Goal: Task Accomplishment & Management: Use online tool/utility

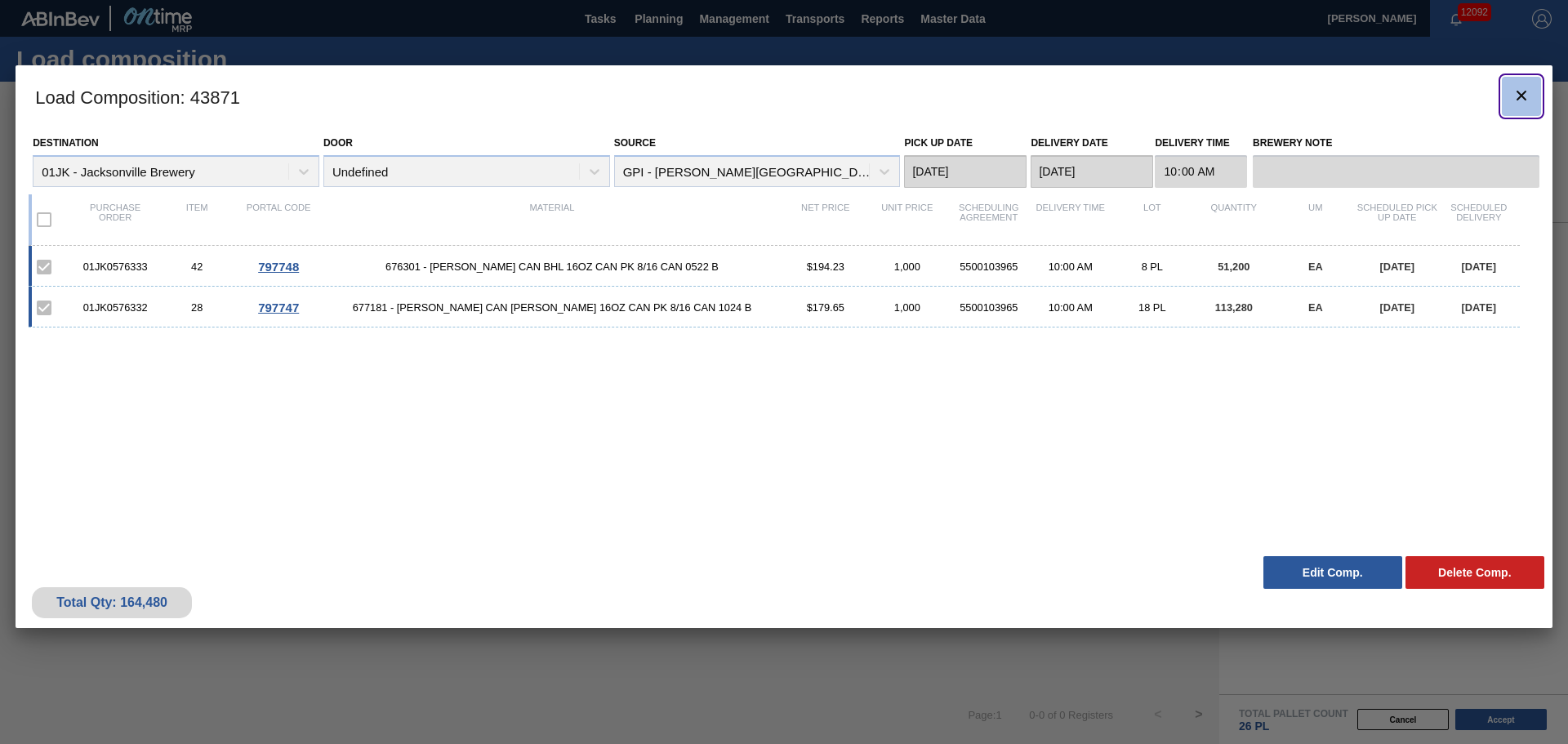
click at [1527, 100] on icon "botão de ícone" at bounding box center [1521, 95] width 19 height 19
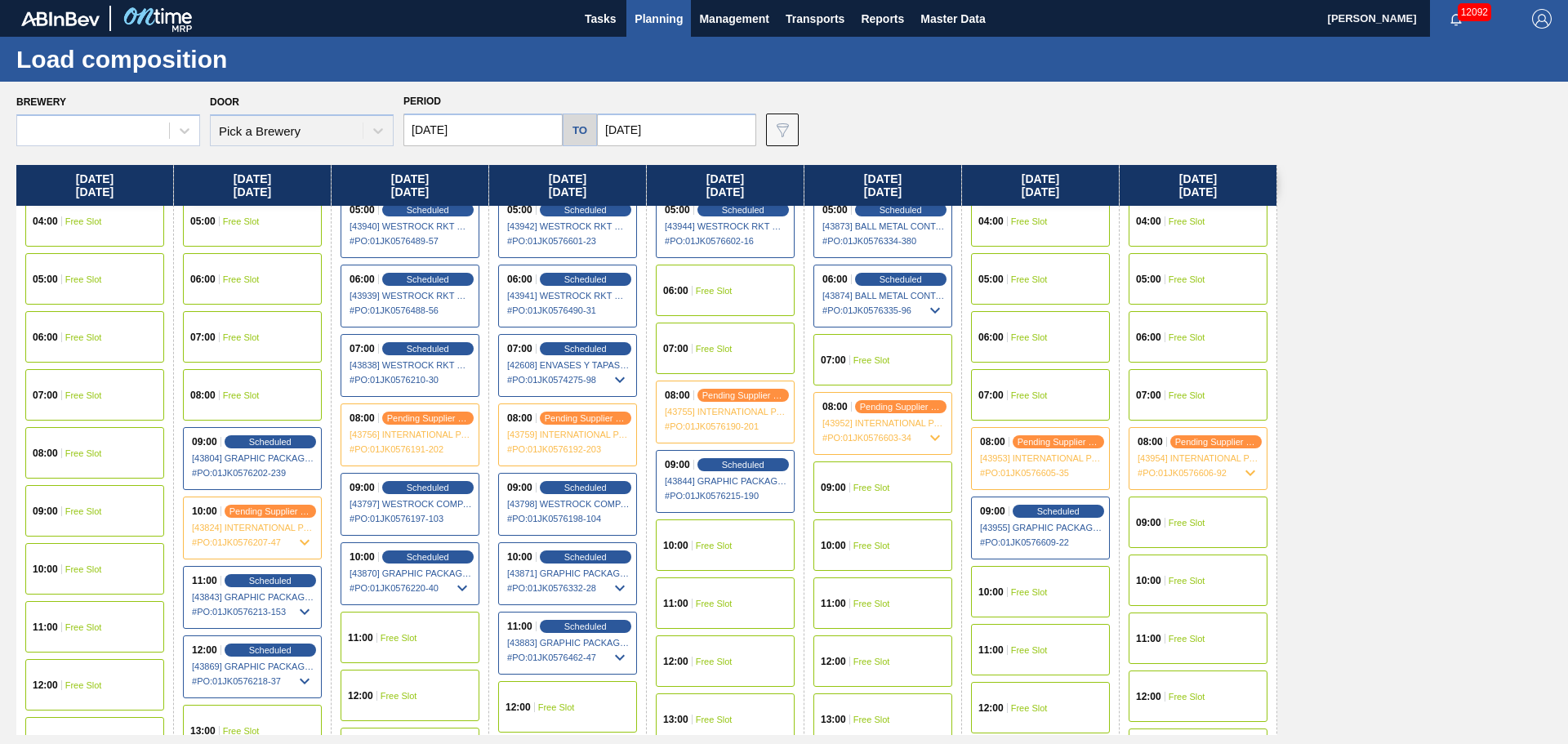
scroll to position [326, 0]
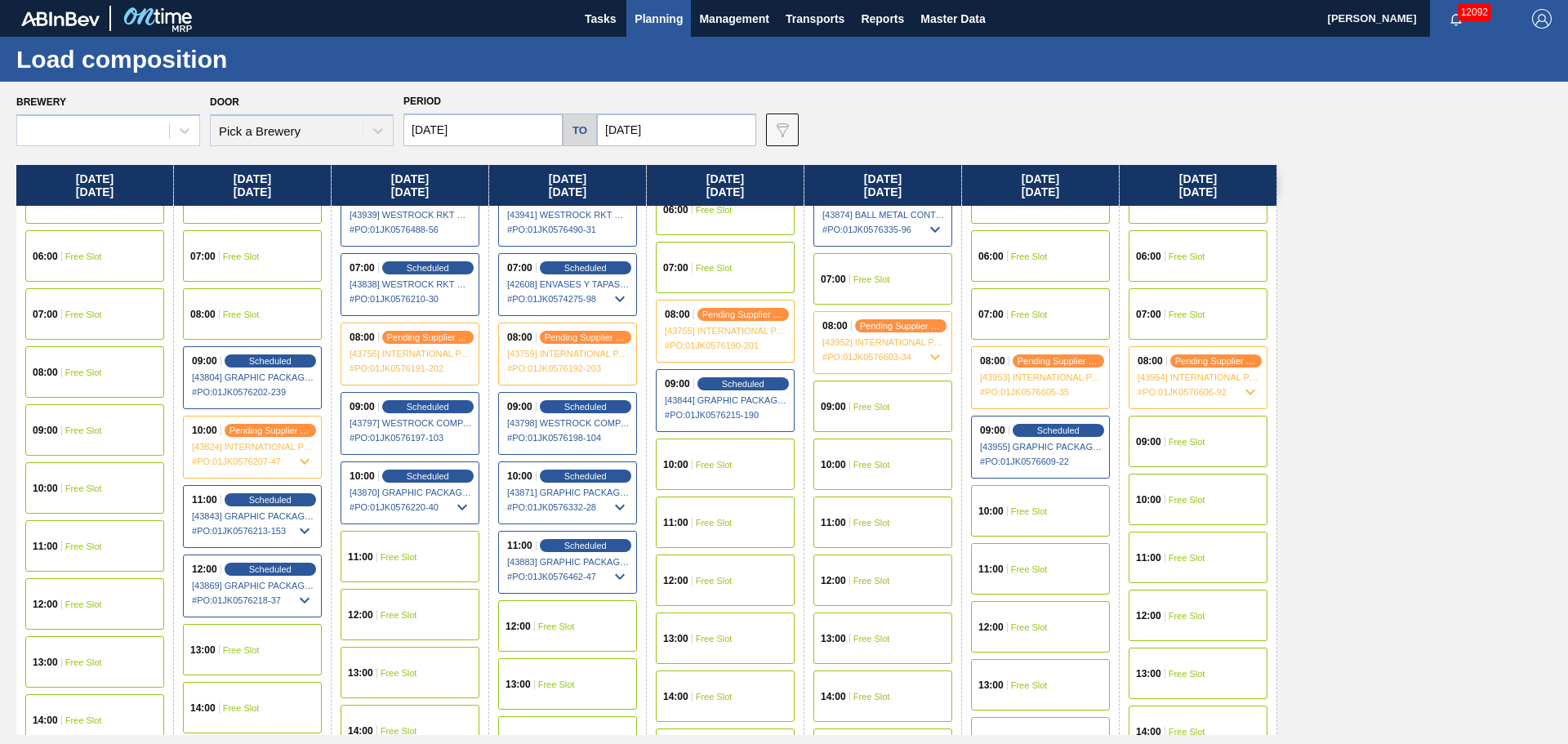
click at [687, 461] on span "10:00" at bounding box center [676, 465] width 25 height 10
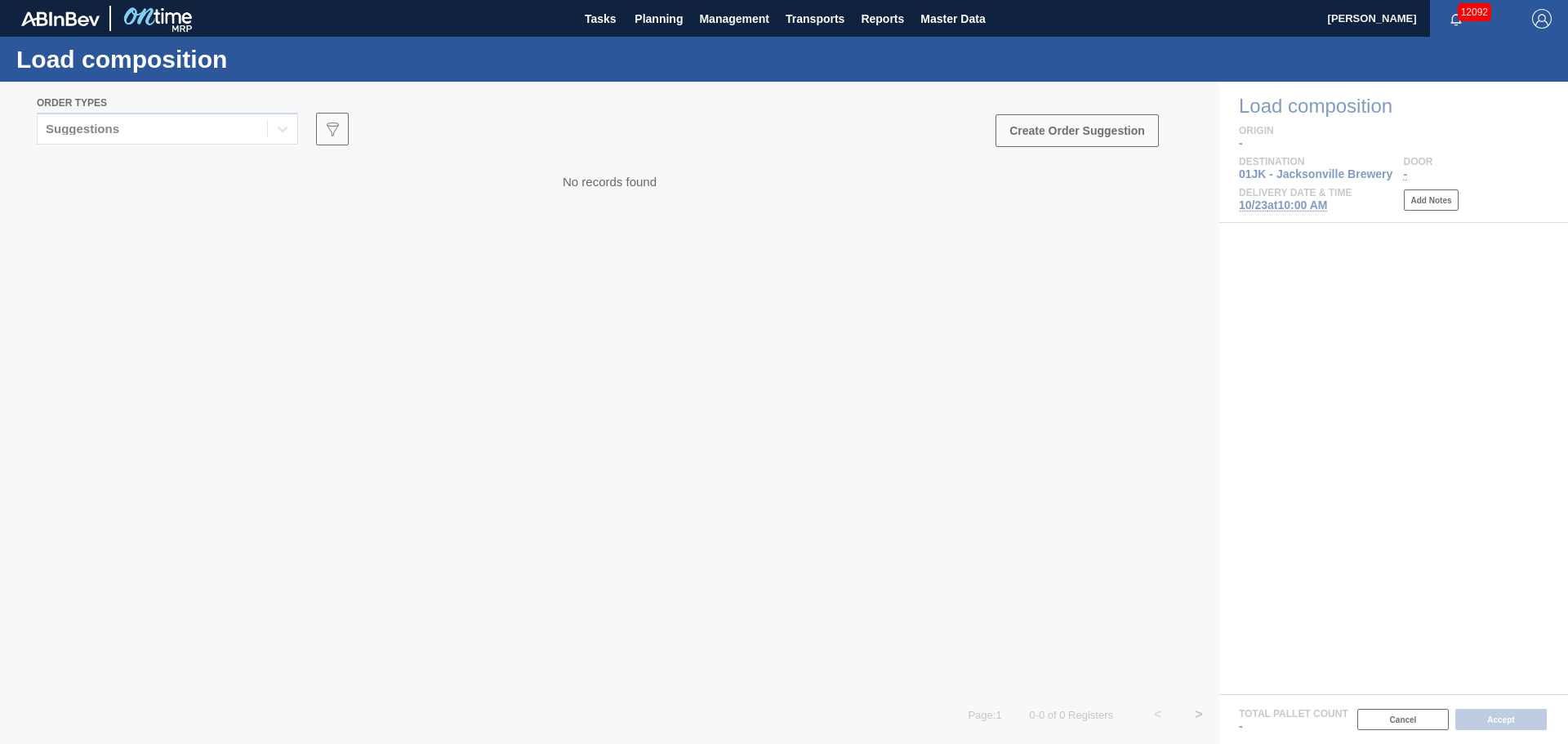
click at [1426, 356] on div at bounding box center [784, 413] width 1568 height 662
drag, startPoint x: 1175, startPoint y: 320, endPoint x: 605, endPoint y: 211, distance: 580.3
click at [1172, 320] on div at bounding box center [784, 413] width 1568 height 662
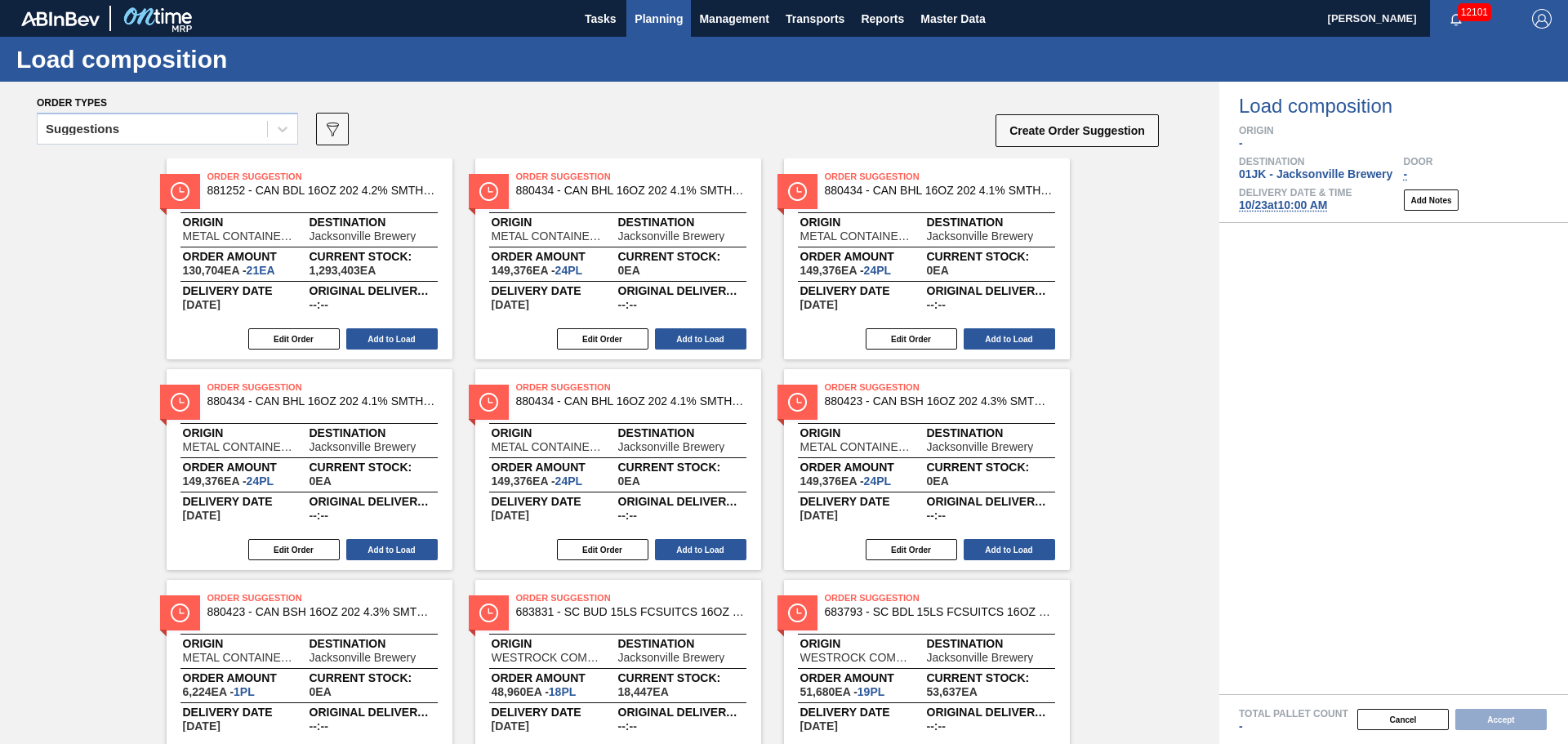
click at [665, 12] on span "Planning" at bounding box center [658, 19] width 48 height 19
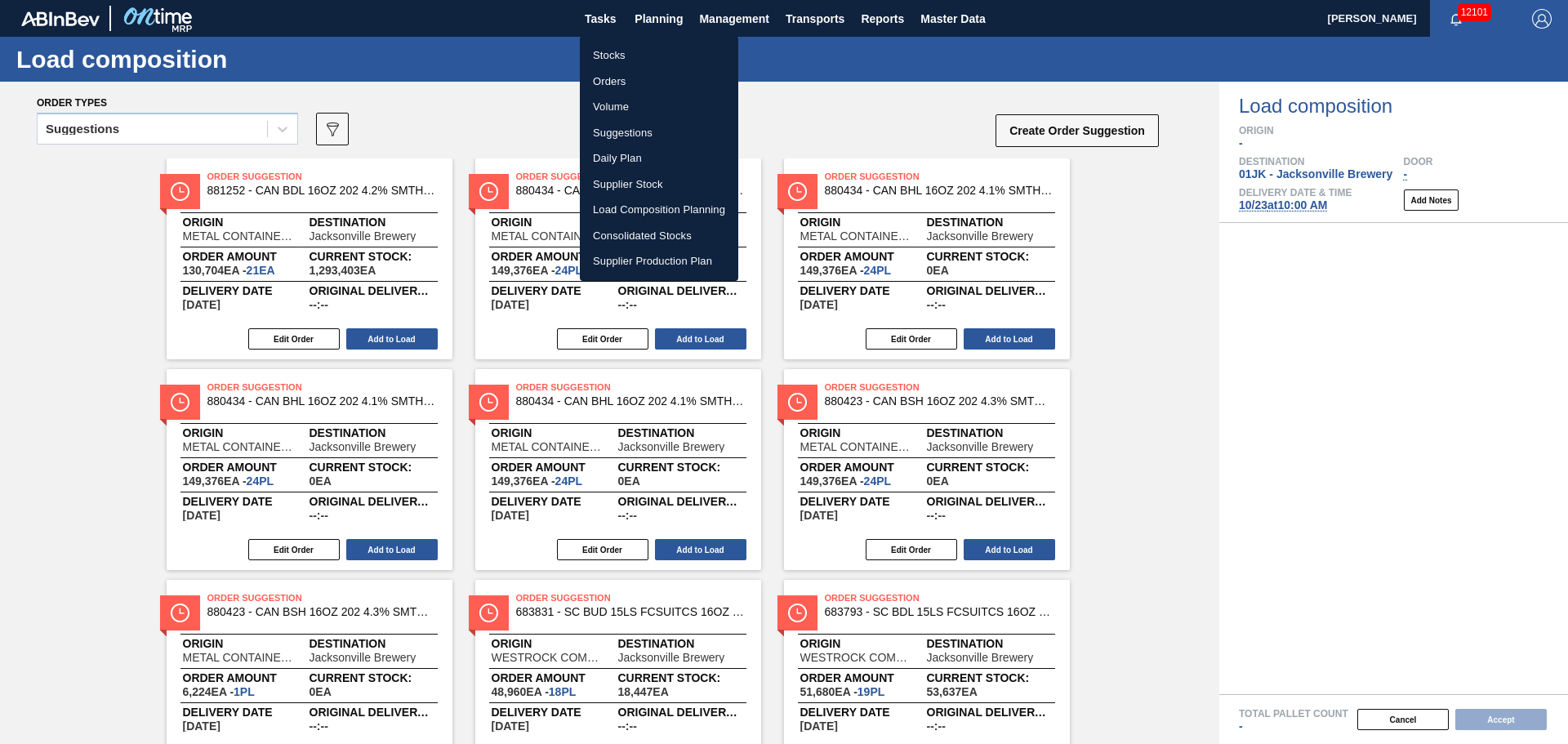
click at [624, 125] on li "Suggestions" at bounding box center [659, 133] width 158 height 26
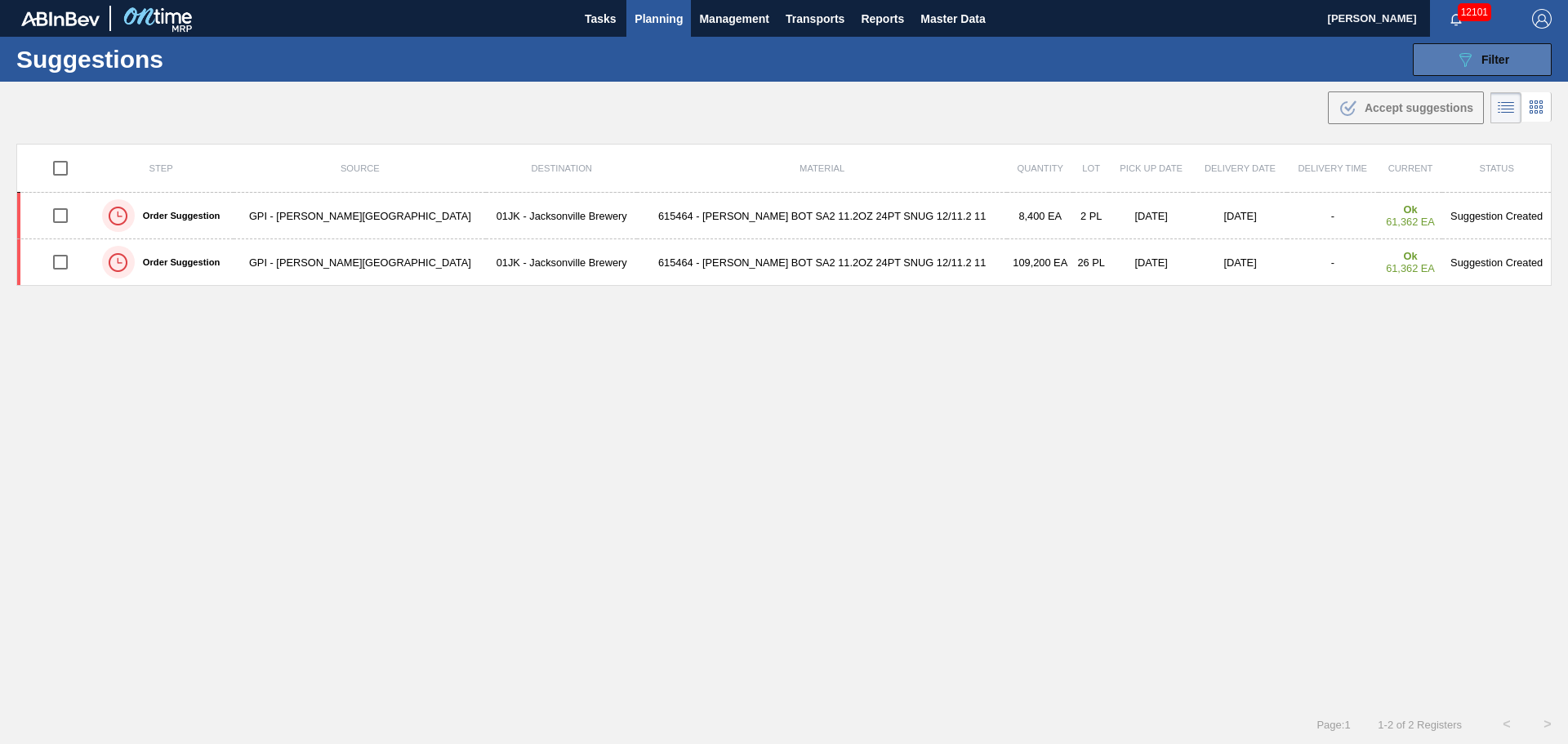
click at [1456, 70] on button "089F7B8B-B2A5-4AFE-B5C0-19BA573D28AC Filter" at bounding box center [1482, 59] width 139 height 33
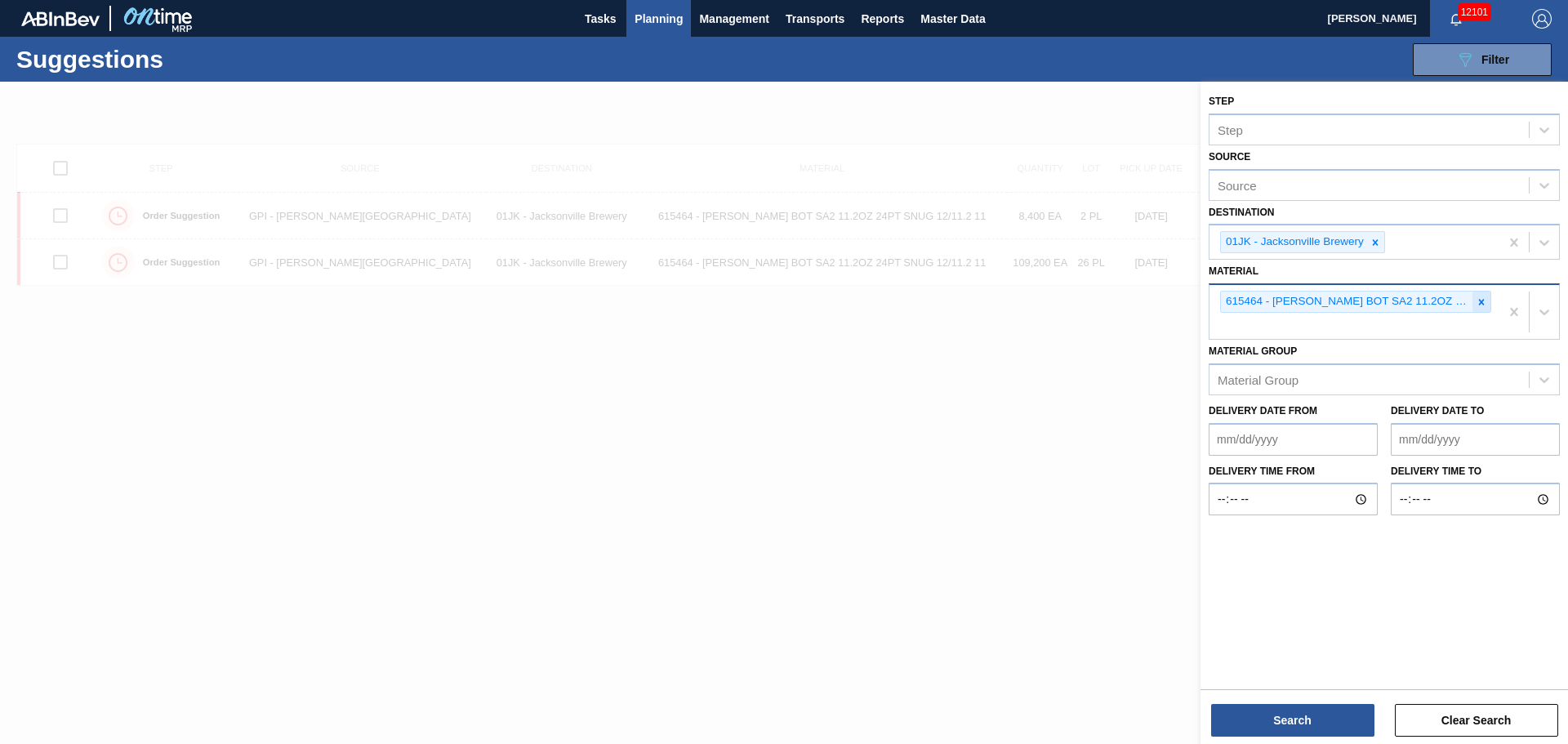
click at [1478, 306] on icon at bounding box center [1482, 302] width 12 height 12
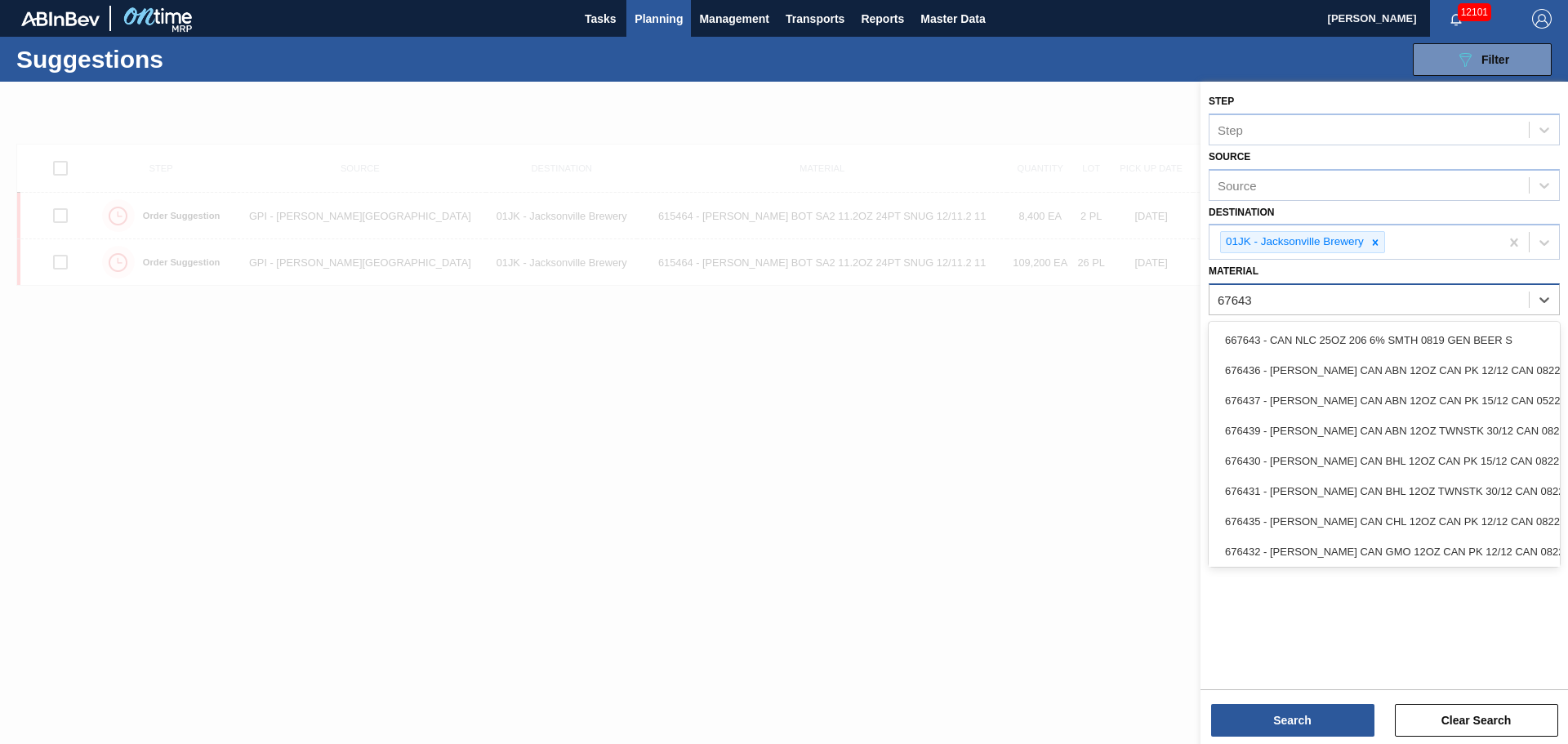
type input "676437"
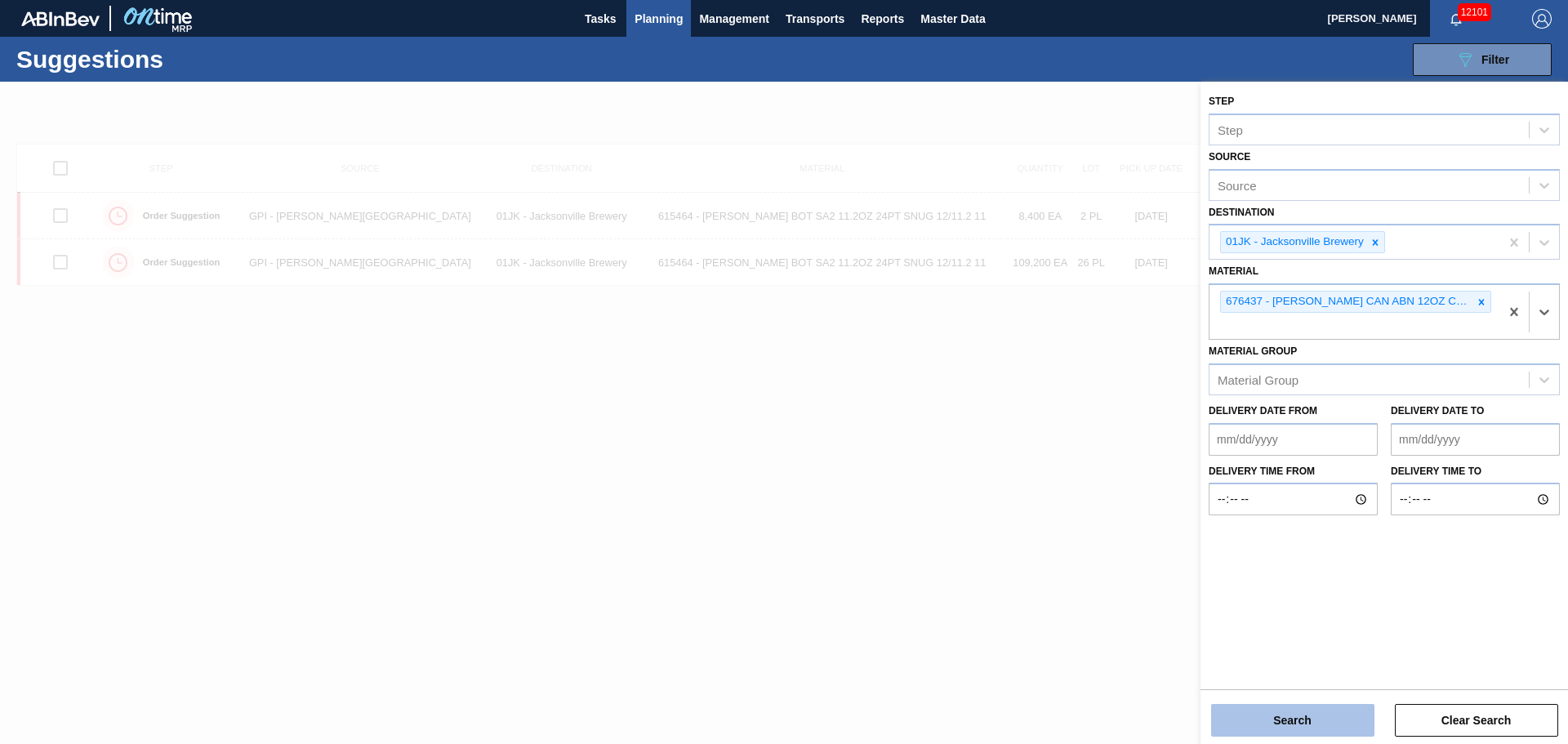
click at [1306, 724] on button "Search" at bounding box center [1292, 719] width 163 height 33
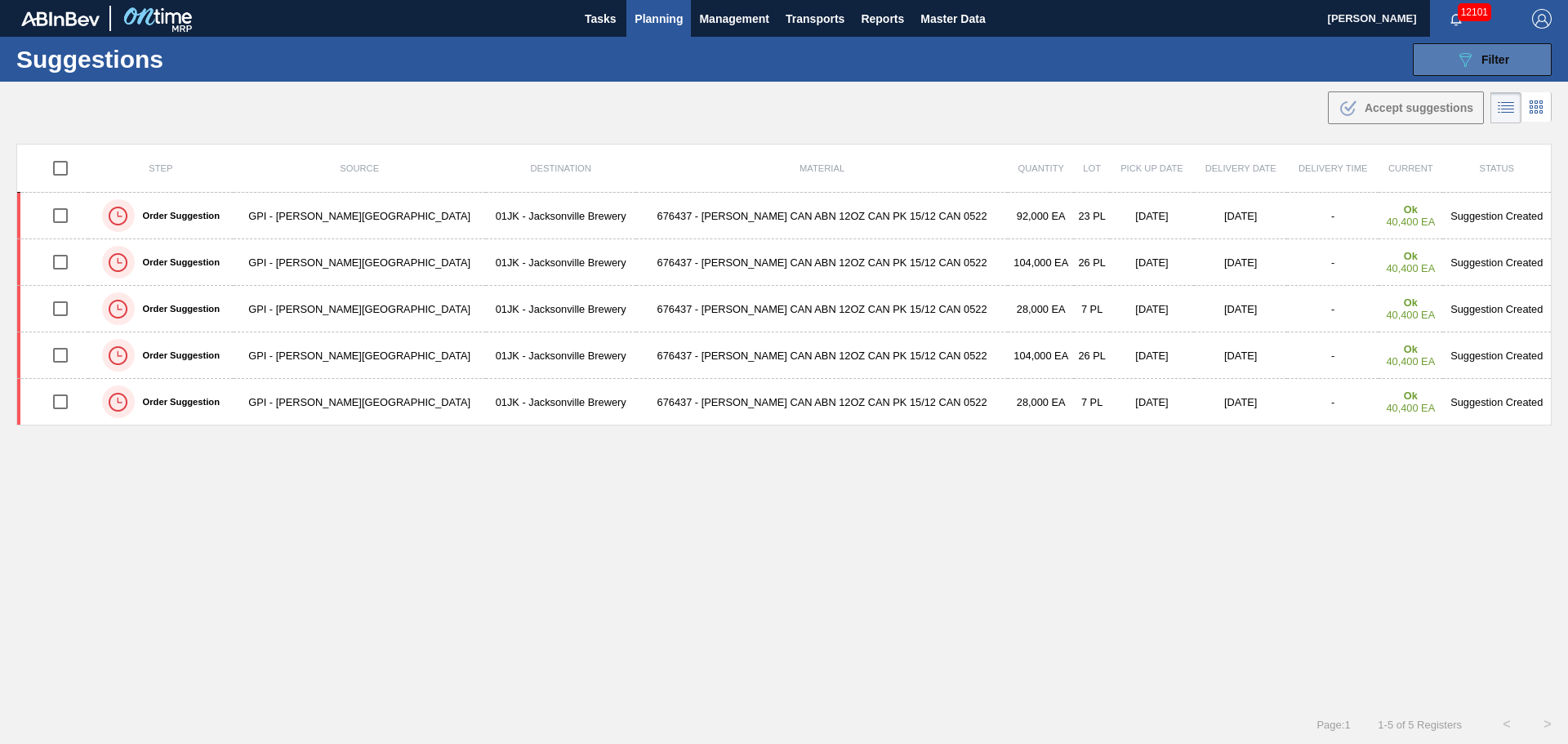
click at [1488, 48] on button "089F7B8B-B2A5-4AFE-B5C0-19BA573D28AC Filter" at bounding box center [1482, 59] width 139 height 33
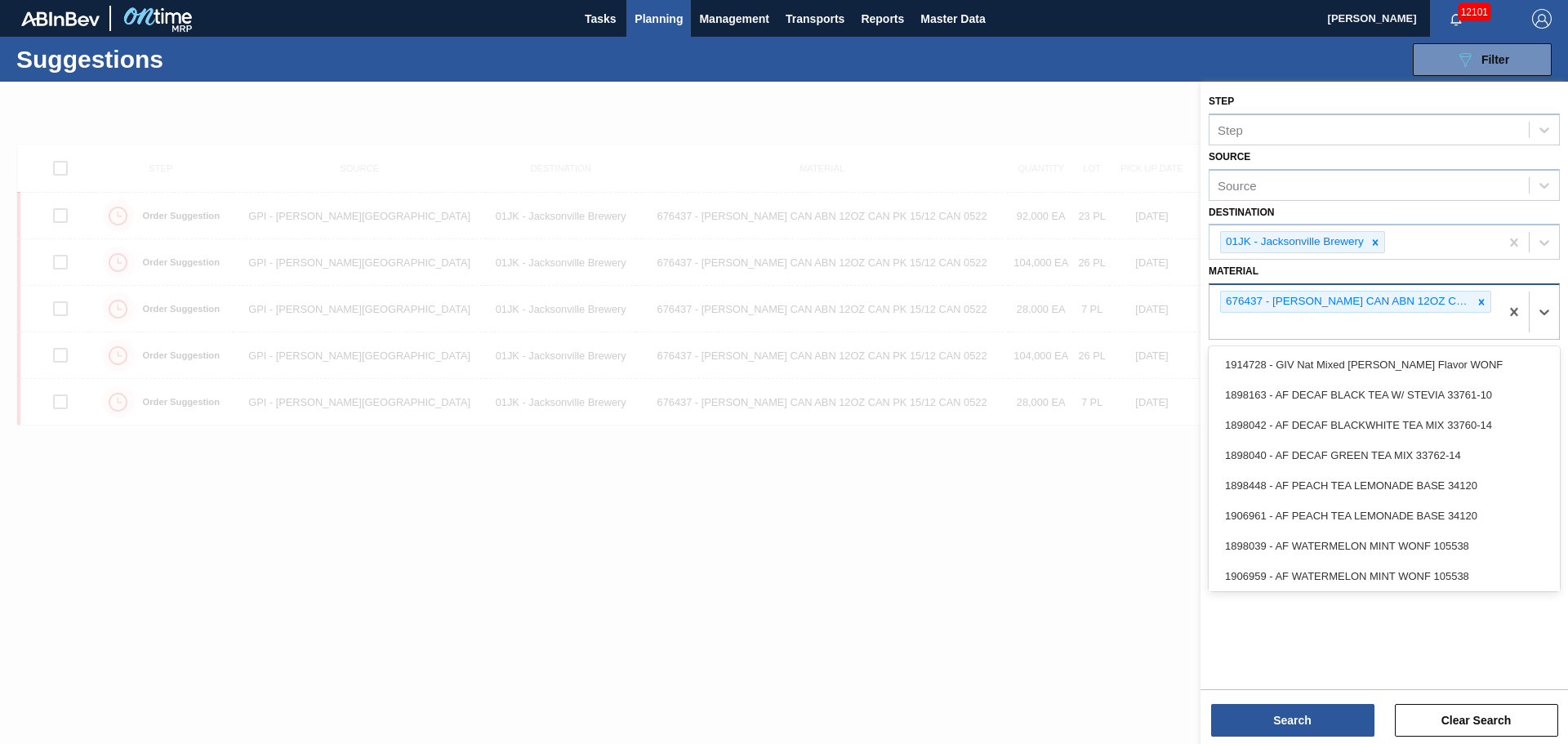
click at [1329, 328] on div "676437 - [PERSON_NAME] CAN ABN 12OZ CAN PK 15/12 CAN 0522" at bounding box center [1354, 312] width 290 height 54
type input "683461"
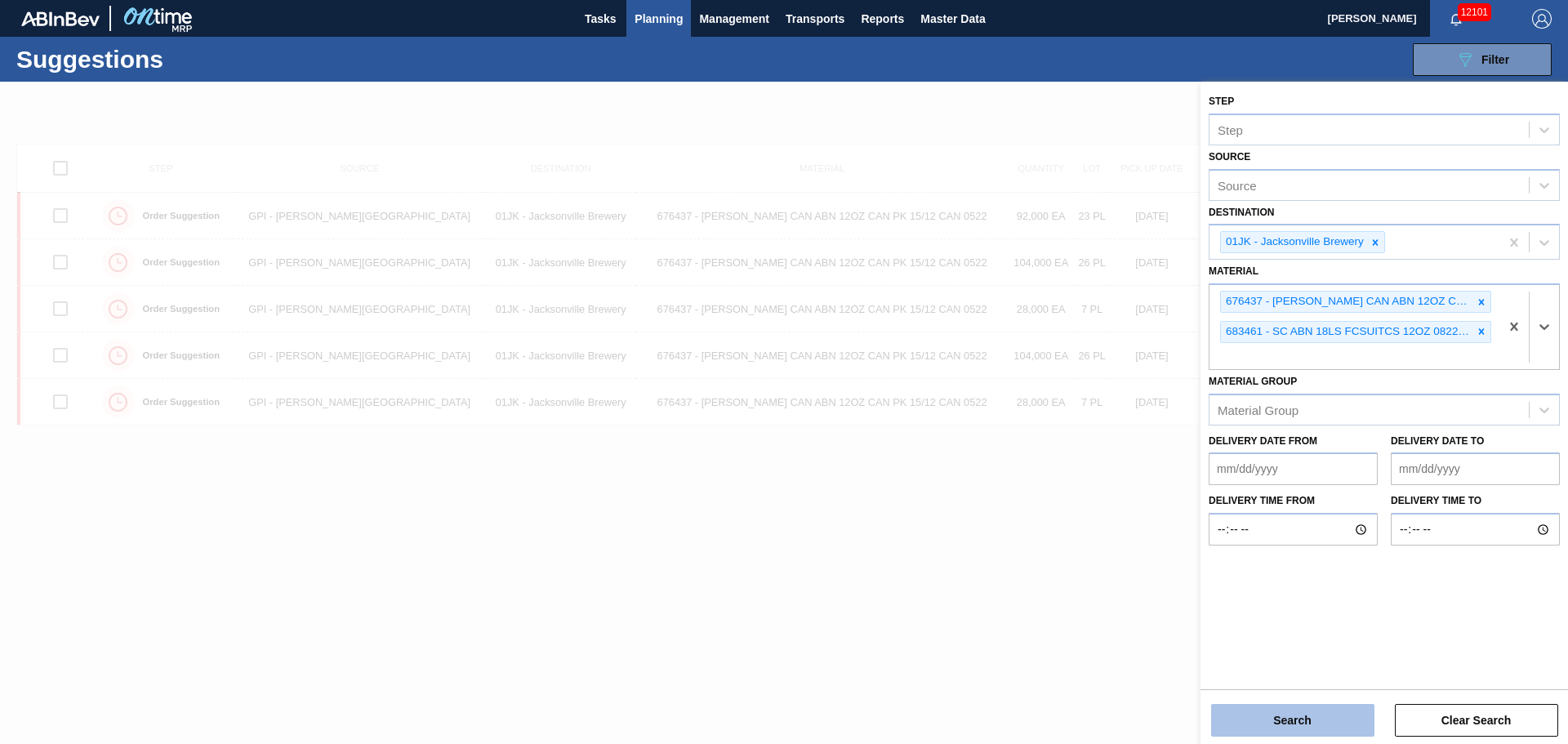
drag, startPoint x: 1299, startPoint y: 703, endPoint x: 1300, endPoint y: 715, distance: 12.0
click at [1299, 703] on div "Search Clear Search" at bounding box center [1384, 712] width 367 height 46
click at [1301, 717] on button "Search" at bounding box center [1292, 719] width 163 height 33
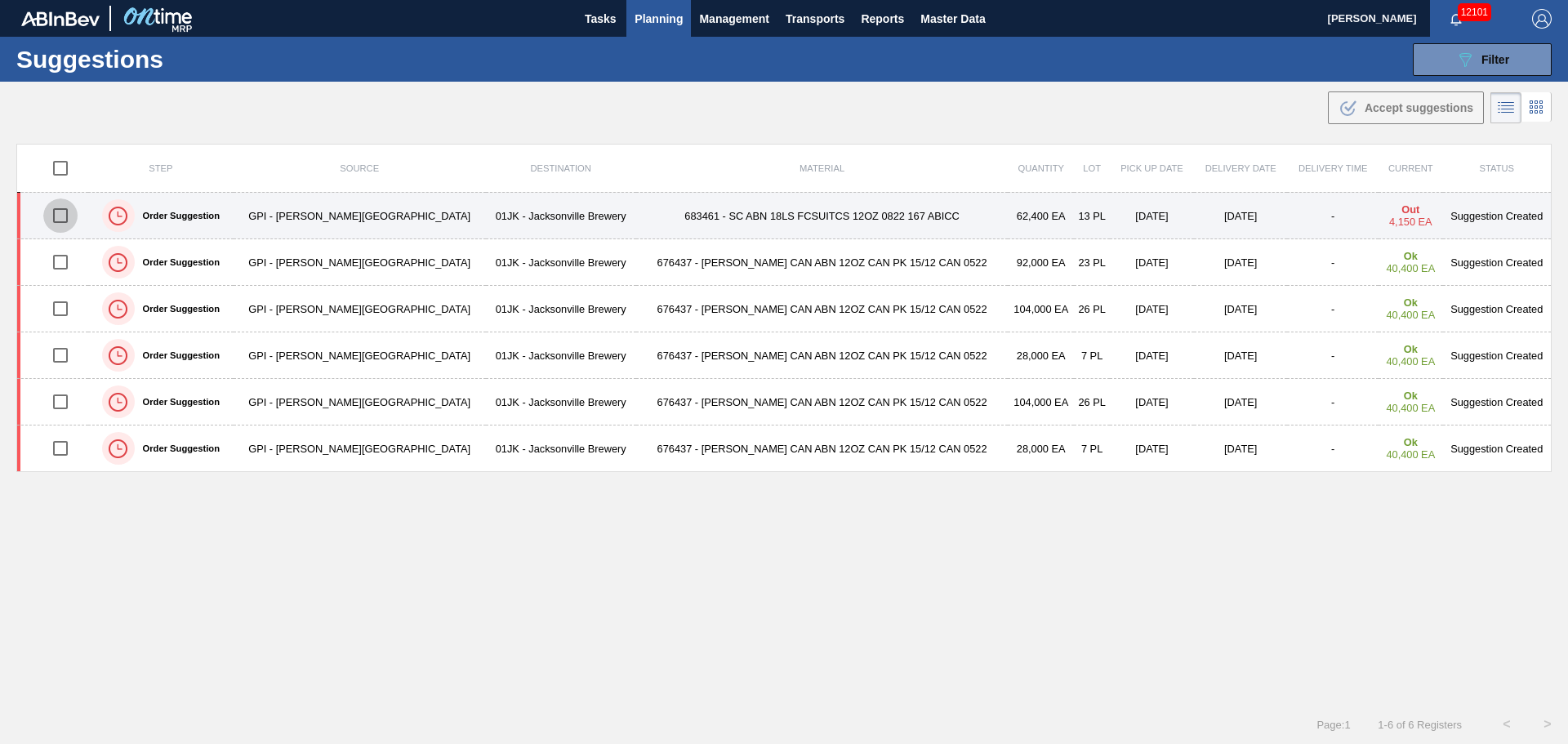
click at [69, 213] on input "checkbox" at bounding box center [60, 216] width 35 height 35
checkbox input "true"
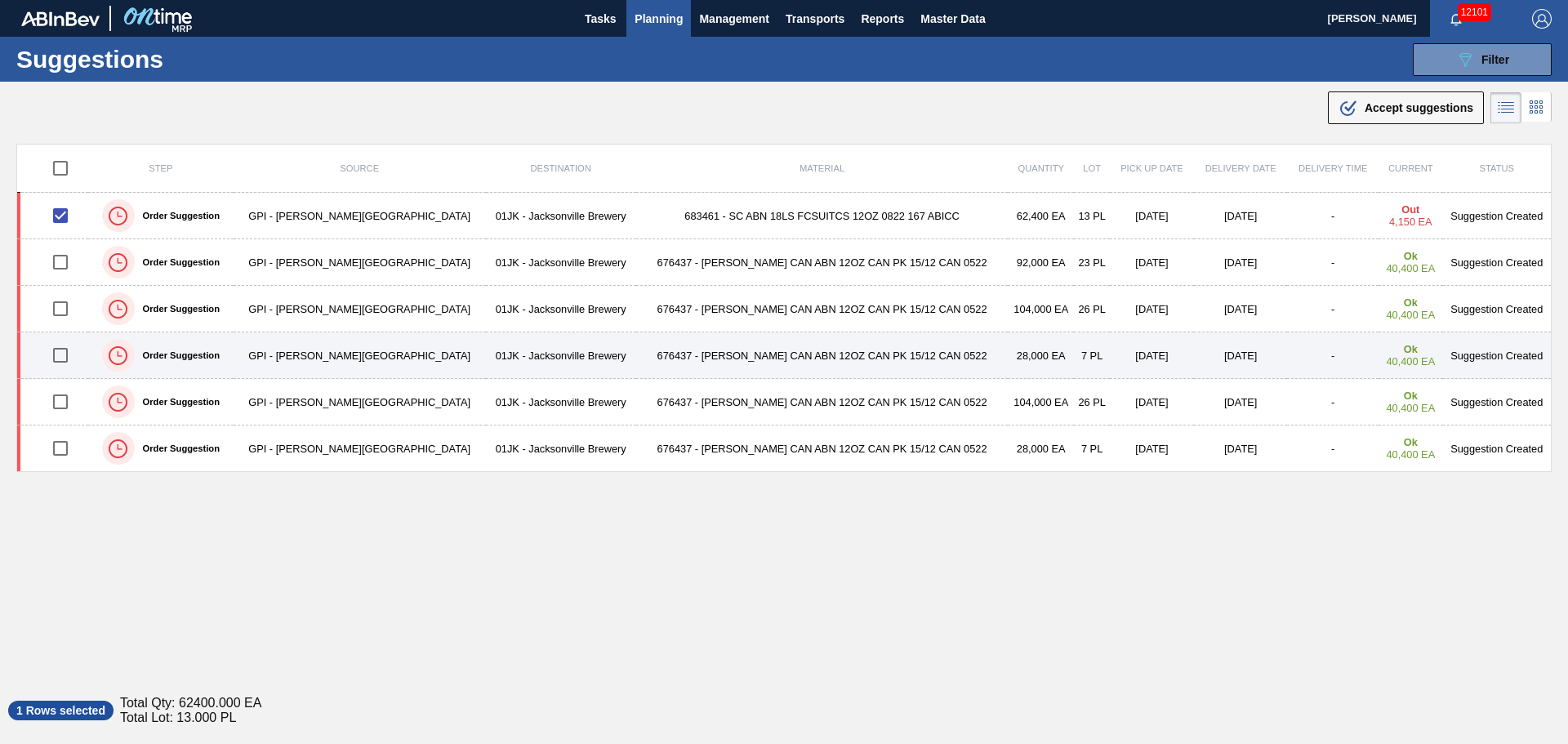
click at [64, 350] on input "checkbox" at bounding box center [60, 355] width 35 height 35
checkbox input "true"
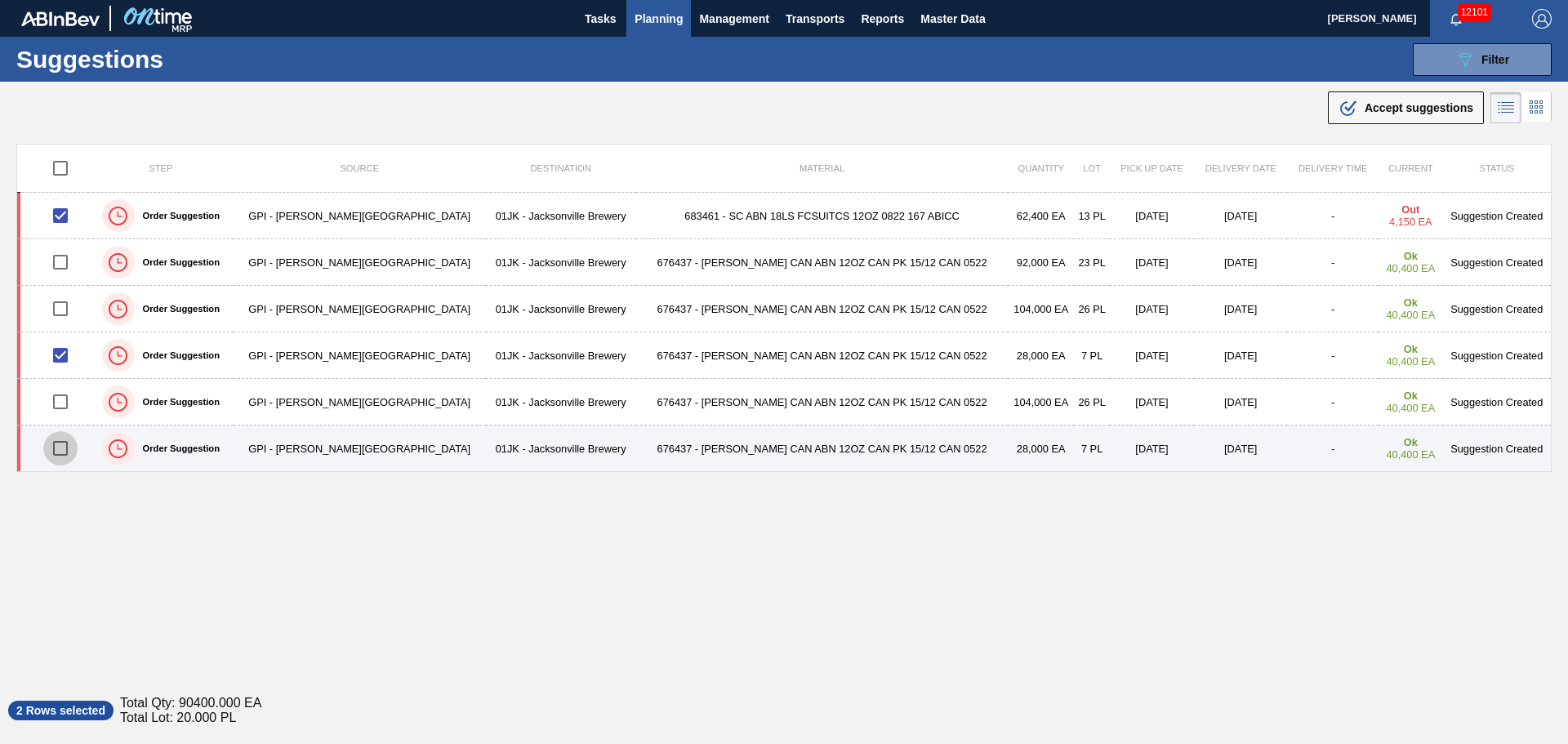
click at [61, 449] on input "checkbox" at bounding box center [60, 448] width 35 height 35
checkbox input "true"
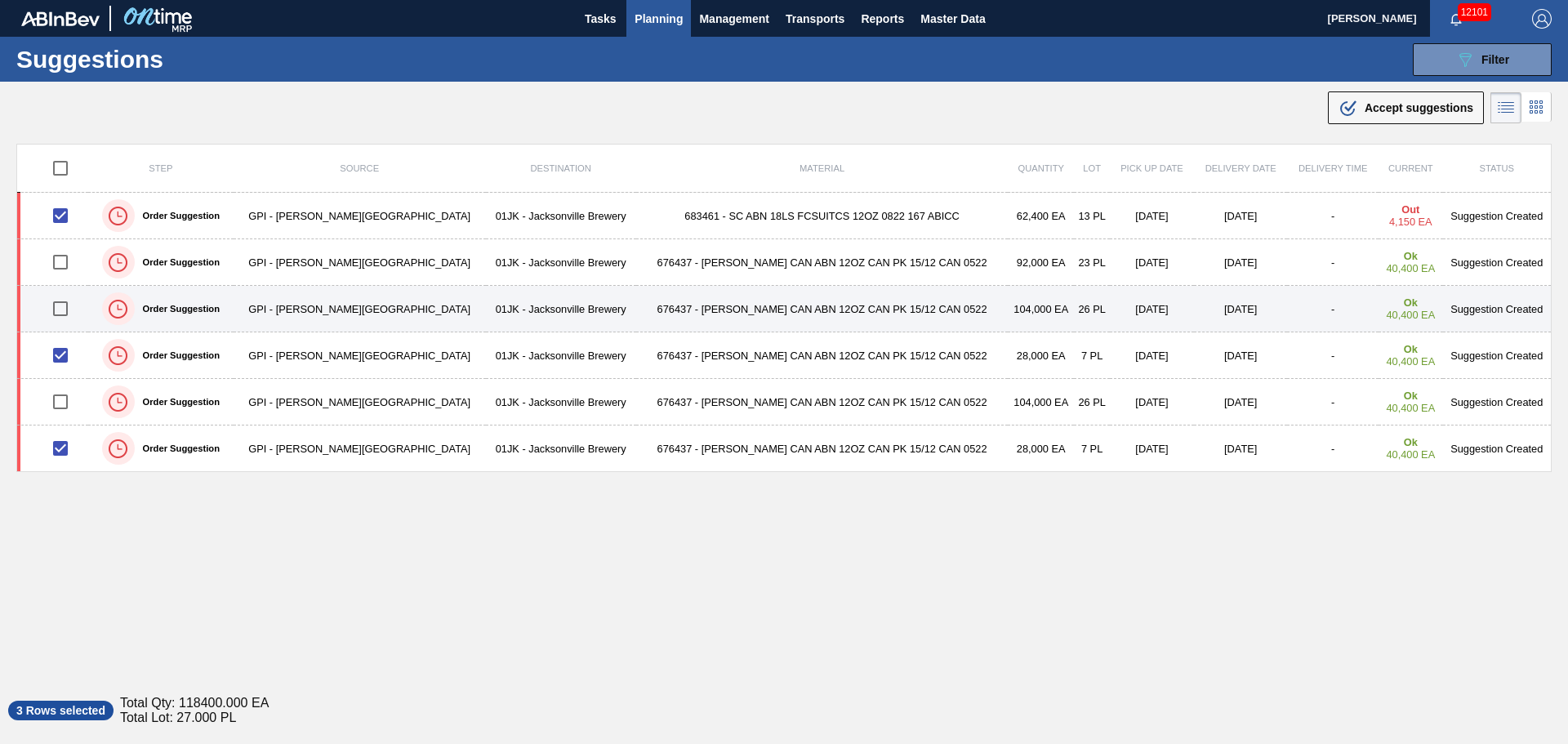
click at [67, 302] on input "checkbox" at bounding box center [60, 309] width 35 height 35
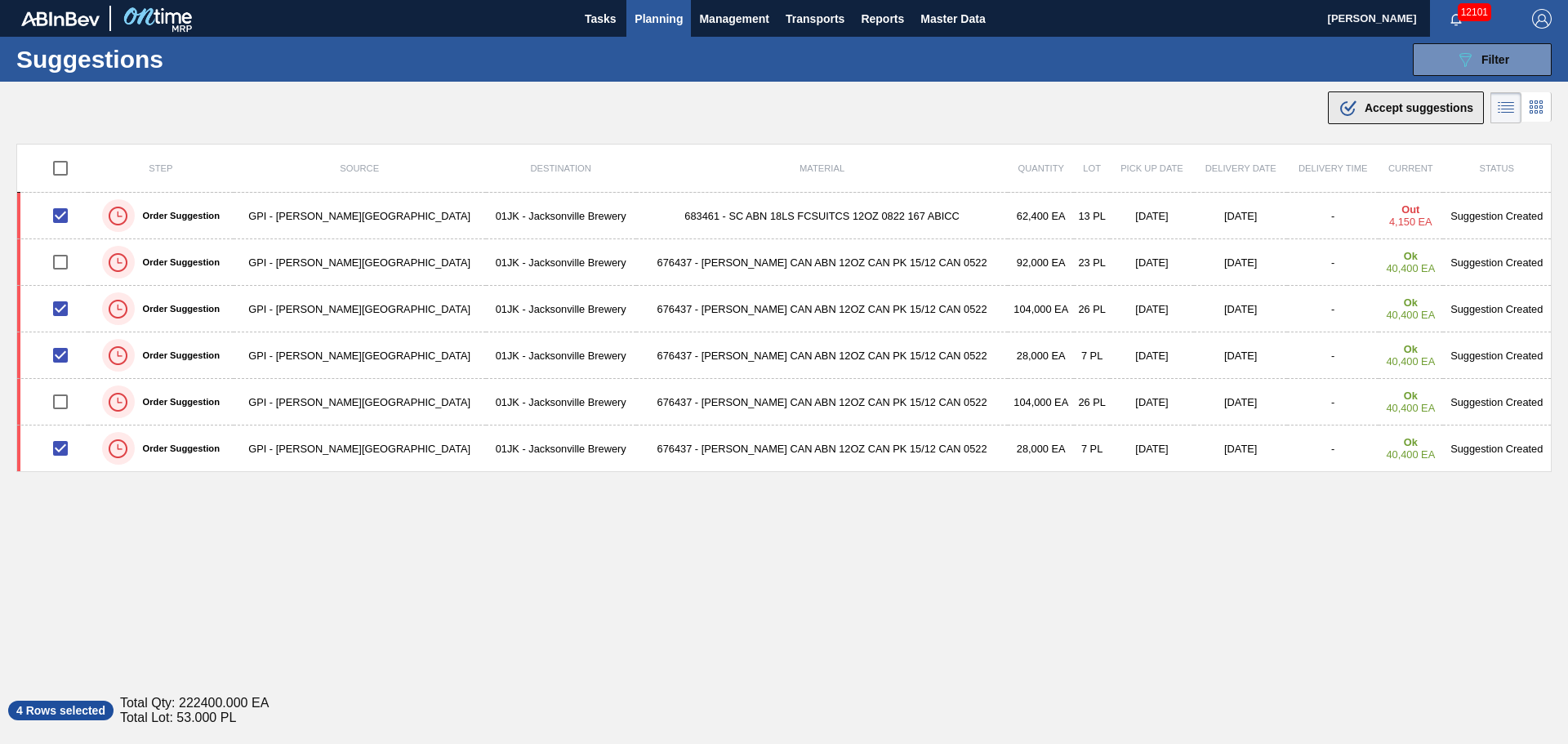
click at [1338, 109] on icon ".b{fill:var(--color-action-default)}" at bounding box center [1347, 107] width 19 height 19
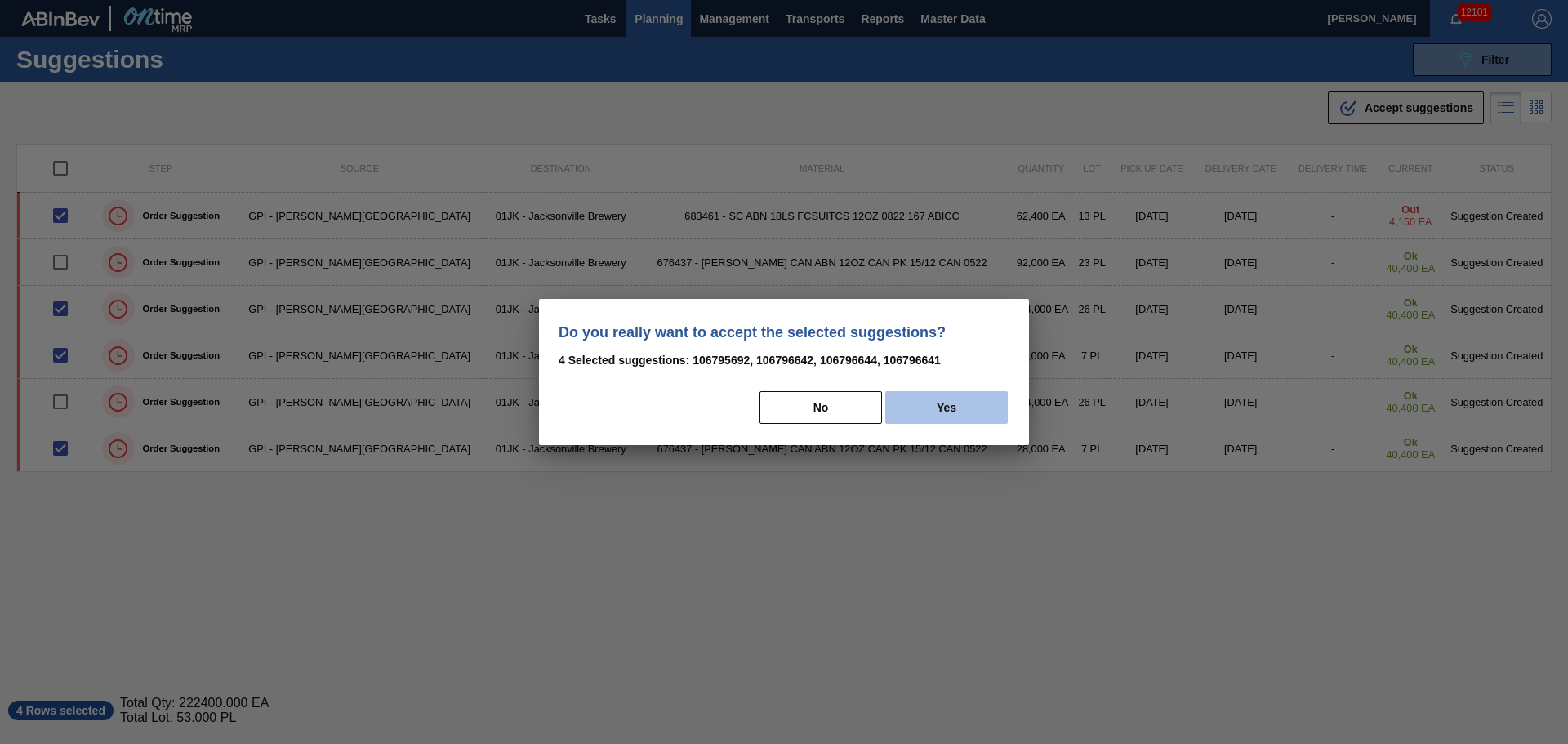
click at [911, 410] on button "Yes" at bounding box center [946, 407] width 123 height 33
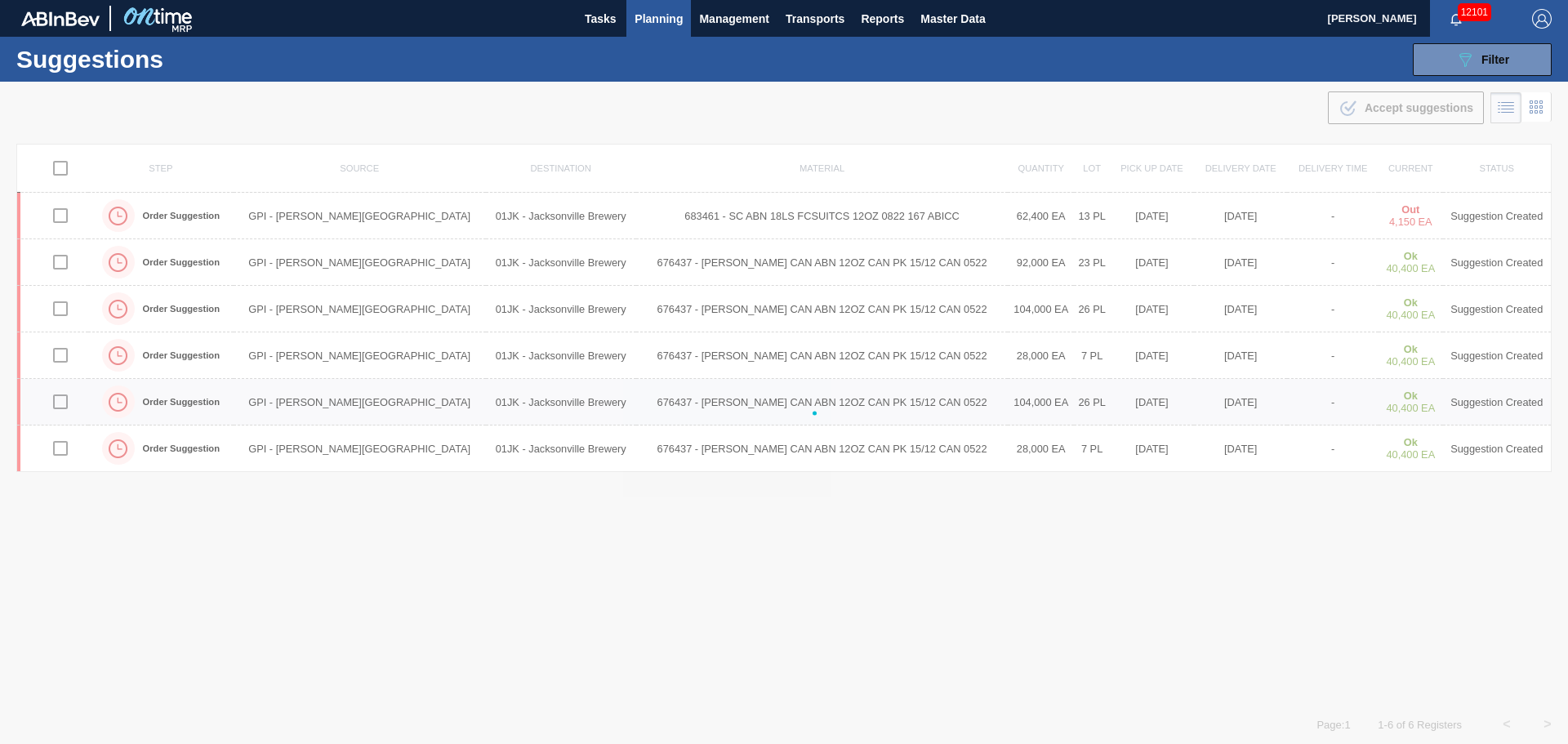
checkbox input "false"
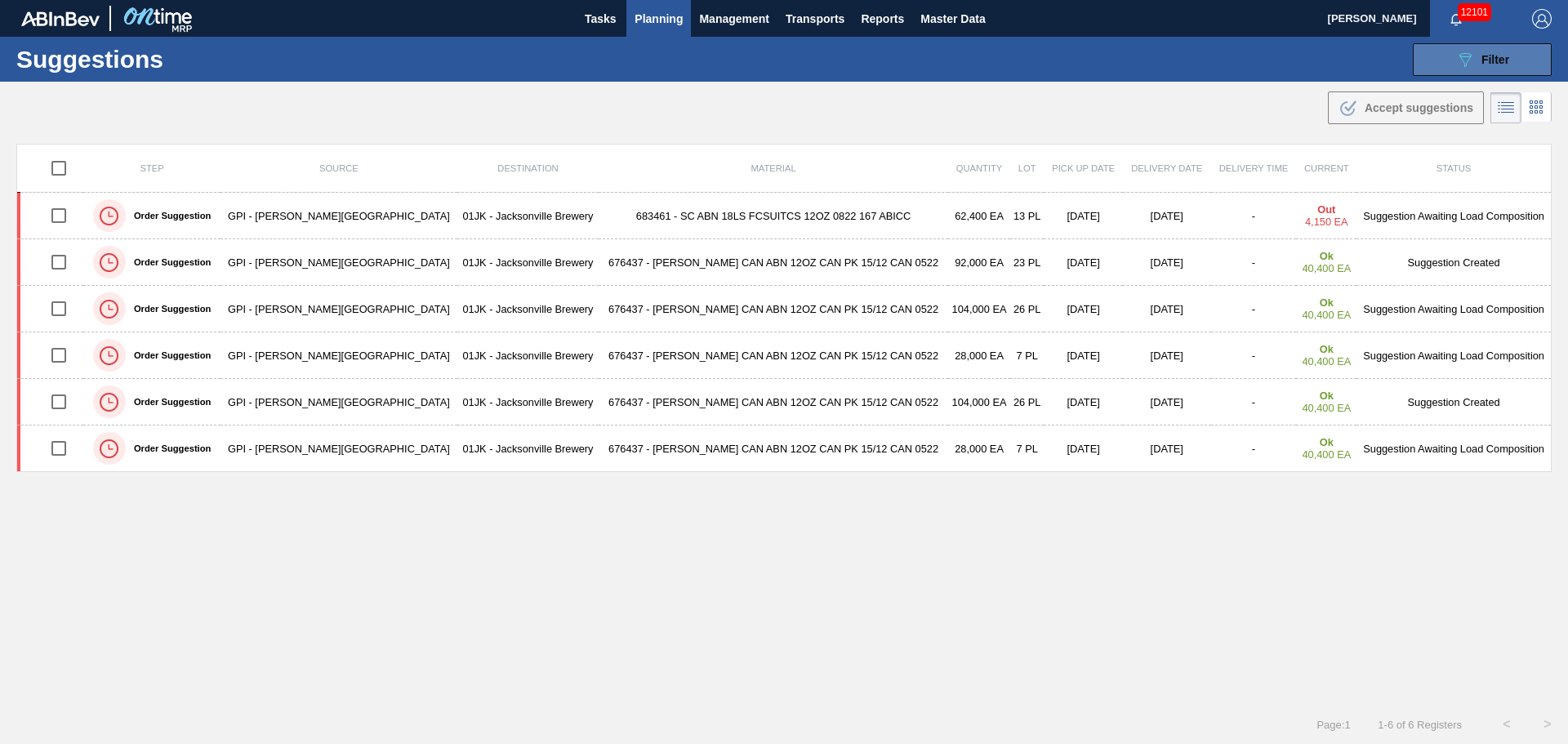
click at [1440, 67] on button "089F7B8B-B2A5-4AFE-B5C0-19BA573D28AC Filter" at bounding box center [1482, 59] width 139 height 33
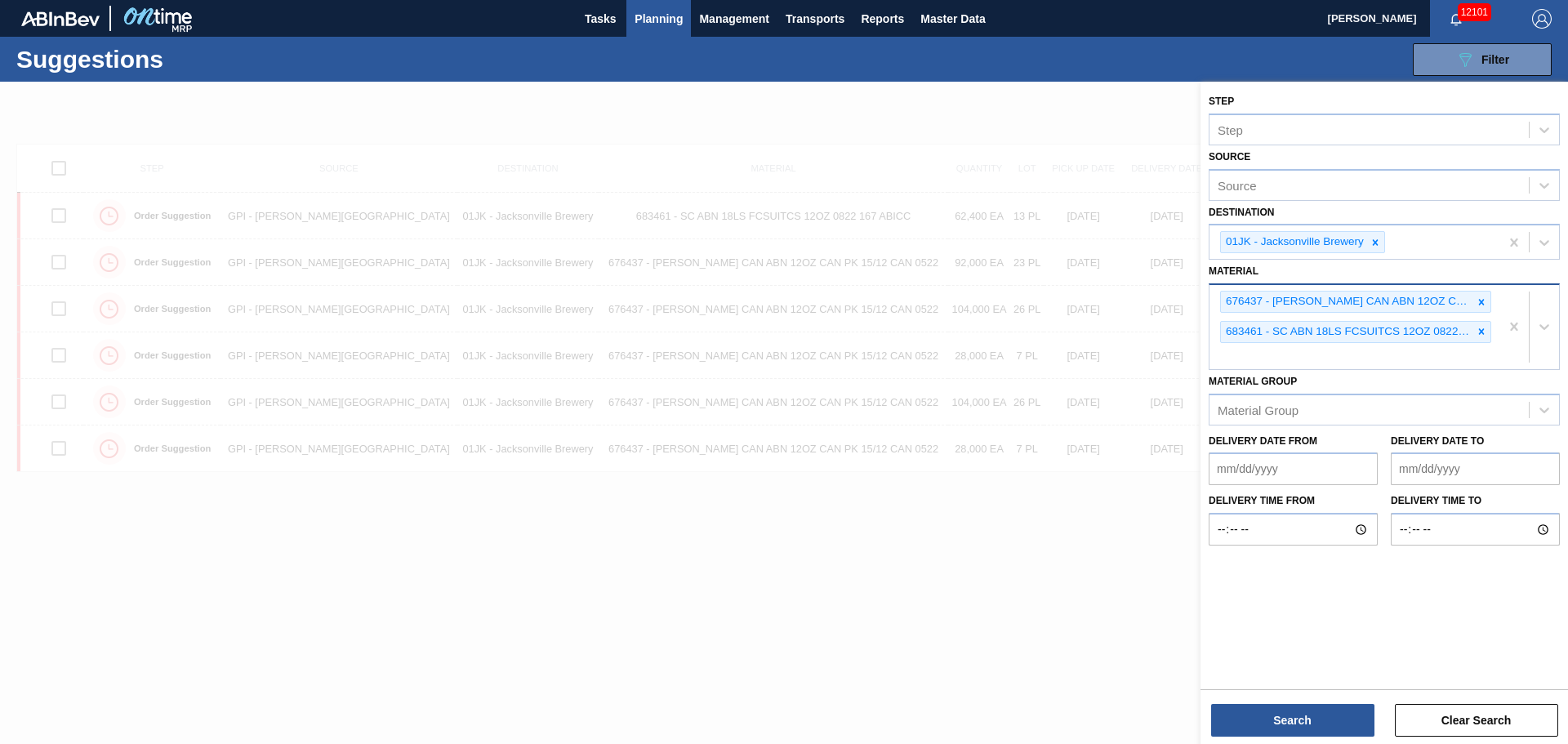
click at [1362, 356] on div "676437 - CARR CAN ABN 12OZ CAN PK 15/12 CAN 0522 683461 - SC ABN 18LS FCSUITCS …" at bounding box center [1354, 326] width 290 height 84
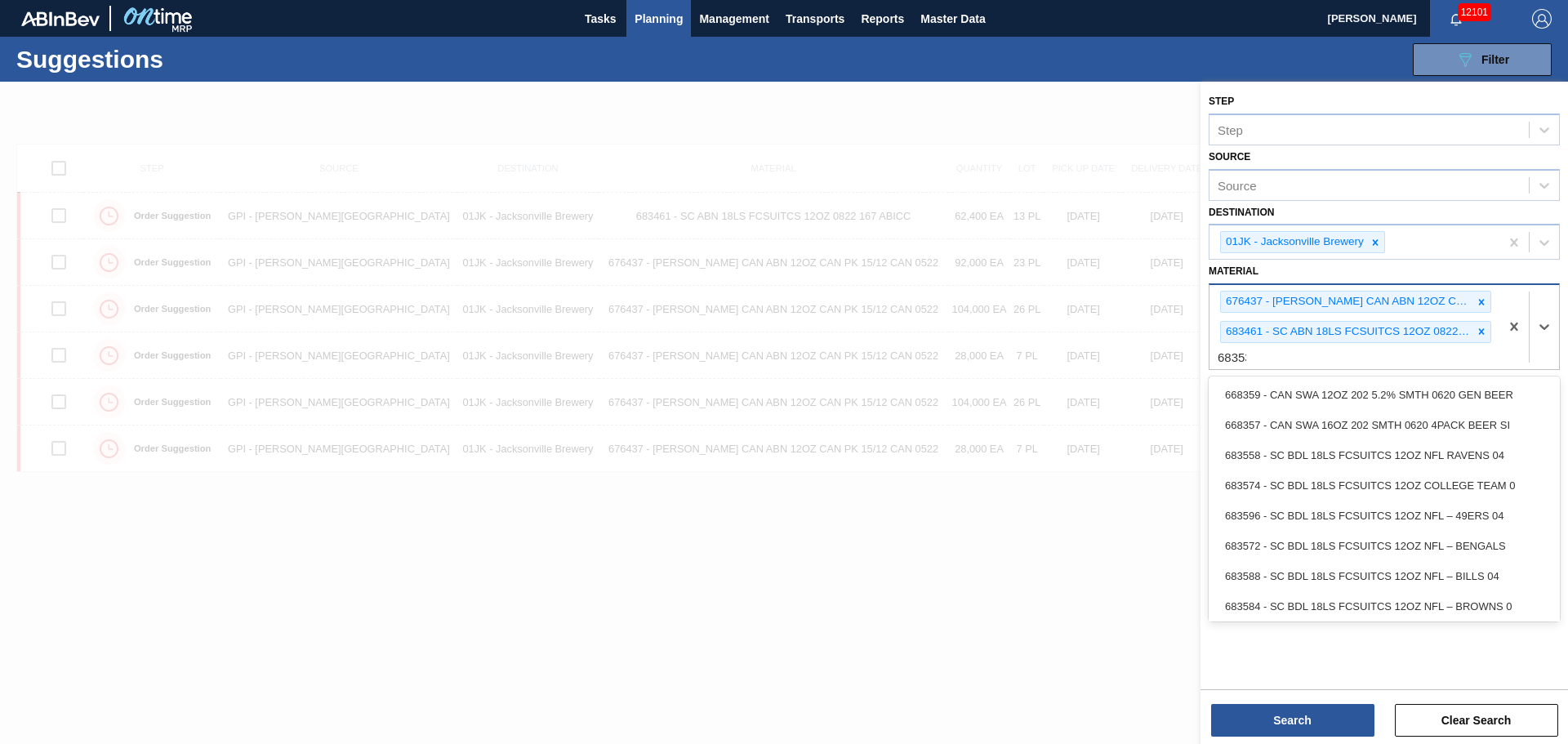
type input "683532"
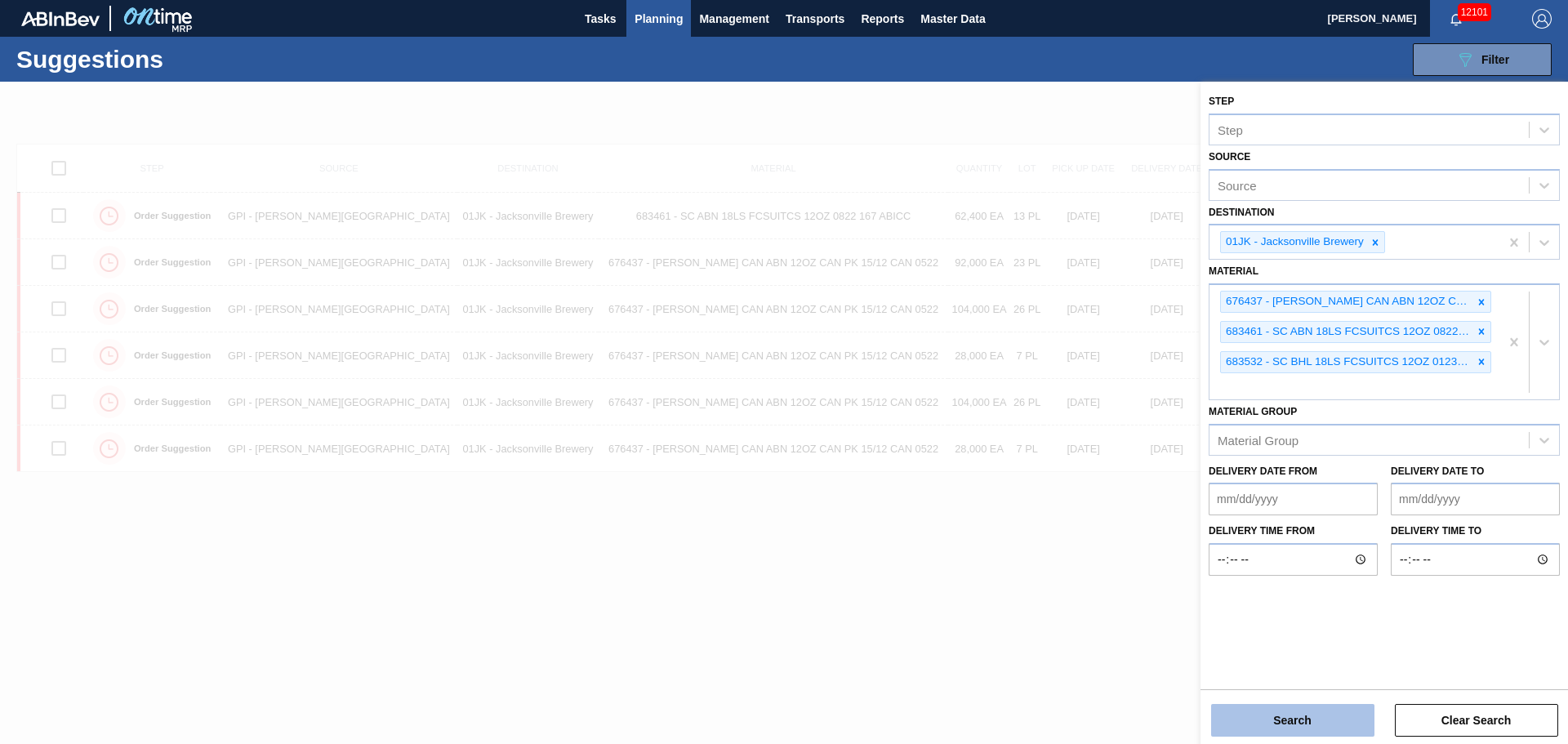
click at [1329, 722] on button "Search" at bounding box center [1292, 719] width 163 height 33
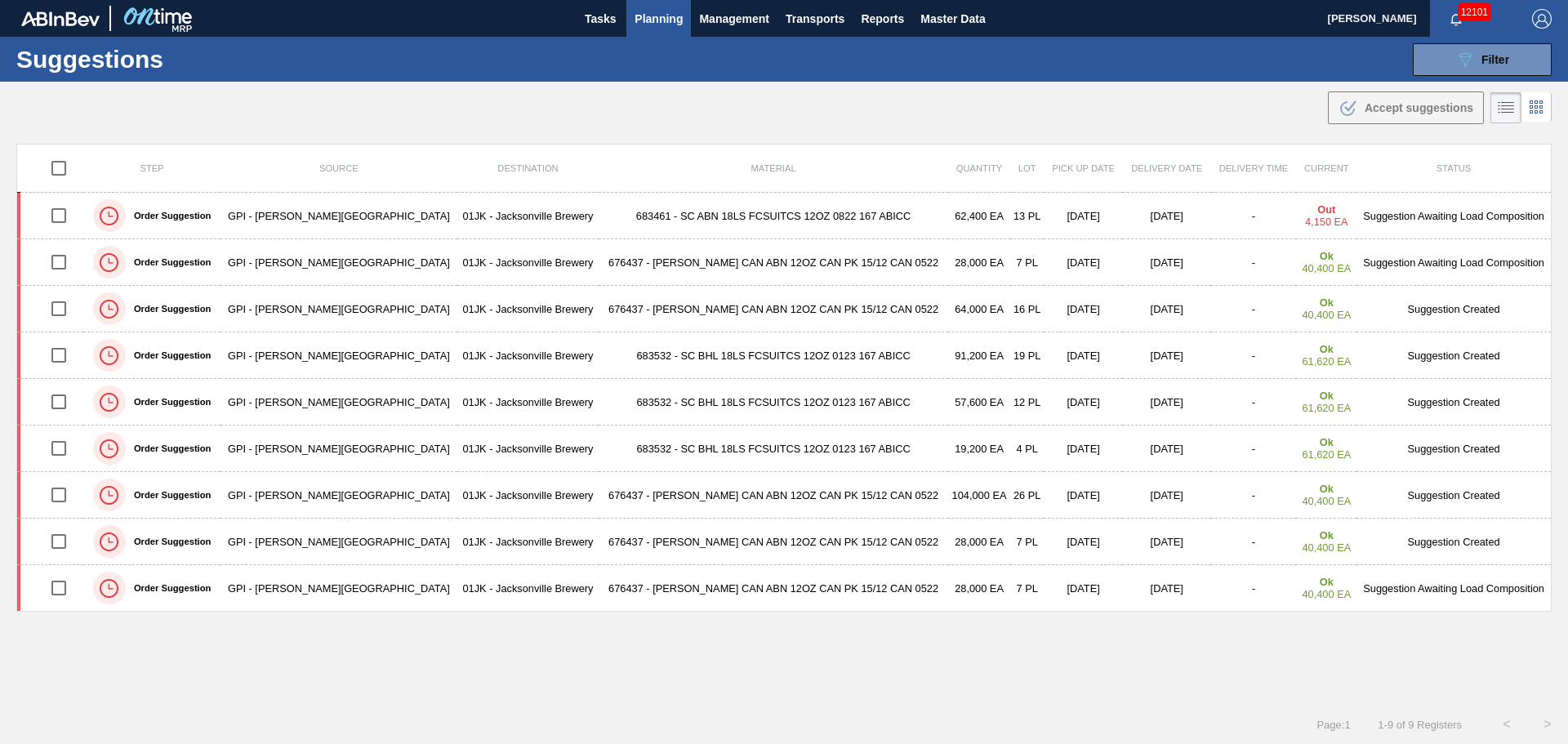
click at [1050, 92] on div ".b{fill:var(--color-action-default)} Accept suggestions" at bounding box center [784, 105] width 1568 height 46
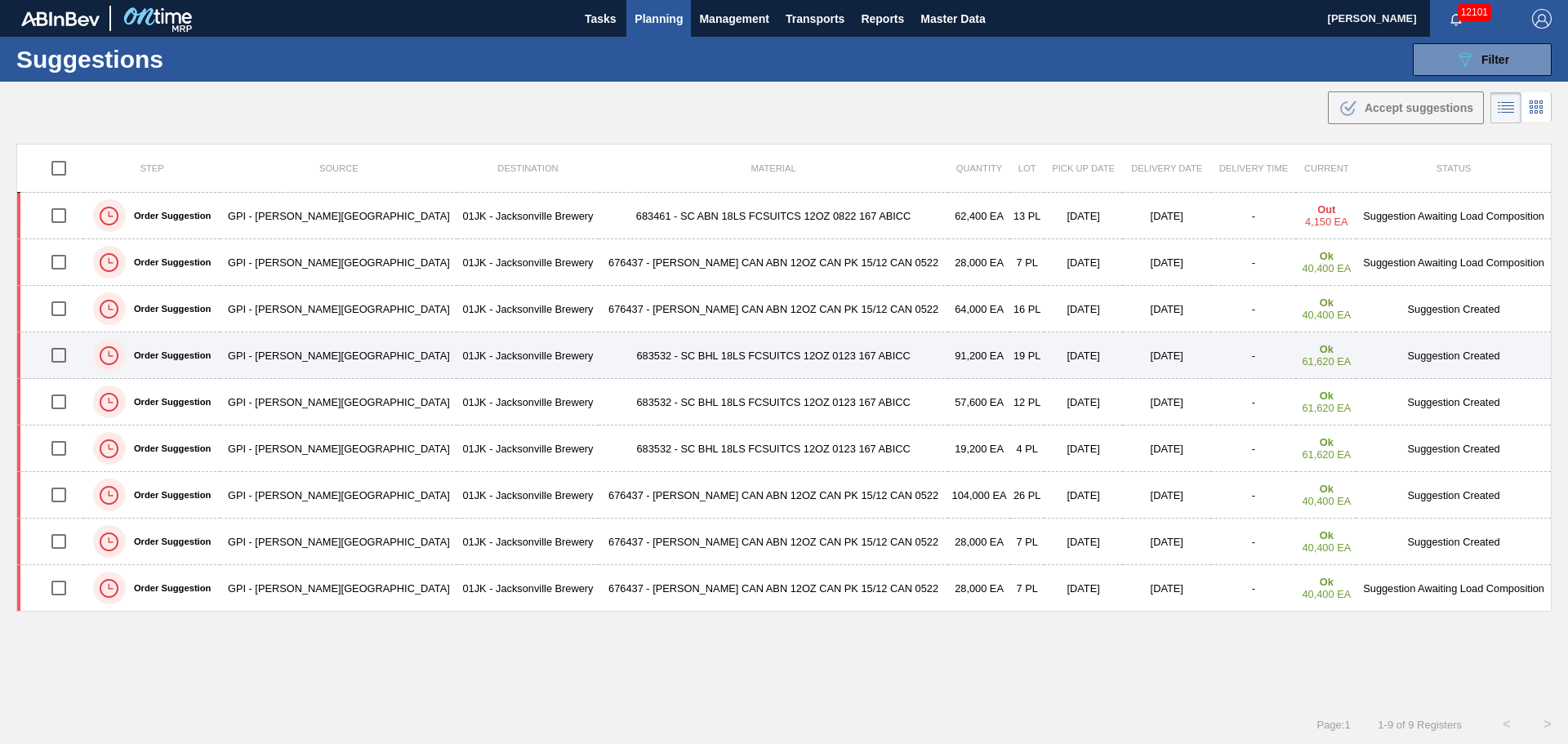
click at [948, 364] on td "91,200 EA" at bounding box center [979, 355] width 62 height 46
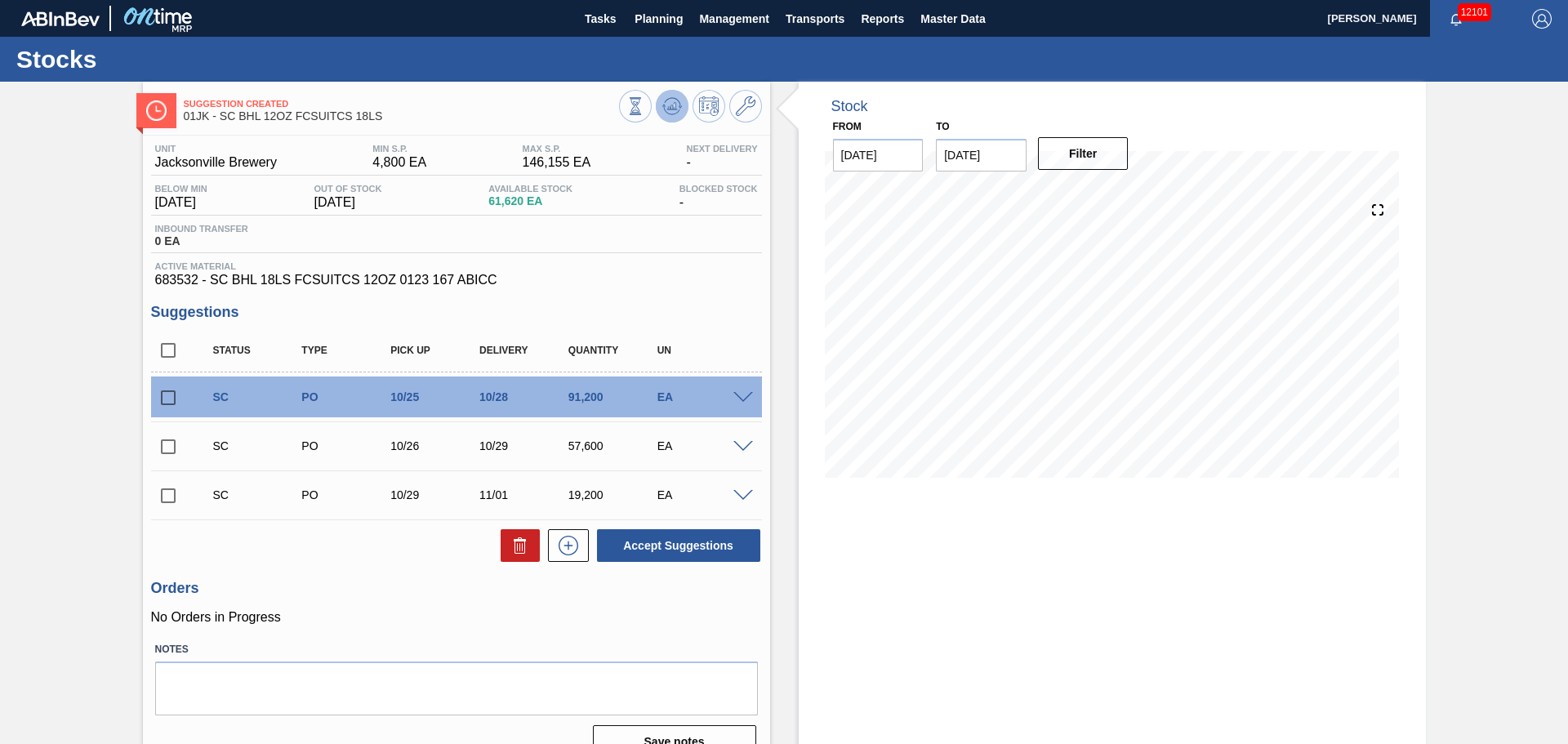
click at [659, 111] on button at bounding box center [672, 106] width 33 height 33
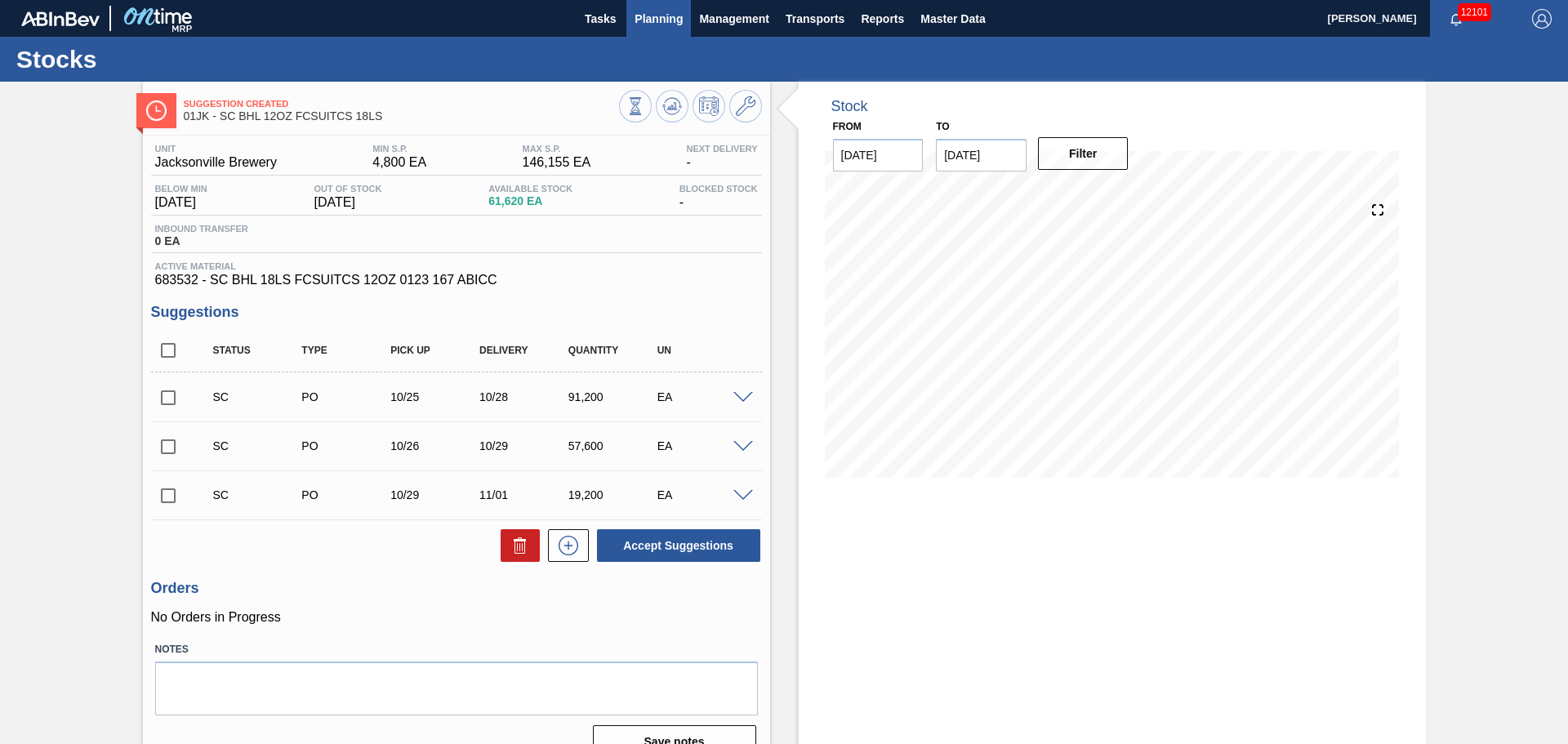
click at [675, 27] on span "Planning" at bounding box center [658, 19] width 48 height 19
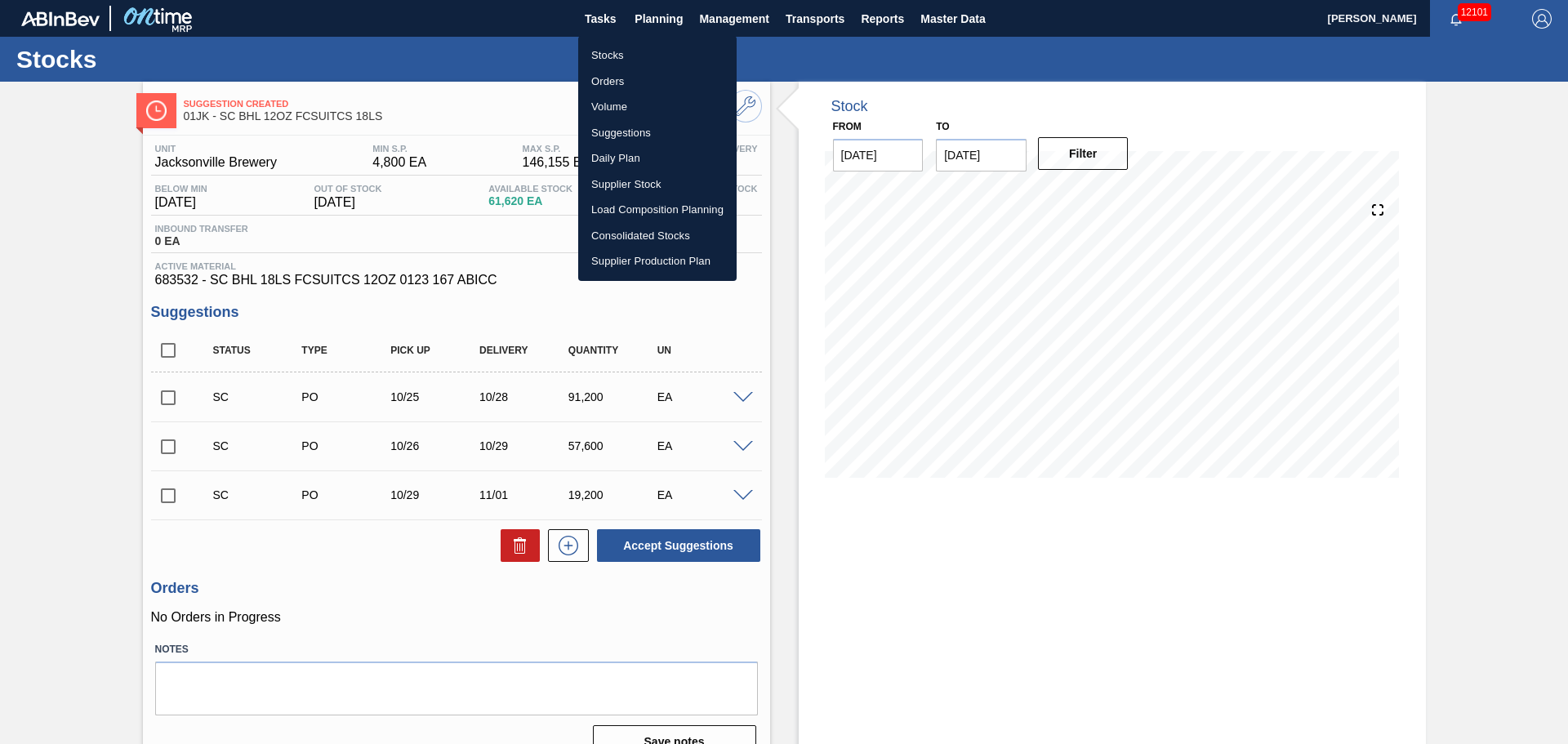
click at [627, 125] on li "Suggestions" at bounding box center [657, 133] width 158 height 26
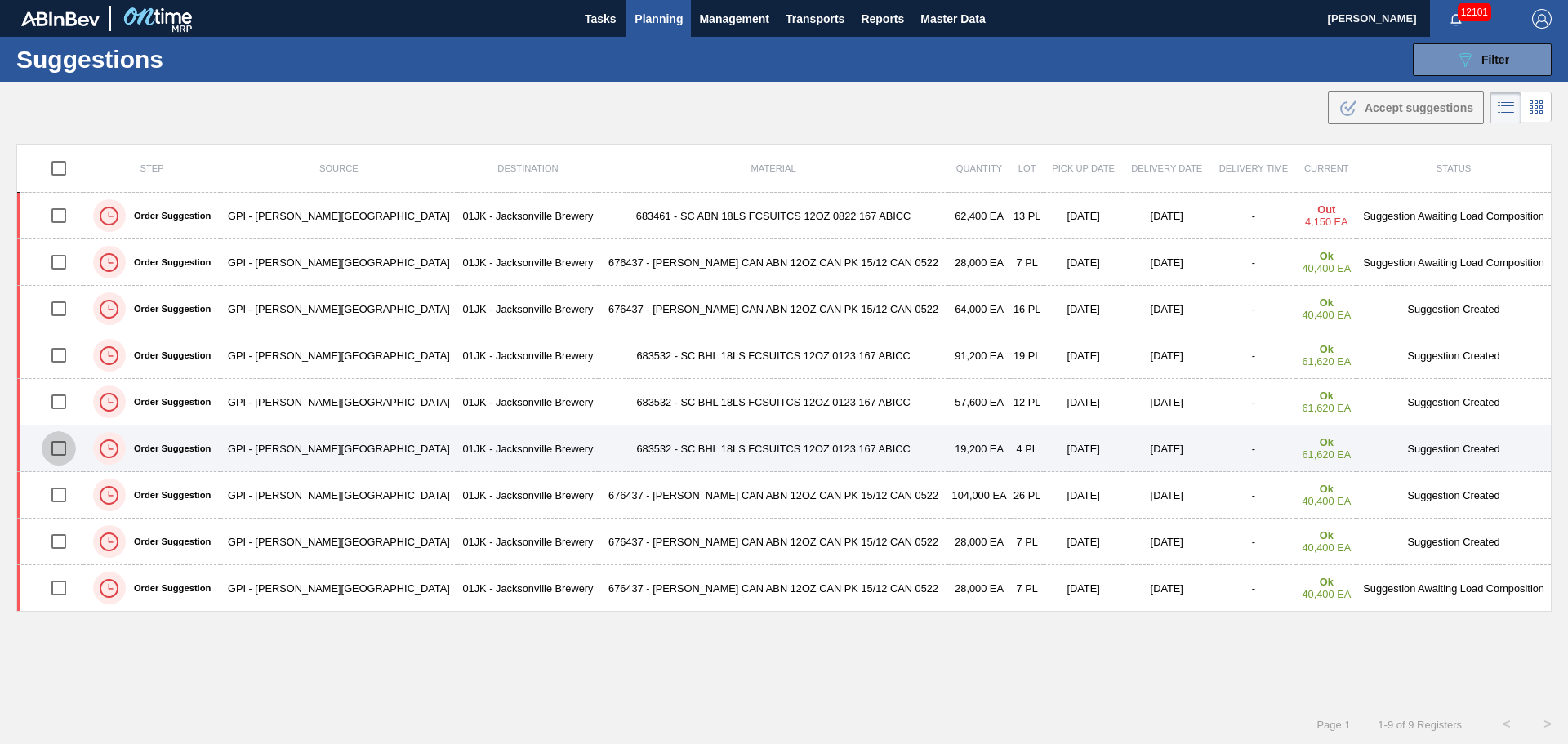
click at [52, 441] on input "checkbox" at bounding box center [58, 448] width 35 height 35
checkbox input "true"
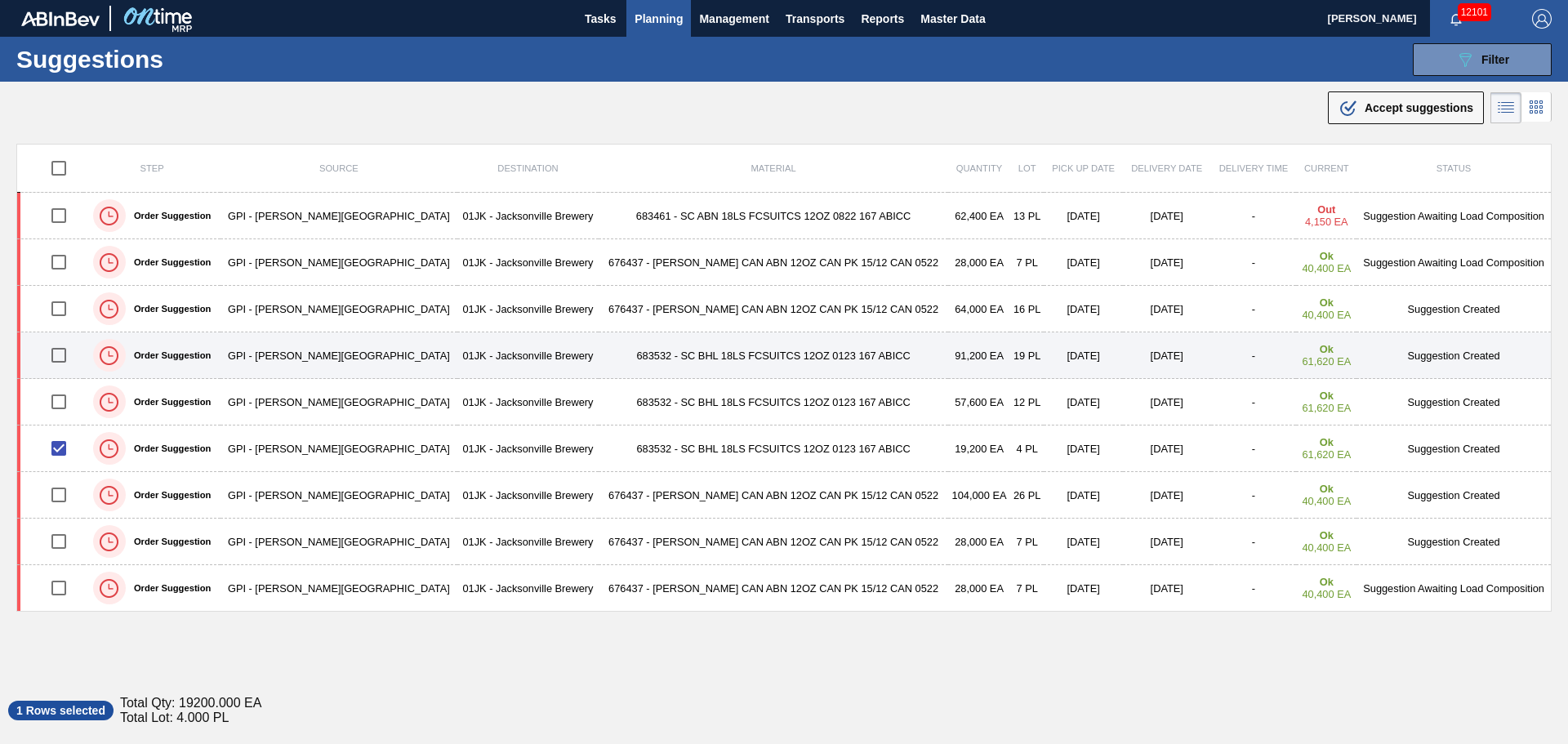
click at [63, 355] on input "checkbox" at bounding box center [58, 355] width 35 height 35
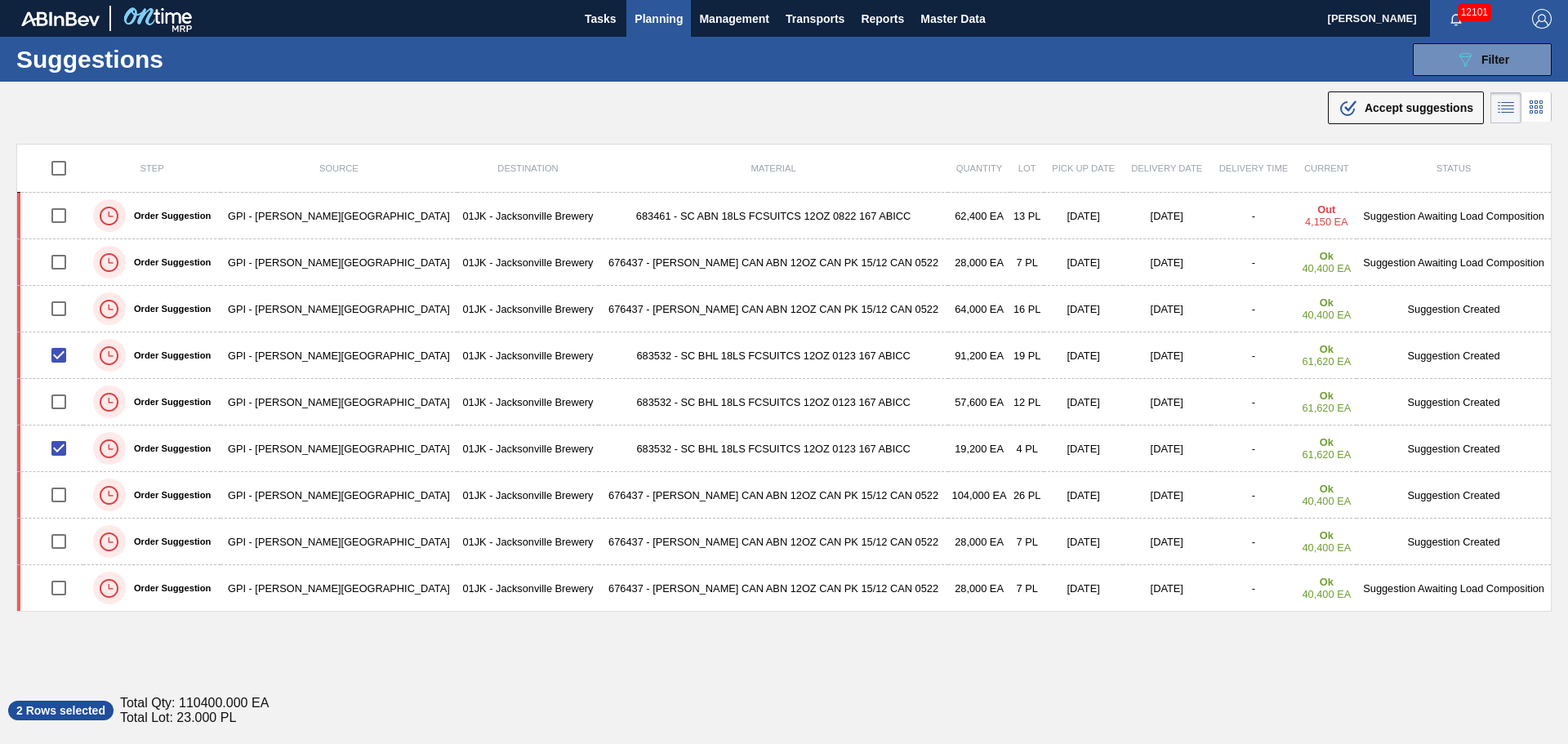
click at [1397, 85] on div ".b{fill:var(--color-action-default)} Accept suggestions" at bounding box center [784, 105] width 1568 height 46
click at [1408, 113] on span "Accept suggestions" at bounding box center [1418, 107] width 108 height 13
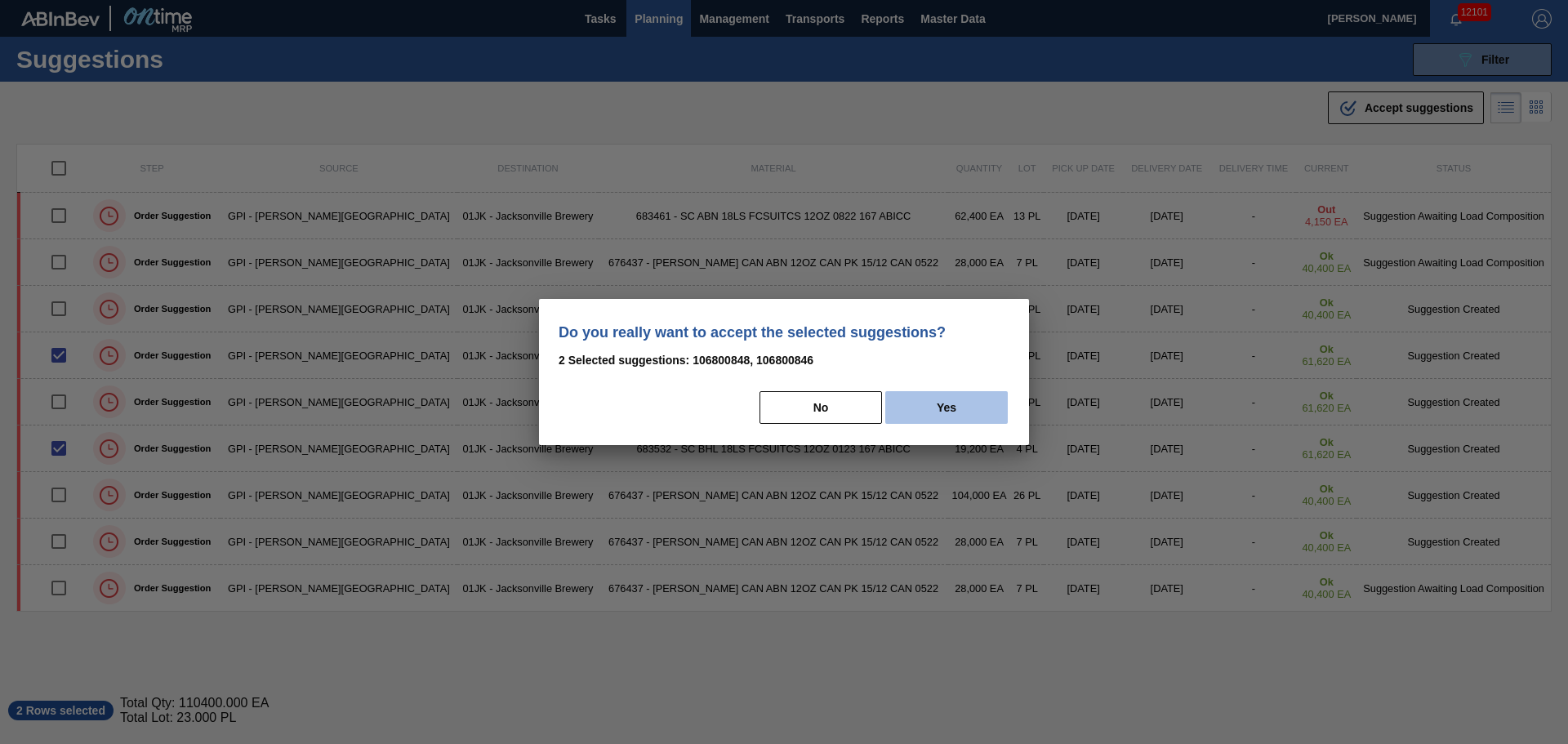
click at [951, 403] on button "Yes" at bounding box center [946, 407] width 123 height 33
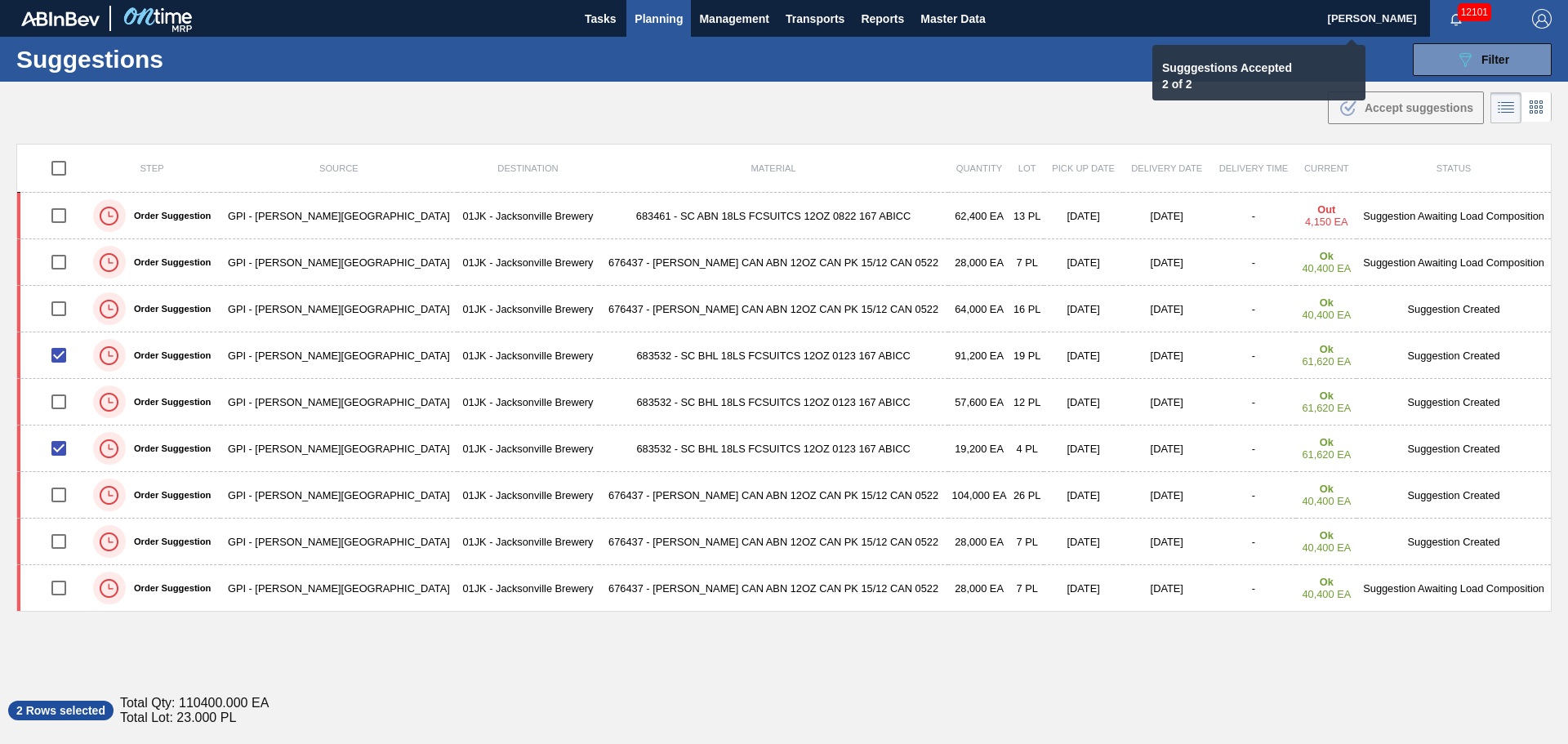
checkbox input "false"
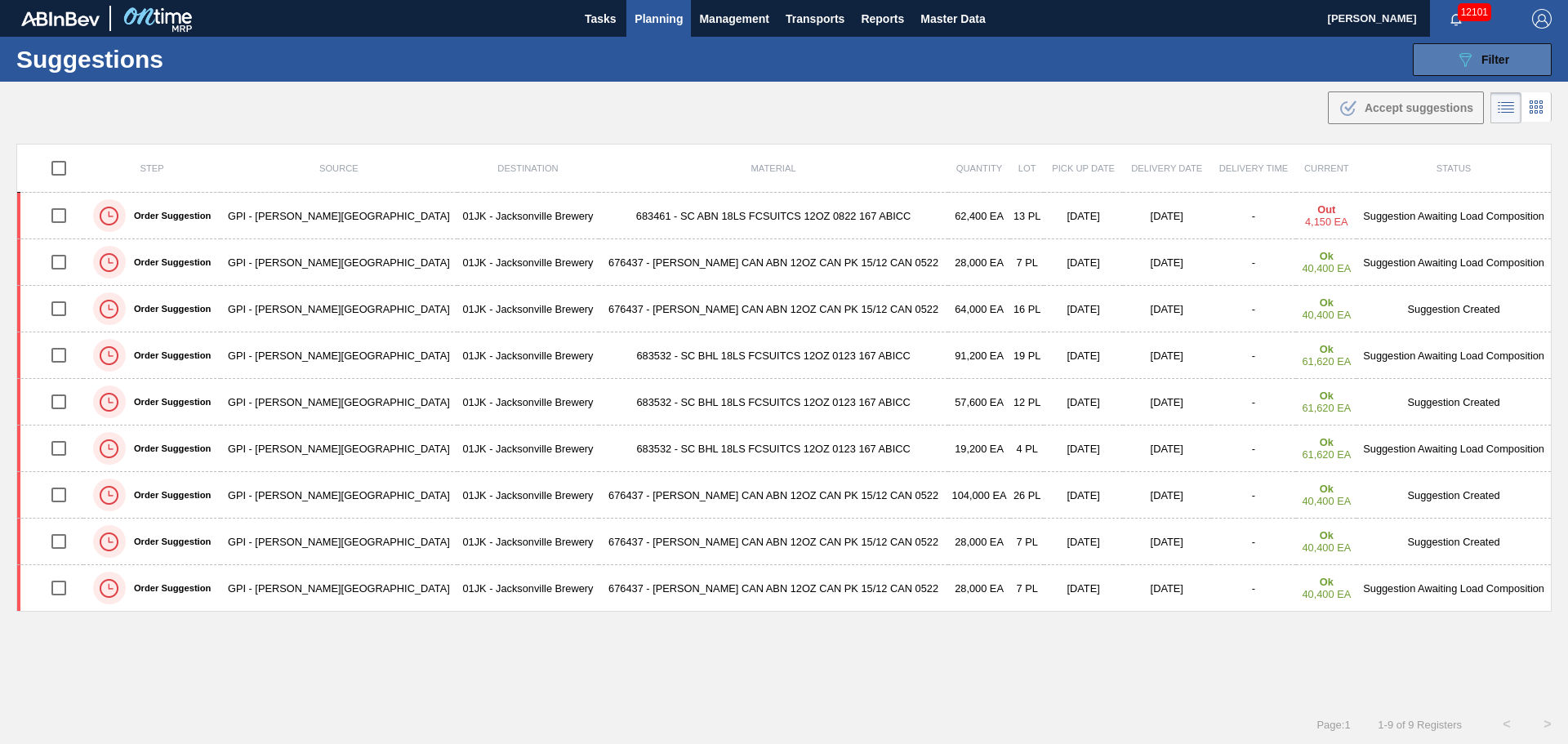
click at [1450, 65] on button "089F7B8B-B2A5-4AFE-B5C0-19BA573D28AC Filter" at bounding box center [1482, 59] width 139 height 33
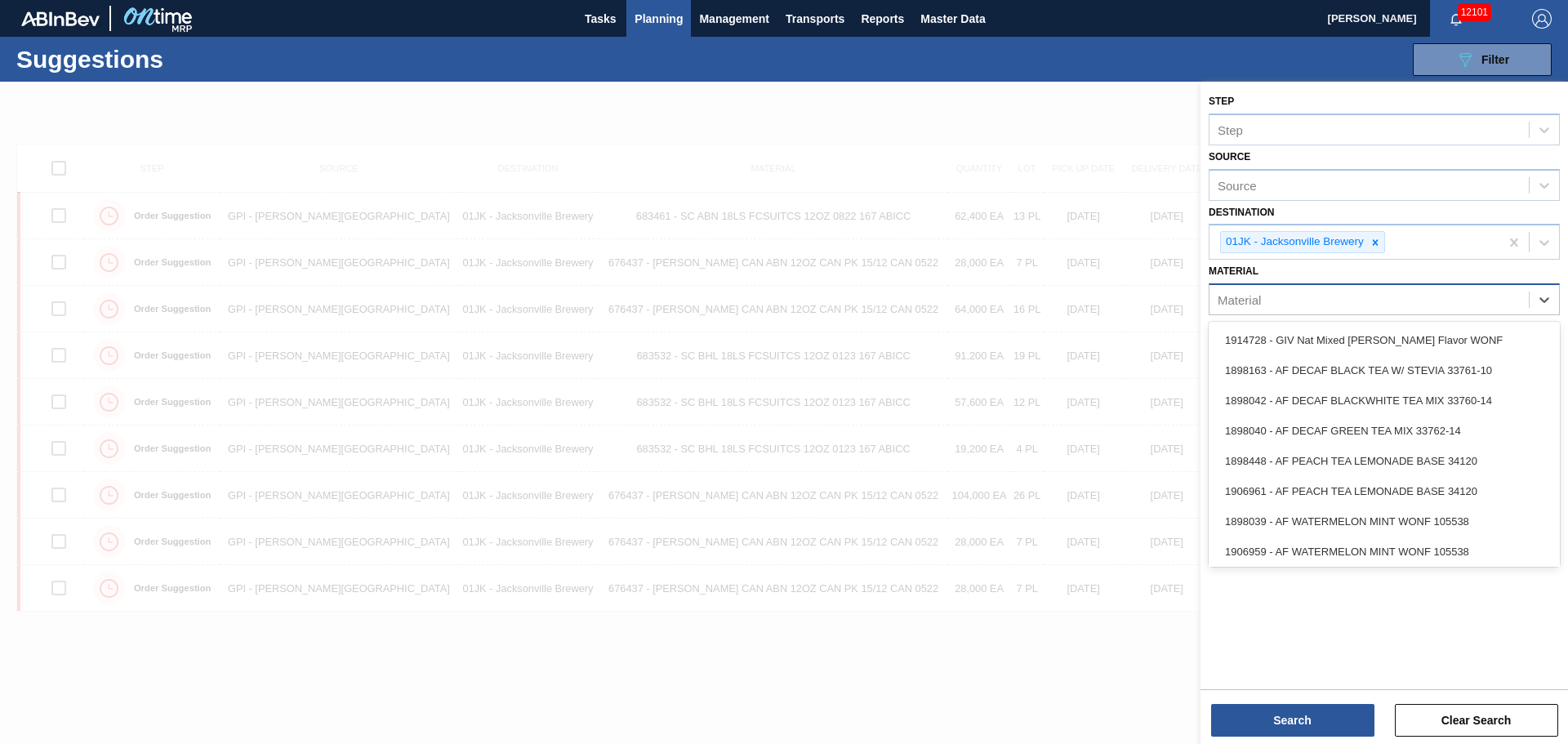
click at [1478, 299] on div "Material" at bounding box center [1369, 300] width 320 height 24
type input "683461"
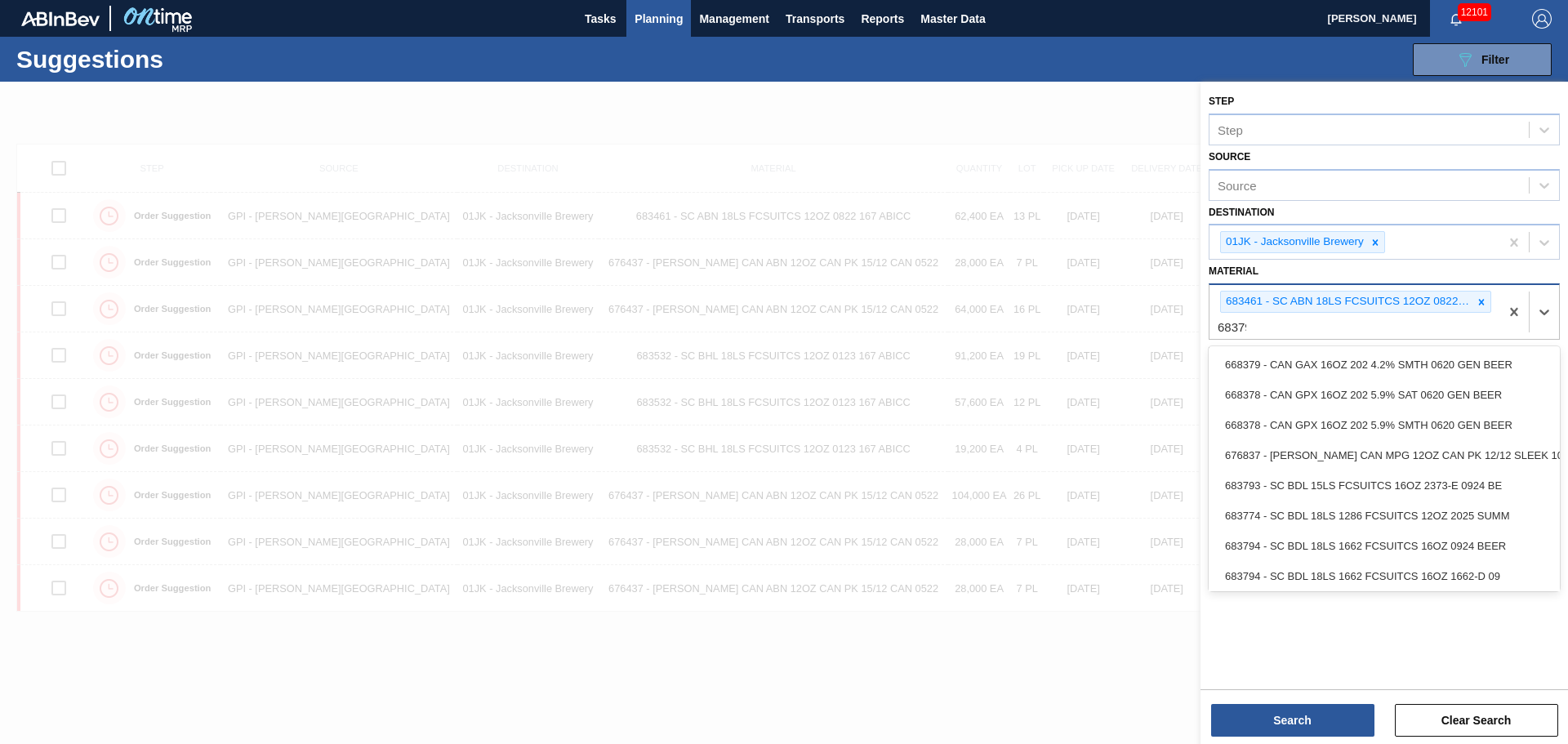
type input "683790"
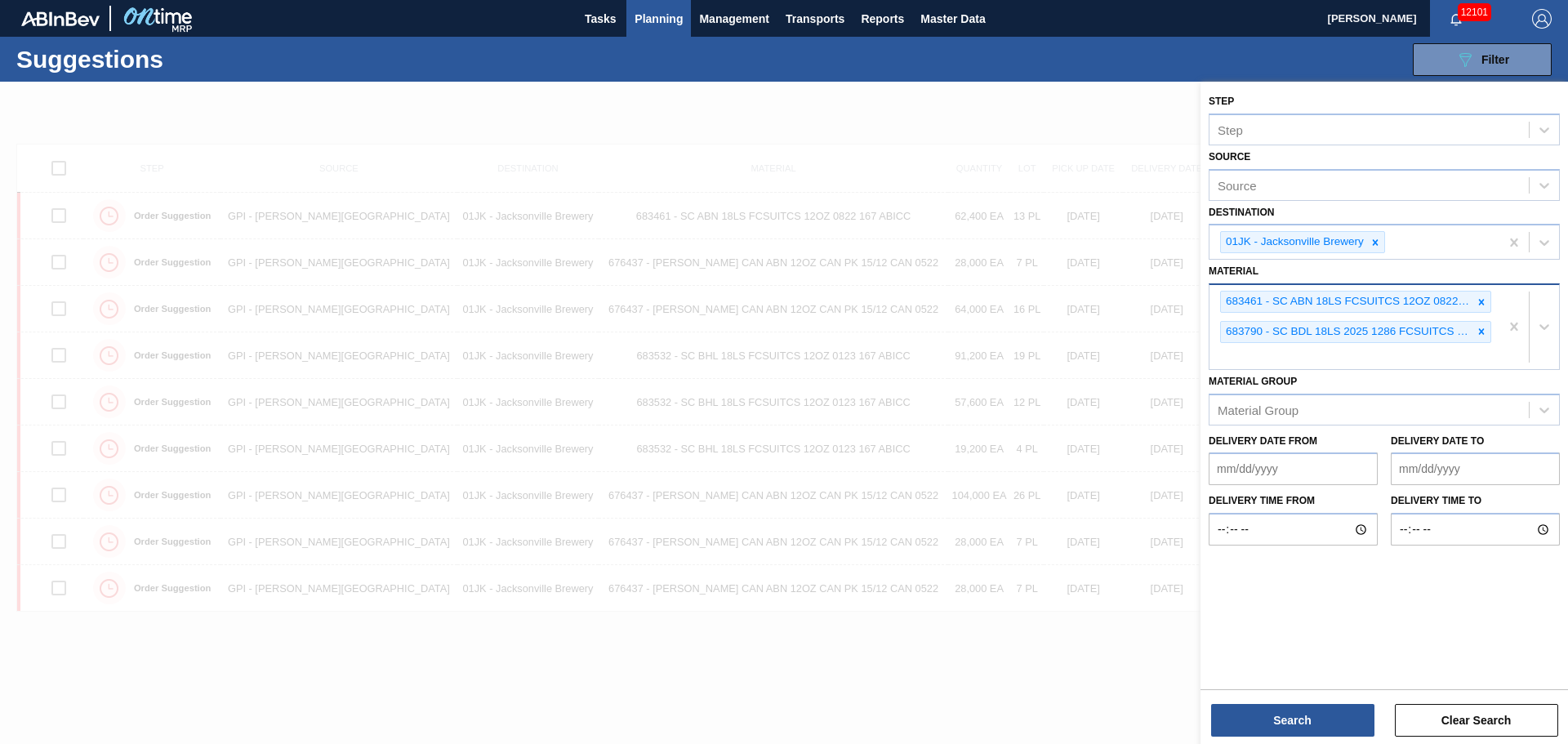
click at [1323, 356] on div "683461 - SC ABN 18LS FCSUITCS 12OZ 0822 167 ABICC 683790 - SC BDL 18LS 2025 128…" at bounding box center [1354, 326] width 290 height 84
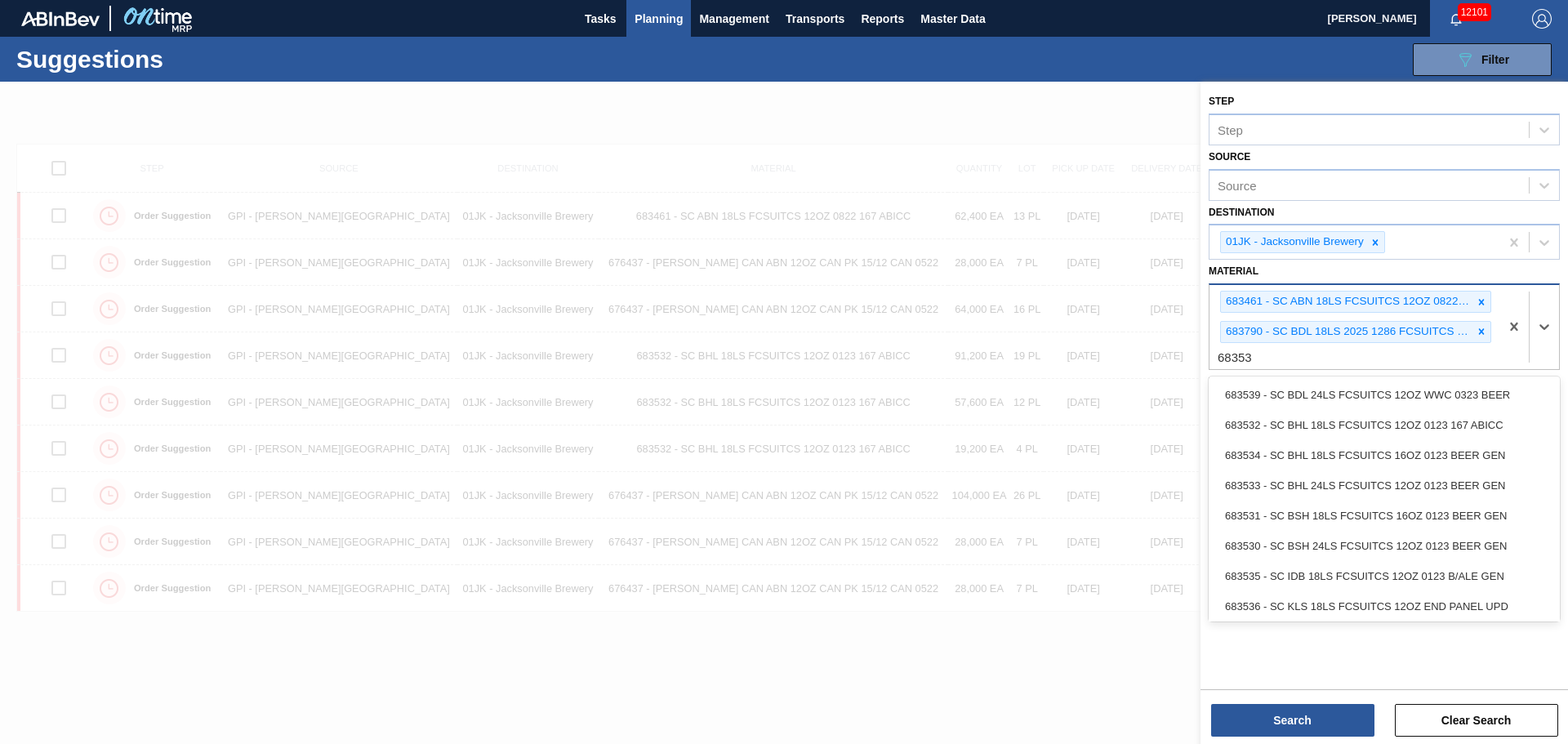
type input "683532"
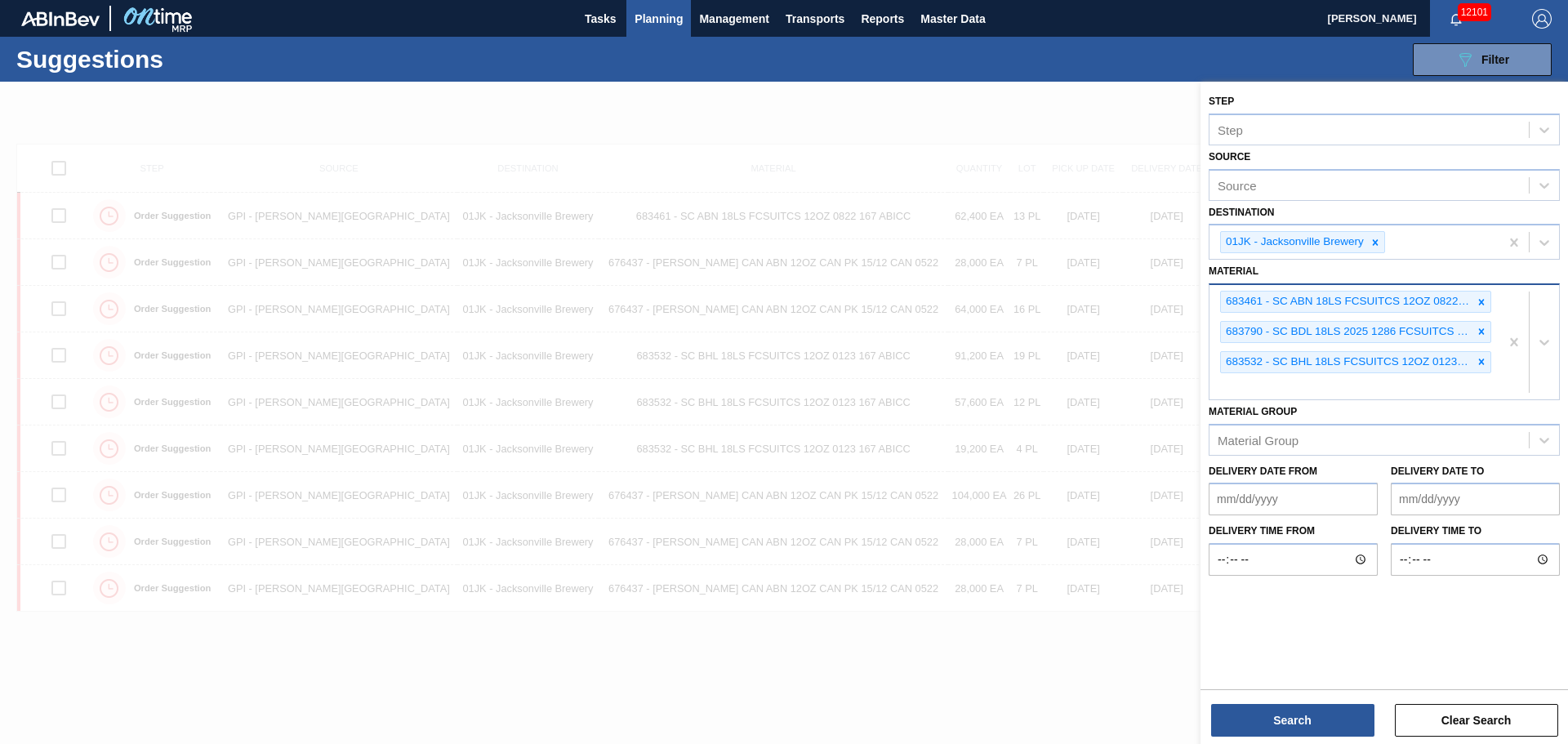
click at [1328, 382] on div "683461 - SC ABN 18LS FCSUITCS 12OZ 0822 167 ABICC 683790 - SC BDL 18LS 2025 128…" at bounding box center [1354, 342] width 290 height 114
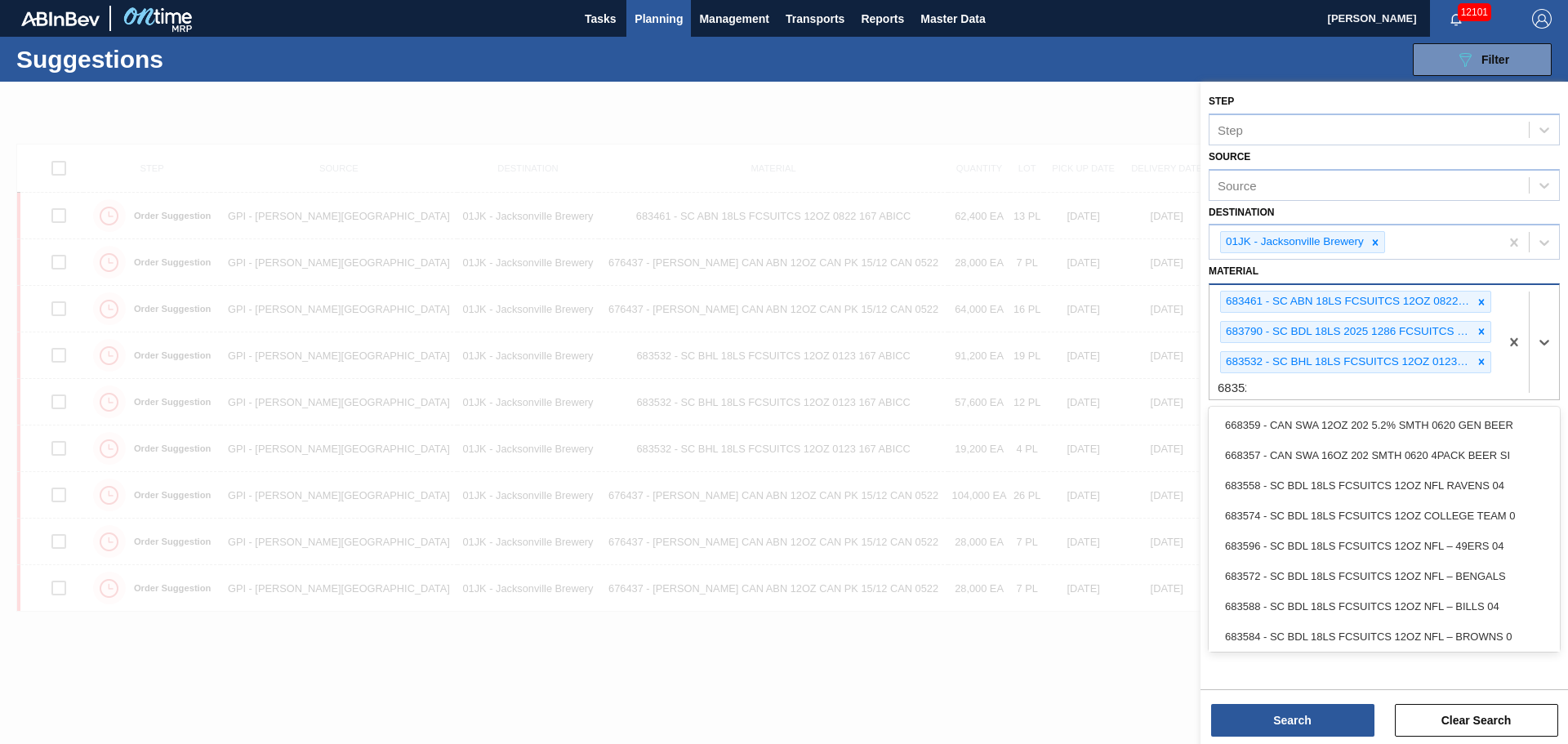
type input "683529"
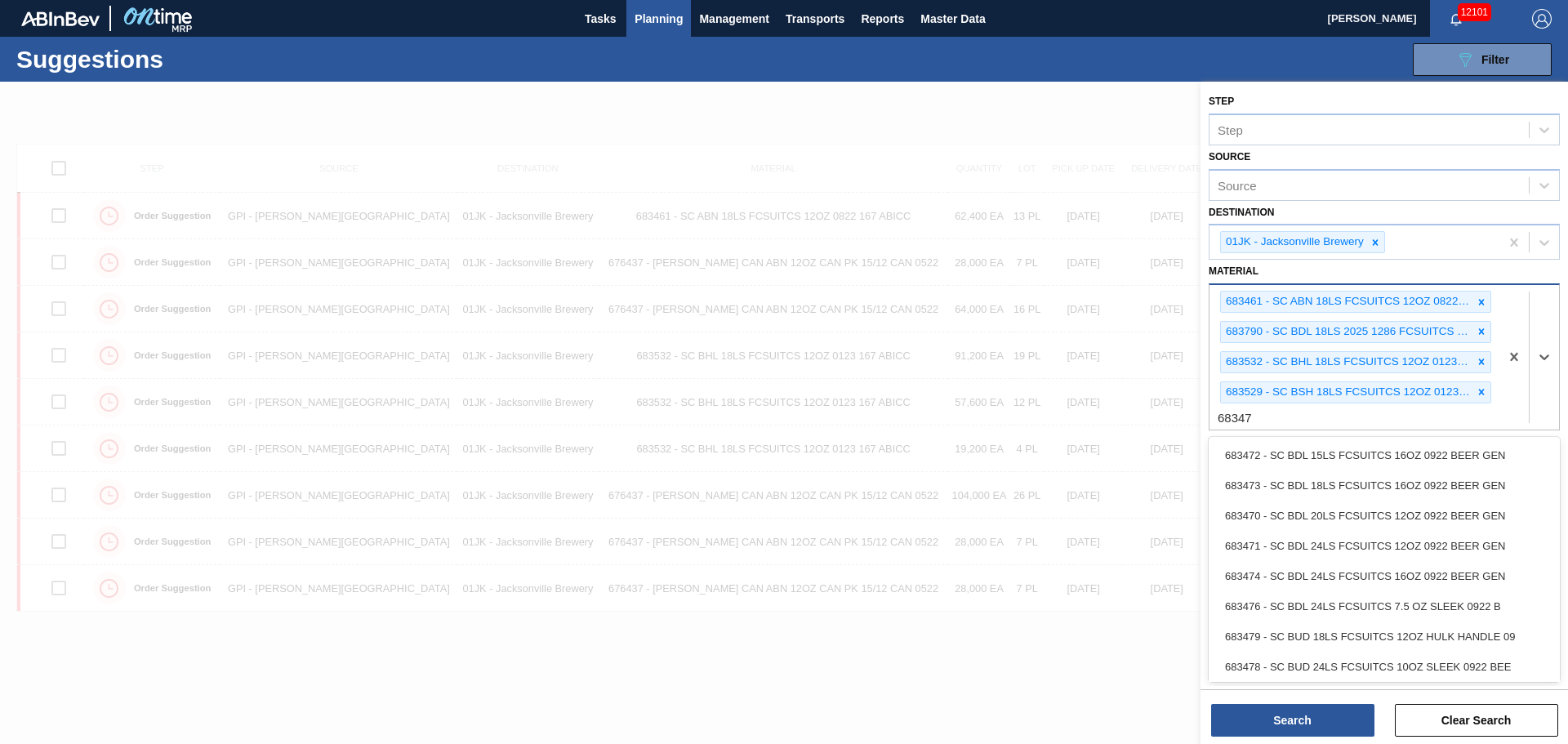
type input "683479"
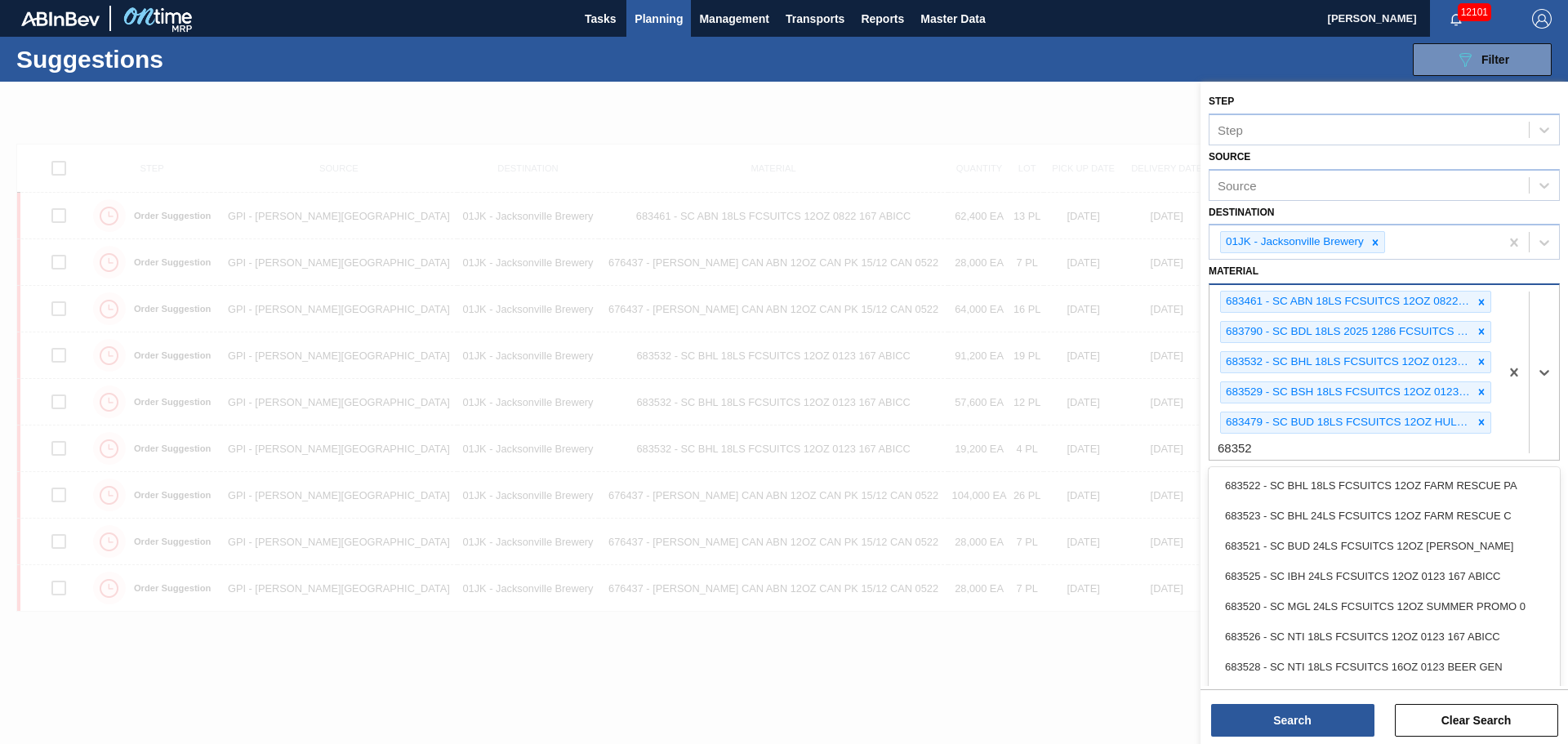
type input "683526"
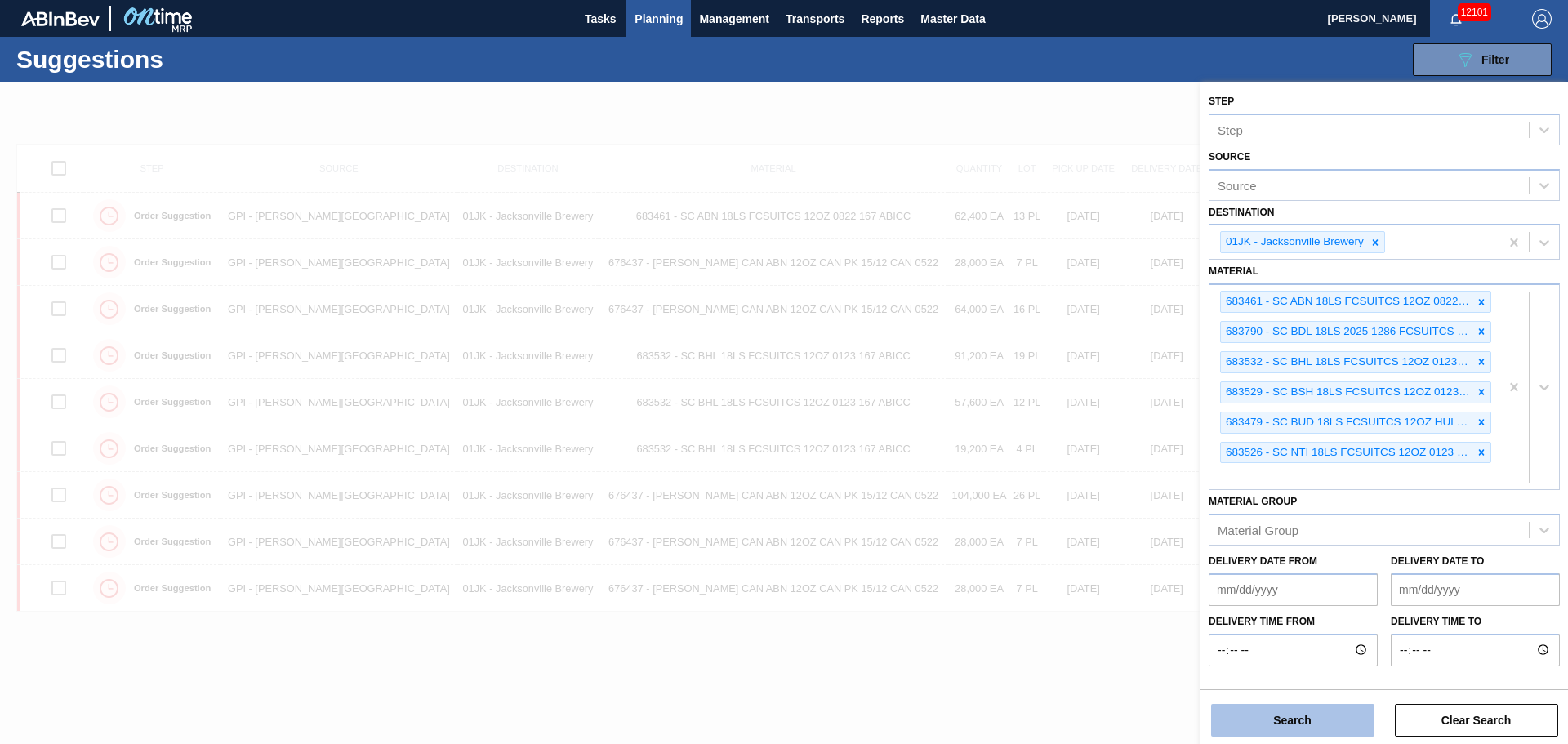
click at [1274, 722] on button "Search" at bounding box center [1292, 719] width 163 height 33
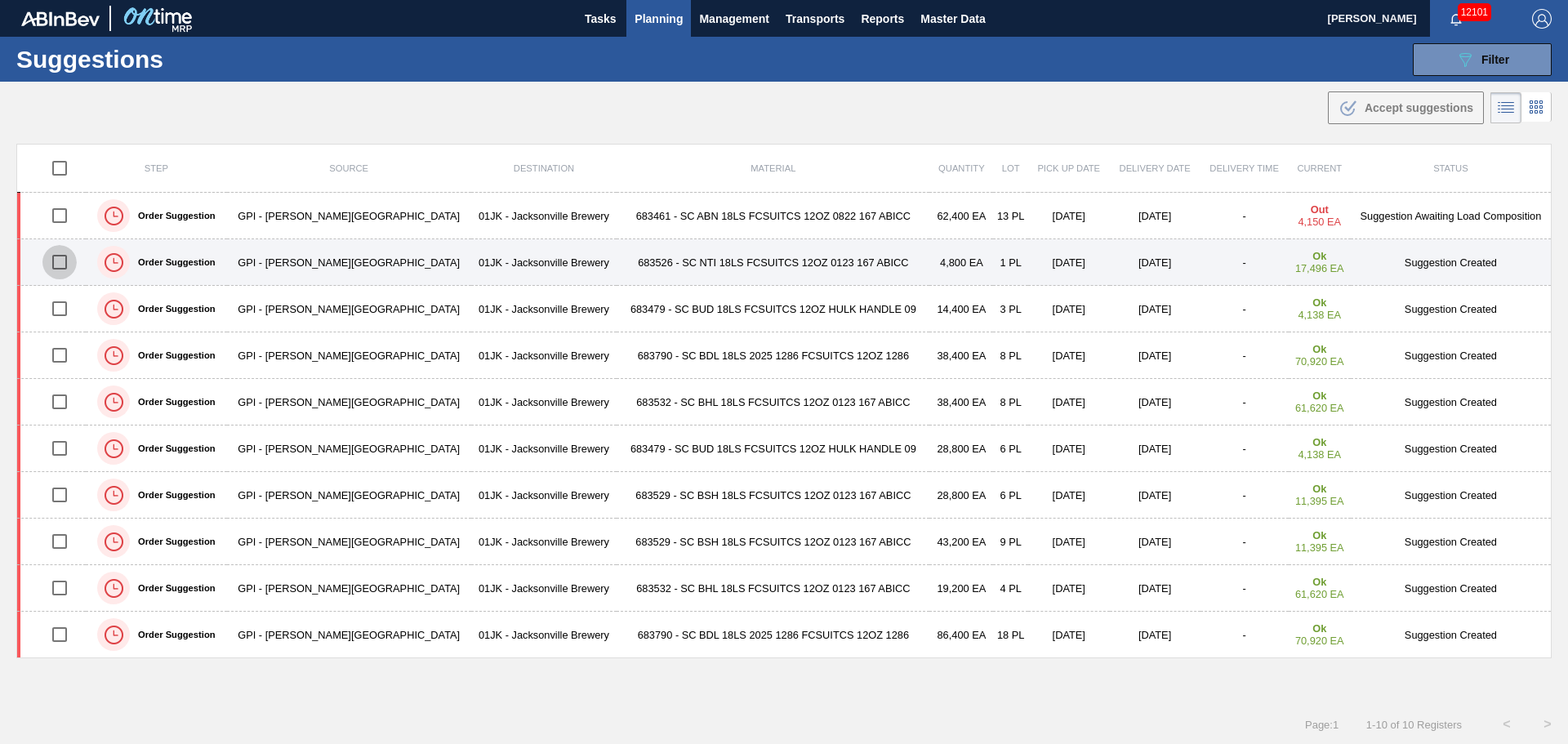
click at [68, 262] on input "checkbox" at bounding box center [59, 262] width 35 height 35
checkbox input "true"
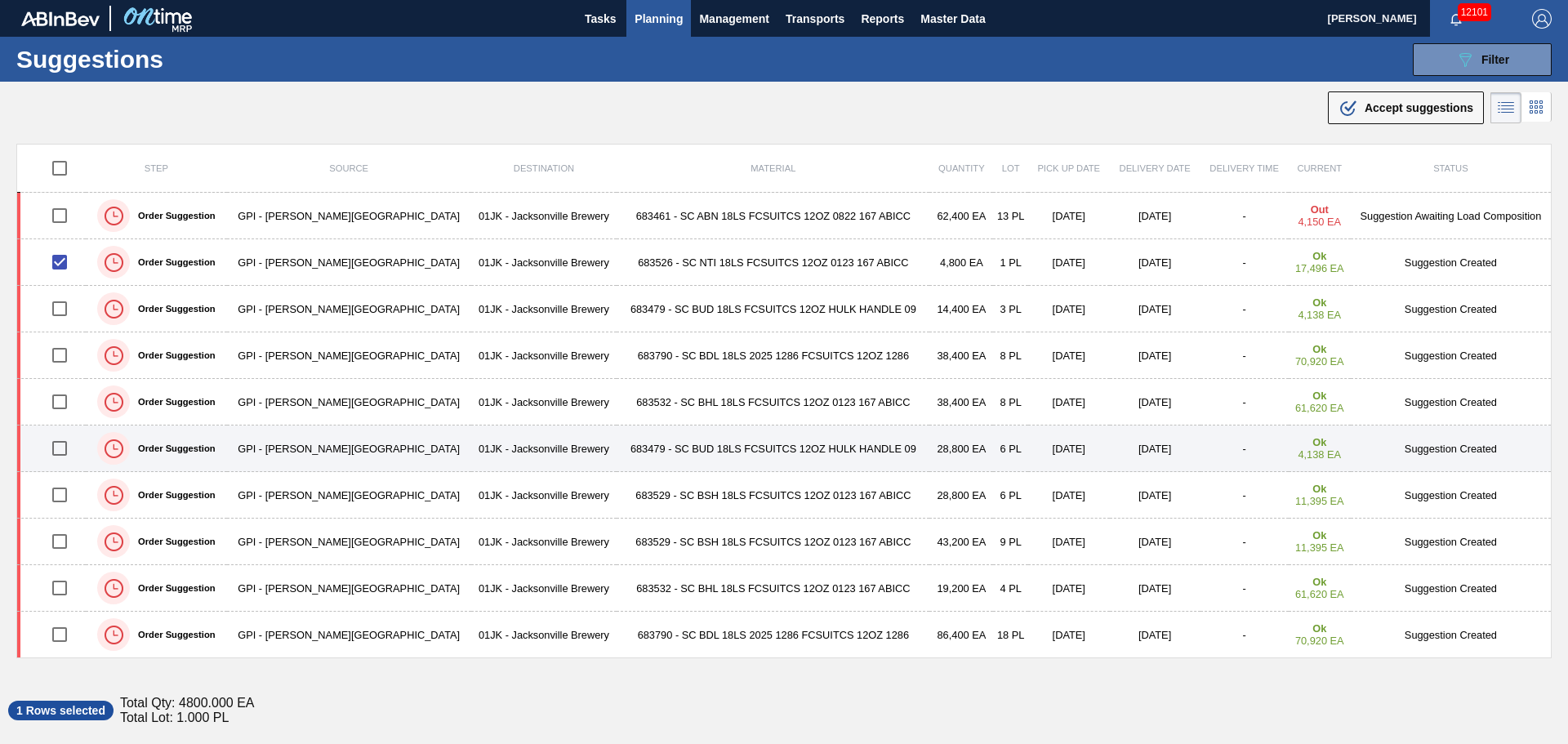
click at [64, 454] on input "checkbox" at bounding box center [59, 448] width 35 height 35
checkbox input "true"
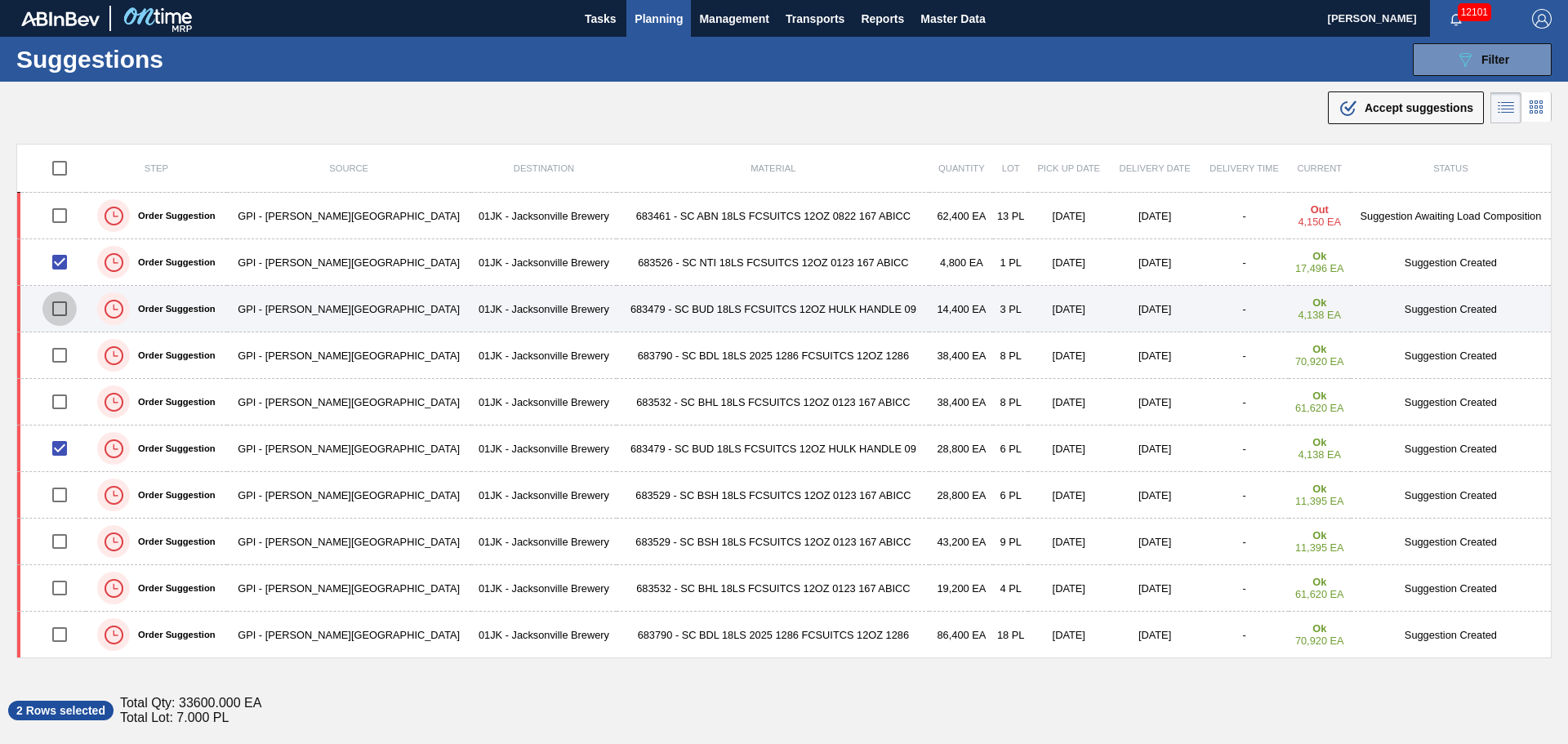
click at [64, 306] on input "checkbox" at bounding box center [59, 309] width 35 height 35
checkbox input "true"
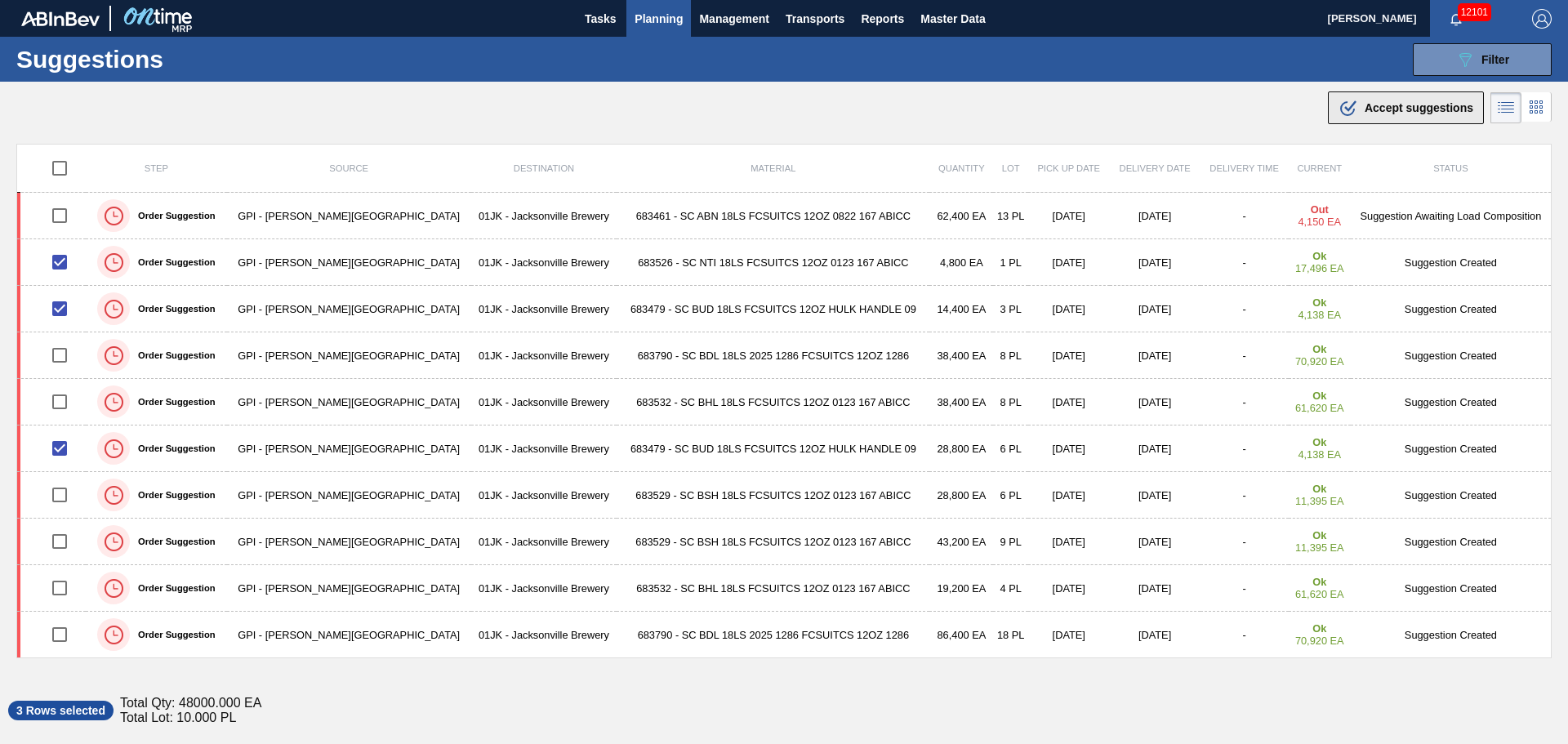
click at [1398, 115] on div ".b{fill:var(--color-action-default)} Accept suggestions" at bounding box center [1405, 107] width 134 height 19
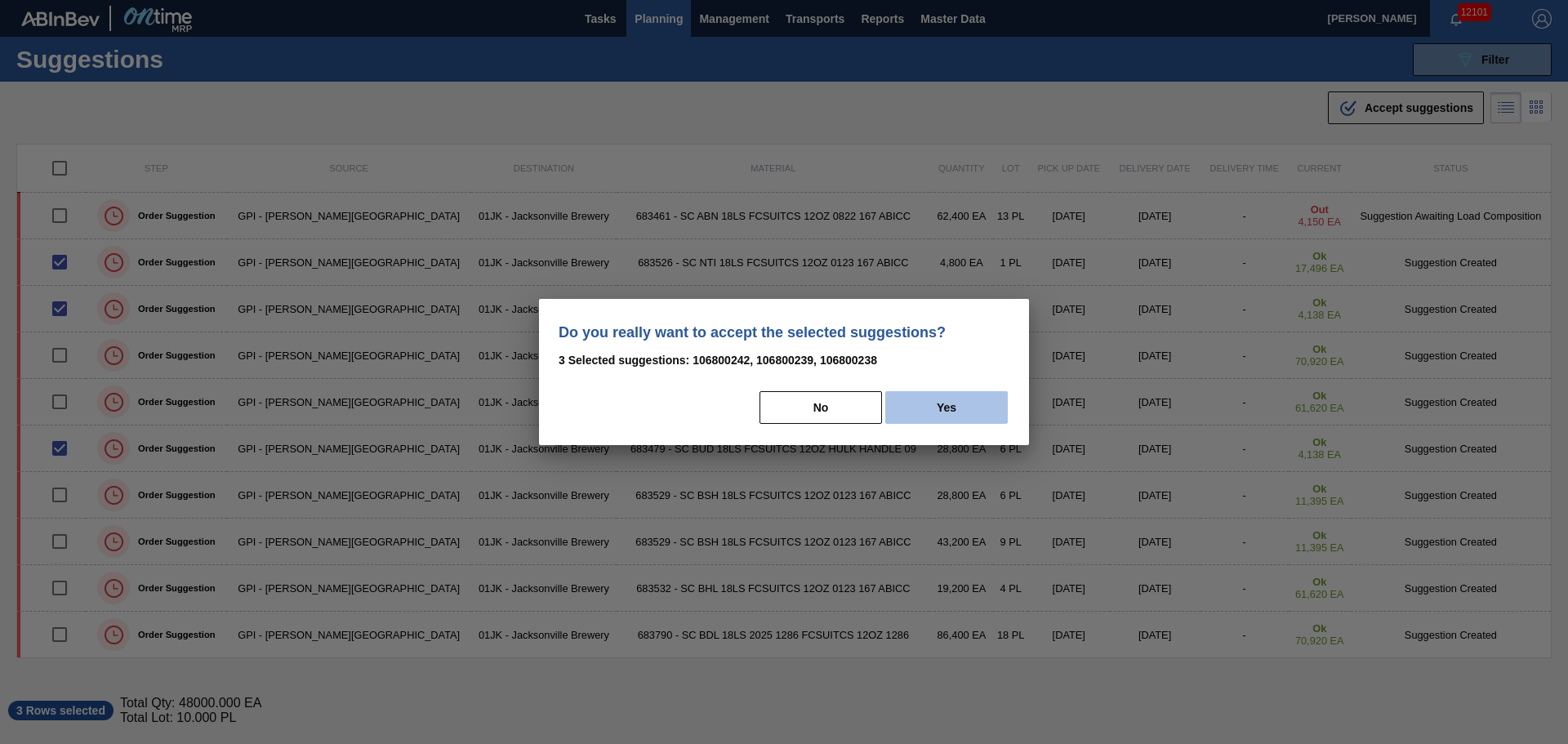
click at [979, 399] on button "Yes" at bounding box center [946, 407] width 123 height 33
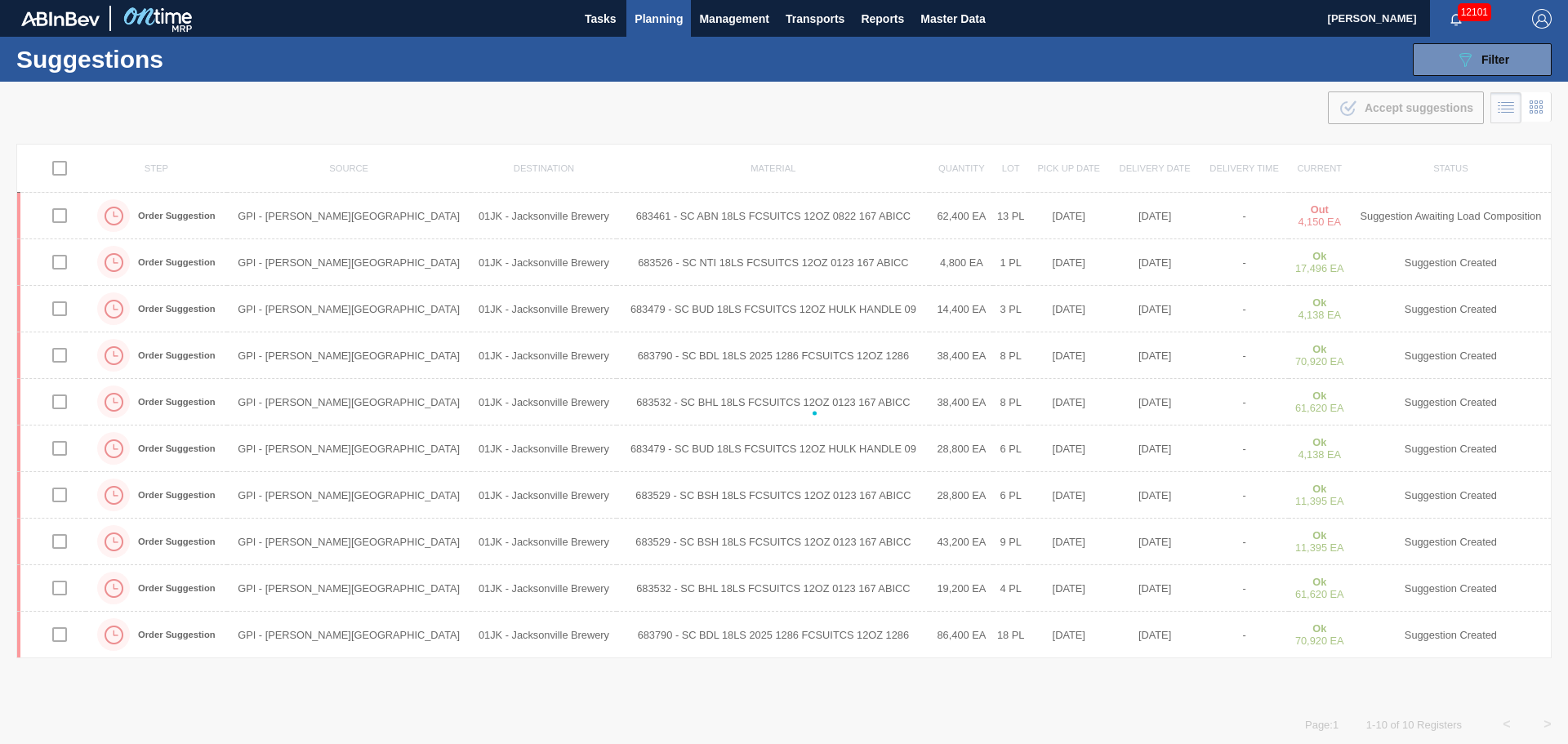
checkbox input "false"
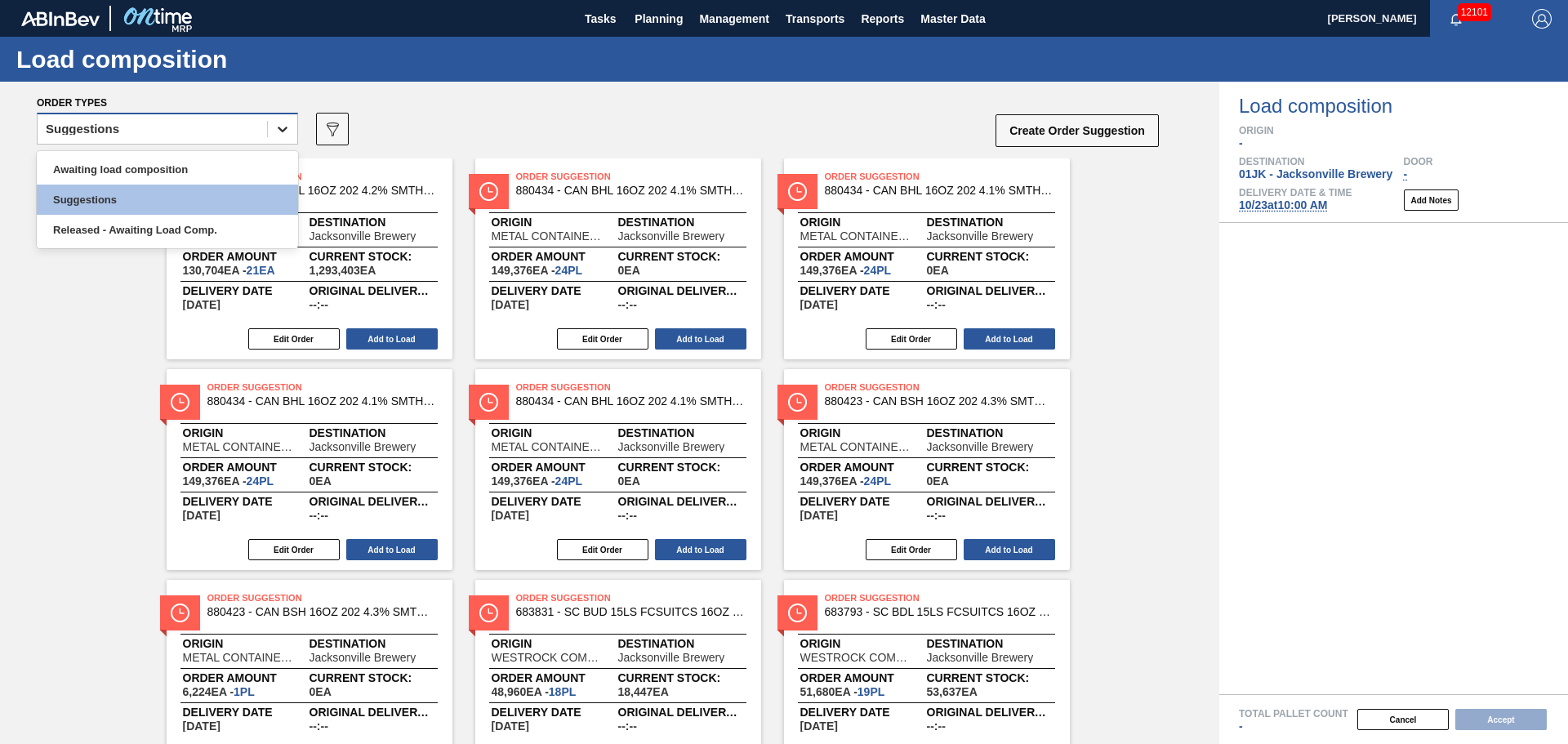
click at [285, 140] on div at bounding box center [282, 129] width 30 height 30
click at [224, 156] on div "Awaiting load composition" at bounding box center [167, 169] width 261 height 30
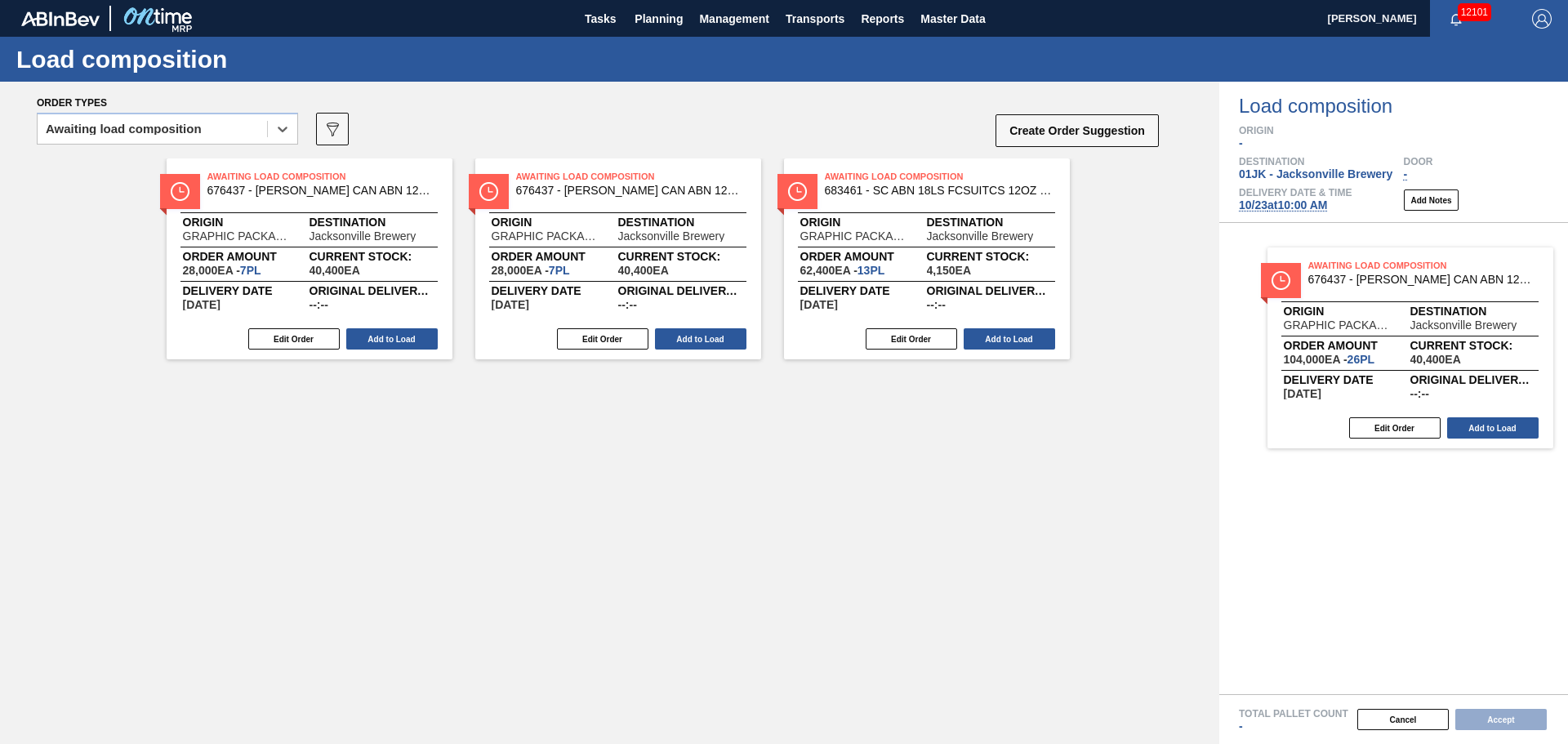
drag, startPoint x: 608, startPoint y: 224, endPoint x: 1405, endPoint y: 313, distance: 802.0
click at [1405, 313] on div "Order types option Awaiting load composition, selected. Select is focused ,type…" at bounding box center [784, 413] width 1568 height 662
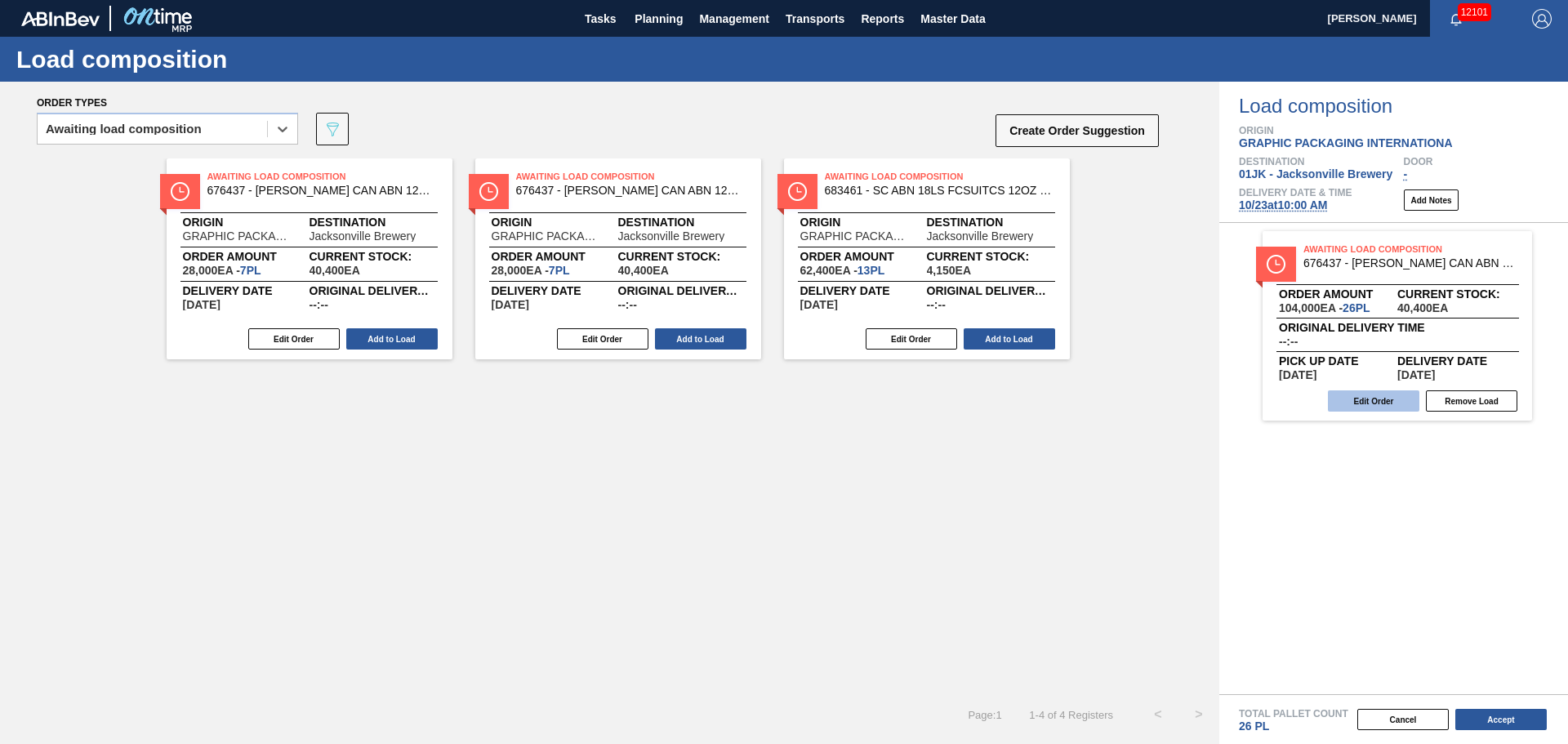
click at [1346, 401] on button "Edit Order" at bounding box center [1373, 401] width 91 height 21
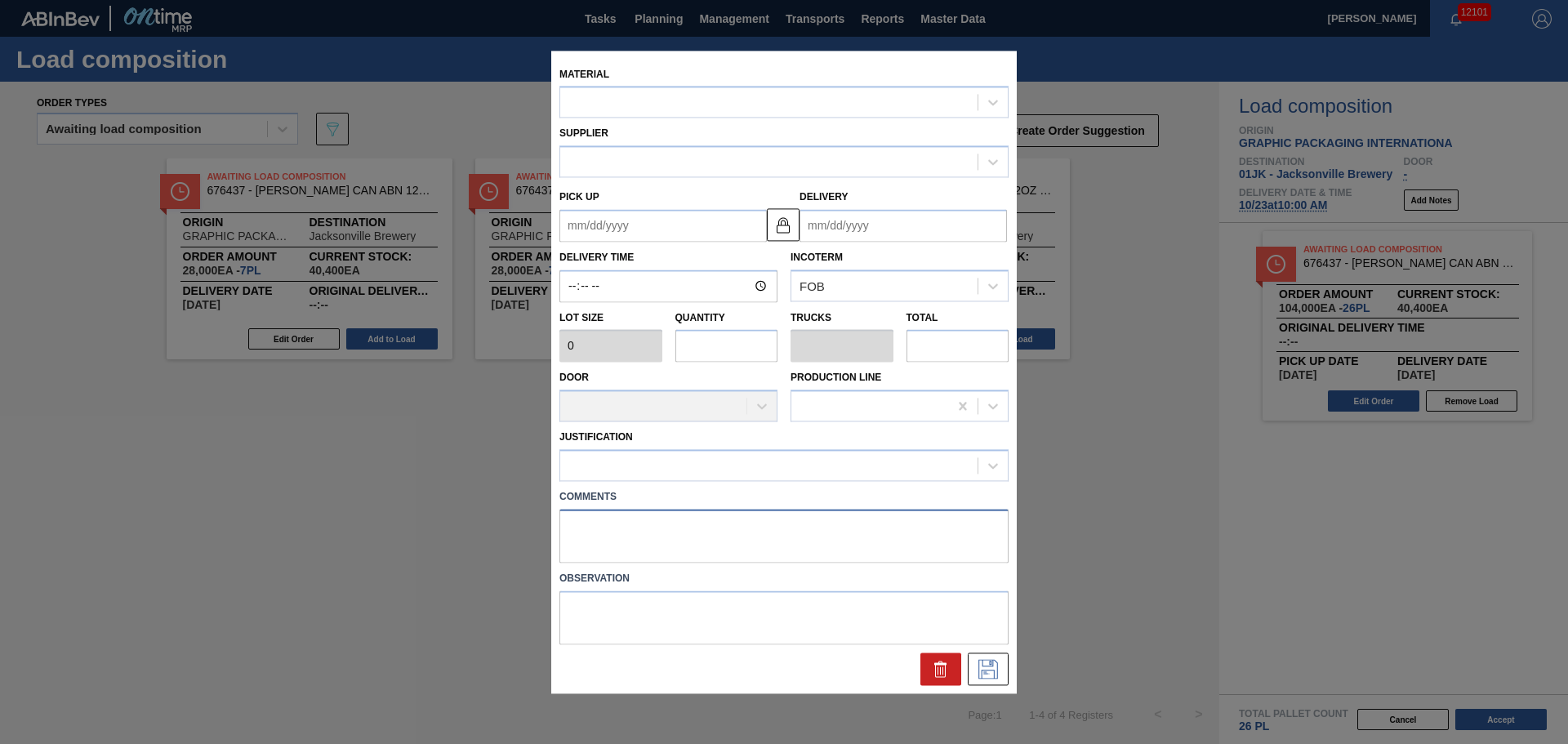
click at [812, 527] on textarea at bounding box center [783, 536] width 449 height 54
type input "4,000"
type input "26"
type input "1"
type input "104,000"
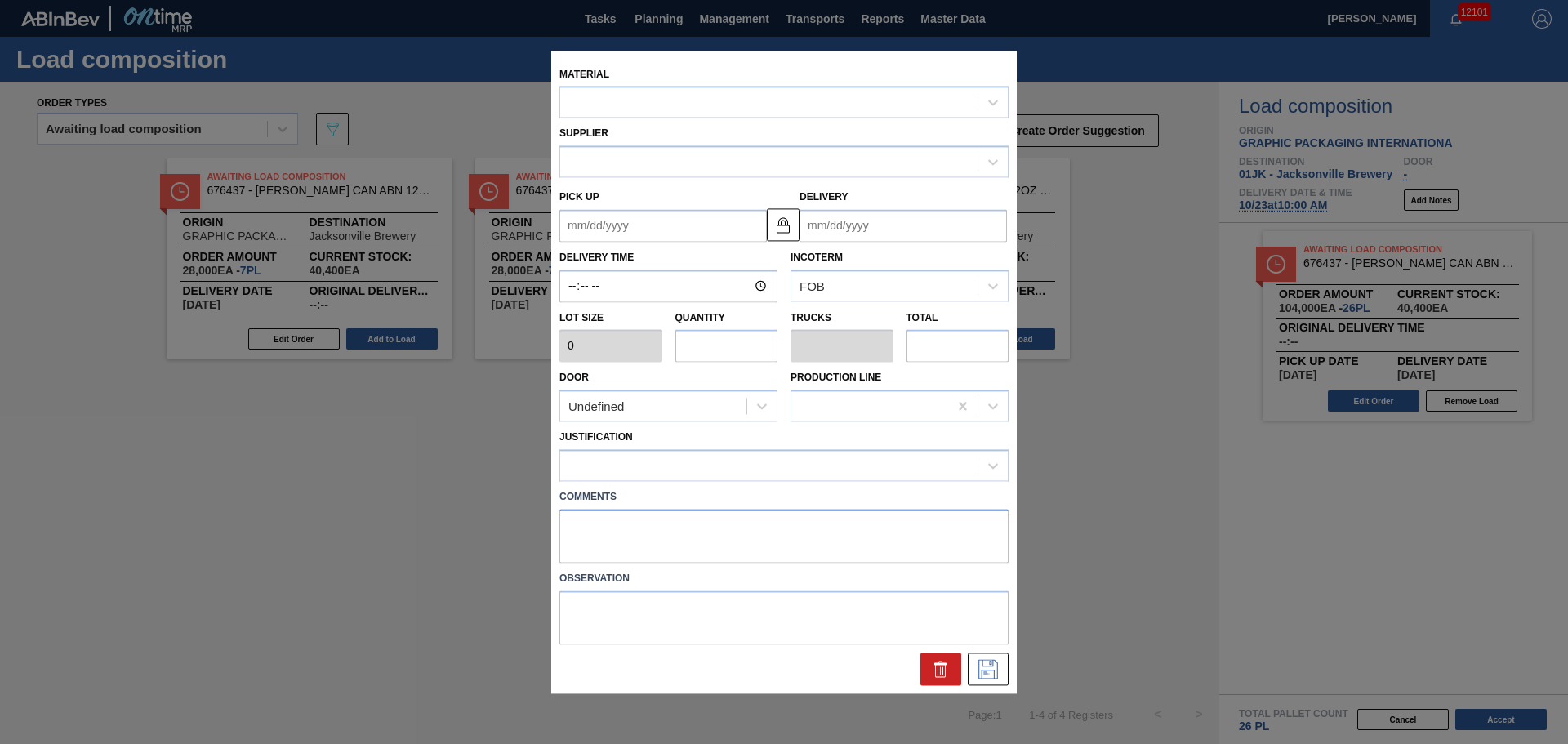
type textarea "D"
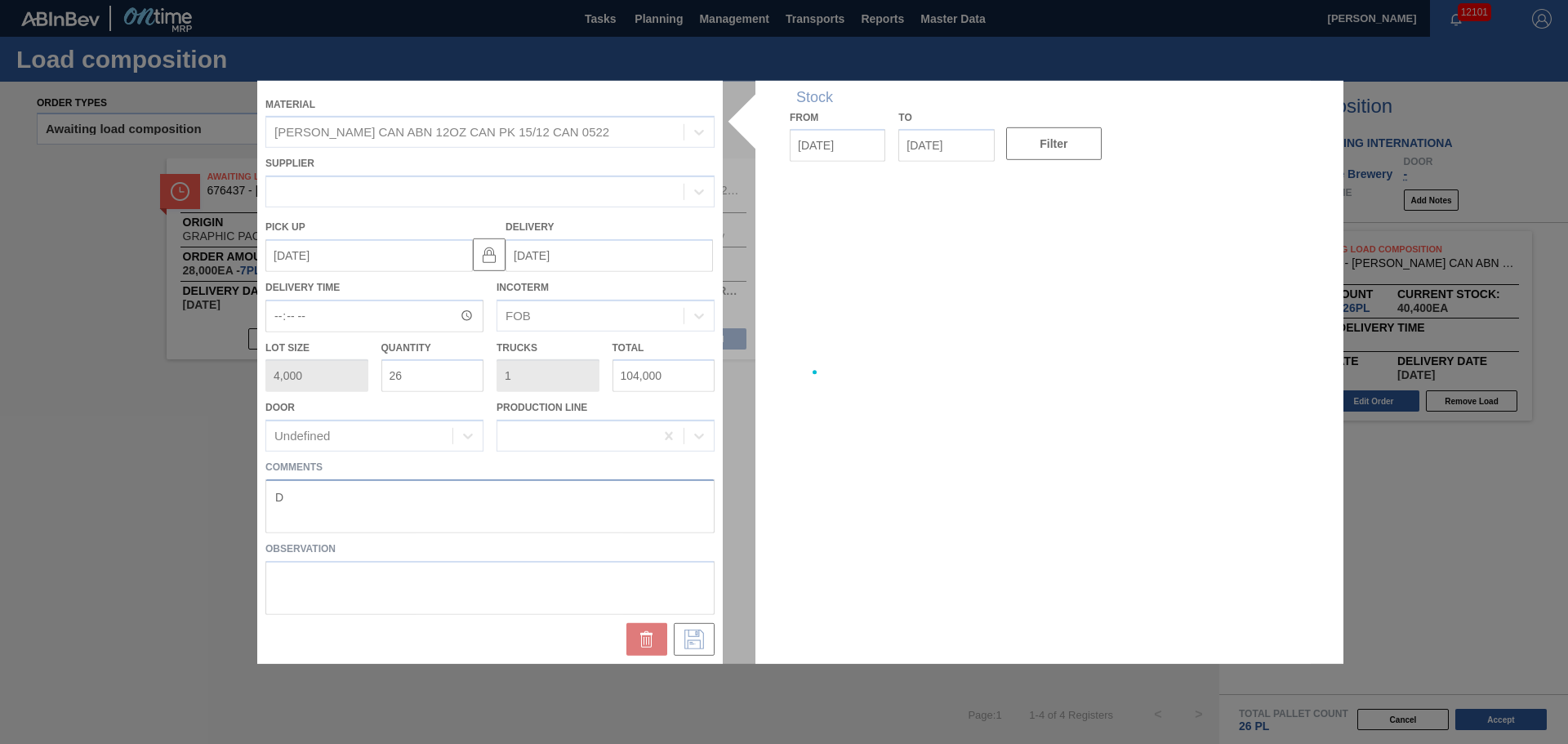
type up "[DATE]"
type input "[DATE]"
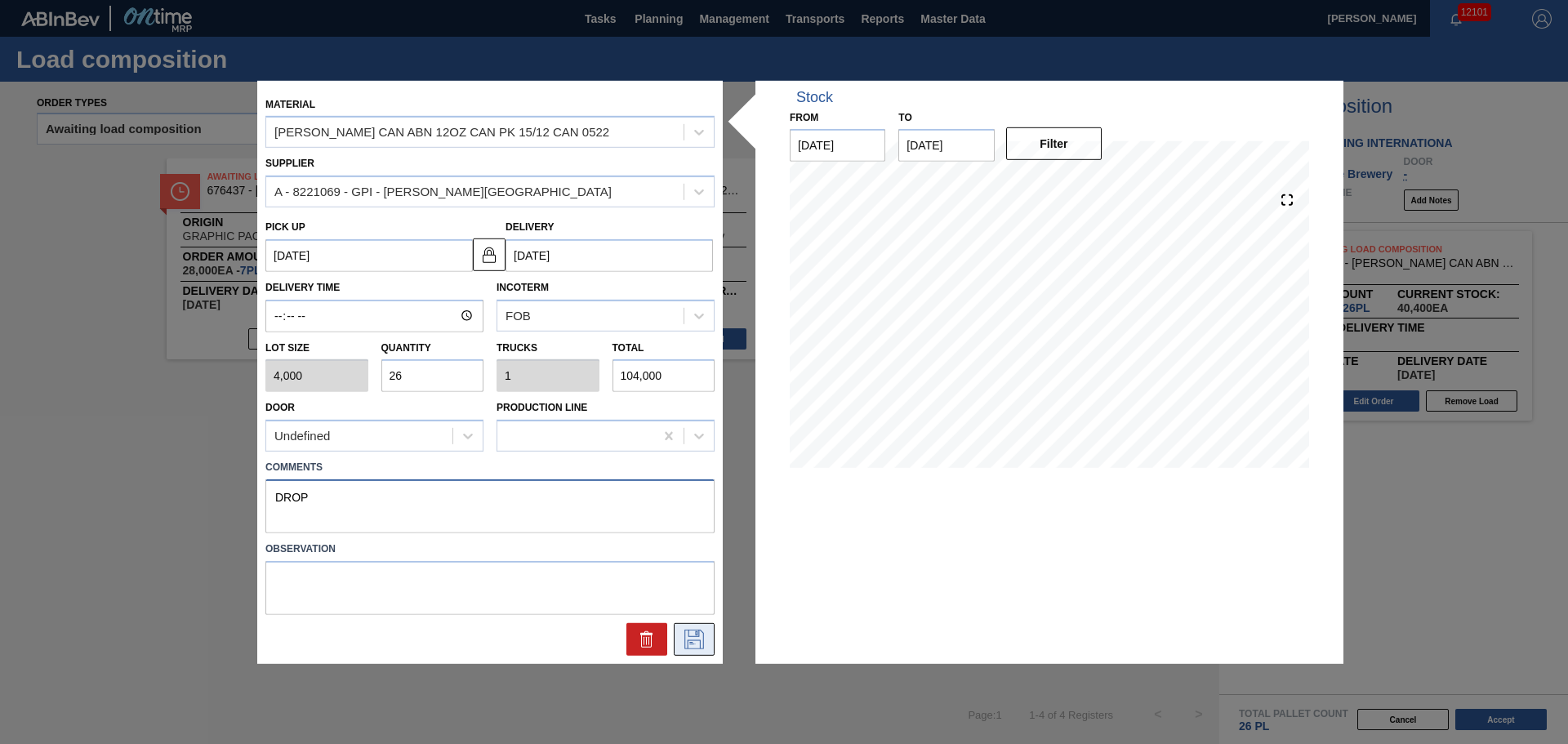
type textarea "DROP"
click at [700, 631] on icon at bounding box center [694, 638] width 26 height 19
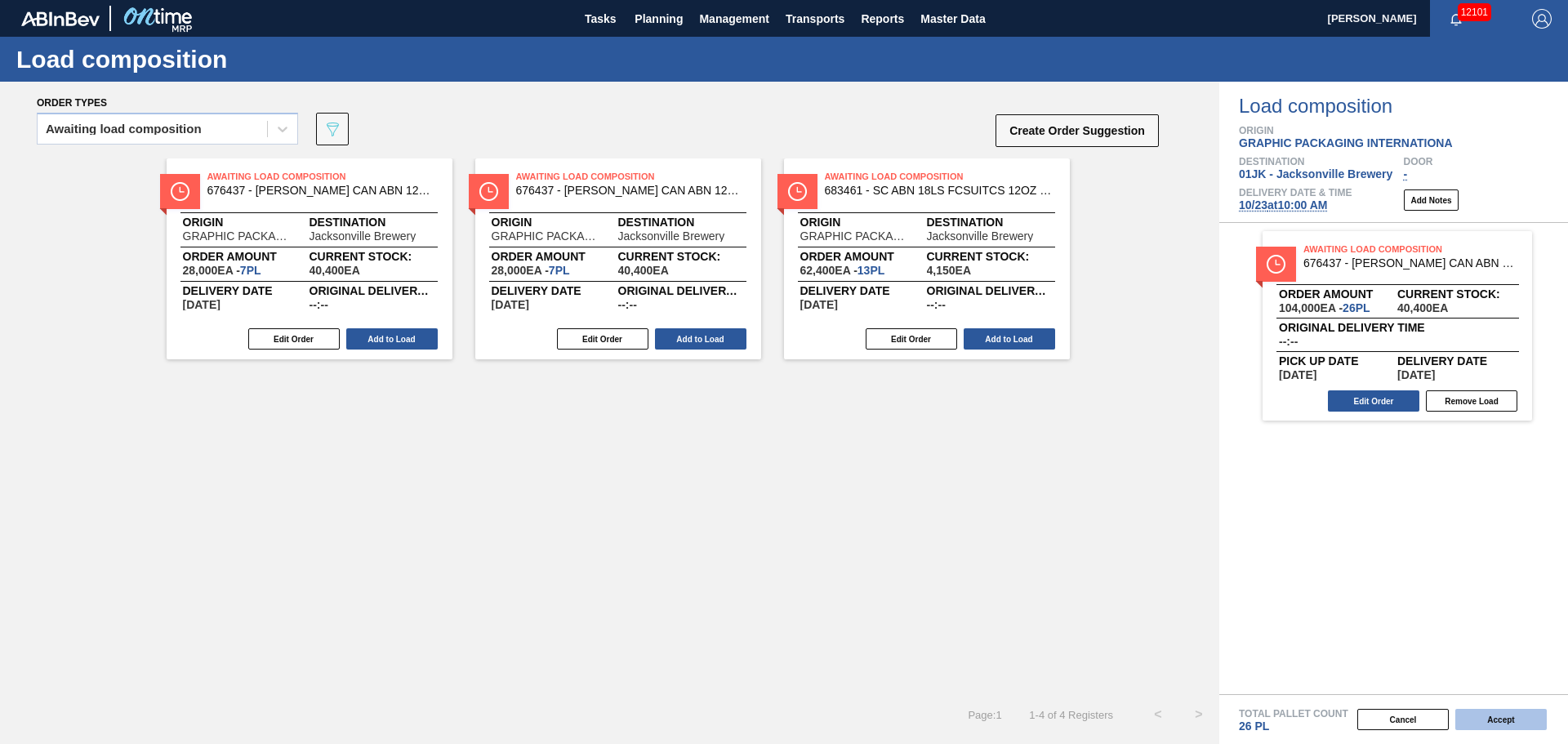
click at [1508, 726] on button "Accept" at bounding box center [1501, 719] width 91 height 21
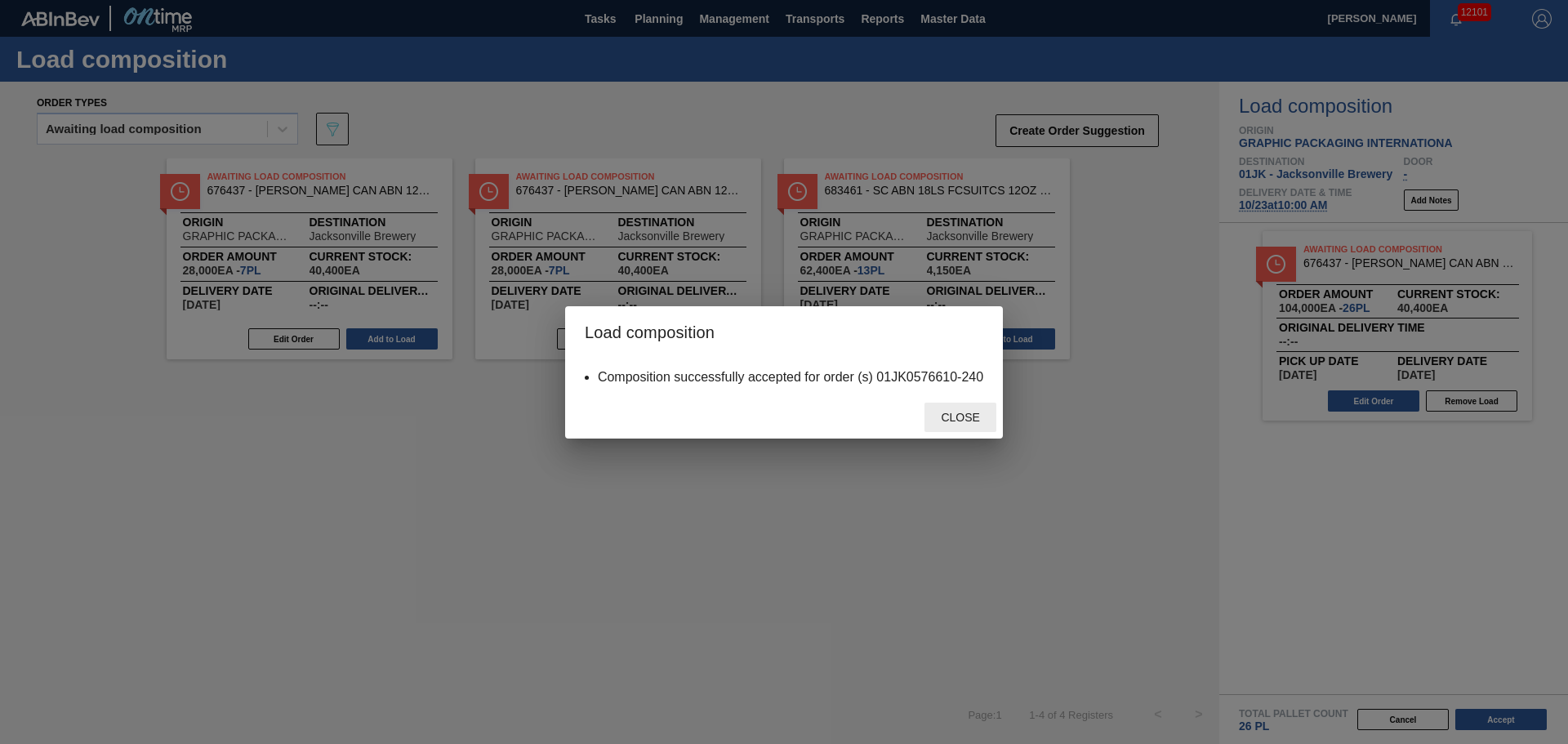
click at [982, 418] on span "Close" at bounding box center [960, 417] width 64 height 13
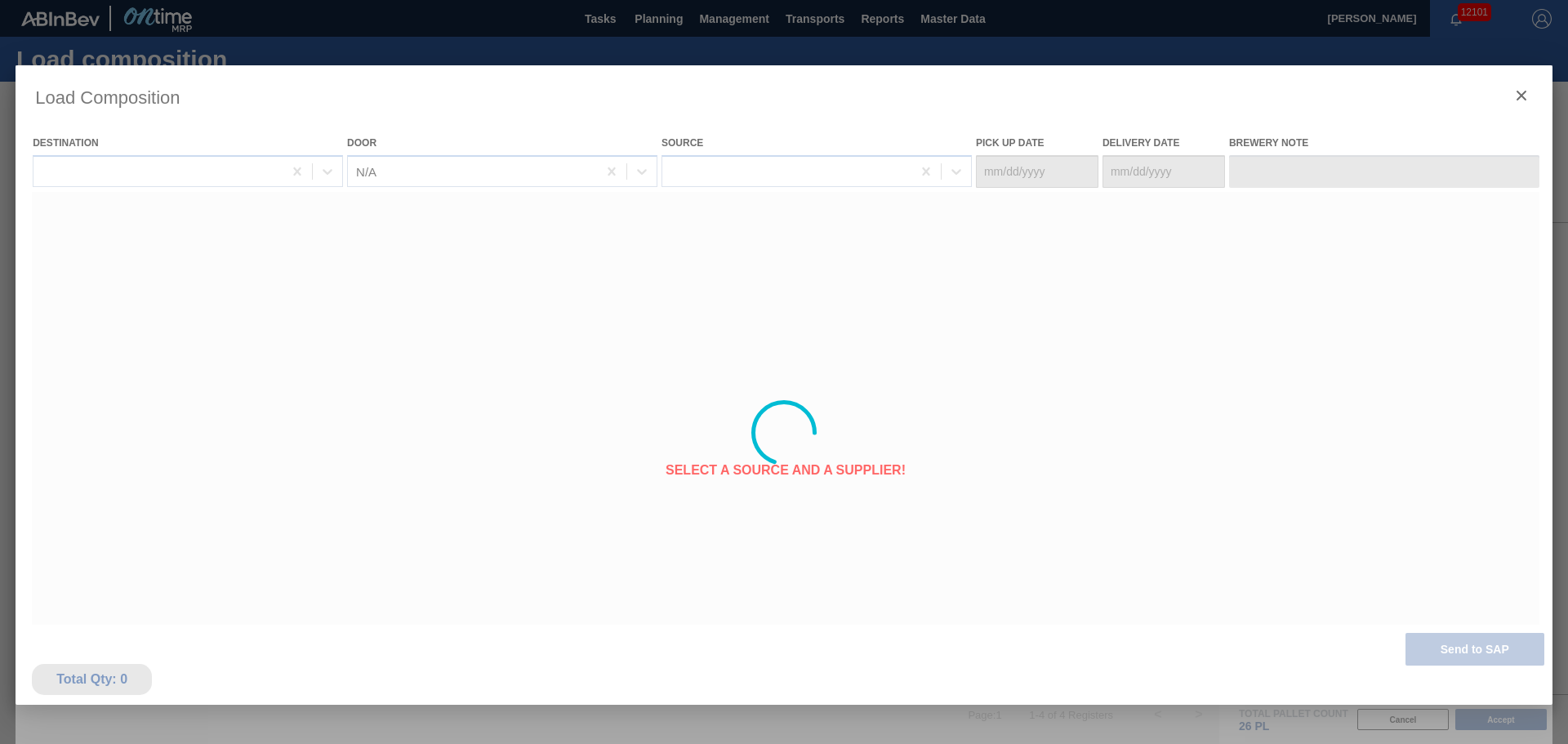
type Date "[DATE]"
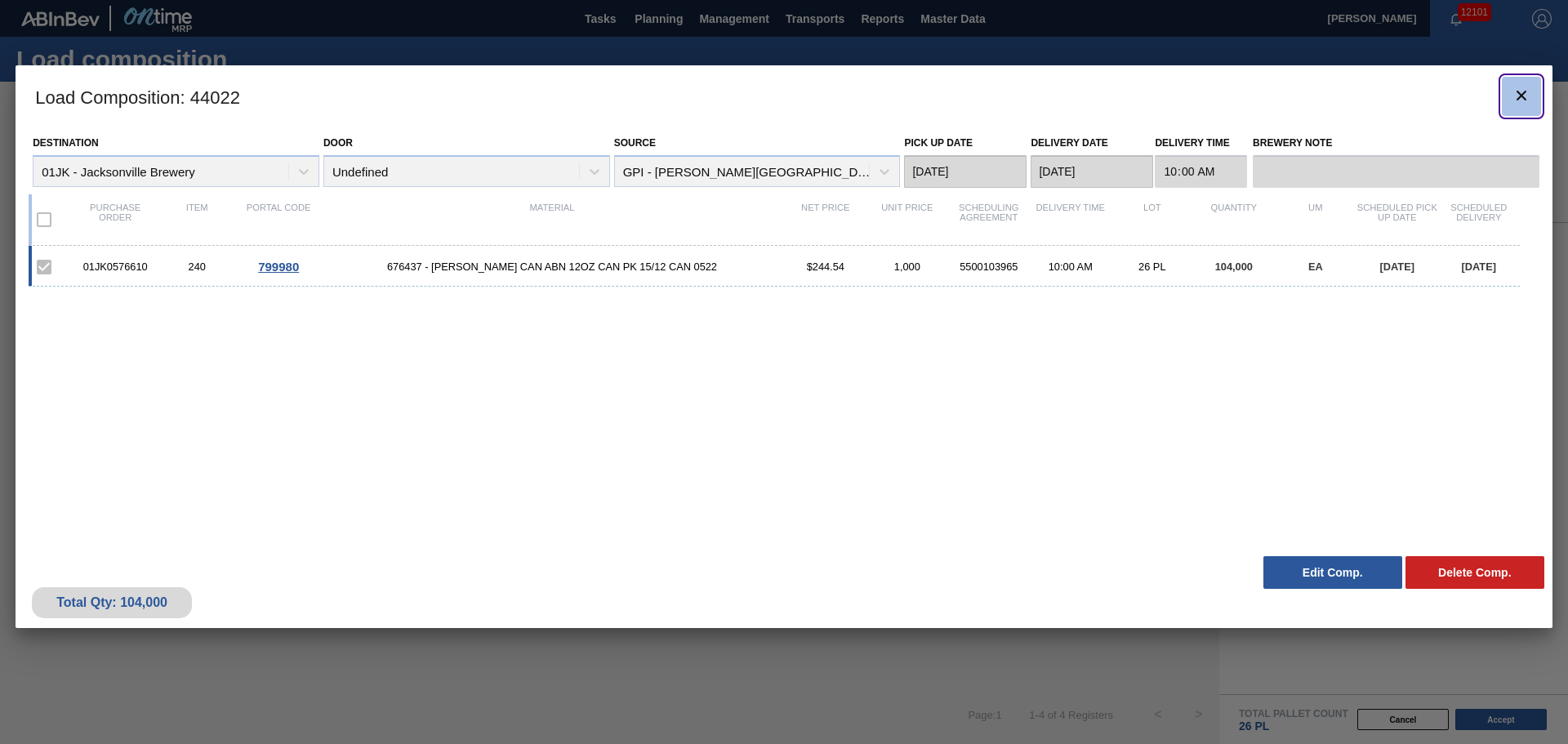
click at [1520, 94] on icon "botão de ícone" at bounding box center [1521, 96] width 10 height 10
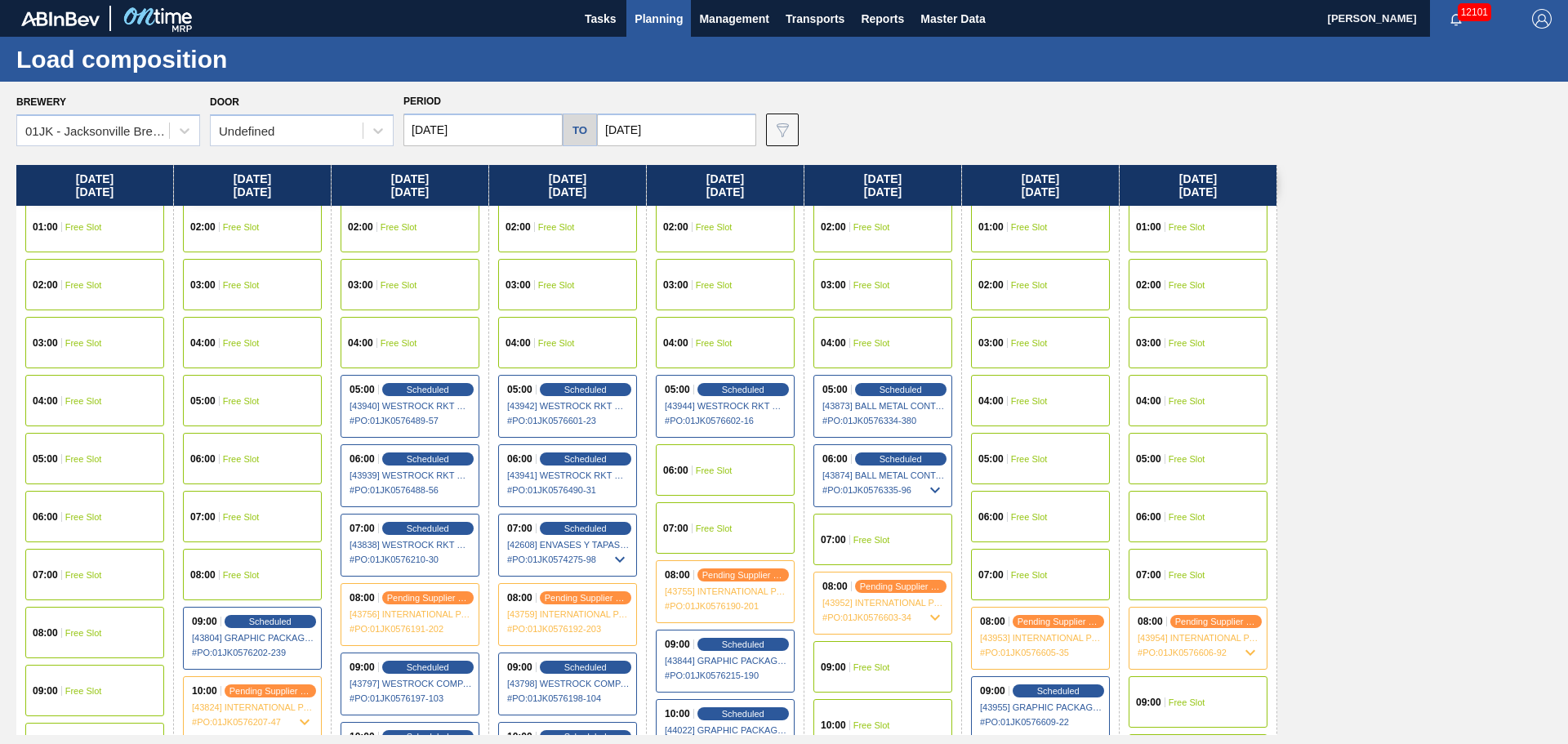
scroll to position [245, 0]
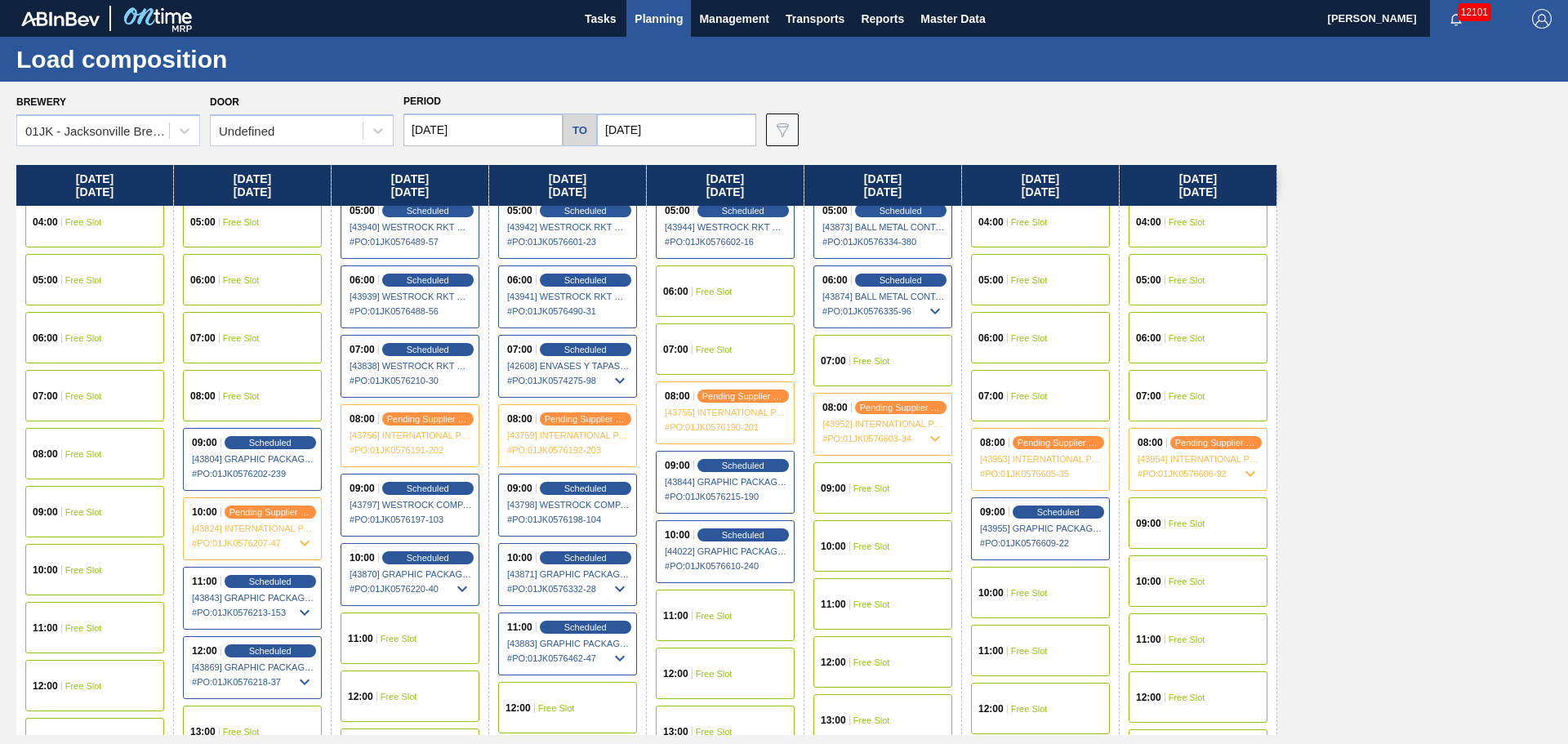
click at [881, 478] on div "09:00 Free Slot" at bounding box center [883, 487] width 139 height 52
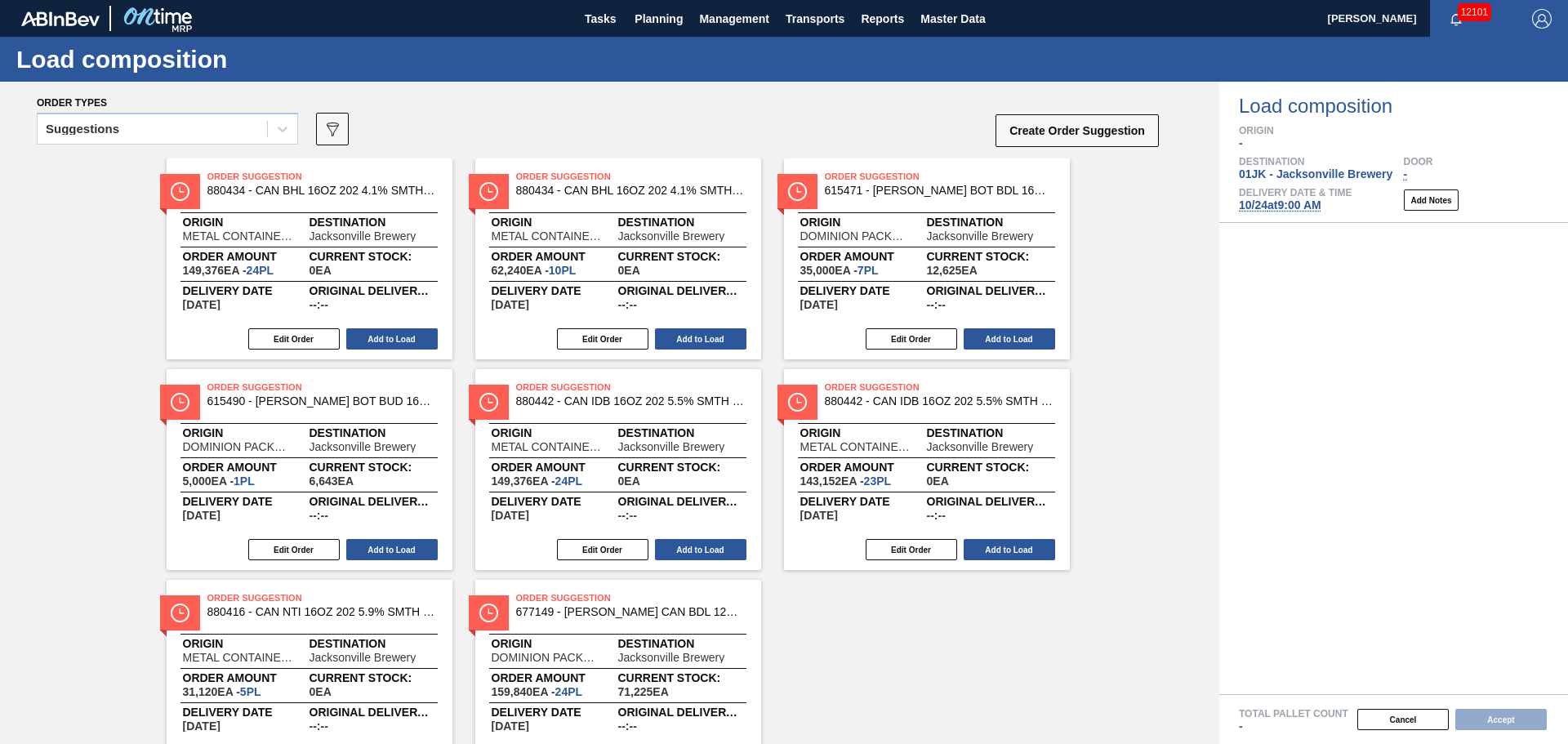
drag, startPoint x: 254, startPoint y: 131, endPoint x: 251, endPoint y: 146, distance: 15.3
click at [254, 131] on div "Suggestions" at bounding box center [151, 129] width 229 height 24
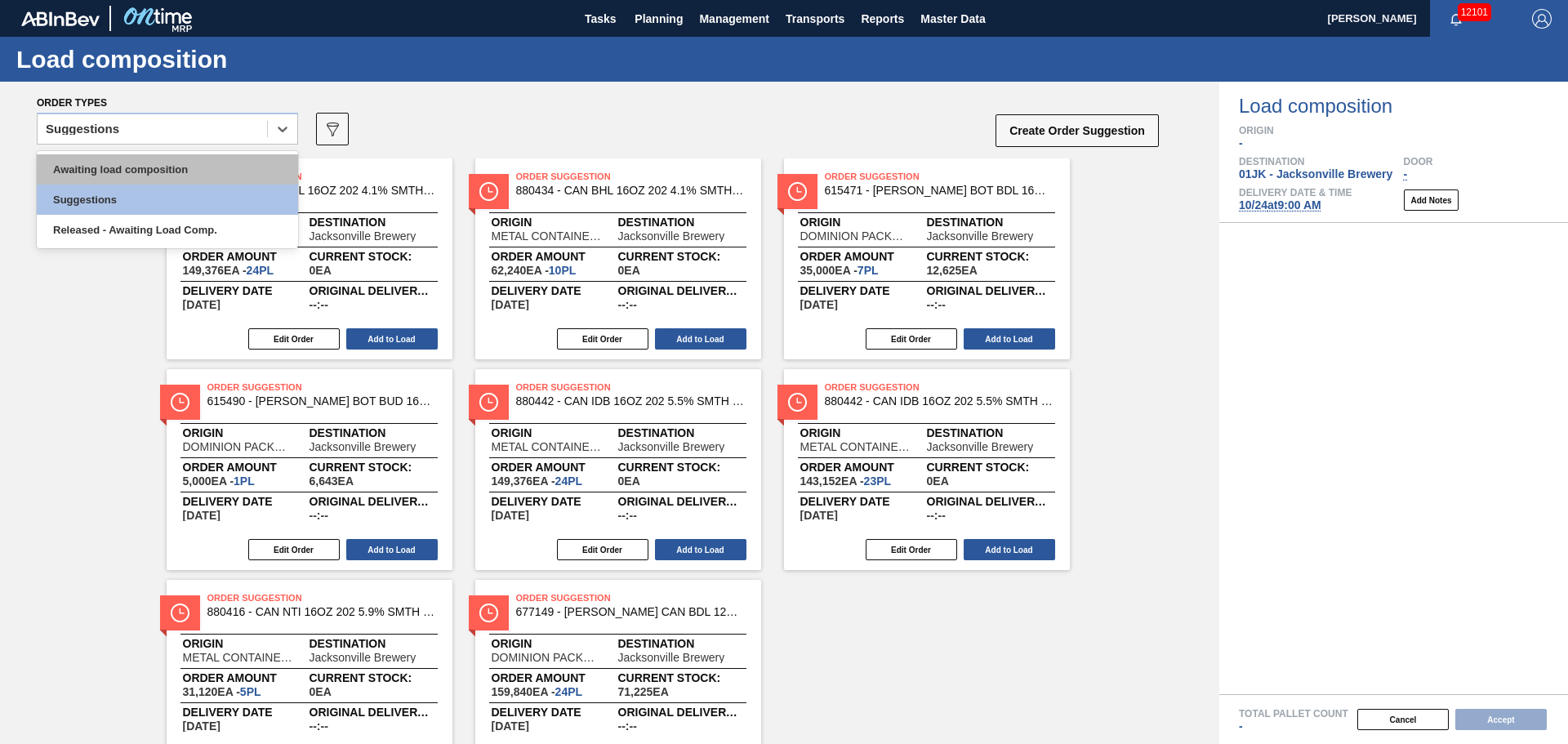
click at [227, 162] on div "Awaiting load composition" at bounding box center [167, 169] width 261 height 30
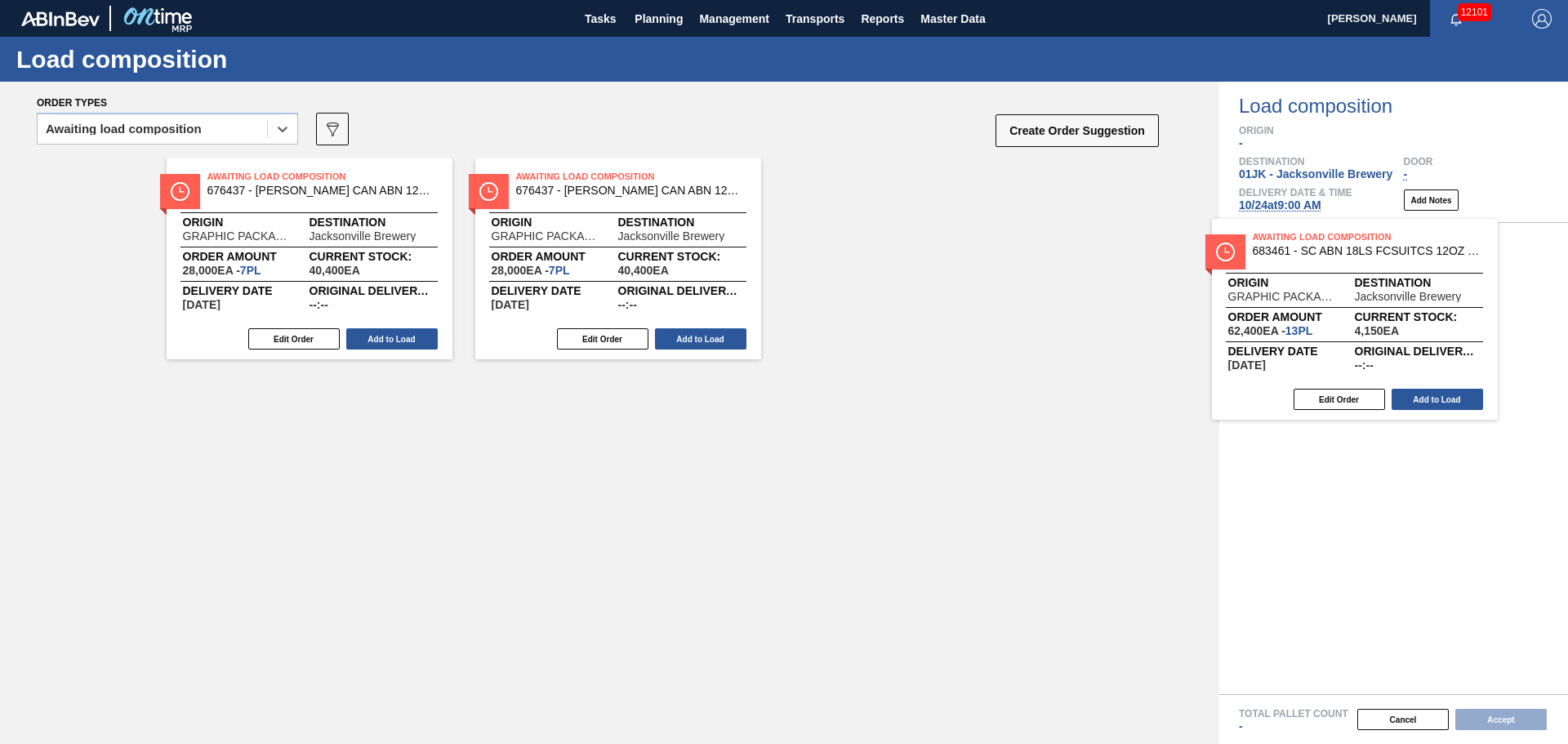
drag, startPoint x: 894, startPoint y: 238, endPoint x: 1349, endPoint y: 308, distance: 460.4
click at [1349, 308] on div "Order types option Awaiting load composition, selected. Select is focused ,type…" at bounding box center [784, 413] width 1568 height 662
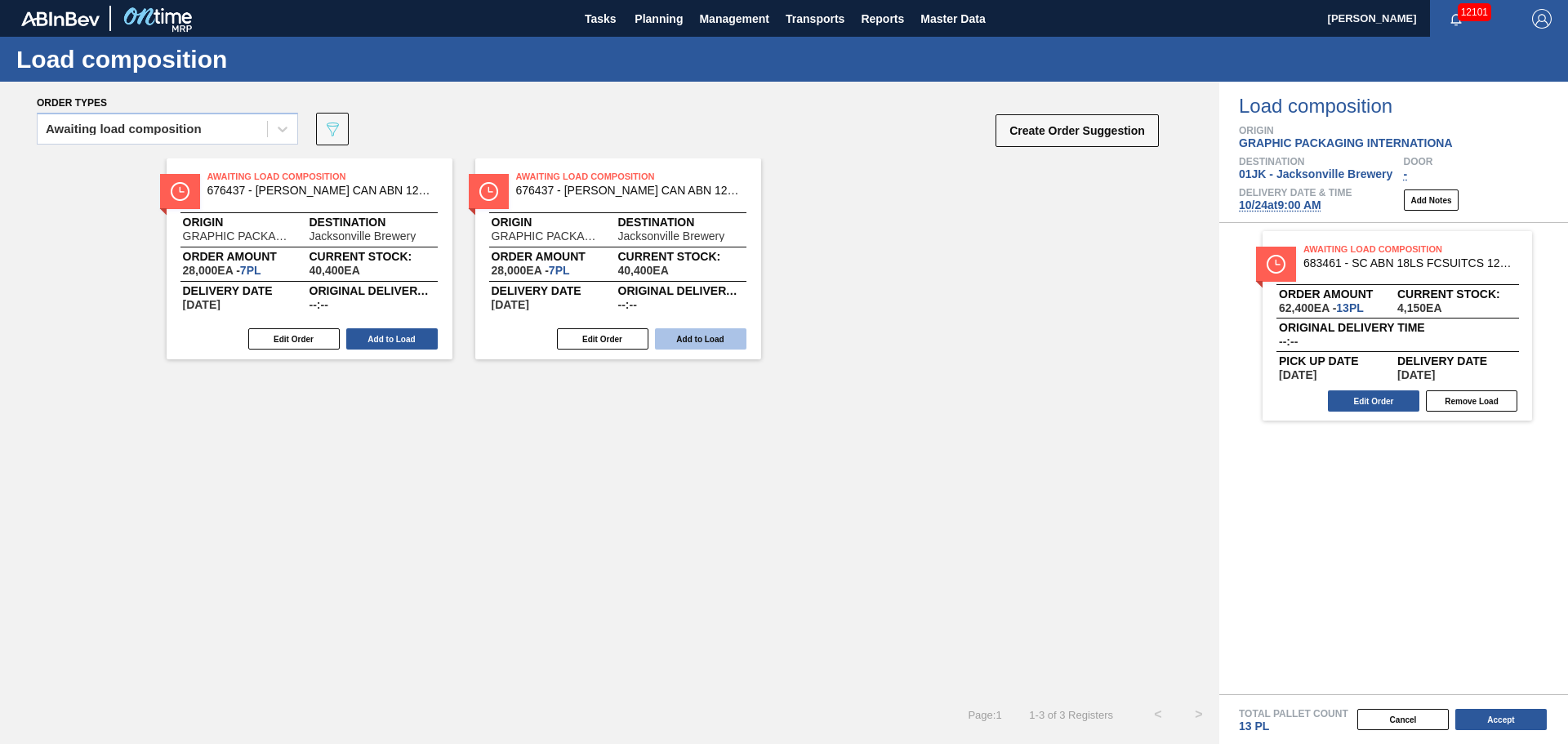
click at [727, 336] on button "Add to Load" at bounding box center [700, 338] width 91 height 21
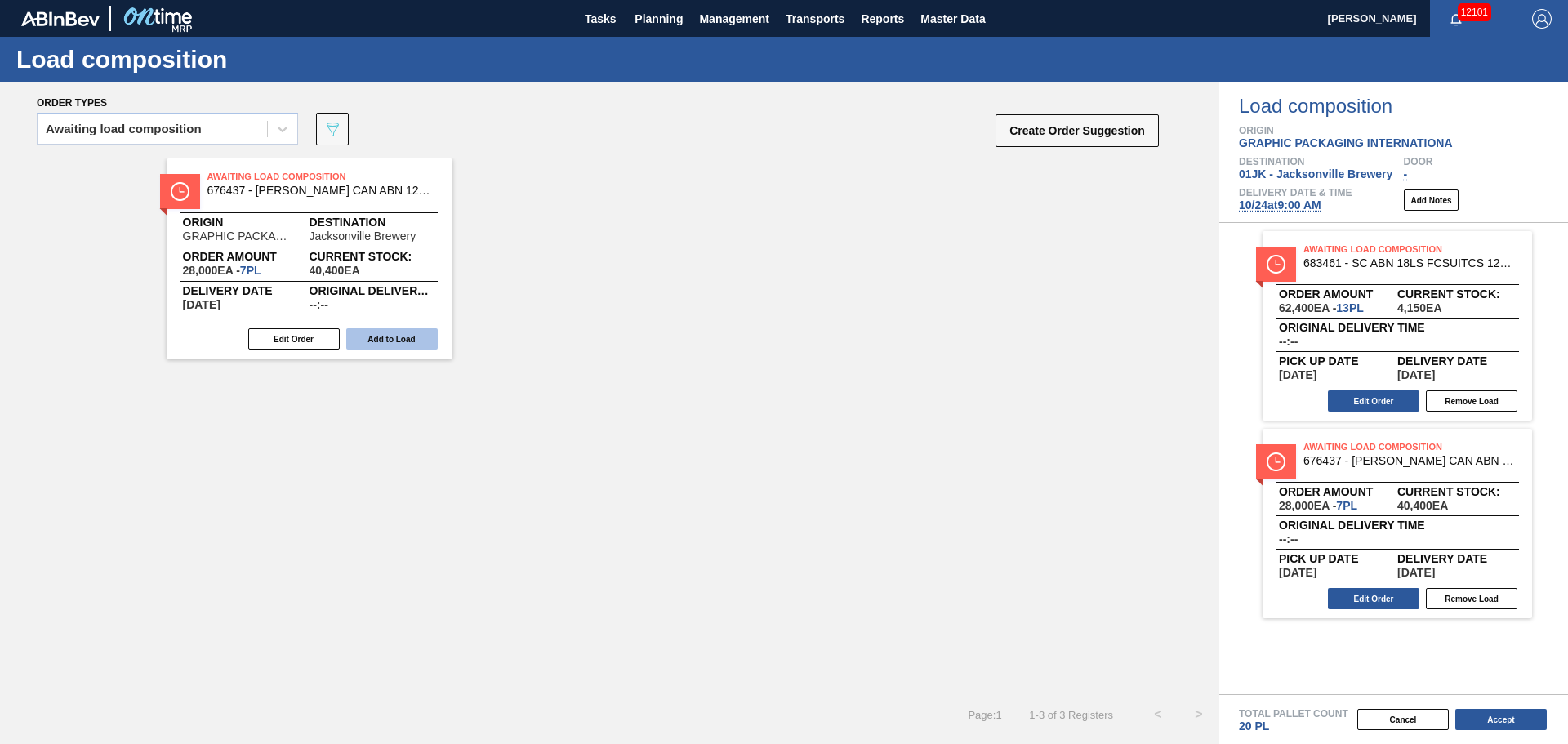
click at [410, 336] on button "Add to Load" at bounding box center [392, 338] width 91 height 21
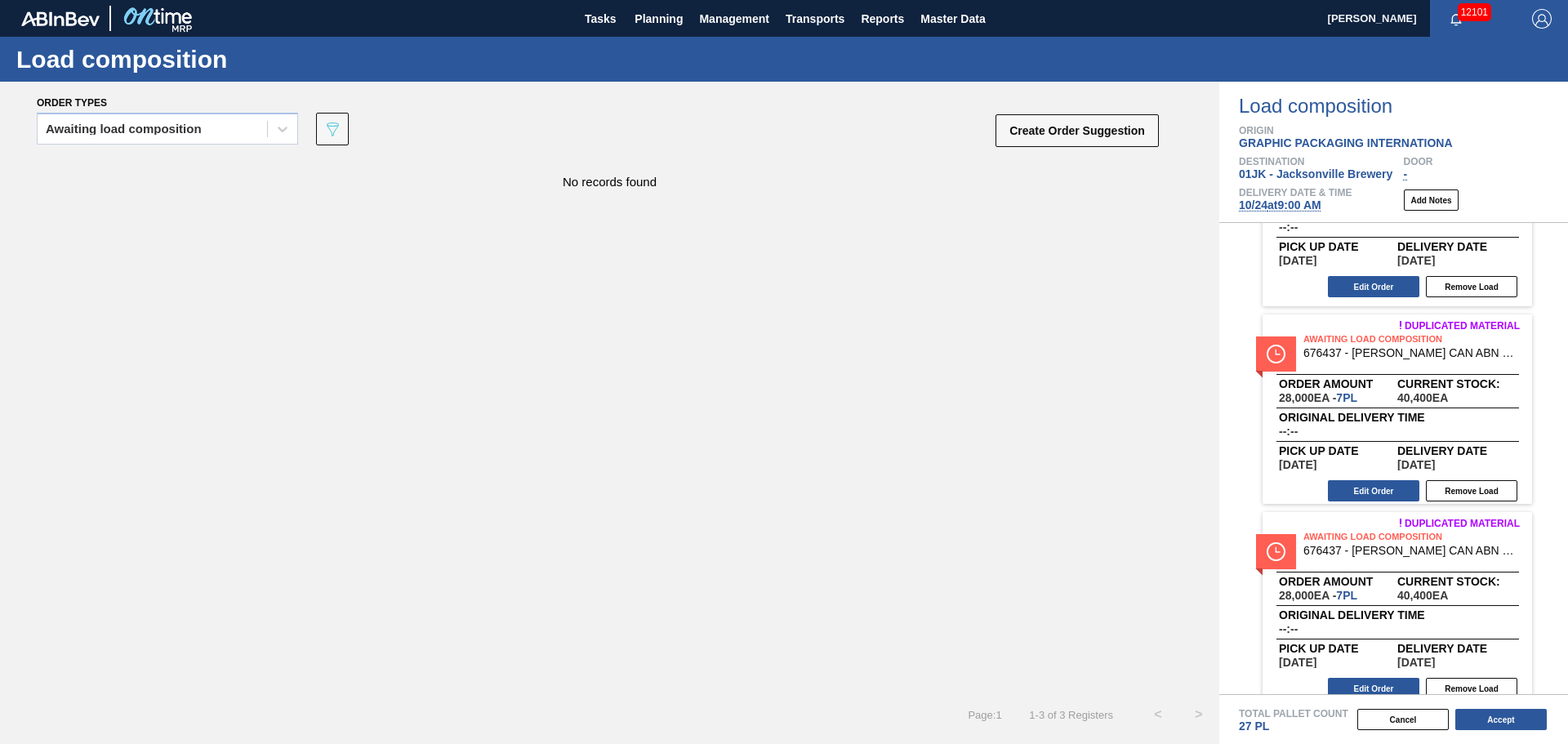
scroll to position [130, 0]
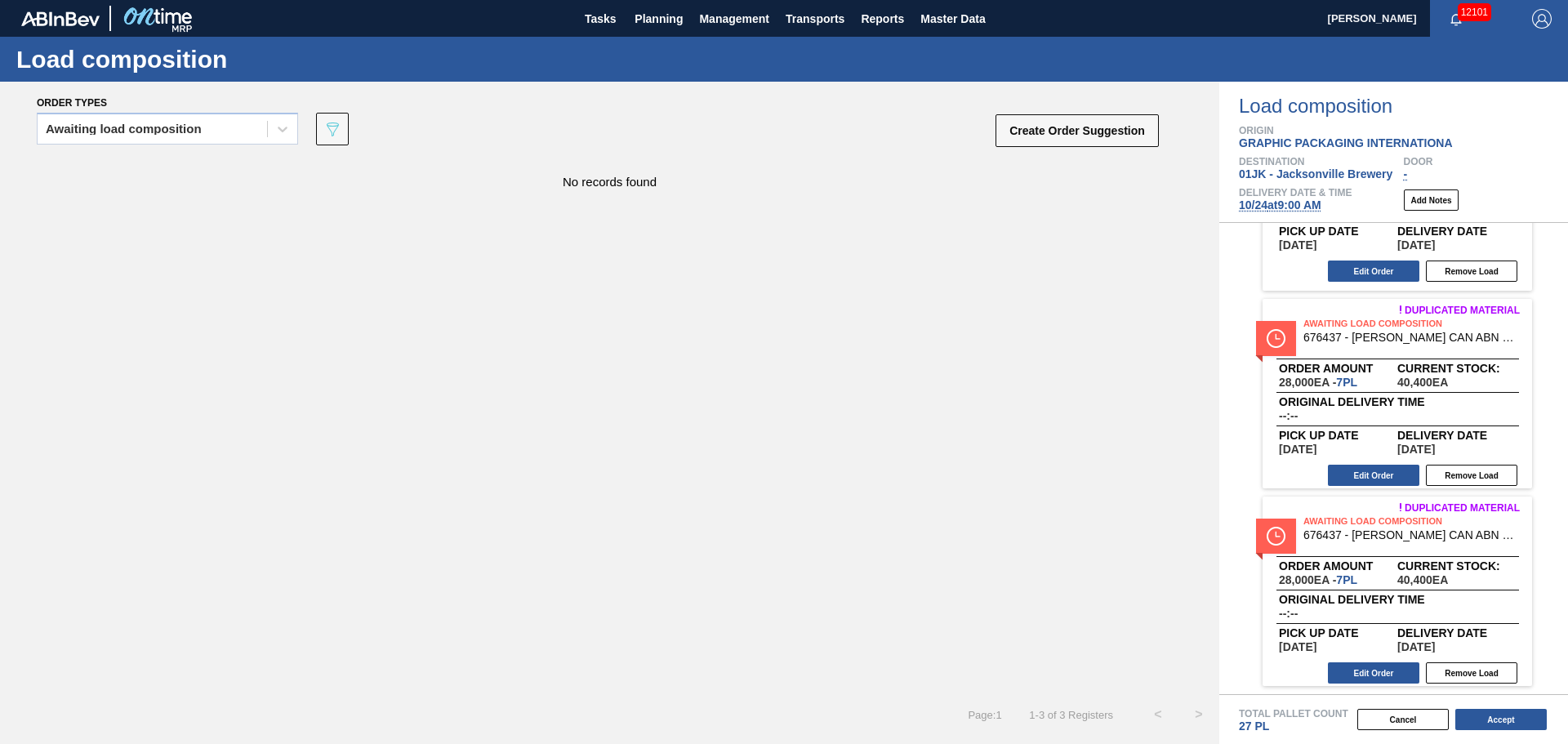
drag, startPoint x: 737, startPoint y: 418, endPoint x: 778, endPoint y: 416, distance: 41.0
click at [737, 418] on div "No records found" at bounding box center [610, 425] width 1220 height 535
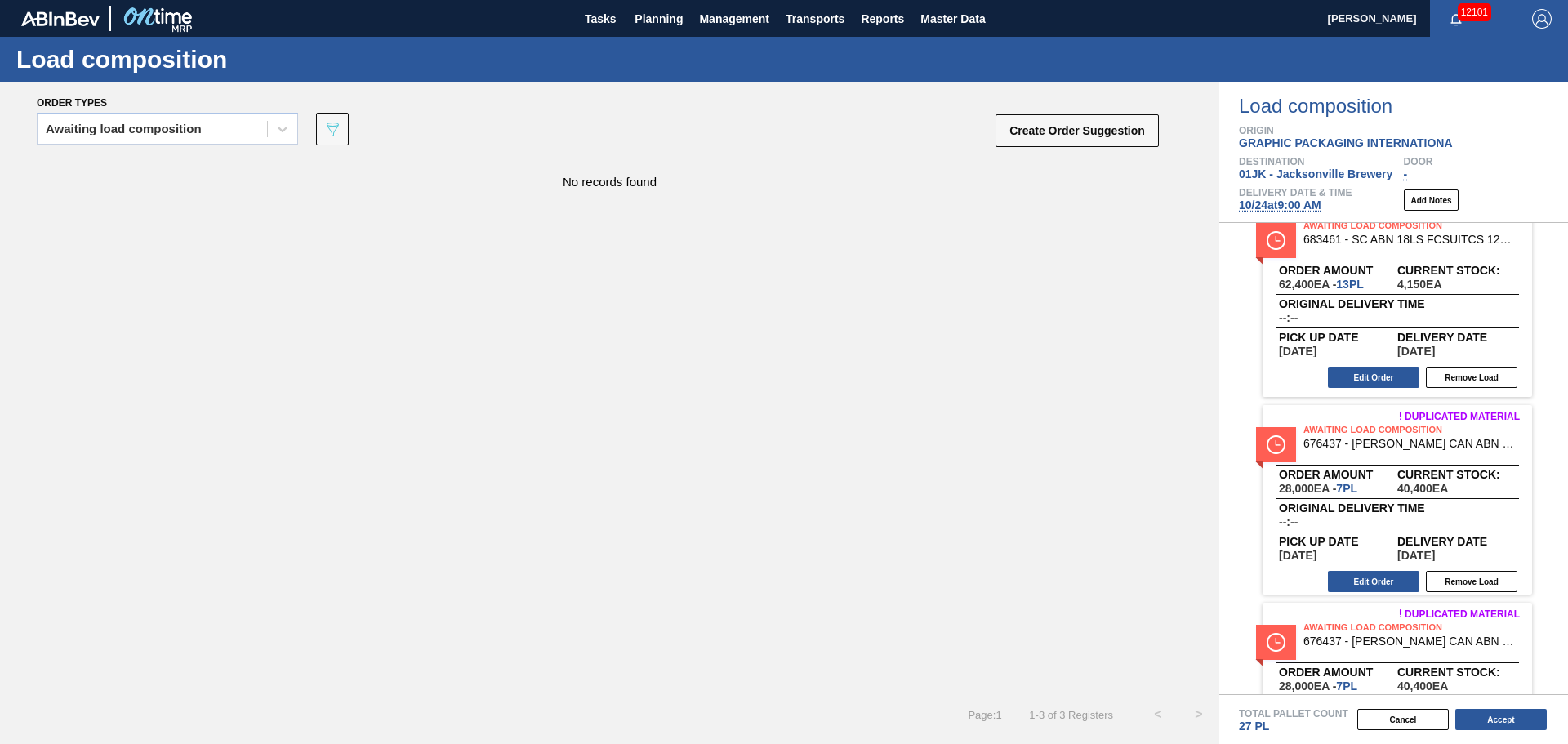
scroll to position [0, 0]
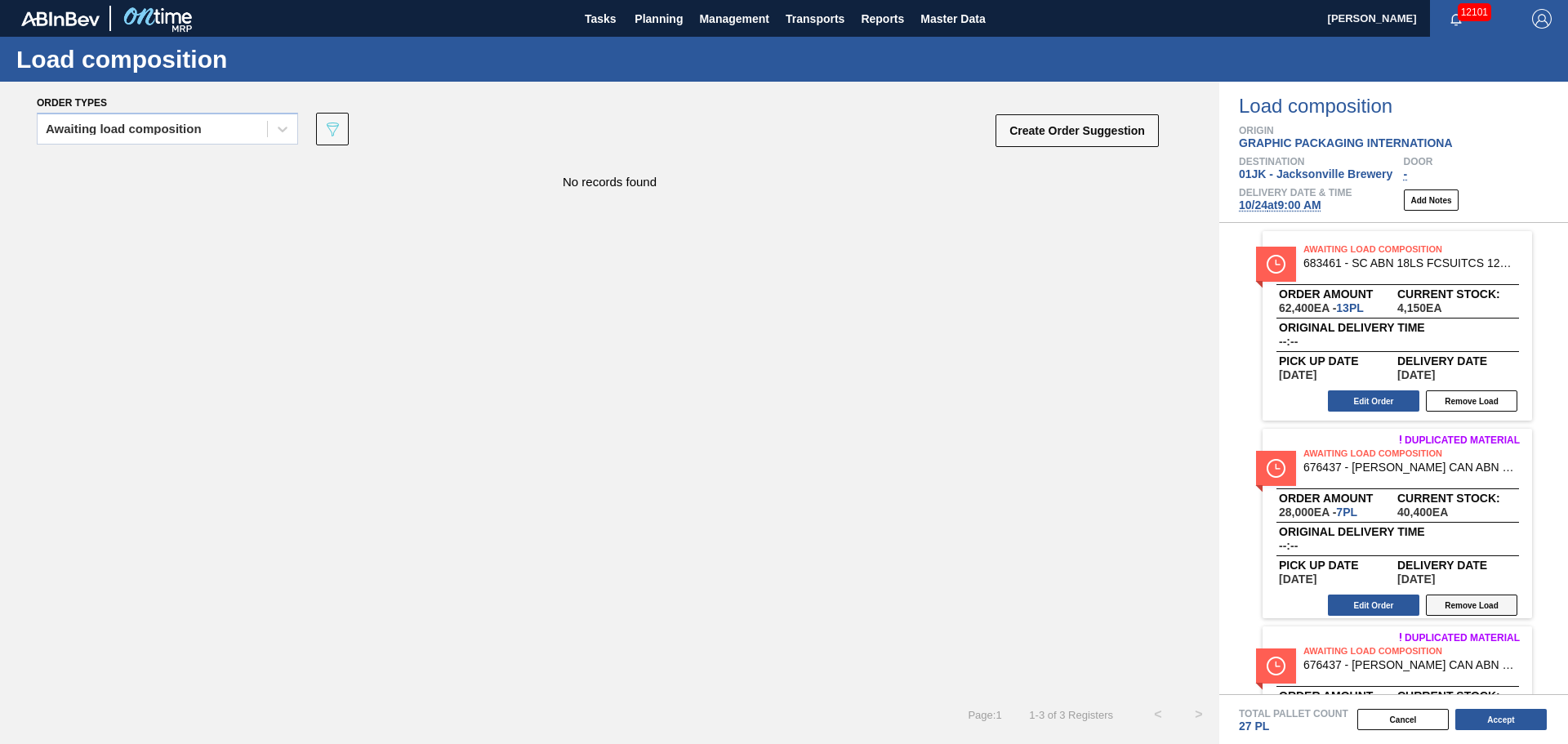
click at [1459, 607] on button "Remove Load" at bounding box center [1472, 604] width 91 height 21
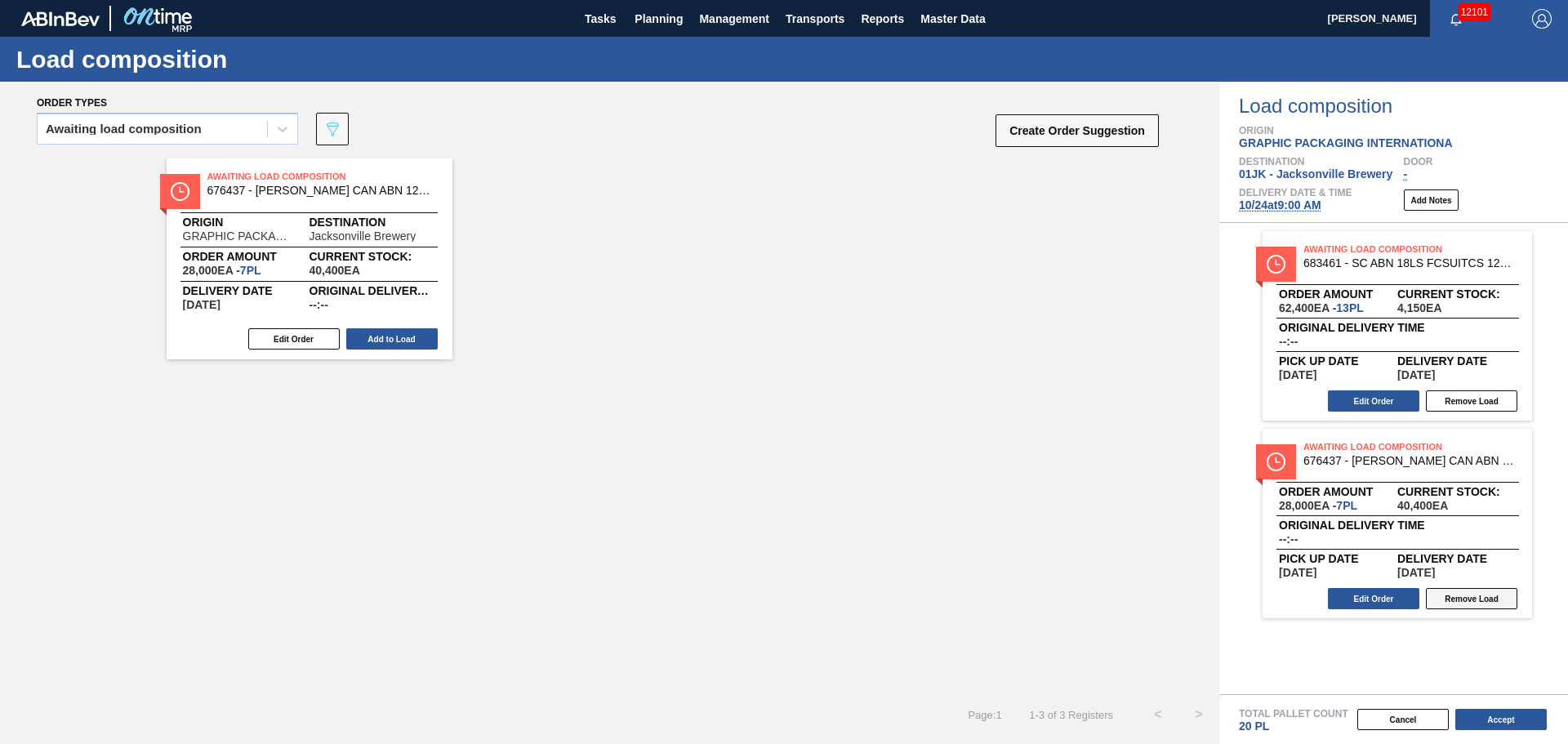
click at [1459, 606] on button "Remove Load" at bounding box center [1472, 598] width 91 height 21
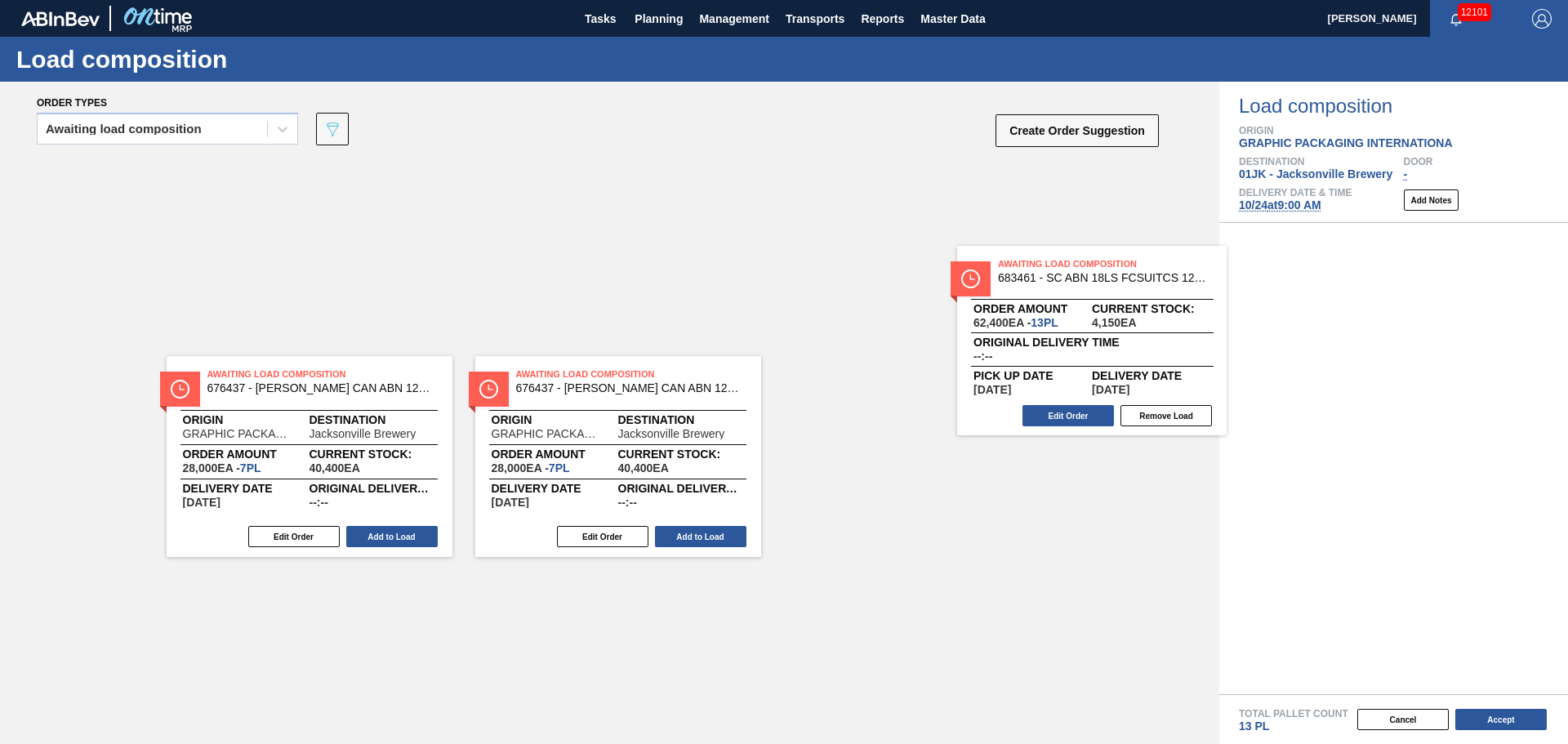
drag, startPoint x: 1127, startPoint y: 343, endPoint x: 1038, endPoint y: 343, distance: 89.0
click at [1038, 343] on div "Order types Awaiting load composition 089F7B8B-B2A5-4AFE-B5C0-19BA573D28AC Crea…" at bounding box center [784, 413] width 1568 height 662
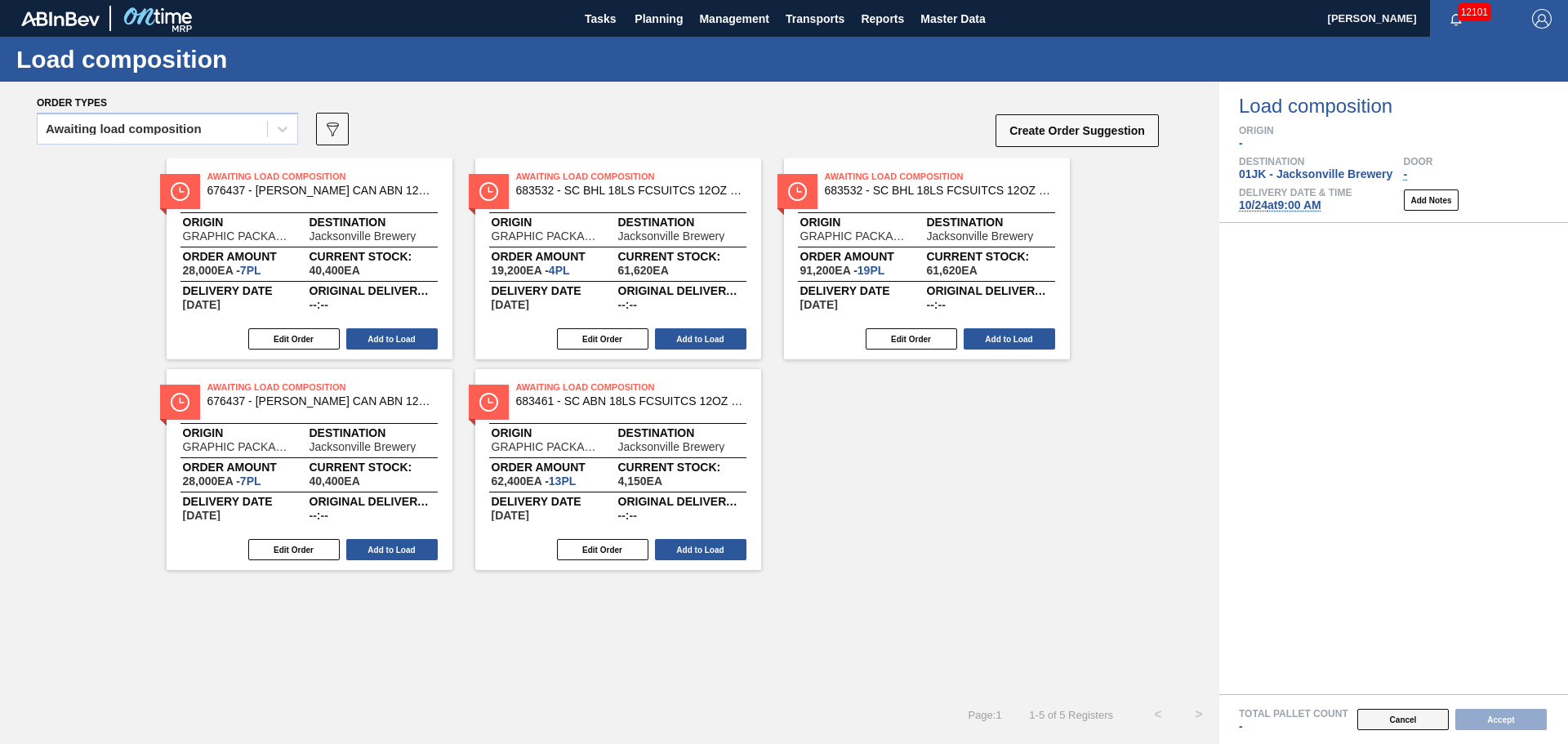
click at [1401, 720] on button "Cancel" at bounding box center [1403, 719] width 91 height 21
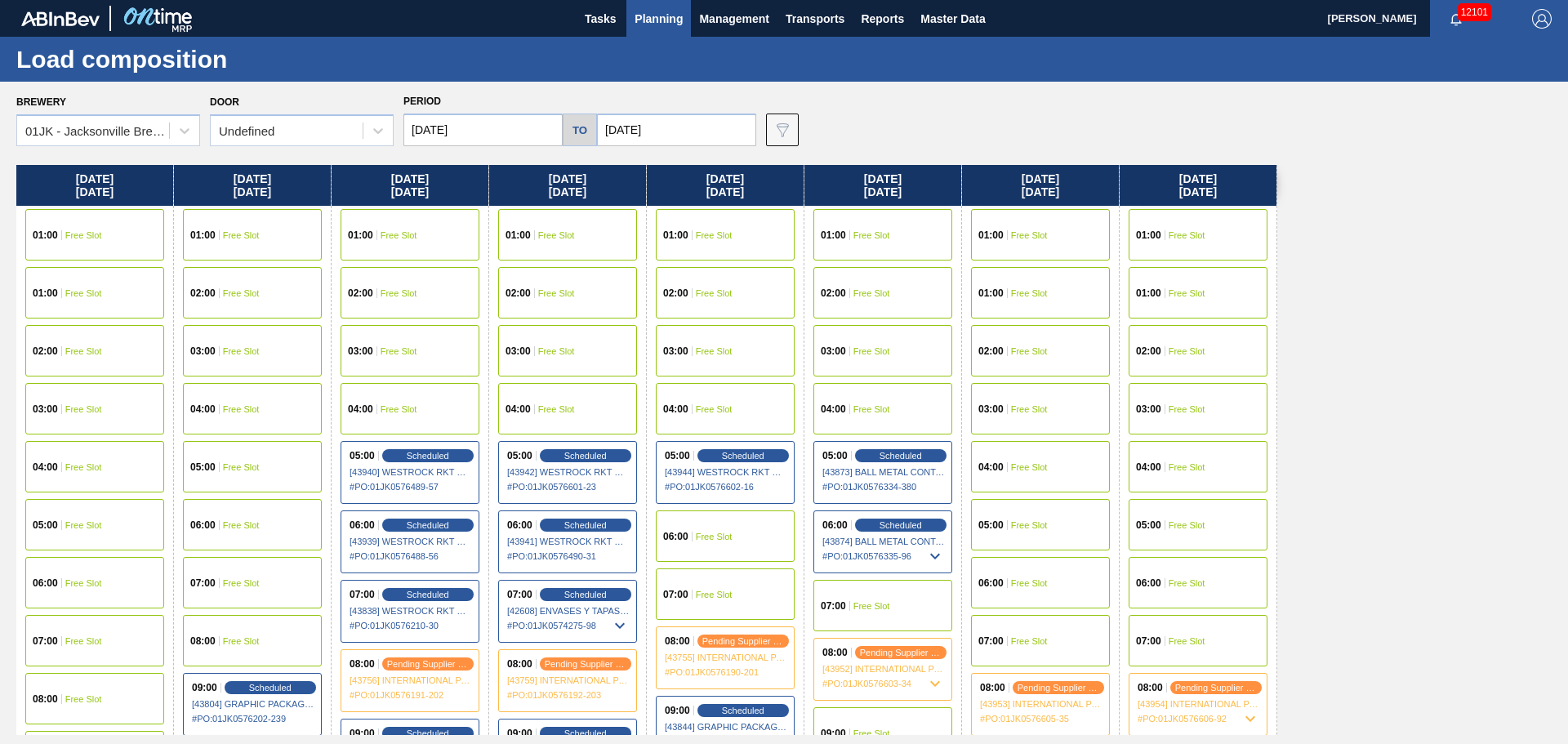
click at [715, 119] on input "[DATE]" at bounding box center [677, 129] width 159 height 33
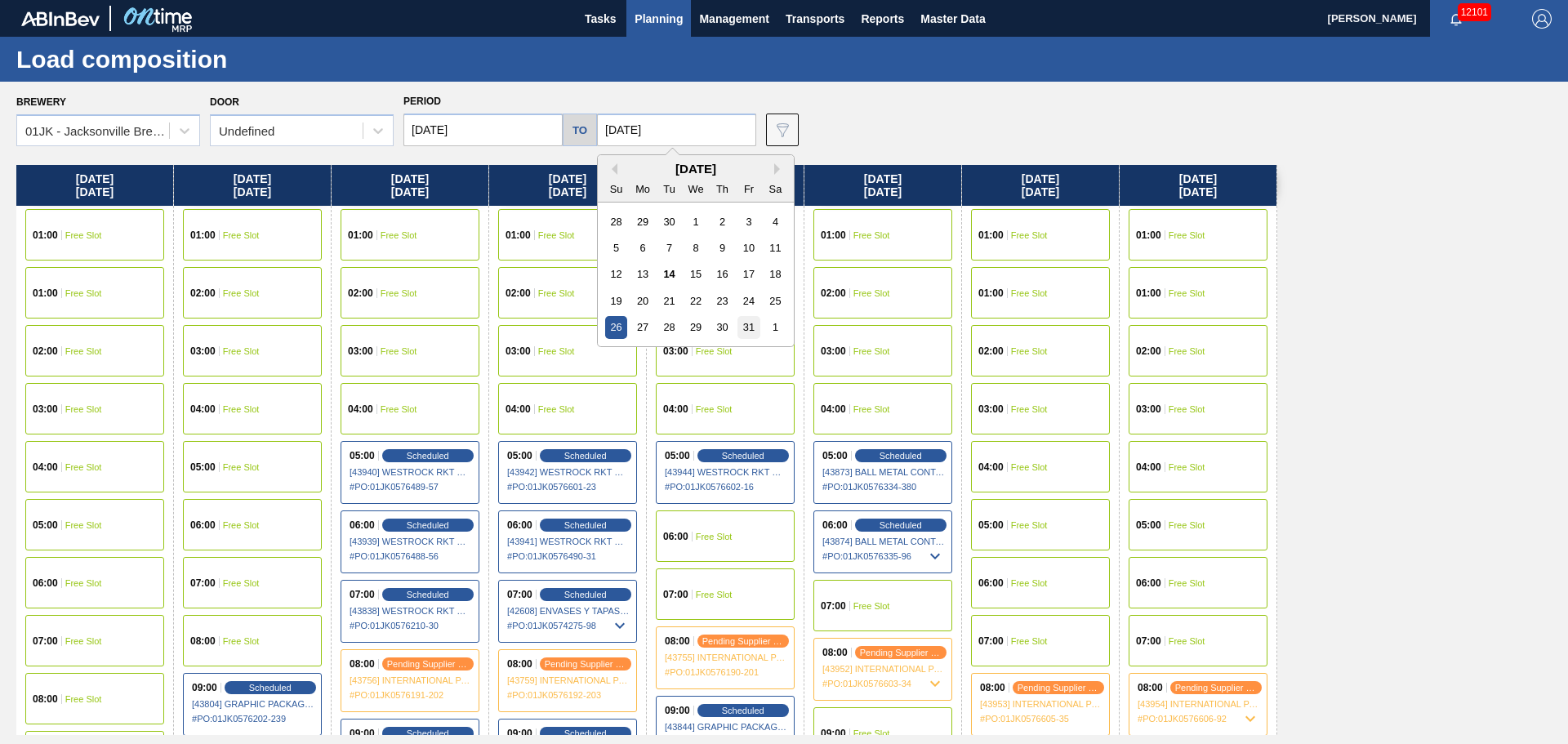
click at [742, 324] on div "31" at bounding box center [748, 327] width 22 height 22
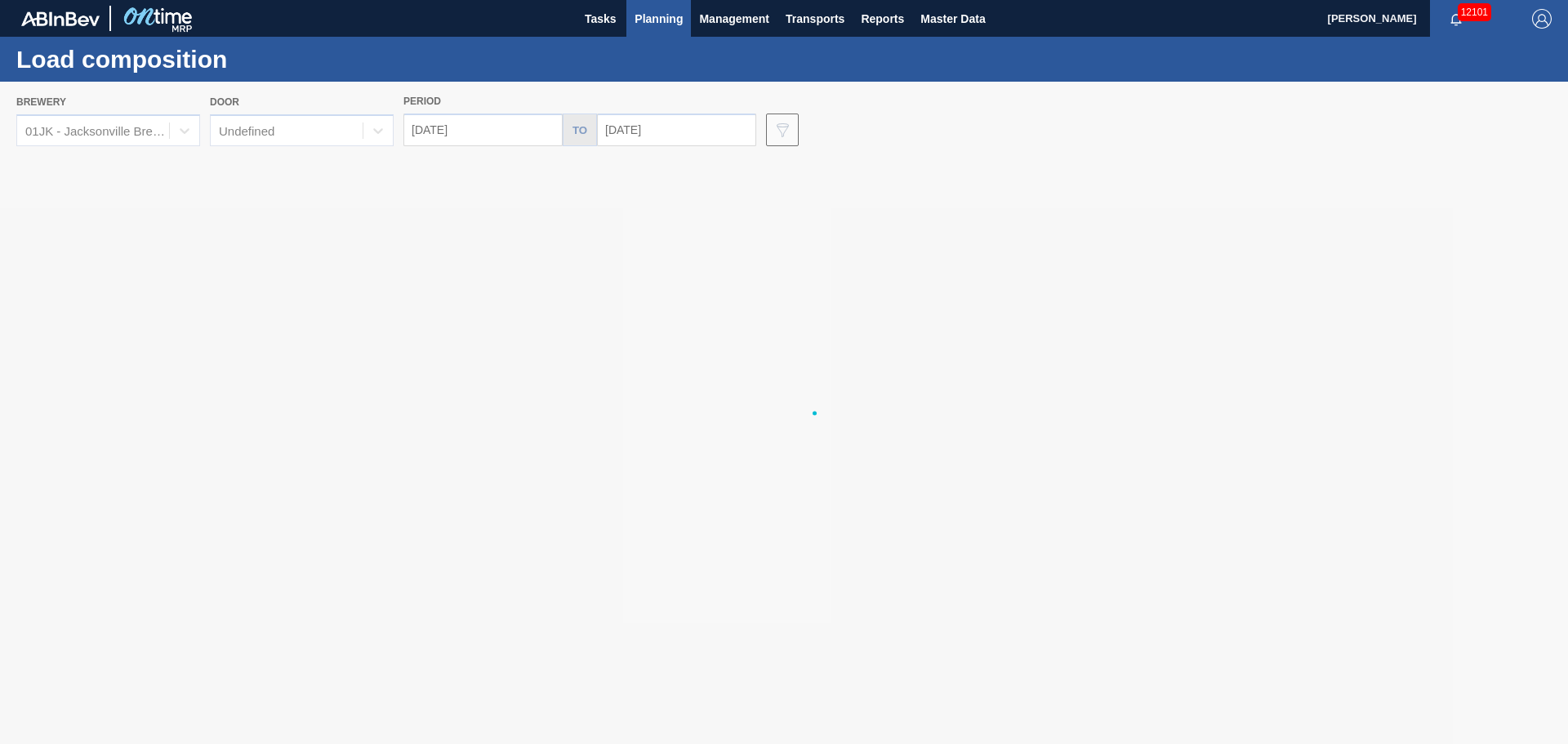
type input "[DATE]"
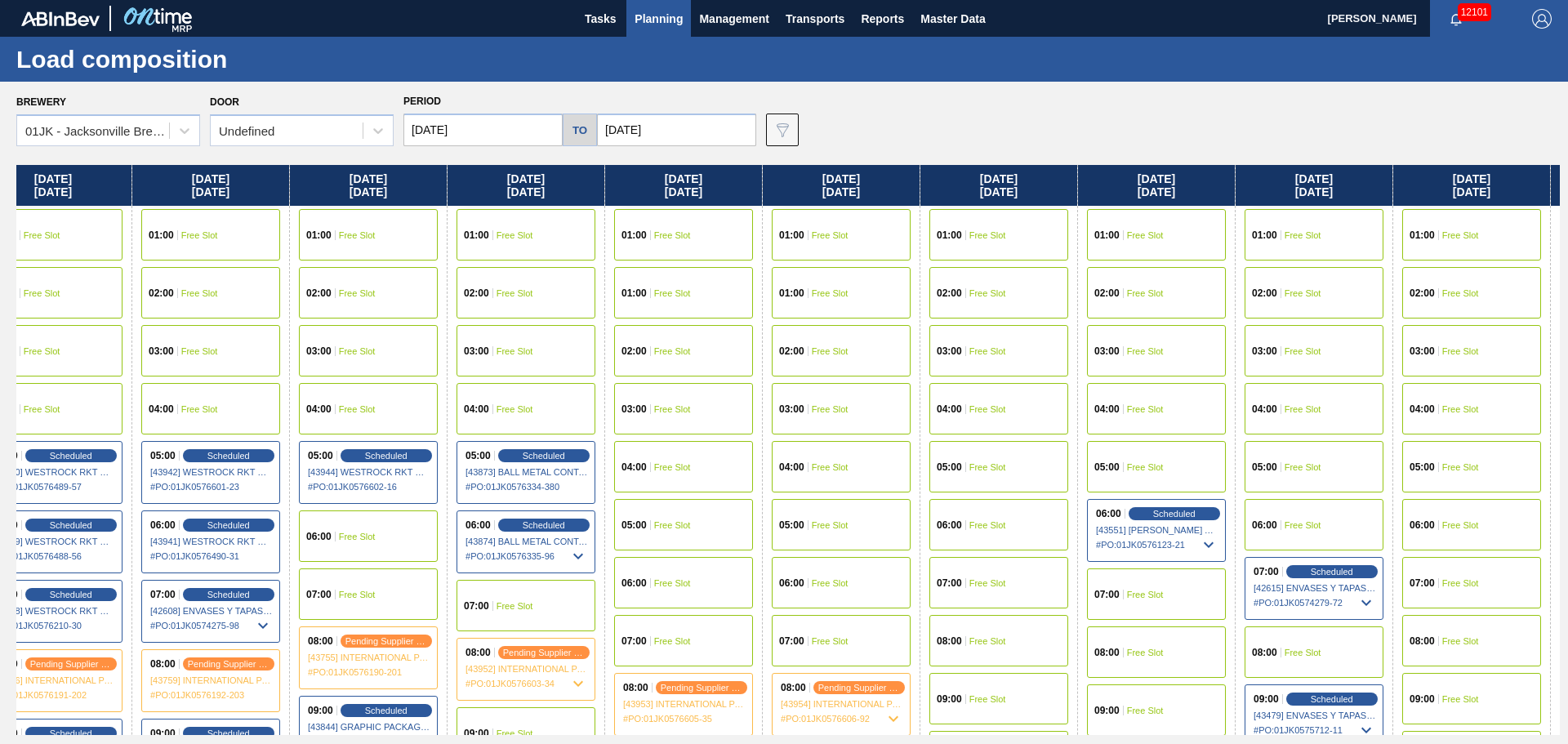
scroll to position [0, 359]
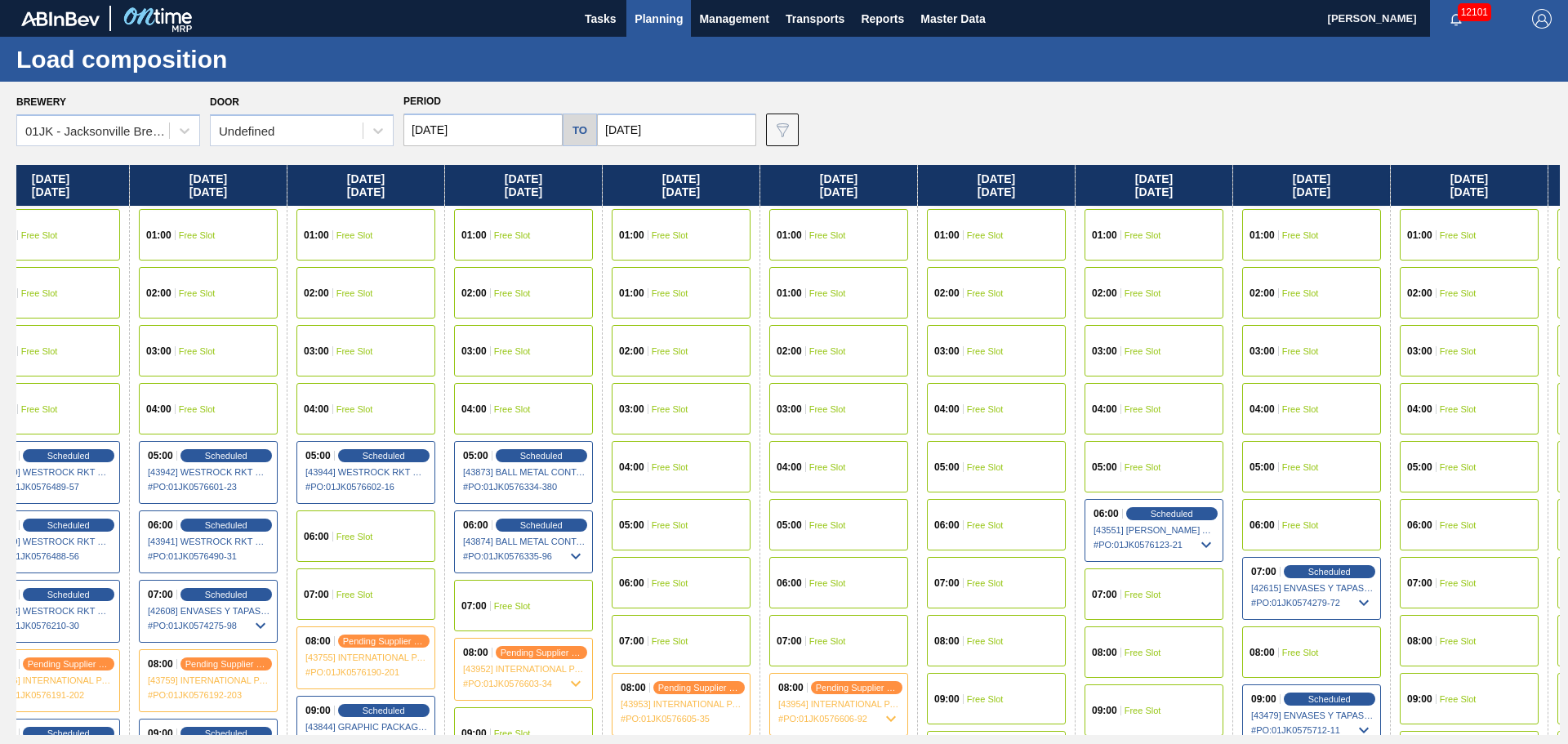
drag, startPoint x: 1374, startPoint y: 521, endPoint x: 1000, endPoint y: 521, distance: 374.0
click at [1000, 521] on div "[DATE] 01:00 Free Slot 01:00 Free Slot 02:00 Free Slot 03:00 Free Slot 04:00 Fr…" at bounding box center [787, 450] width 1543 height 570
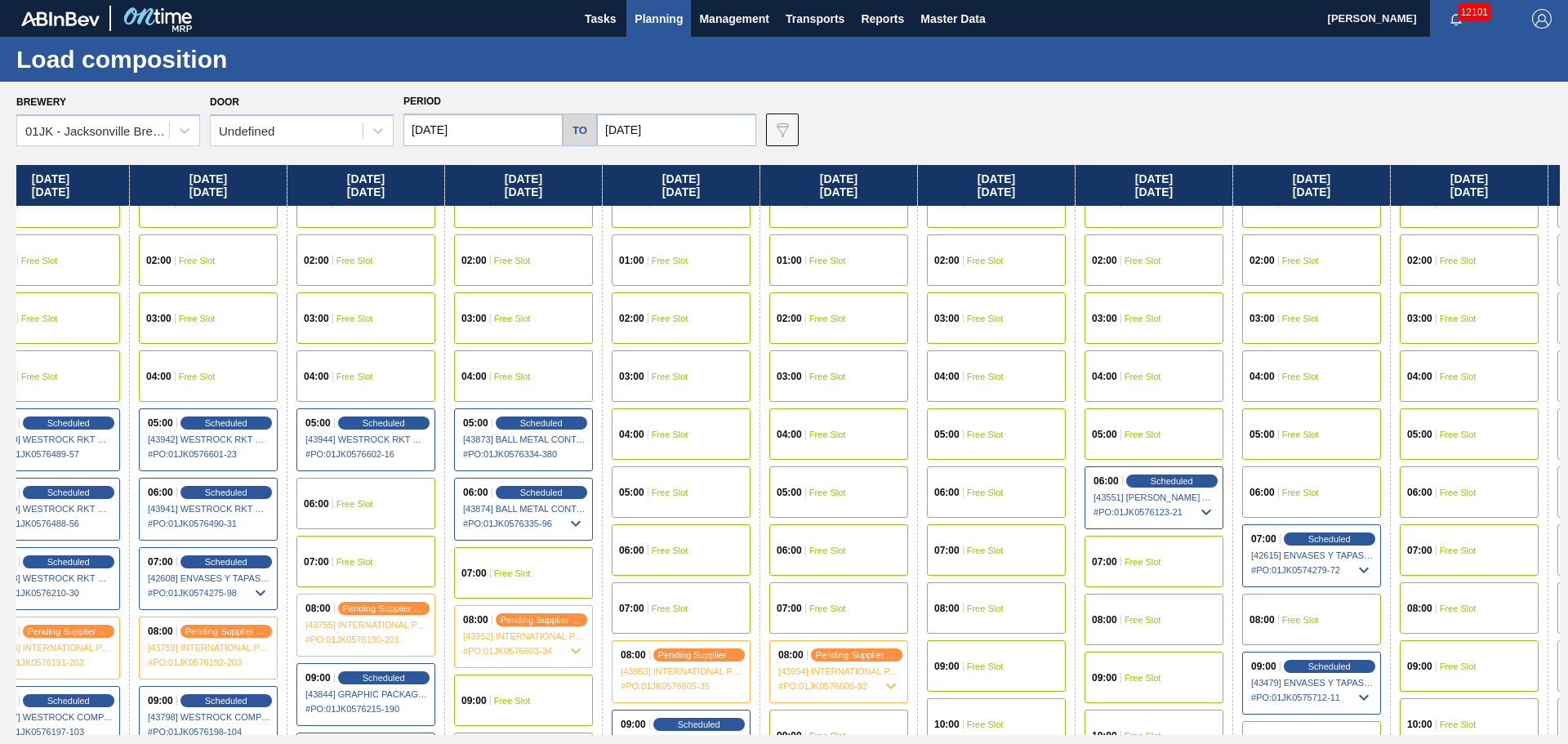
scroll to position [82, 359]
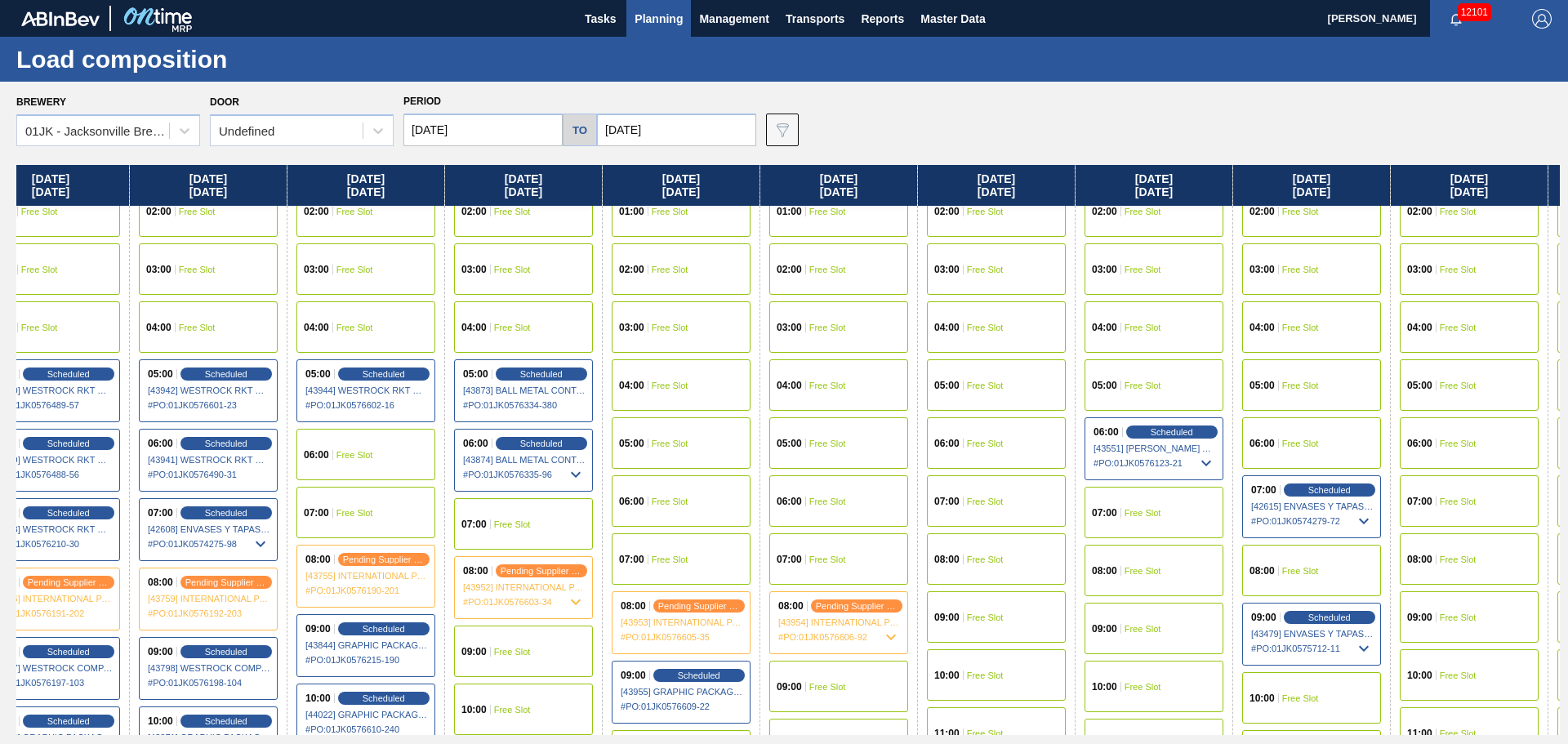
click at [1154, 570] on span "Free Slot" at bounding box center [1143, 571] width 36 height 10
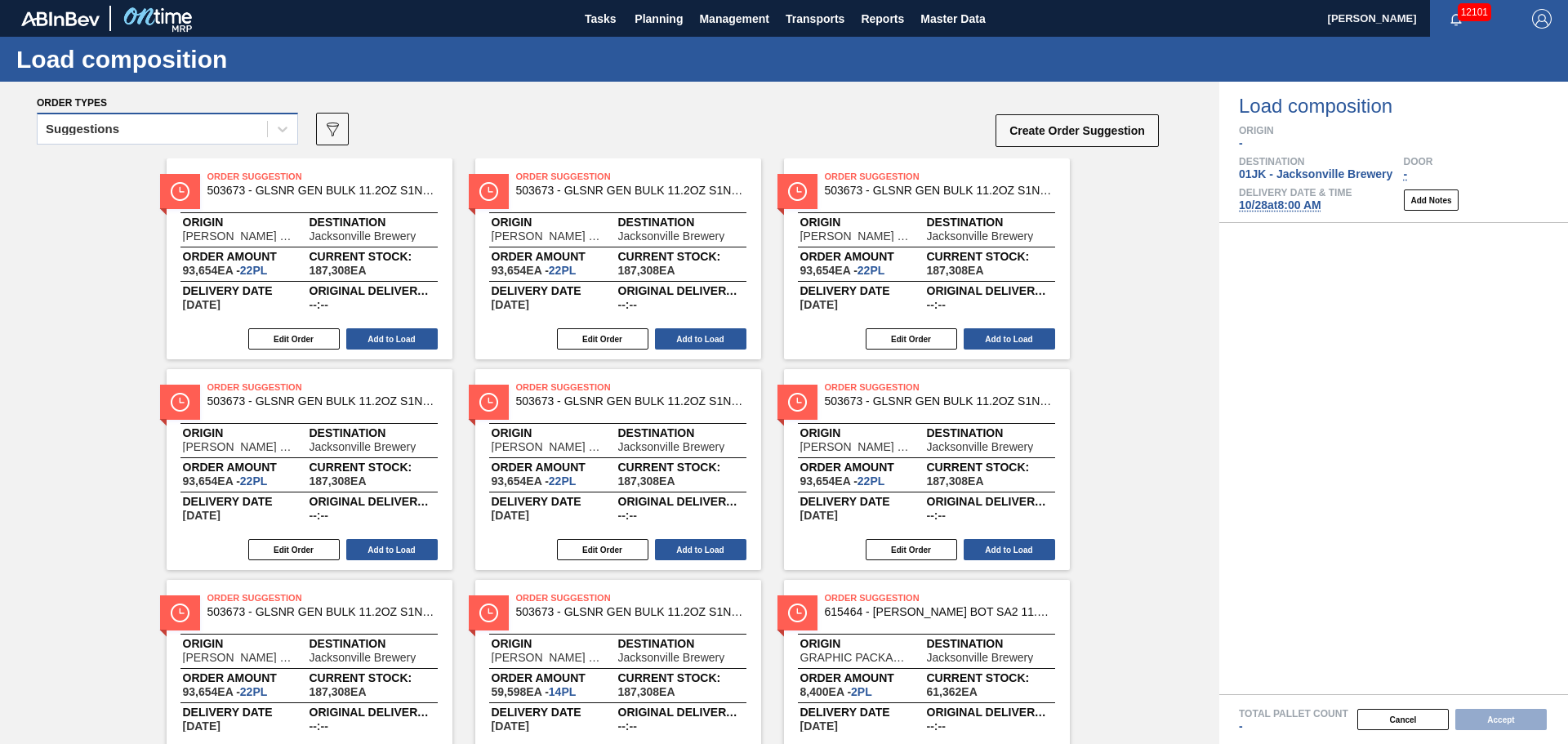
click at [223, 126] on div "Suggestions" at bounding box center [151, 129] width 229 height 24
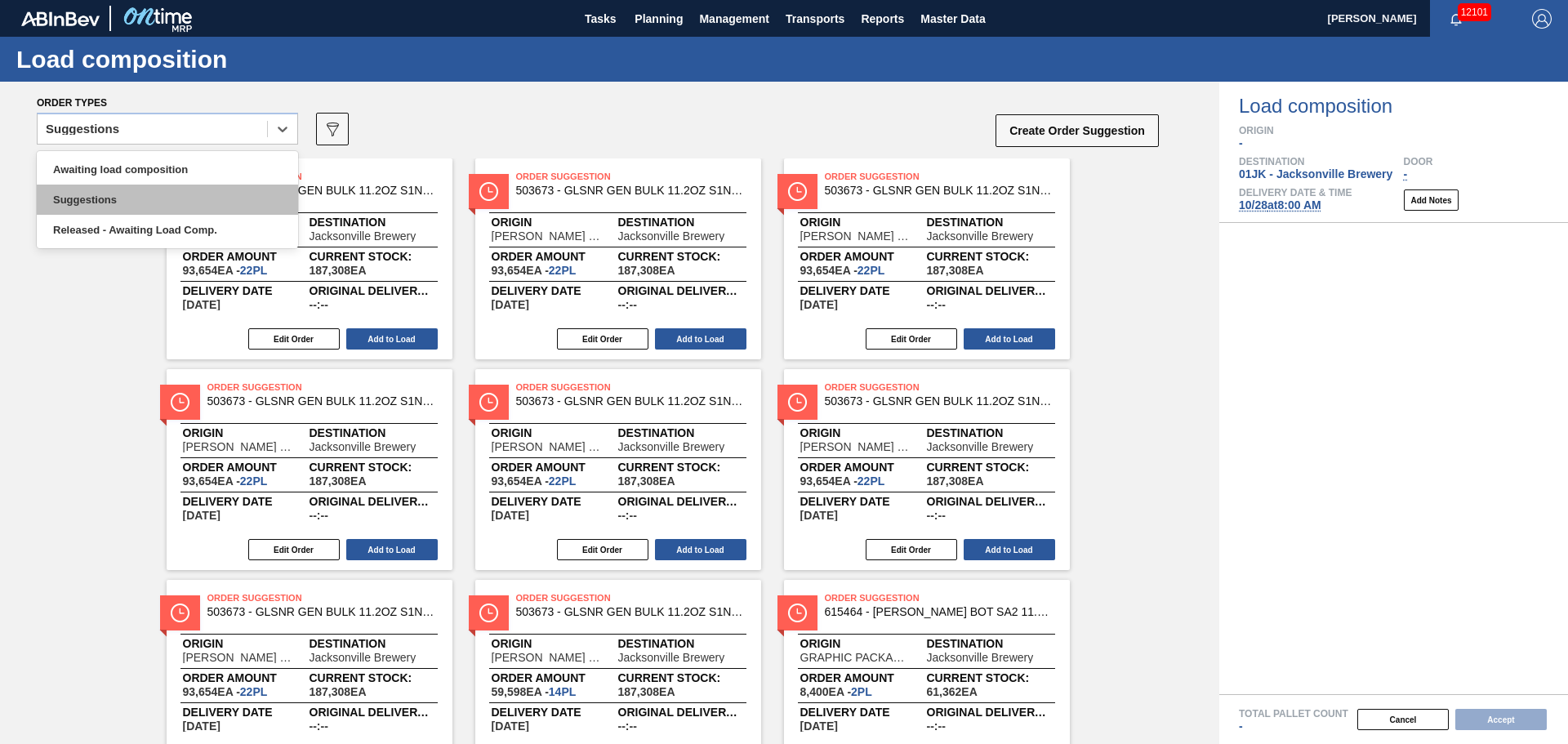
click at [198, 186] on div "Suggestions" at bounding box center [167, 200] width 261 height 30
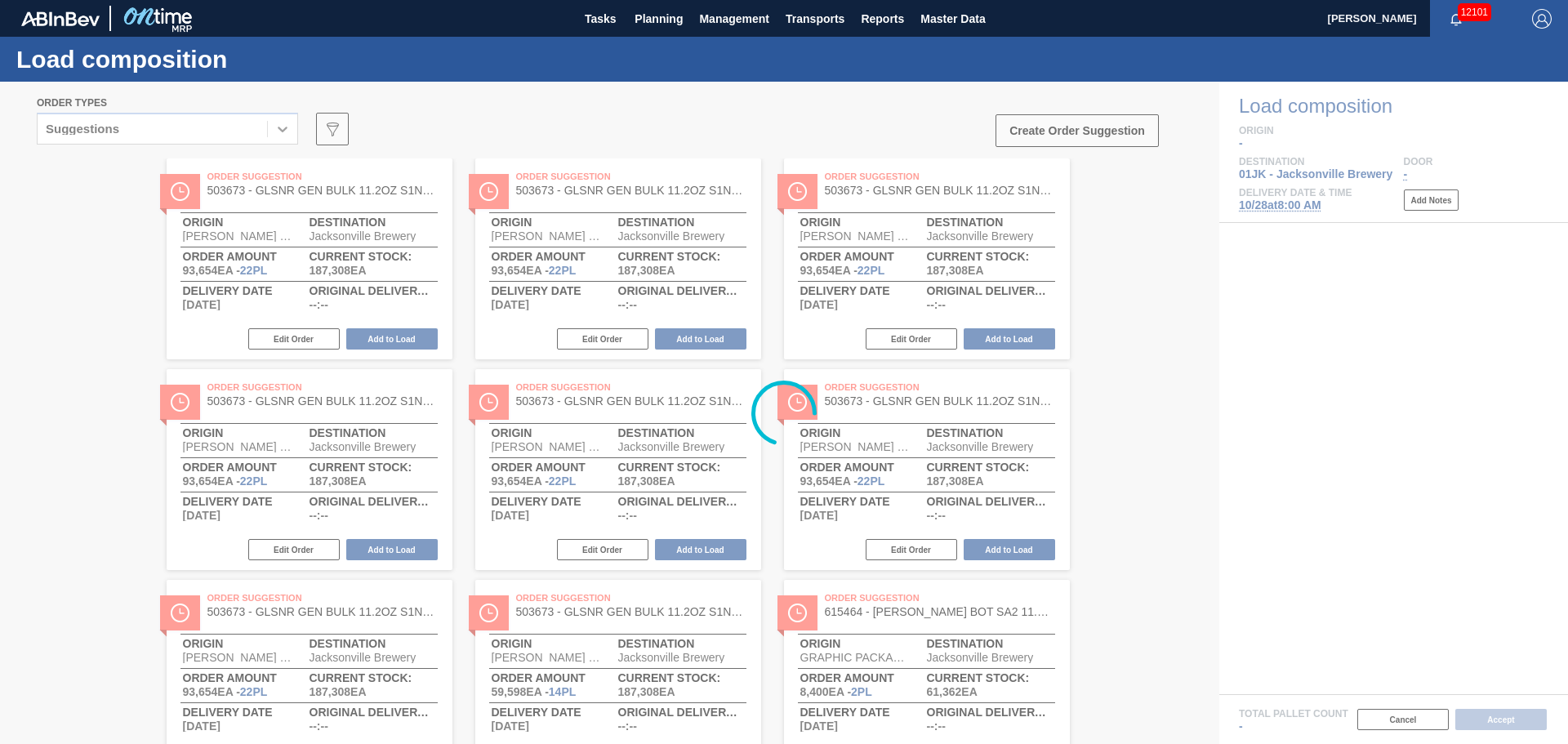
click at [203, 139] on div at bounding box center [784, 413] width 1568 height 662
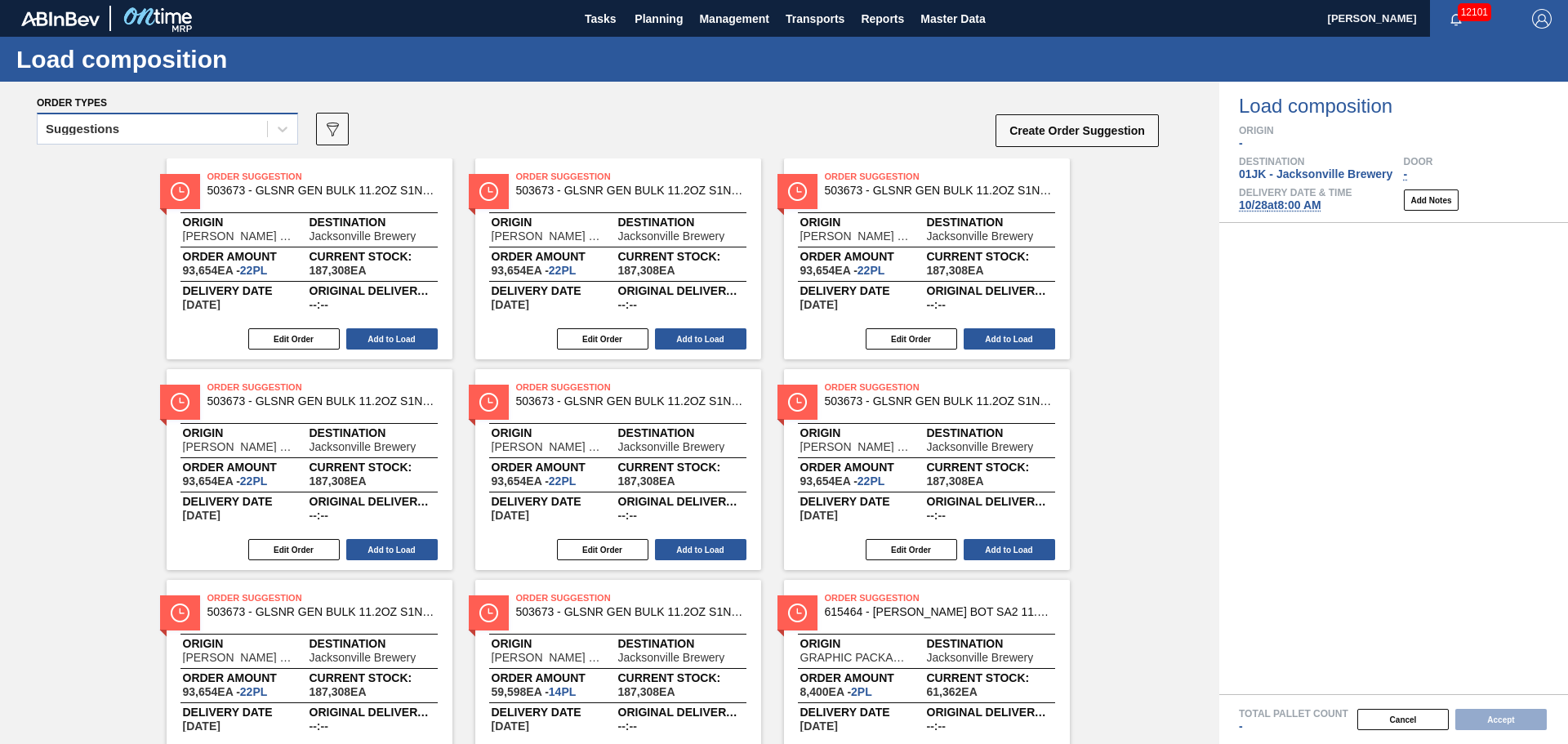
click at [225, 130] on div "Suggestions" at bounding box center [151, 129] width 229 height 24
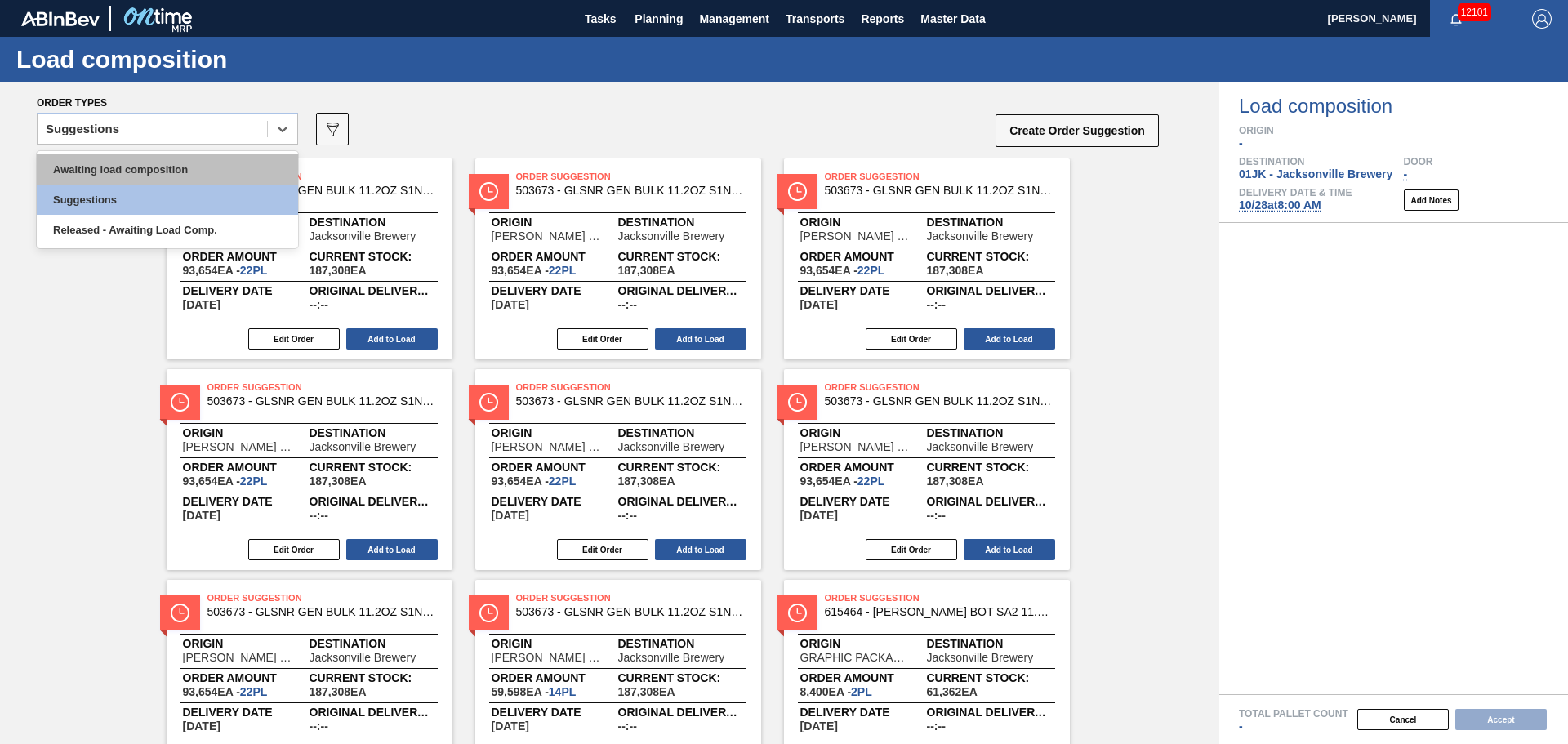
click at [220, 164] on div "Awaiting load composition" at bounding box center [167, 169] width 261 height 30
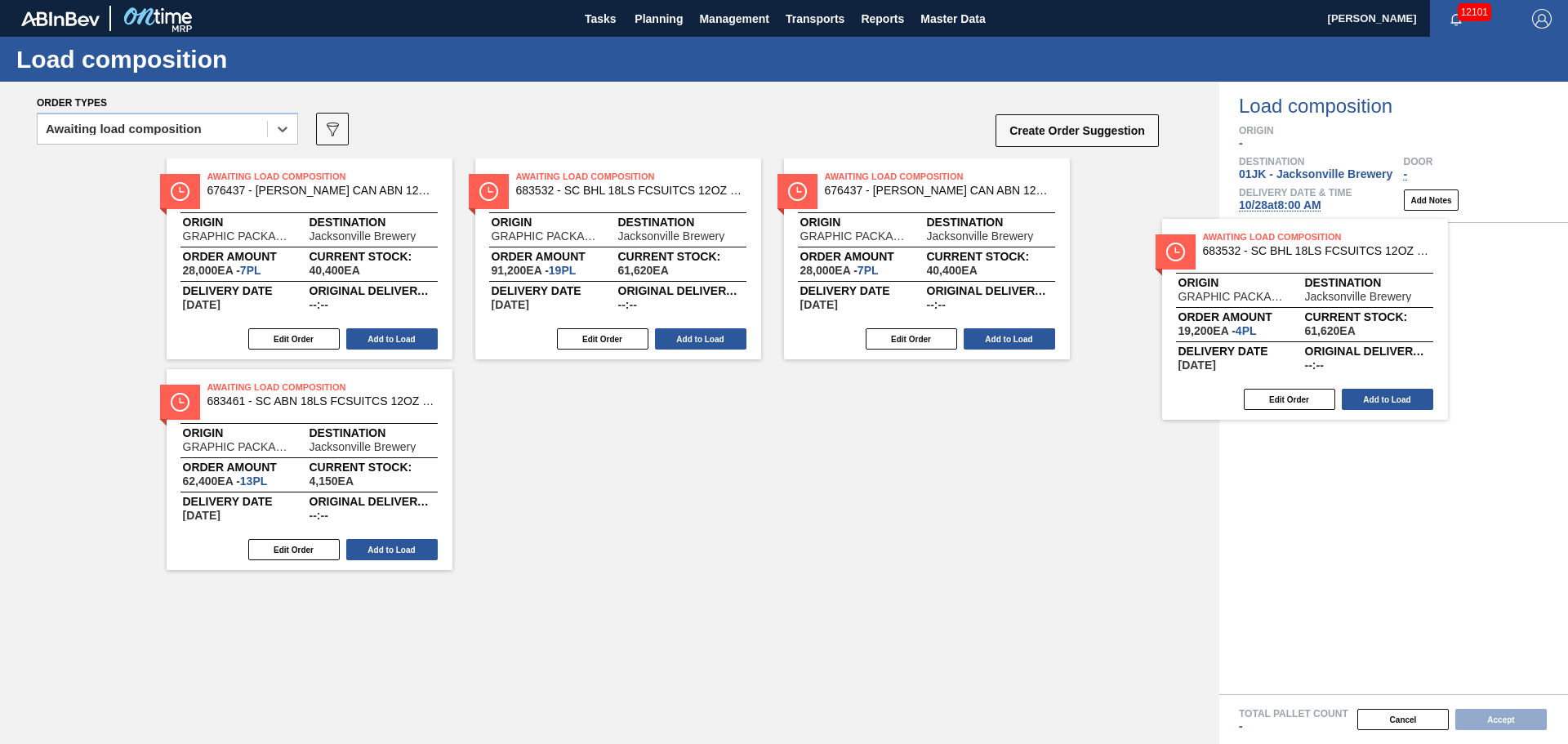
drag, startPoint x: 622, startPoint y: 232, endPoint x: 1395, endPoint y: 320, distance: 778.0
click at [1395, 320] on div "Order types option Awaiting load composition, selected. Select is focused ,type…" at bounding box center [784, 413] width 1568 height 662
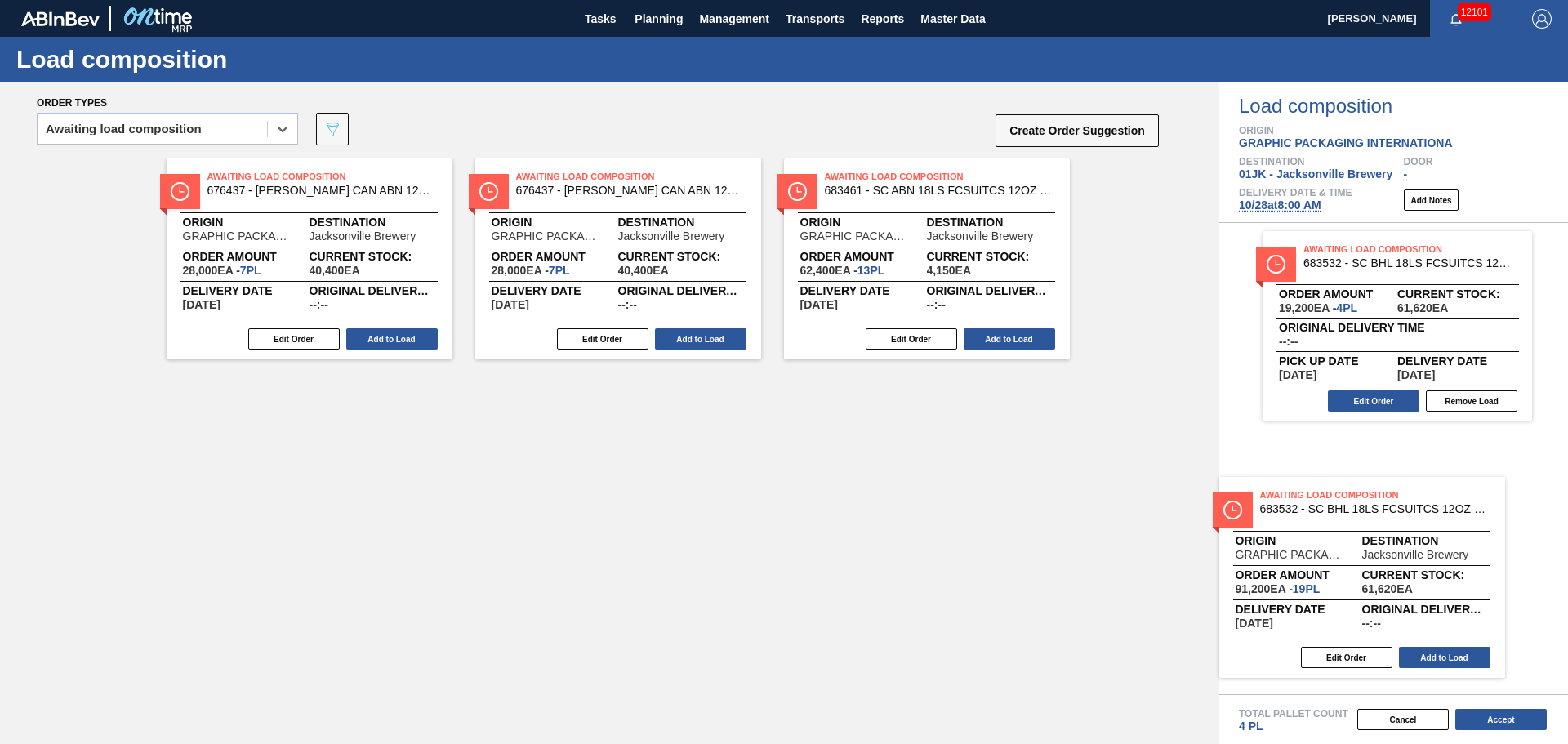
drag, startPoint x: 838, startPoint y: 373, endPoint x: 1383, endPoint y: 533, distance: 568.0
click at [1381, 533] on div "Order types option Awaiting load composition, selected. Select is focused ,type…" at bounding box center [784, 413] width 1568 height 662
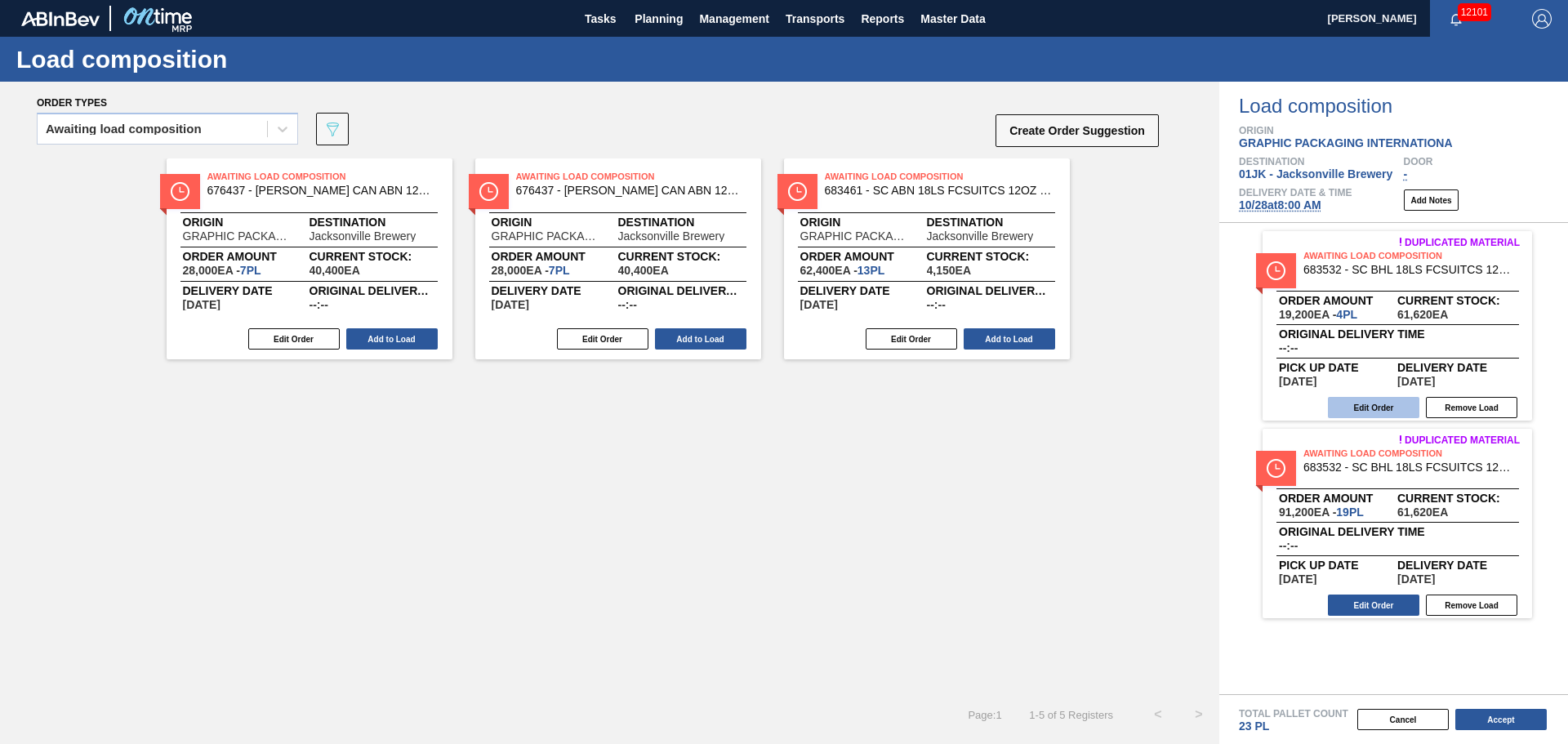
click at [1403, 410] on button "Edit Order" at bounding box center [1373, 407] width 91 height 21
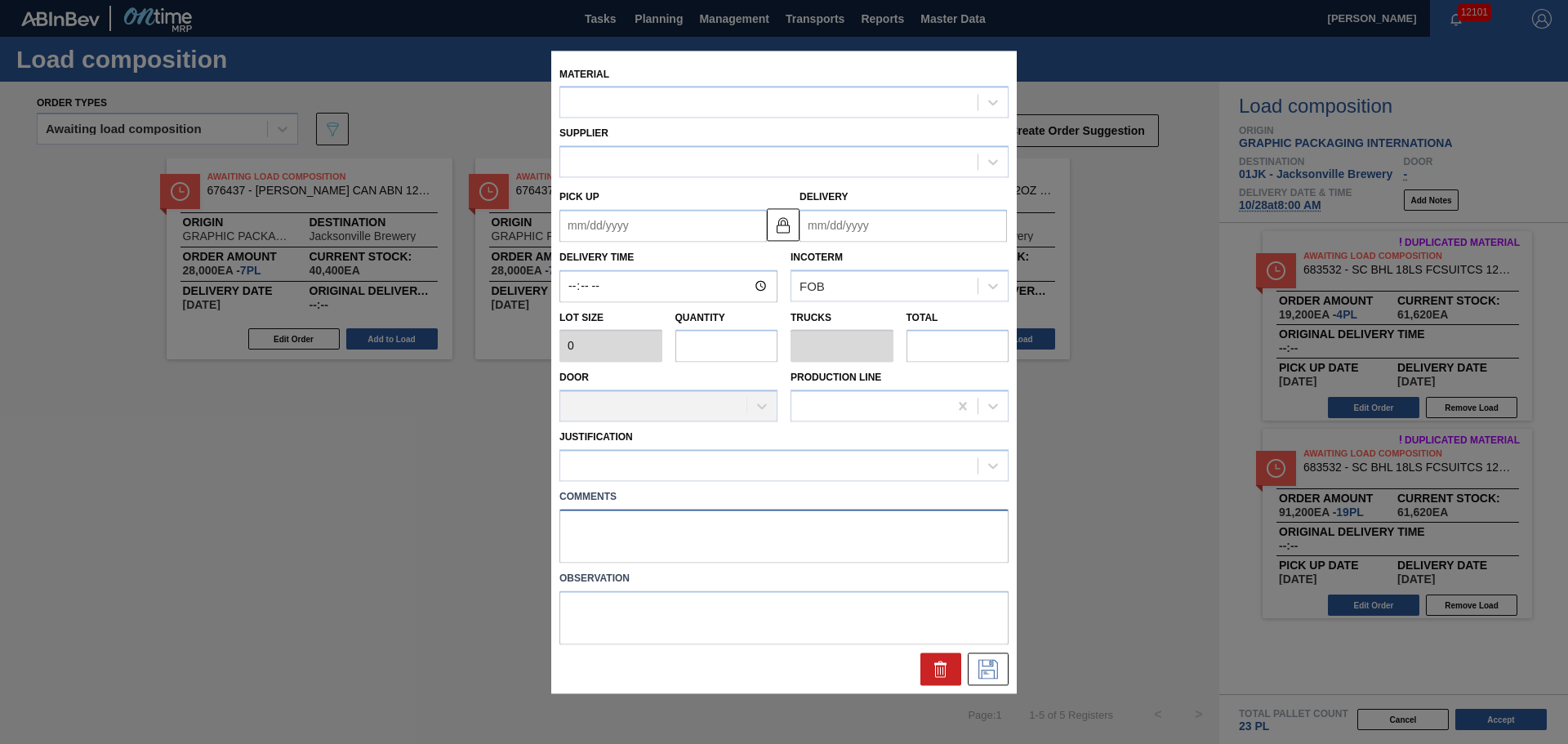
click at [784, 528] on textarea at bounding box center [783, 536] width 449 height 54
type textarea "DROP"
type input "4,800"
type input "4"
type input "0.174"
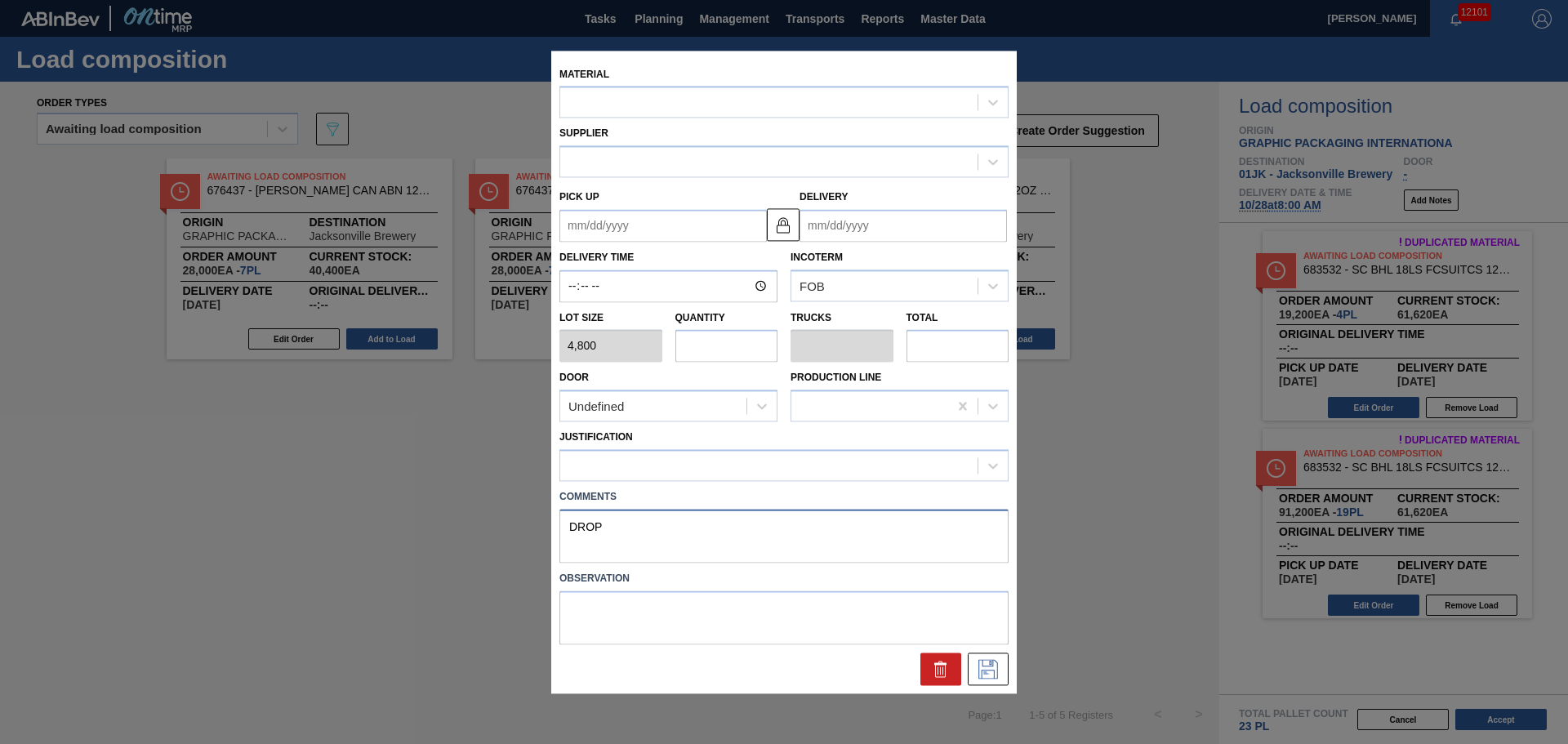
type input "19,200"
type up "[DATE]"
type input "[DATE]"
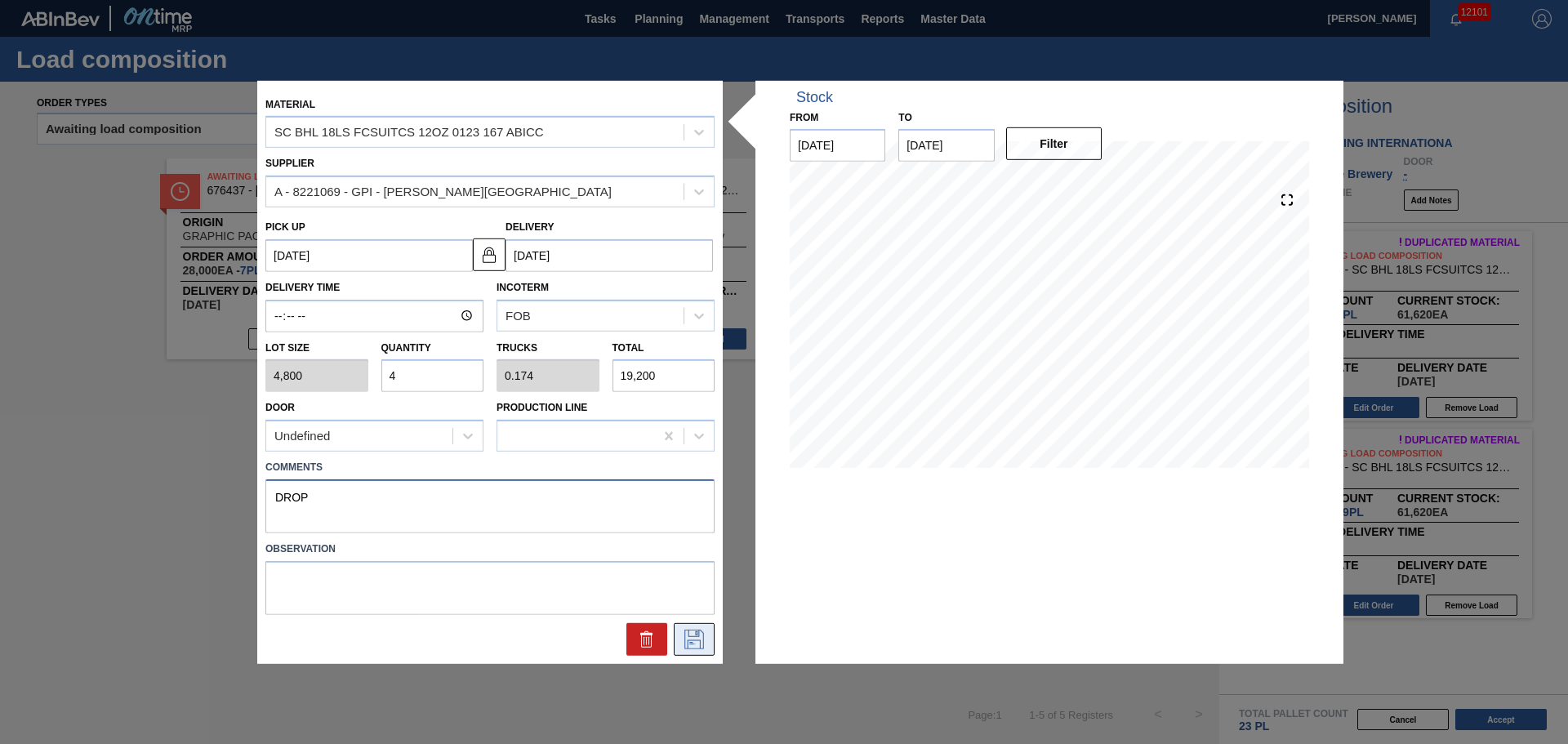
type textarea "DROP"
click at [705, 649] on button at bounding box center [694, 639] width 41 height 33
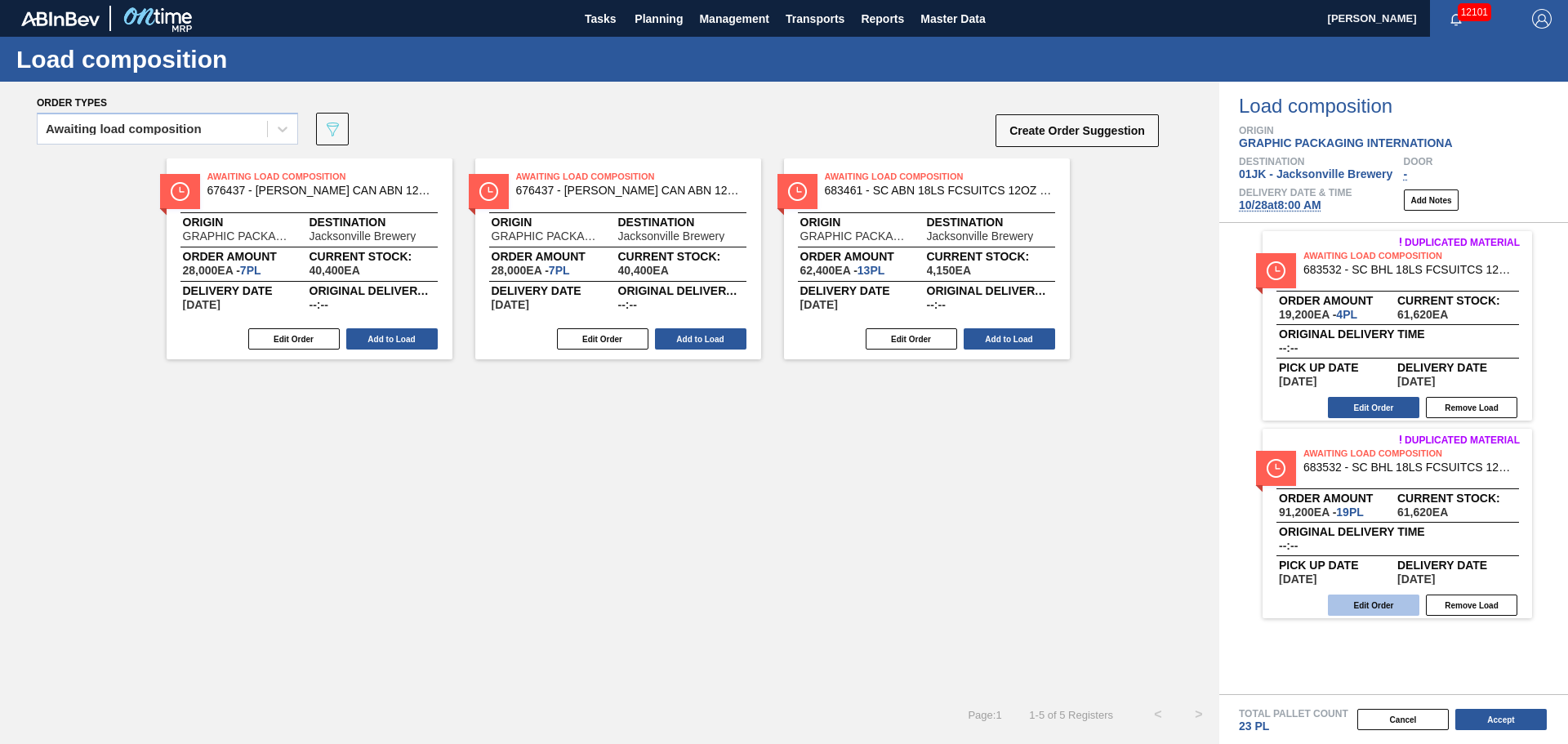
click at [1404, 604] on button "Edit Order" at bounding box center [1373, 604] width 91 height 21
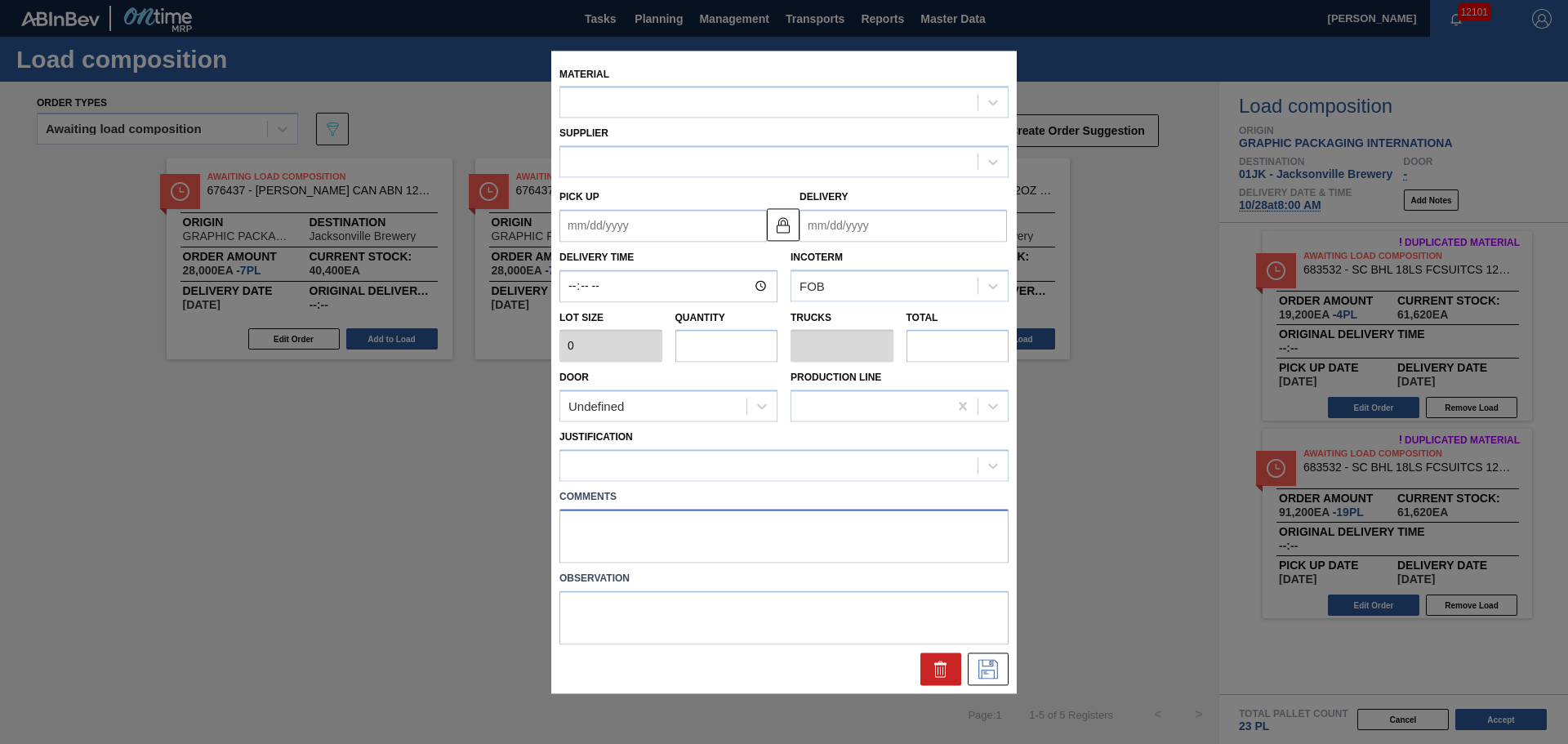
click at [730, 550] on textarea at bounding box center [783, 536] width 449 height 54
type input "4,800"
type input "19"
type input "0.826"
type input "91,200"
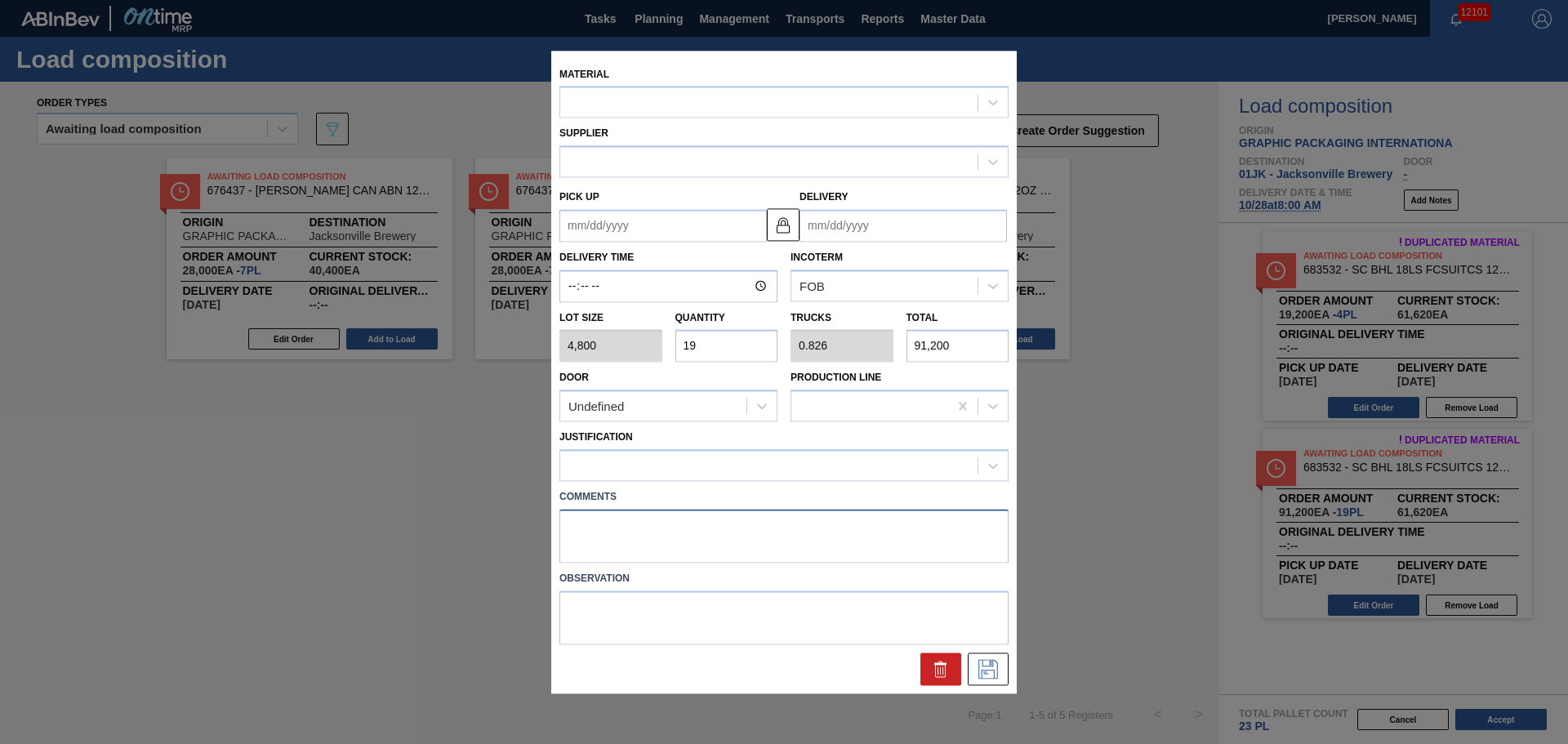
type up "[DATE]"
type input "[DATE]"
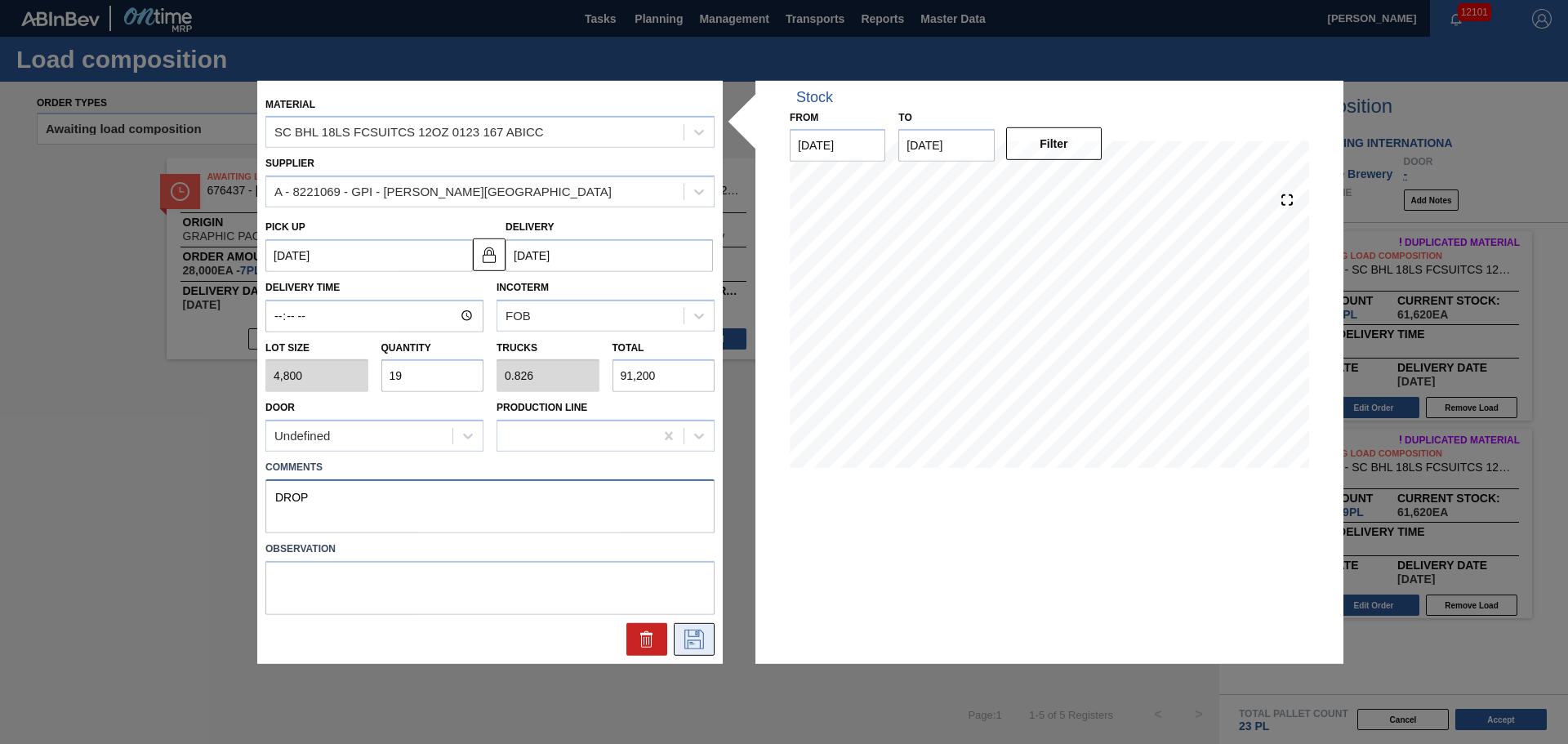
type textarea "DROP"
click at [703, 631] on icon at bounding box center [694, 638] width 26 height 19
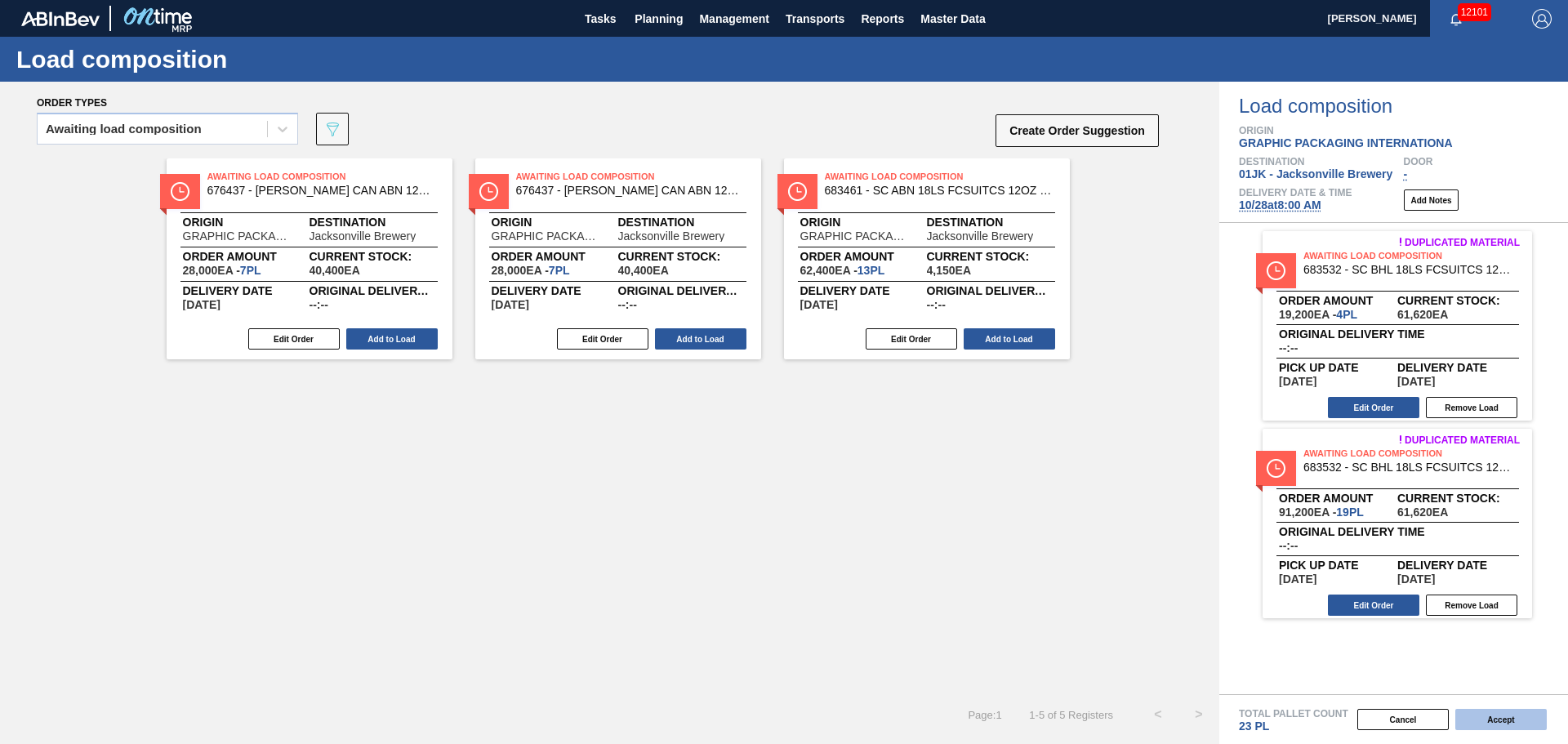
click at [1477, 715] on button "Accept" at bounding box center [1501, 719] width 91 height 21
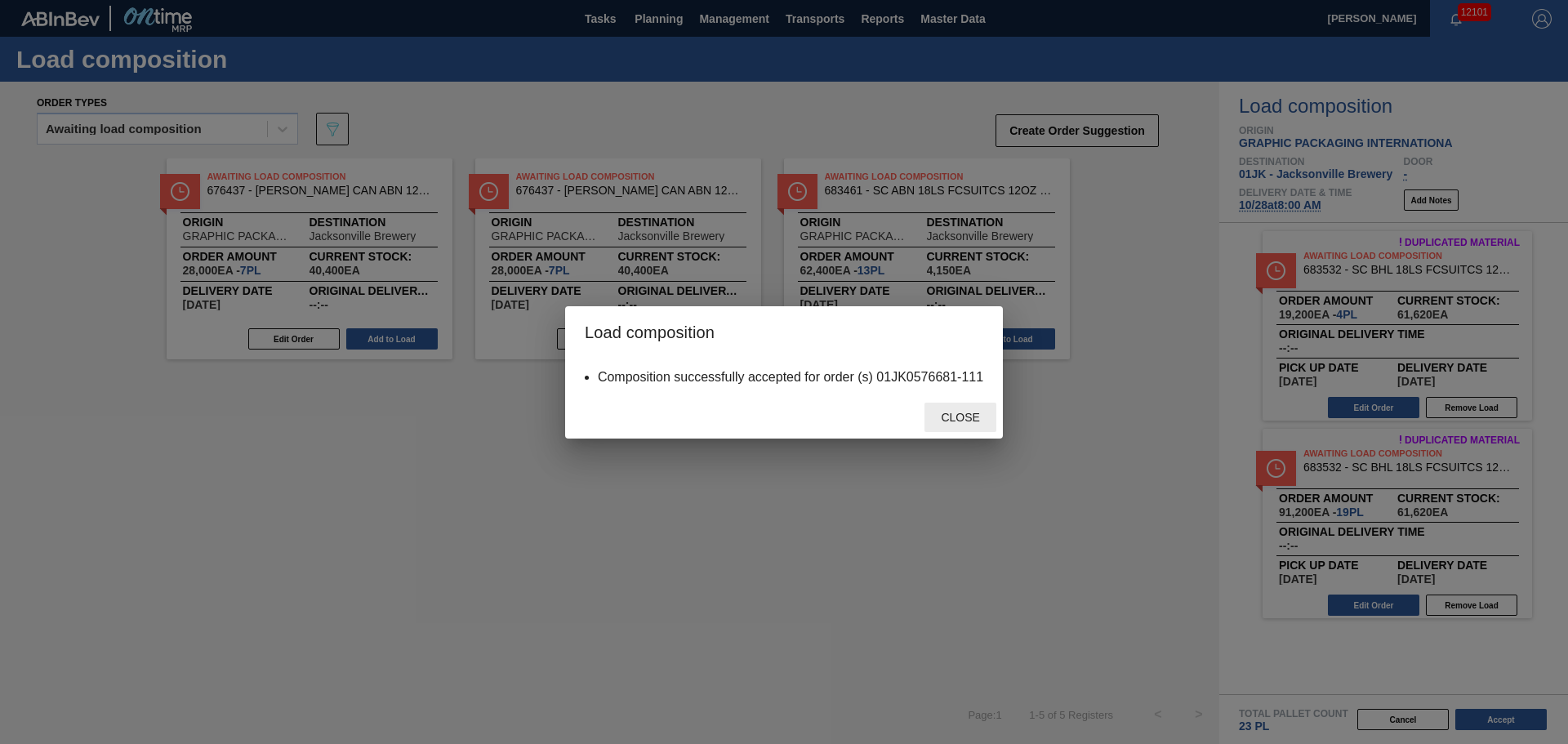
click at [979, 420] on span "Close" at bounding box center [960, 417] width 64 height 13
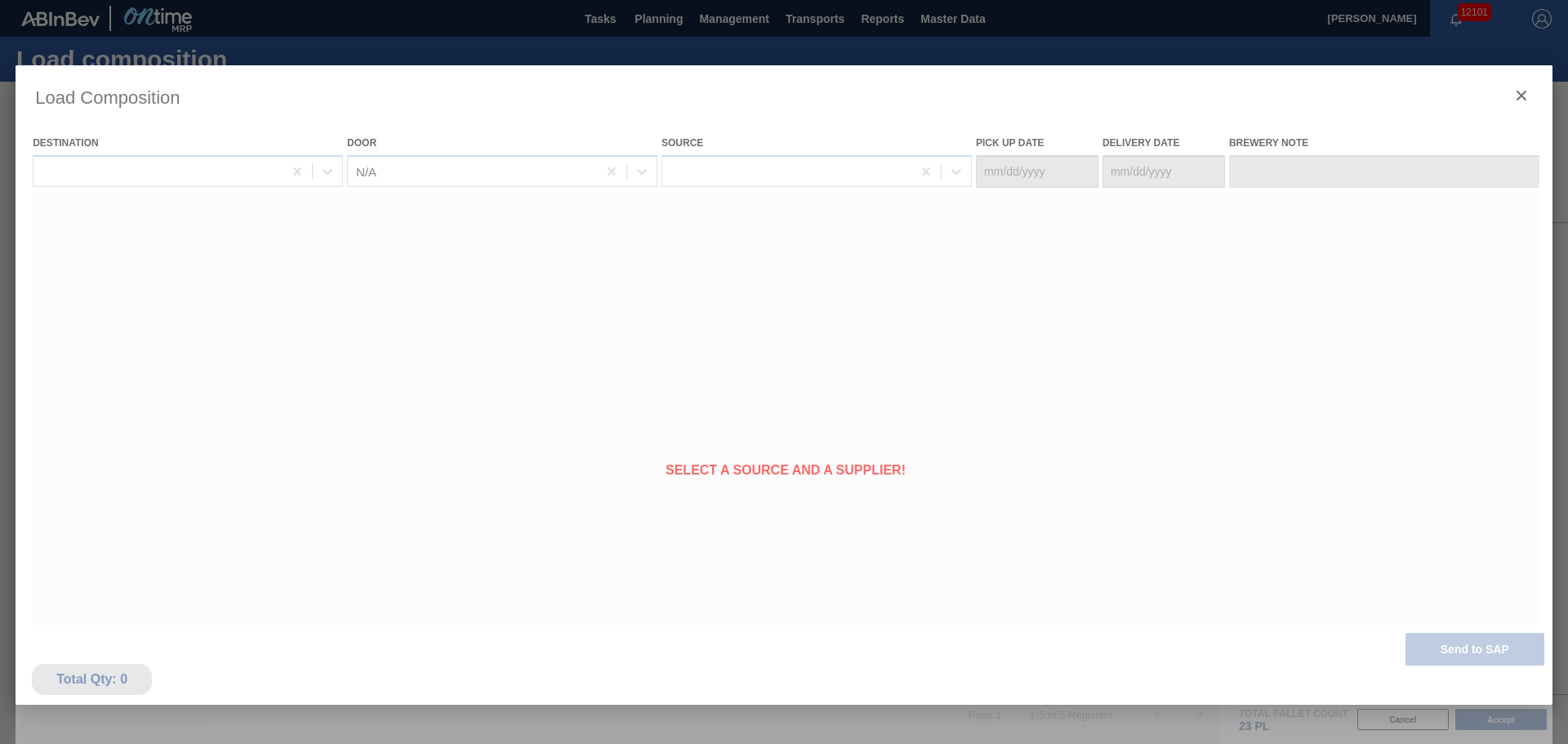
type Date "[DATE]"
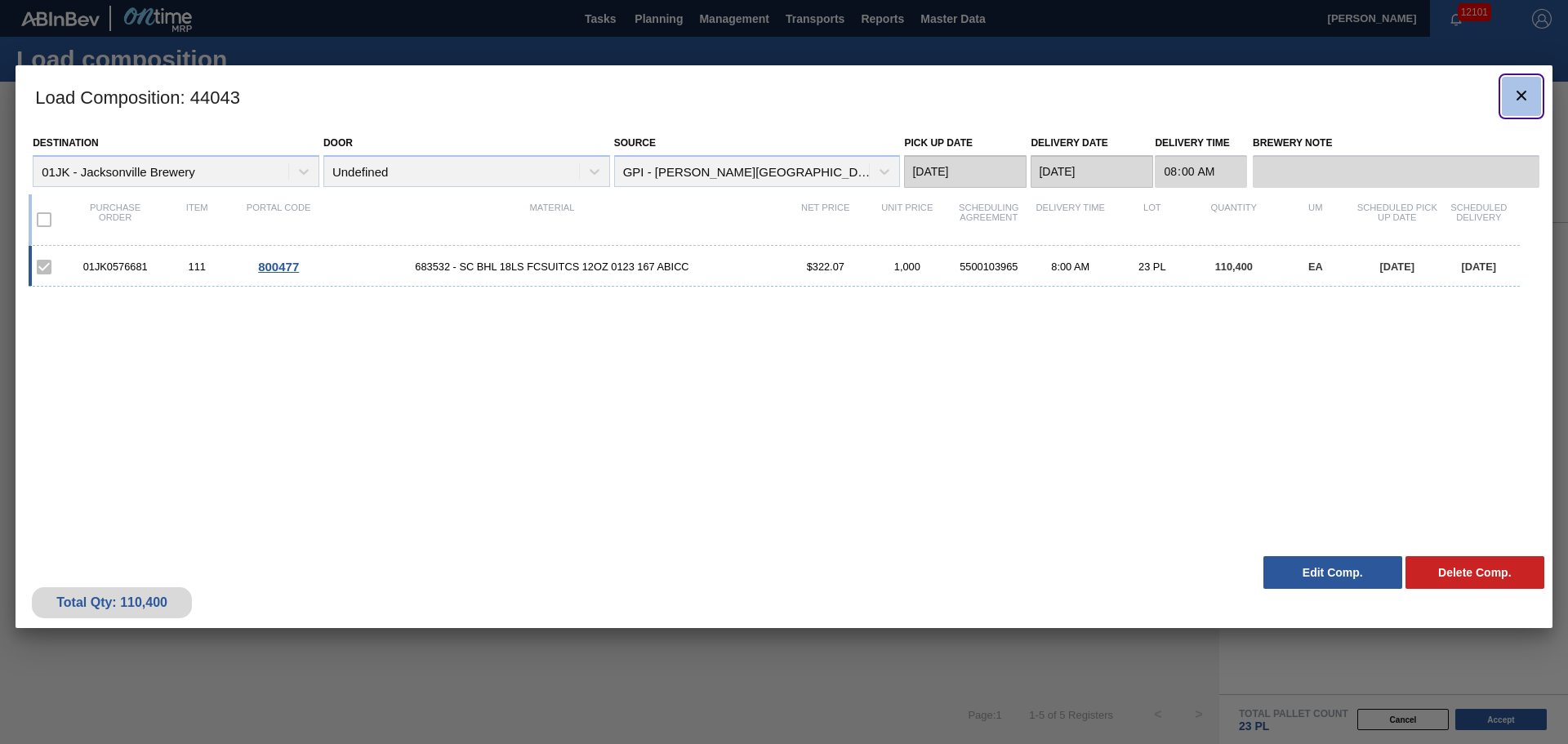
click at [1528, 92] on icon "botão de ícone" at bounding box center [1521, 95] width 19 height 19
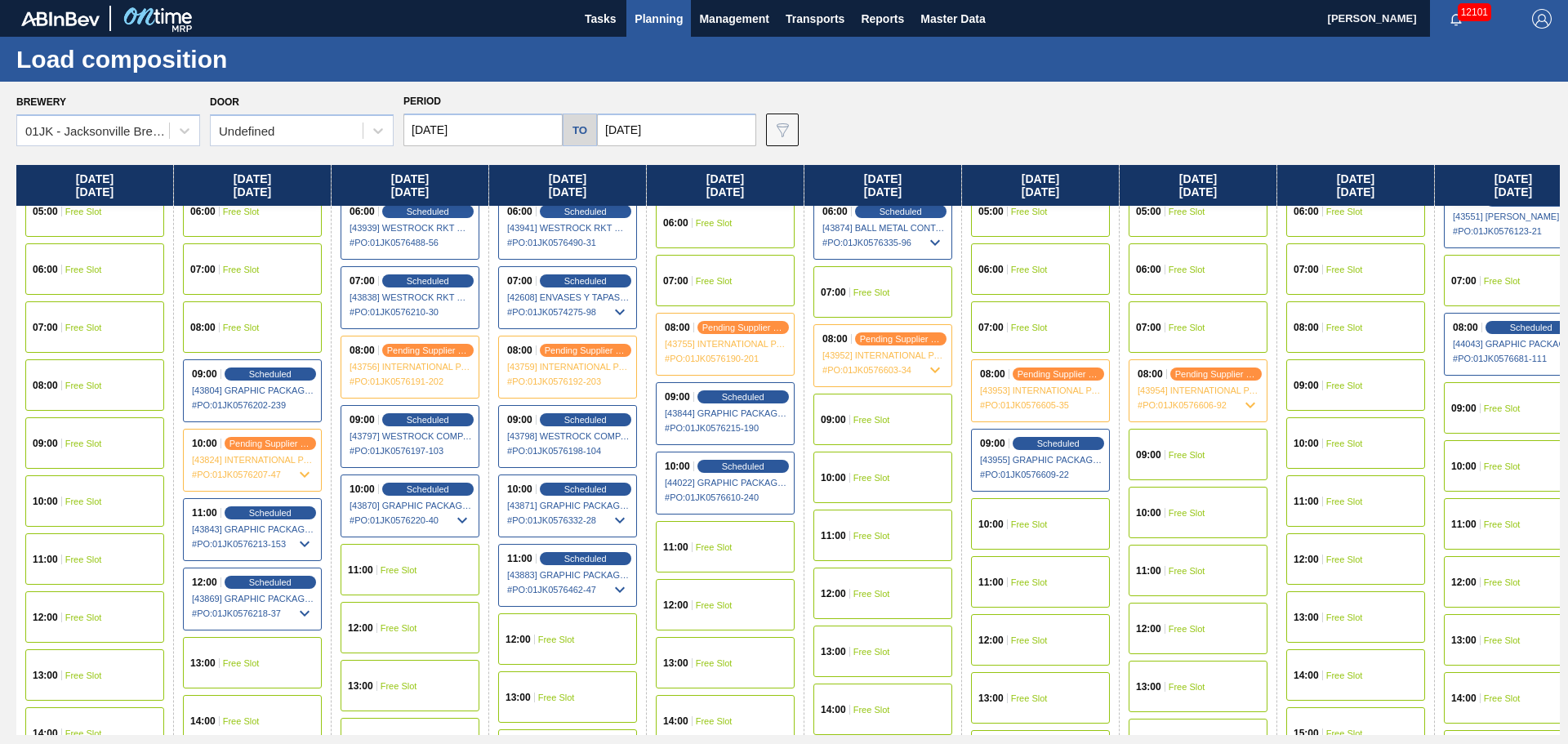
scroll to position [326, 0]
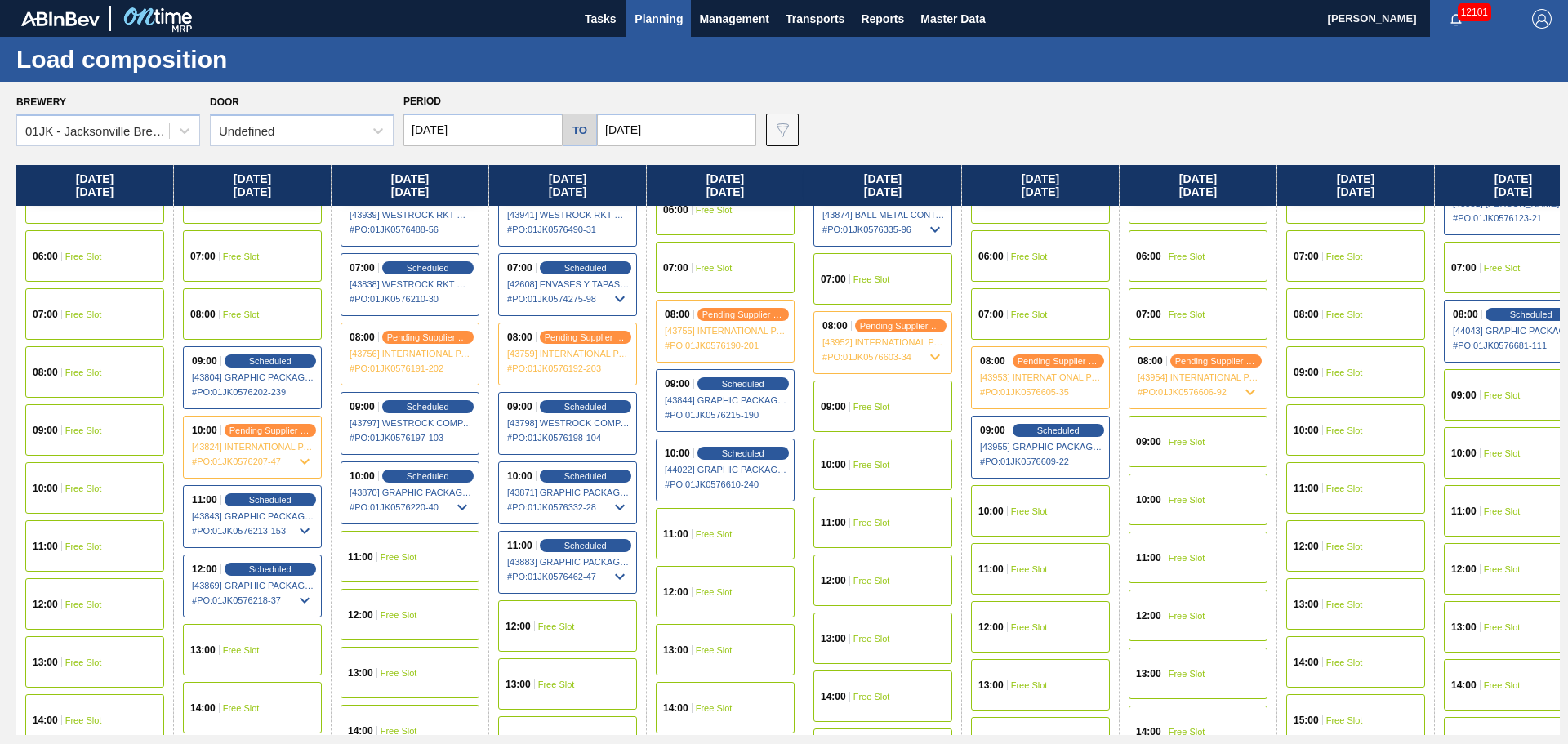
click at [893, 407] on div "09:00 Free Slot" at bounding box center [883, 406] width 139 height 52
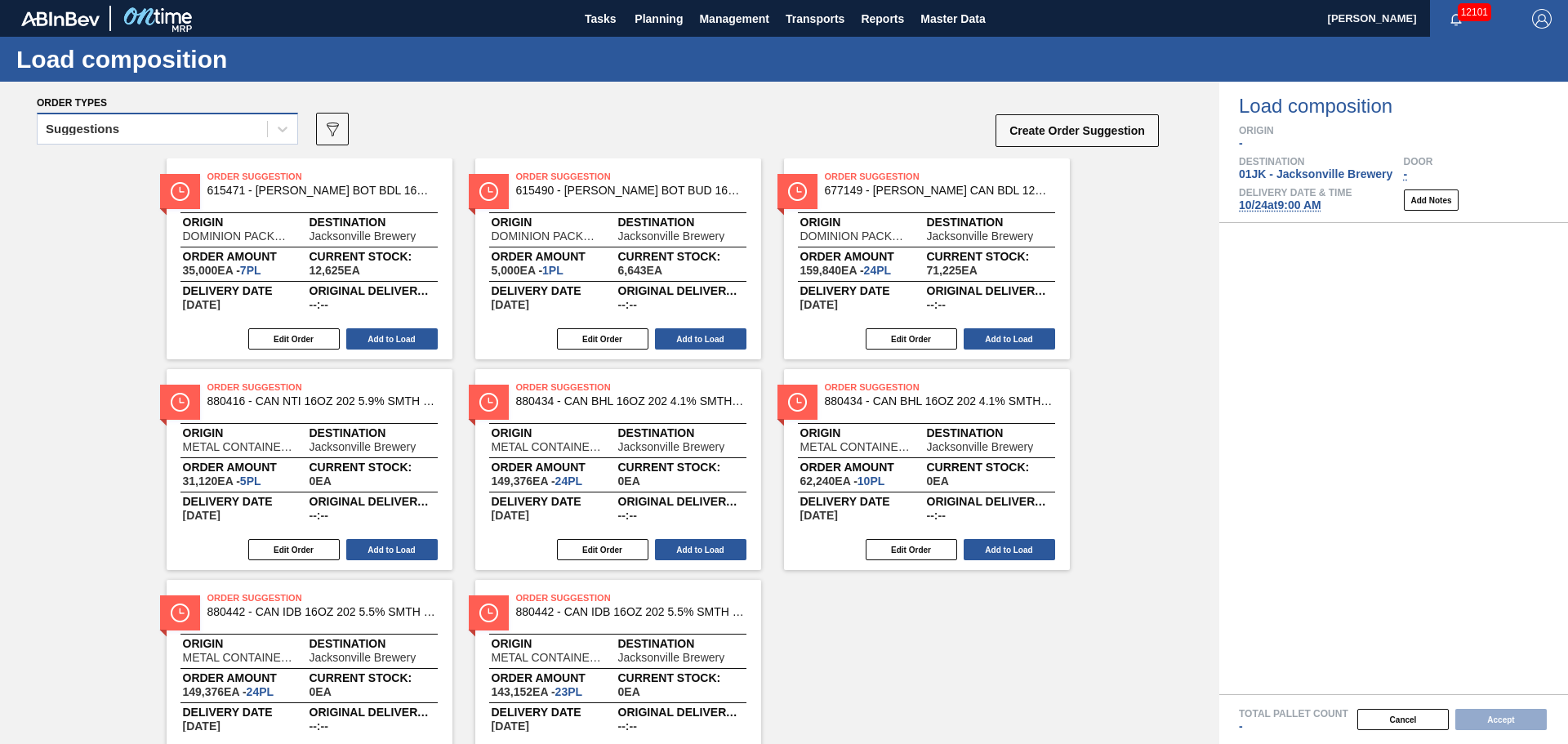
click at [256, 133] on div "Suggestions" at bounding box center [151, 129] width 229 height 24
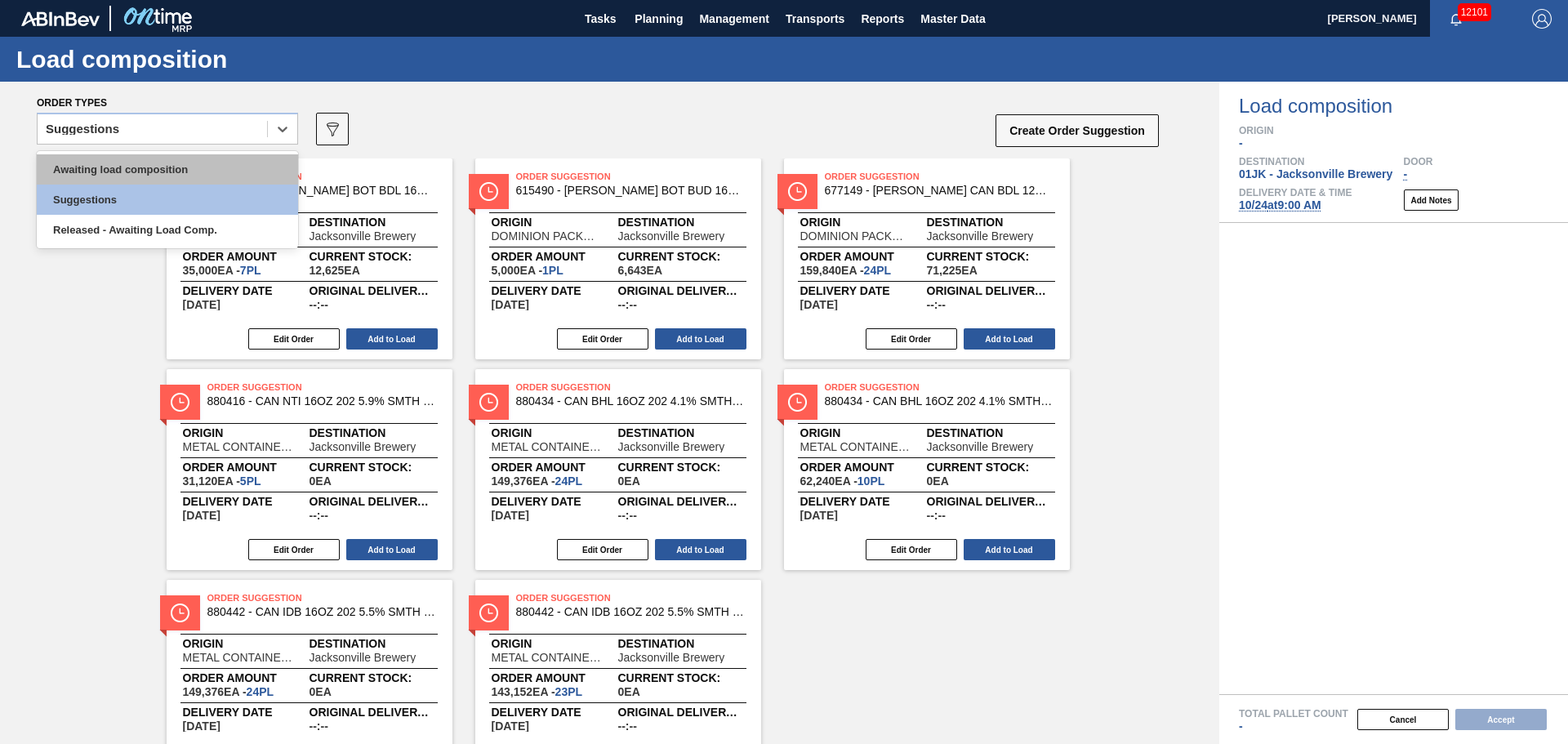
click at [185, 163] on div "Awaiting load composition" at bounding box center [167, 169] width 261 height 30
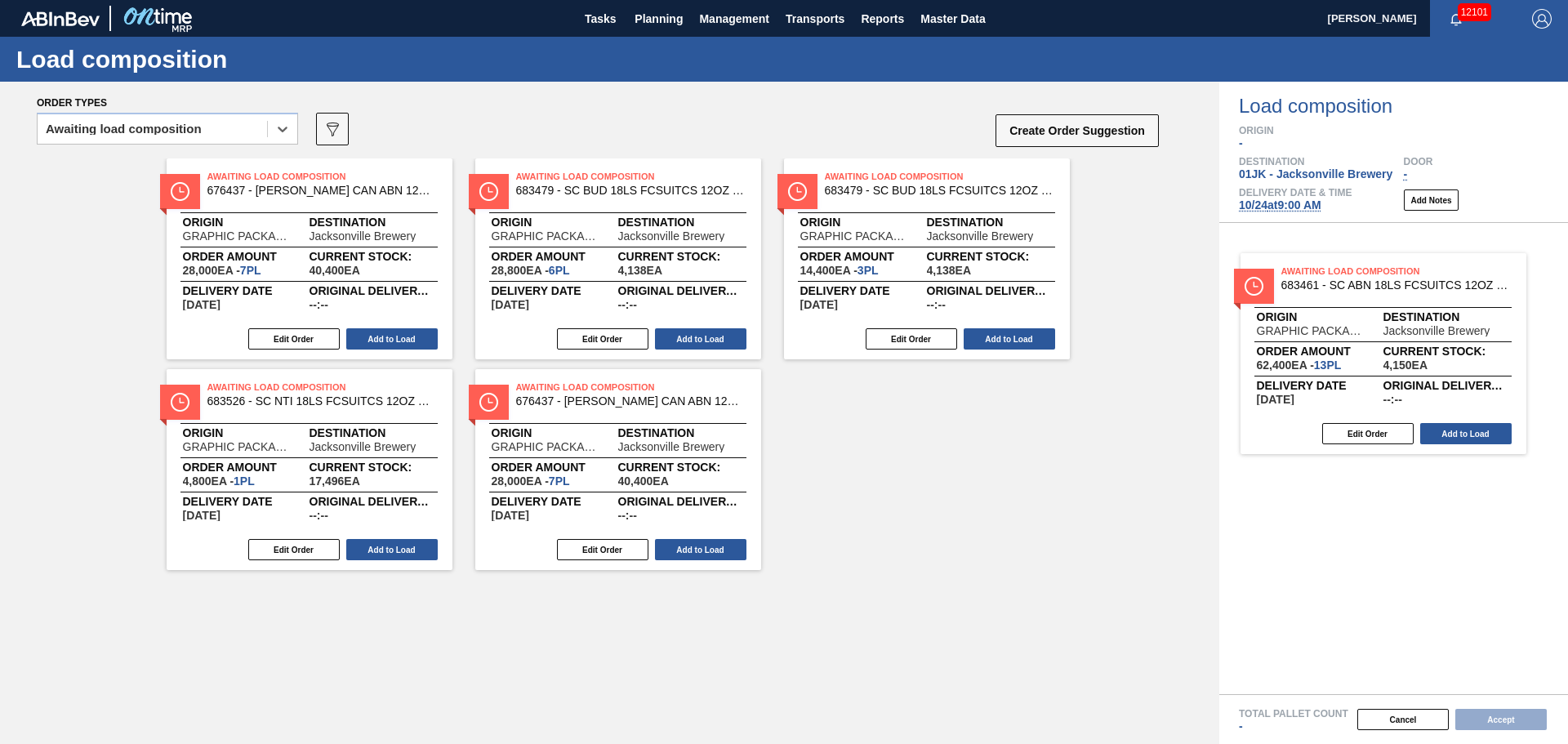
drag, startPoint x: 959, startPoint y: 418, endPoint x: 1438, endPoint y: 301, distance: 493.1
click at [1437, 301] on div "Order types option Awaiting load composition, selected. Select is focused ,type…" at bounding box center [784, 413] width 1568 height 662
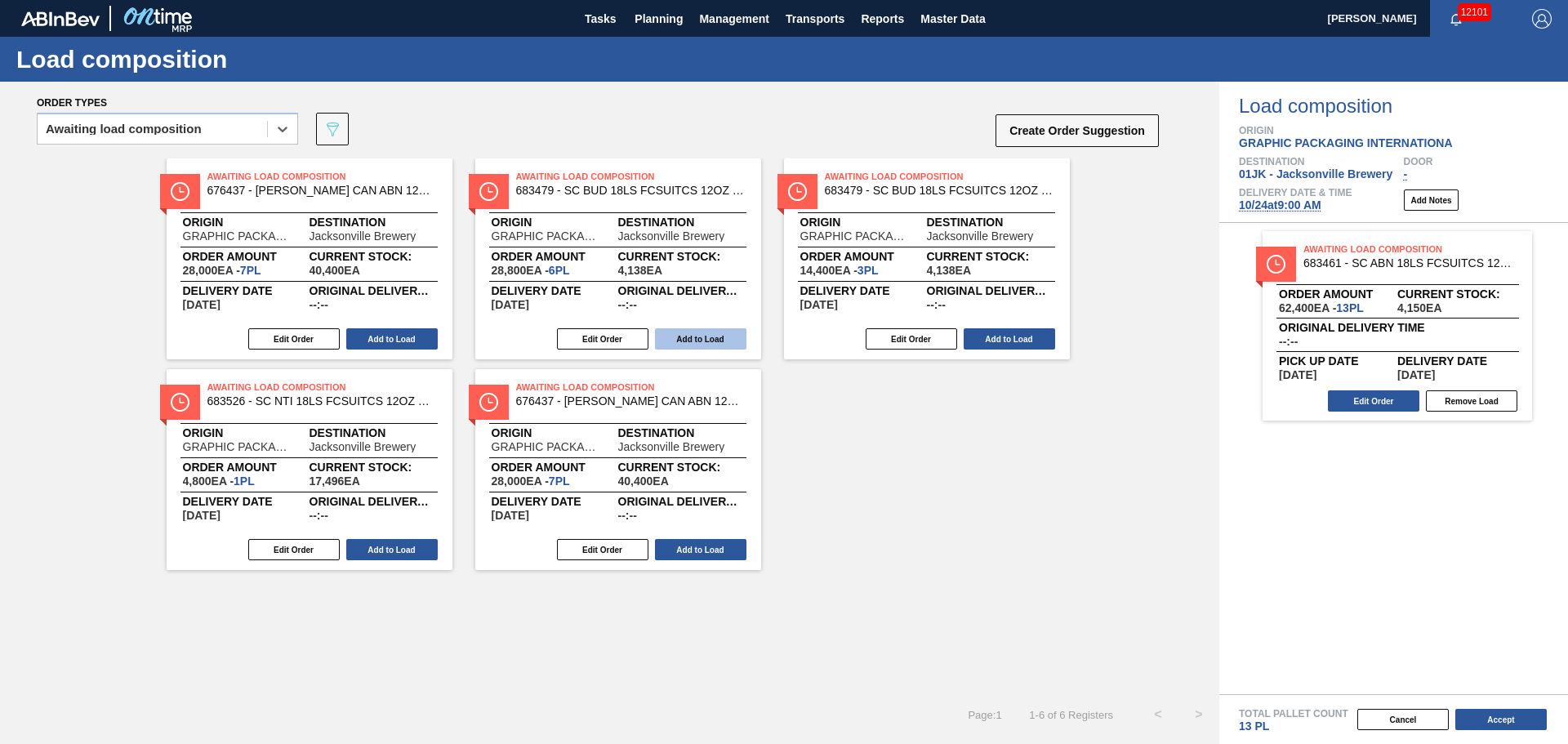
click at [722, 342] on button "Add to Load" at bounding box center [700, 338] width 91 height 21
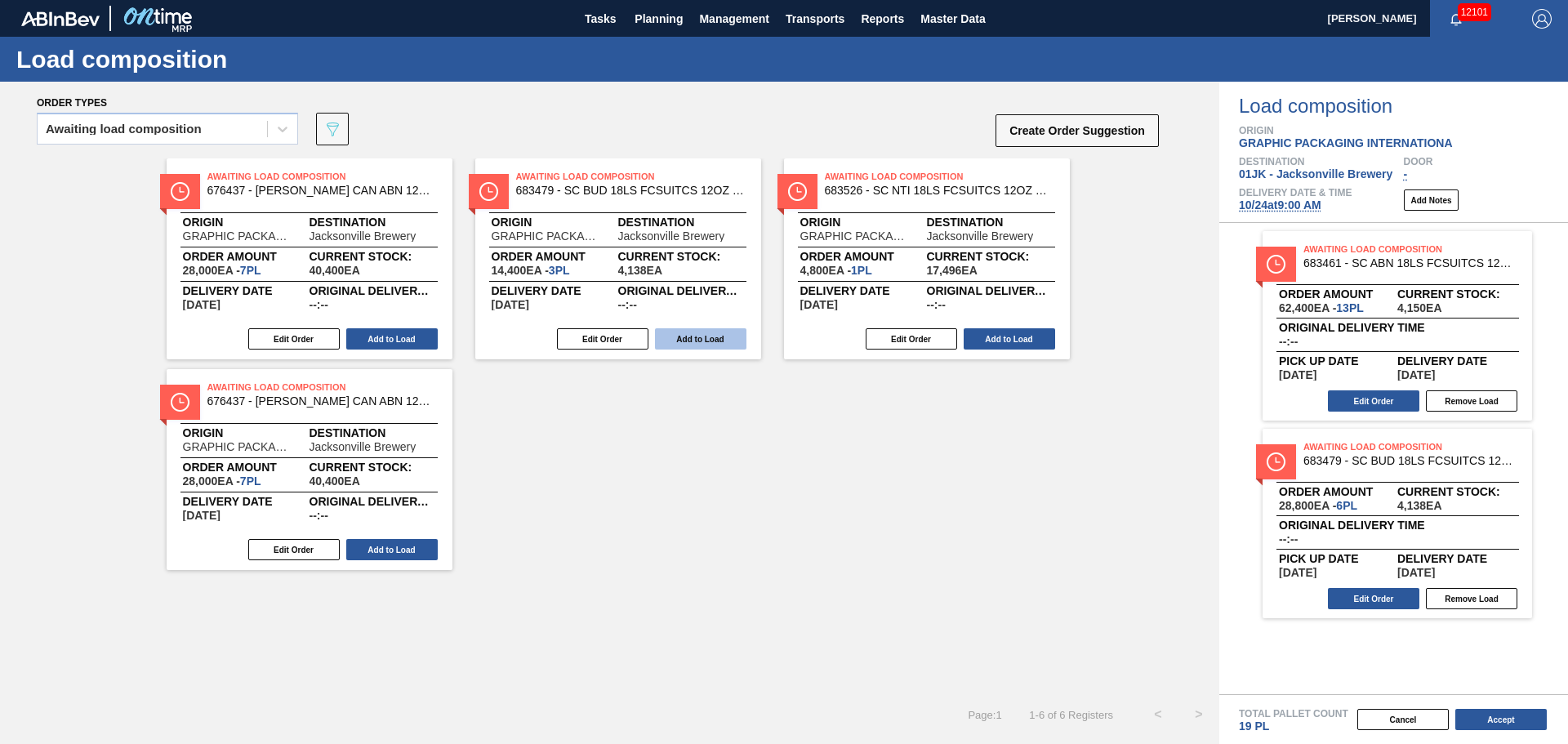
click at [721, 342] on button "Add to Load" at bounding box center [700, 338] width 91 height 21
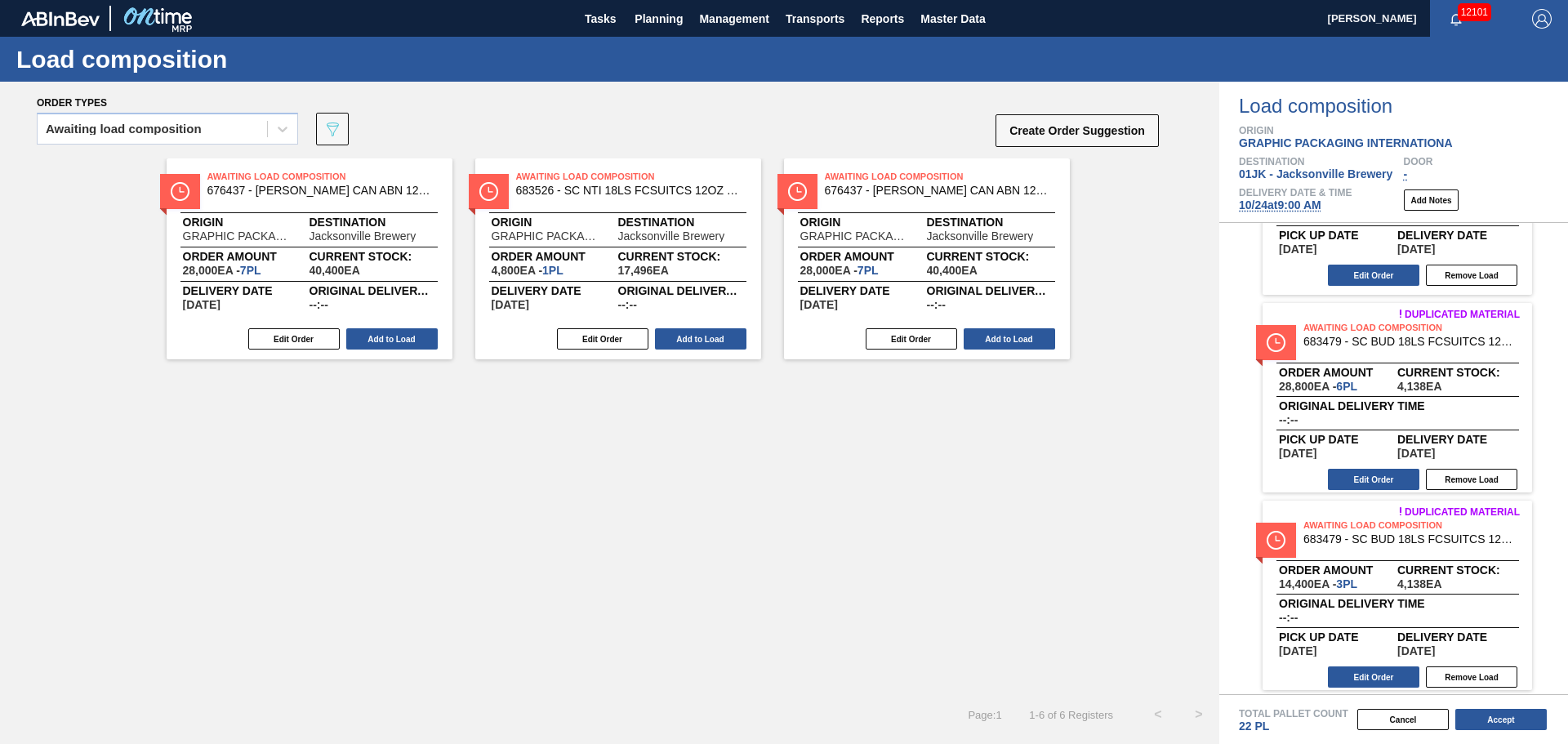
scroll to position [130, 0]
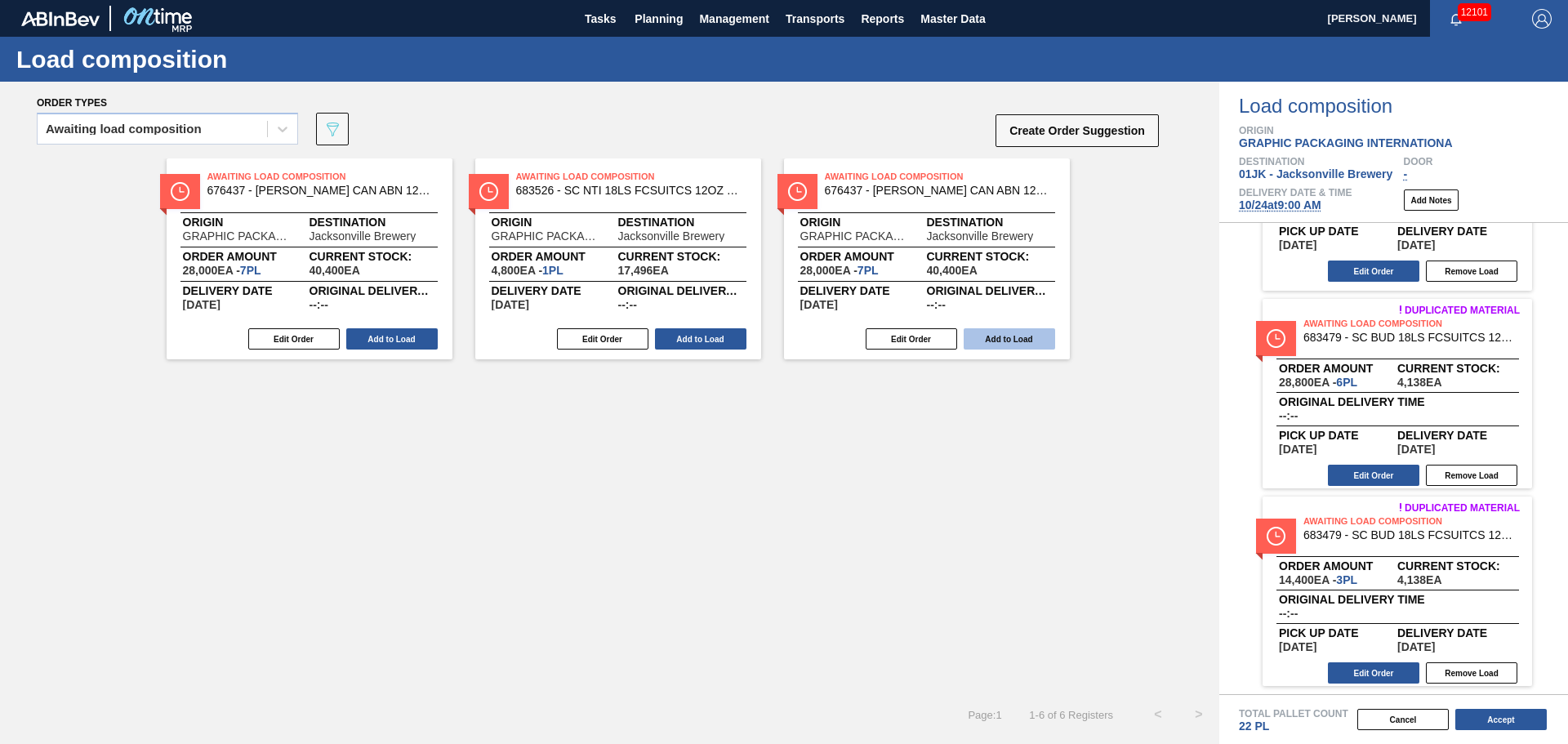
click at [737, 343] on button "Add to Load" at bounding box center [700, 338] width 91 height 21
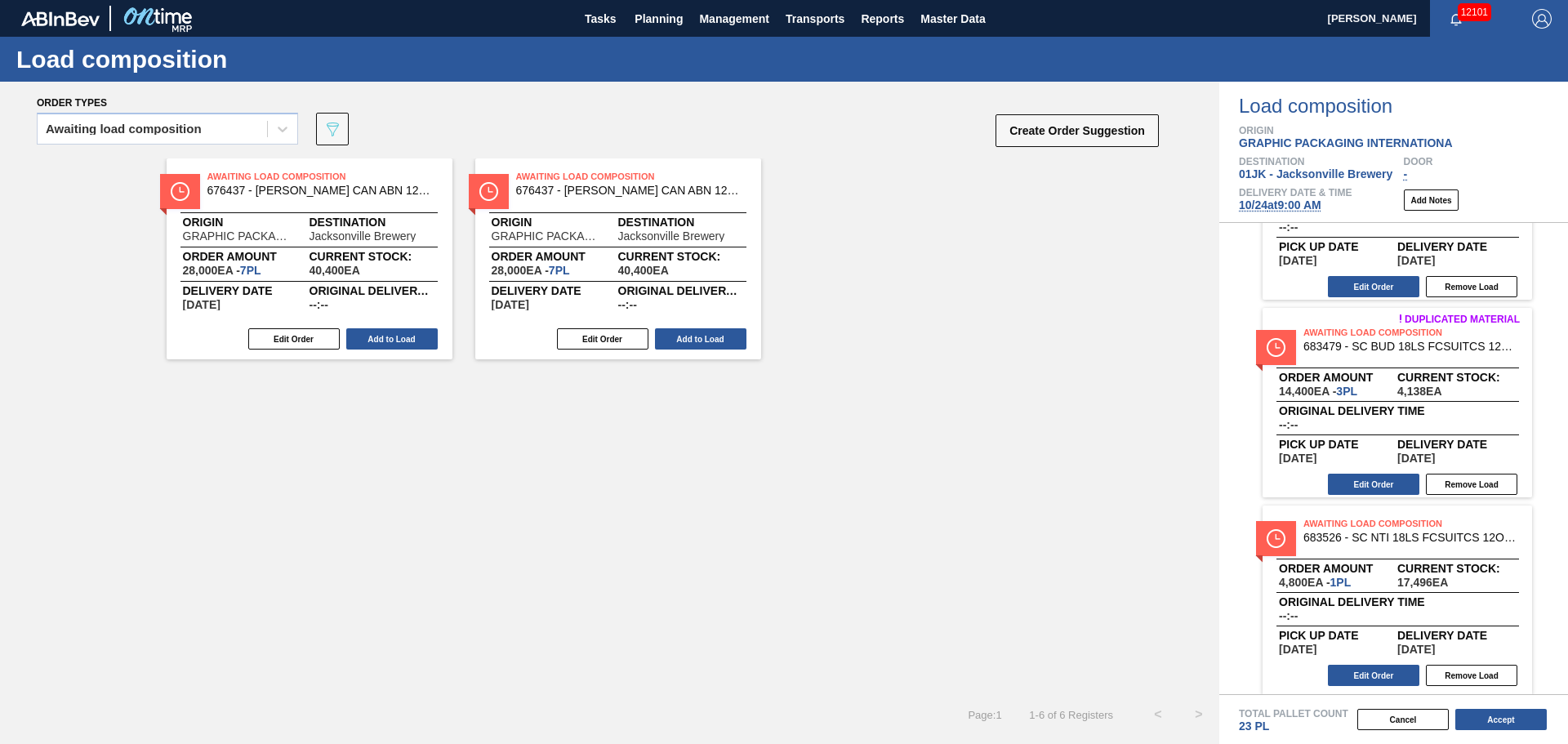
scroll to position [327, 0]
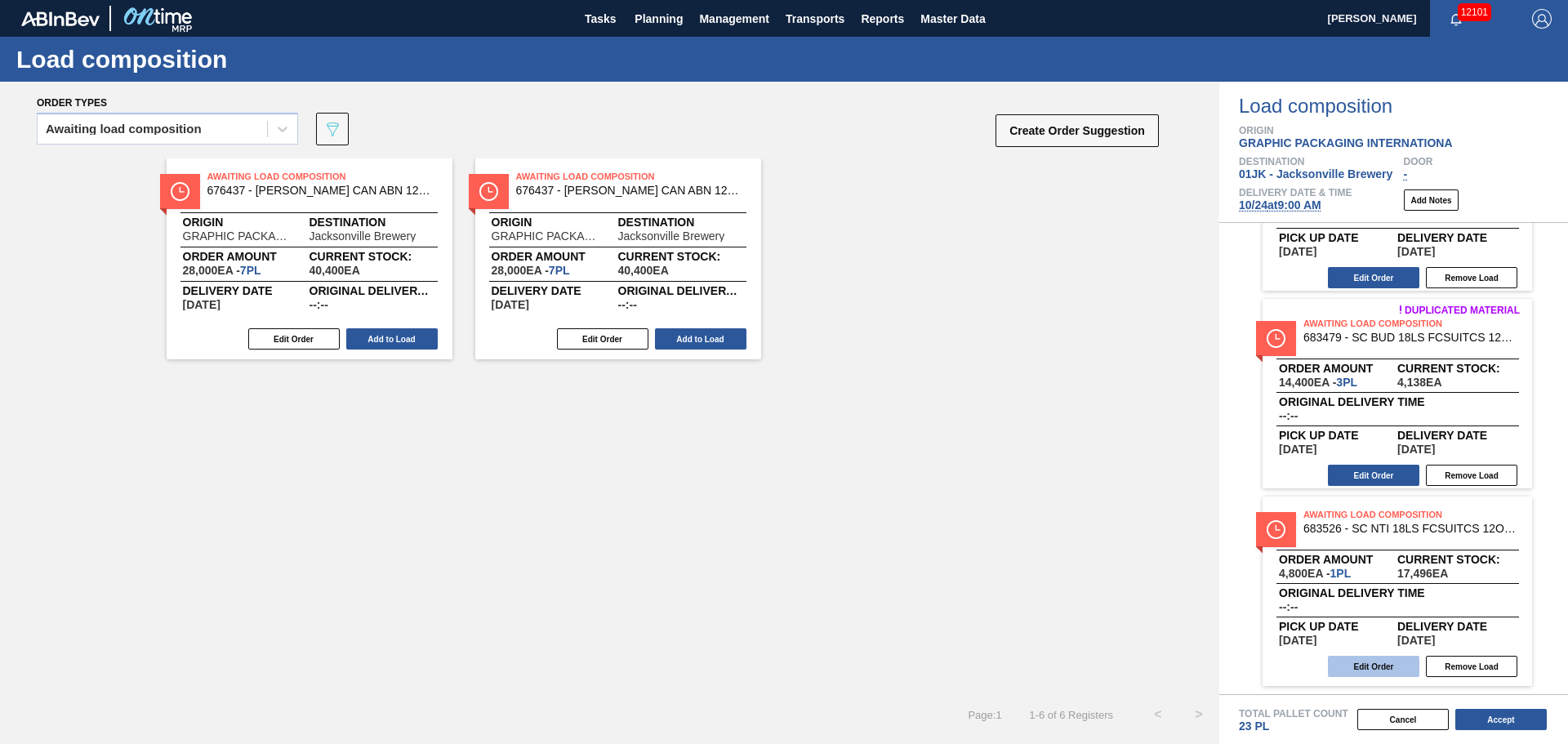
click at [1381, 659] on button "Edit Order" at bounding box center [1373, 665] width 91 height 21
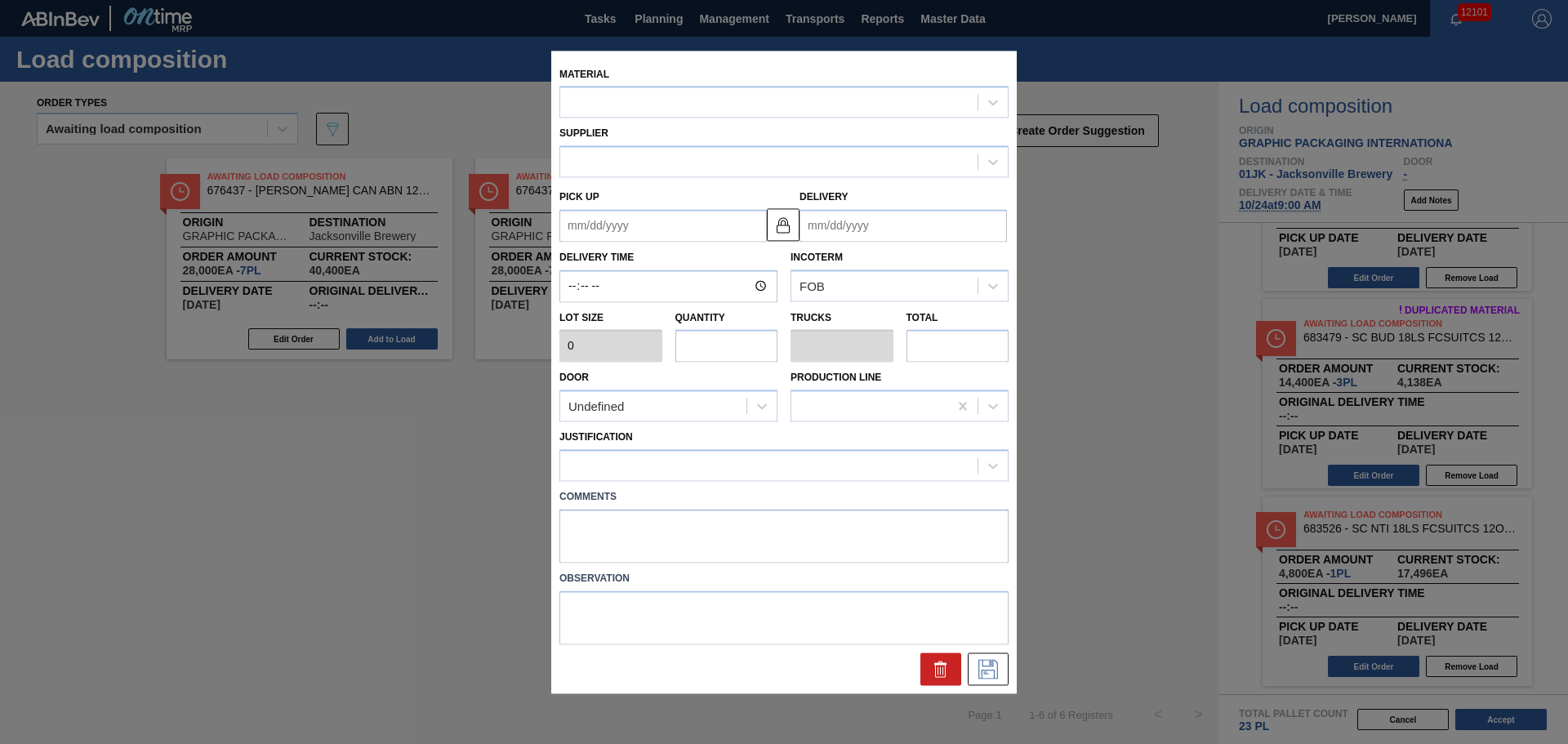
type input "4,800"
type input "1"
type input "0.043"
type input "4,800"
type up "[DATE]"
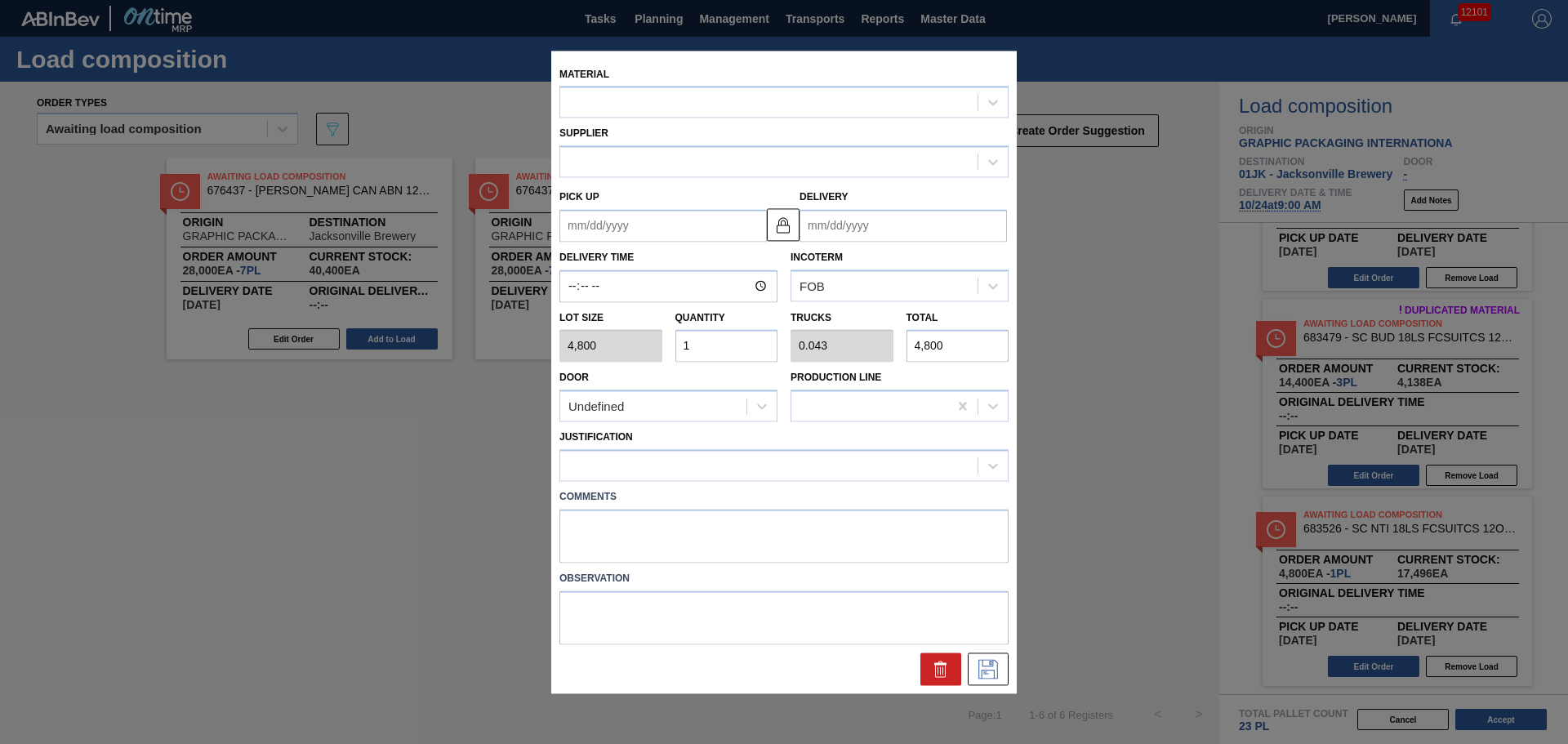
type input "[DATE]"
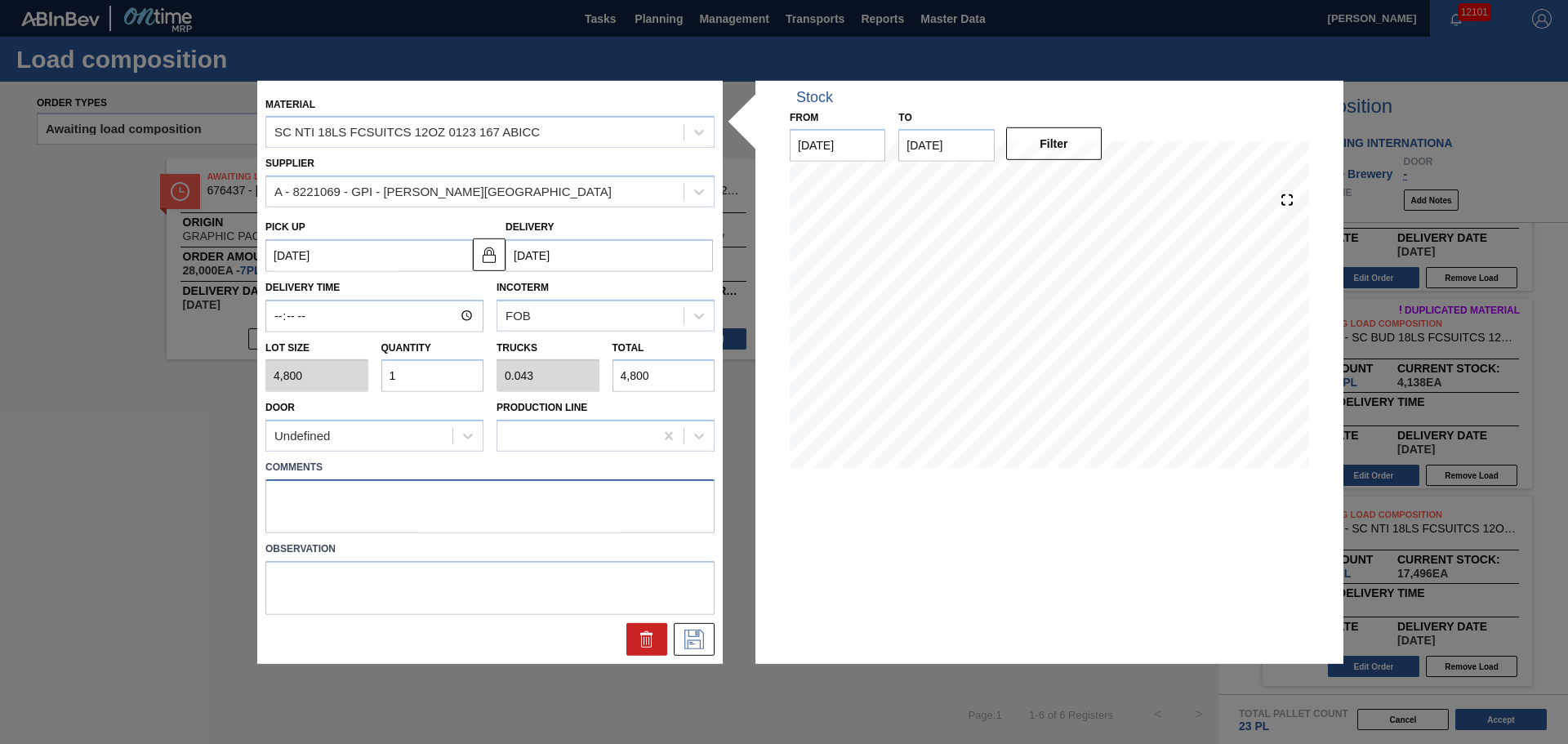
click at [573, 496] on textarea at bounding box center [490, 506] width 449 height 54
type textarea "TAIL, DROP"
click at [696, 648] on icon at bounding box center [694, 638] width 26 height 19
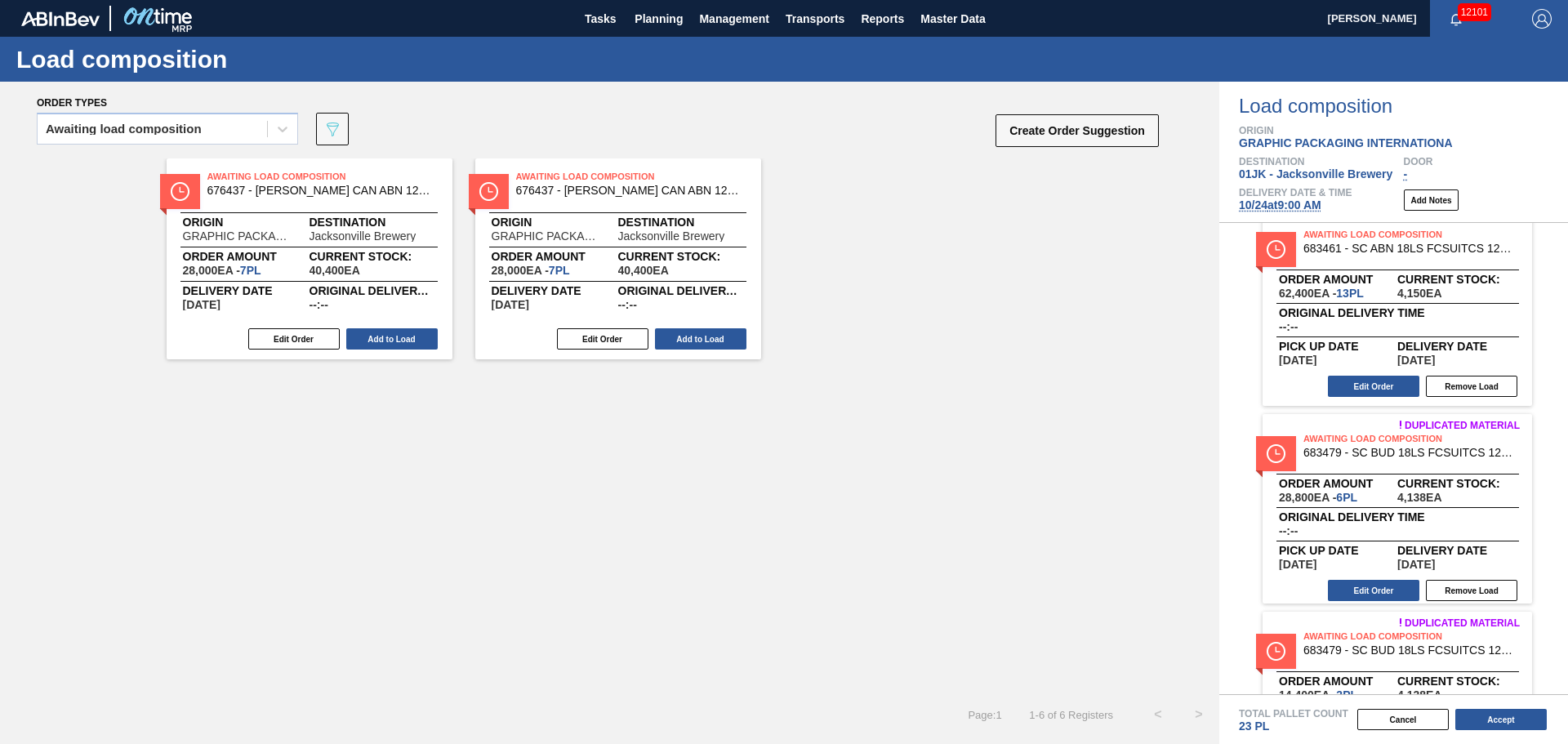
scroll to position [0, 0]
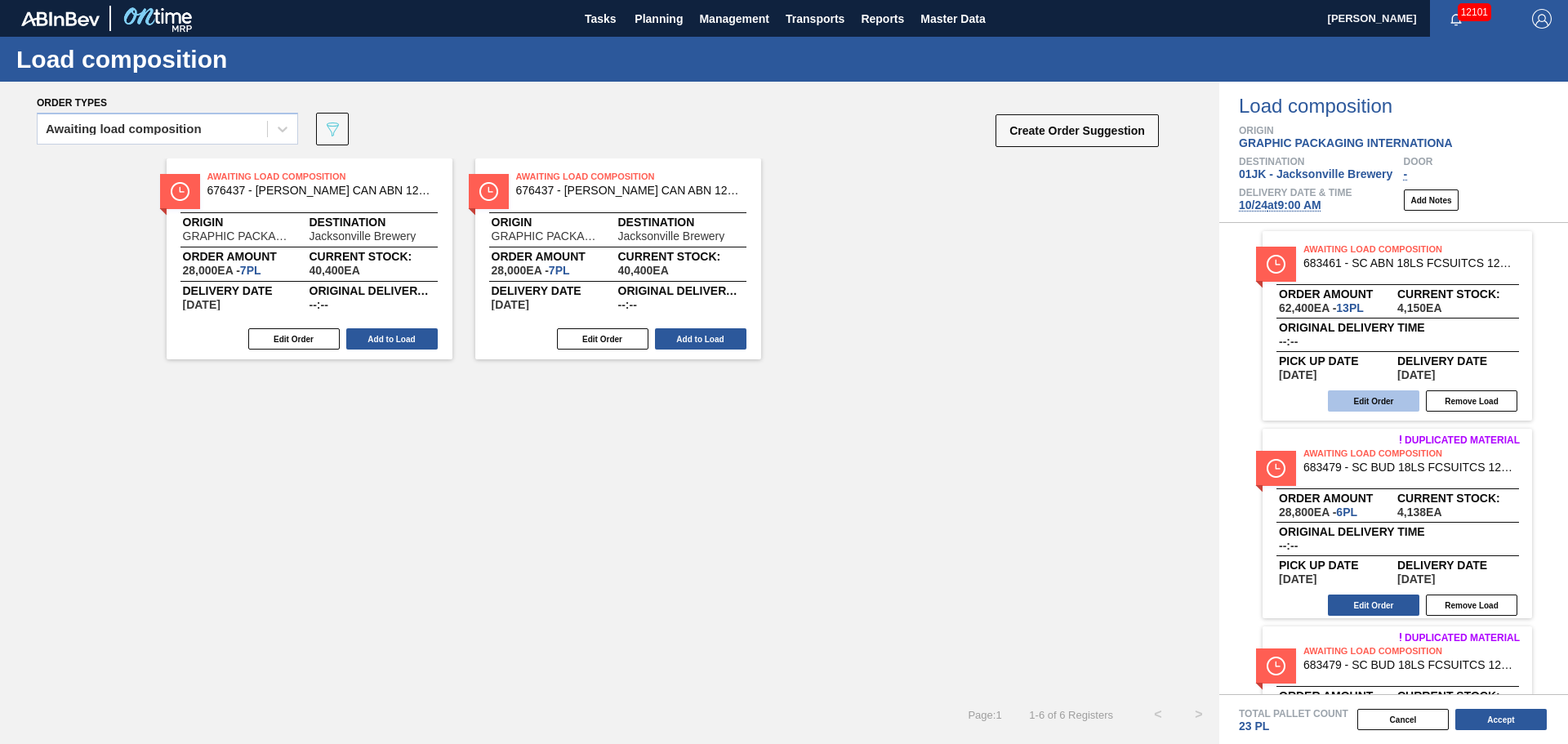
click at [1363, 408] on button "Edit Order" at bounding box center [1373, 401] width 91 height 21
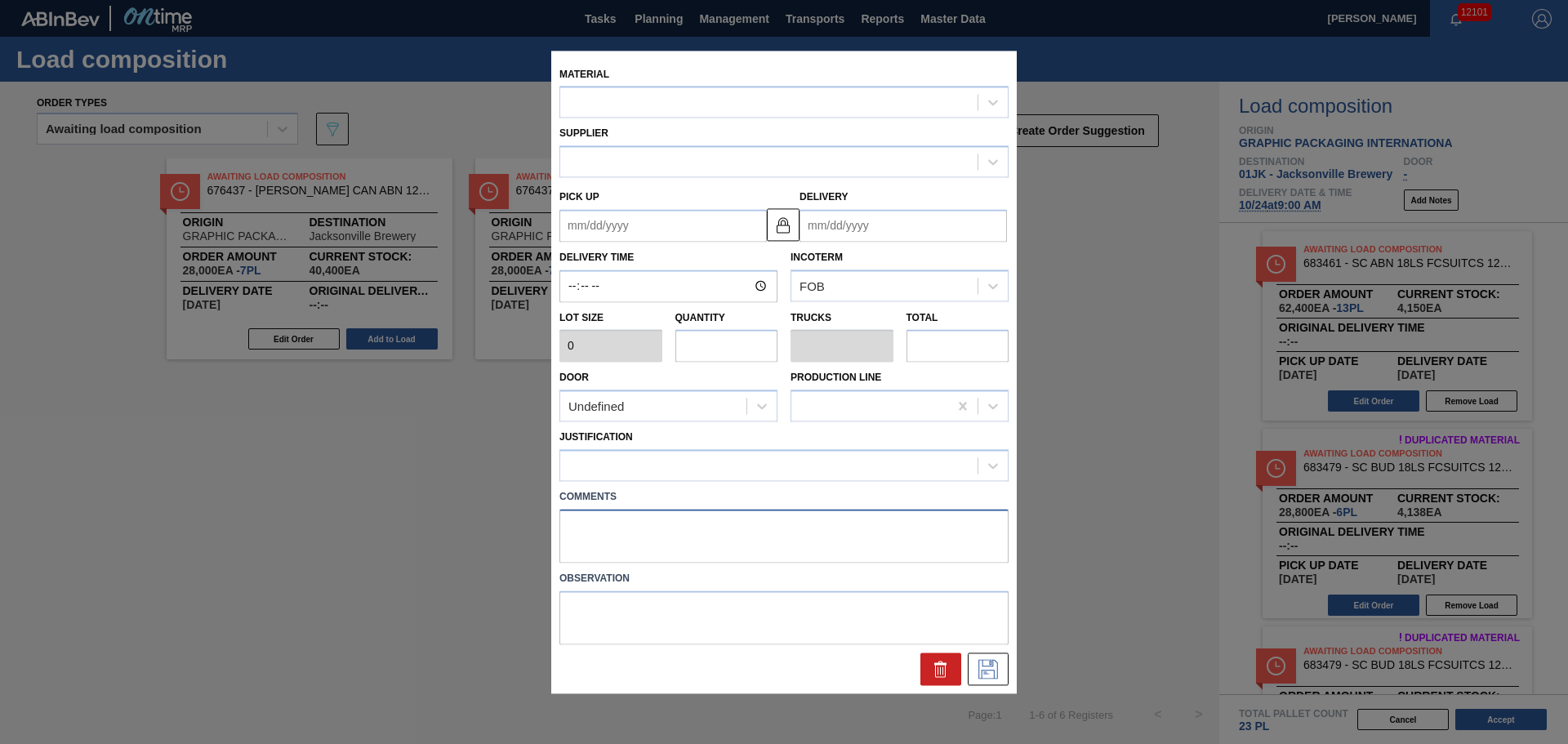
click at [834, 530] on textarea at bounding box center [783, 536] width 449 height 54
type input "4,800"
type input "13"
type input "0.591"
type input "62,400"
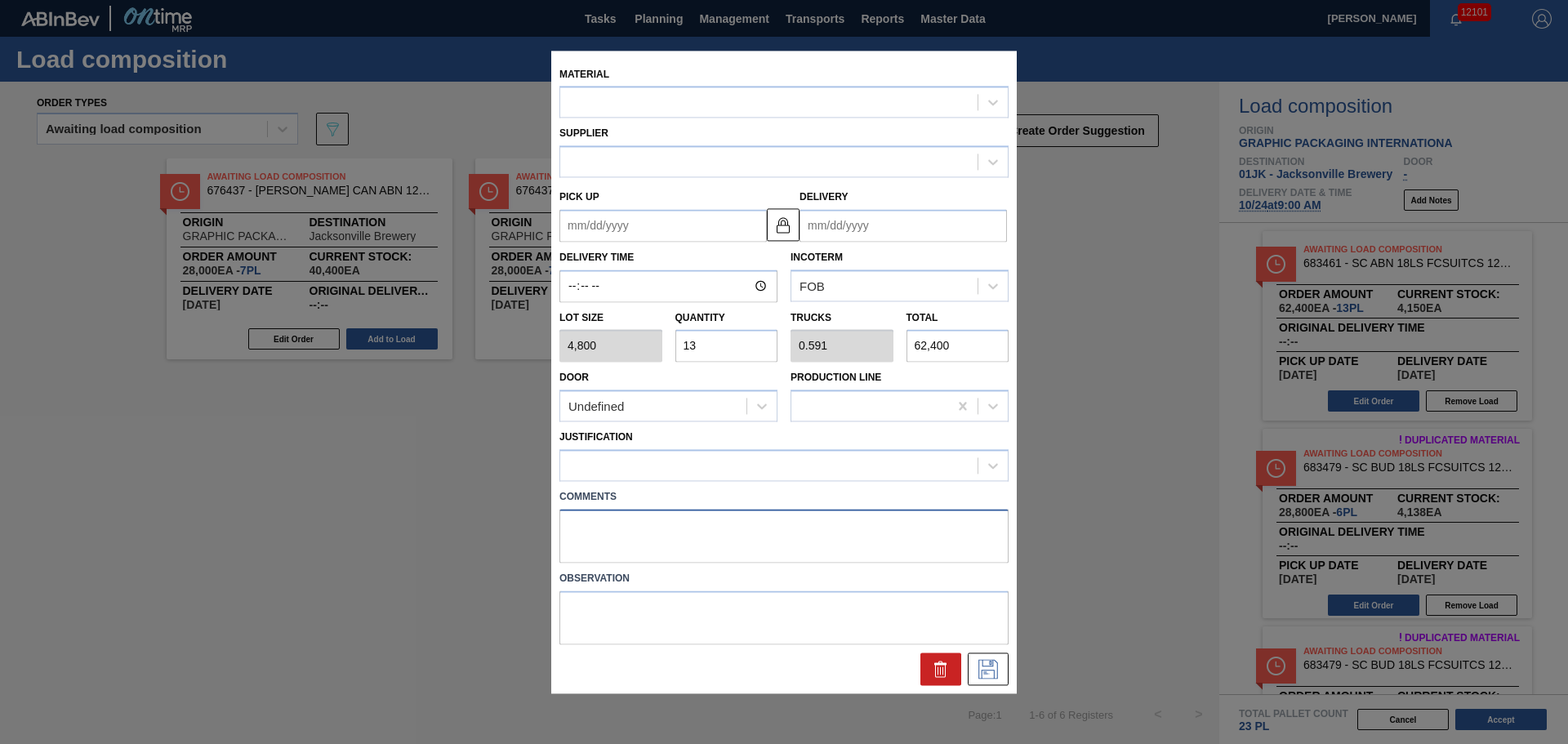
type up "[DATE]"
type input "[DATE]"
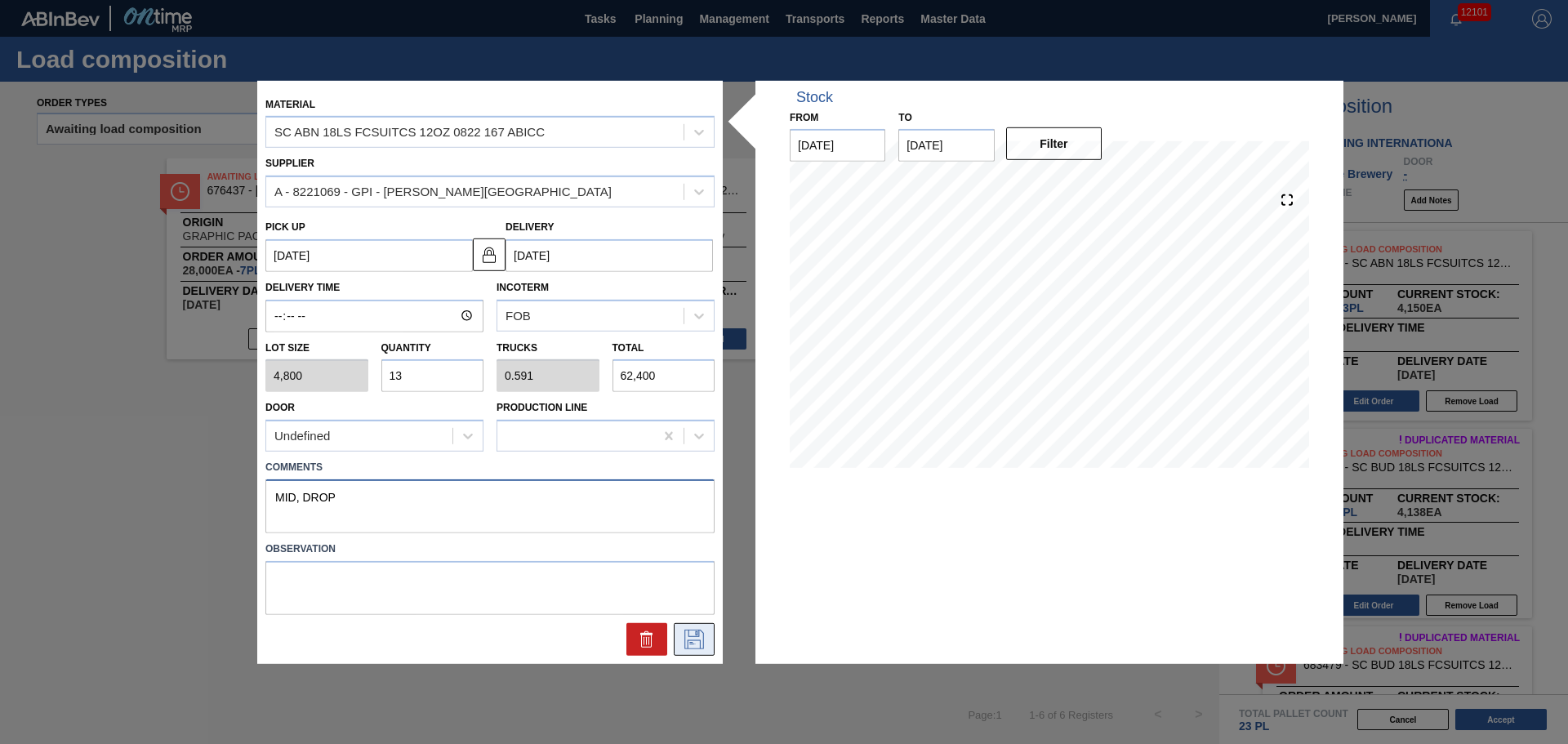
type textarea "MID, DROP"
click at [709, 637] on button at bounding box center [694, 639] width 41 height 33
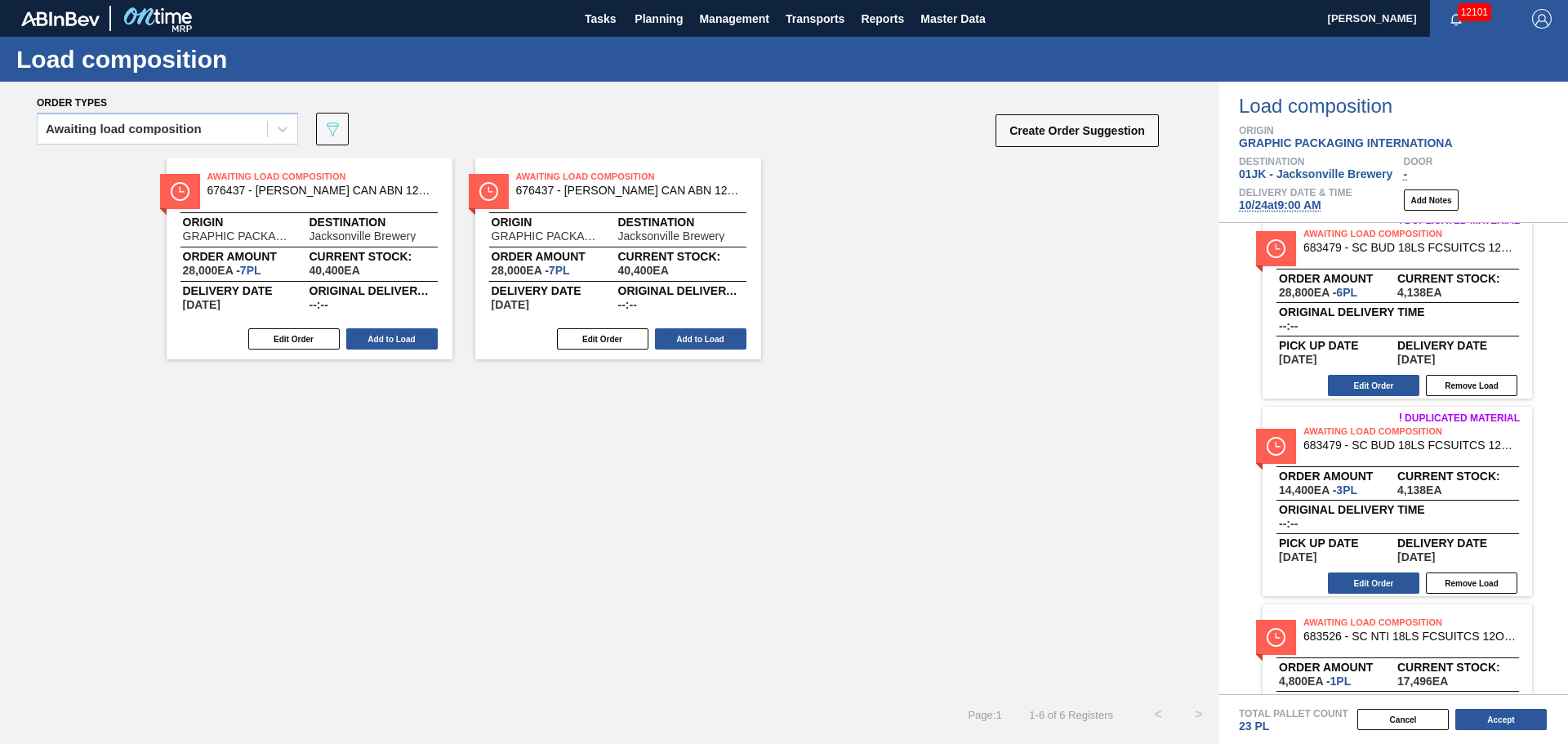
scroll to position [245, 0]
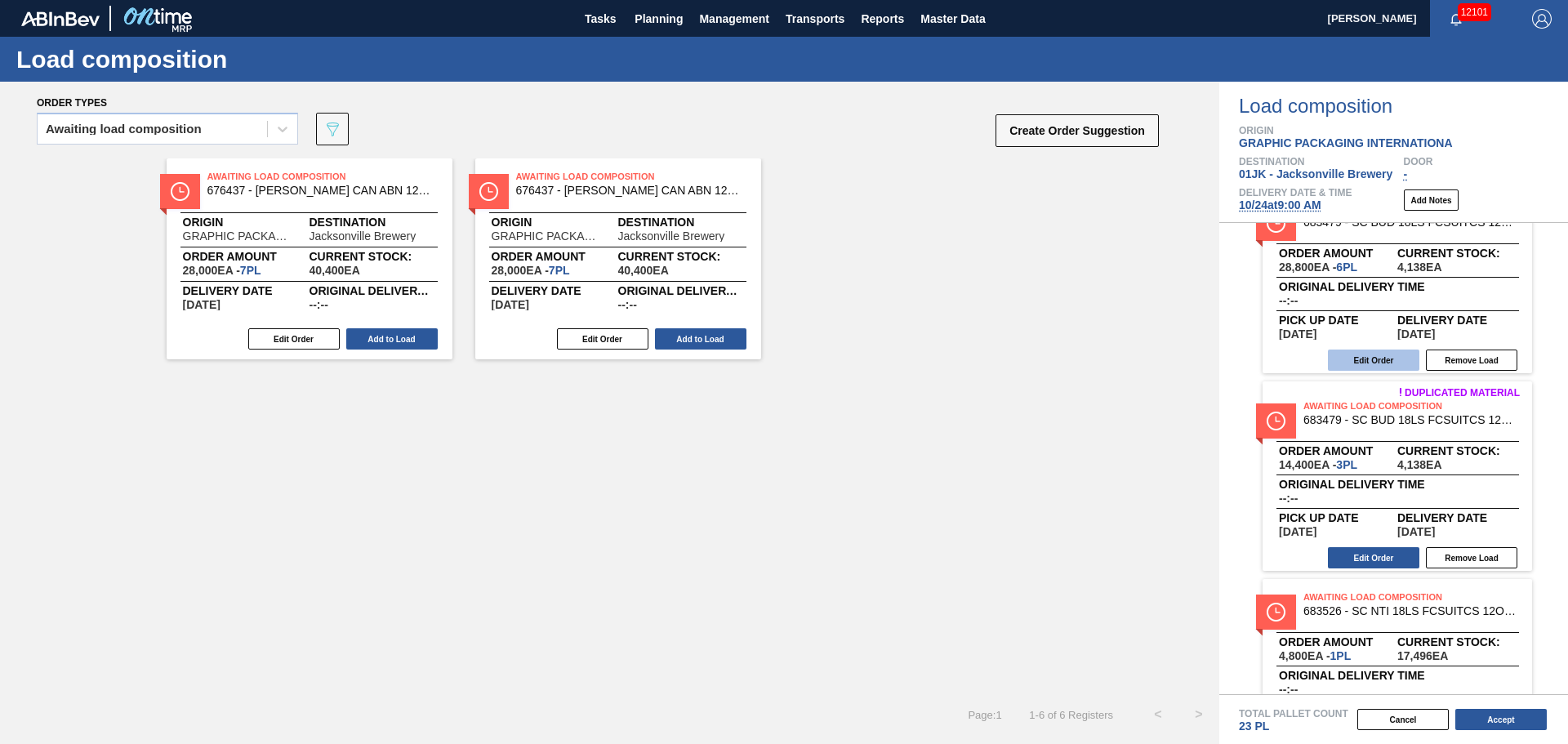
click at [1397, 363] on button "Edit Order" at bounding box center [1373, 359] width 91 height 21
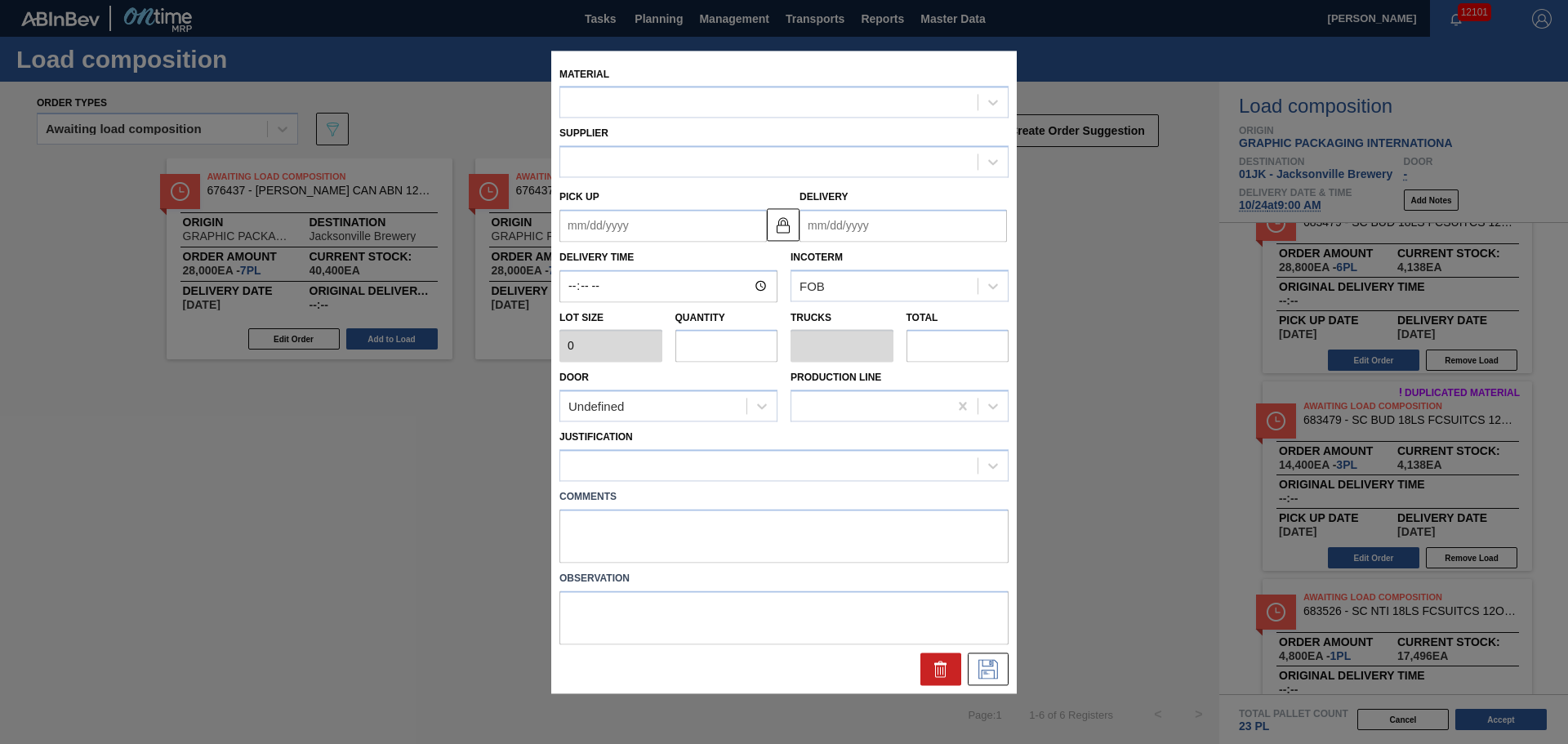
type input "4,800"
type input "6"
type input "0.231"
type input "28,800"
type up "[DATE]"
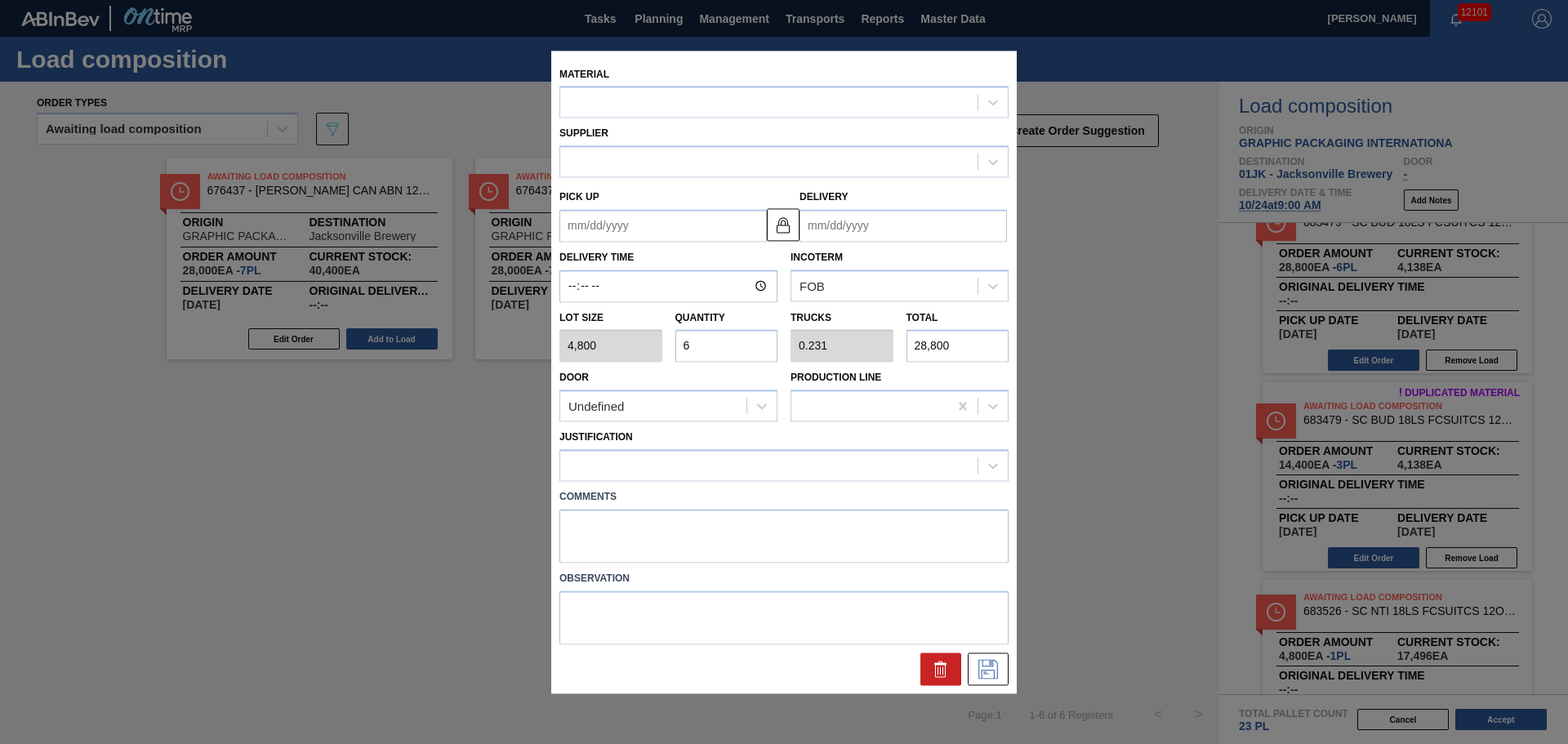
type input "[DATE]"
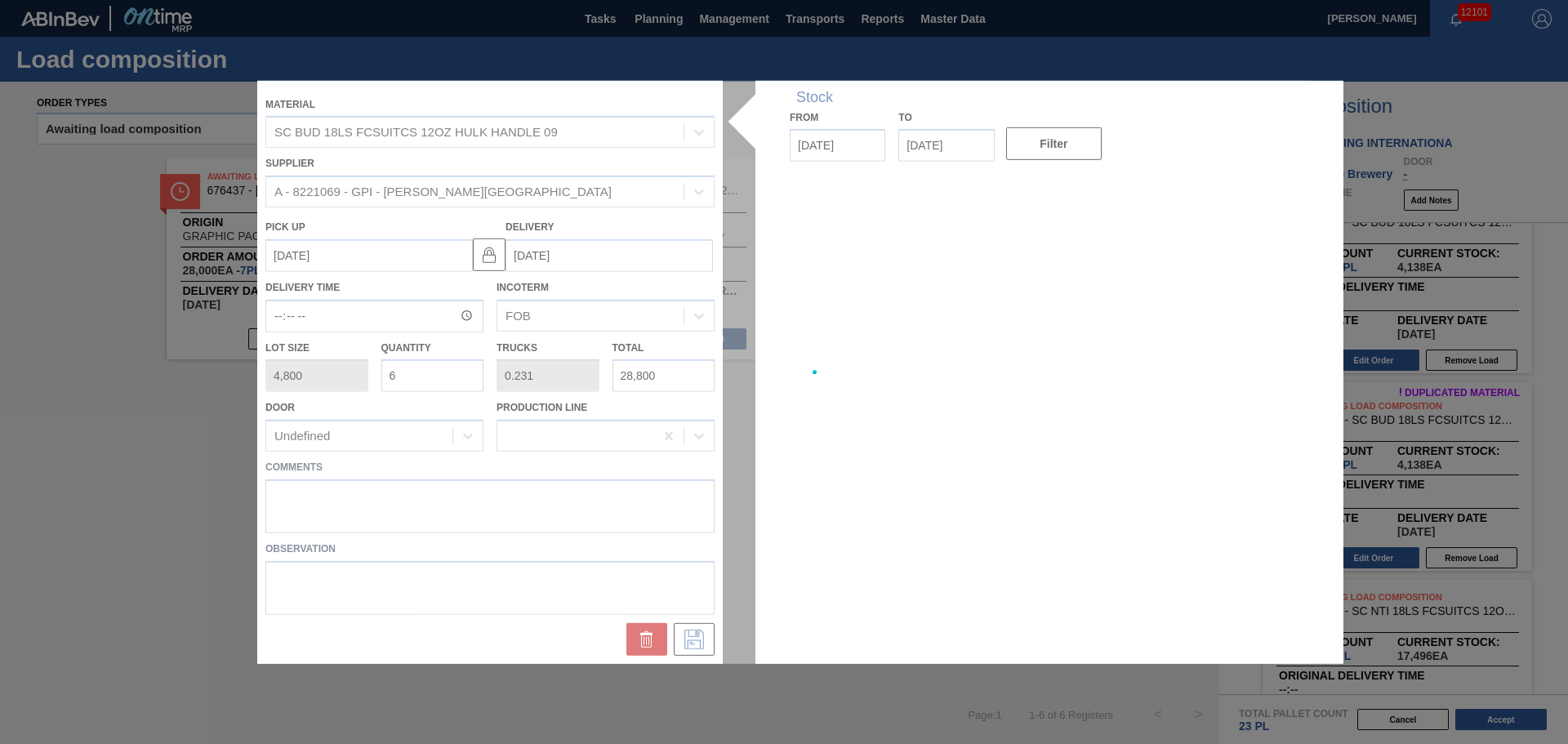
click at [687, 536] on div at bounding box center [784, 371] width 1054 height 583
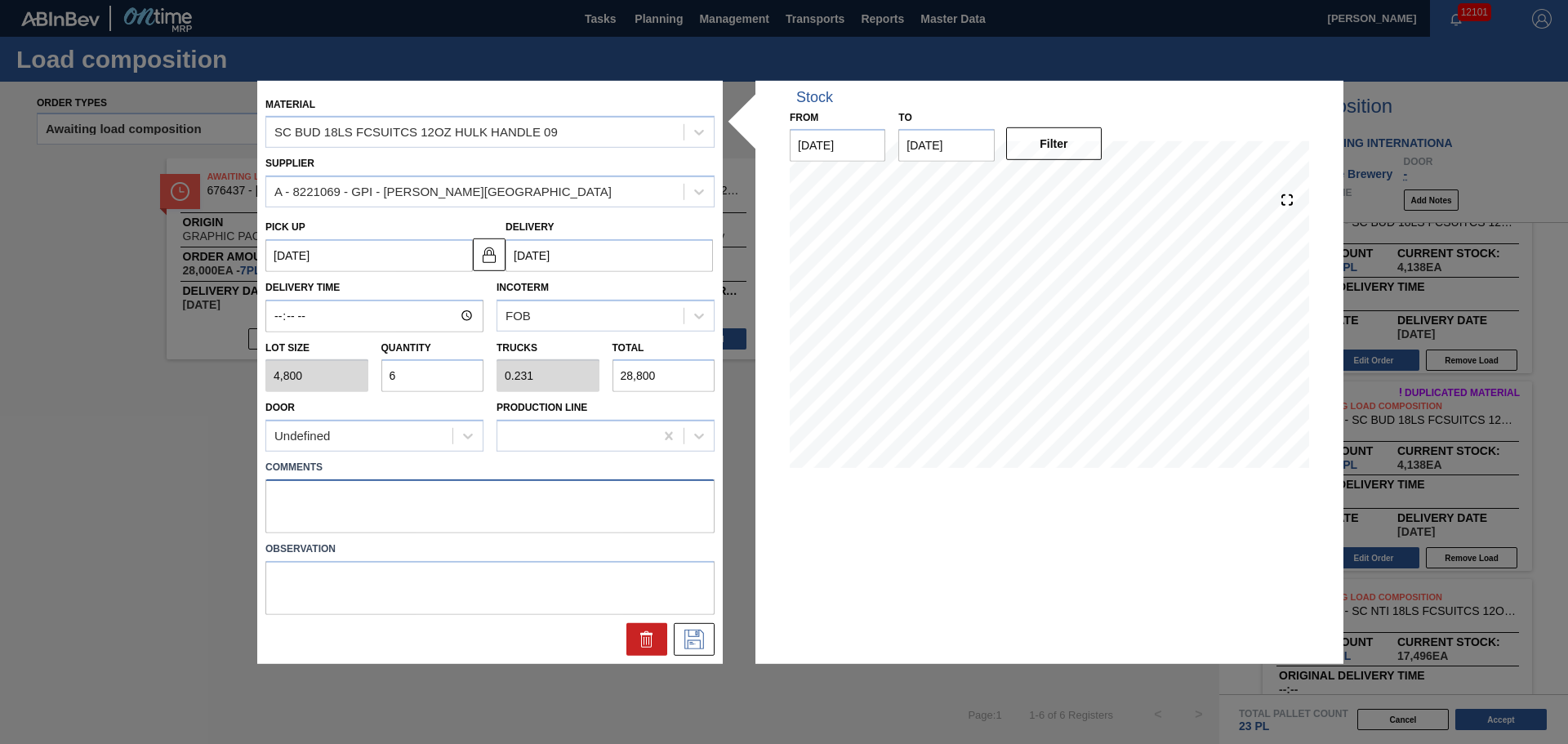
click at [638, 500] on textarea at bounding box center [490, 506] width 449 height 54
click at [310, 493] on textarea "NOSE< DROP" at bounding box center [490, 506] width 449 height 54
type textarea "NOSE, DROP"
click at [710, 640] on button at bounding box center [694, 639] width 41 height 33
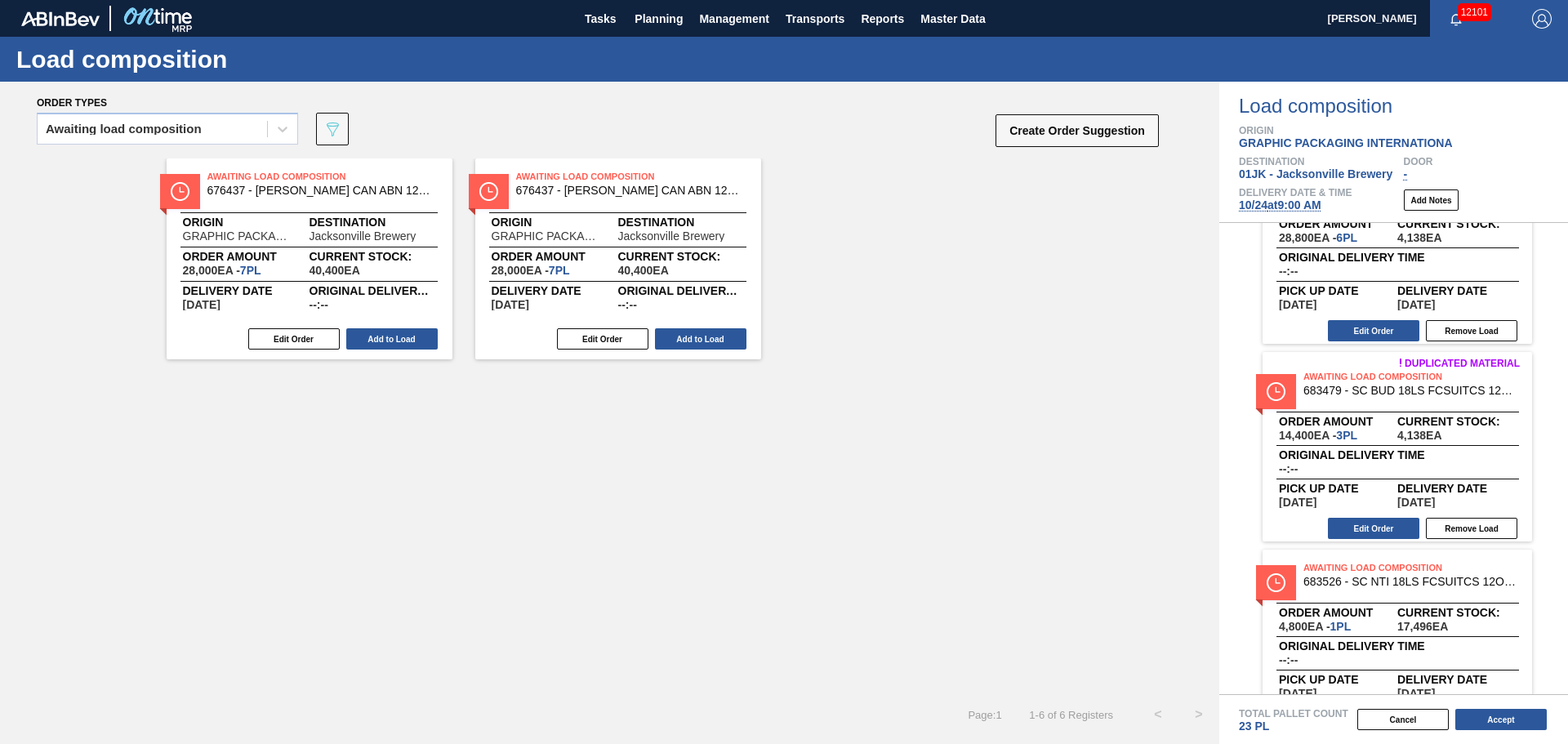
scroll to position [246, 0]
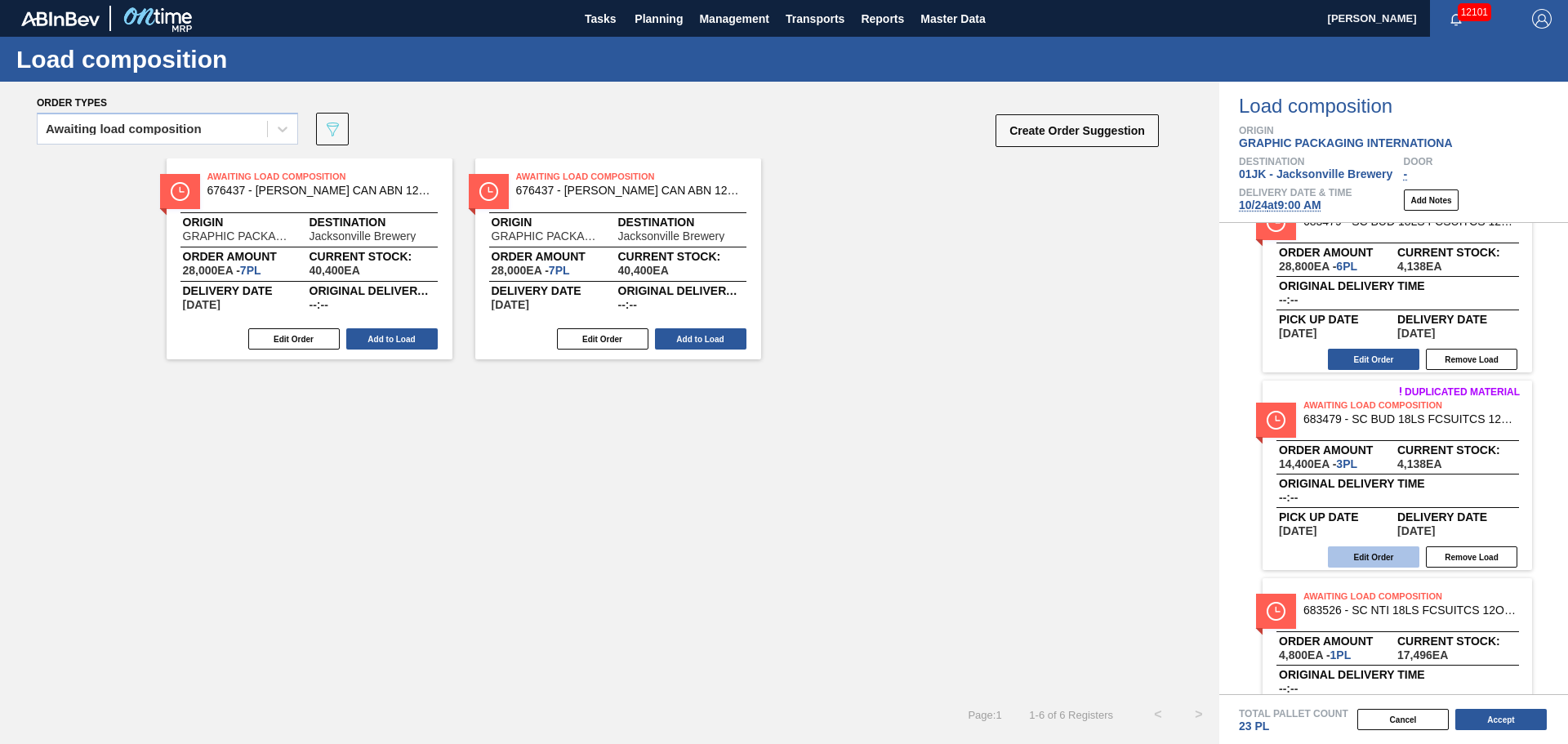
click at [1363, 546] on button "Edit Order" at bounding box center [1373, 556] width 91 height 21
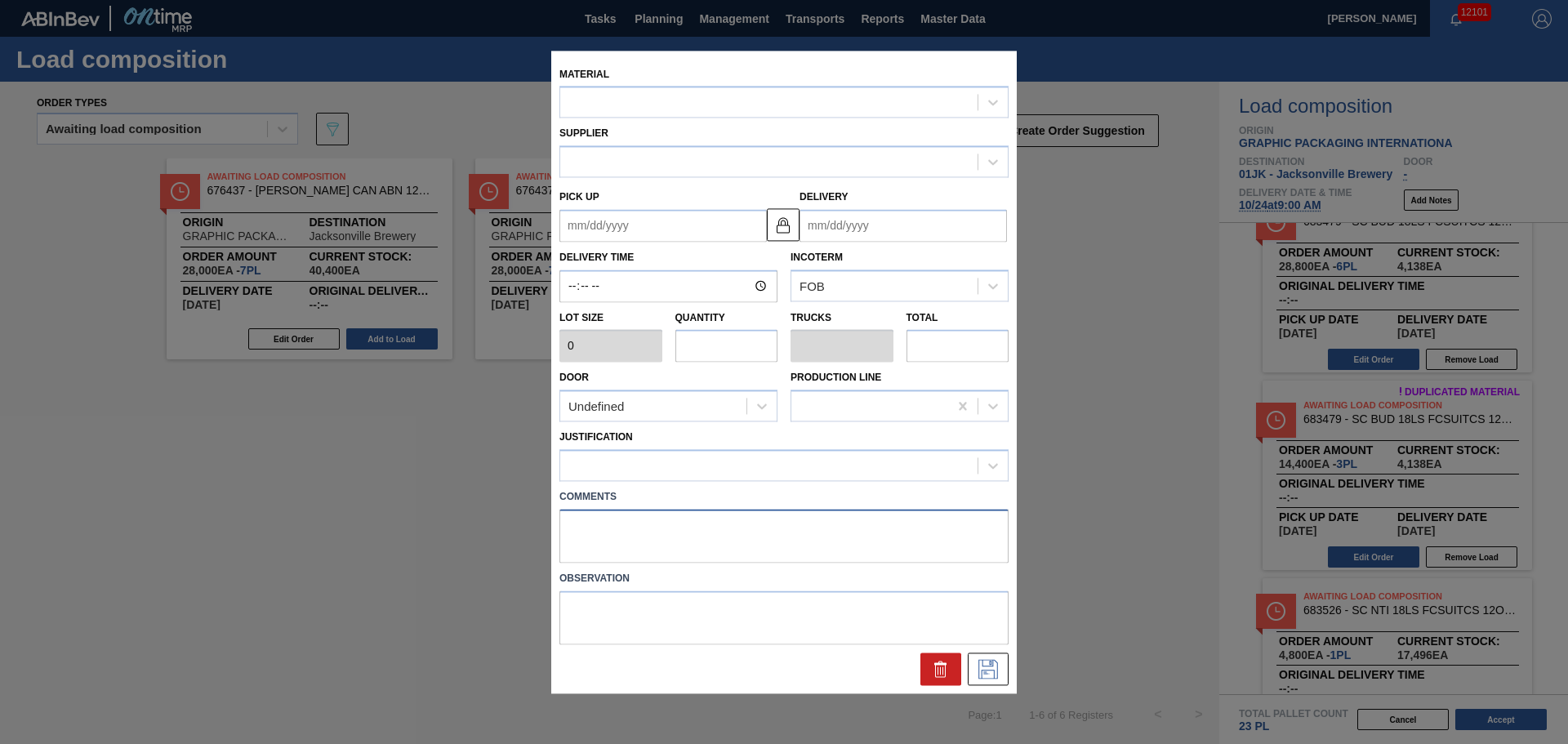
click at [782, 518] on div "Material Supplier Pick up Delivery Delivery Time Incoterm FOB Lot size 0 Quanti…" at bounding box center [784, 372] width 465 height 643
type input "4,800"
type input "3"
type input "0.115"
type input "14,400"
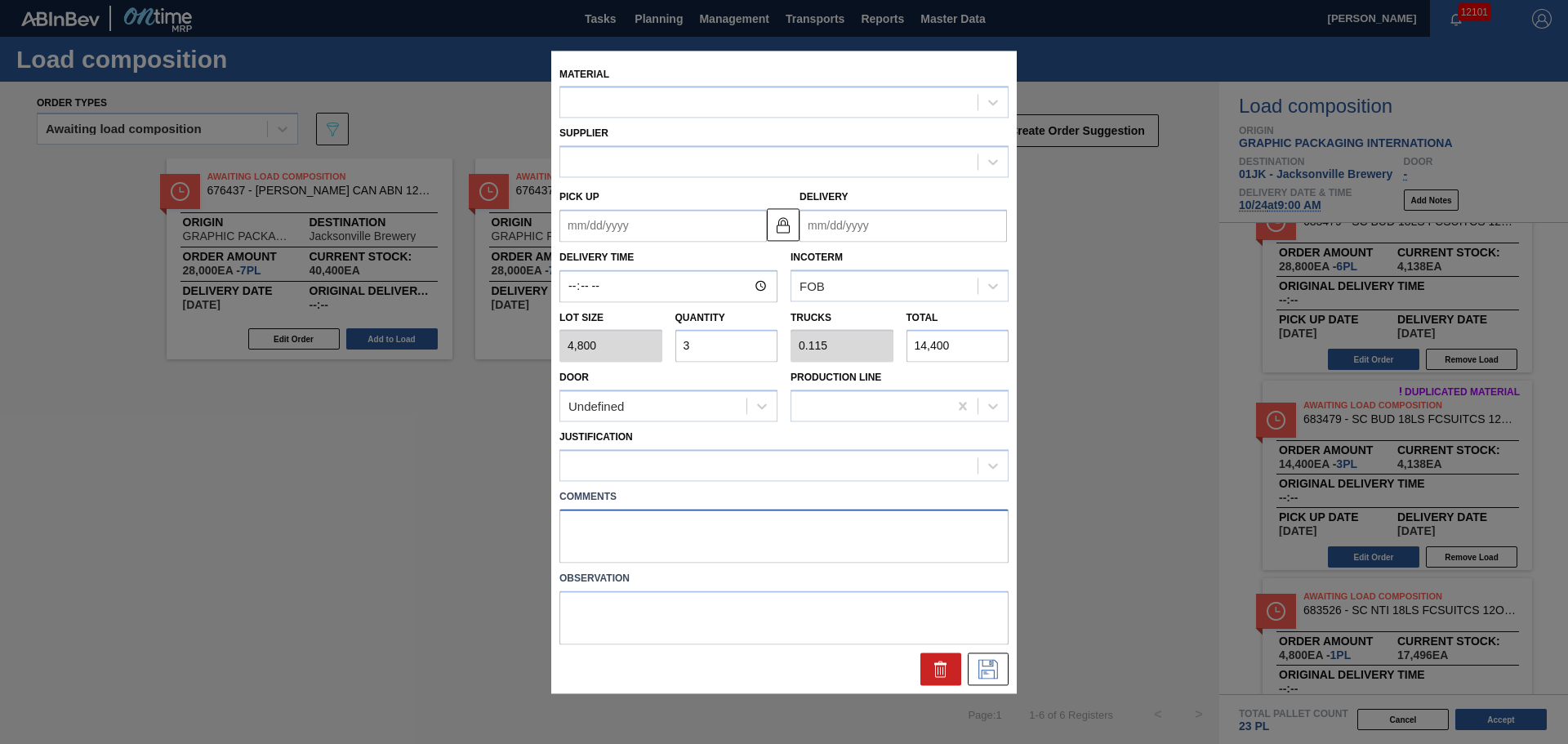
type up "[DATE]"
type input "[DATE]"
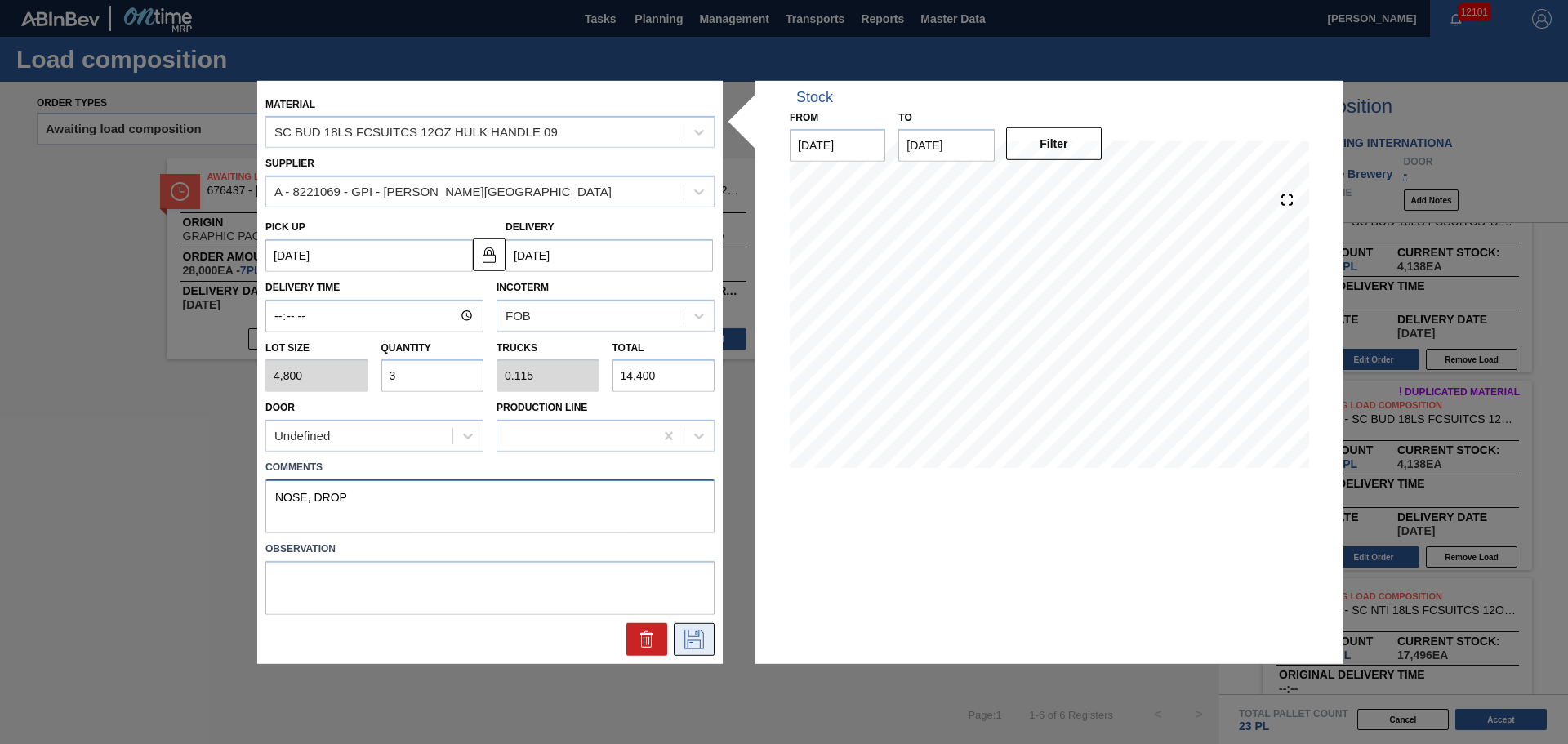
type textarea "NOSE, DROP"
click at [705, 623] on button at bounding box center [694, 639] width 41 height 33
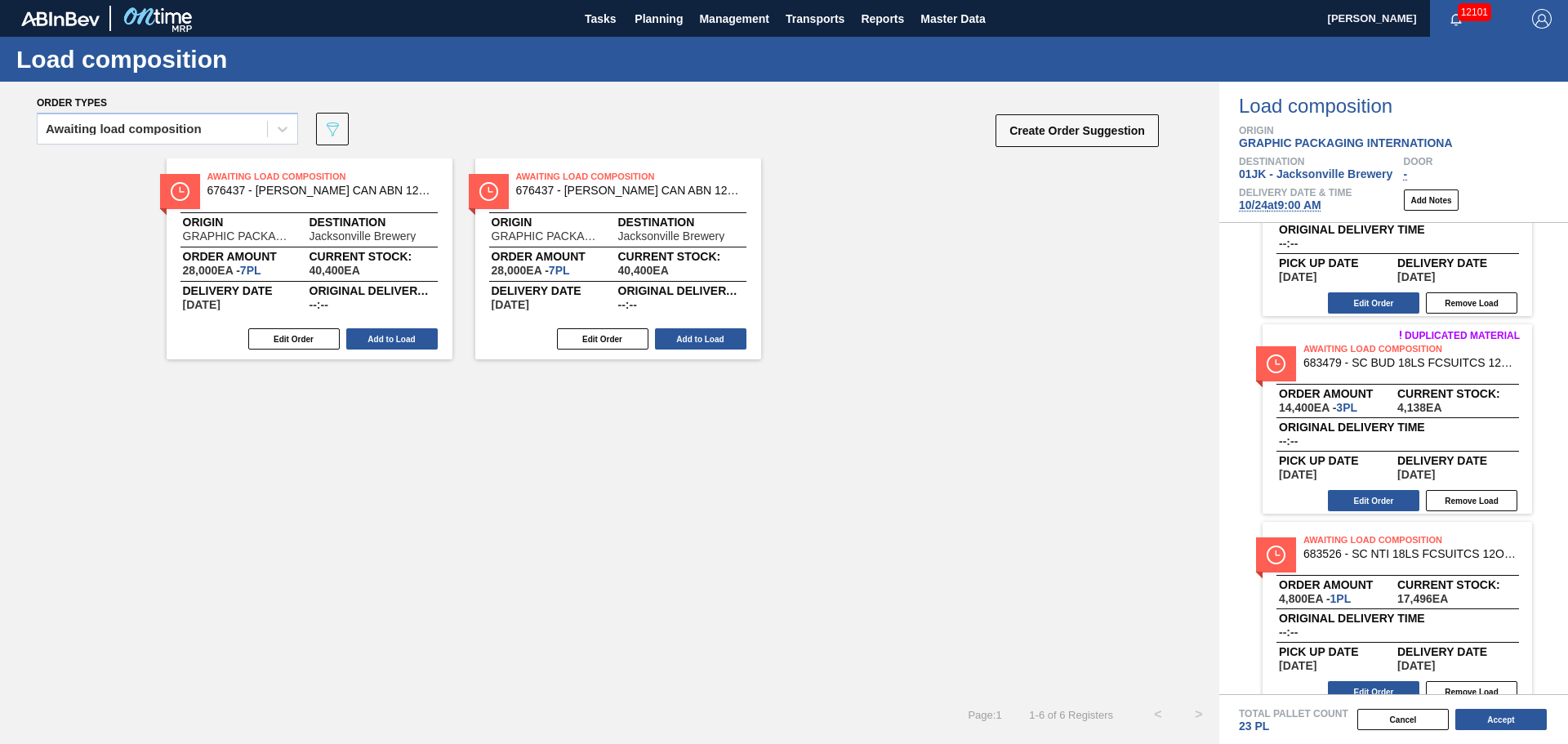
scroll to position [327, 0]
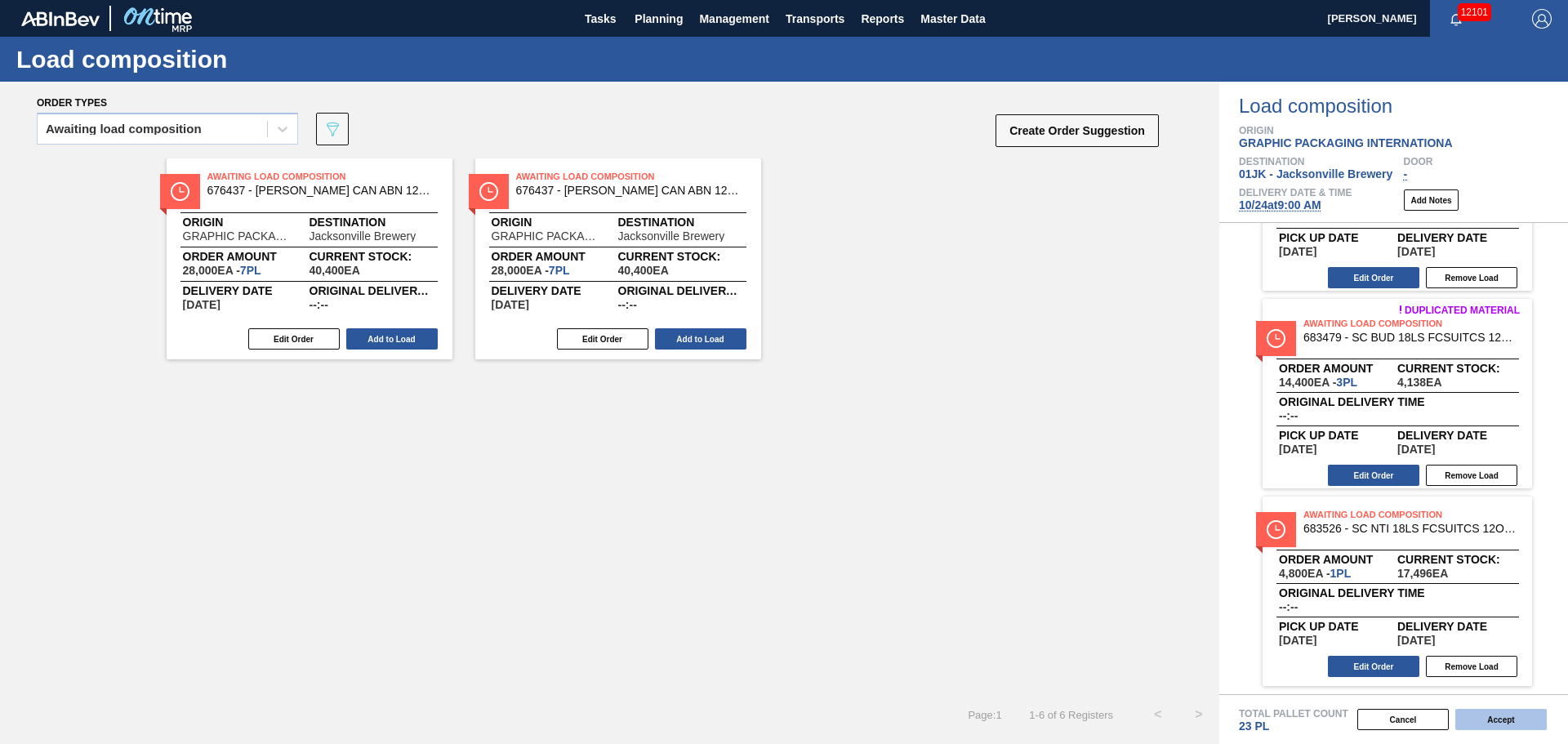
click at [1502, 722] on button "Accept" at bounding box center [1501, 719] width 91 height 21
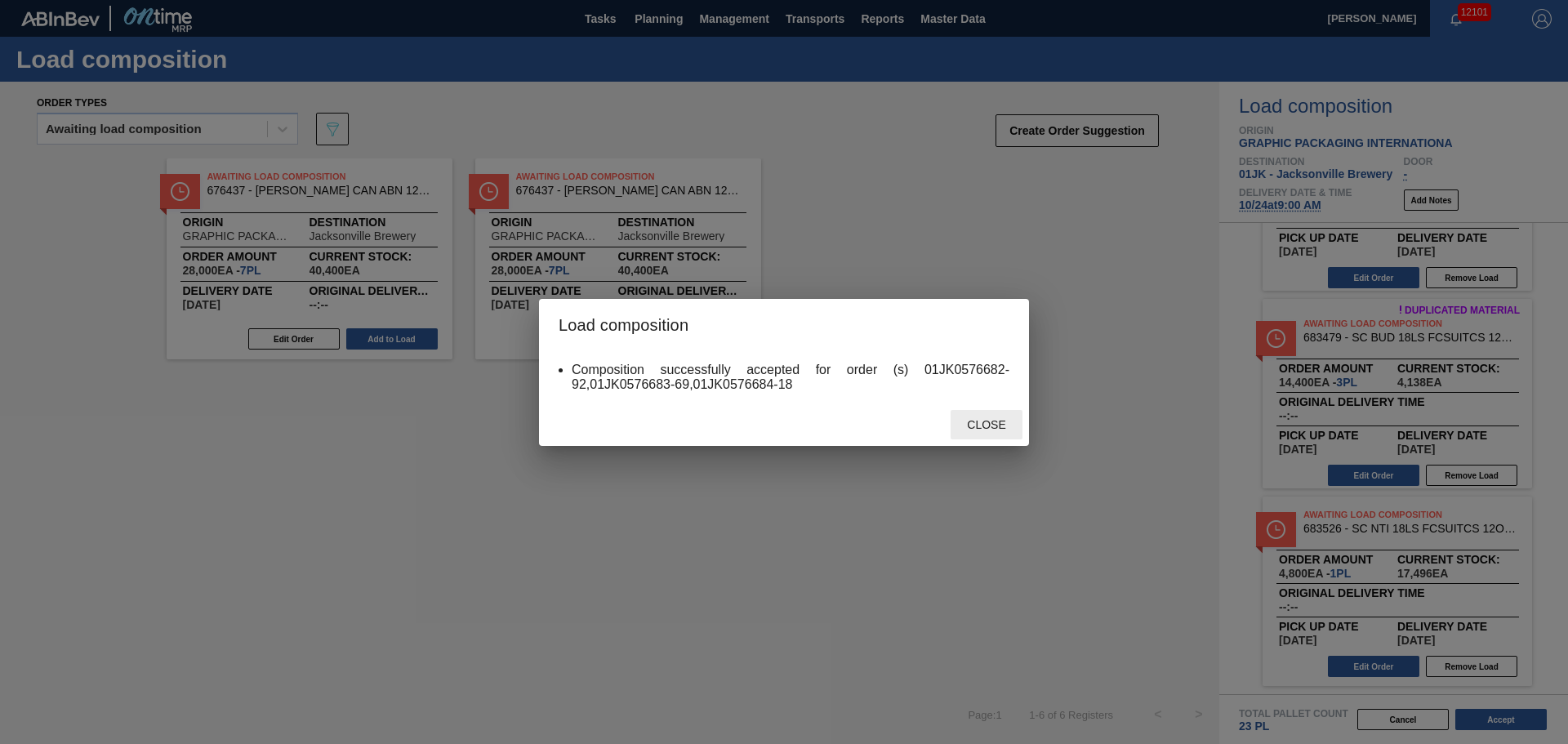
click at [1001, 429] on span "Close" at bounding box center [986, 424] width 64 height 13
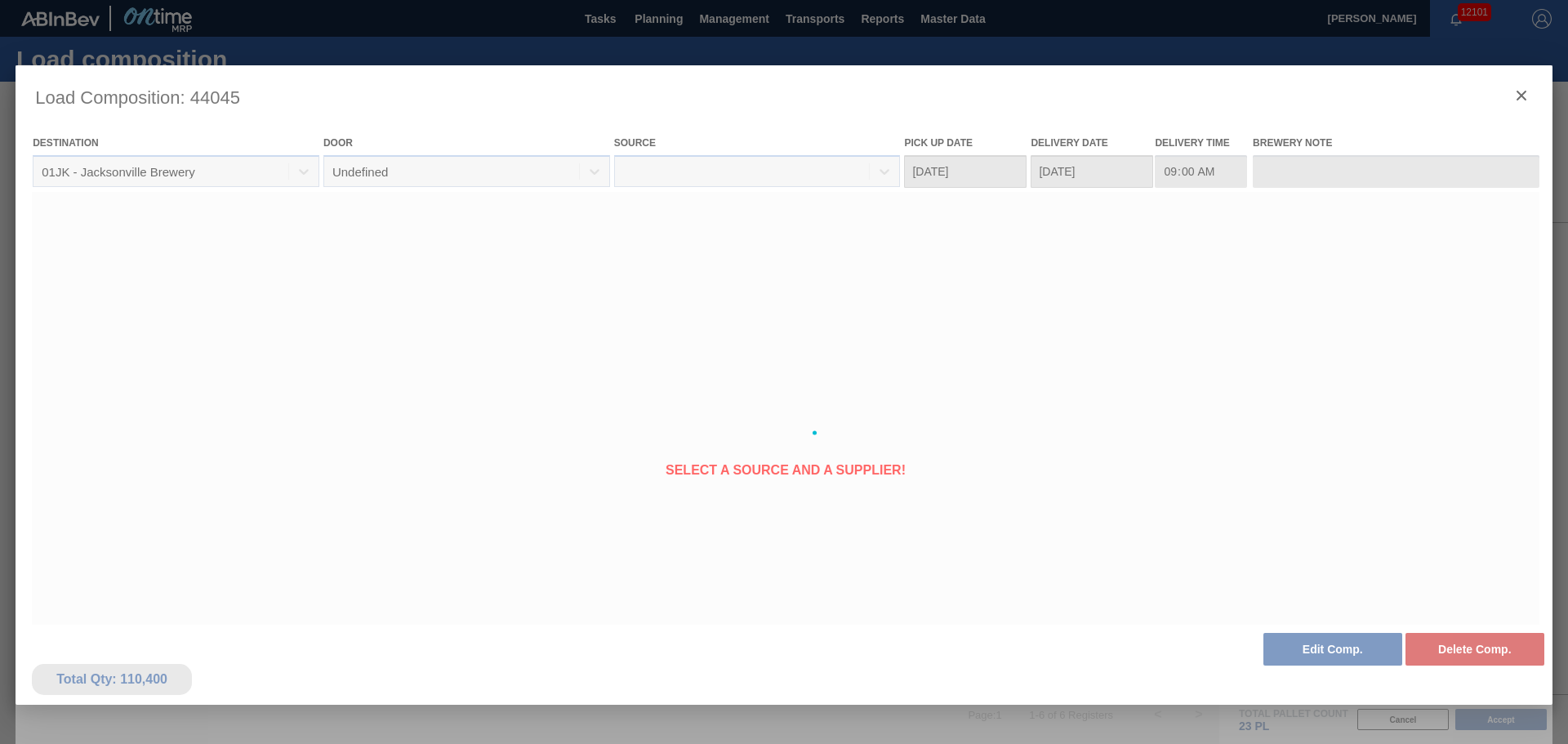
type Date "[DATE]"
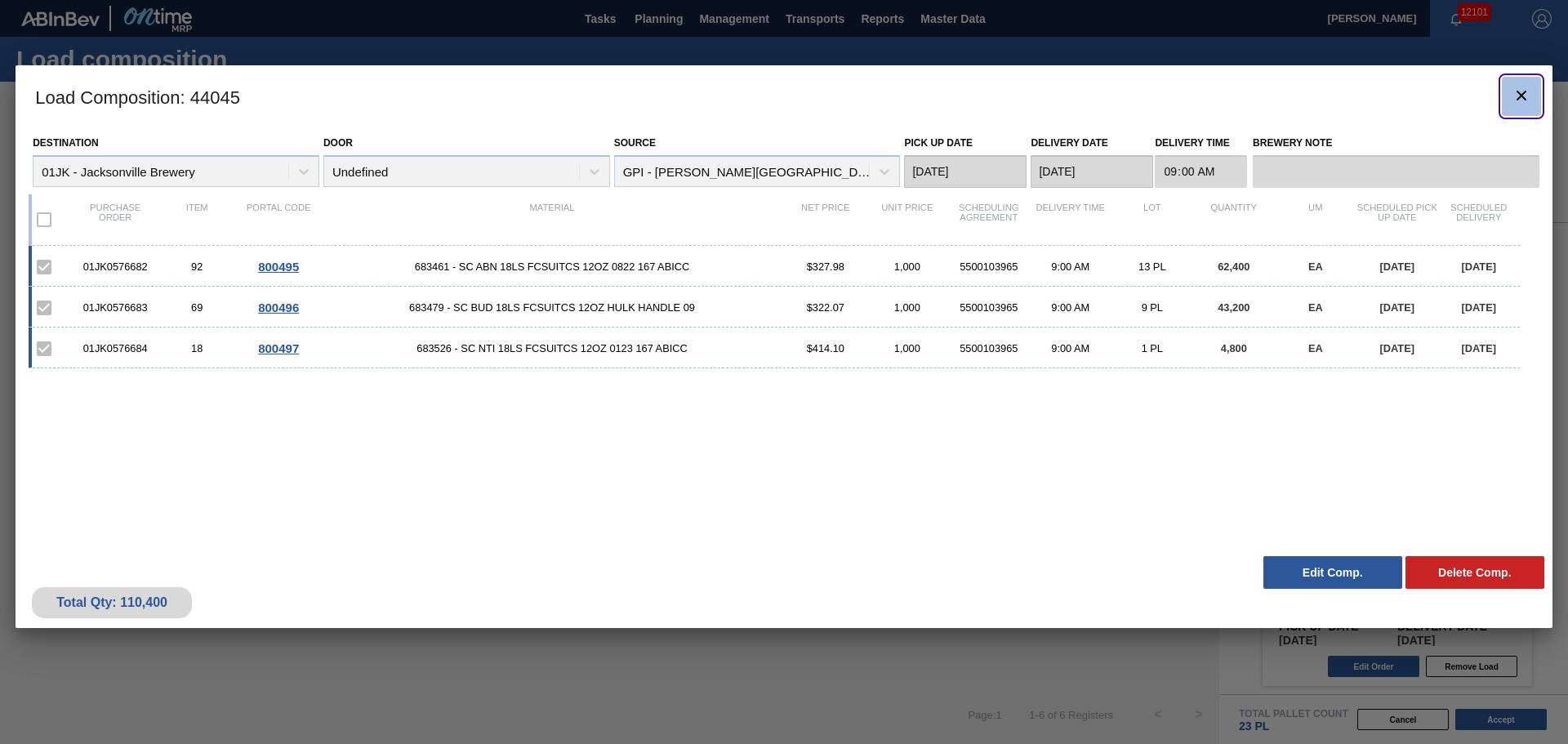
click at [1516, 90] on icon "botão de ícone" at bounding box center [1521, 95] width 19 height 19
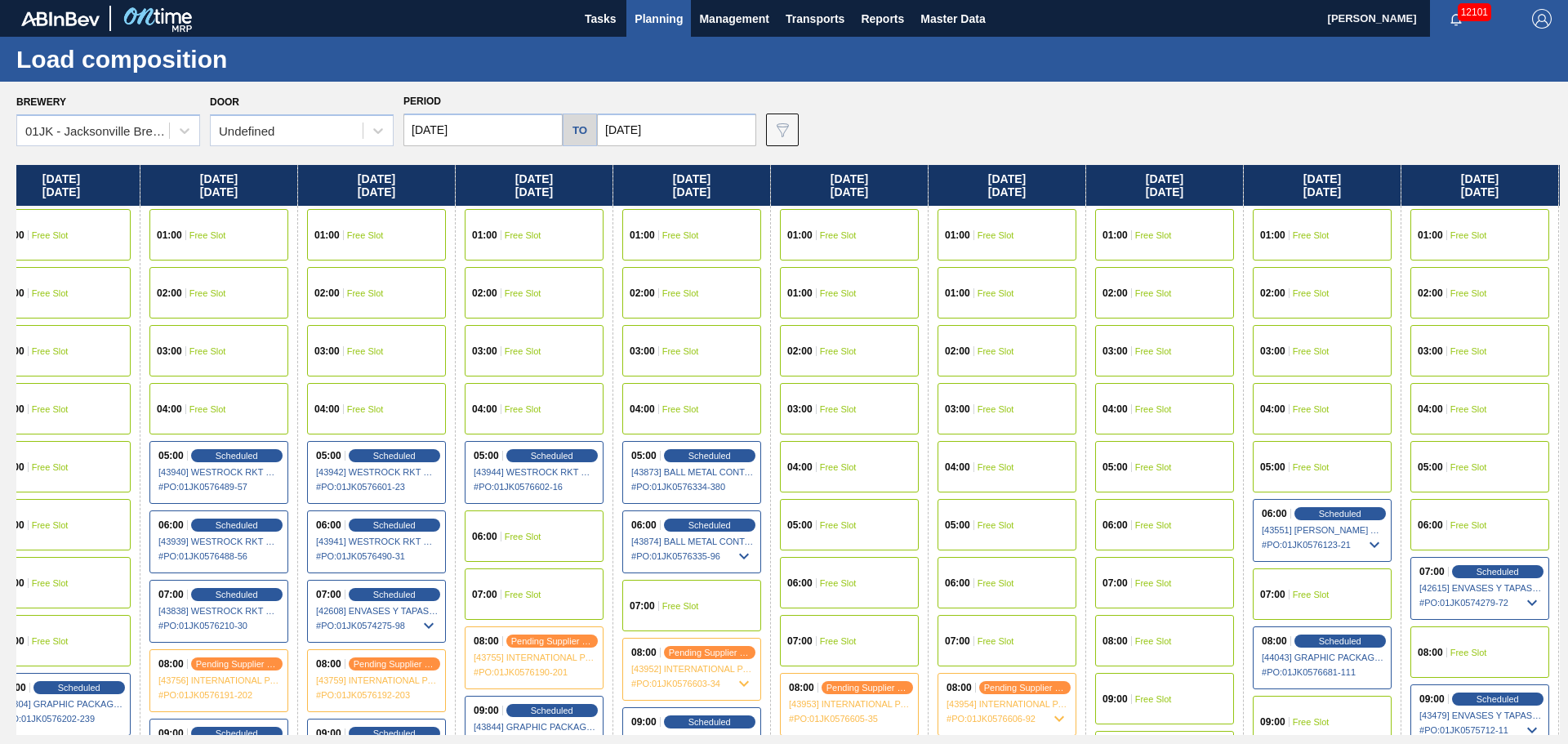
drag, startPoint x: 1256, startPoint y: 329, endPoint x: 1054, endPoint y: 320, distance: 202.2
click at [1054, 320] on div "[DATE] 01:00 Free Slot 01:00 Free Slot 02:00 Free Slot 03:00 Free Slot 04:00 Fr…" at bounding box center [787, 450] width 1543 height 570
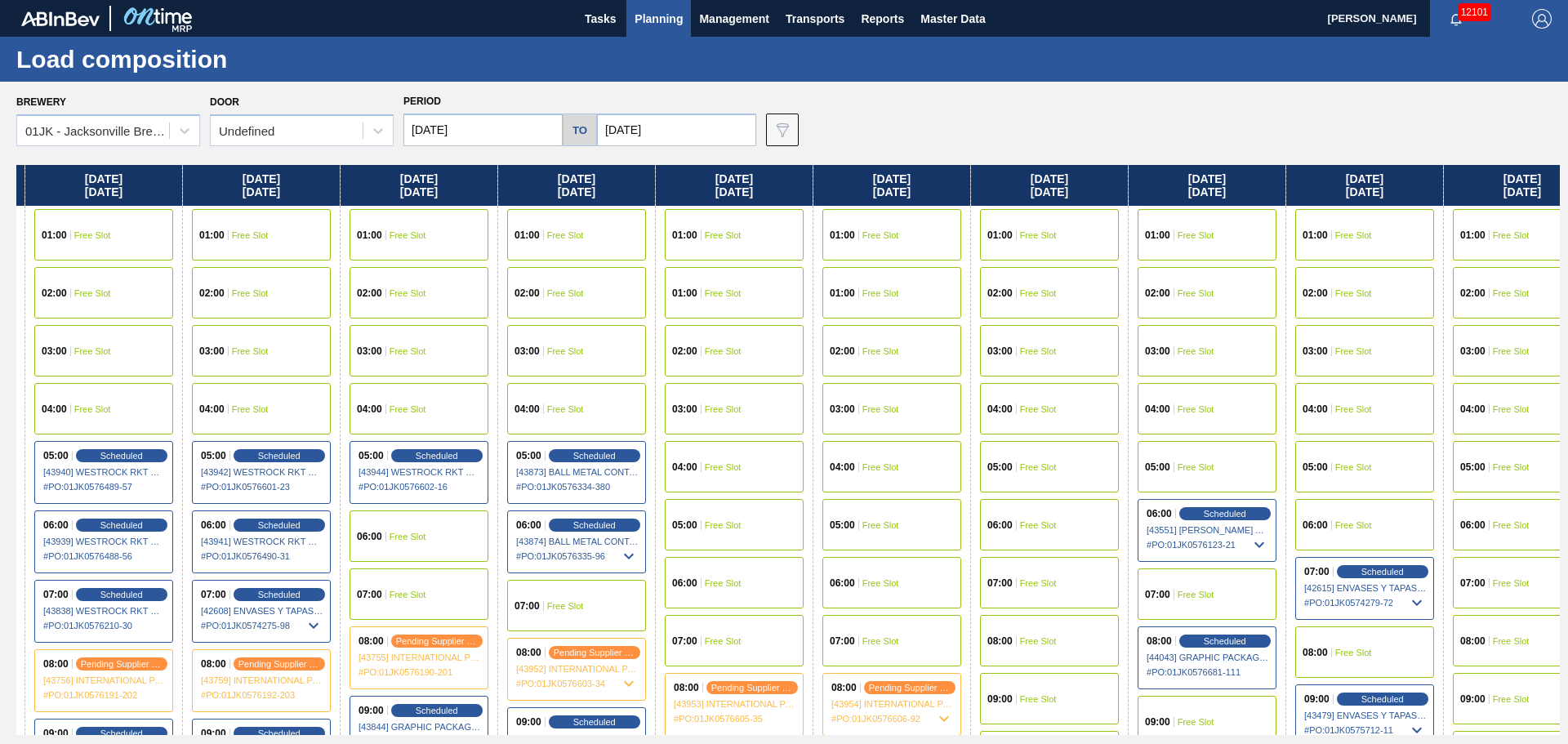
drag, startPoint x: 1385, startPoint y: 343, endPoint x: 1248, endPoint y: 353, distance: 137.4
click at [1249, 353] on div "[DATE] 01:00 Free Slot 01:00 Free Slot 02:00 Free Slot 03:00 Free Slot 04:00 Fr…" at bounding box center [787, 450] width 1543 height 570
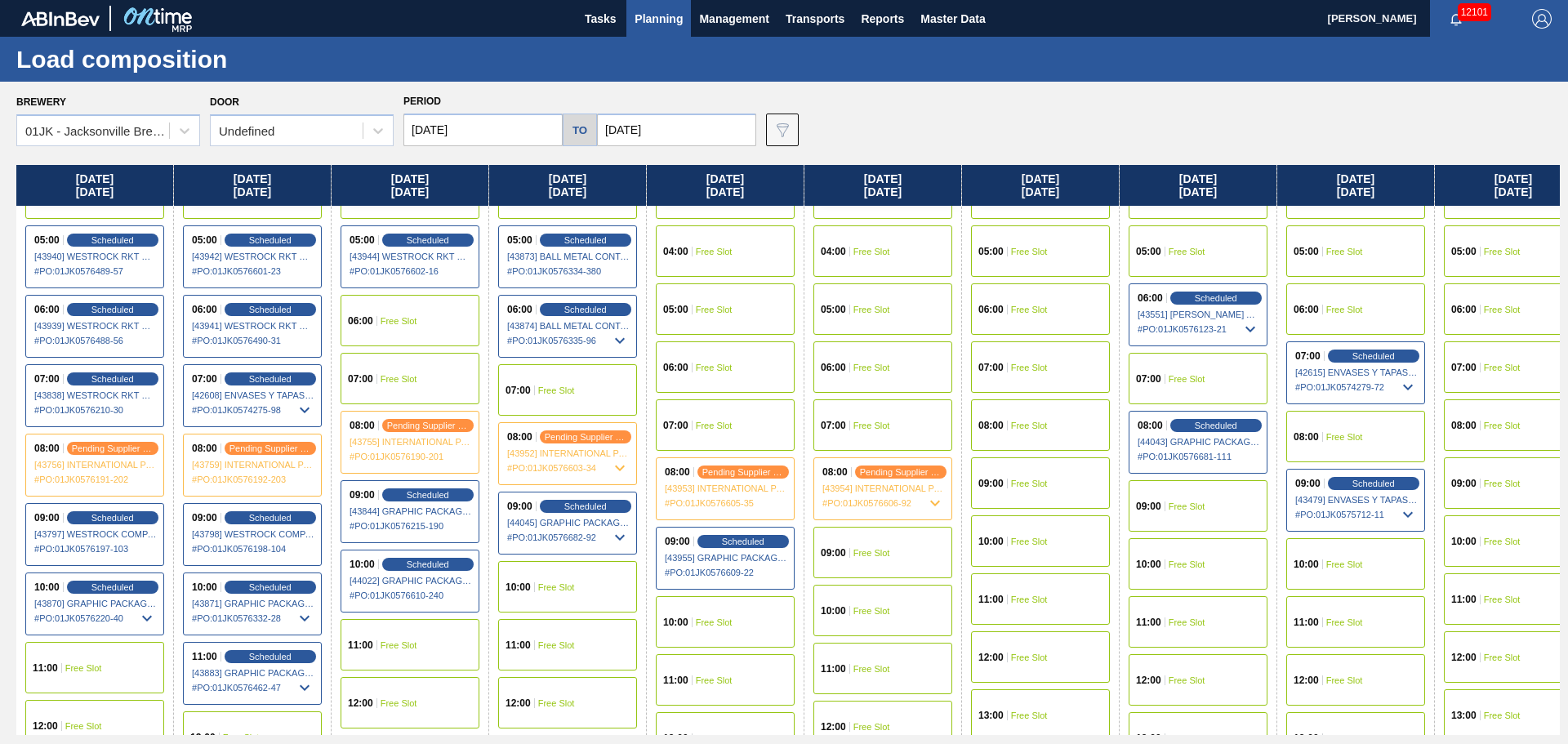
scroll to position [245, 315]
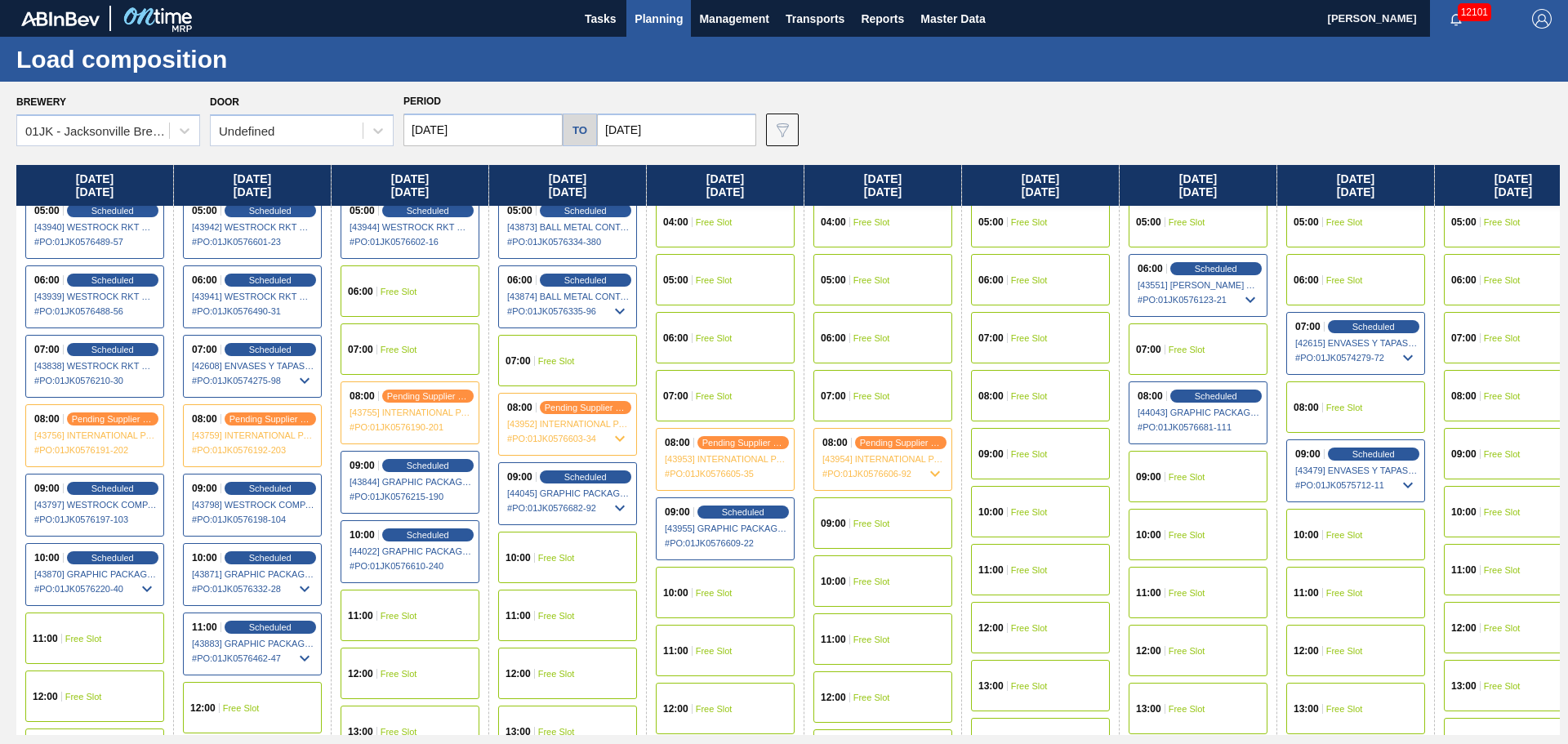
click at [1362, 544] on div "10:00 Free Slot" at bounding box center [1356, 534] width 139 height 52
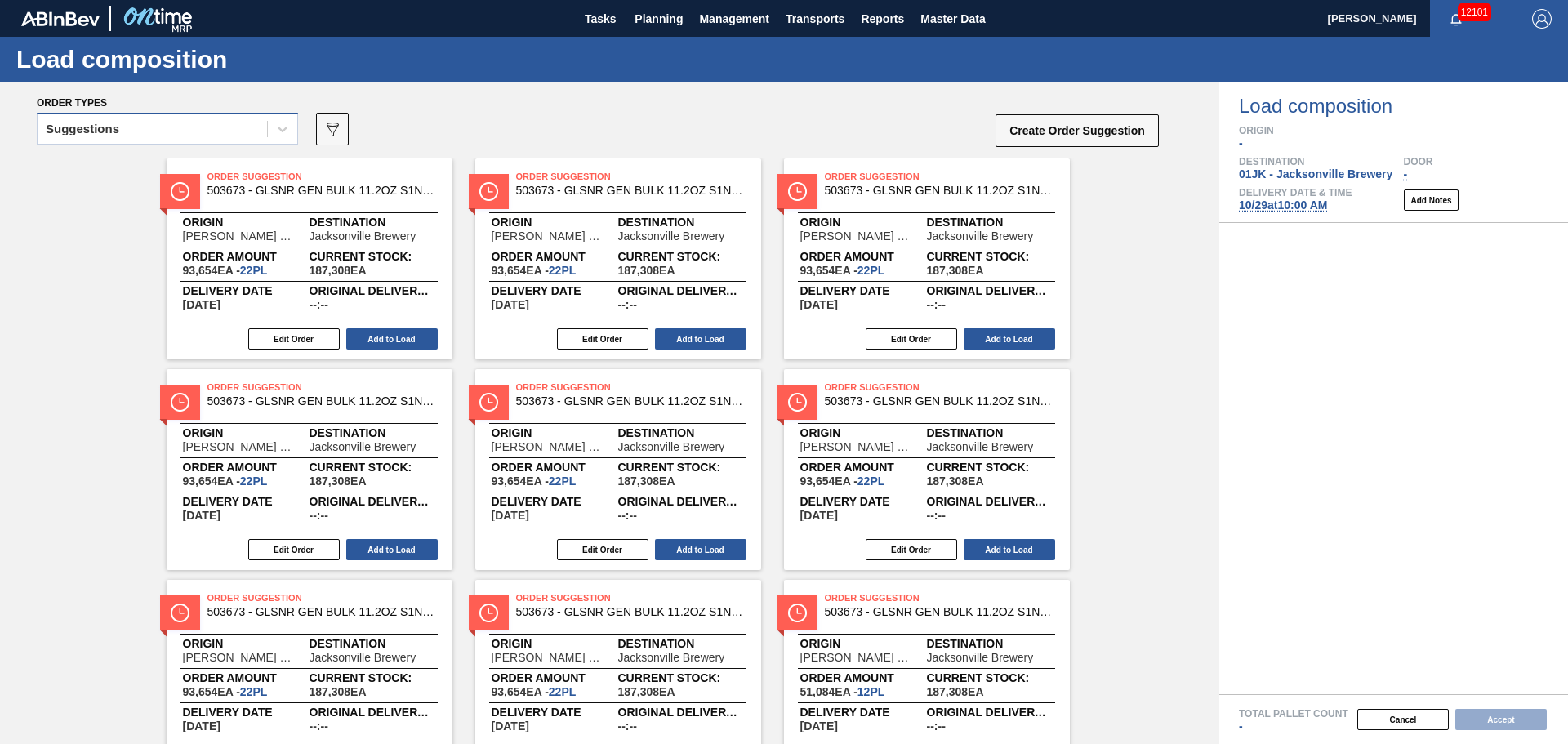
drag, startPoint x: 167, startPoint y: 113, endPoint x: 177, endPoint y: 129, distance: 18.9
click at [168, 113] on div "Suggestions" at bounding box center [167, 129] width 261 height 32
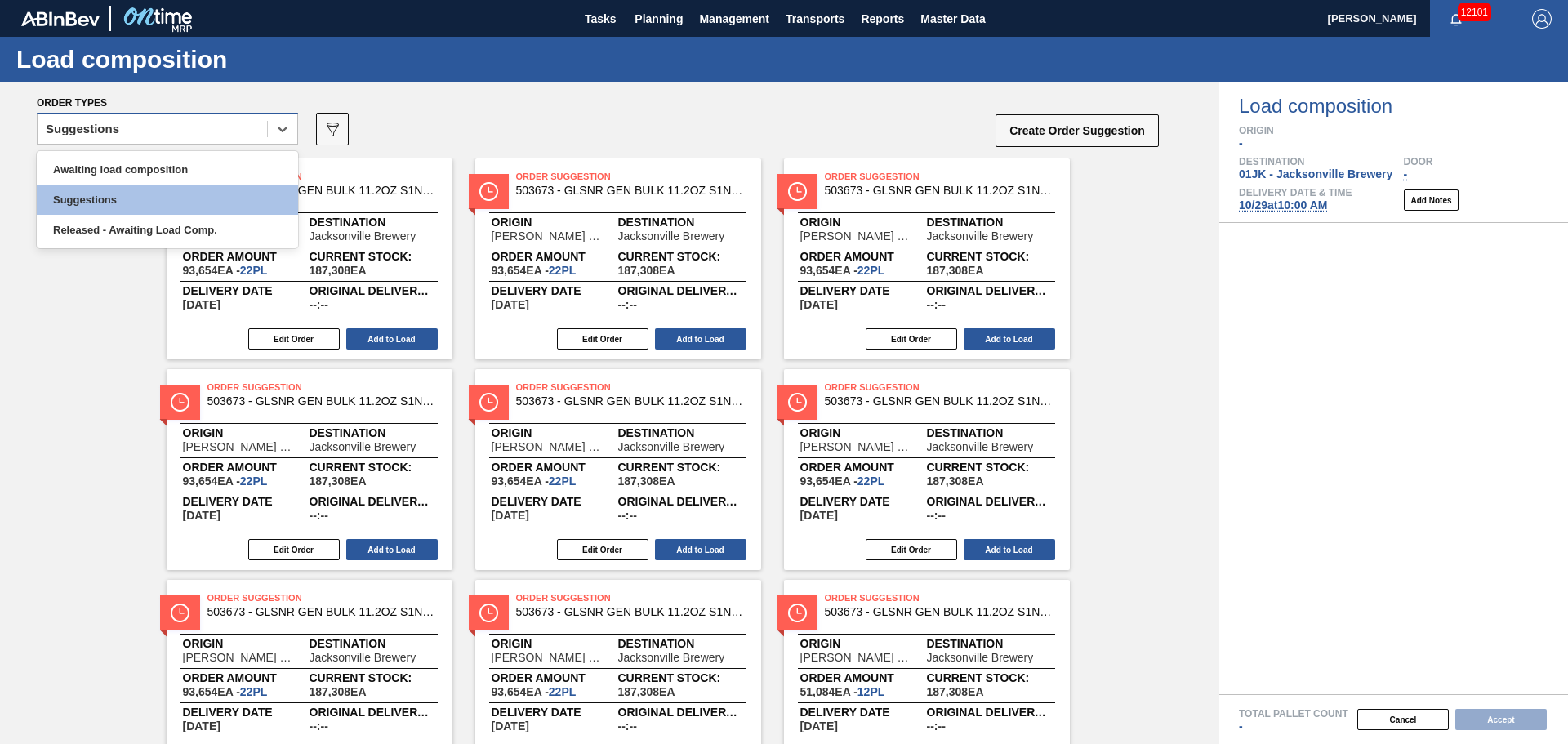
click at [180, 144] on div "Suggestions" at bounding box center [167, 129] width 261 height 32
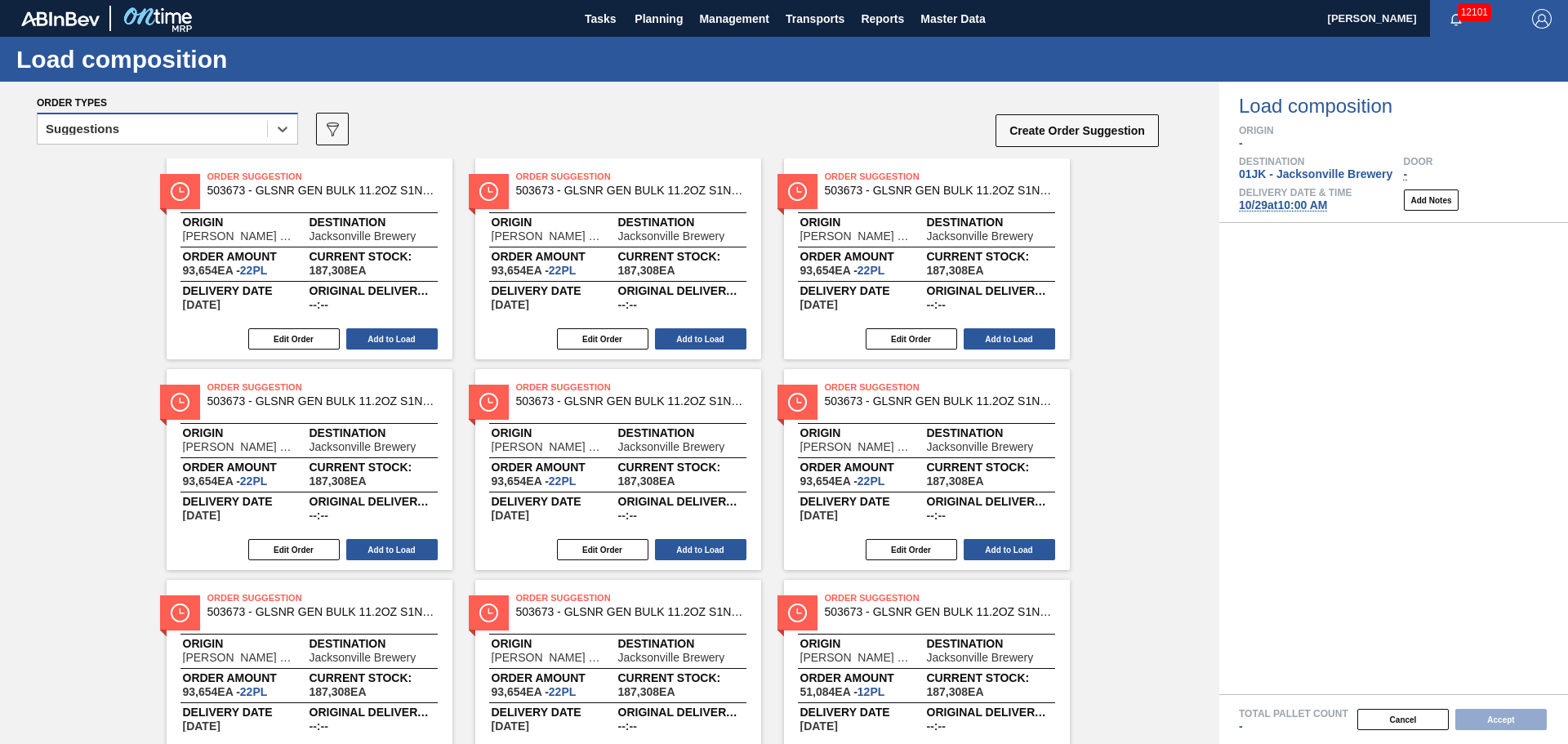
click at [195, 125] on div "Suggestions" at bounding box center [151, 129] width 229 height 24
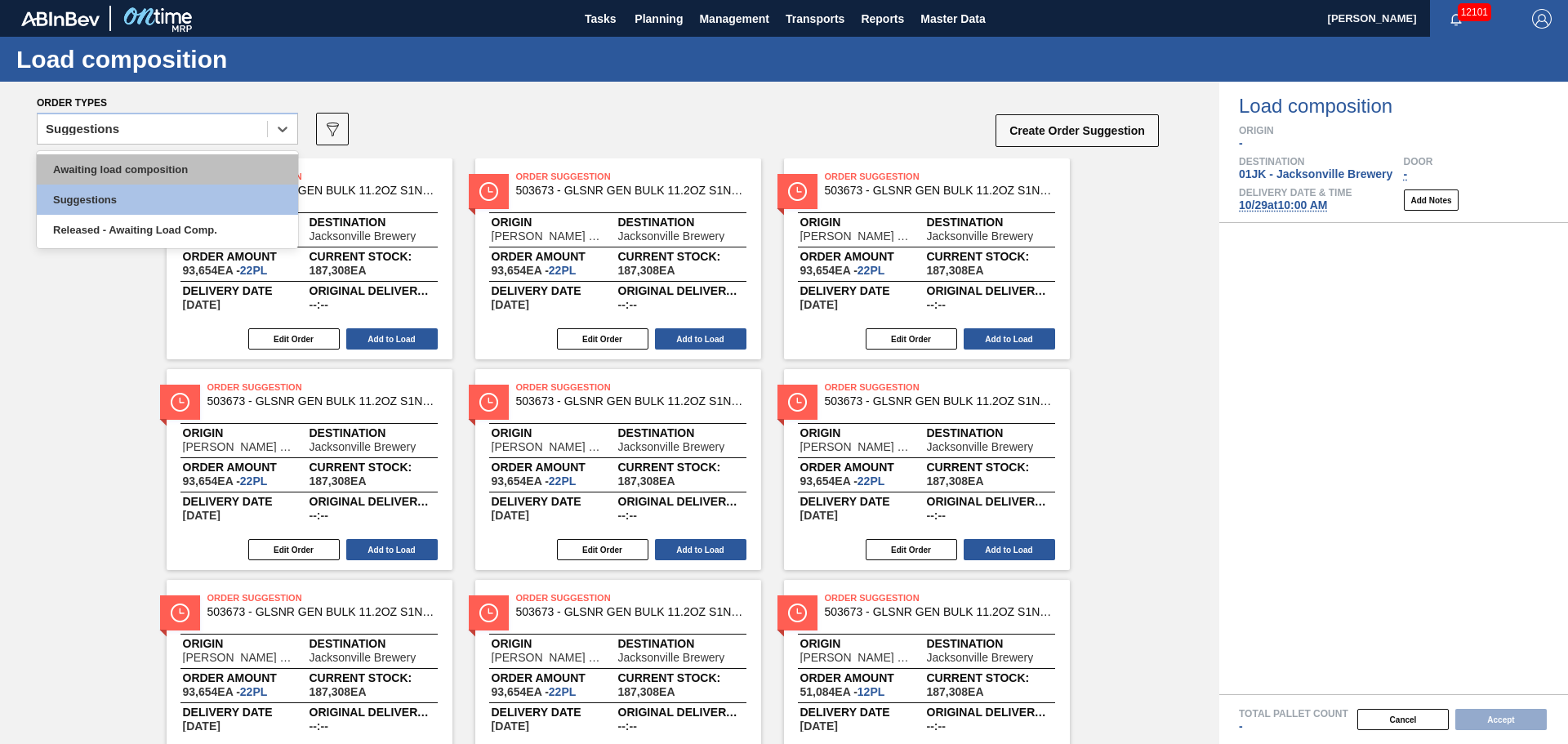
click at [193, 159] on div "Awaiting load composition" at bounding box center [167, 169] width 261 height 30
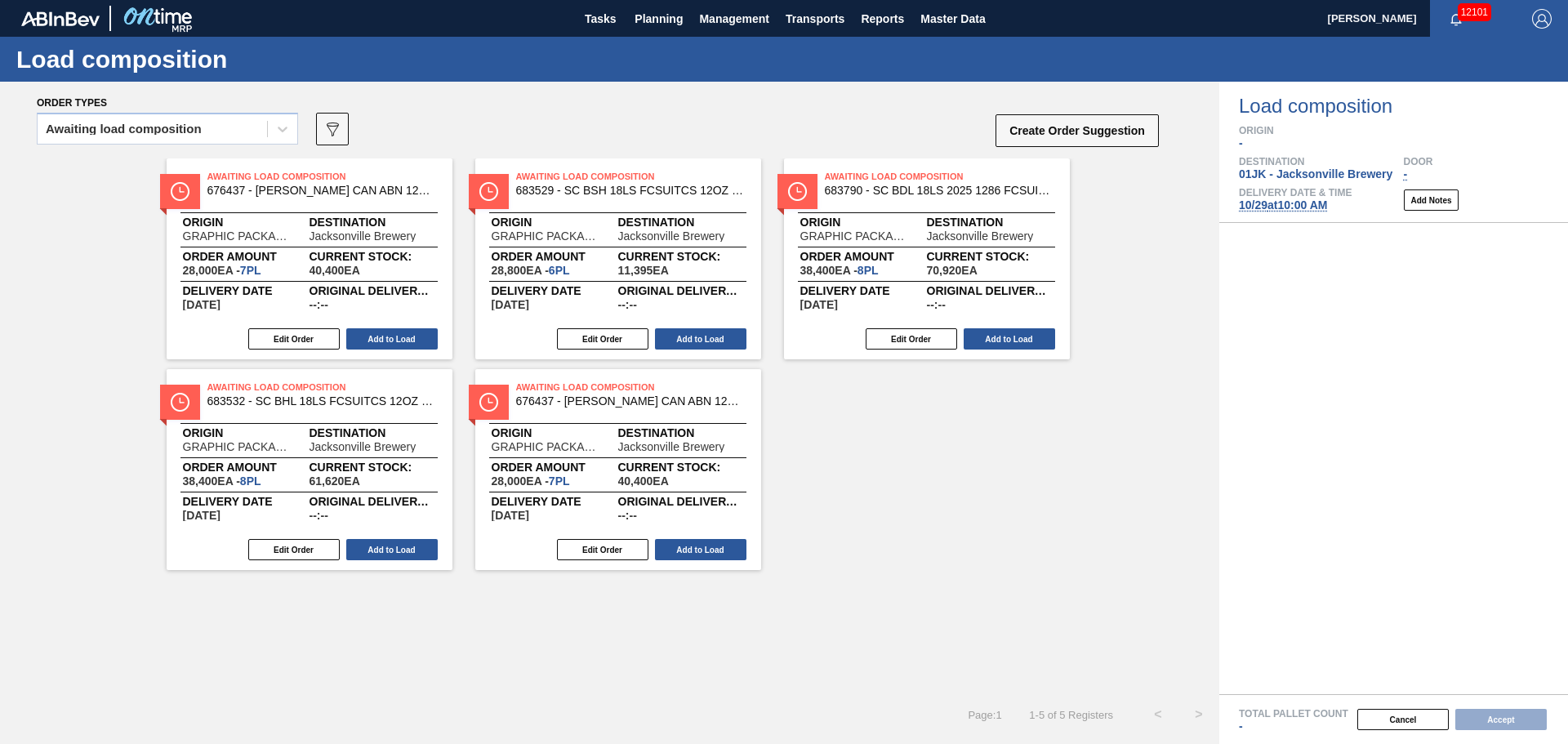
click at [841, 128] on div "Awaiting load composition 089F7B8B-B2A5-4AFE-B5C0-19BA573D28AC Create Order Sug…" at bounding box center [598, 134] width 1124 height 49
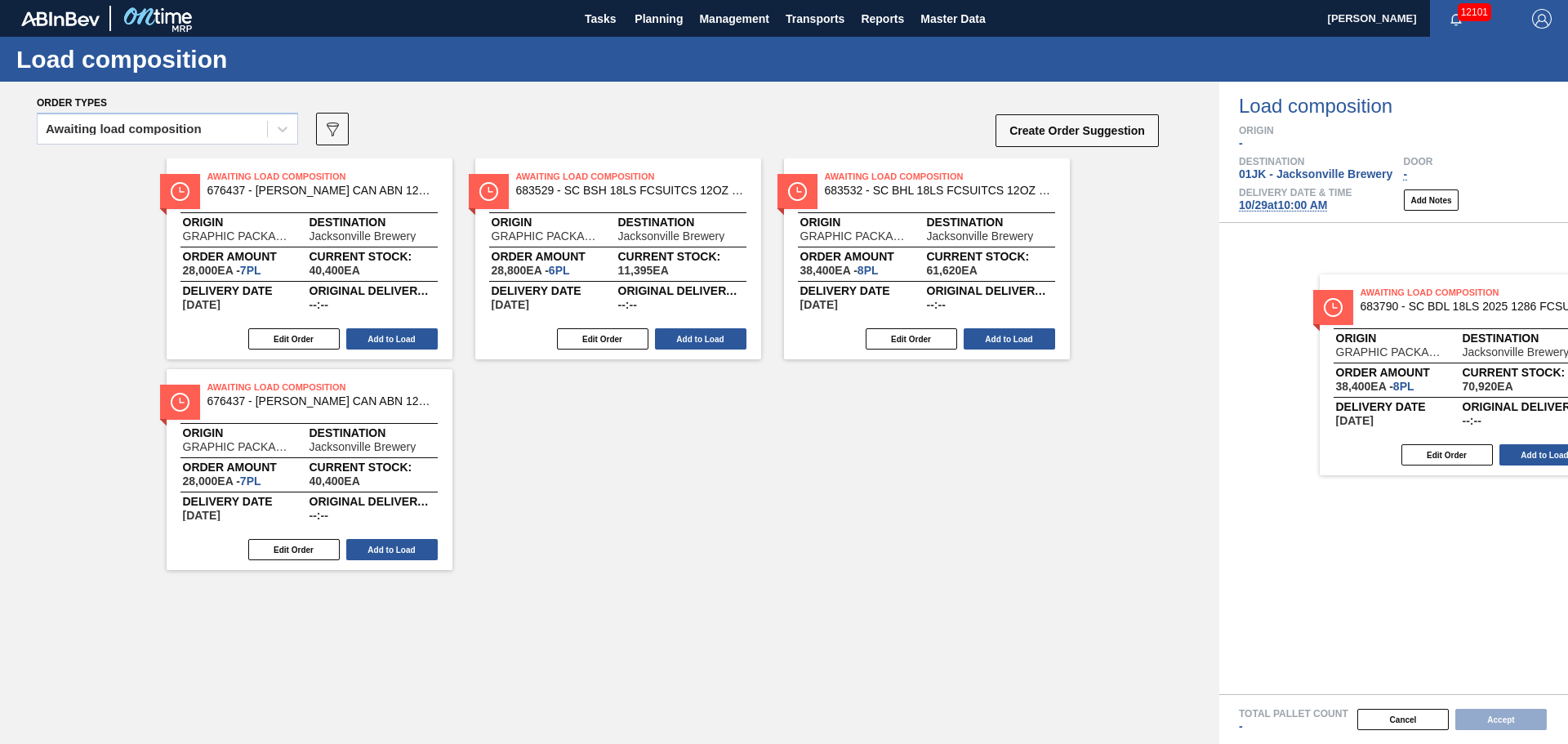
drag, startPoint x: 895, startPoint y: 231, endPoint x: 1435, endPoint y: 347, distance: 552.3
click at [1435, 347] on div "Order types Awaiting load composition 089F7B8B-B2A5-4AFE-B5C0-19BA573D28AC Crea…" at bounding box center [784, 413] width 1568 height 662
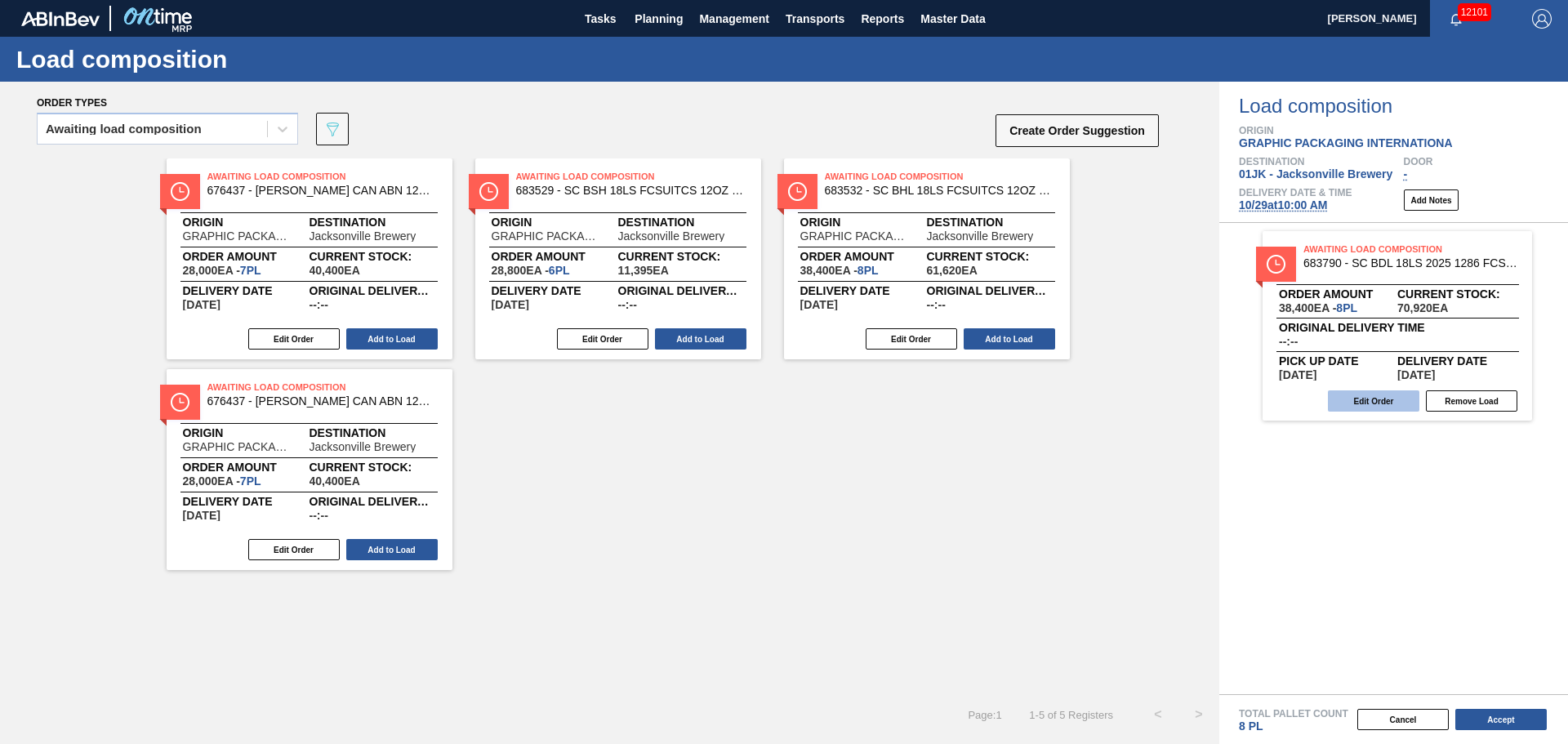
click at [1399, 396] on button "Edit Order" at bounding box center [1373, 401] width 91 height 21
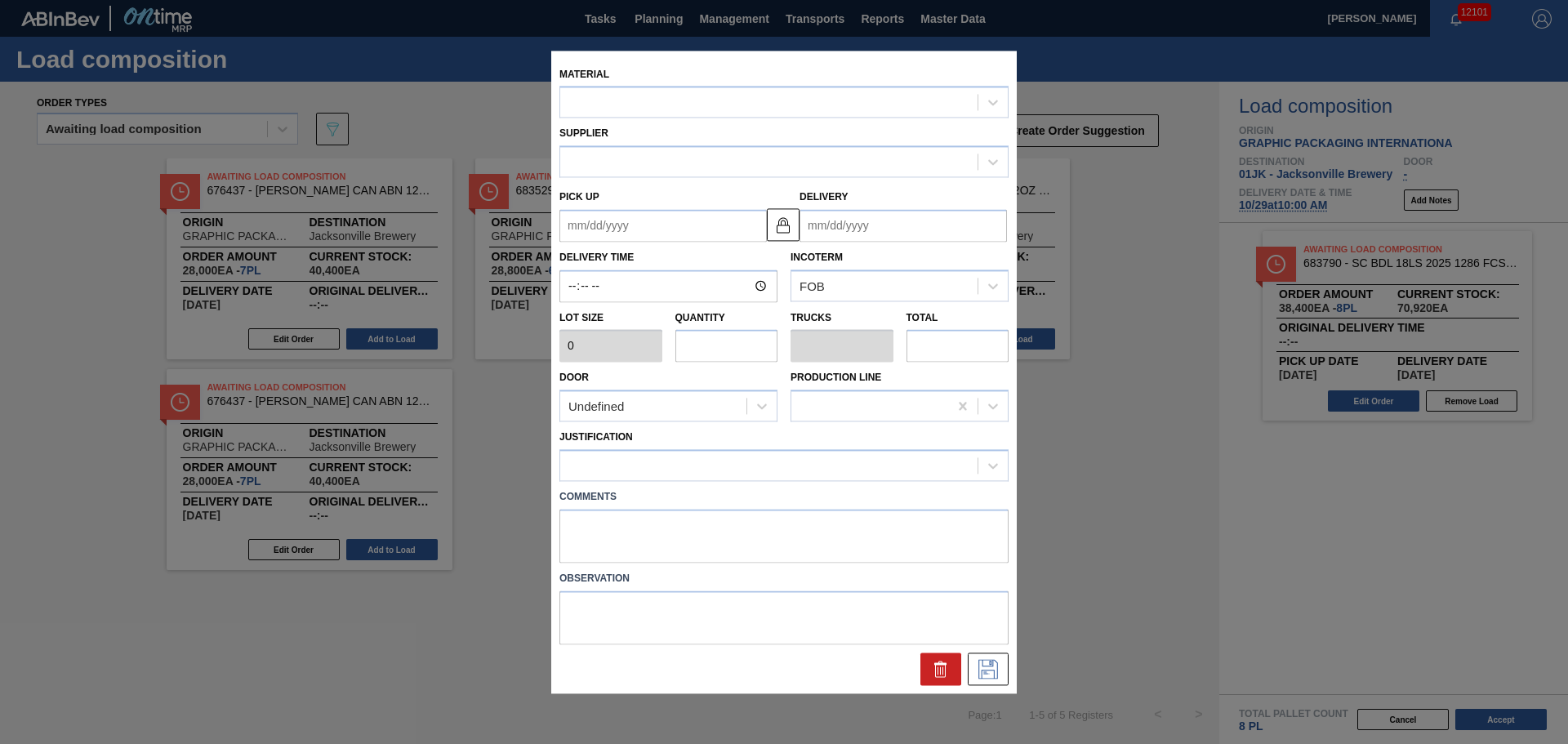
type input "4,800"
type input "8"
type input "0.333"
type input "38,400"
type up "[DATE]"
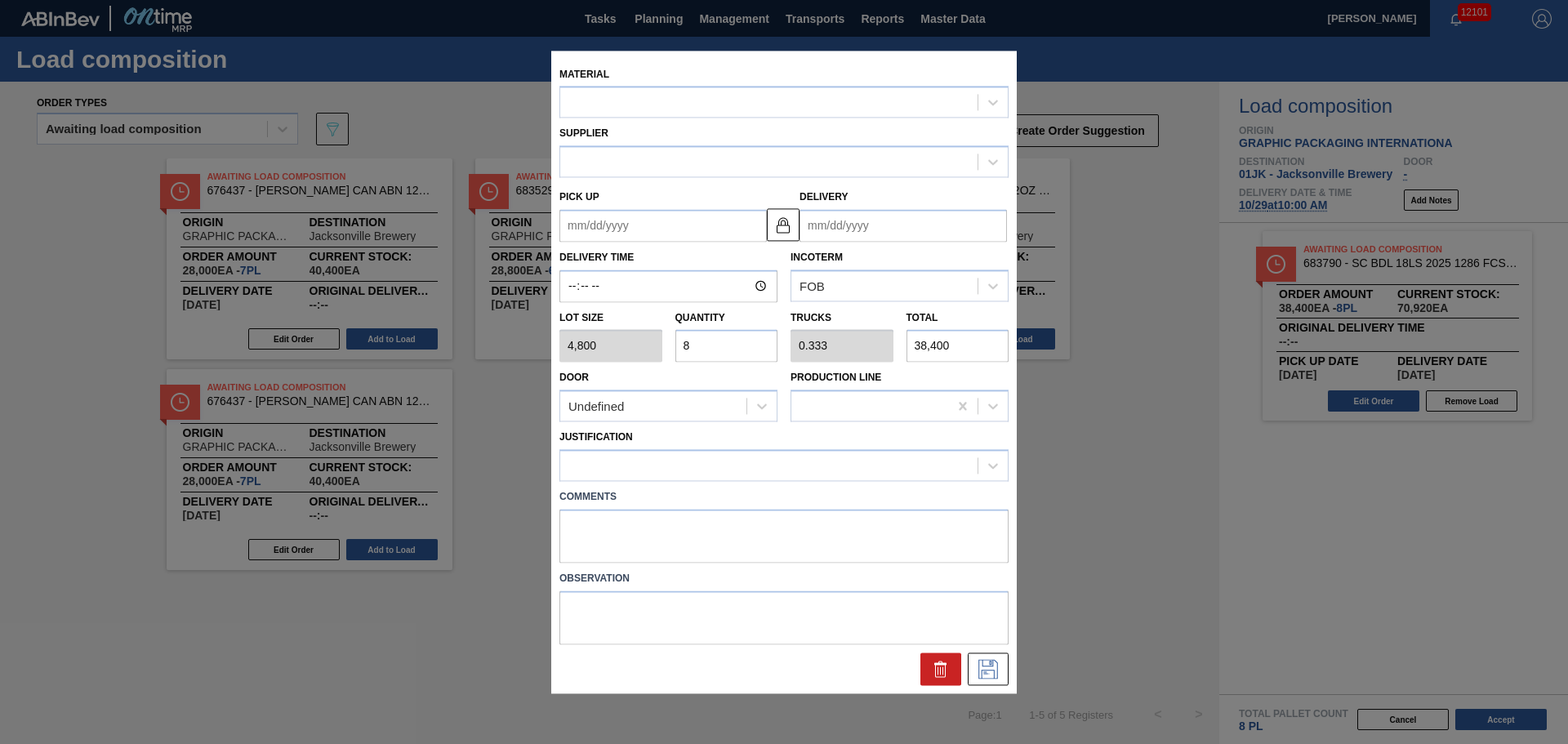
type input "[DATE]"
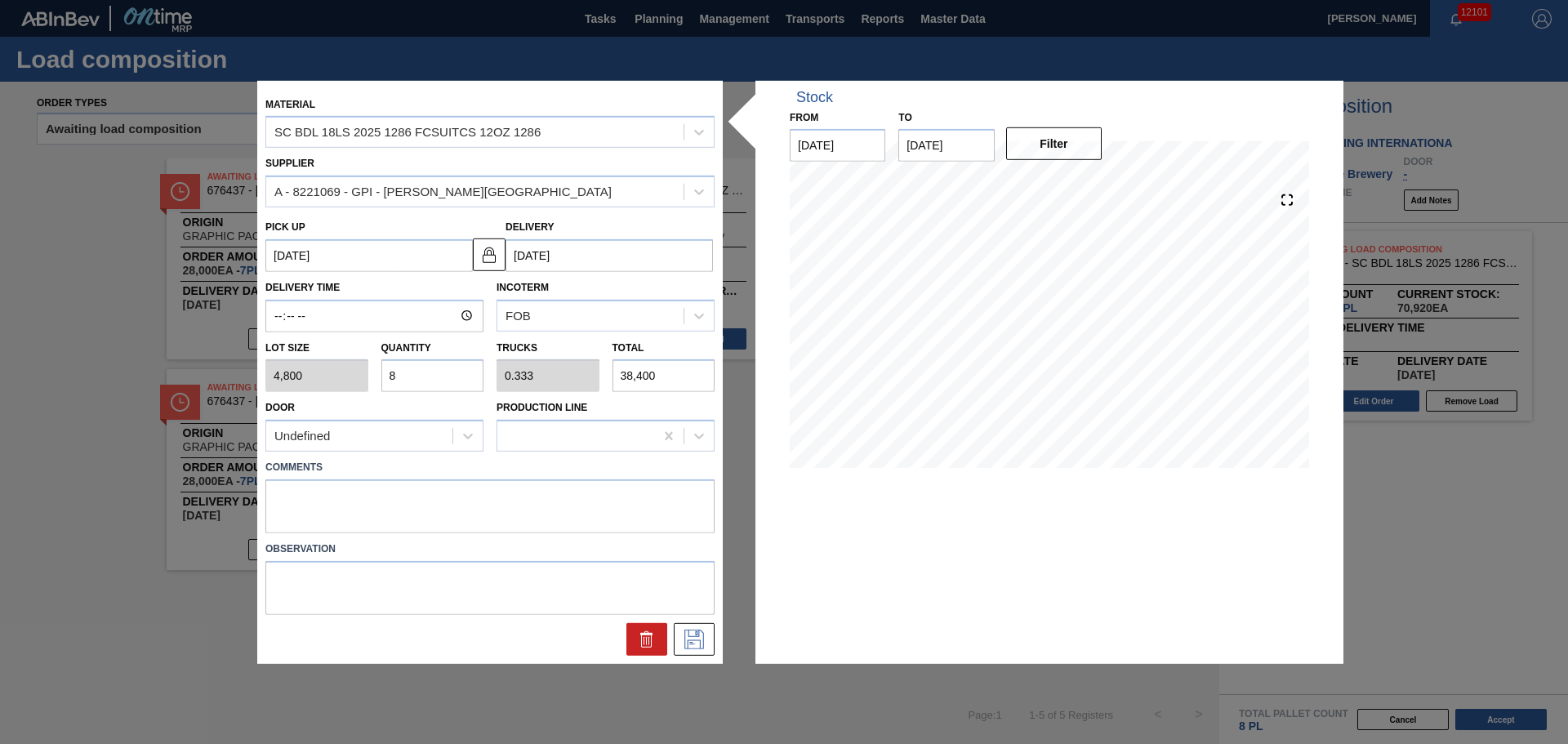
click at [460, 369] on input "8" at bounding box center [433, 375] width 103 height 33
click at [460, 367] on input "8" at bounding box center [433, 375] width 103 height 33
type input "0"
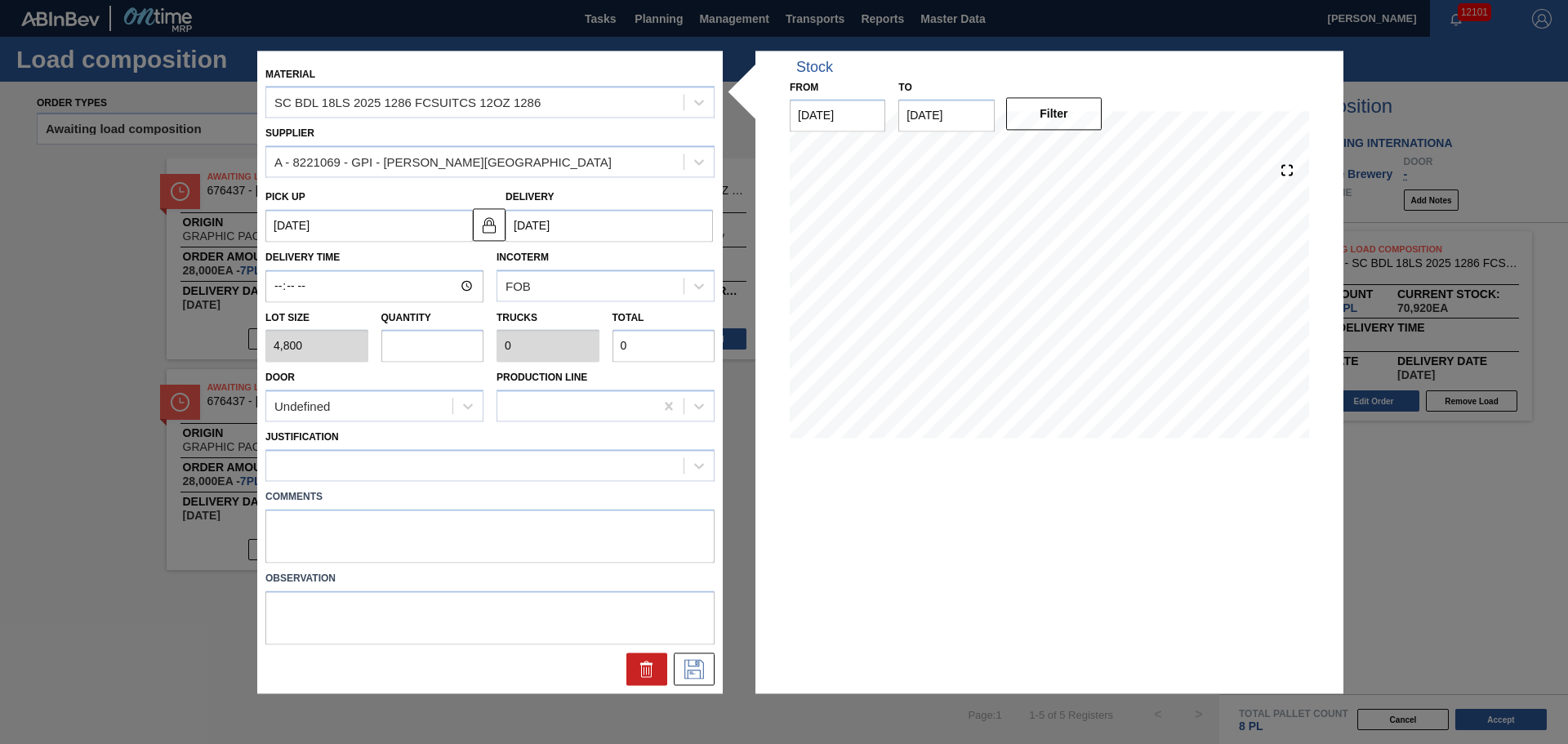
type input "1"
type input "0.042"
type input "4,800"
type input "10"
type input "0.417"
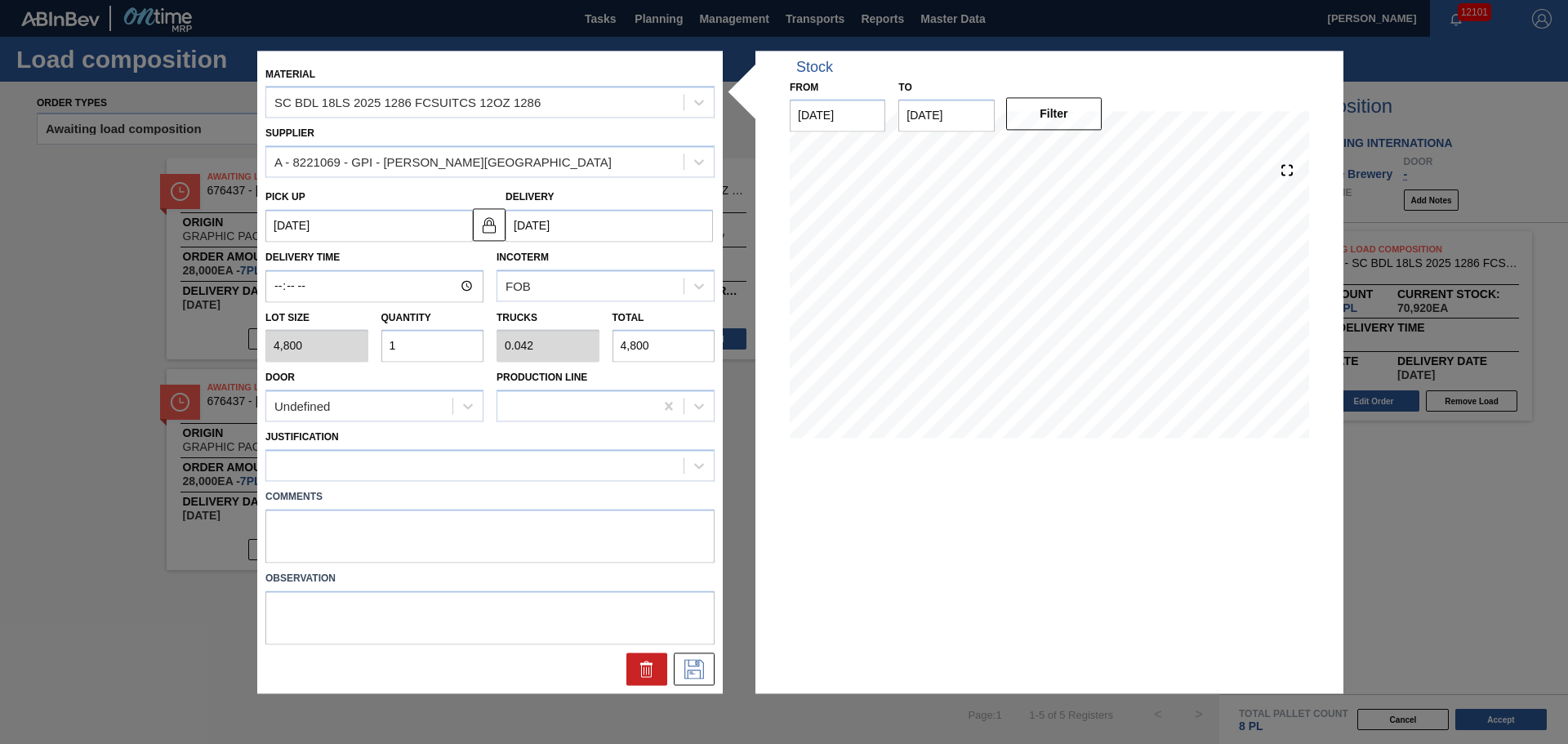
type input "48,000"
type input "10"
click at [382, 476] on div at bounding box center [474, 466] width 417 height 24
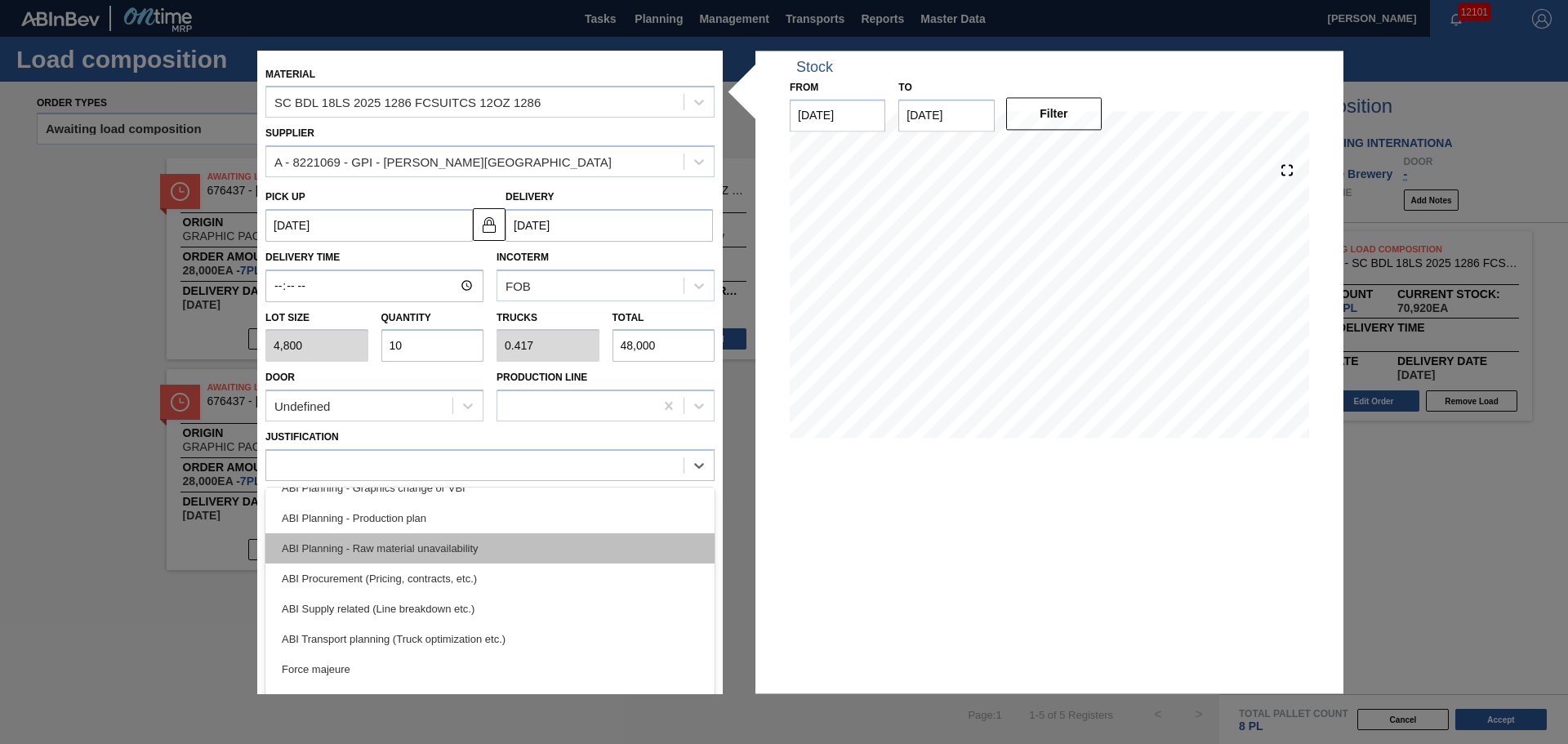
scroll to position [163, 0]
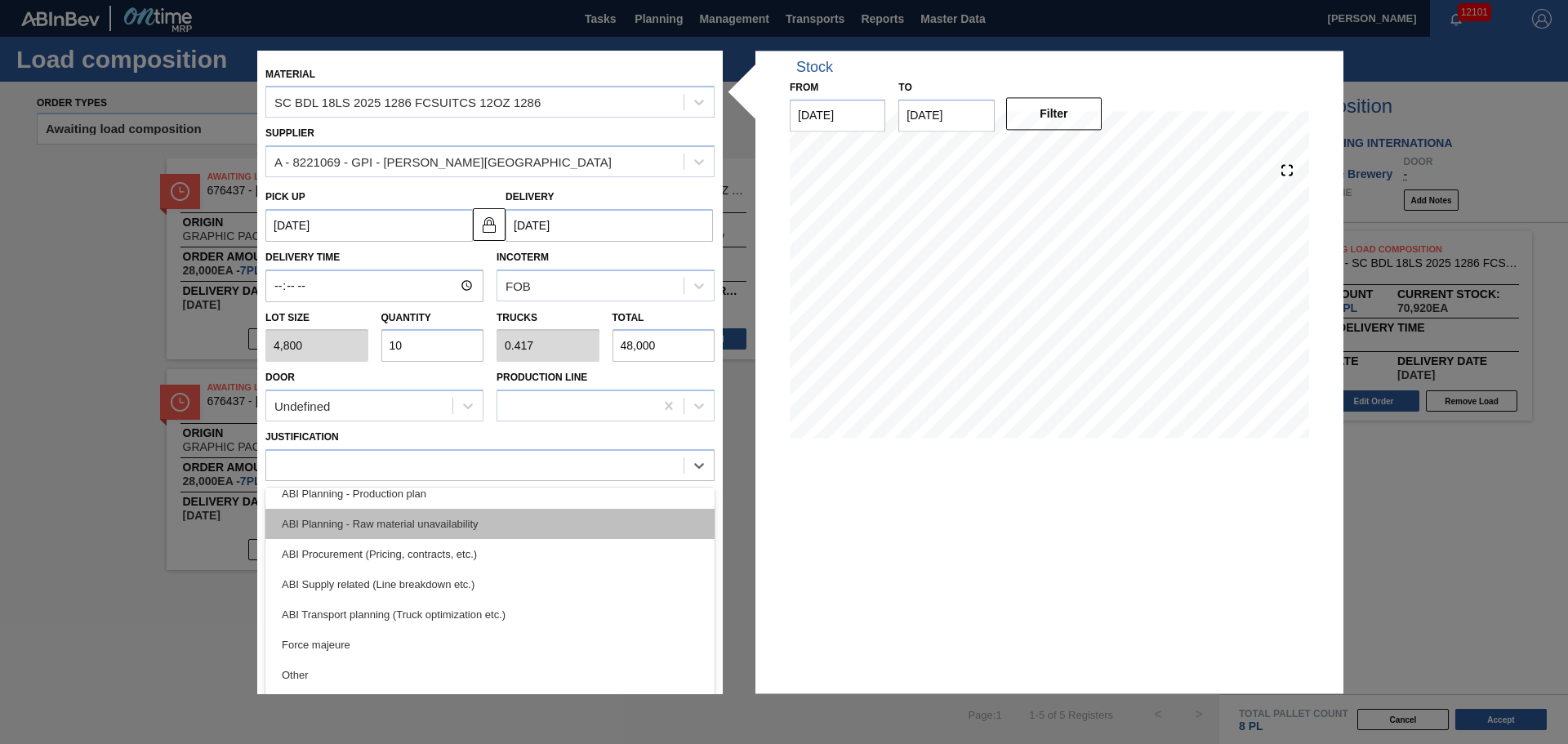
click at [460, 620] on div "ABI Transport planning (Truck optimization etc.)" at bounding box center [490, 615] width 449 height 30
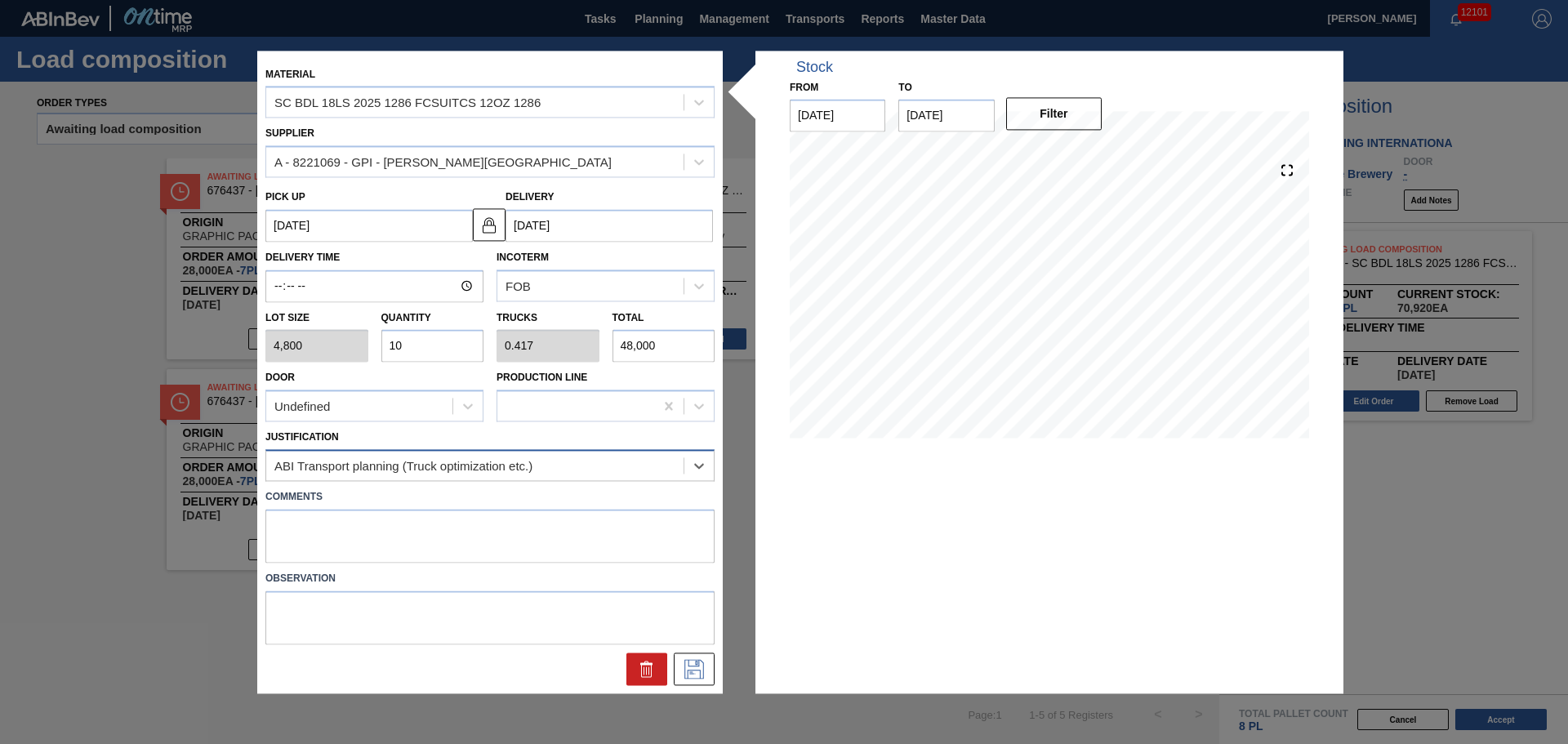
click at [661, 474] on div "ABI Transport planning (Truck optimization etc.)" at bounding box center [474, 466] width 417 height 24
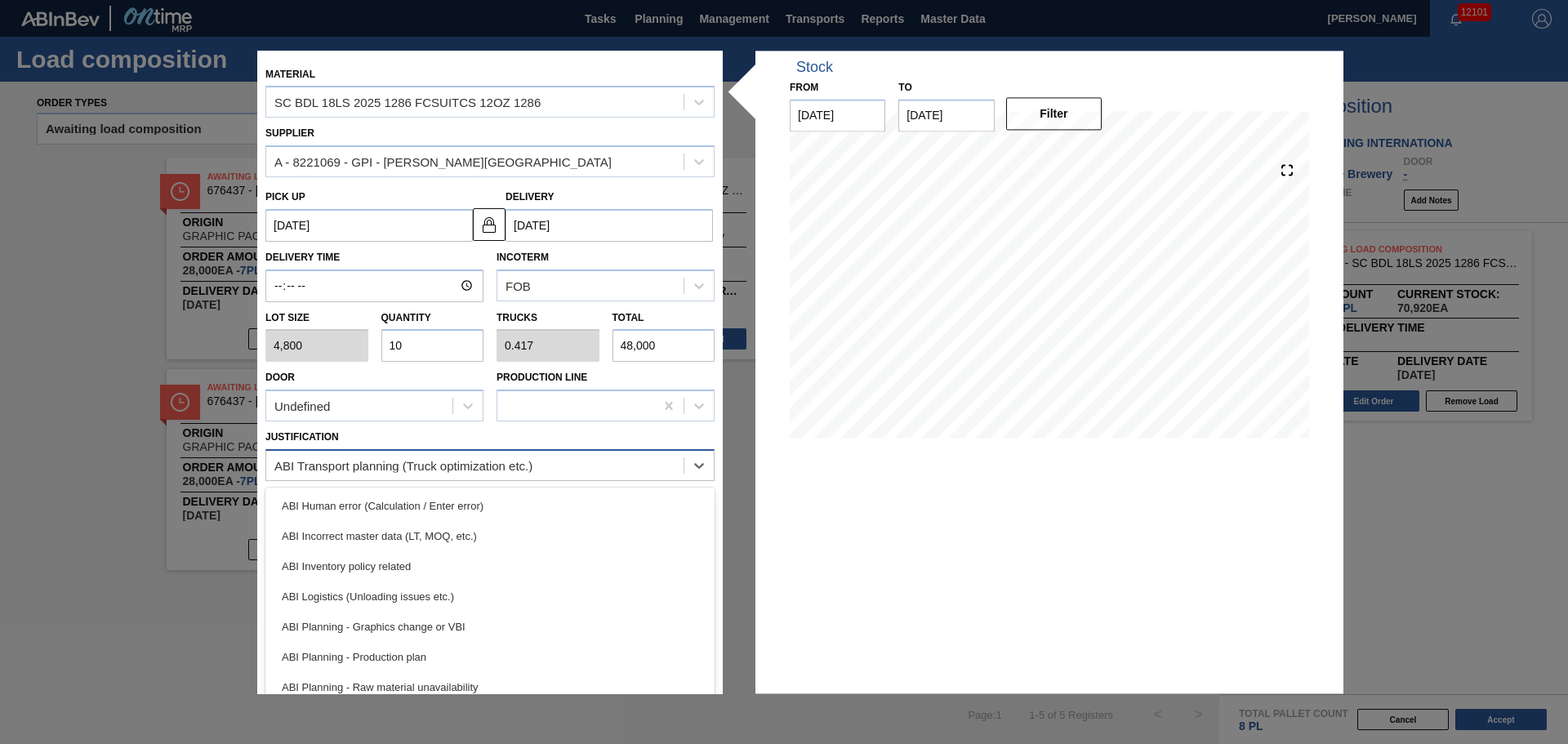
click at [660, 473] on div "ABI Transport planning (Truck optimization etc.)" at bounding box center [474, 466] width 417 height 24
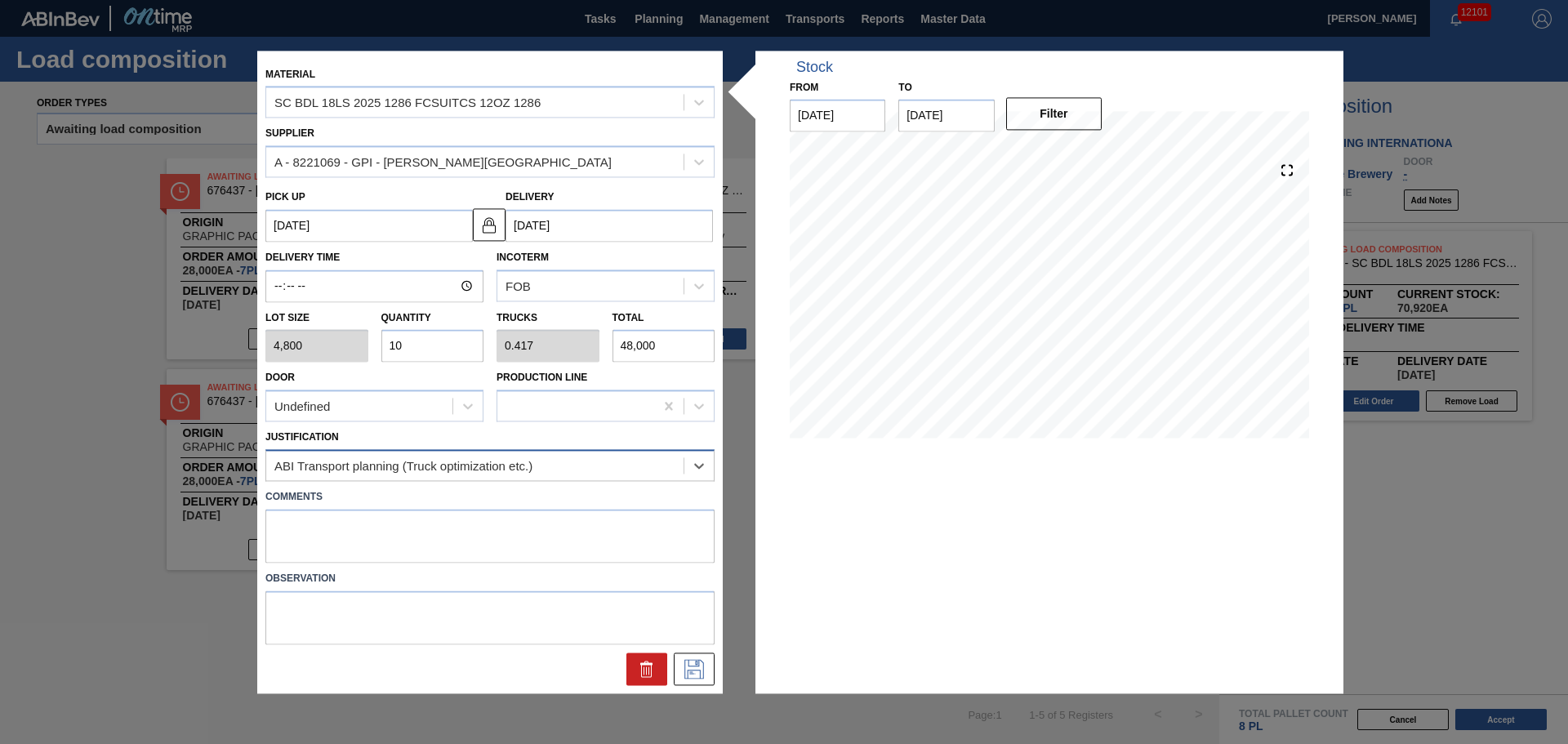
click at [538, 480] on div "ABI Transport planning (Truck optimization etc.)" at bounding box center [490, 465] width 449 height 32
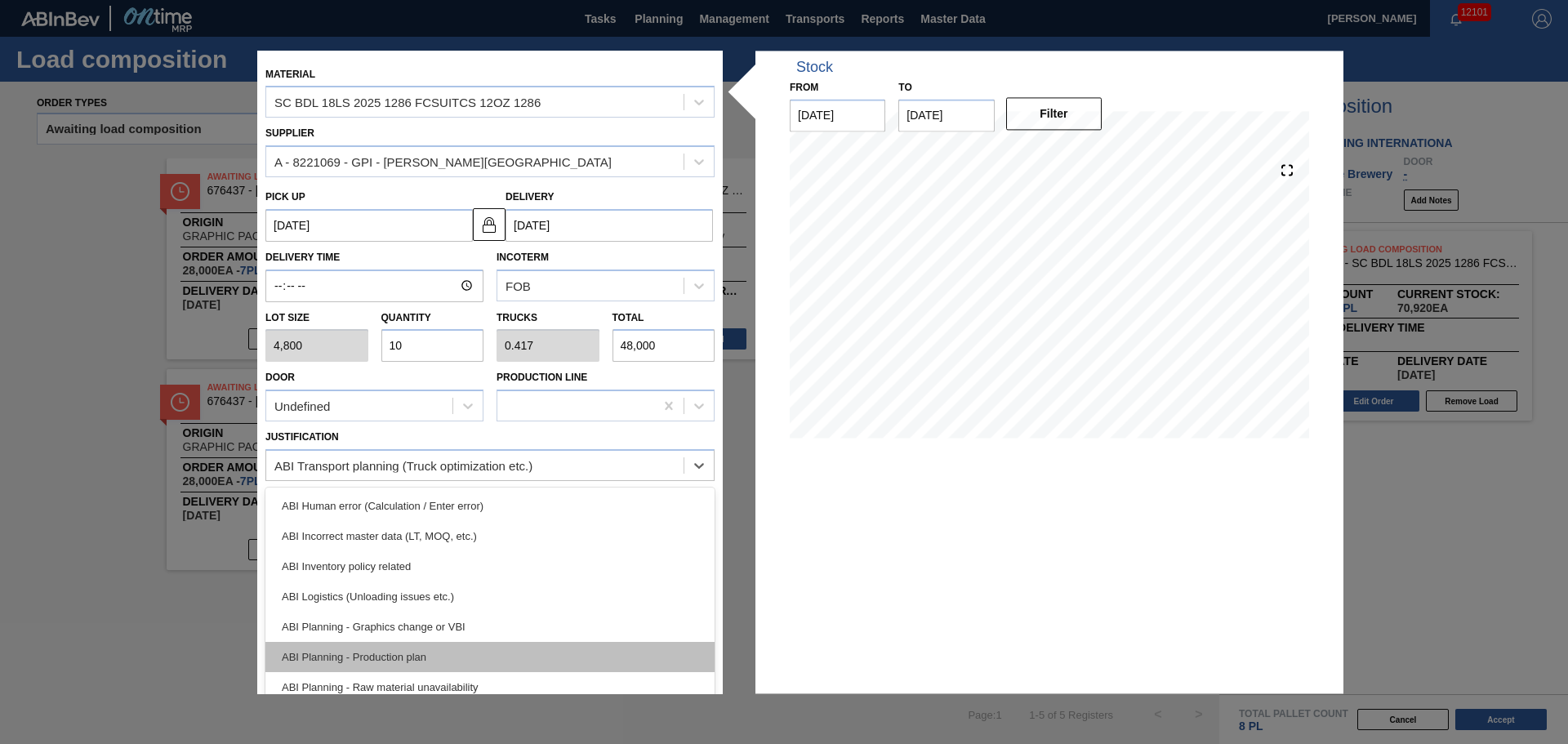
click at [447, 645] on div "ABI Planning - Production plan" at bounding box center [490, 657] width 449 height 30
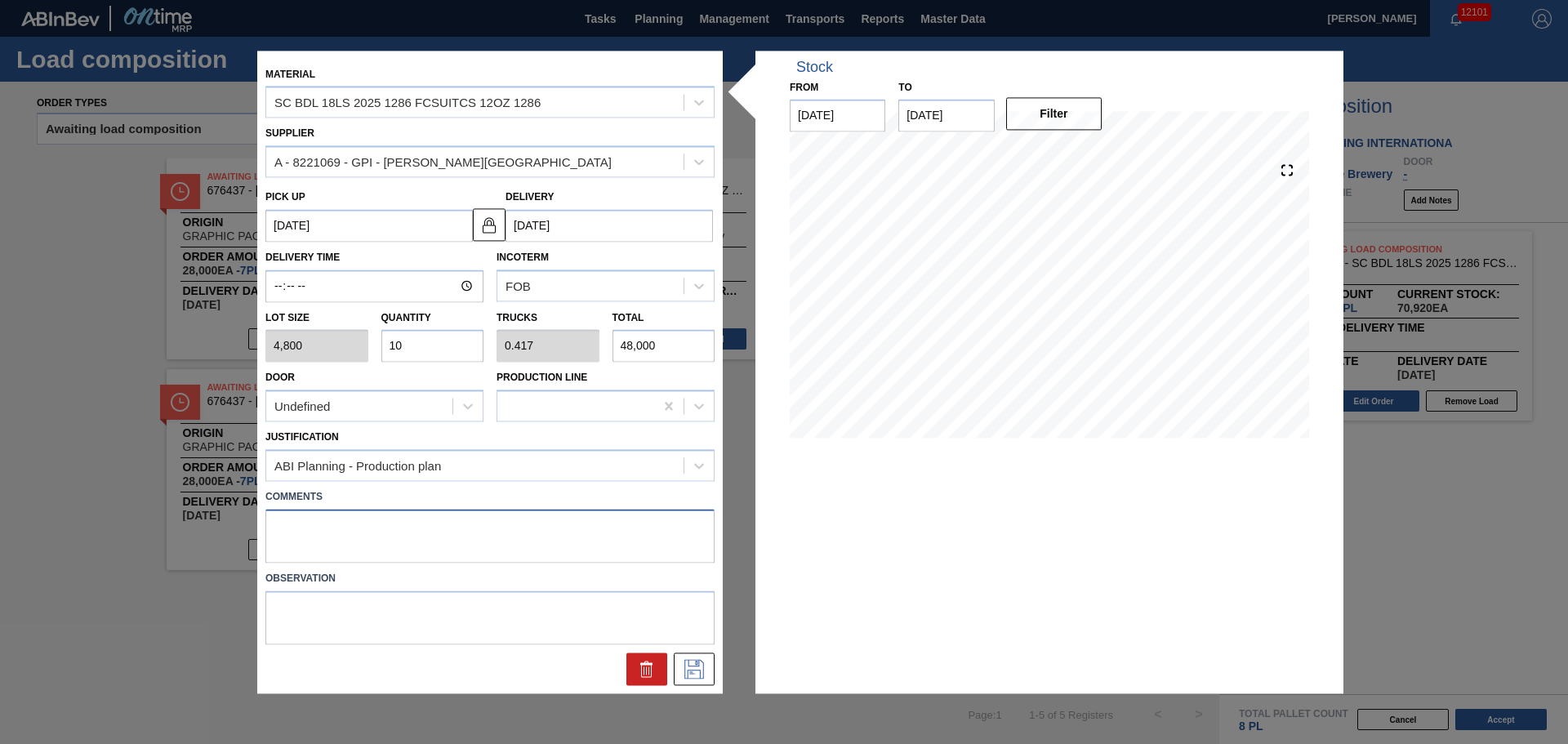
click at [430, 546] on textarea at bounding box center [490, 536] width 449 height 54
type textarea "MID, DROP"
click at [702, 675] on icon at bounding box center [694, 668] width 26 height 19
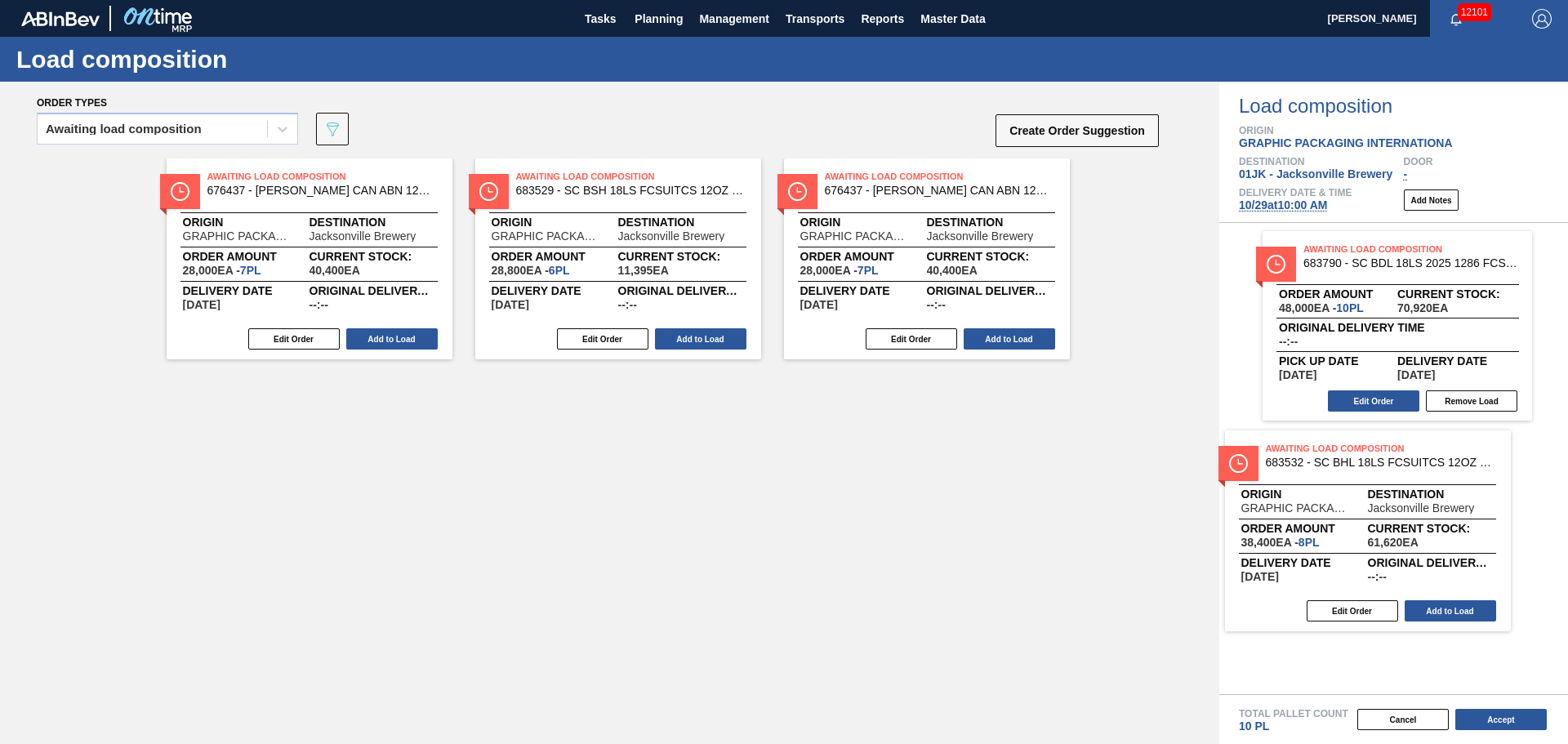
drag, startPoint x: 1540, startPoint y: 451, endPoint x: 1494, endPoint y: 533, distance: 94.0
click at [1494, 533] on div "Order types Awaiting load composition 089F7B8B-B2A5-4AFE-B5C0-19BA573D28AC Crea…" at bounding box center [784, 413] width 1568 height 662
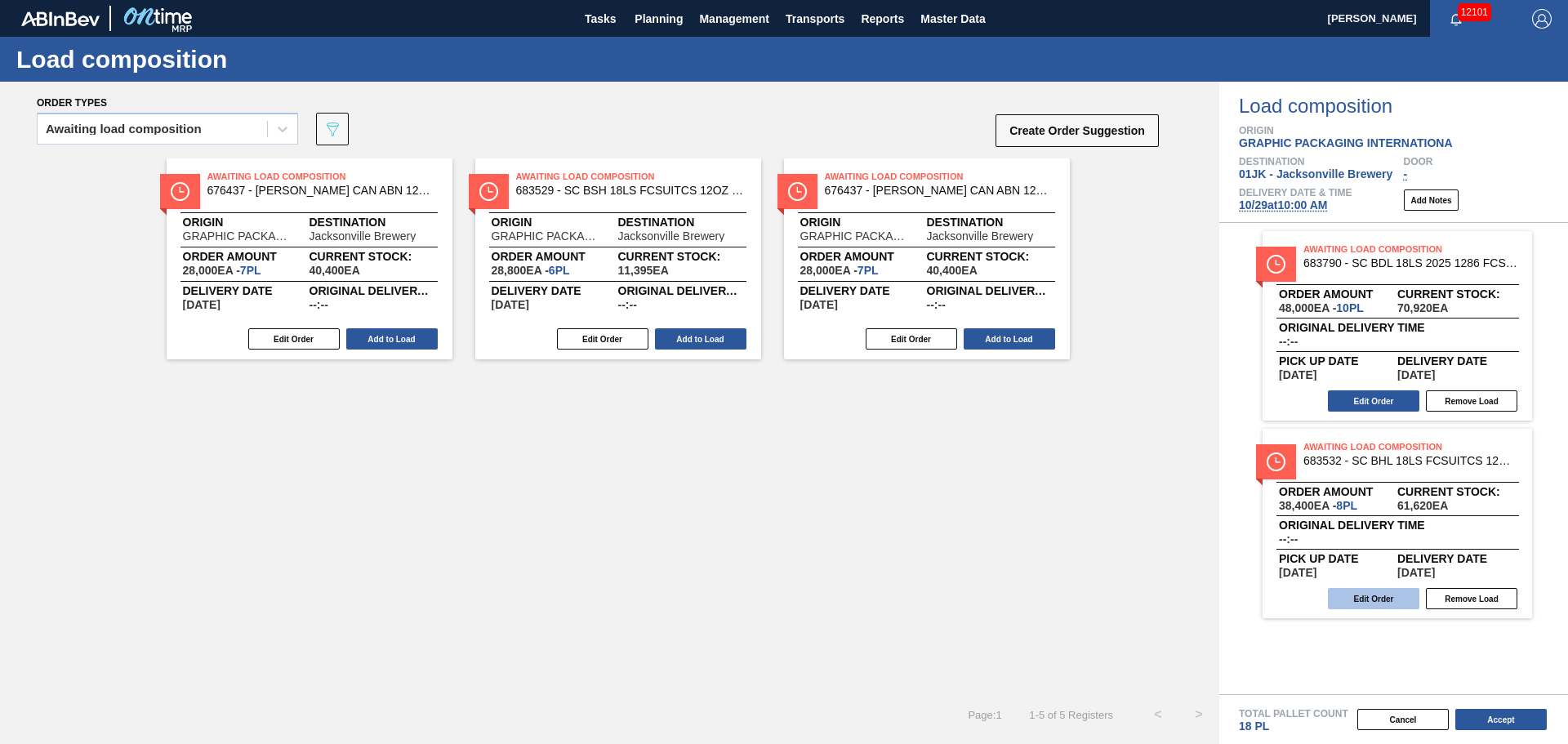
click at [1379, 599] on button "Edit Order" at bounding box center [1373, 598] width 91 height 21
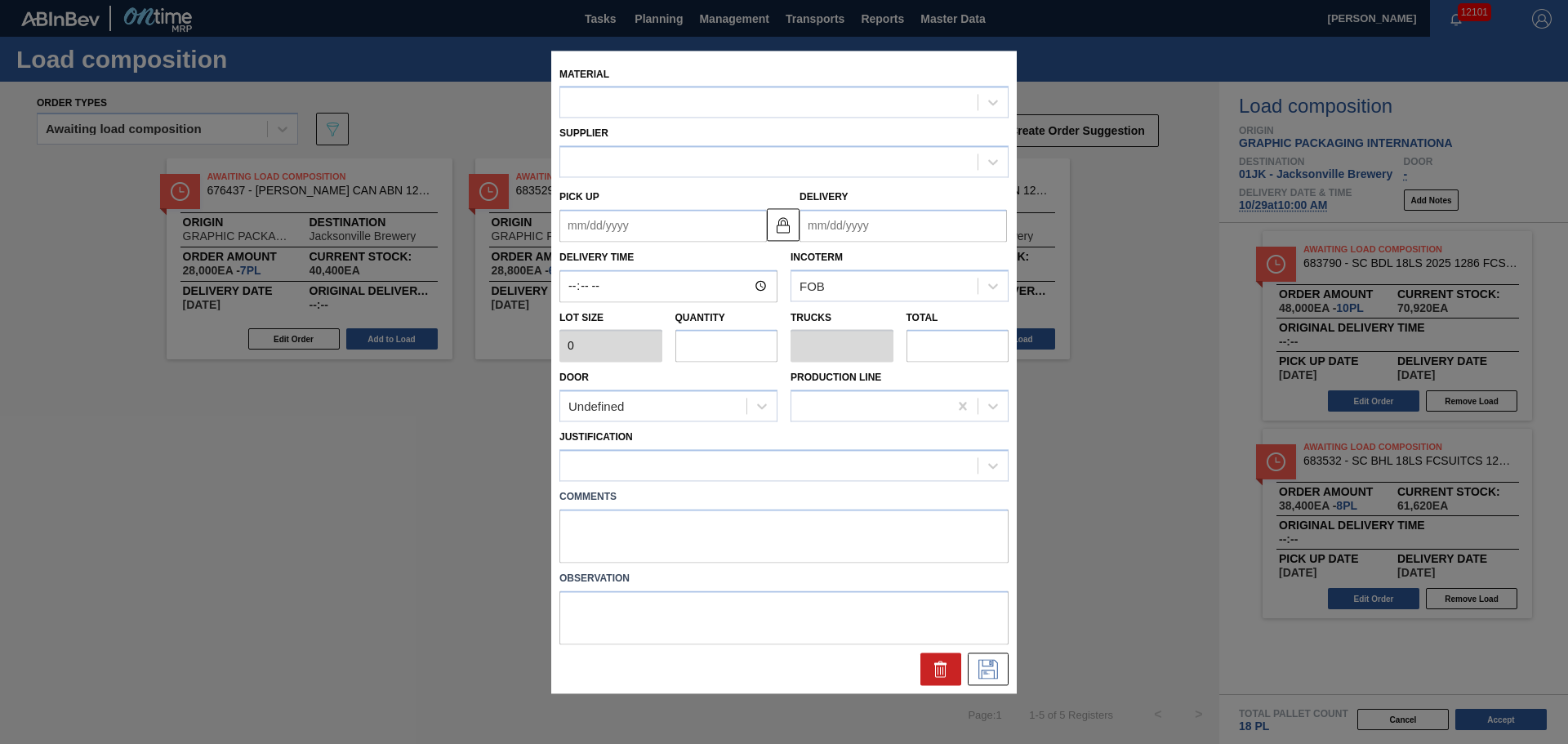
type input "4,800"
type input "8"
type input "0.348"
type input "38,400"
type up "[DATE]"
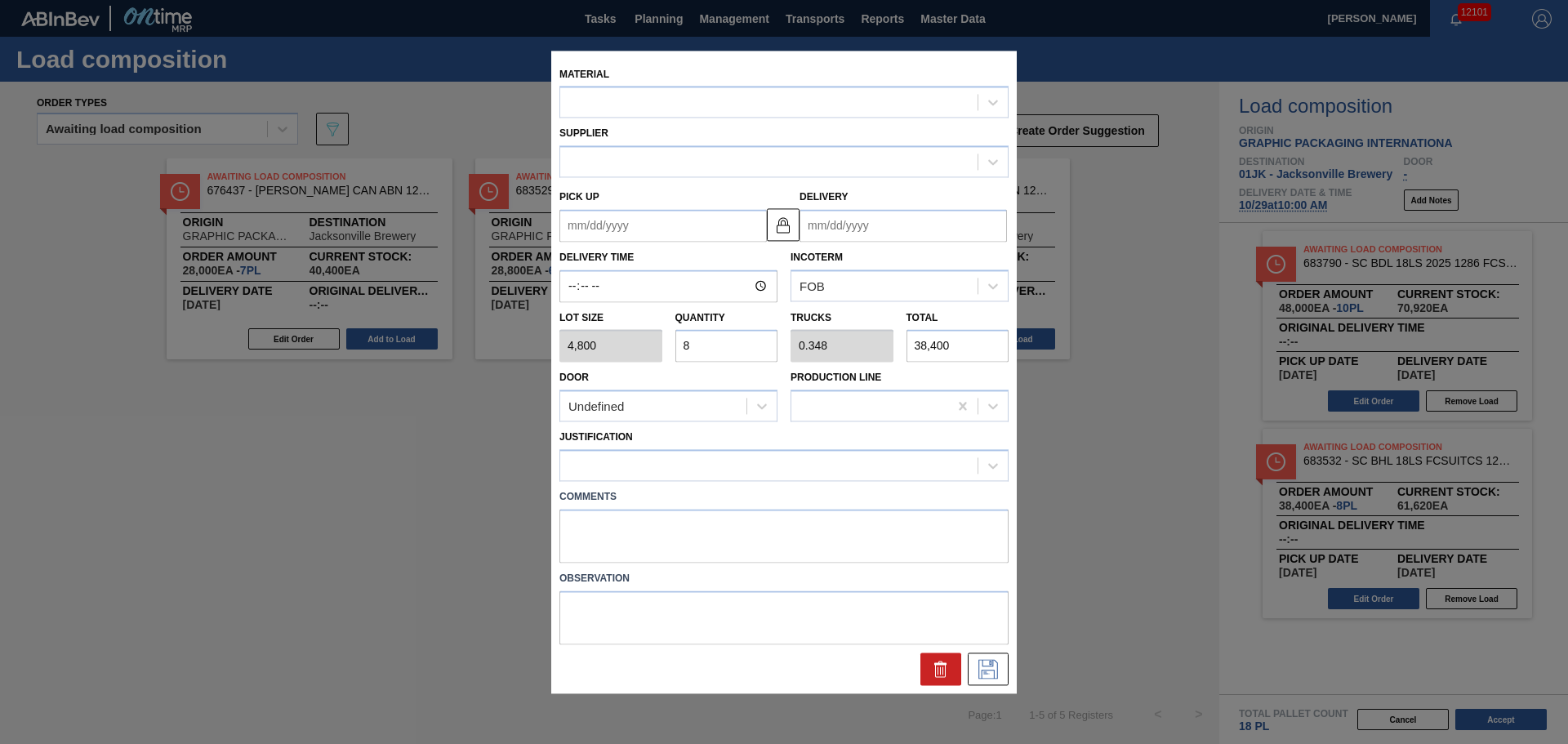
type input "[DATE]"
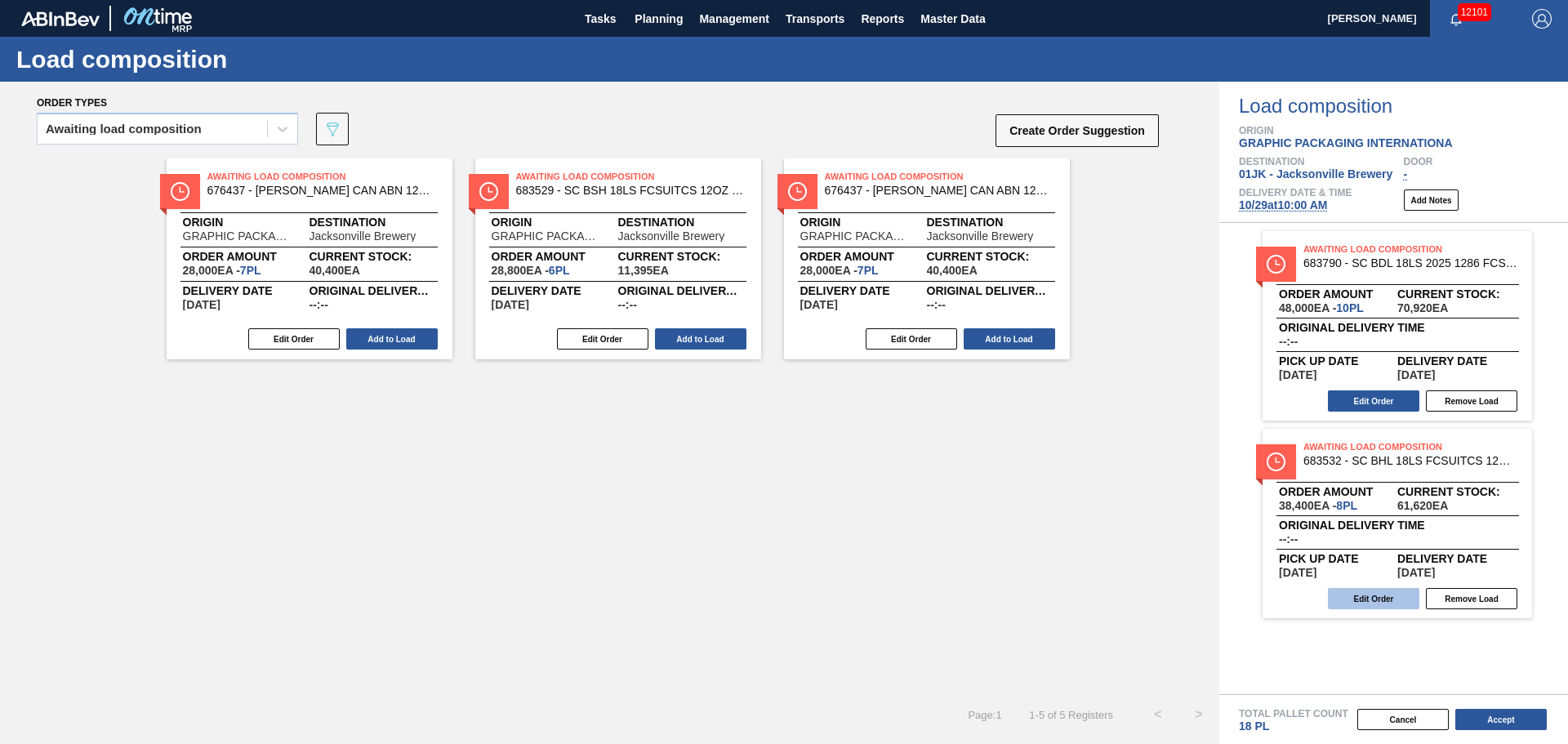
click at [1383, 600] on button "Edit Order" at bounding box center [1373, 598] width 91 height 21
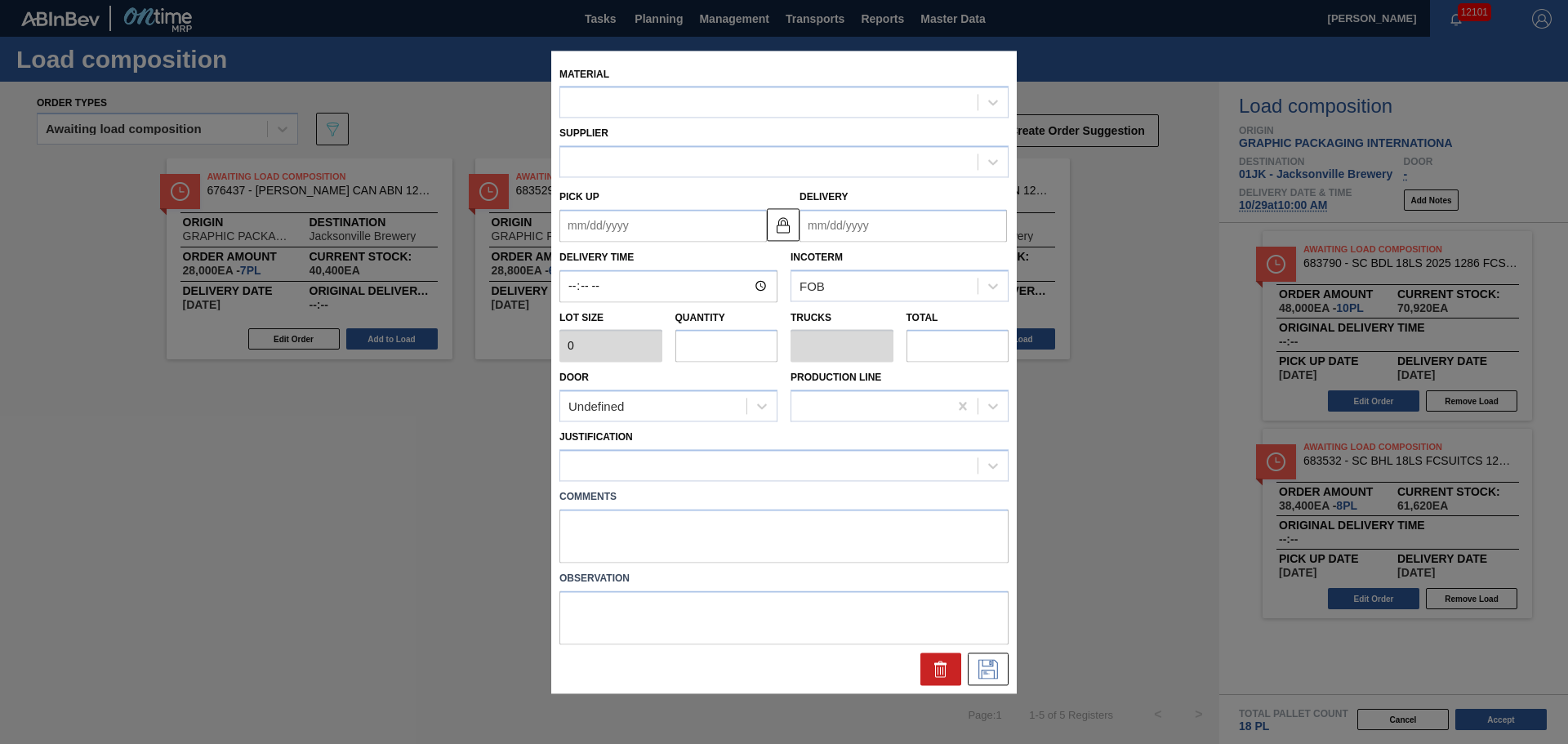
click at [717, 564] on div "Observation" at bounding box center [784, 603] width 462 height 82
drag, startPoint x: 680, startPoint y: 551, endPoint x: 683, endPoint y: 530, distance: 21.2
click at [680, 540] on textarea at bounding box center [783, 536] width 449 height 54
type input "4,800"
type input "8"
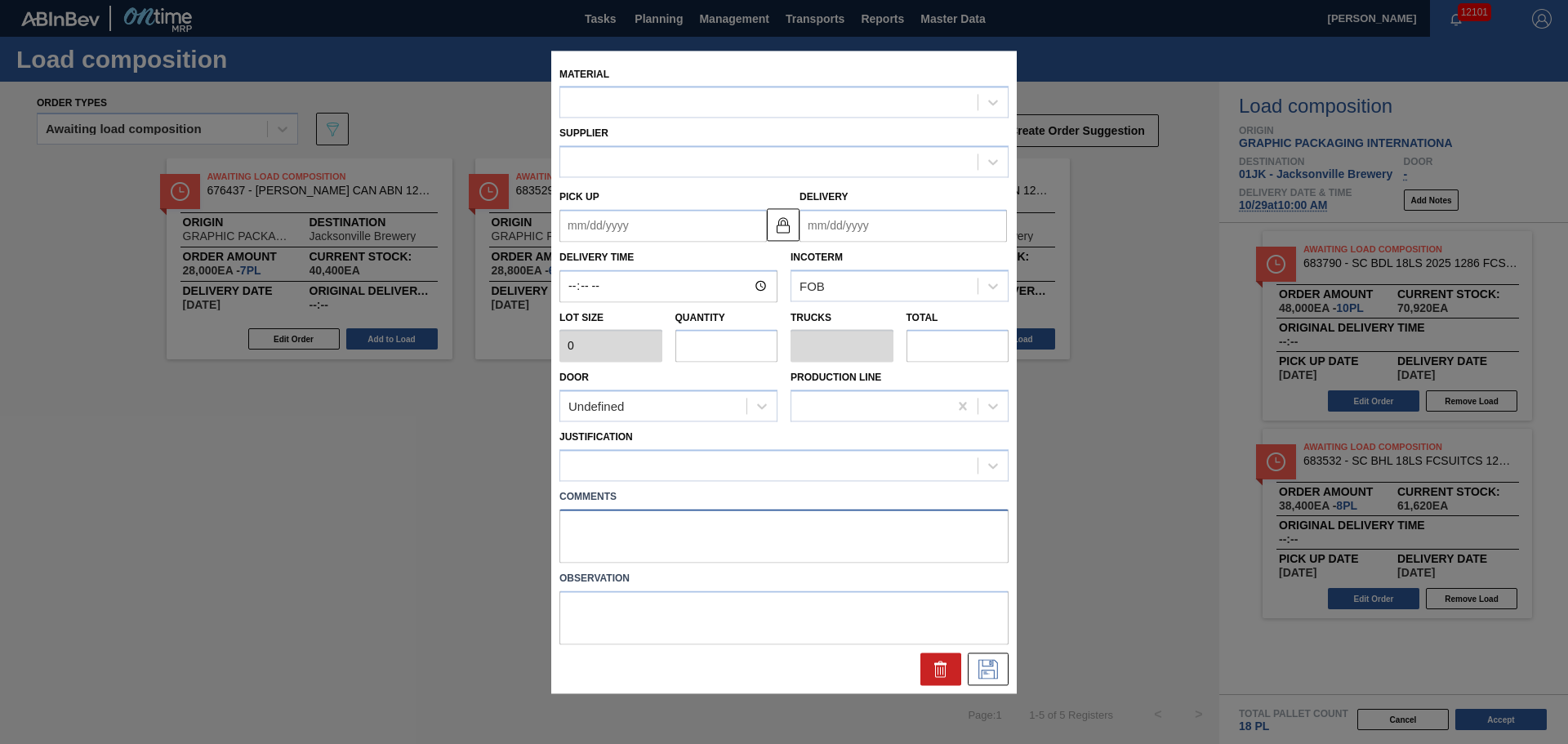
type input "0.348"
type input "38,400"
type up "[DATE]"
type input "[DATE]"
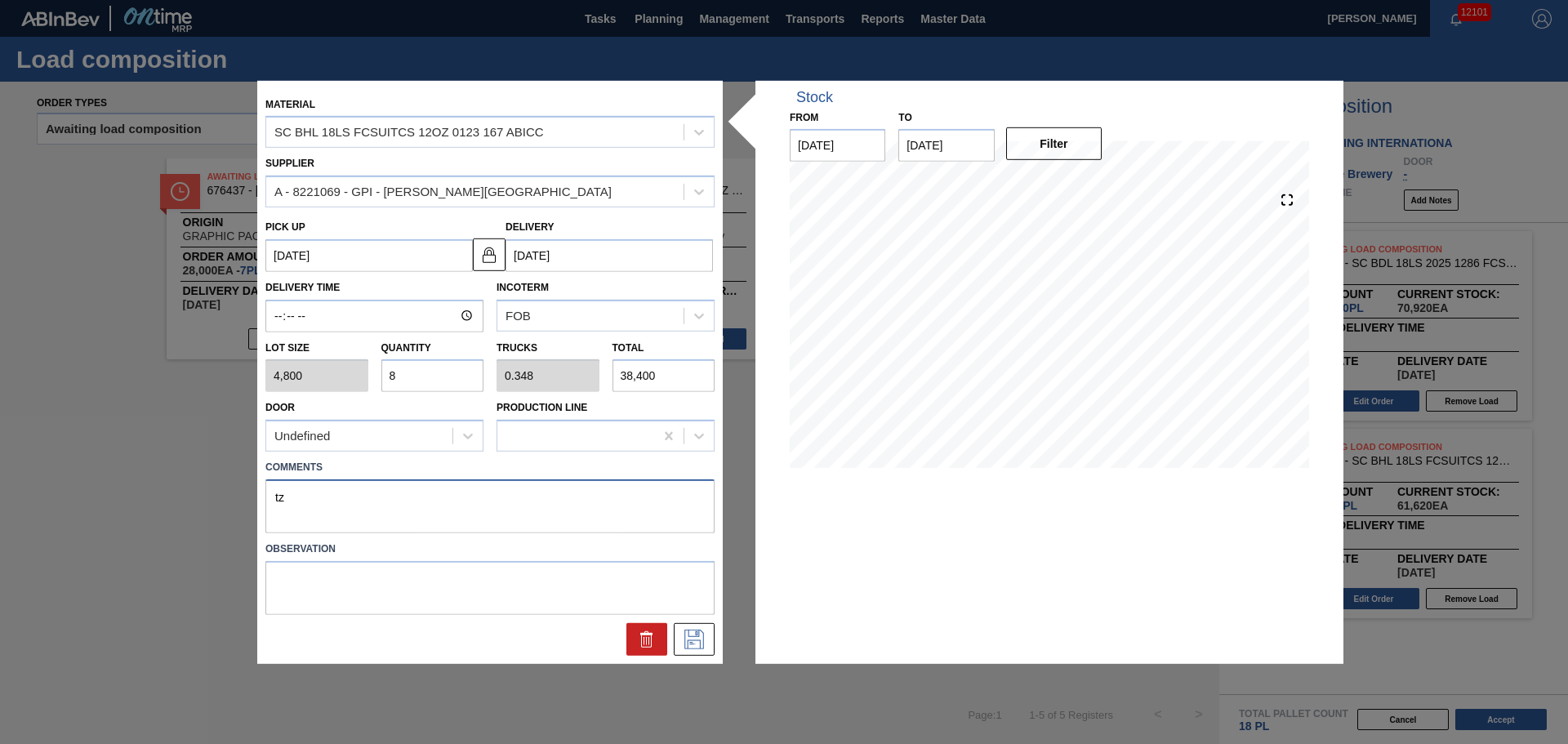
type textarea "t"
type textarea "TAIL, DROP"
click at [425, 376] on input "8" at bounding box center [433, 375] width 103 height 33
type input "7"
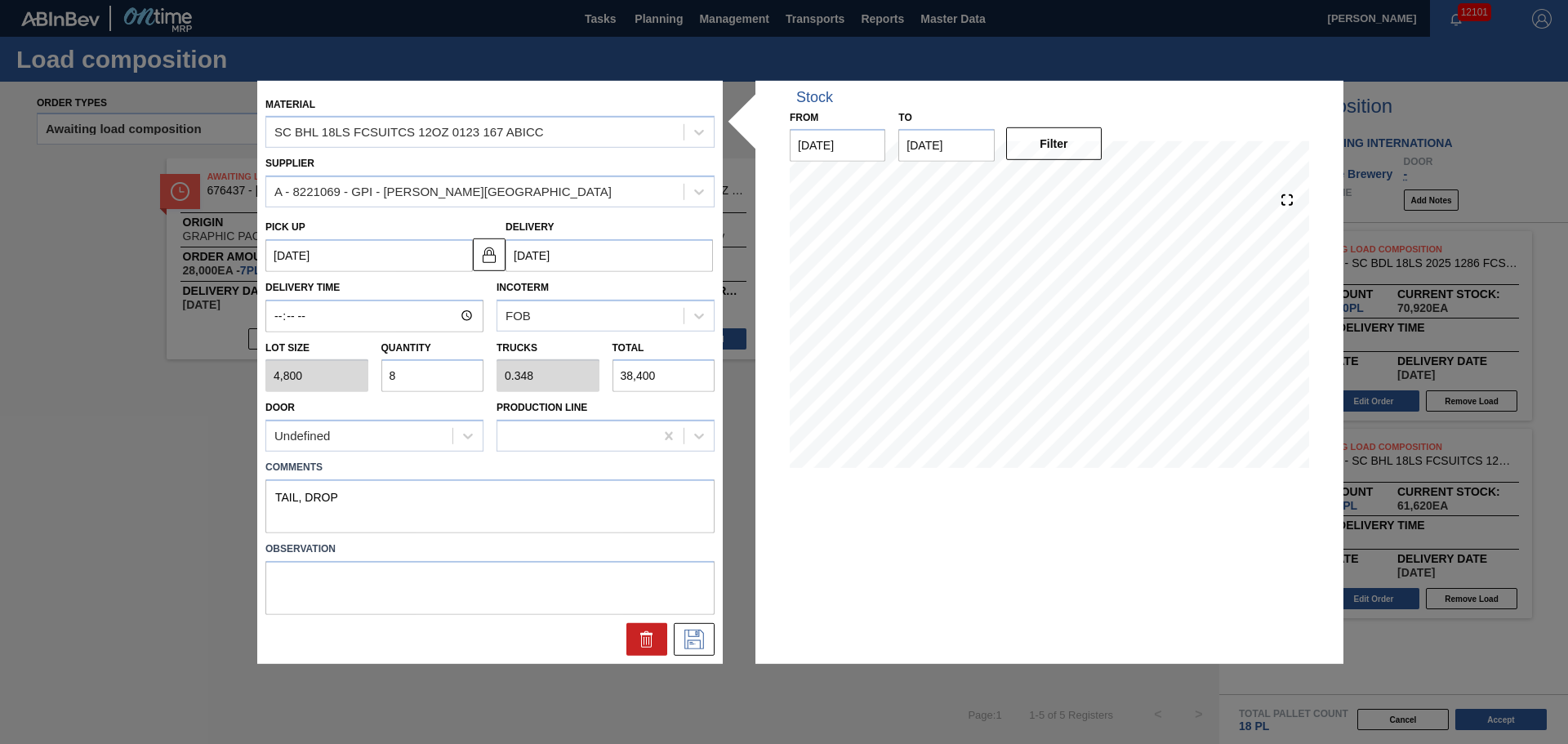
type input "0.304"
type input "33,600"
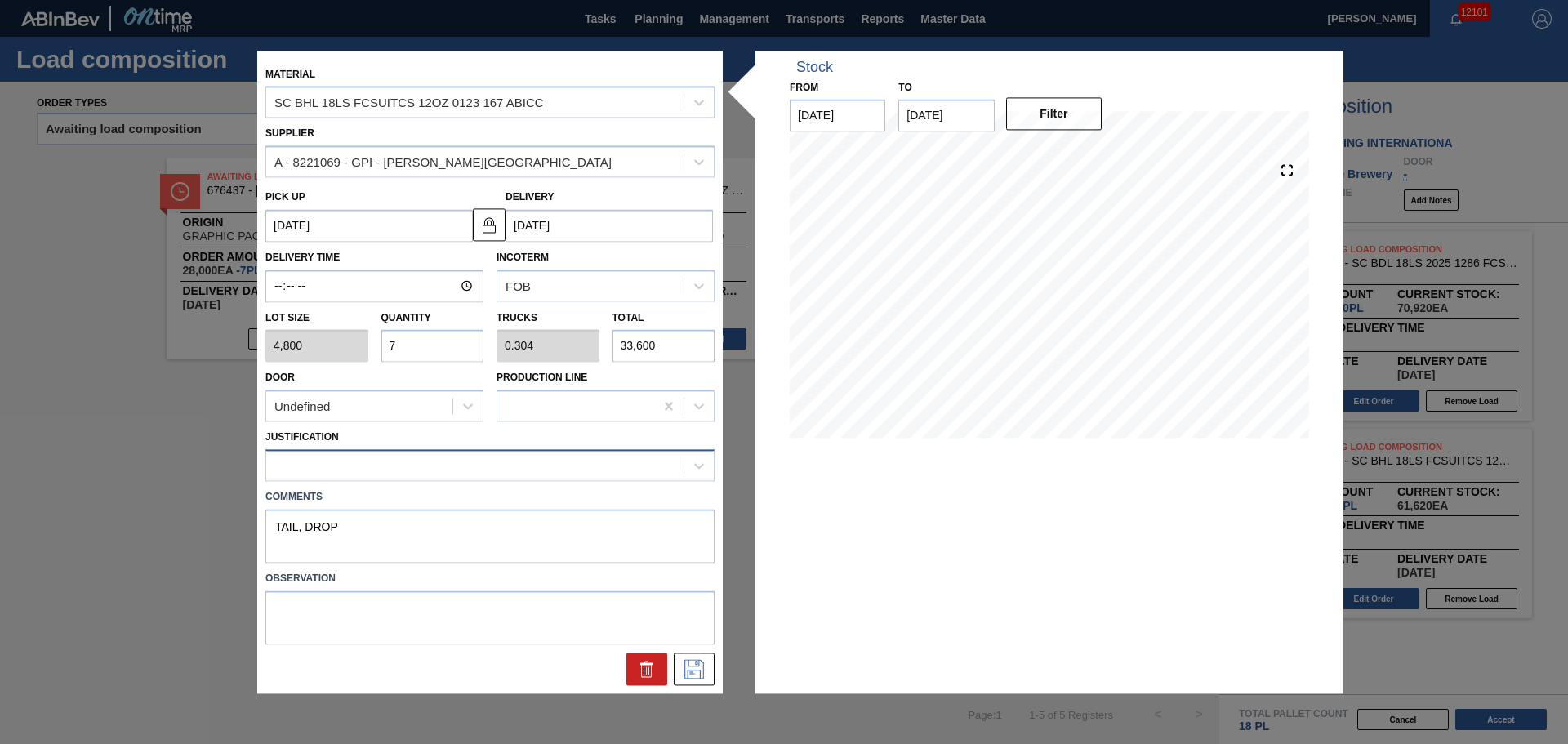
type input "7"
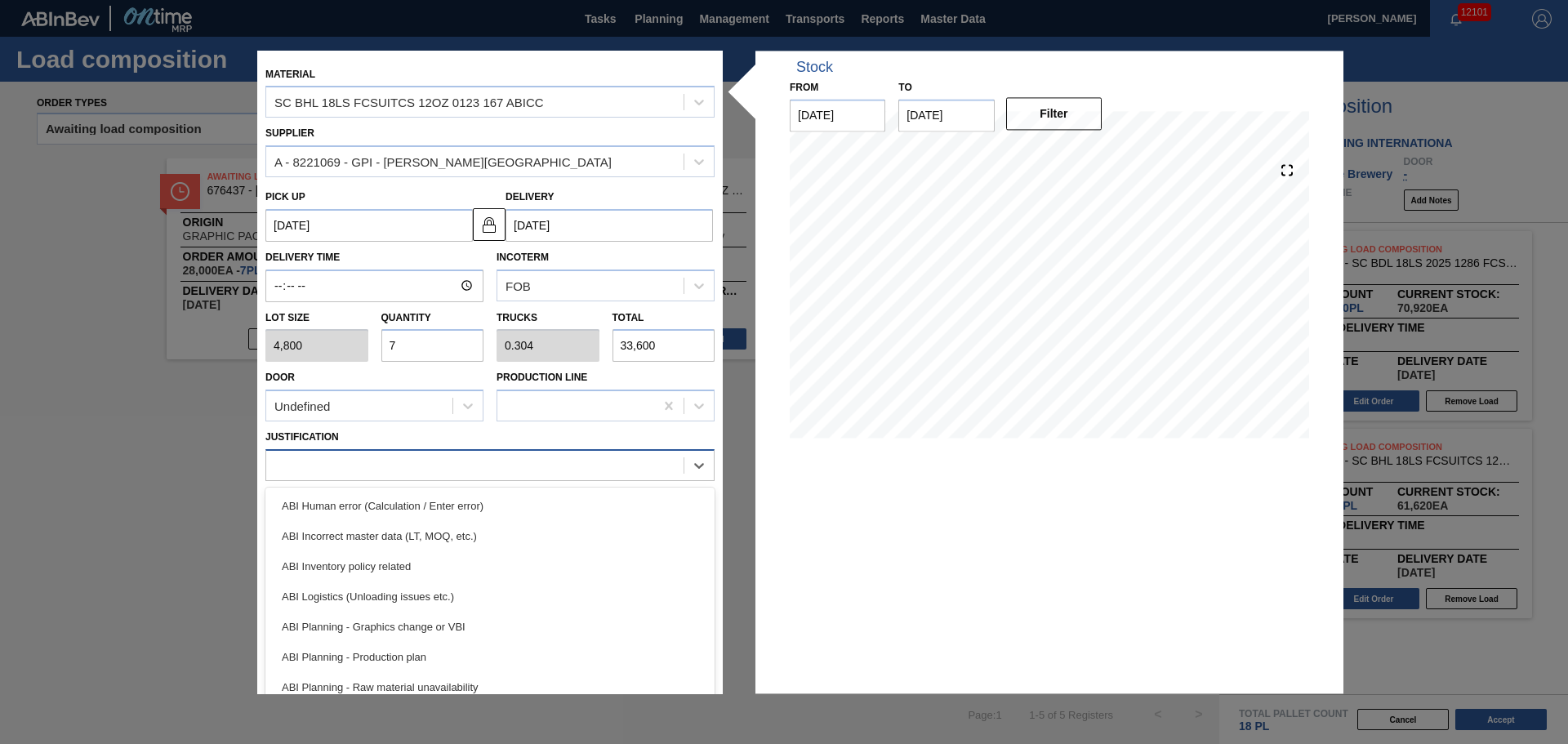
click at [491, 457] on div at bounding box center [474, 466] width 417 height 24
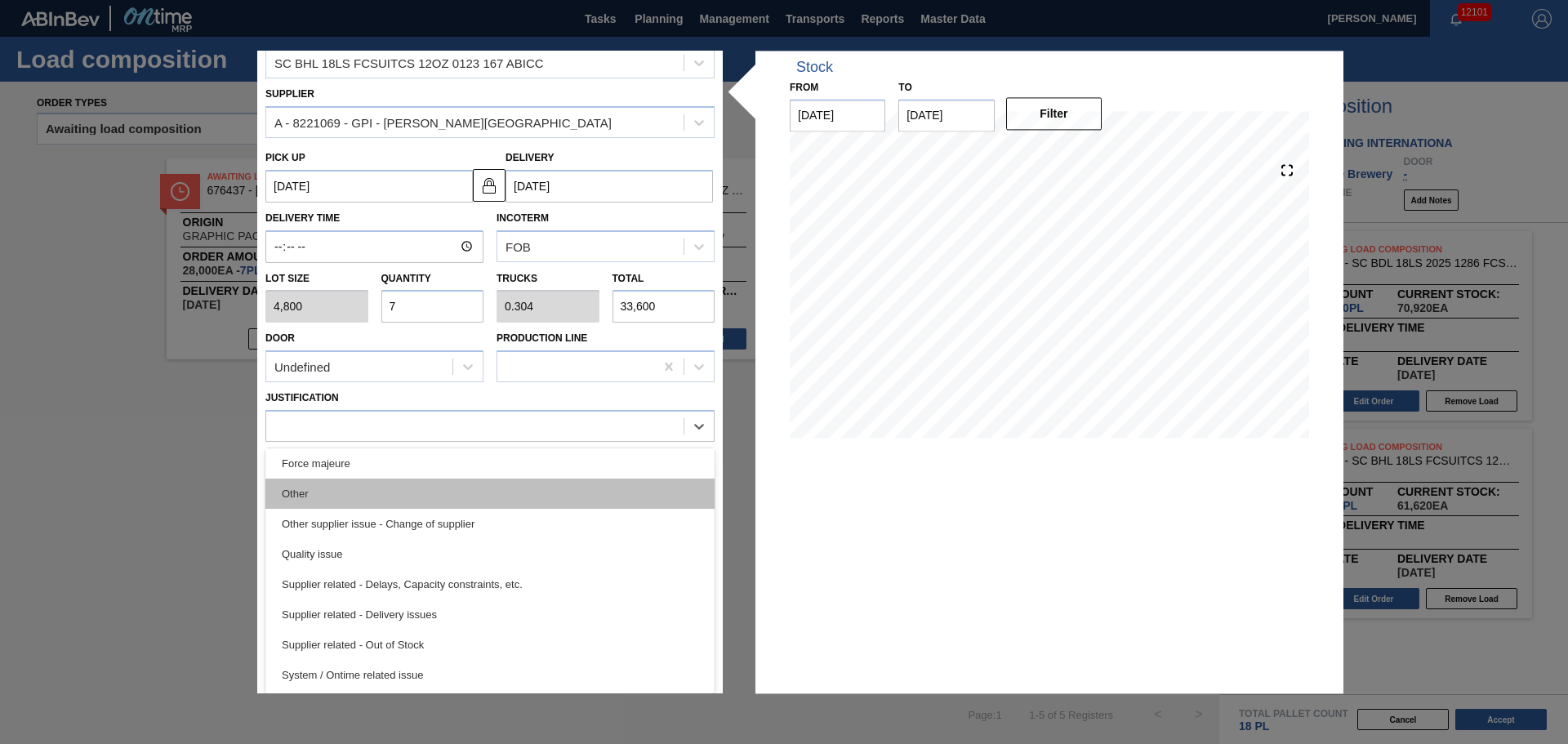
scroll to position [224, 0]
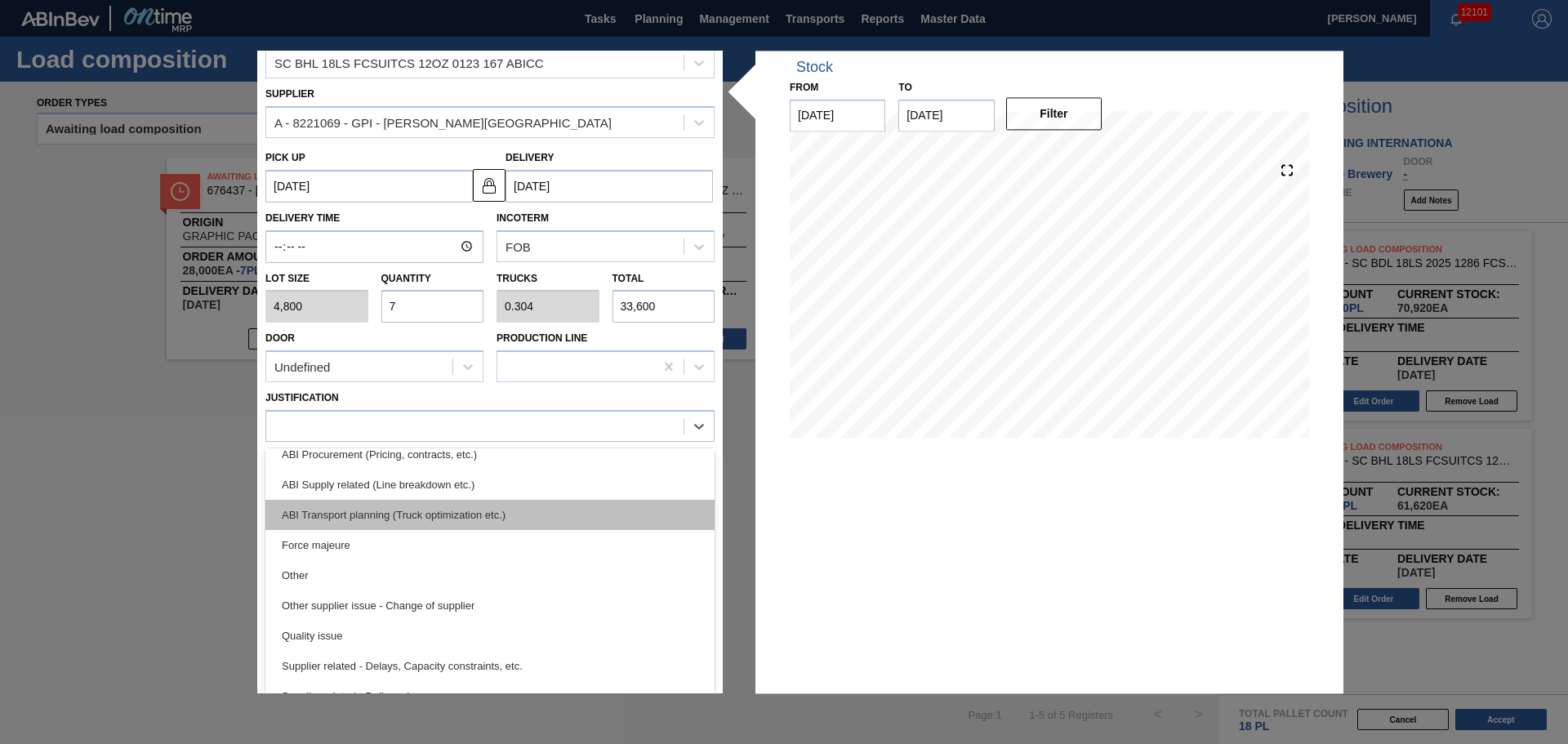
click at [507, 515] on div "ABI Transport planning (Truck optimization etc.)" at bounding box center [490, 515] width 449 height 30
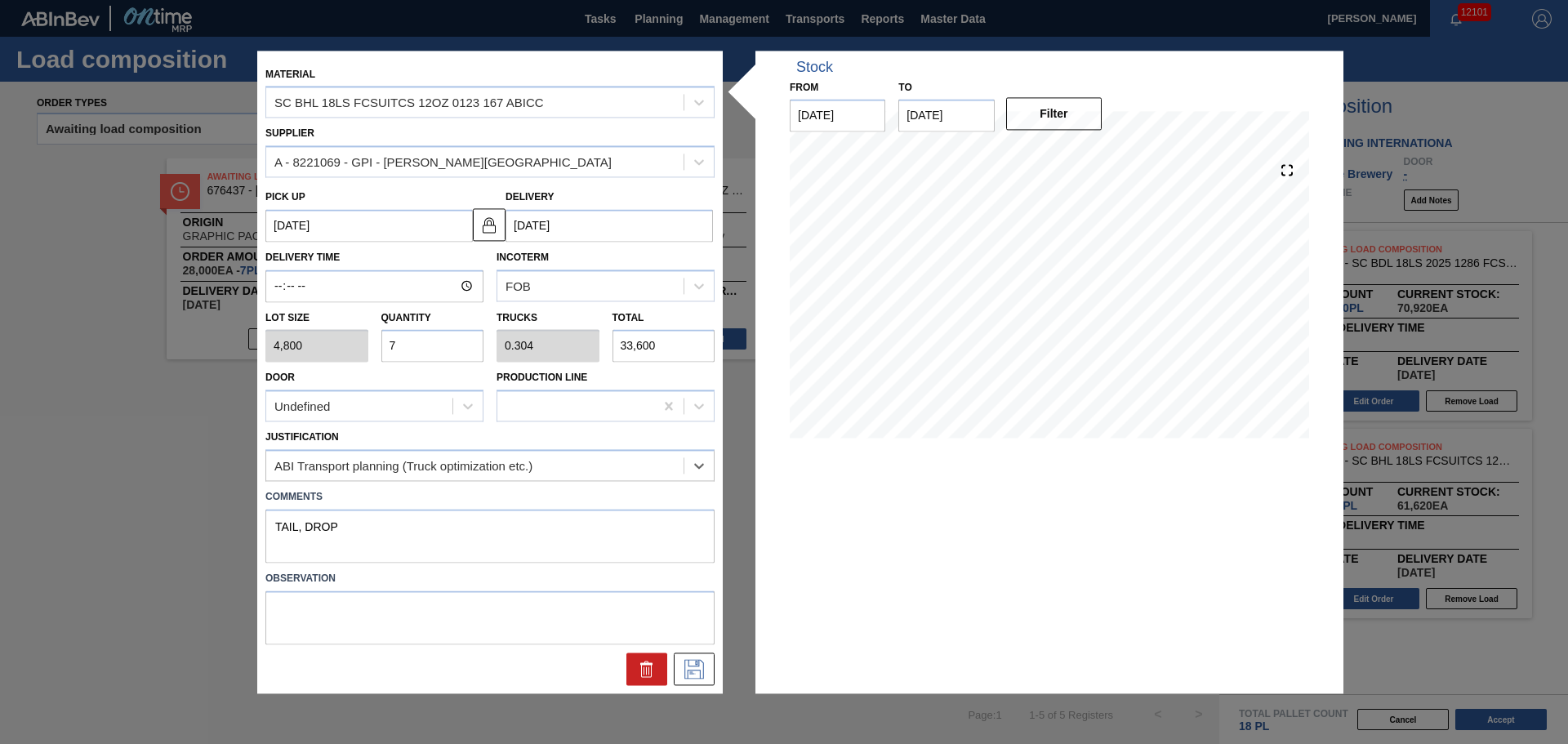
scroll to position [0, 0]
click at [482, 528] on textarea "TAIL, DROP" at bounding box center [490, 536] width 449 height 54
click at [705, 672] on icon at bounding box center [694, 668] width 26 height 19
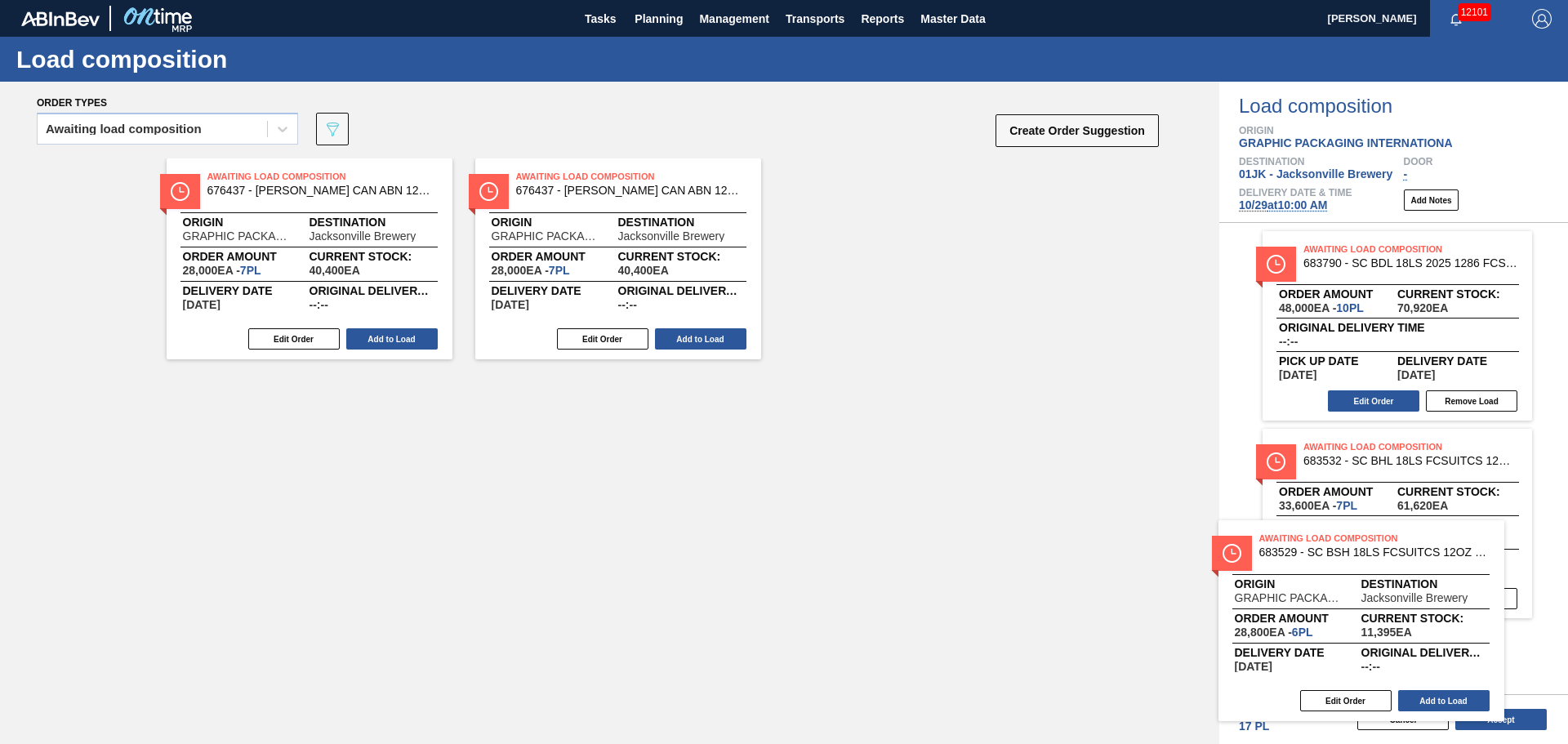
drag, startPoint x: 1078, startPoint y: 490, endPoint x: 1385, endPoint y: 599, distance: 325.8
click at [1385, 602] on div "Order types Awaiting load composition 089F7B8B-B2A5-4AFE-B5C0-19BA573D28AC Crea…" at bounding box center [784, 413] width 1568 height 662
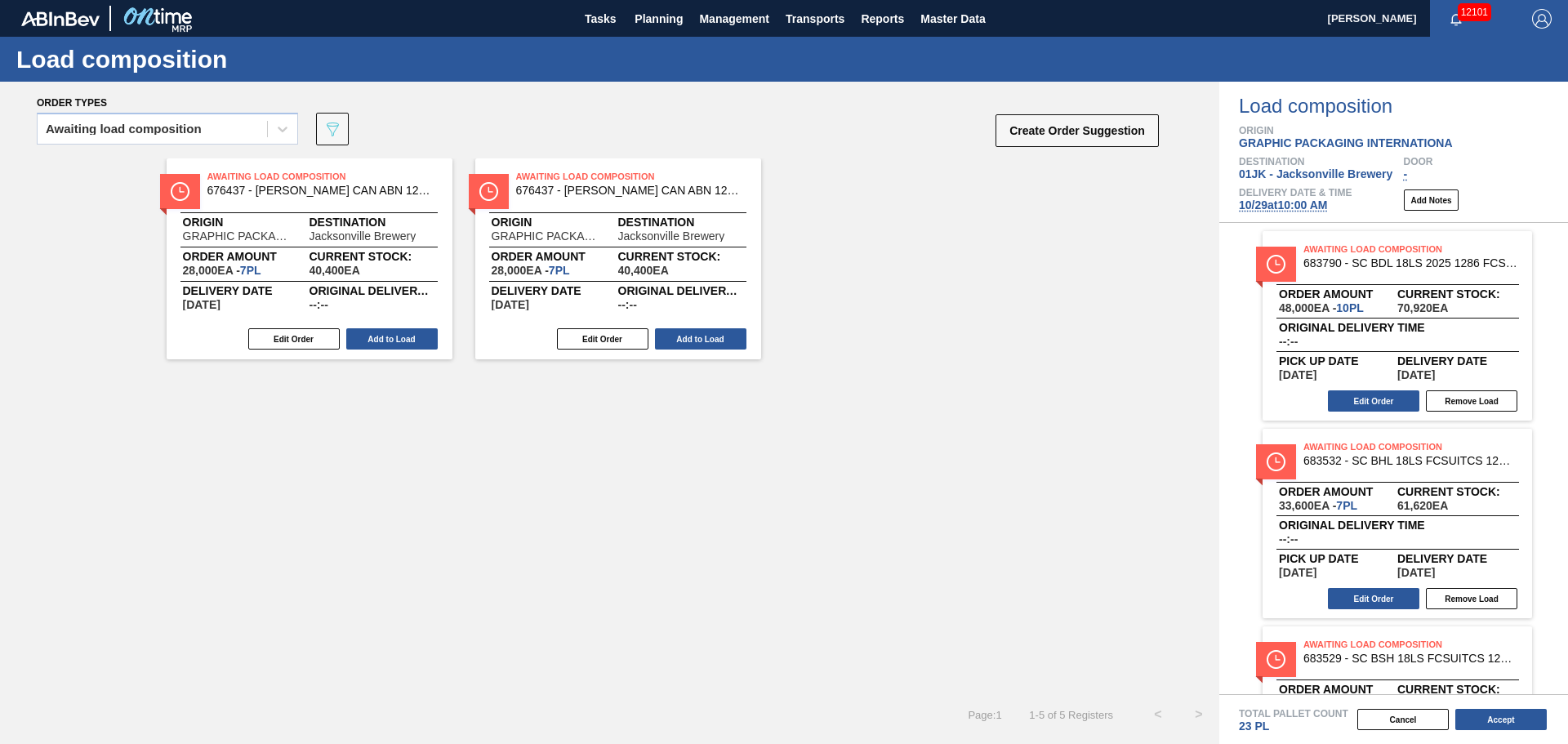
scroll to position [130, 0]
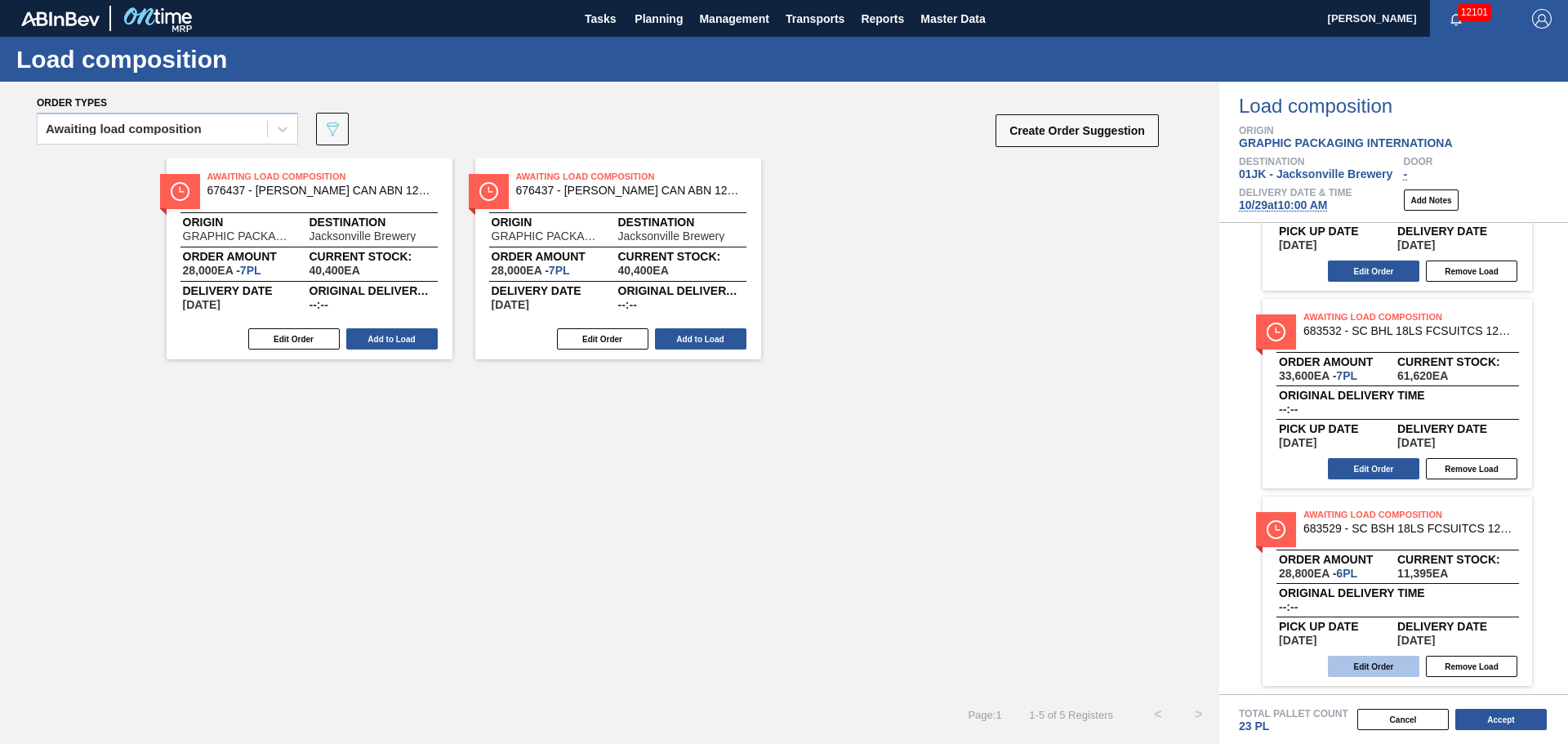
click at [1373, 665] on button "Edit Order" at bounding box center [1373, 665] width 91 height 21
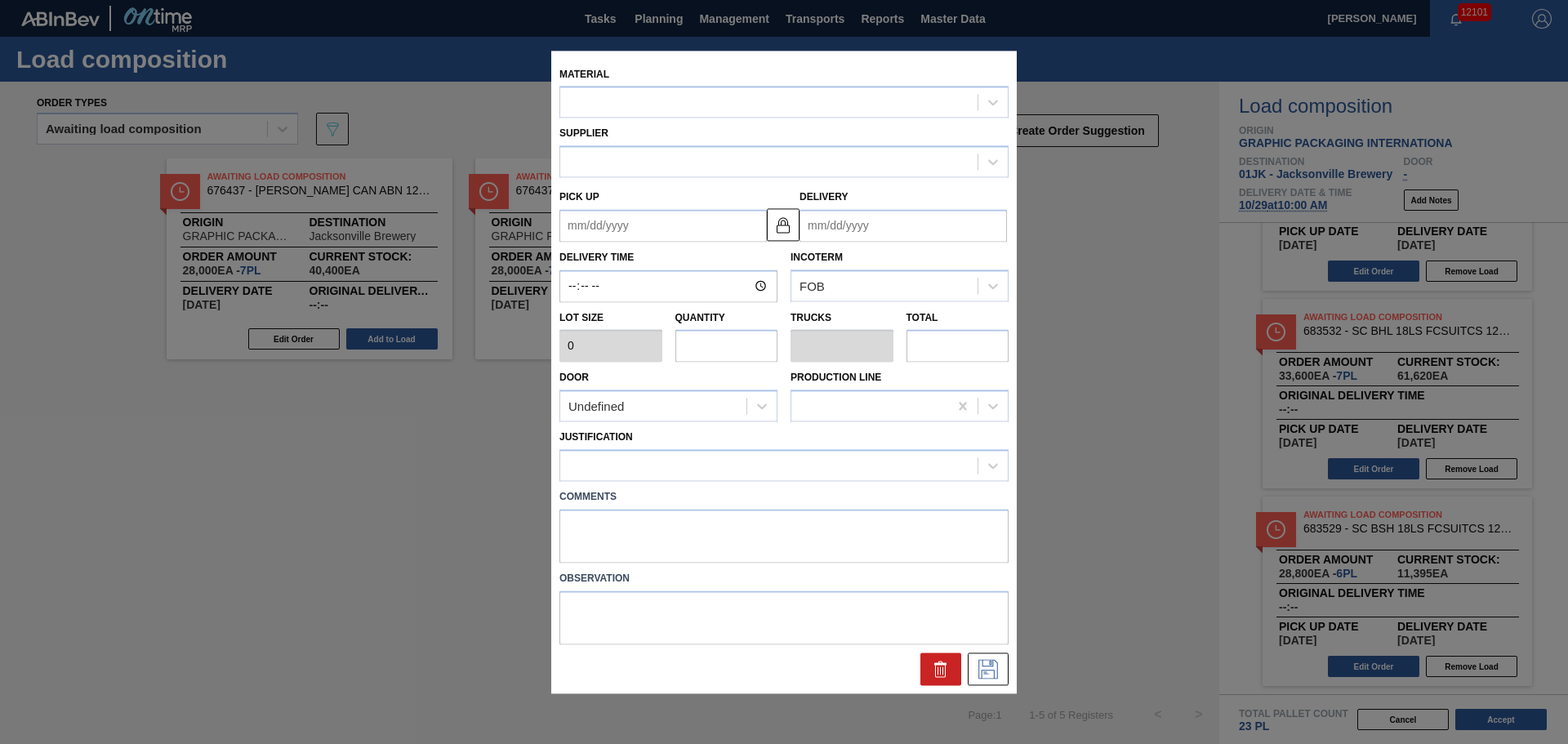
type input "4,800"
type input "6"
type input "0.273"
type input "28,800"
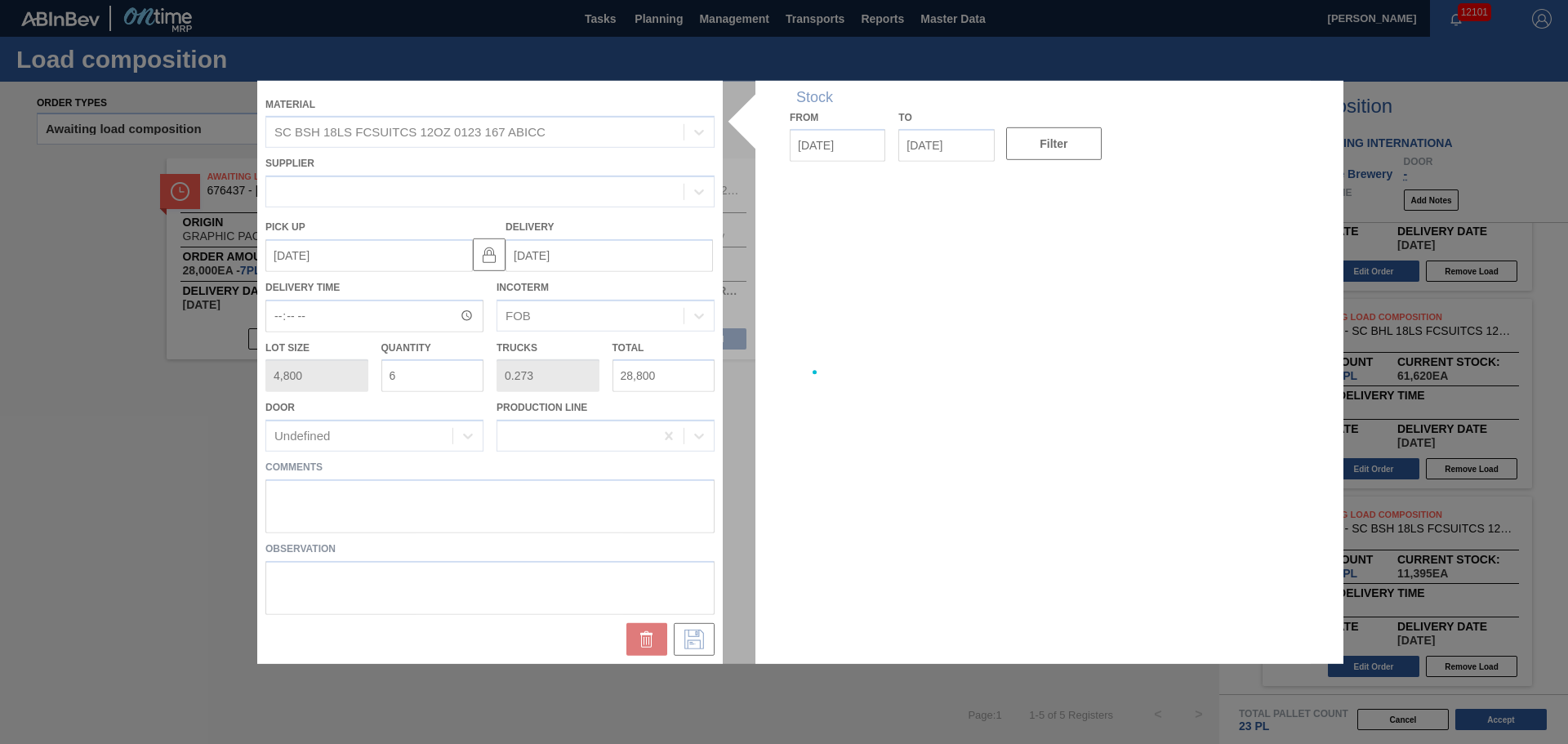
type up "[DATE]"
type input "[DATE]"
click at [672, 544] on div at bounding box center [784, 371] width 1054 height 583
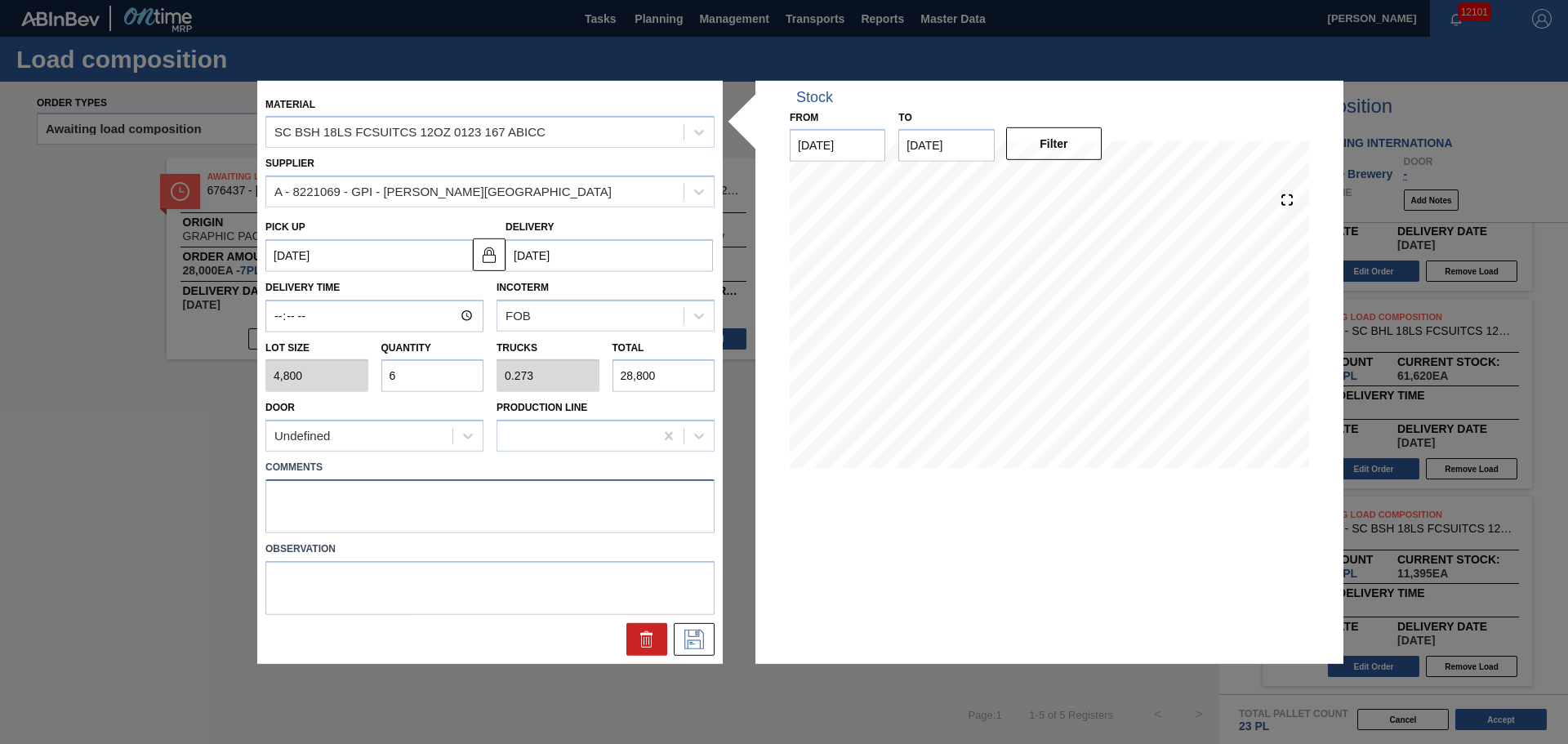
click at [643, 494] on textarea at bounding box center [490, 506] width 449 height 54
type textarea "NOSE, DROP"
click at [699, 632] on icon at bounding box center [694, 638] width 26 height 19
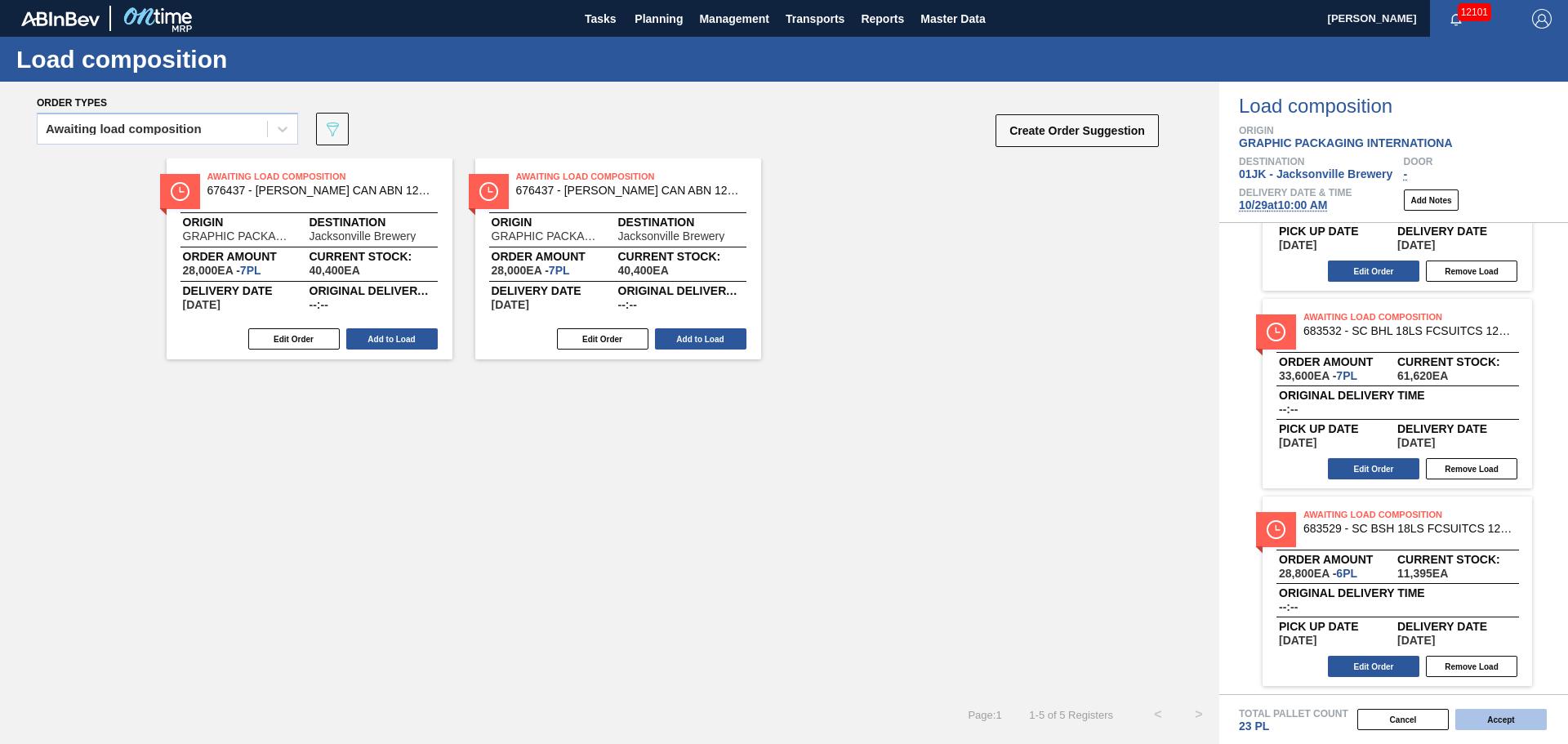
click at [1505, 719] on button "Accept" at bounding box center [1501, 719] width 91 height 21
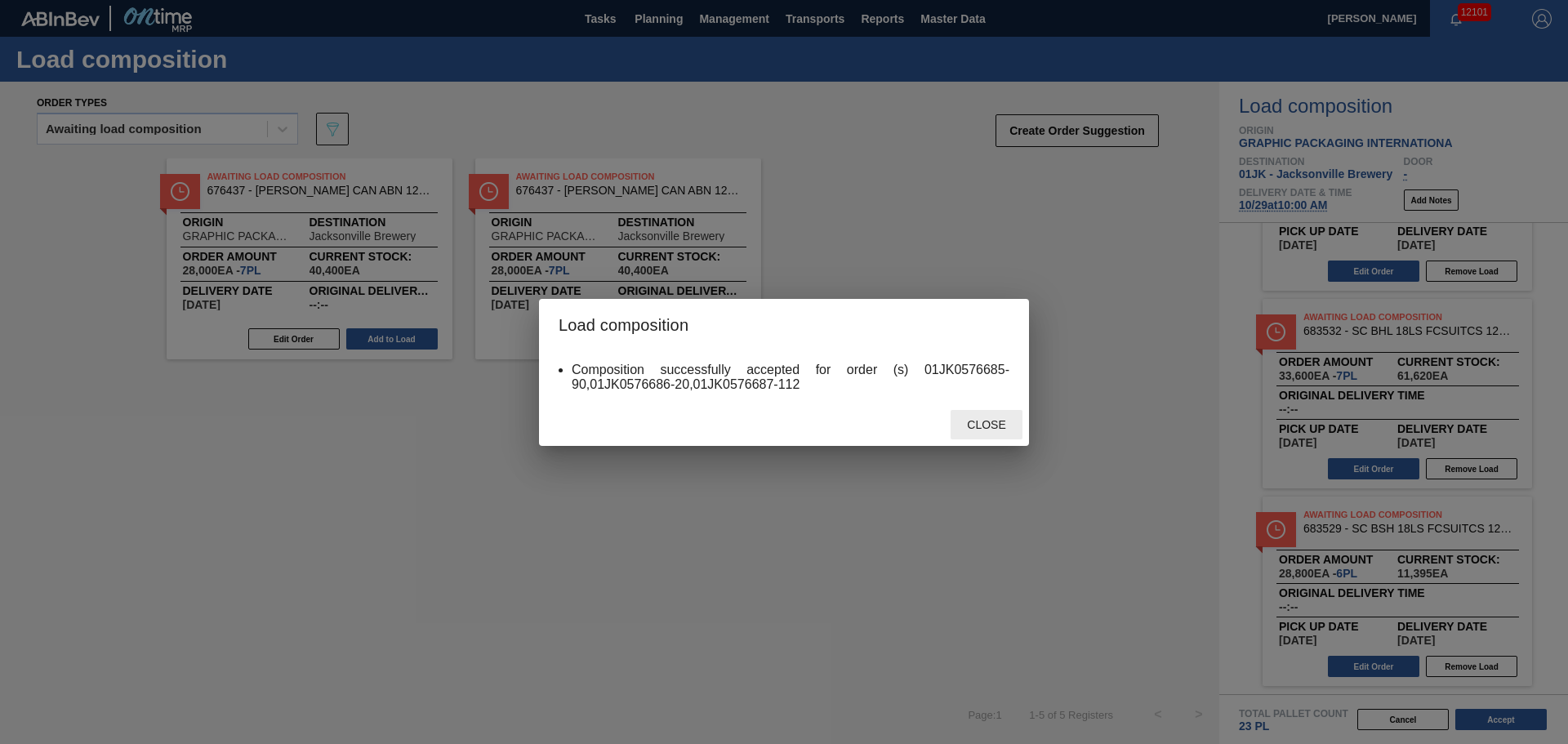
click at [998, 422] on span "Close" at bounding box center [986, 424] width 64 height 13
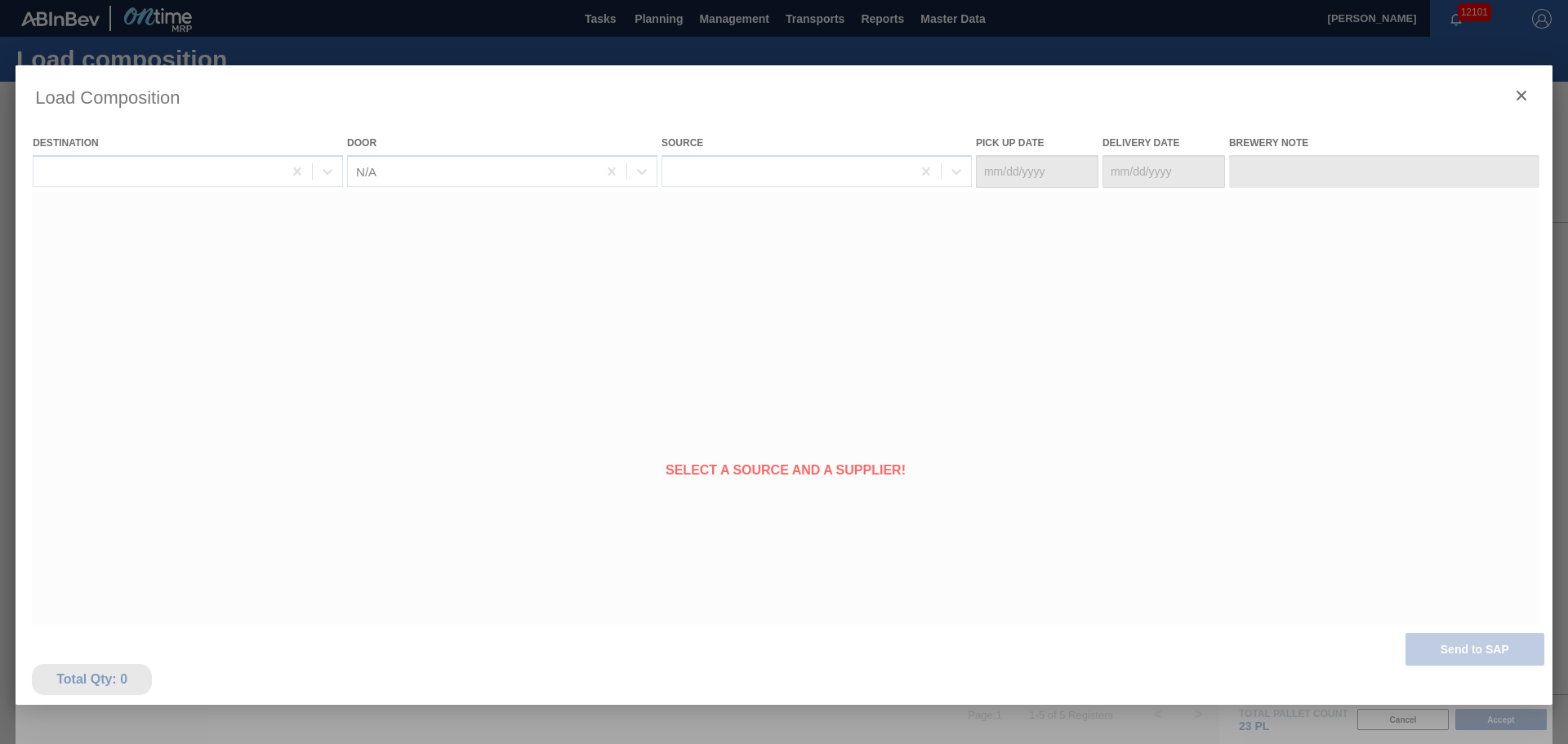
type Date "[DATE]"
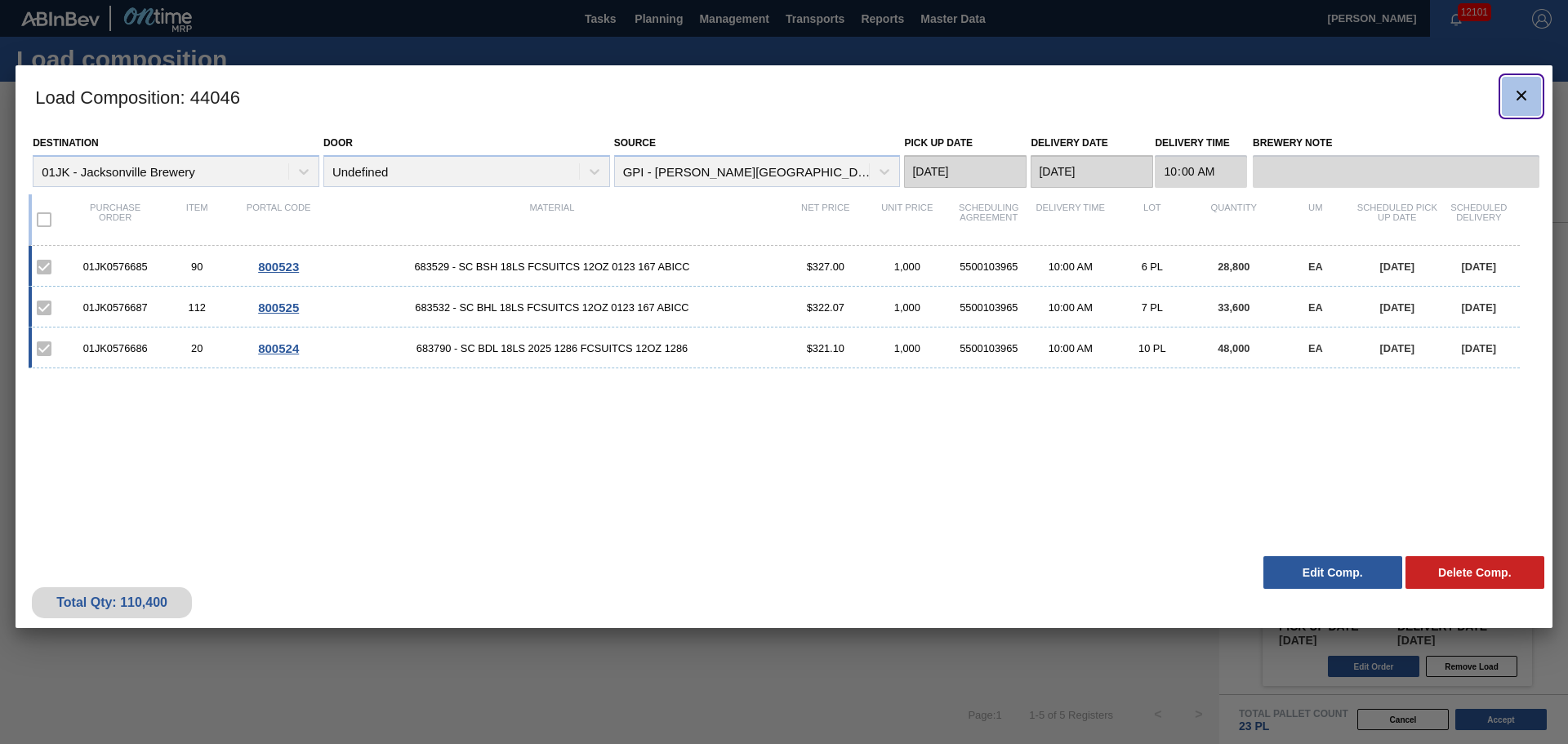
click at [1517, 102] on icon "botão de ícone" at bounding box center [1521, 95] width 19 height 19
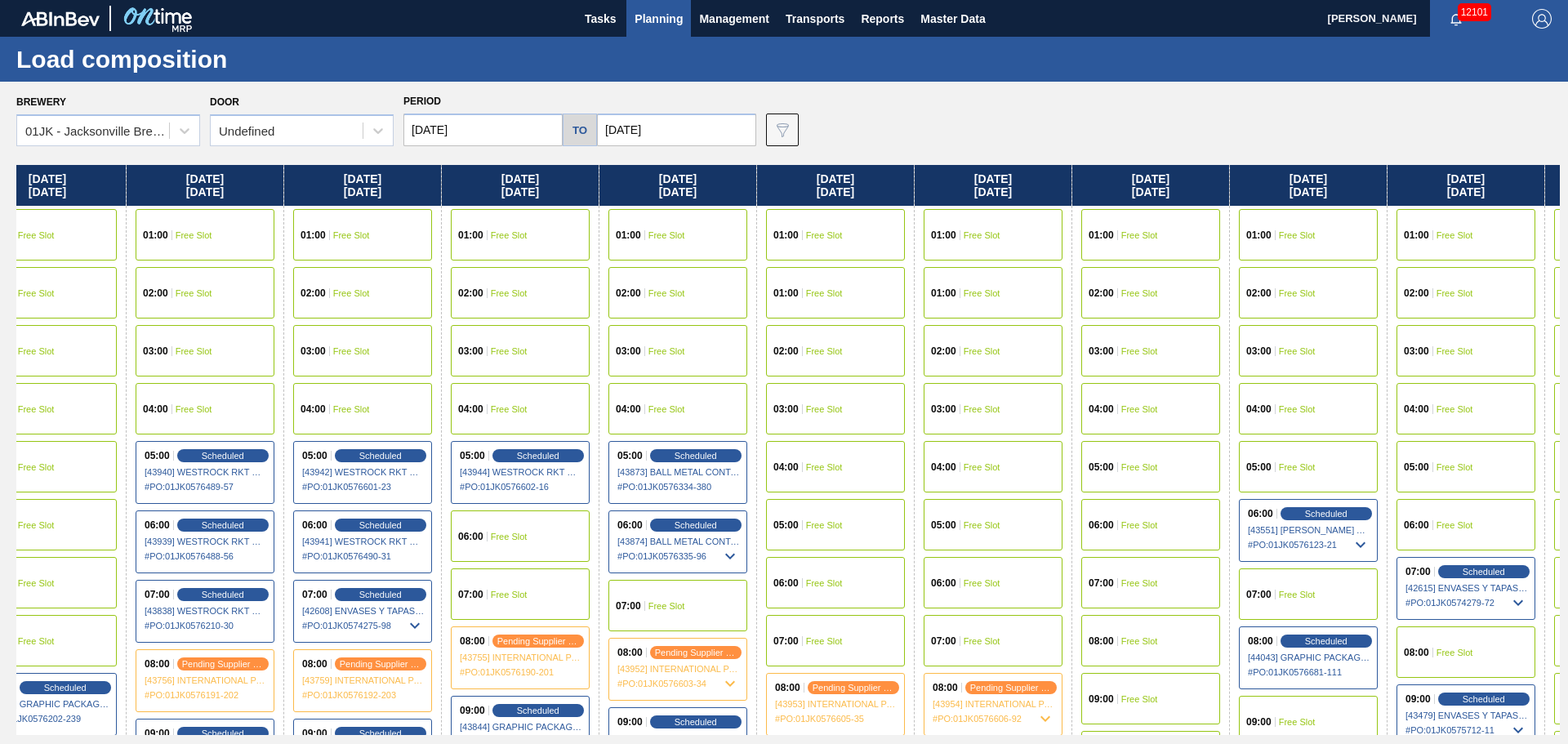
drag, startPoint x: 1280, startPoint y: 334, endPoint x: 1052, endPoint y: 332, distance: 228.0
click at [1052, 333] on div "[DATE] 01:00 Free Slot 01:00 Free Slot 02:00 Free Slot 03:00 Free Slot 04:00 Fr…" at bounding box center [787, 450] width 1543 height 570
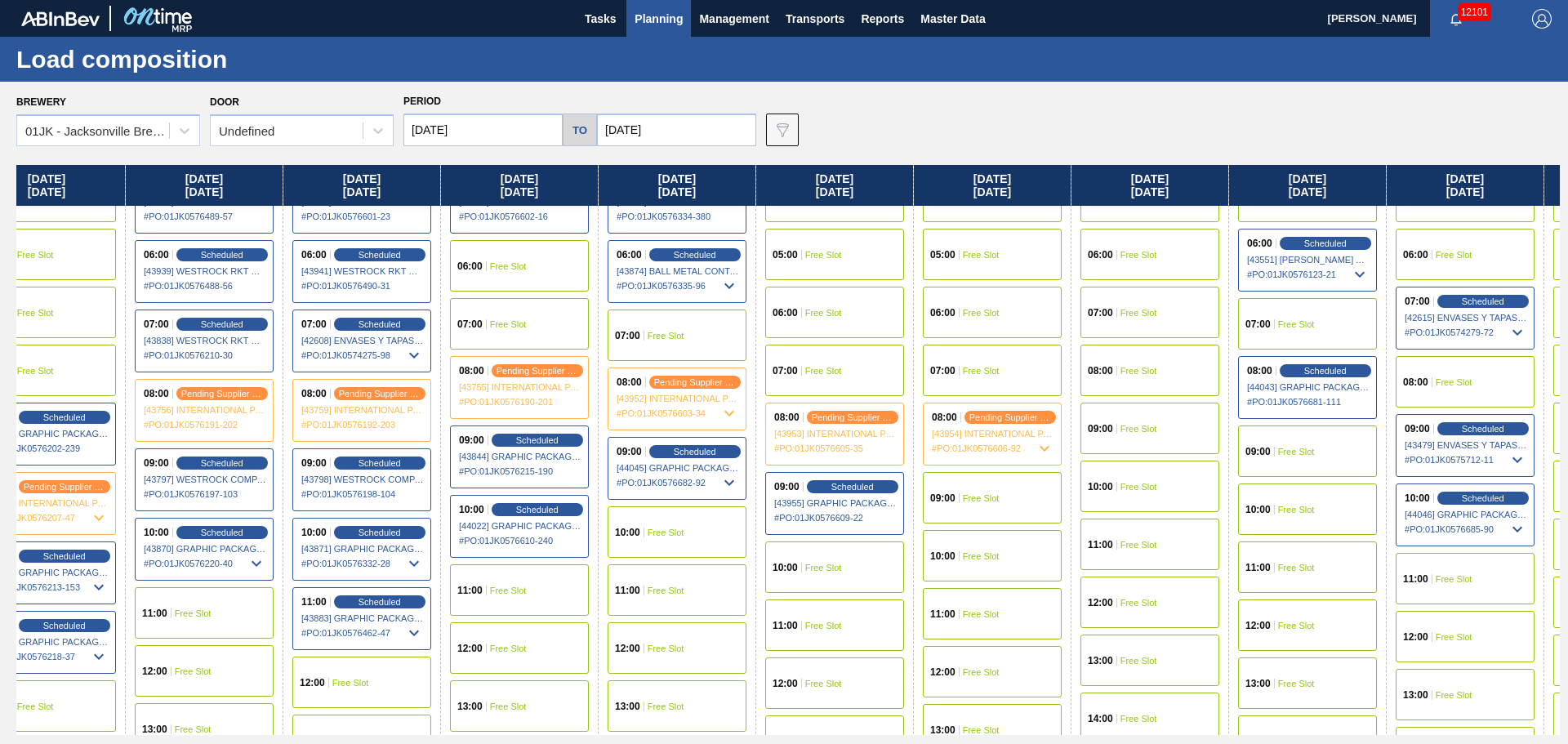
scroll to position [245, 206]
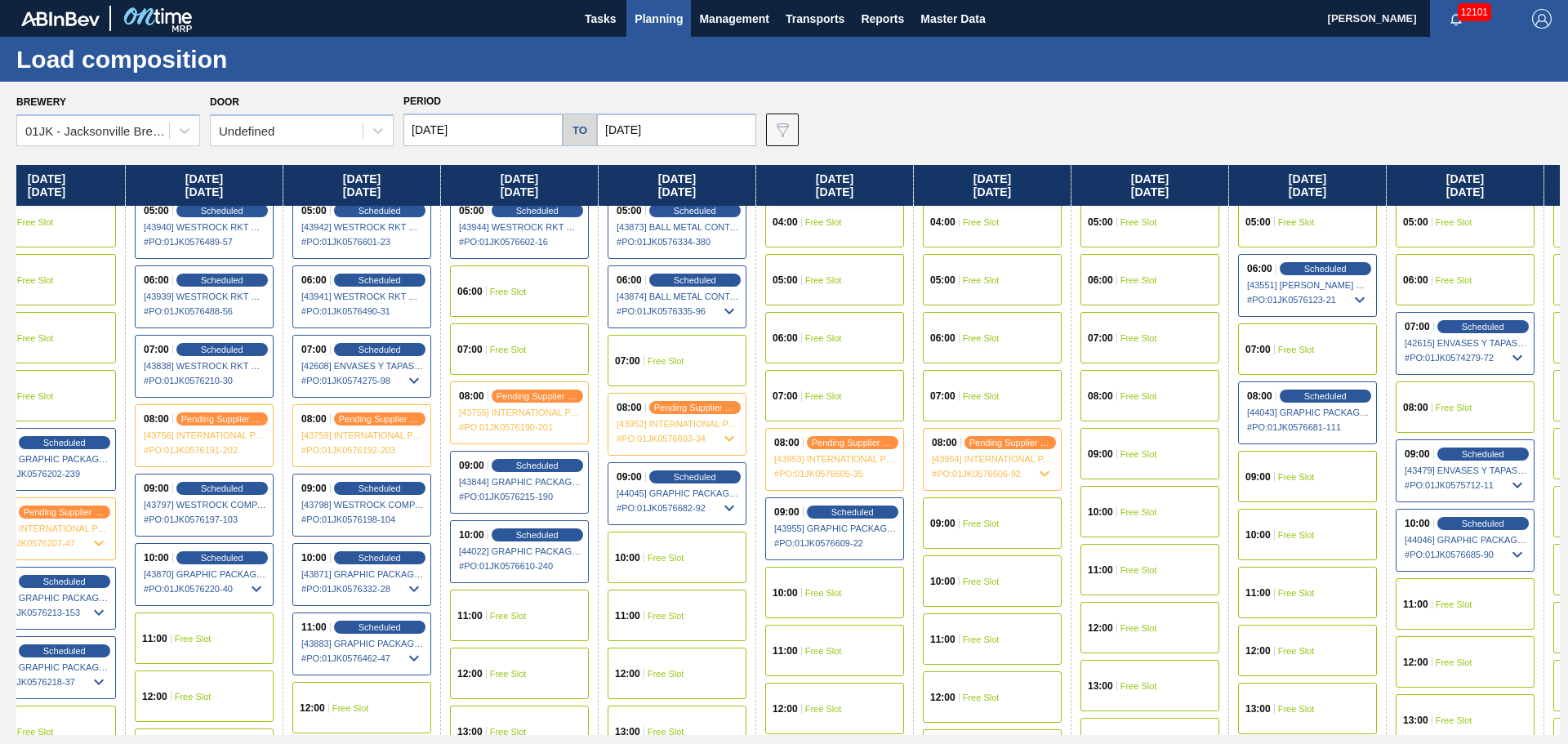
click at [1162, 446] on div "09:00 Free Slot" at bounding box center [1149, 453] width 139 height 52
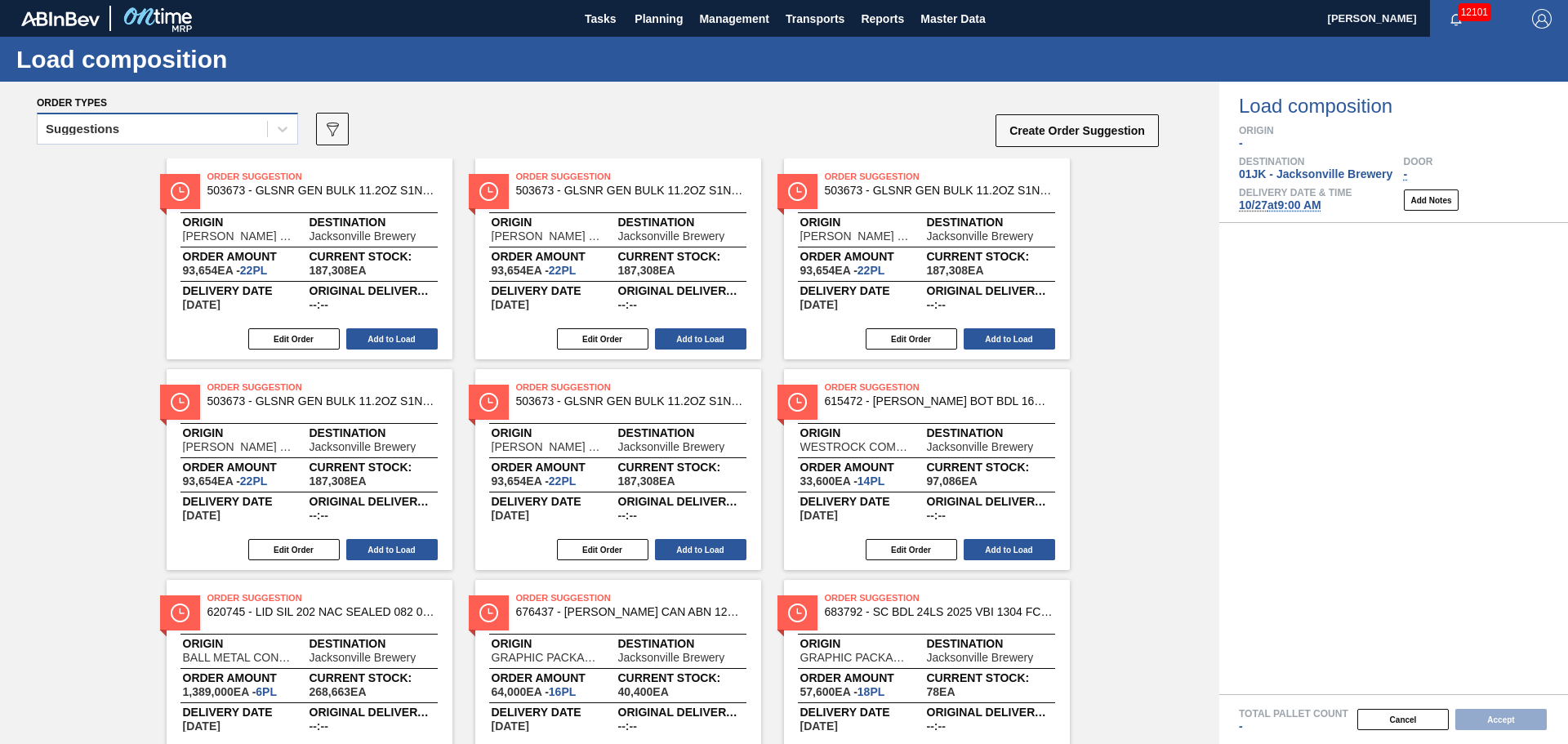
click at [96, 129] on div "Suggestions" at bounding box center [82, 129] width 74 height 12
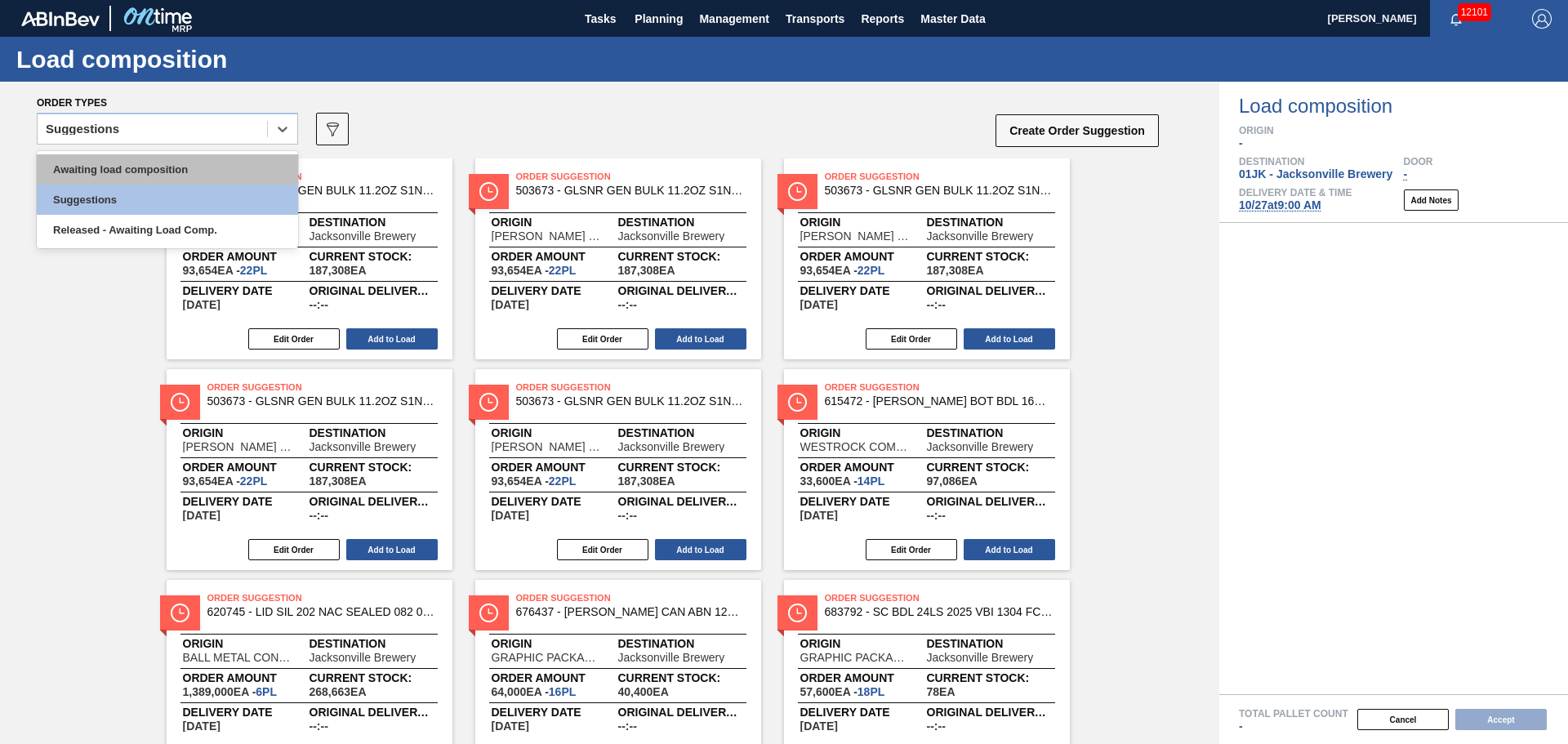
click at [182, 174] on div "Awaiting load composition" at bounding box center [167, 169] width 261 height 30
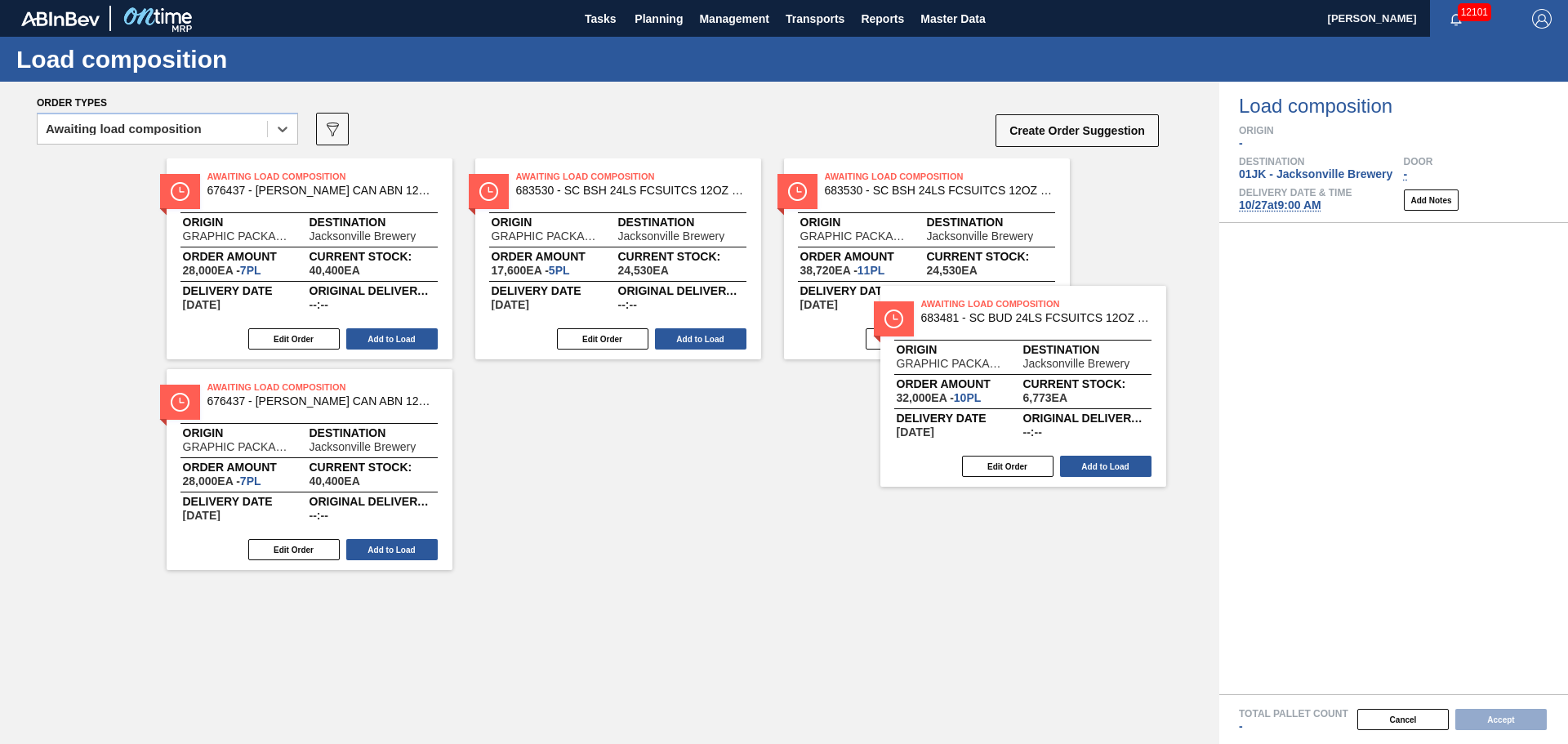
drag, startPoint x: 1348, startPoint y: 441, endPoint x: 1401, endPoint y: 348, distance: 107.0
click at [1401, 348] on div "Order types option Awaiting load composition, selected. Select is focused ,type…" at bounding box center [784, 413] width 1568 height 662
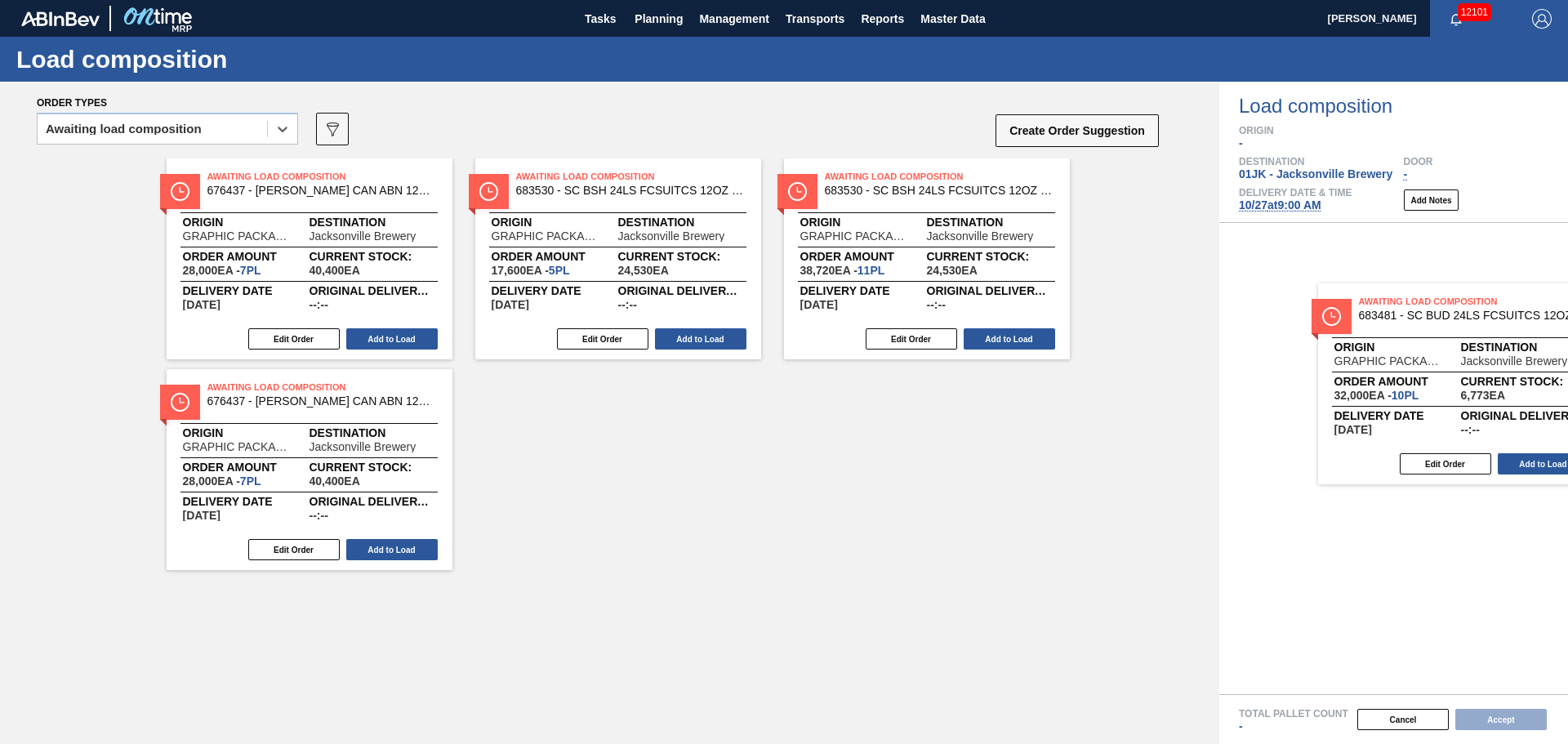
drag, startPoint x: 1006, startPoint y: 429, endPoint x: 1447, endPoint y: 331, distance: 451.8
click at [1451, 332] on div "Order types option Awaiting load composition, selected. Select is focused ,type…" at bounding box center [784, 413] width 1568 height 662
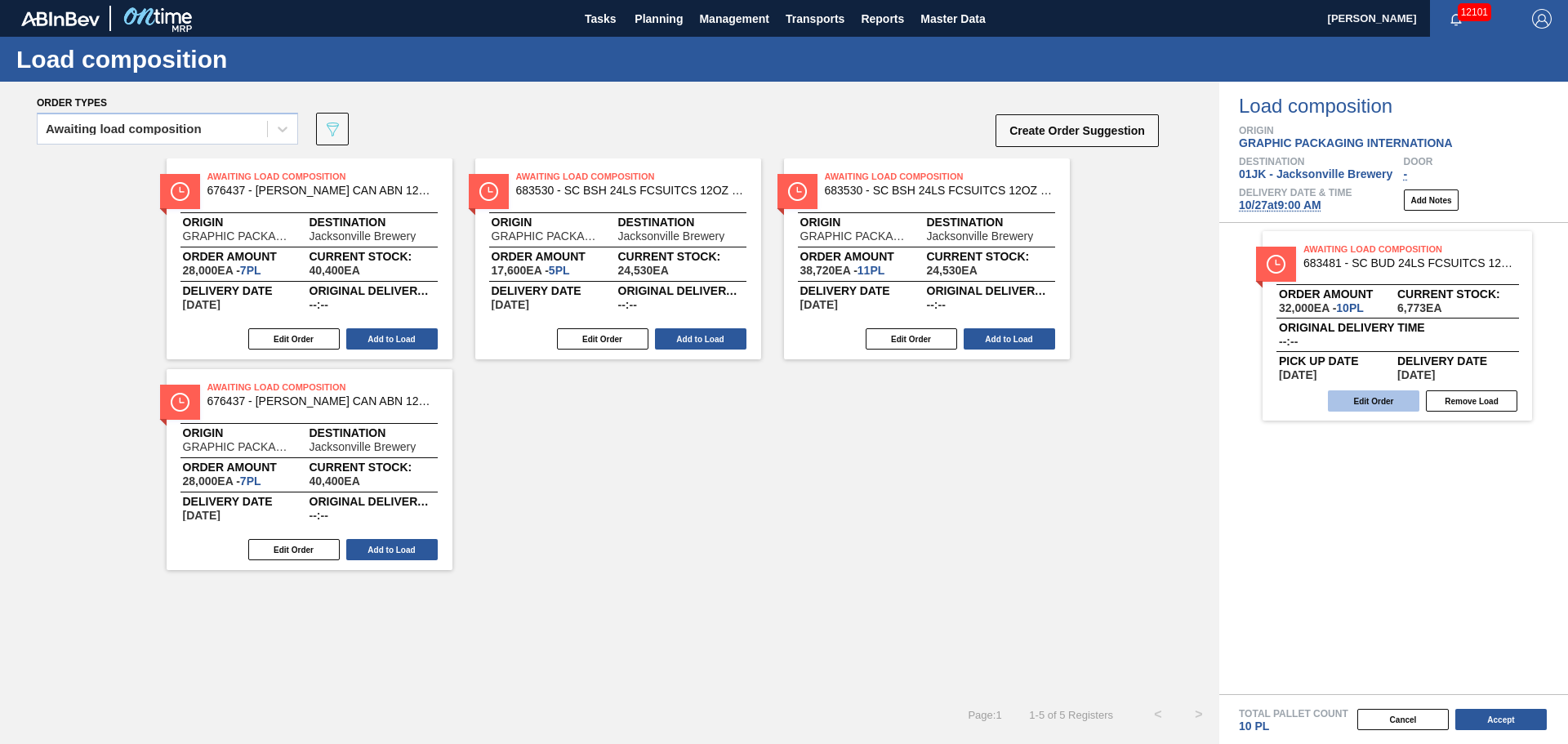
click at [1379, 392] on button "Edit Order" at bounding box center [1373, 401] width 91 height 21
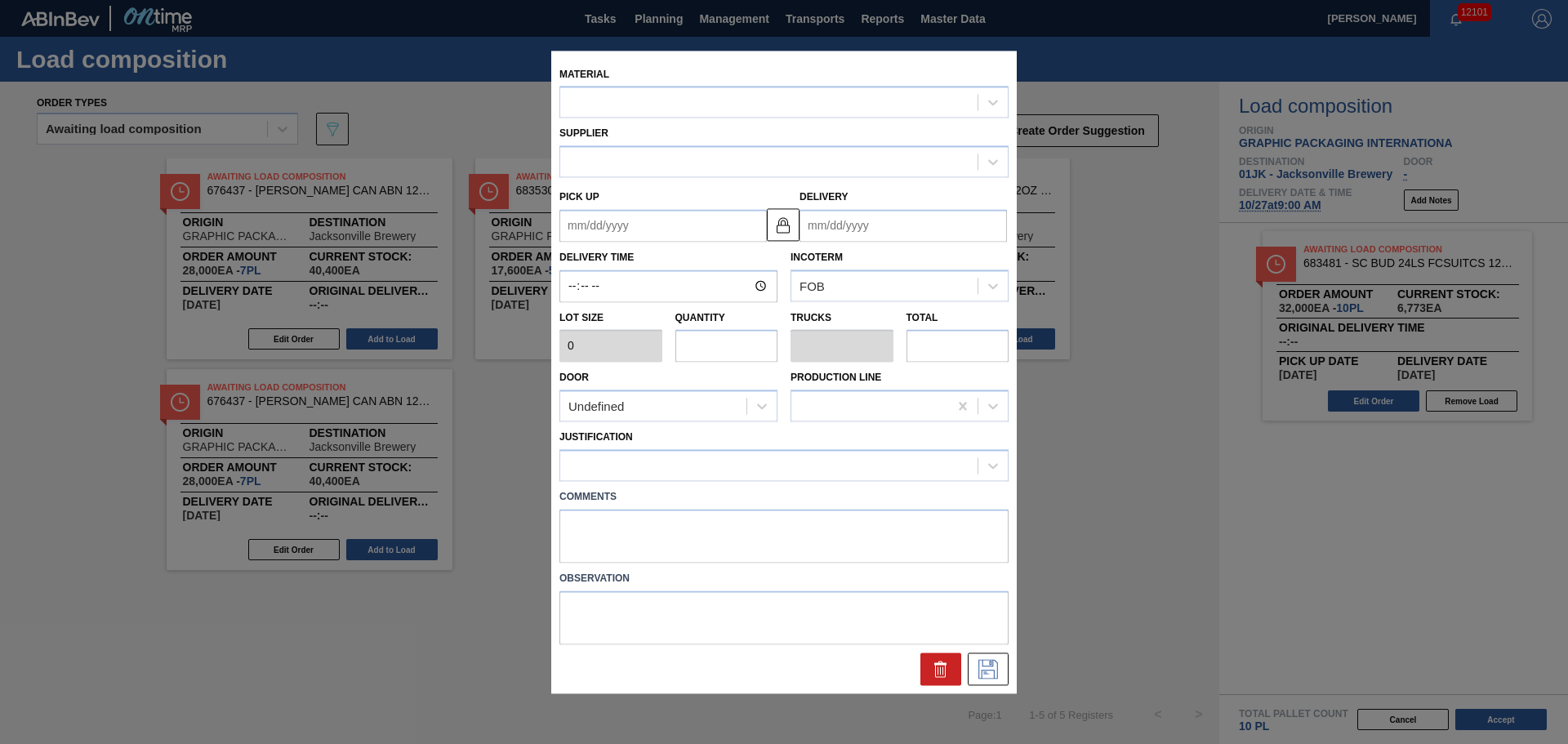
type input "3,200"
type input "10"
type input "0.385"
type input "32,000"
type up "[DATE]"
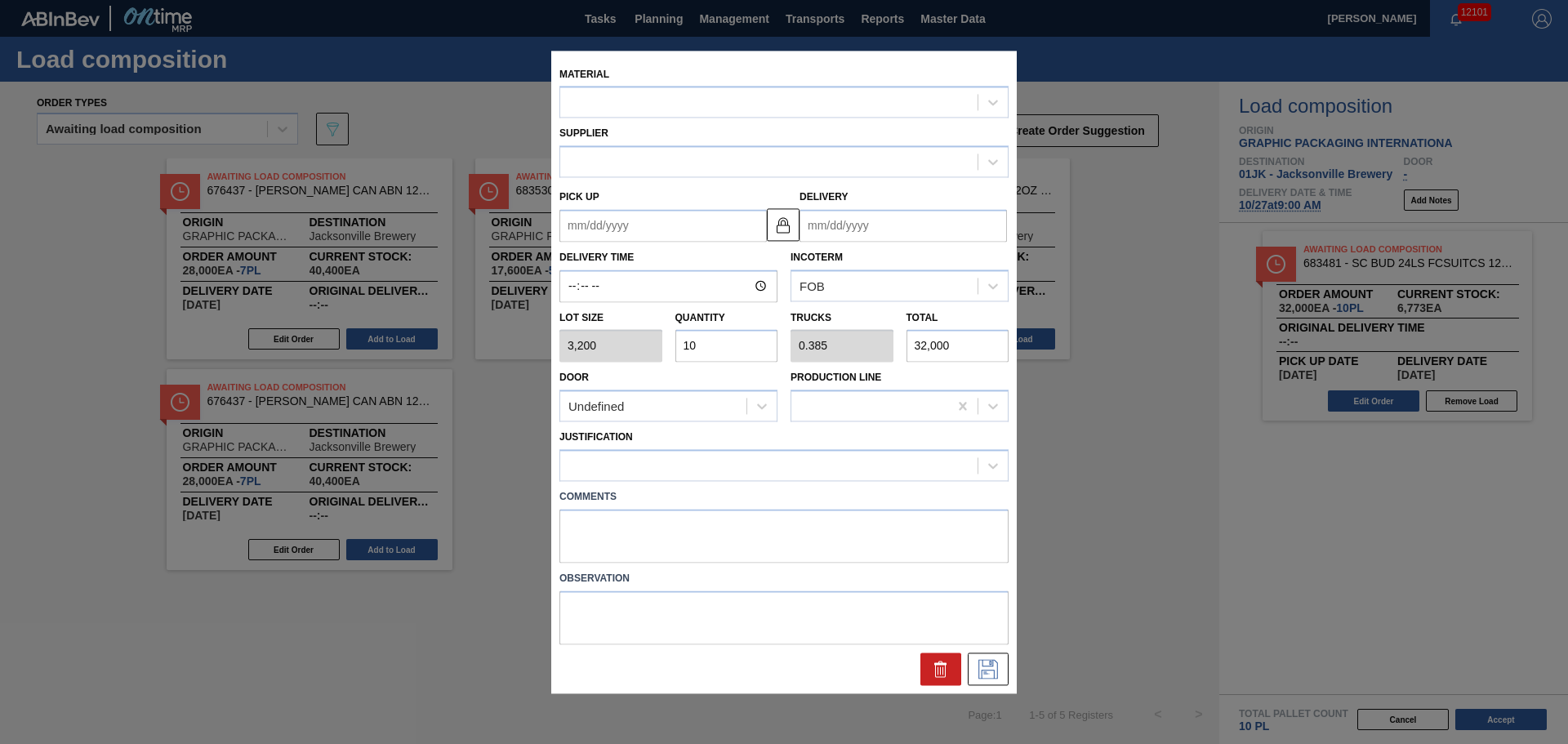
type input "[DATE]"
click at [715, 546] on div "Material Supplier Pick up [DATE] Delivery [DATE] Delivery Time Incoterm FOB Lot…" at bounding box center [784, 372] width 465 height 643
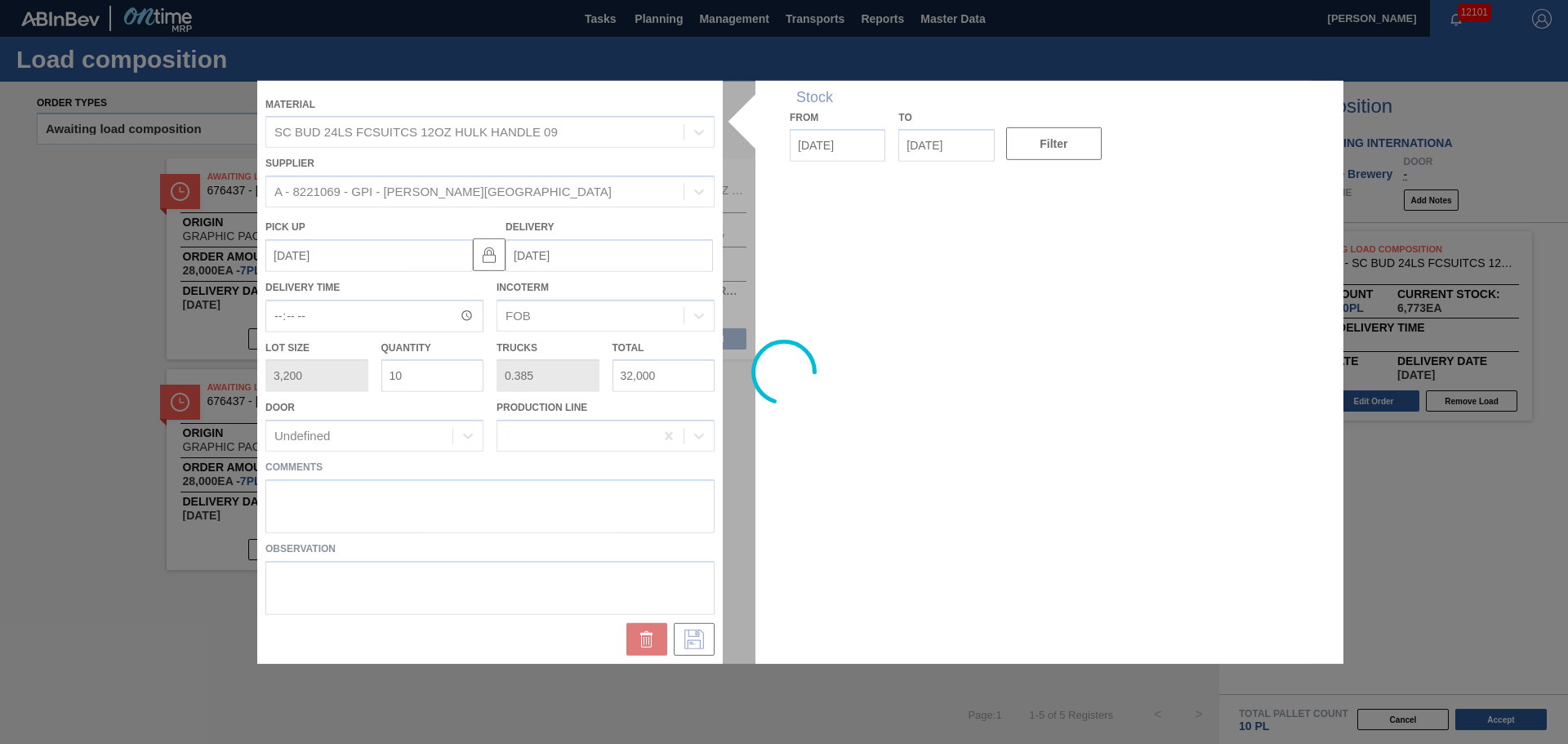
click at [574, 509] on div at bounding box center [784, 371] width 1054 height 583
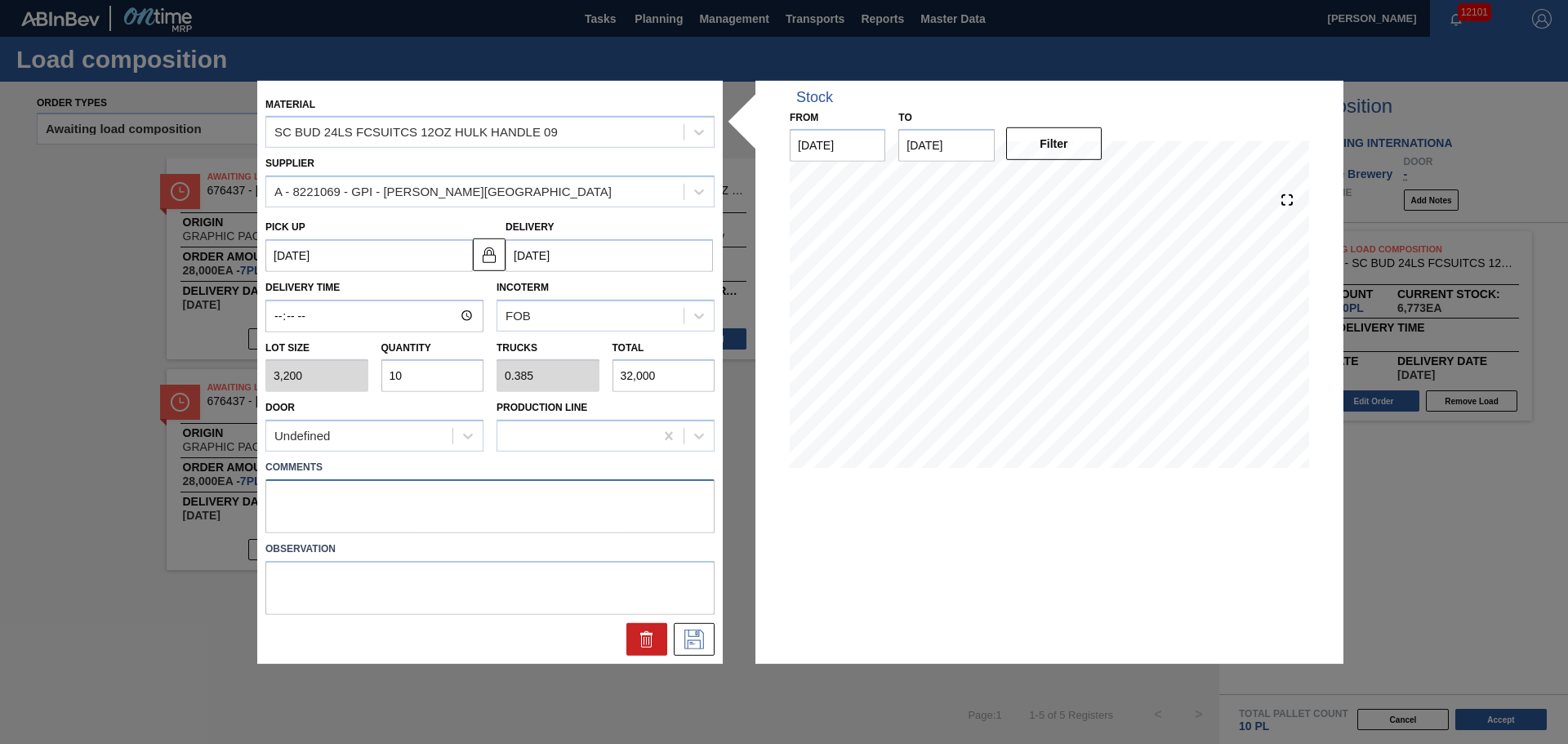
click at [534, 498] on textarea at bounding box center [490, 506] width 449 height 54
type textarea "TAIL, DROP"
click at [709, 637] on button at bounding box center [694, 639] width 41 height 33
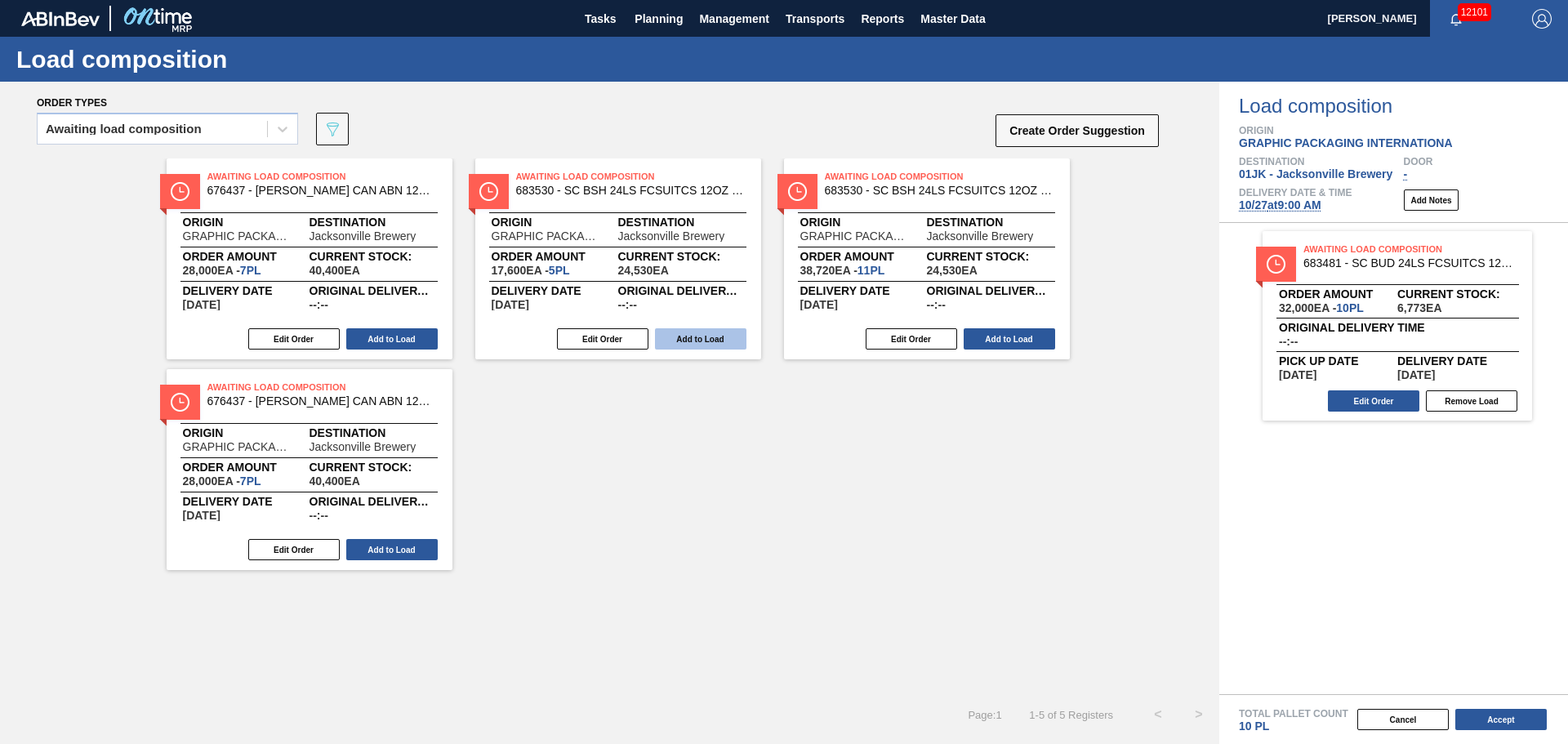
click at [716, 336] on button "Add to Load" at bounding box center [700, 338] width 91 height 21
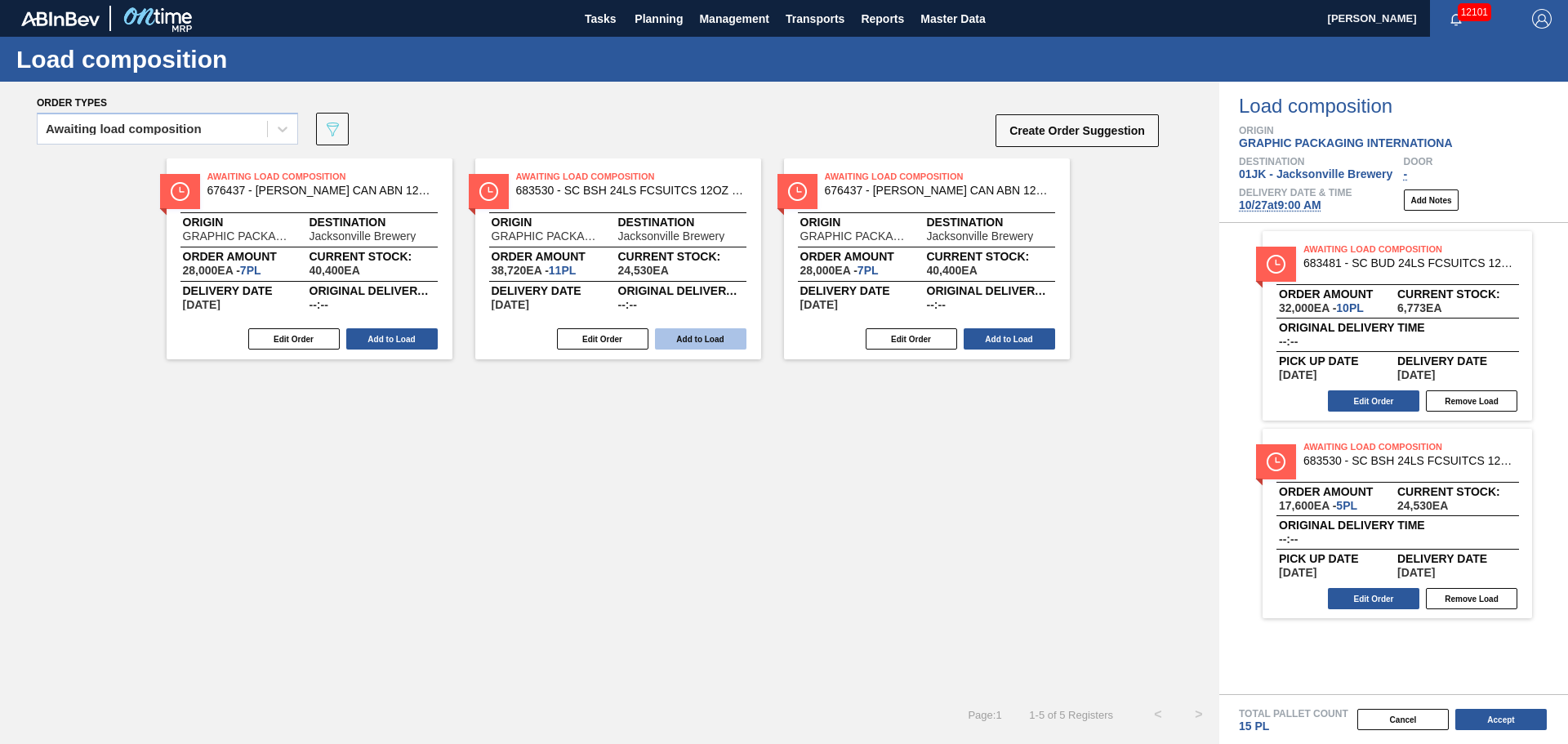
click at [717, 334] on button "Add to Load" at bounding box center [700, 338] width 91 height 21
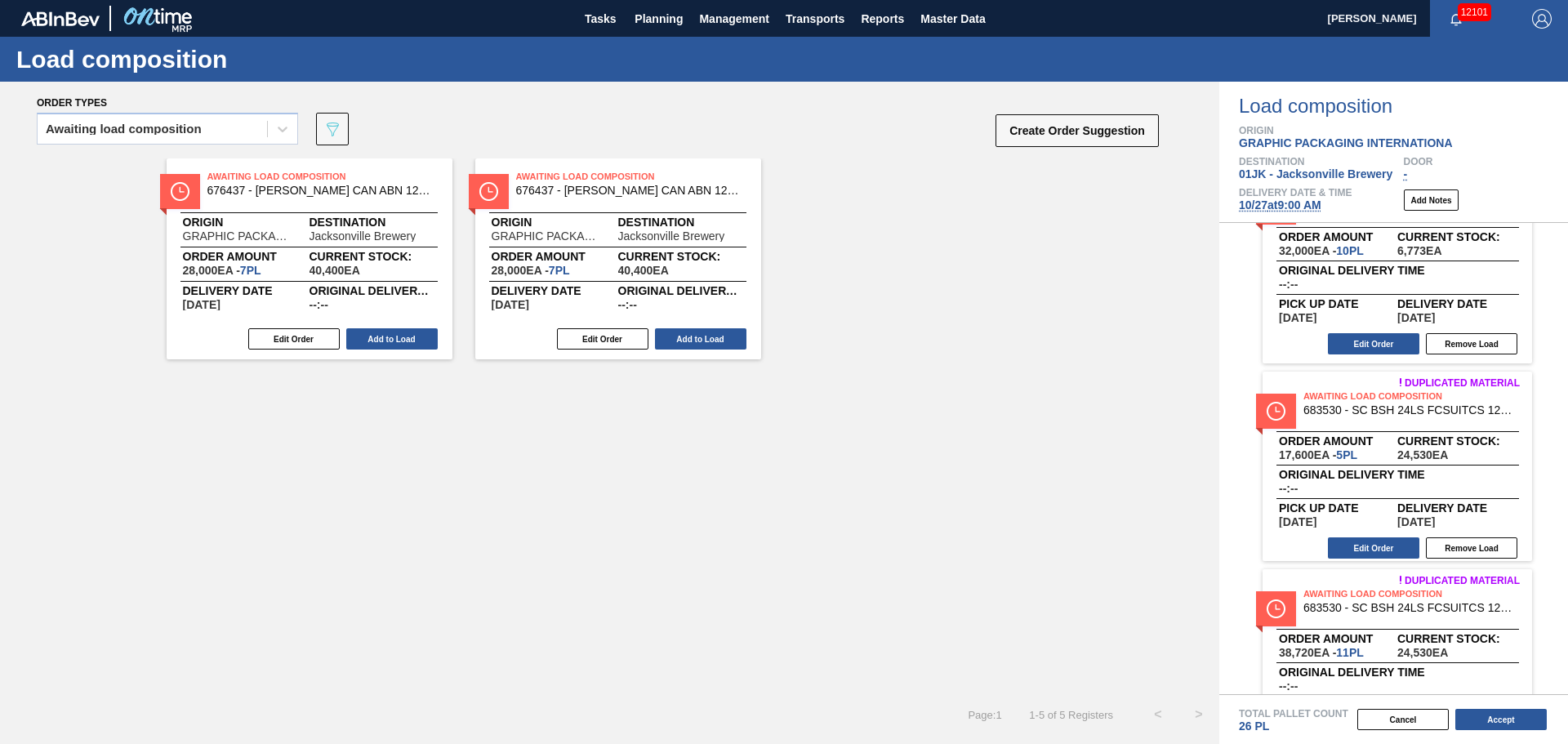
scroll to position [130, 0]
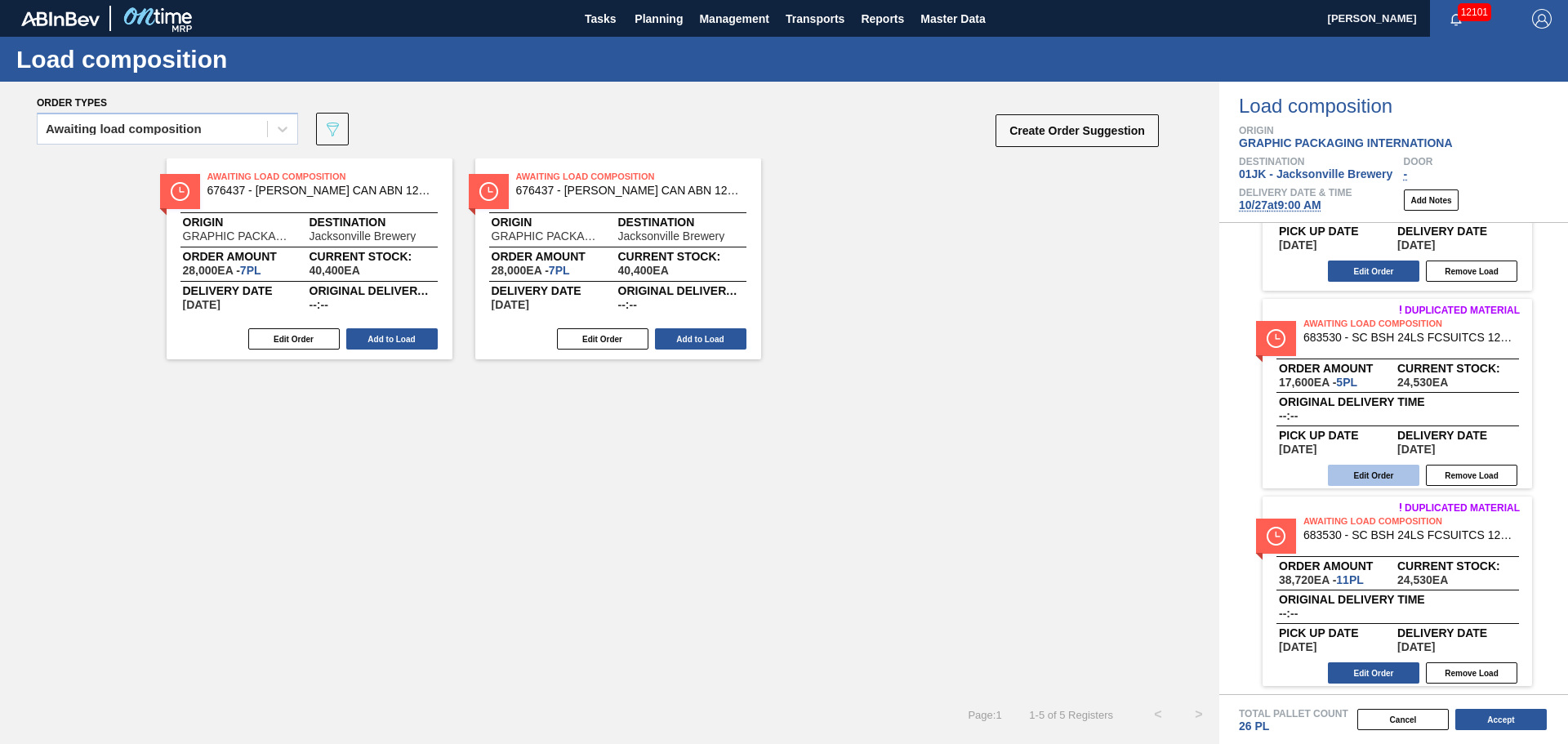
click at [1406, 481] on button "Edit Order" at bounding box center [1373, 474] width 91 height 21
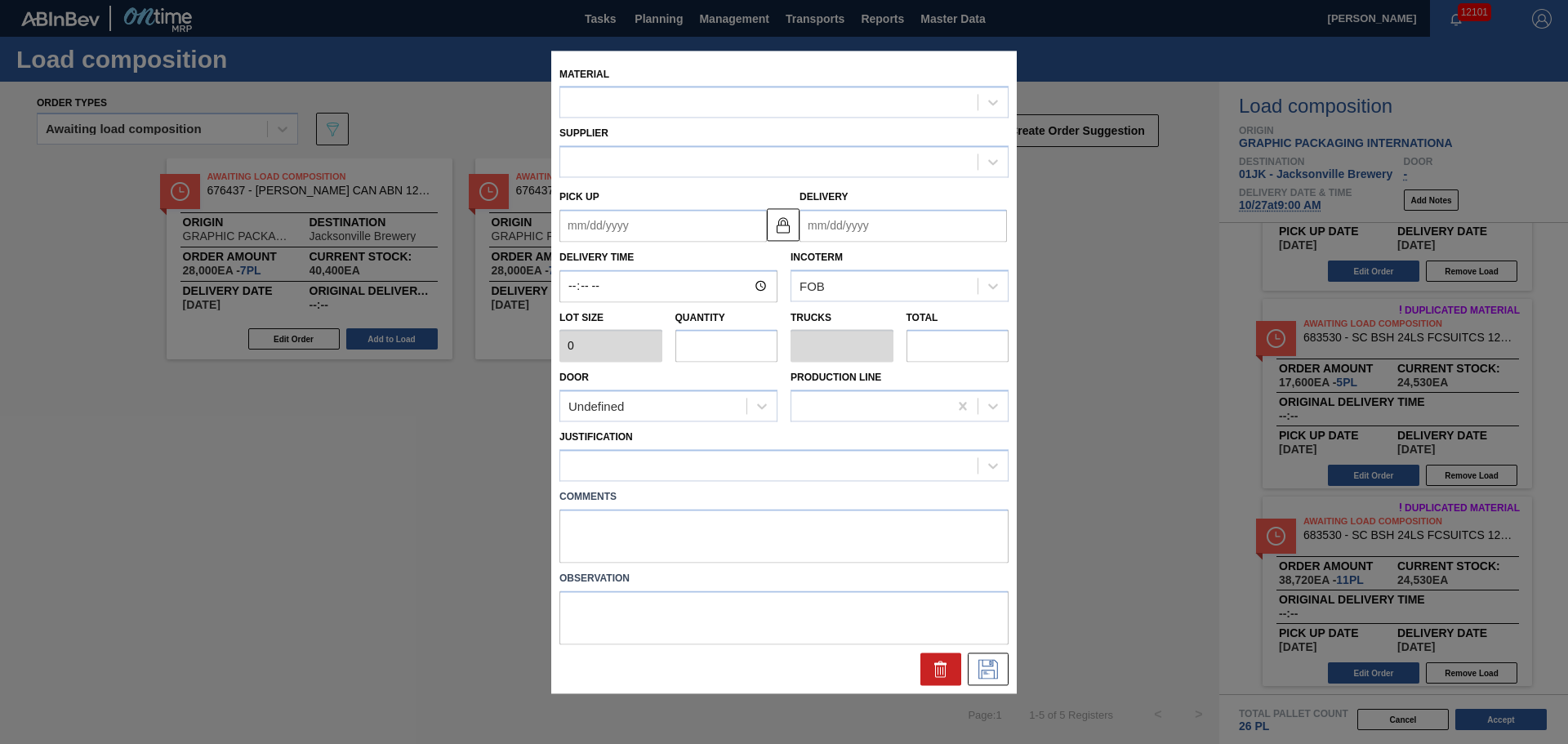
type input "3,520"
type input "5"
type input "0.208"
type input "17,600"
type up "[DATE]"
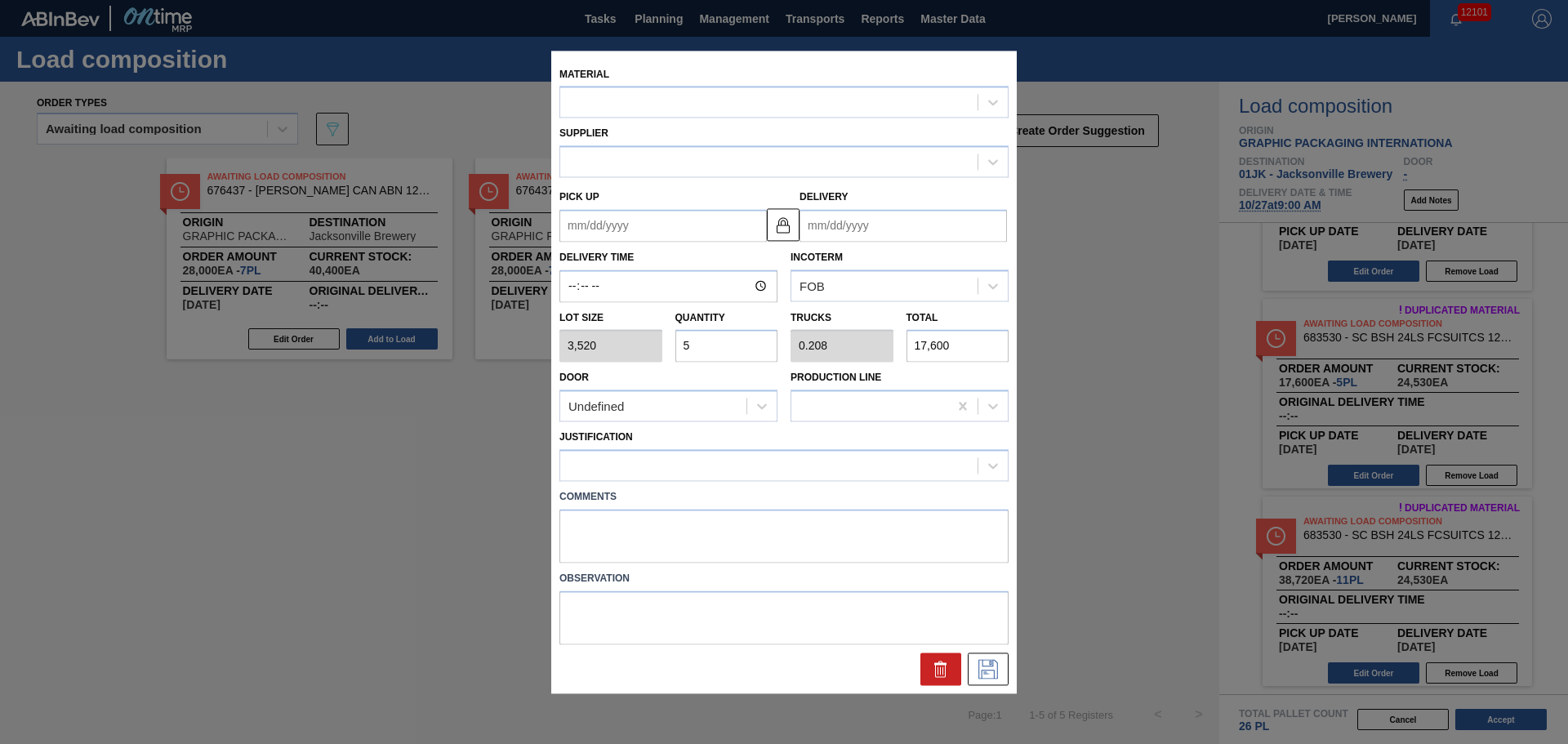
type input "[DATE]"
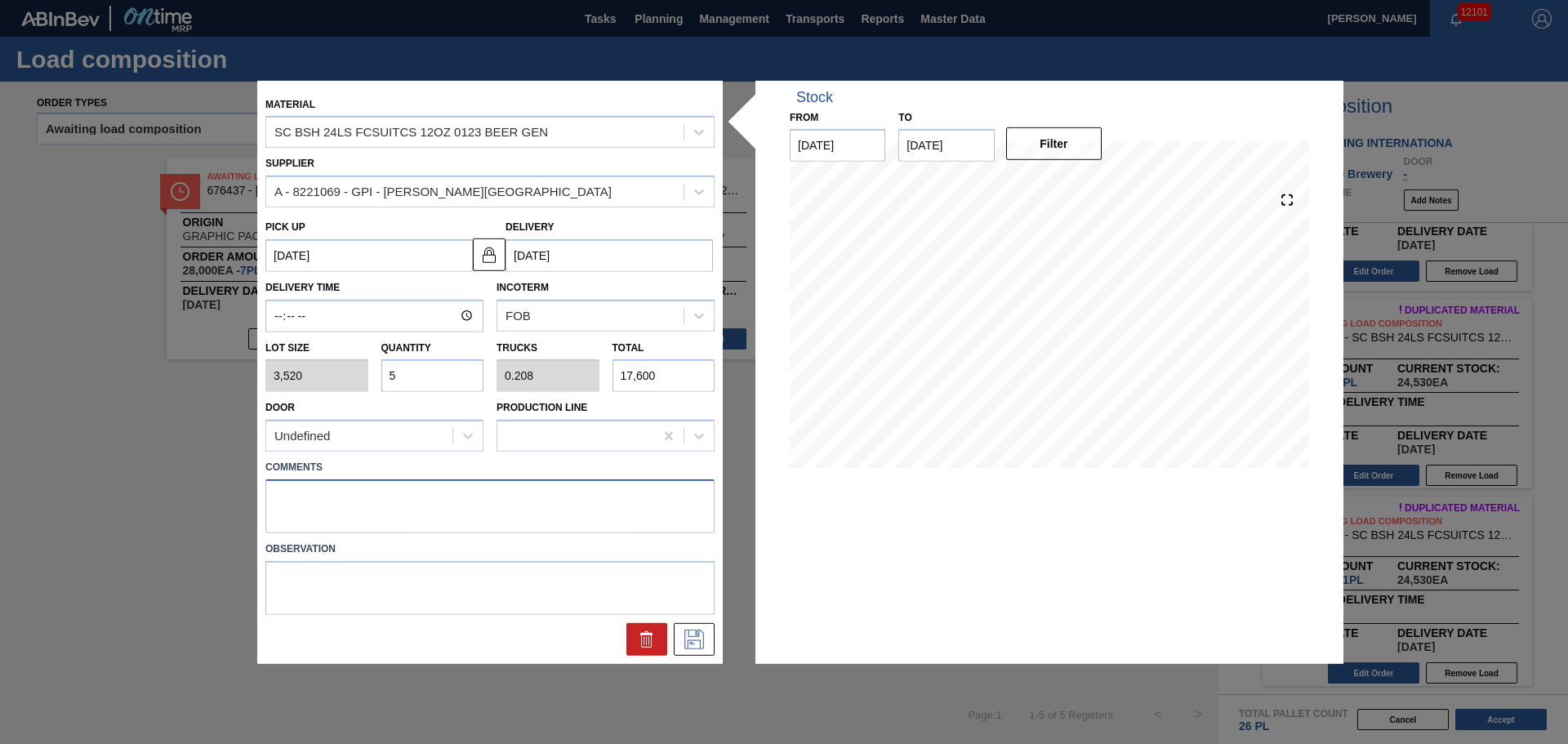
click at [421, 479] on textarea at bounding box center [490, 506] width 449 height 54
type textarea "NOSE, DROP"
click at [713, 634] on button at bounding box center [694, 639] width 41 height 33
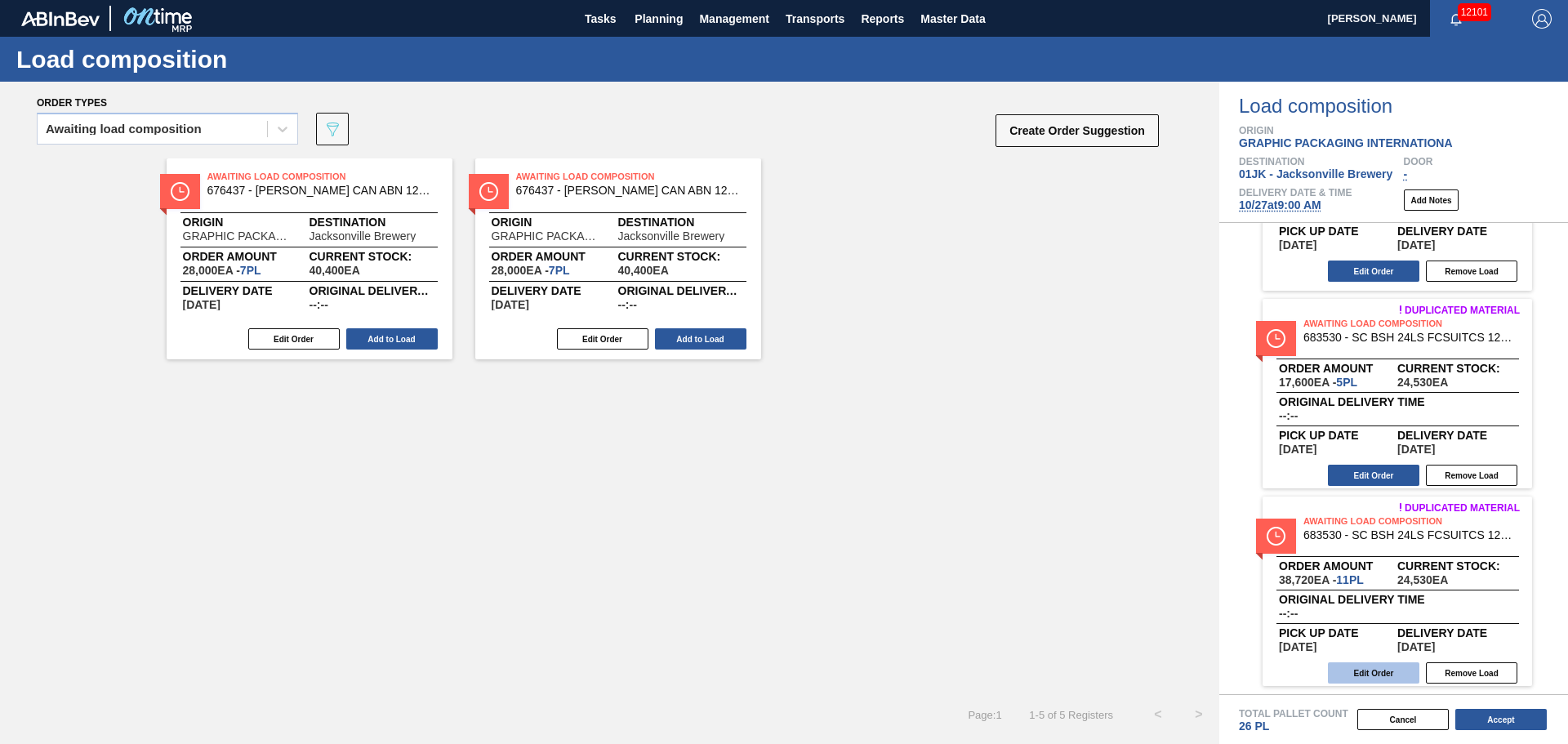
click at [1378, 671] on button "Edit Order" at bounding box center [1373, 672] width 91 height 21
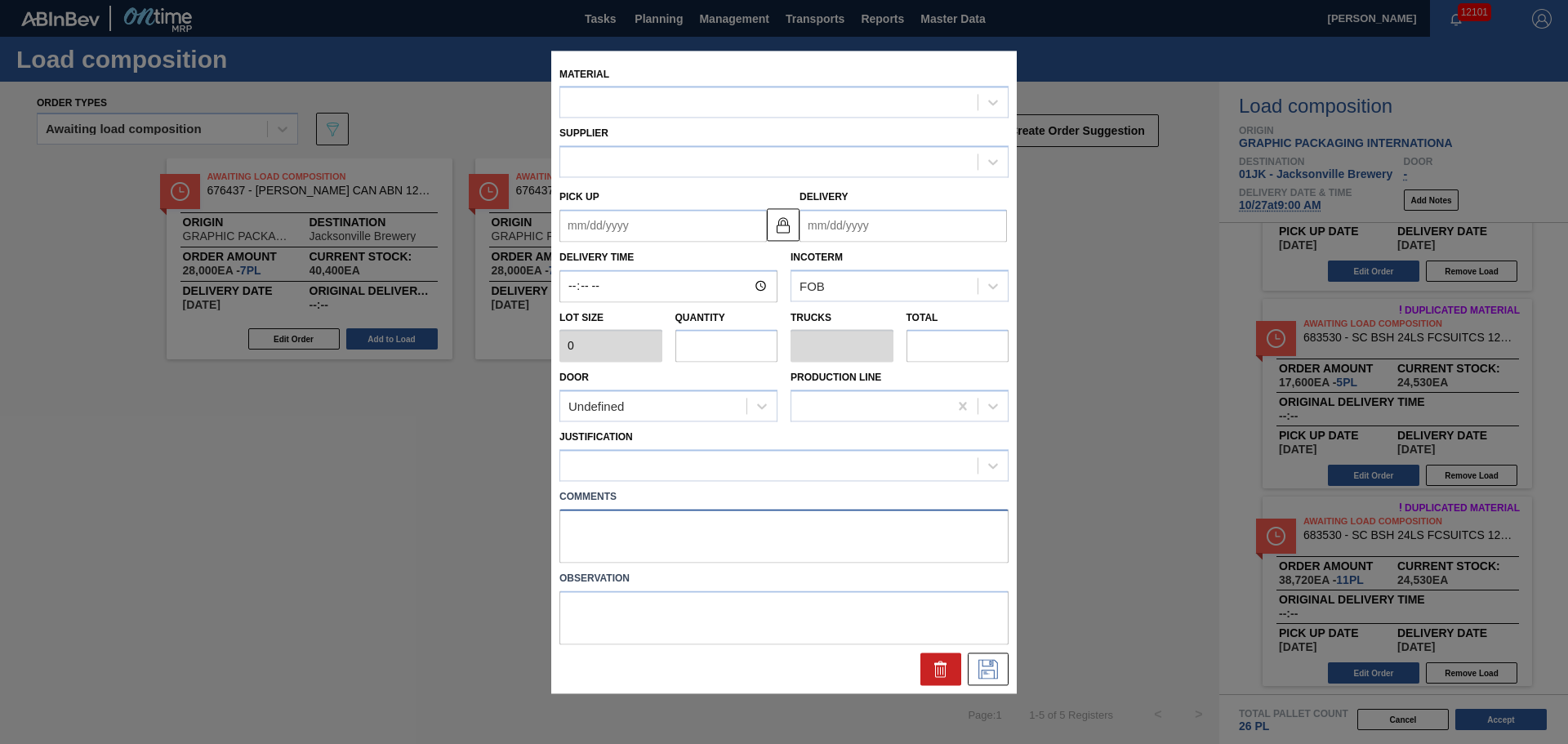
click at [739, 540] on textarea at bounding box center [783, 536] width 449 height 54
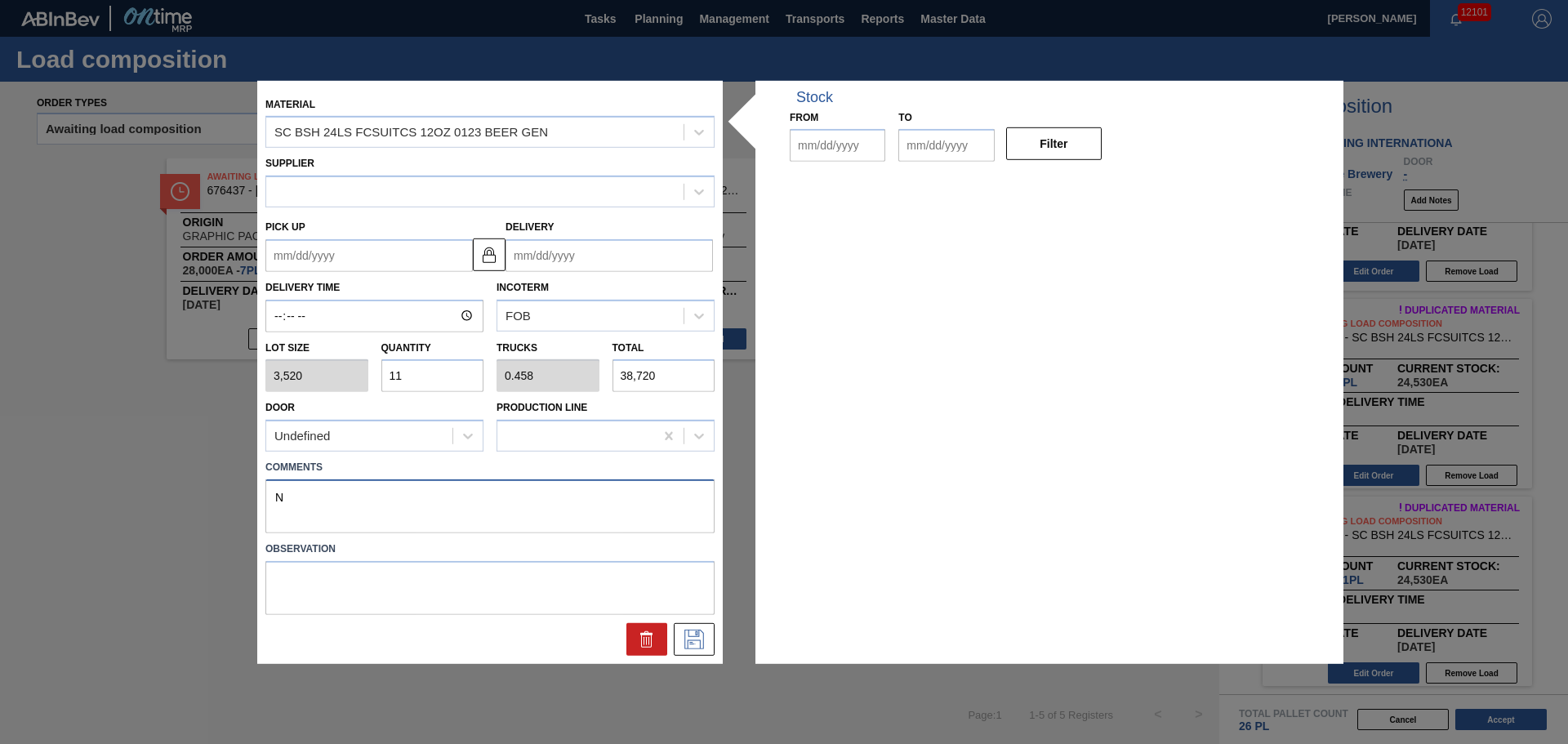
type input "3,520"
type input "11"
type input "0.458"
type input "38,720"
type textarea "N"
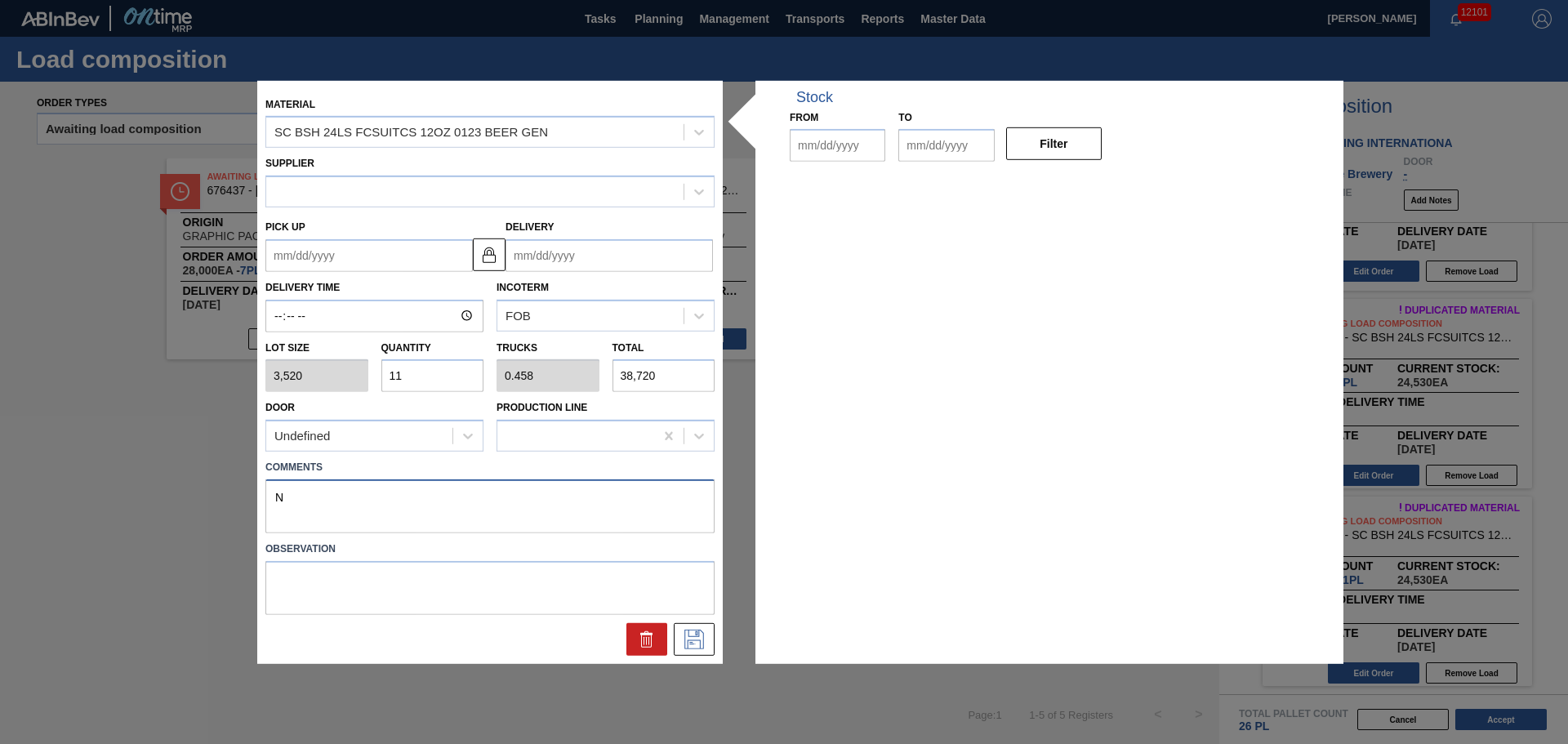
type up "[DATE]"
type input "[DATE]"
type textarea "NOSE, DROP"
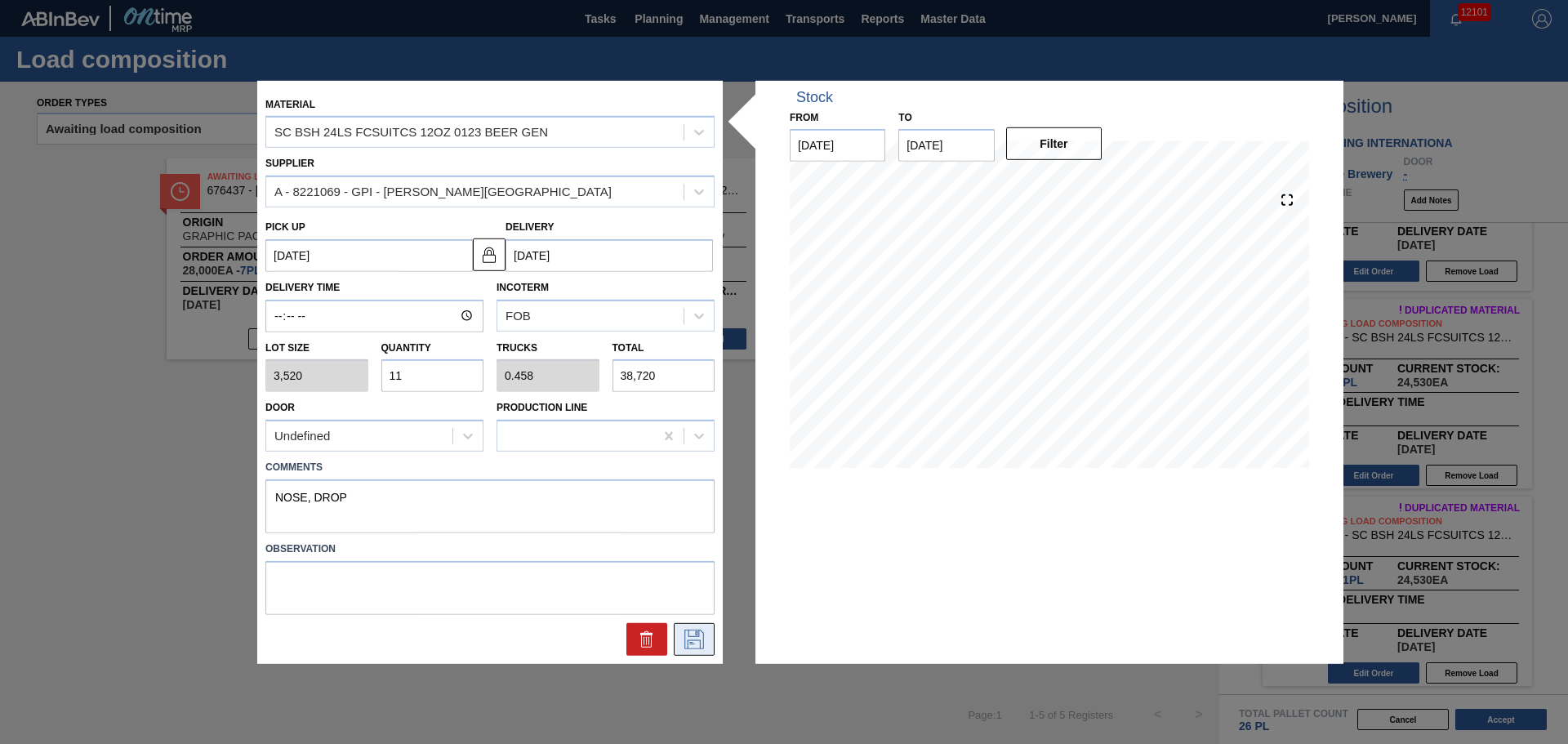
click at [698, 637] on icon at bounding box center [694, 638] width 26 height 19
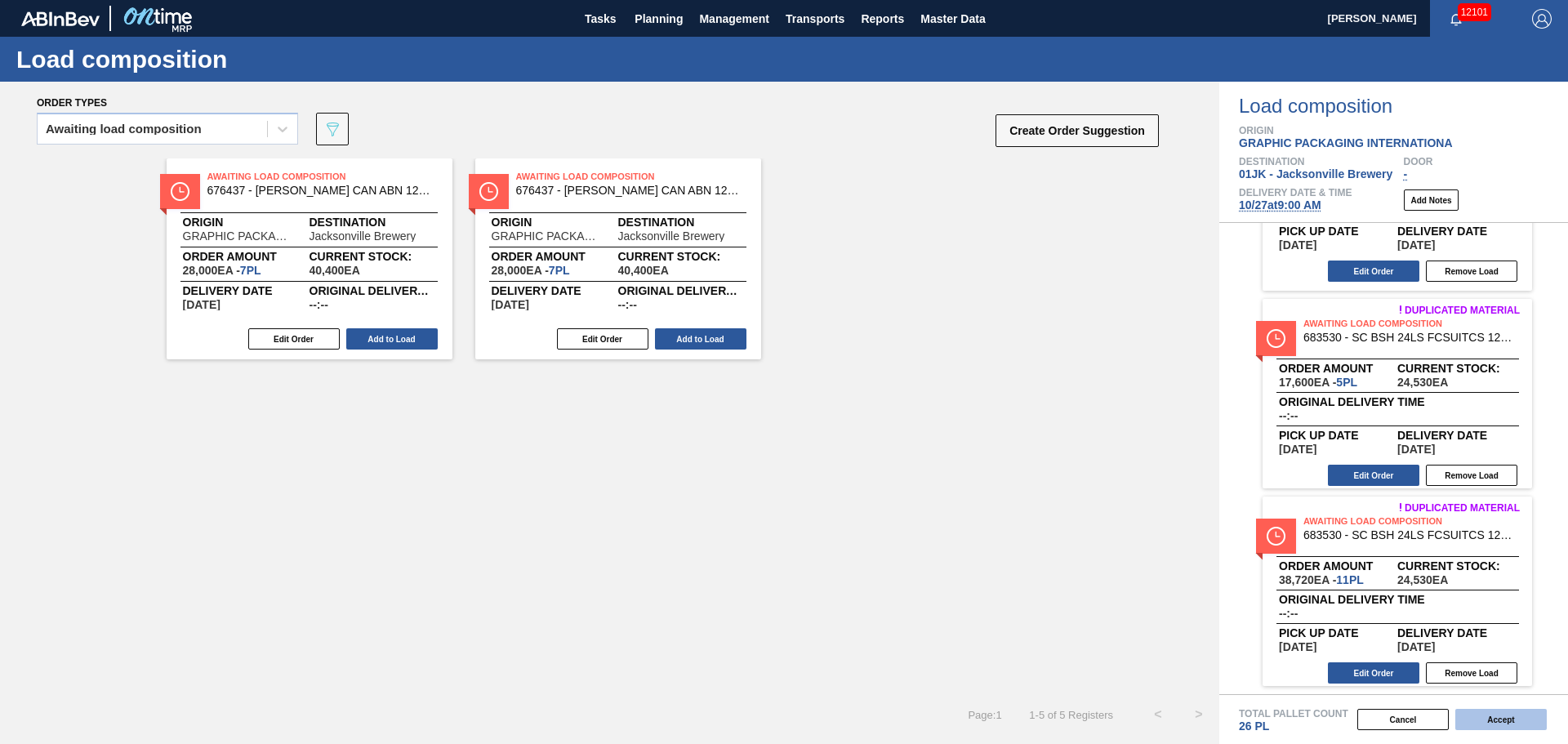
click at [1493, 713] on button "Accept" at bounding box center [1501, 719] width 91 height 21
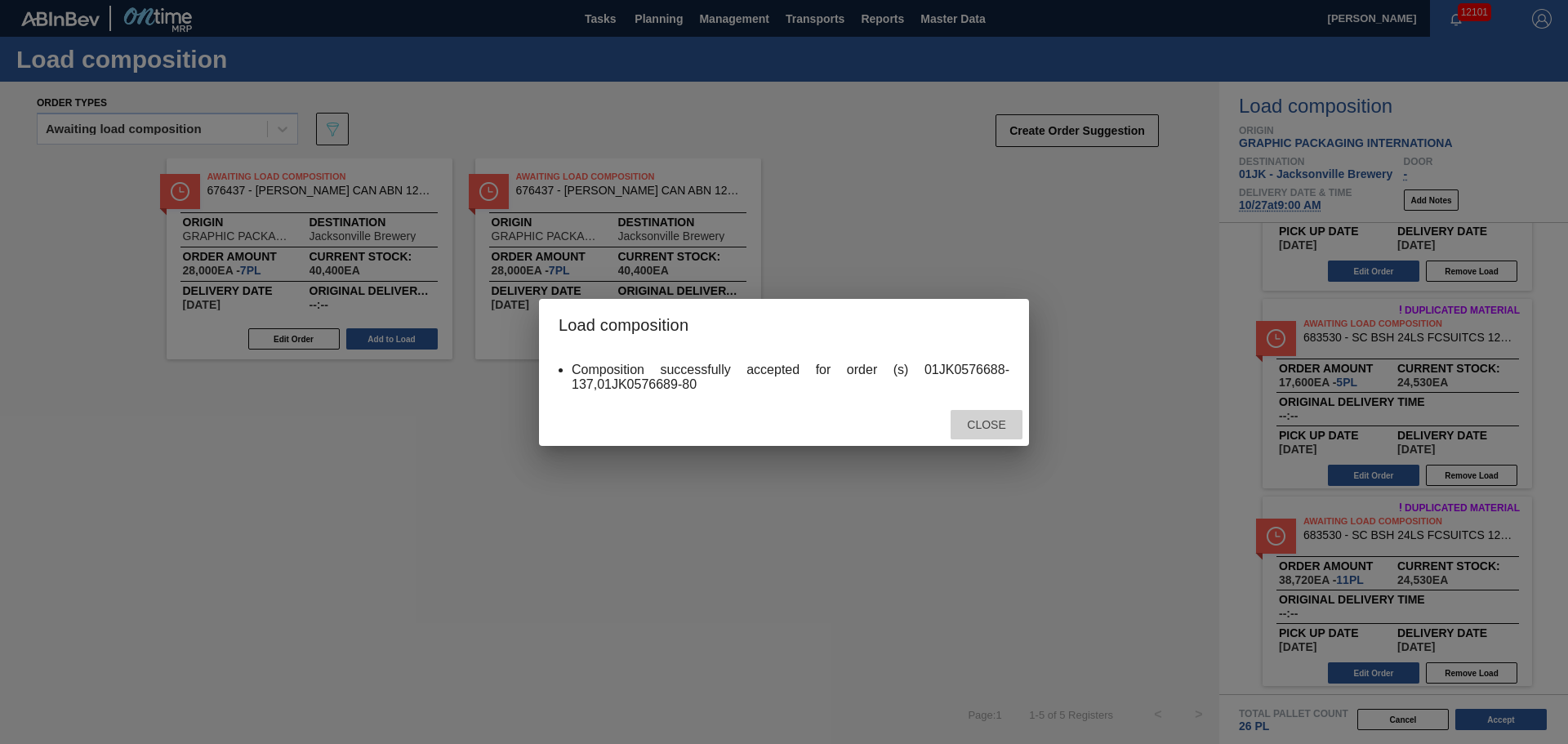
click at [990, 424] on span "Close" at bounding box center [986, 424] width 64 height 13
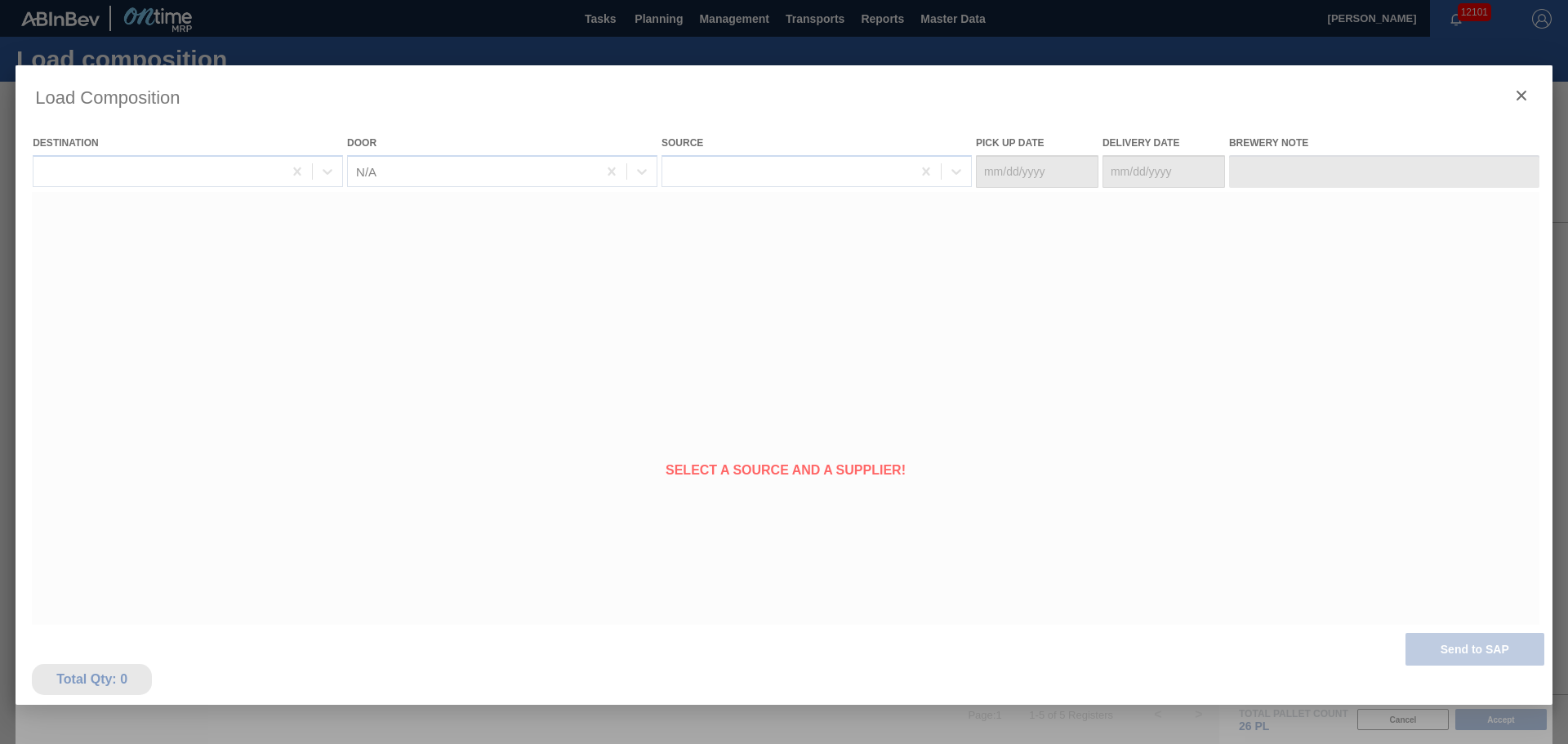
type Date "[DATE]"
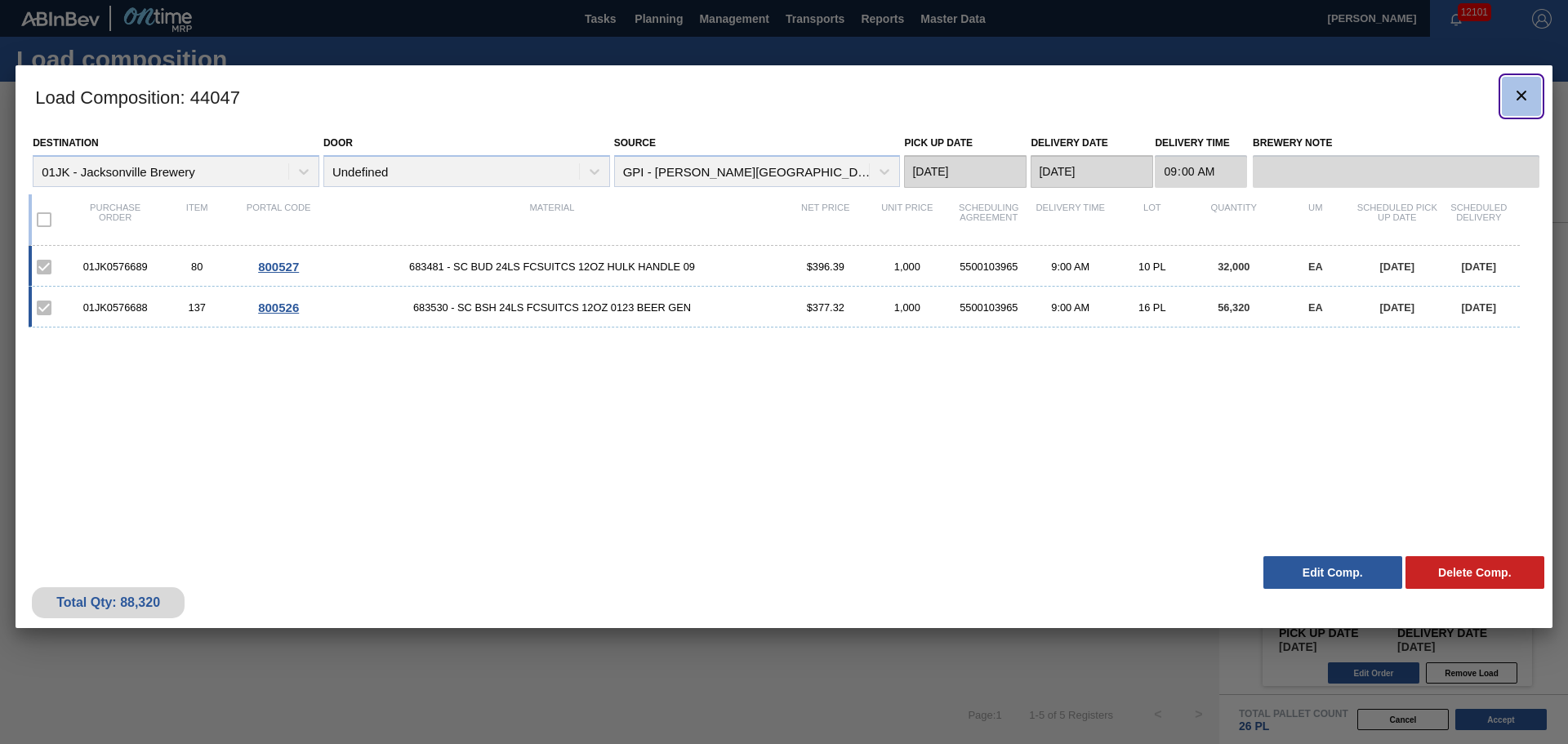
click at [1521, 93] on icon "botão de ícone" at bounding box center [1521, 95] width 19 height 19
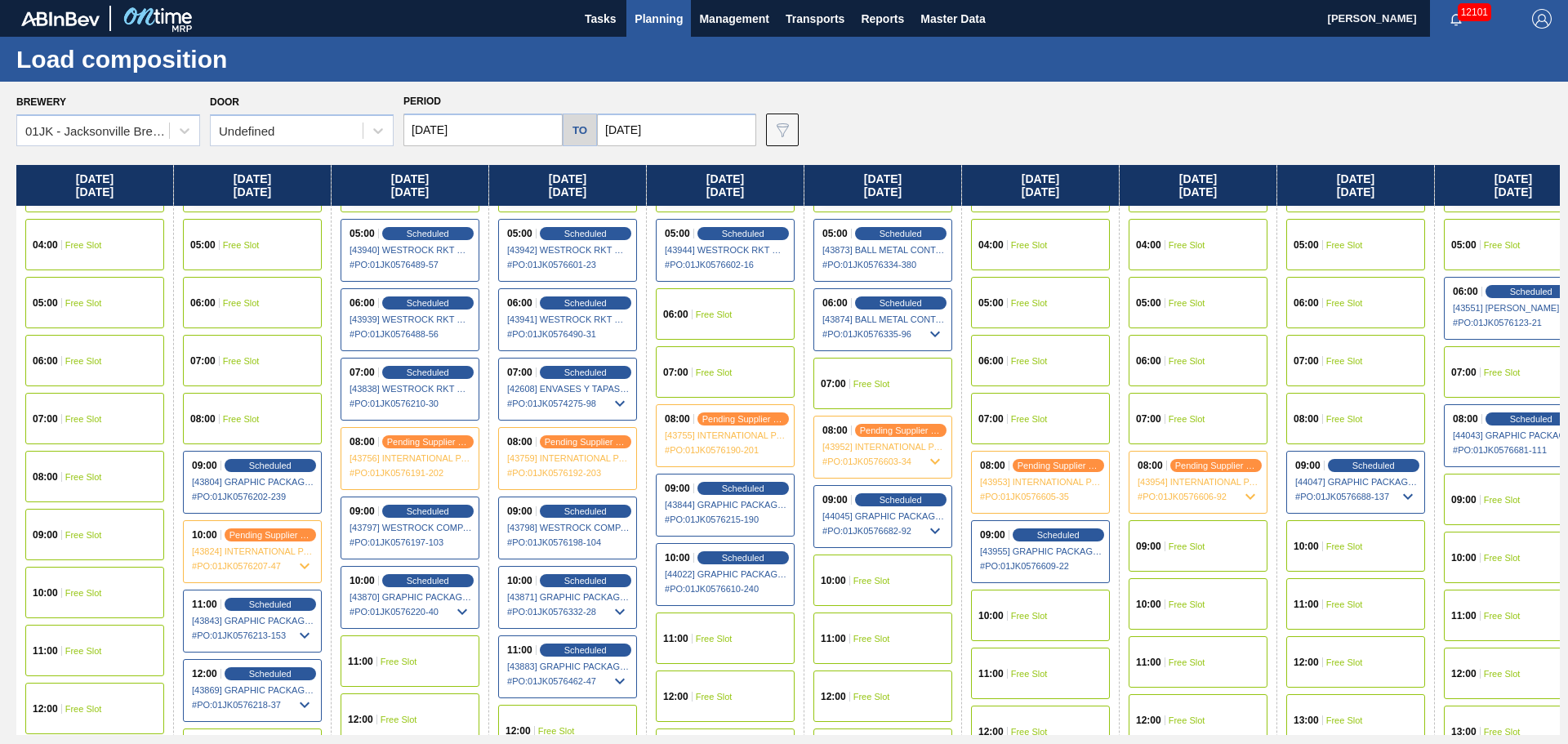
scroll to position [326, 0]
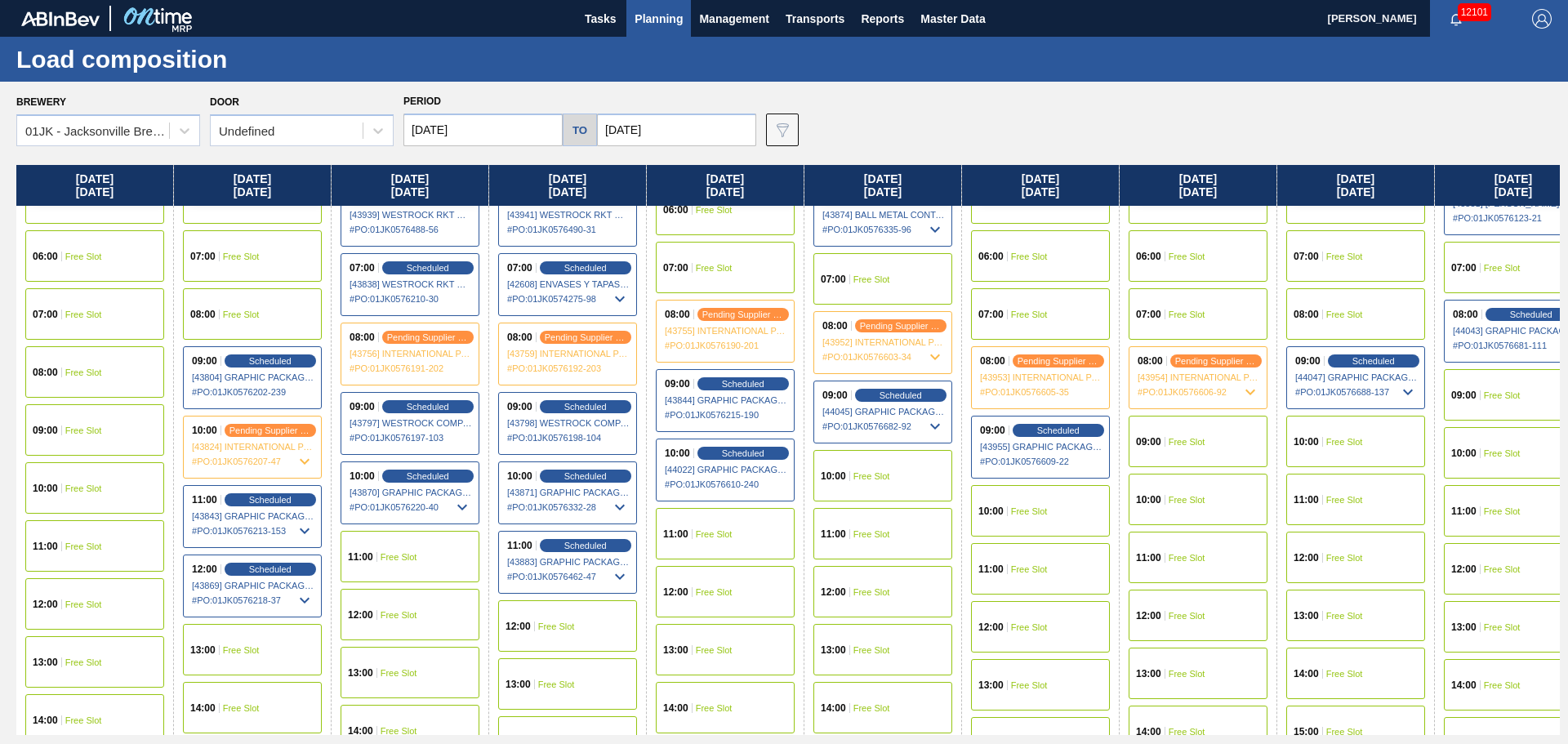
click at [1368, 431] on div "10:00 Free Slot" at bounding box center [1356, 440] width 139 height 52
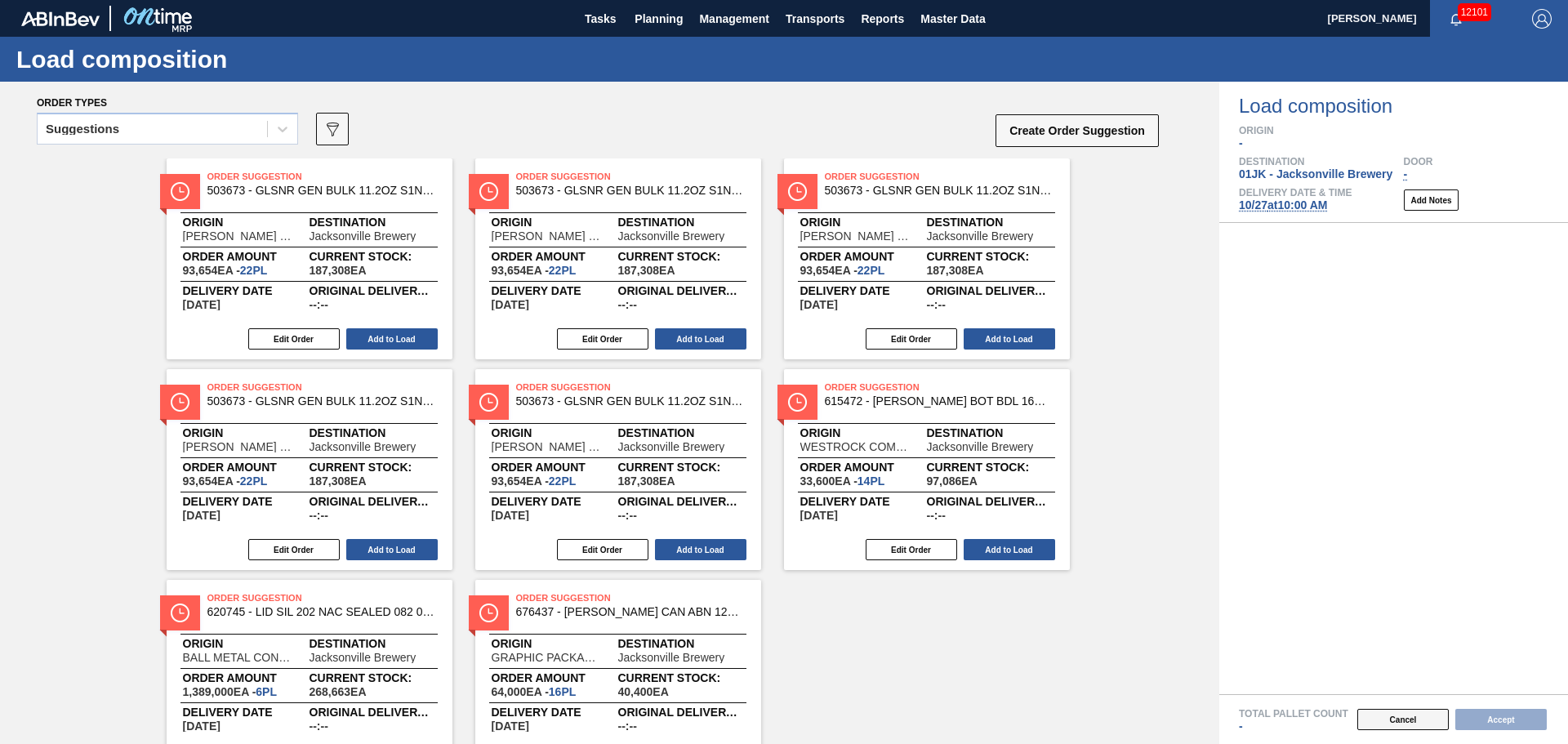
click at [1410, 712] on button "Cancel" at bounding box center [1403, 719] width 91 height 21
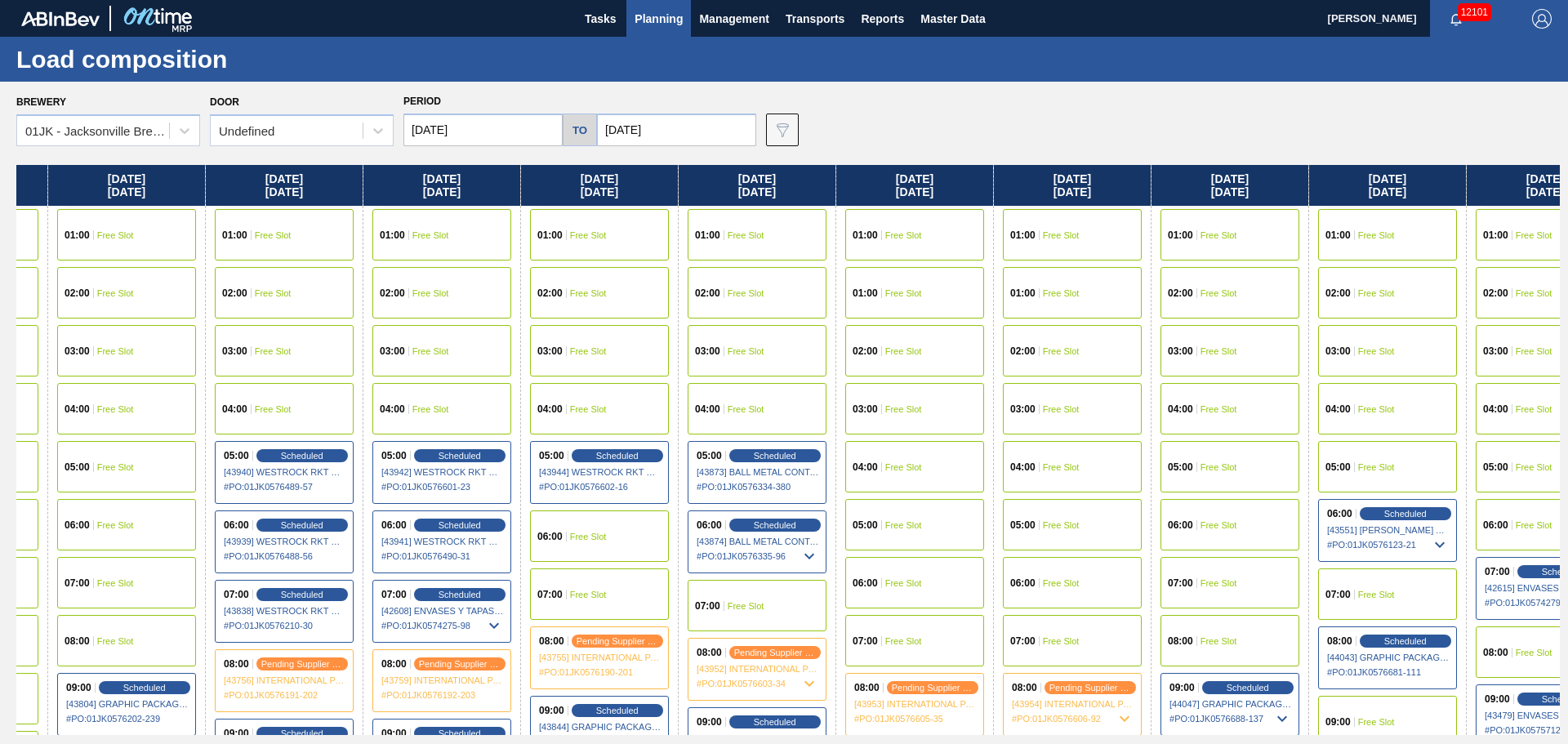
scroll to position [0, 128]
drag, startPoint x: 1434, startPoint y: 416, endPoint x: 1296, endPoint y: 418, distance: 138.0
click at [1296, 418] on div "[DATE] 01:00 Free Slot 01:00 Free Slot 02:00 Free Slot 03:00 Free Slot 04:00 Fr…" at bounding box center [787, 450] width 1543 height 570
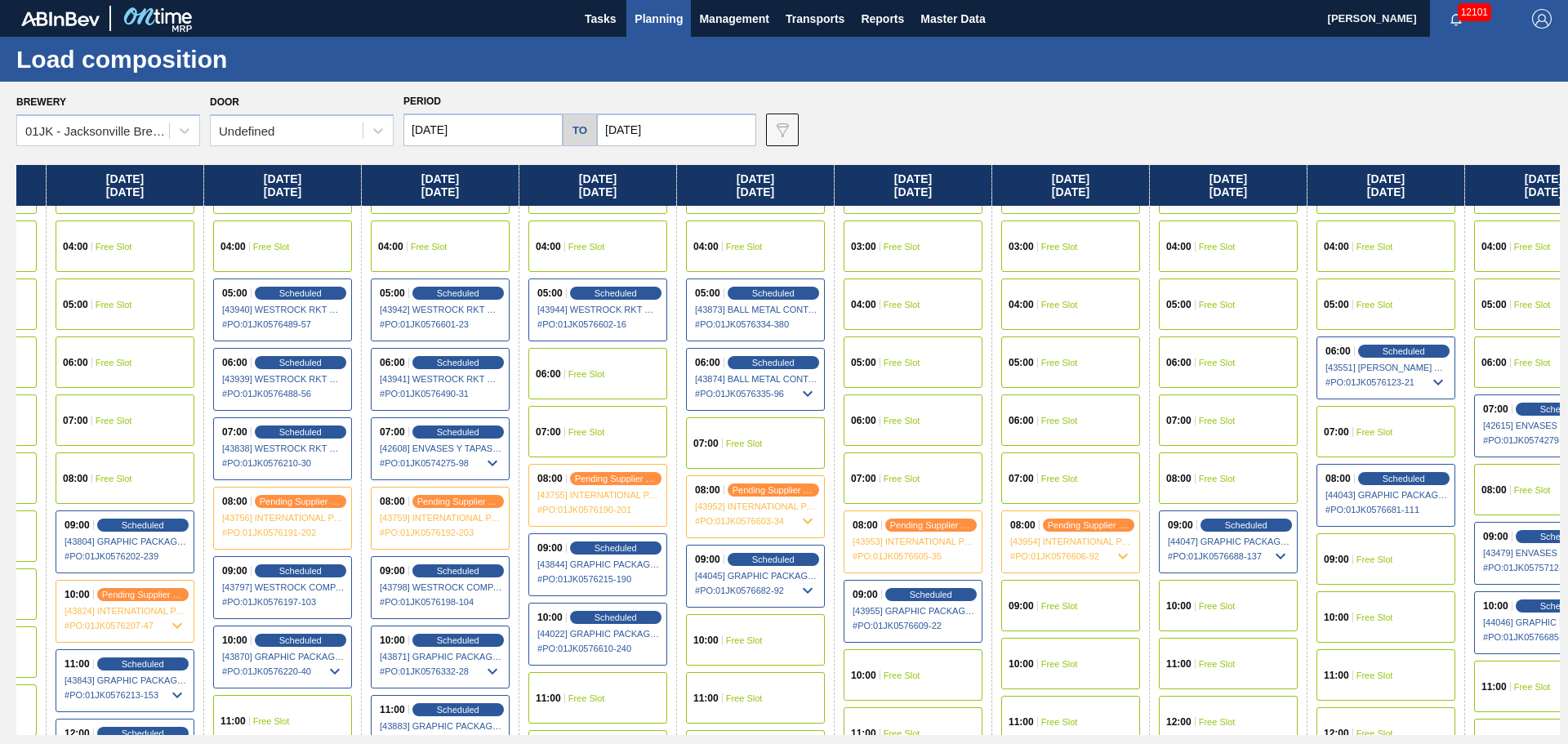
scroll to position [163, 128]
click at [1207, 484] on div "08:00 Free Slot" at bounding box center [1228, 477] width 139 height 52
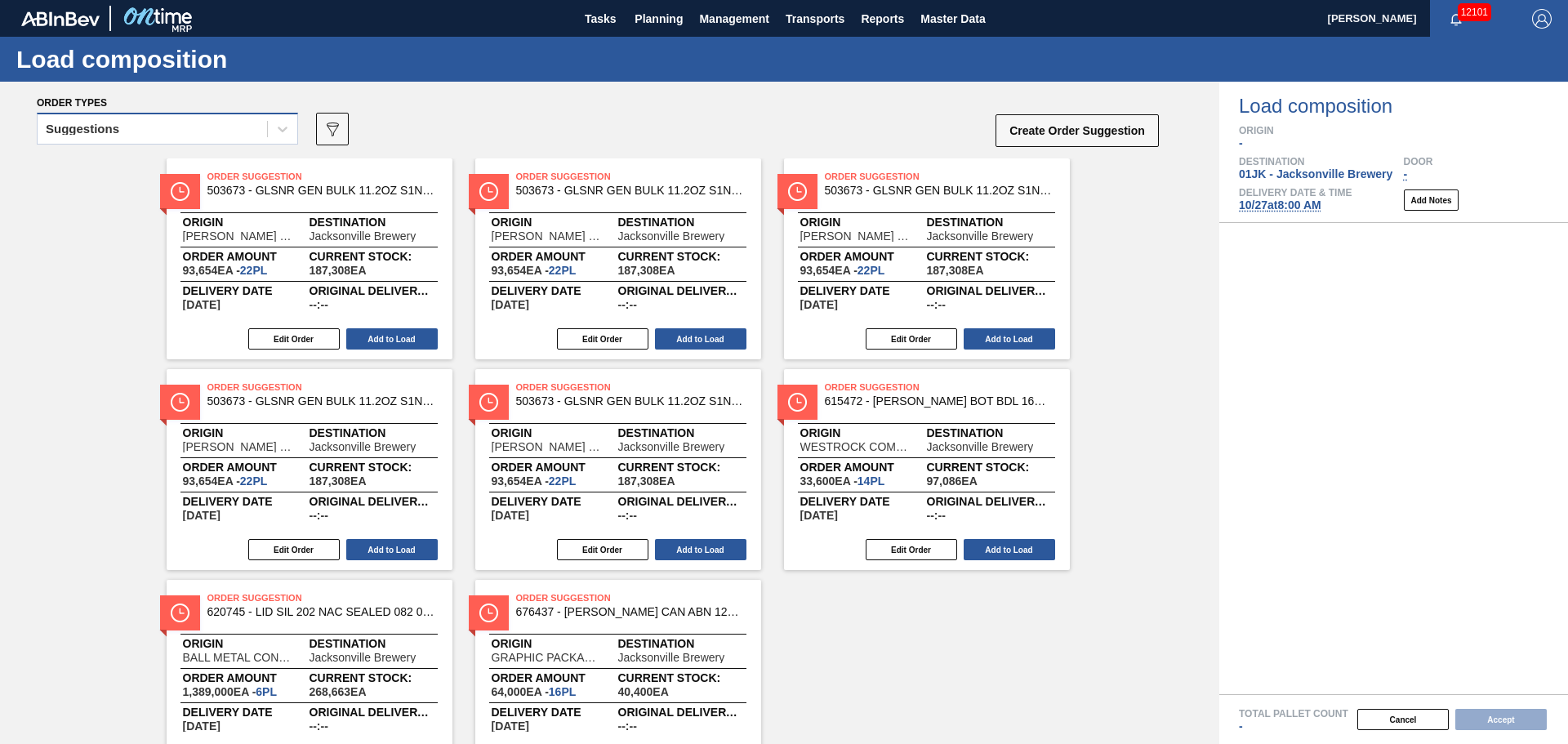
click at [249, 134] on div "Suggestions" at bounding box center [151, 129] width 229 height 24
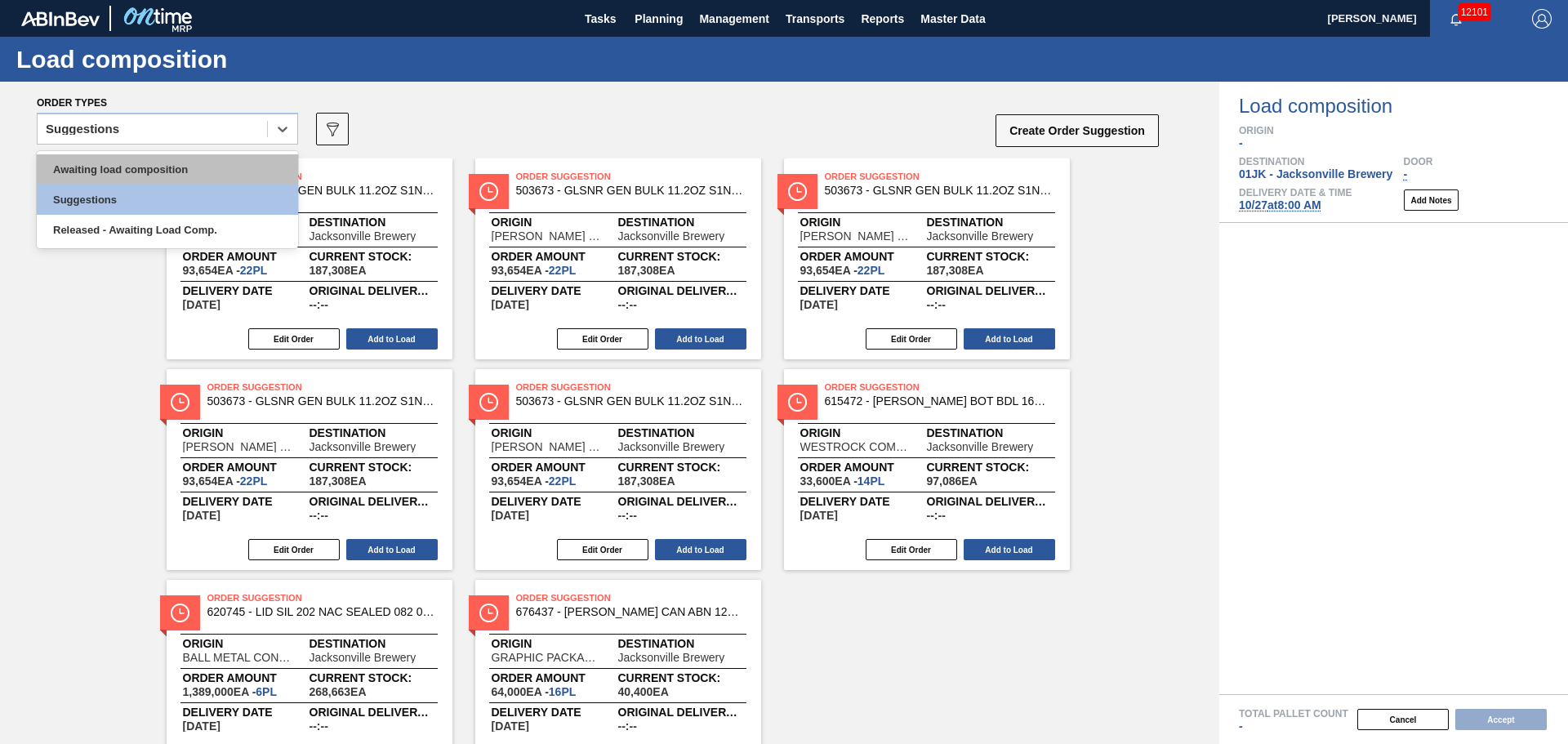
click at [239, 156] on div "Awaiting load composition" at bounding box center [167, 169] width 261 height 30
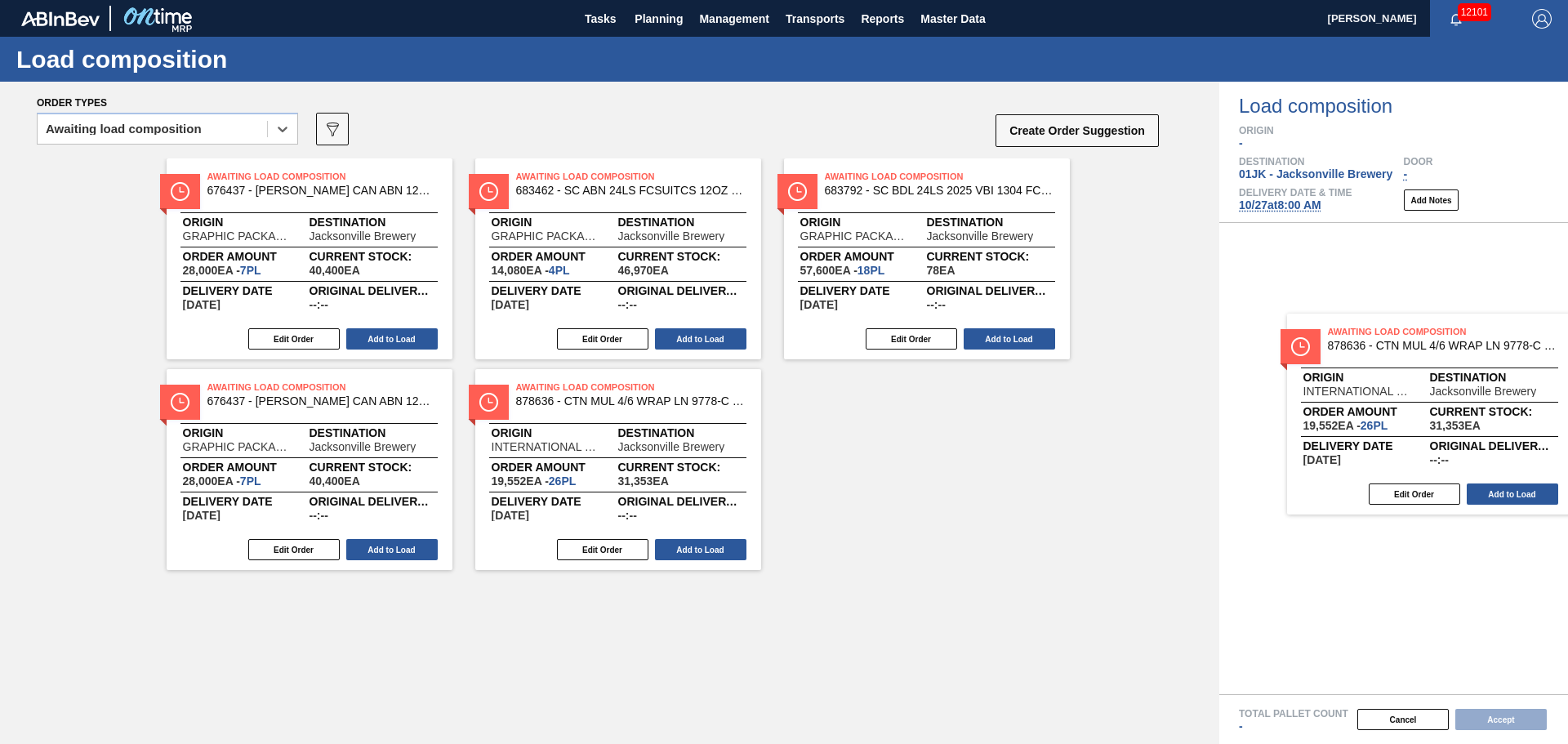
drag, startPoint x: 895, startPoint y: 405, endPoint x: 1410, endPoint y: 349, distance: 518.0
click at [1410, 349] on div "Order types option Awaiting load composition, selected. Select is focused ,type…" at bounding box center [784, 413] width 1568 height 662
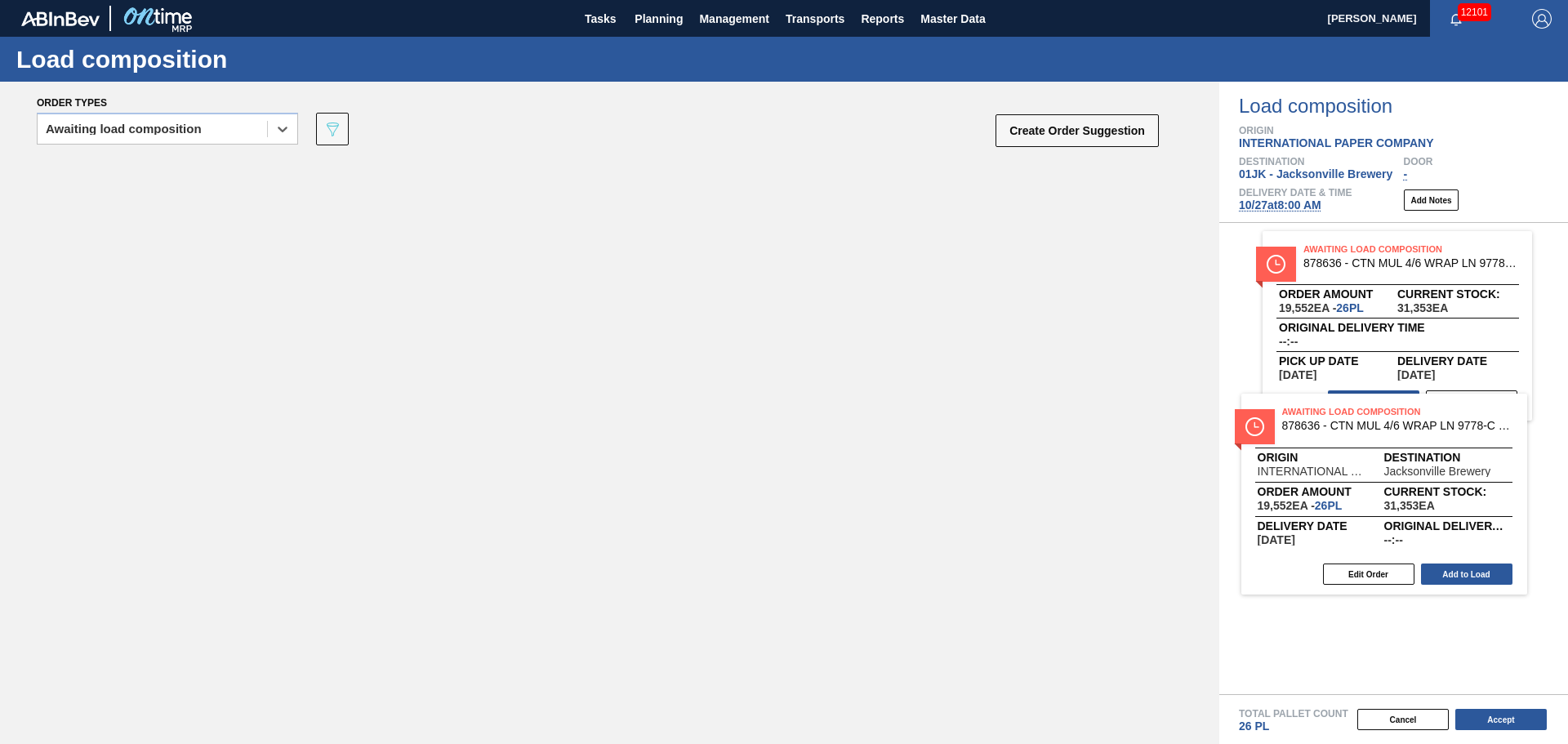
drag, startPoint x: 624, startPoint y: 350, endPoint x: 1373, endPoint y: 467, distance: 758.1
click at [1373, 467] on div "Order types option Awaiting load composition, selected. Select is focused ,type…" at bounding box center [784, 413] width 1568 height 662
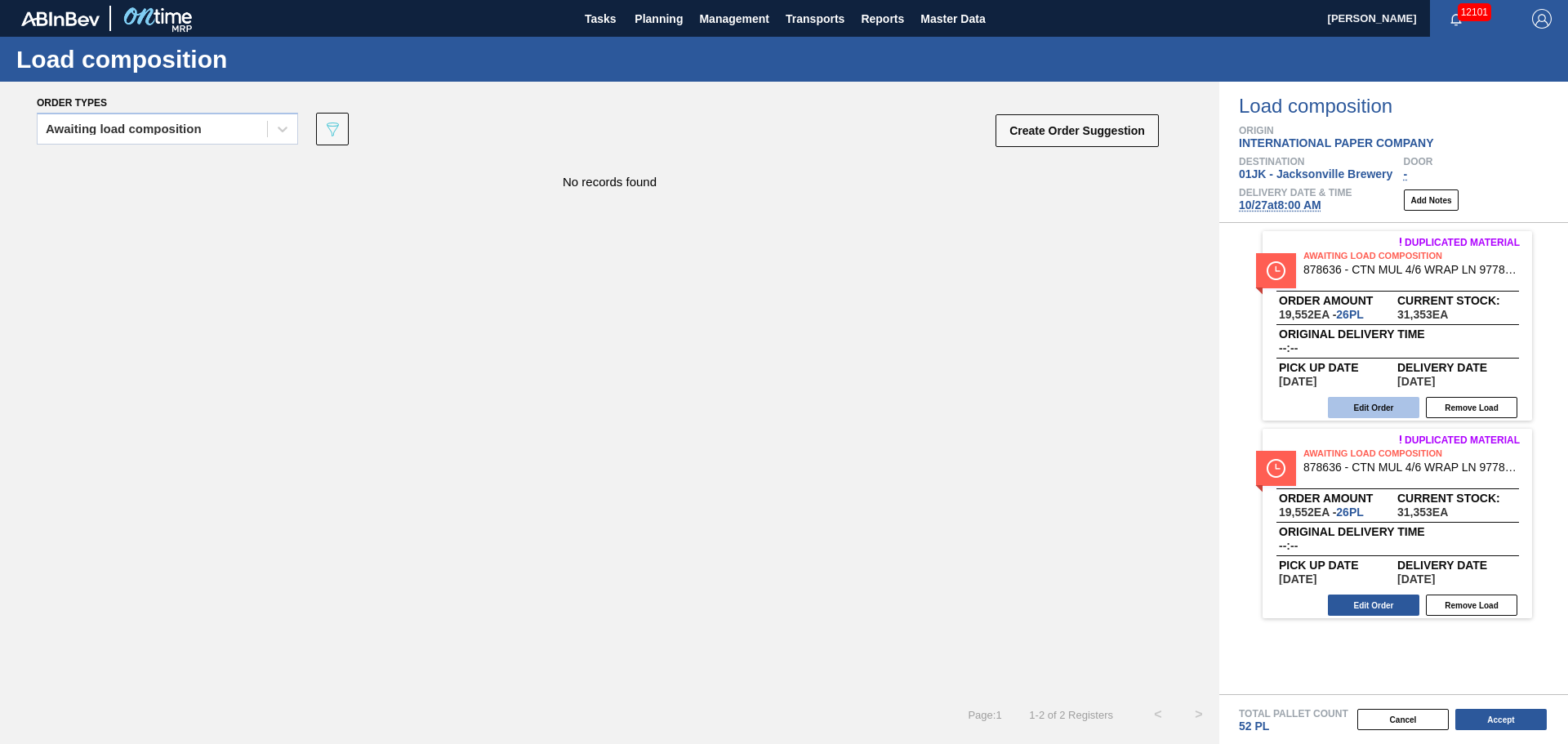
click at [1379, 402] on button "Edit Order" at bounding box center [1373, 407] width 91 height 21
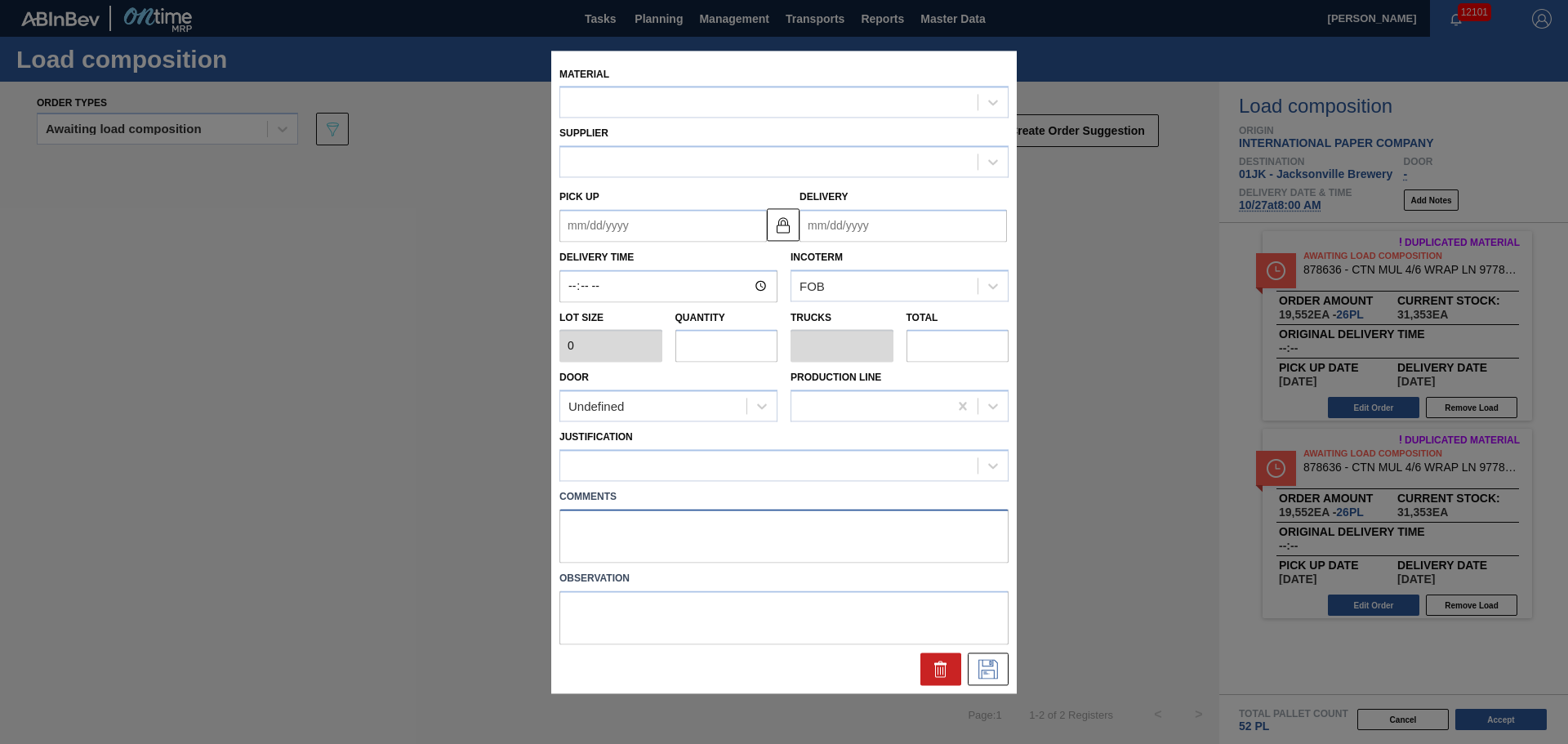
click at [650, 512] on textarea at bounding box center [783, 536] width 449 height 54
type input "752"
type input "26"
type input "1"
type input "19,552"
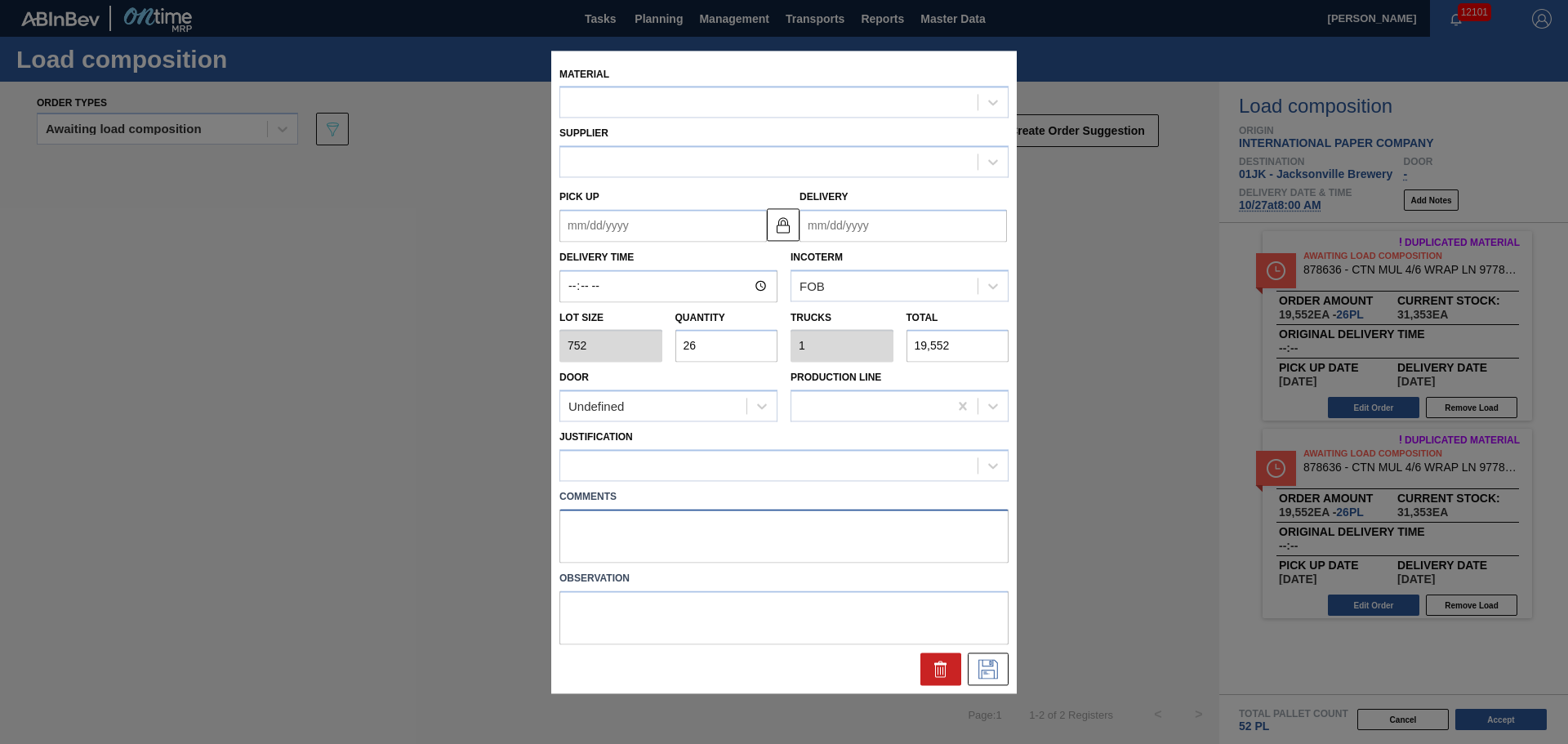
type up "[DATE]"
type input "[DATE]"
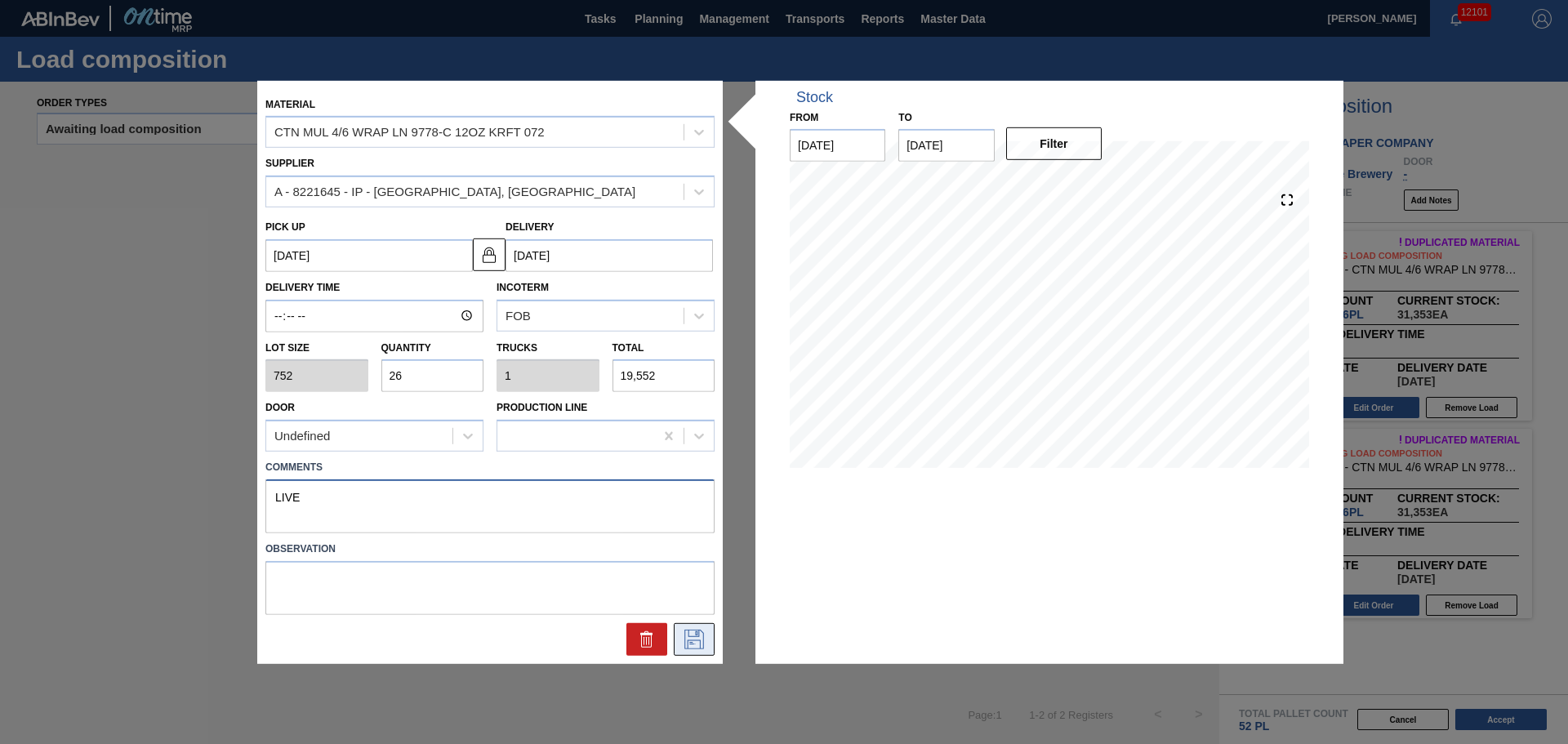
type textarea "LIVE"
click at [700, 634] on icon at bounding box center [694, 638] width 26 height 19
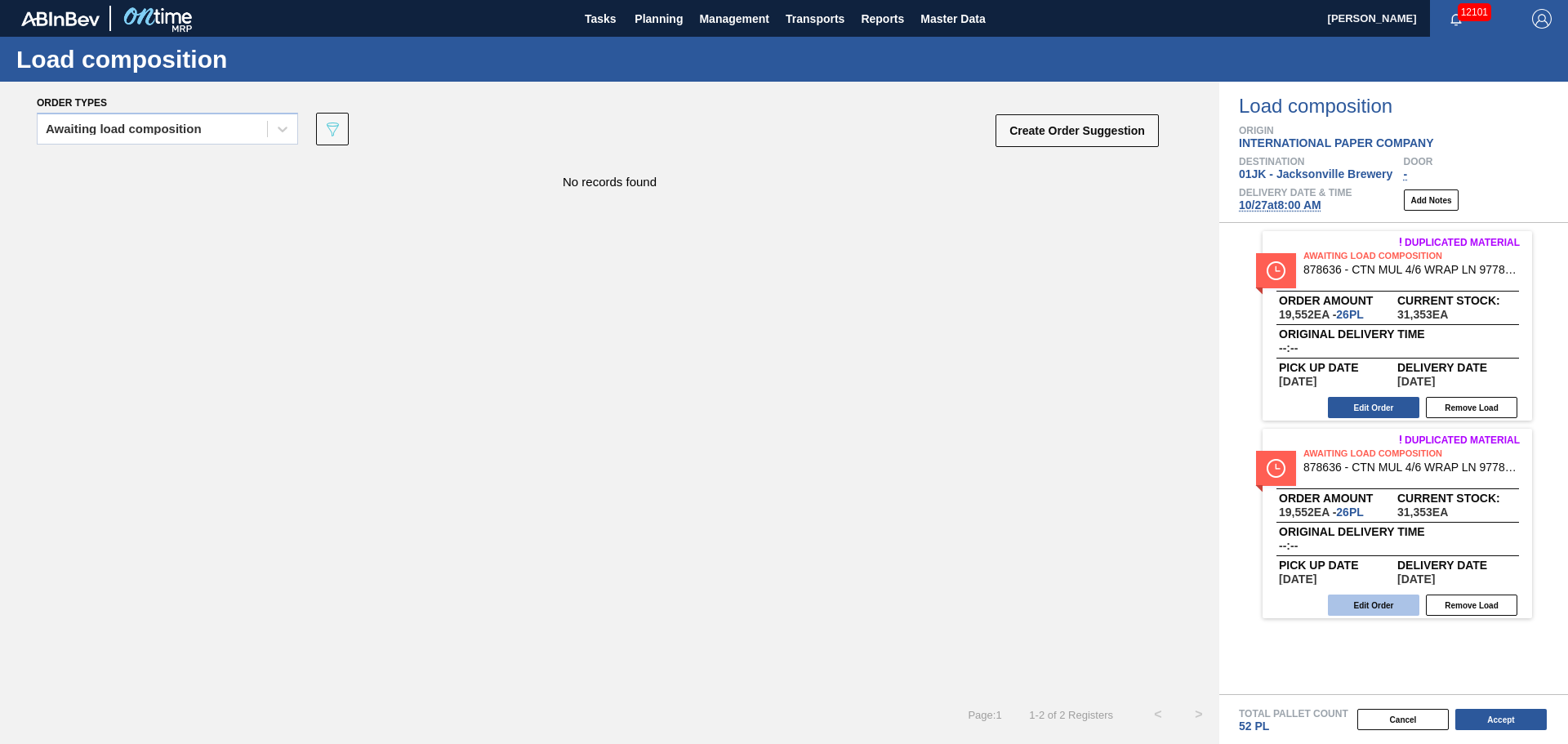
click at [1353, 604] on button "Edit Order" at bounding box center [1373, 604] width 91 height 21
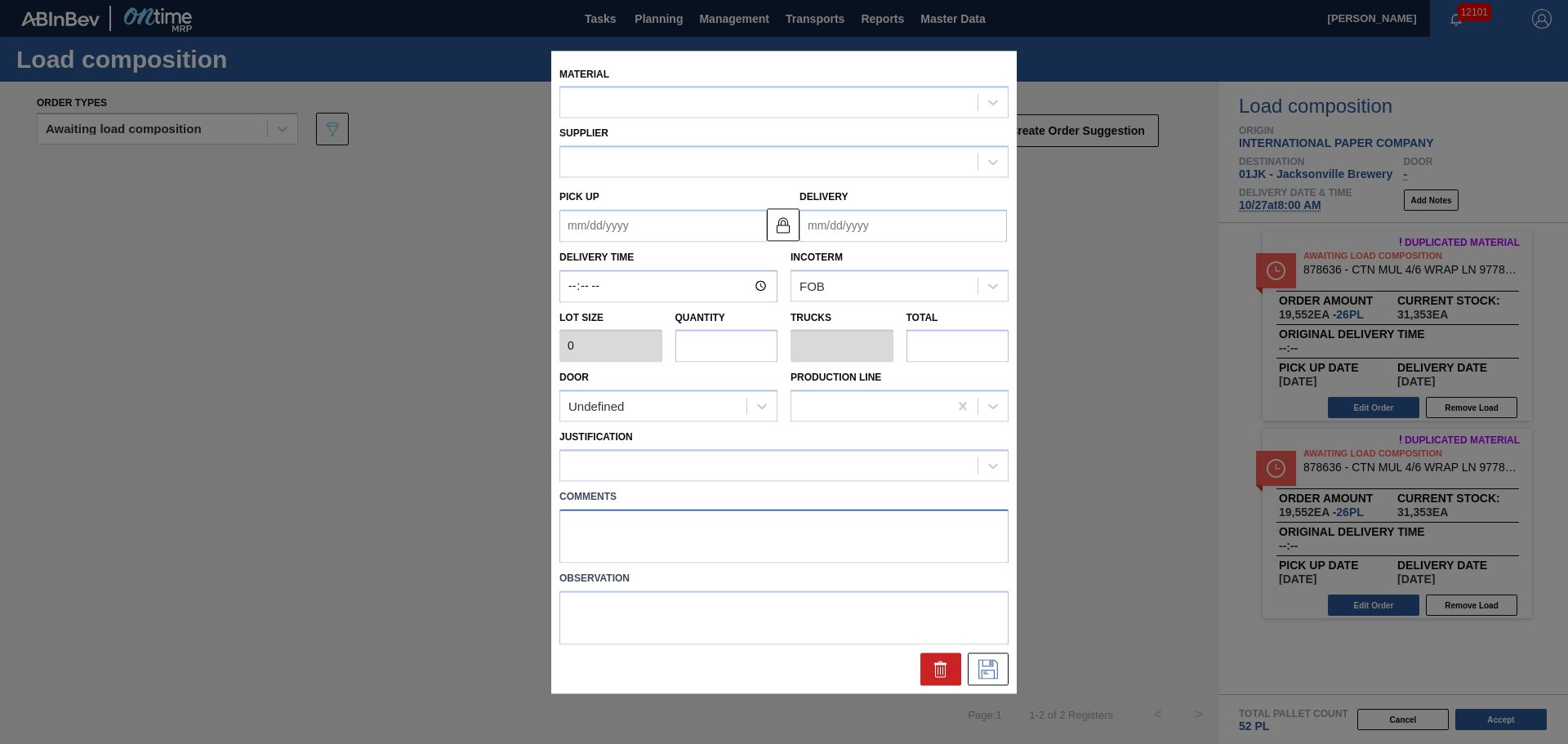
drag, startPoint x: 836, startPoint y: 547, endPoint x: 891, endPoint y: 486, distance: 82.1
click at [836, 539] on textarea at bounding box center [783, 536] width 449 height 54
type input "752"
type input "26"
type input "1"
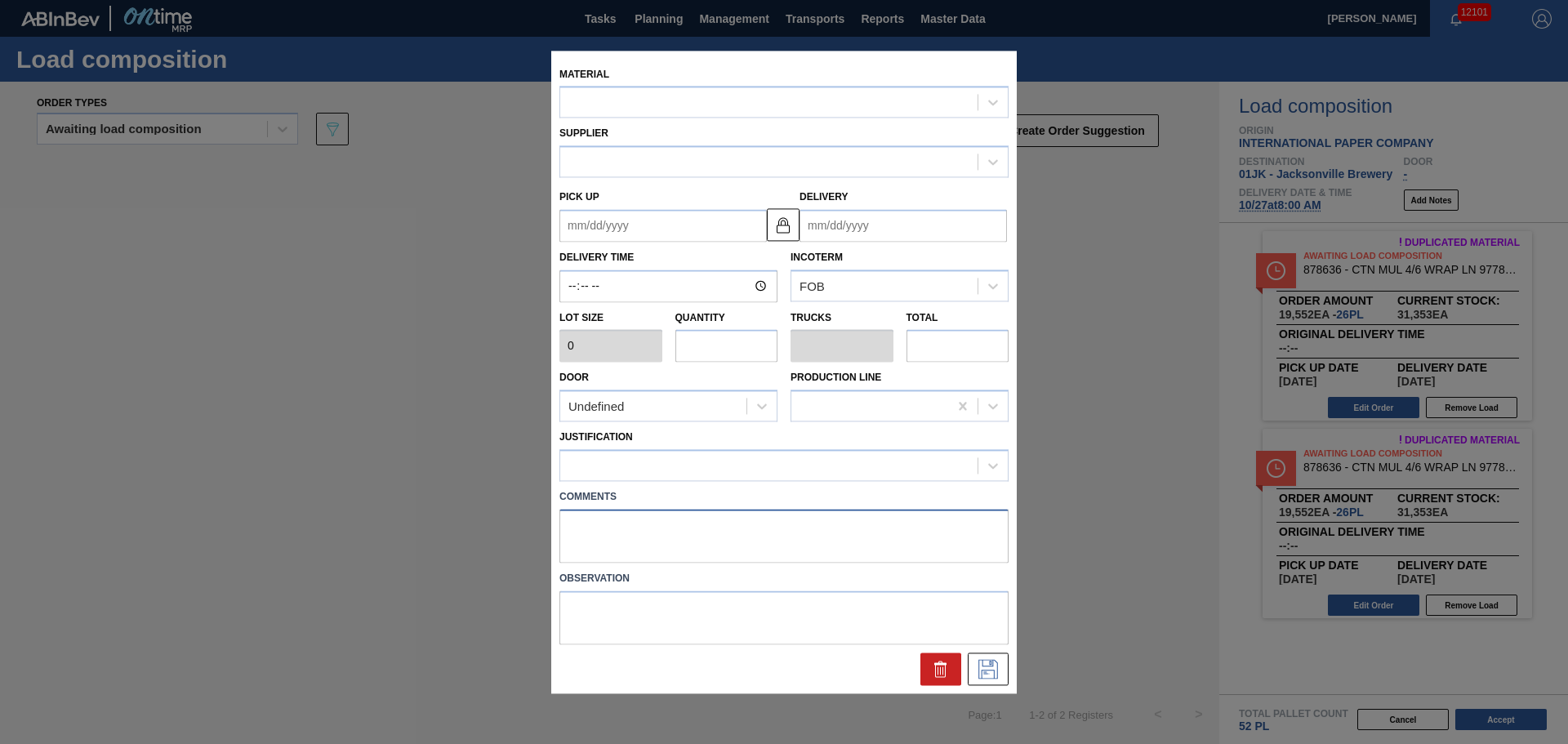
type input "19,552"
type up "[DATE]"
type input "[DATE]"
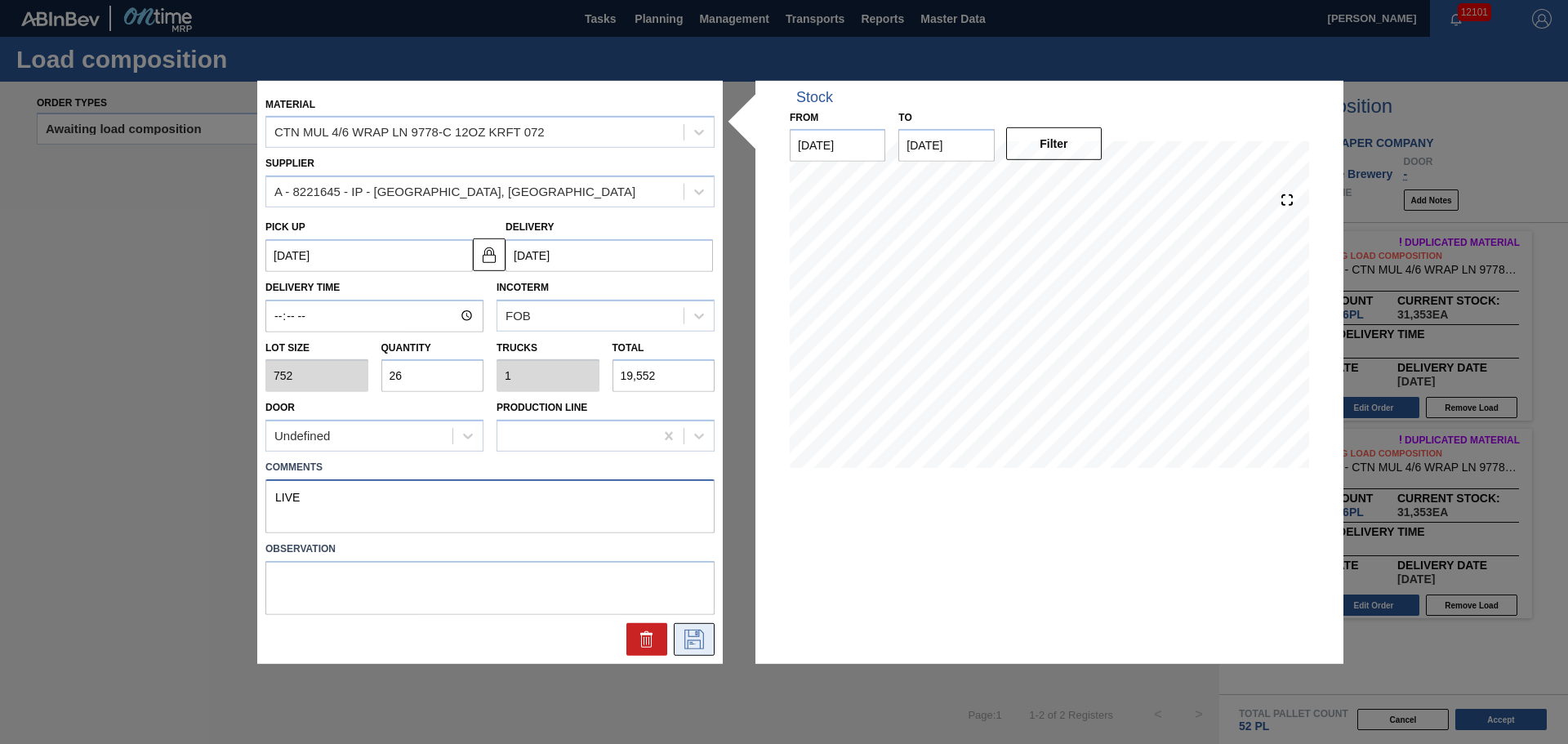
type textarea "LIVE"
click at [707, 632] on button at bounding box center [694, 639] width 41 height 33
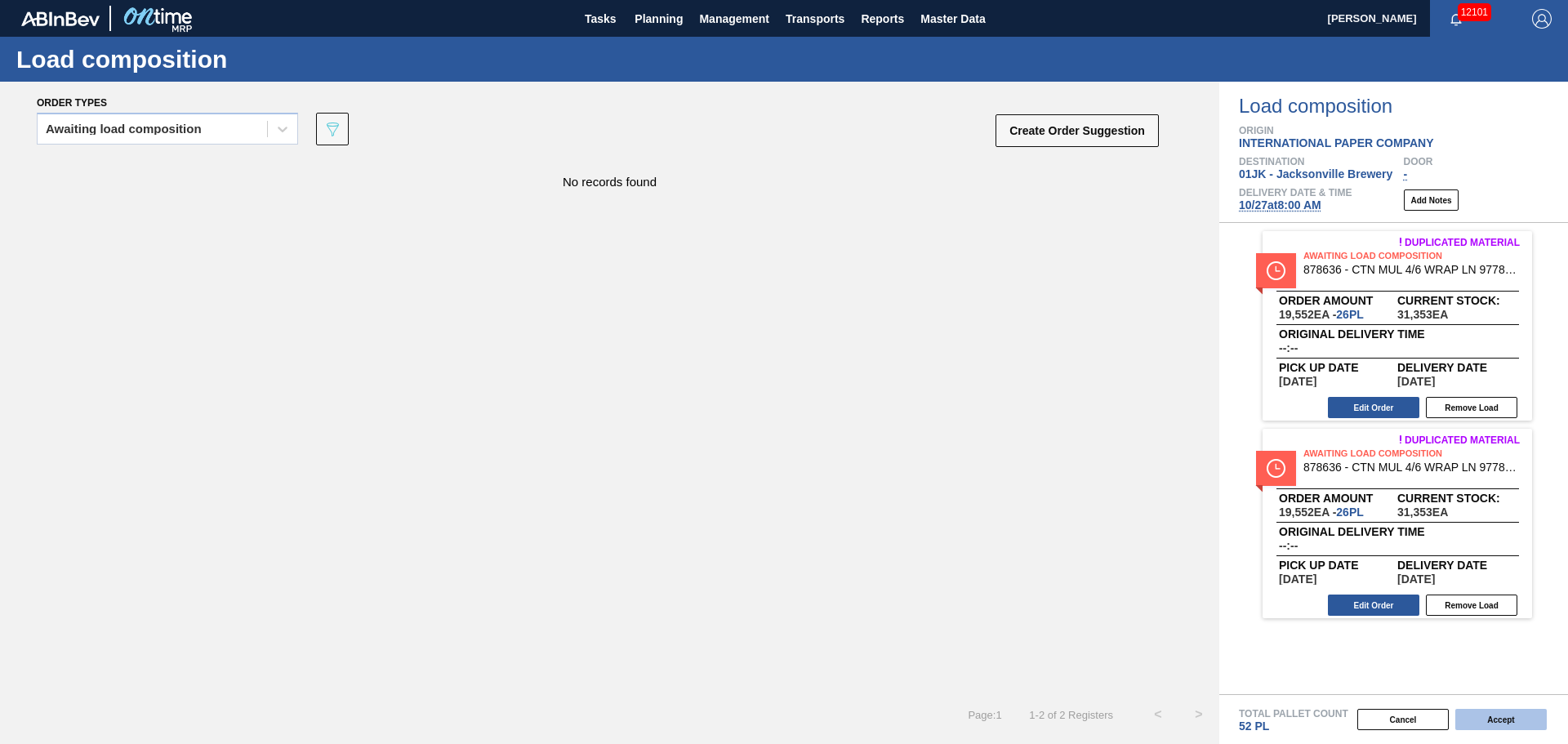
click at [1534, 723] on button "Accept" at bounding box center [1501, 719] width 91 height 21
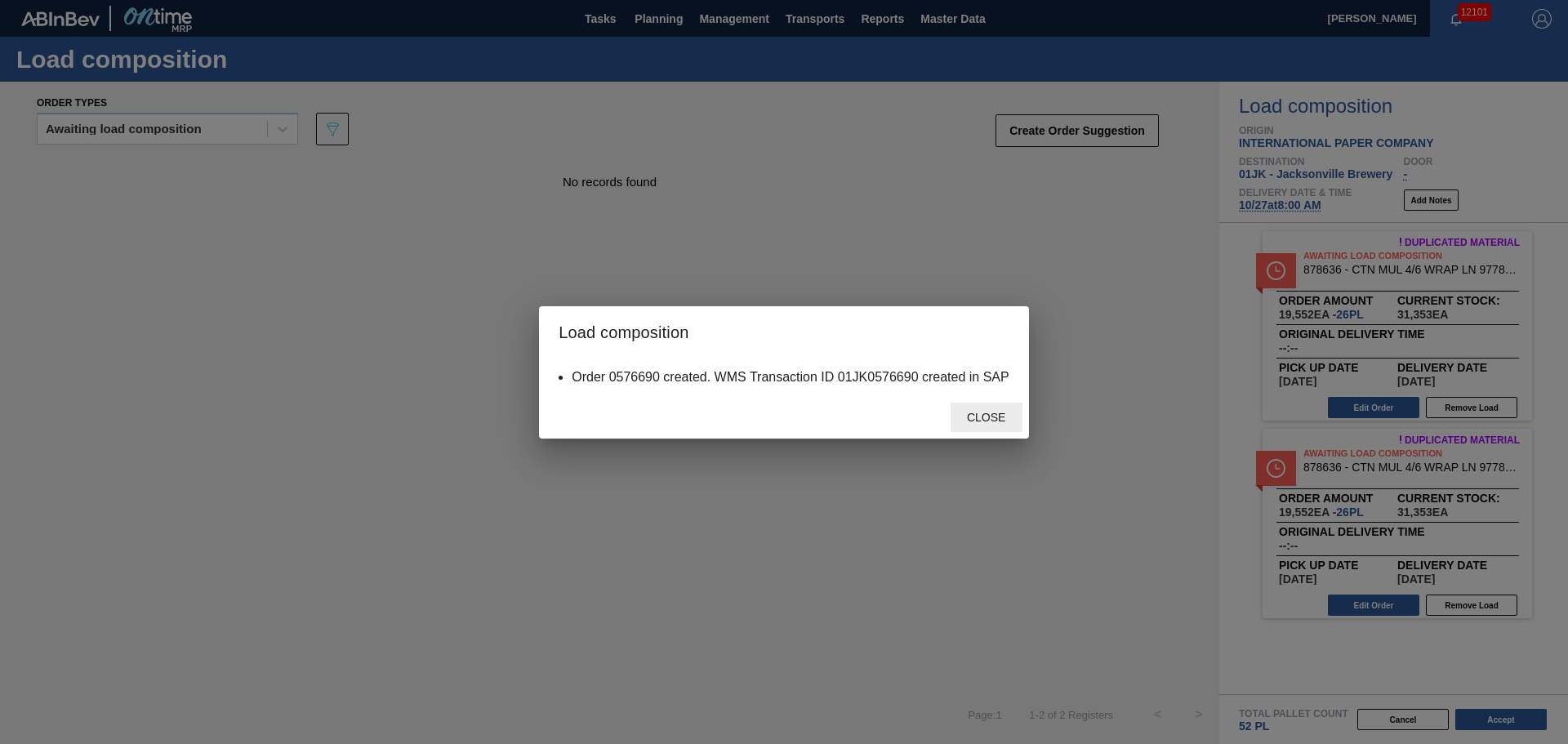
click at [985, 412] on span "Close" at bounding box center [986, 417] width 64 height 13
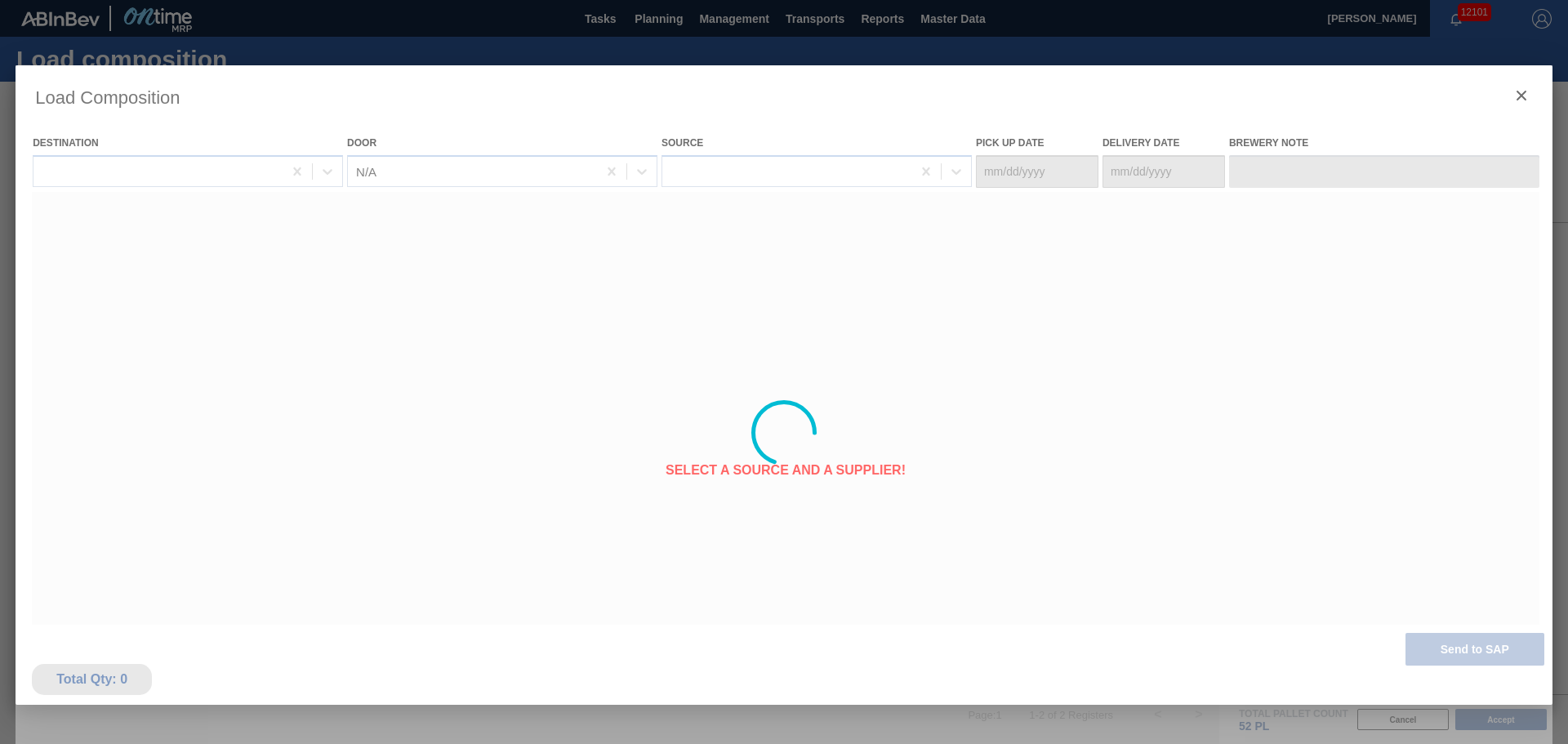
type Date "[DATE]"
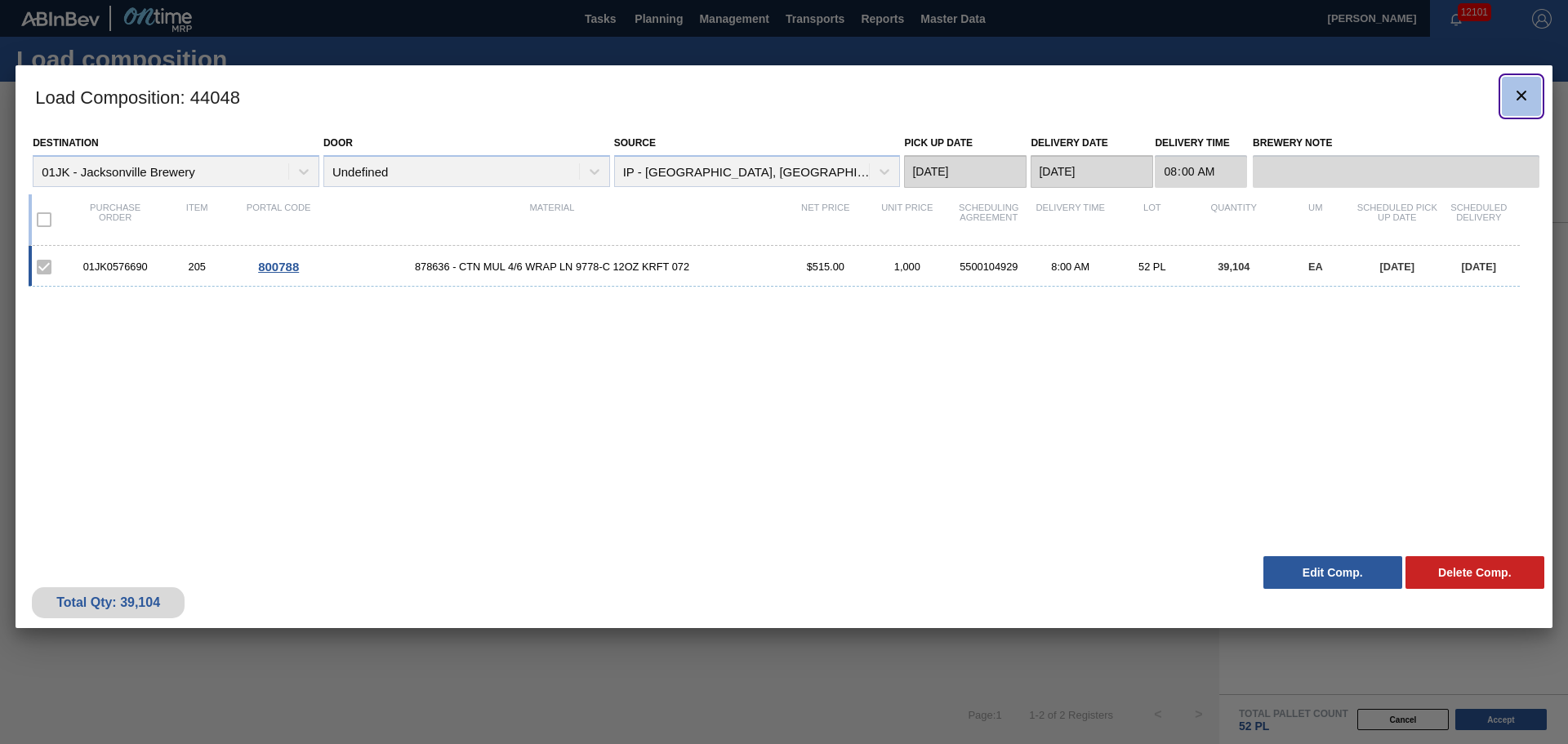
click at [1527, 98] on icon "botão de ícone" at bounding box center [1521, 95] width 19 height 19
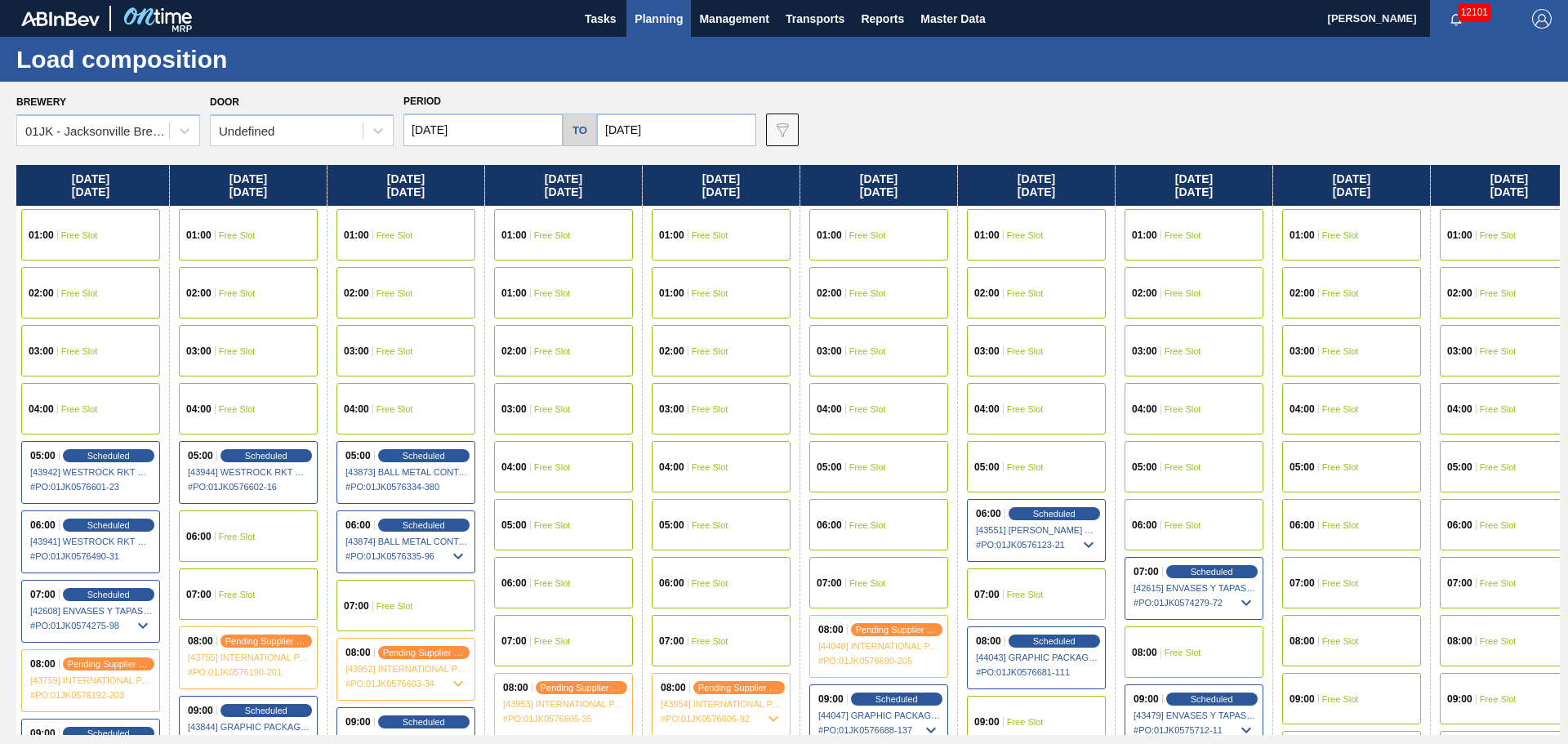
drag, startPoint x: 1435, startPoint y: 574, endPoint x: 1230, endPoint y: 556, distance: 205.8
click at [918, 575] on div "[DATE] 01:00 Free Slot 01:00 Free Slot 02:00 Free Slot 03:00 Free Slot 04:00 Fr…" at bounding box center [787, 450] width 1543 height 570
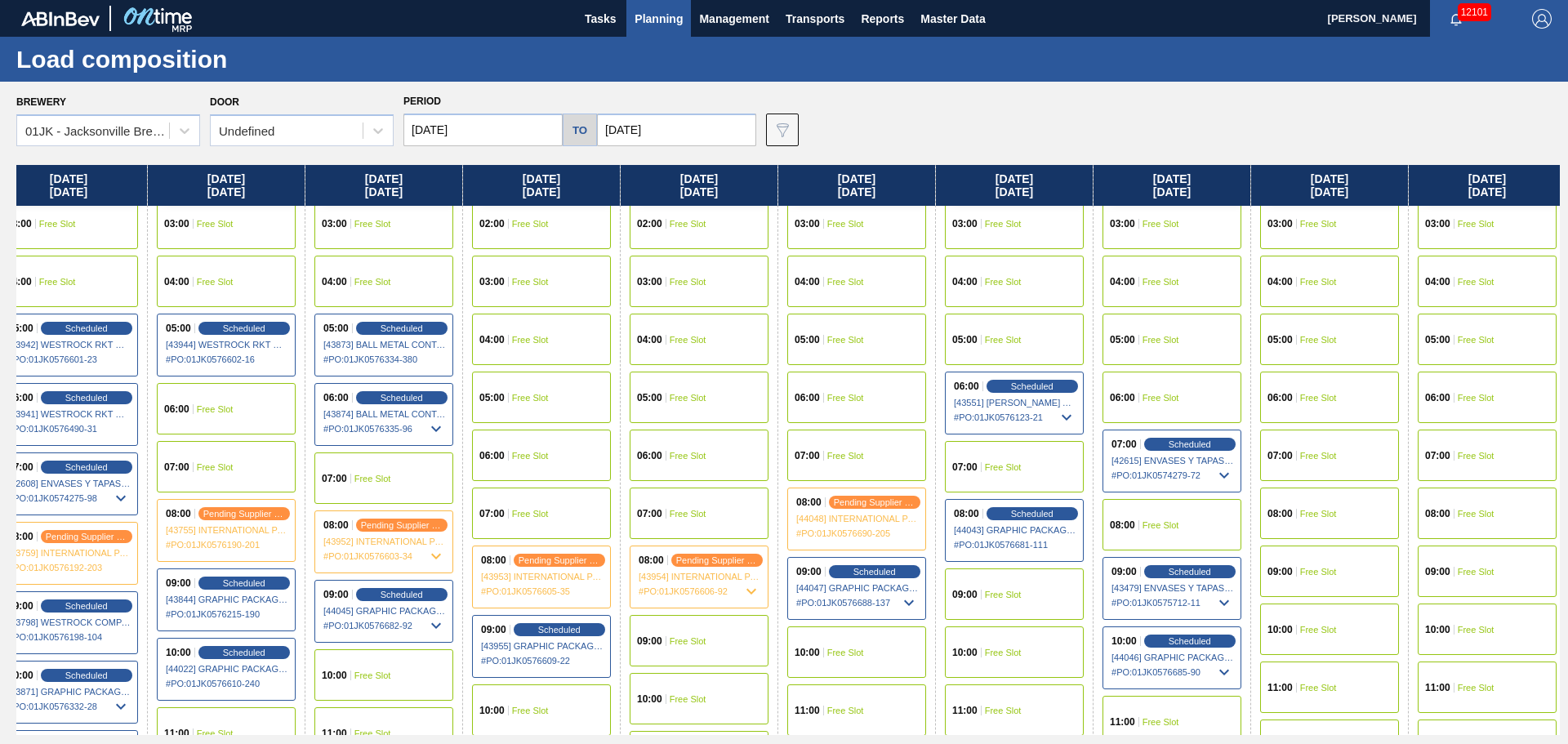
scroll to position [163, 499]
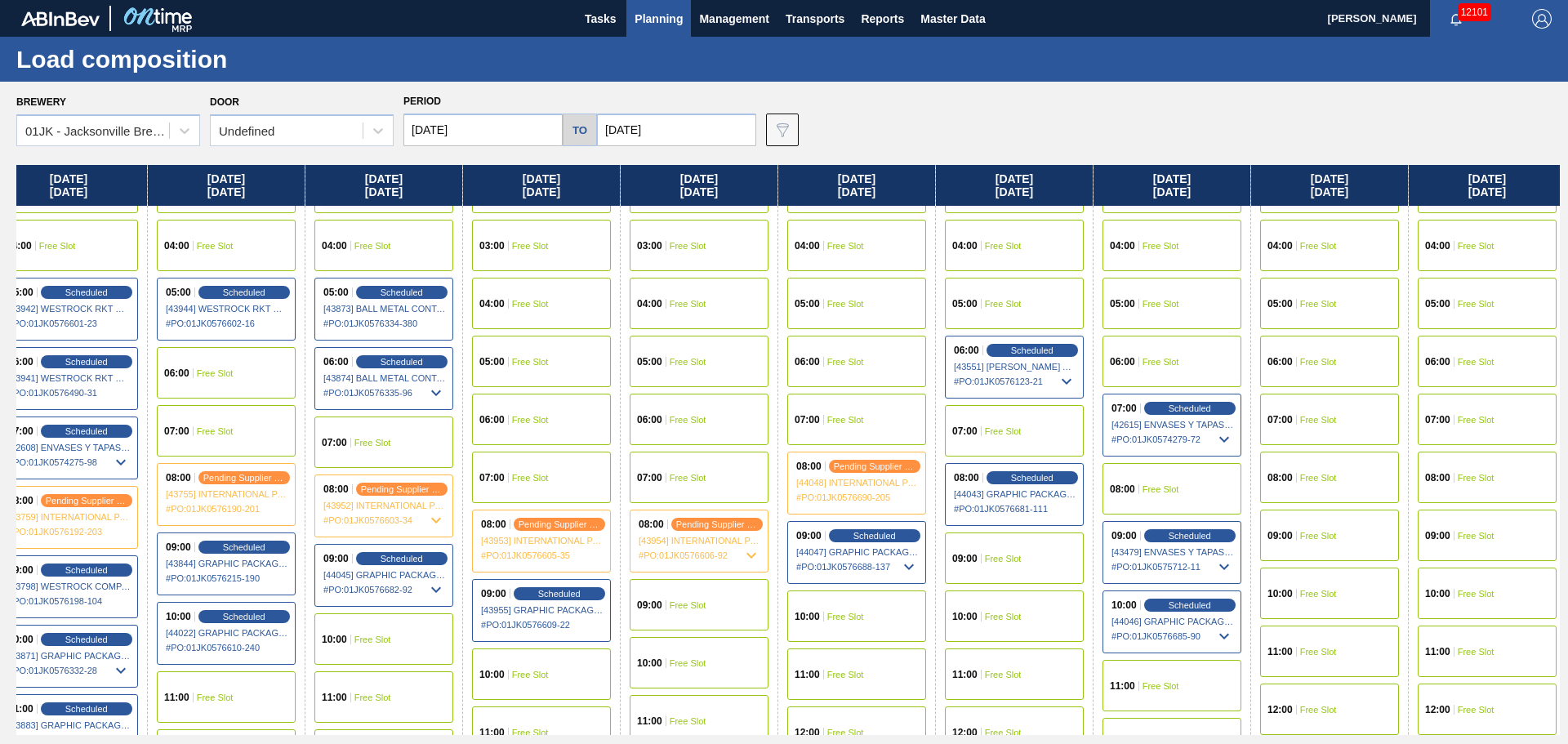
click at [1314, 523] on div "09:00 Free Slot" at bounding box center [1330, 534] width 139 height 52
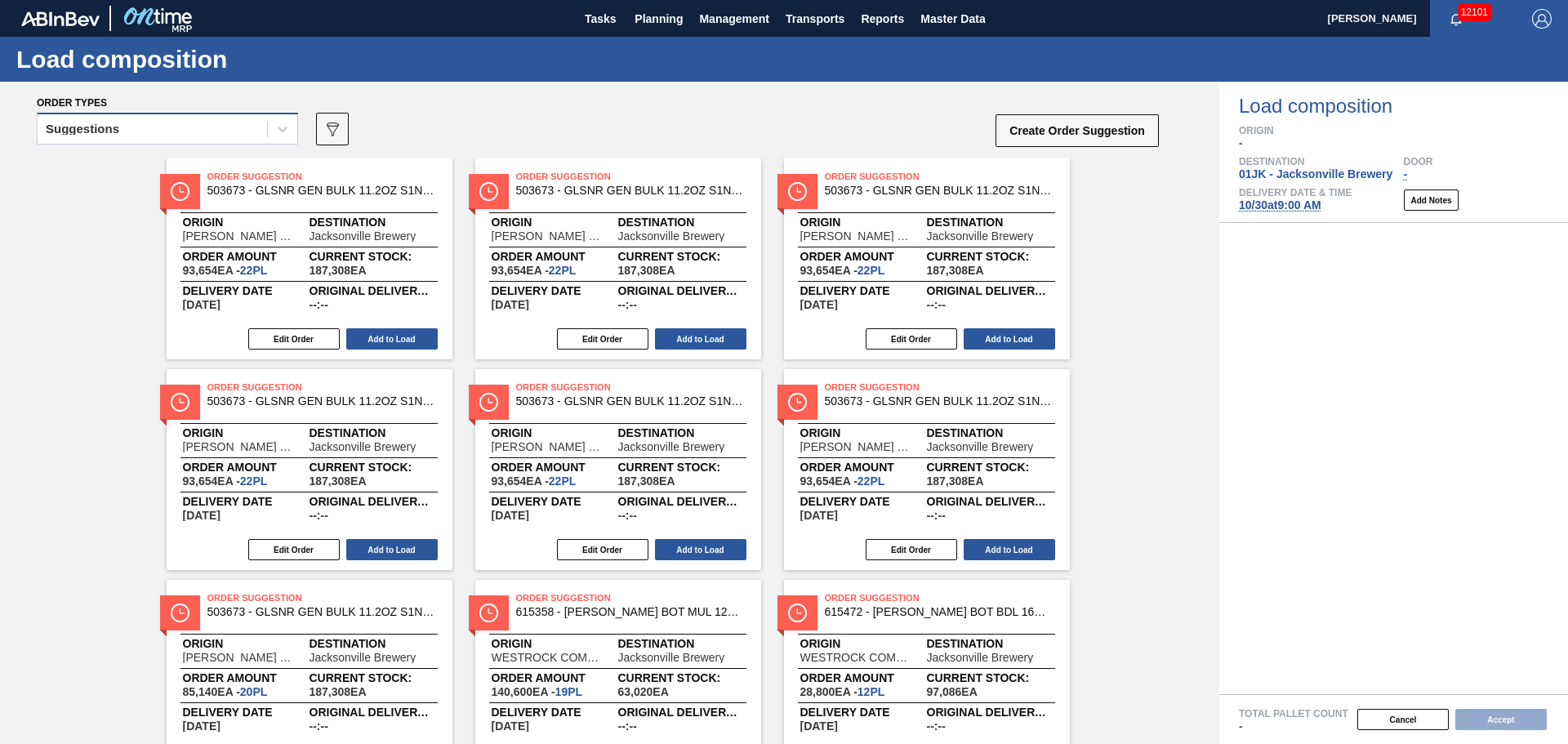
click at [204, 121] on div "Suggestions" at bounding box center [151, 129] width 229 height 24
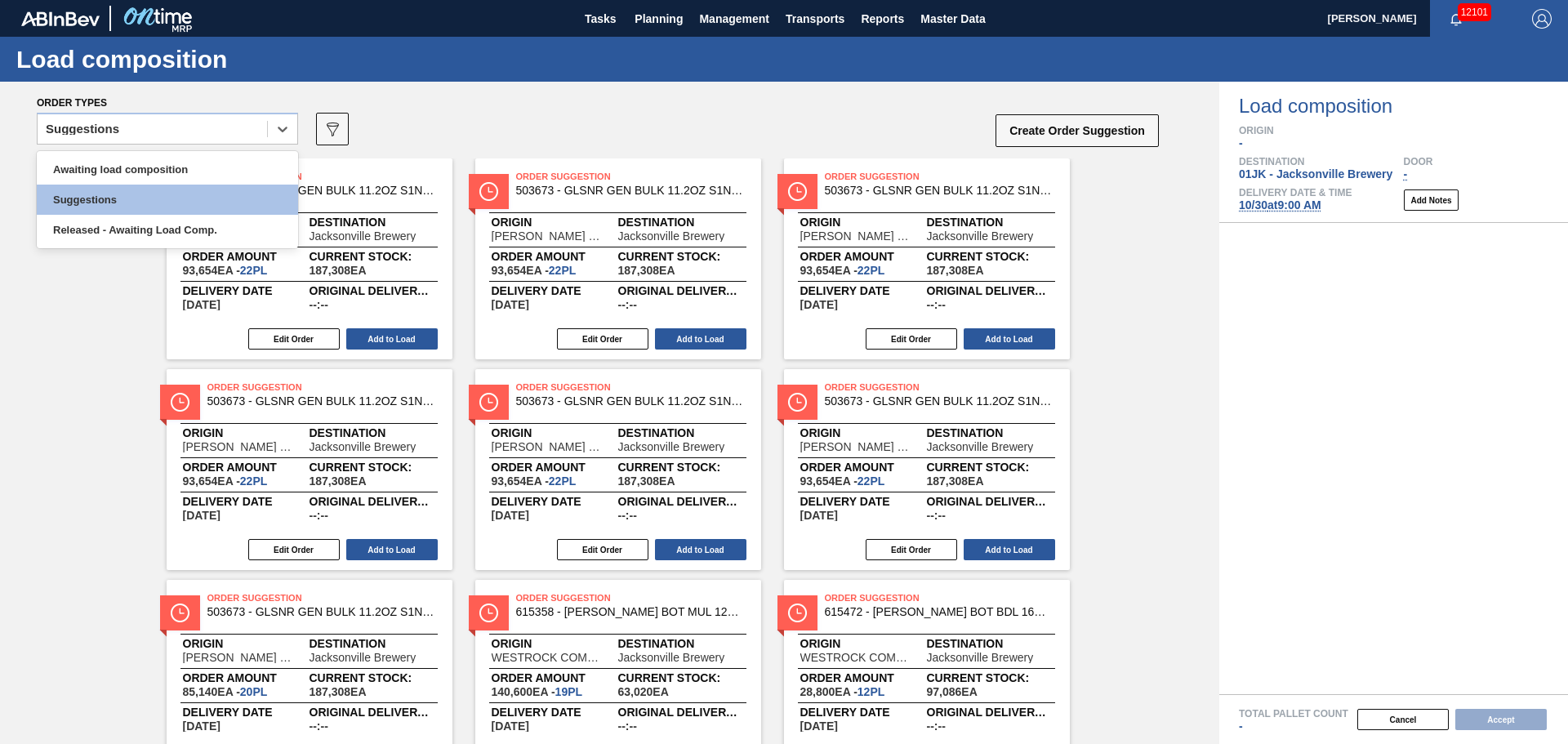
click at [205, 154] on div "Awaiting load composition Suggestions Released - Awaiting Load Comp." at bounding box center [167, 200] width 261 height 97
click at [204, 166] on div "Awaiting load composition" at bounding box center [167, 169] width 261 height 30
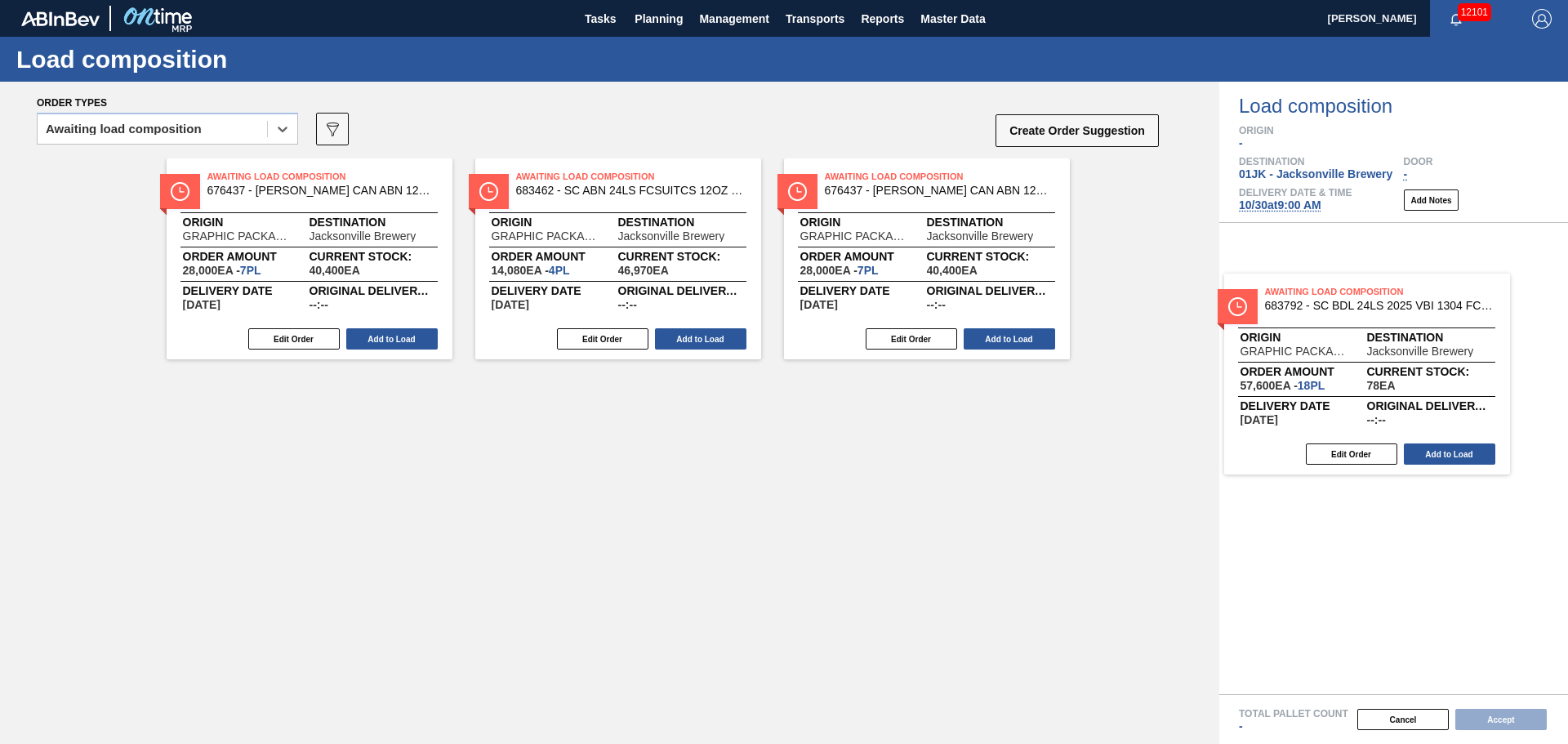
drag, startPoint x: 991, startPoint y: 178, endPoint x: 1456, endPoint y: 315, distance: 484.8
click at [1458, 315] on div "Order types option Awaiting load composition, selected. Select is focused ,type…" at bounding box center [784, 413] width 1568 height 662
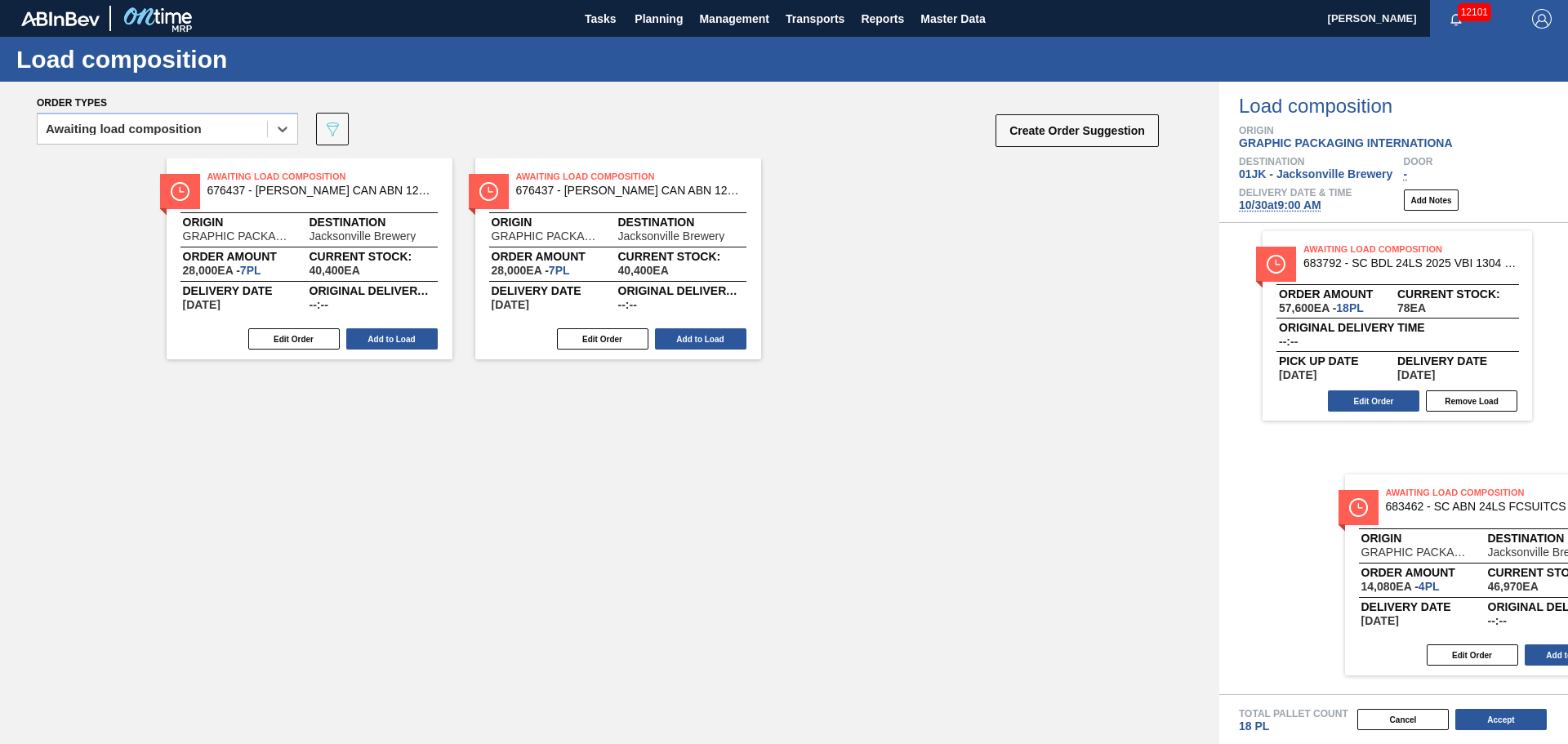
drag, startPoint x: 683, startPoint y: 268, endPoint x: 1400, endPoint y: 513, distance: 757.7
click at [1400, 513] on div "Order types option Awaiting load composition, selected. Select is focused ,type…" at bounding box center [784, 413] width 1568 height 662
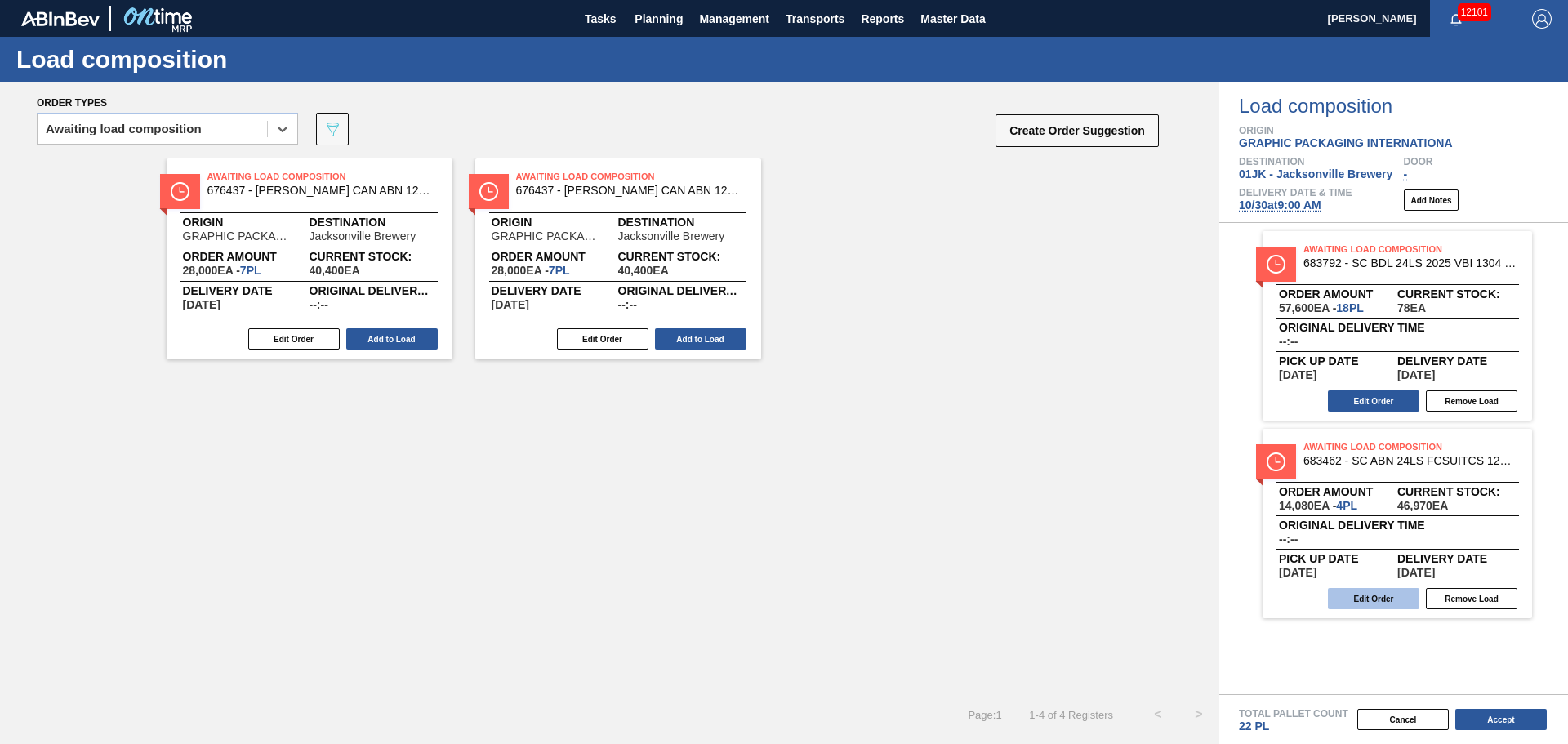
click at [1386, 602] on button "Edit Order" at bounding box center [1373, 598] width 91 height 21
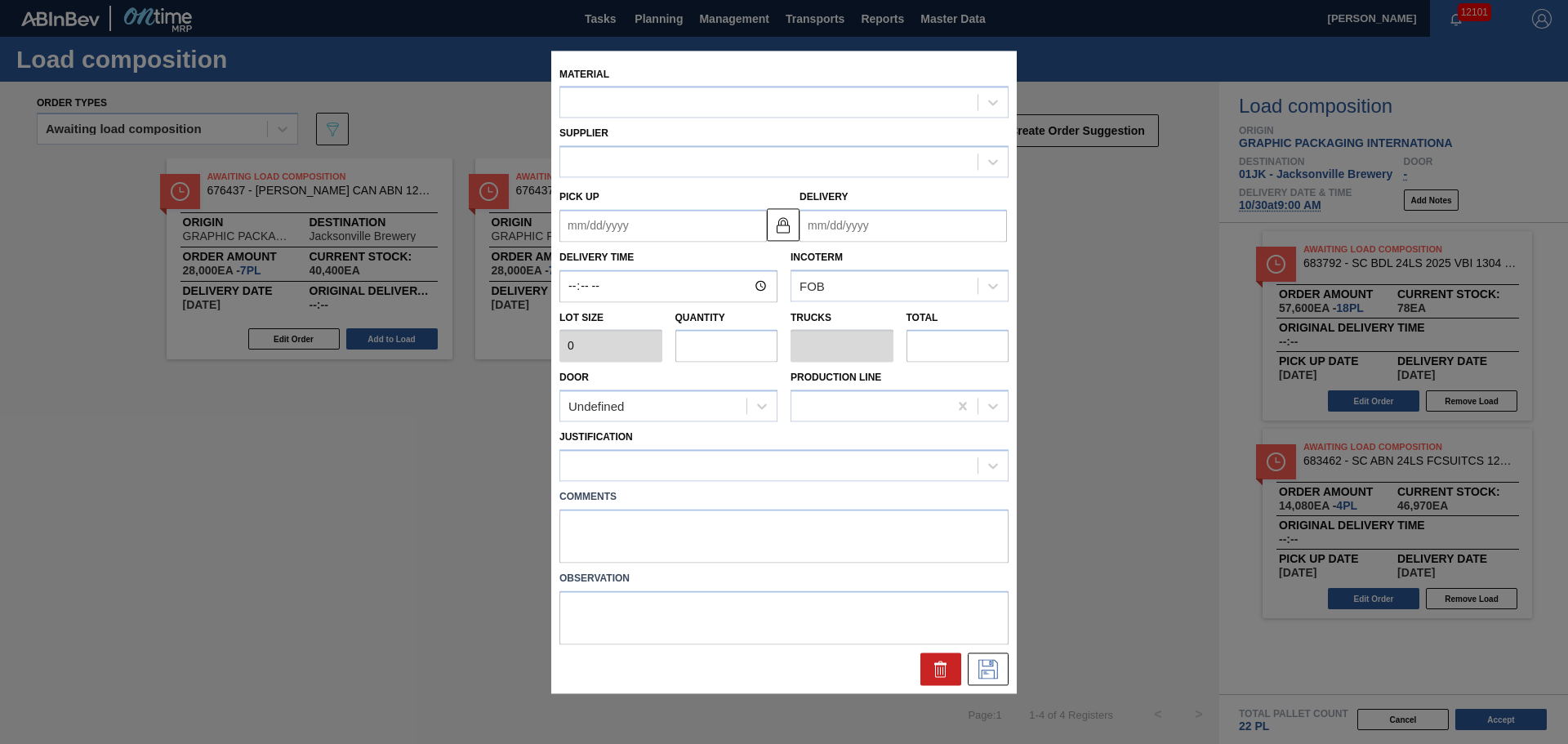
type input "3,520"
type input "4"
type input "0.154"
type input "14,080"
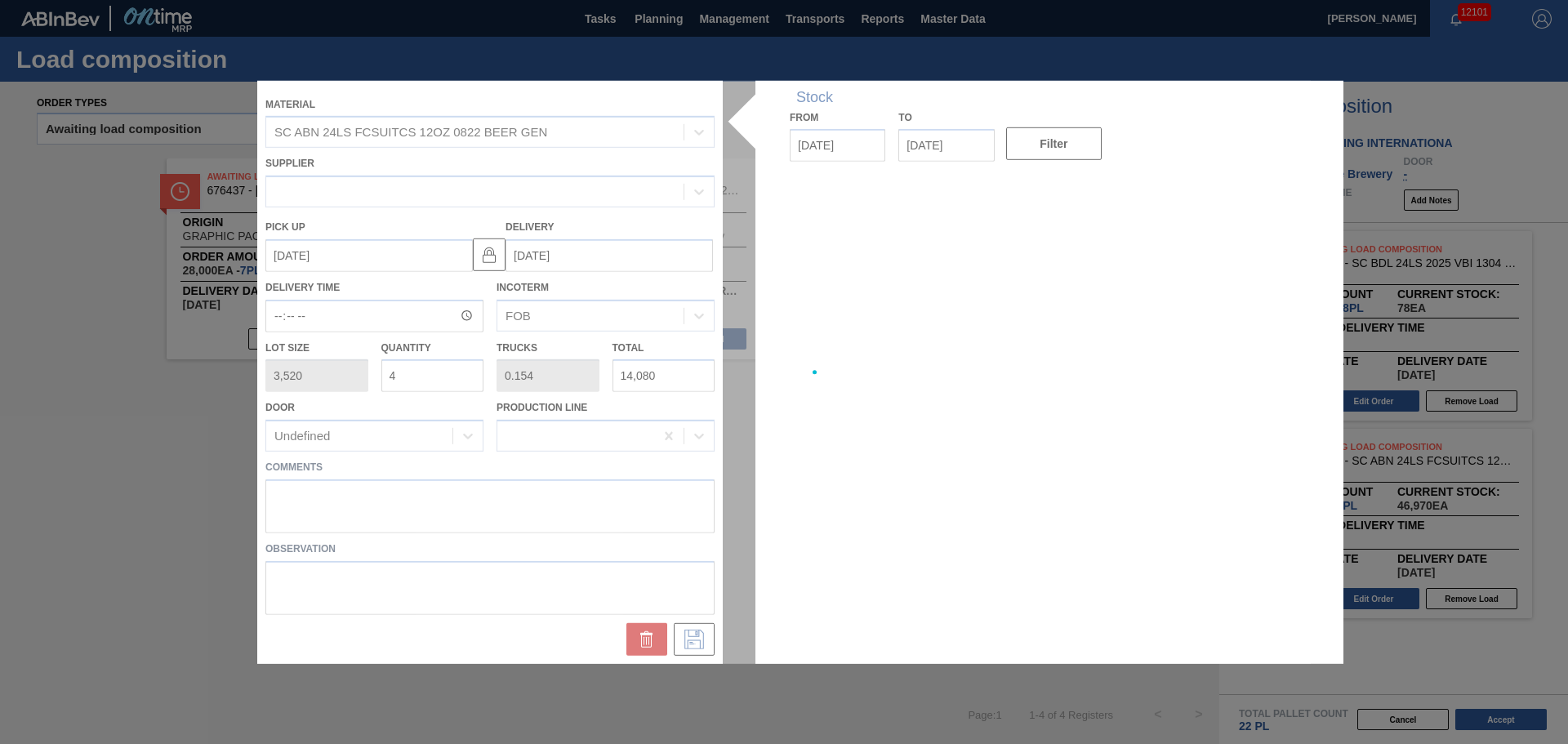
type up "[DATE]"
type input "[DATE]"
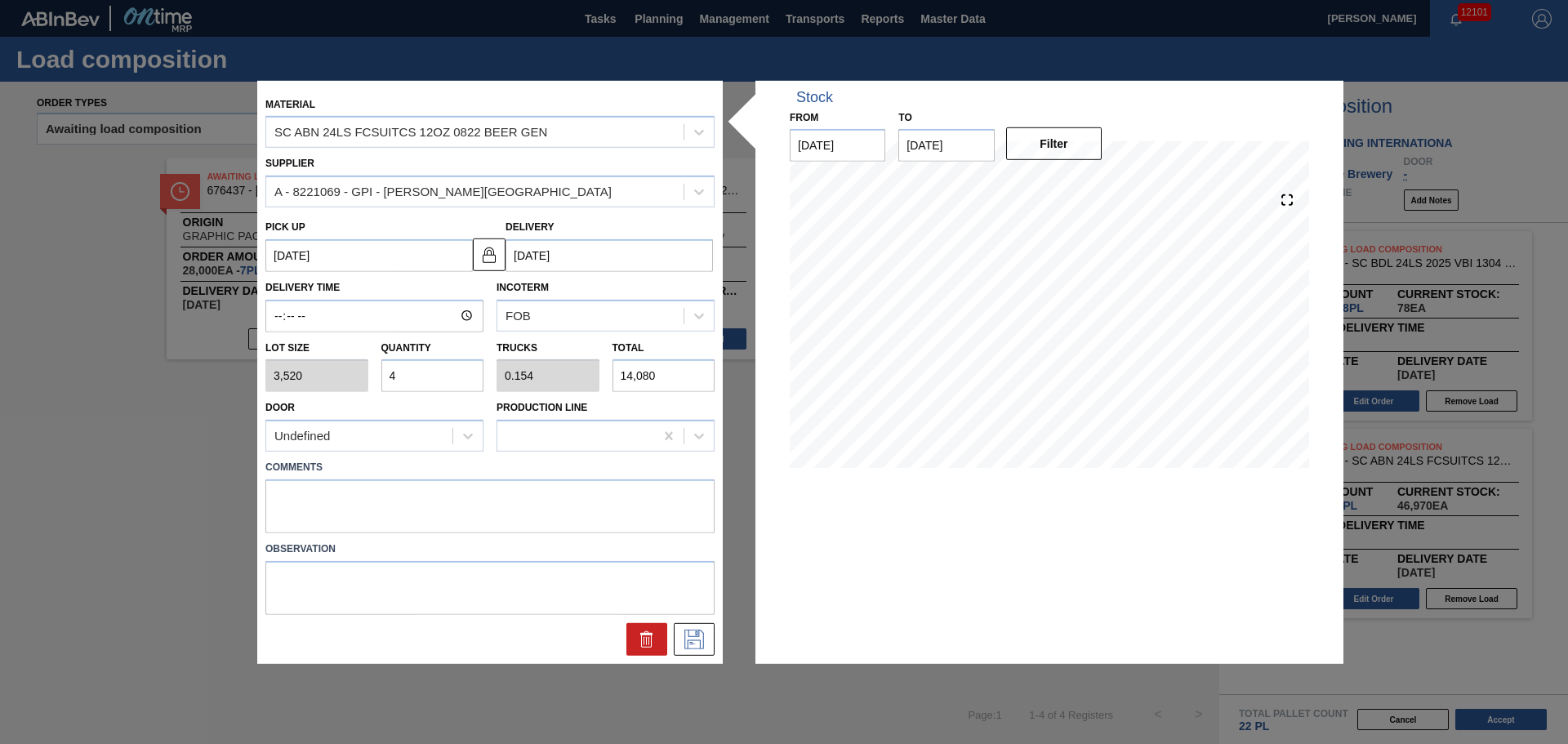
click at [447, 380] on input "4" at bounding box center [433, 375] width 103 height 33
click at [447, 378] on input "4" at bounding box center [433, 375] width 103 height 33
type input "0"
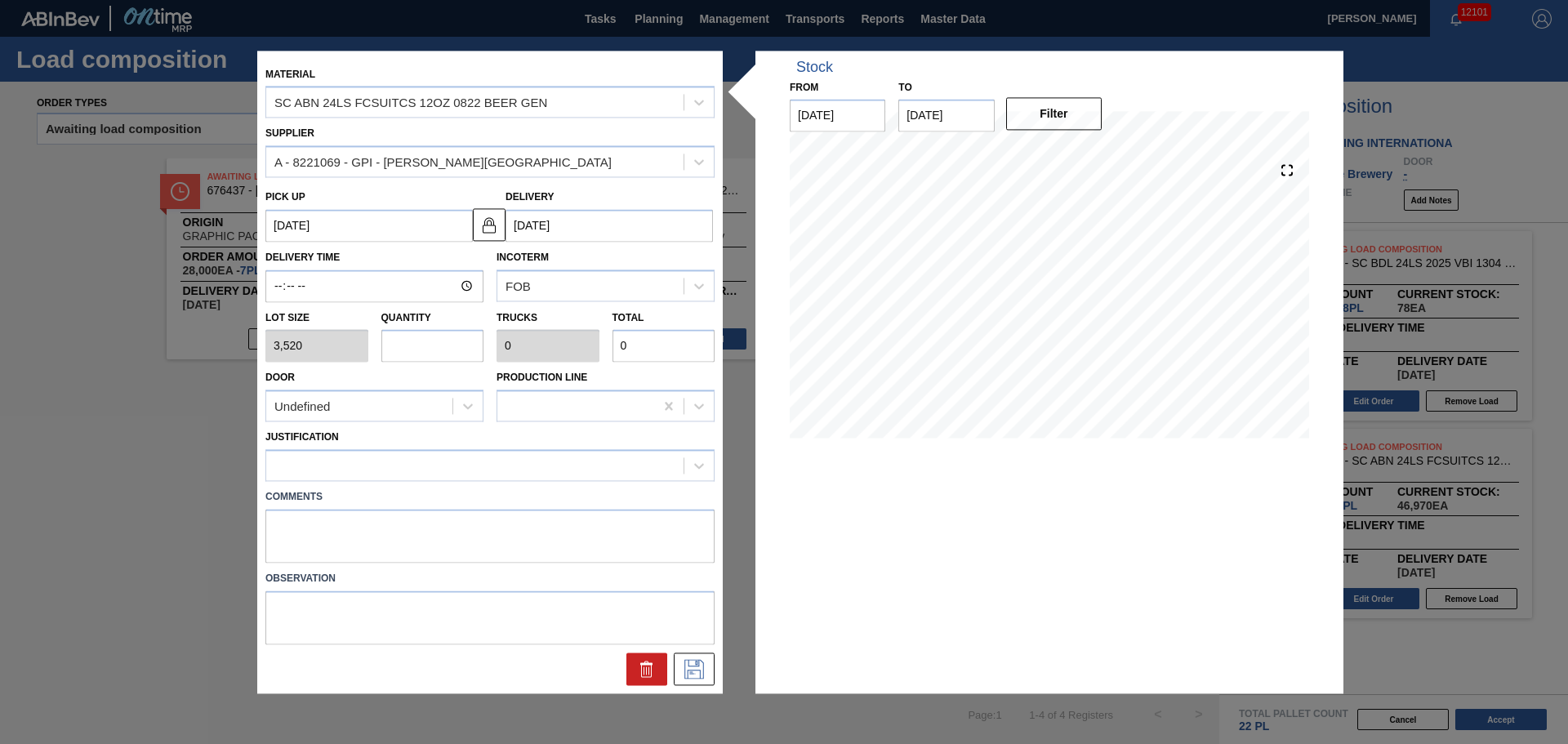
type input "8"
type input "0.308"
type input "28,160"
type input "8"
click at [496, 461] on div at bounding box center [474, 466] width 417 height 24
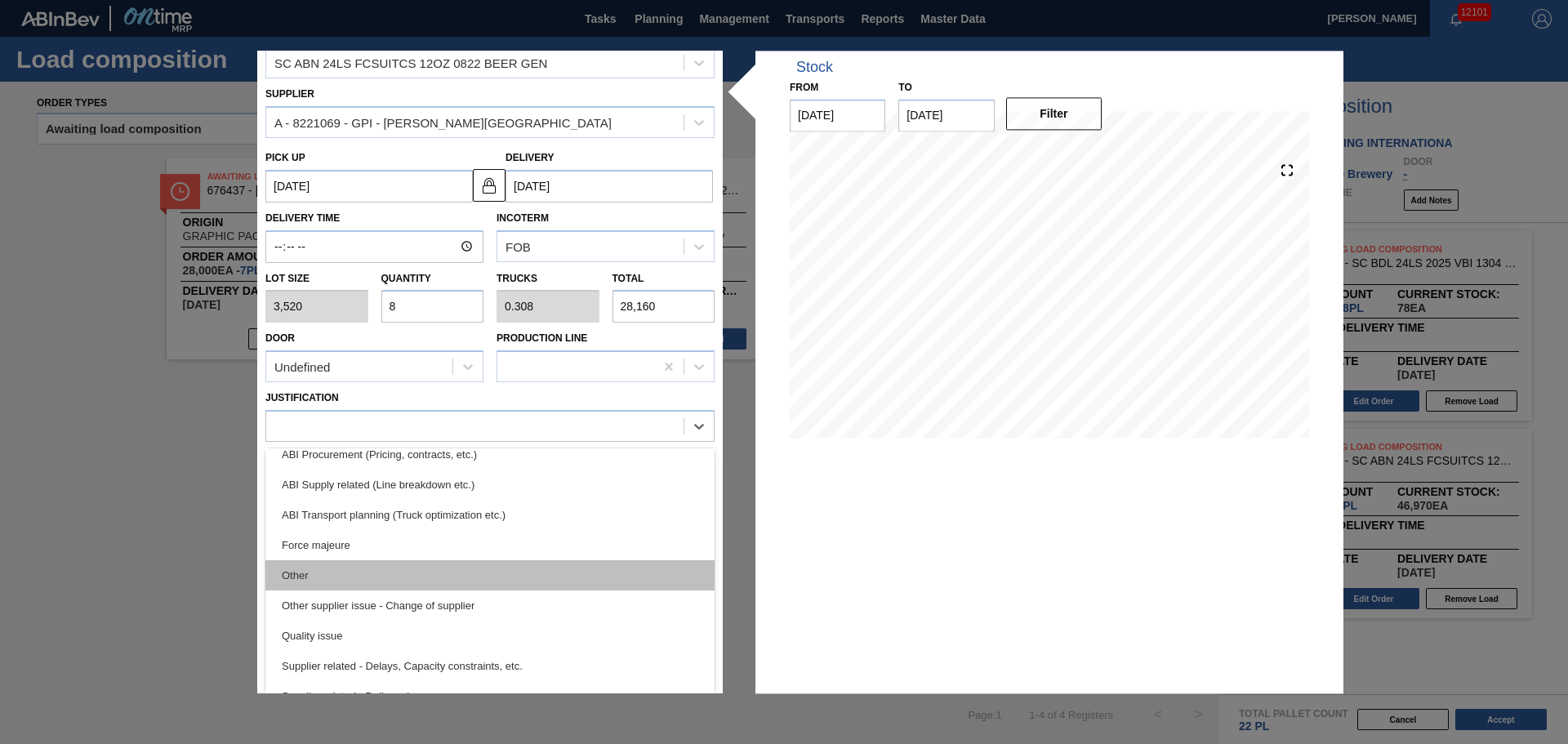
scroll to position [142, 0]
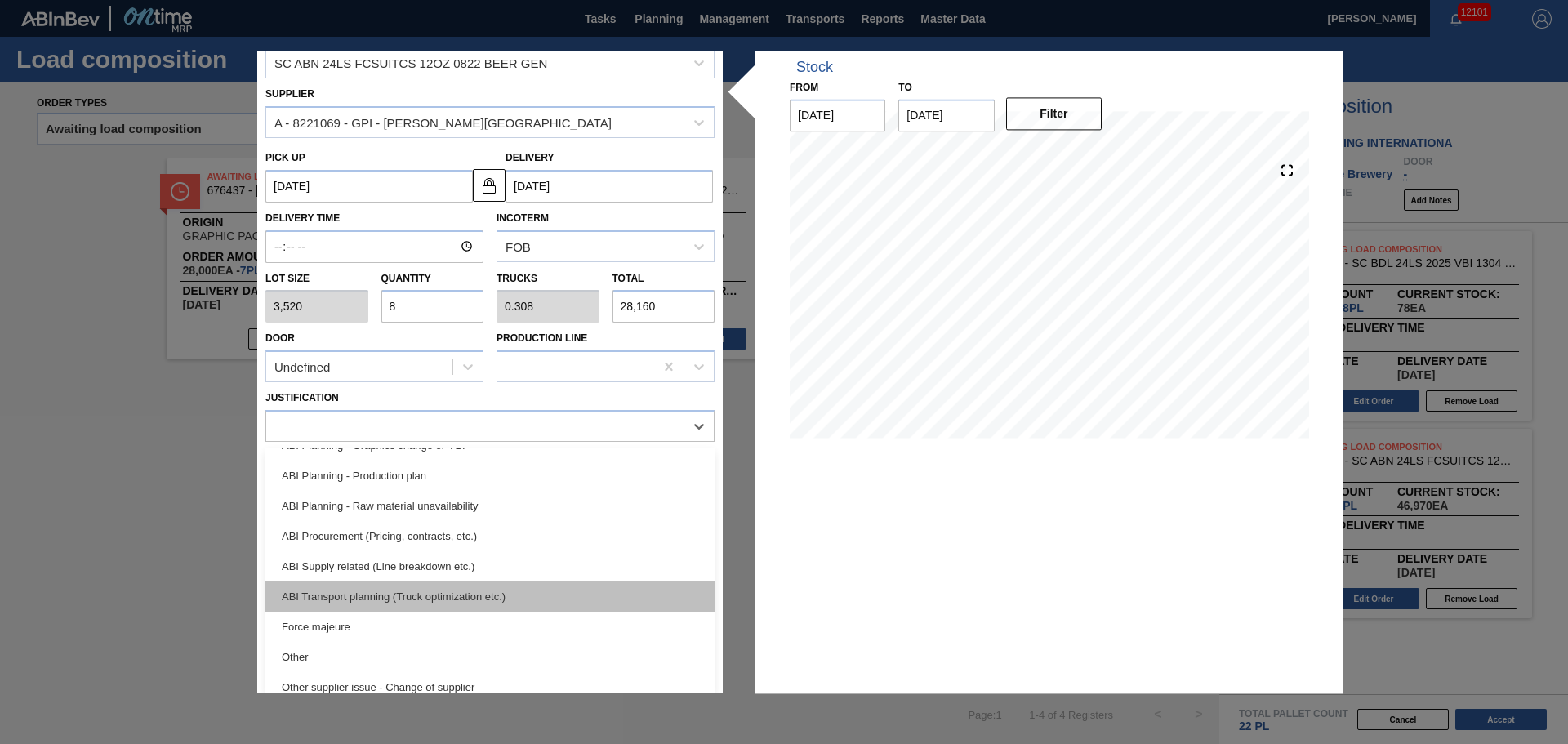
click at [466, 592] on div "ABI Transport planning (Truck optimization etc.)" at bounding box center [490, 596] width 449 height 30
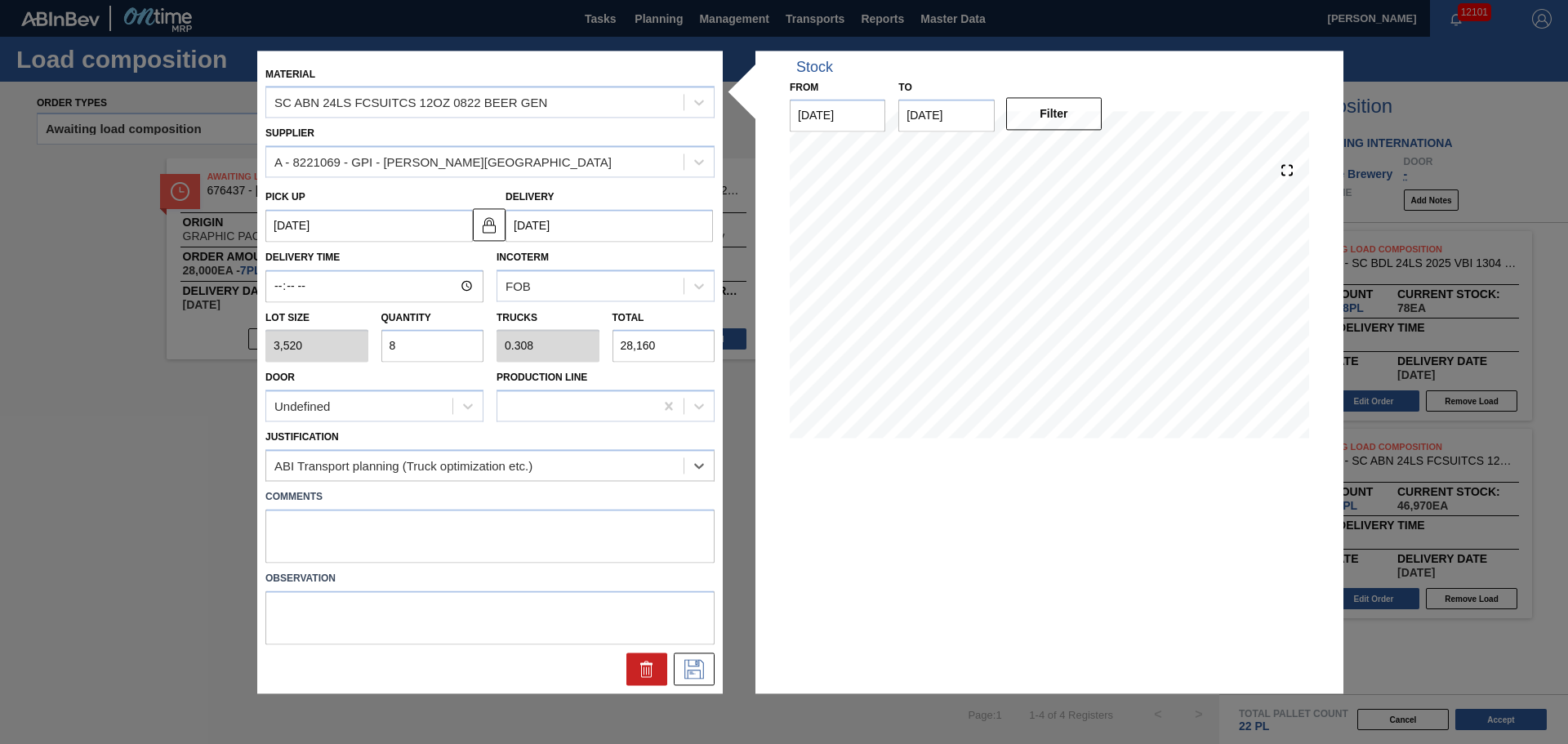
scroll to position [0, 0]
click at [371, 535] on textarea at bounding box center [490, 536] width 449 height 54
type textarea "TAIL, DROP"
click at [705, 670] on icon at bounding box center [694, 668] width 26 height 19
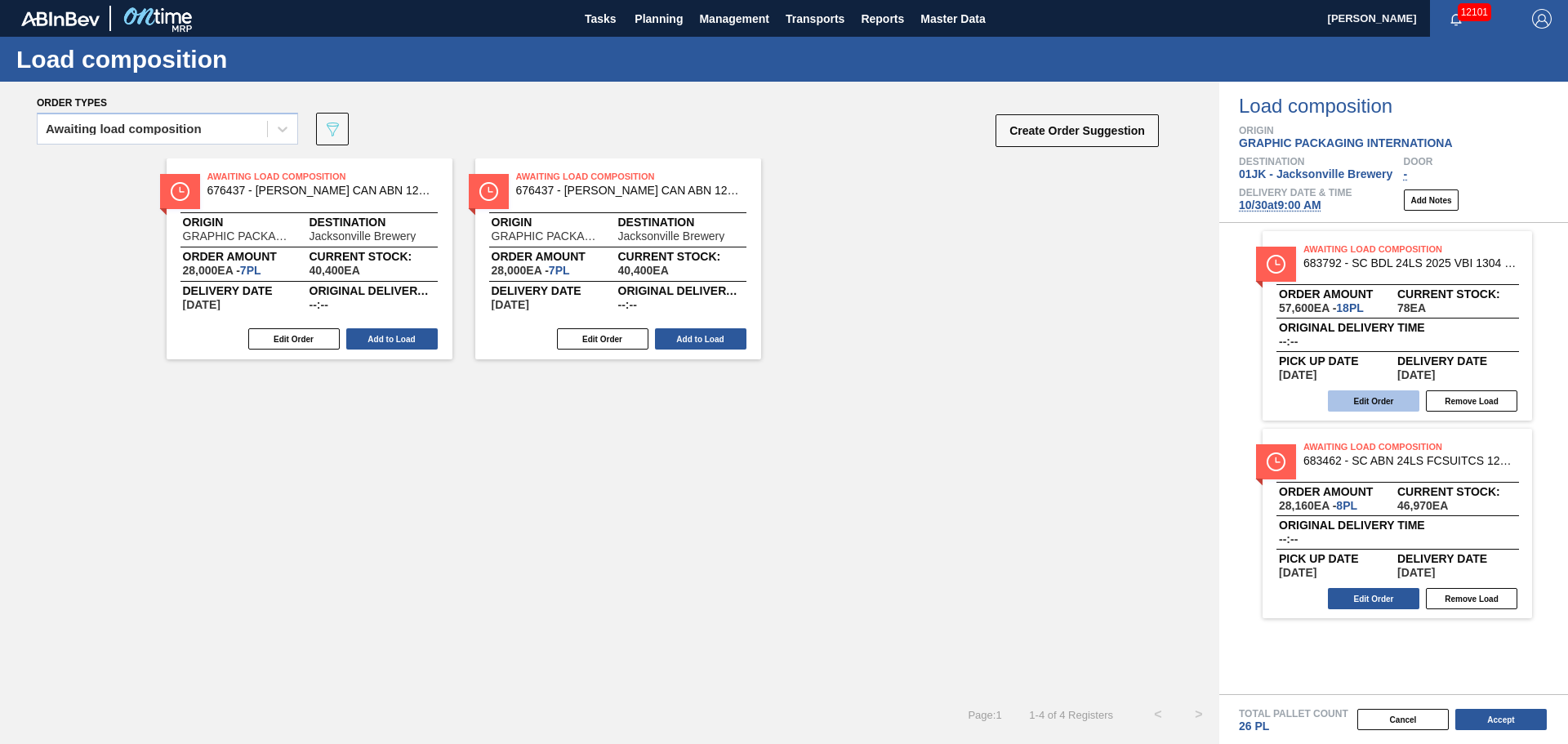
click at [1374, 396] on button "Edit Order" at bounding box center [1373, 401] width 91 height 21
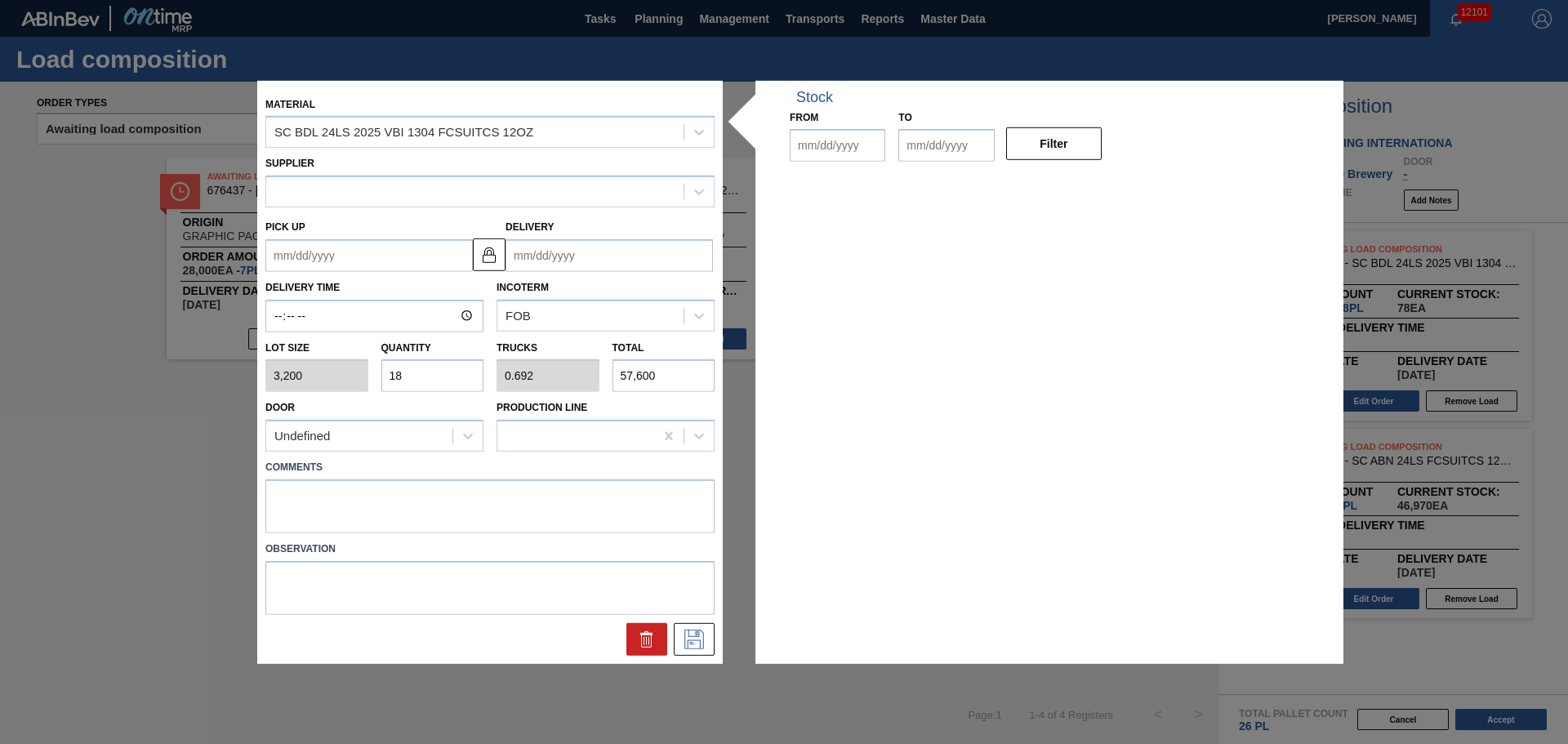
type input "3,200"
type input "18"
type input "0.692"
type input "57,600"
type up "[DATE]"
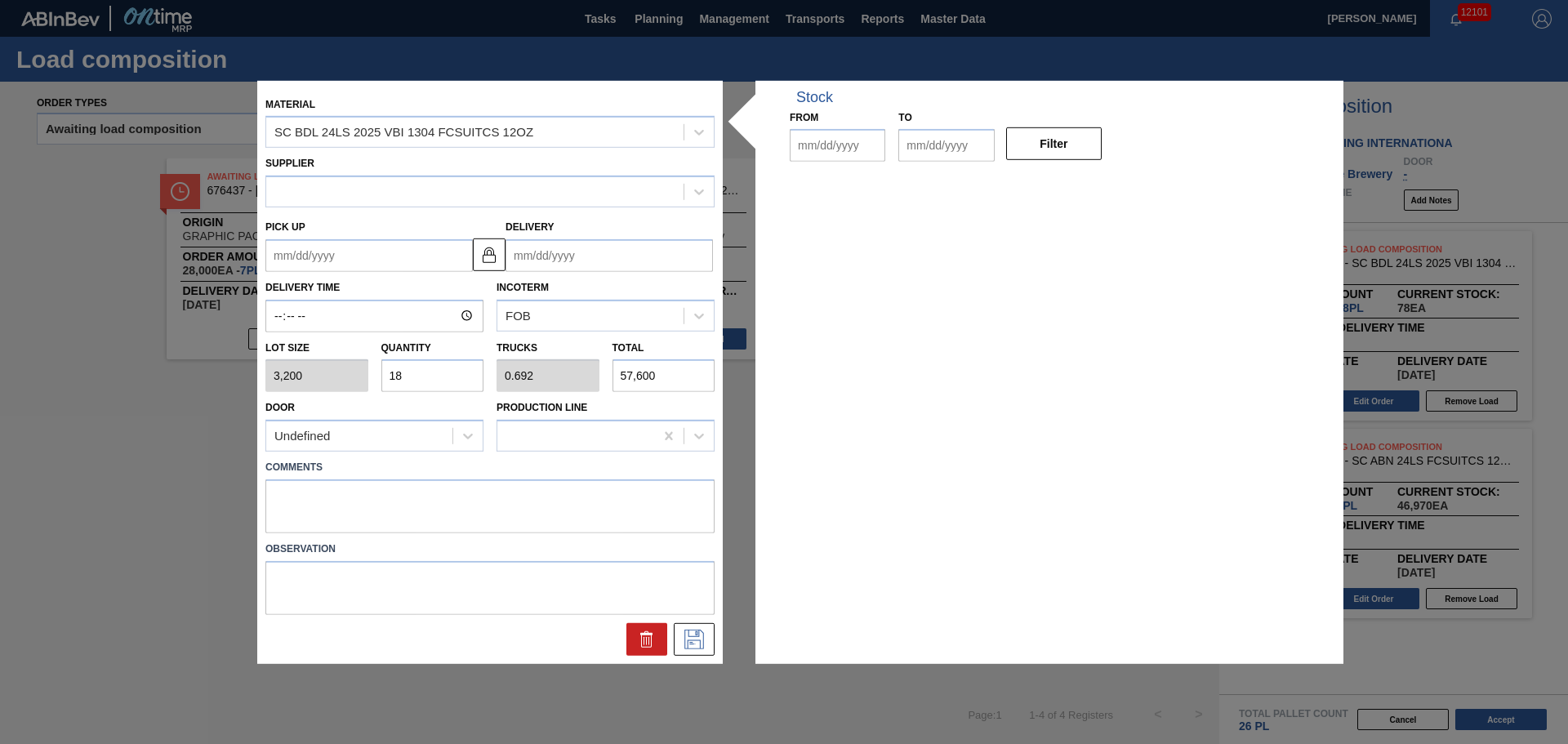
type input "[DATE]"
click at [462, 497] on textarea at bounding box center [490, 506] width 449 height 54
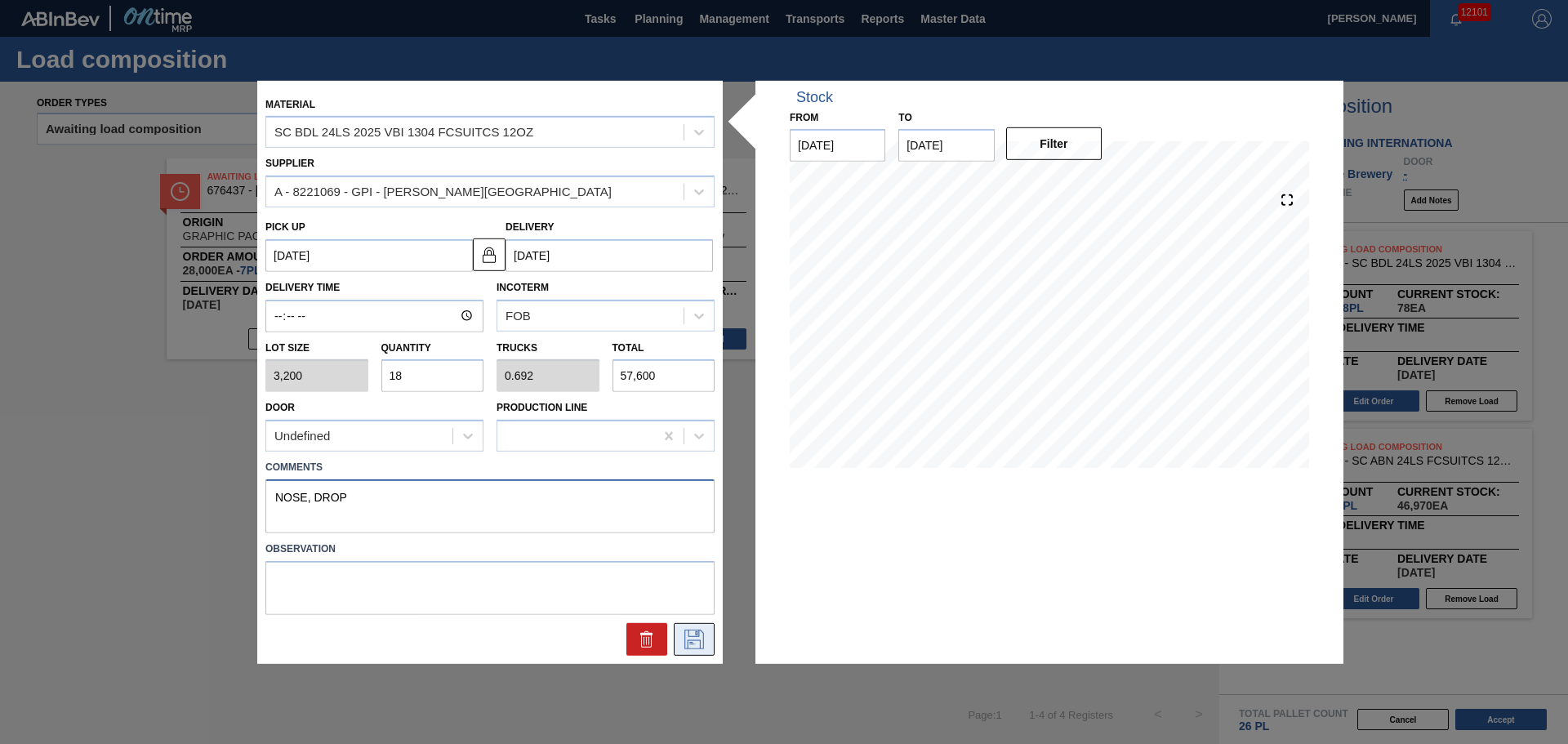
type textarea "NOSE, DROP"
click at [692, 632] on icon at bounding box center [694, 638] width 26 height 19
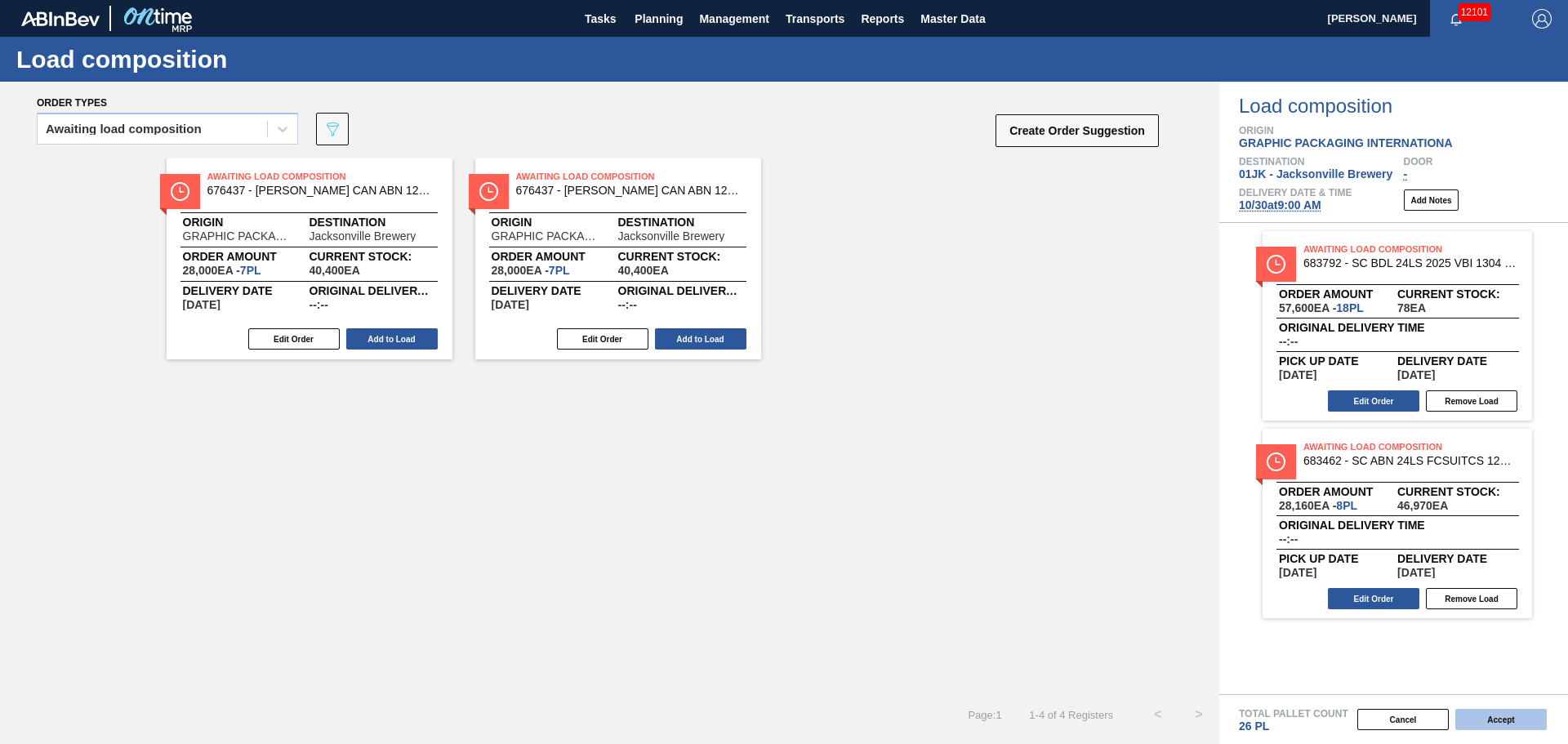
click at [1466, 718] on button "Accept" at bounding box center [1501, 719] width 91 height 21
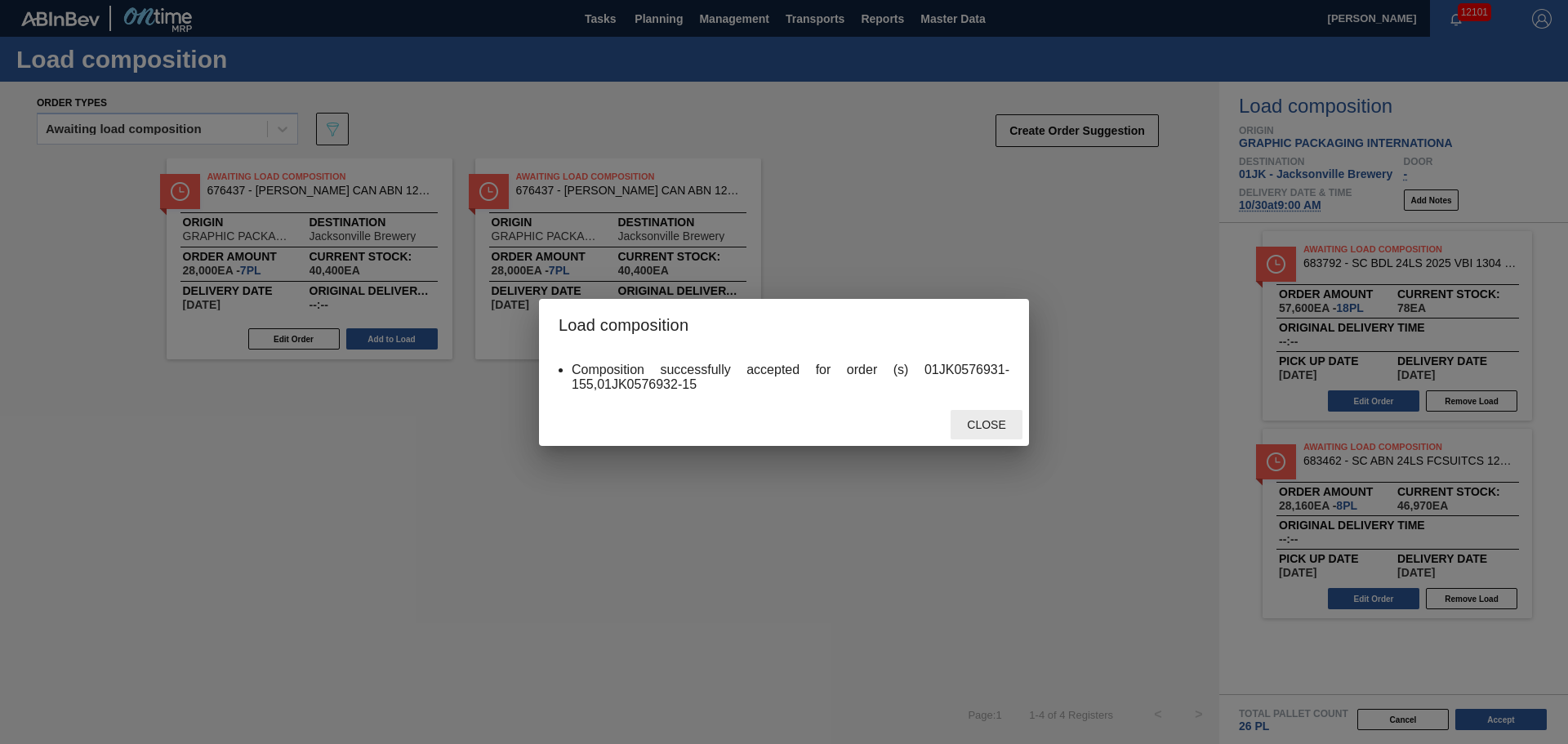
click at [1001, 427] on span "Close" at bounding box center [986, 424] width 64 height 13
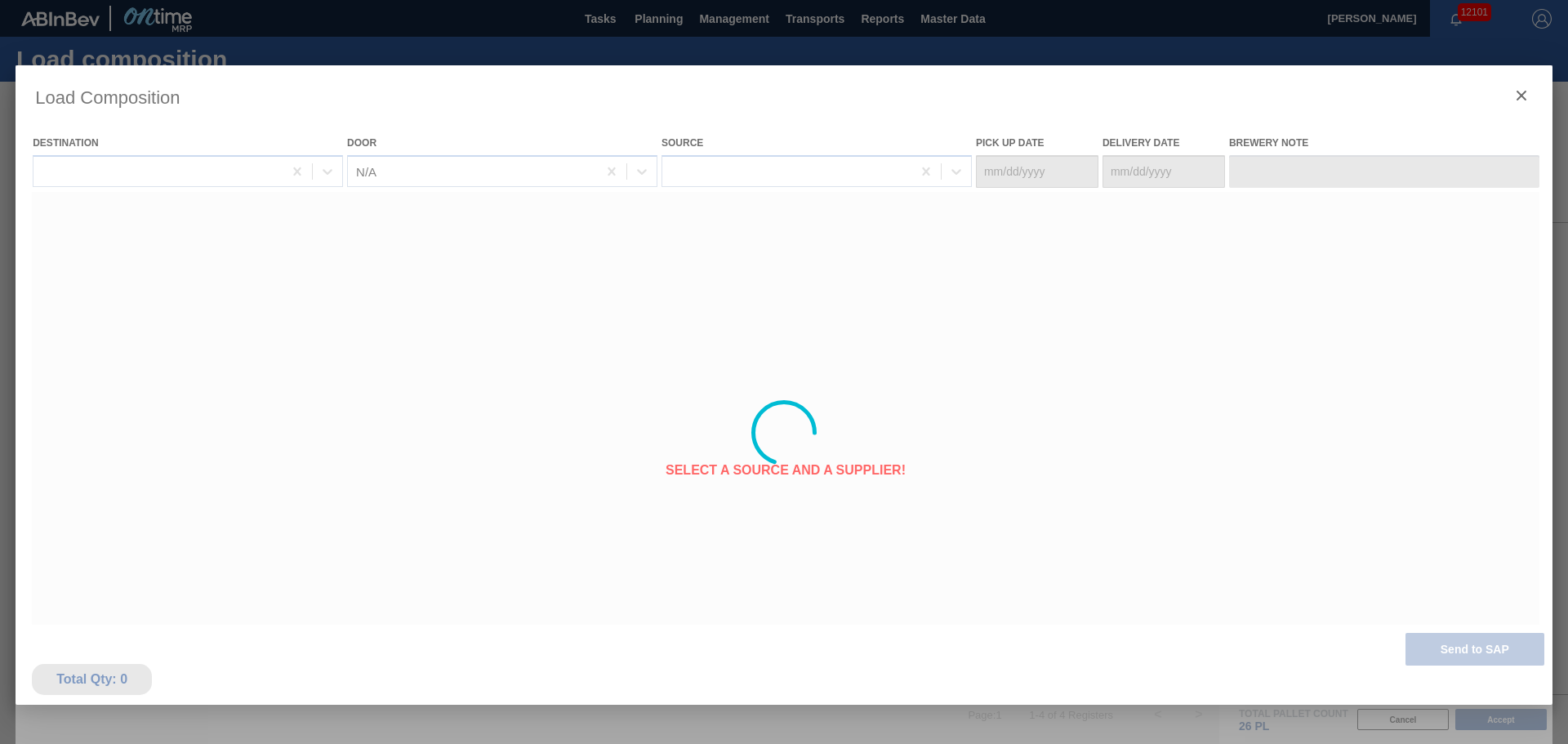
type Date "[DATE]"
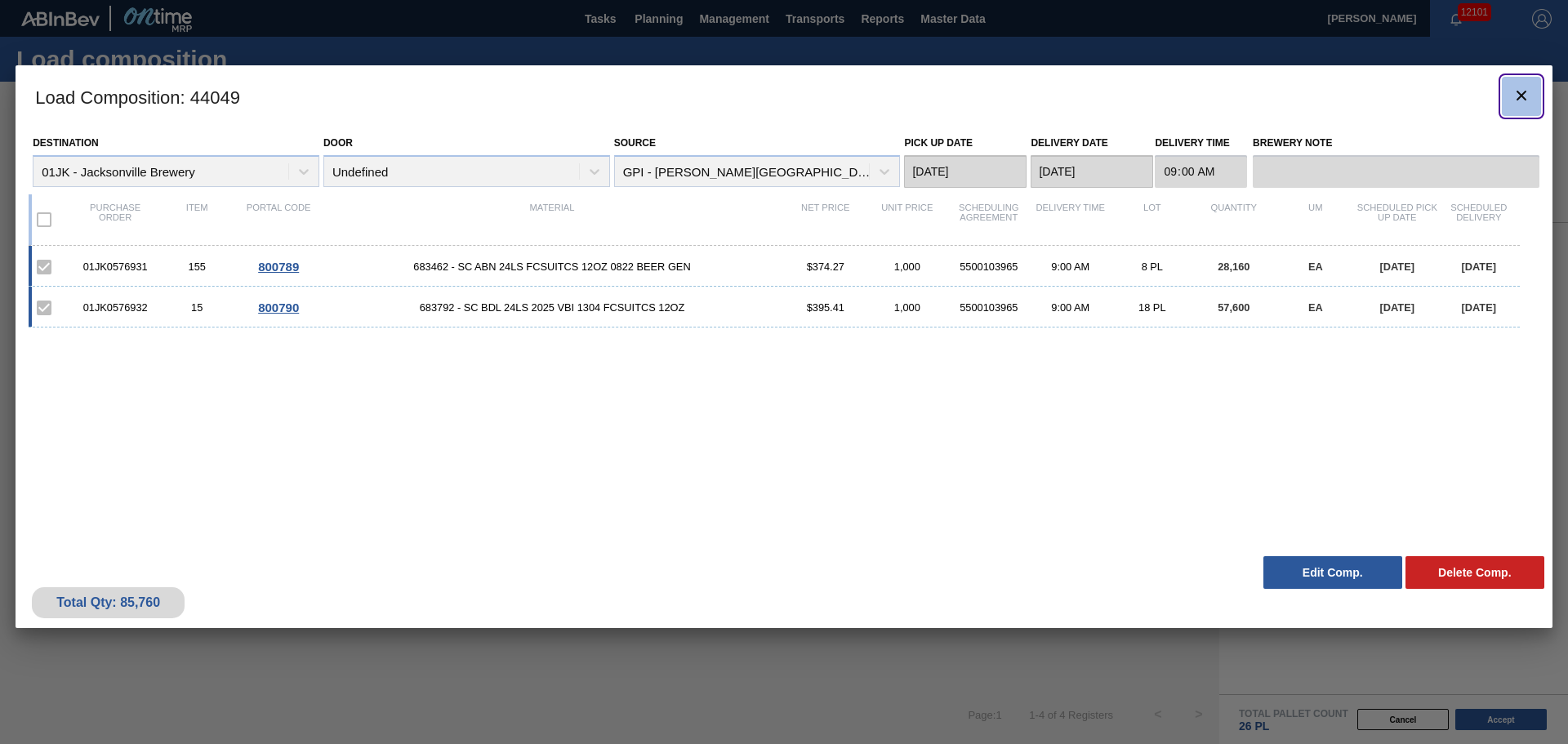
click at [1516, 107] on clb-icon "botão de ícone" at bounding box center [1521, 96] width 19 height 22
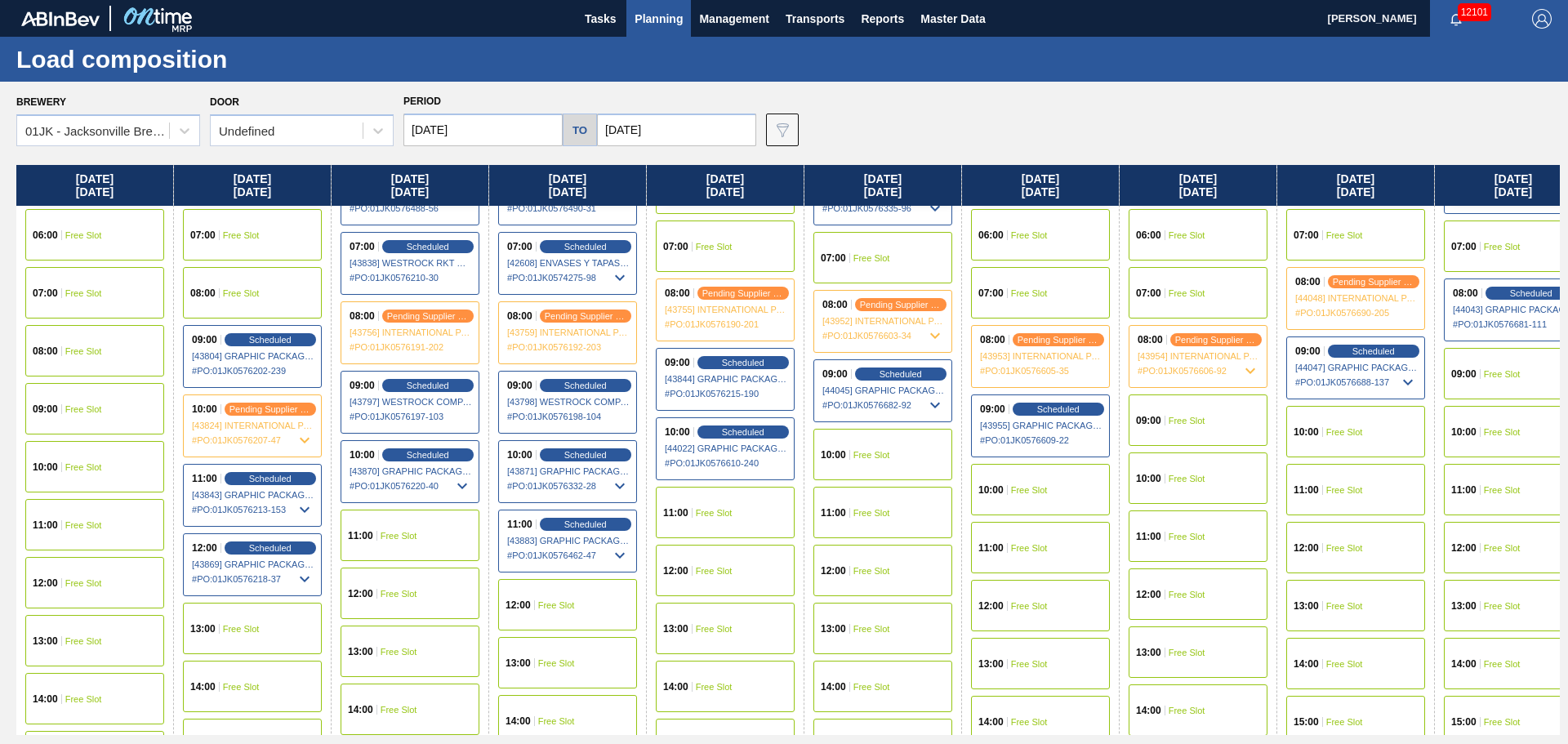
scroll to position [408, 0]
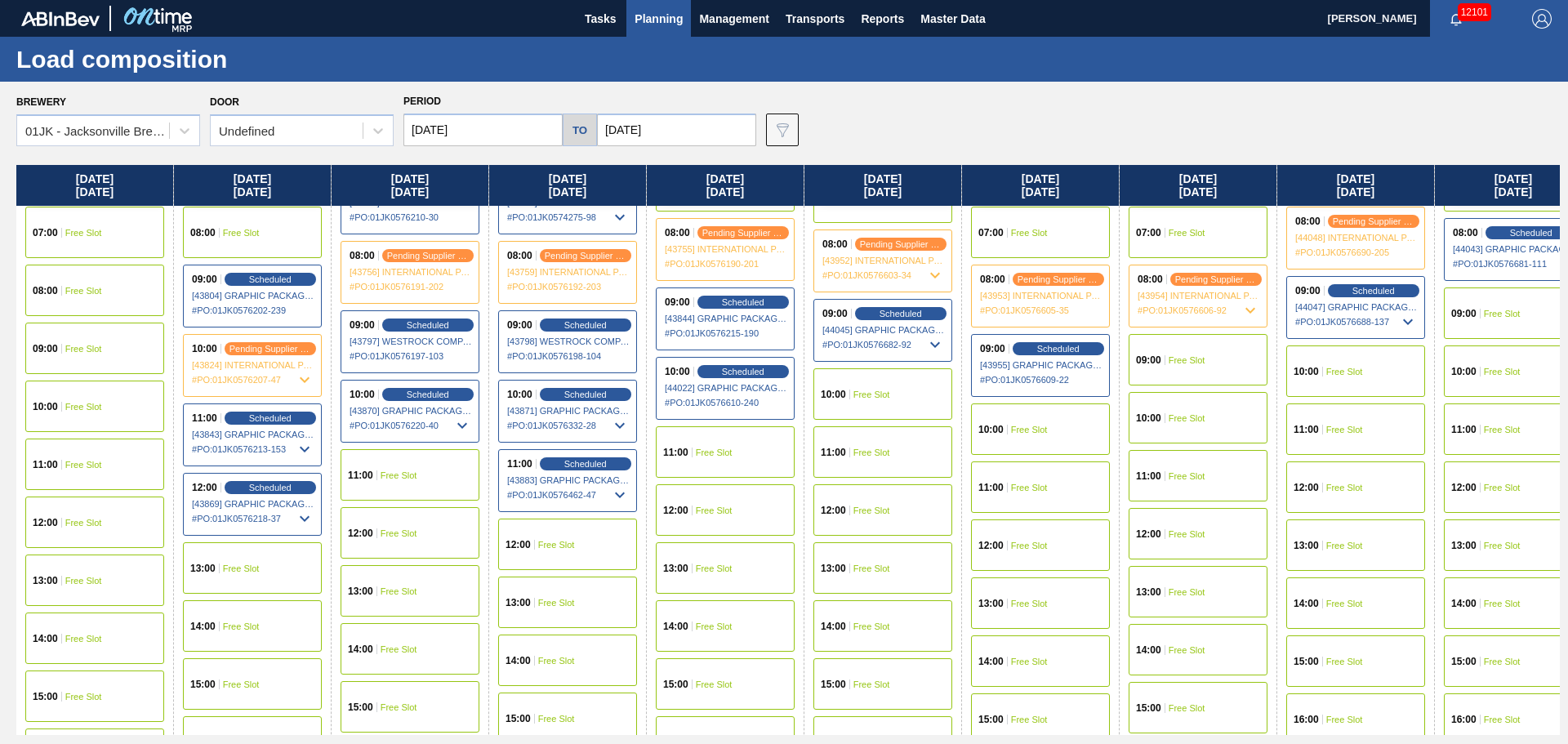
click at [1331, 375] on span "Free Slot" at bounding box center [1344, 372] width 36 height 10
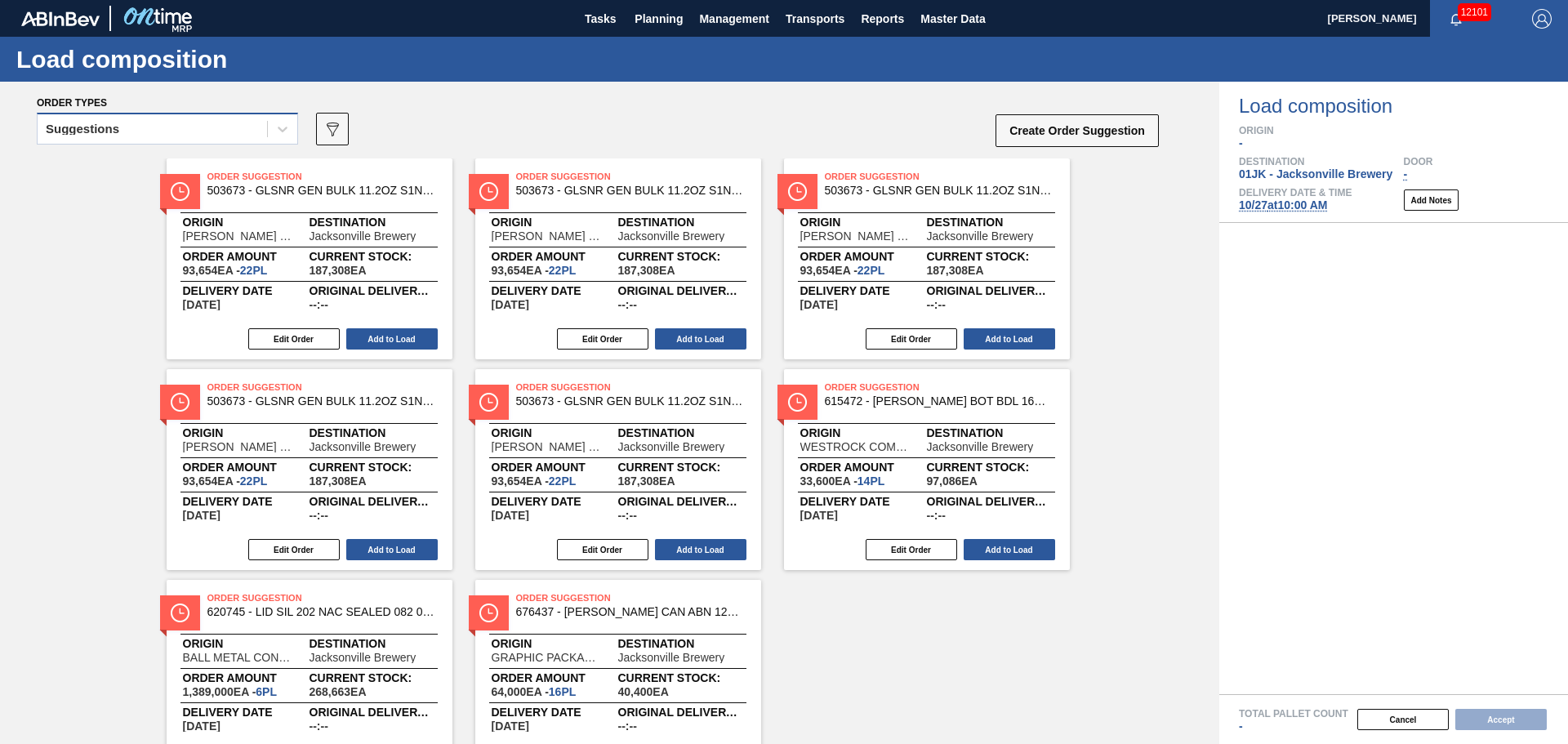
click at [258, 131] on div "Suggestions" at bounding box center [151, 129] width 229 height 24
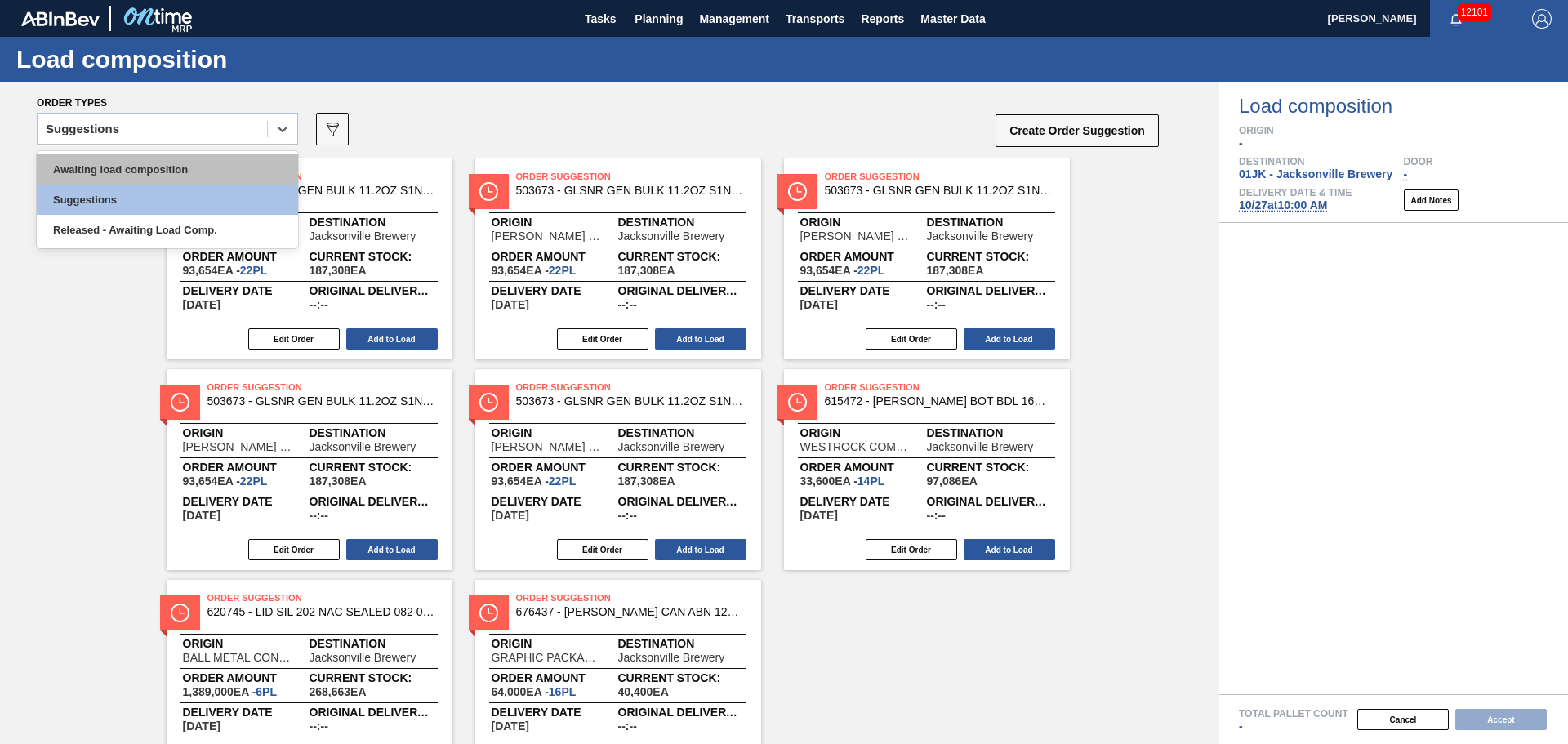
click at [225, 161] on div "Awaiting load composition" at bounding box center [167, 169] width 261 height 30
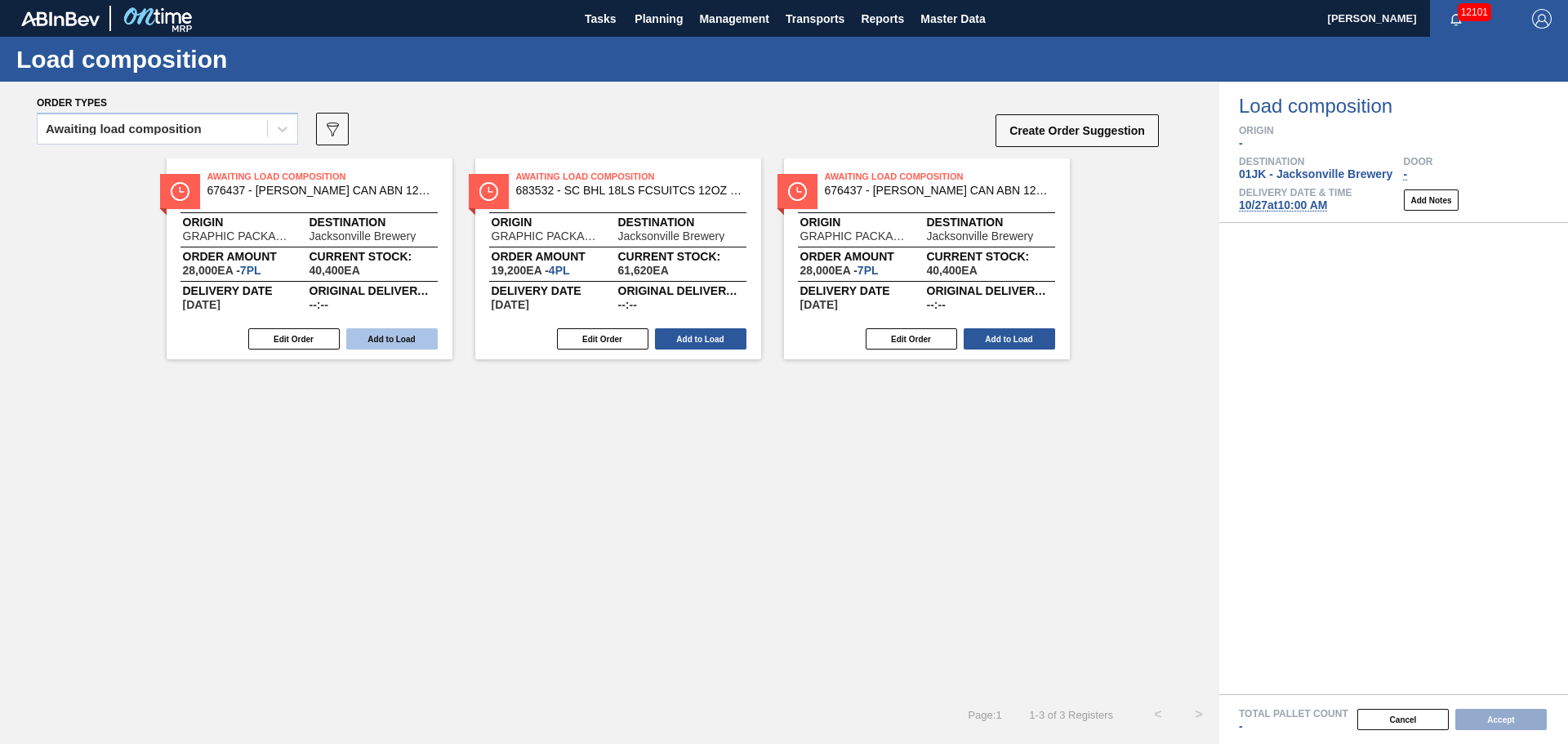
click at [404, 347] on button "Add to Load" at bounding box center [392, 338] width 91 height 21
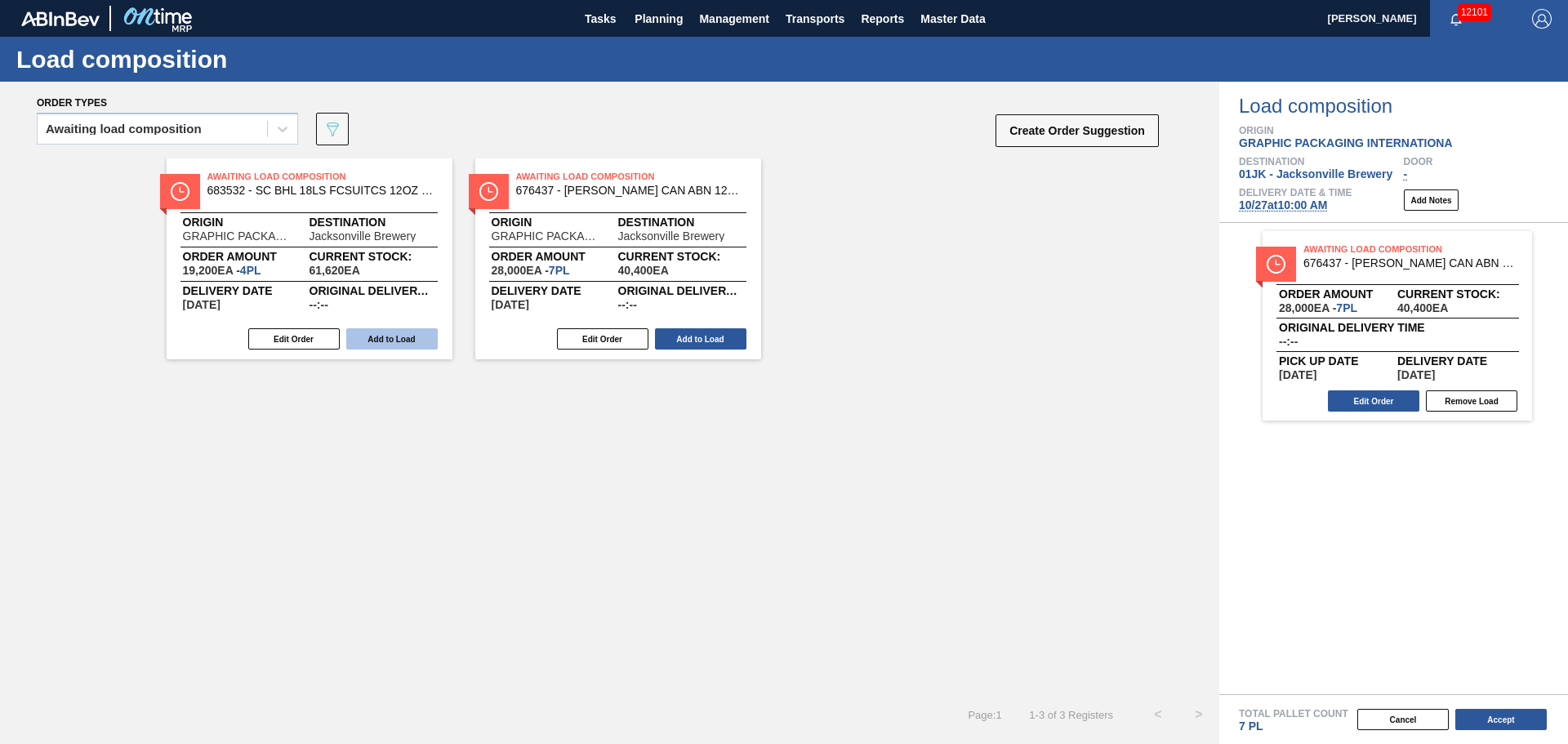
click at [404, 346] on button "Add to Load" at bounding box center [392, 338] width 91 height 21
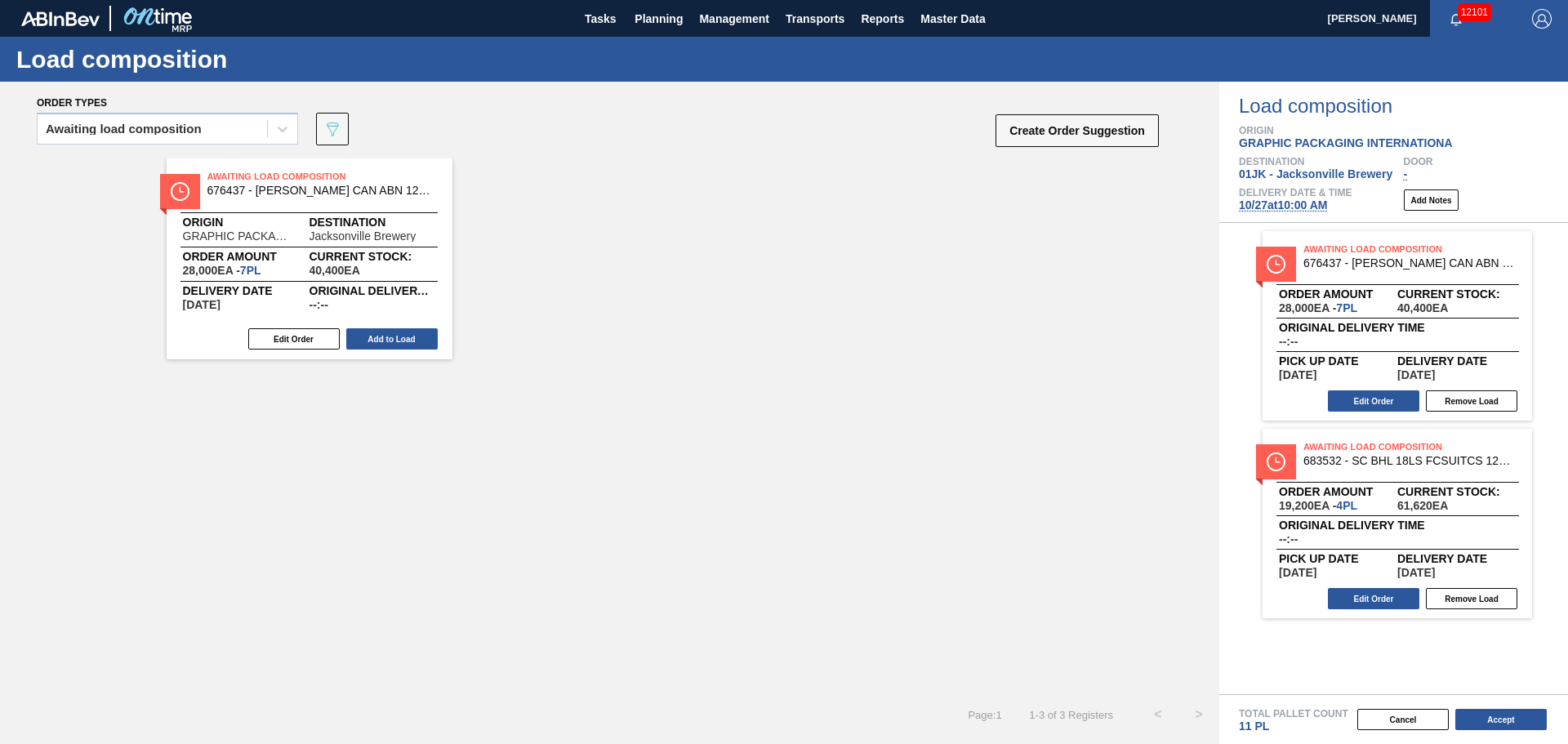
click at [404, 345] on button "Add to Load" at bounding box center [392, 338] width 91 height 21
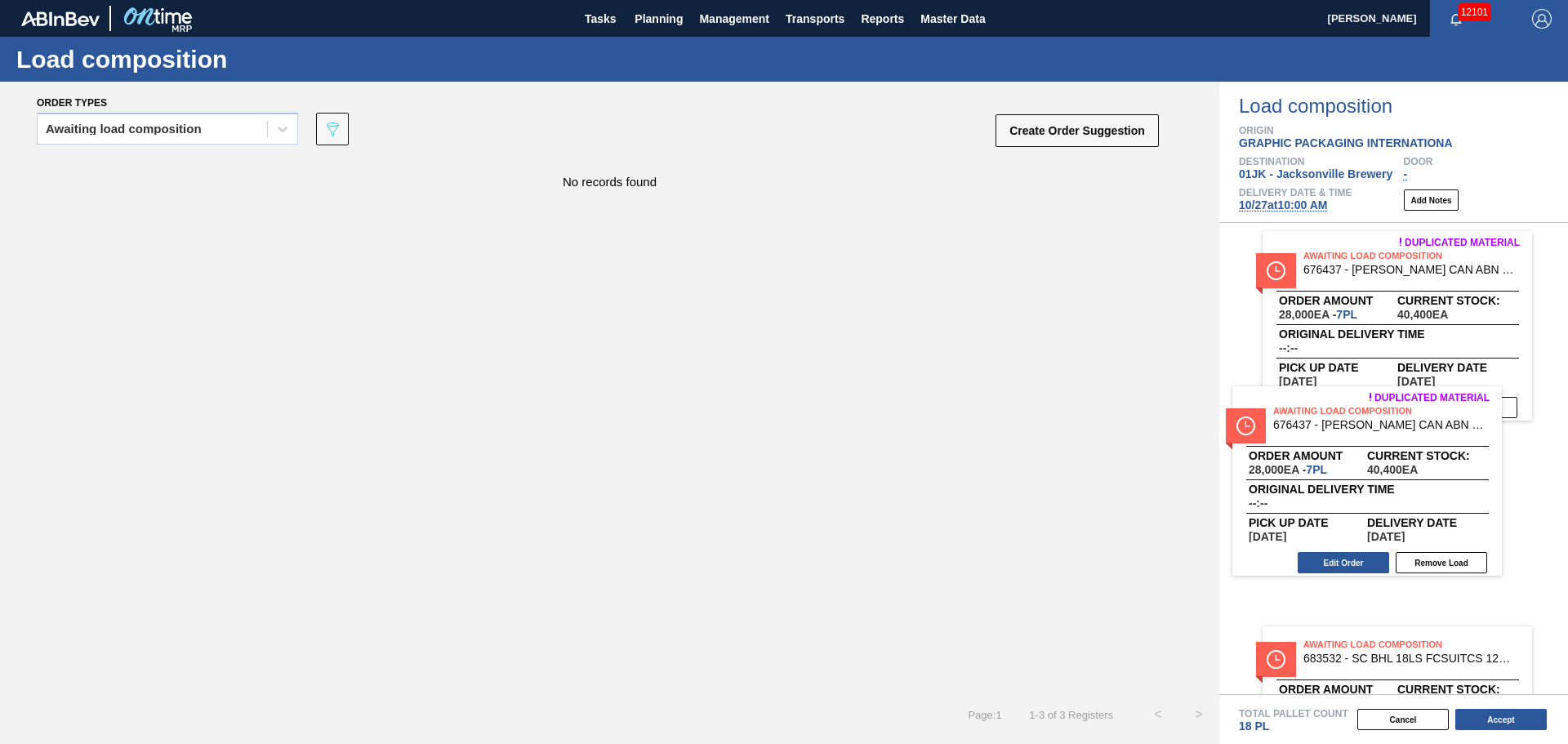
drag, startPoint x: 1373, startPoint y: 637, endPoint x: 1336, endPoint y: 397, distance: 242.8
click at [1336, 397] on div "Duplicated material Awaiting Load Composition 676437 - [PERSON_NAME] CAN ABN 12…" at bounding box center [1394, 458] width 348 height 471
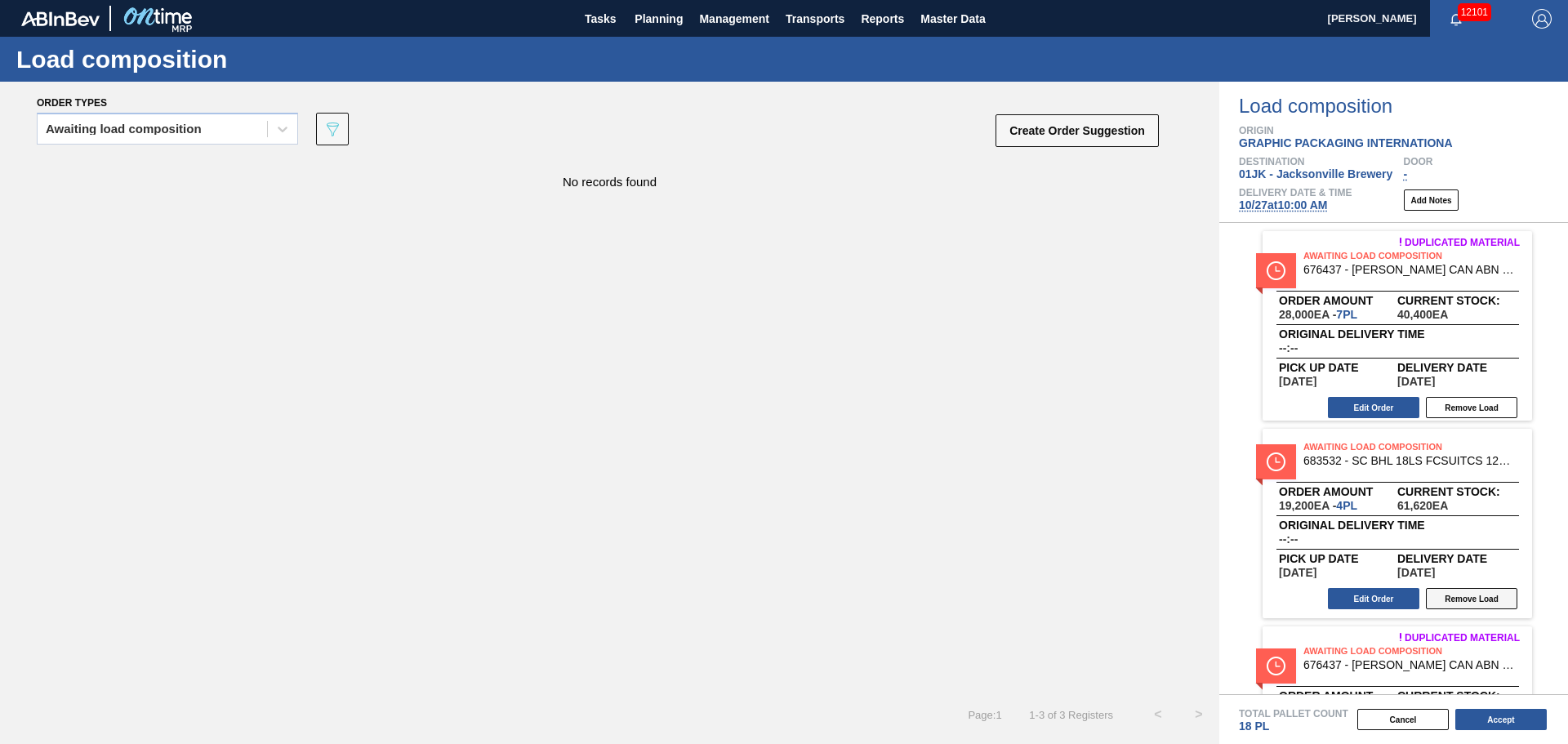
click at [1450, 597] on button "Remove Load" at bounding box center [1472, 598] width 91 height 21
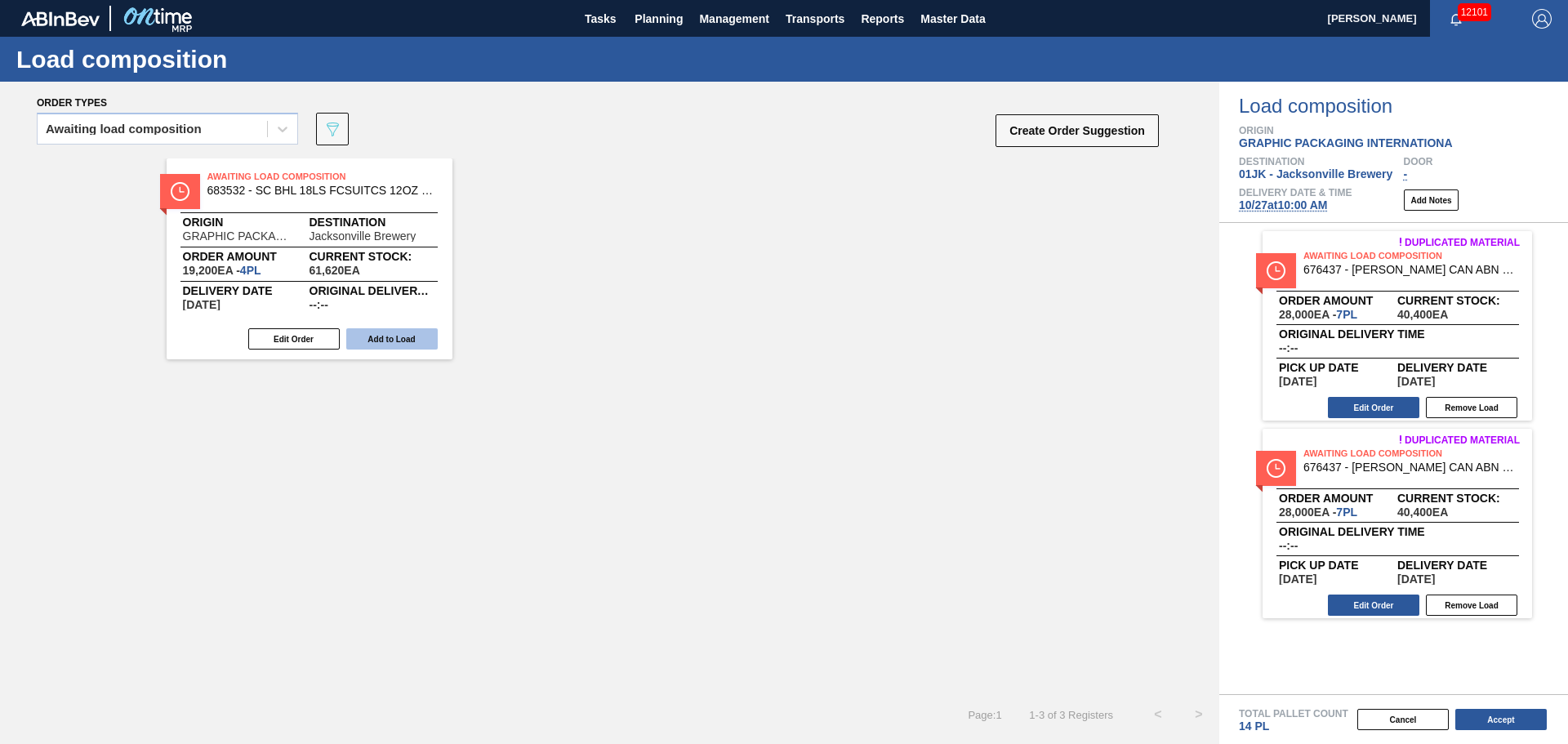
click at [388, 346] on button "Add to Load" at bounding box center [392, 338] width 91 height 21
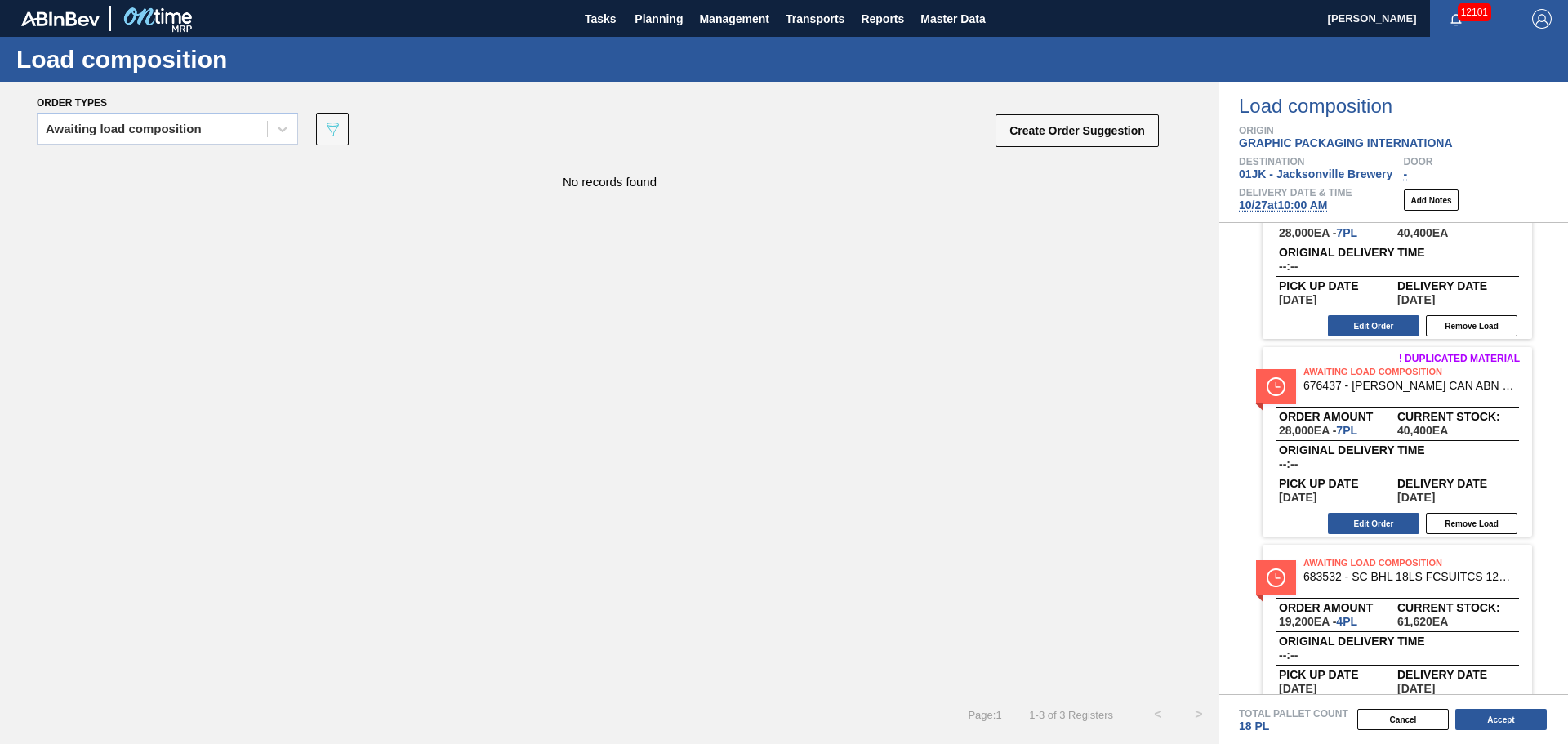
scroll to position [130, 0]
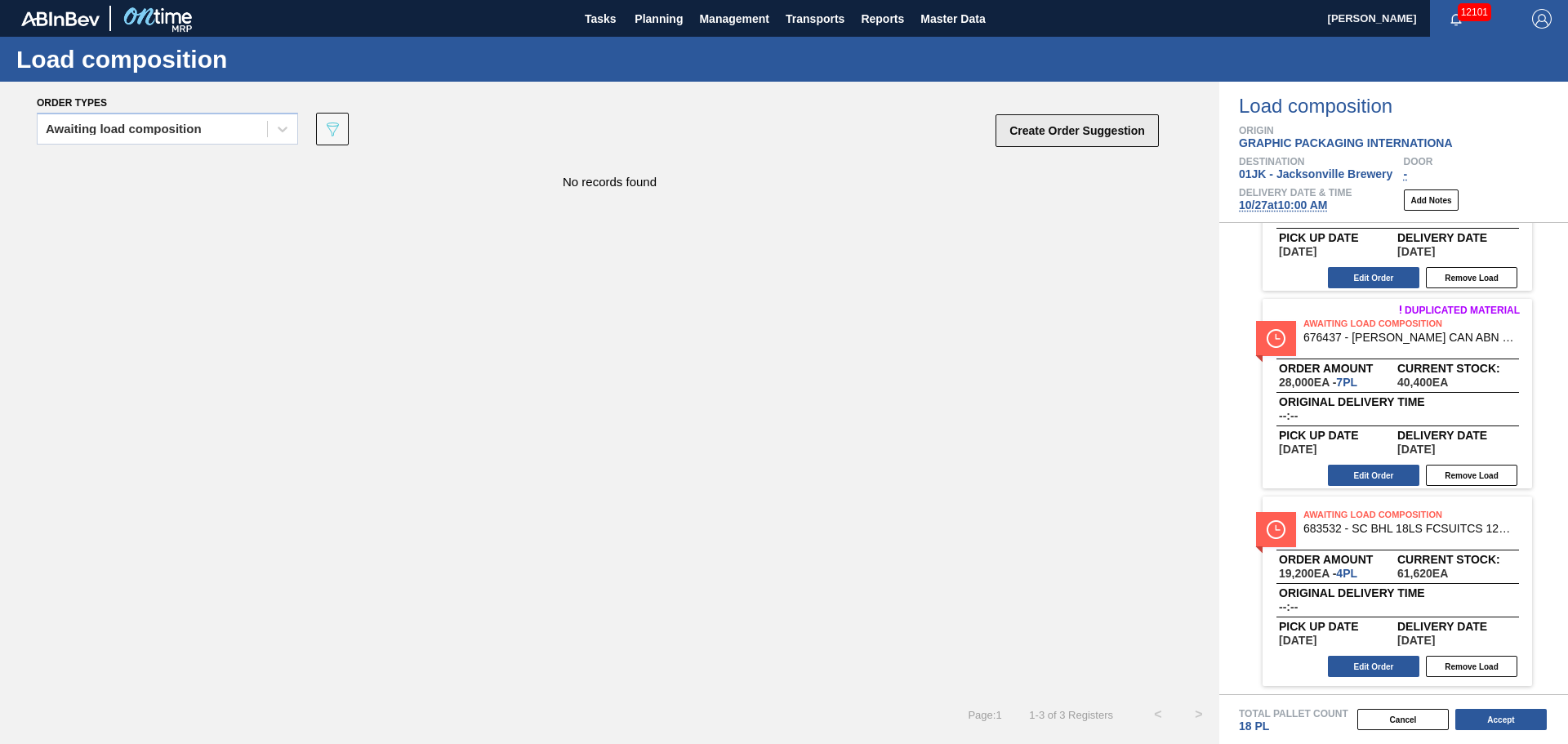
click at [1066, 138] on button "Create Order Suggestion" at bounding box center [1077, 130] width 163 height 33
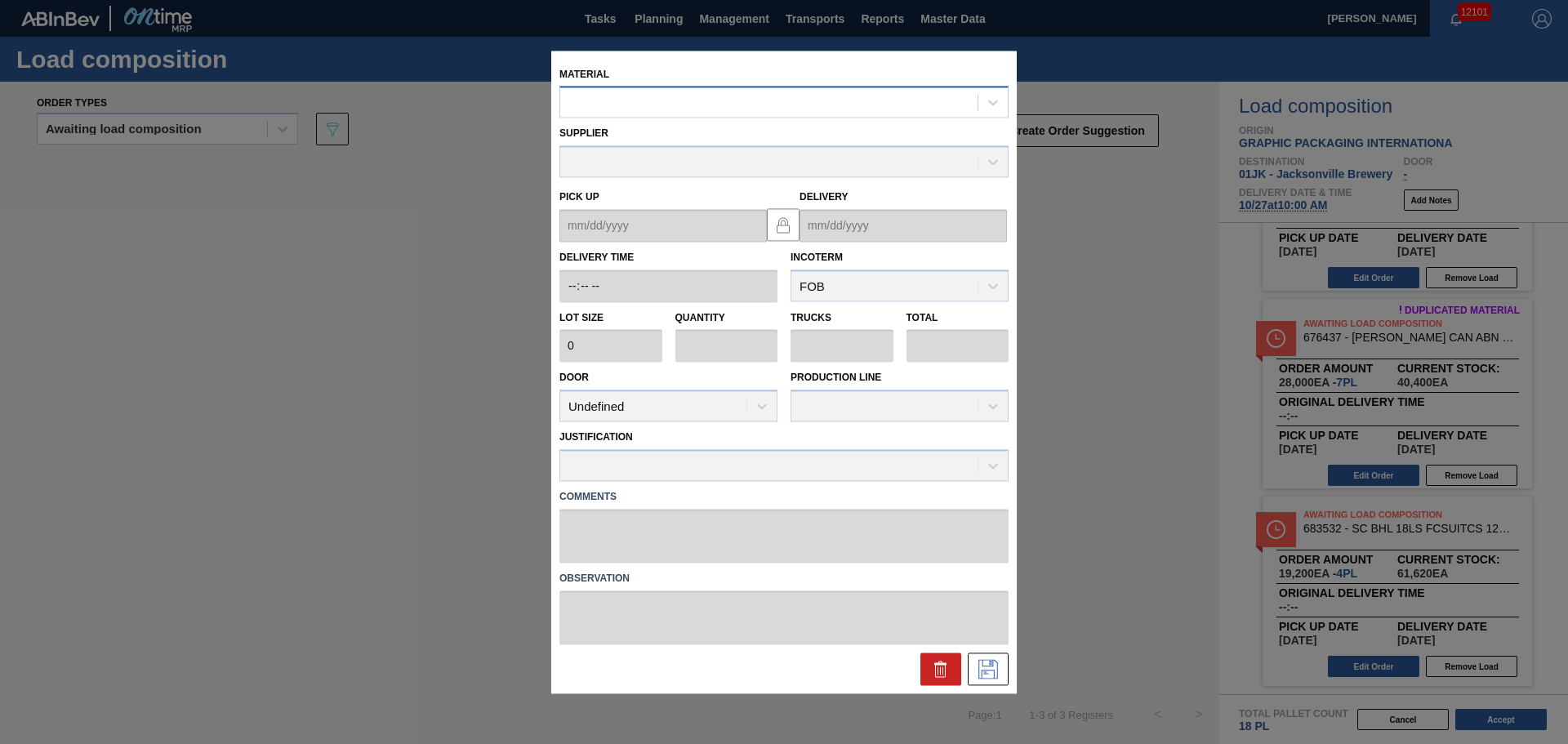
click at [806, 110] on div at bounding box center [768, 102] width 417 height 24
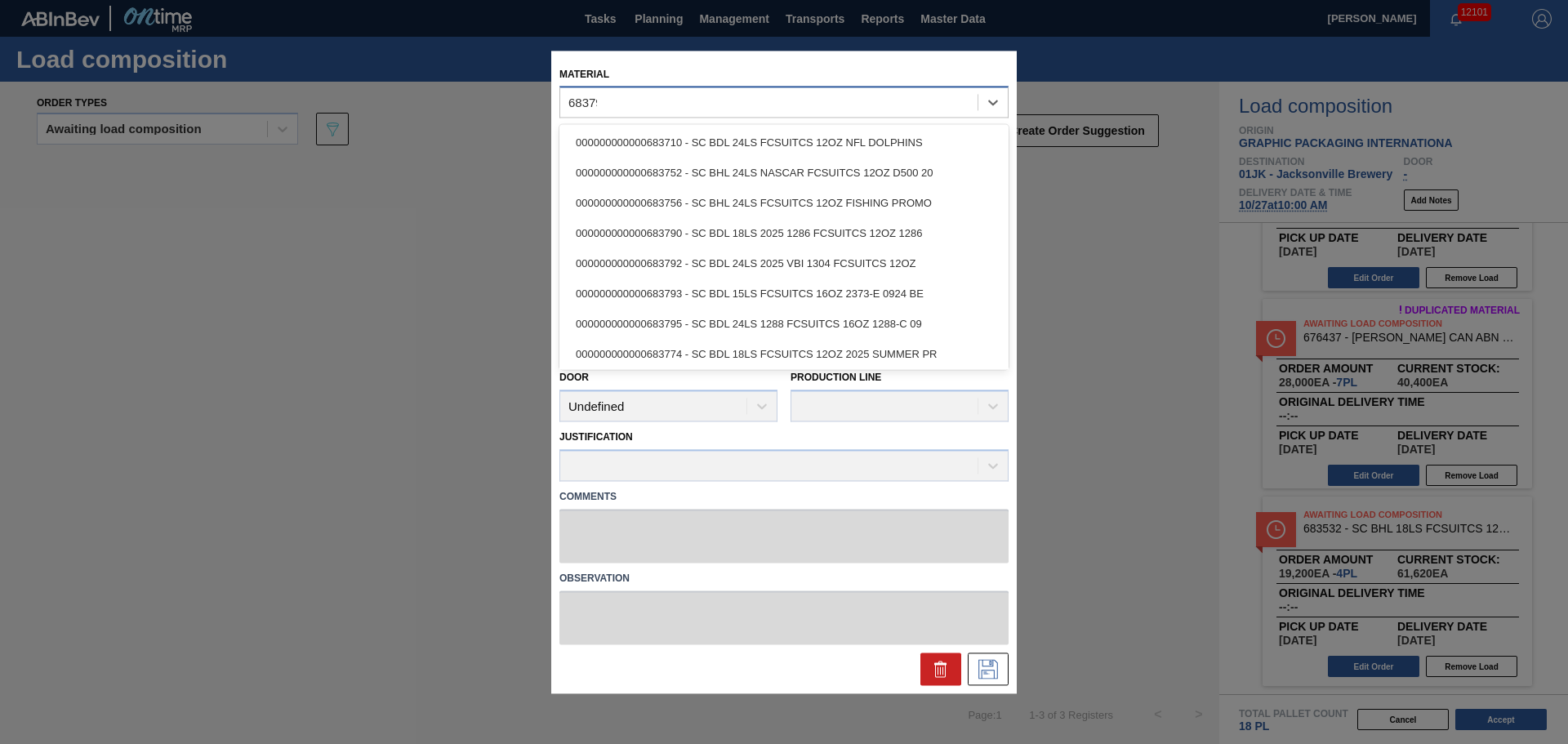
type input "683792"
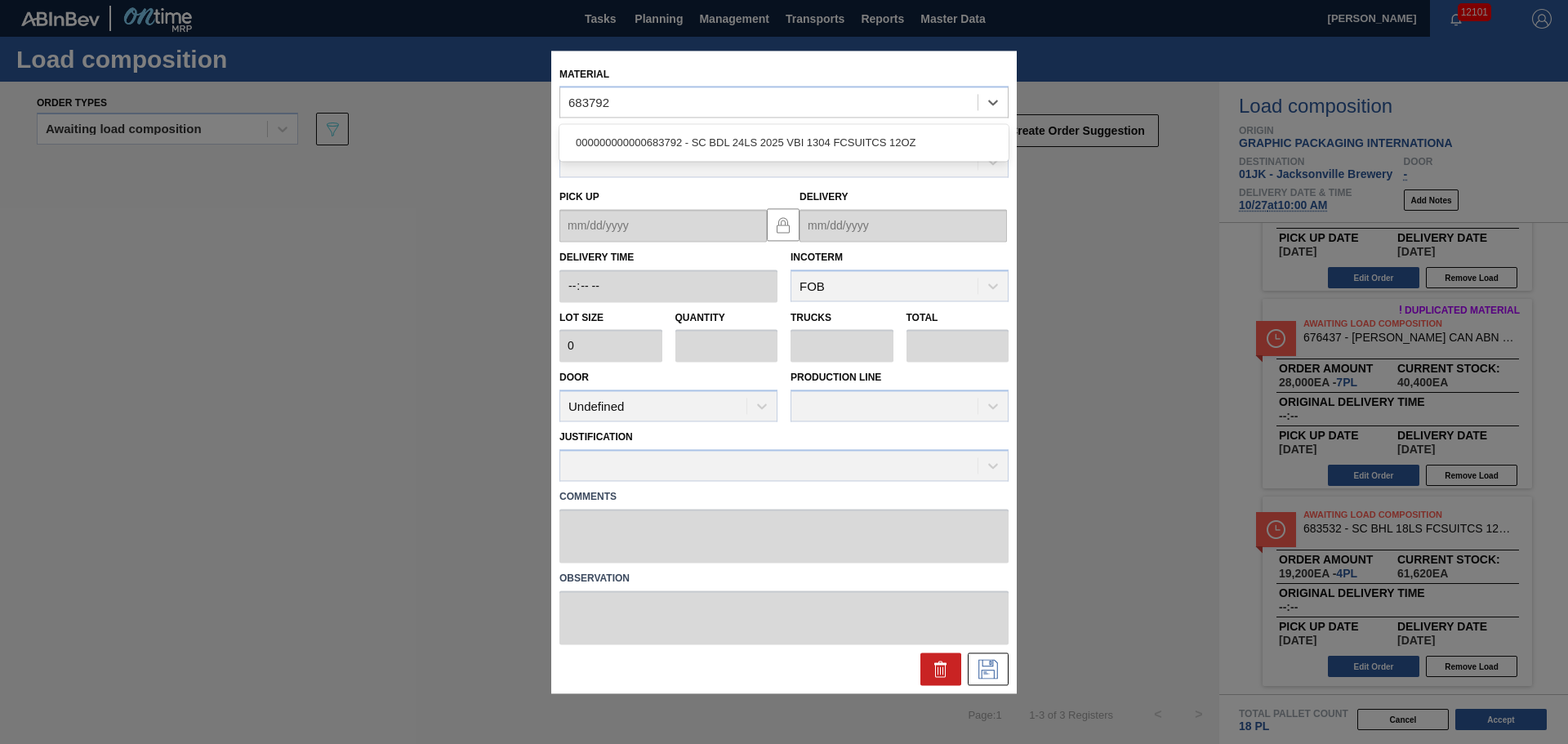
click at [793, 140] on div "000000000000683792 - SC BDL 24LS 2025 VBI 1304 FCSUITCS 12OZ" at bounding box center [783, 144] width 449 height 30
type input "3,200"
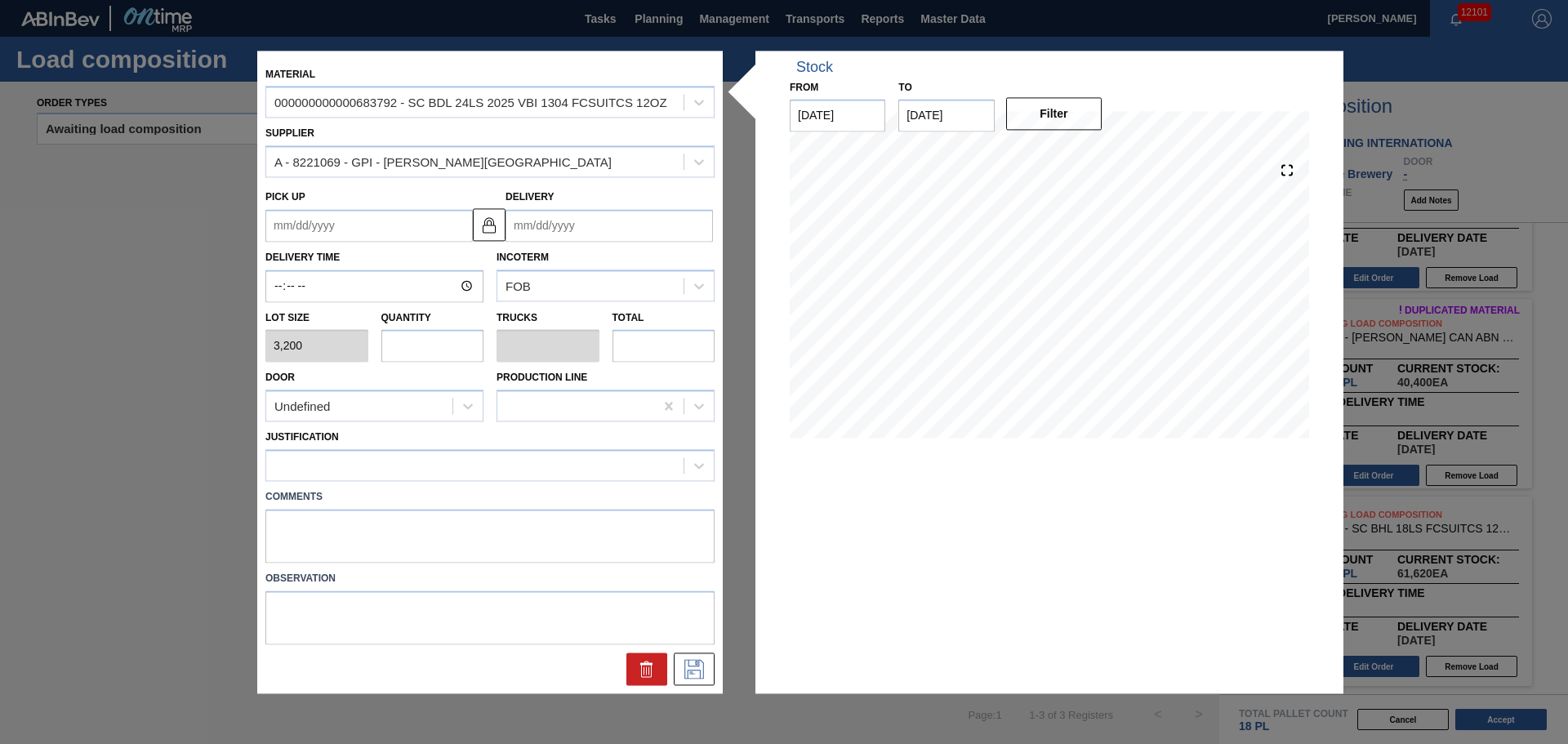
click at [420, 339] on input "text" at bounding box center [433, 346] width 103 height 33
click at [450, 342] on input "text" at bounding box center [433, 346] width 103 height 33
type input "5"
type input "0.192"
type input "16,000"
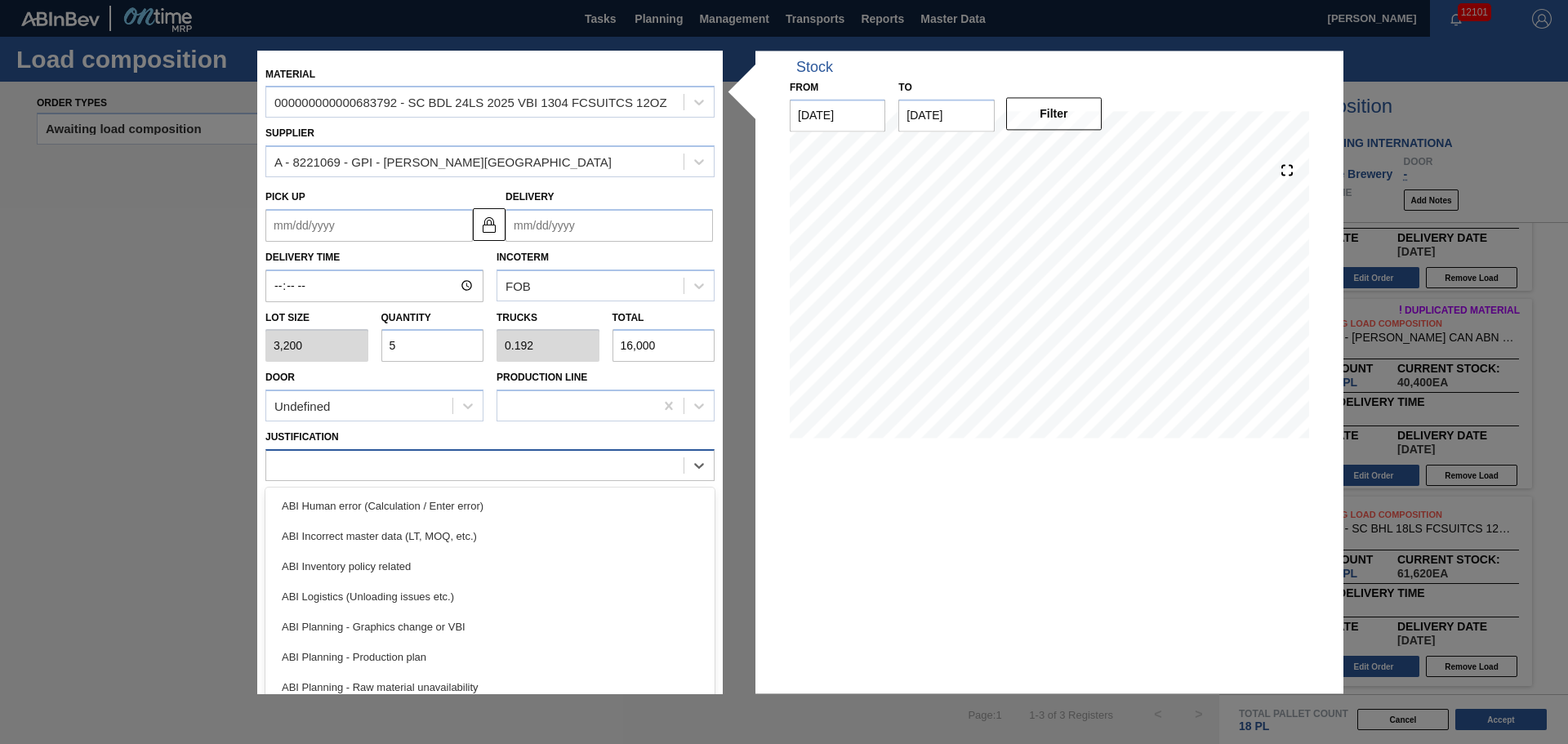
click at [459, 468] on div at bounding box center [474, 466] width 417 height 24
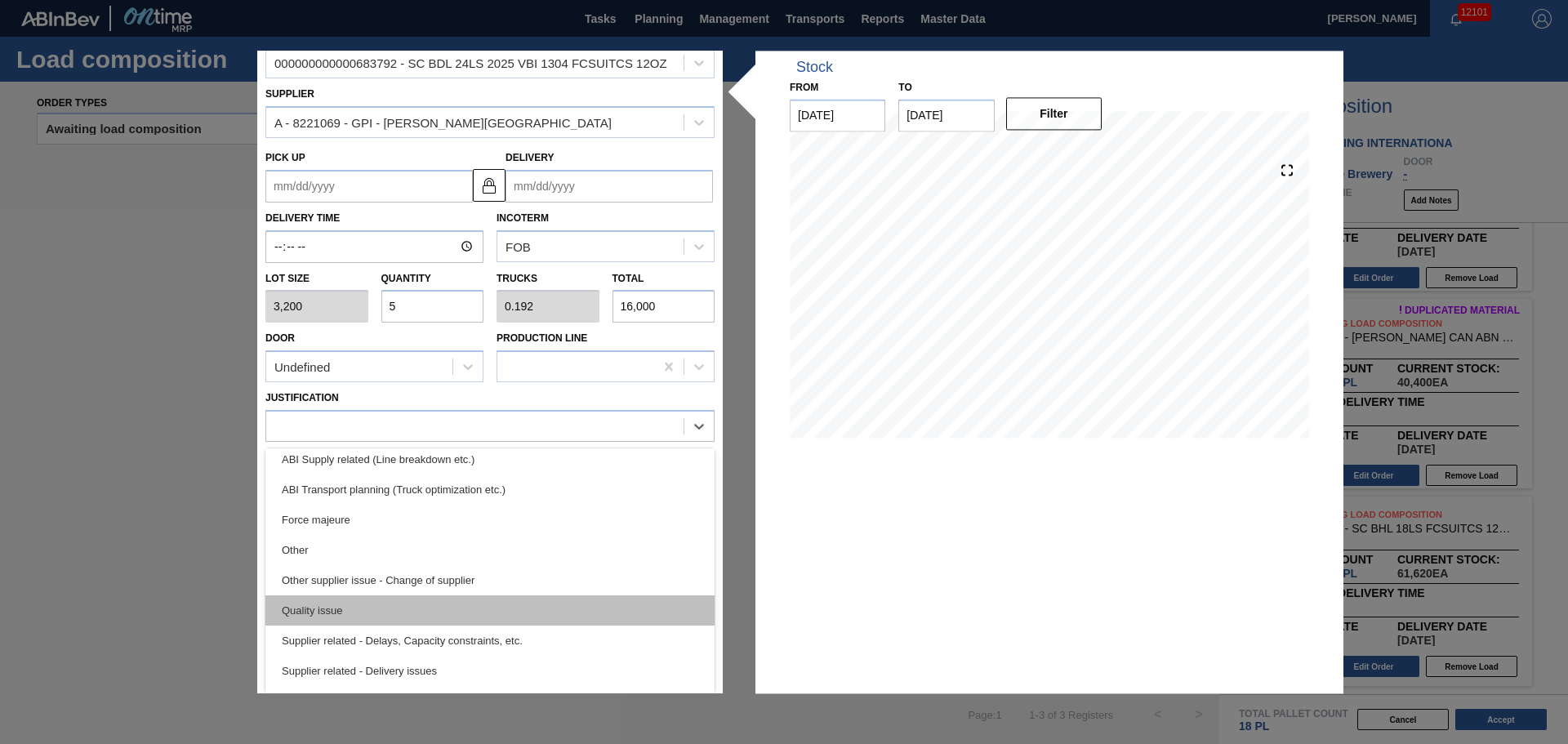
scroll to position [224, 0]
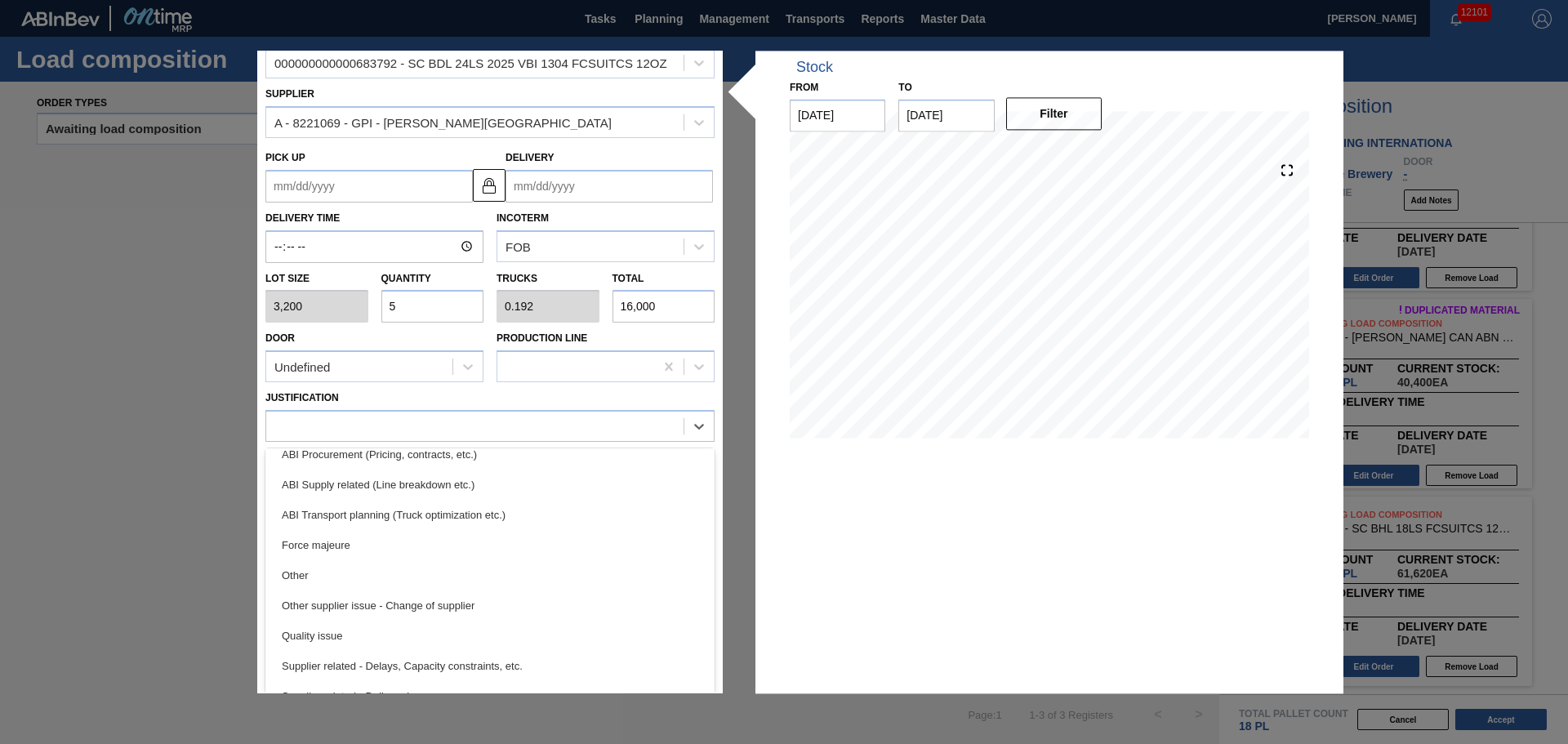
click at [485, 520] on div "ABI Transport planning (Truck optimization etc.)" at bounding box center [490, 515] width 449 height 30
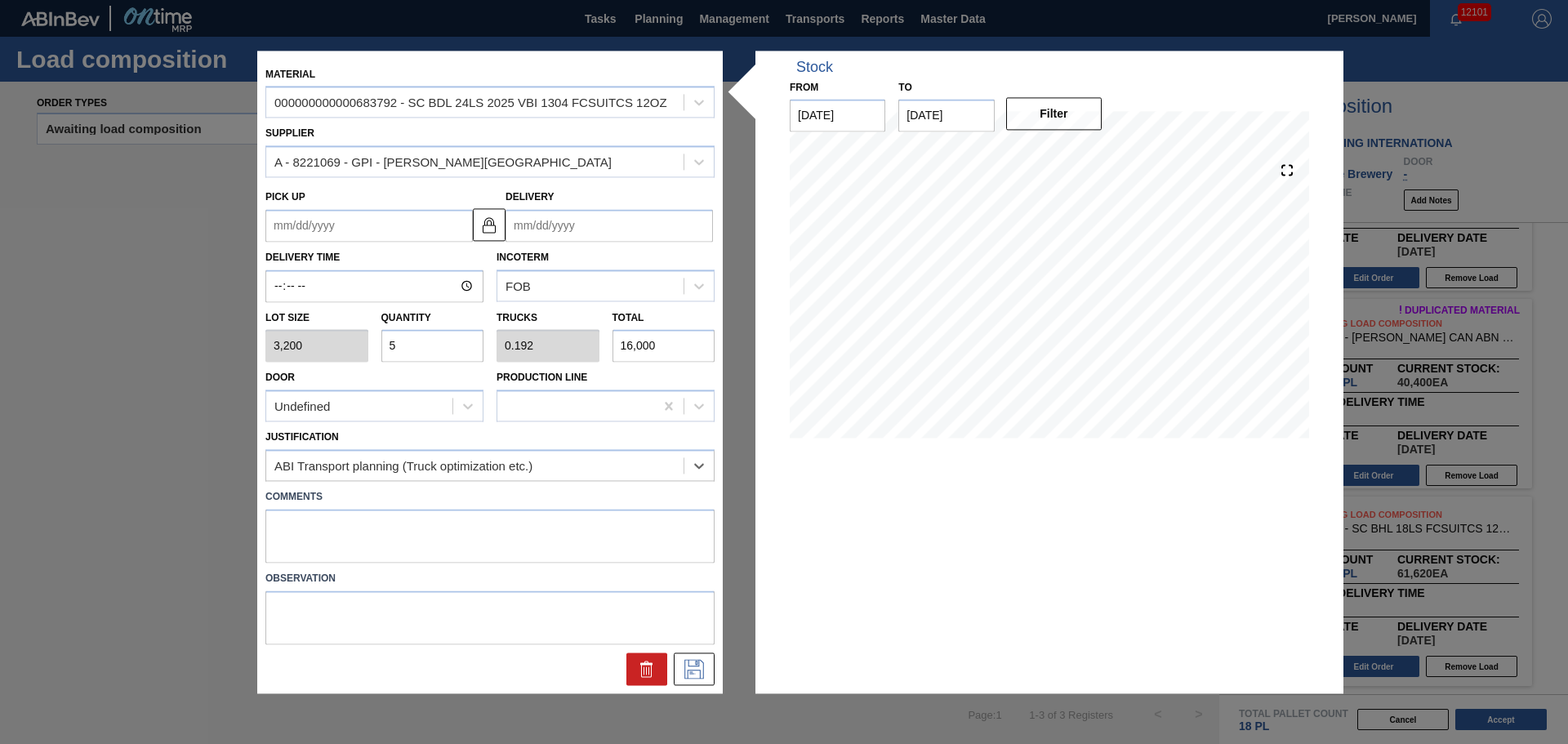
scroll to position [0, 0]
click at [481, 518] on textarea at bounding box center [490, 536] width 449 height 54
click at [414, 340] on input "5" at bounding box center [433, 346] width 103 height 33
type input "7"
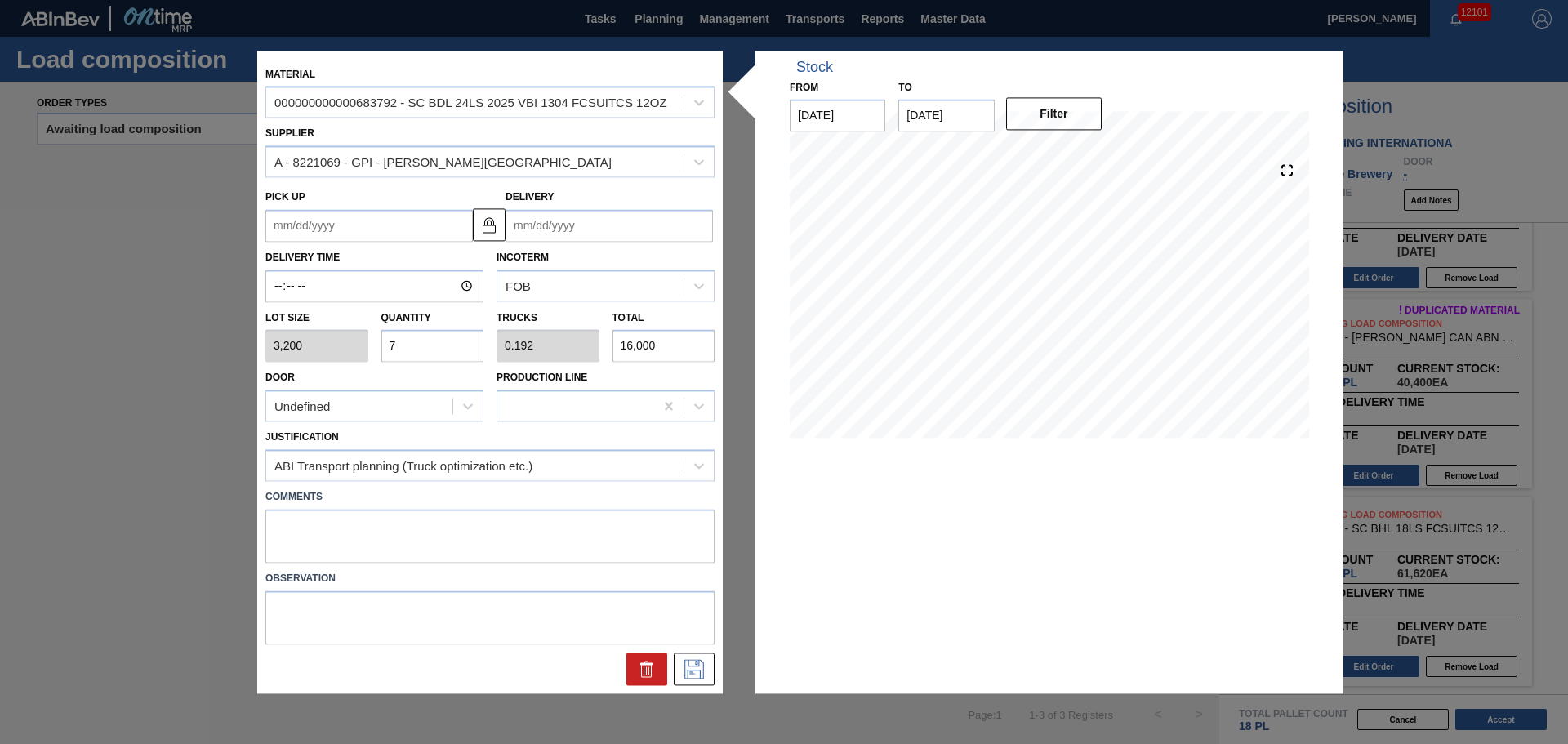
type input "0.269"
type input "22,400"
type input "7"
click at [409, 520] on textarea at bounding box center [490, 536] width 449 height 54
click at [588, 501] on label "Comments" at bounding box center [490, 497] width 449 height 24
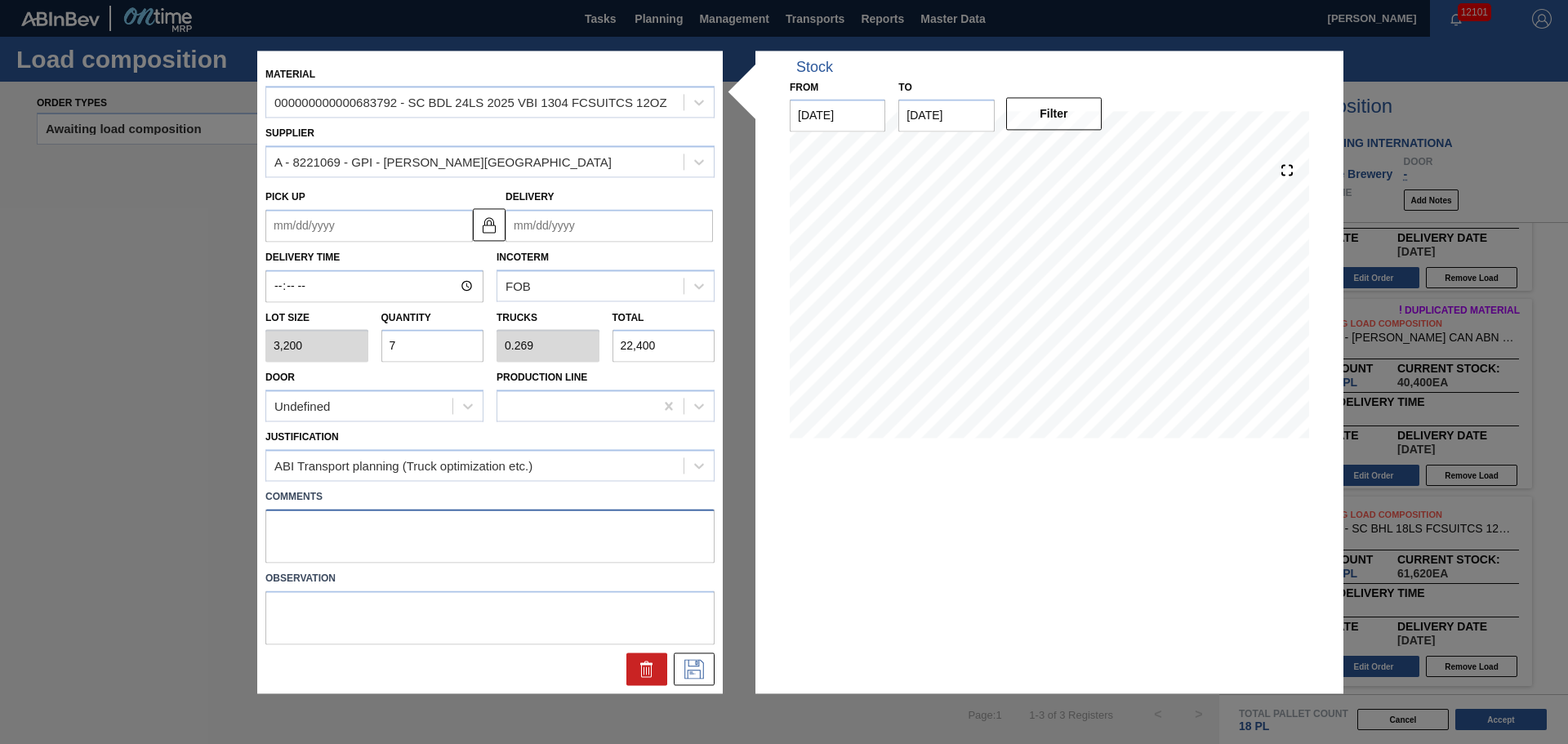
click at [586, 517] on textarea at bounding box center [490, 536] width 449 height 54
click at [456, 515] on textarea at bounding box center [490, 536] width 449 height 54
drag, startPoint x: 369, startPoint y: 533, endPoint x: 348, endPoint y: 513, distance: 29.0
click at [364, 524] on textarea at bounding box center [490, 536] width 449 height 54
click at [296, 528] on textarea "TAIL, DROP" at bounding box center [490, 536] width 449 height 54
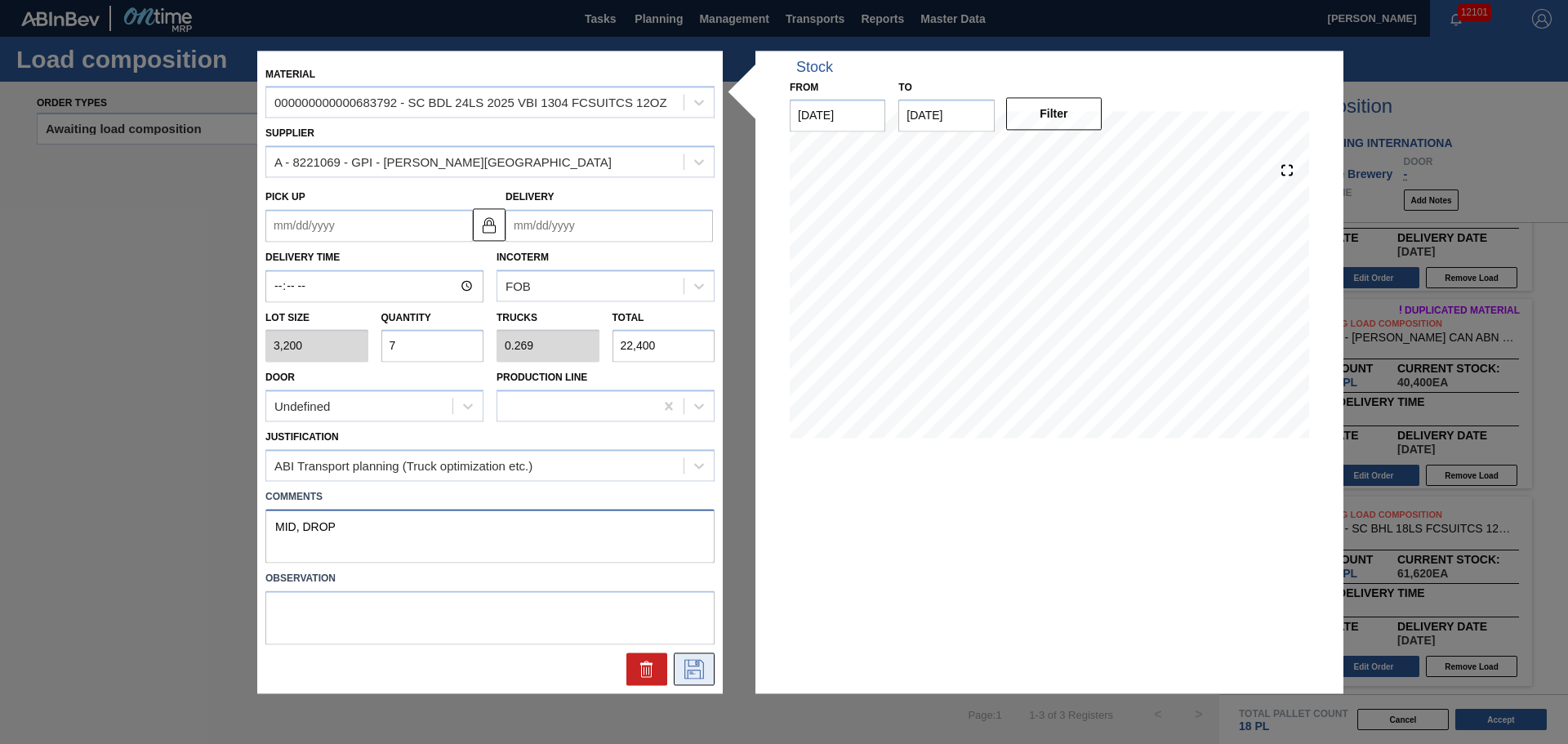
type textarea "MID, DROP"
click at [684, 664] on icon at bounding box center [694, 668] width 26 height 19
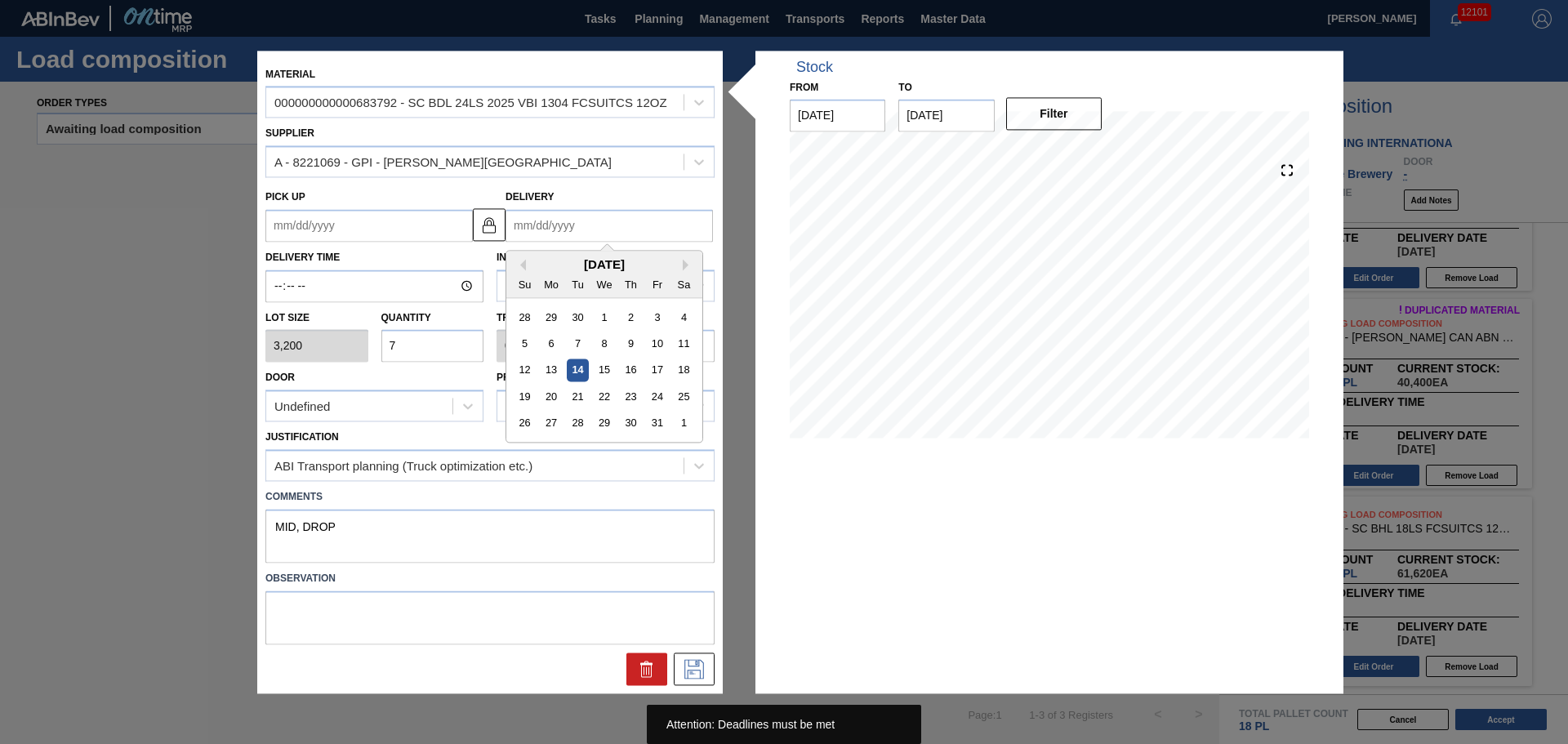
click at [622, 232] on input "Delivery" at bounding box center [609, 225] width 207 height 33
click at [557, 262] on div "[DATE]" at bounding box center [605, 264] width 196 height 14
click at [546, 424] on div "27" at bounding box center [551, 424] width 22 height 22
type up "[DATE]"
type input "[DATE]"
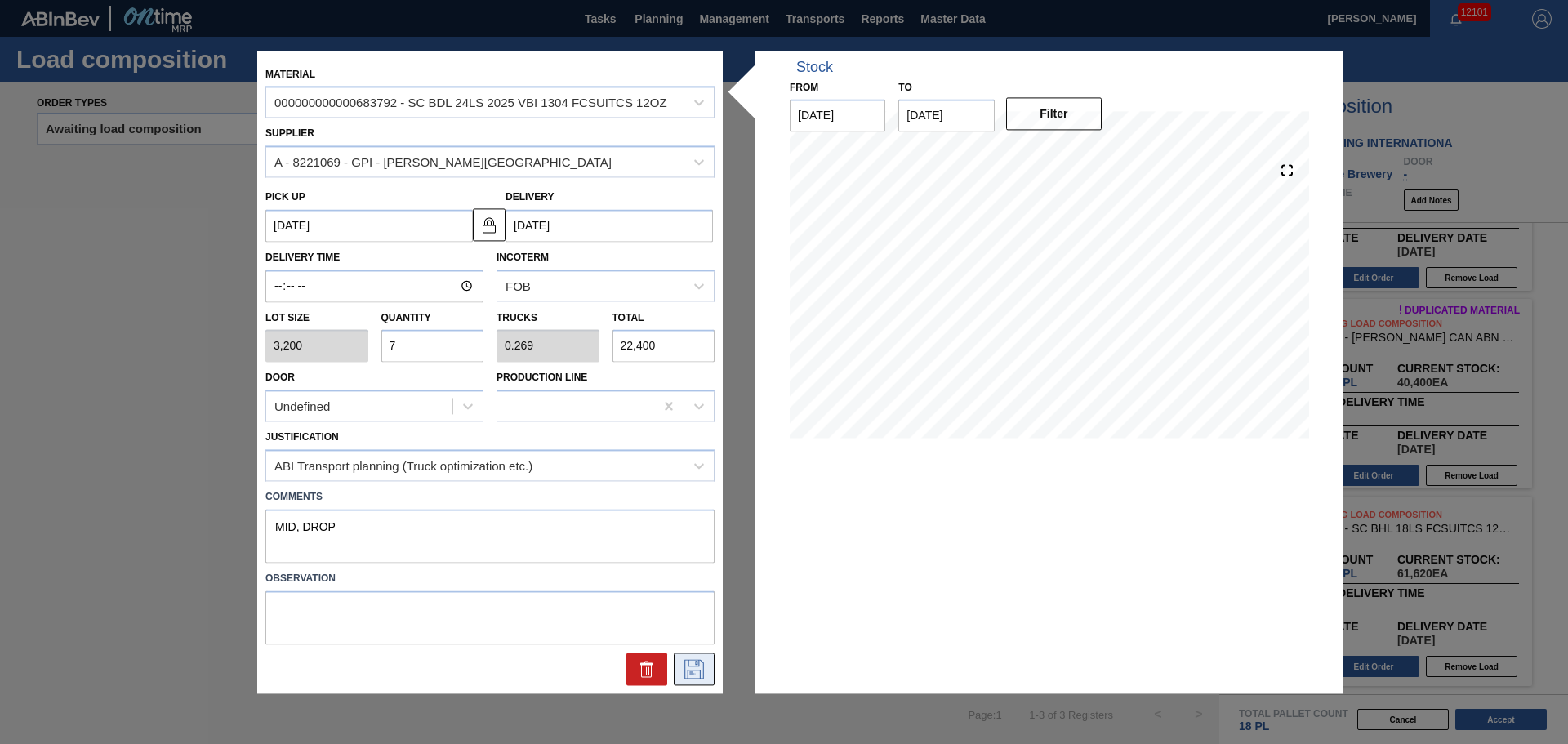
click at [684, 671] on icon at bounding box center [694, 668] width 26 height 19
click at [705, 671] on icon at bounding box center [694, 668] width 26 height 19
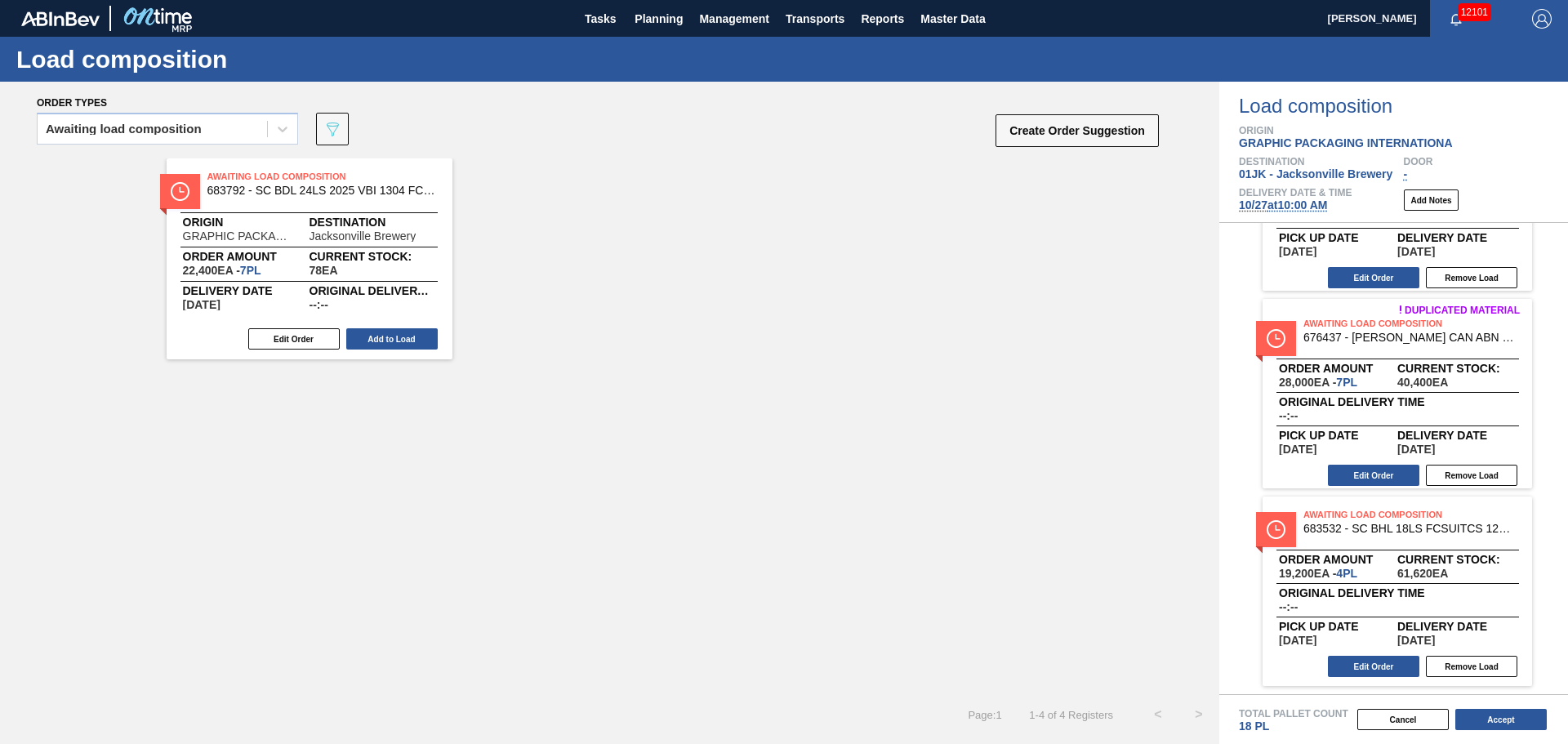
click at [1019, 401] on div "Awaiting Load Composition 683792 - SC BDL 24LS 2025 VBI 1304 FCSUITCS 12OZ Orig…" at bounding box center [610, 425] width 1220 height 535
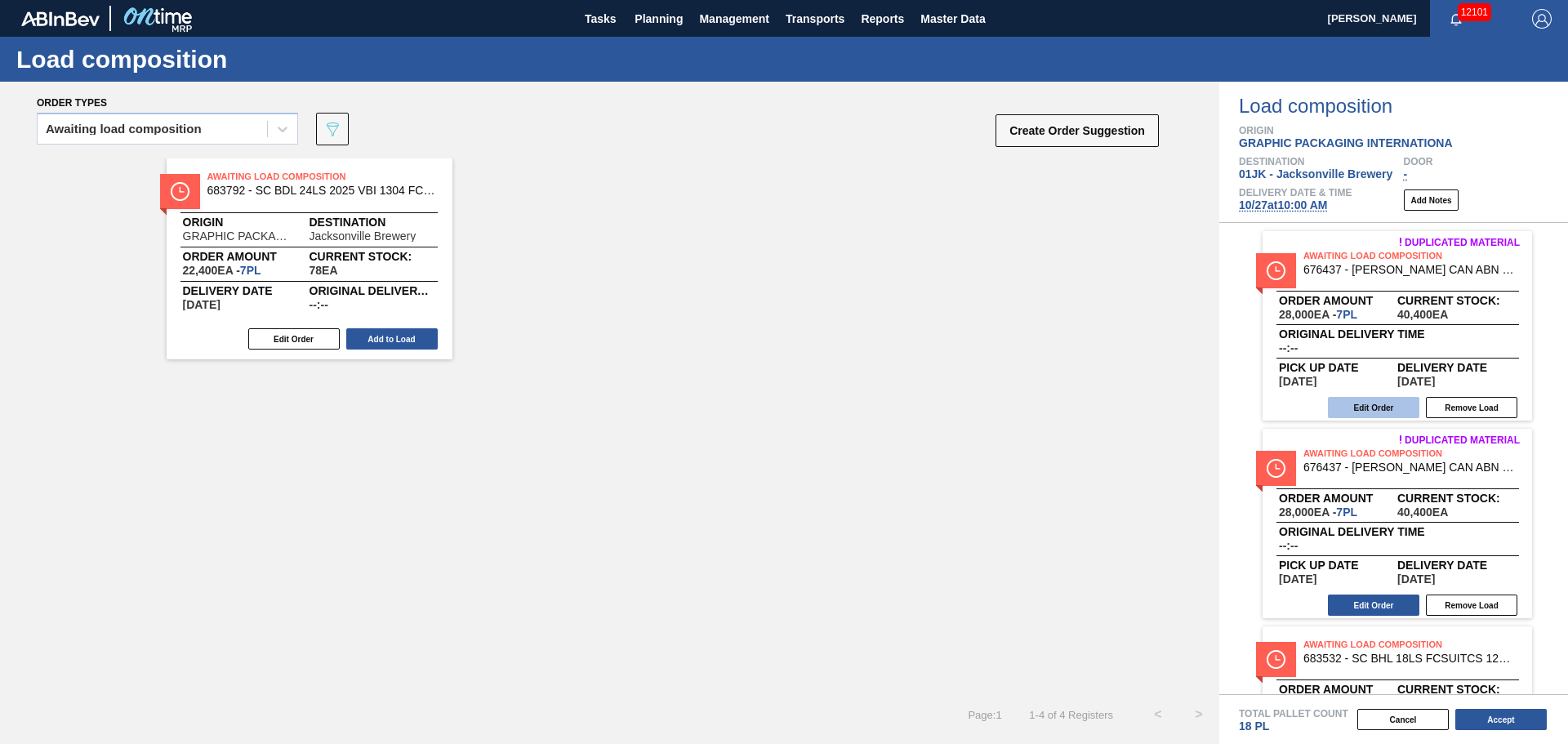
click at [1391, 415] on button "Edit Order" at bounding box center [1373, 407] width 91 height 21
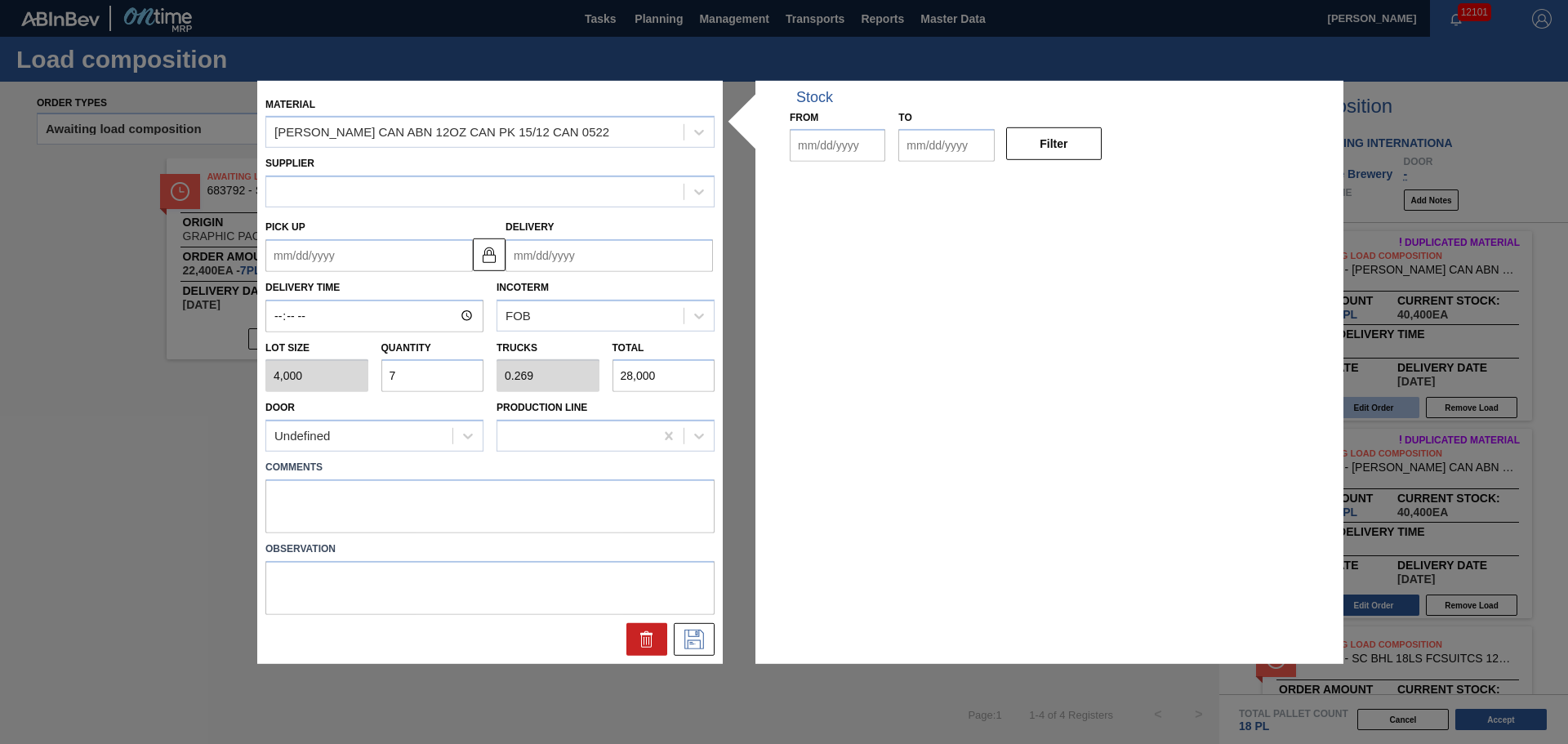
type input "4,000"
type input "7"
type input "0.269"
type input "28,000"
type up "[DATE]"
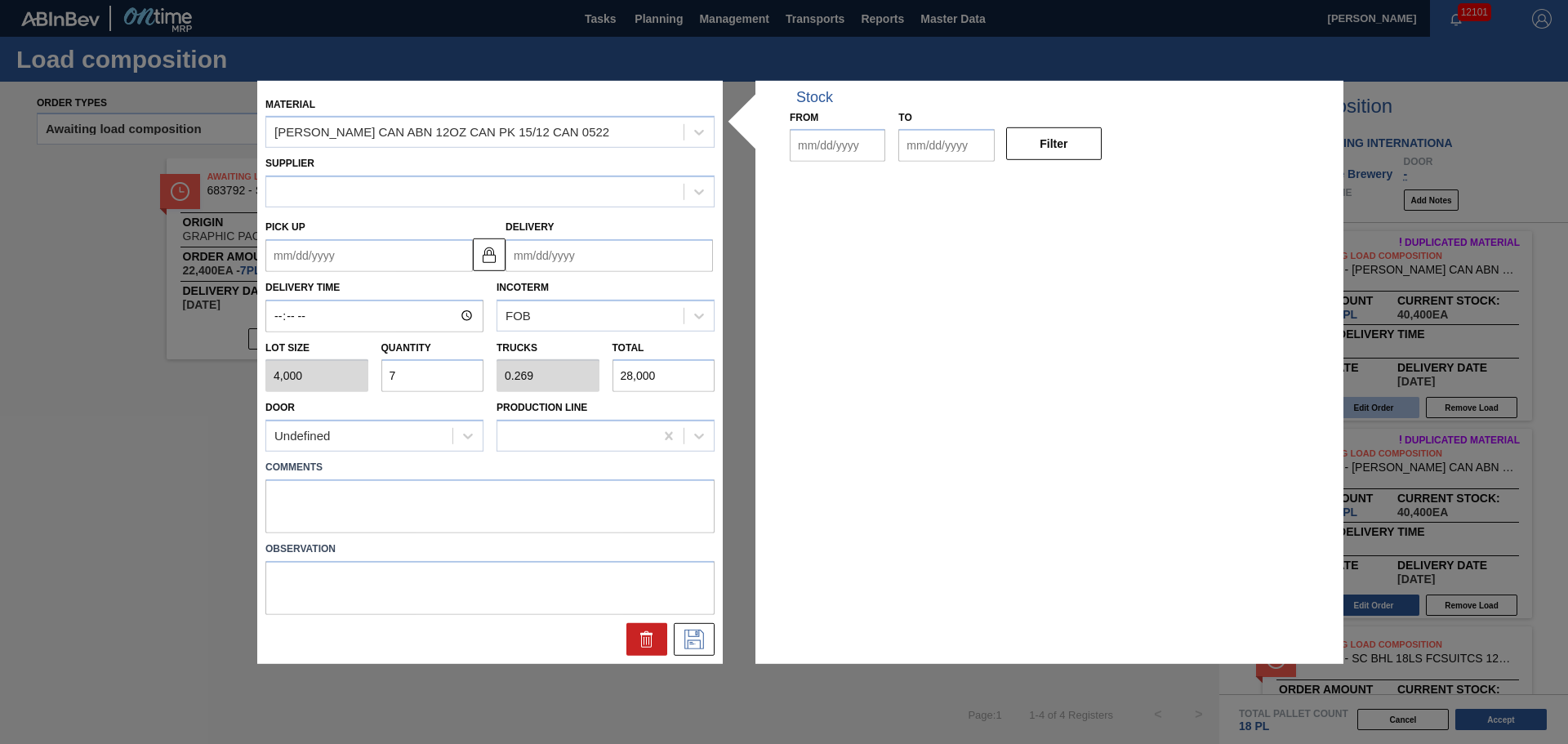
type input "[DATE]"
click at [434, 380] on input "7" at bounding box center [433, 375] width 103 height 33
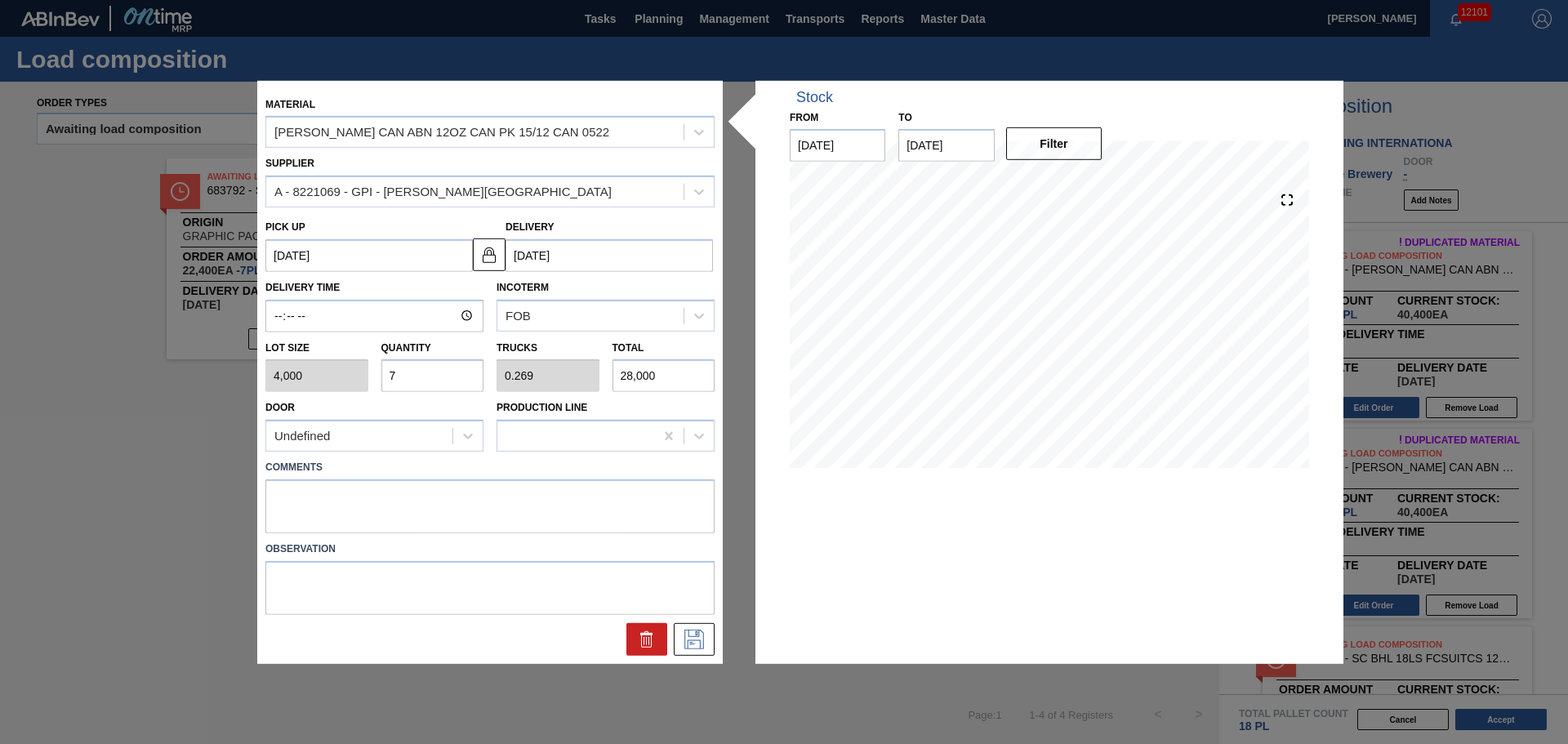
type input "6"
type input "0.231"
type input "24,000"
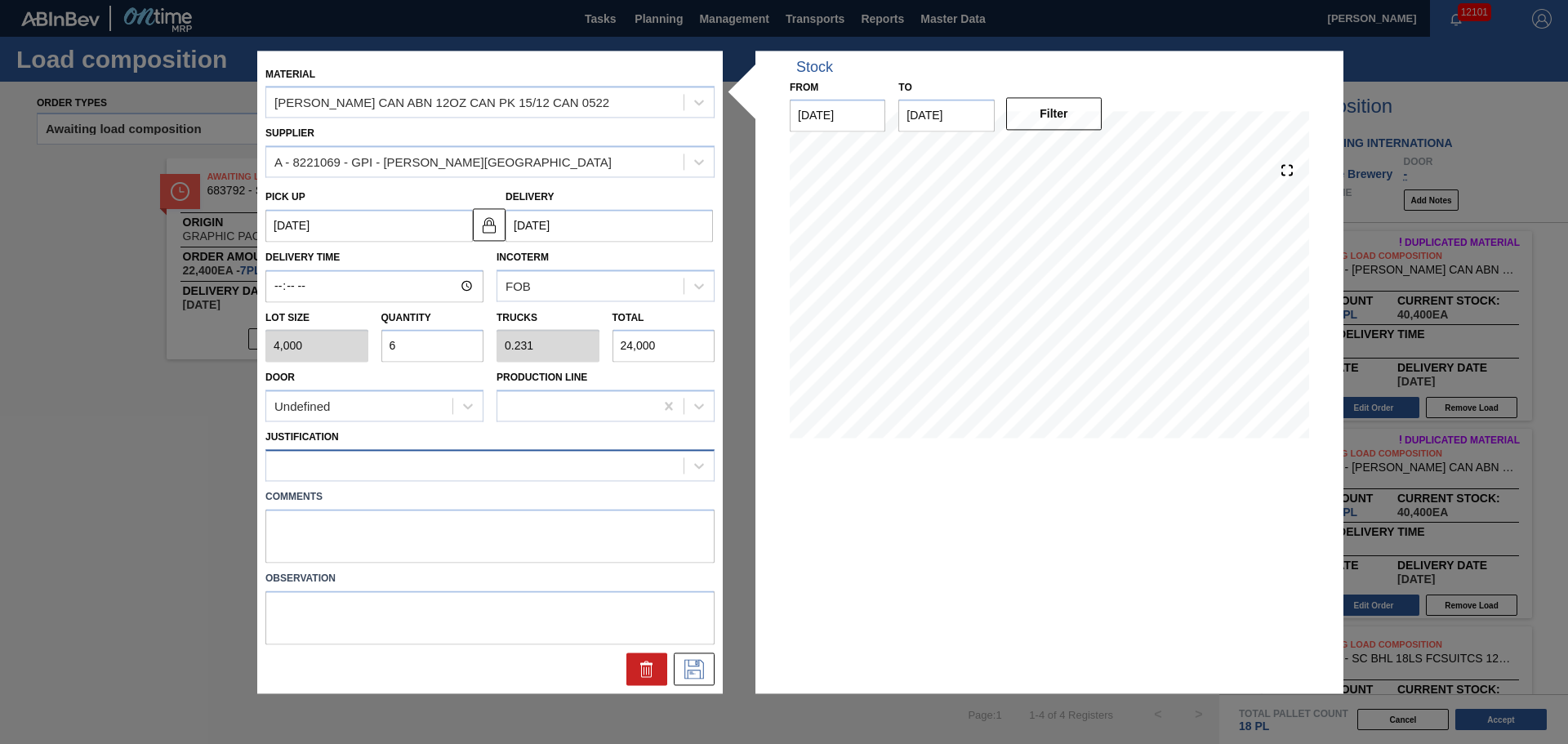
type input "6"
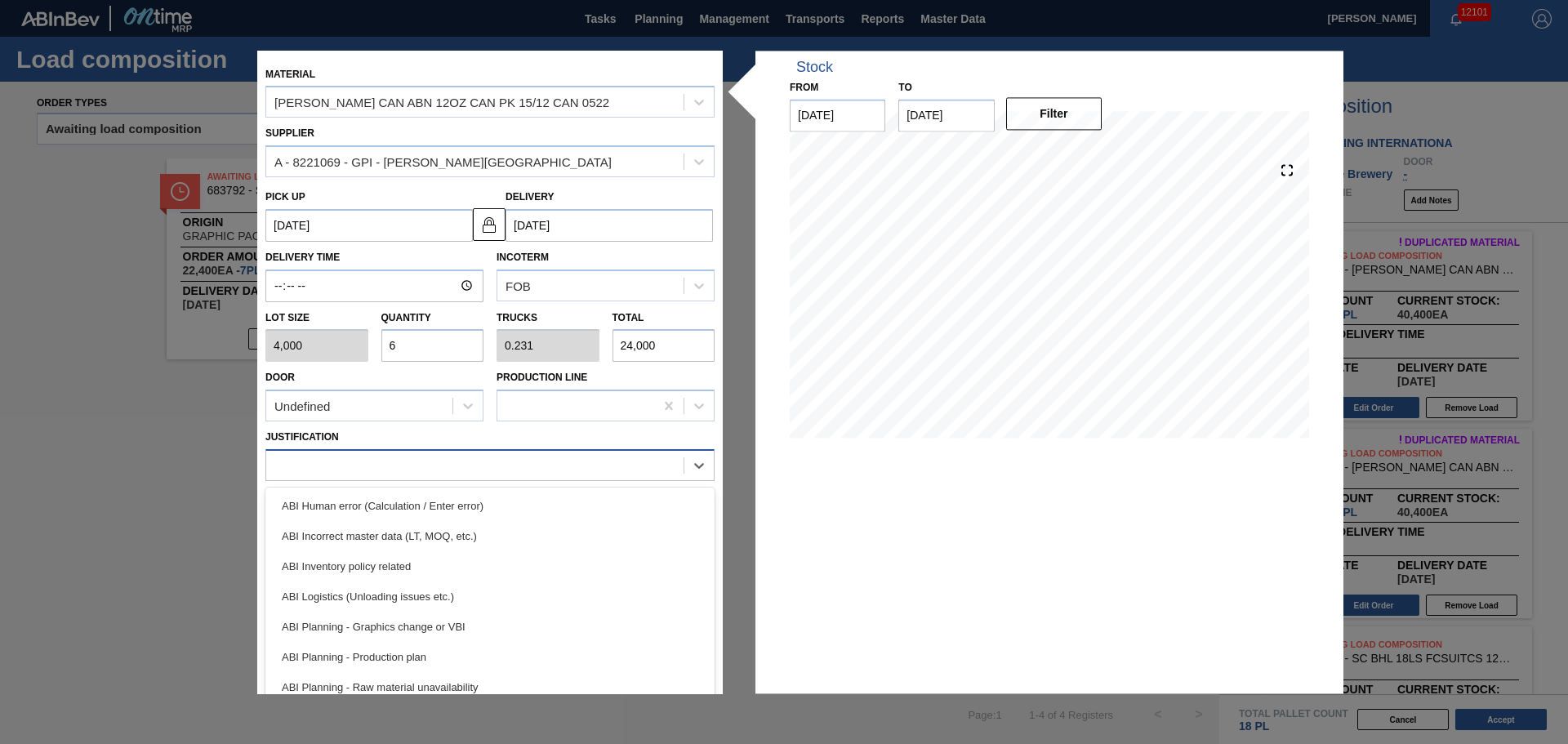
click at [337, 452] on div at bounding box center [490, 465] width 449 height 32
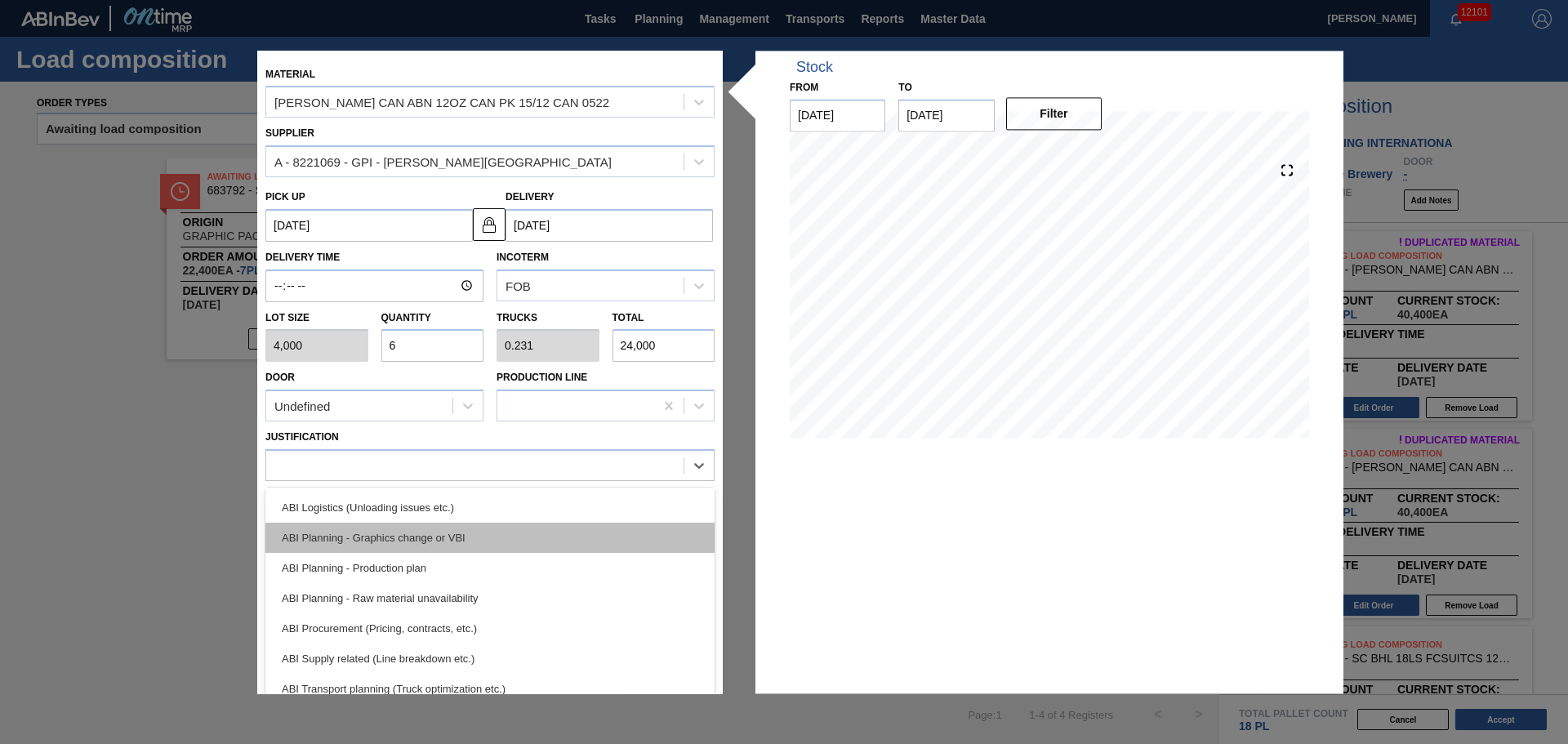
scroll to position [163, 0]
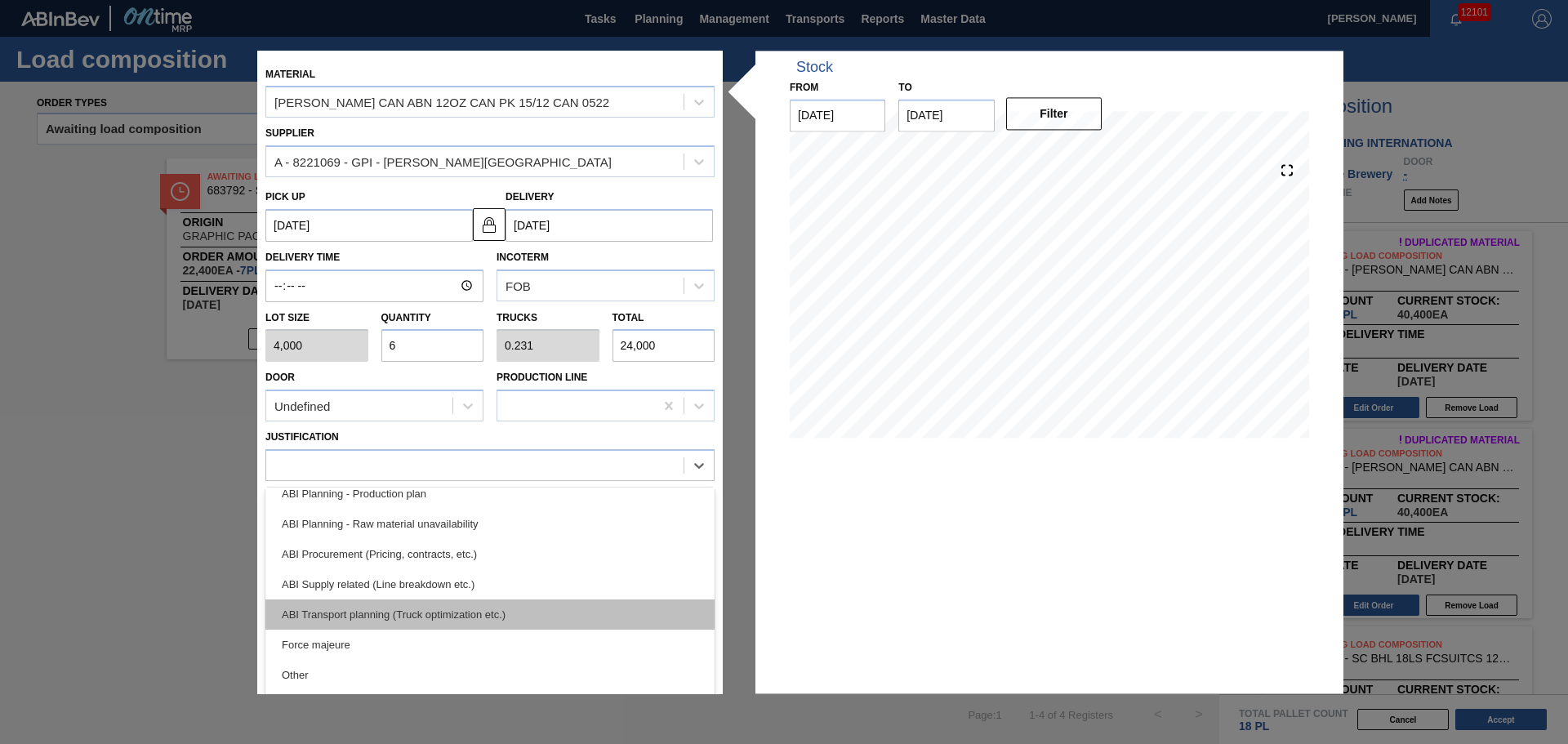
click at [437, 608] on div "ABI Transport planning (Truck optimization etc.)" at bounding box center [490, 615] width 449 height 30
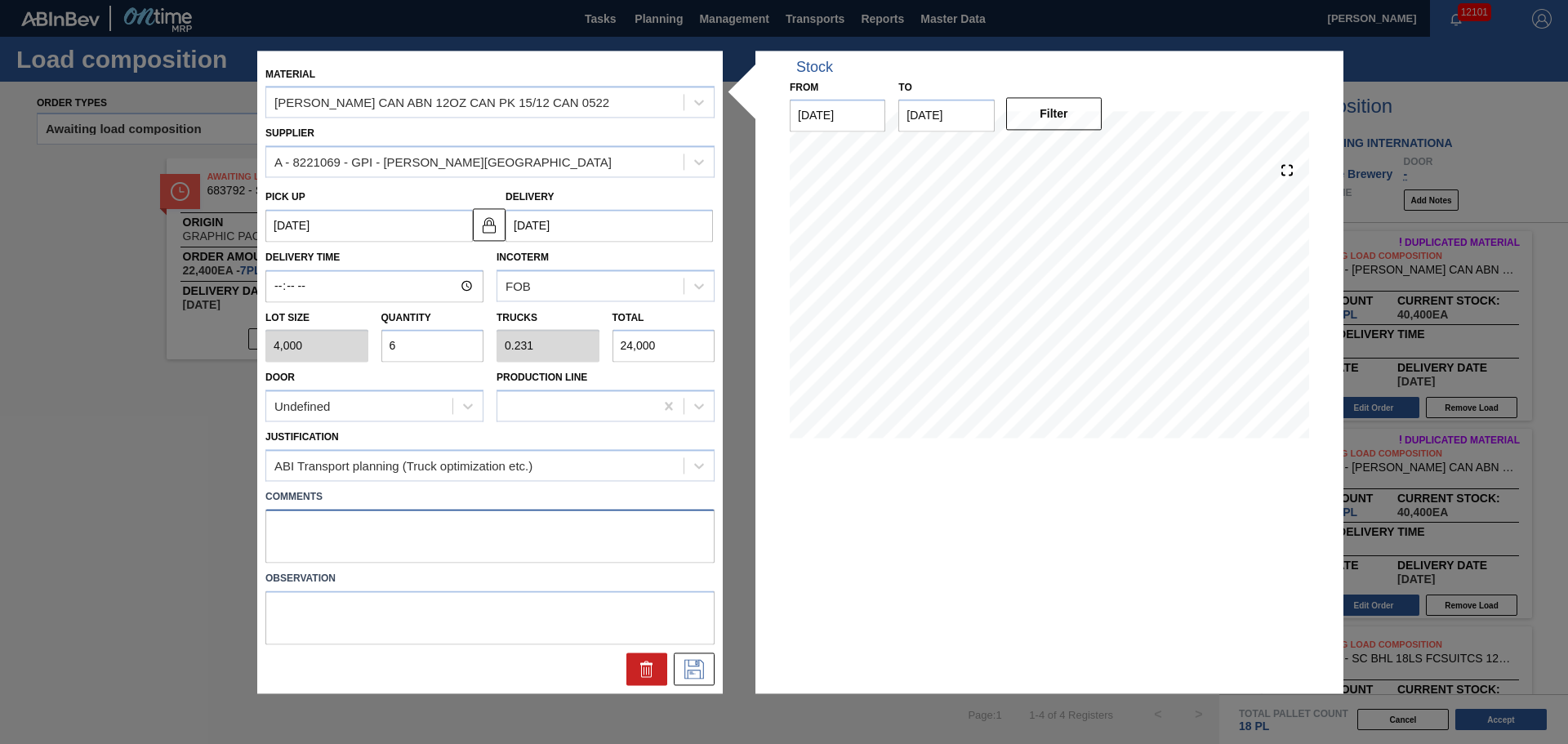
click at [377, 520] on textarea at bounding box center [490, 536] width 449 height 54
type textarea "NOSE, DROP"
click at [689, 665] on icon at bounding box center [694, 668] width 19 height 19
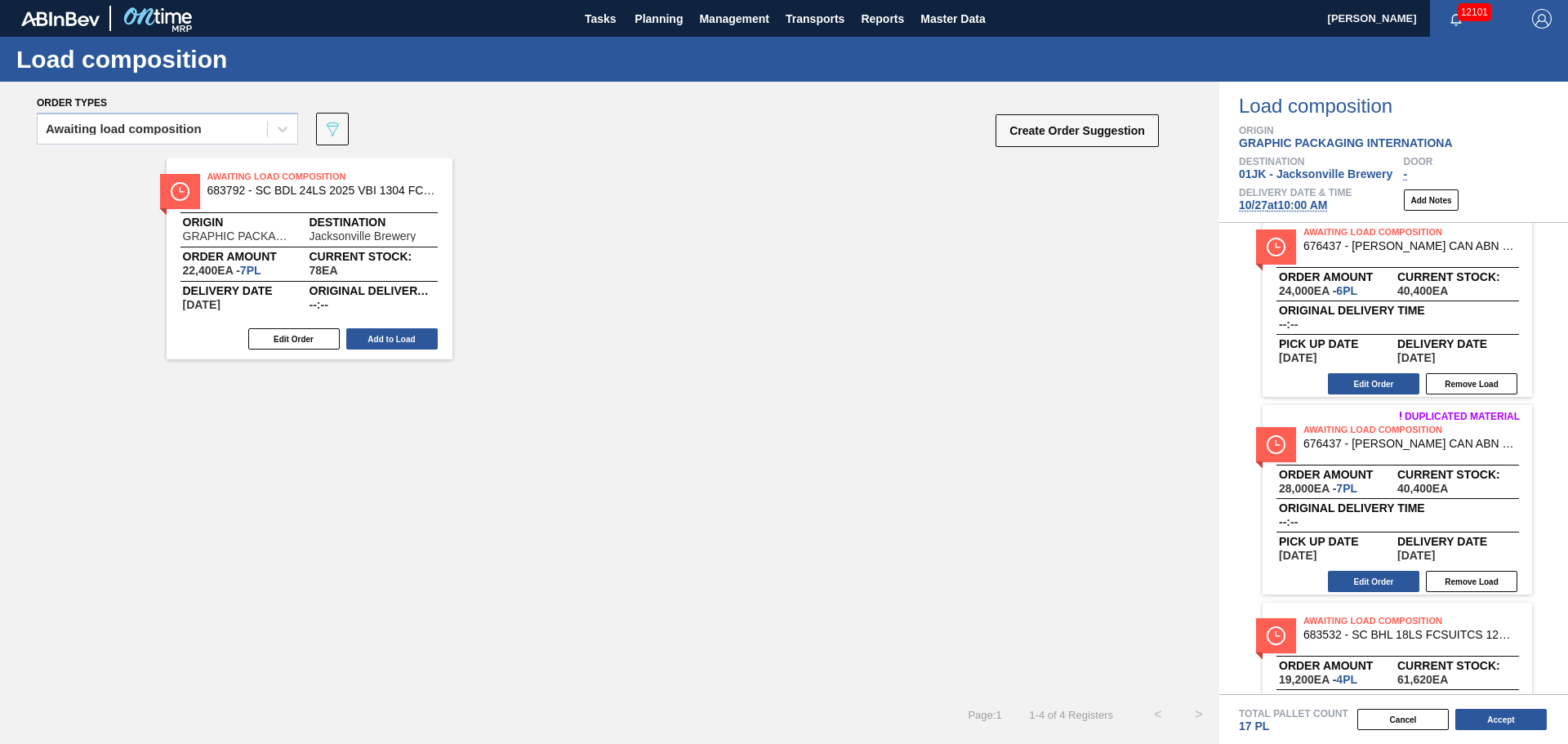
scroll to position [0, 0]
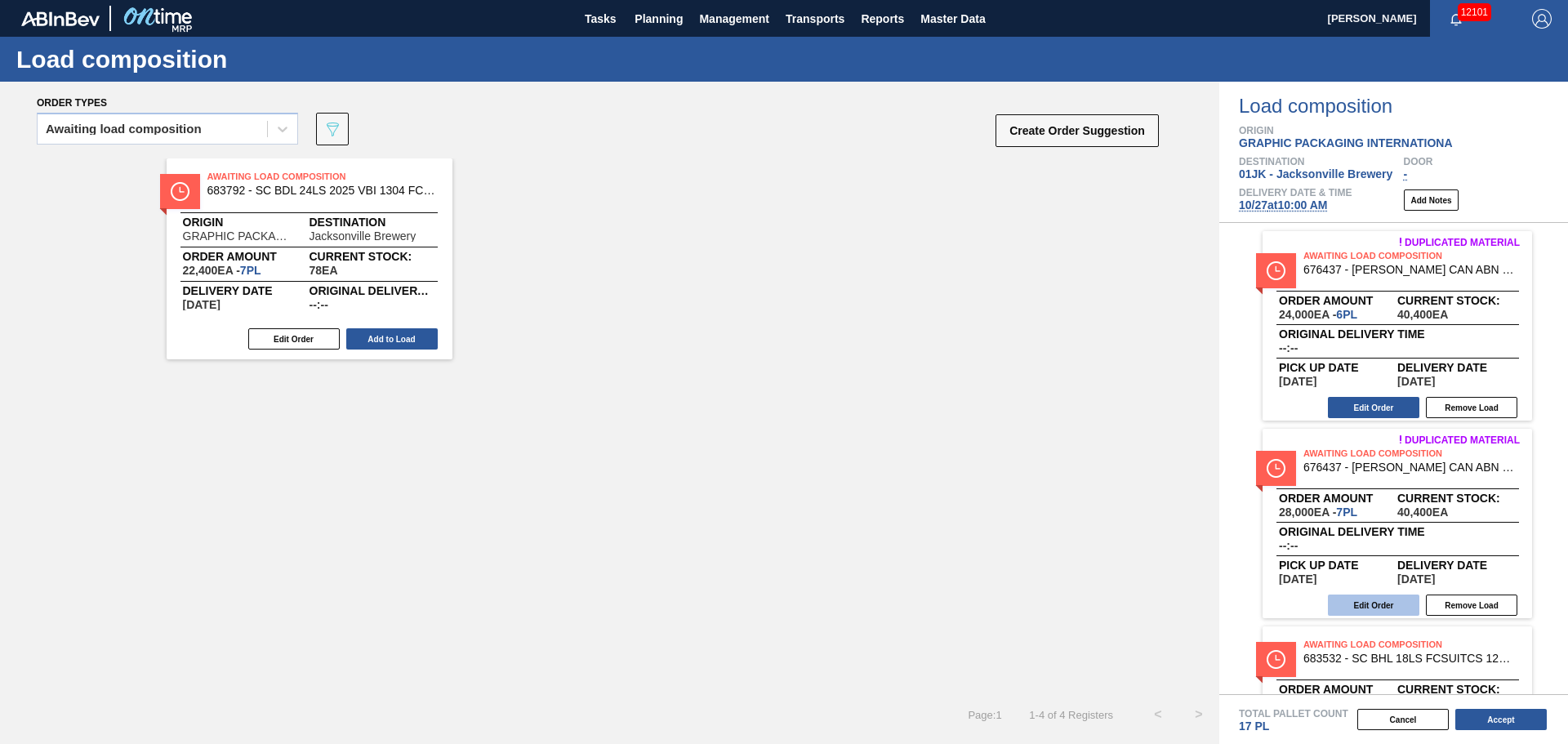
click at [1377, 610] on button "Edit Order" at bounding box center [1373, 604] width 91 height 21
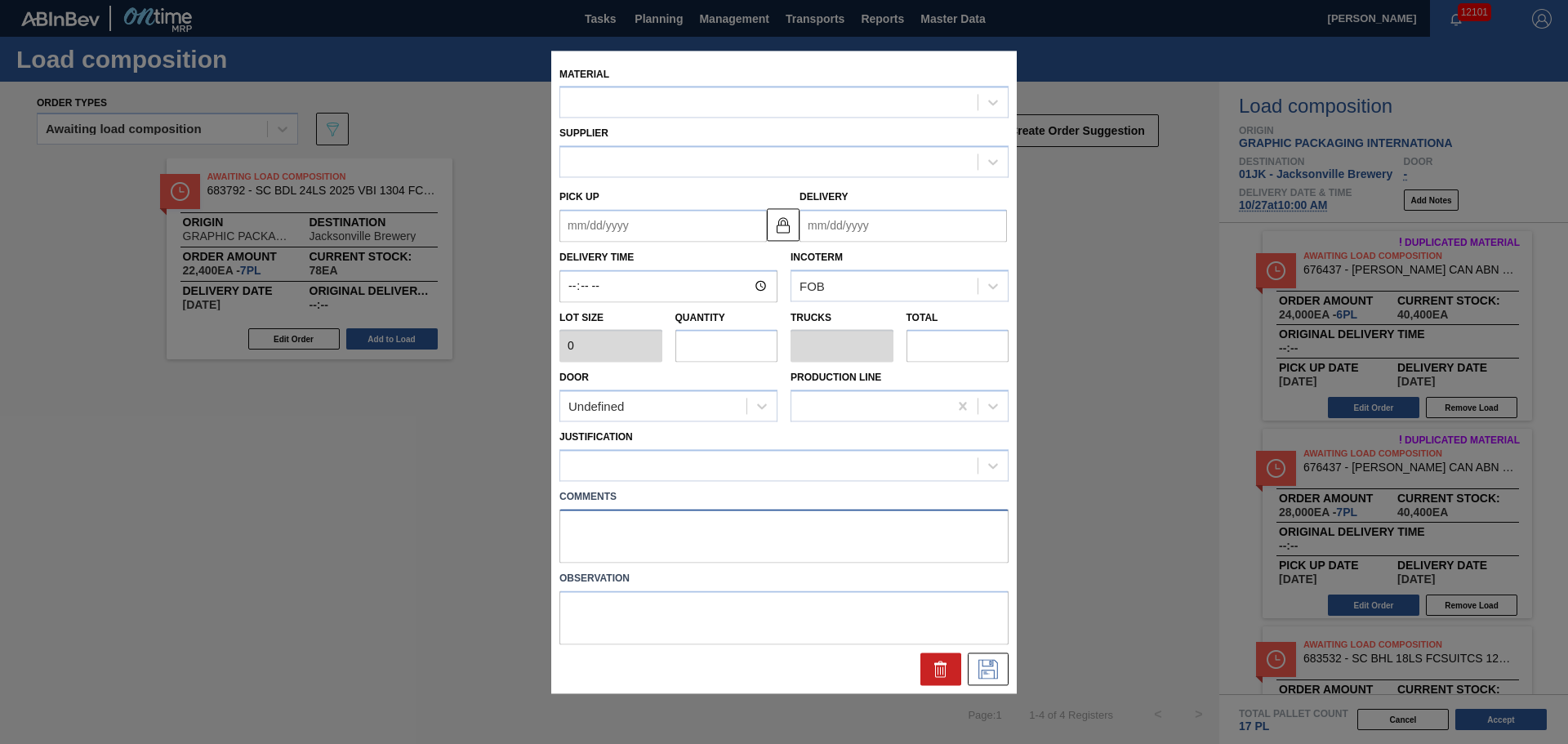
type input "4,000"
type input "7"
type input "0.269"
type input "28,000"
type up "[DATE]"
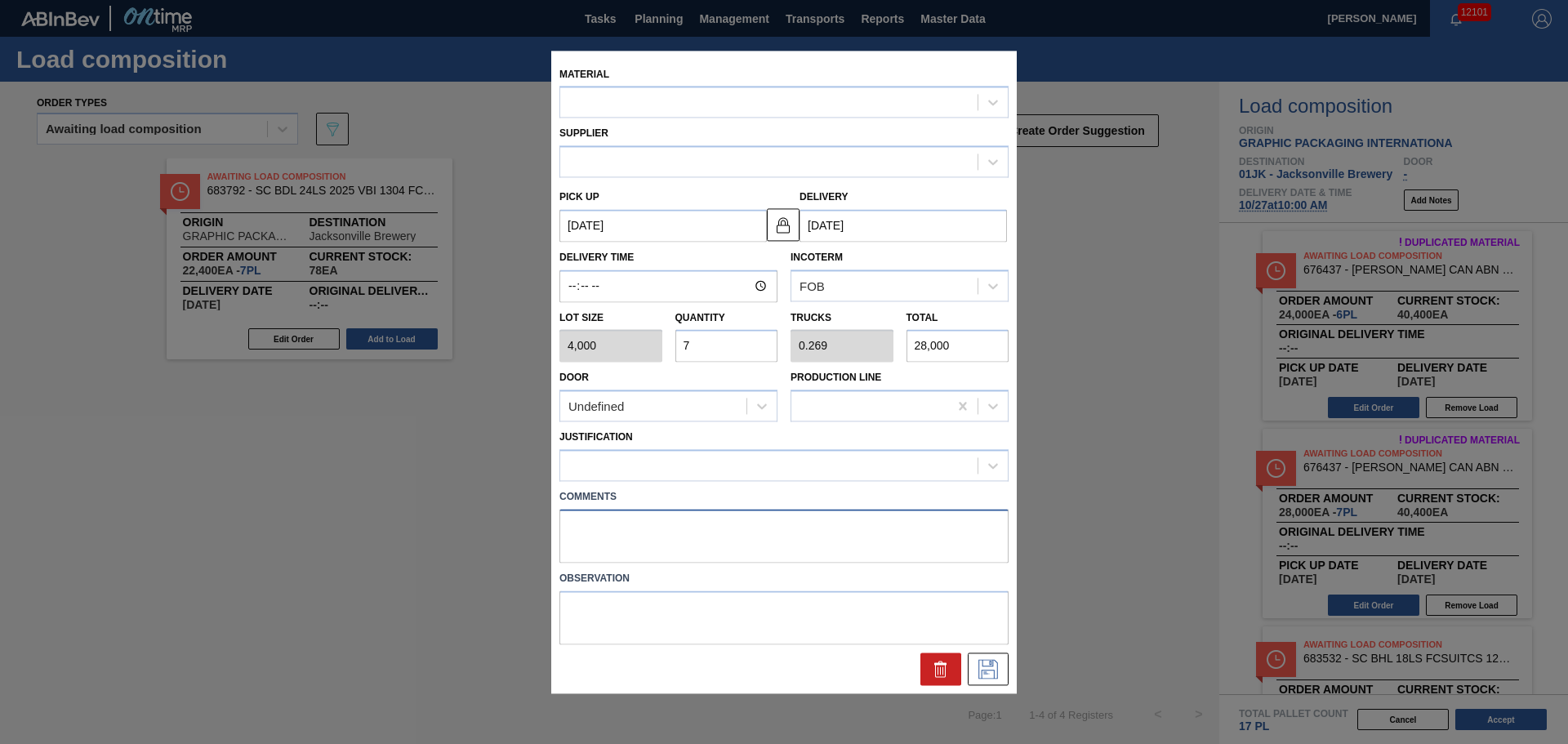
click at [896, 532] on div "Material Supplier Pick up [DATE] Delivery [DATE] Delivery Time Incoterm FOB Lot…" at bounding box center [784, 372] width 465 height 643
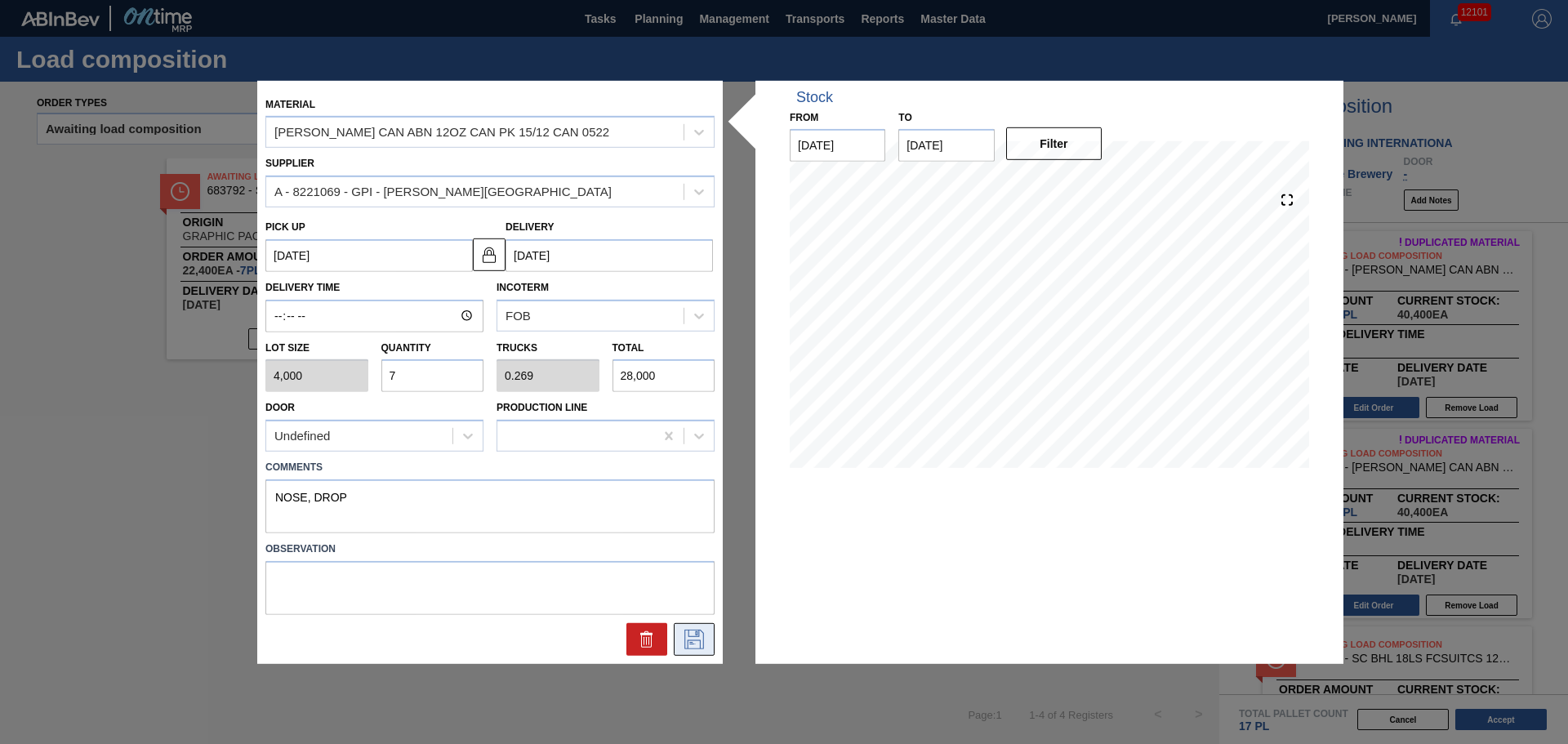
click at [702, 631] on icon at bounding box center [694, 638] width 26 height 19
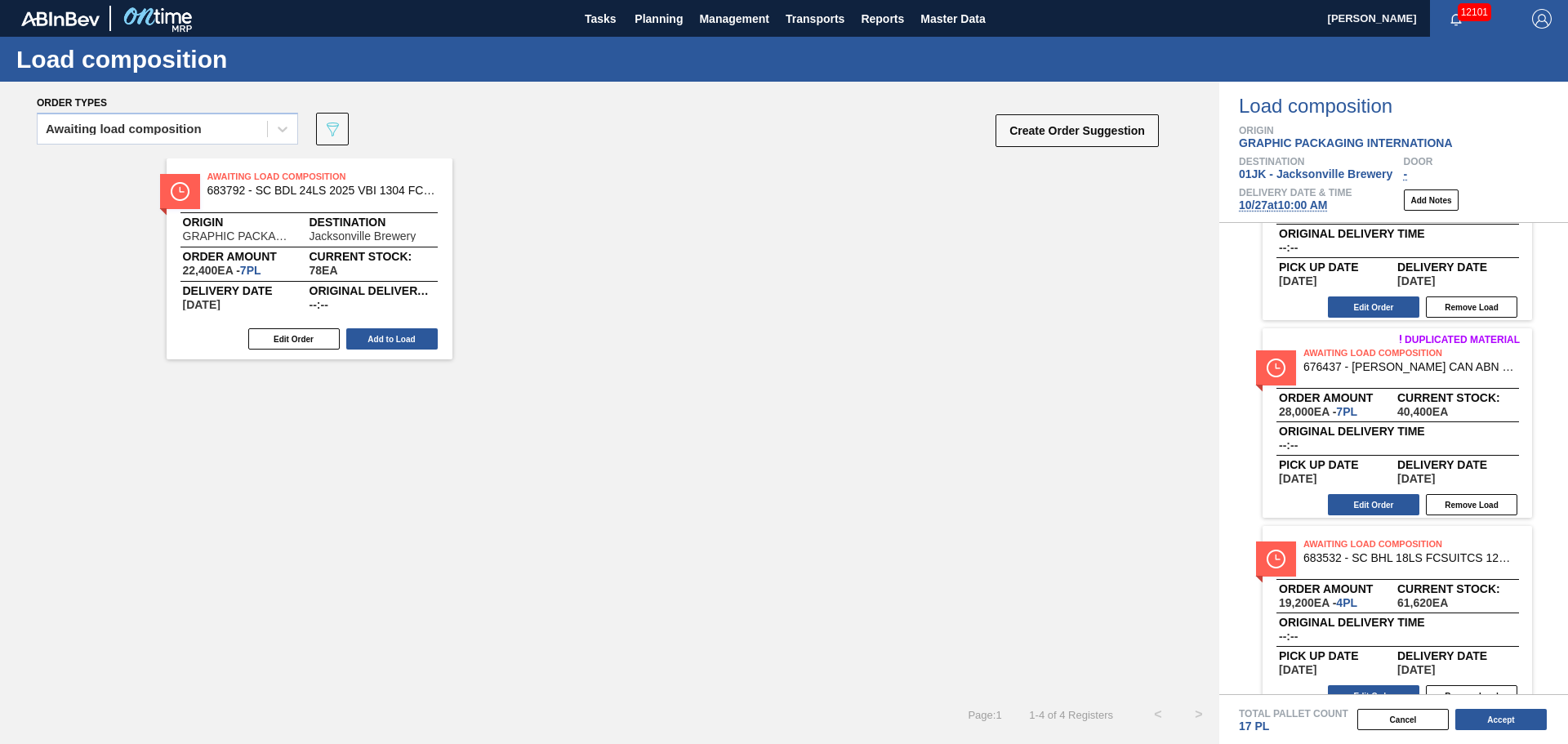
scroll to position [130, 0]
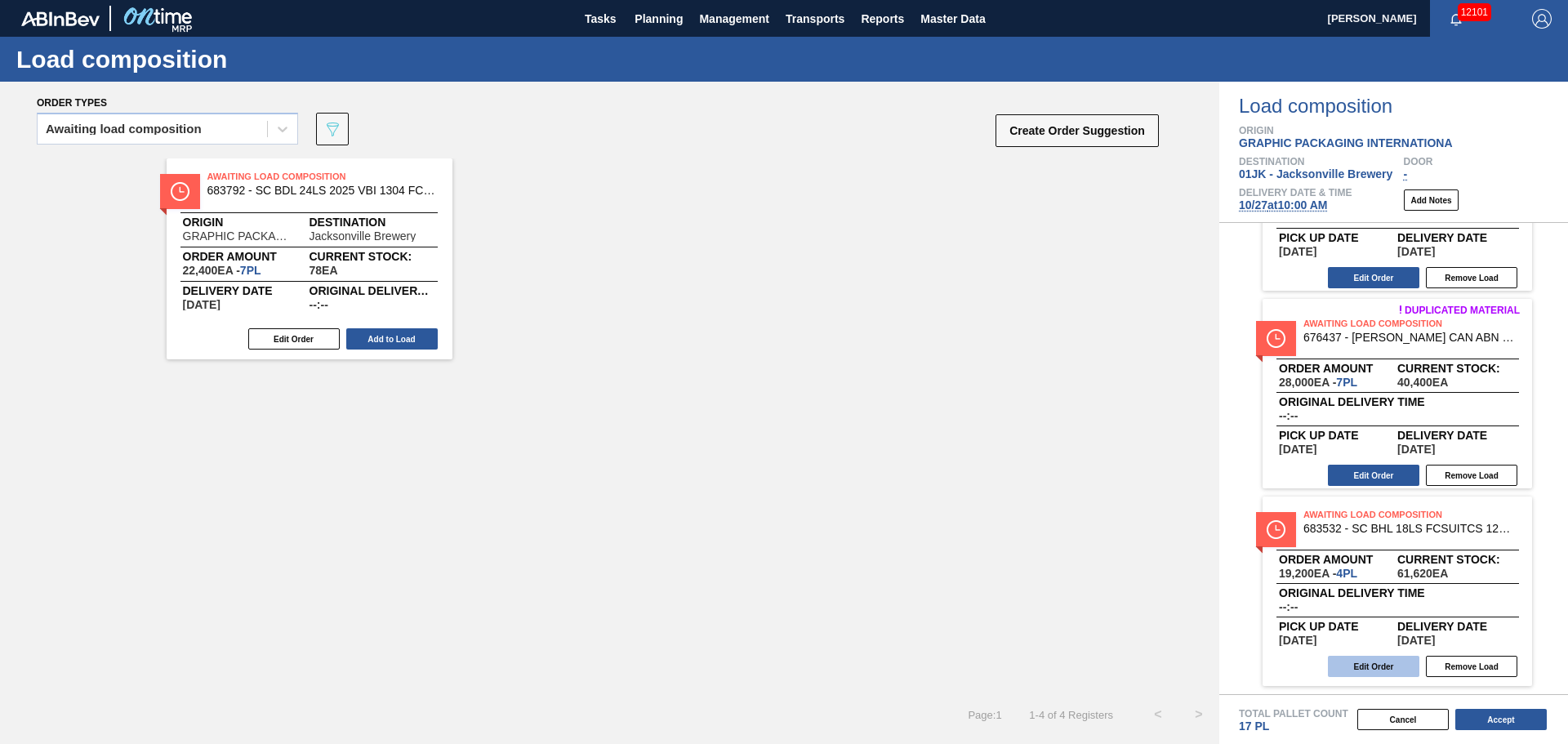
click at [1373, 669] on button "Edit Order" at bounding box center [1373, 665] width 91 height 21
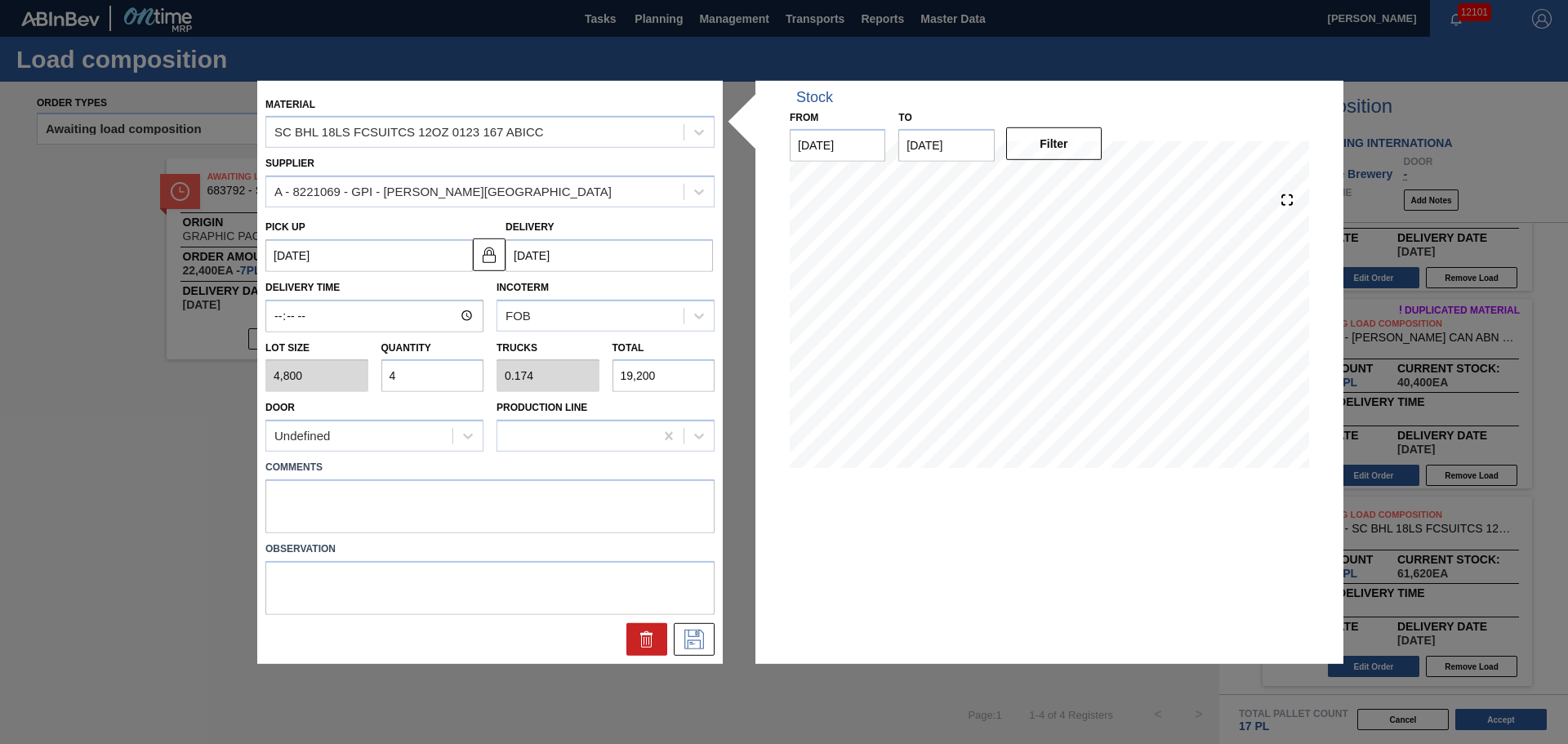
click at [445, 369] on input "4" at bounding box center [433, 375] width 103 height 33
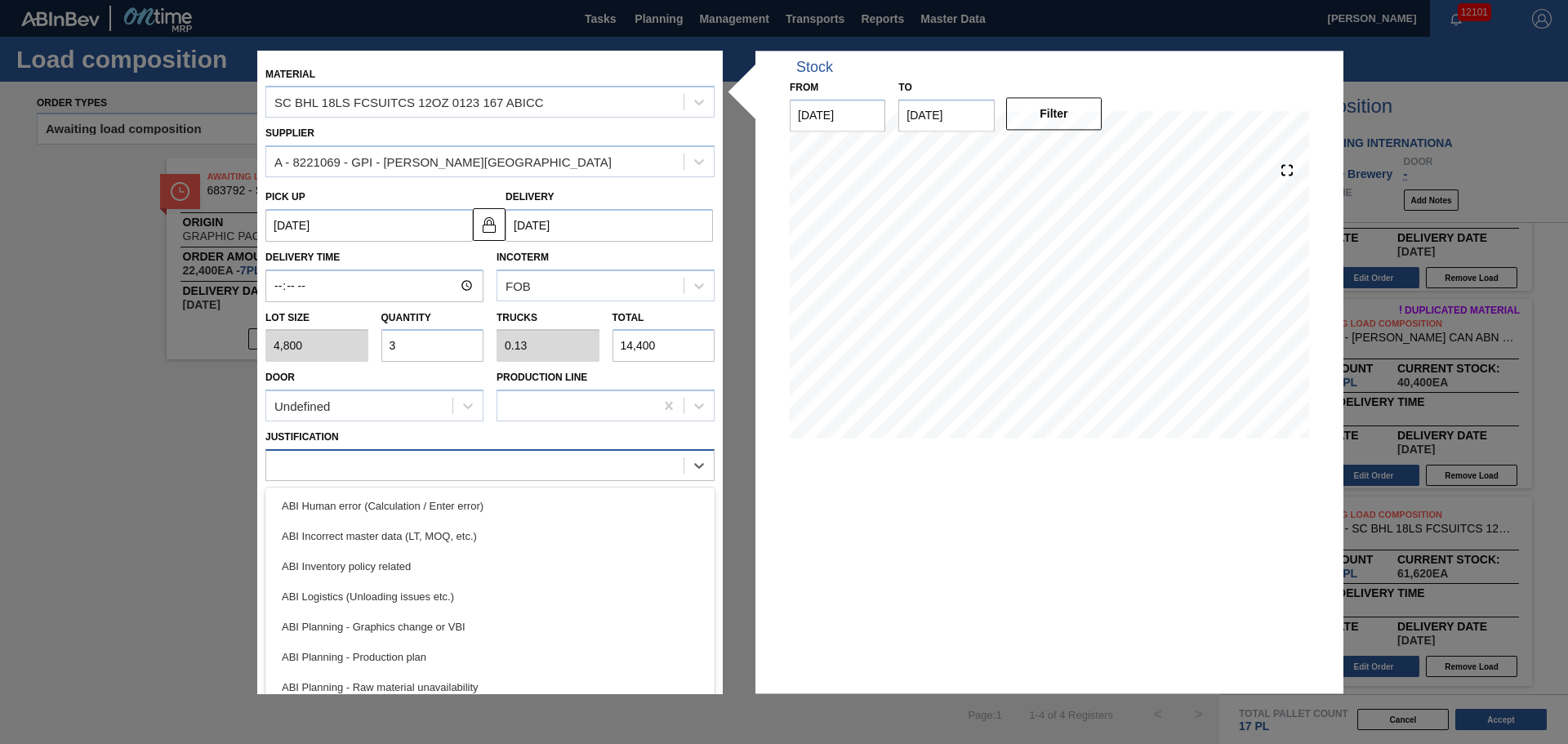
click at [416, 476] on div at bounding box center [474, 466] width 417 height 24
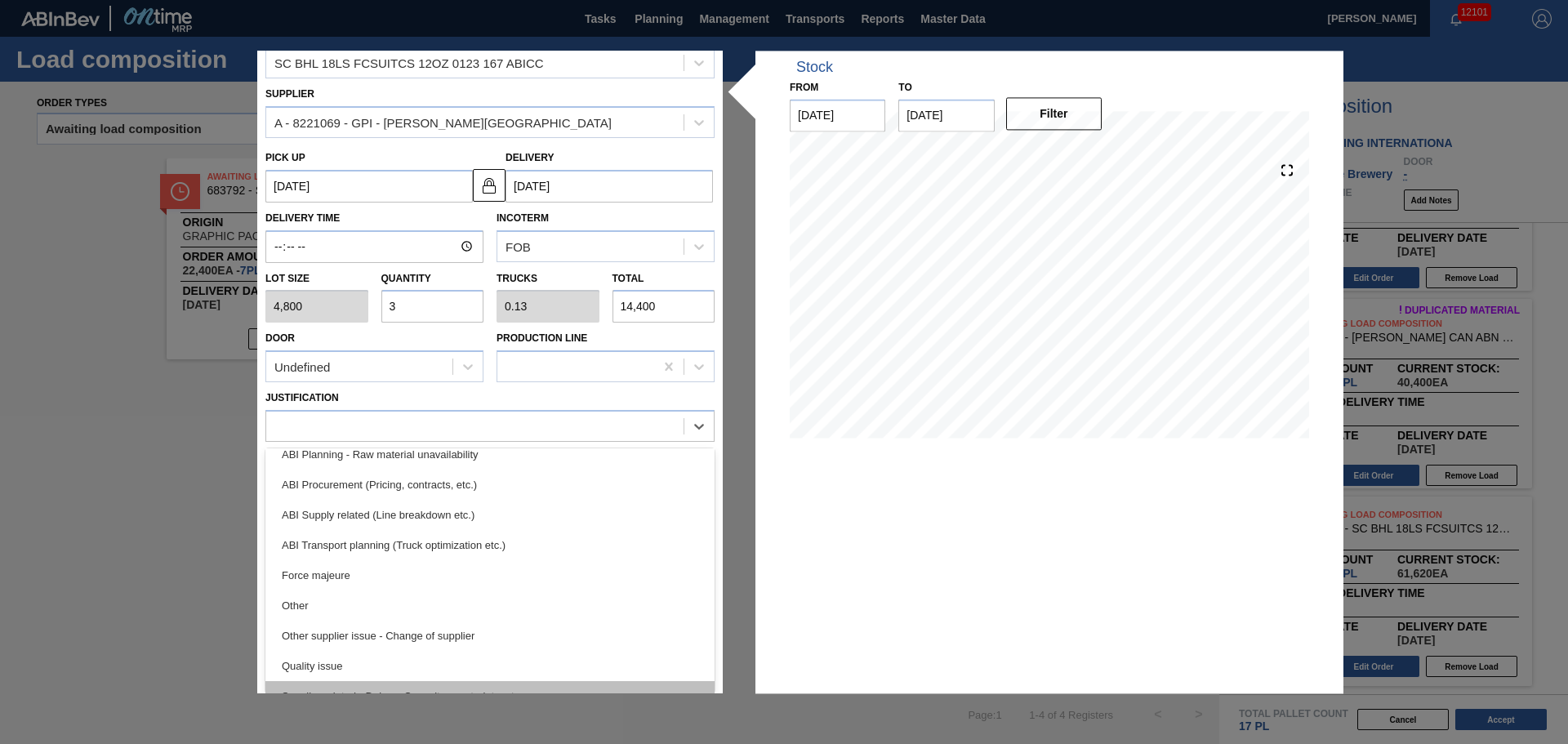
scroll to position [142, 0]
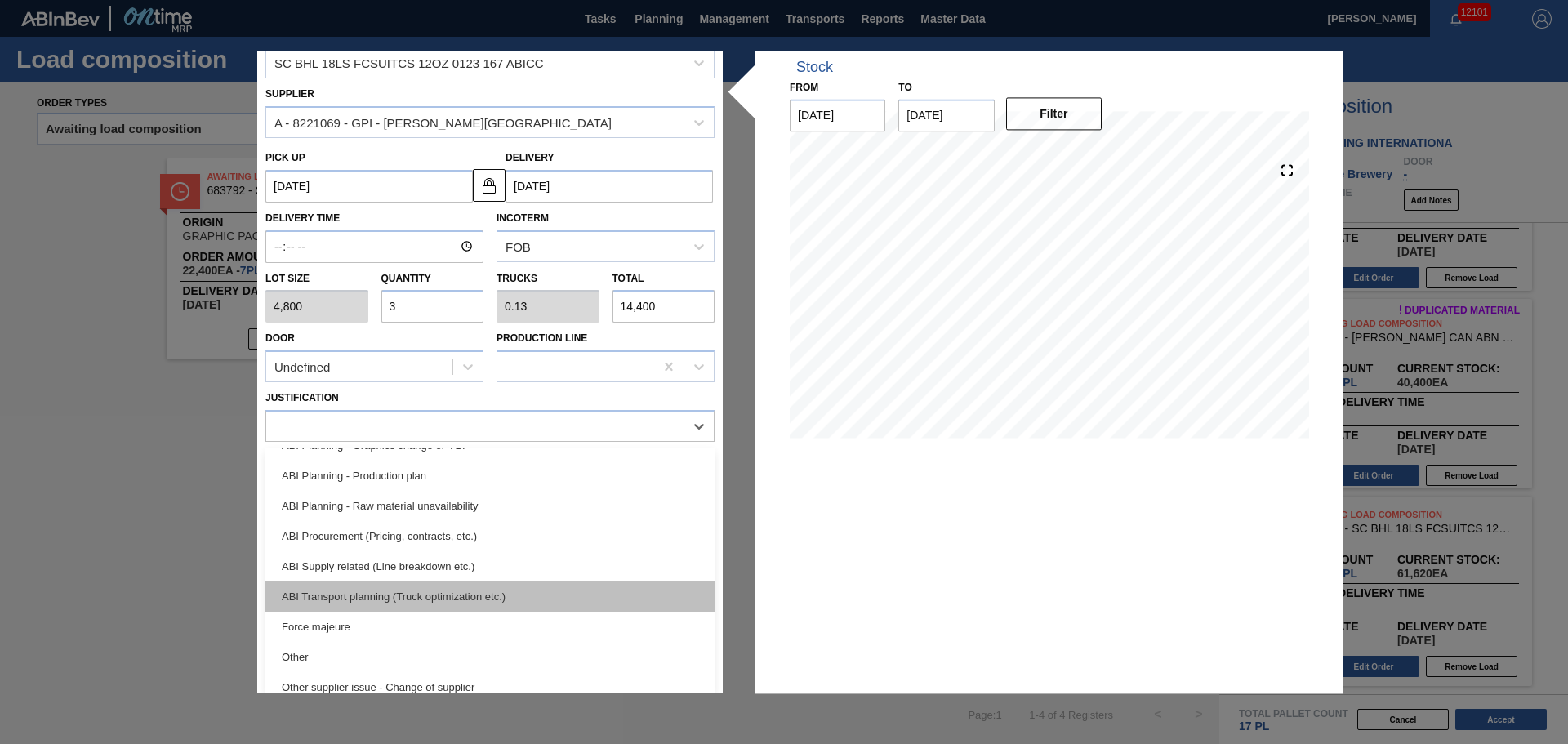
click at [458, 596] on div "ABI Transport planning (Truck optimization etc.)" at bounding box center [490, 596] width 449 height 30
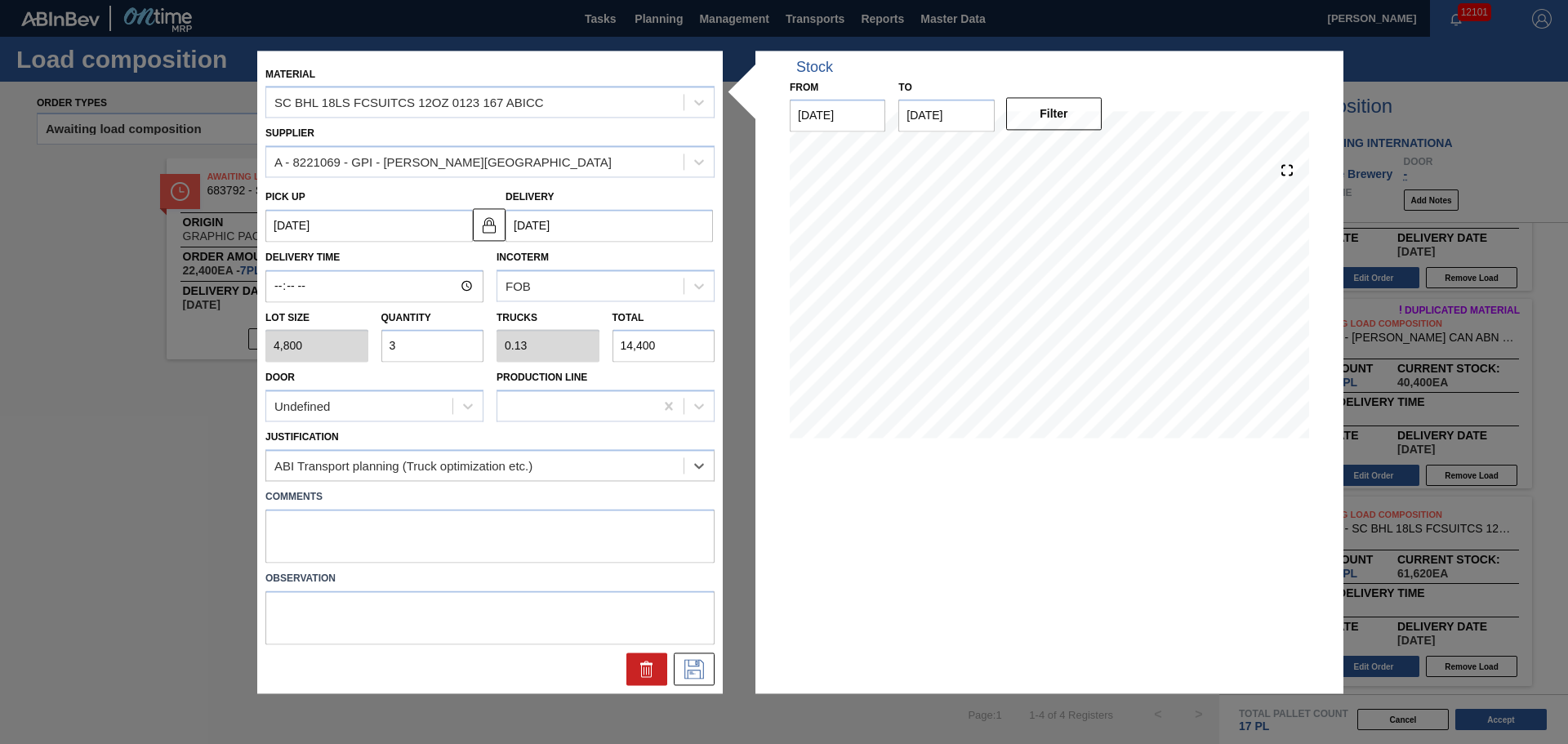
scroll to position [0, 0]
click at [455, 545] on textarea at bounding box center [490, 536] width 449 height 54
click at [452, 544] on textarea at bounding box center [490, 536] width 449 height 54
click at [710, 663] on button at bounding box center [694, 668] width 41 height 33
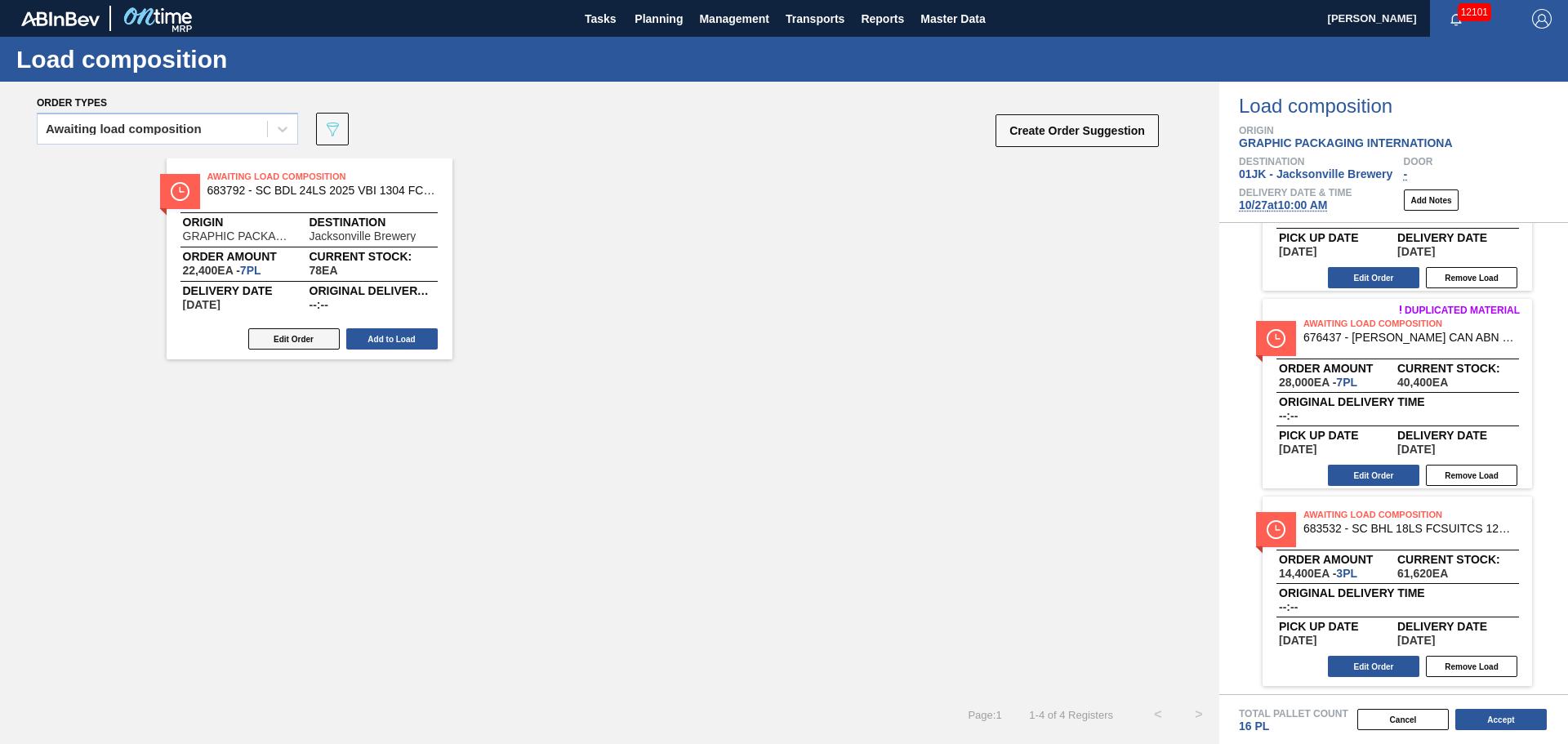
click at [320, 342] on button "Edit Order" at bounding box center [294, 338] width 91 height 21
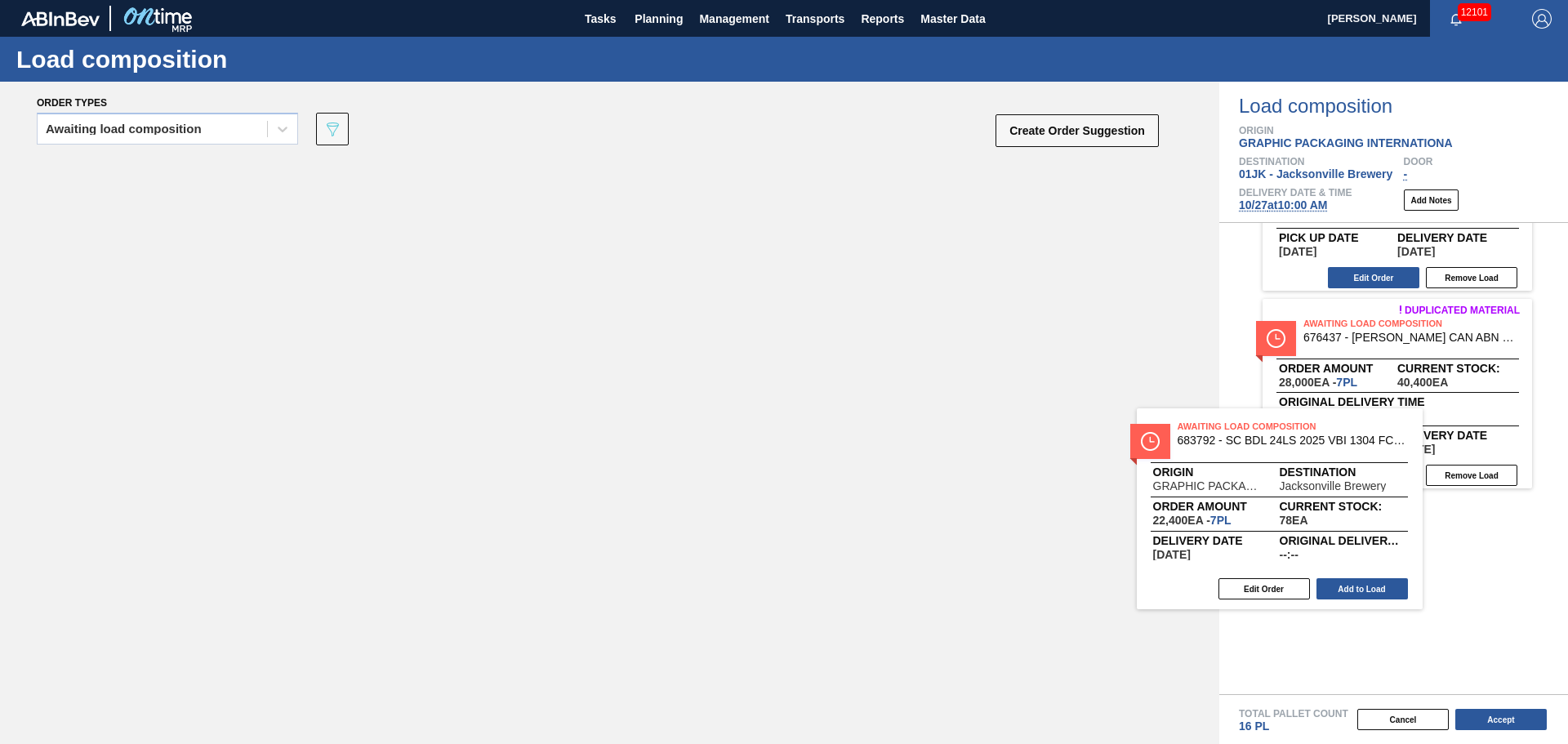
drag, startPoint x: 379, startPoint y: 331, endPoint x: 1267, endPoint y: 506, distance: 905.1
click at [1267, 506] on div "Order types Awaiting load composition 089F7B8B-B2A5-4AFE-B5C0-19BA573D28AC Crea…" at bounding box center [784, 413] width 1568 height 662
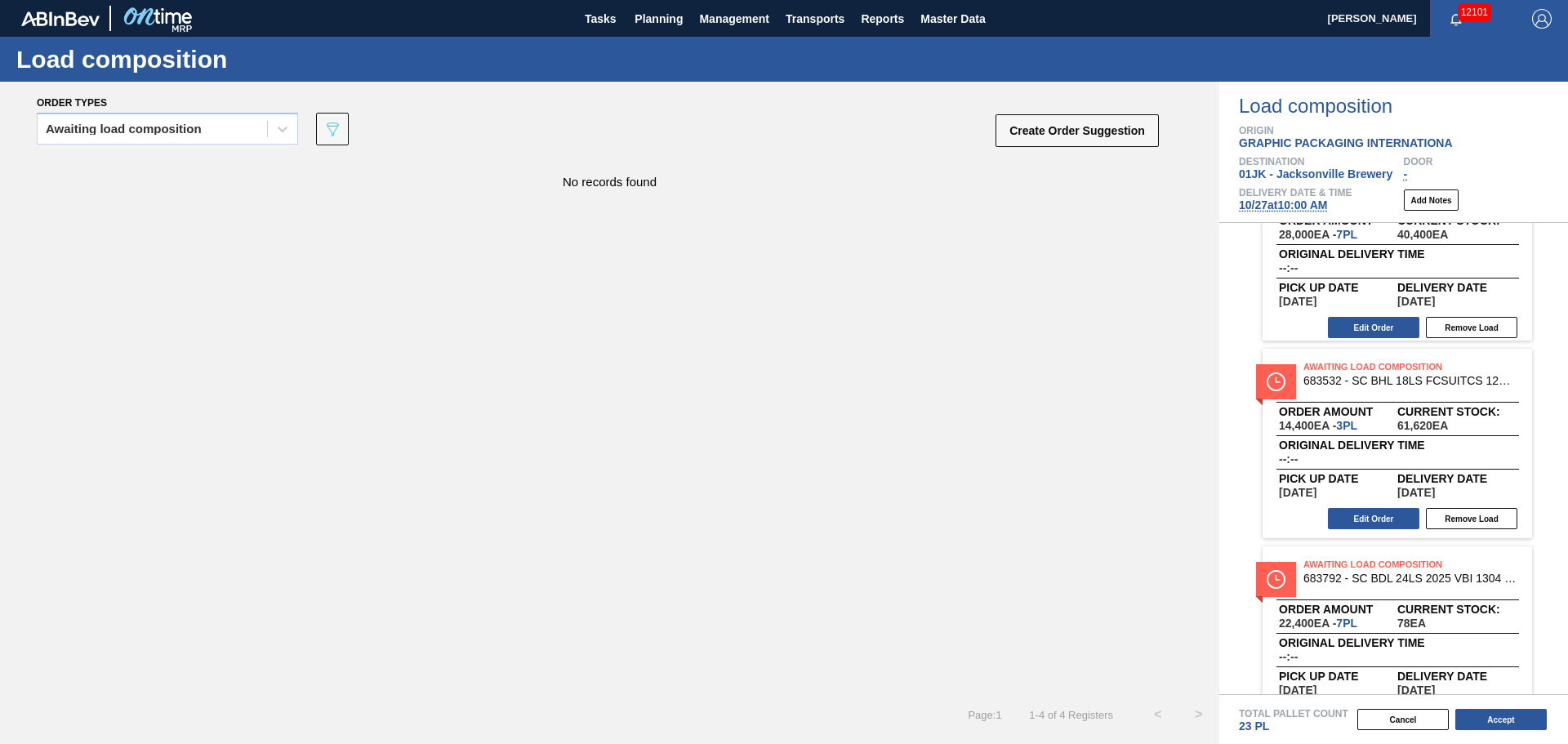
scroll to position [327, 0]
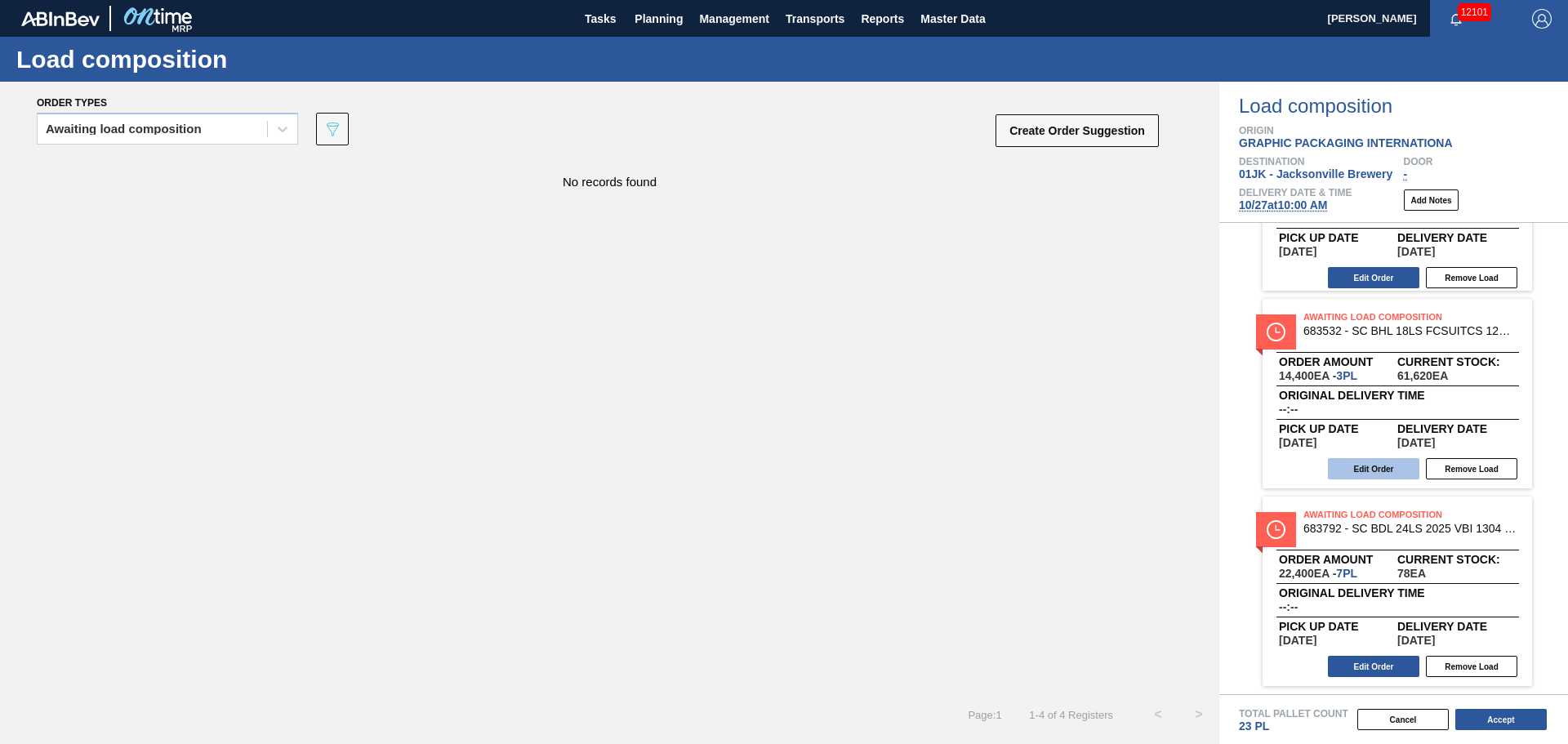
click at [1390, 466] on button "Edit Order" at bounding box center [1373, 468] width 91 height 21
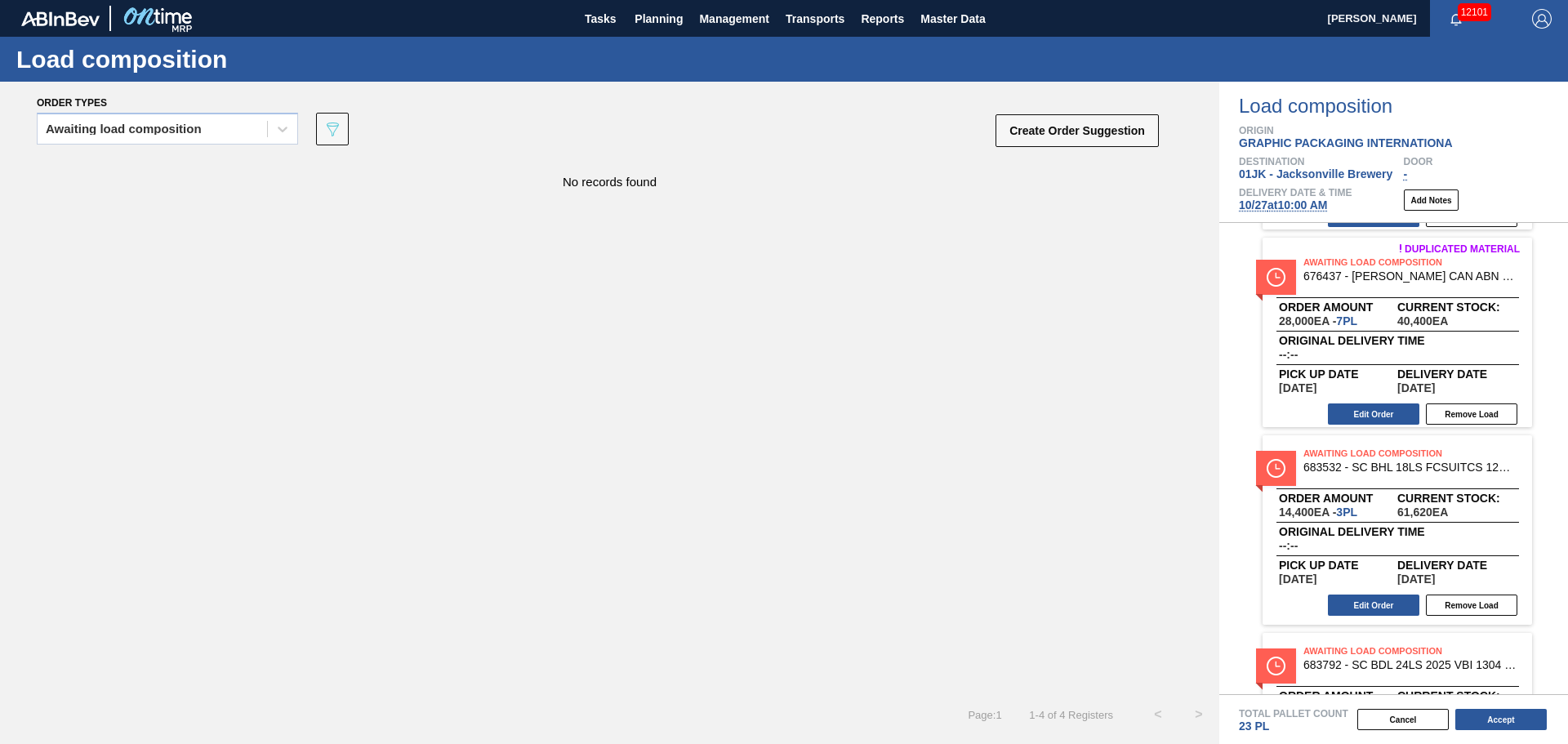
scroll to position [164, 0]
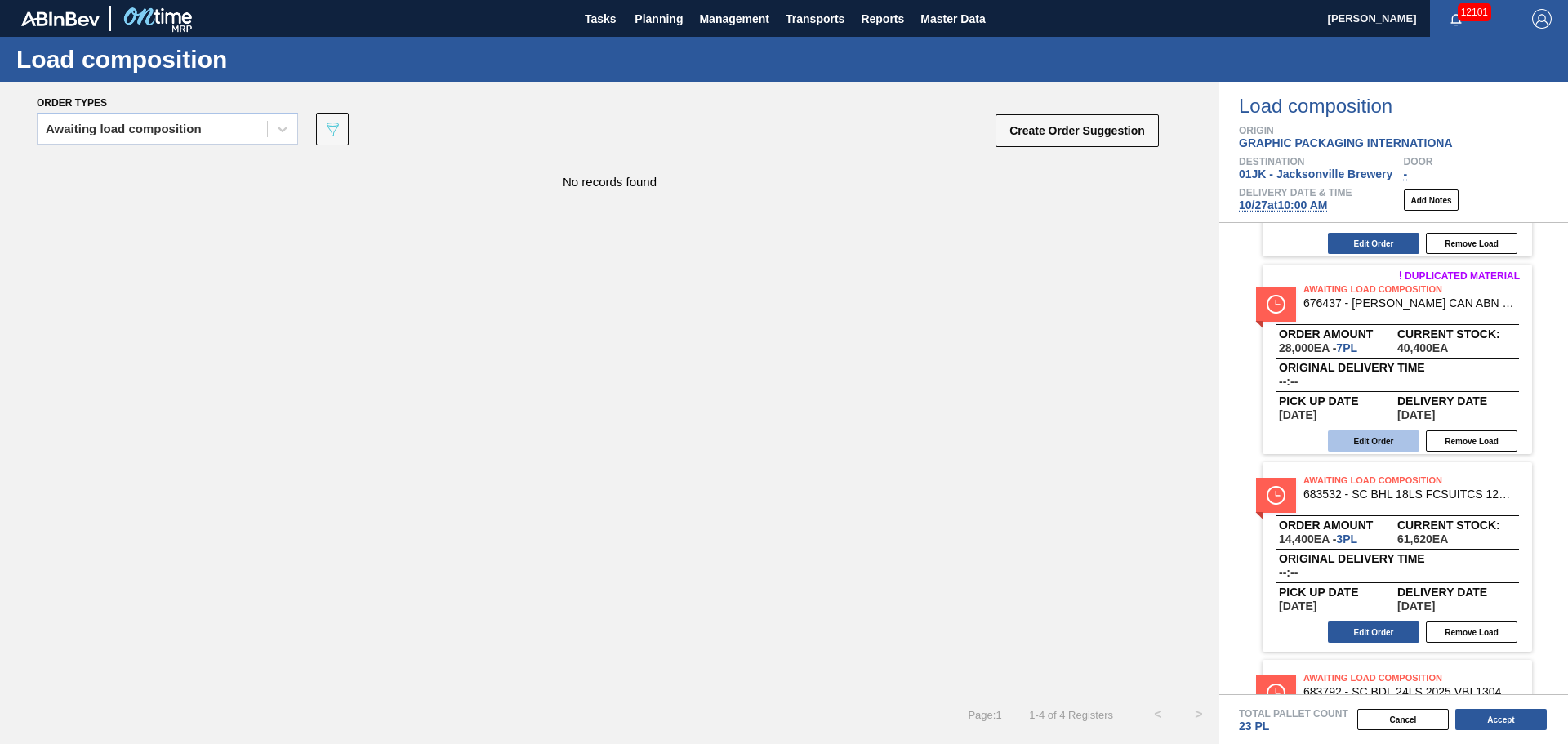
click at [1366, 438] on button "Edit Order" at bounding box center [1373, 440] width 91 height 21
click at [1478, 720] on button "Accept" at bounding box center [1501, 719] width 91 height 21
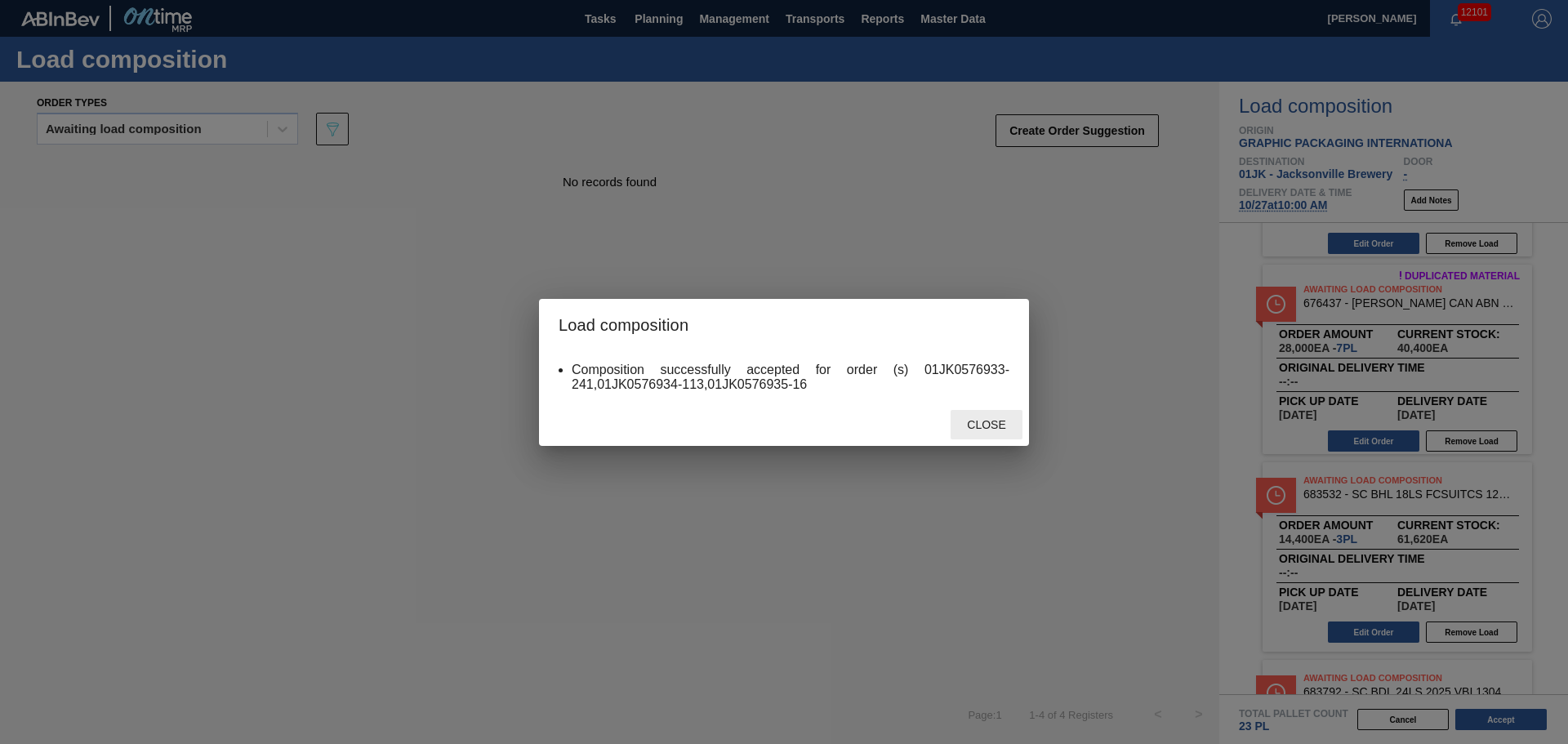
click at [990, 416] on div "Close" at bounding box center [986, 425] width 72 height 30
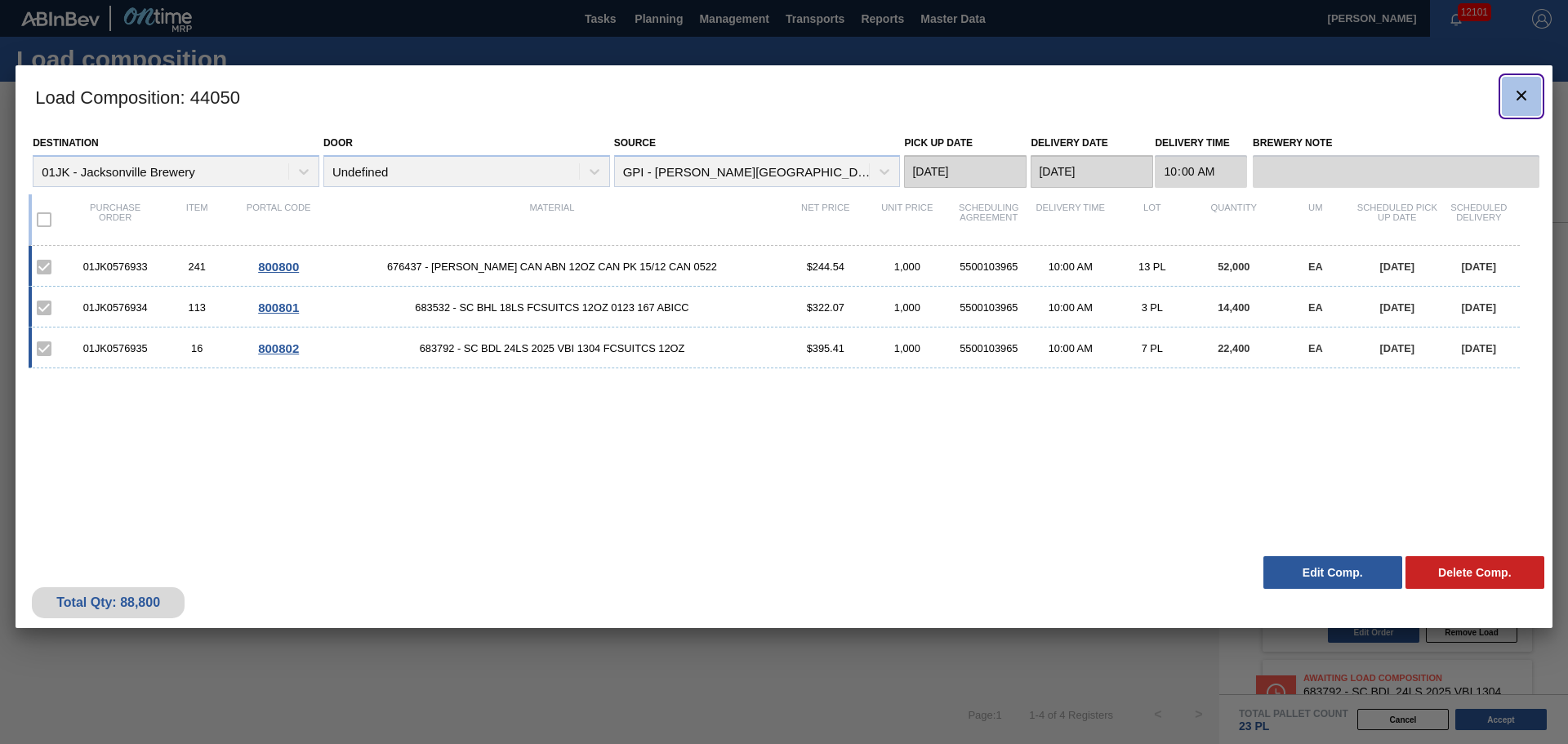
click at [1516, 101] on icon "botão de ícone" at bounding box center [1521, 95] width 19 height 19
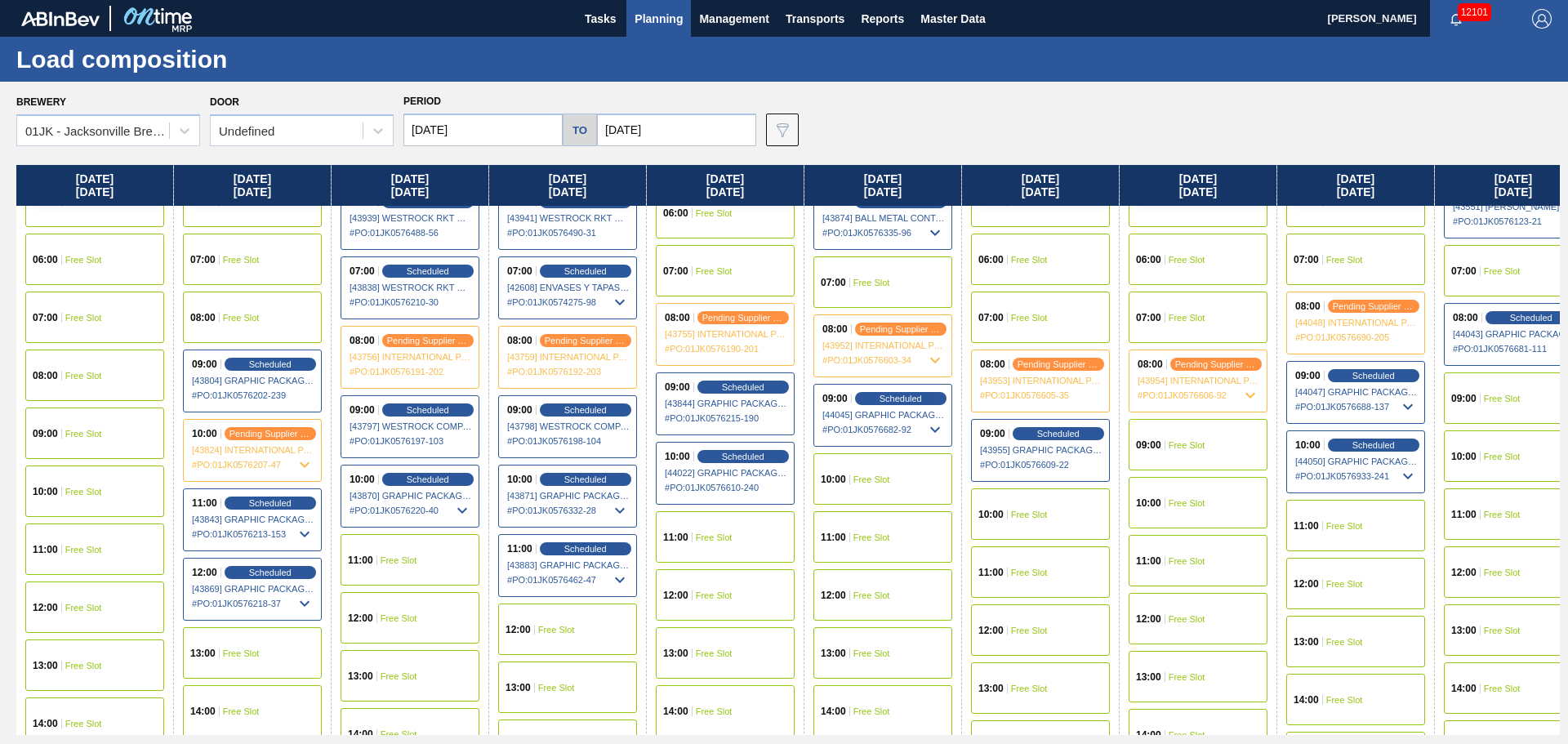
scroll to position [326, 0]
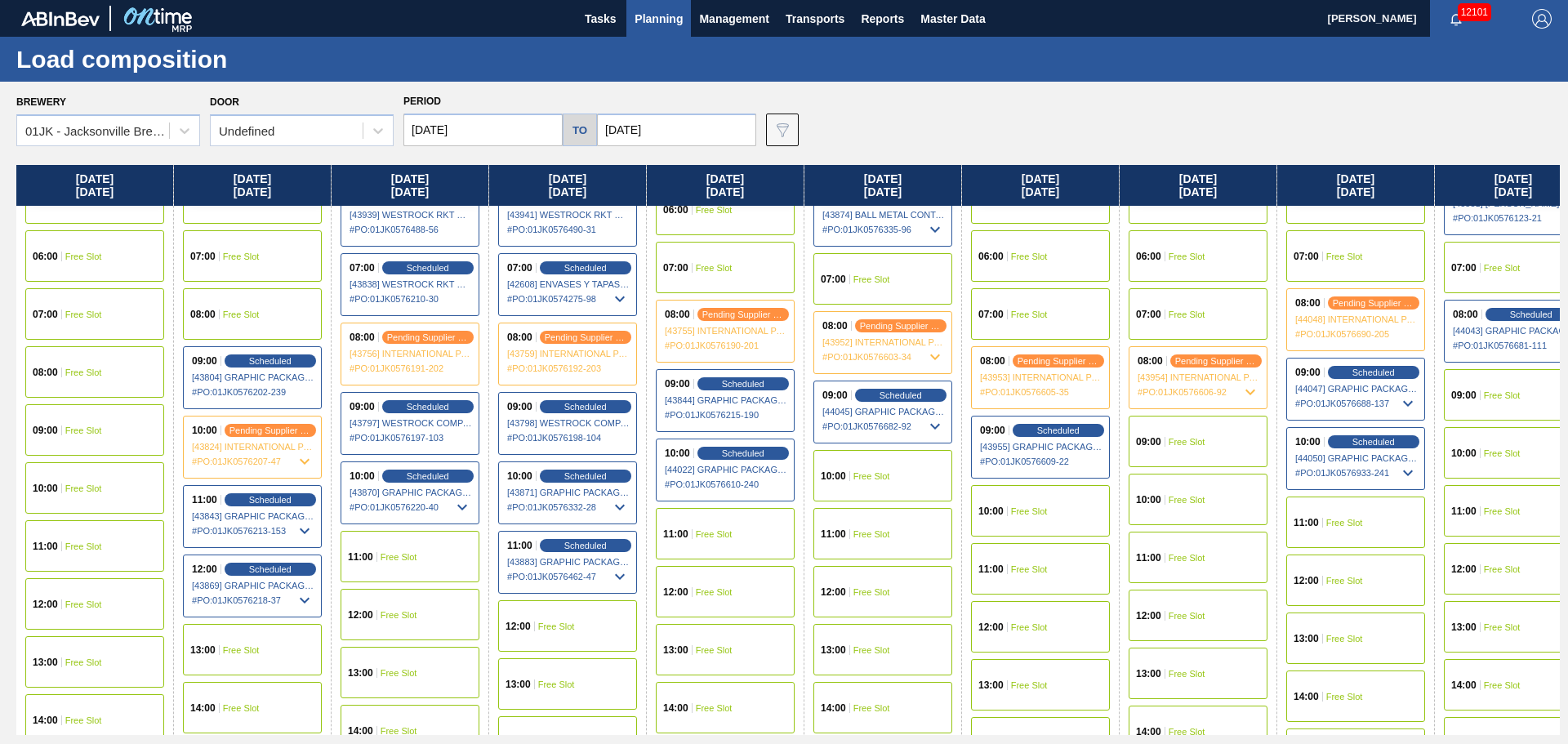
click at [739, 515] on div "11:00 Free Slot" at bounding box center [725, 533] width 139 height 52
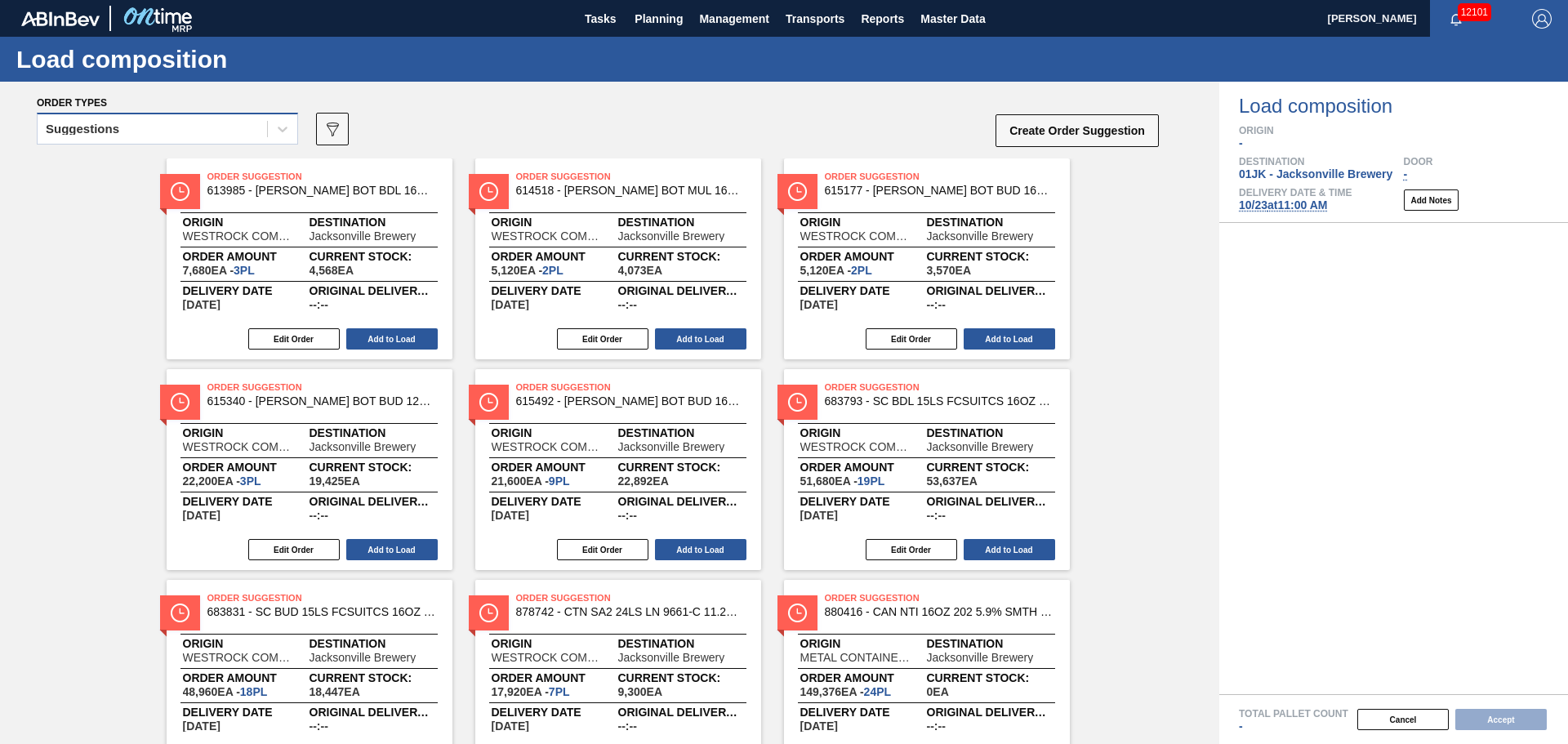
click at [226, 130] on div "Suggestions" at bounding box center [151, 129] width 229 height 24
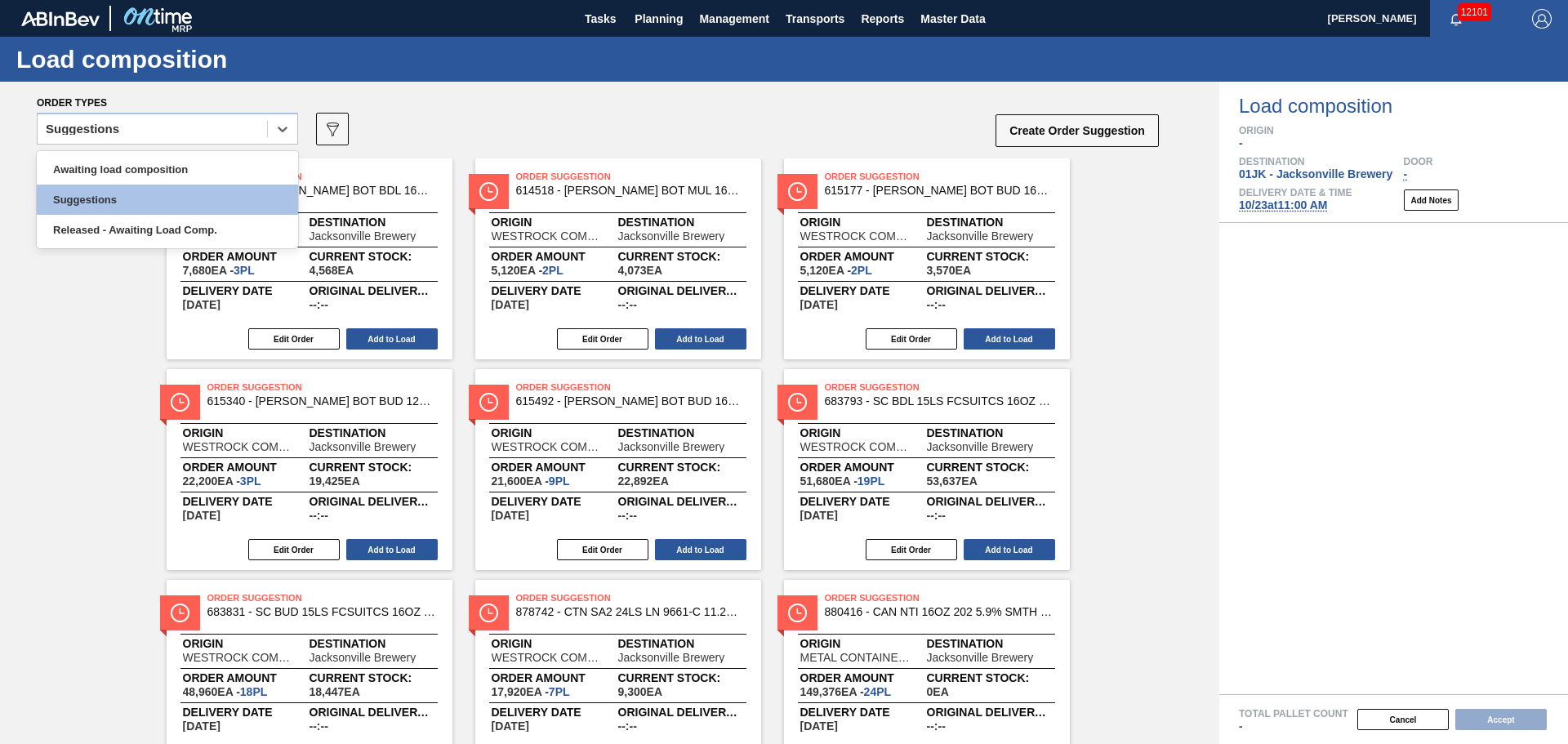
click at [225, 154] on div "Awaiting load composition Suggestions Released - Awaiting Load Comp." at bounding box center [167, 200] width 261 height 97
click at [225, 164] on div "Awaiting load composition" at bounding box center [167, 169] width 261 height 30
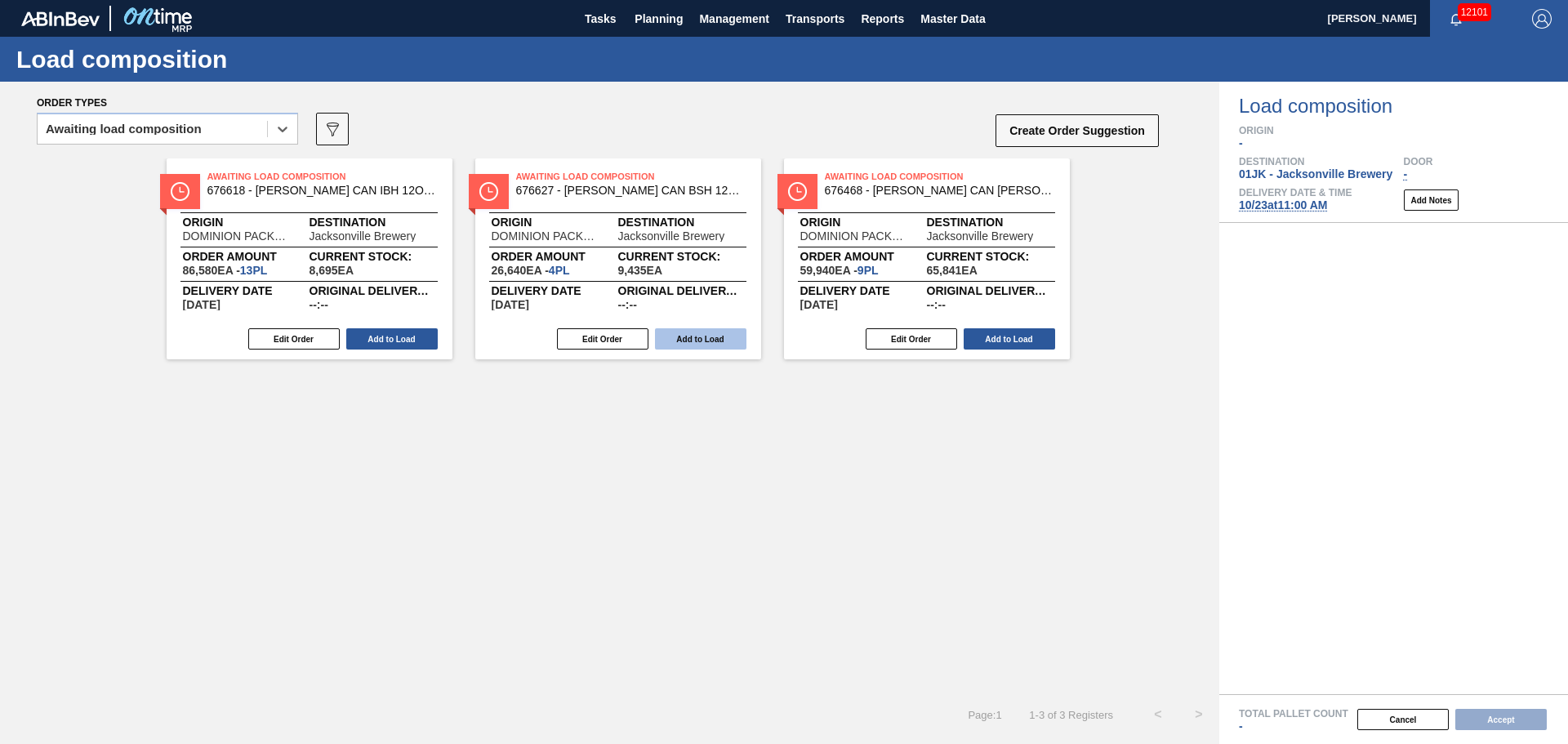
click at [701, 337] on button "Add to Load" at bounding box center [700, 338] width 91 height 21
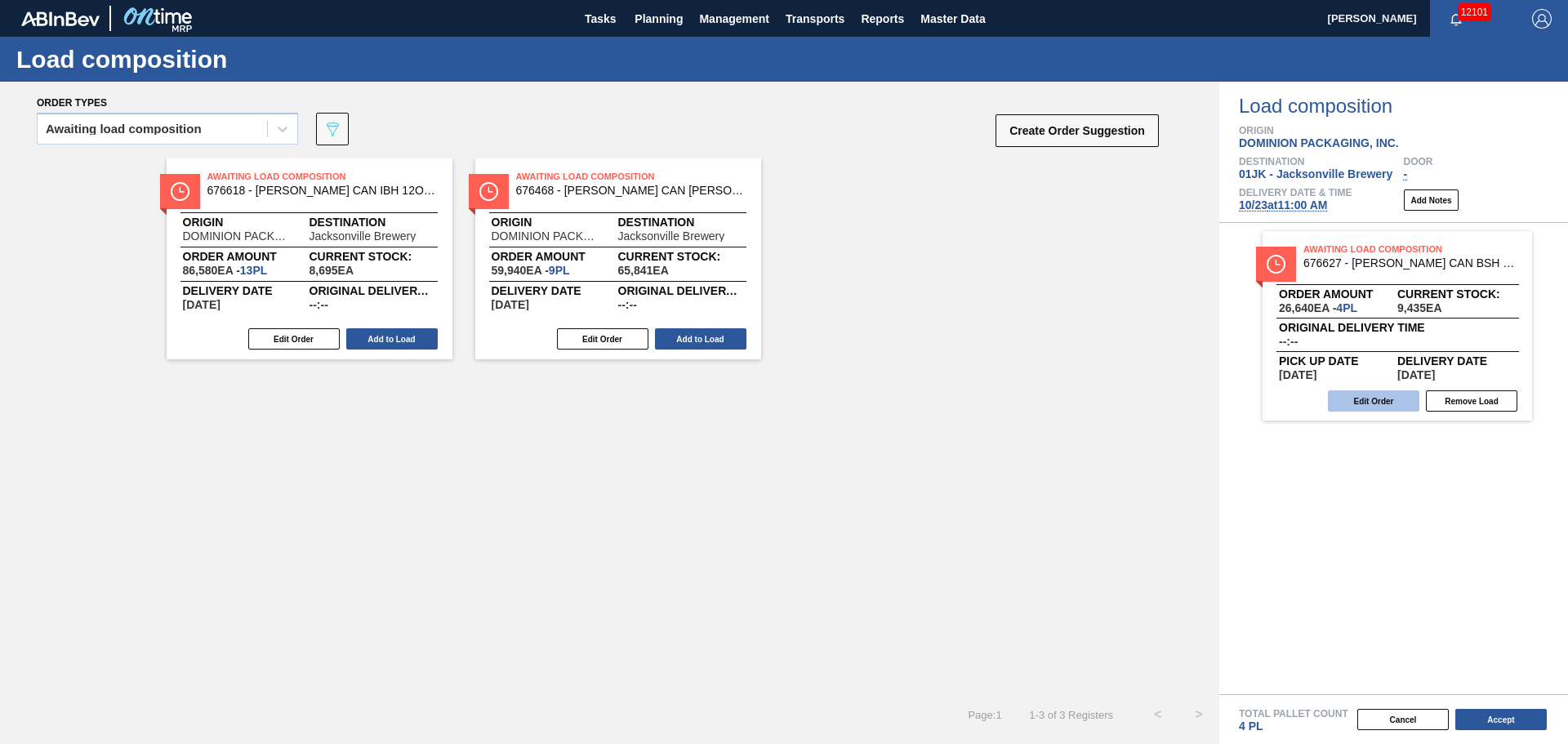
click at [1331, 402] on button "Edit Order" at bounding box center [1373, 401] width 91 height 21
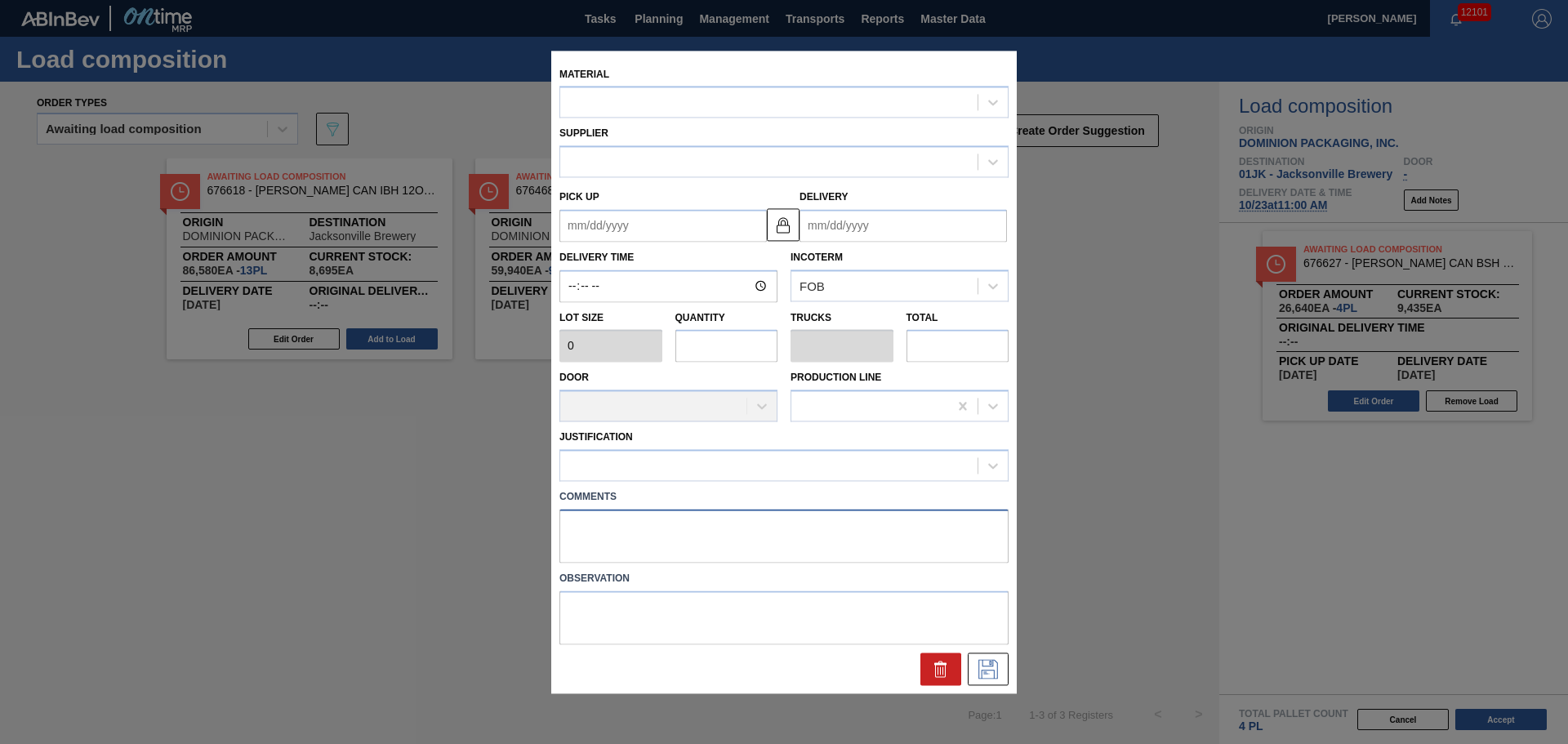
click at [606, 544] on textarea at bounding box center [783, 536] width 449 height 54
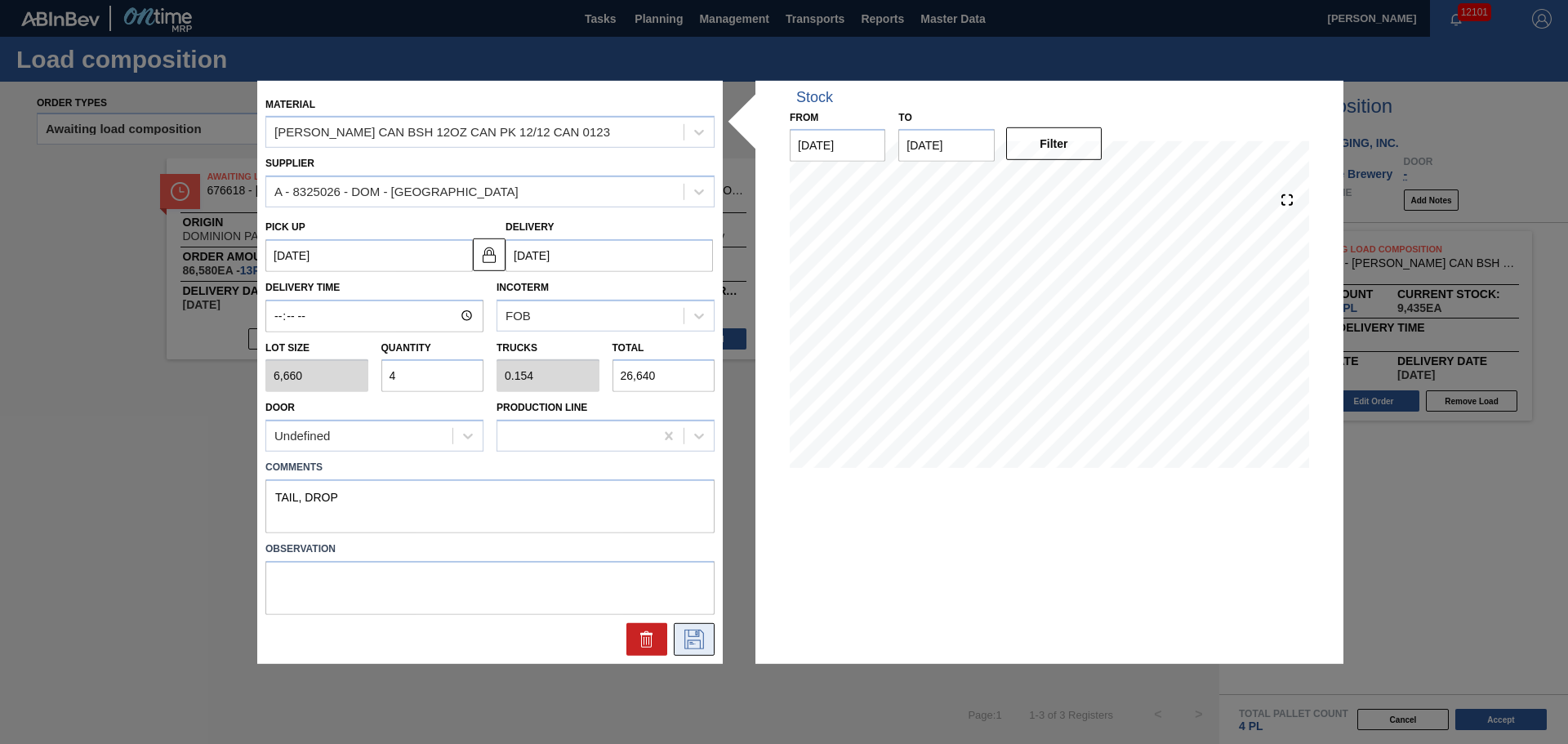
click at [702, 643] on icon at bounding box center [694, 638] width 26 height 19
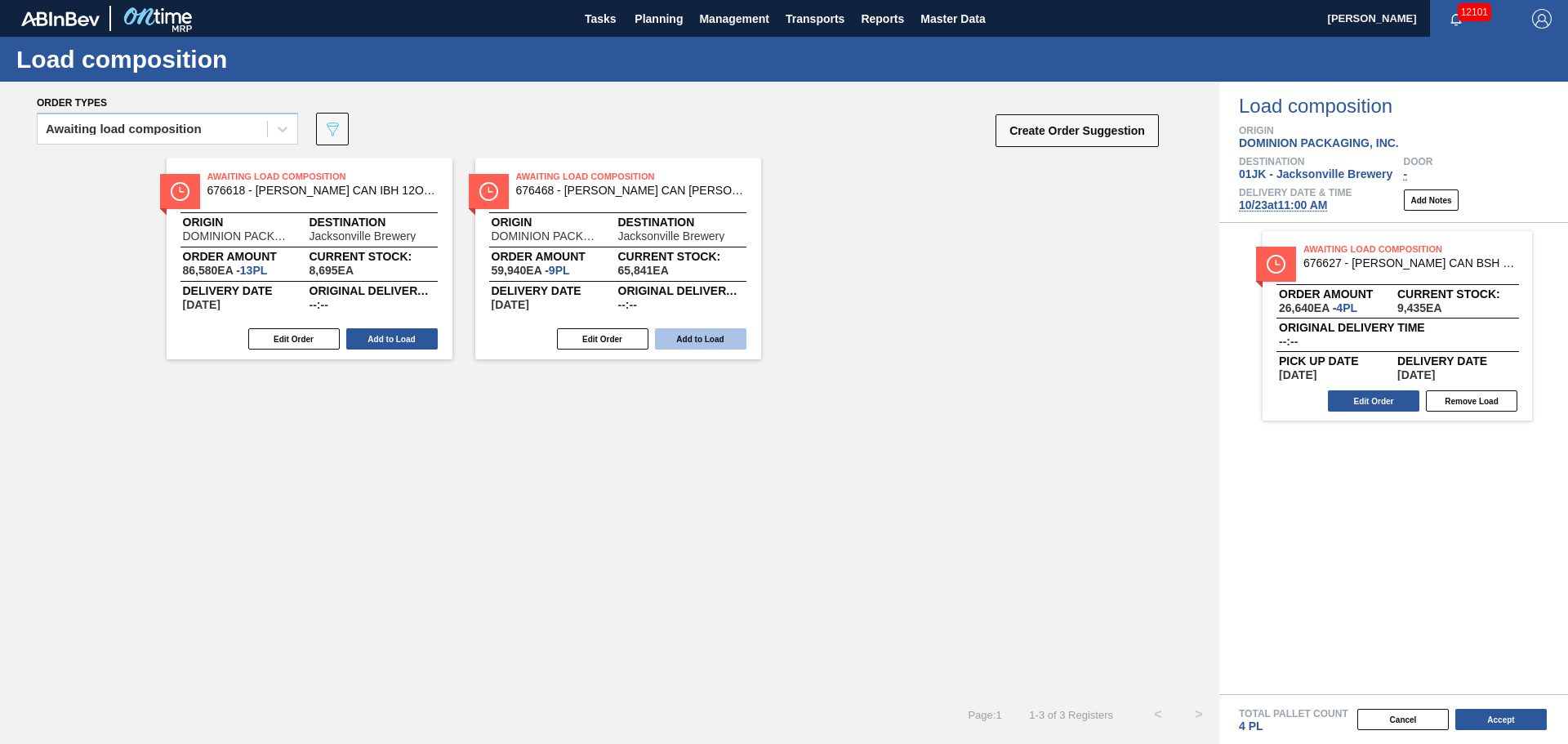
click at [696, 338] on button "Add to Load" at bounding box center [700, 338] width 91 height 21
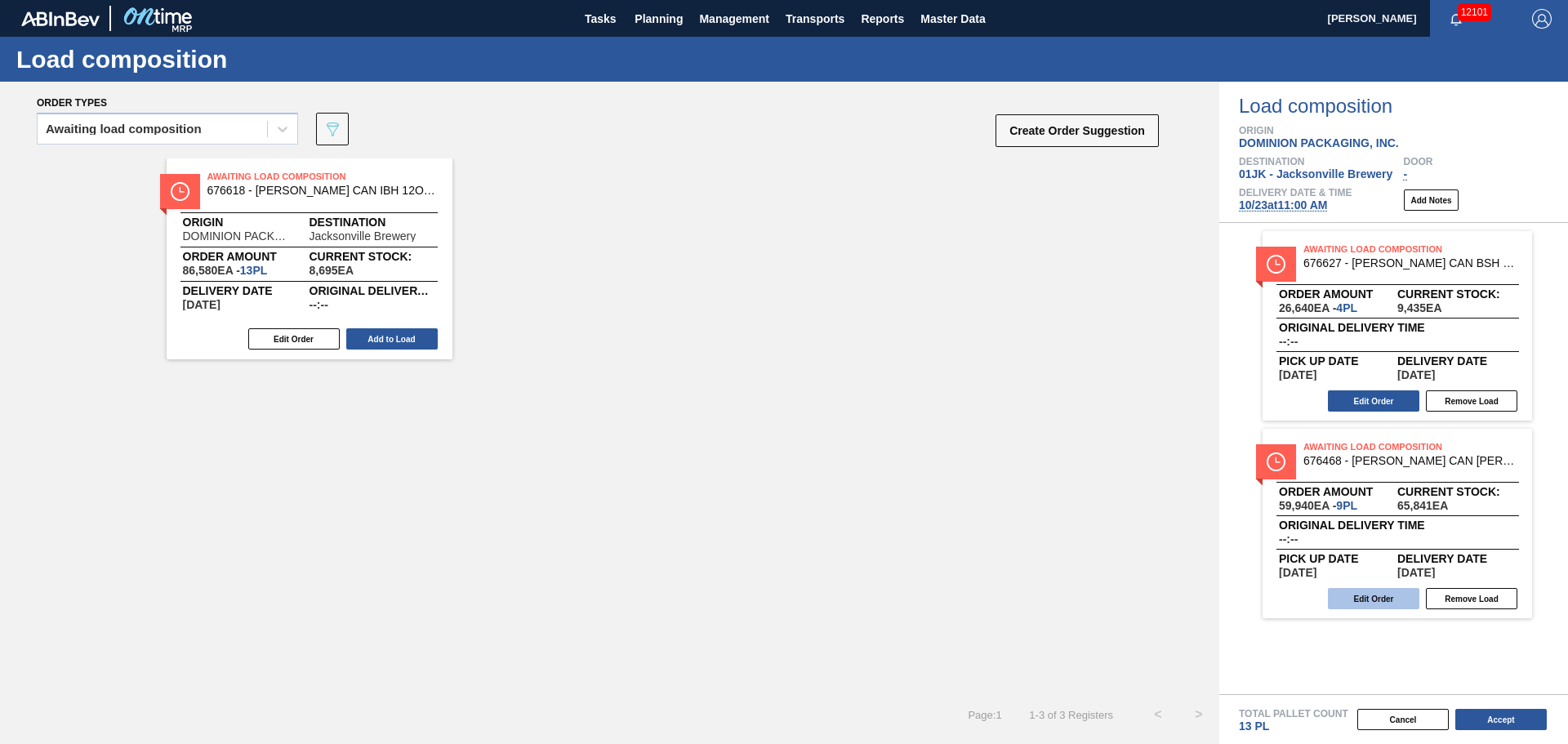
click at [1364, 599] on button "Edit Order" at bounding box center [1373, 598] width 91 height 21
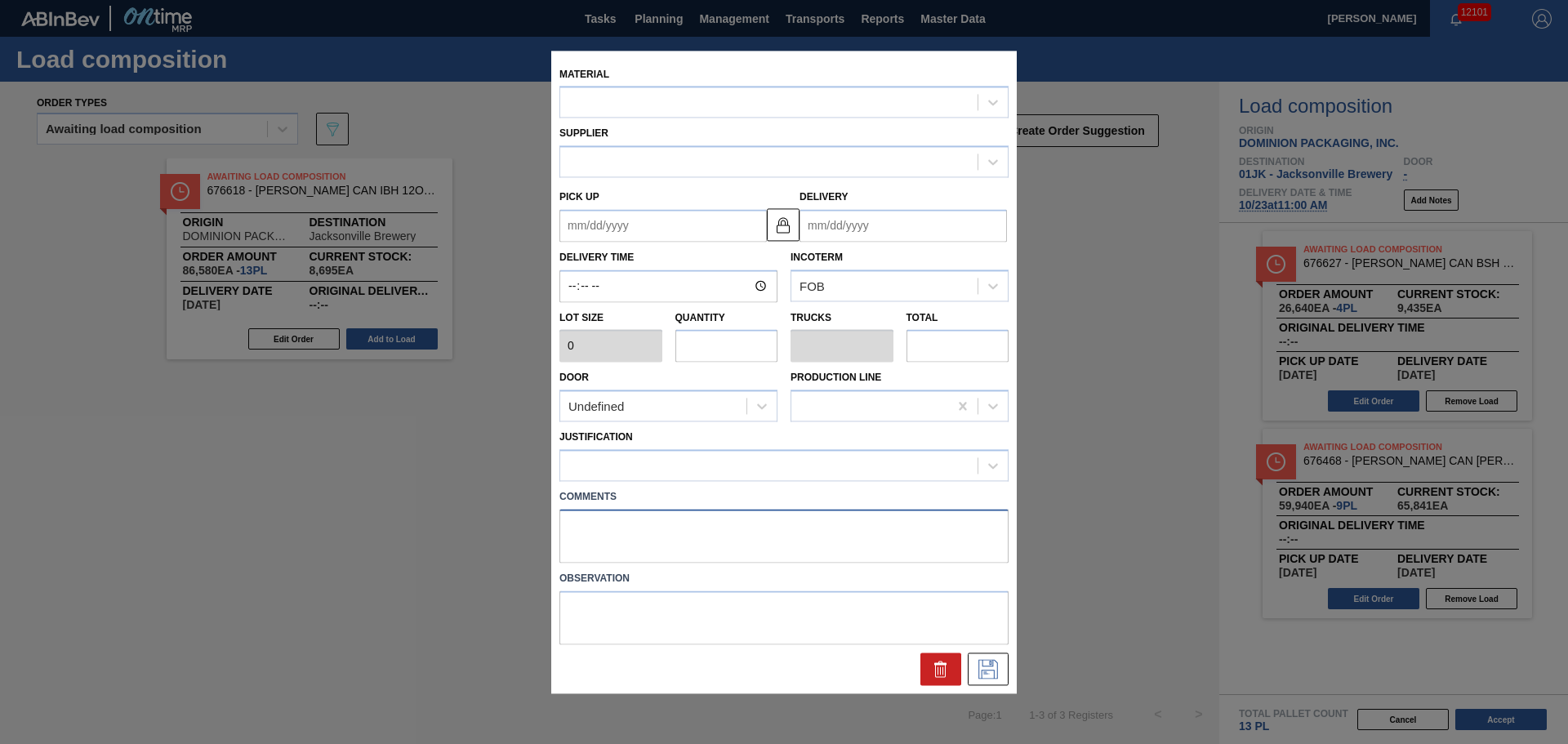
click at [689, 533] on textarea at bounding box center [783, 536] width 449 height 54
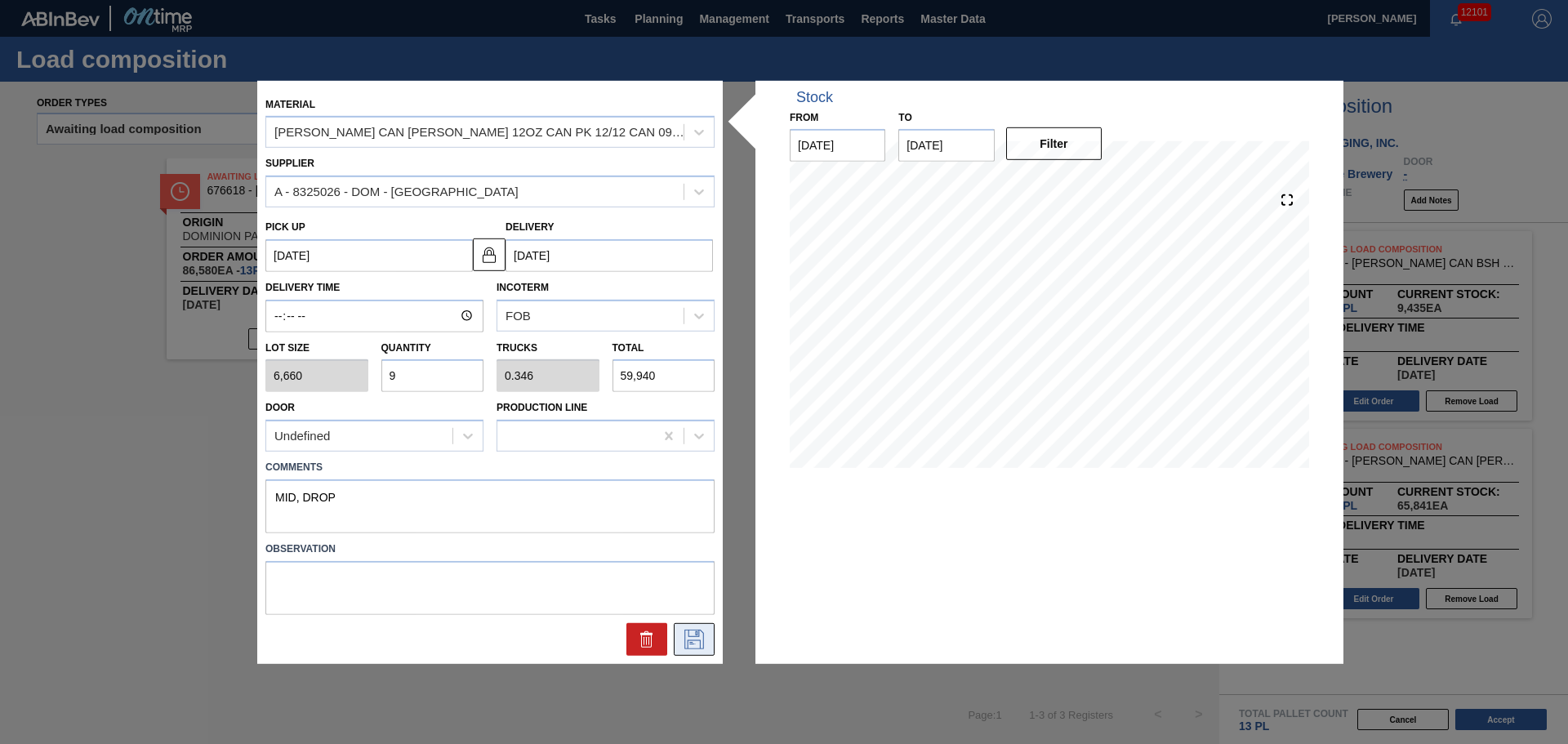
click at [693, 647] on icon at bounding box center [694, 638] width 26 height 19
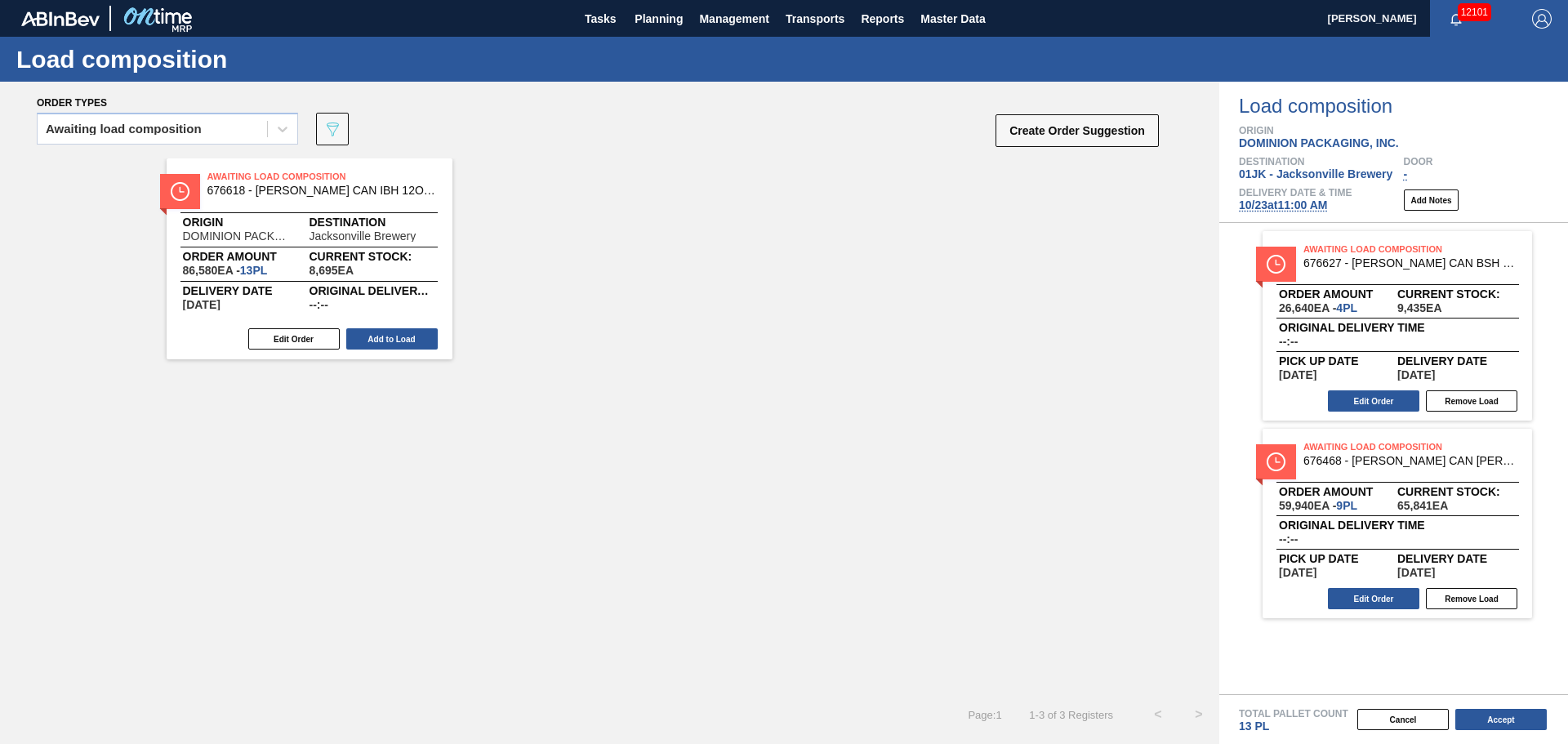
drag, startPoint x: 386, startPoint y: 343, endPoint x: 462, endPoint y: 337, distance: 76.2
click at [387, 343] on button "Add to Load" at bounding box center [392, 338] width 91 height 21
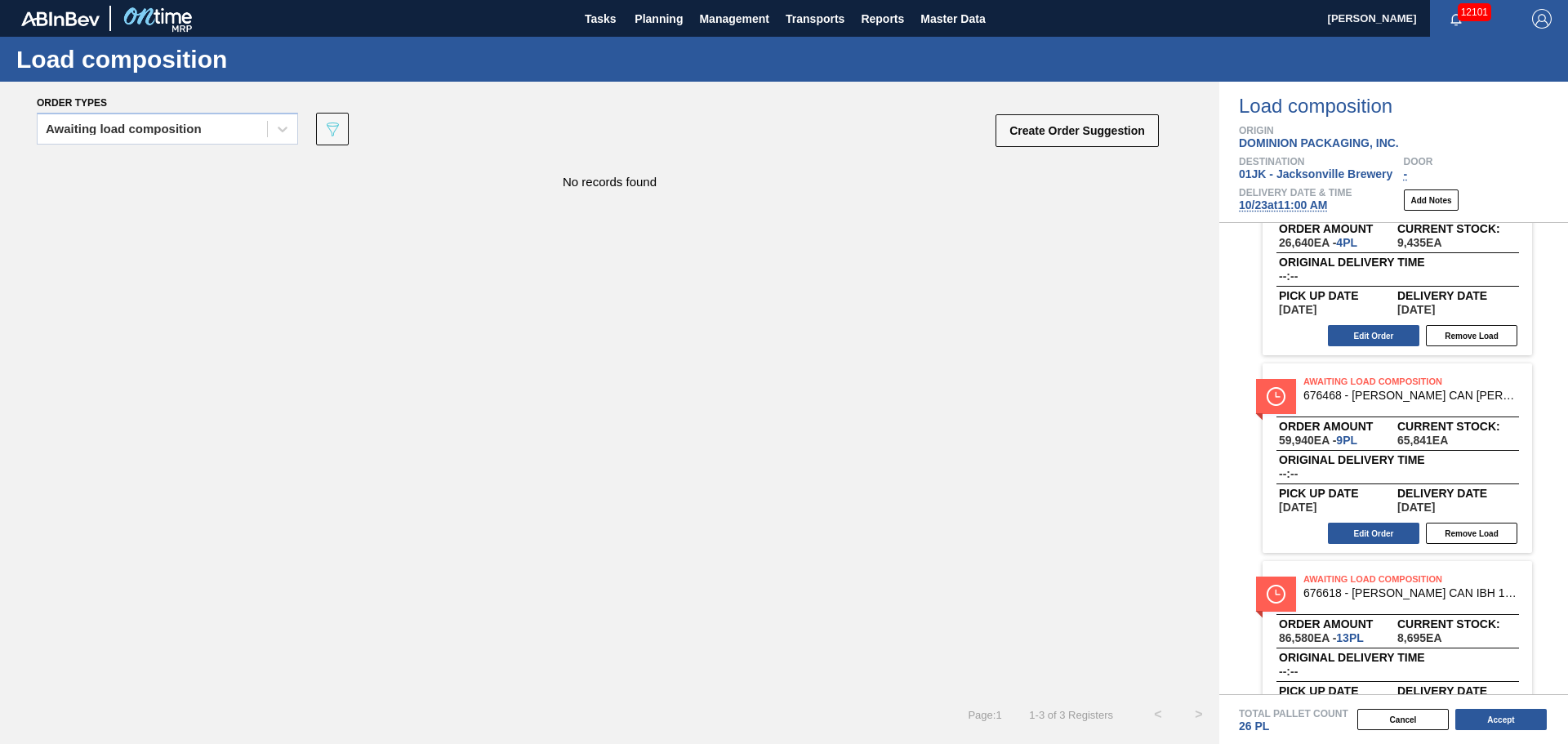
scroll to position [130, 0]
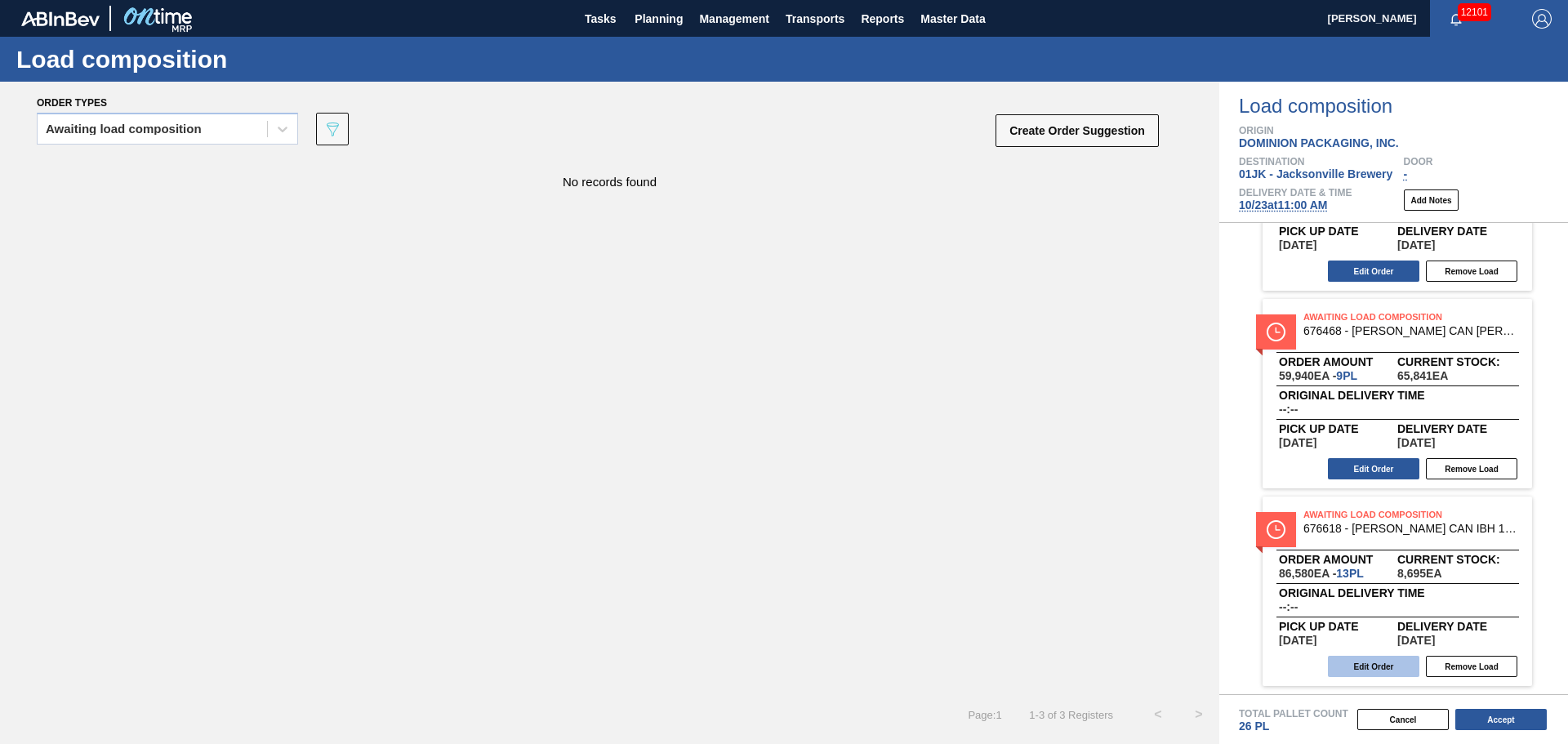
click at [1394, 676] on button "Edit Order" at bounding box center [1373, 665] width 91 height 21
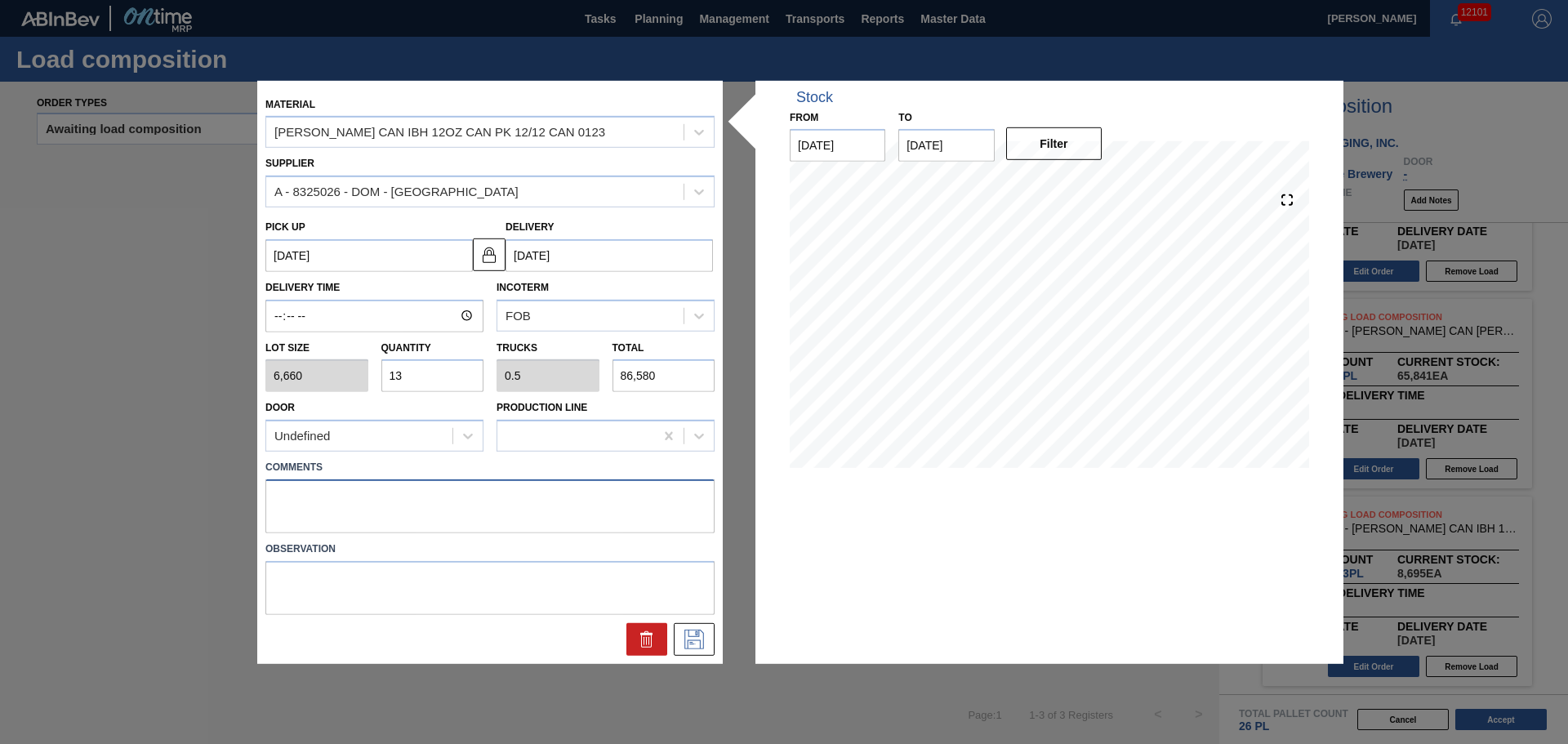
click at [609, 506] on textarea at bounding box center [490, 506] width 449 height 54
click at [699, 650] on button at bounding box center [694, 639] width 41 height 33
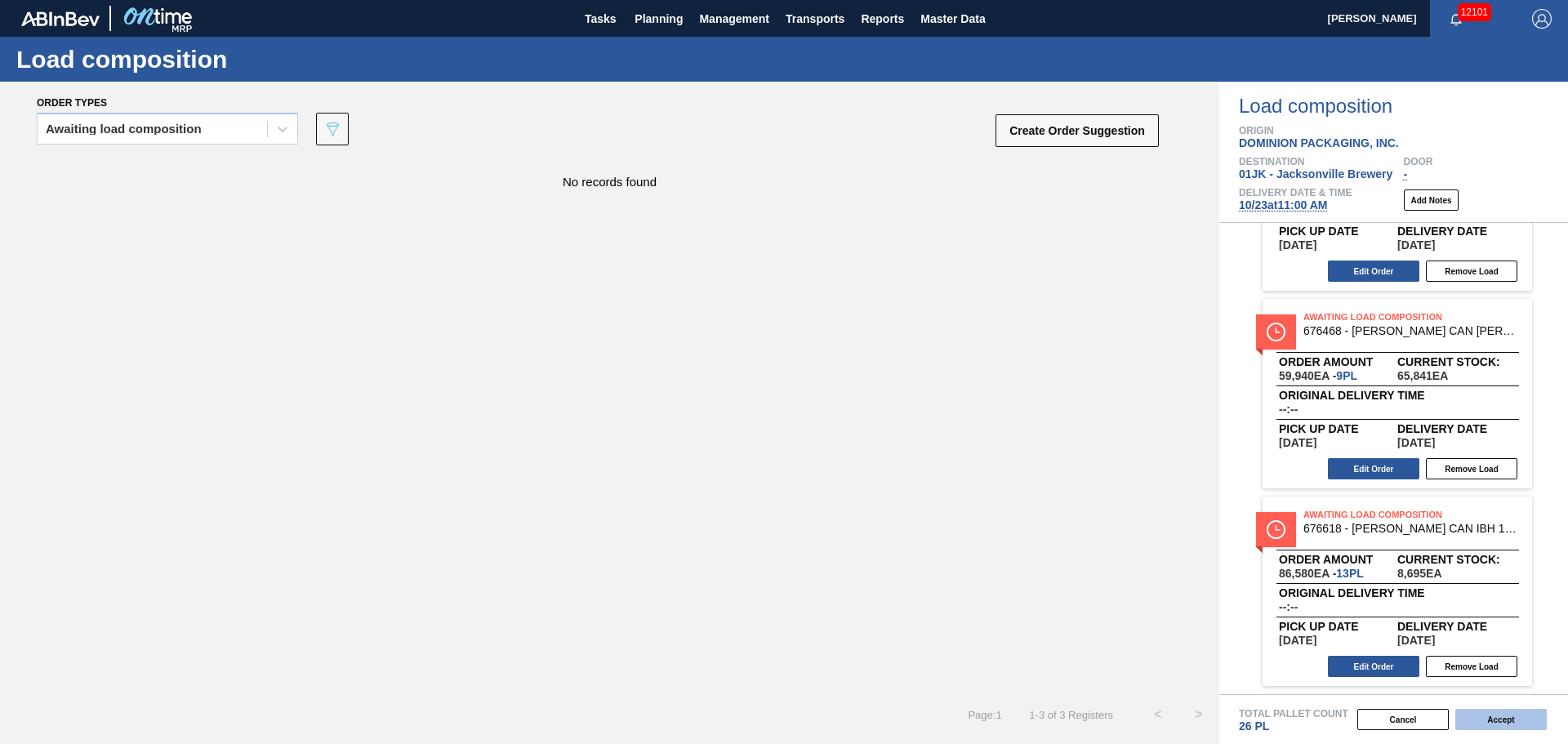
click at [1467, 719] on button "Accept" at bounding box center [1501, 719] width 91 height 21
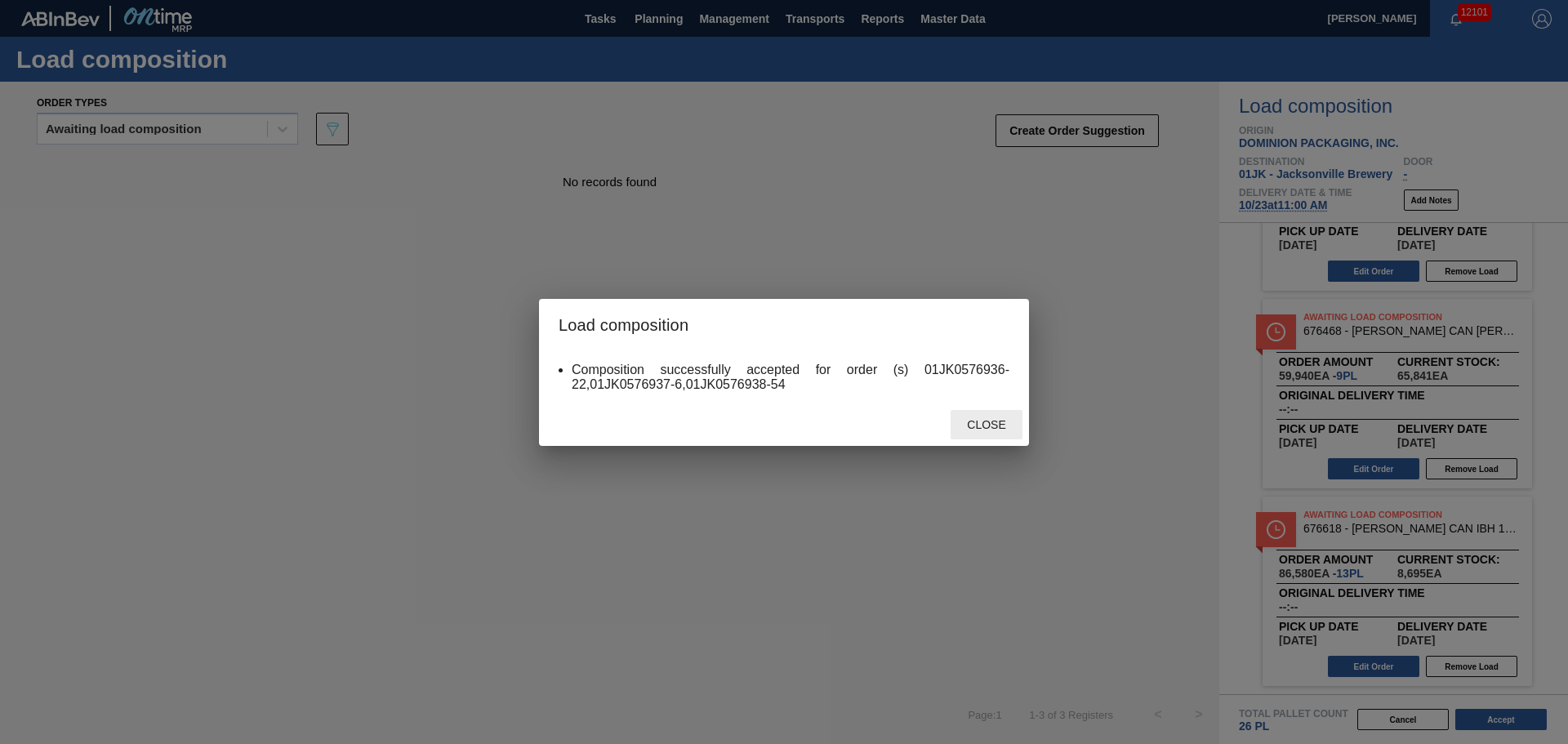
click at [988, 415] on div "Close" at bounding box center [986, 425] width 72 height 30
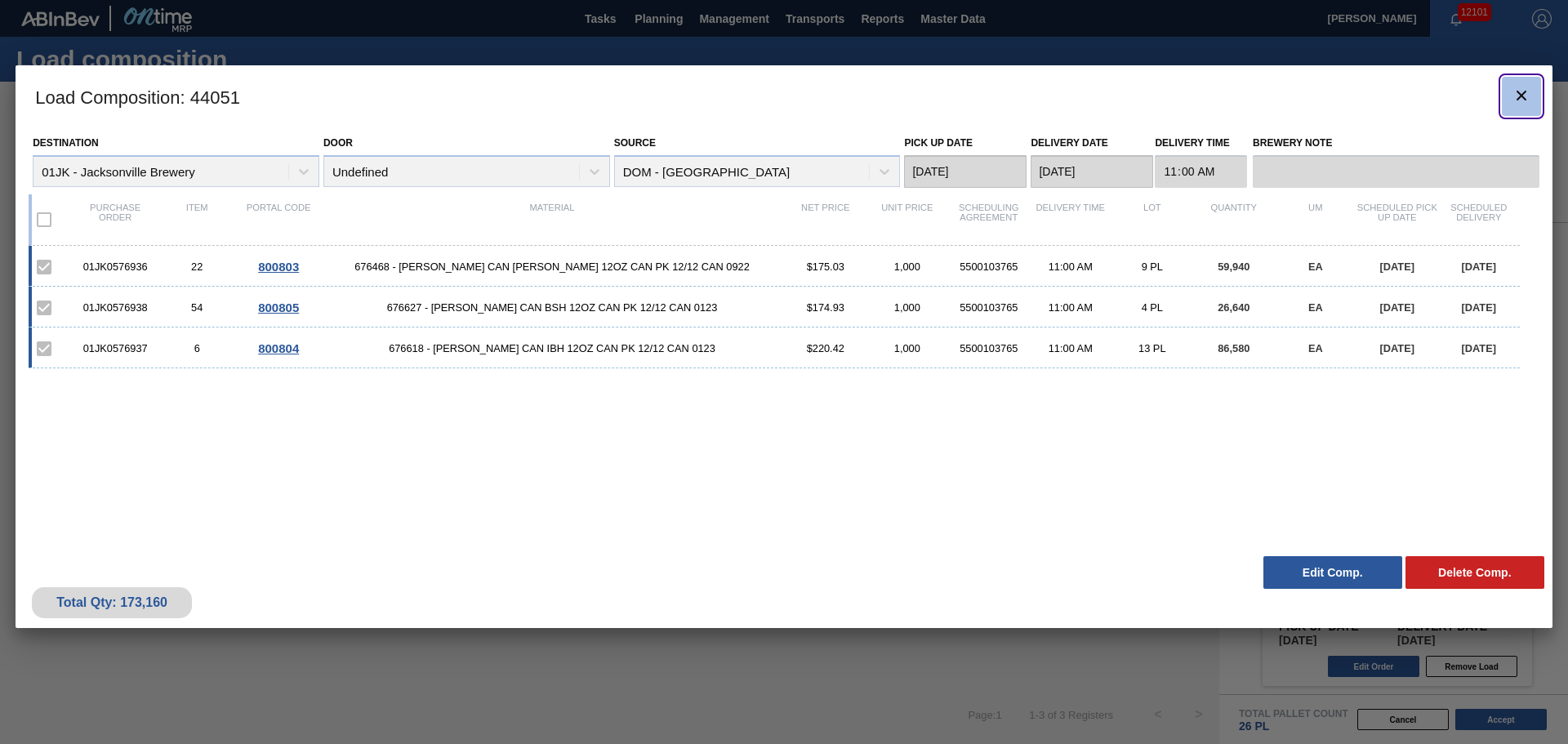
click at [1511, 103] on icon "botão de ícone" at bounding box center [1521, 95] width 19 height 19
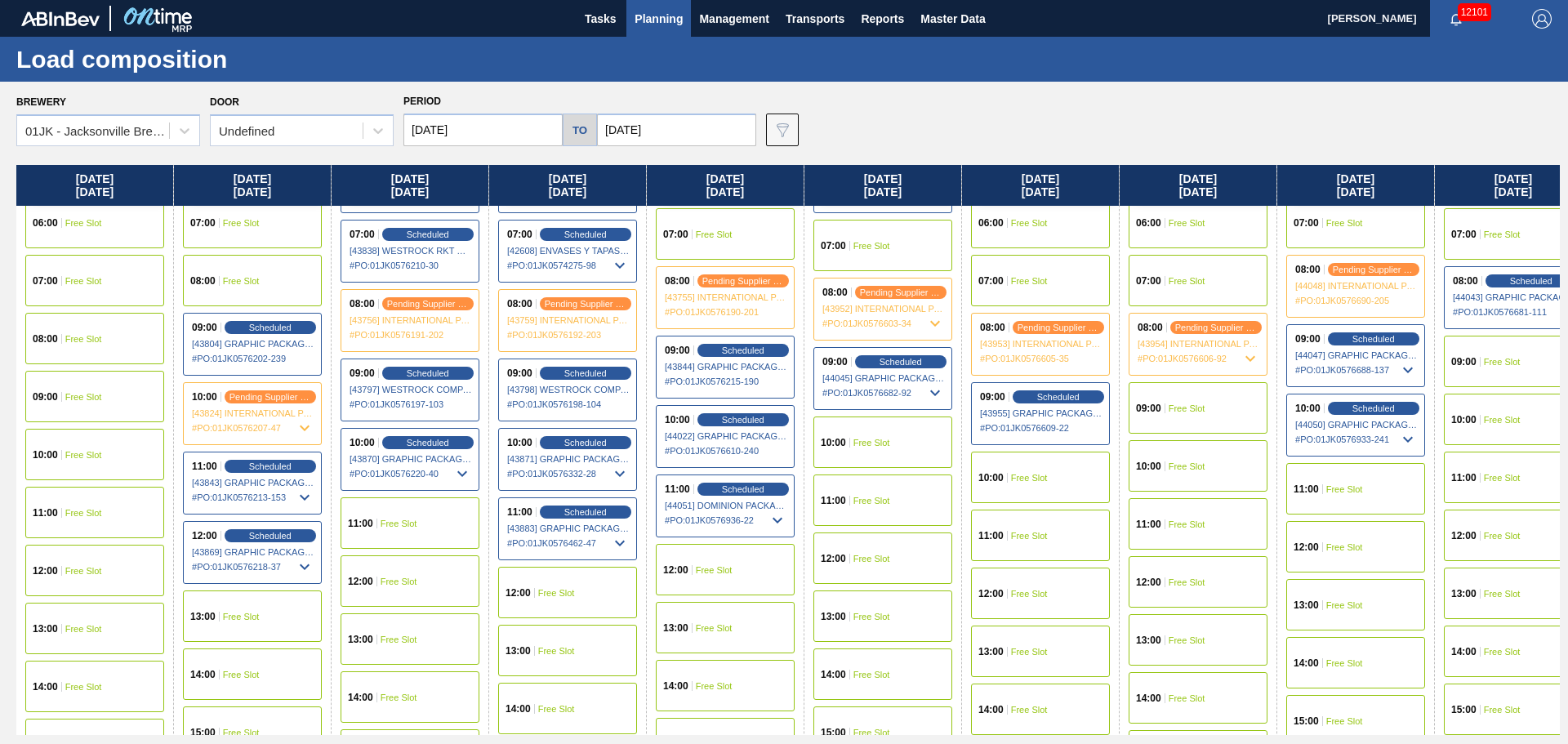
scroll to position [408, 0]
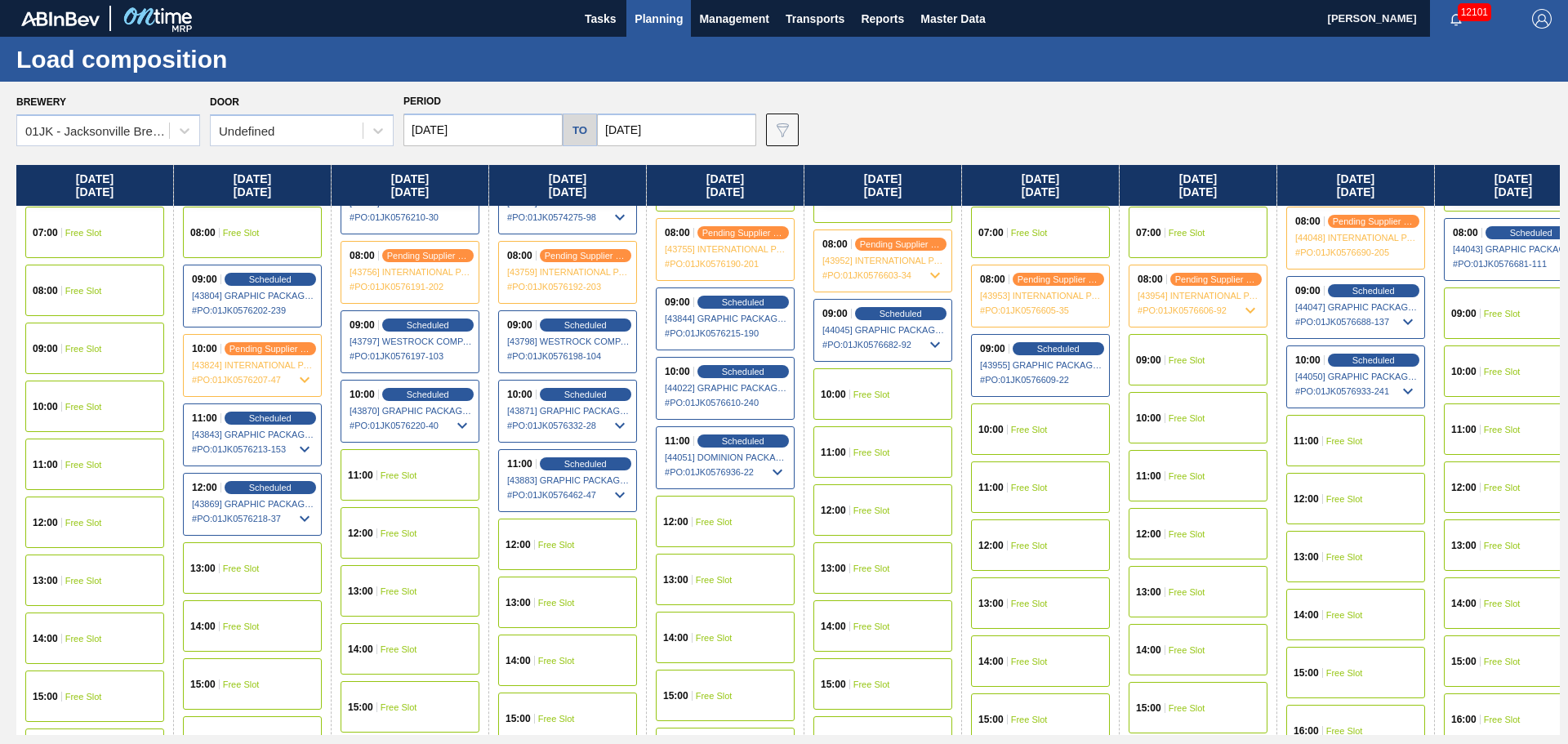
click at [408, 482] on div "11:00 Free Slot" at bounding box center [410, 474] width 139 height 52
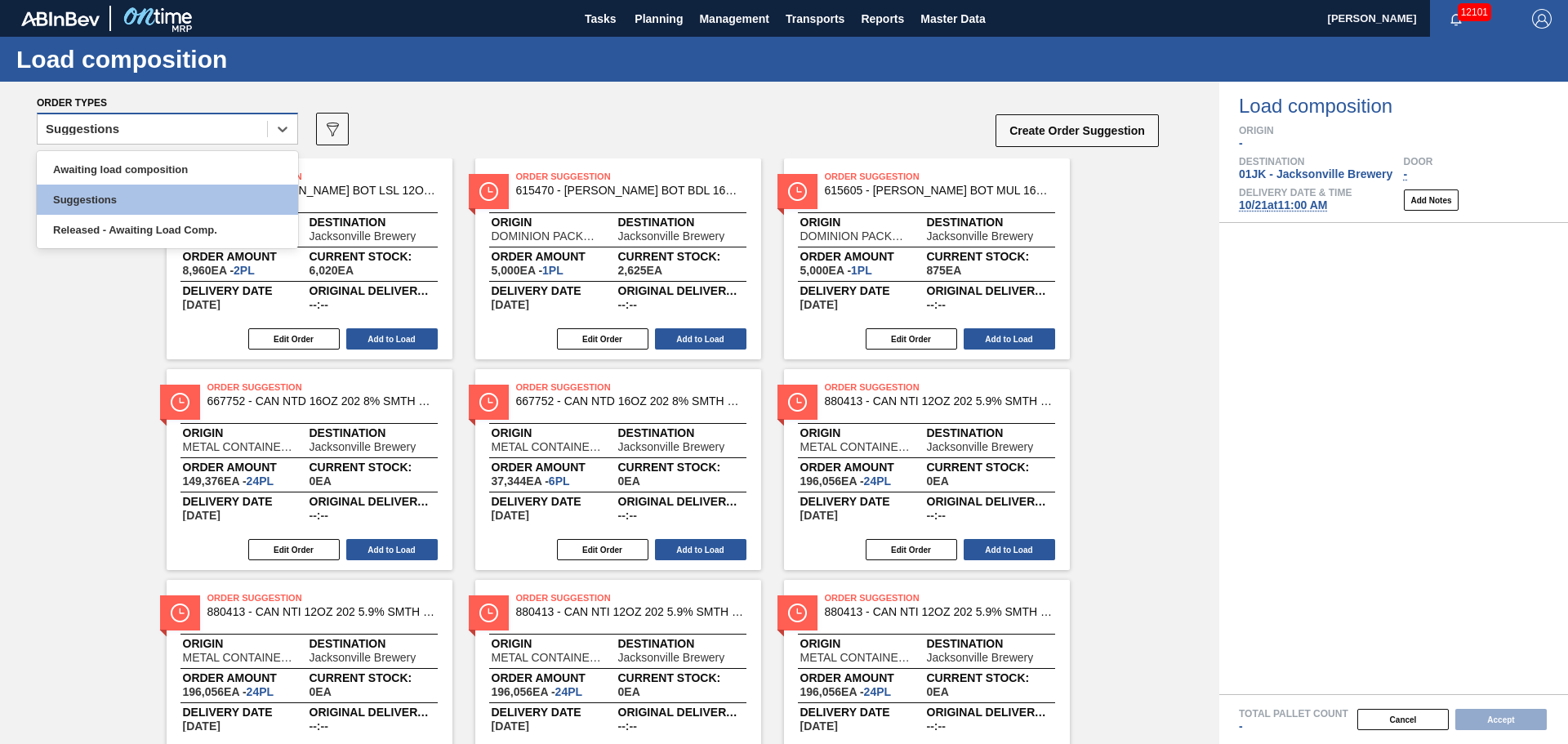
click at [170, 126] on div "Suggestions" at bounding box center [151, 129] width 229 height 24
click at [164, 166] on div "Awaiting load composition" at bounding box center [167, 169] width 261 height 30
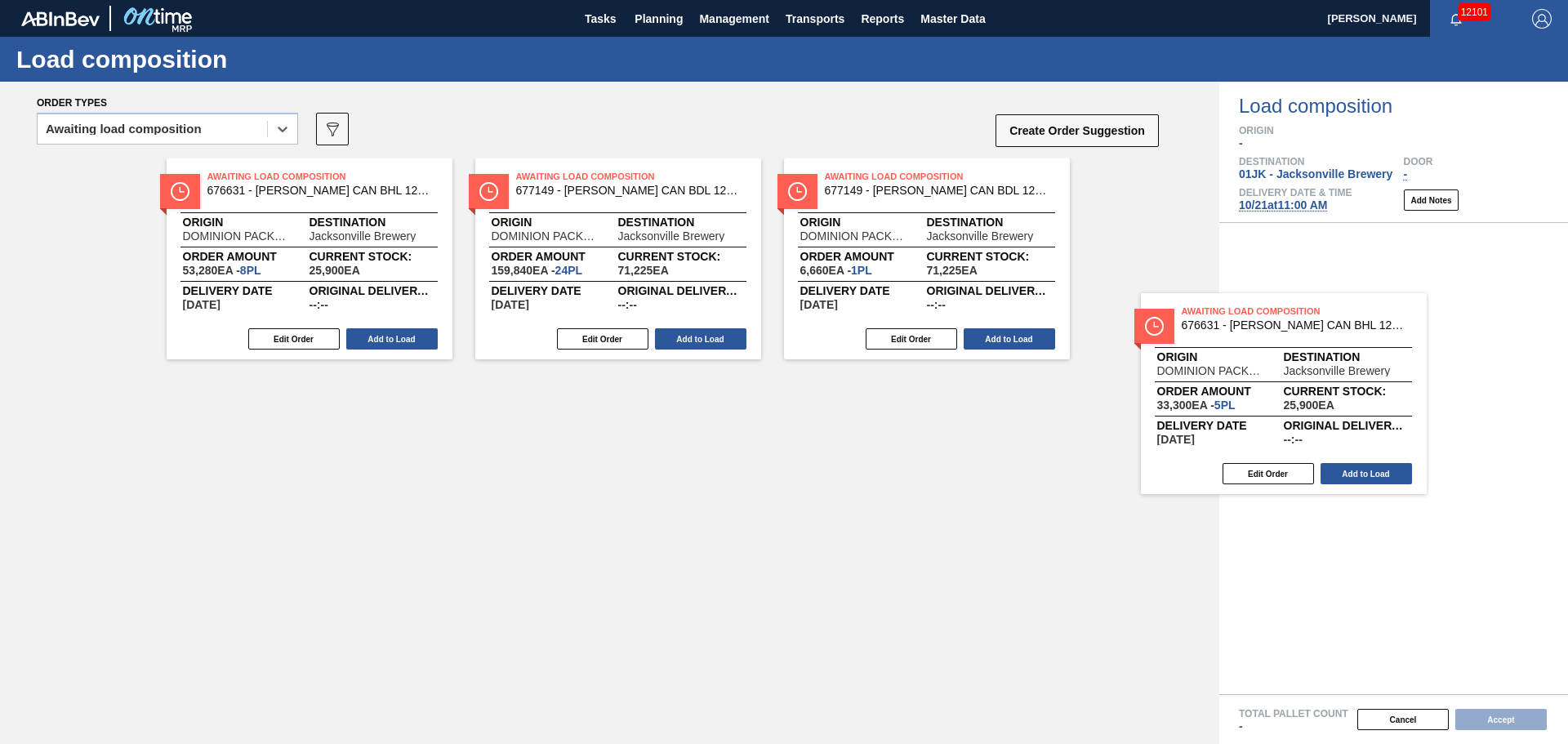
drag, startPoint x: 957, startPoint y: 178, endPoint x: 1297, endPoint y: 304, distance: 362.6
click at [1297, 304] on div "Order types option Awaiting load composition, selected. Select is focused ,type…" at bounding box center [784, 413] width 1568 height 662
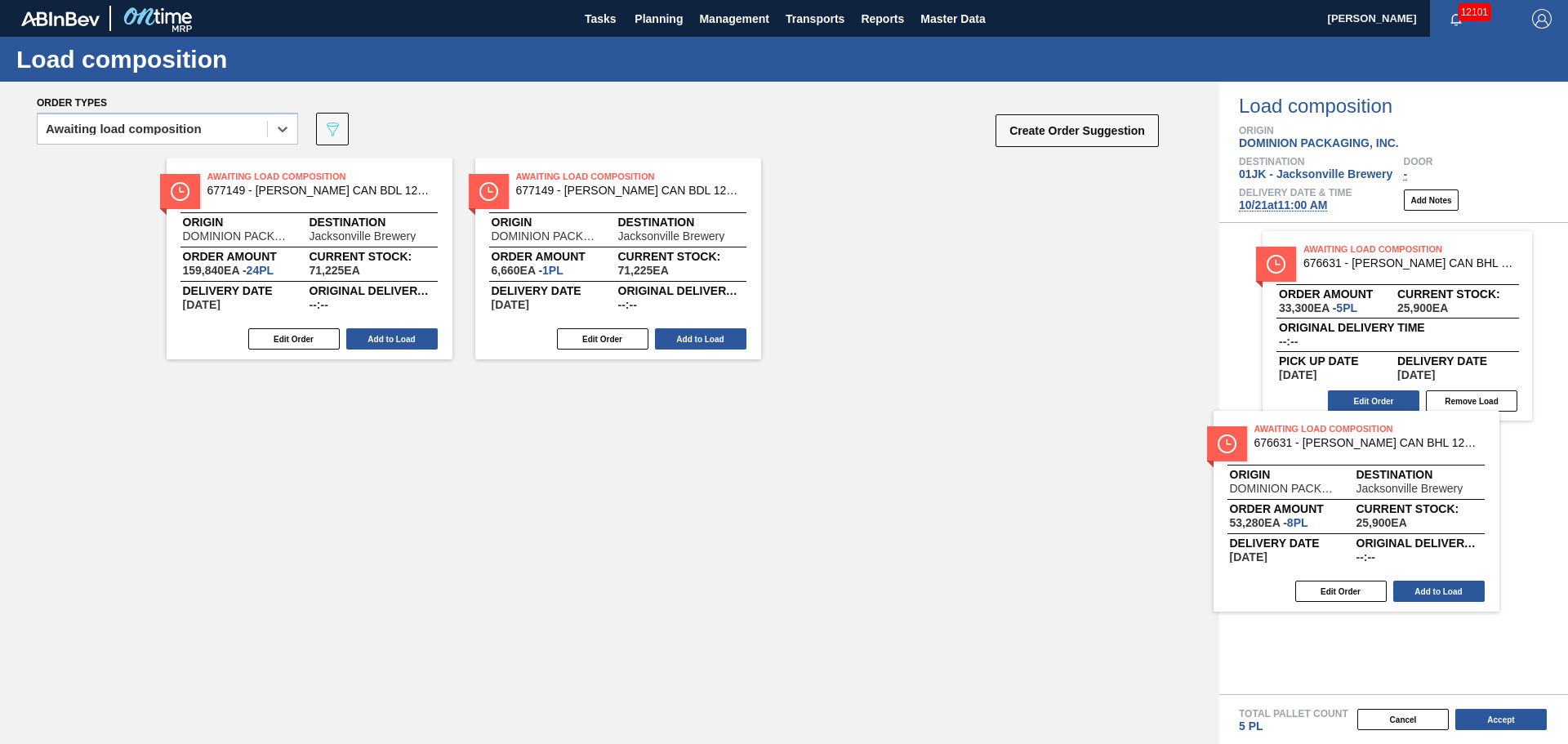
drag, startPoint x: 257, startPoint y: 213, endPoint x: 1373, endPoint y: 453, distance: 1141.5
click at [1369, 457] on div "Order types option Awaiting load composition, selected. Select is focused ,type…" at bounding box center [784, 413] width 1568 height 662
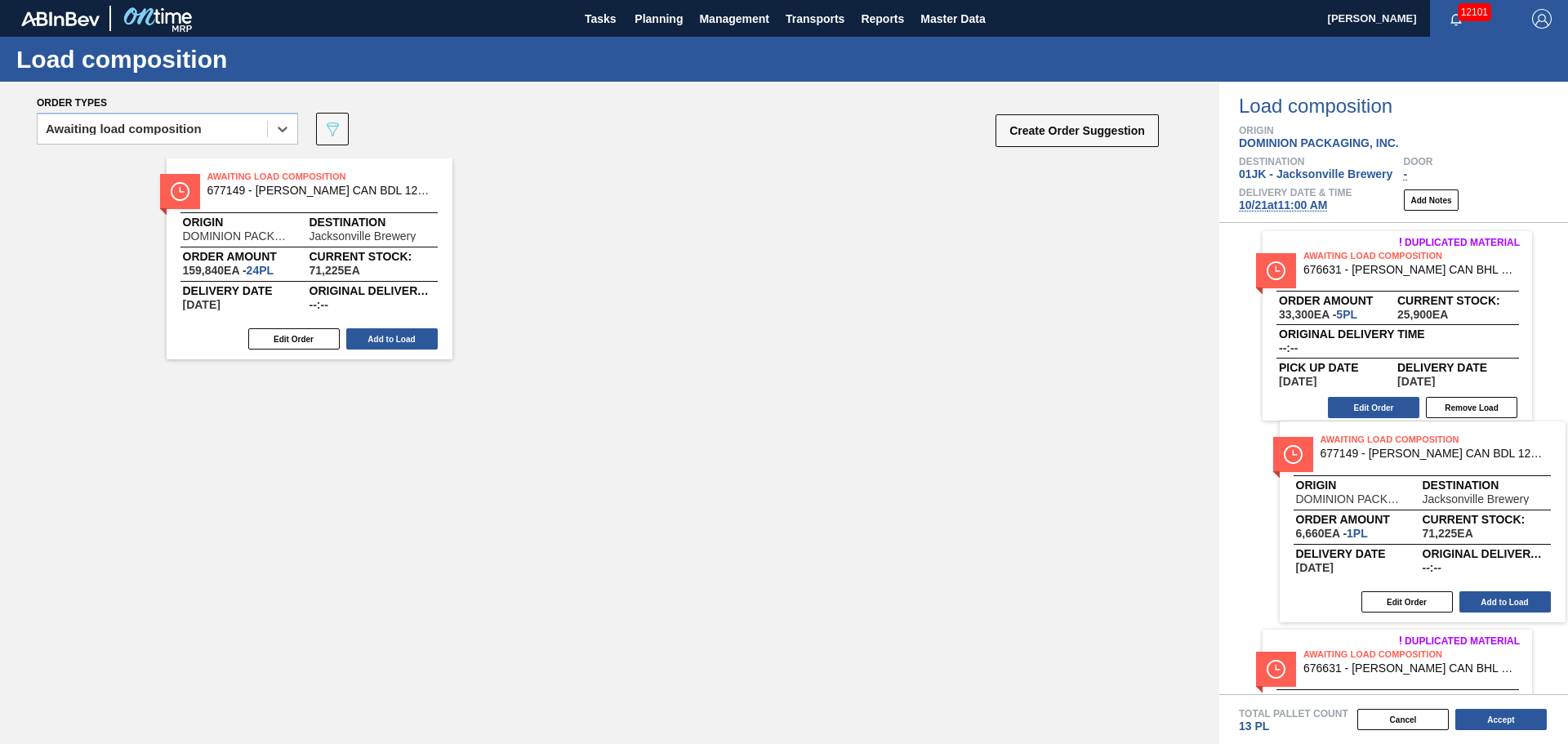
drag, startPoint x: 681, startPoint y: 230, endPoint x: 1489, endPoint y: 495, distance: 850.3
click at [1489, 495] on div "Order types option Awaiting load composition, selected. Select is focused ,type…" at bounding box center [784, 413] width 1568 height 662
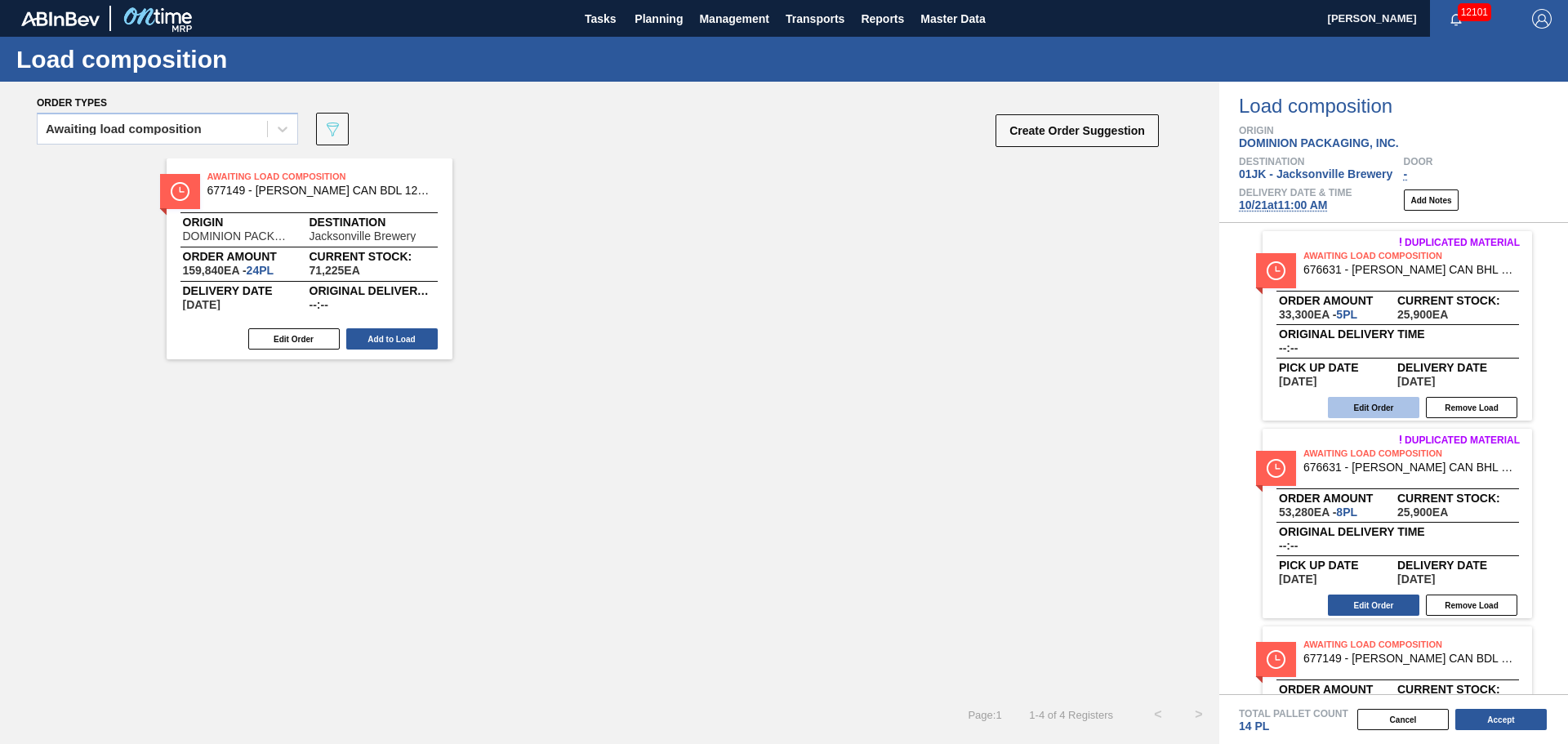
click at [1373, 406] on button "Edit Order" at bounding box center [1373, 407] width 91 height 21
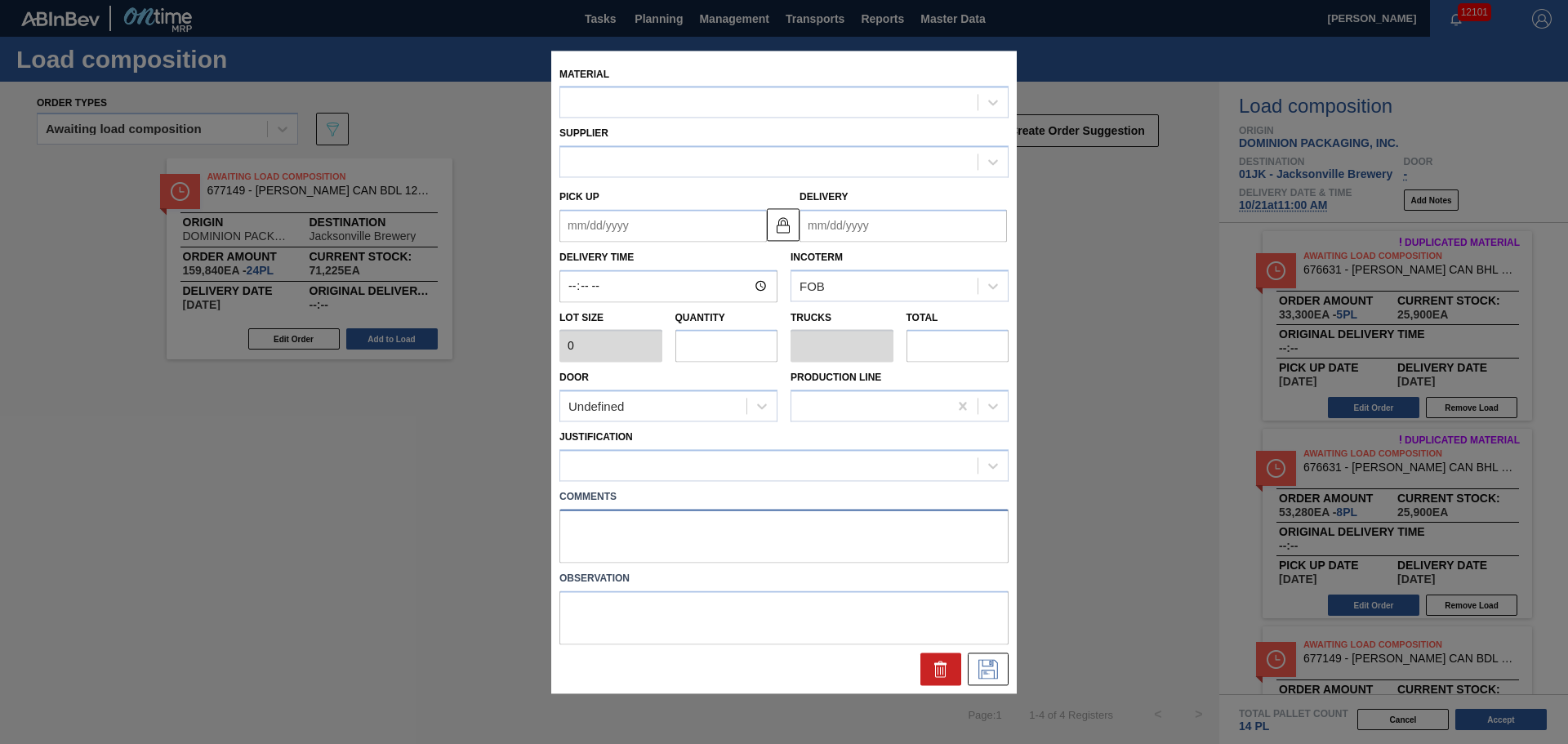
click at [620, 525] on textarea at bounding box center [783, 536] width 449 height 54
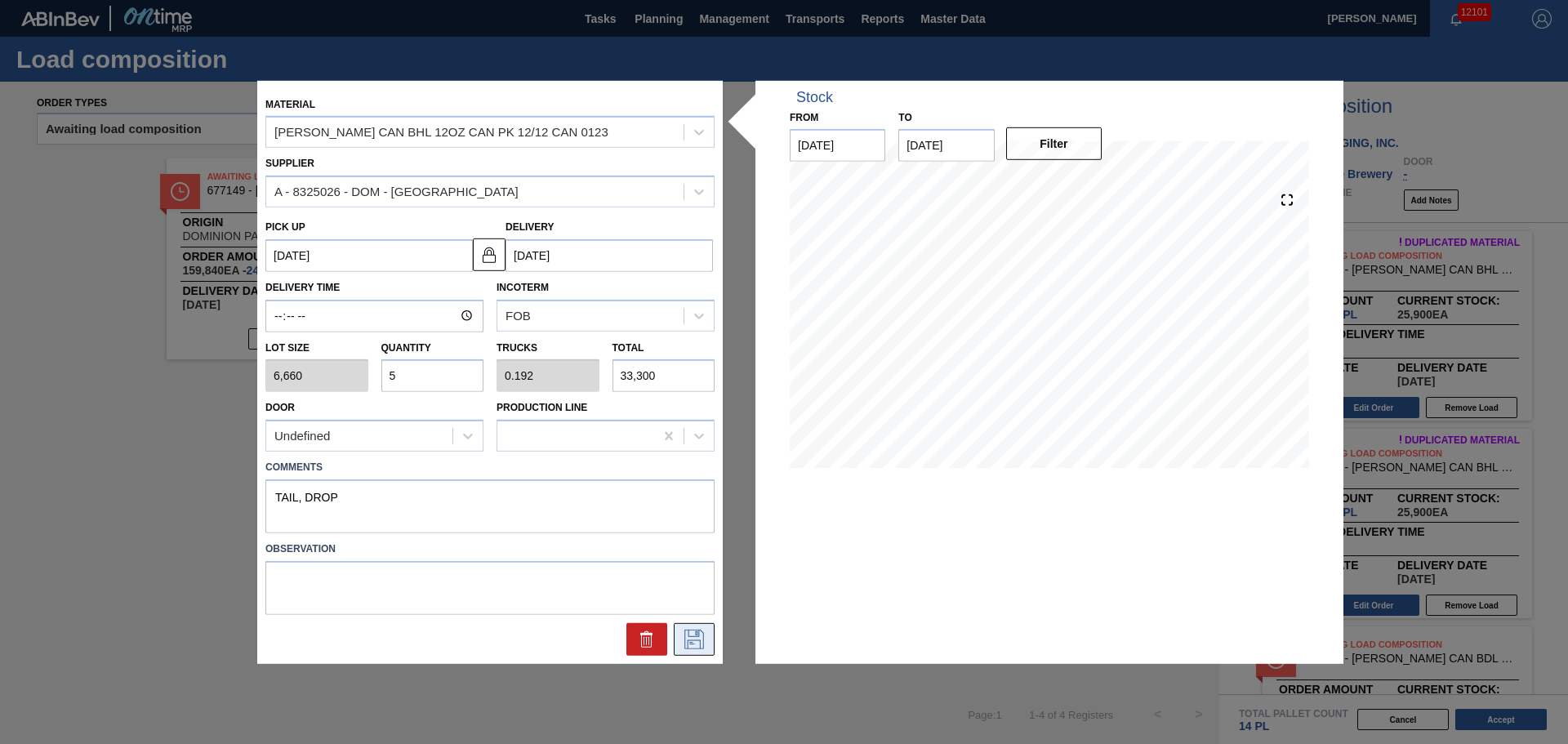
click at [694, 626] on button at bounding box center [694, 639] width 41 height 33
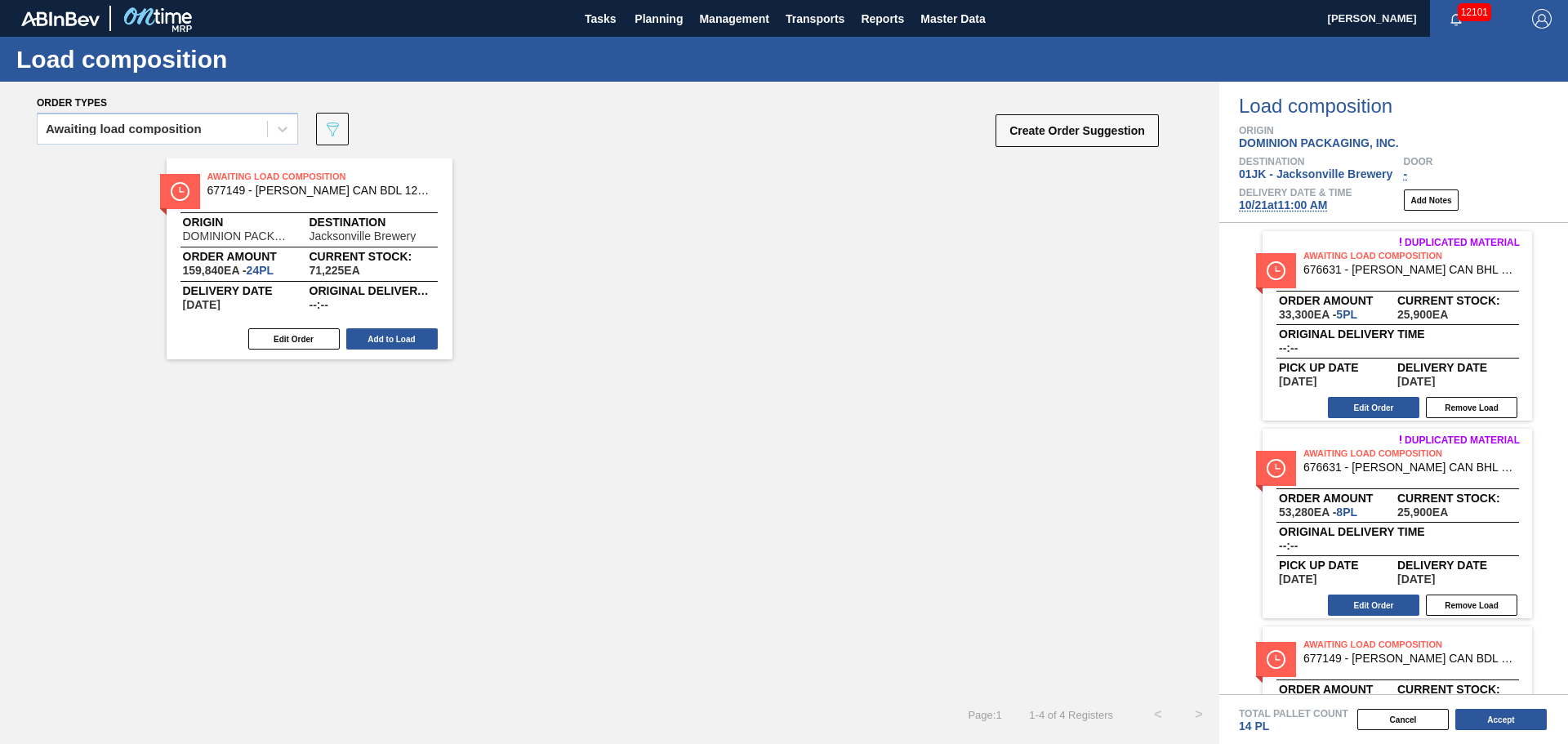
click at [1391, 592] on div "Duplicated material Awaiting Load Composition 676631 - [PERSON_NAME] CAN BHL 12…" at bounding box center [1397, 523] width 270 height 189
click at [1382, 609] on button "Edit Order" at bounding box center [1373, 604] width 91 height 21
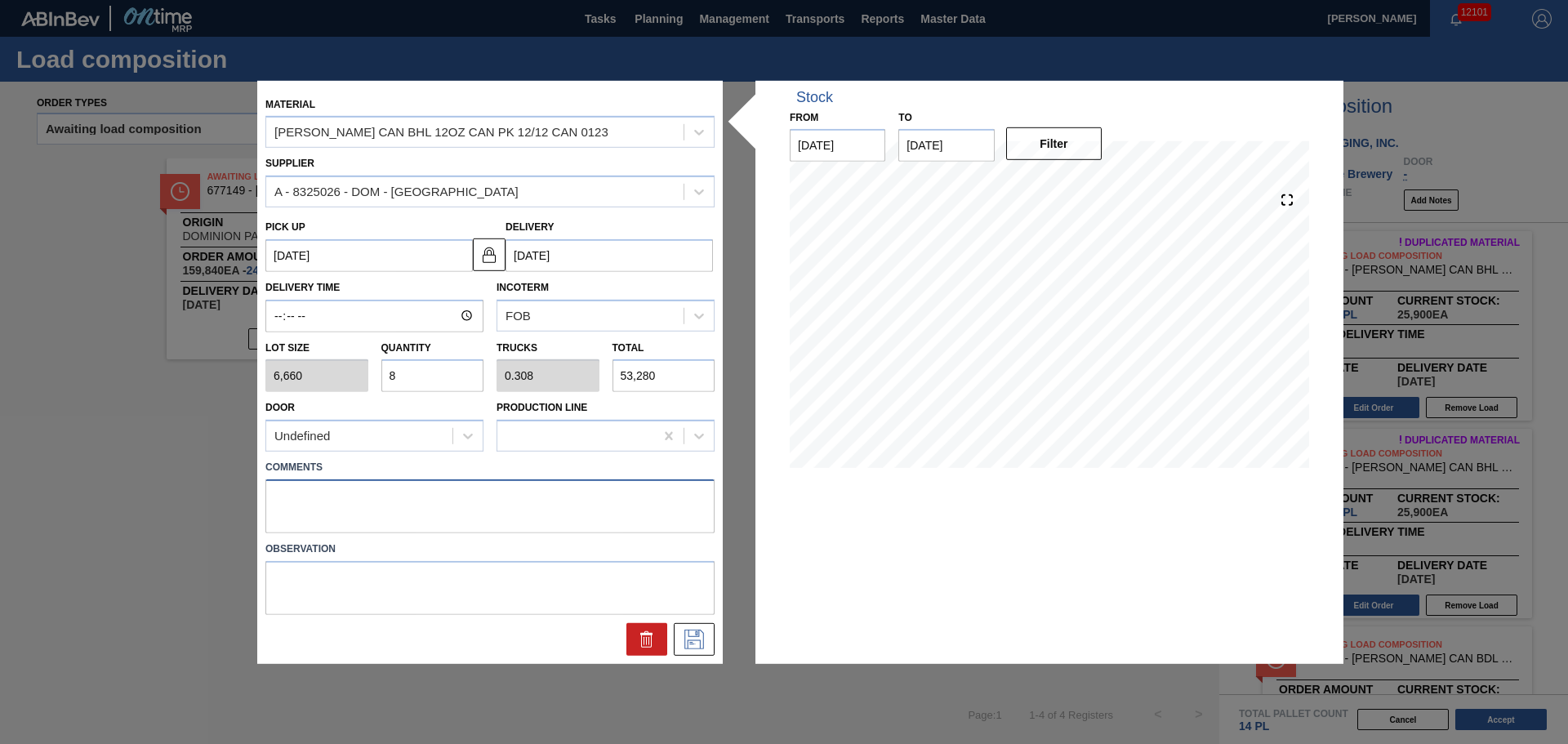
click at [335, 487] on textarea at bounding box center [490, 506] width 449 height 54
click at [709, 649] on button at bounding box center [694, 639] width 41 height 33
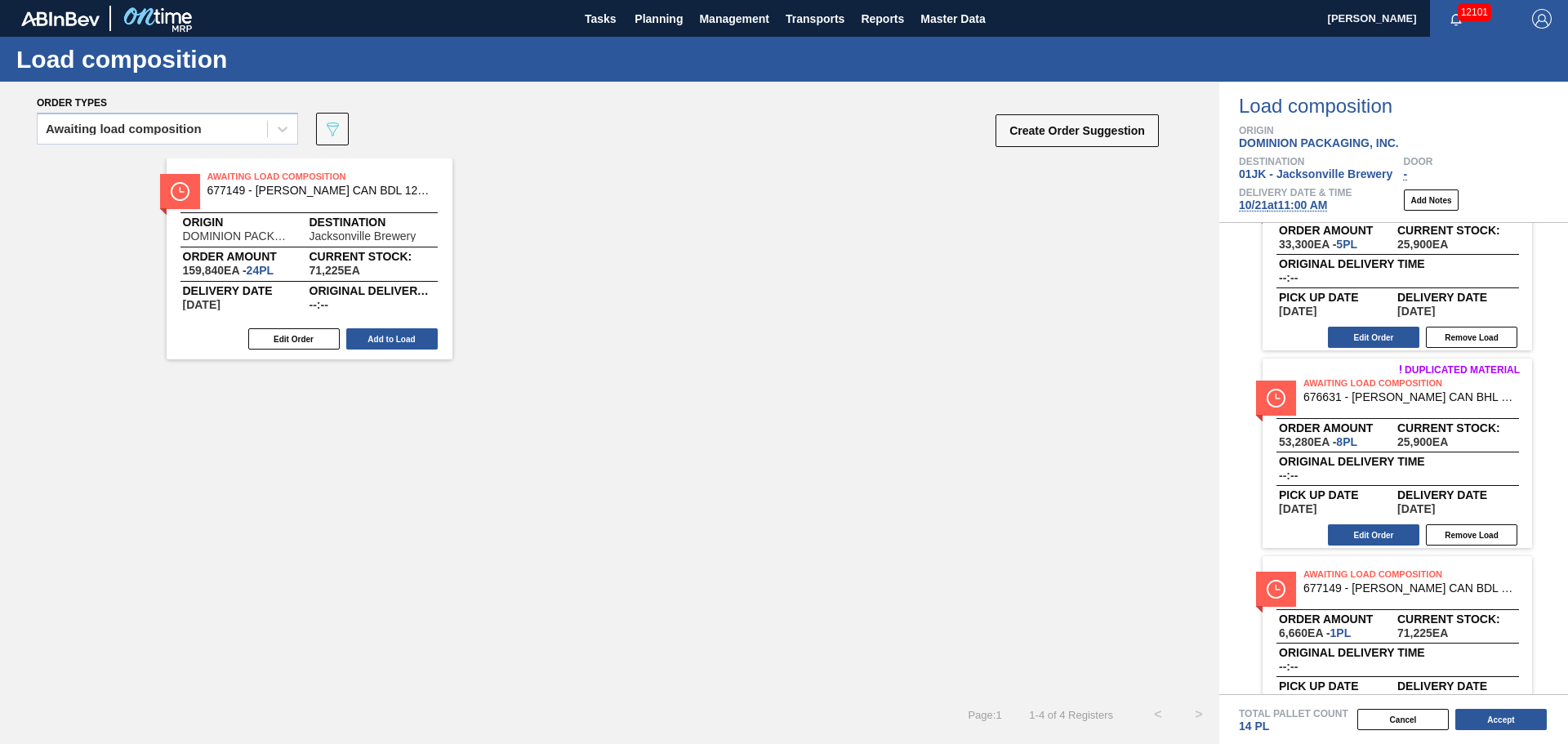
scroll to position [130, 0]
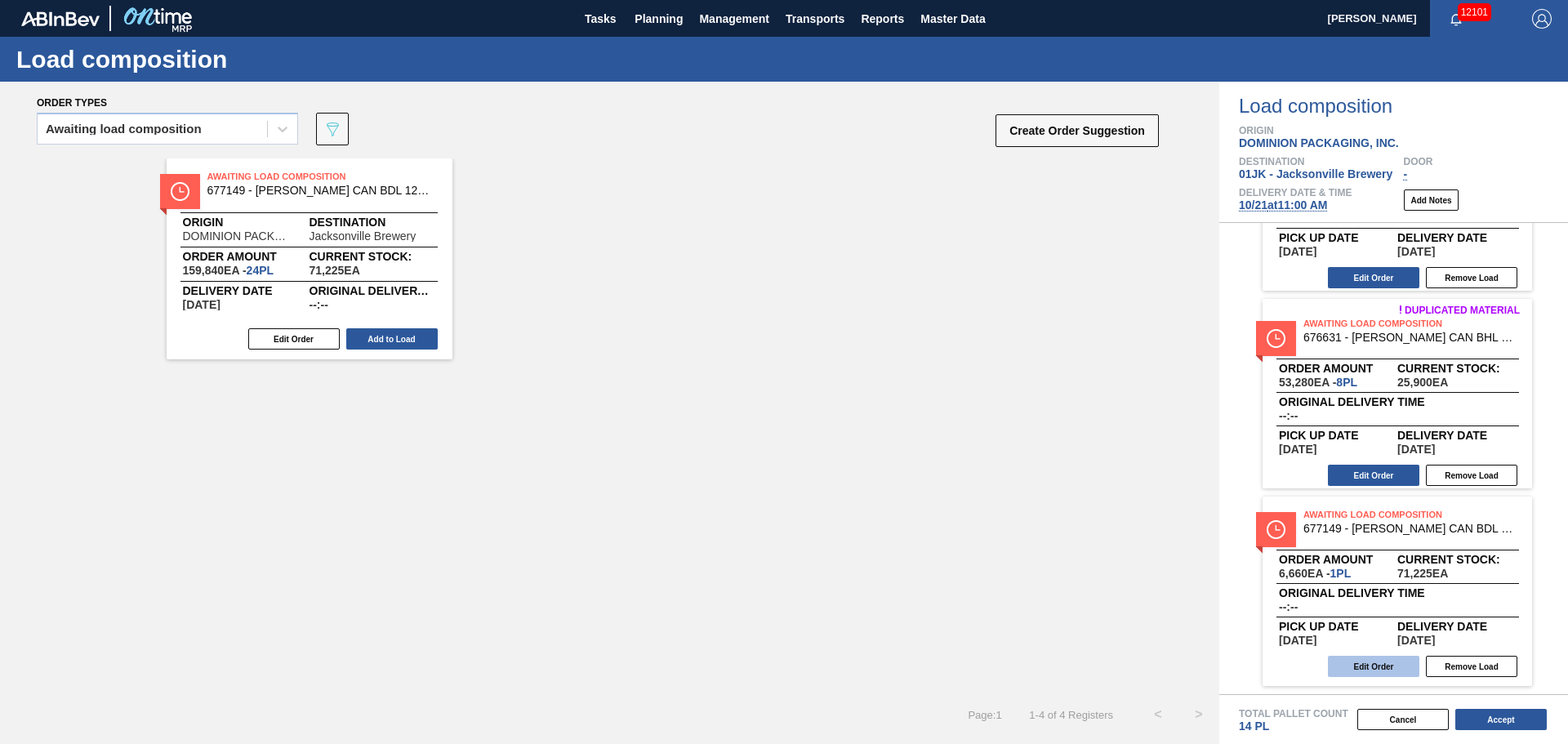
click at [1388, 662] on button "Edit Order" at bounding box center [1373, 665] width 91 height 21
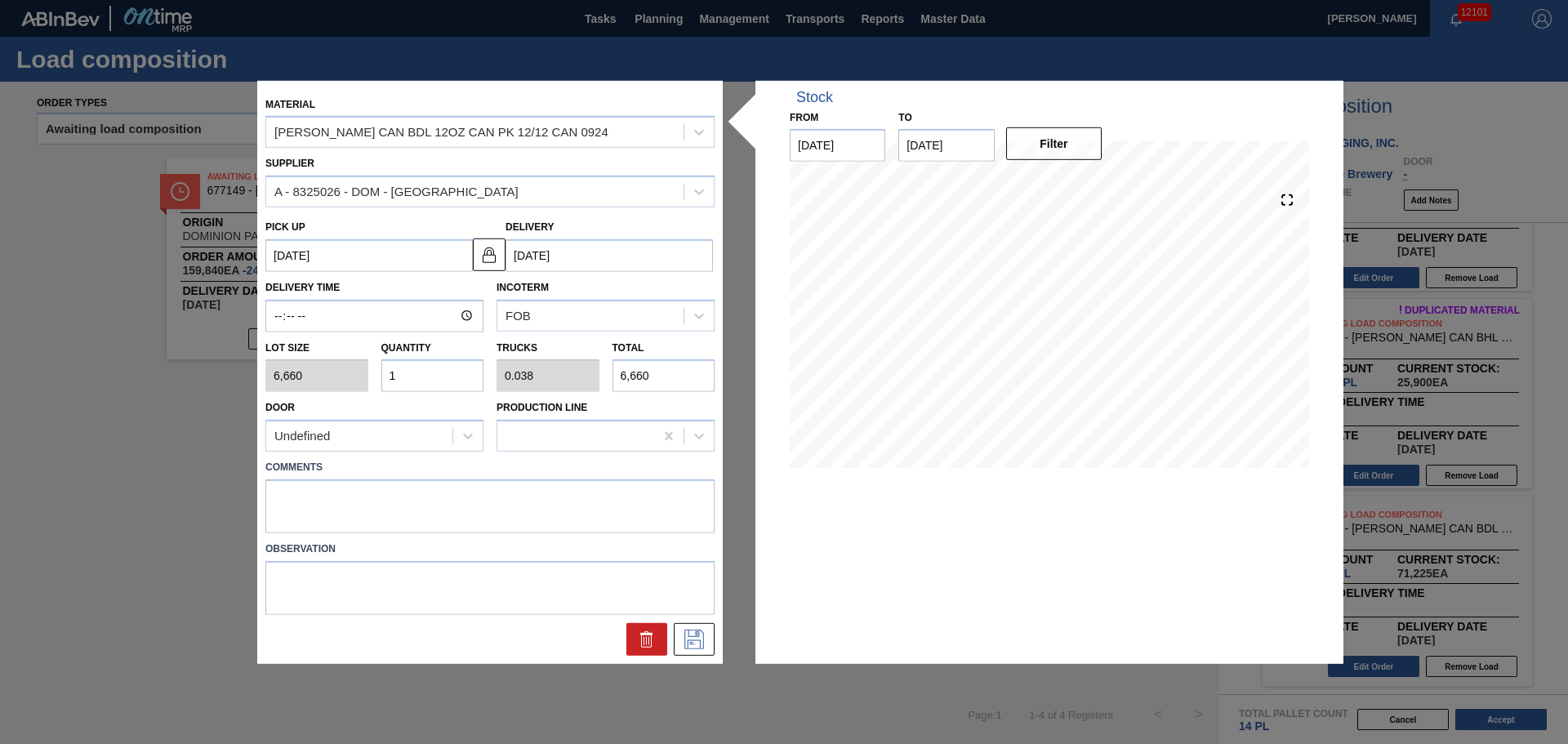
click at [446, 361] on input "1" at bounding box center [433, 375] width 103 height 33
click at [445, 364] on input "1" at bounding box center [433, 375] width 103 height 33
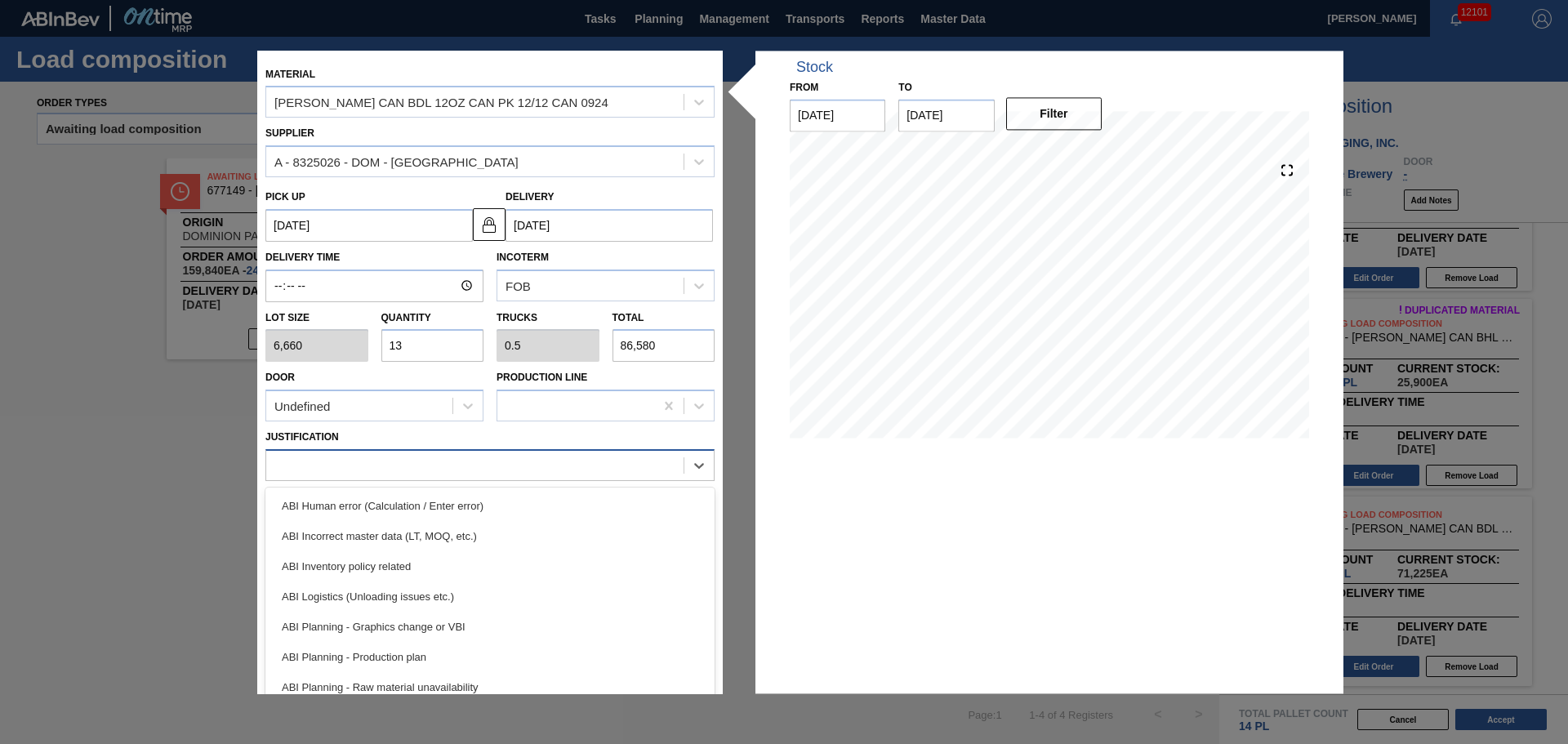
click at [446, 465] on div at bounding box center [474, 466] width 417 height 24
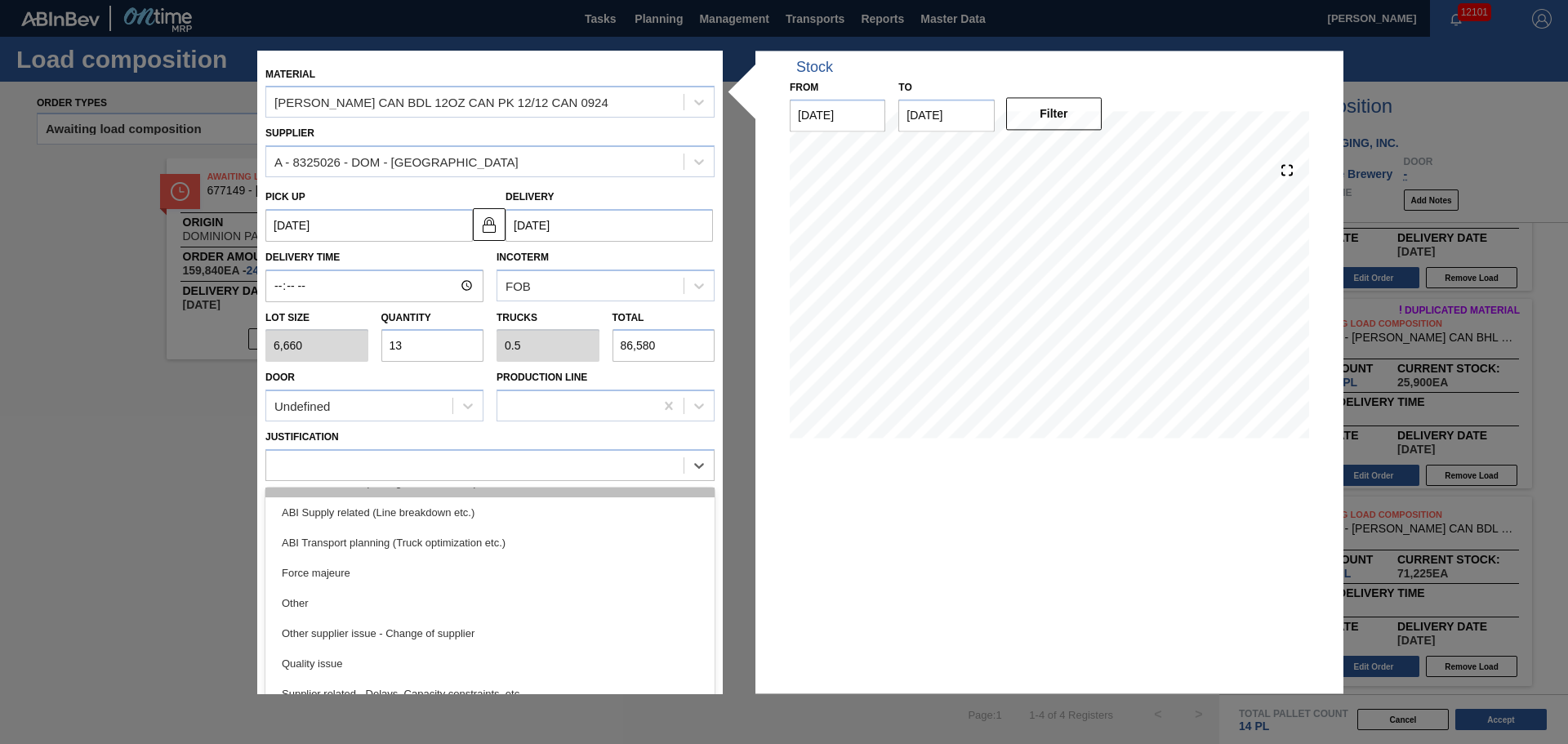
scroll to position [245, 0]
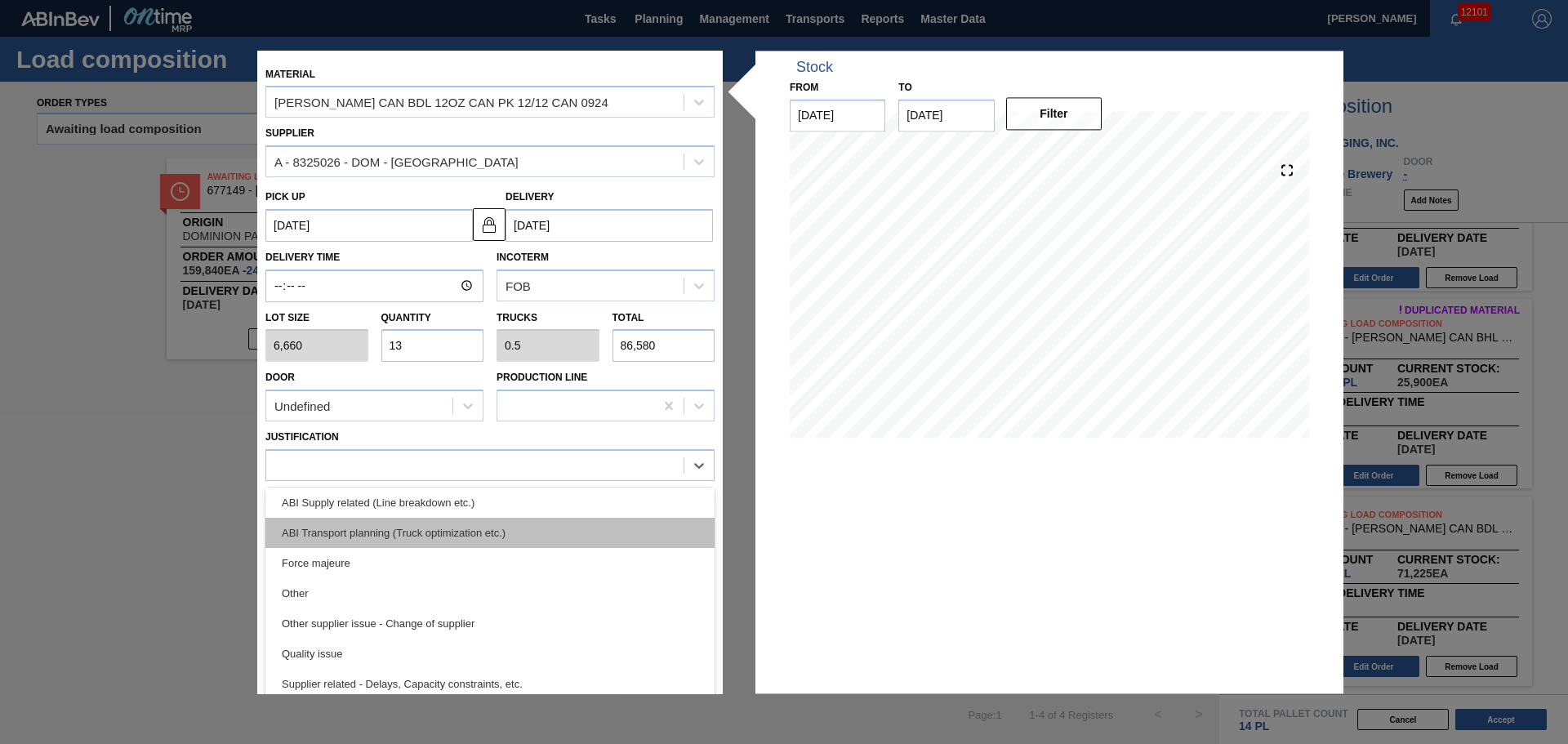
click at [461, 540] on div "ABI Transport planning (Truck optimization etc.)" at bounding box center [490, 533] width 449 height 30
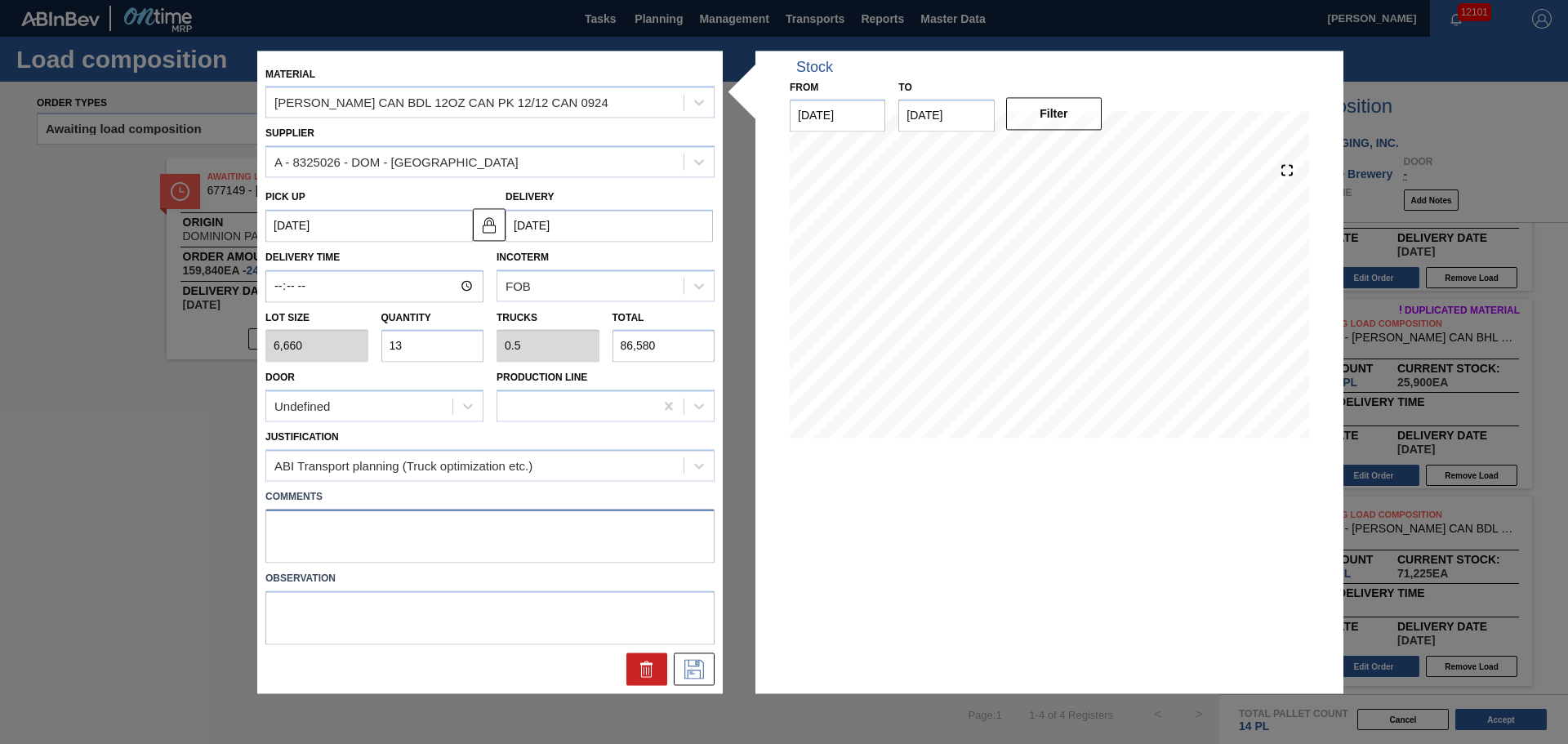
click at [458, 525] on textarea at bounding box center [490, 536] width 449 height 54
click at [699, 669] on icon at bounding box center [694, 668] width 26 height 19
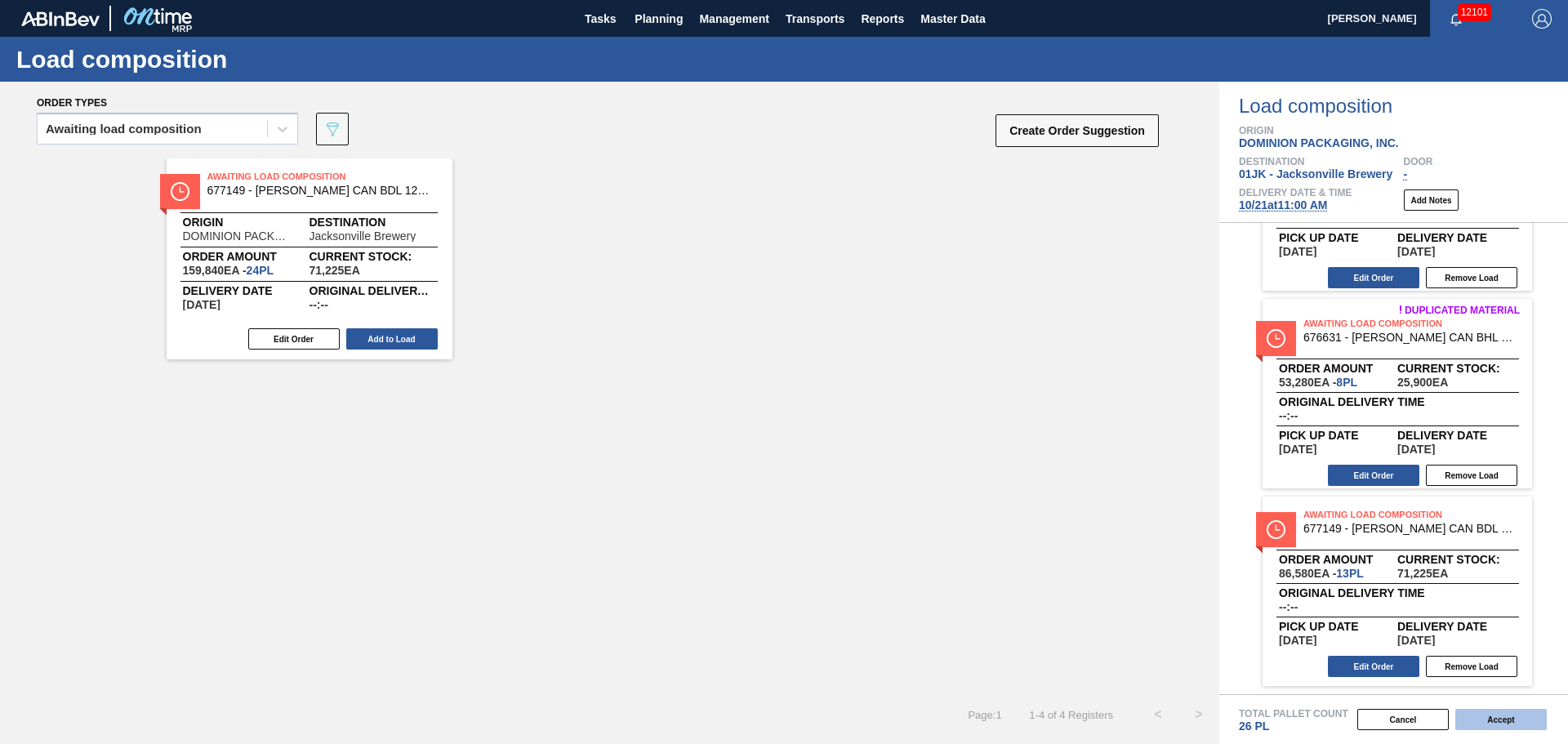
click at [1532, 725] on button "Accept" at bounding box center [1501, 719] width 91 height 21
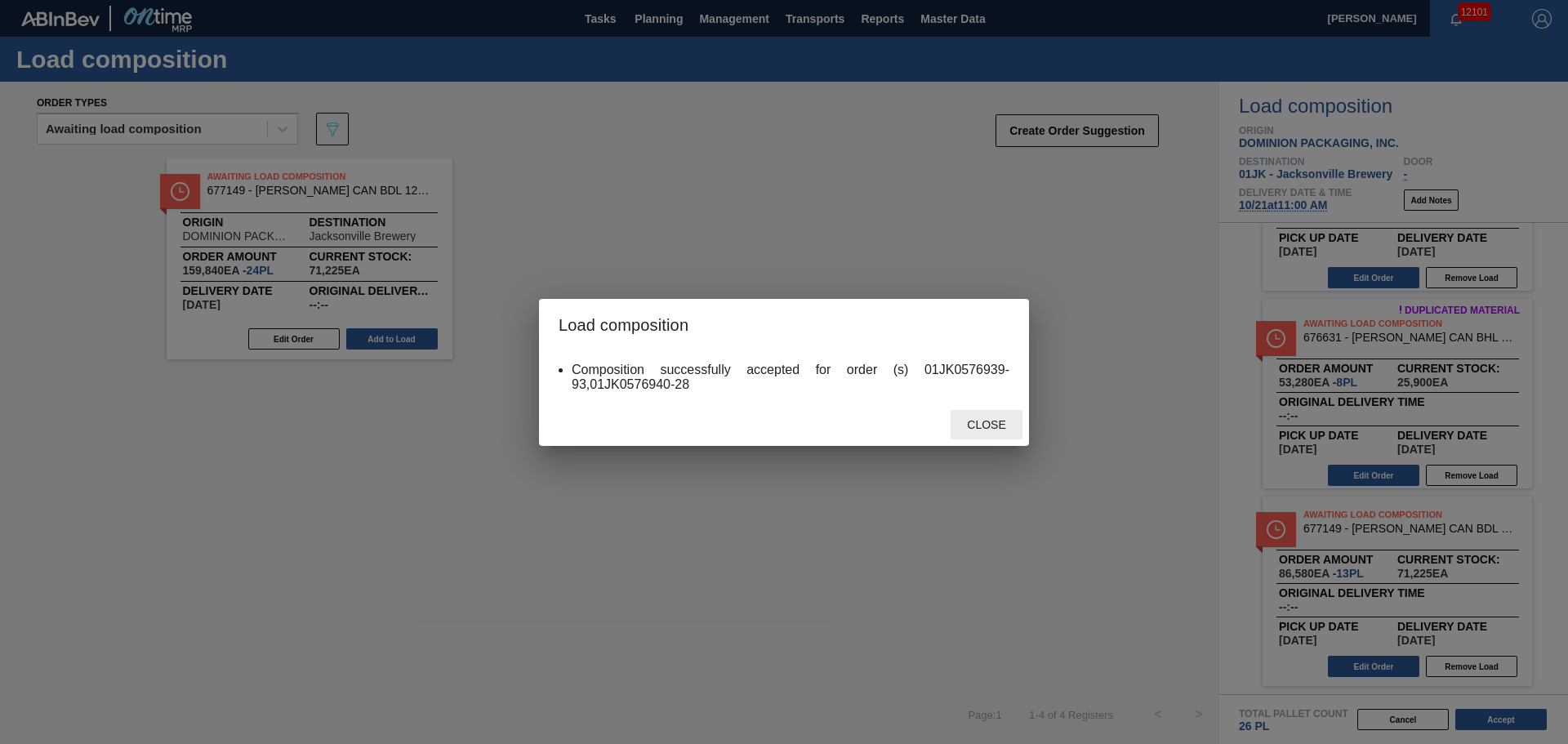
click at [979, 418] on span "Close" at bounding box center [986, 424] width 64 height 13
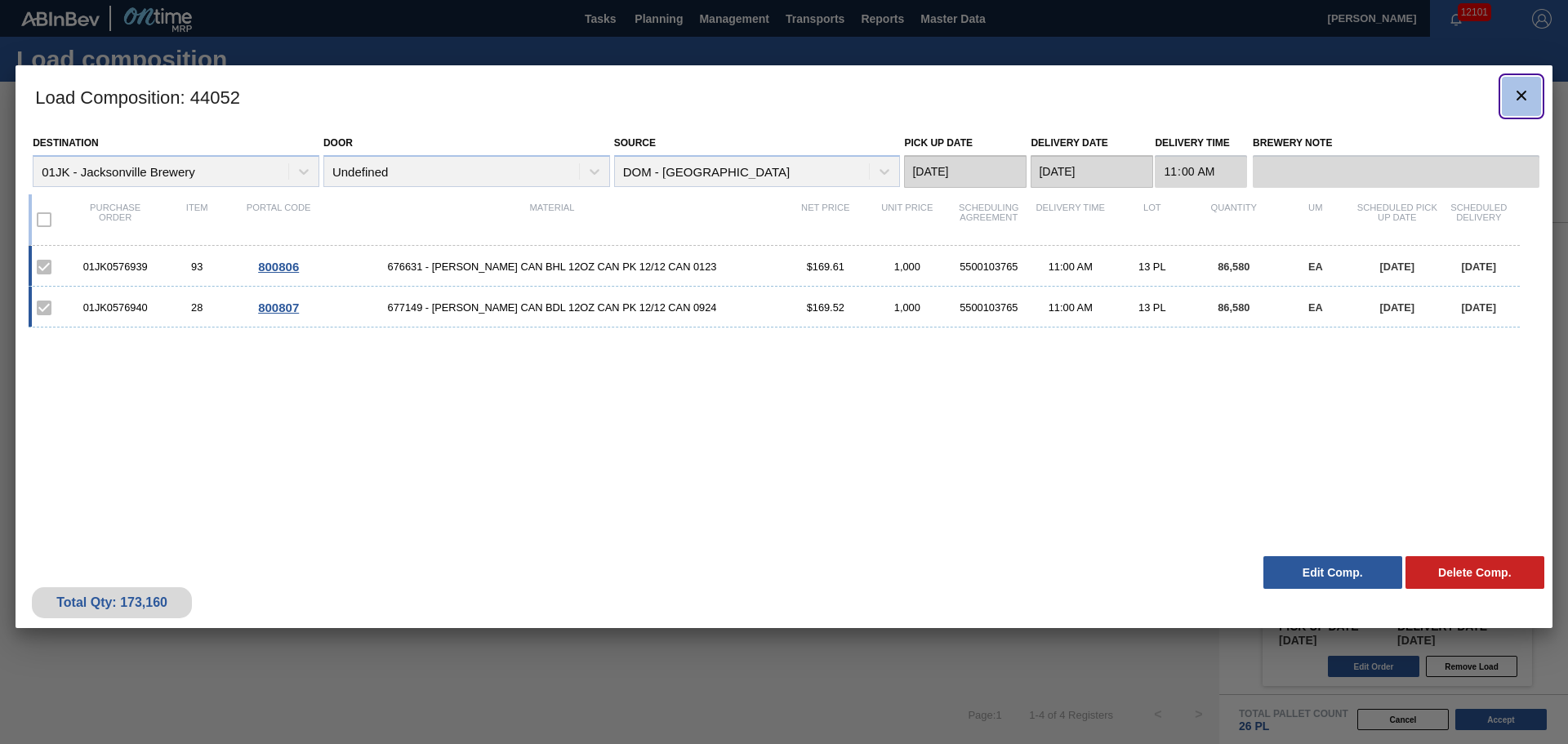
click at [1513, 99] on icon "botão de ícone" at bounding box center [1521, 95] width 19 height 19
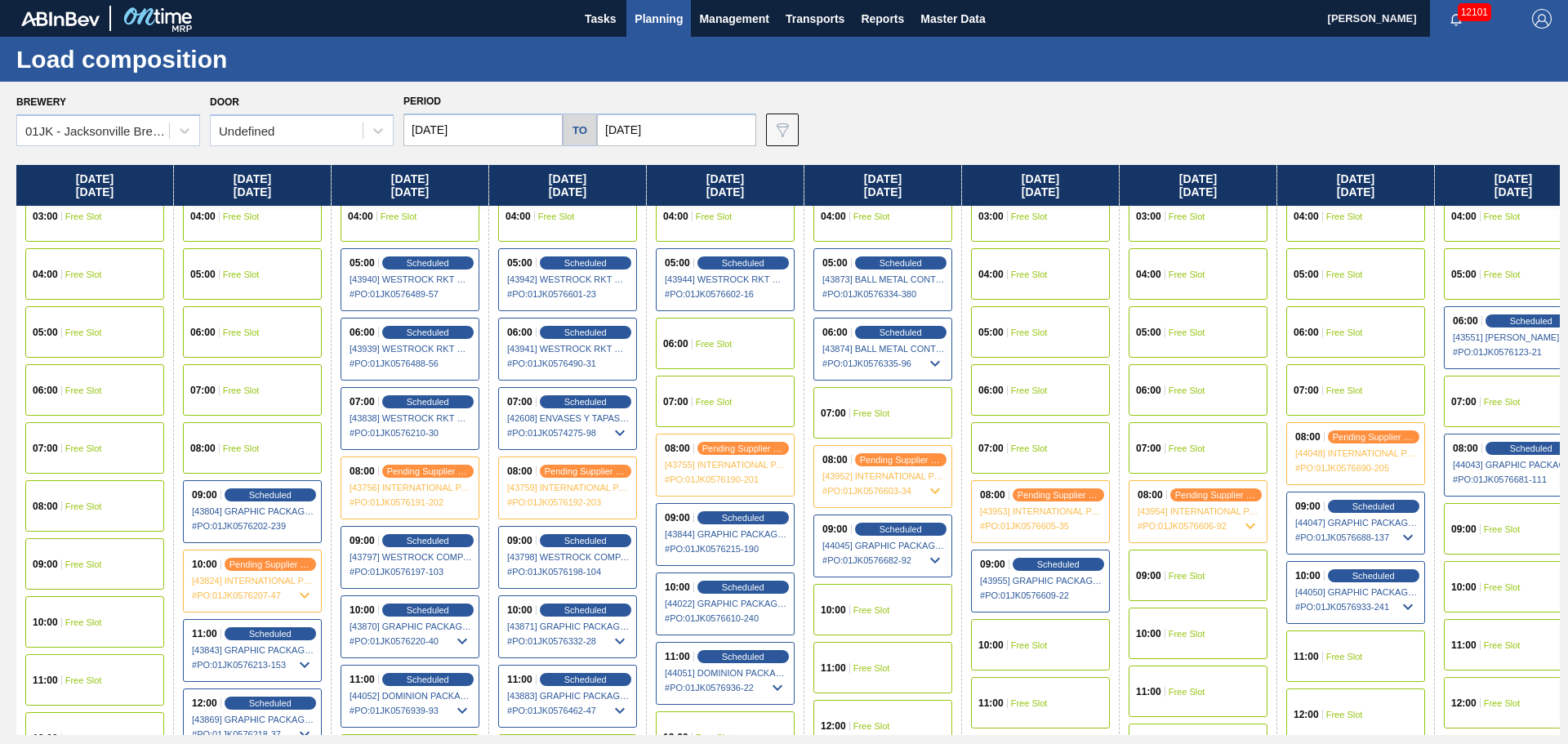
scroll to position [245, 0]
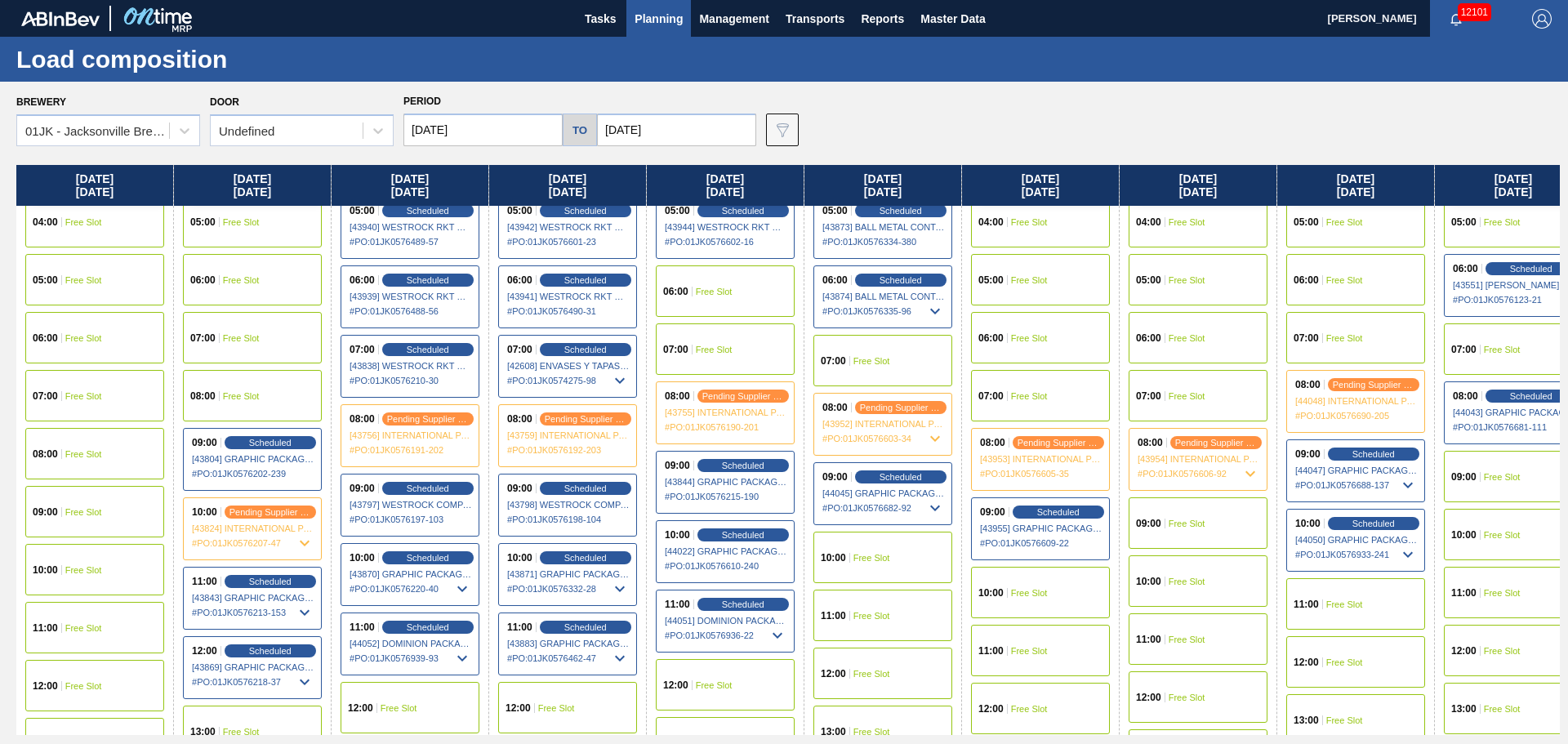
click at [907, 548] on div "10:00 Free Slot" at bounding box center [883, 557] width 139 height 52
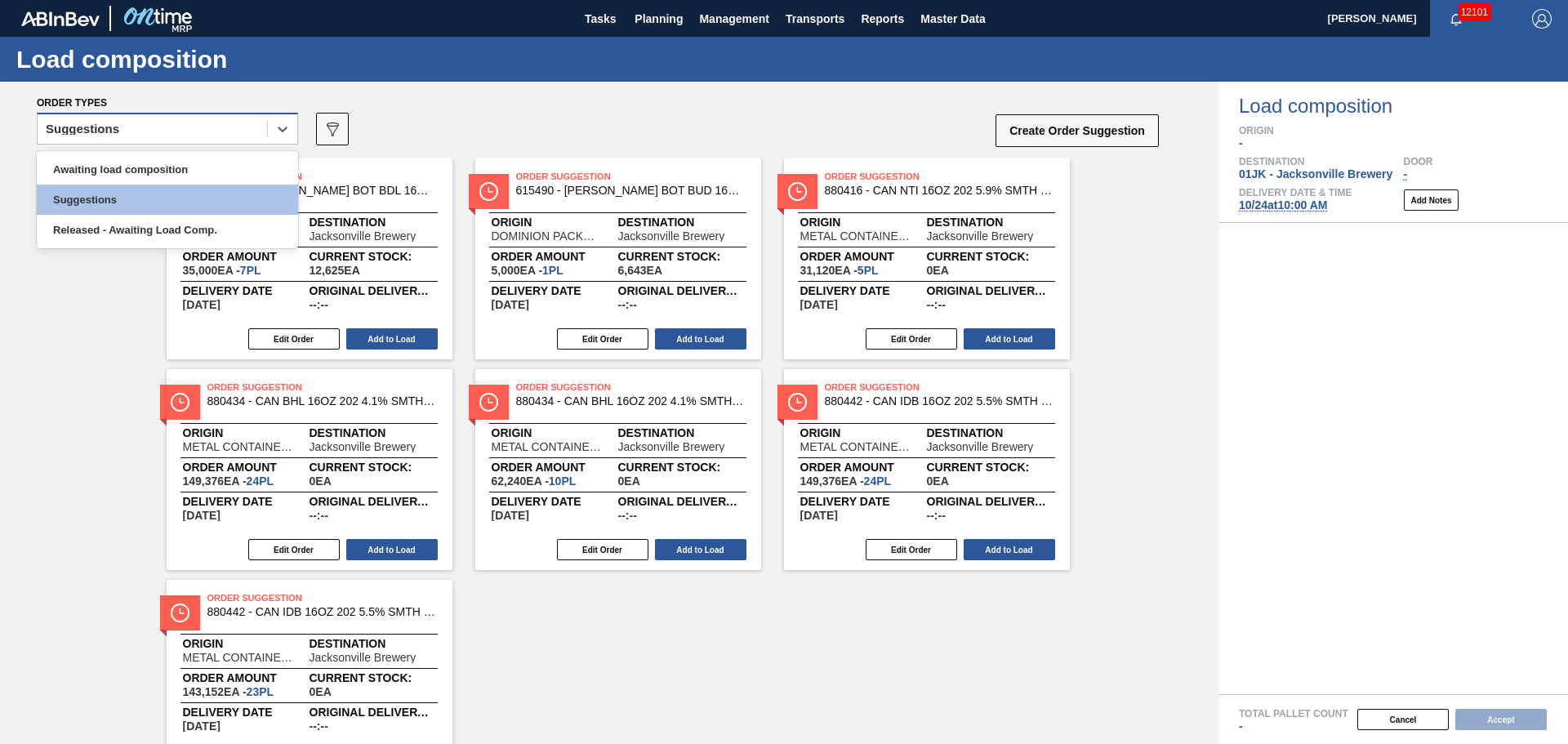
click at [243, 124] on div "Suggestions" at bounding box center [151, 129] width 229 height 24
click at [226, 178] on div "Awaiting load composition" at bounding box center [167, 169] width 261 height 30
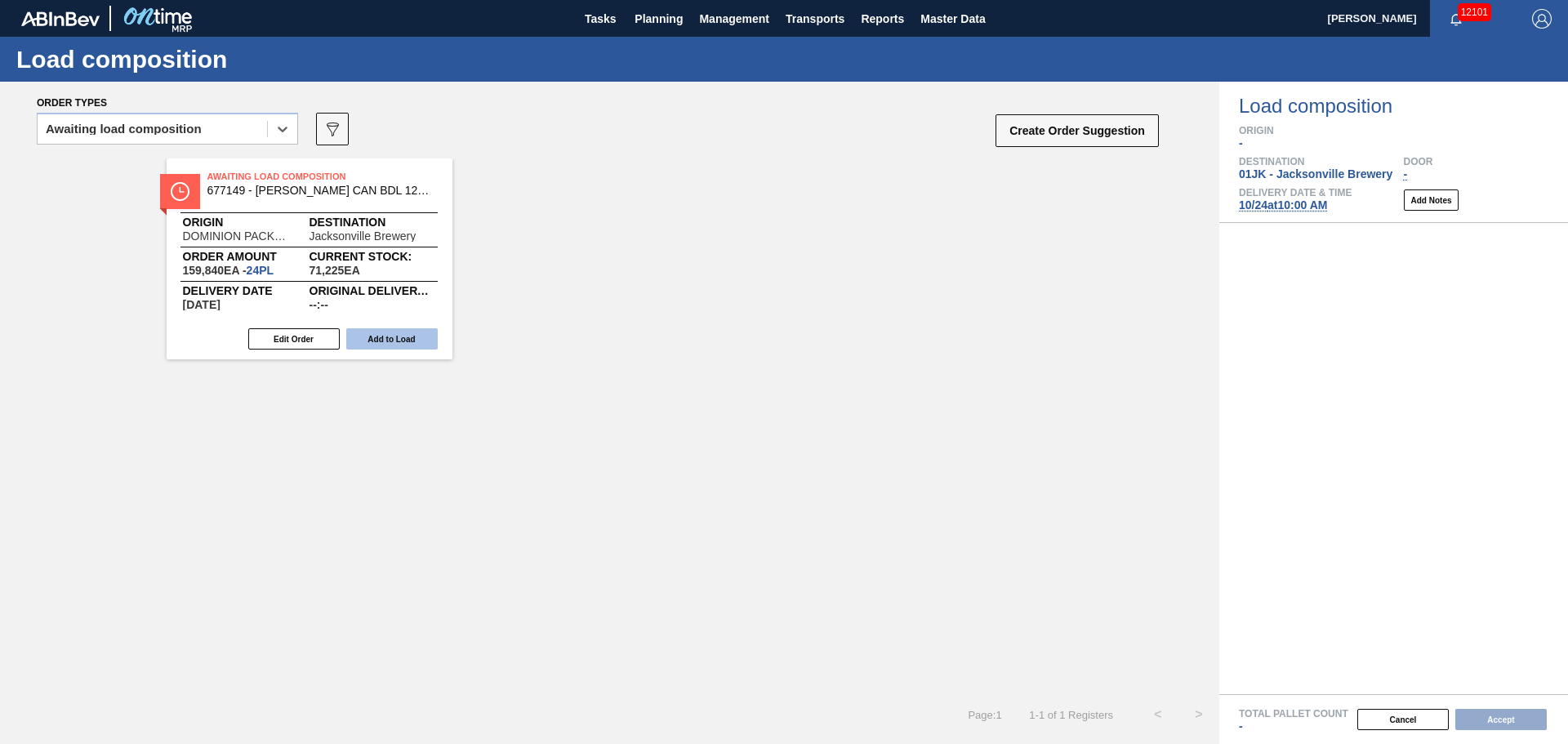
click at [392, 331] on button "Add to Load" at bounding box center [392, 338] width 91 height 21
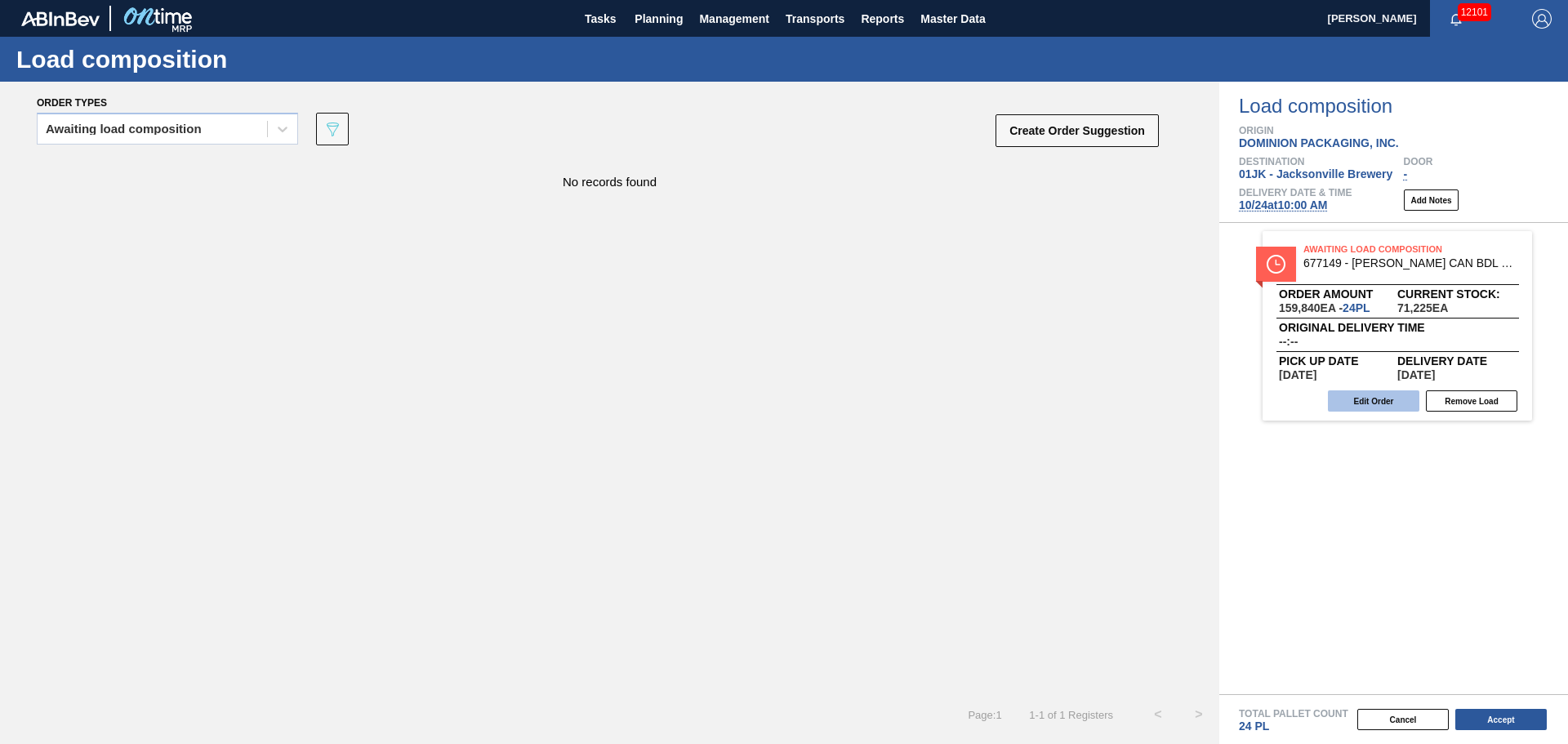
click at [1373, 401] on button "Edit Order" at bounding box center [1373, 401] width 91 height 21
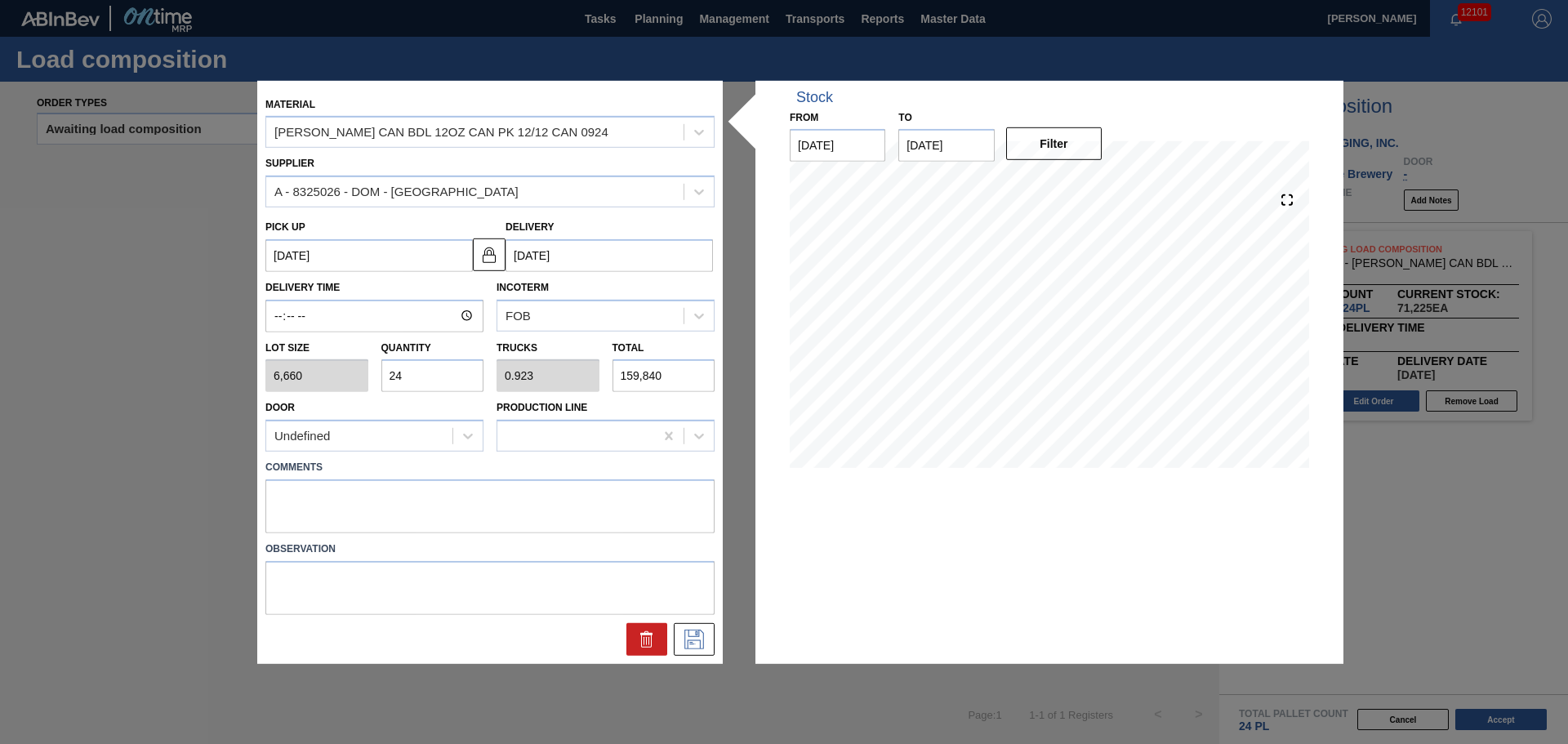
click at [433, 384] on input "24" at bounding box center [433, 375] width 103 height 33
click at [432, 384] on input "24" at bounding box center [433, 375] width 103 height 33
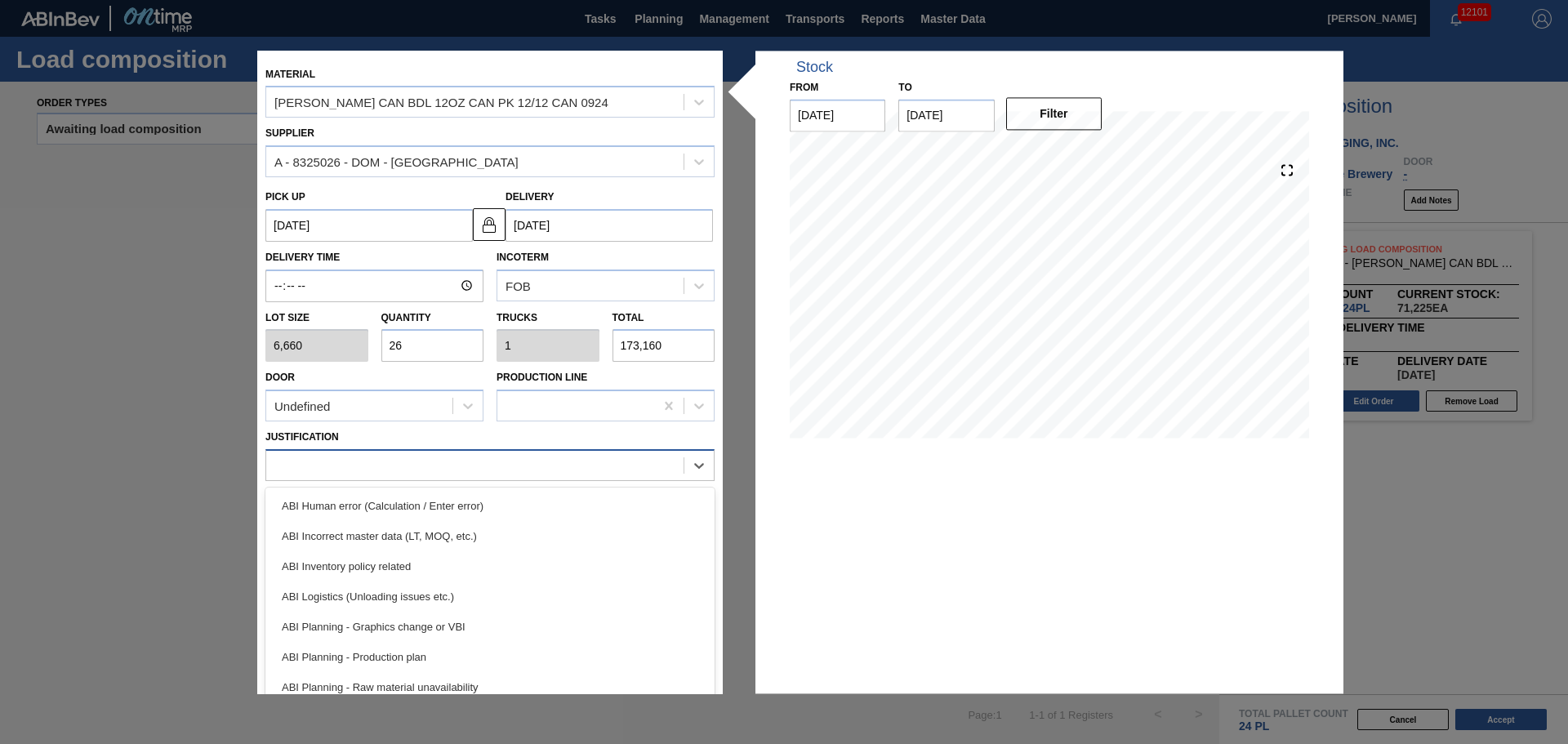
click at [416, 469] on div at bounding box center [474, 466] width 417 height 24
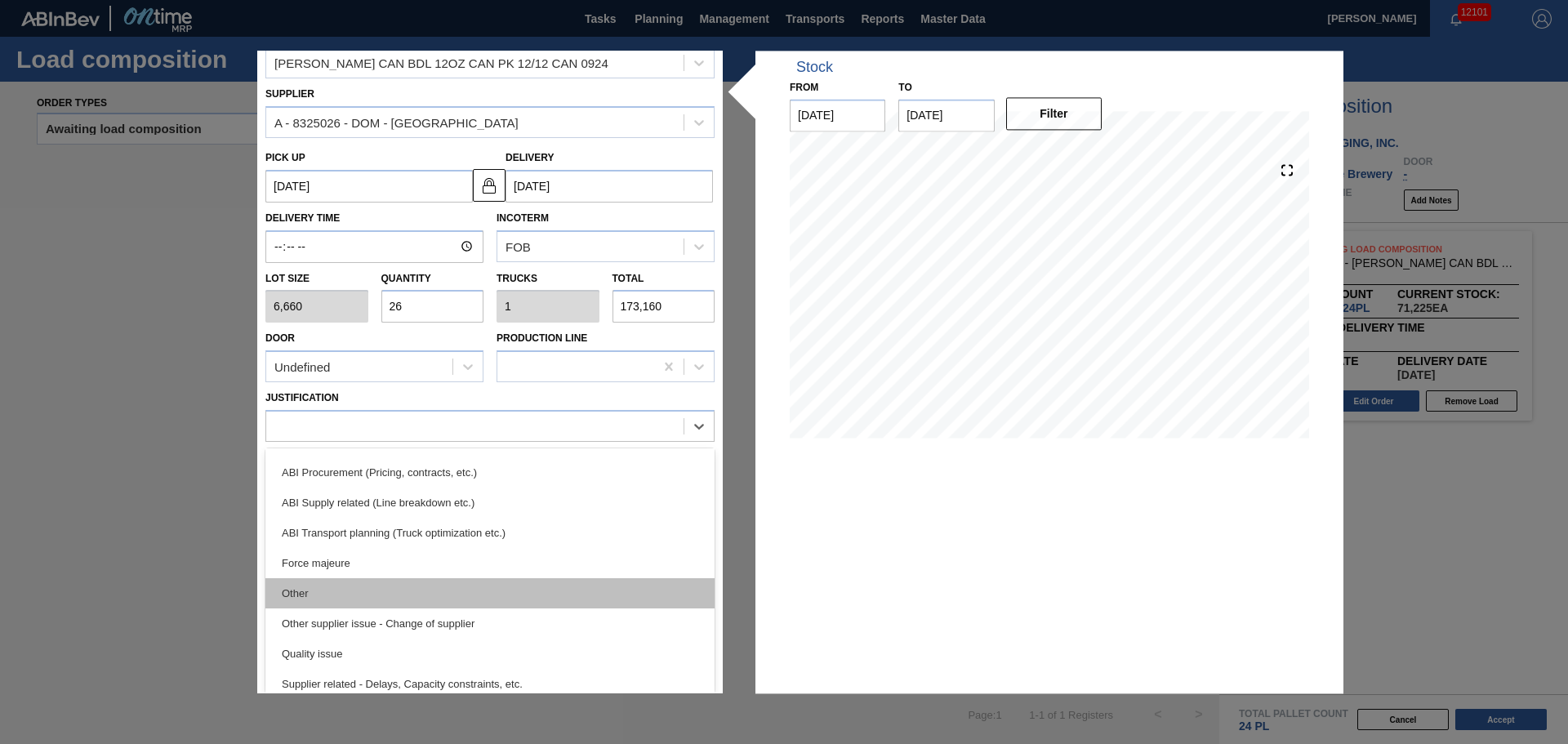
scroll to position [245, 0]
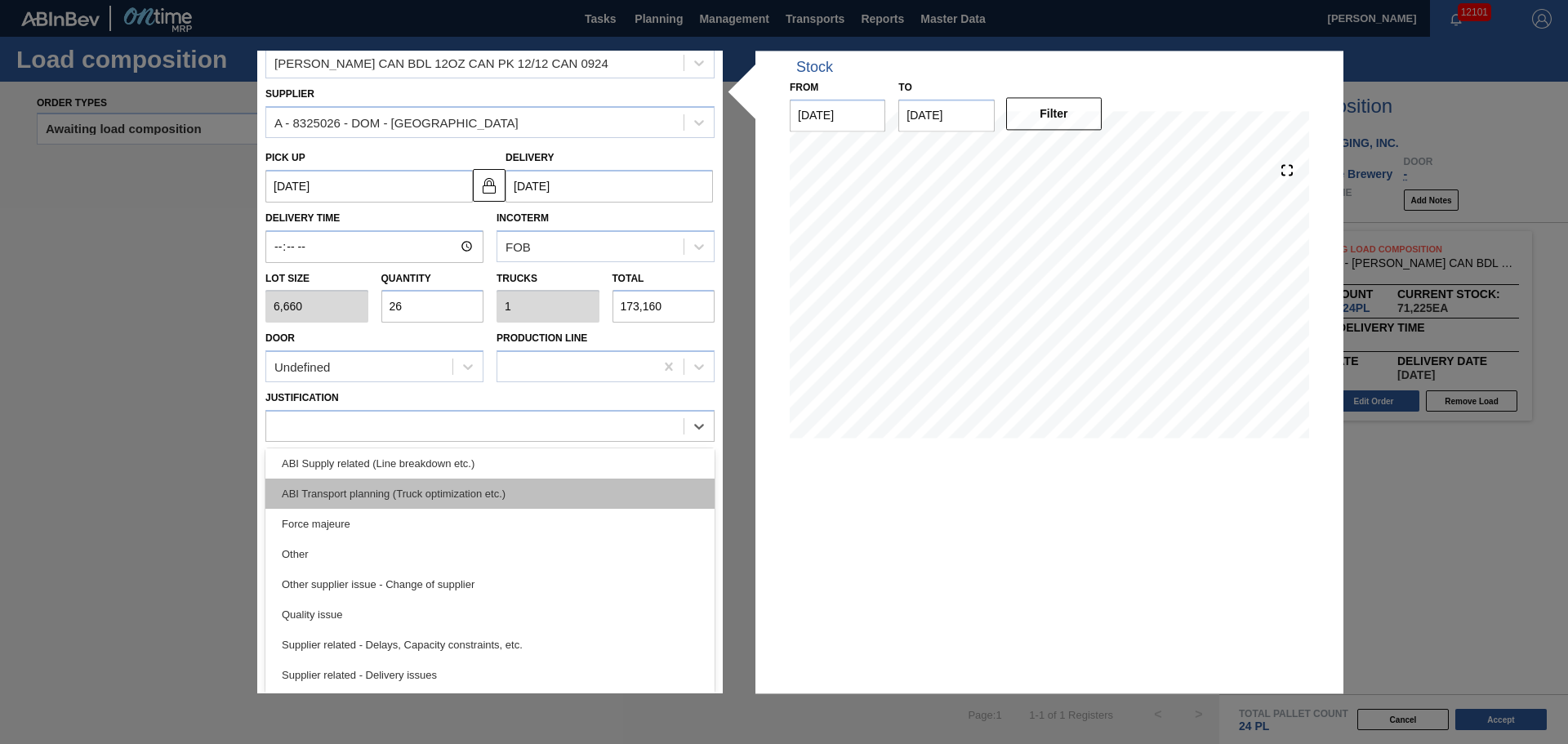
click at [500, 497] on div "ABI Transport planning (Truck optimization etc.)" at bounding box center [490, 494] width 449 height 30
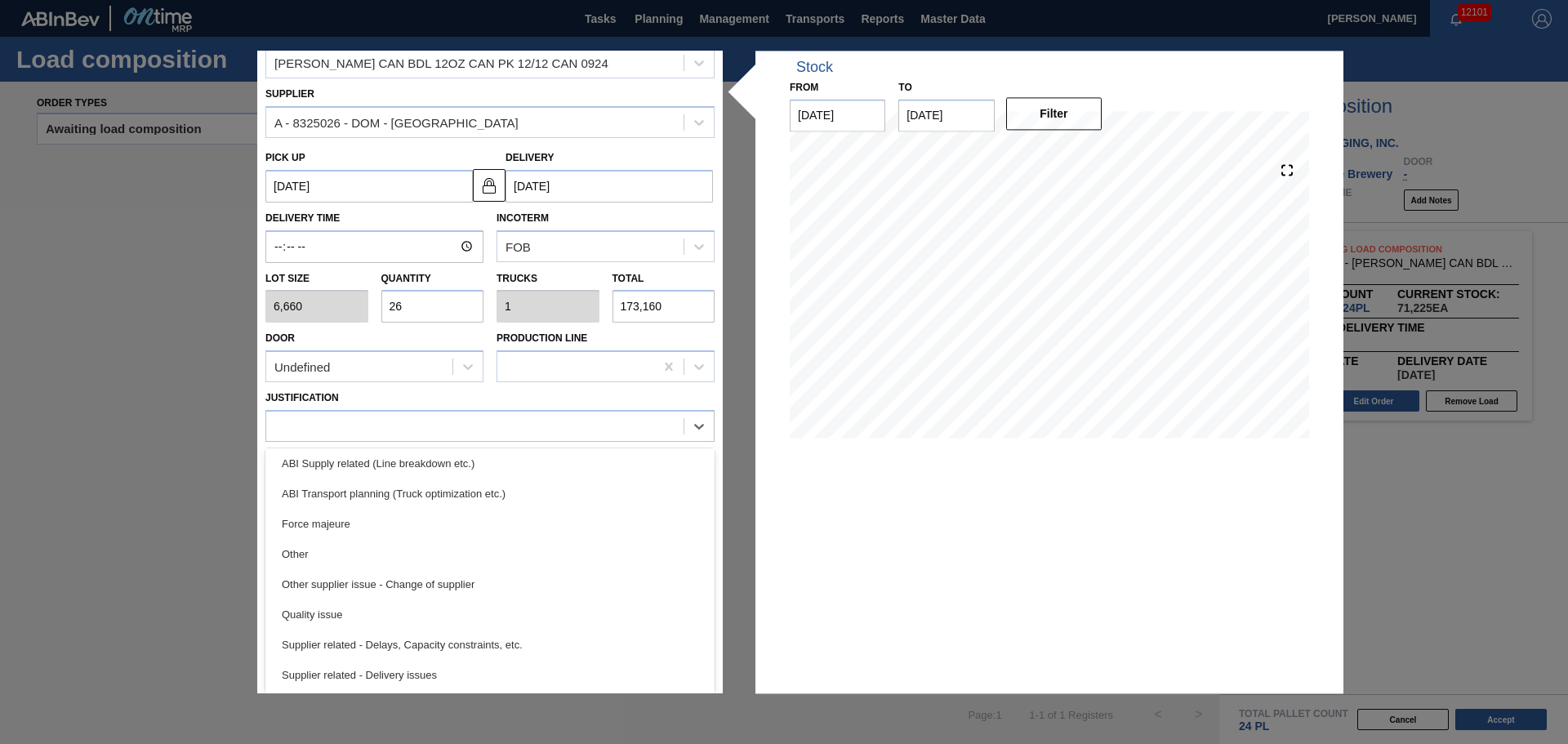
scroll to position [0, 0]
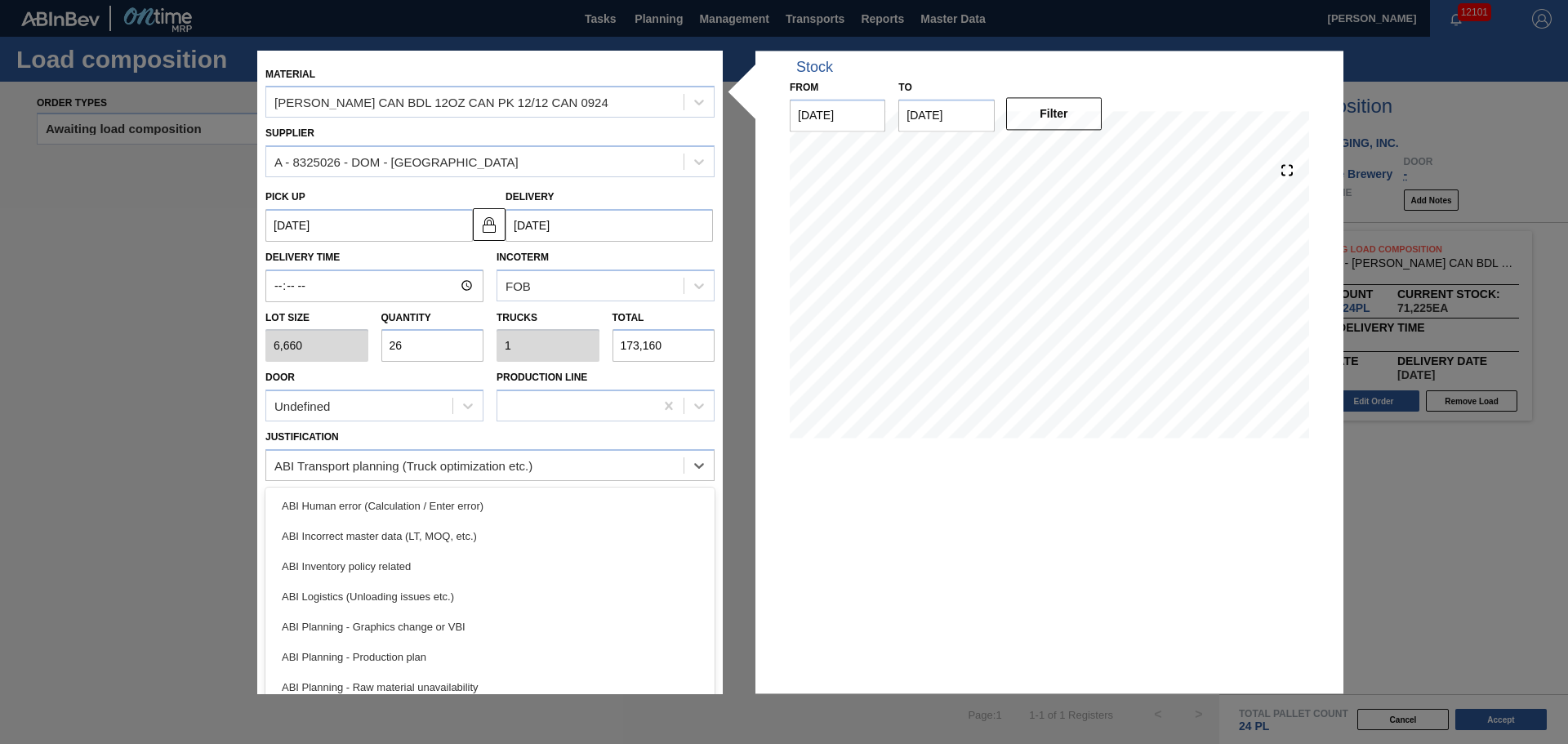
click at [469, 485] on div "Material [PERSON_NAME] CAN BDL 12OZ CAN PK 12/12 CAN 0924 Supplier A - 8325026 …" at bounding box center [490, 372] width 449 height 626
click at [488, 440] on div "Justification option ABI Transport planning (Truck optimization etc.), selected…" at bounding box center [490, 454] width 449 height 56
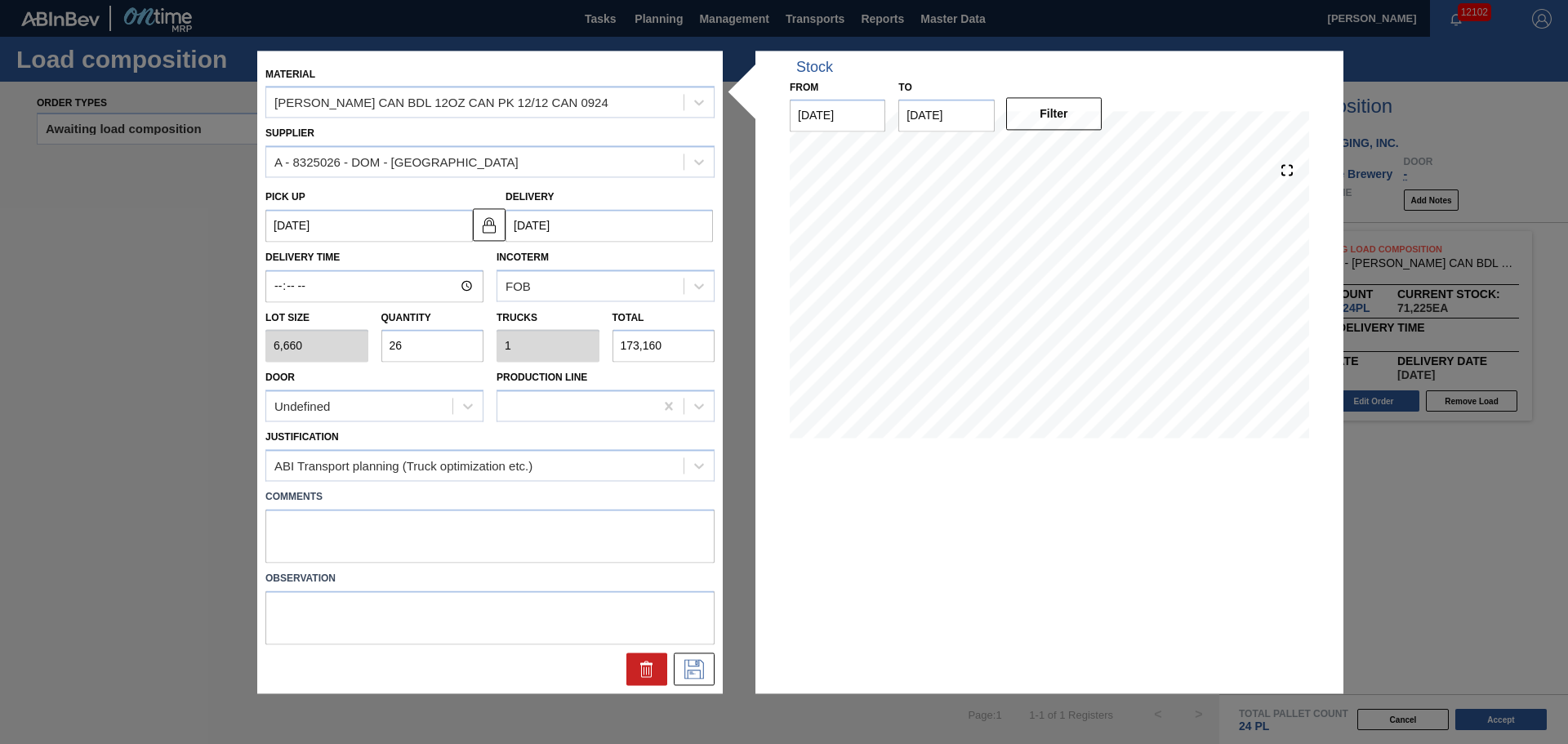
drag, startPoint x: 399, startPoint y: 586, endPoint x: 397, endPoint y: 556, distance: 30.1
click at [396, 574] on label "Observation" at bounding box center [490, 578] width 449 height 24
click at [397, 555] on textarea at bounding box center [490, 536] width 449 height 54
click at [699, 676] on icon at bounding box center [694, 668] width 19 height 19
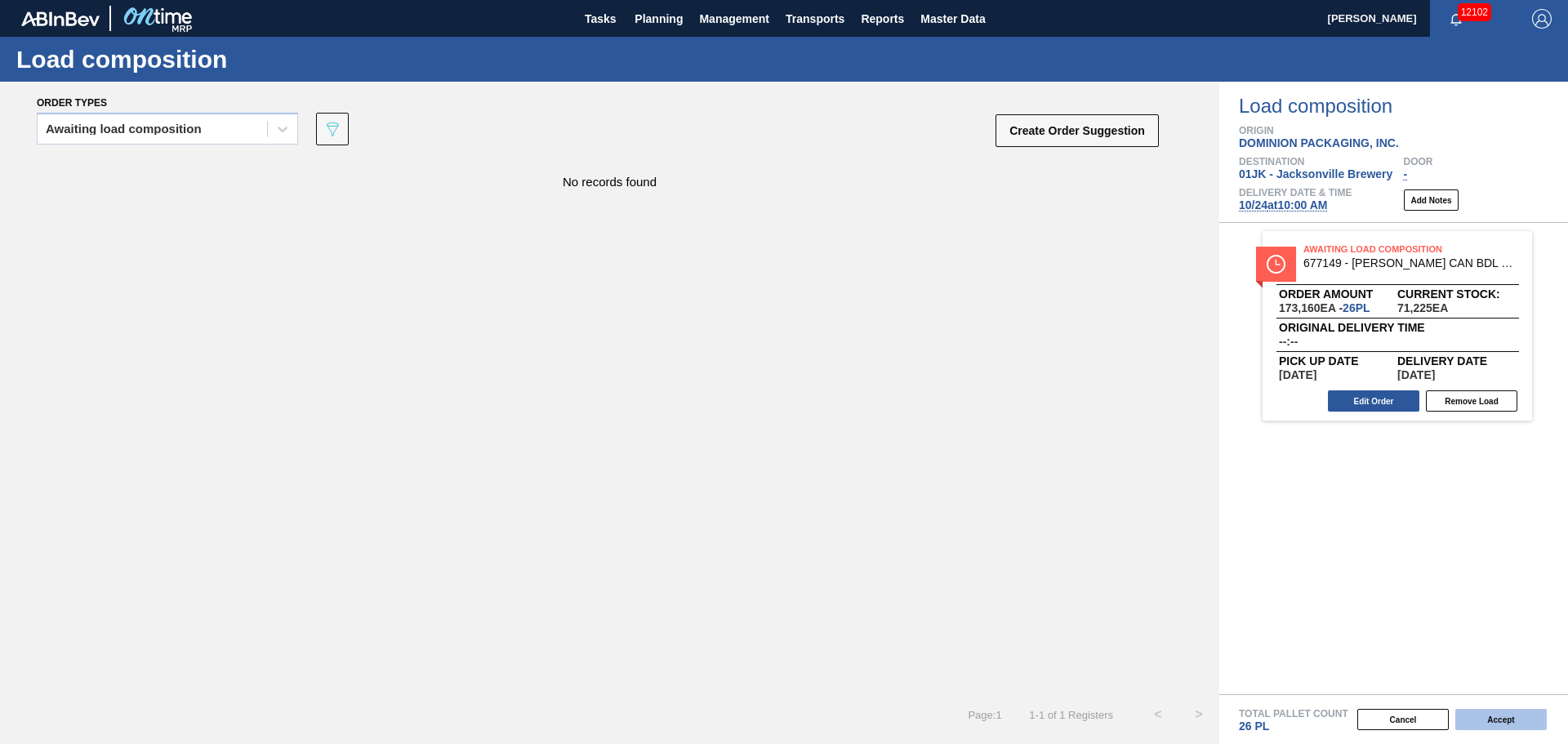
click at [1527, 719] on button "Accept" at bounding box center [1501, 719] width 91 height 21
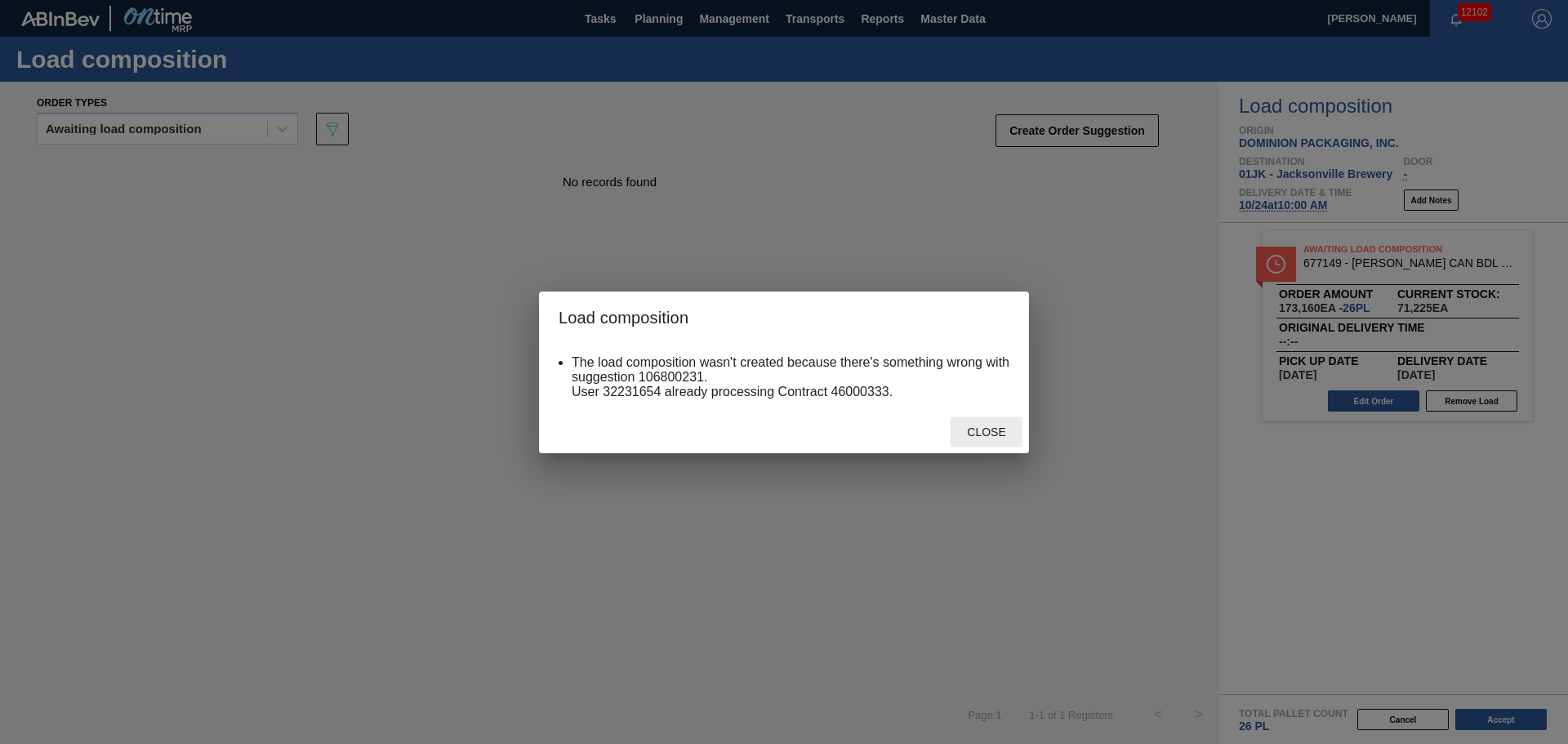
click at [989, 437] on span "Close" at bounding box center [986, 431] width 64 height 13
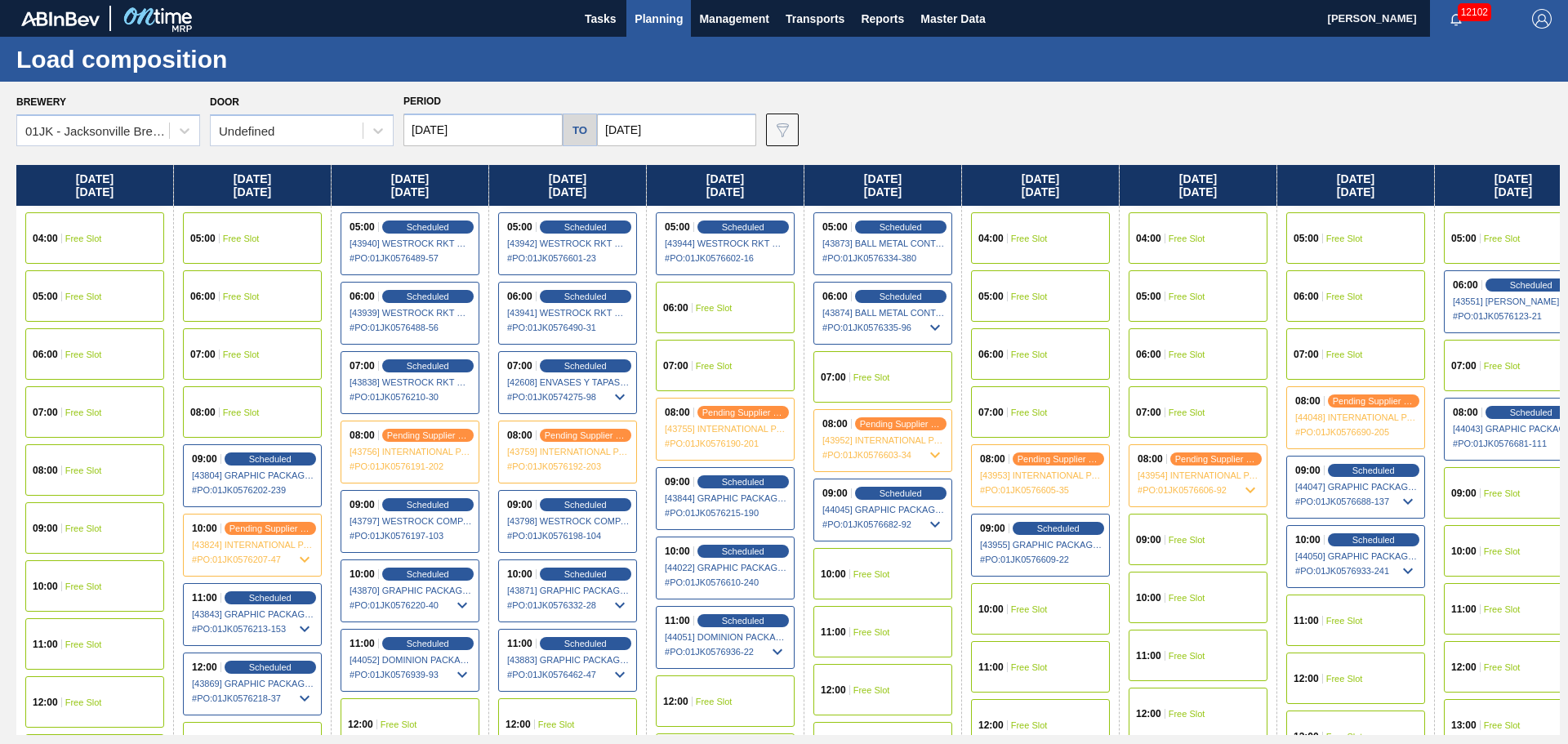
scroll to position [245, 0]
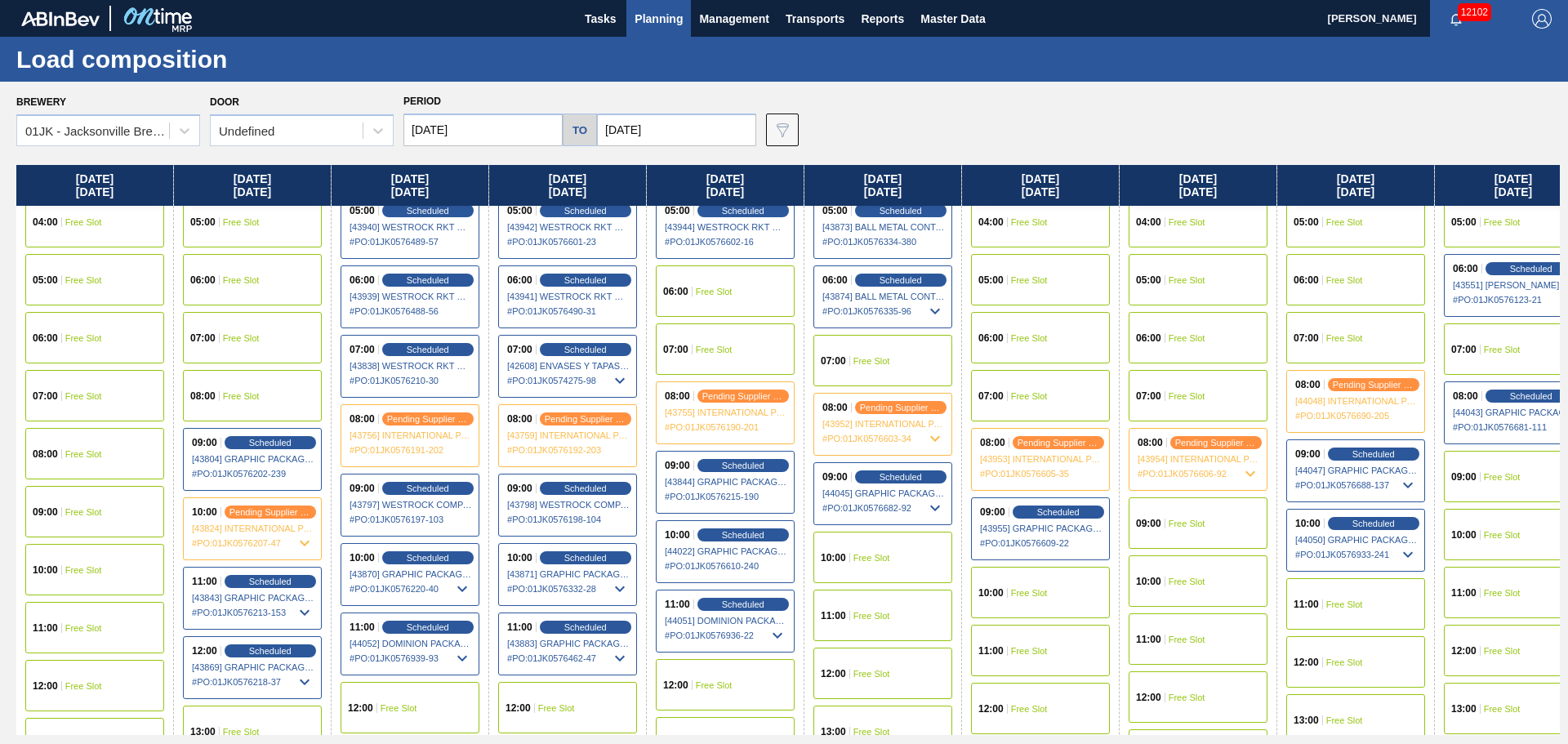
click at [839, 557] on span "10:00" at bounding box center [833, 558] width 25 height 10
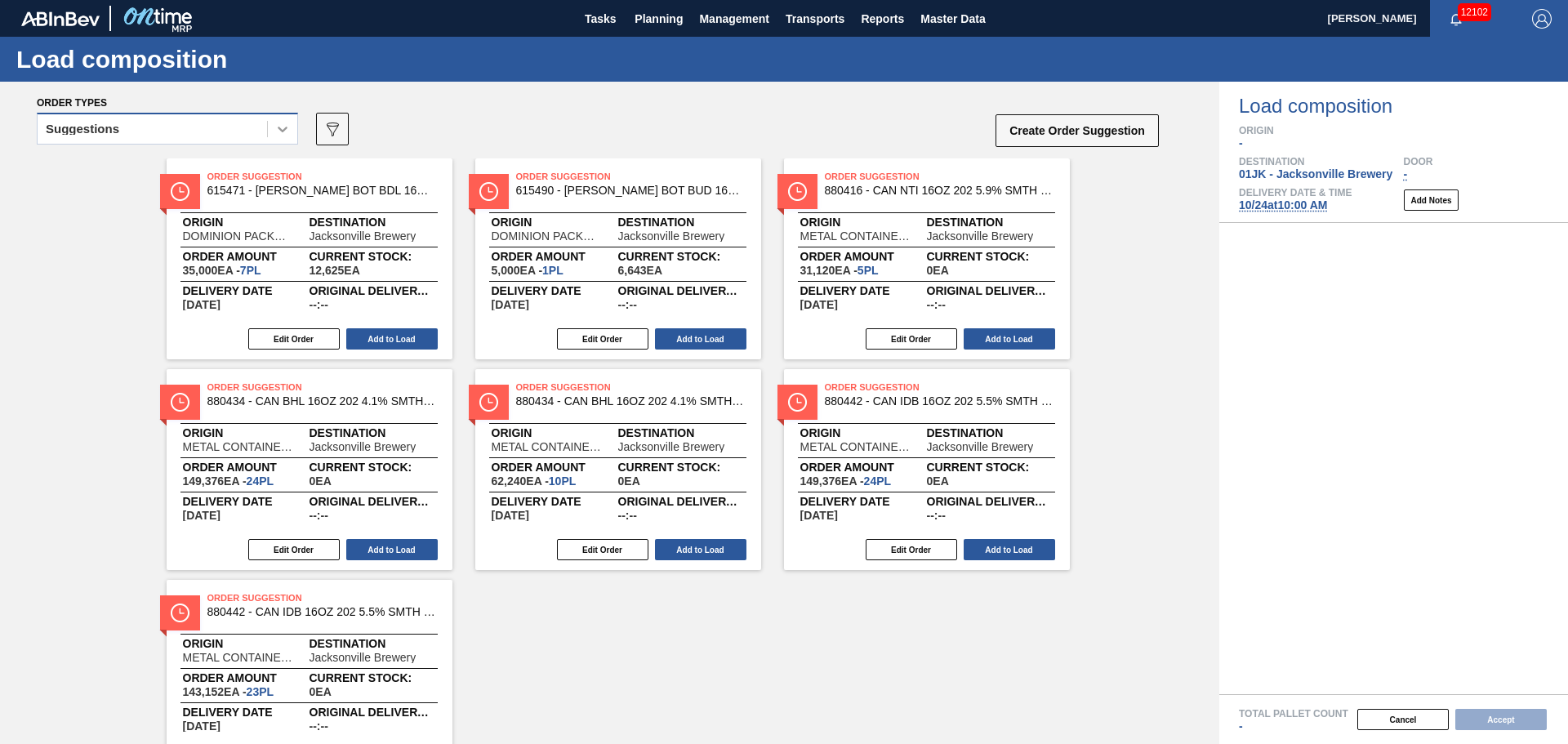
click at [270, 134] on div at bounding box center [282, 129] width 30 height 30
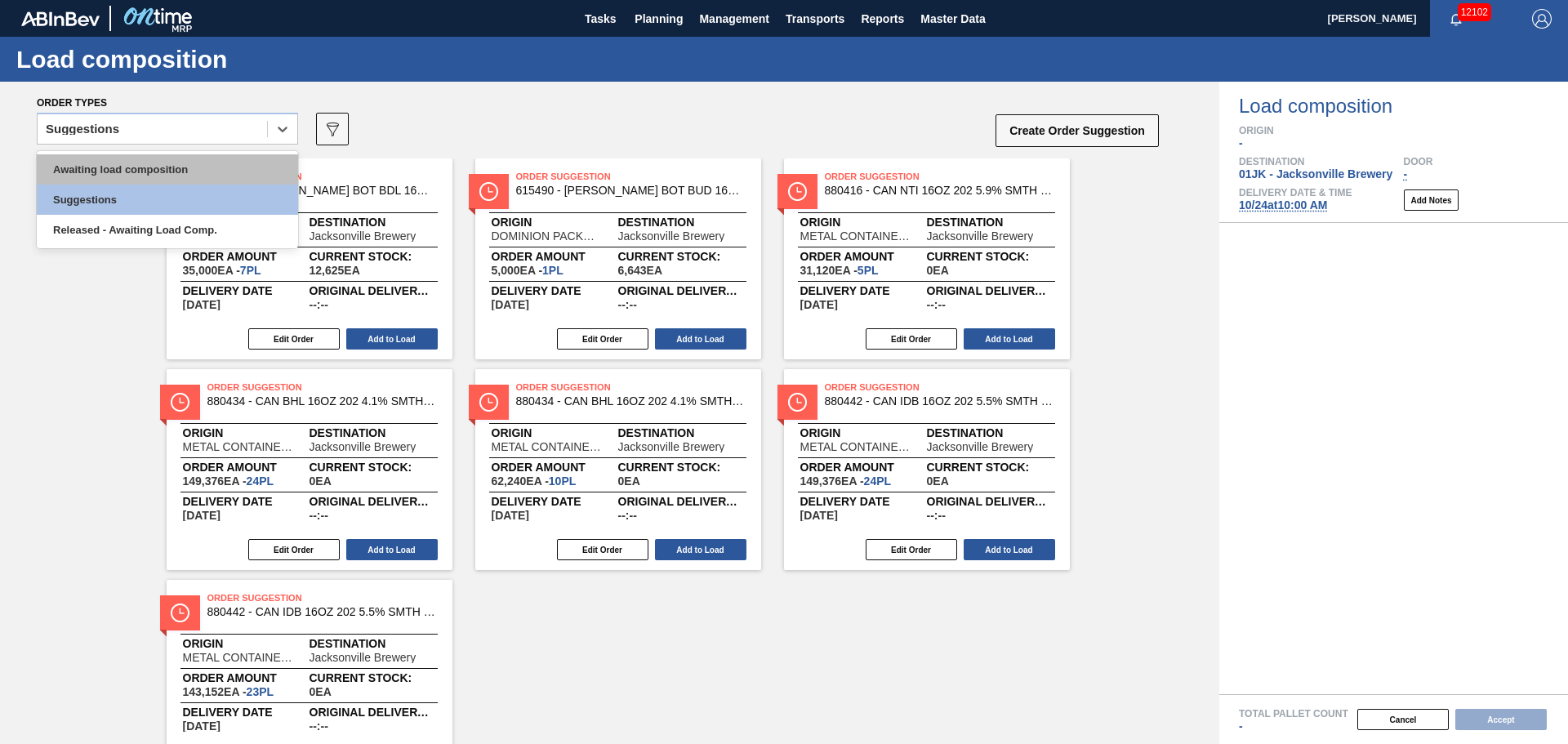
click at [237, 172] on div "Awaiting load composition" at bounding box center [167, 169] width 261 height 30
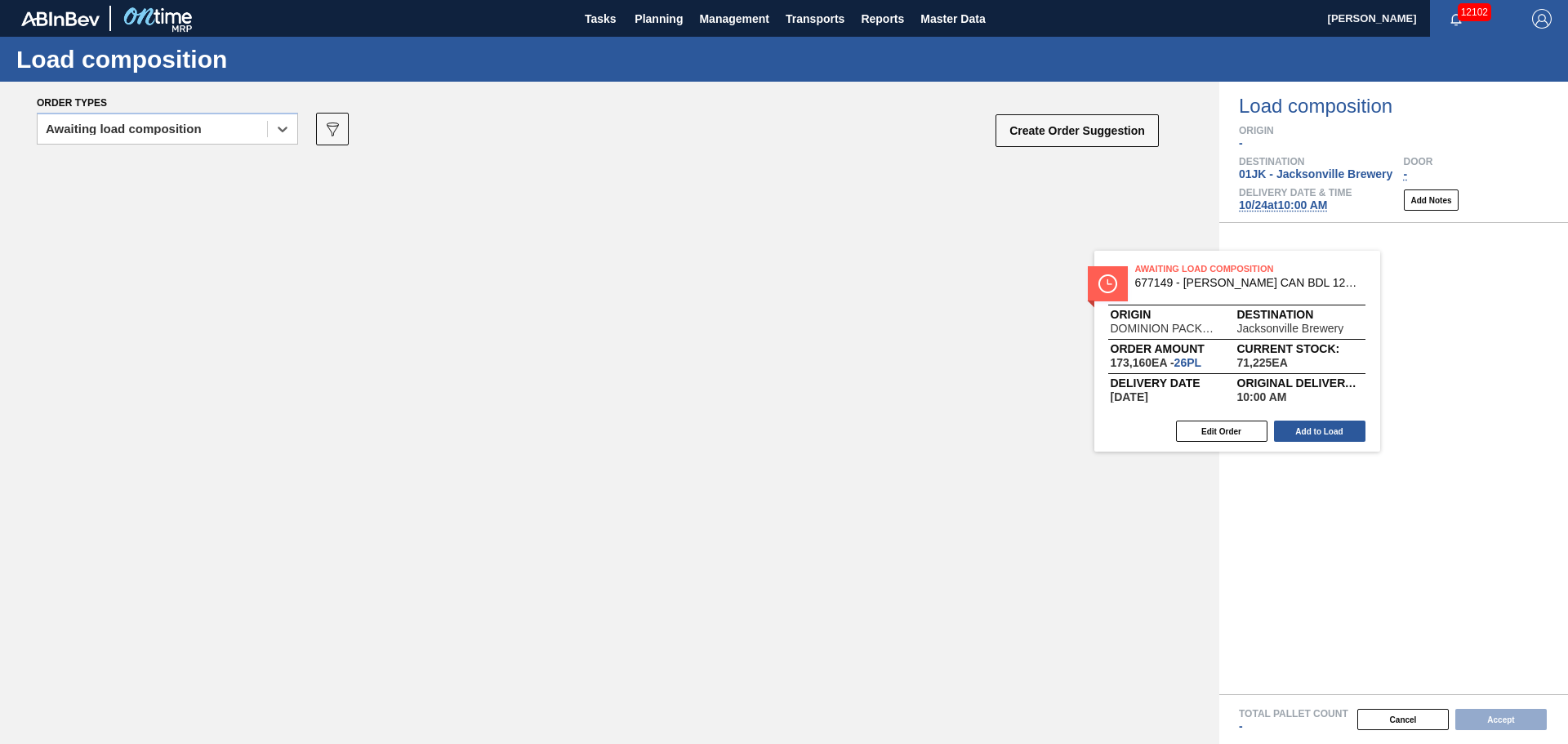
drag, startPoint x: 368, startPoint y: 221, endPoint x: 1335, endPoint y: 317, distance: 971.8
click at [1335, 317] on div "Order types option Awaiting load composition, selected. Select is focused ,type…" at bounding box center [784, 413] width 1568 height 662
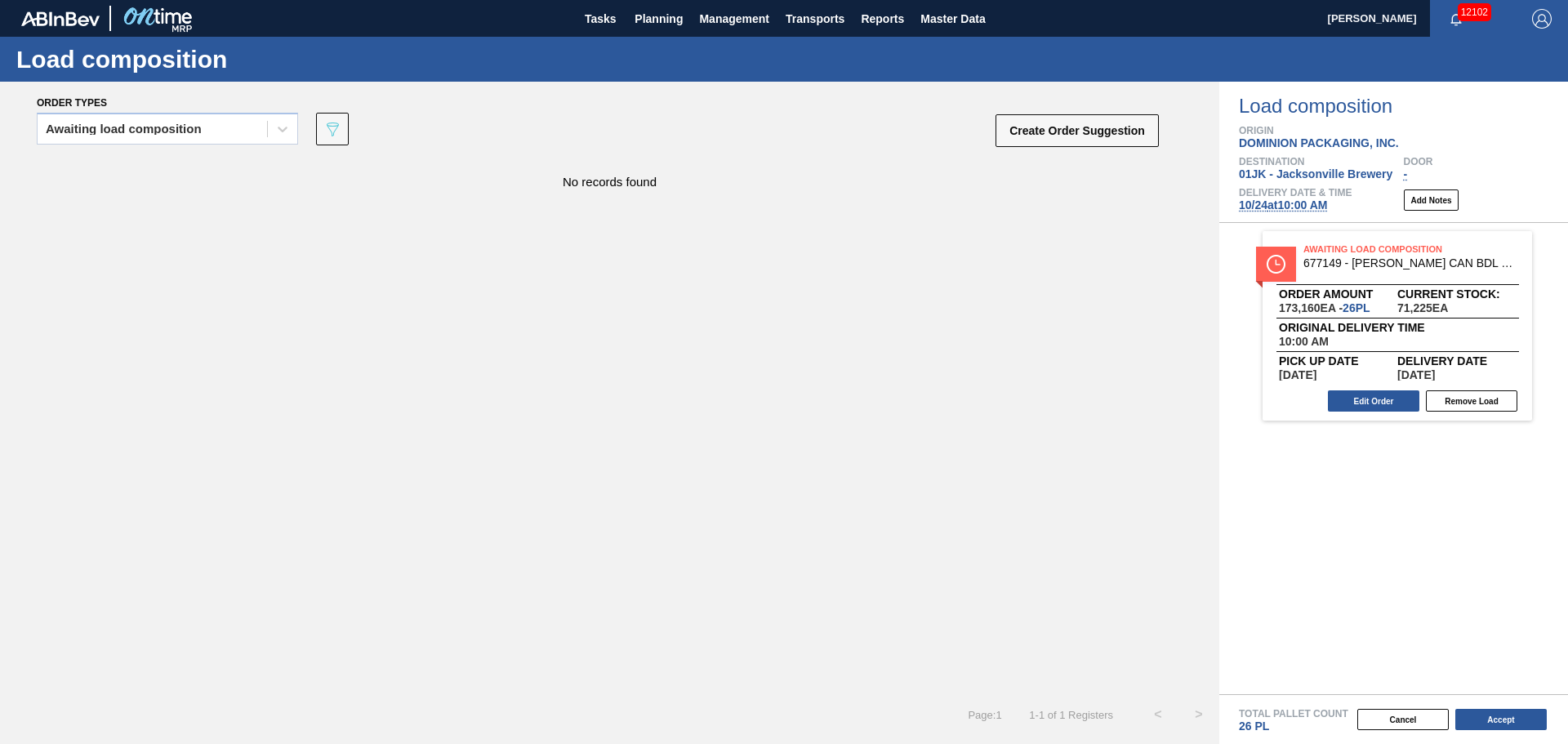
click at [1352, 539] on div "Awaiting Load Composition 677149 - [PERSON_NAME] CAN BDL 12OZ CAN PK 12/12 CAN …" at bounding box center [1394, 458] width 348 height 471
click at [1382, 410] on button "Edit Order" at bounding box center [1373, 401] width 91 height 21
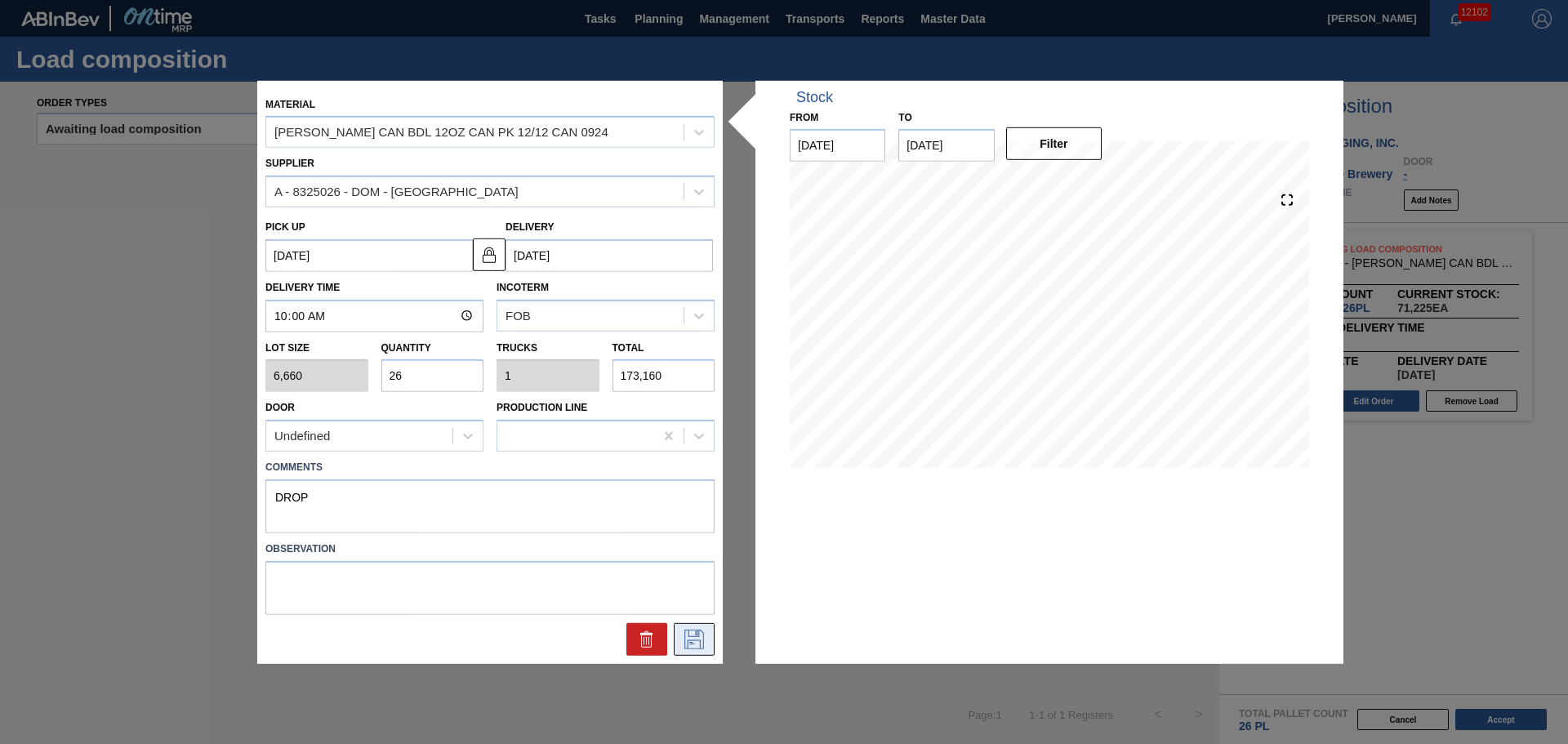
click at [693, 627] on button at bounding box center [694, 639] width 41 height 33
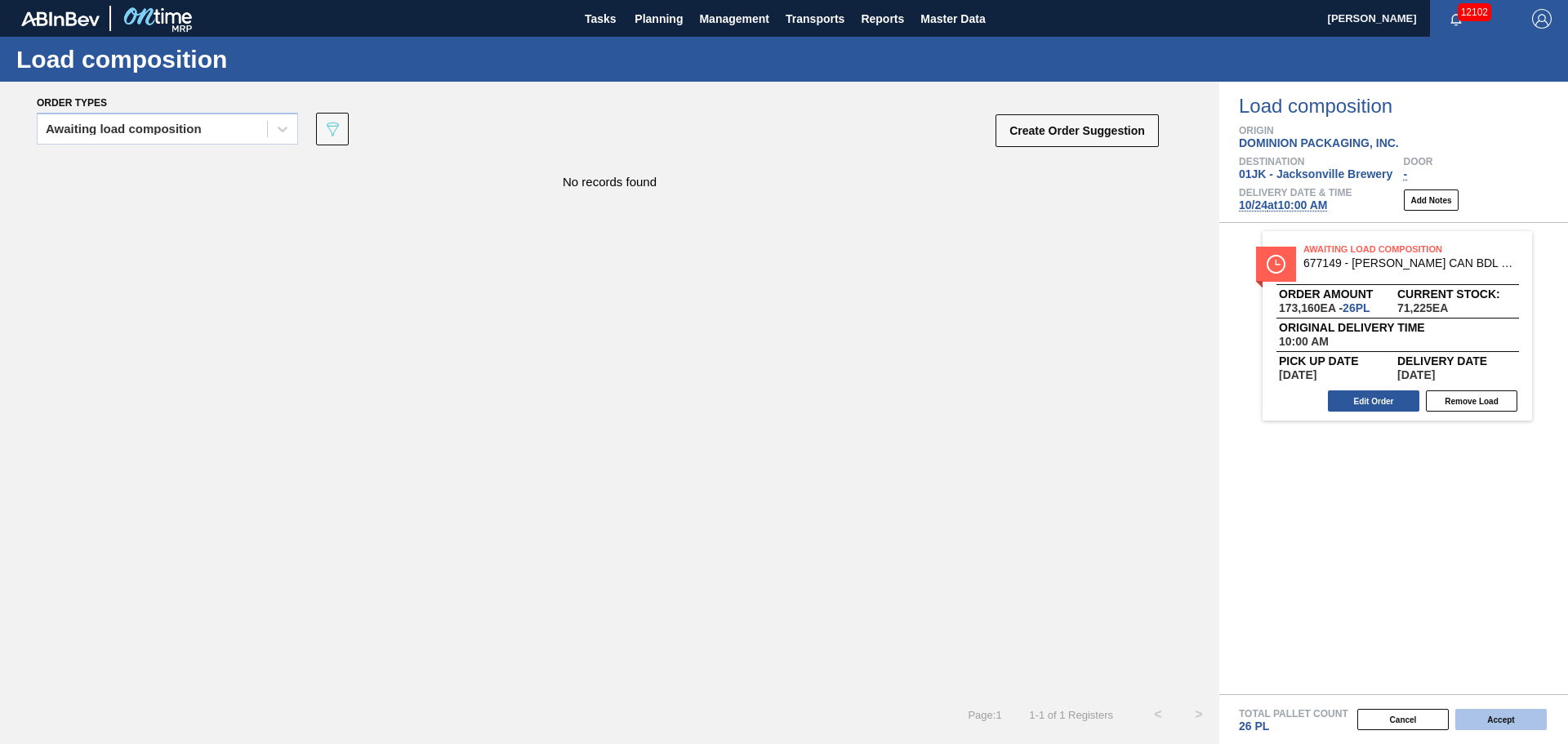
click at [1476, 719] on button "Accept" at bounding box center [1501, 719] width 91 height 21
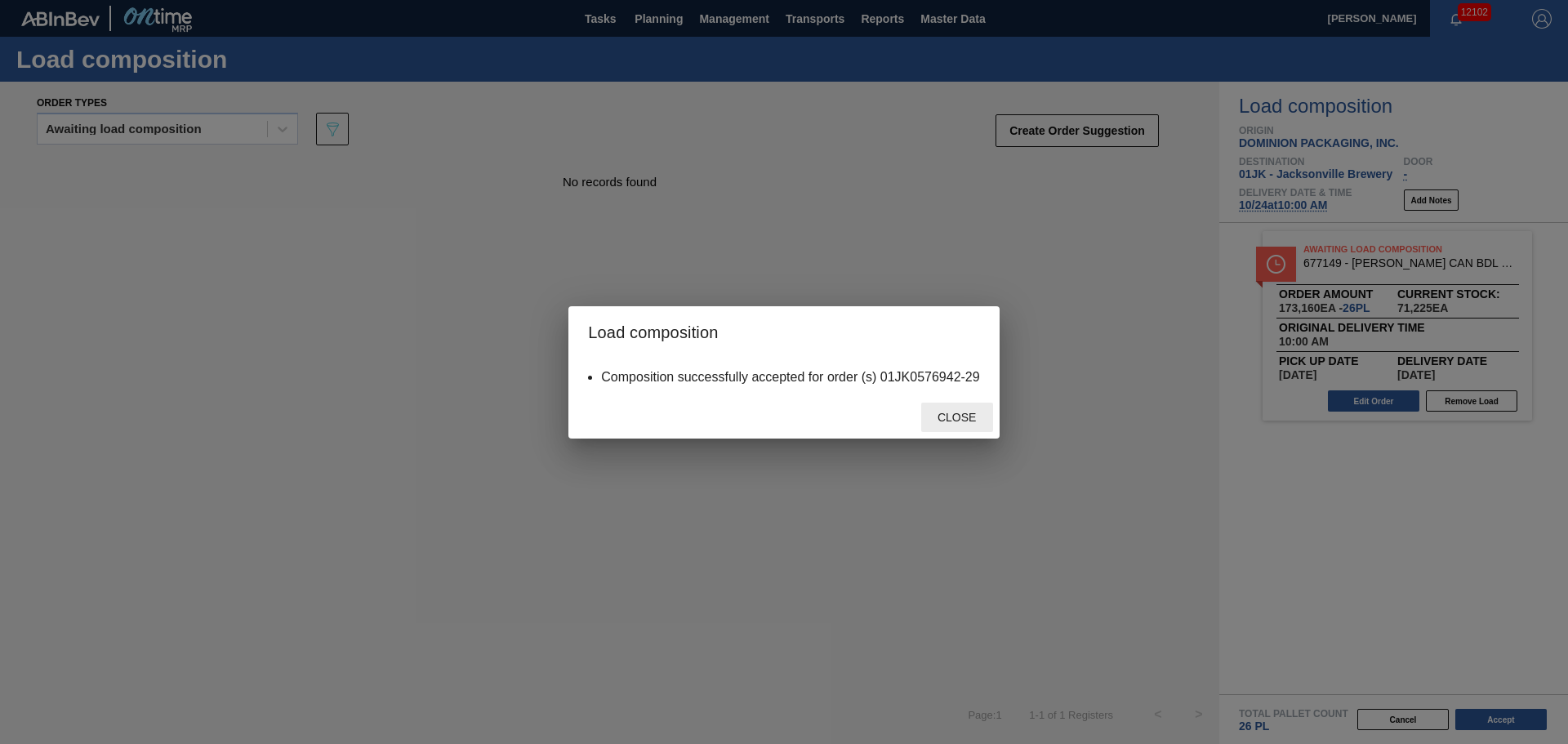
click at [952, 409] on div "Close" at bounding box center [957, 418] width 72 height 30
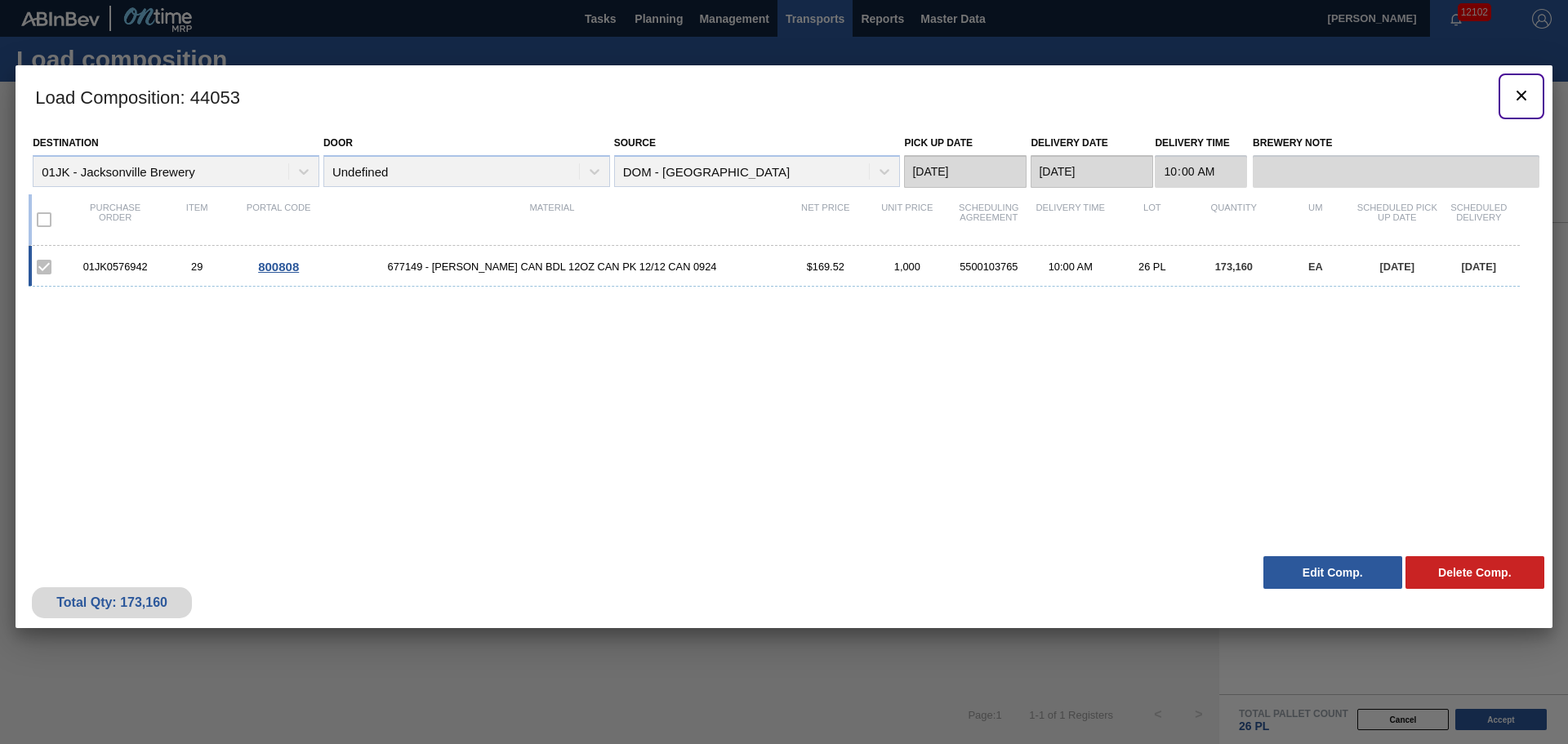
click at [1516, 97] on icon "botão de ícone" at bounding box center [1521, 95] width 19 height 19
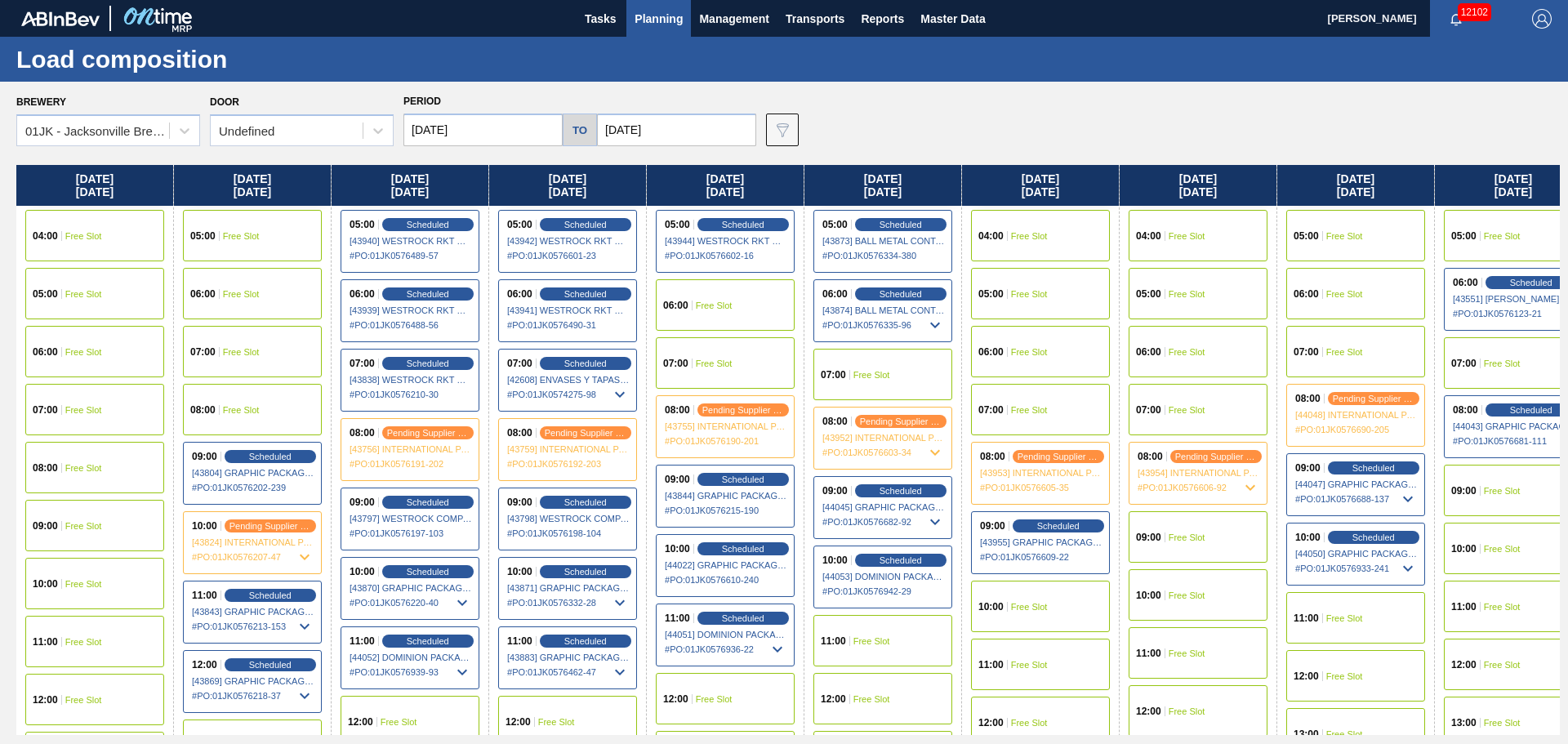
scroll to position [245, 0]
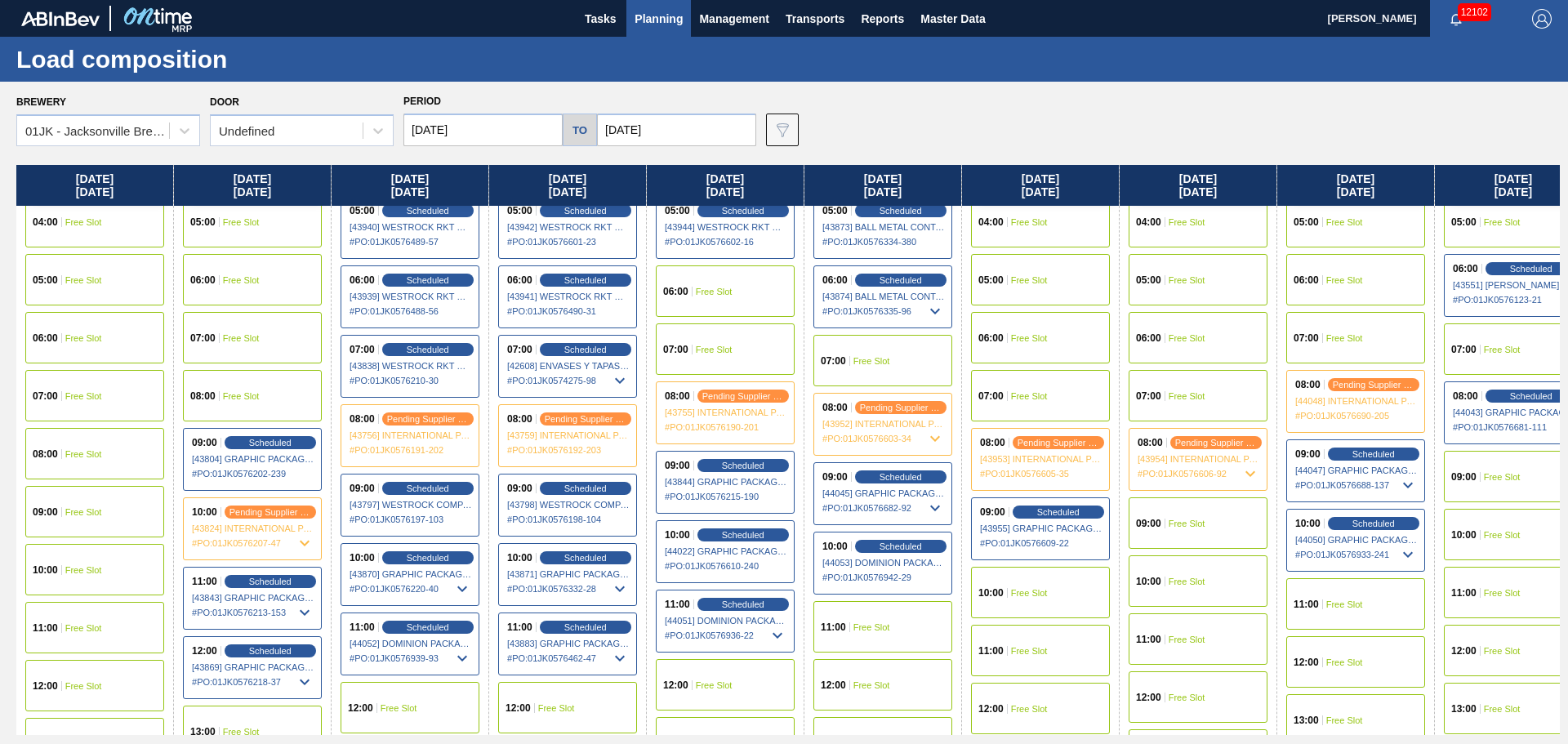
click at [851, 611] on div "11:00 Free Slot" at bounding box center [883, 626] width 139 height 52
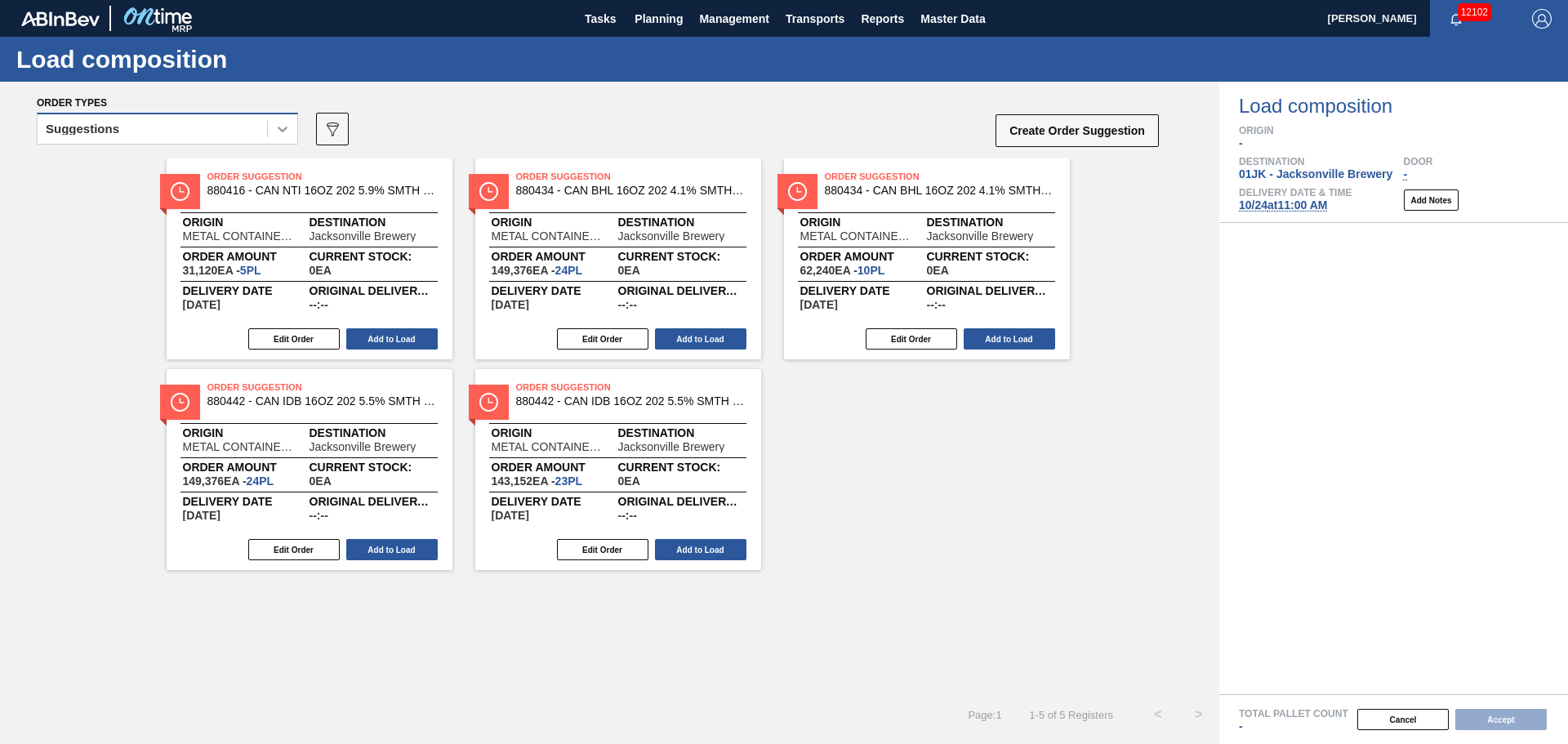
click at [272, 130] on div at bounding box center [282, 129] width 30 height 30
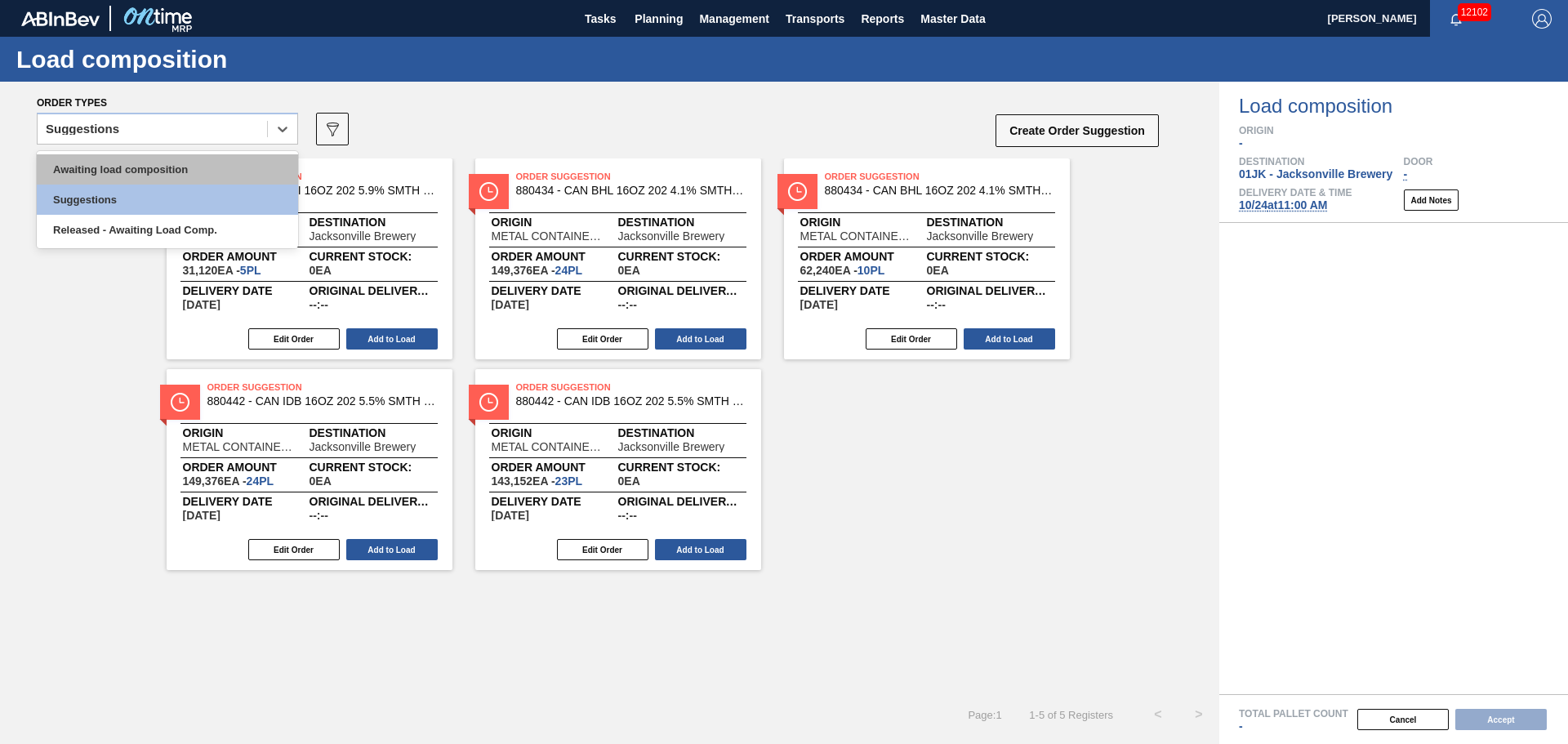
click at [232, 172] on div "Awaiting load composition" at bounding box center [167, 169] width 261 height 30
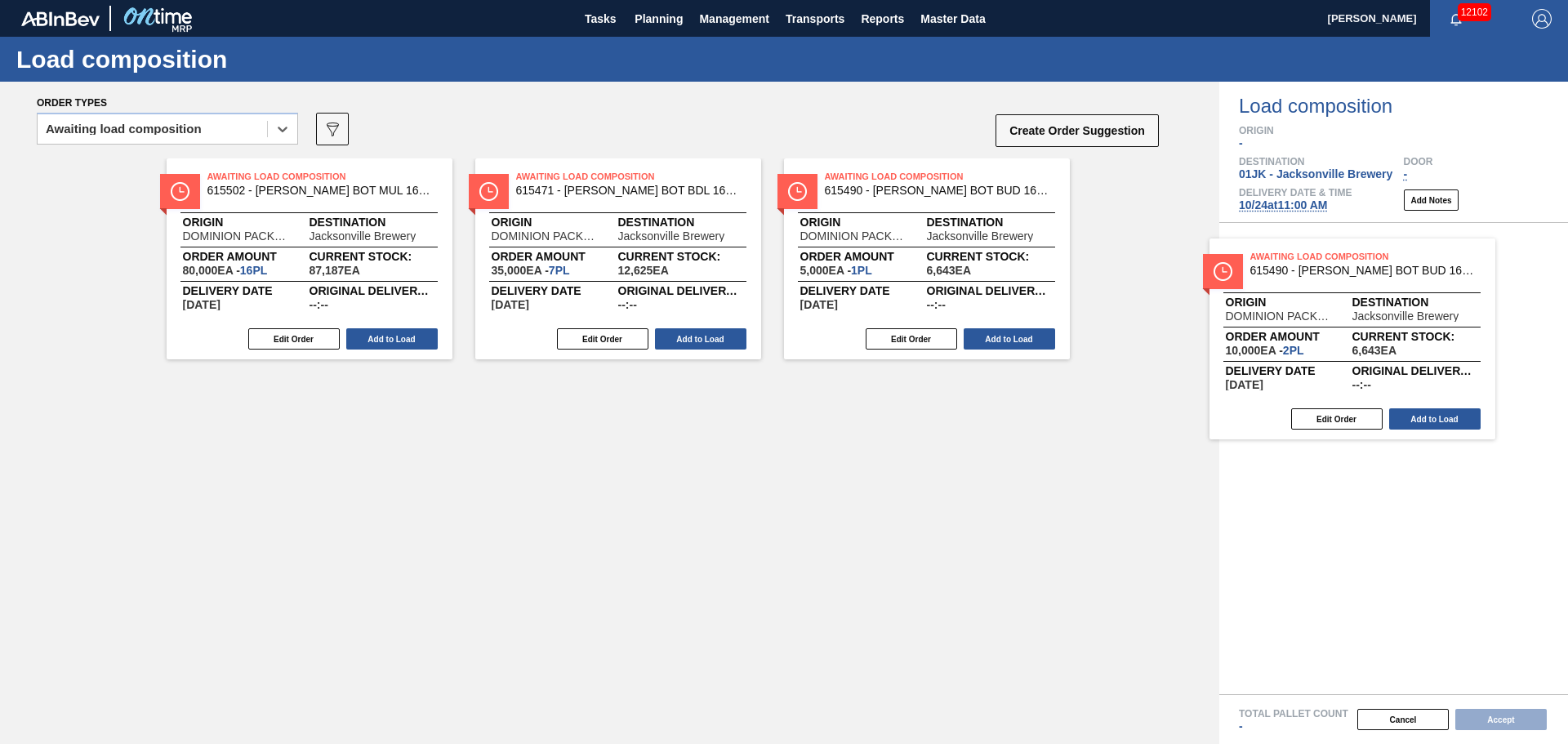
drag, startPoint x: 668, startPoint y: 193, endPoint x: 1411, endPoint y: 272, distance: 747.2
click at [1411, 272] on div "Order types option Awaiting load composition, selected. Select is focused ,type…" at bounding box center [784, 413] width 1568 height 662
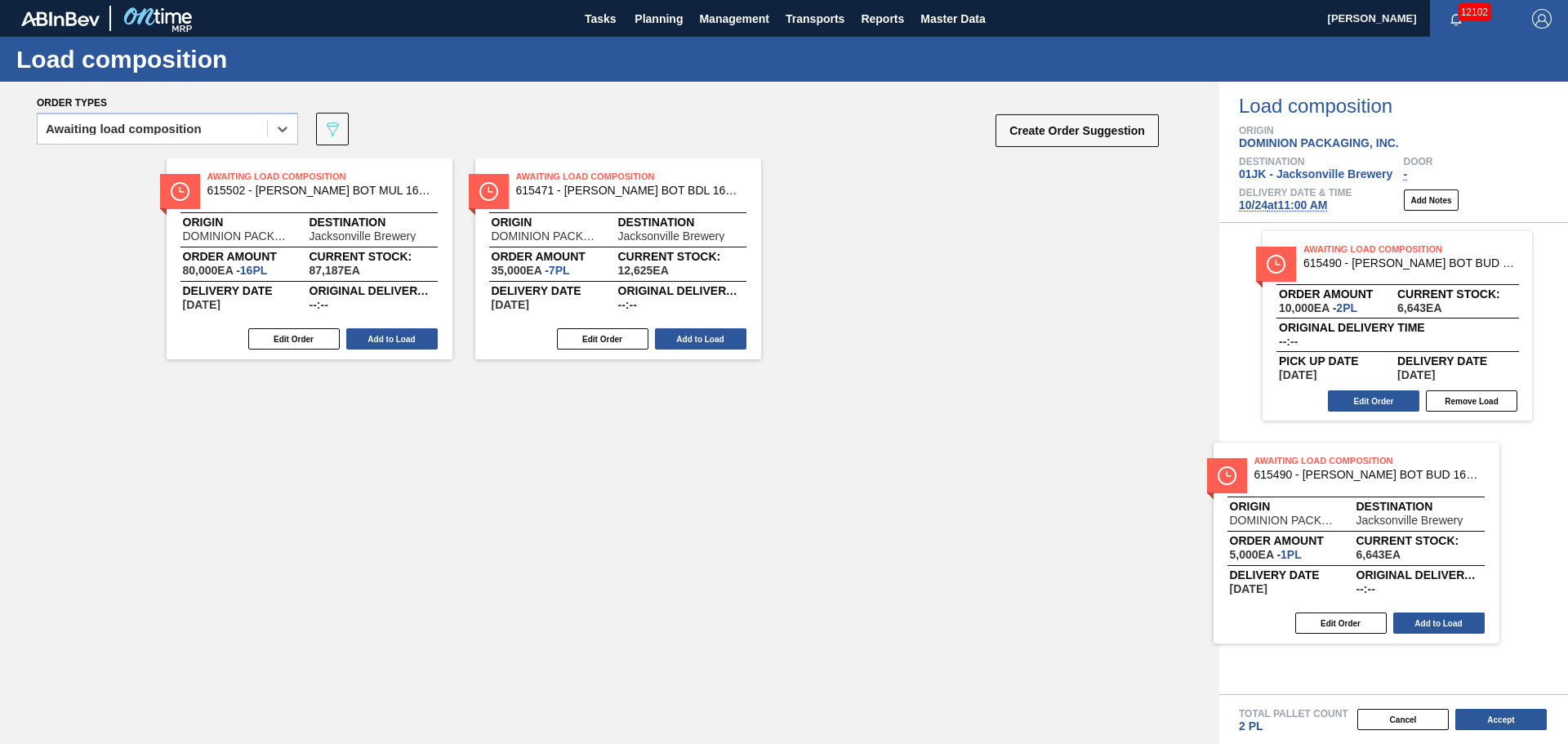
drag, startPoint x: 924, startPoint y: 211, endPoint x: 1362, endPoint y: 501, distance: 525.3
click at [1362, 501] on div "Order types option Awaiting load composition, selected. Select is focused ,type…" at bounding box center [784, 413] width 1568 height 662
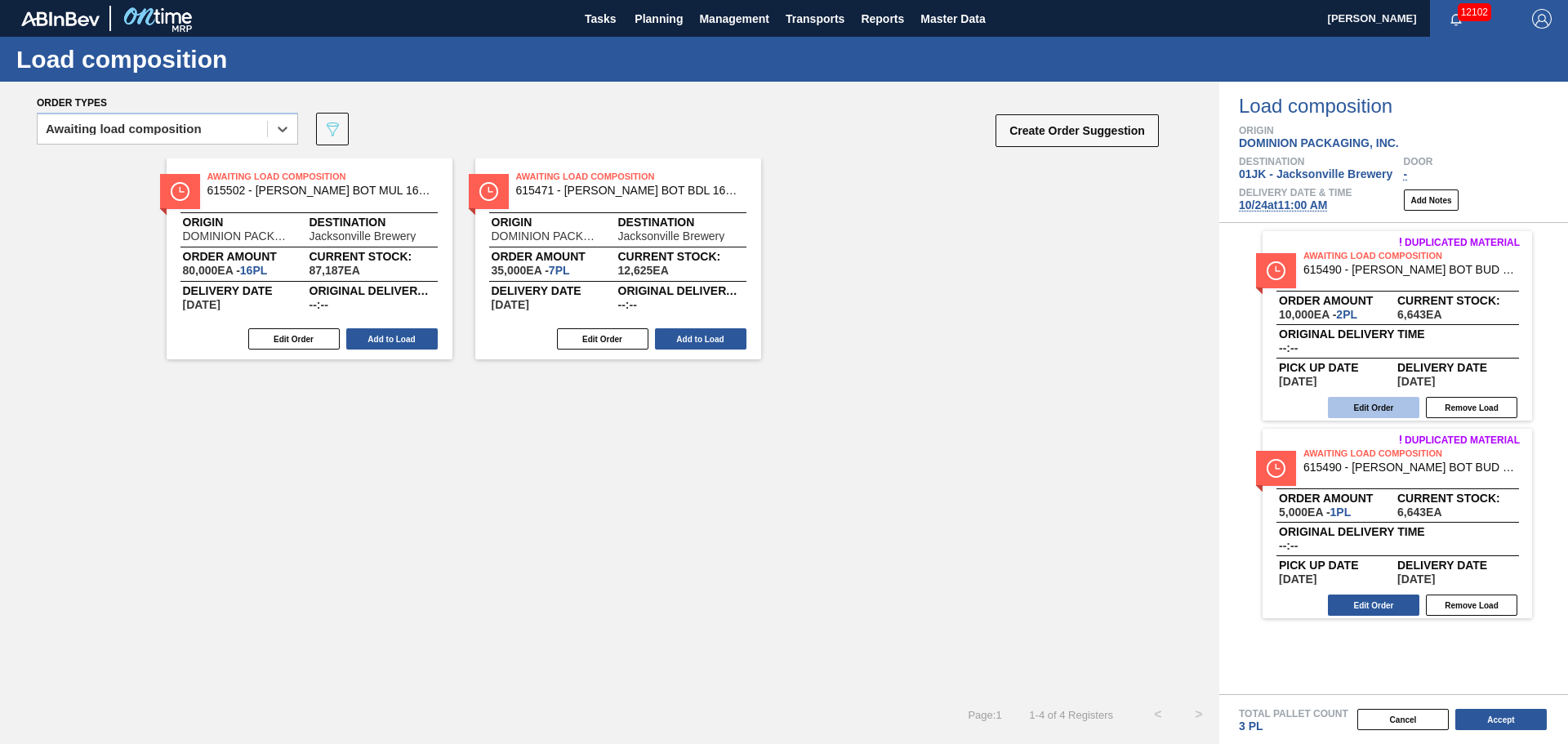
click at [1366, 403] on button "Edit Order" at bounding box center [1373, 407] width 91 height 21
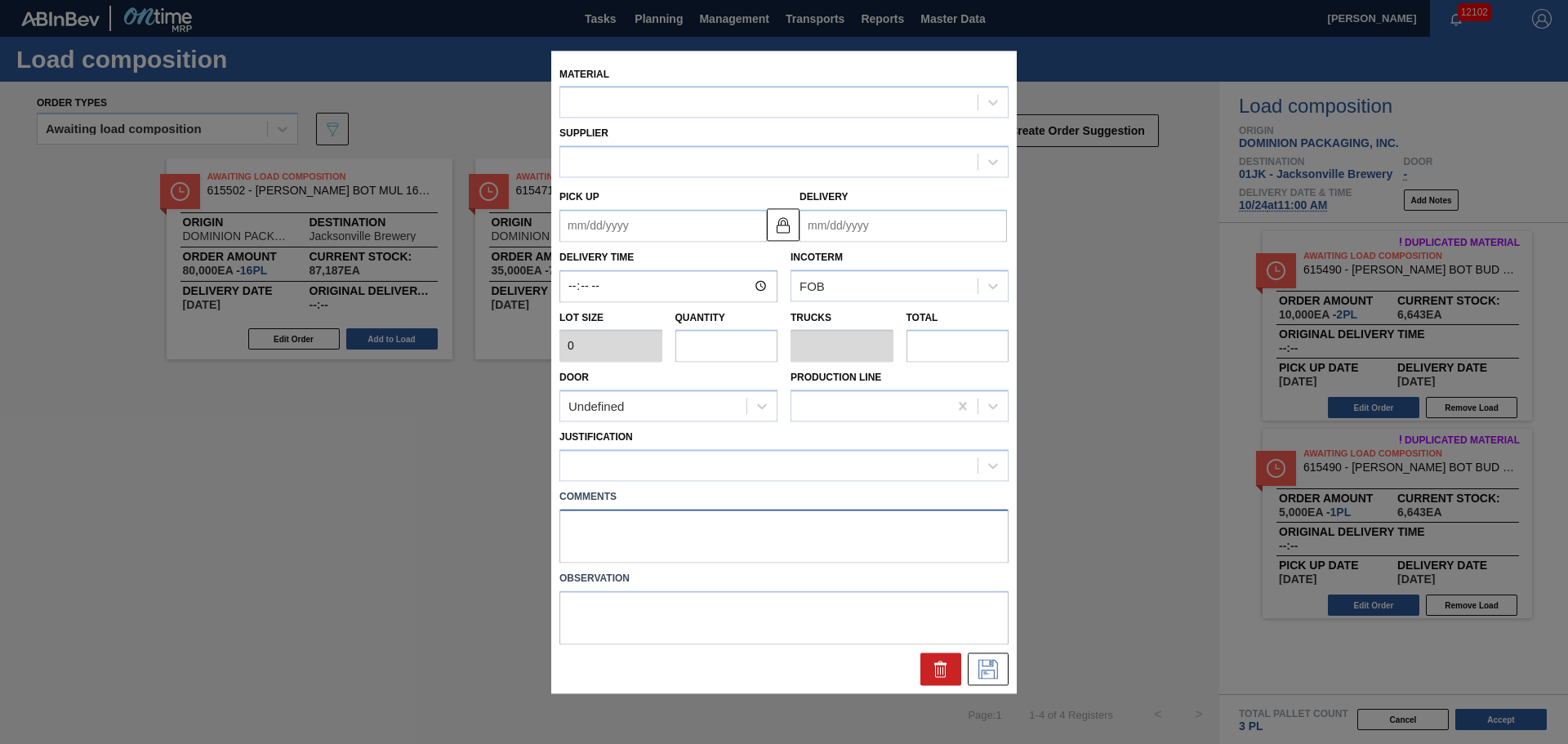
click at [589, 540] on textarea at bounding box center [783, 536] width 449 height 54
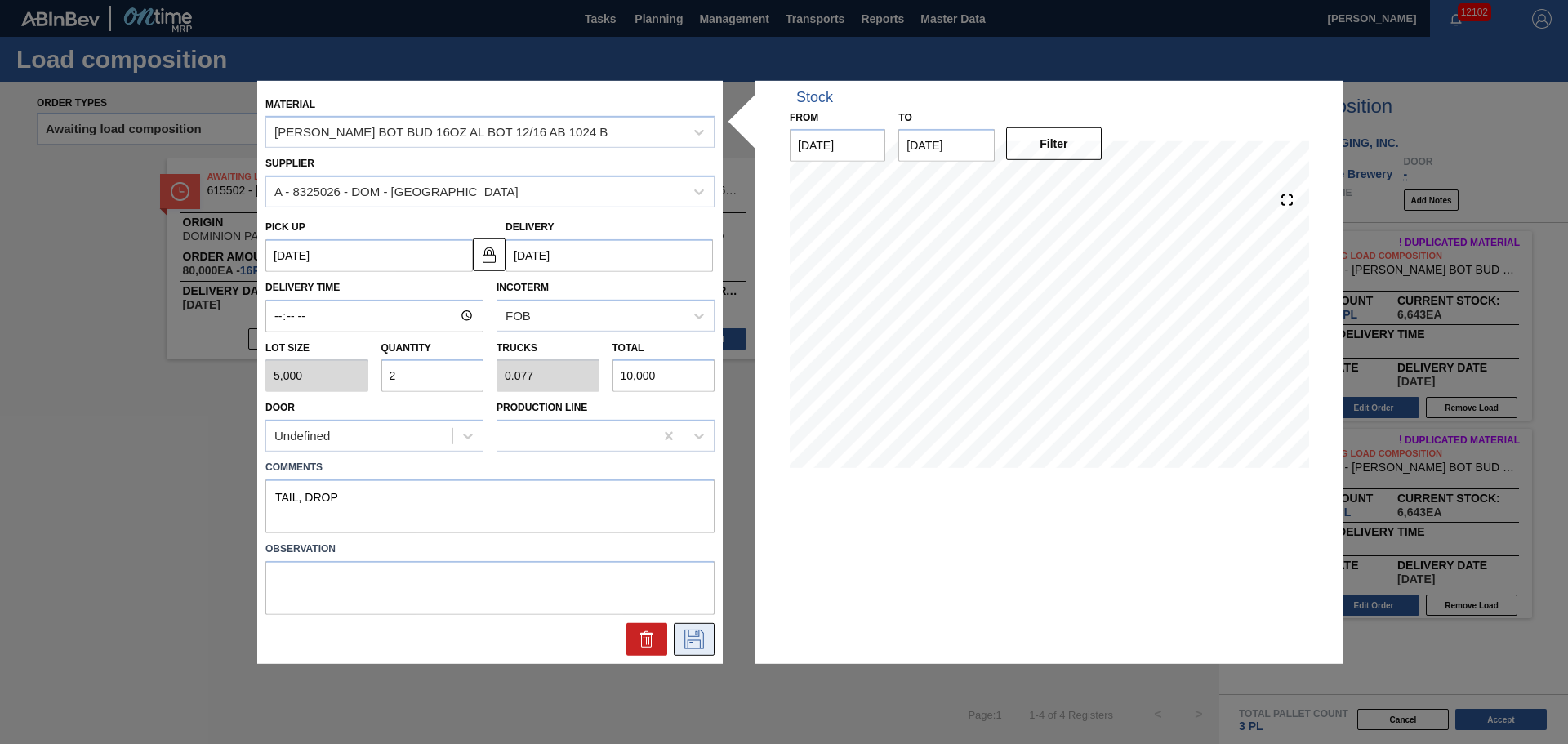
click at [705, 636] on icon at bounding box center [694, 638] width 26 height 19
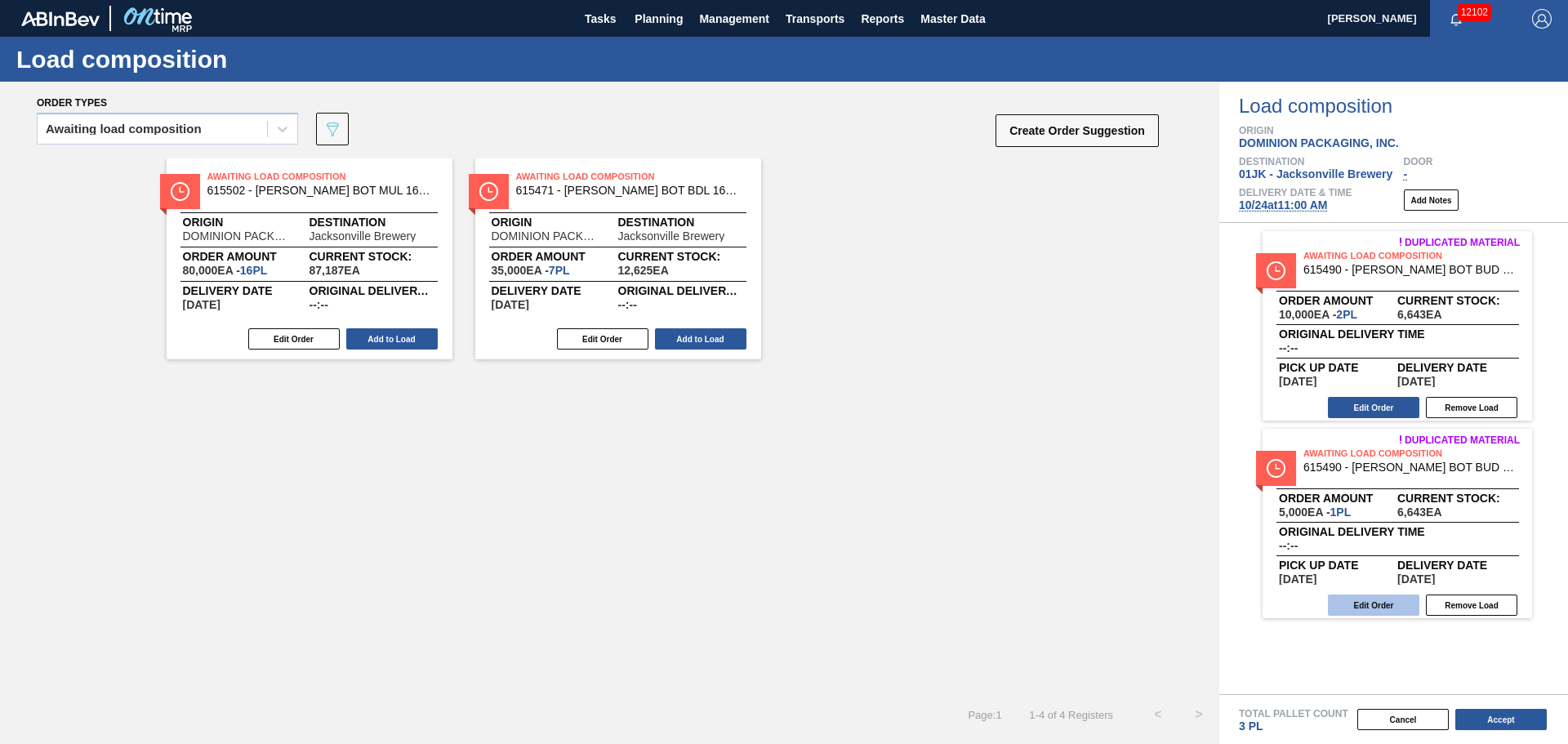
click at [1357, 612] on button "Edit Order" at bounding box center [1373, 604] width 91 height 21
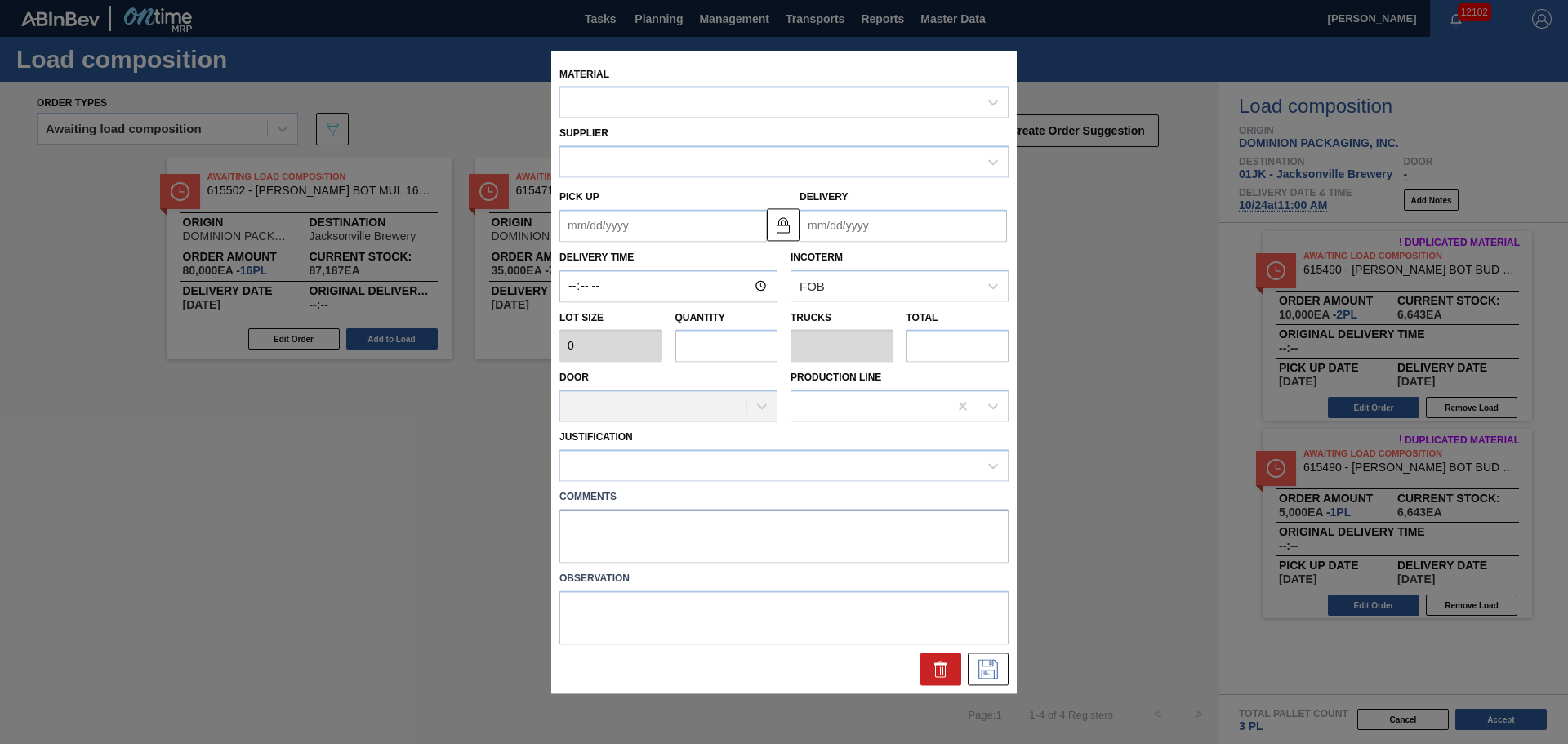
click at [749, 546] on textarea at bounding box center [783, 536] width 449 height 54
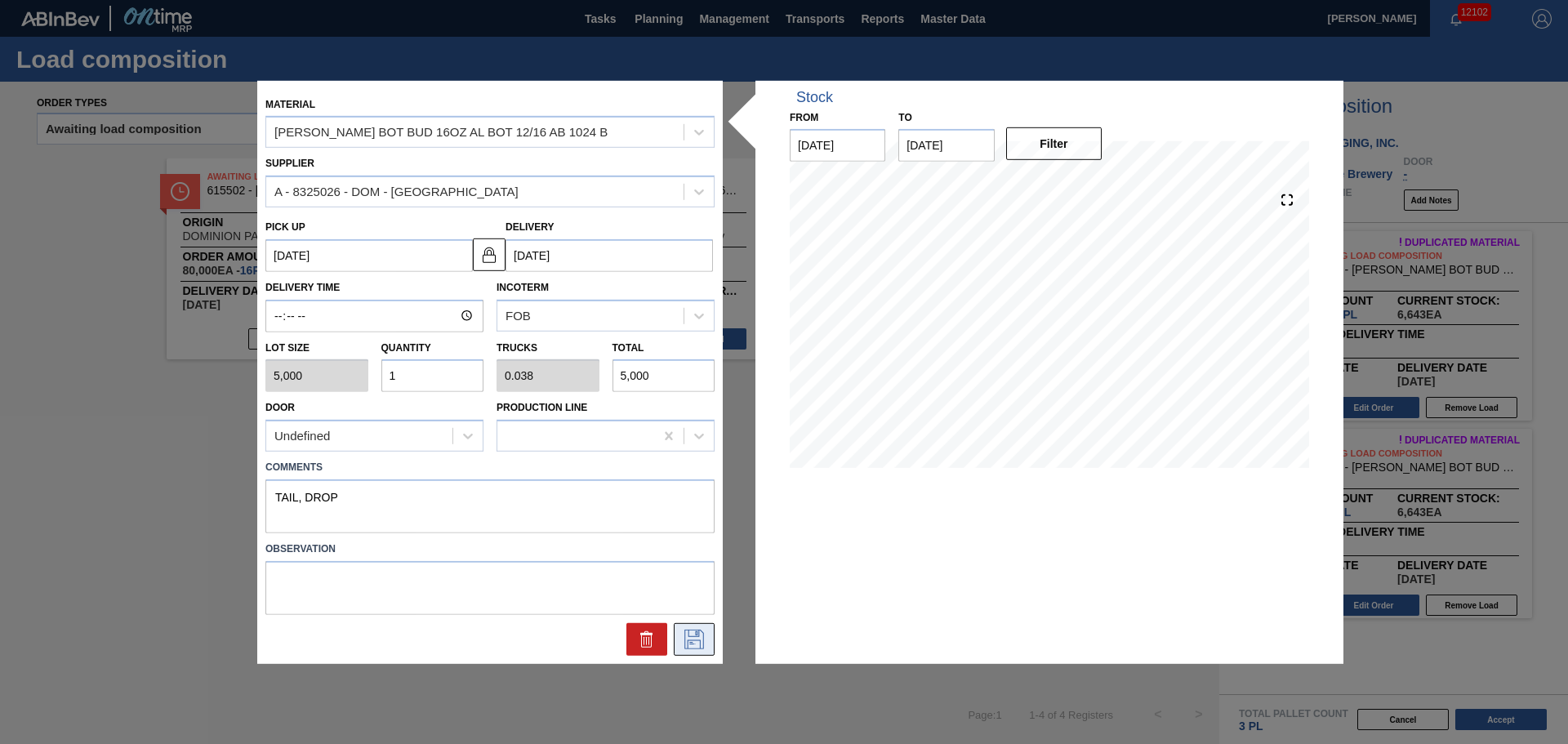
click at [694, 636] on icon at bounding box center [694, 638] width 19 height 19
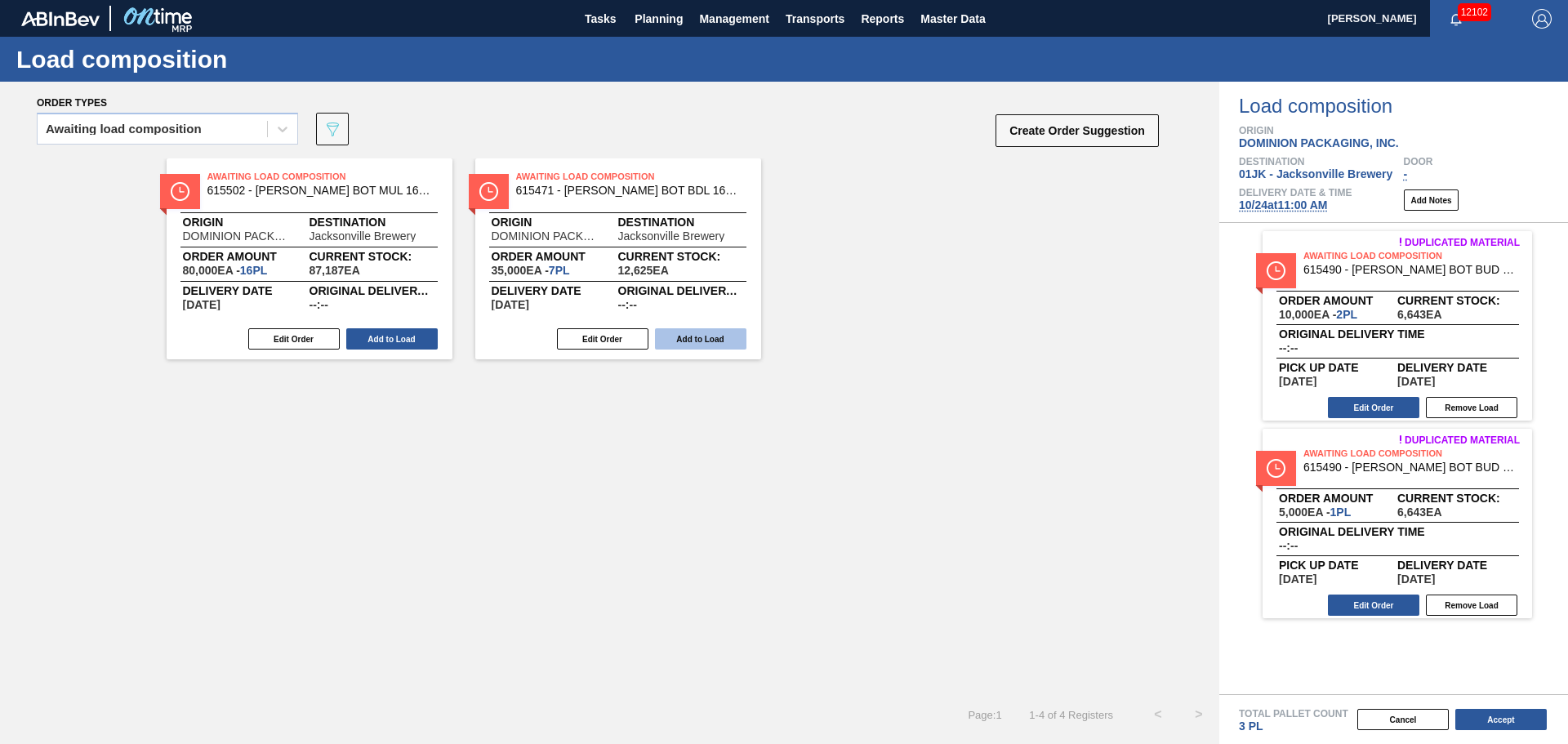
click at [669, 340] on button "Add to Load" at bounding box center [700, 338] width 91 height 21
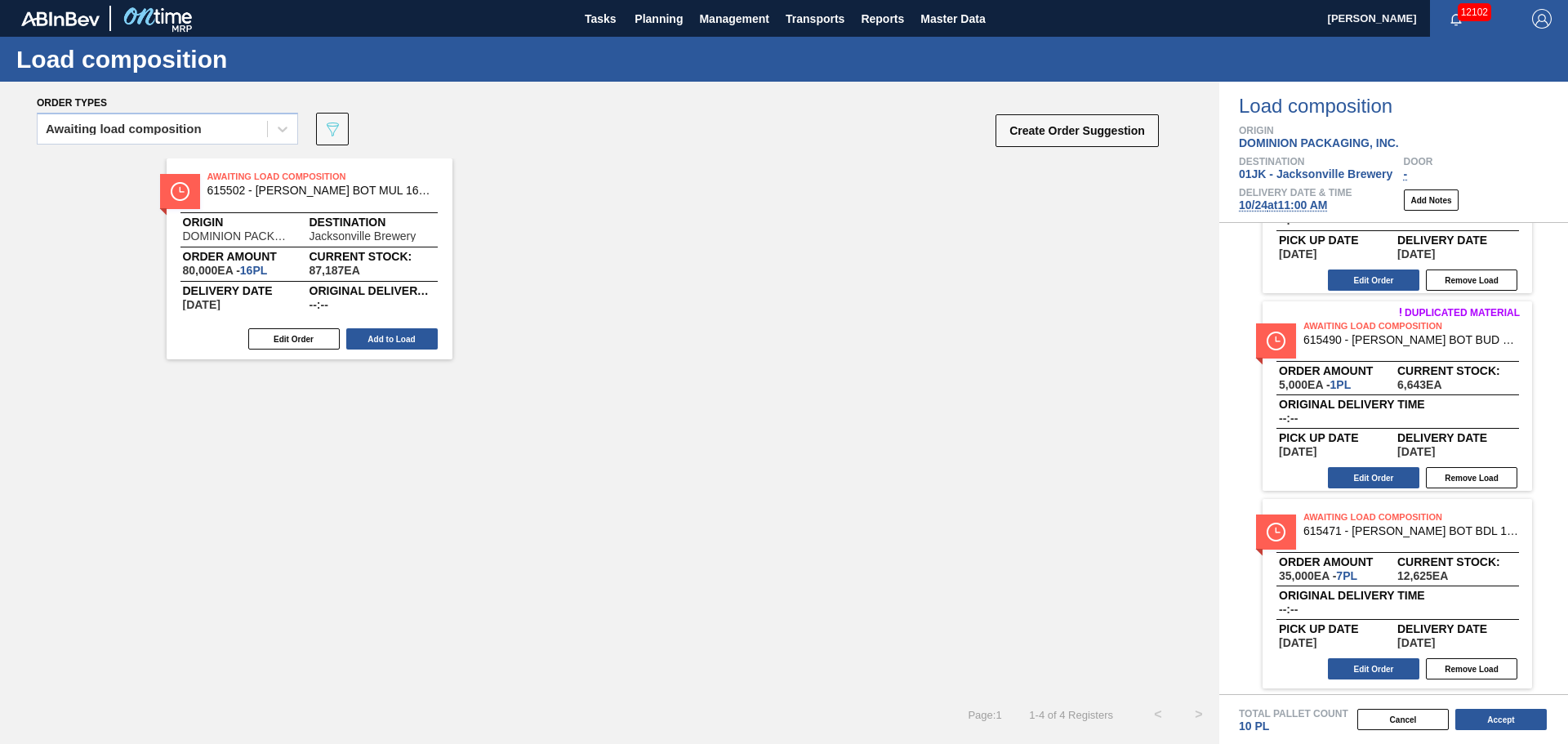
scroll to position [130, 0]
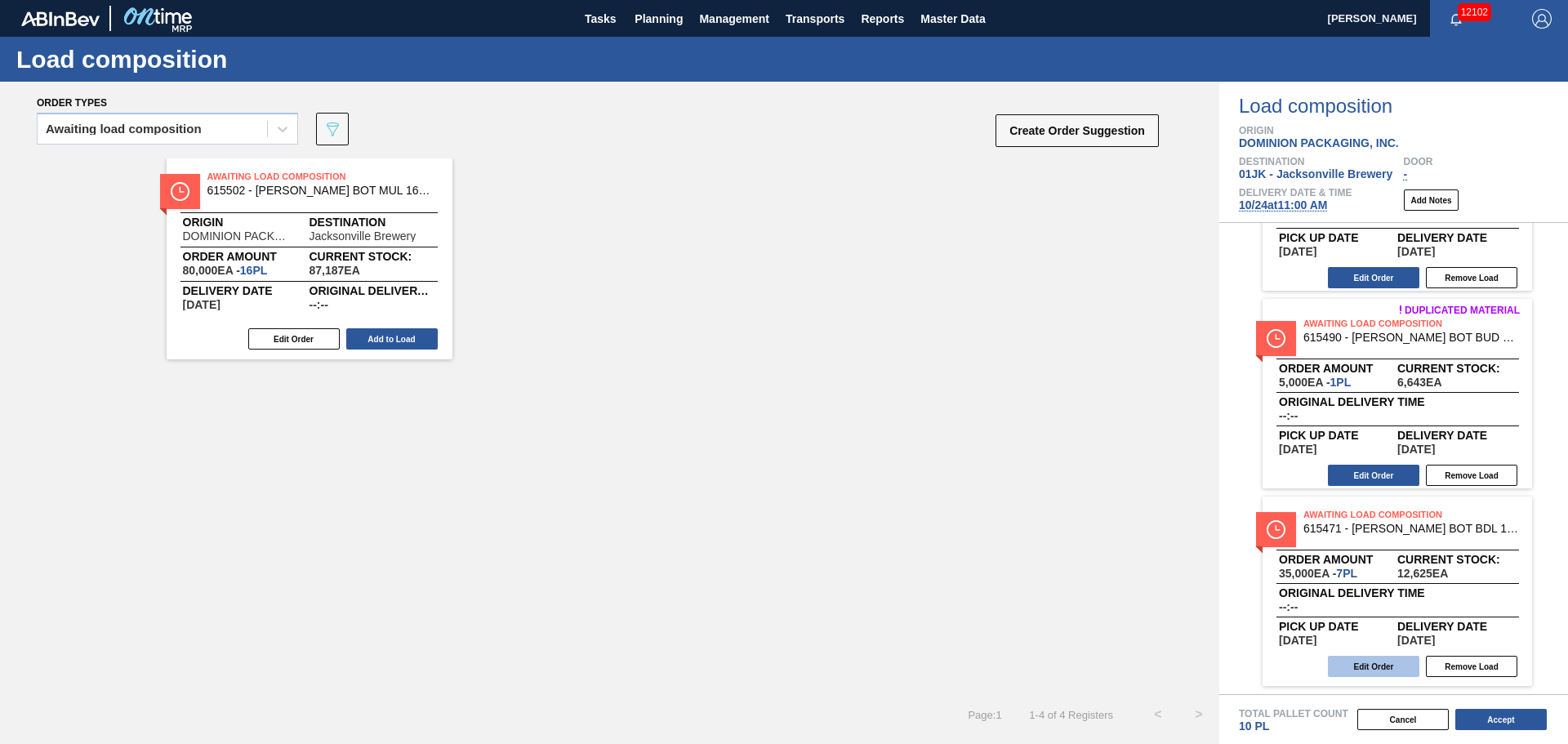
click at [1379, 656] on button "Edit Order" at bounding box center [1373, 665] width 91 height 21
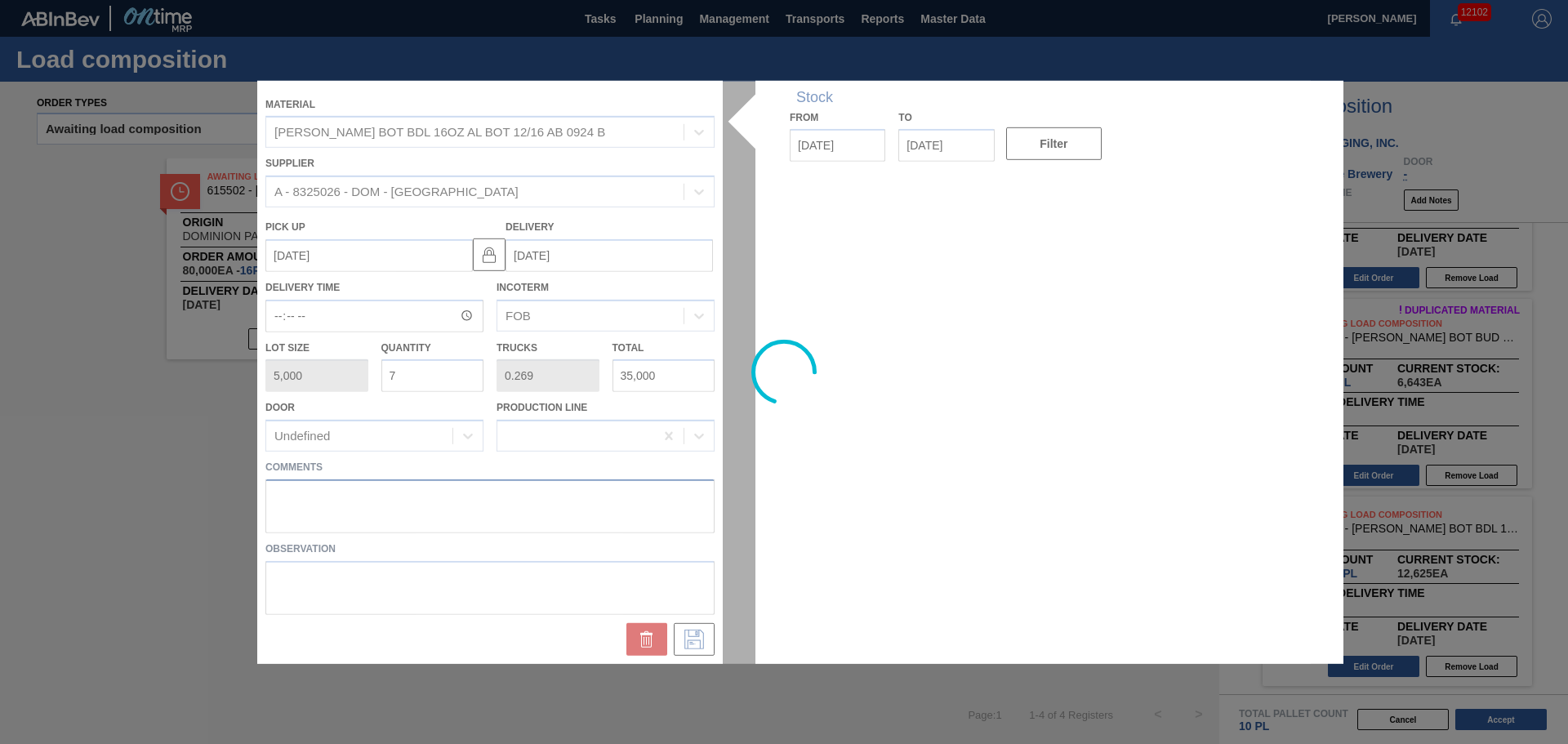
click at [421, 488] on textarea at bounding box center [490, 506] width 449 height 54
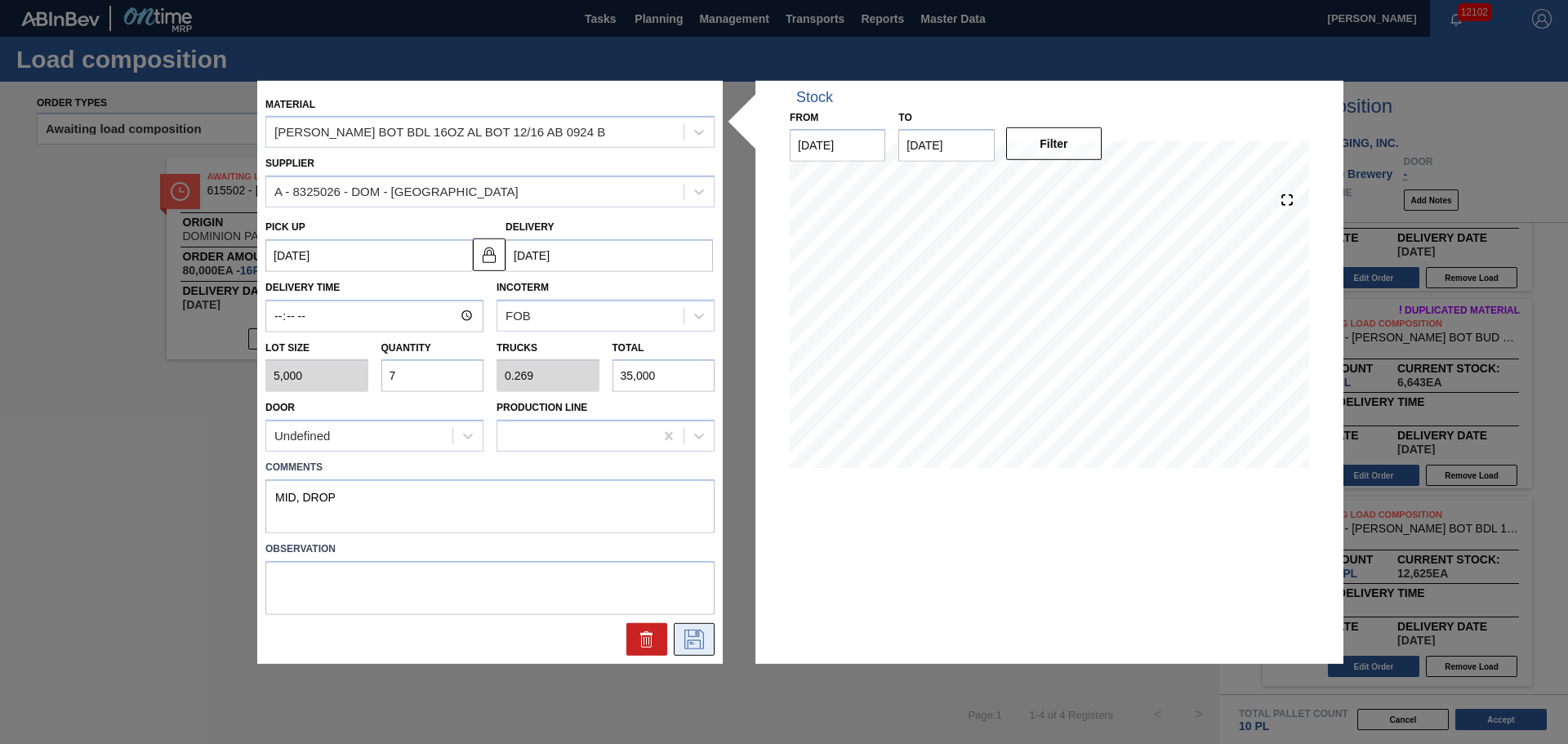
click at [693, 645] on icon at bounding box center [694, 638] width 26 height 19
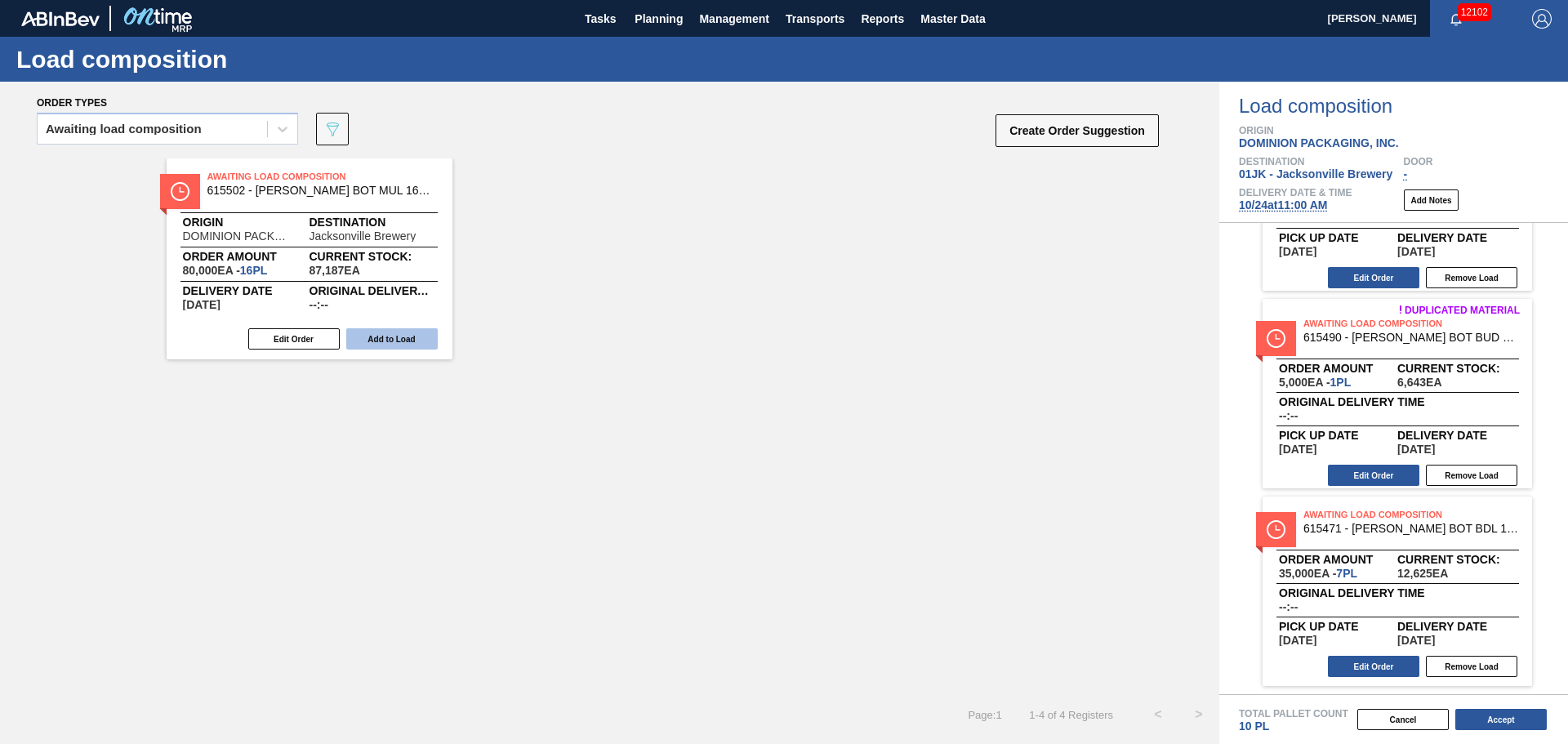
click at [423, 343] on button "Add to Load" at bounding box center [392, 338] width 91 height 21
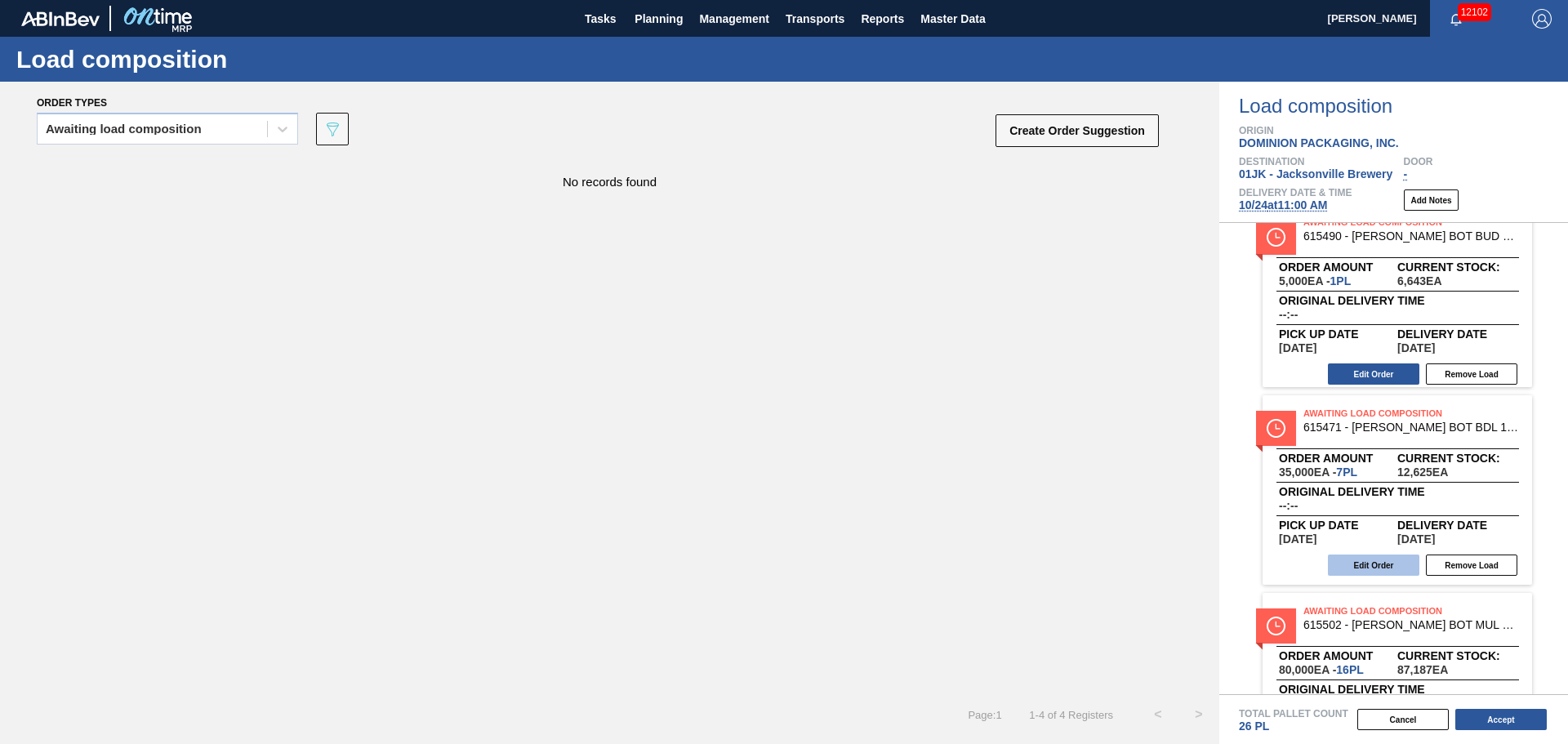
scroll to position [327, 0]
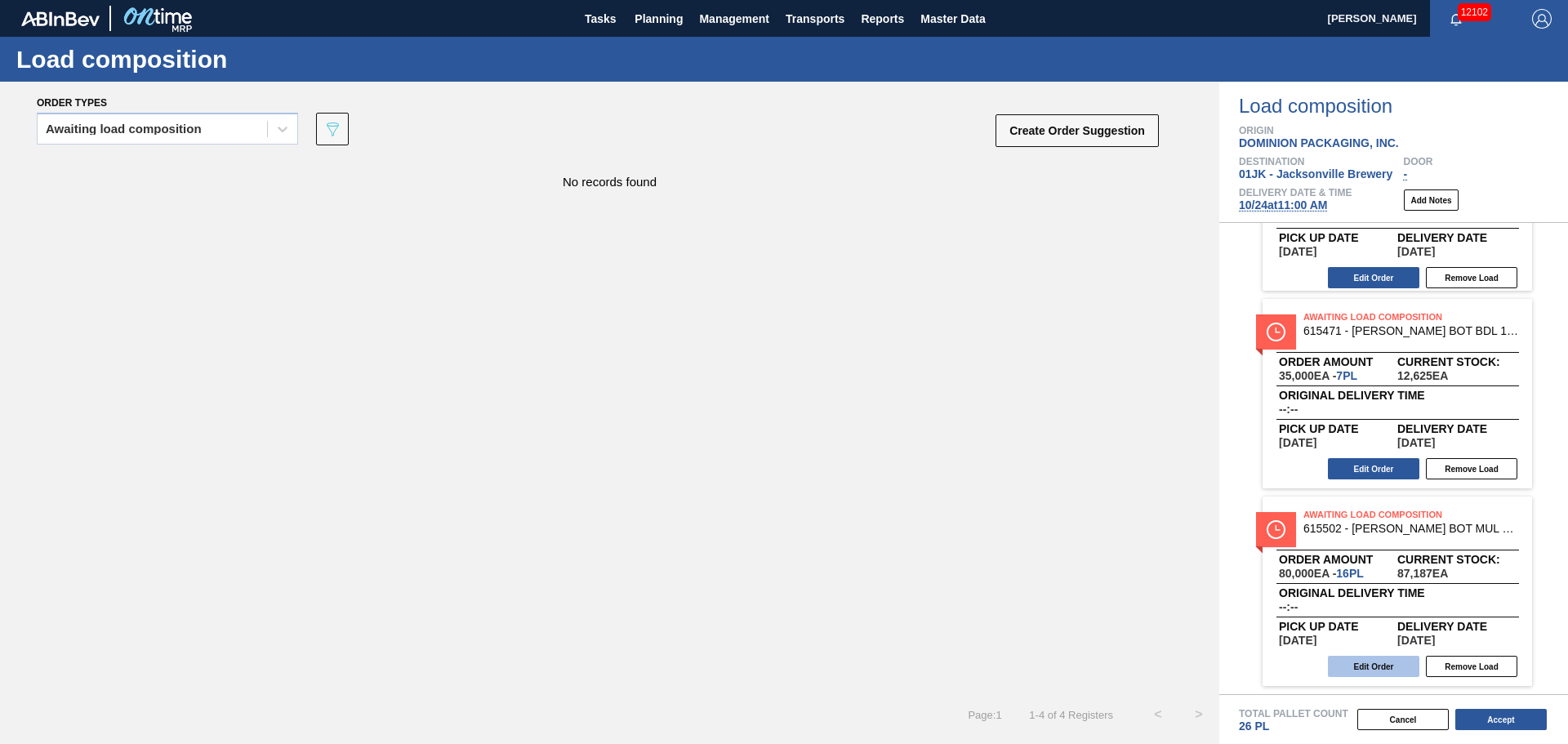
click at [1372, 671] on button "Edit Order" at bounding box center [1373, 665] width 91 height 21
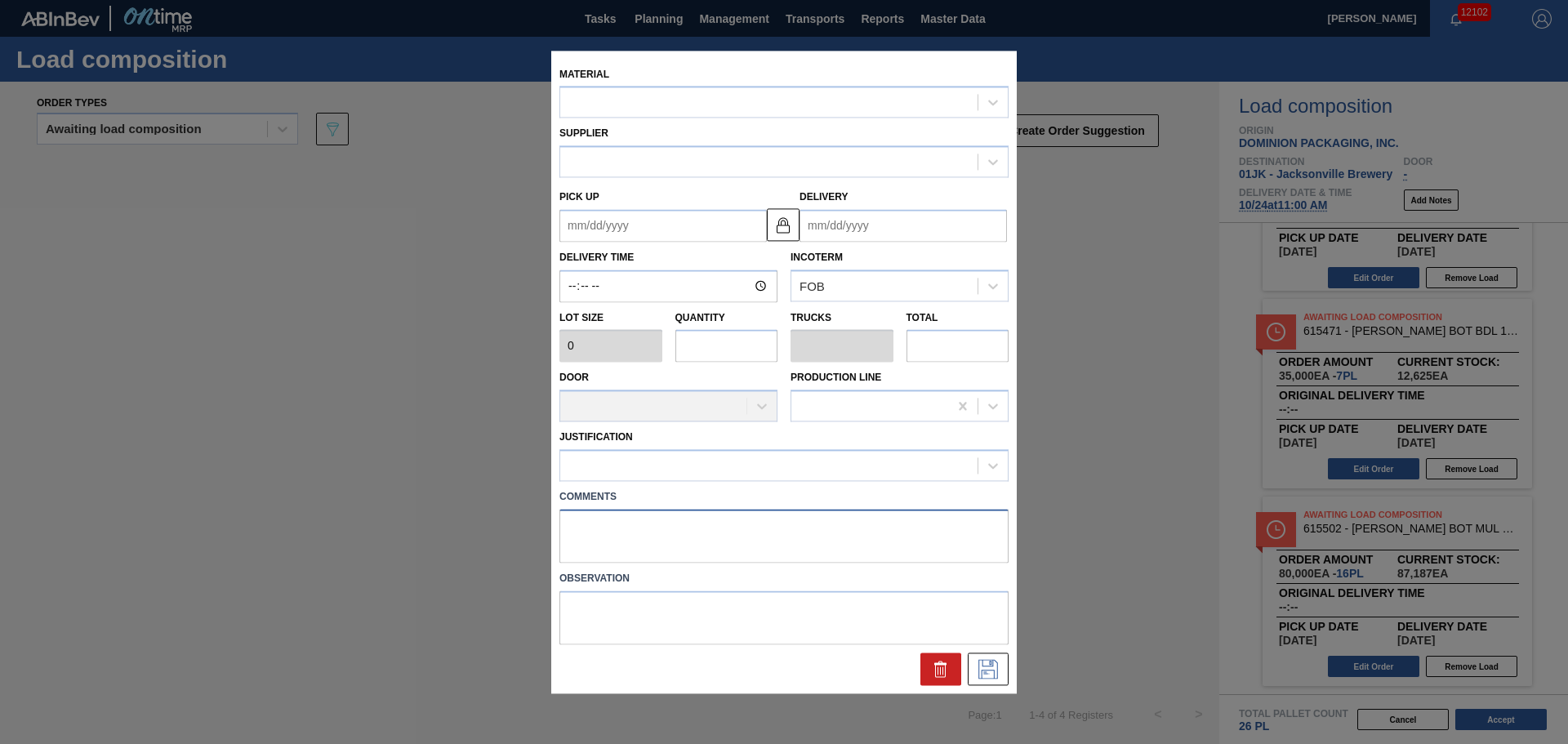
click at [814, 518] on textarea at bounding box center [783, 536] width 449 height 54
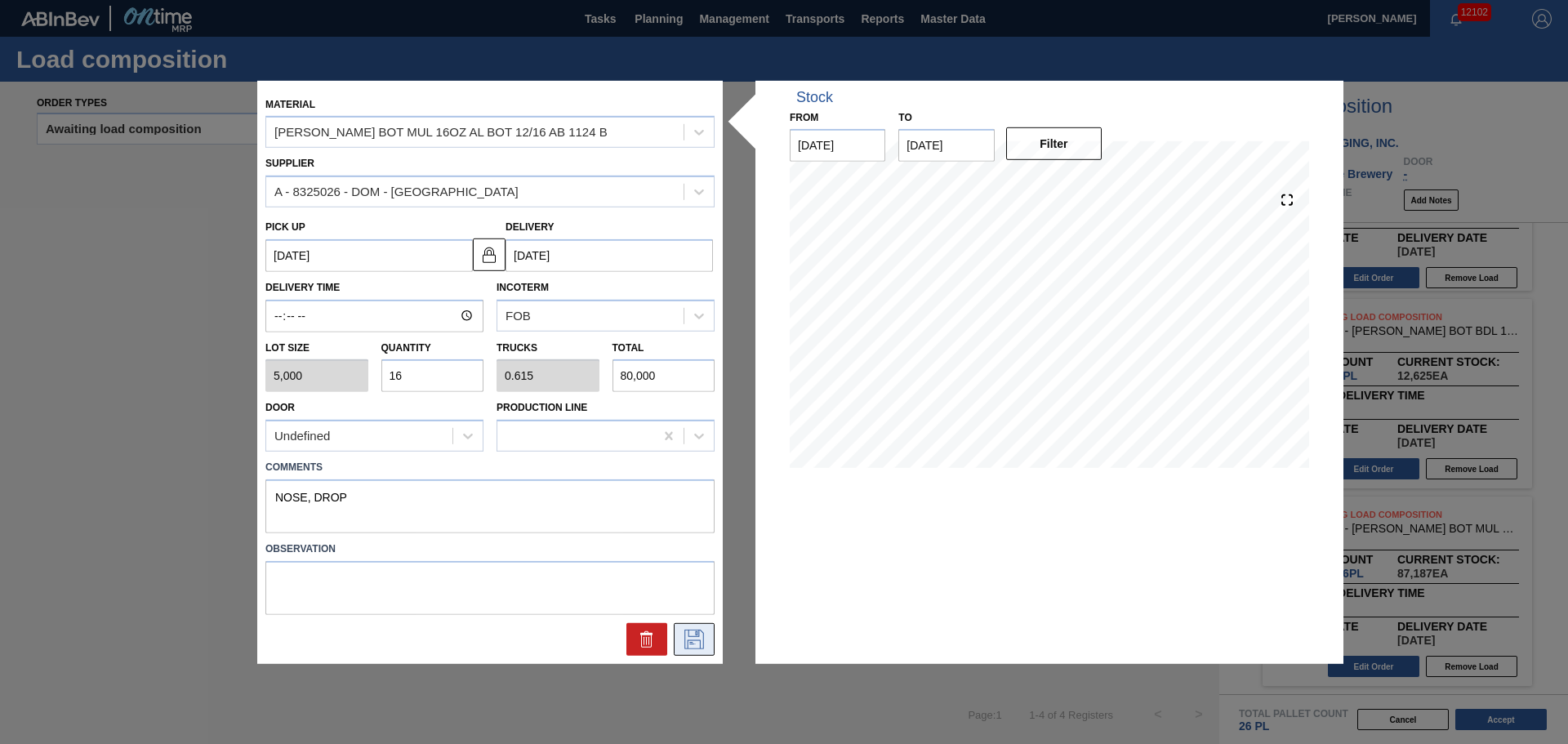
click at [677, 637] on button at bounding box center [694, 639] width 41 height 33
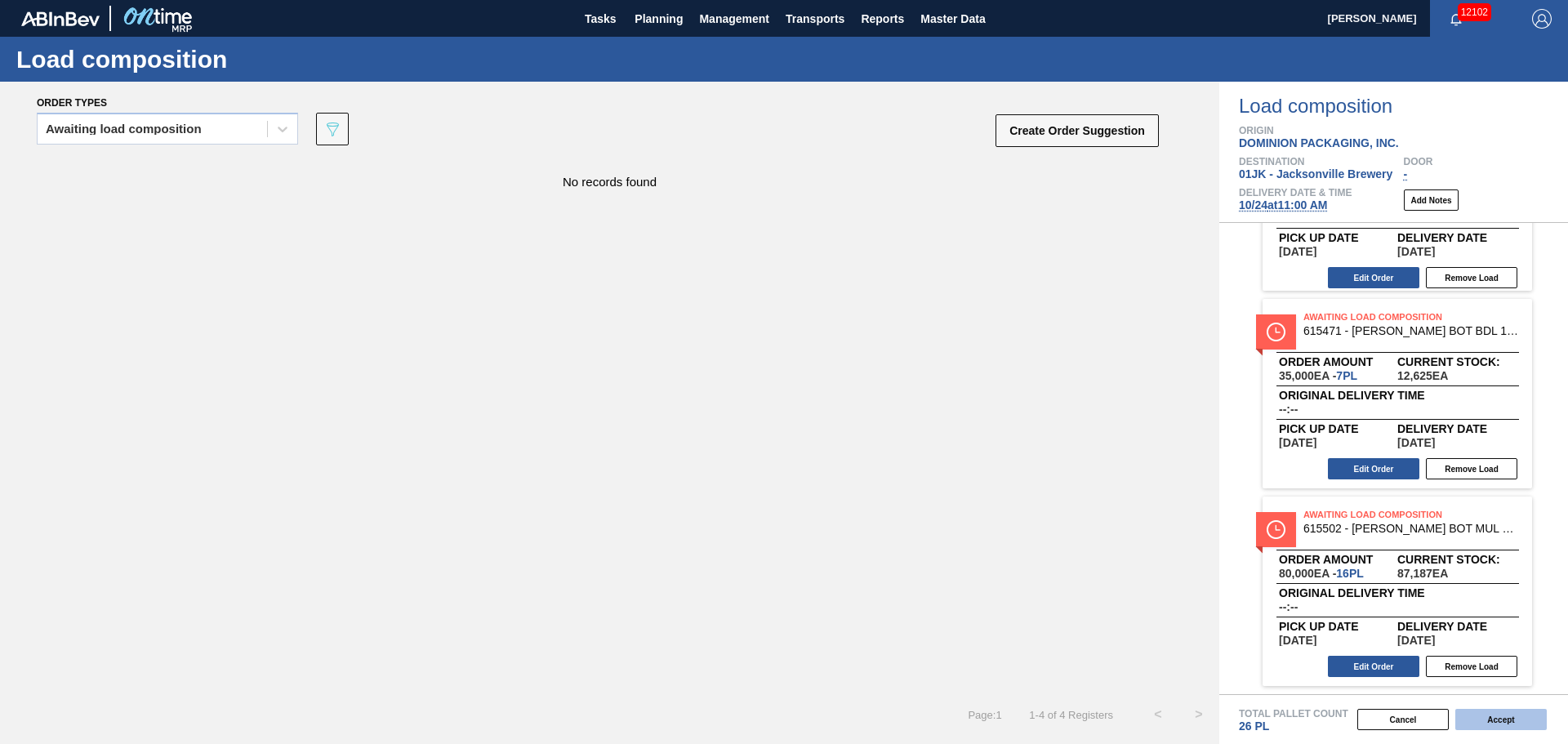
click at [1483, 719] on button "Accept" at bounding box center [1501, 719] width 91 height 21
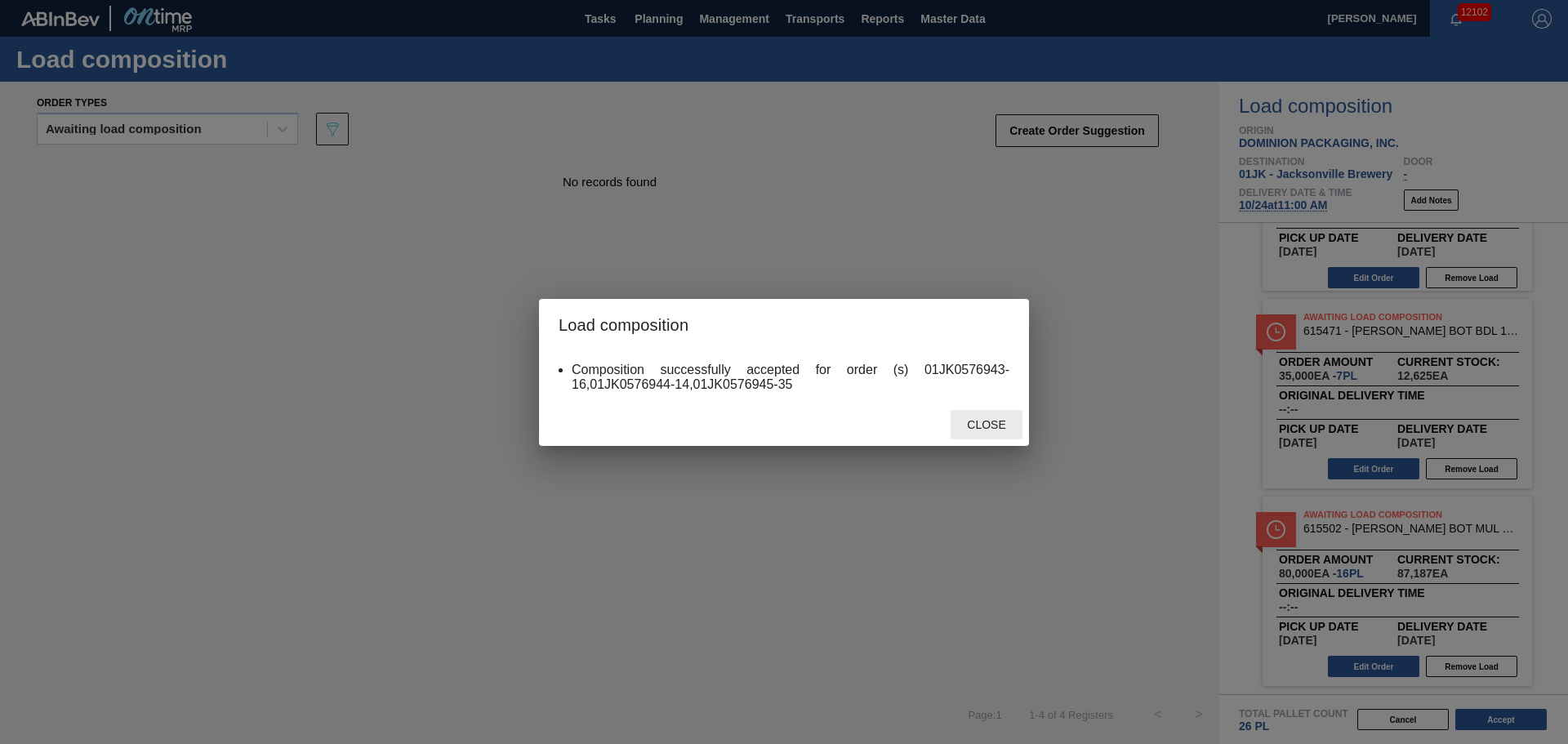
click at [990, 426] on span "Close" at bounding box center [986, 424] width 64 height 13
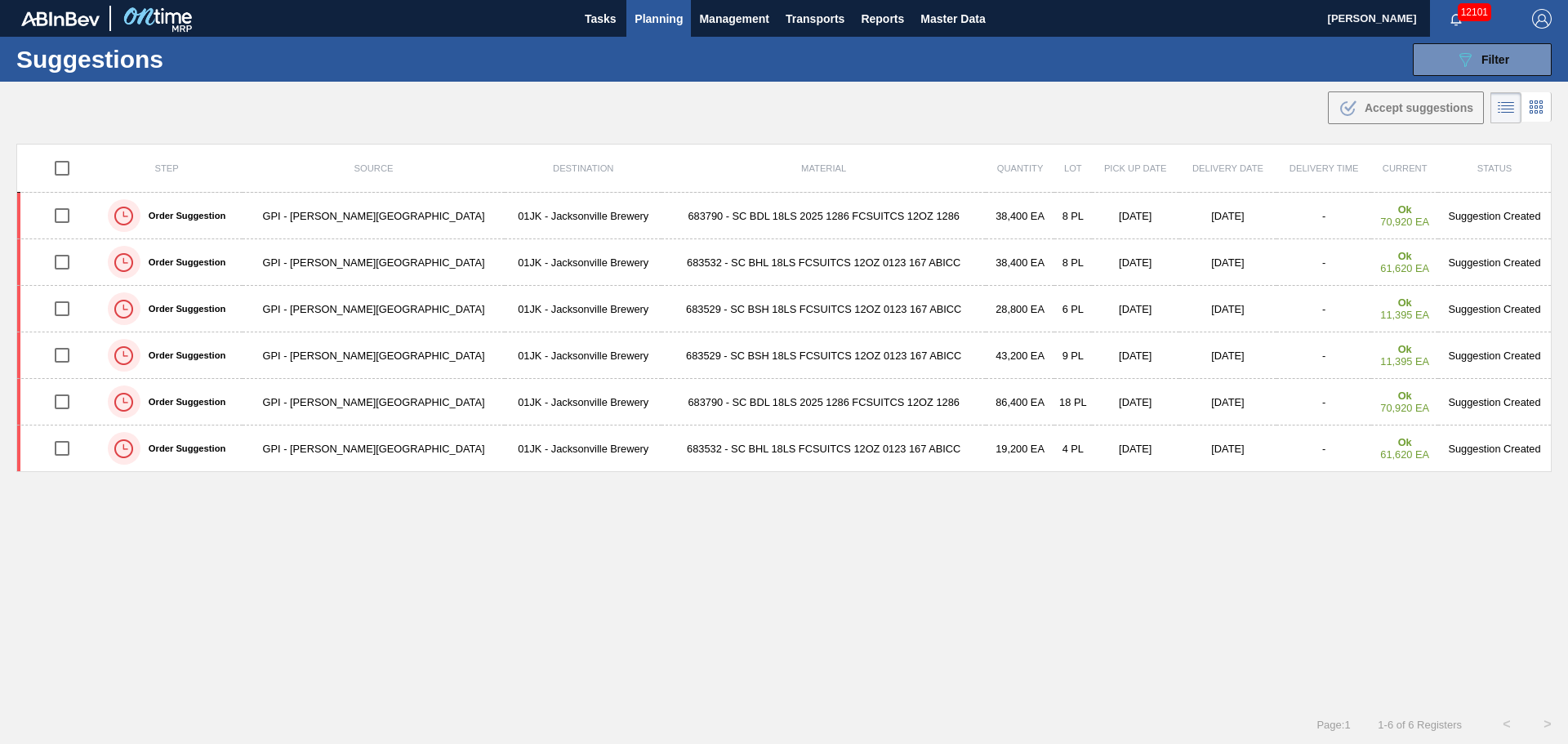
click at [1072, 91] on div ".b{fill:var(--color-action-default)} Accept suggestions" at bounding box center [784, 105] width 1568 height 46
click at [996, 119] on div ".b{fill:var(--color-action-default)} Accept suggestions" at bounding box center [784, 105] width 1568 height 46
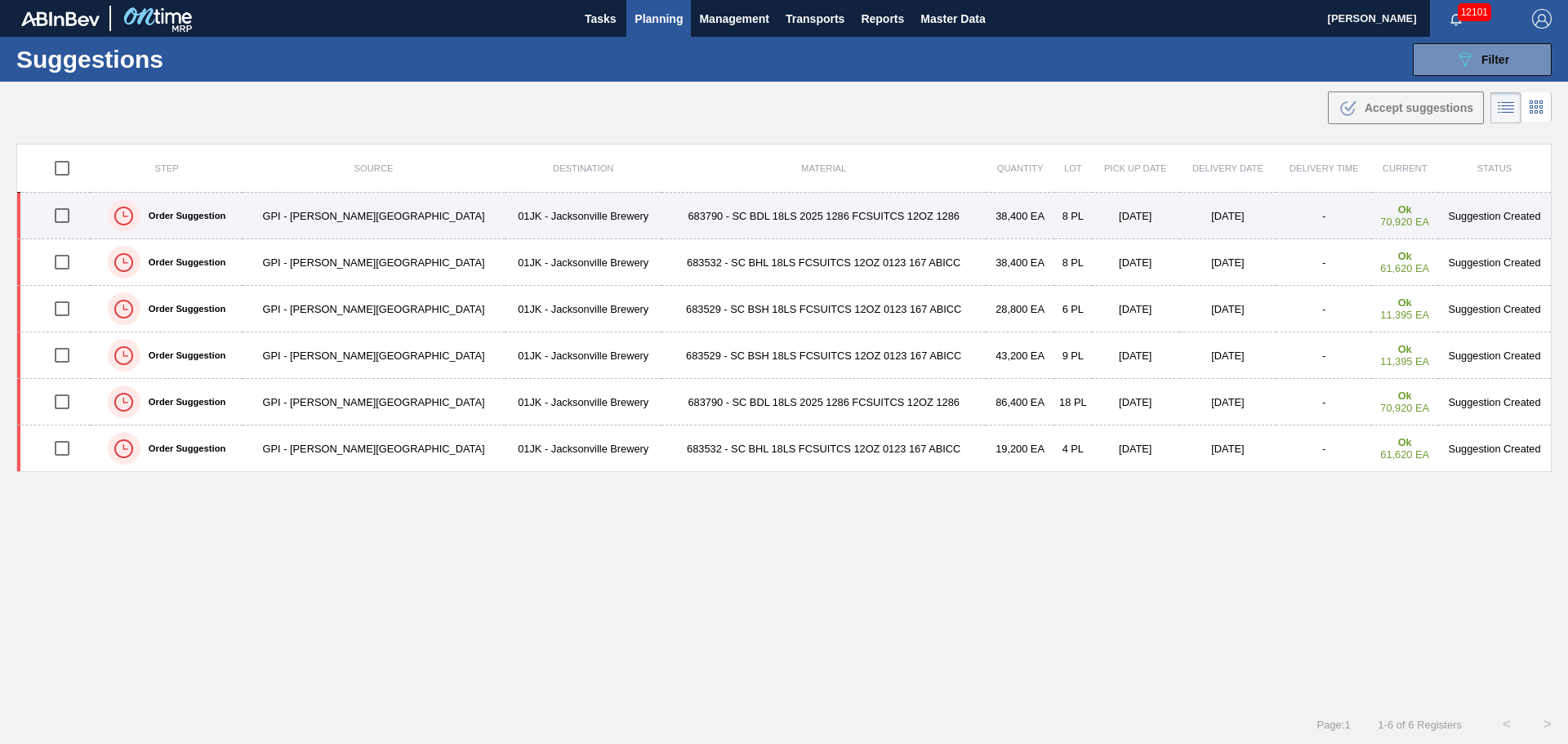
click at [70, 208] on input "checkbox" at bounding box center [62, 216] width 35 height 35
checkbox input "true"
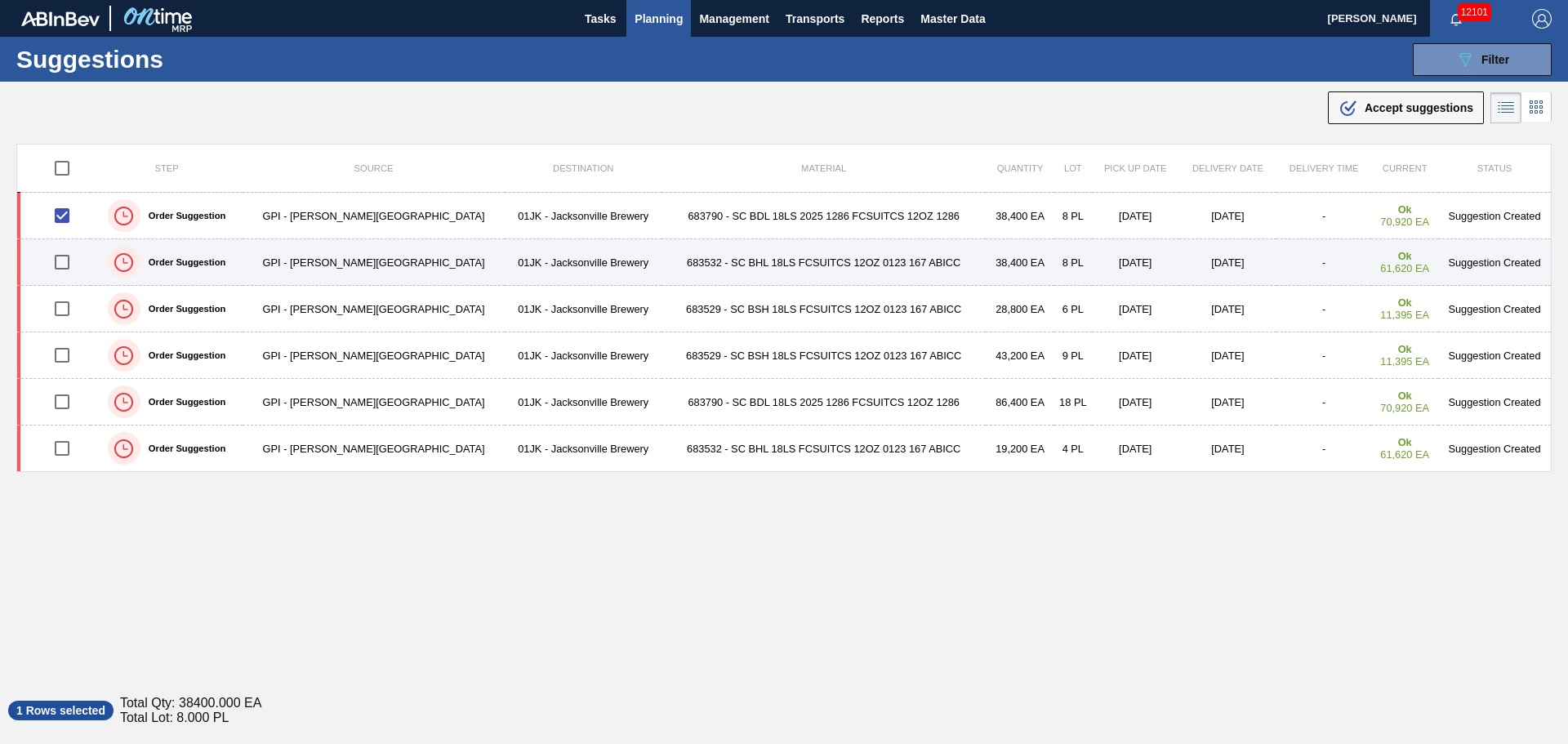
click at [54, 257] on input "checkbox" at bounding box center [62, 262] width 35 height 35
checkbox input "true"
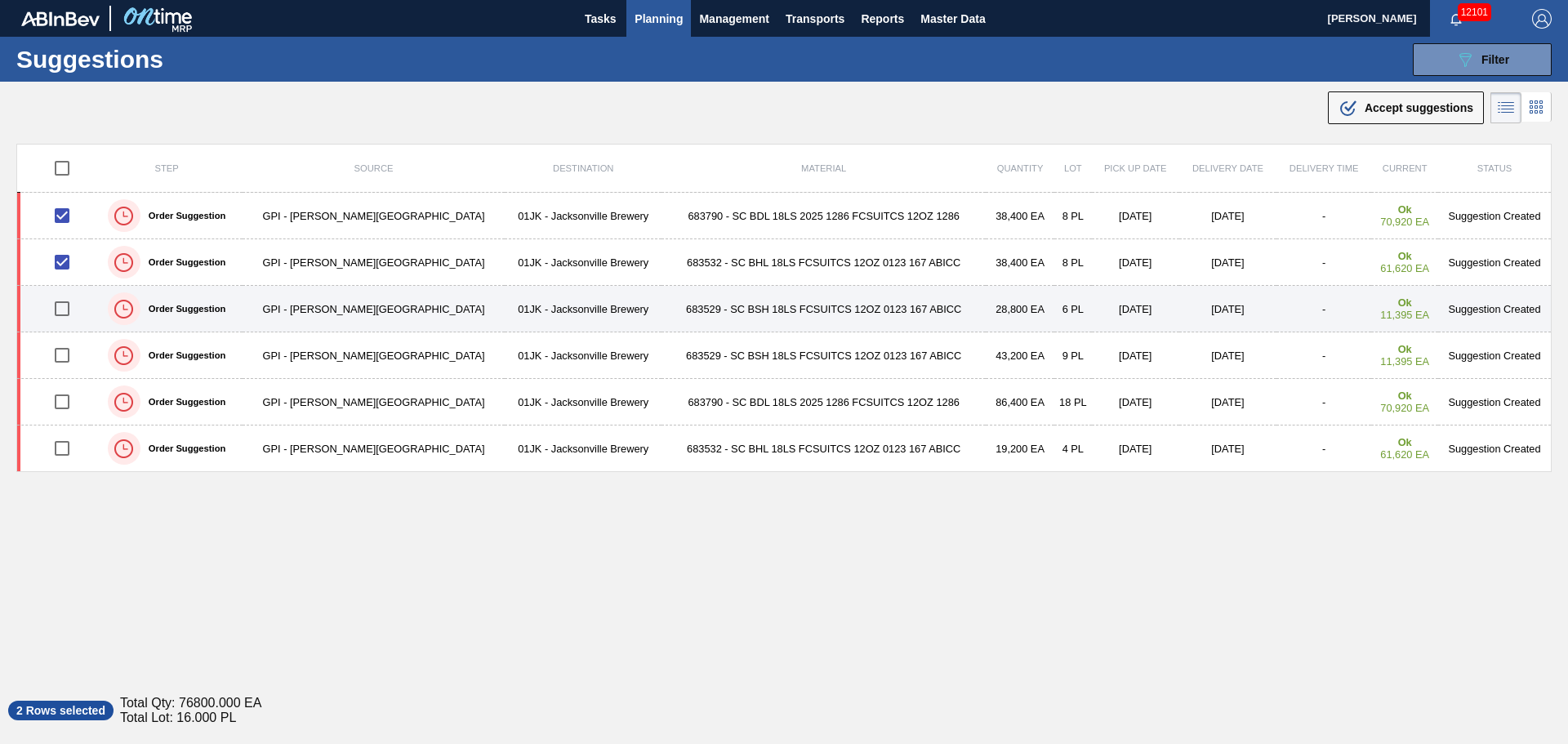
click at [71, 298] on input "checkbox" at bounding box center [62, 309] width 35 height 35
checkbox input "true"
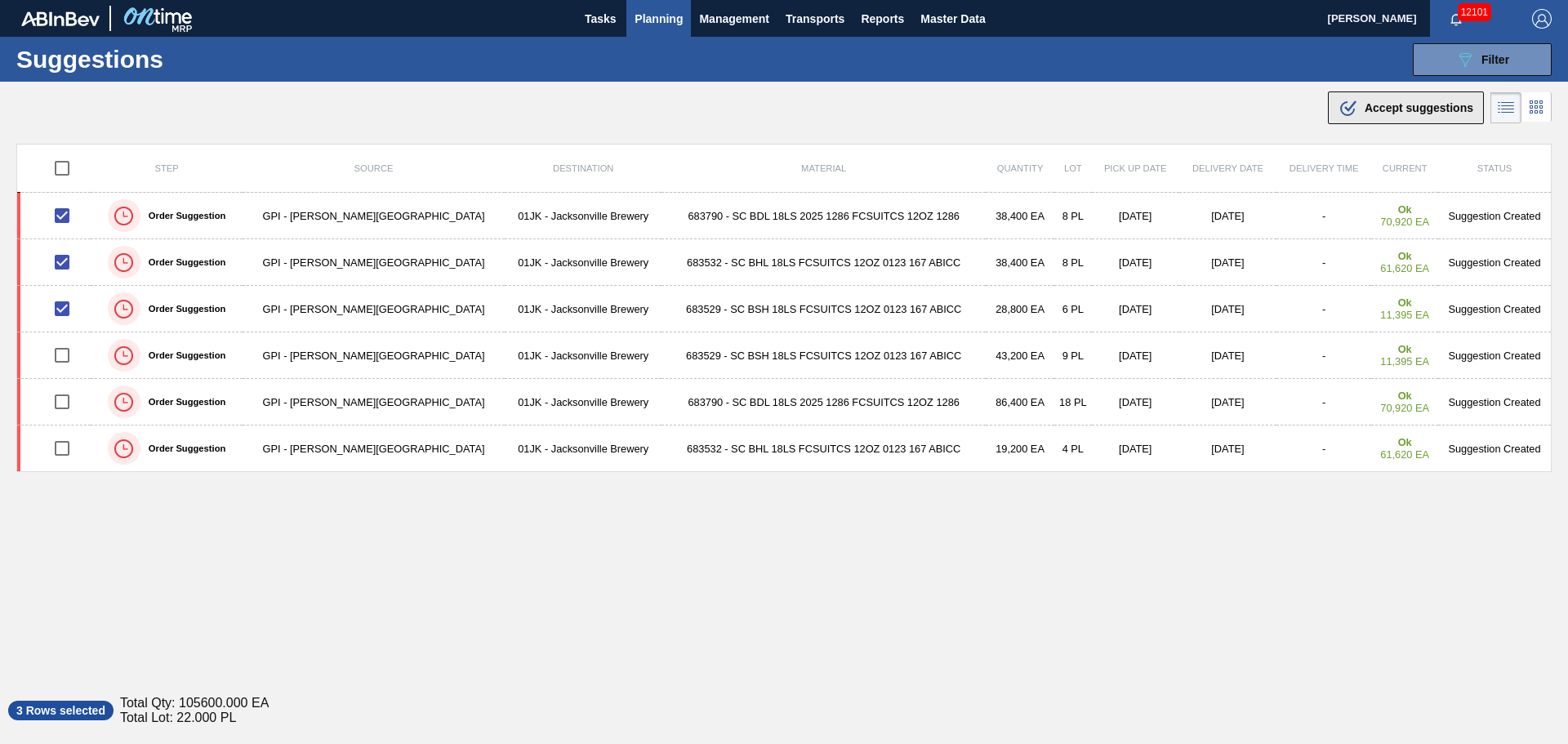
click at [1386, 107] on span "Accept suggestions" at bounding box center [1418, 107] width 108 height 13
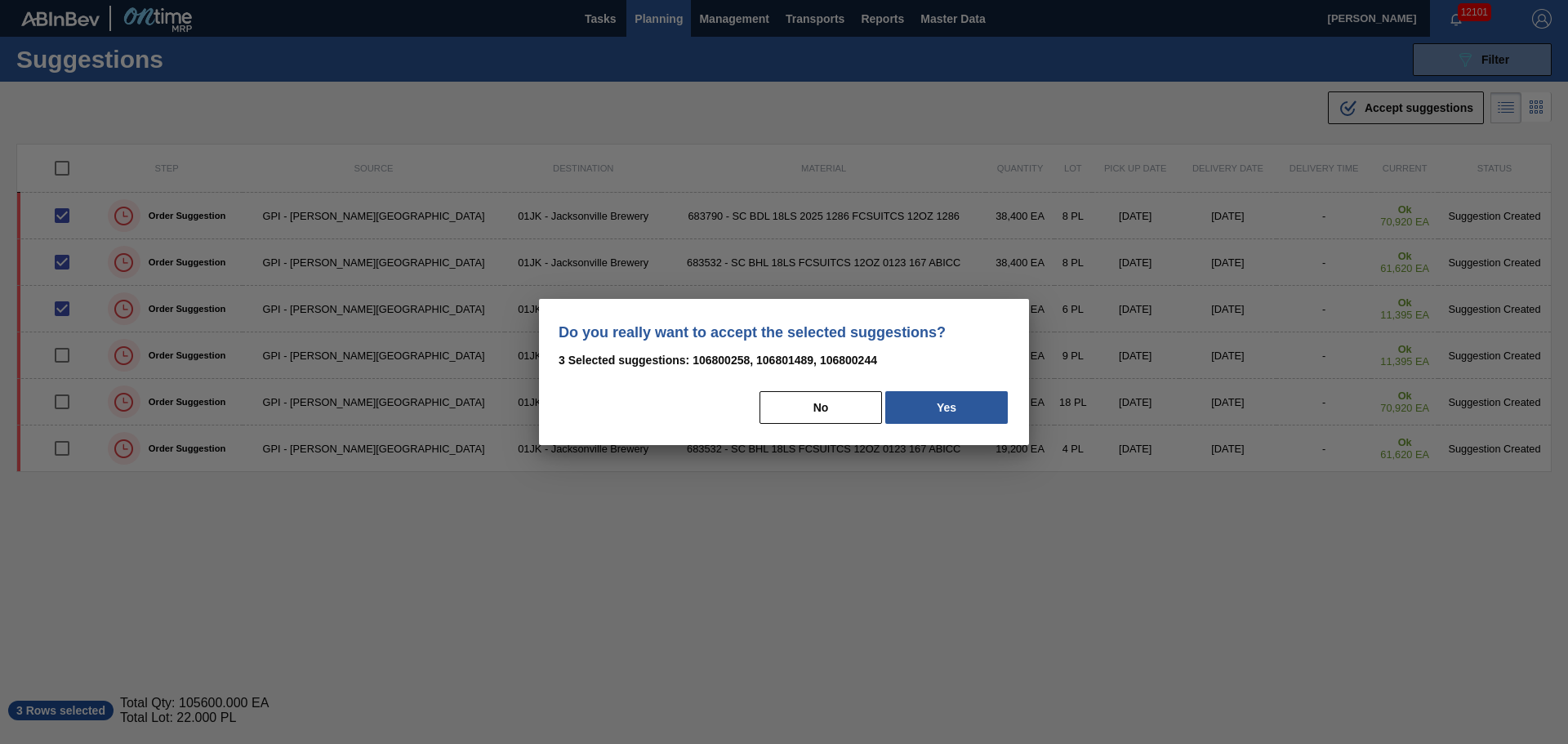
click at [945, 410] on button "Yes" at bounding box center [946, 407] width 123 height 33
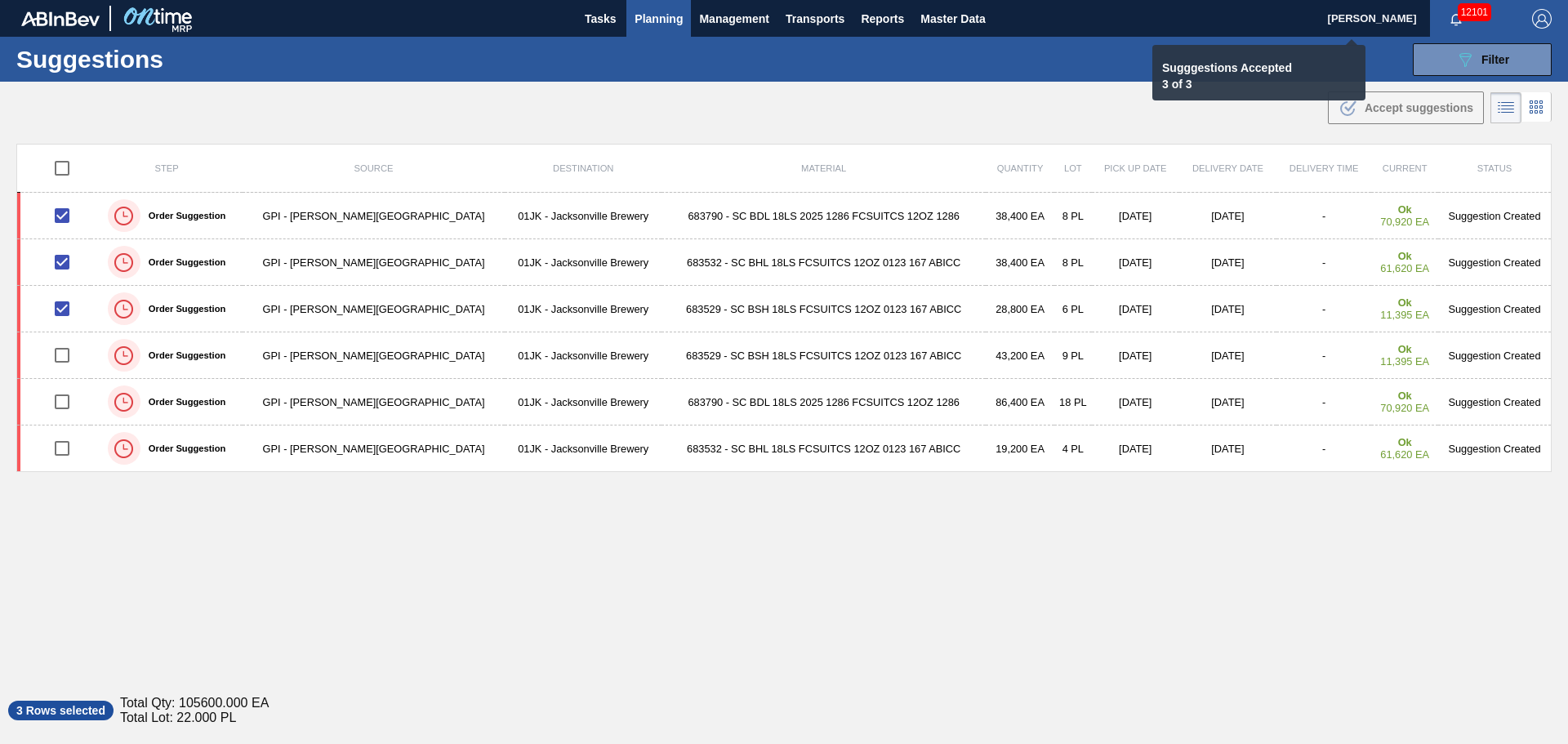
checkbox input "false"
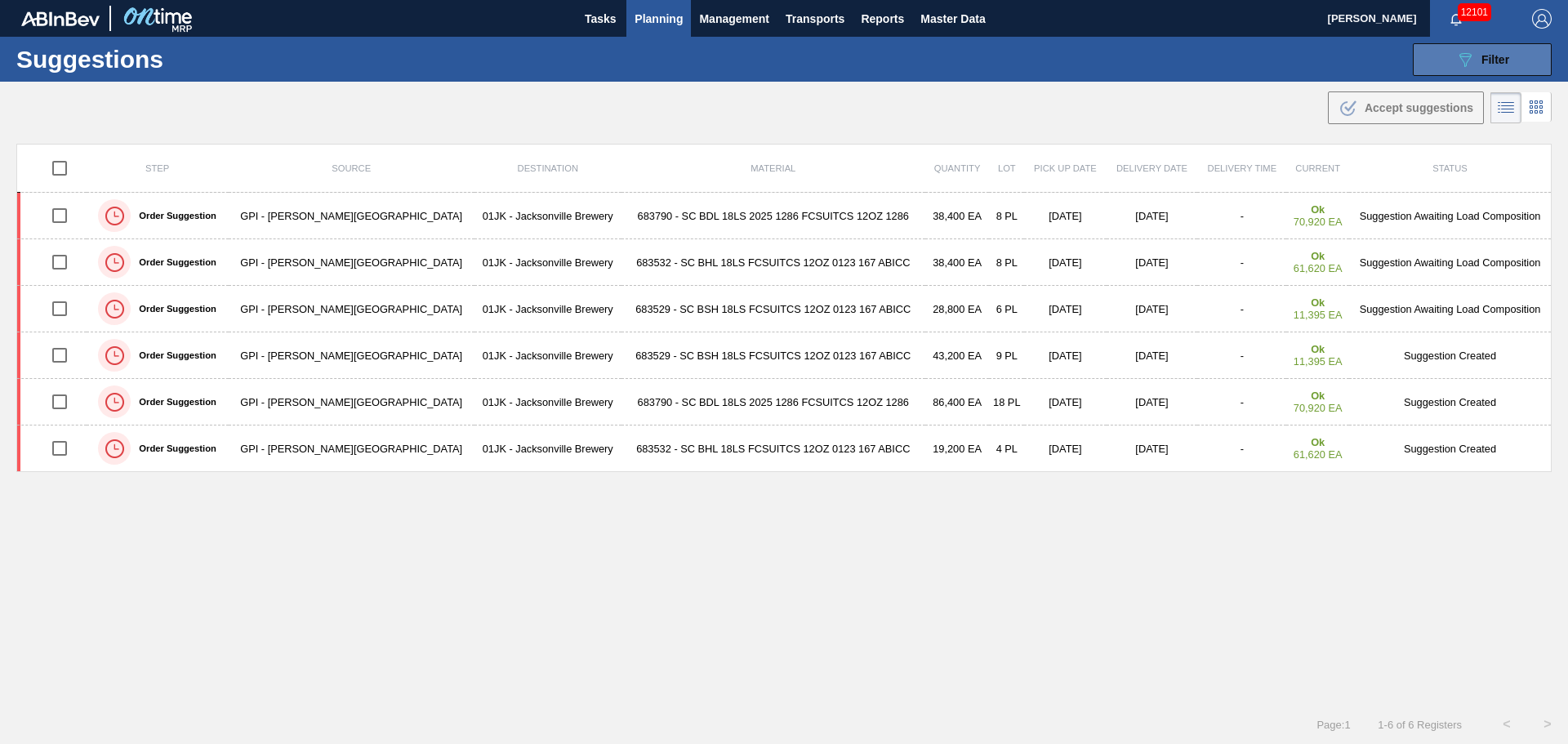
click at [1494, 63] on span "Filter" at bounding box center [1494, 59] width 28 height 13
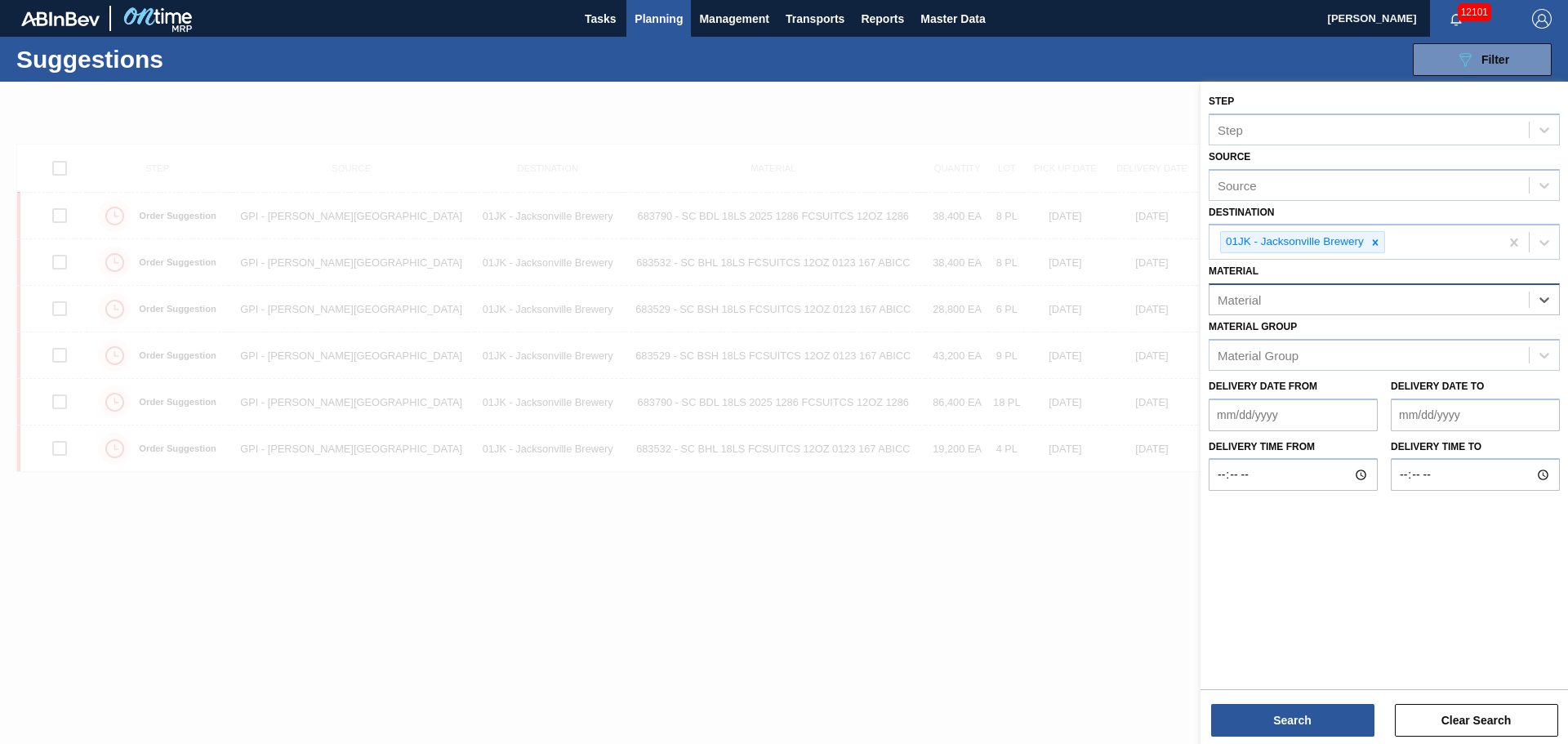
click at [1391, 298] on div "Material" at bounding box center [1369, 300] width 320 height 24
click at [1306, 300] on div "Material" at bounding box center [1369, 300] width 320 height 24
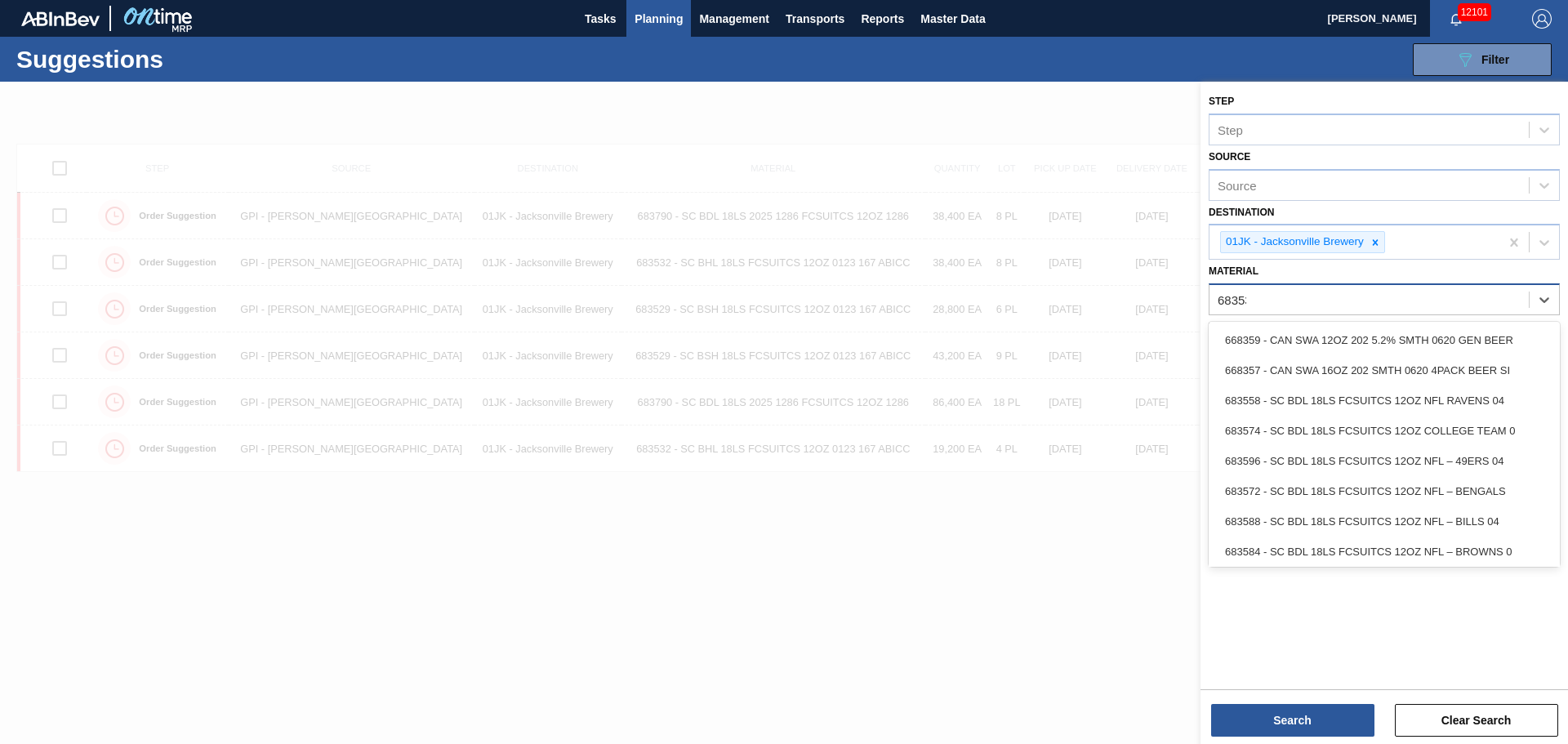
type input "683530"
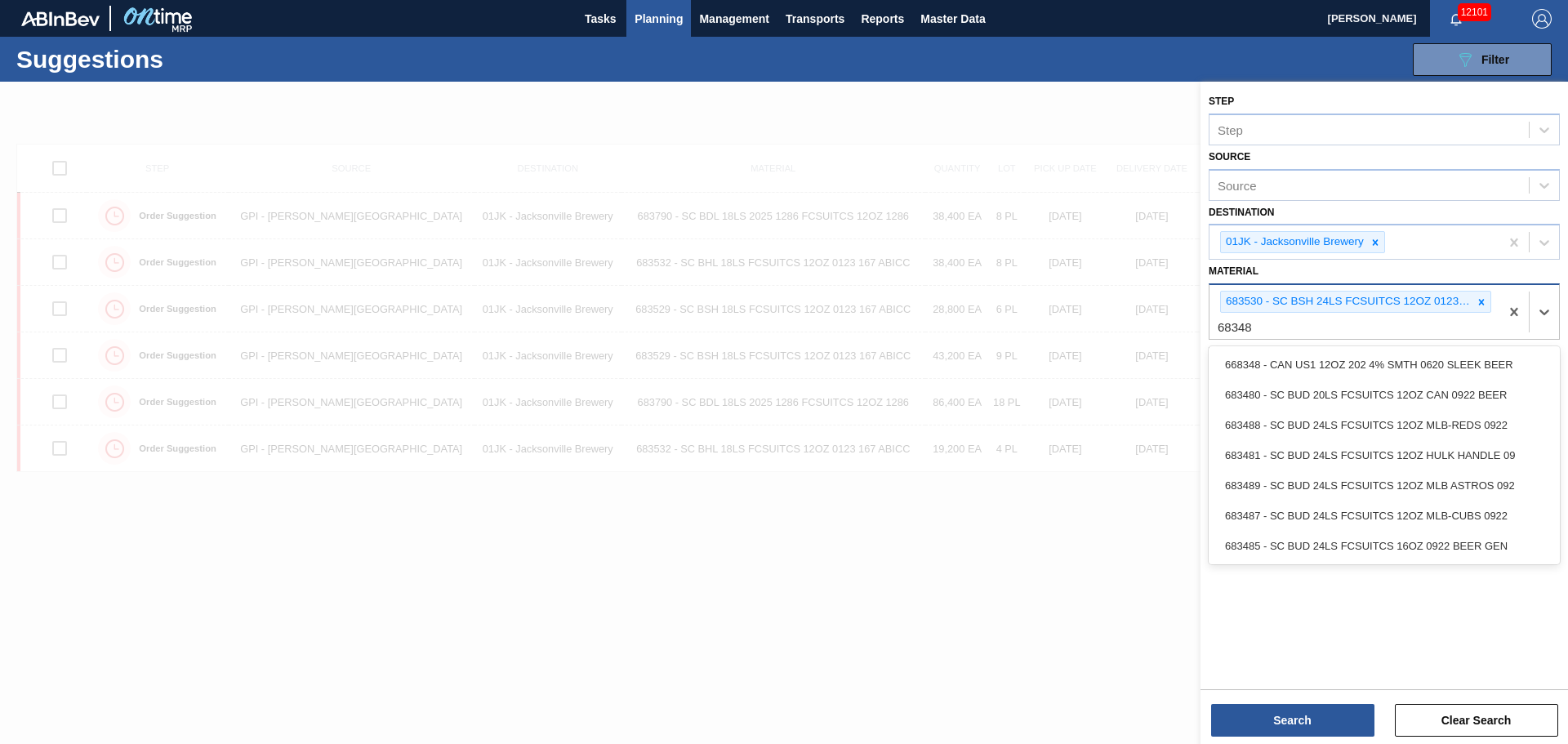
type input "683481"
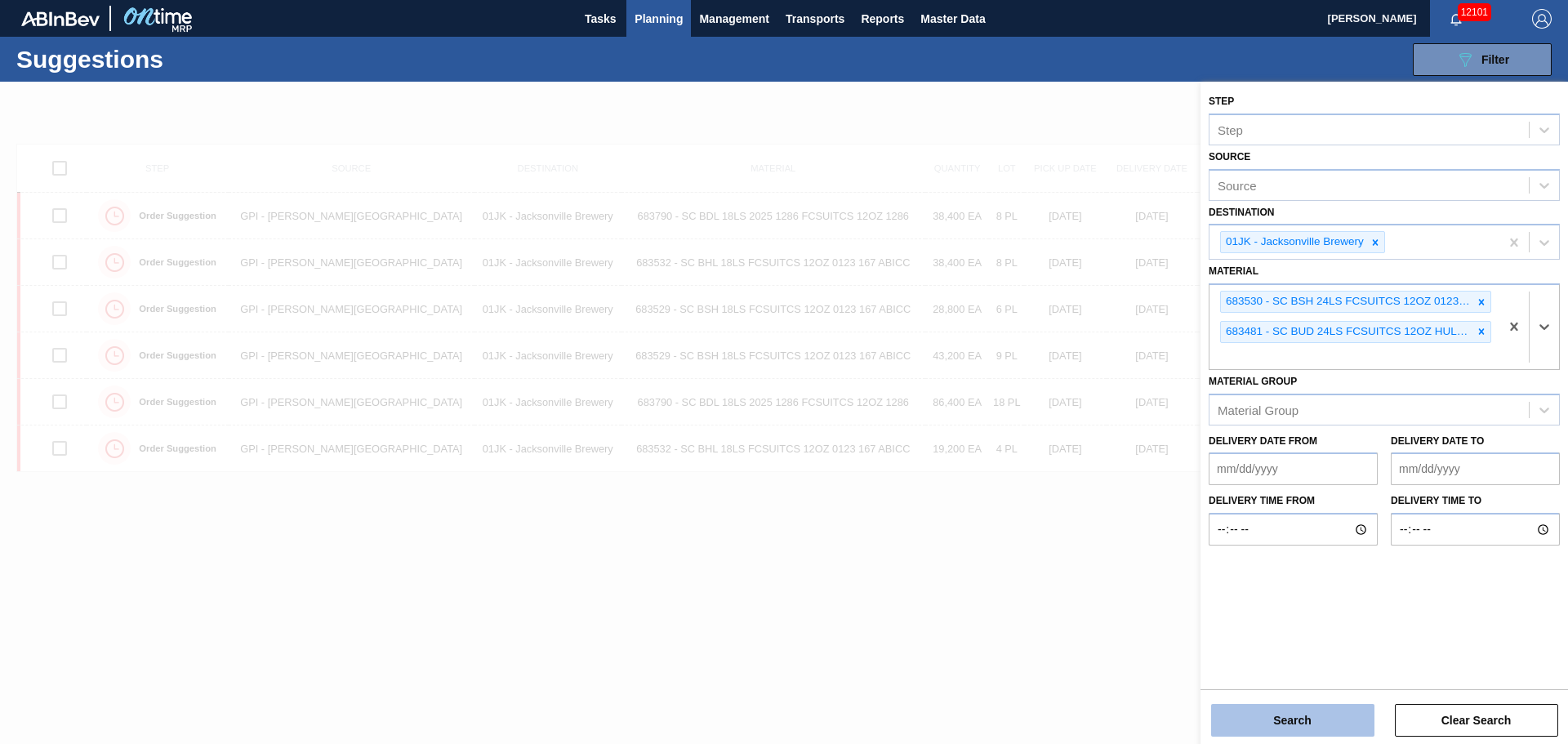
click at [1288, 730] on button "Search" at bounding box center [1292, 719] width 163 height 33
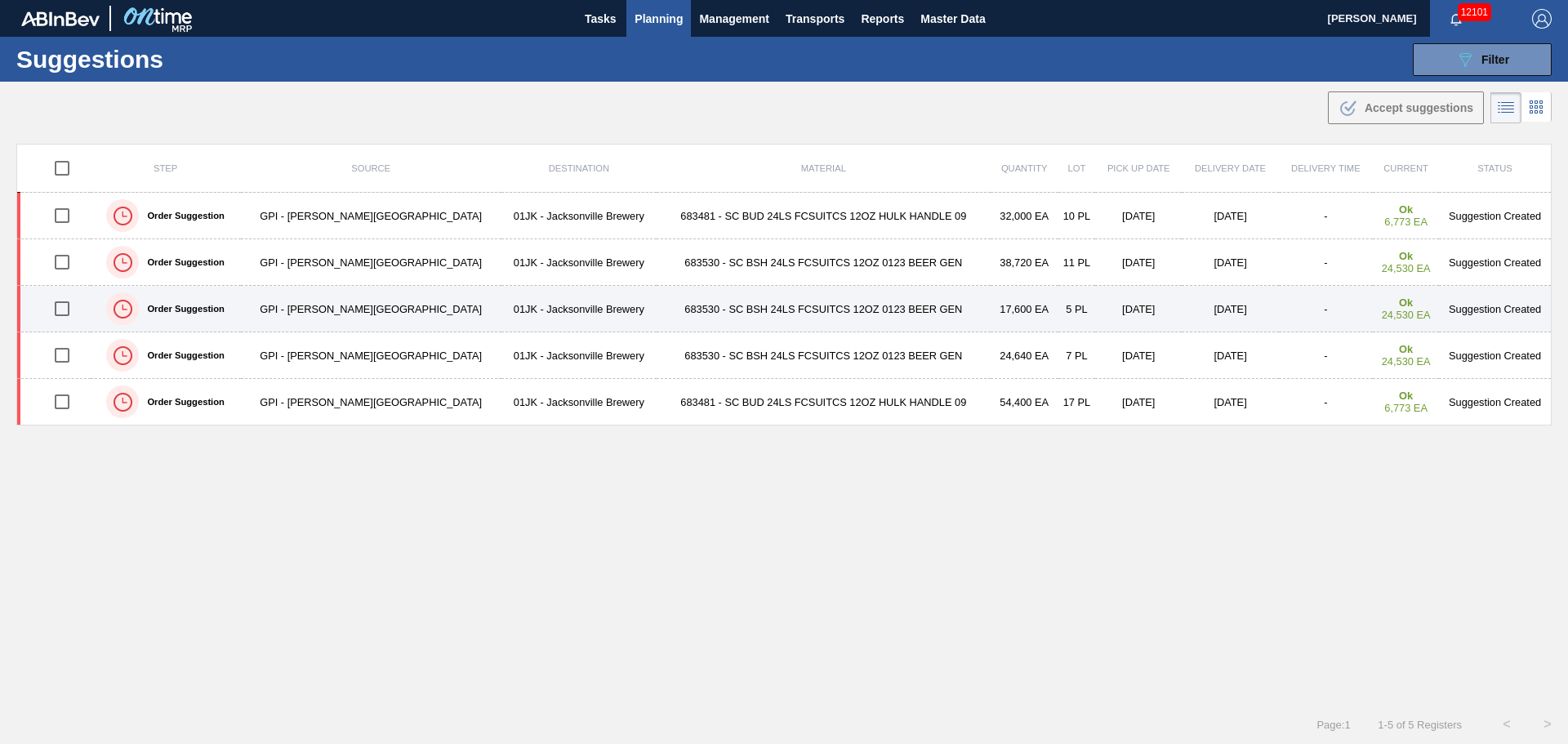
click at [68, 310] on input "checkbox" at bounding box center [62, 309] width 35 height 35
checkbox input "true"
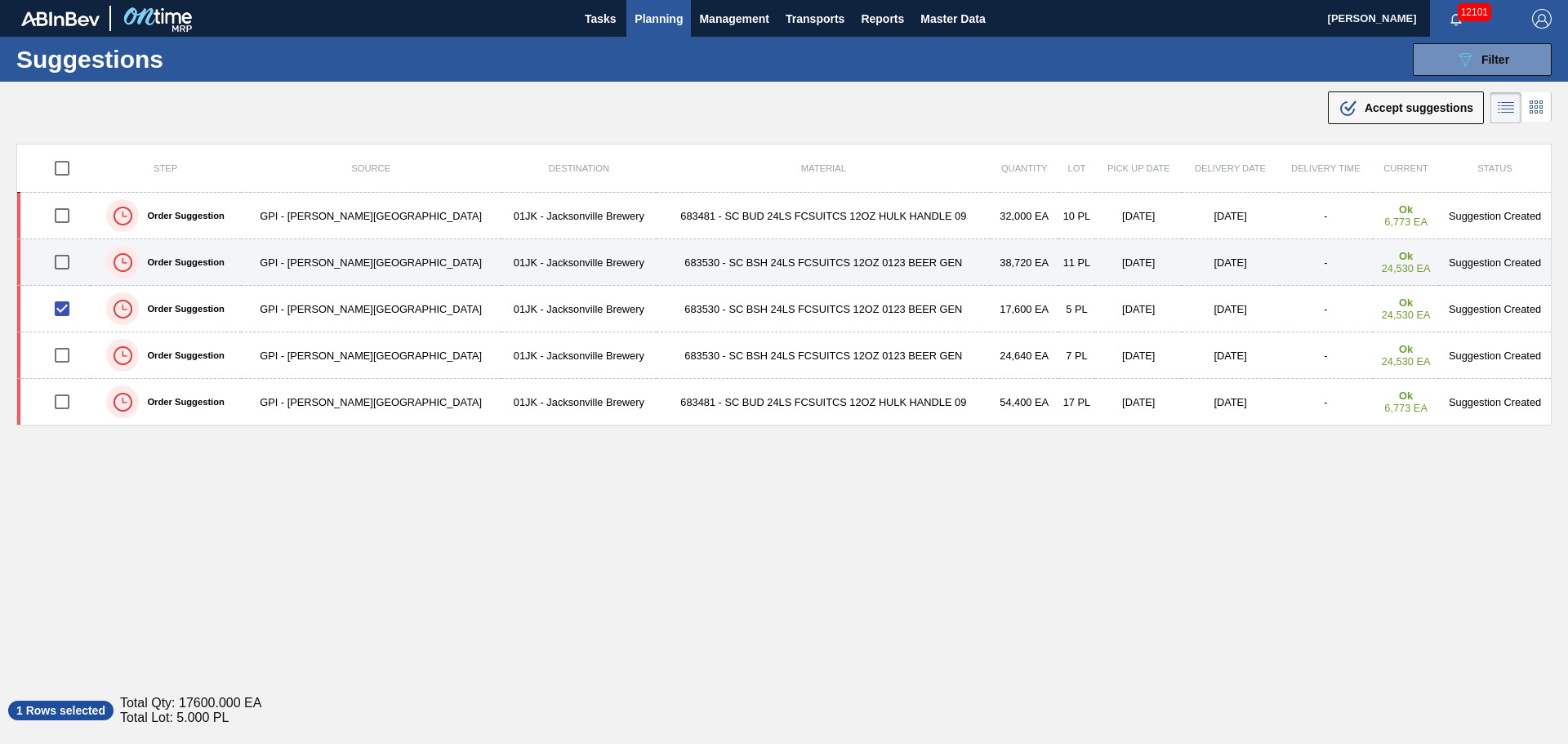
click at [63, 263] on input "checkbox" at bounding box center [62, 262] width 35 height 35
checkbox input "true"
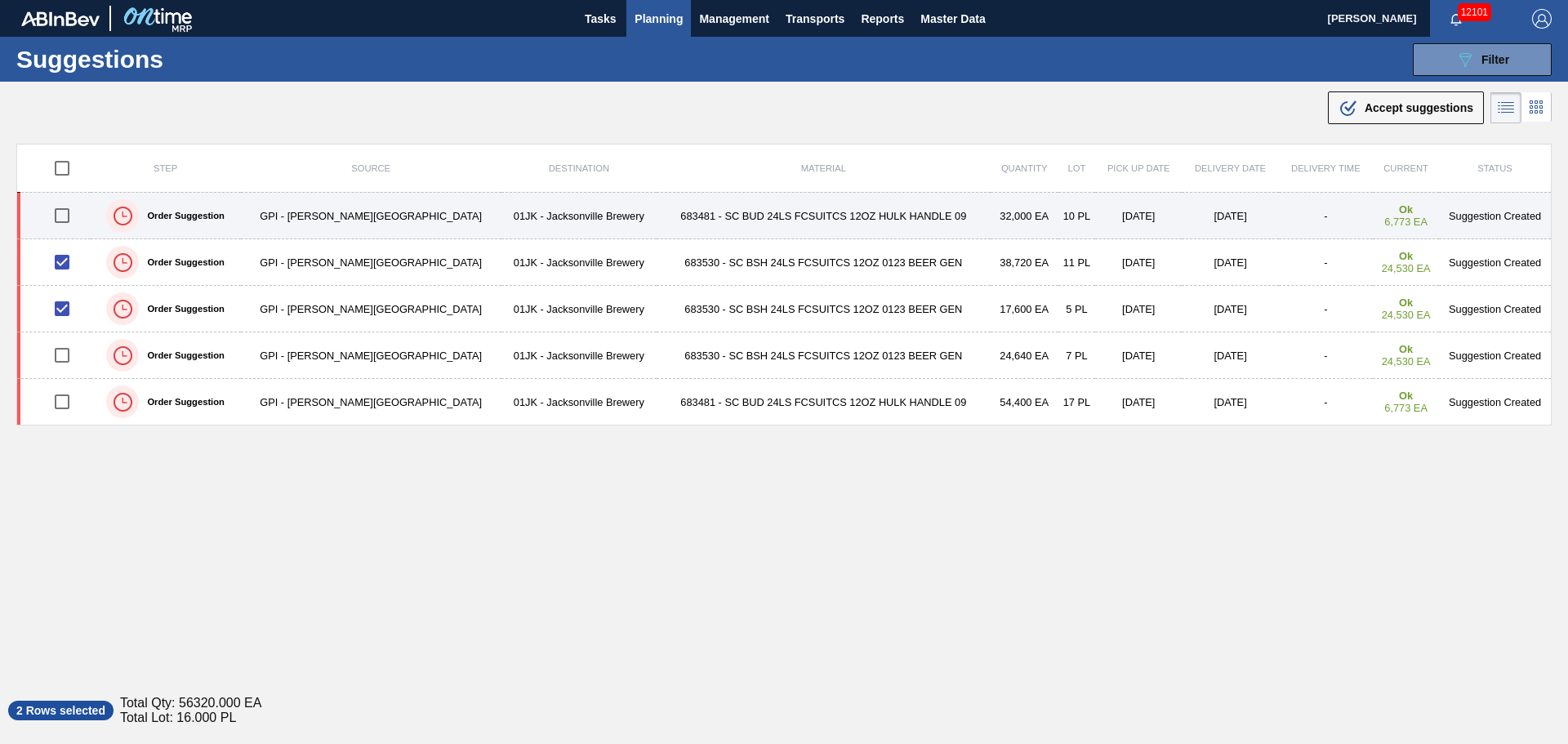
click at [67, 211] on input "checkbox" at bounding box center [62, 216] width 35 height 35
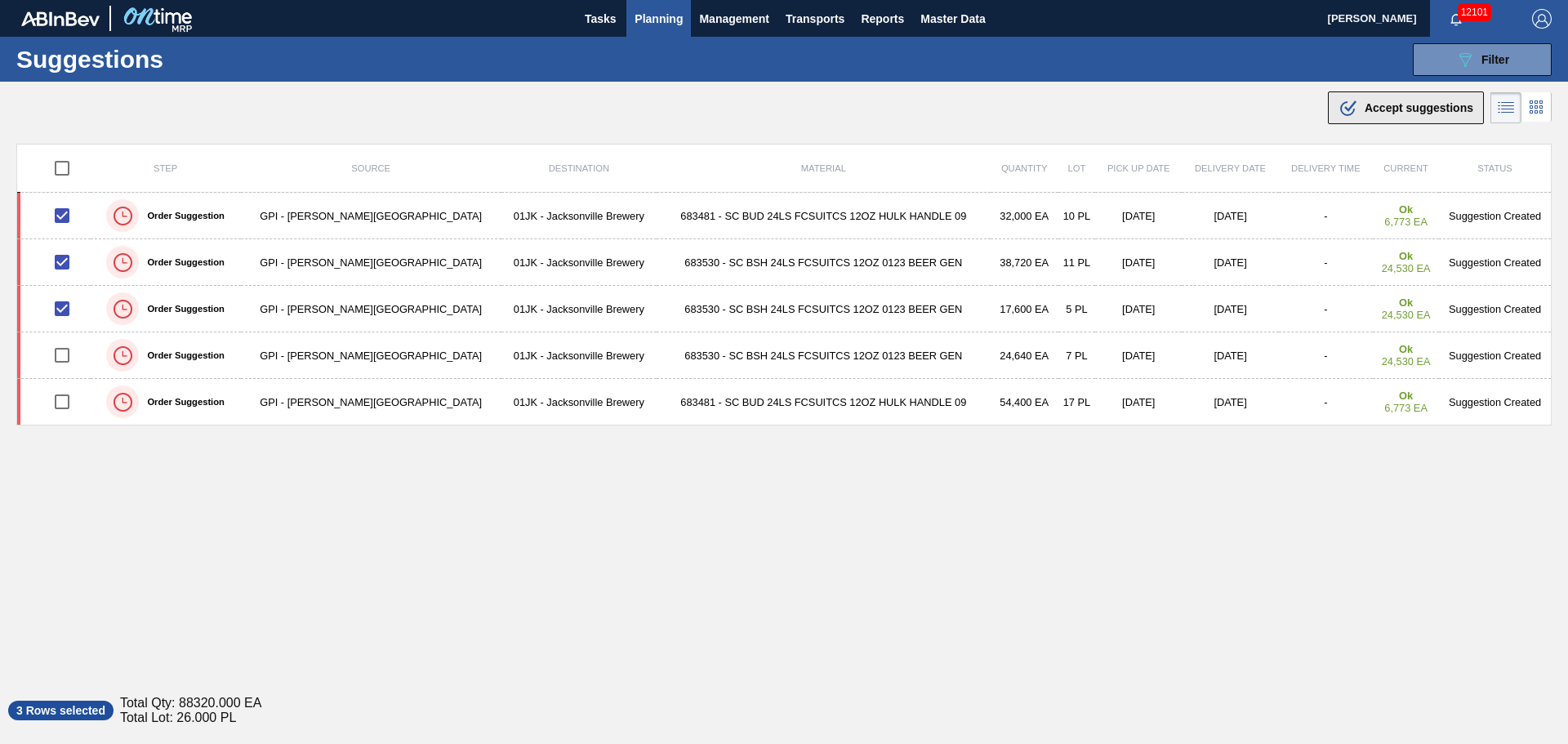
click at [1422, 112] on span "Accept suggestions" at bounding box center [1418, 107] width 108 height 13
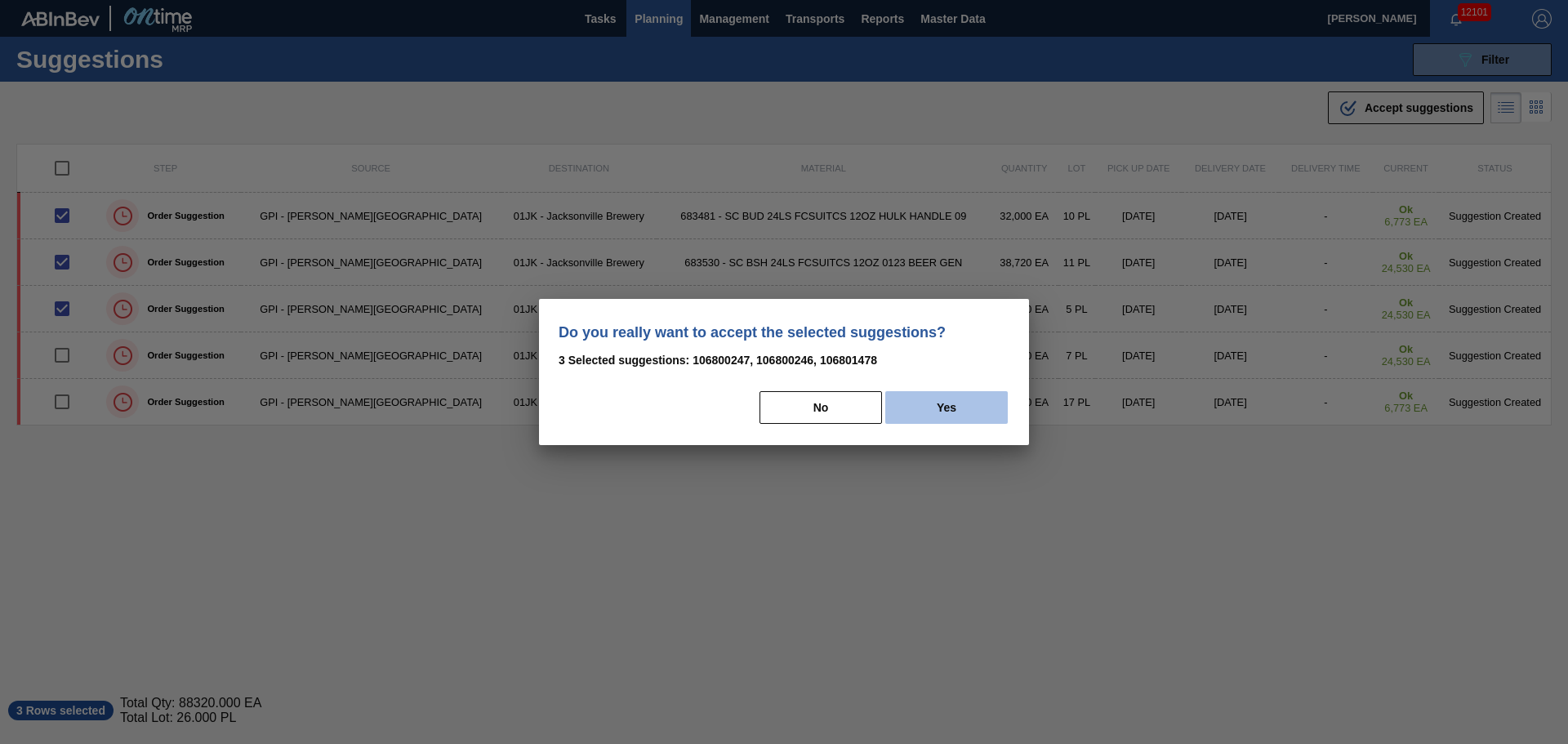
click at [960, 416] on button "Yes" at bounding box center [946, 407] width 123 height 33
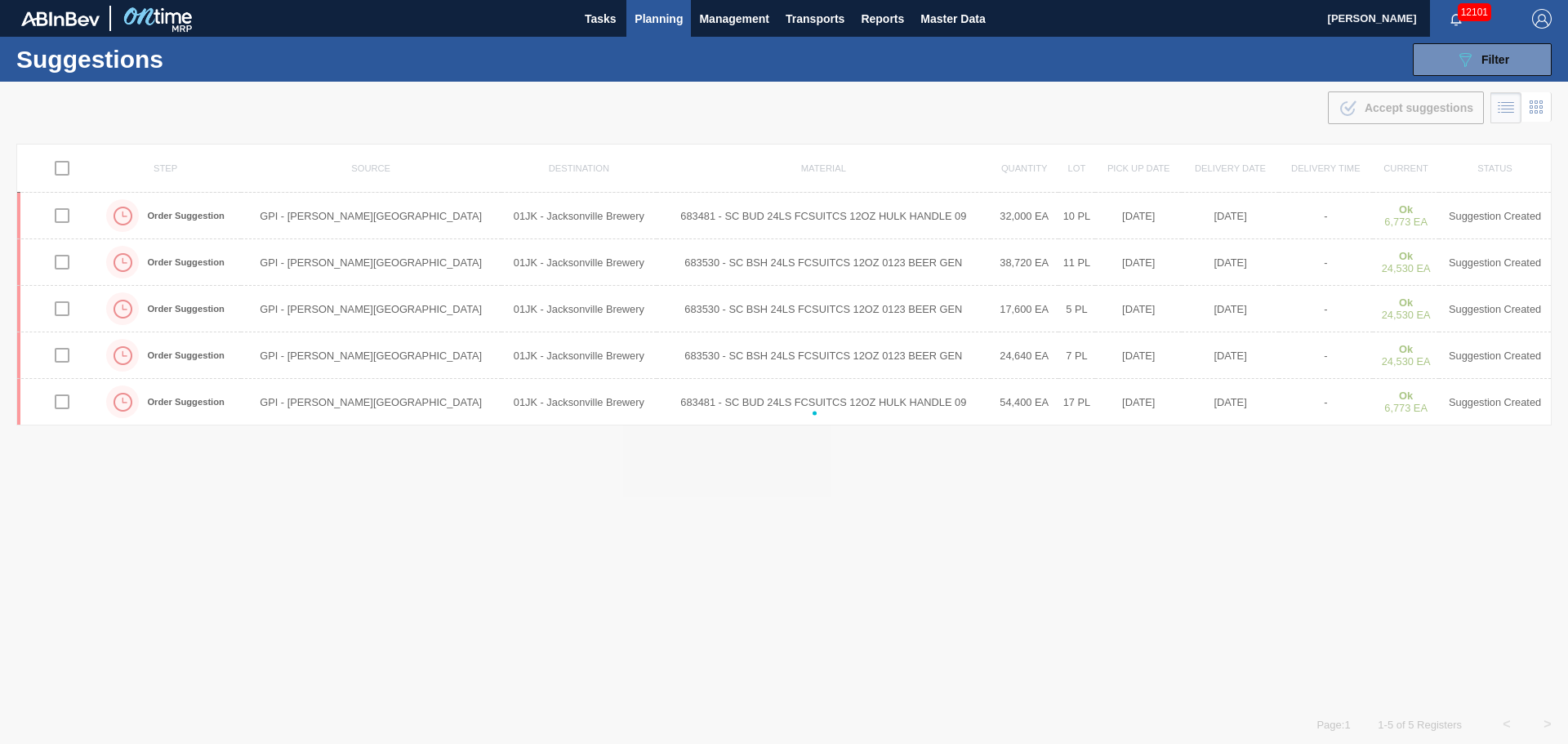
checkbox input "false"
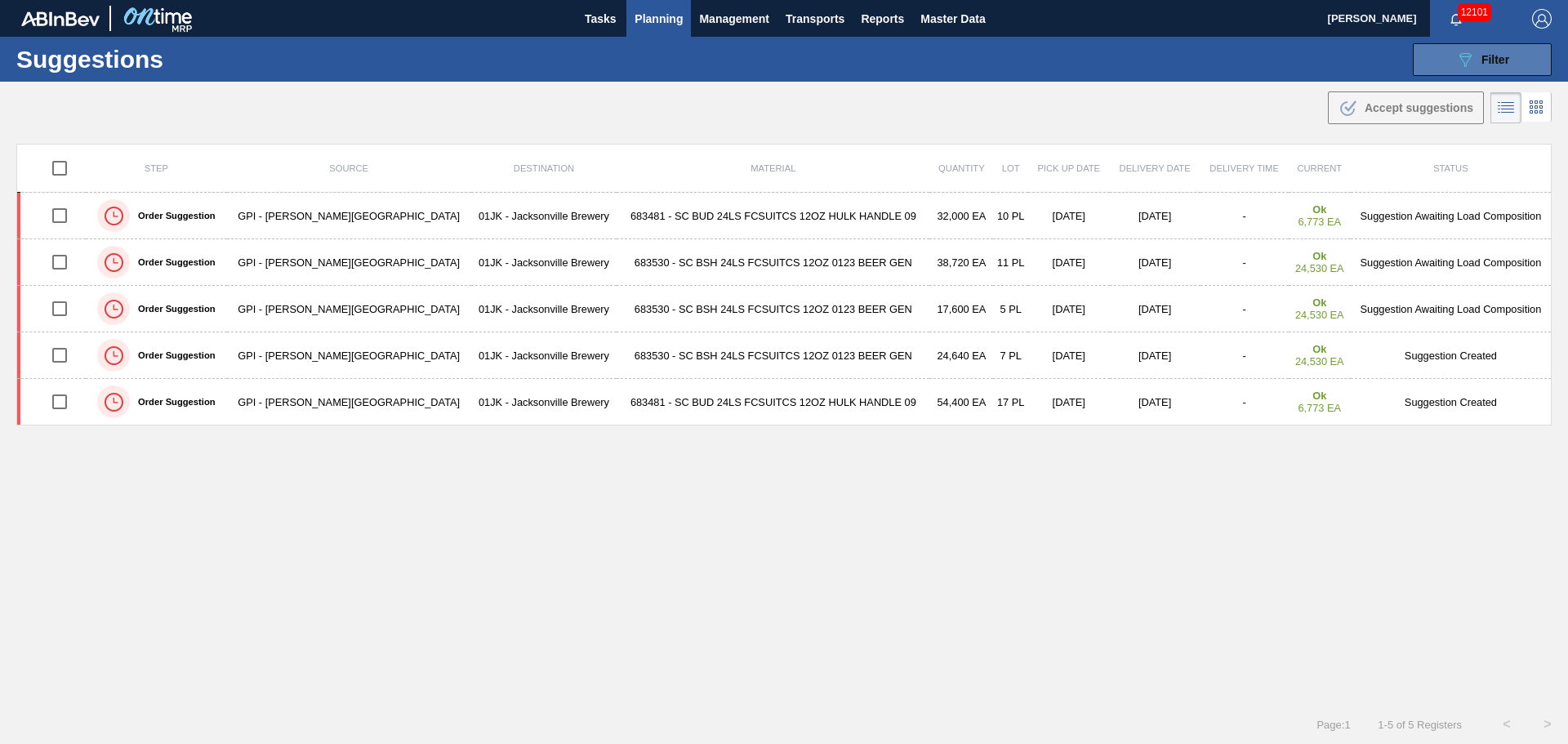
click at [1434, 60] on button "089F7B8B-B2A5-4AFE-B5C0-19BA573D28AC Filter" at bounding box center [1482, 59] width 139 height 33
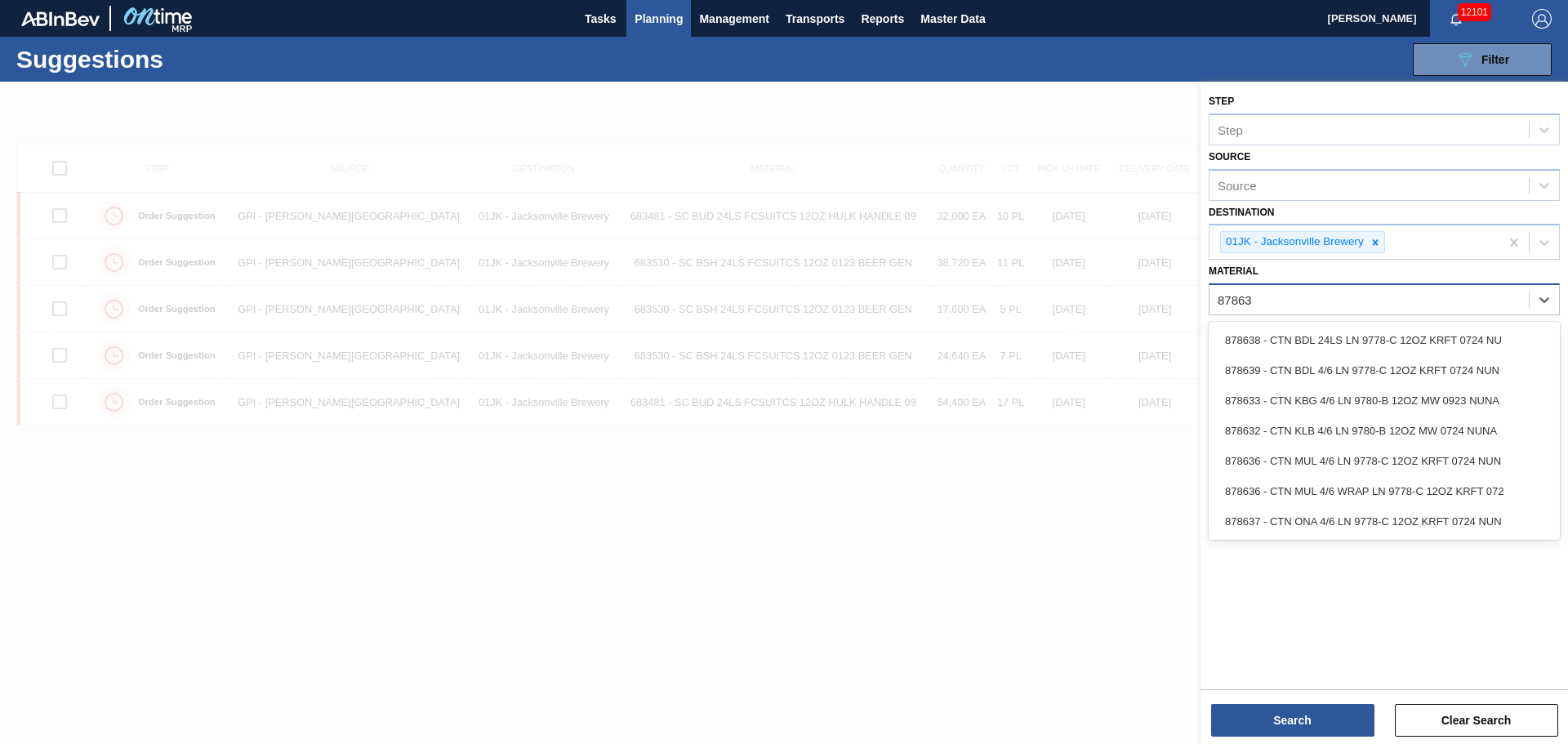
type input "878636"
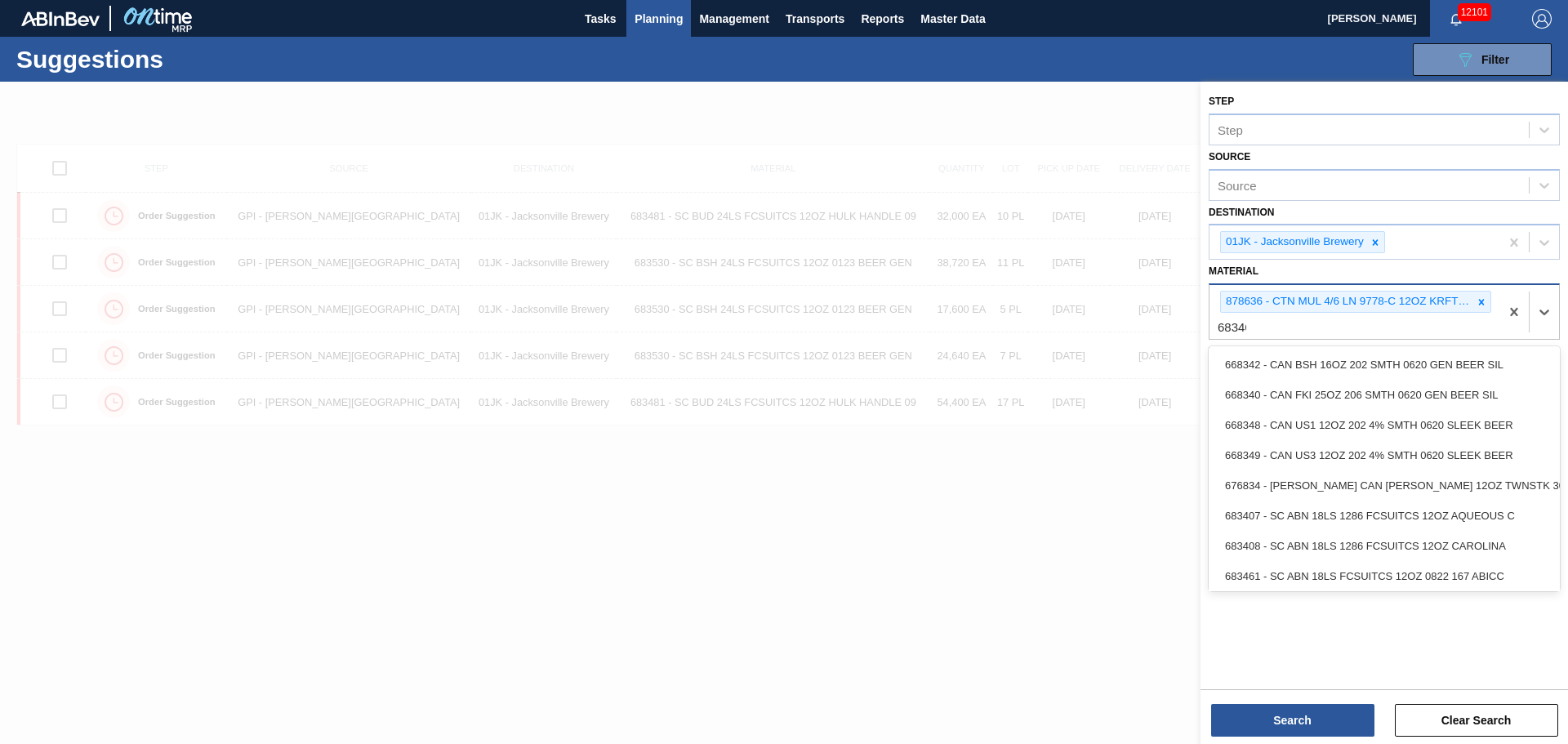
type input "683462"
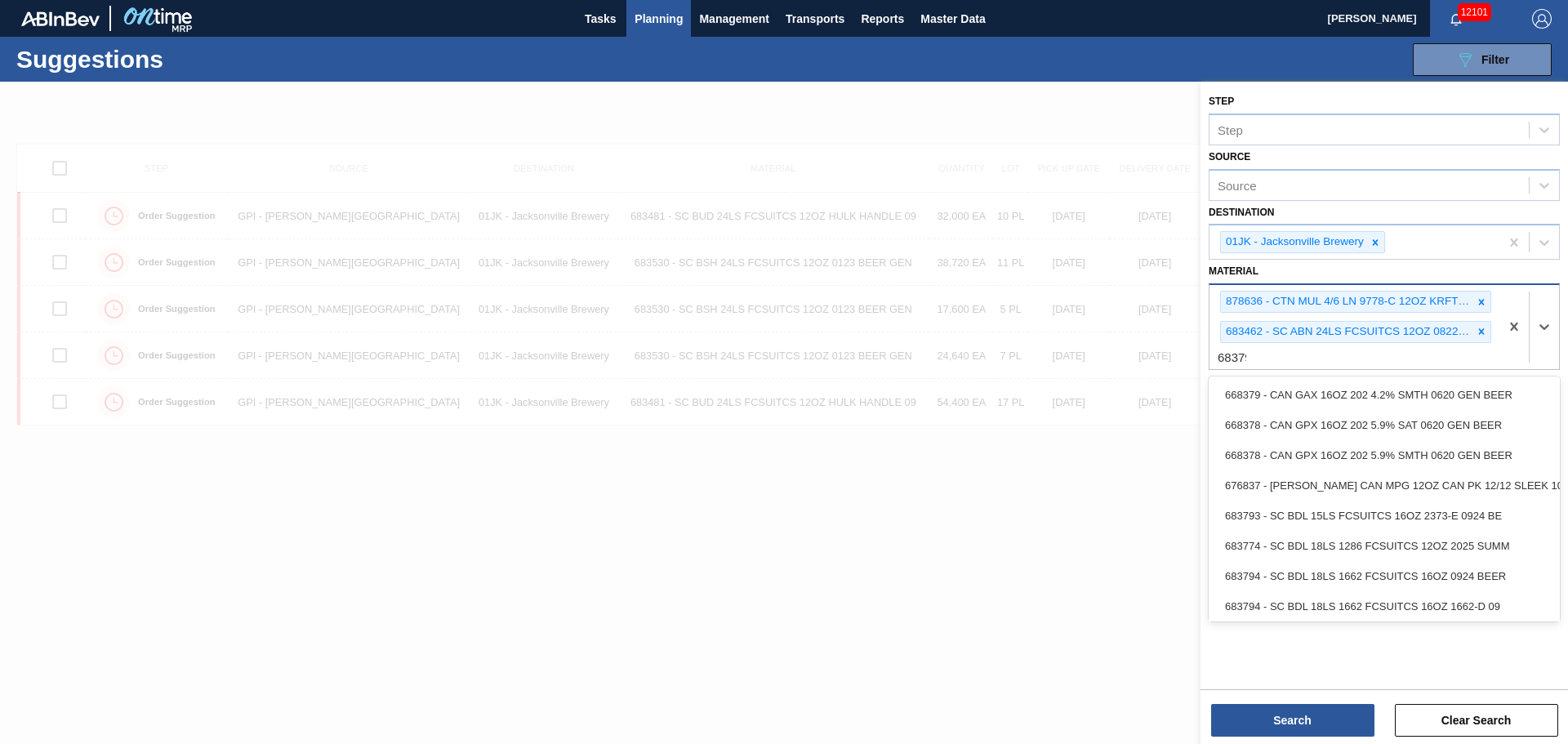
type input "683792"
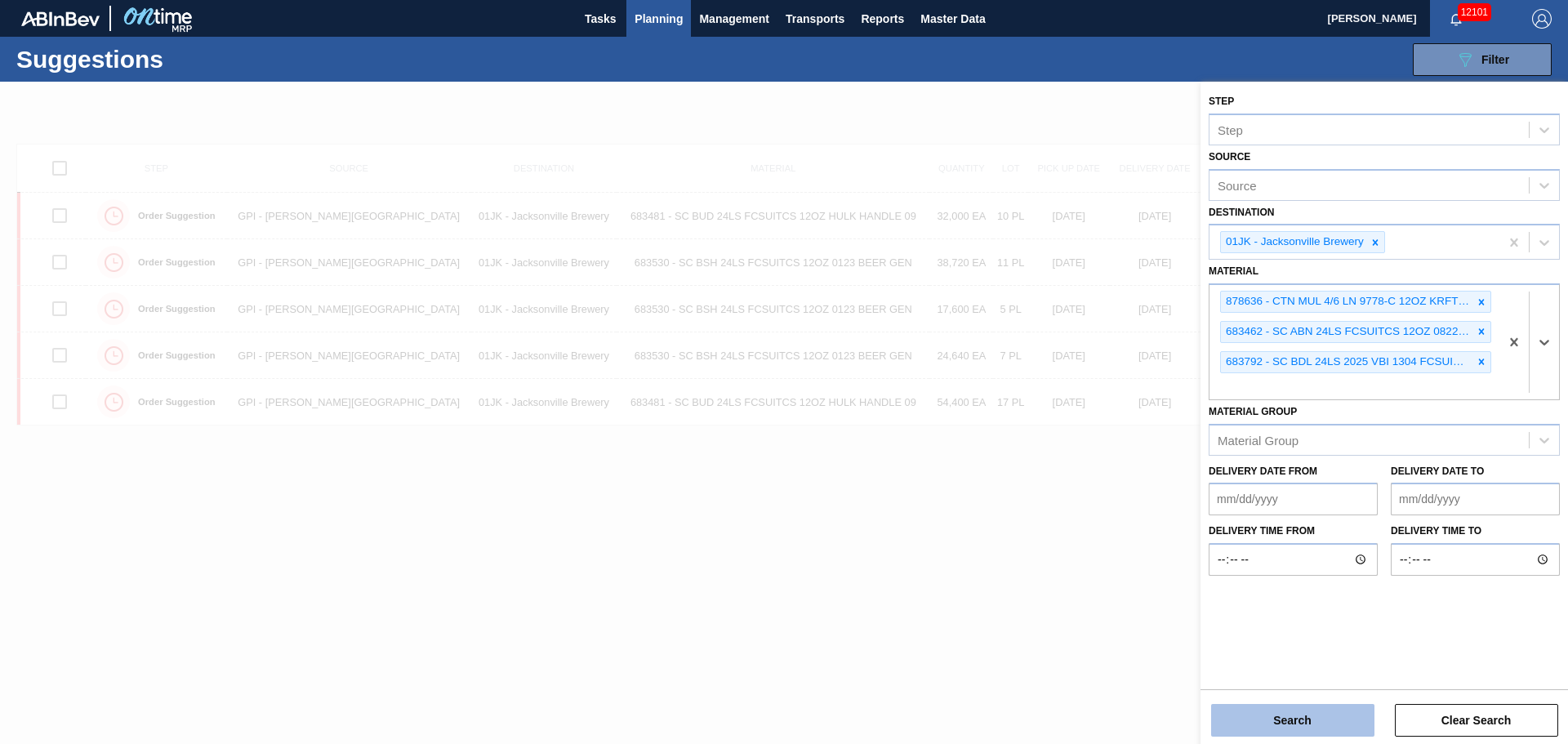
click at [1330, 724] on button "Search" at bounding box center [1292, 719] width 163 height 33
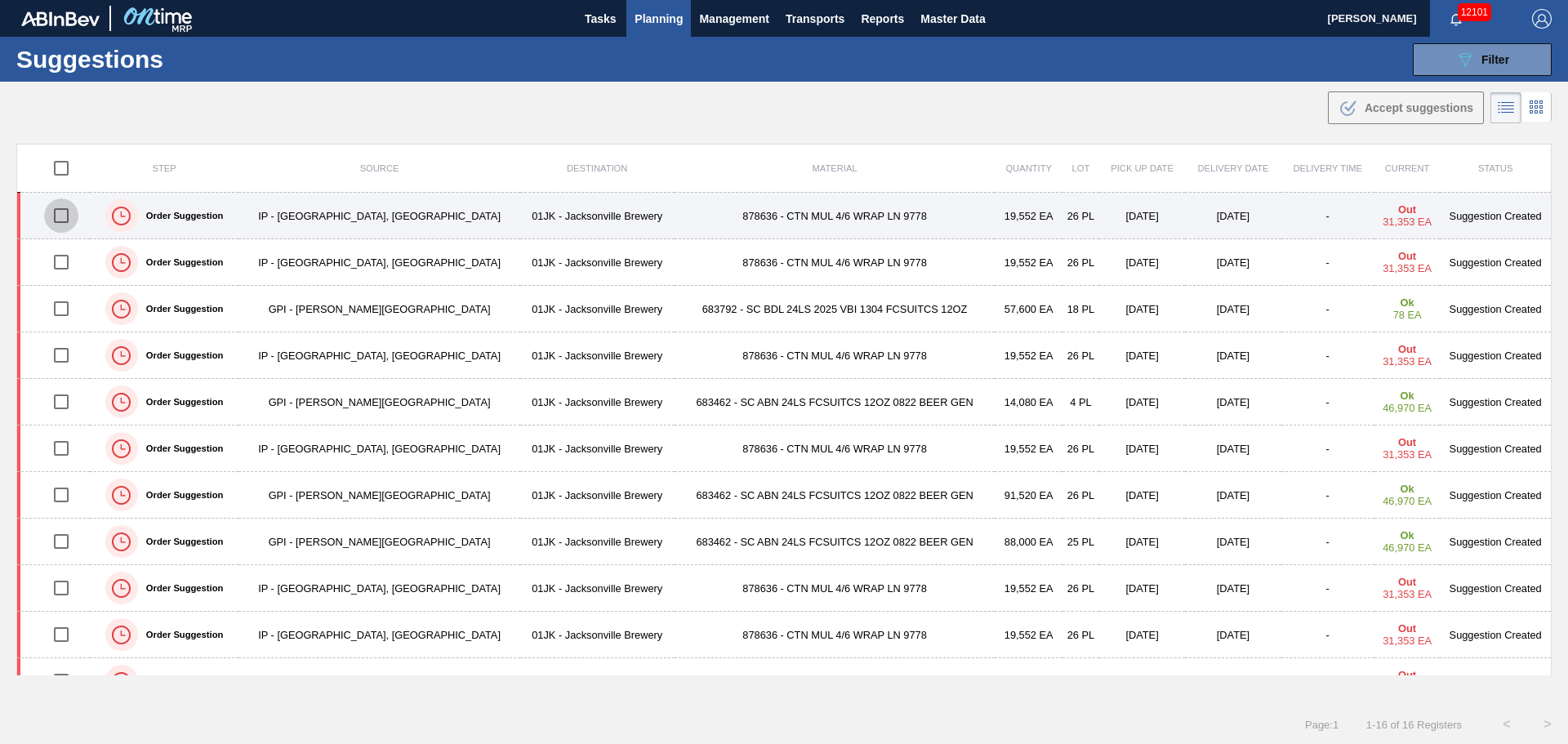
click at [68, 222] on input "checkbox" at bounding box center [61, 216] width 35 height 35
checkbox input "true"
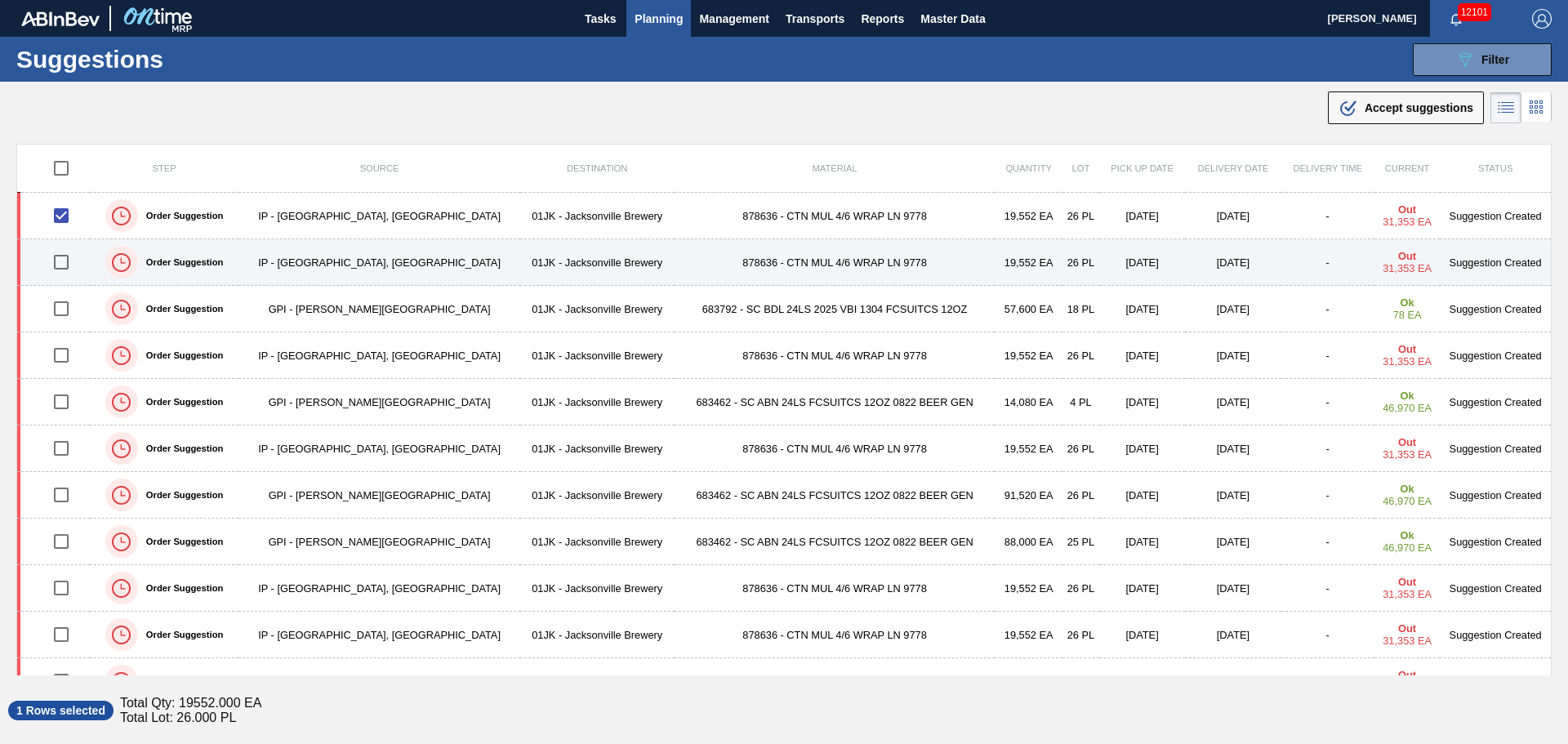
click at [63, 250] on input "checkbox" at bounding box center [61, 262] width 35 height 35
checkbox input "true"
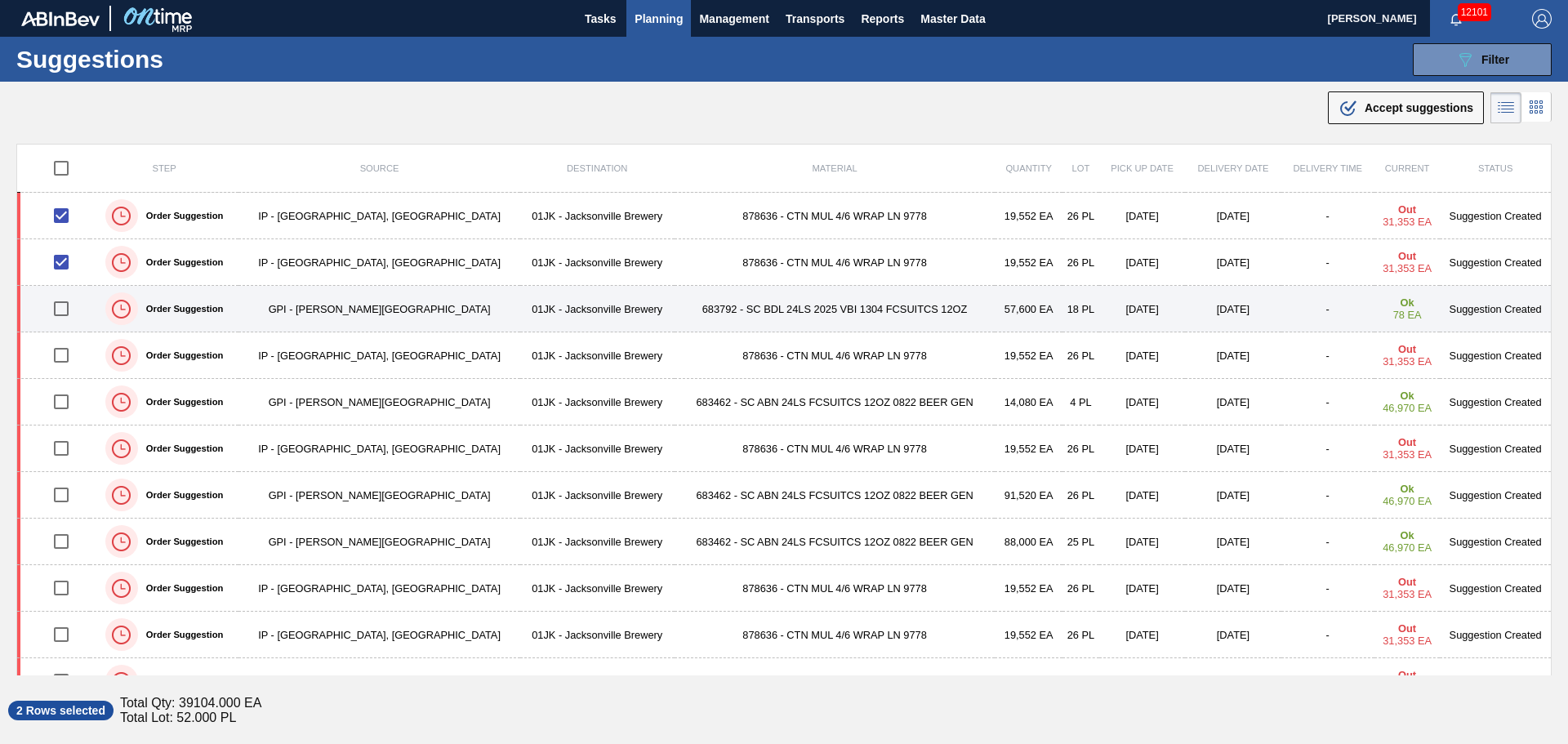
click at [60, 308] on input "checkbox" at bounding box center [61, 309] width 35 height 35
checkbox input "true"
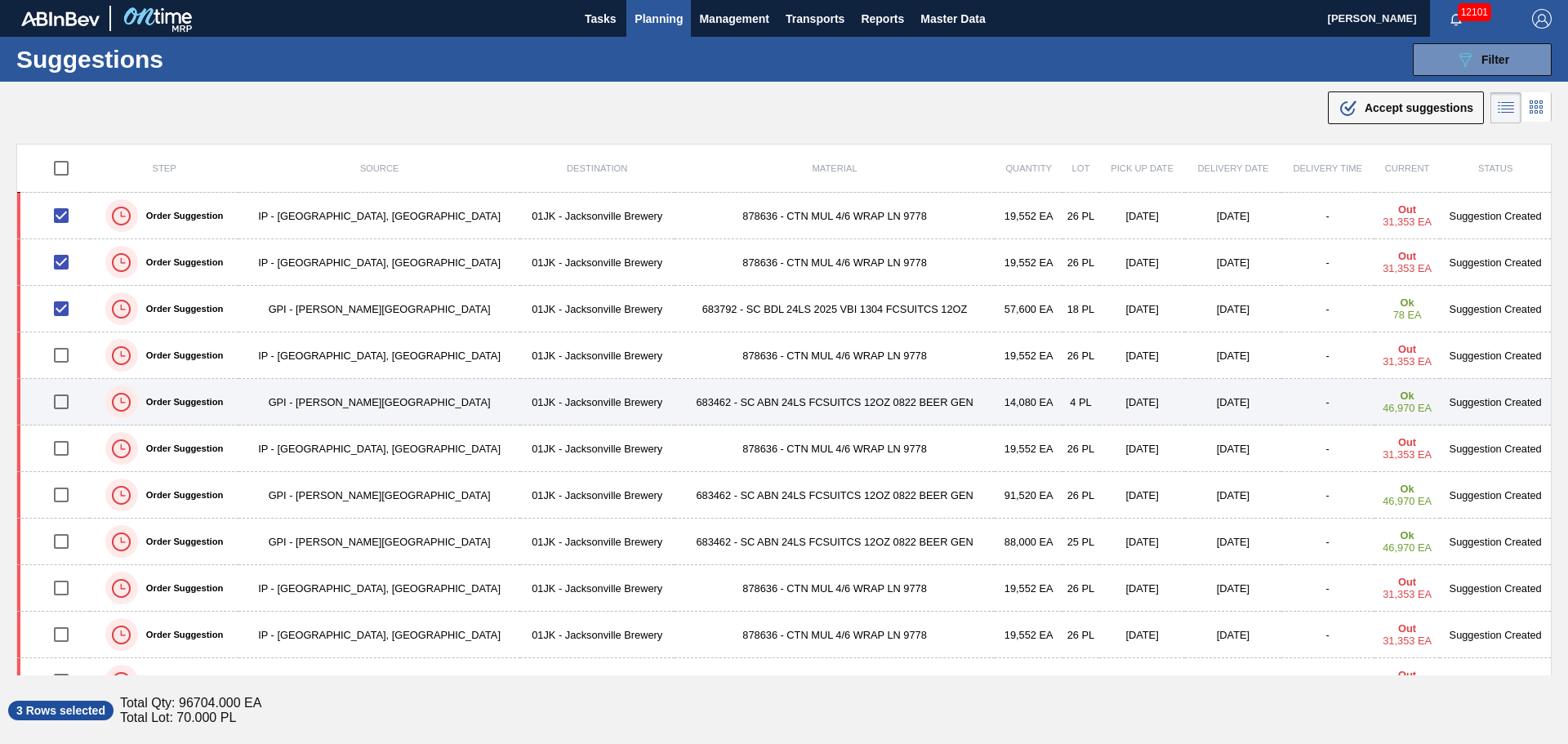
click at [67, 400] on input "checkbox" at bounding box center [61, 402] width 35 height 35
checkbox input "true"
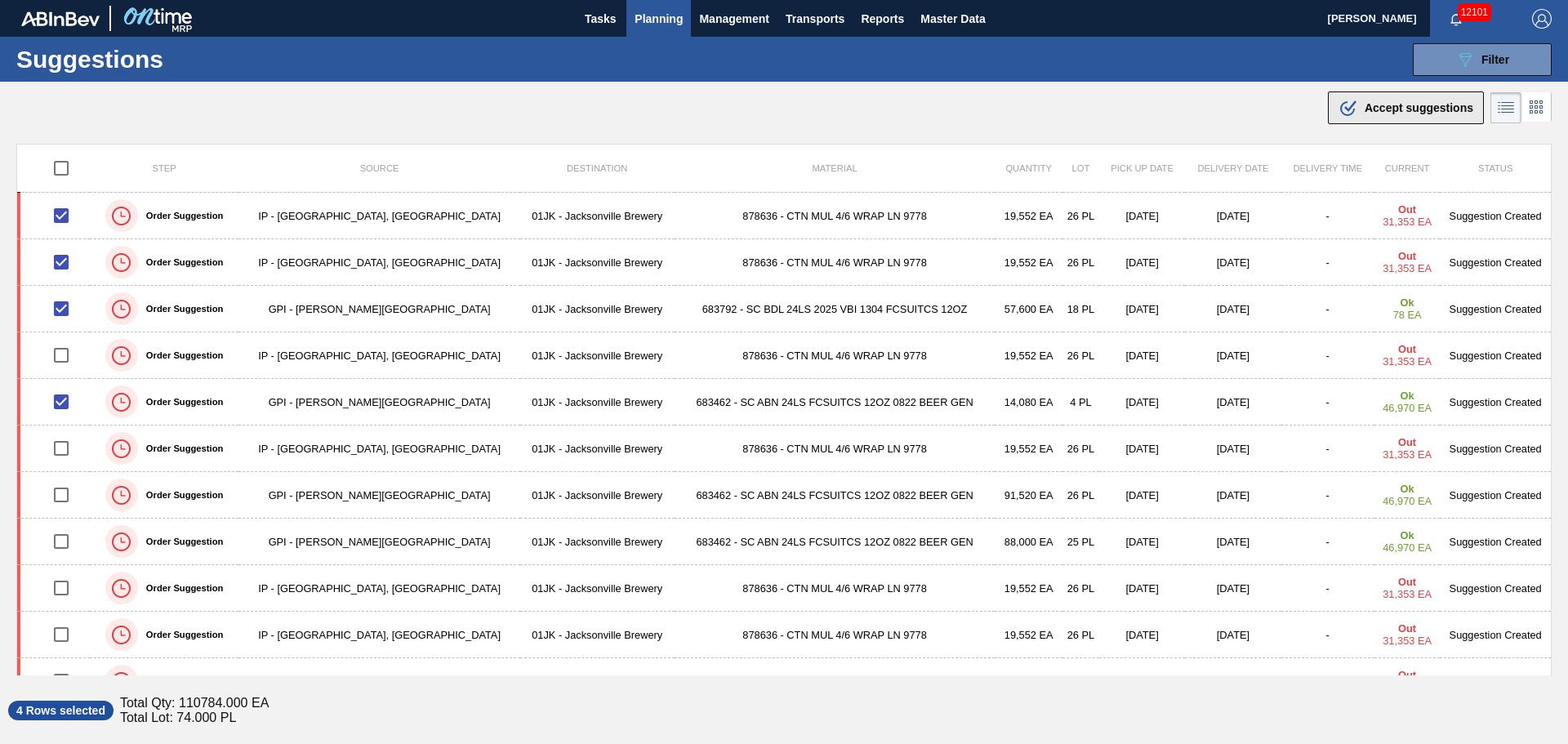
click at [1399, 104] on span "Accept suggestions" at bounding box center [1418, 107] width 108 height 13
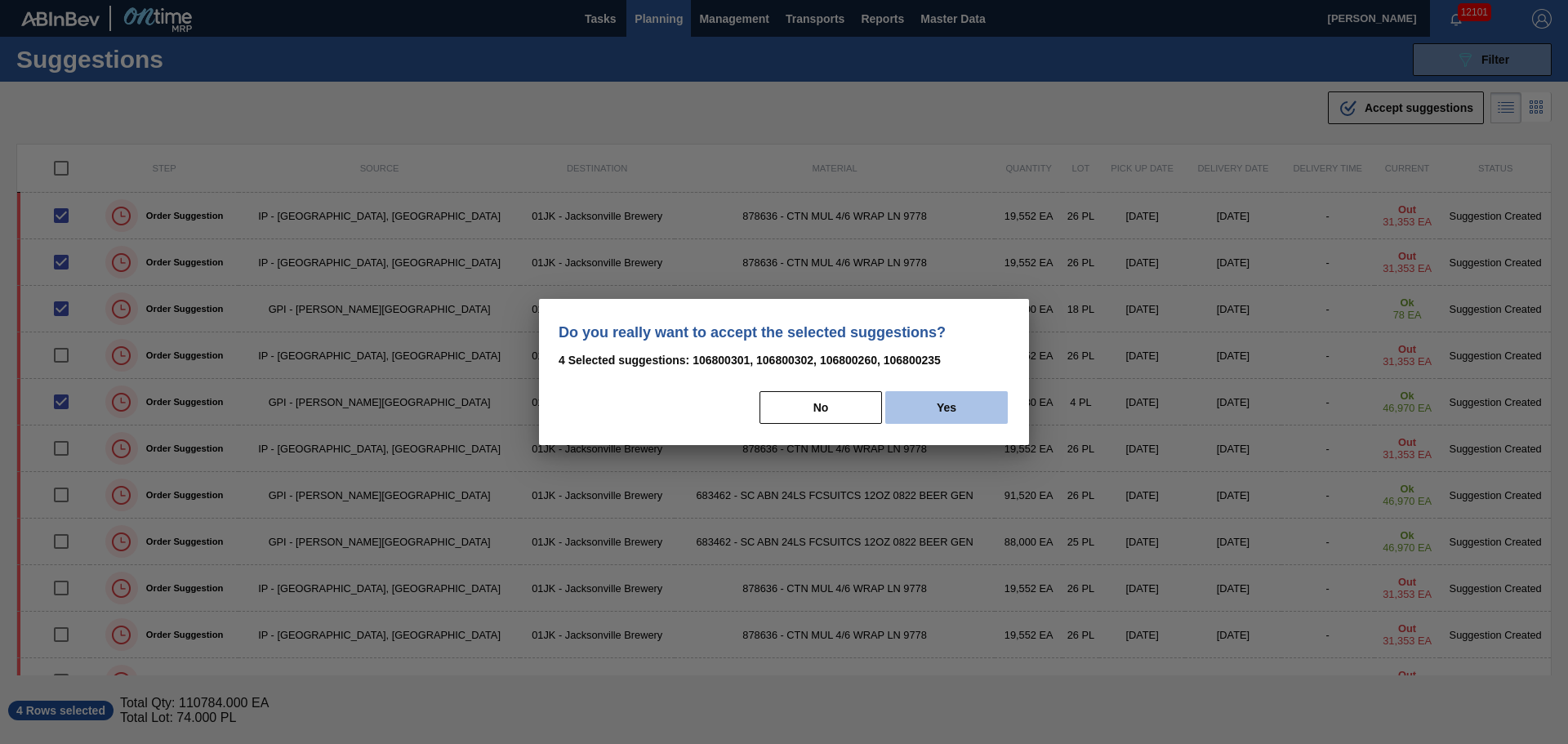
click at [981, 407] on button "Yes" at bounding box center [946, 407] width 123 height 33
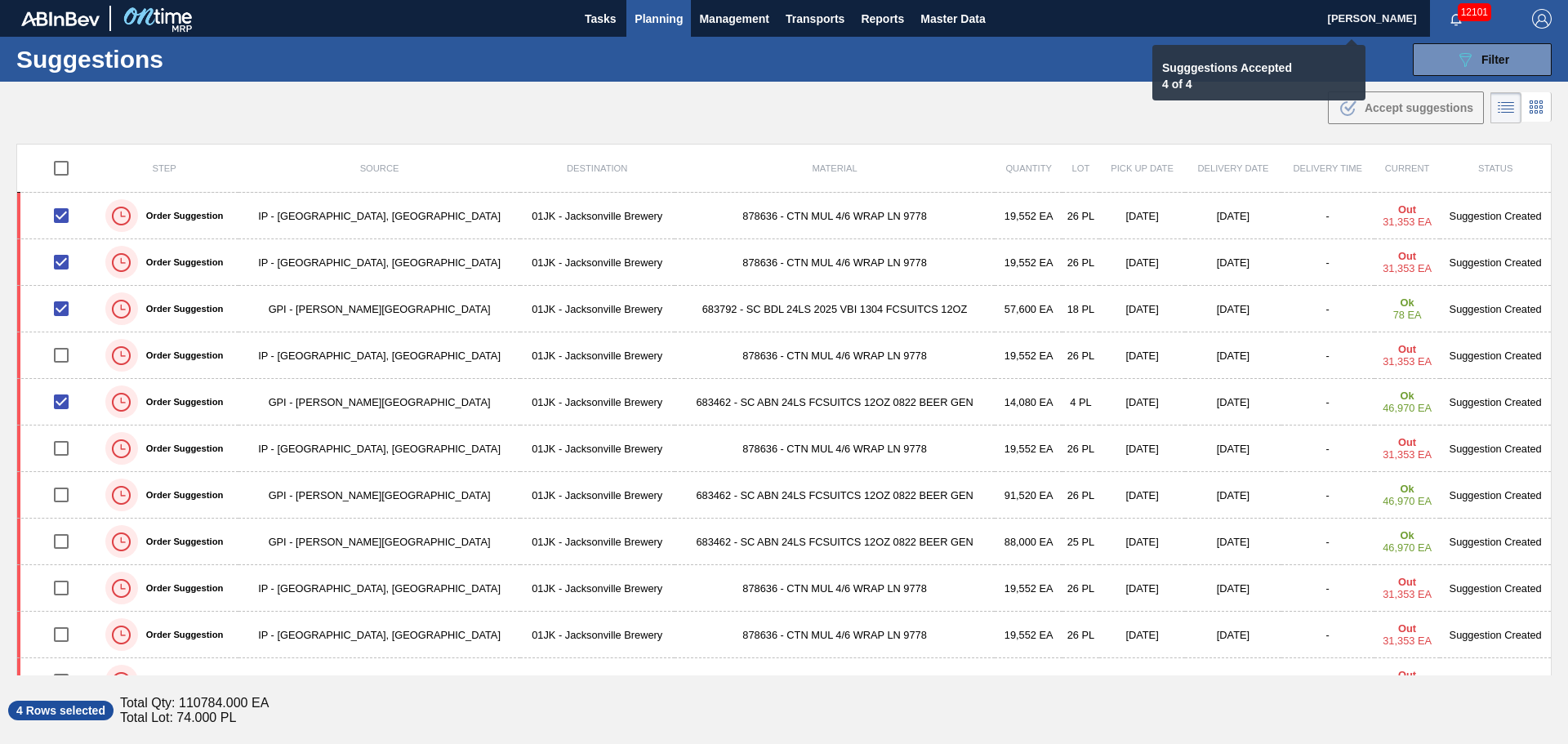
checkbox input "false"
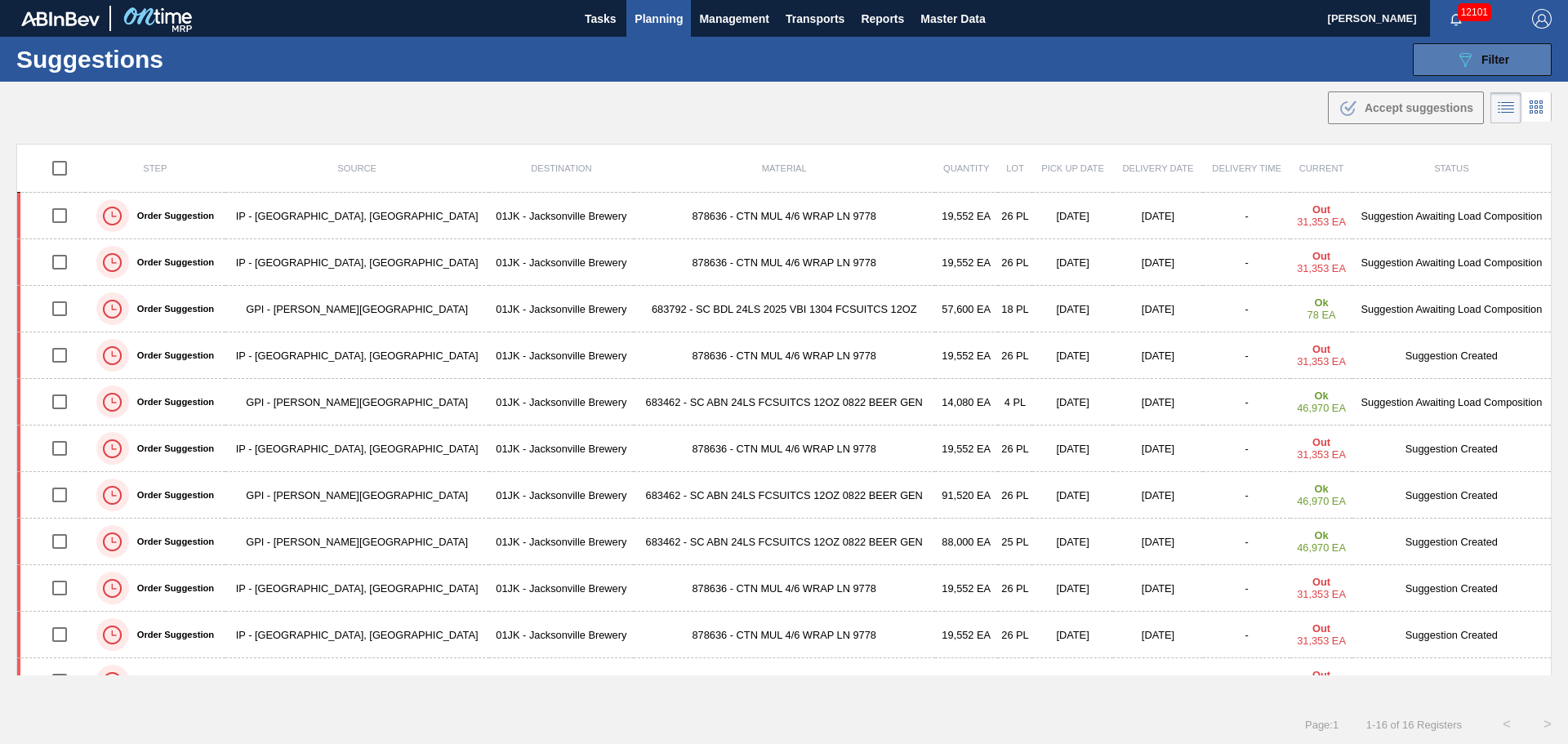
click at [1447, 73] on button "089F7B8B-B2A5-4AFE-B5C0-19BA573D28AC Filter" at bounding box center [1482, 59] width 139 height 33
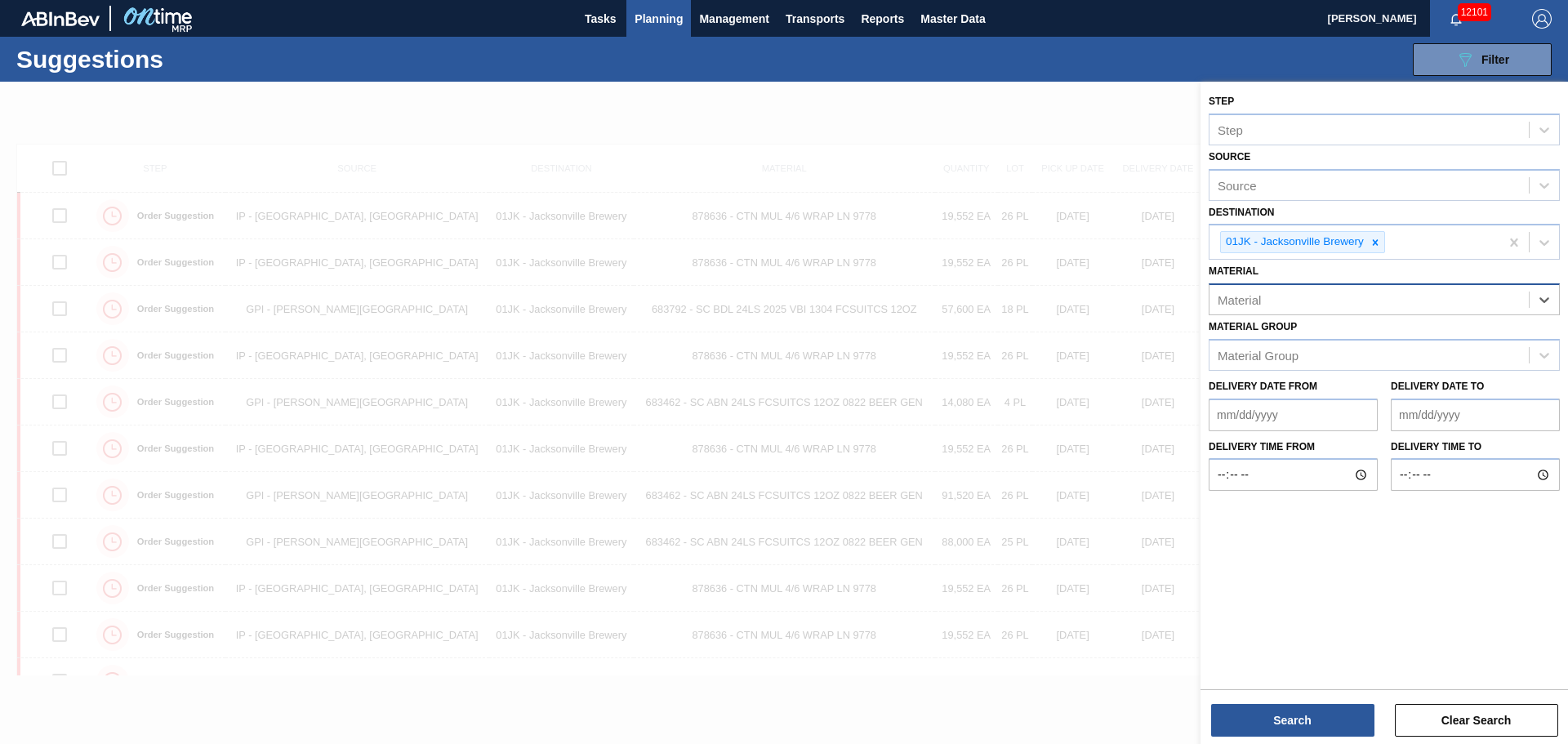
click at [1447, 300] on div "Material" at bounding box center [1369, 300] width 320 height 24
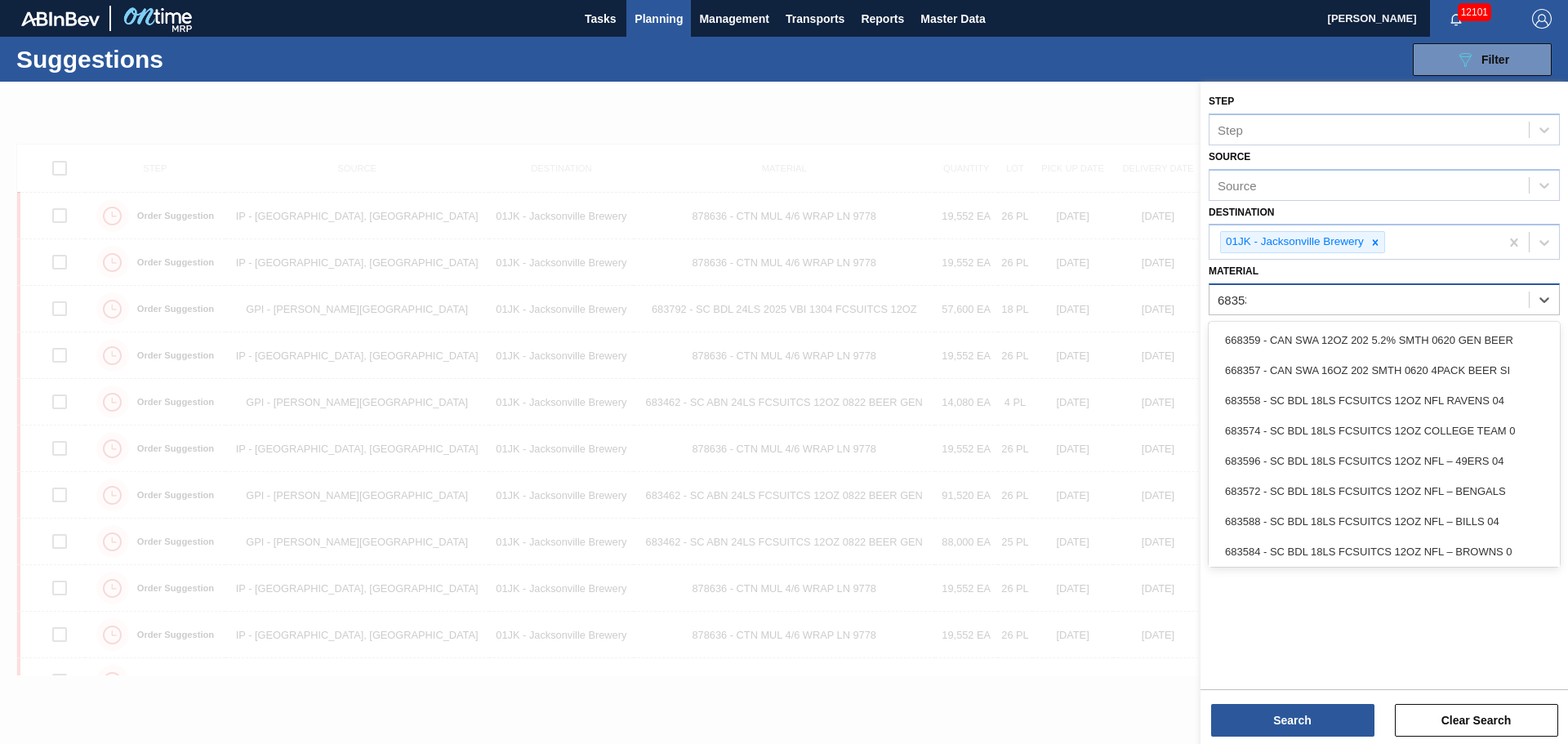
type input "683532"
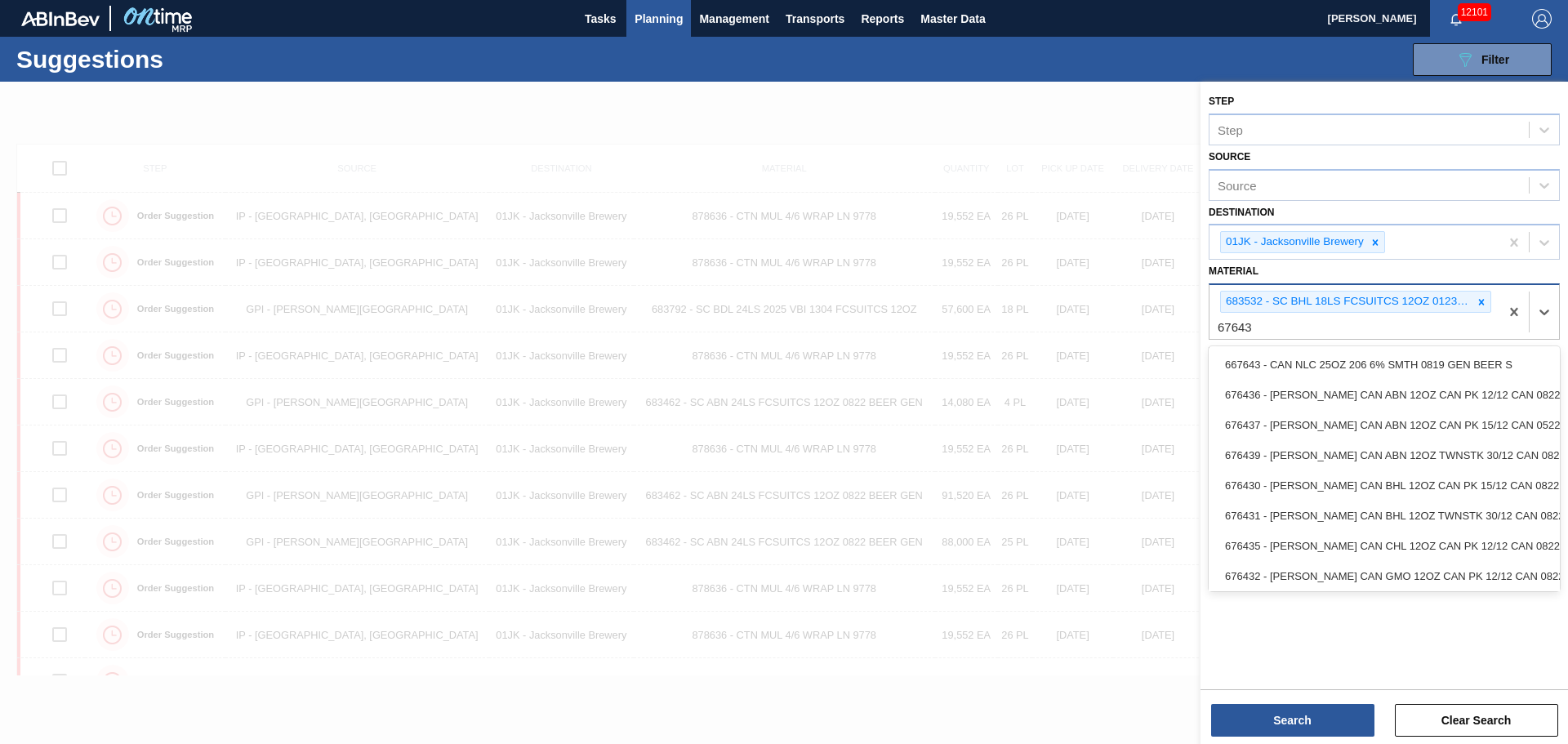
type input "676437"
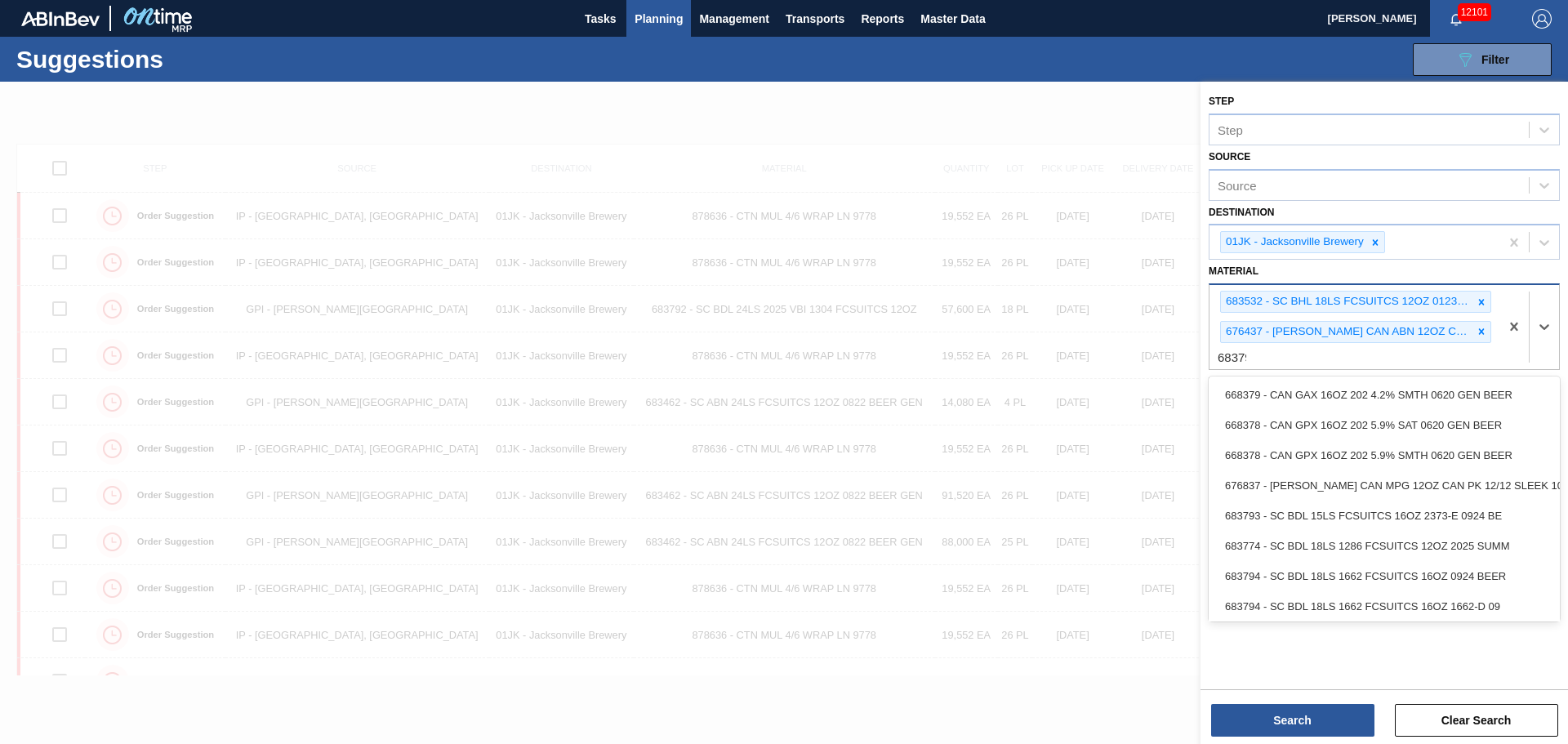
type input "683792"
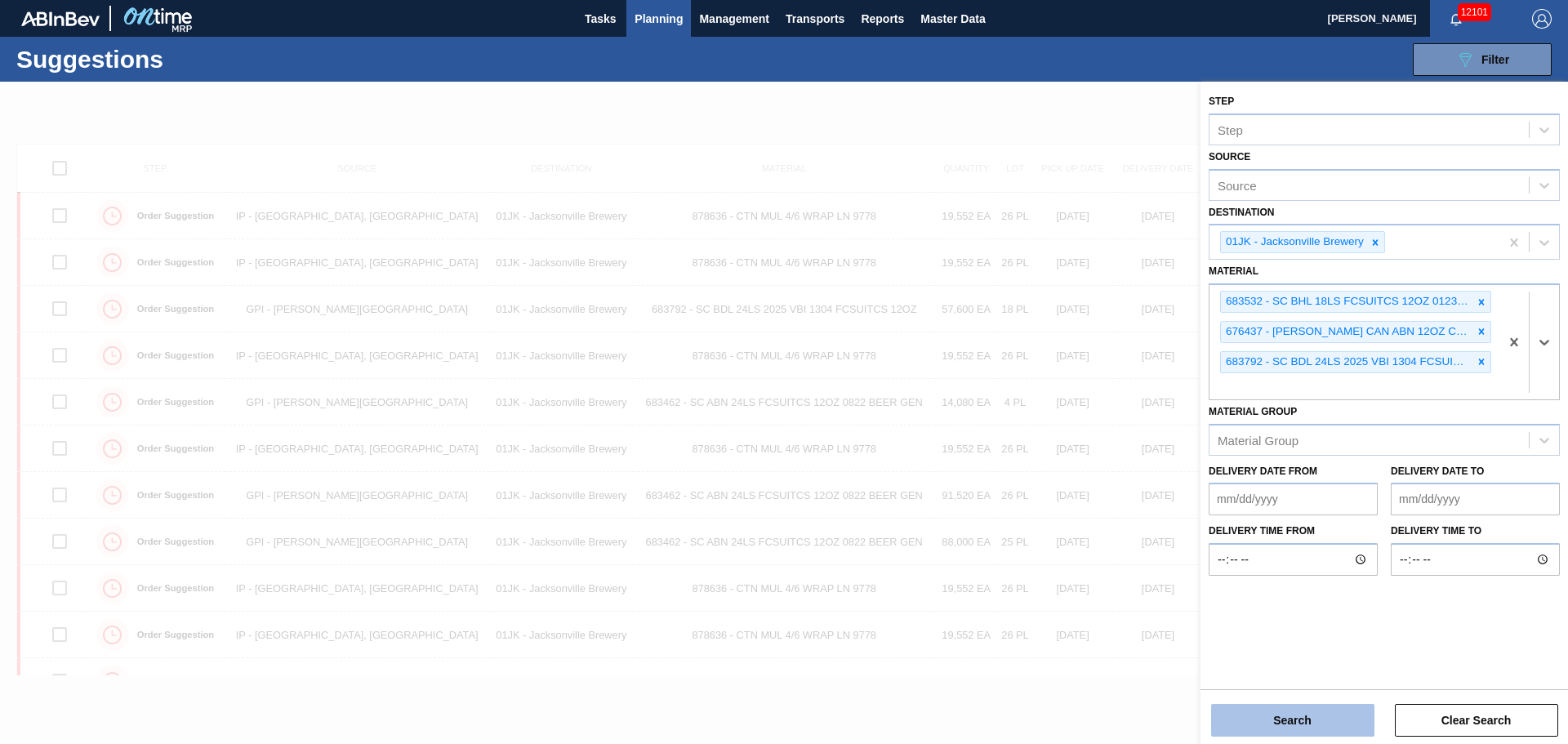
click at [1297, 714] on button "Search" at bounding box center [1292, 719] width 163 height 33
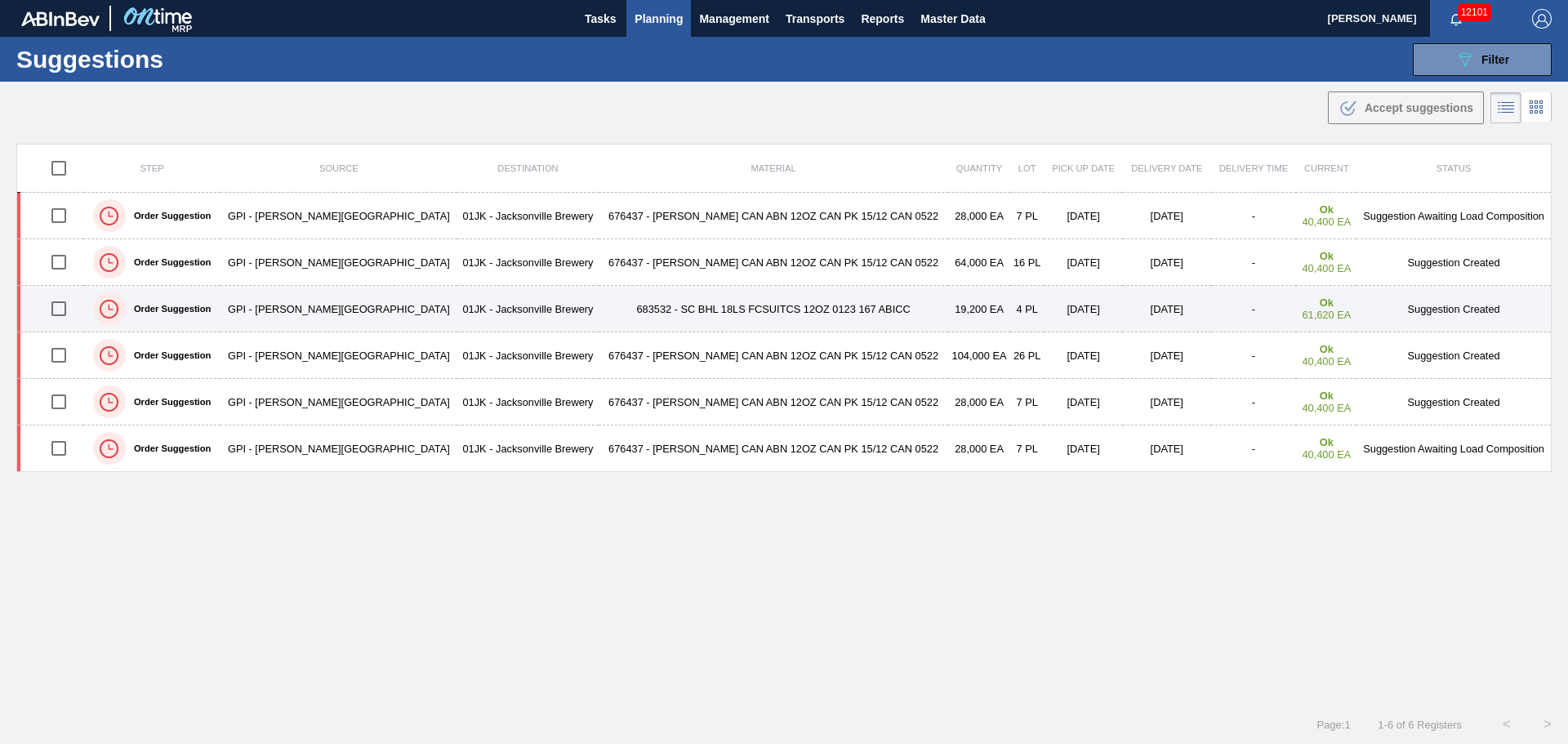
click at [62, 310] on input "checkbox" at bounding box center [58, 309] width 35 height 35
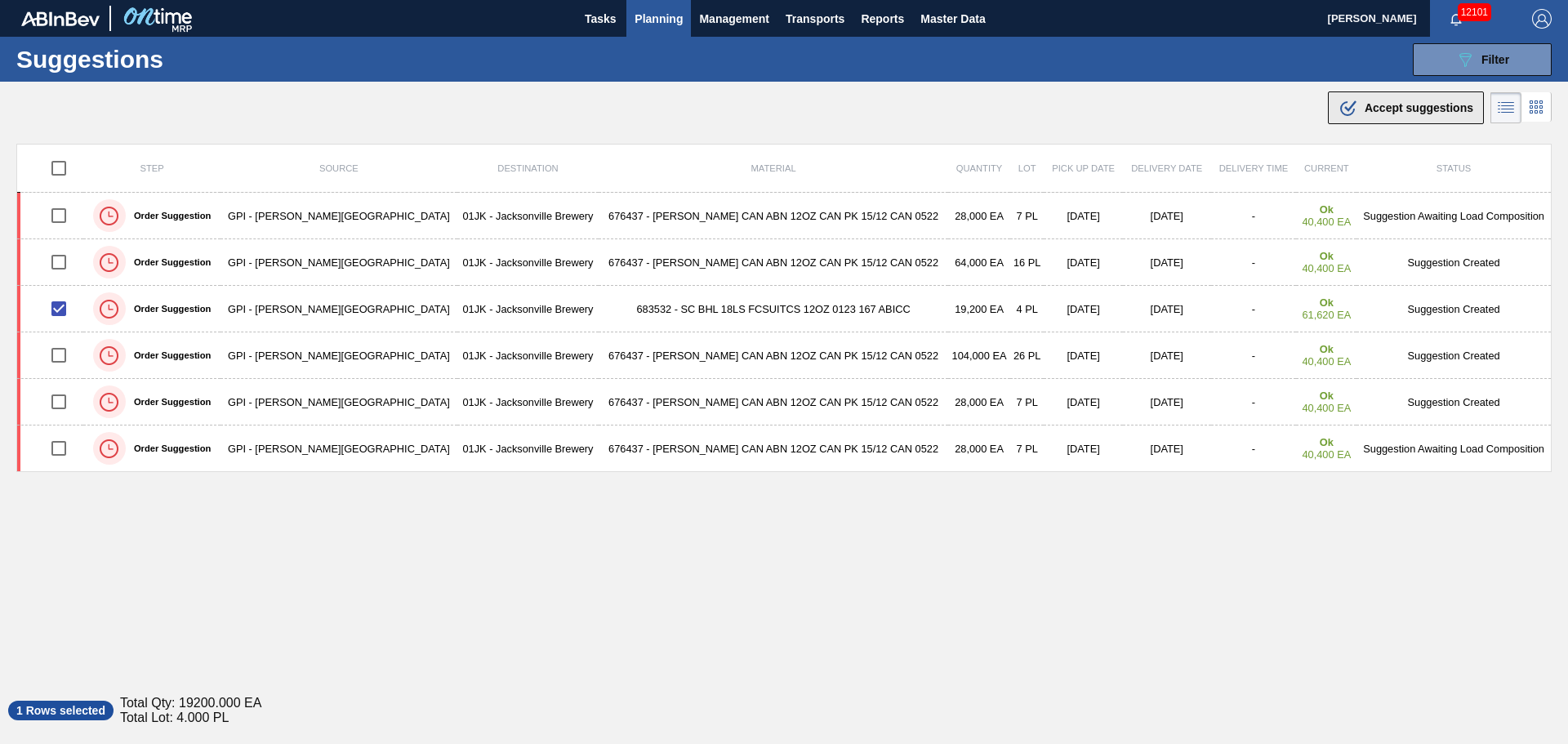
click at [1426, 110] on span "Accept suggestions" at bounding box center [1418, 107] width 108 height 13
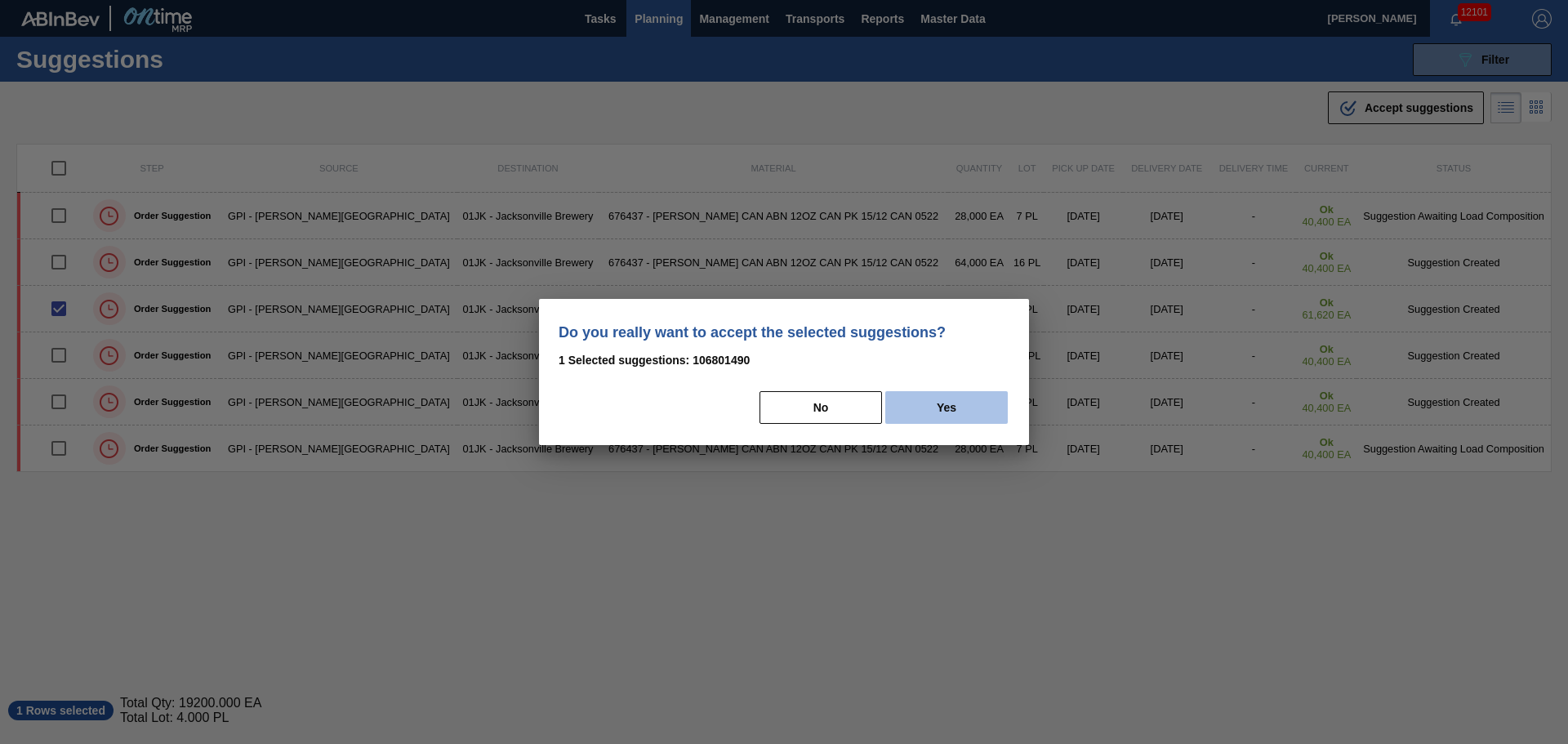
click at [948, 411] on button "Yes" at bounding box center [946, 407] width 123 height 33
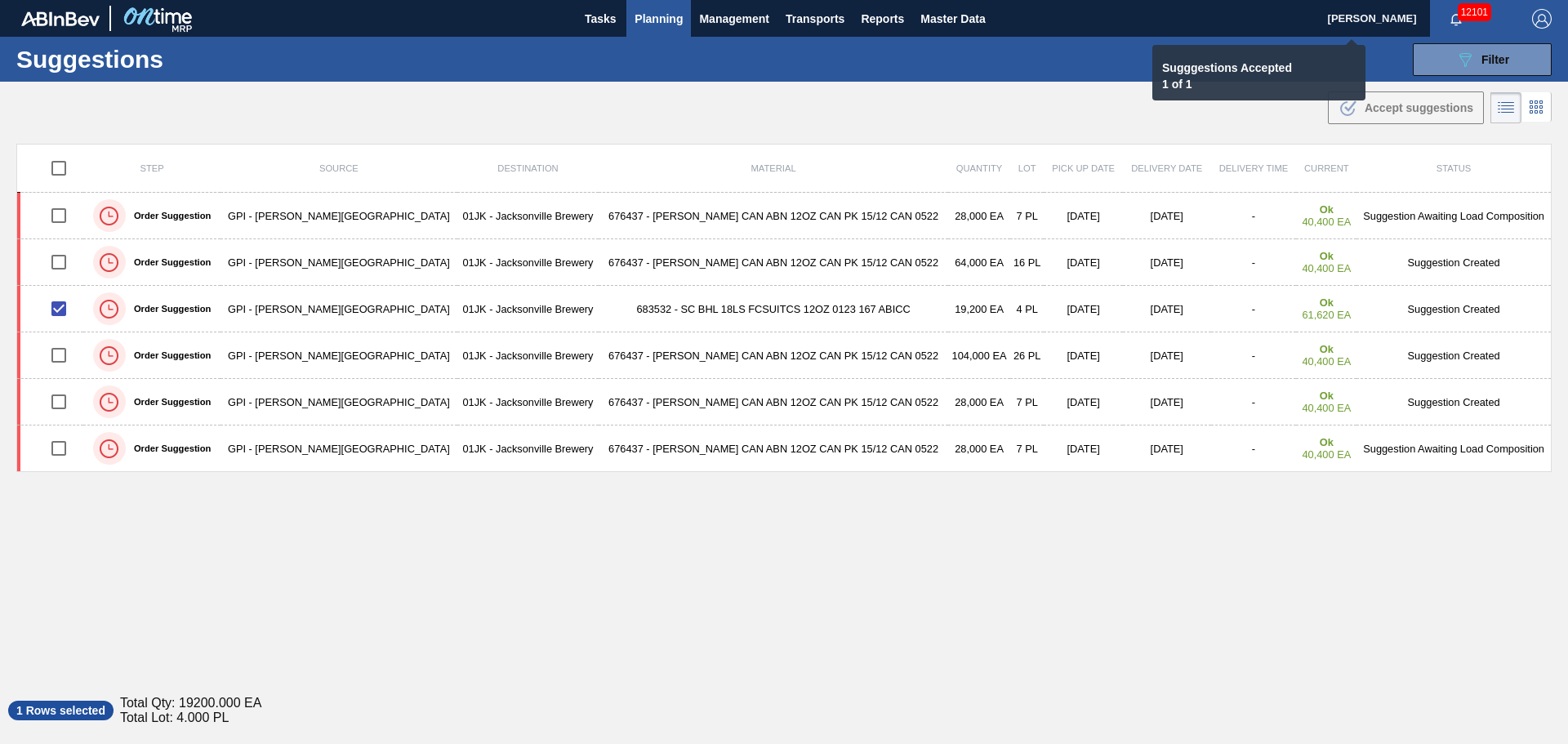
checkbox input "false"
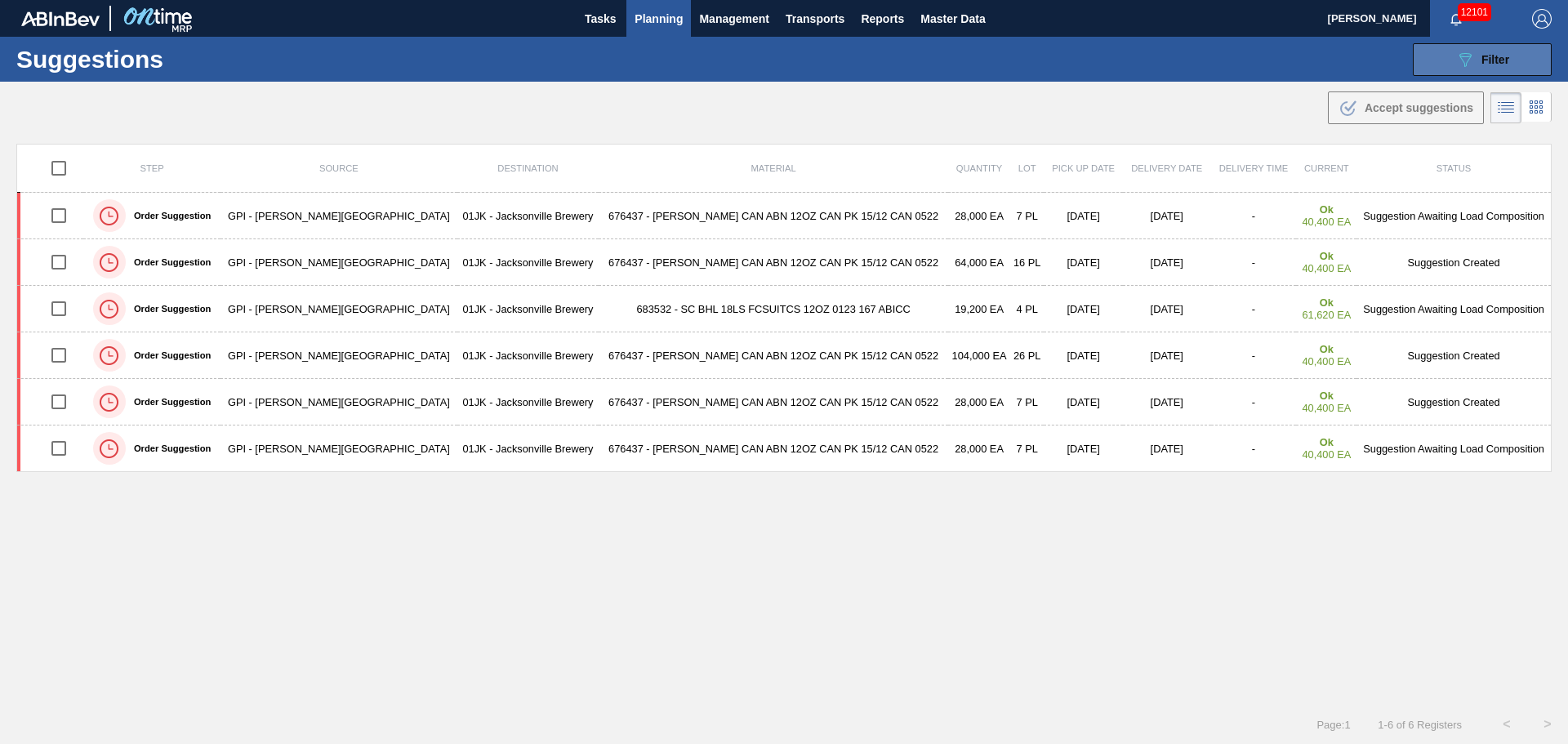
click at [1488, 60] on span "Filter" at bounding box center [1494, 59] width 28 height 13
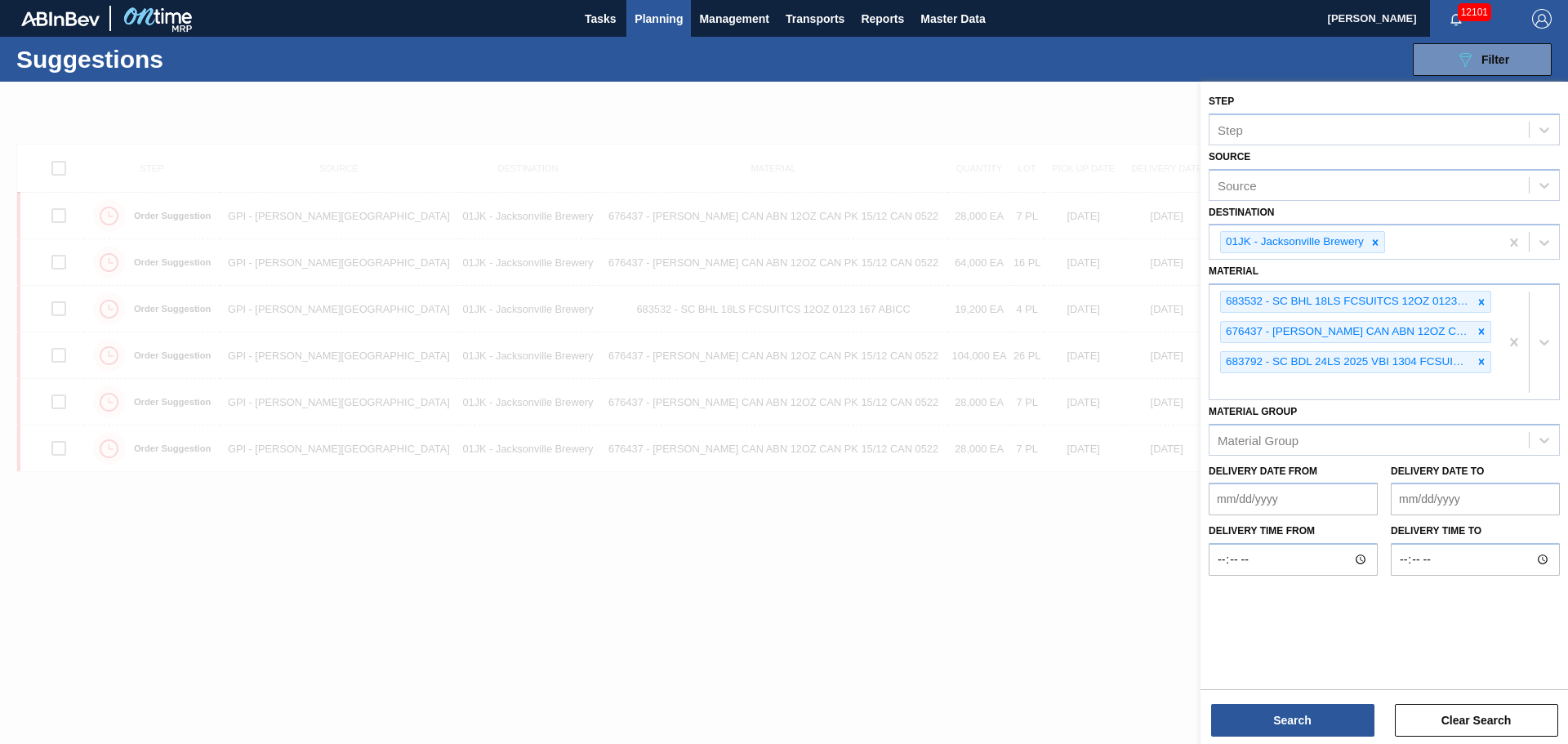
click at [1082, 631] on div at bounding box center [784, 454] width 1568 height 744
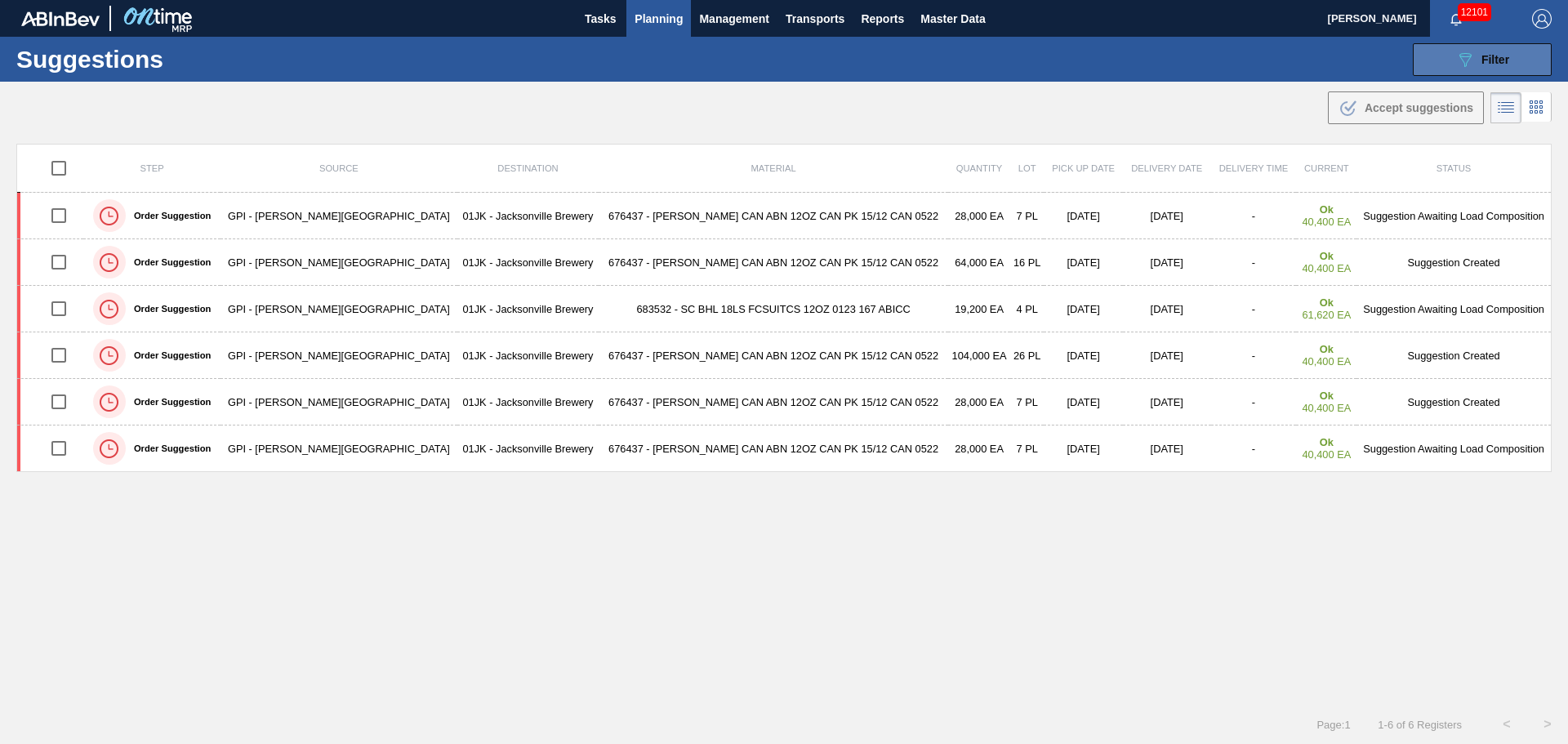
click at [1456, 52] on icon "089F7B8B-B2A5-4AFE-B5C0-19BA573D28AC" at bounding box center [1465, 59] width 19 height 19
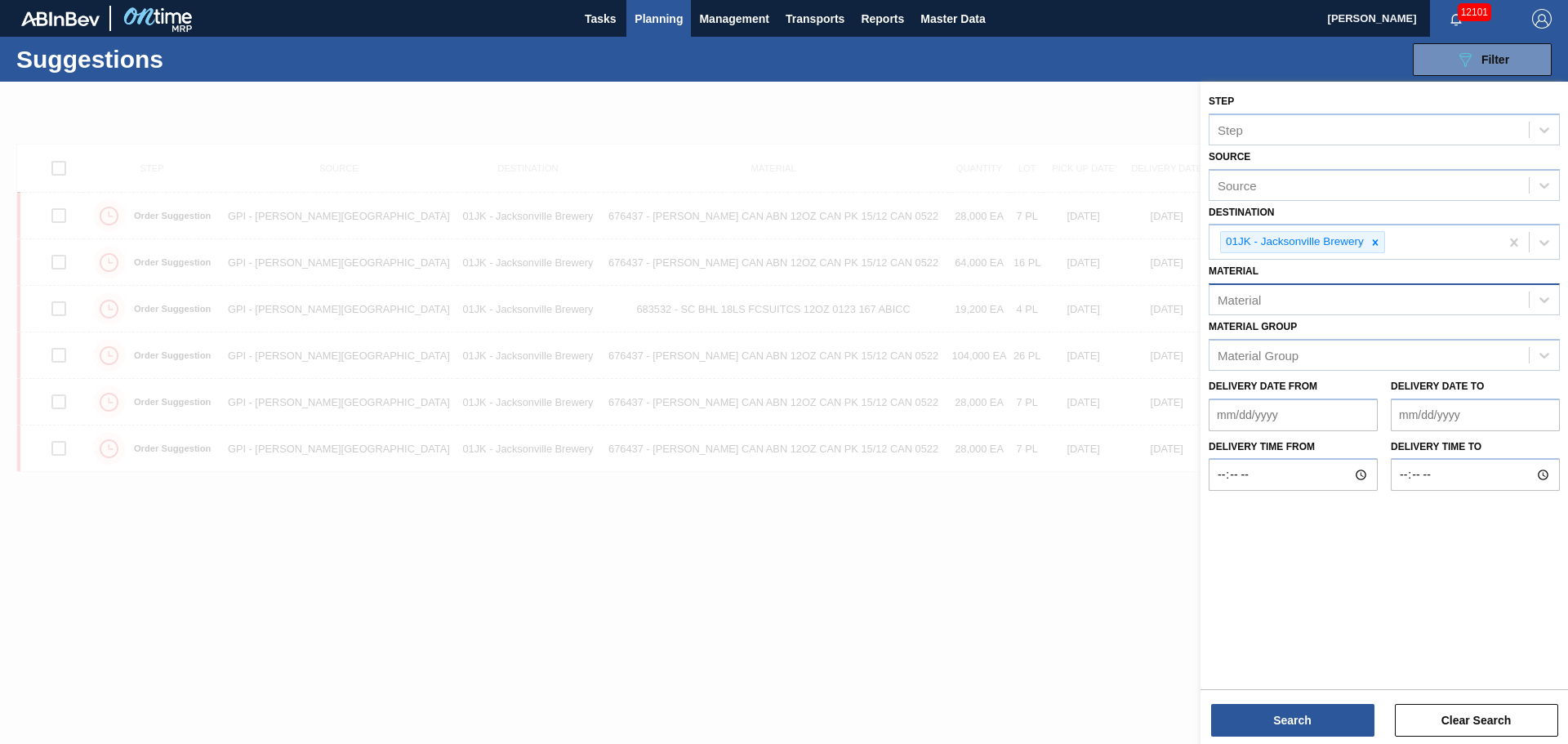
click at [1317, 303] on div "Material" at bounding box center [1369, 300] width 320 height 24
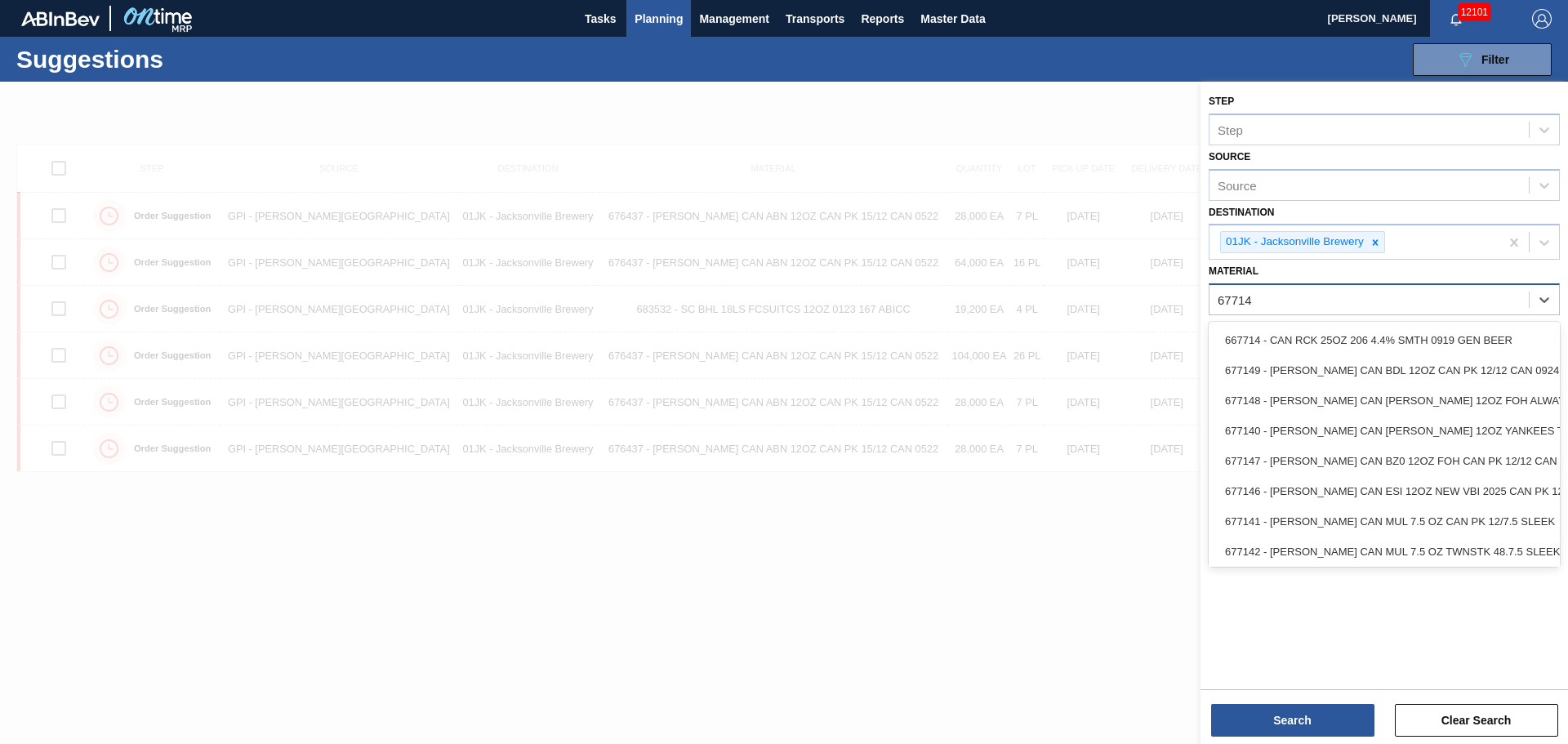
type input "677149"
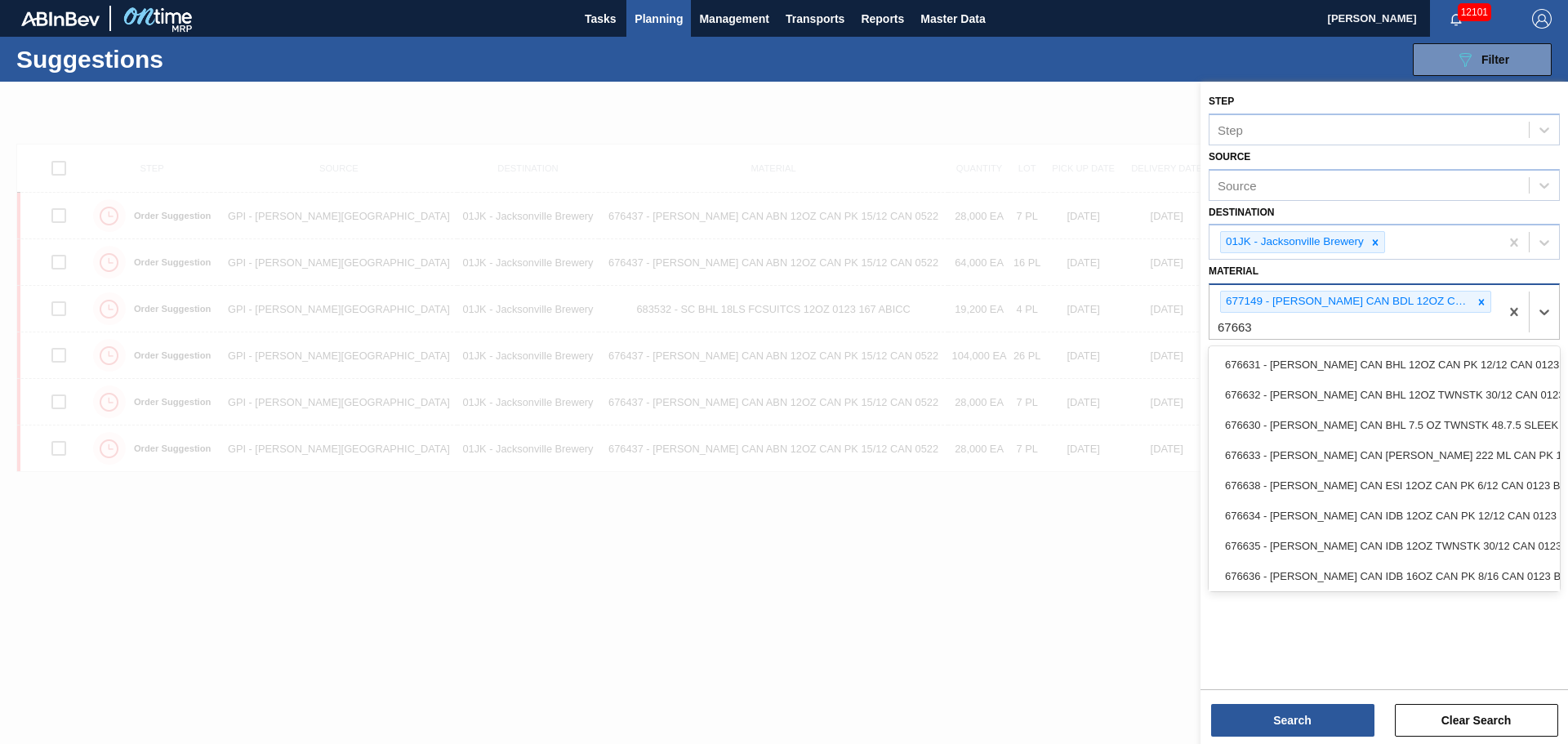
type input "676631"
type input "673838"
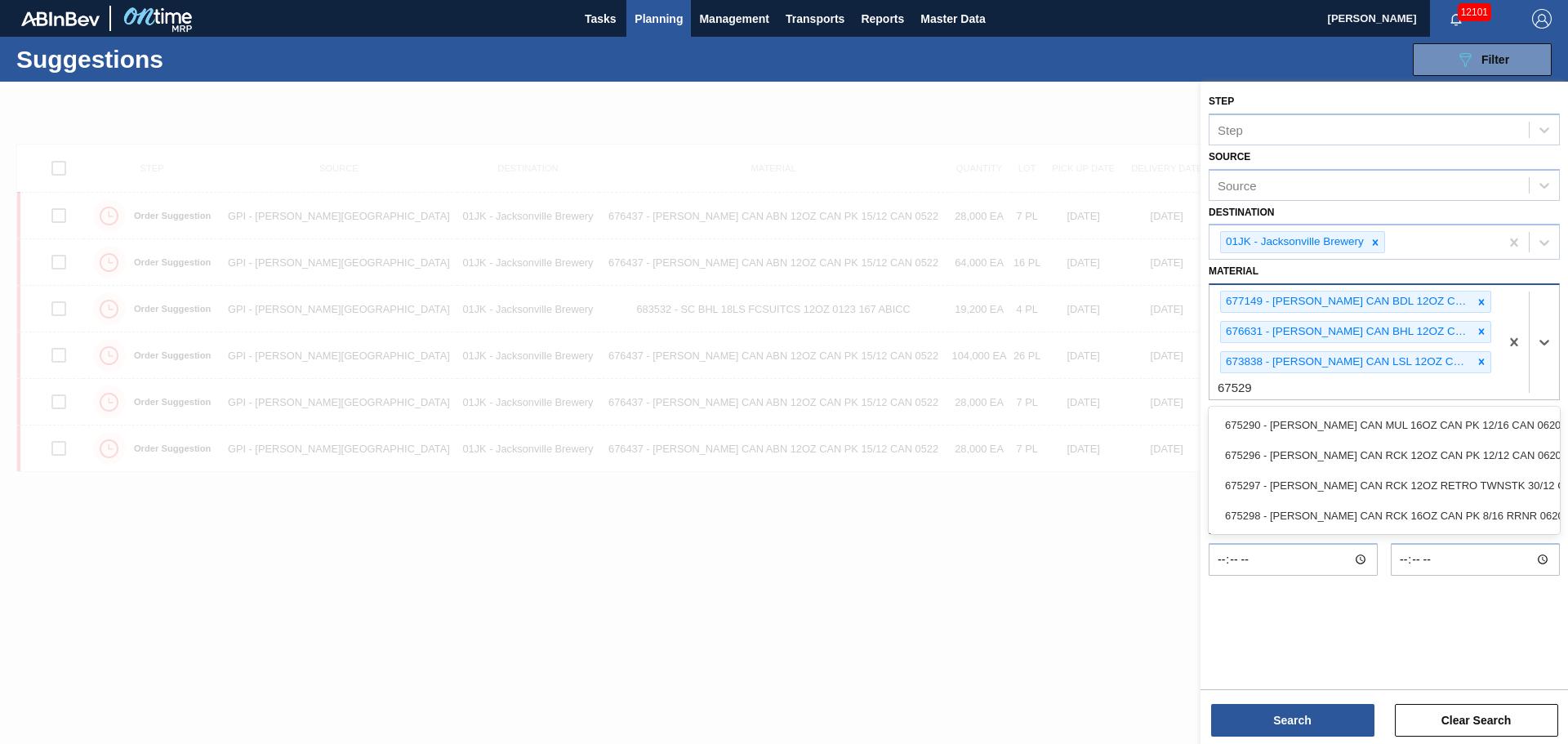
type input "675296"
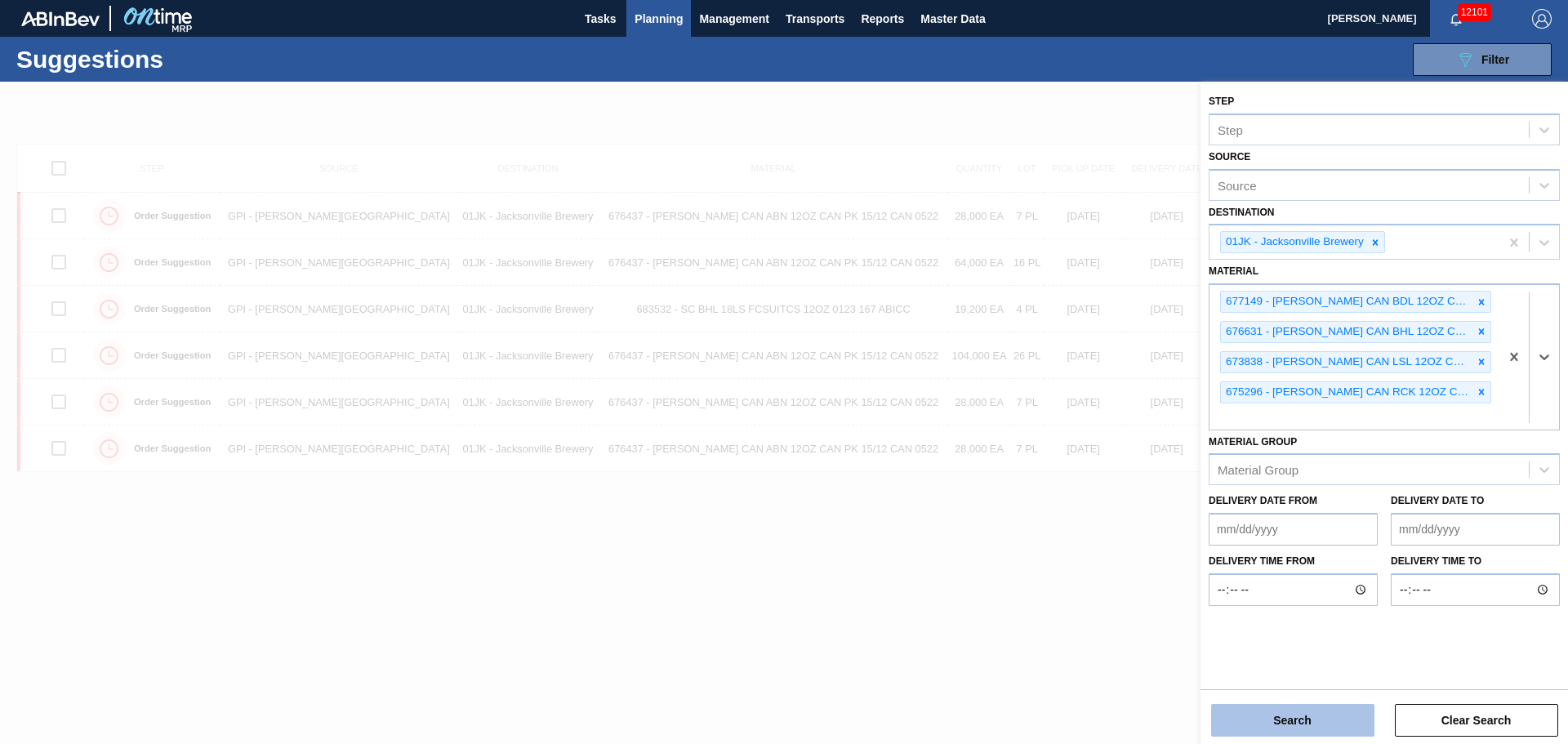
click at [1293, 722] on button "Search" at bounding box center [1292, 719] width 163 height 33
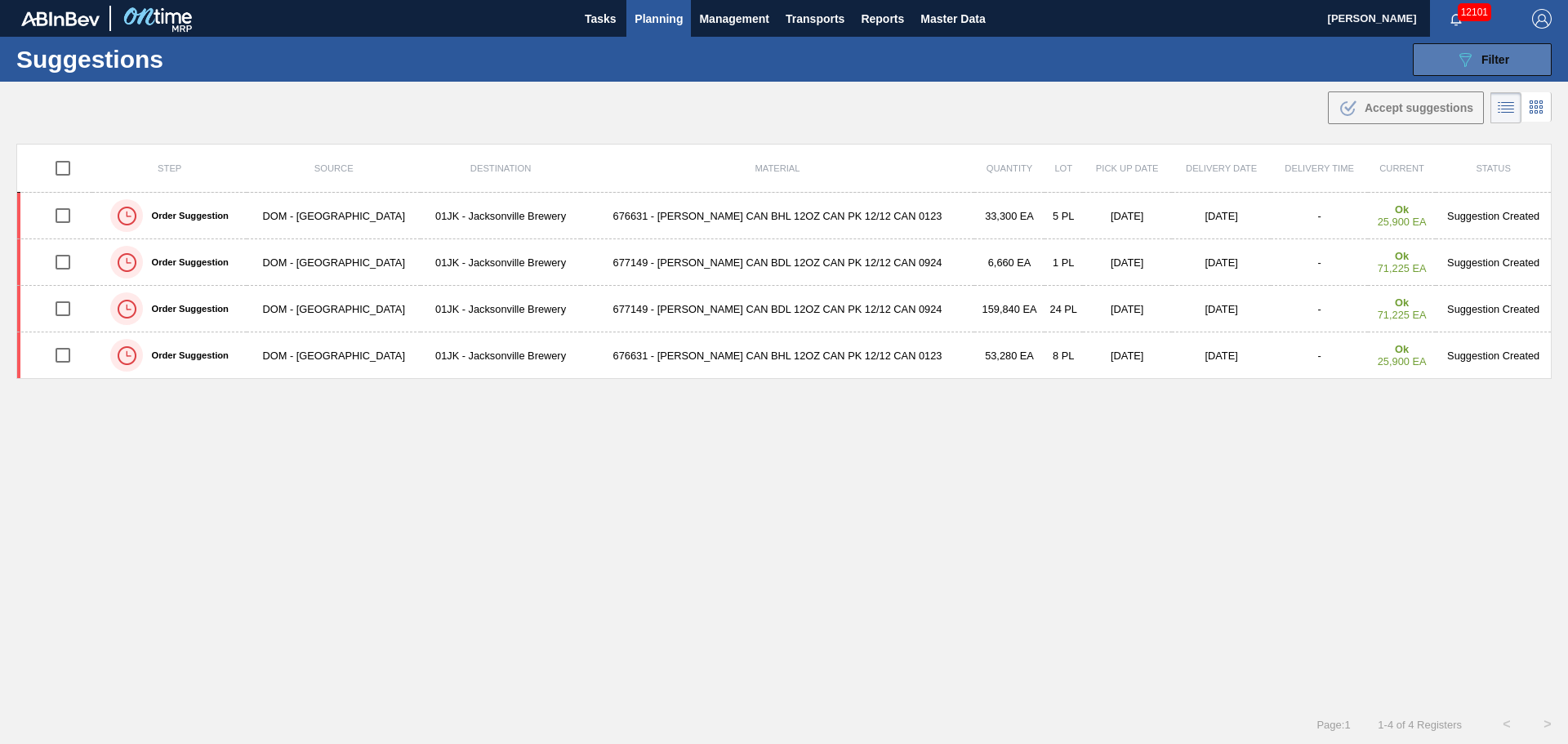
click at [1456, 57] on icon "089F7B8B-B2A5-4AFE-B5C0-19BA573D28AC" at bounding box center [1465, 59] width 19 height 19
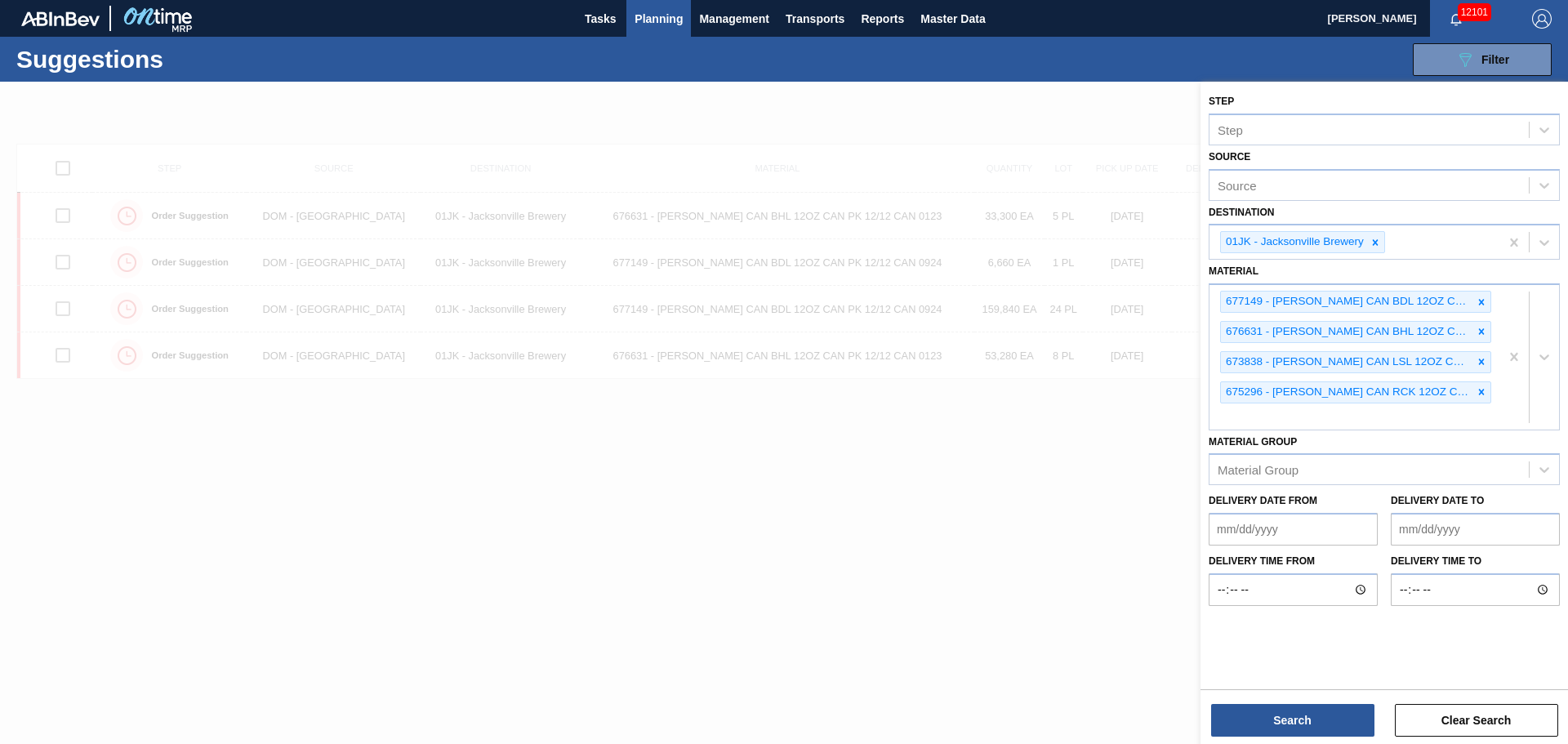
click at [1151, 408] on div at bounding box center [784, 454] width 1568 height 744
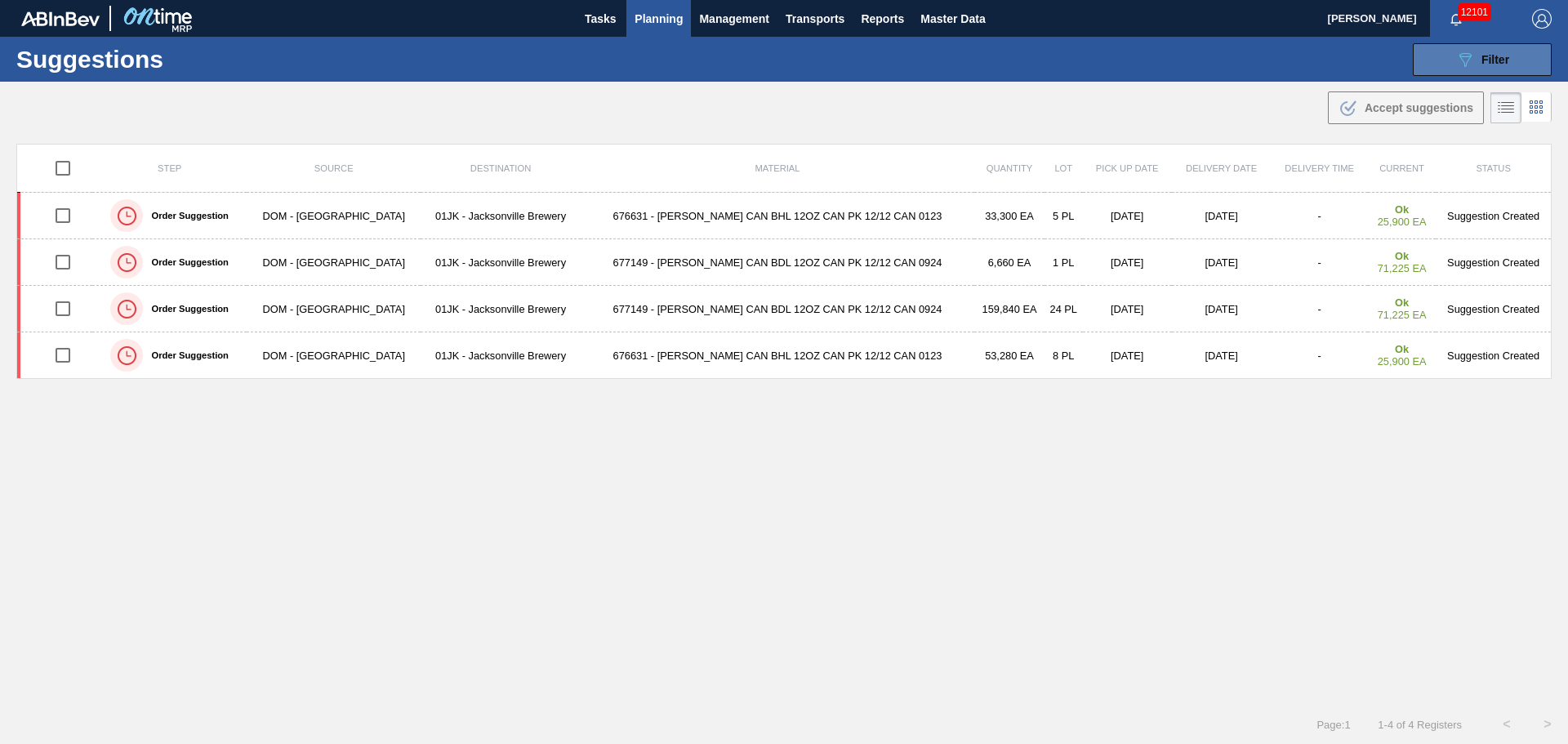
click at [1476, 70] on button "089F7B8B-B2A5-4AFE-B5C0-19BA573D28AC Filter" at bounding box center [1482, 59] width 139 height 33
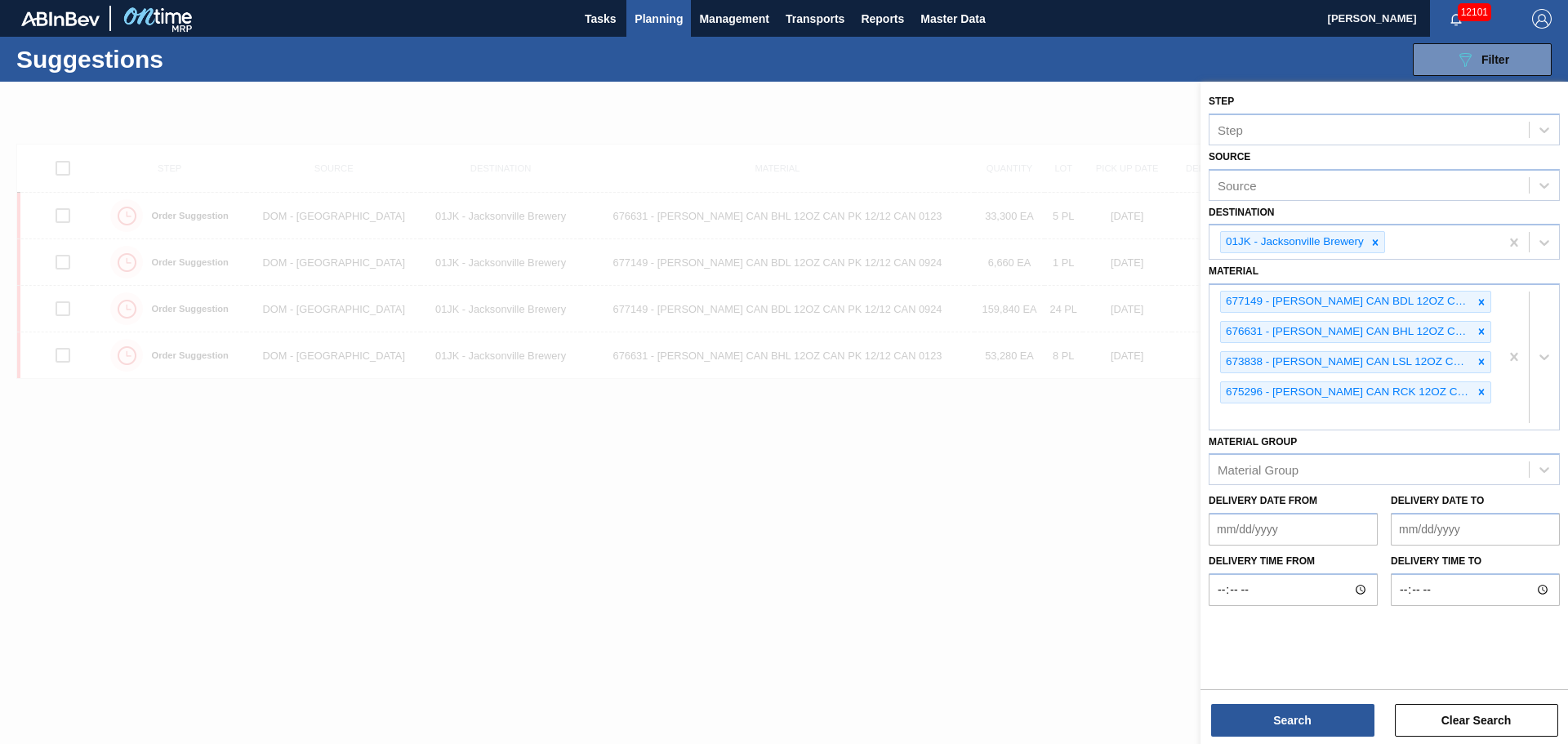
click at [1165, 412] on div at bounding box center [784, 454] width 1568 height 744
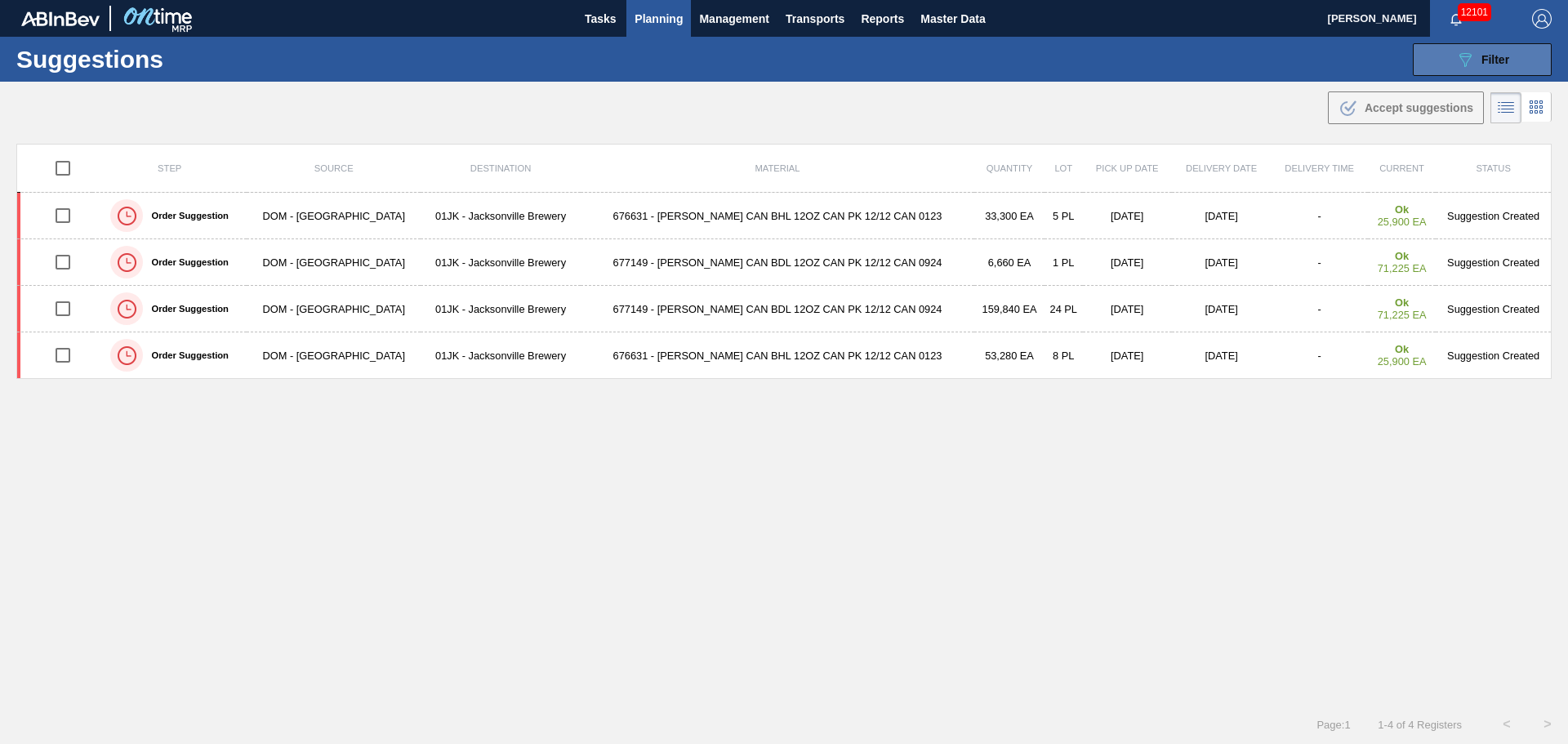
click at [1489, 64] on span "Filter" at bounding box center [1494, 59] width 28 height 13
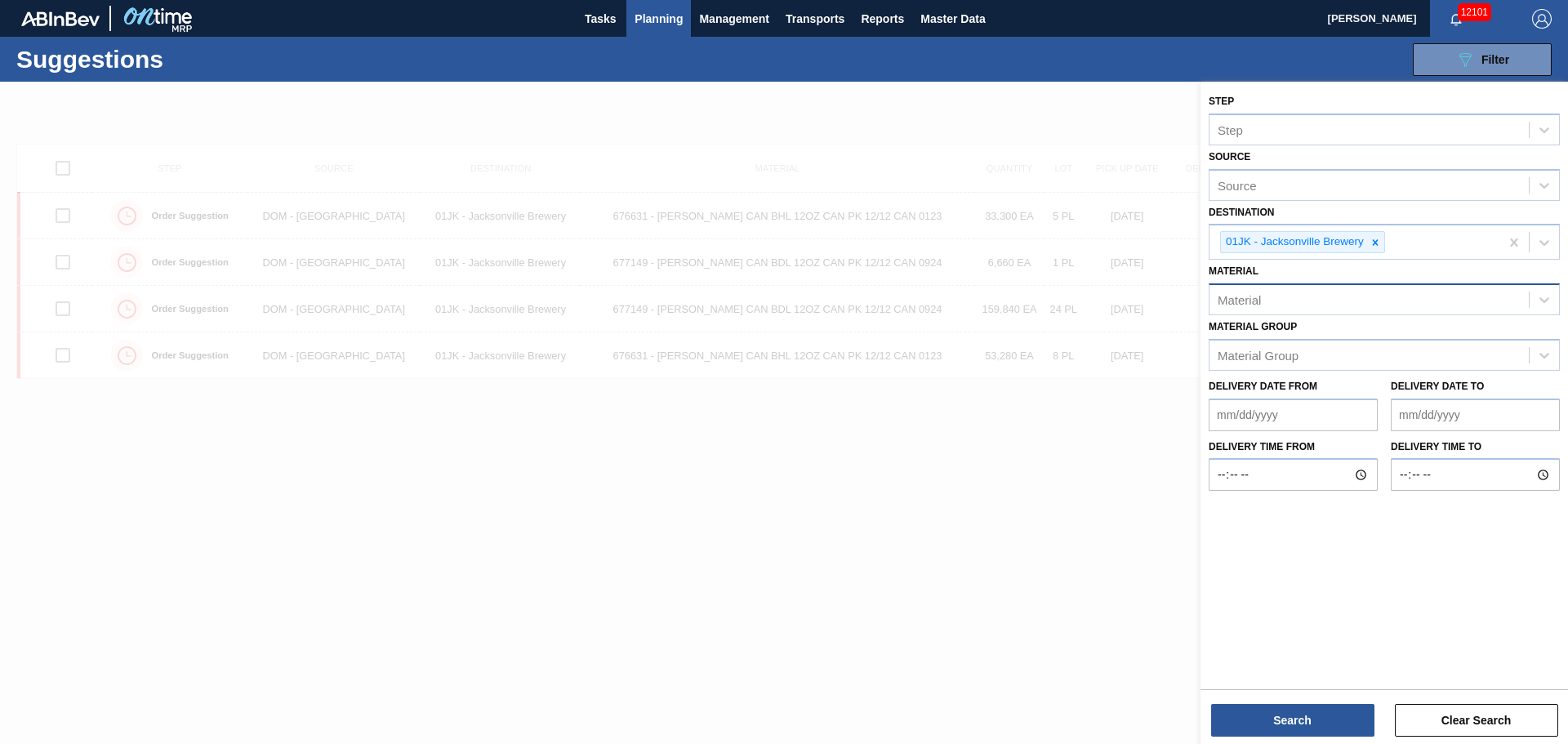
click at [1256, 297] on div "Material" at bounding box center [1239, 300] width 43 height 14
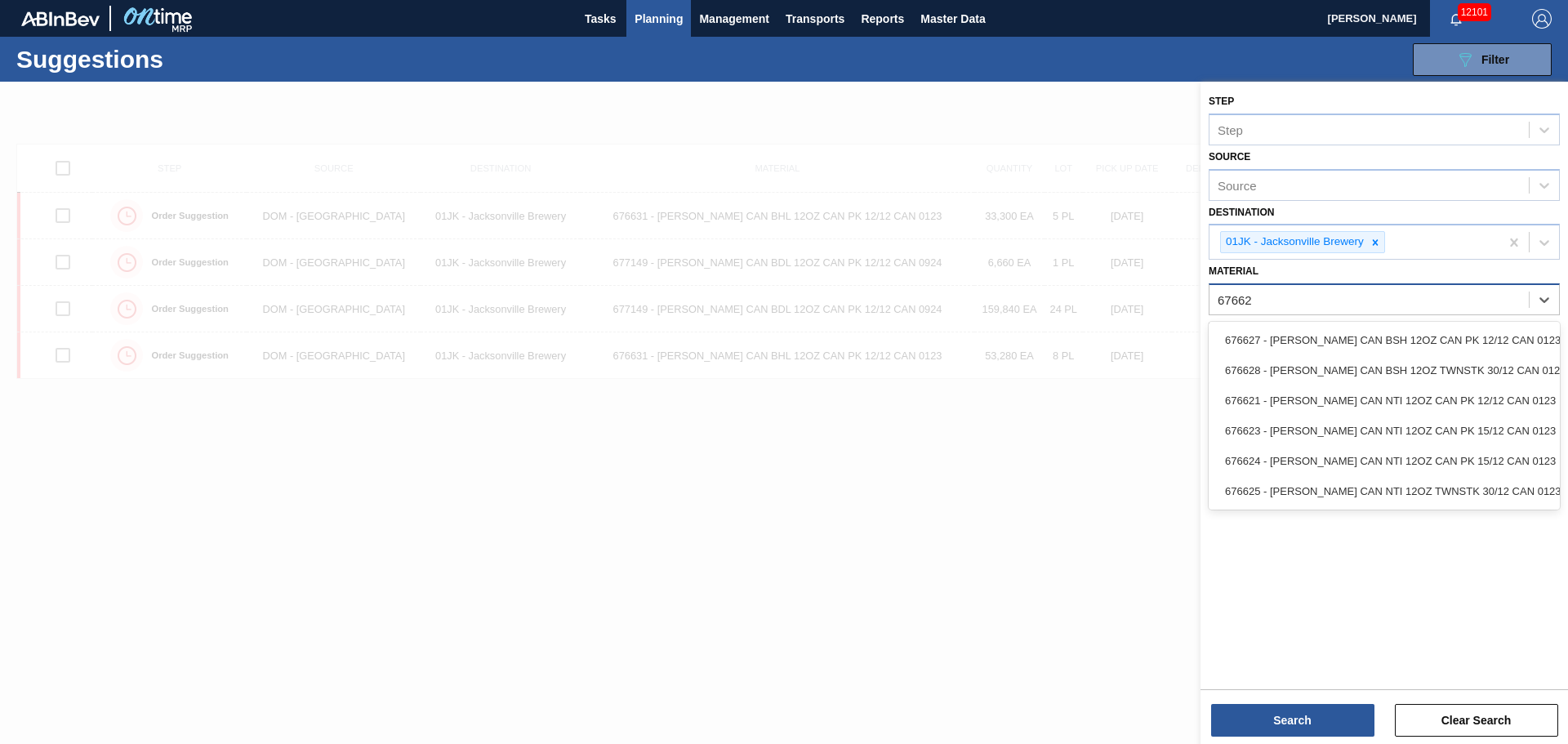
type input "676627"
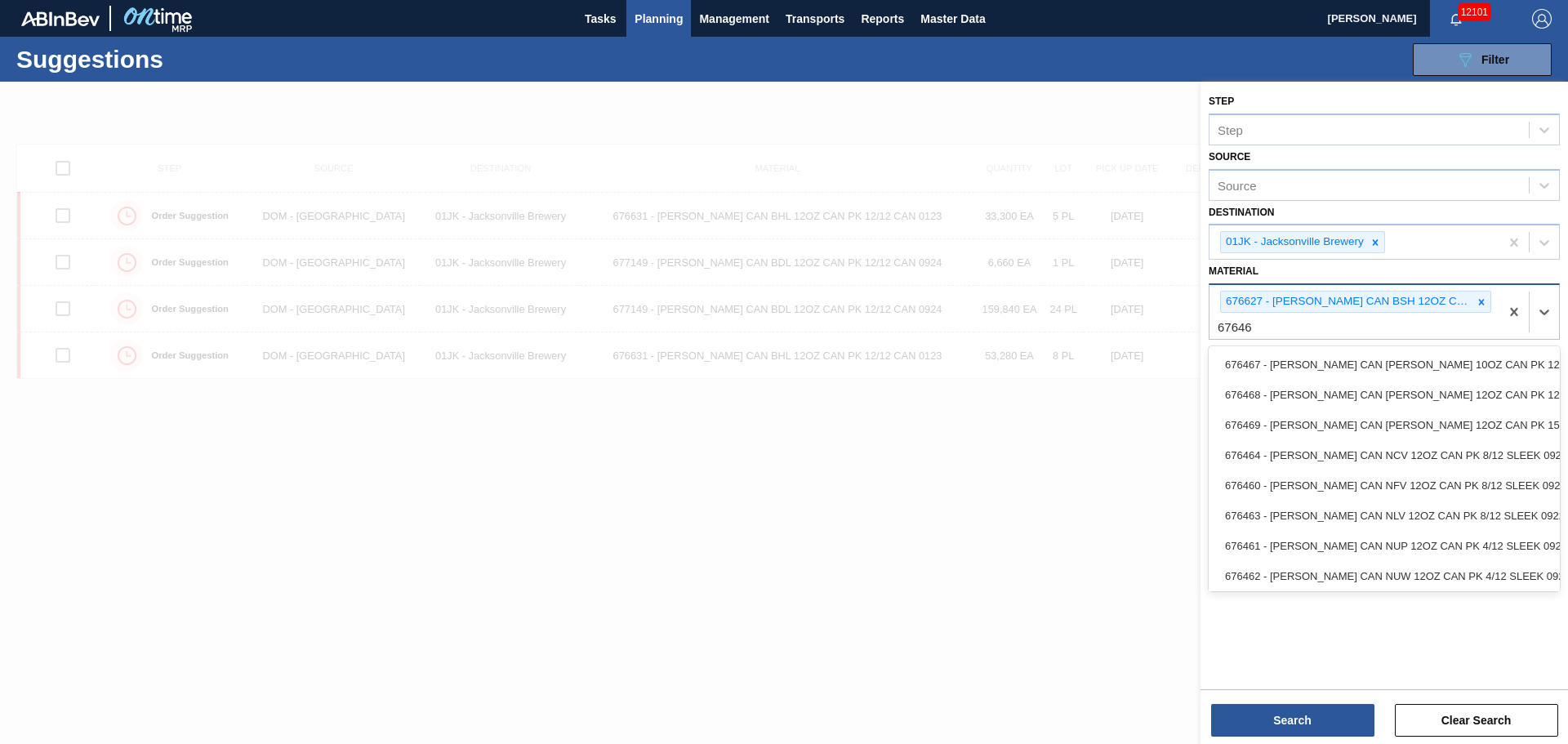
type input "676468"
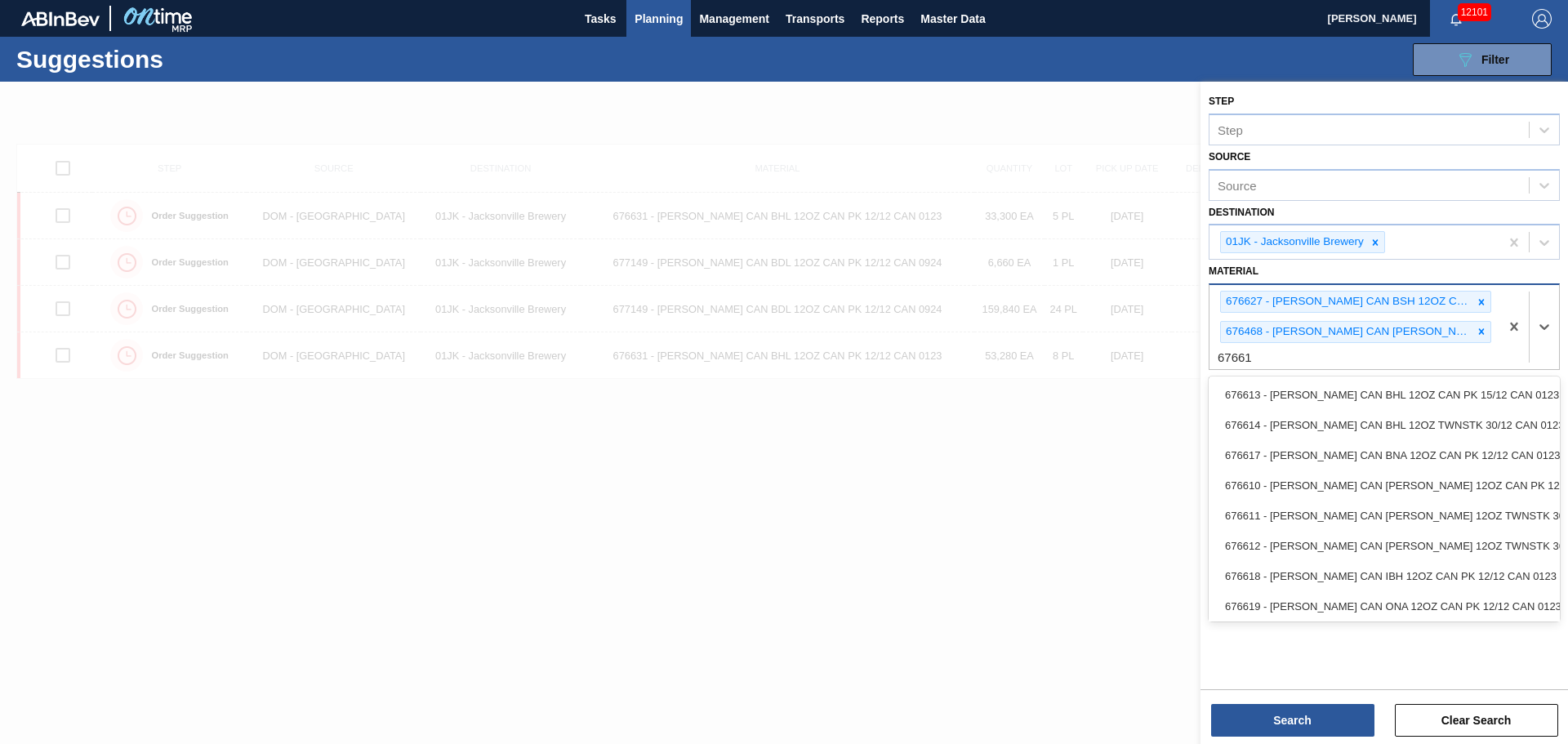
type input "676618"
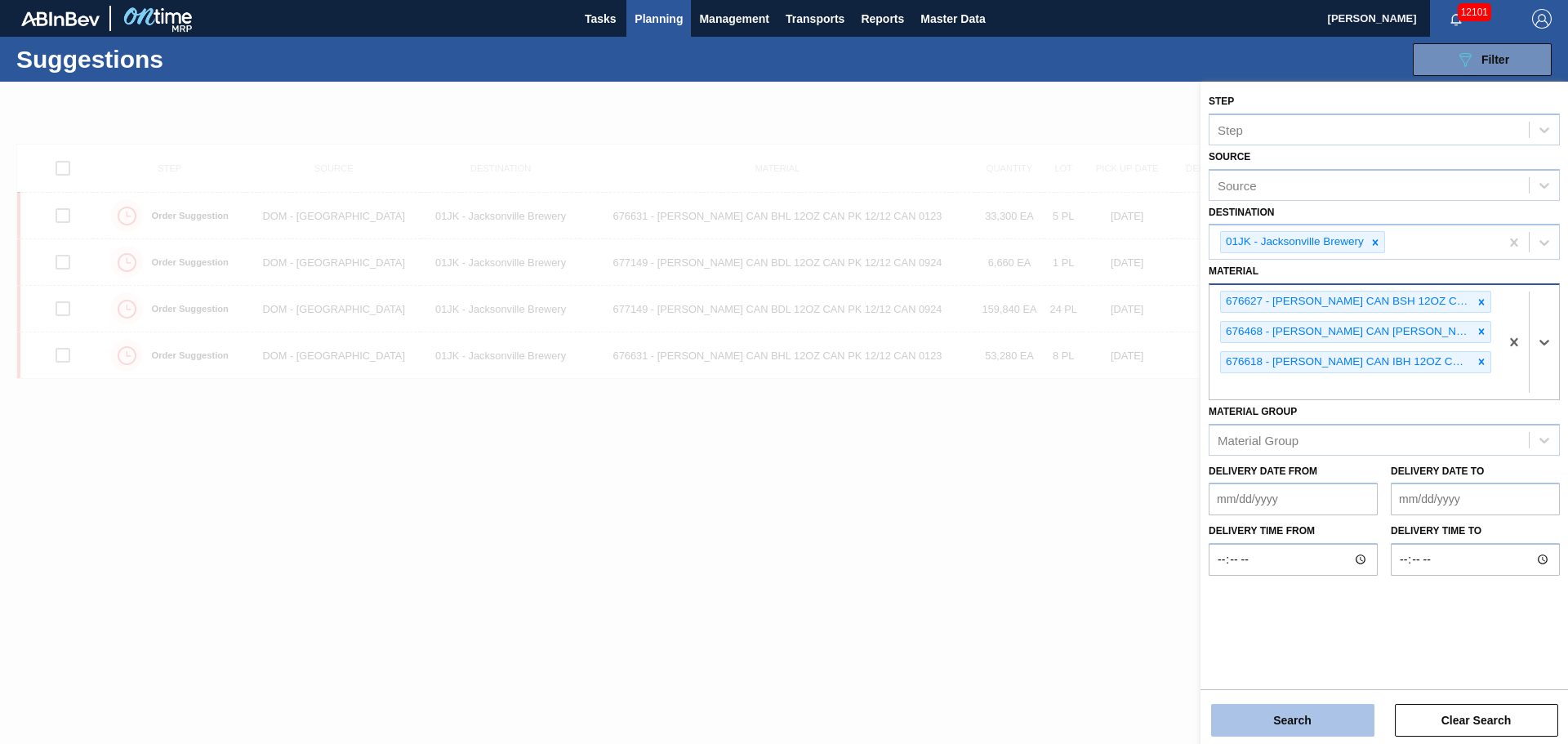
click at [1315, 719] on button "Search" at bounding box center [1292, 719] width 163 height 33
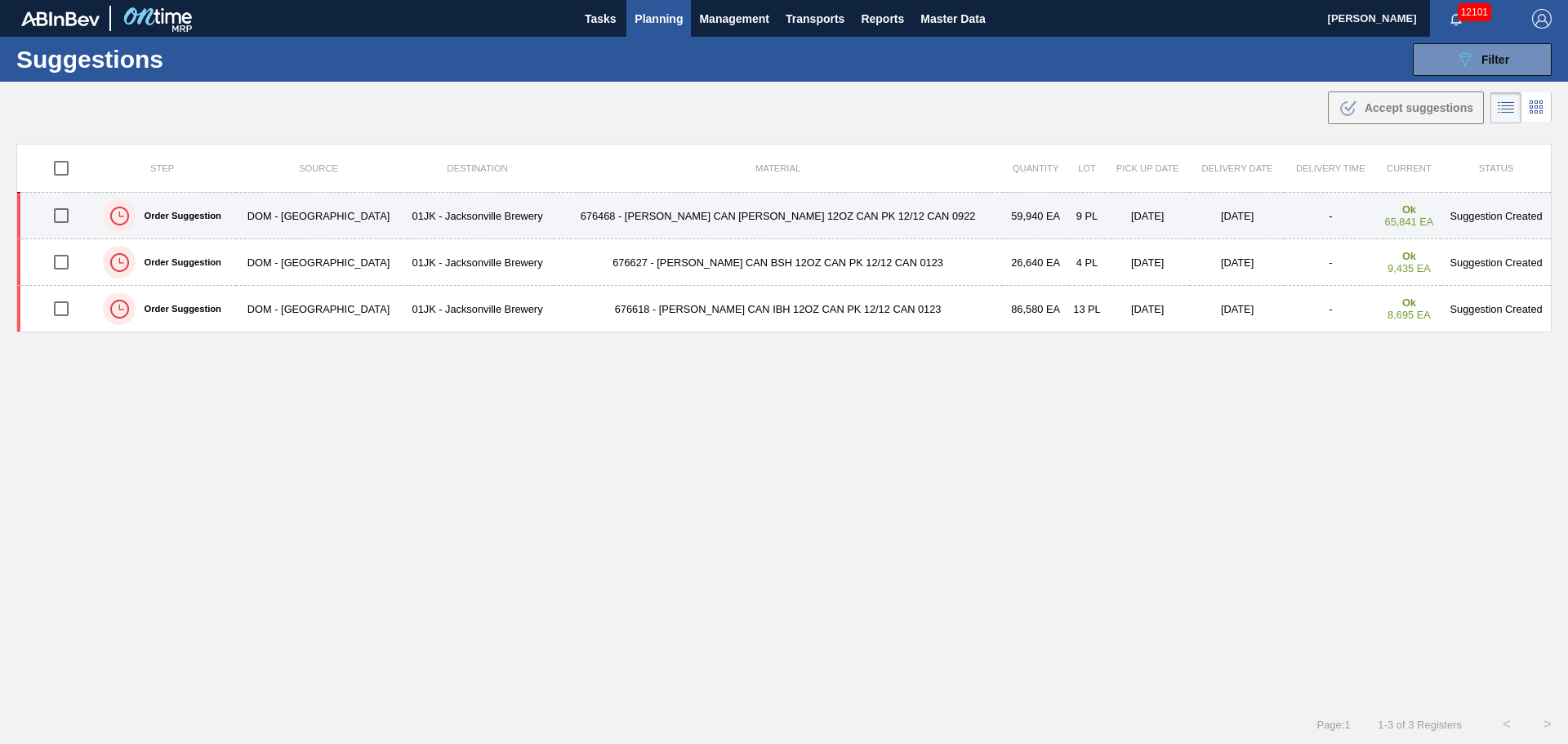
click at [62, 213] on input "checkbox" at bounding box center [61, 216] width 35 height 35
checkbox input "true"
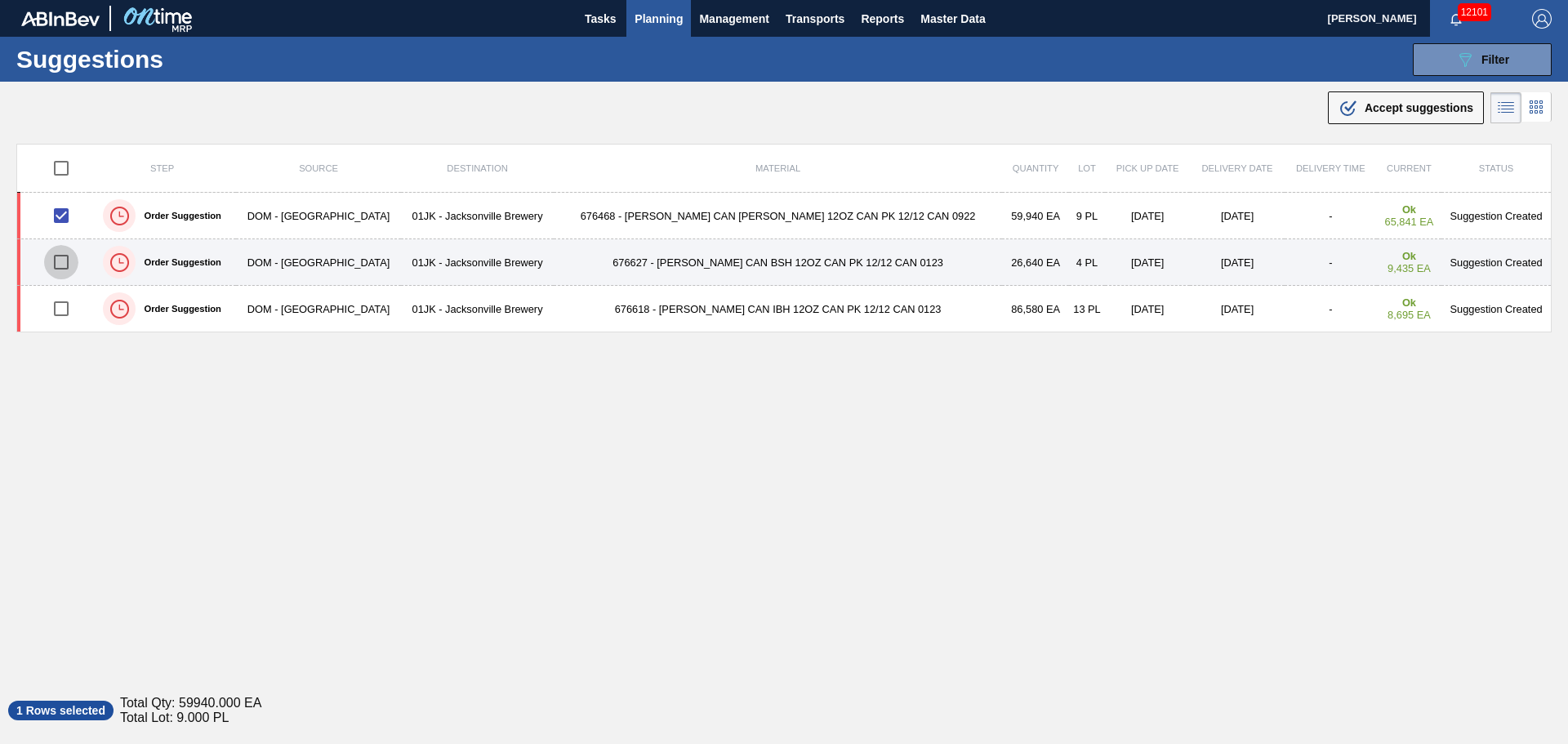
click at [71, 262] on input "checkbox" at bounding box center [61, 262] width 35 height 35
checkbox input "true"
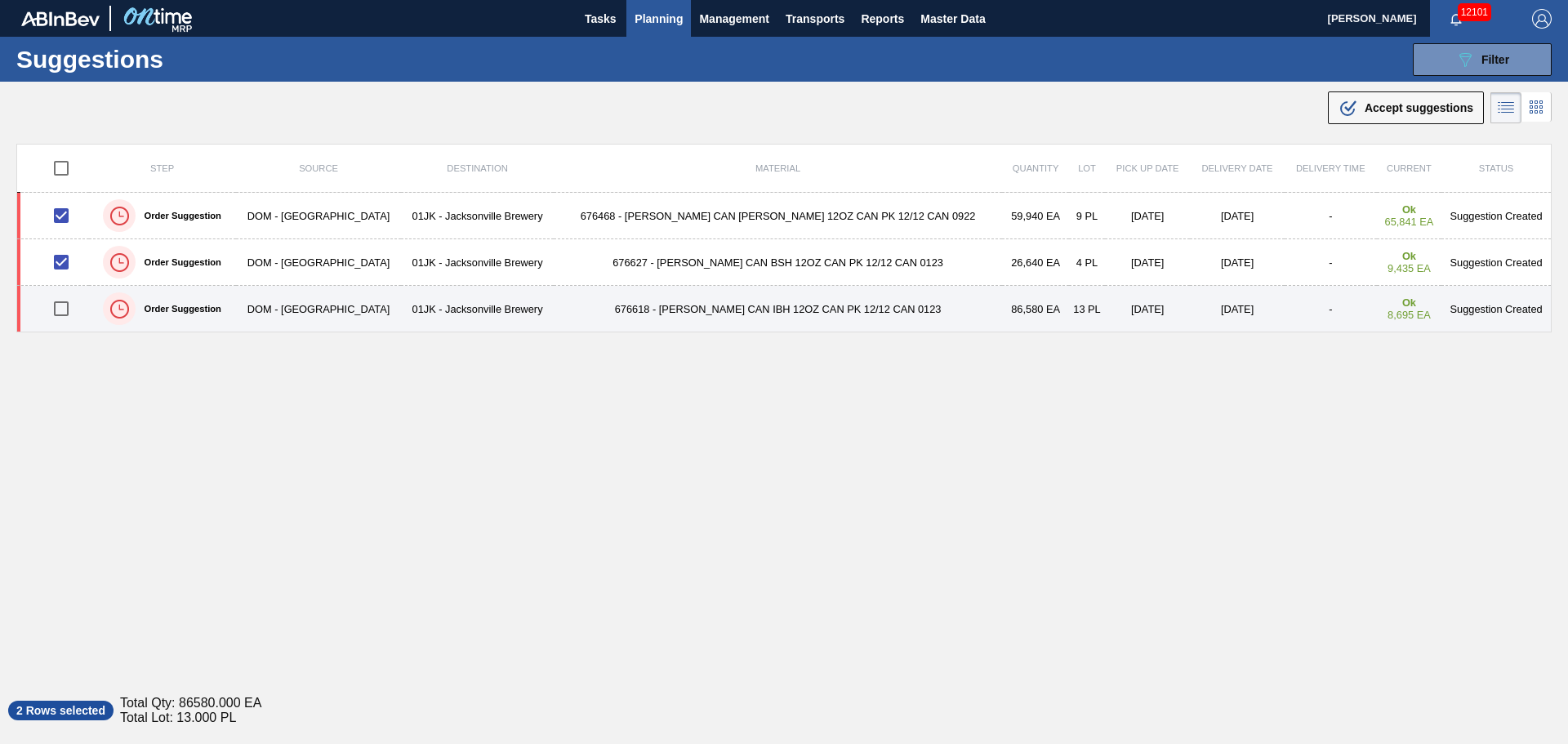
click at [67, 300] on input "checkbox" at bounding box center [61, 309] width 35 height 35
checkbox input "true"
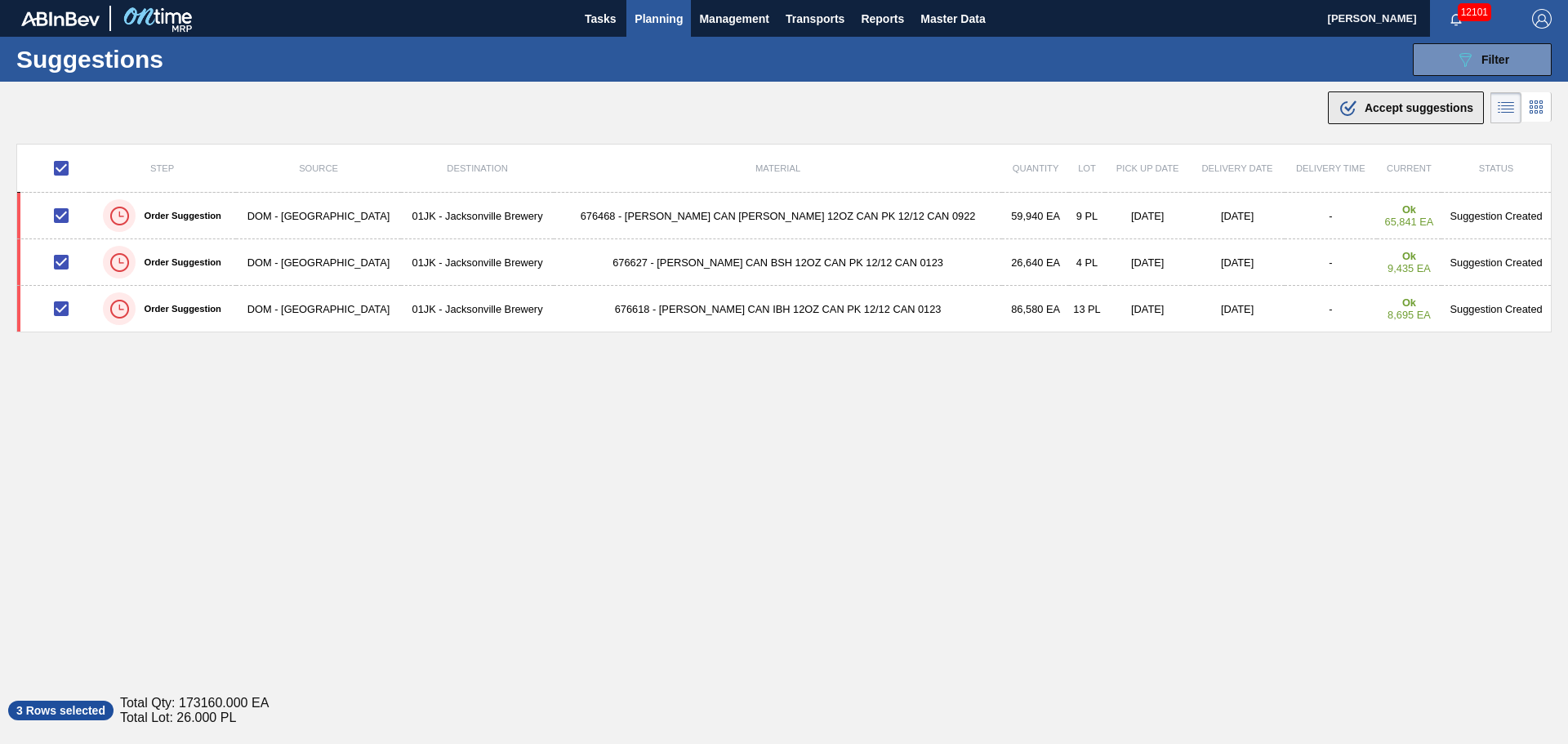
click at [1381, 112] on span "Accept suggestions" at bounding box center [1418, 107] width 108 height 13
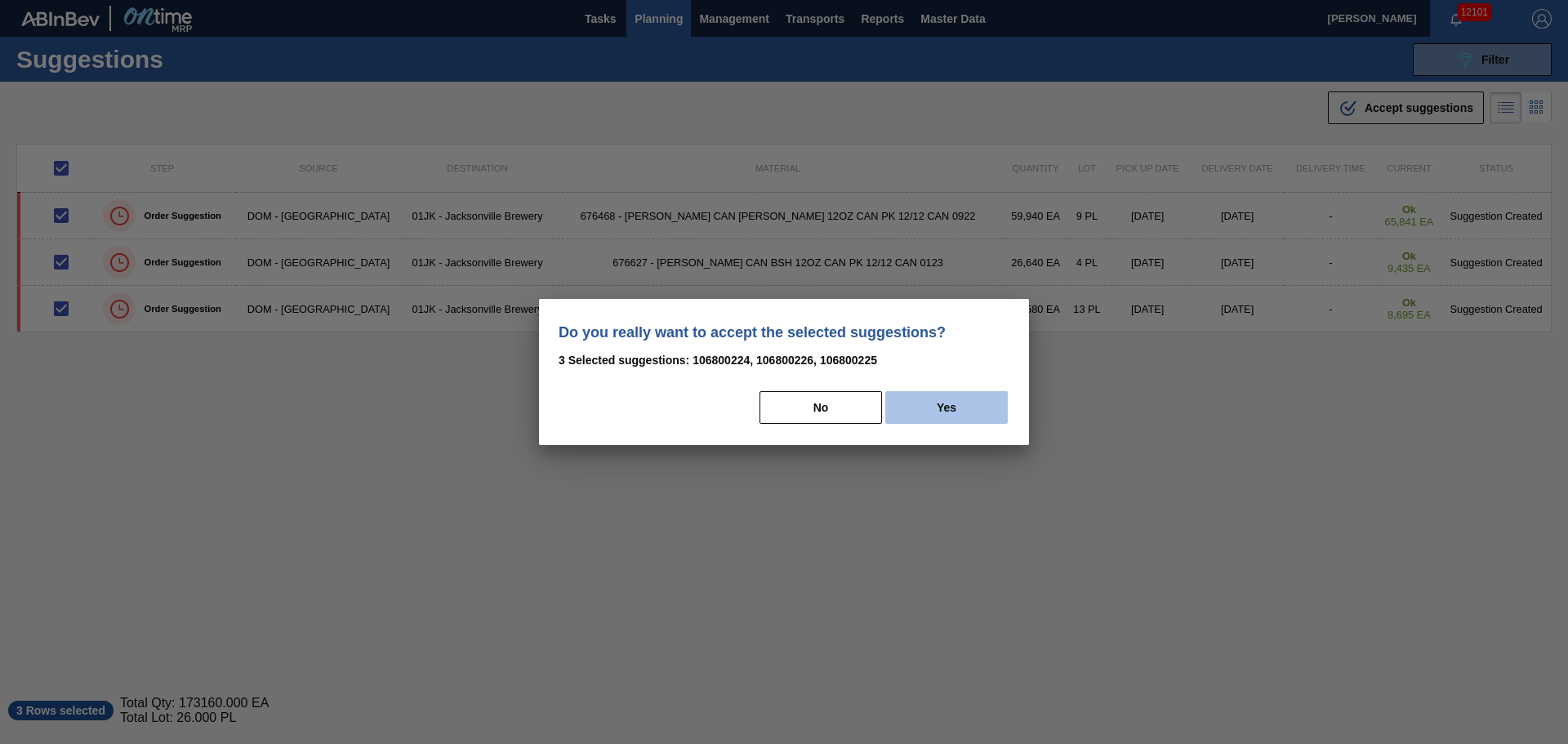
click at [969, 408] on button "Yes" at bounding box center [946, 407] width 123 height 33
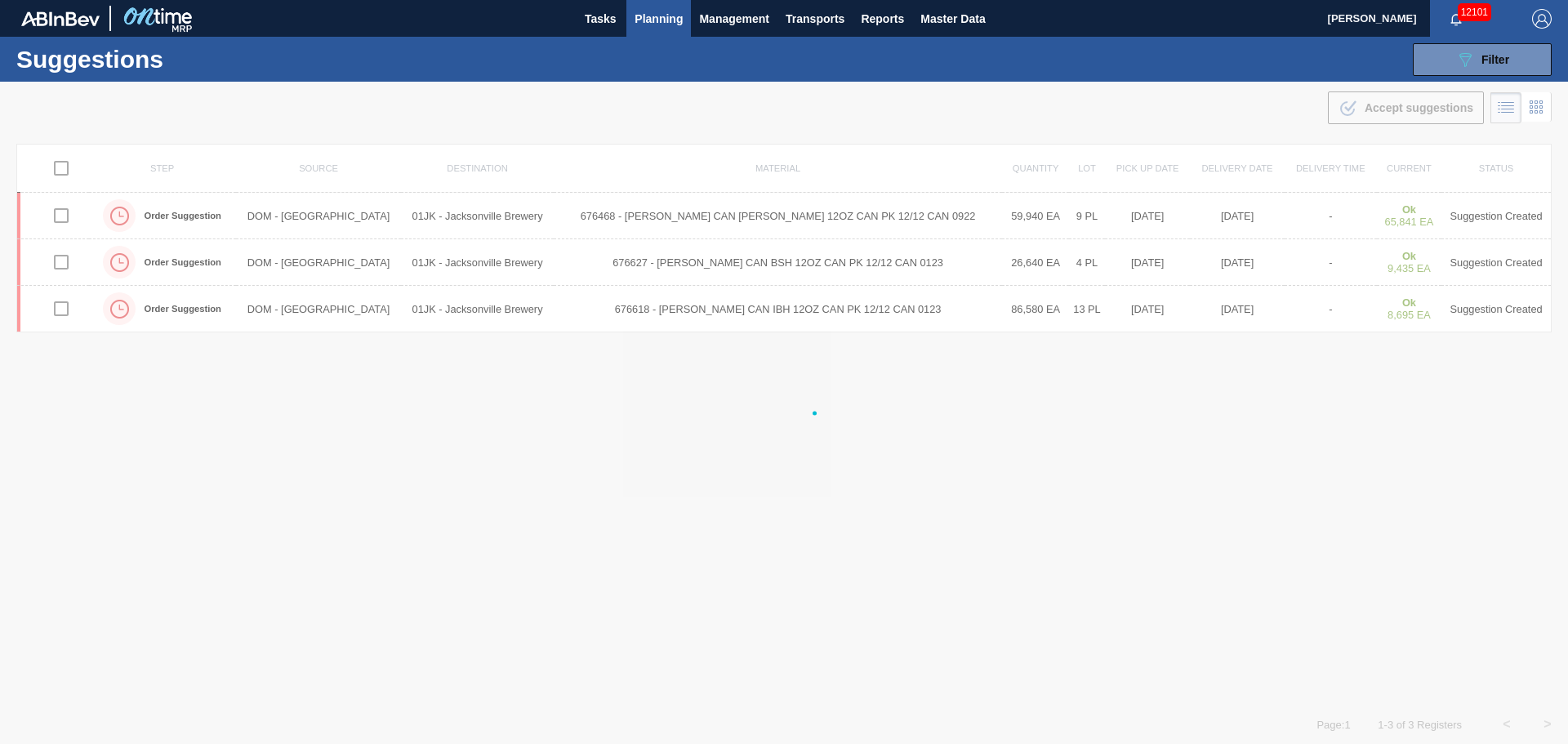
checkbox input "false"
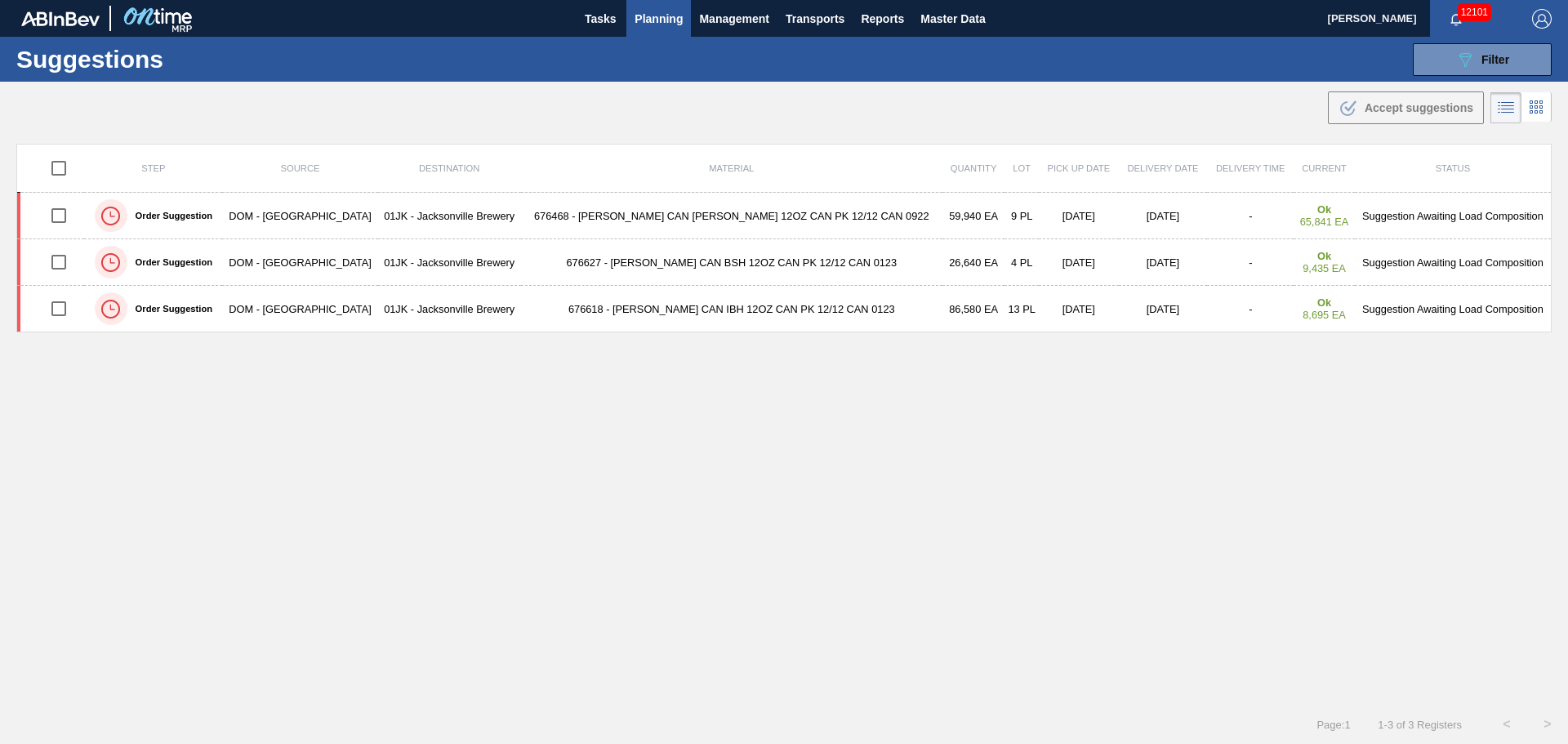
click at [678, 18] on span "Planning" at bounding box center [658, 19] width 48 height 19
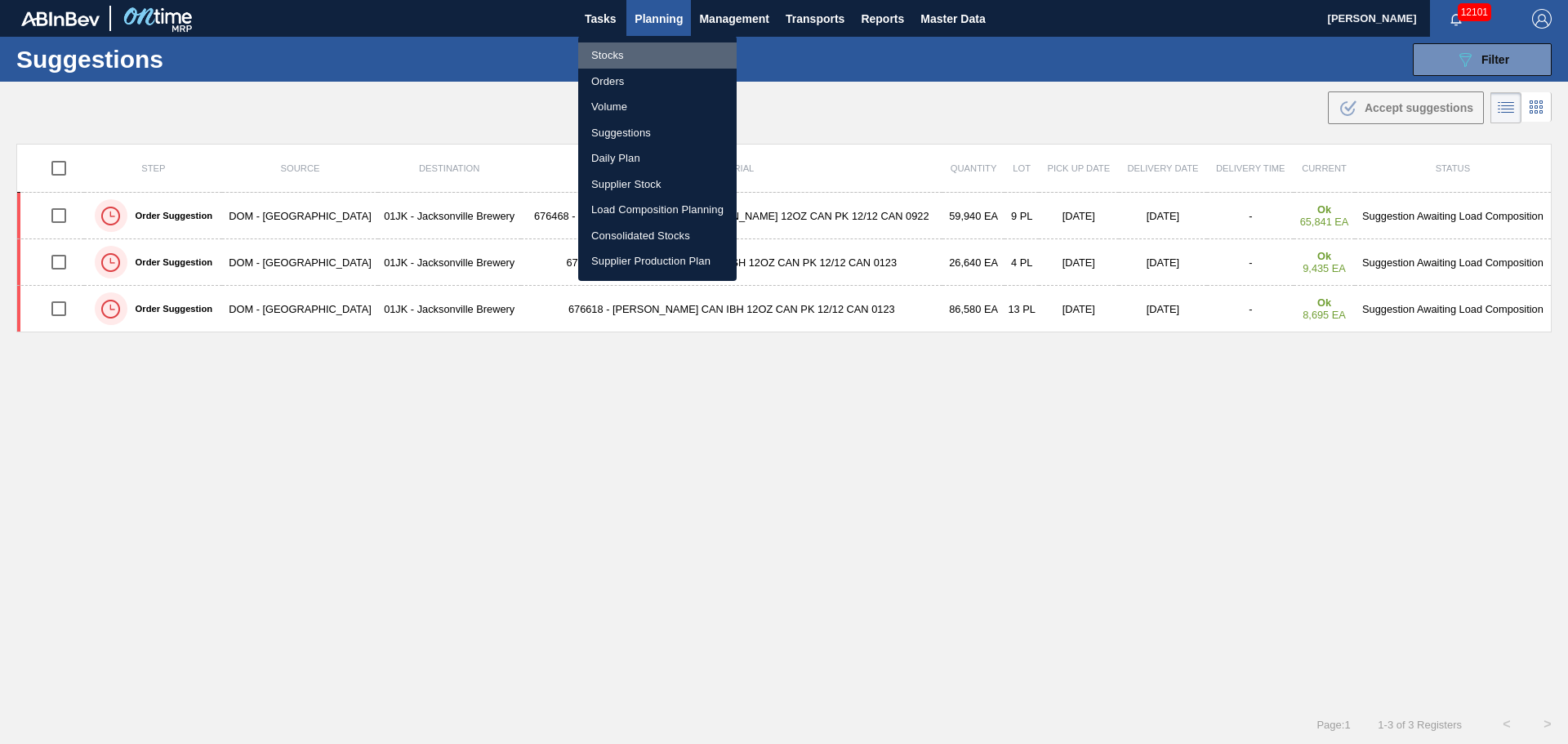
click at [631, 51] on li "Stocks" at bounding box center [657, 55] width 158 height 26
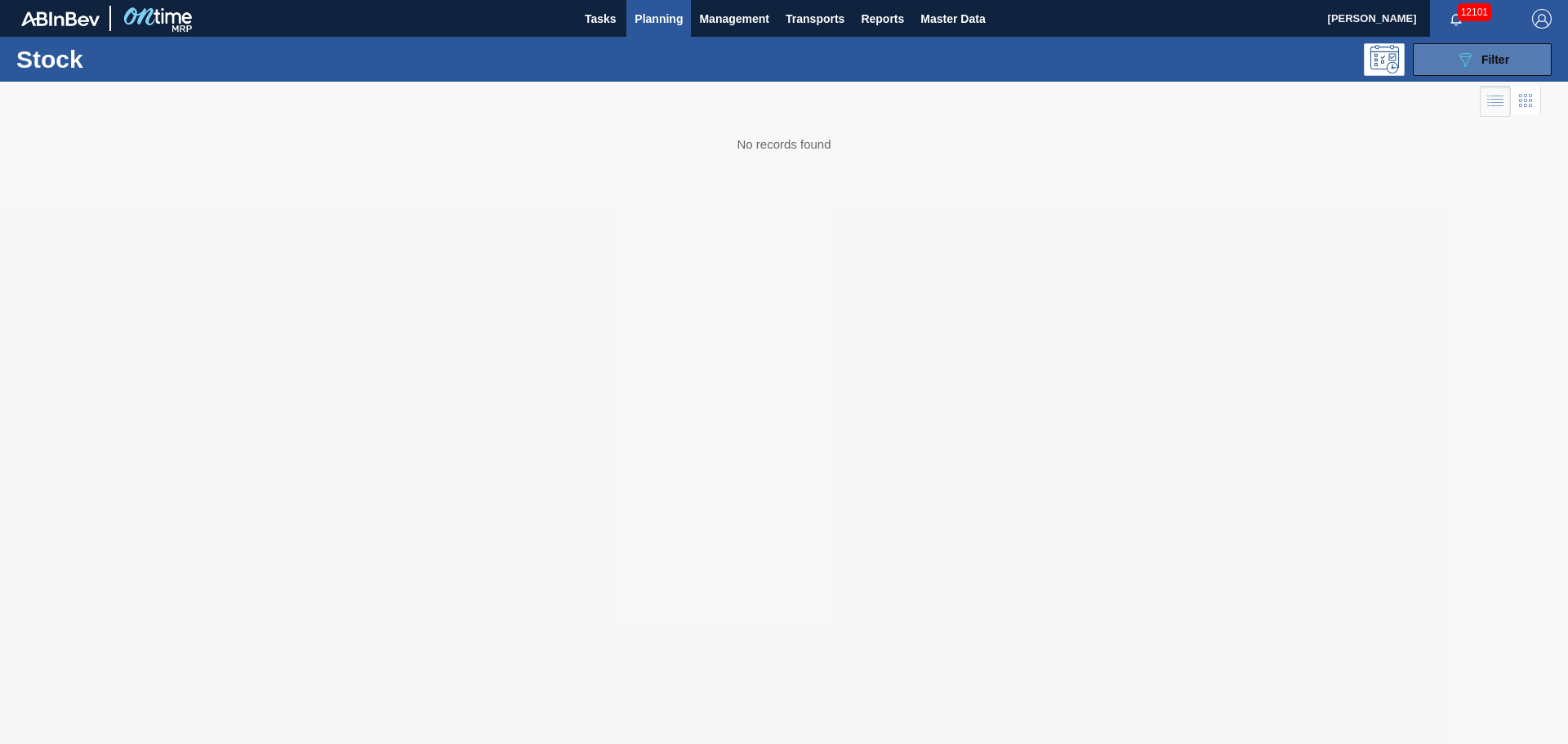
click at [1470, 69] on button "089F7B8B-B2A5-4AFE-B5C0-19BA573D28AC Filter" at bounding box center [1482, 59] width 139 height 33
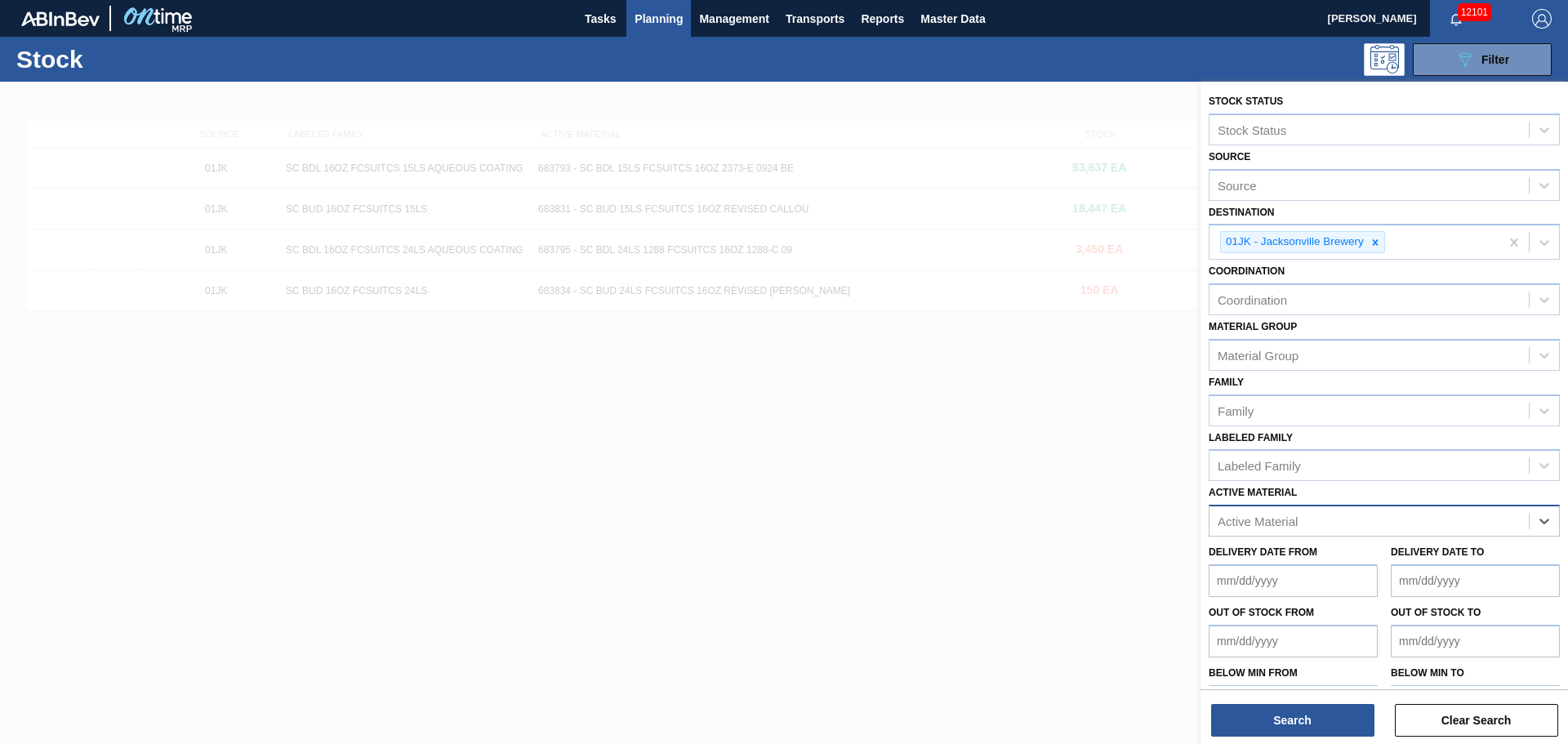
click at [1453, 513] on div "Active Material" at bounding box center [1369, 521] width 320 height 24
type Material "673838"
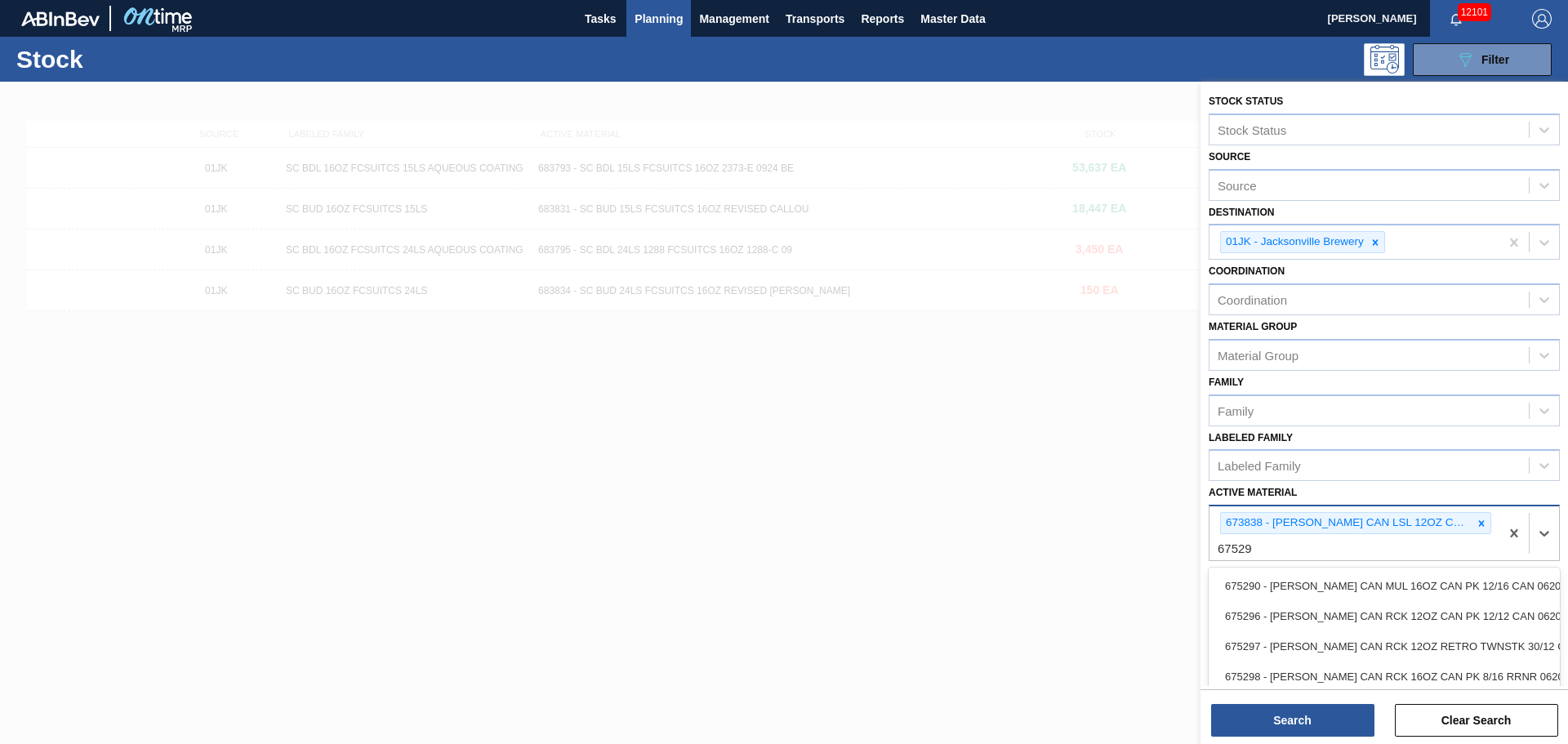
type Material "675296"
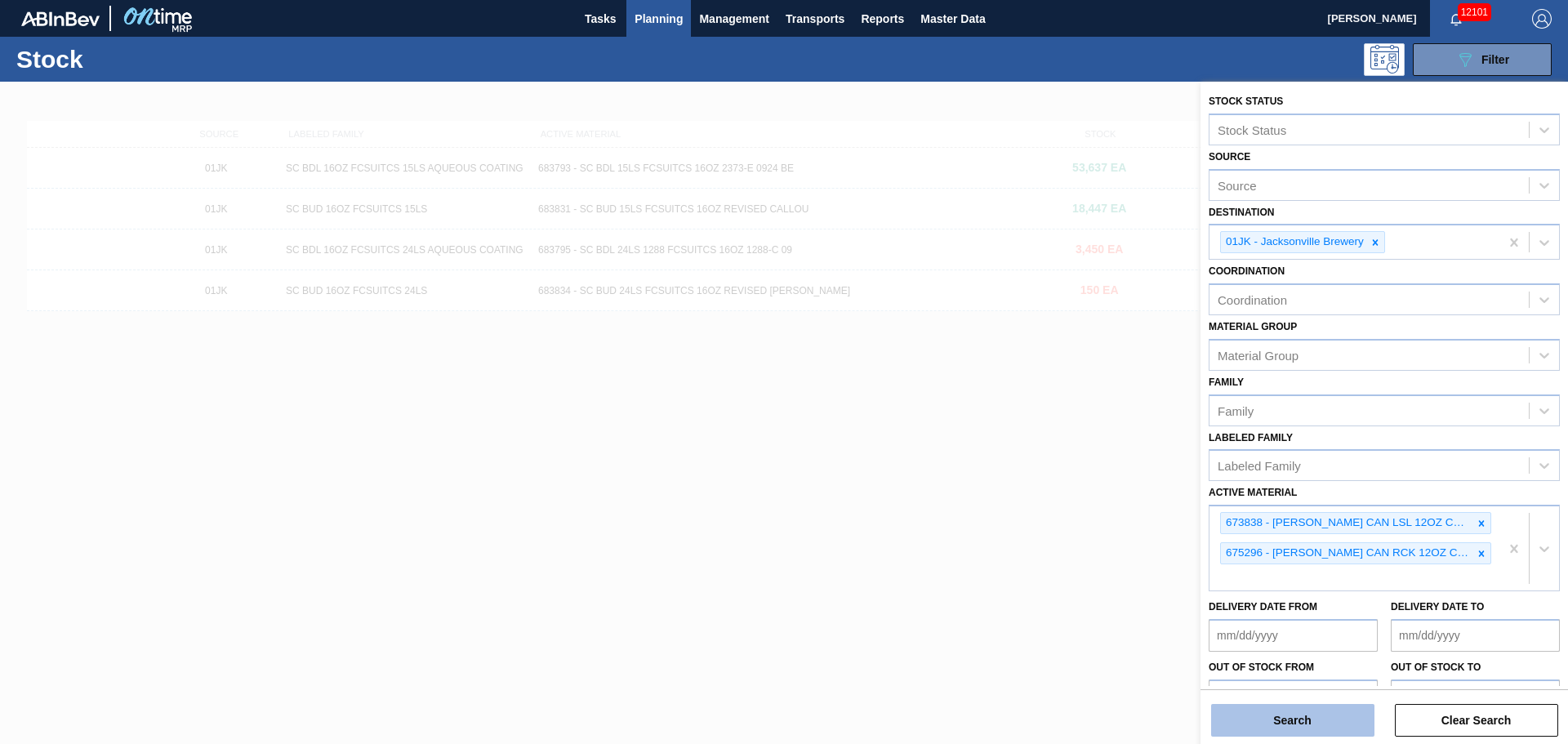
click at [1262, 716] on button "Search" at bounding box center [1292, 719] width 163 height 33
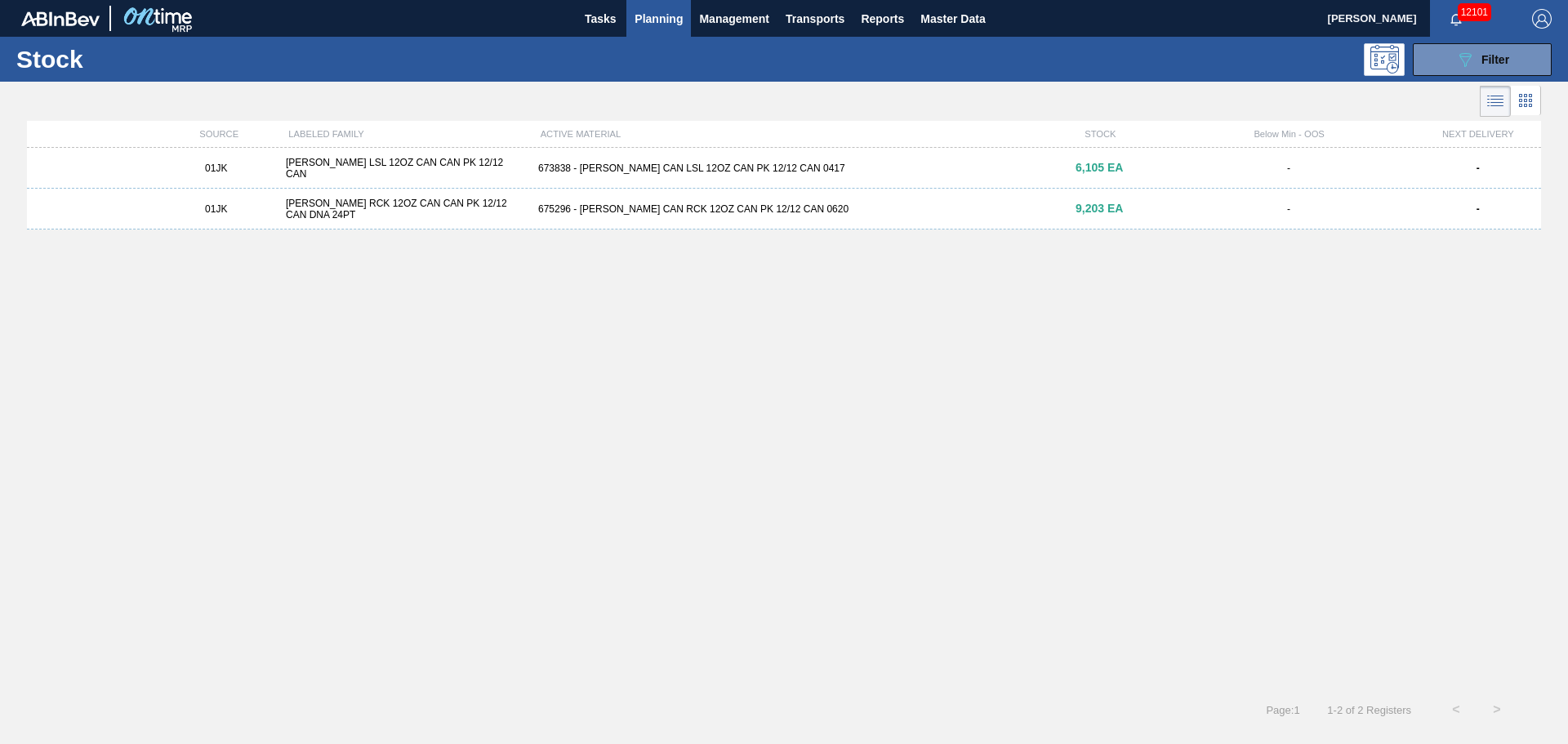
click at [788, 175] on div "01JK CARR LSL 12OZ CAN CAN PK 12/12 CAN 673838 - CARR CAN LSL 12OZ CAN PK 12/12…" at bounding box center [784, 168] width 1514 height 41
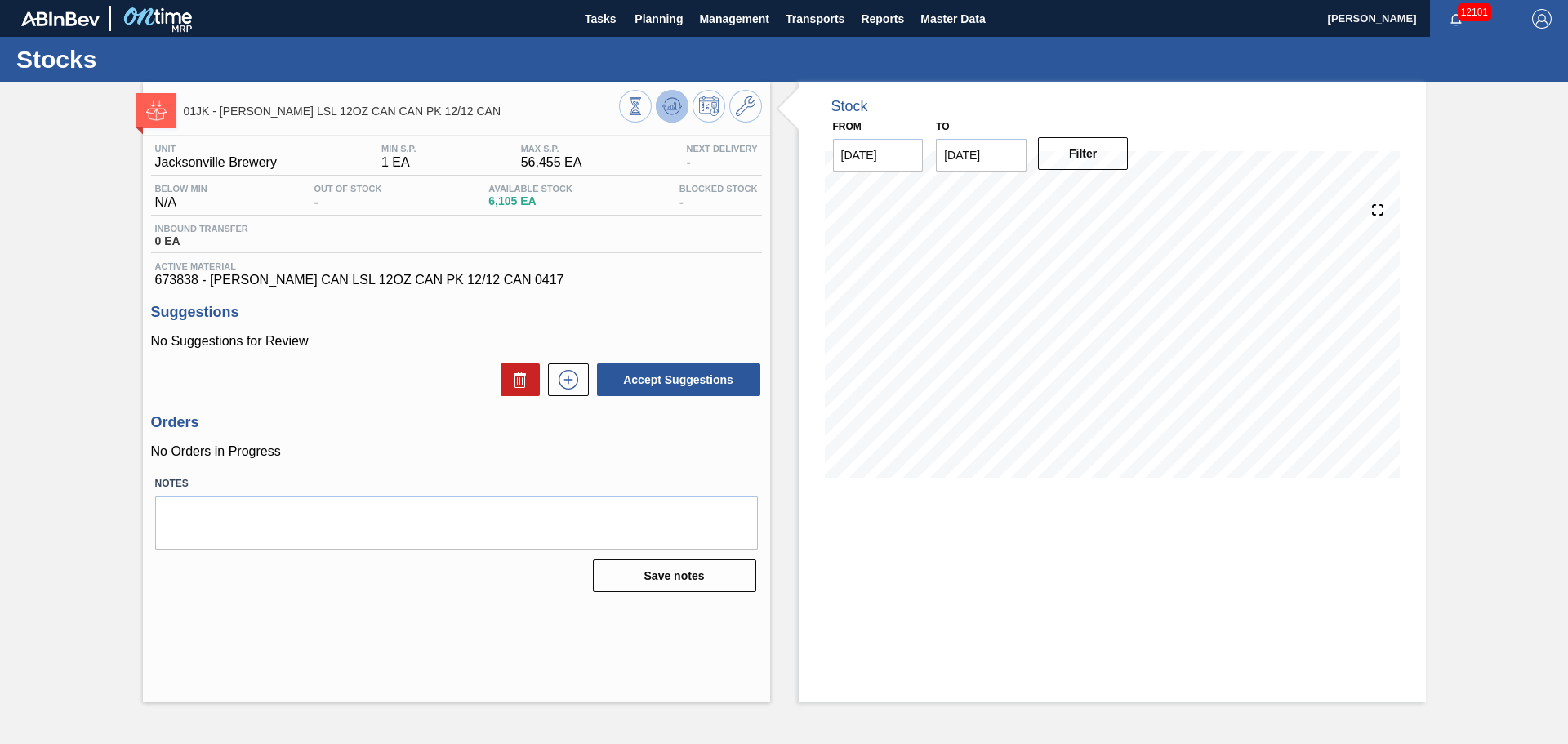
click at [687, 106] on button at bounding box center [672, 106] width 33 height 33
click at [651, 22] on span "Planning" at bounding box center [658, 19] width 48 height 19
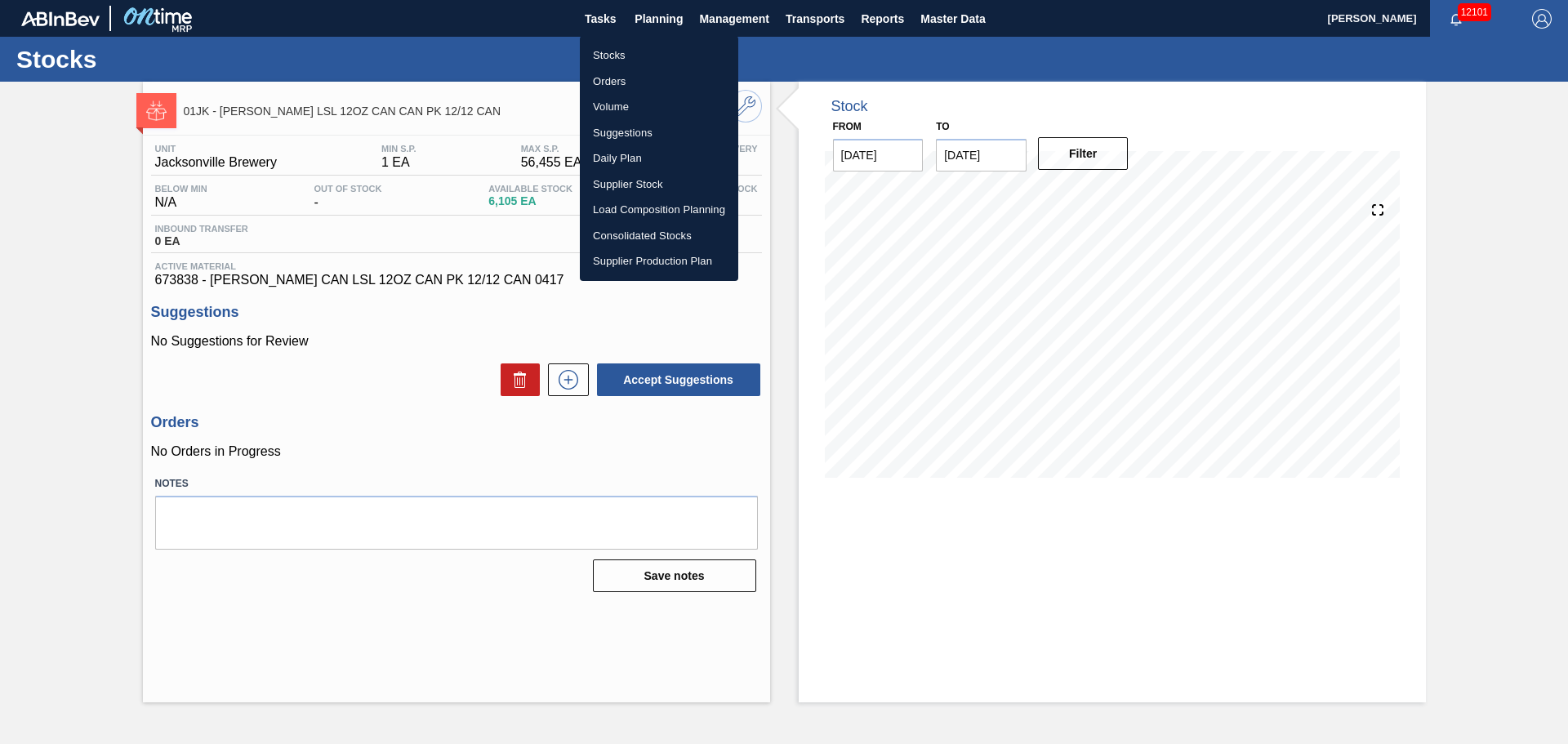
click at [646, 136] on li "Suggestions" at bounding box center [659, 133] width 158 height 26
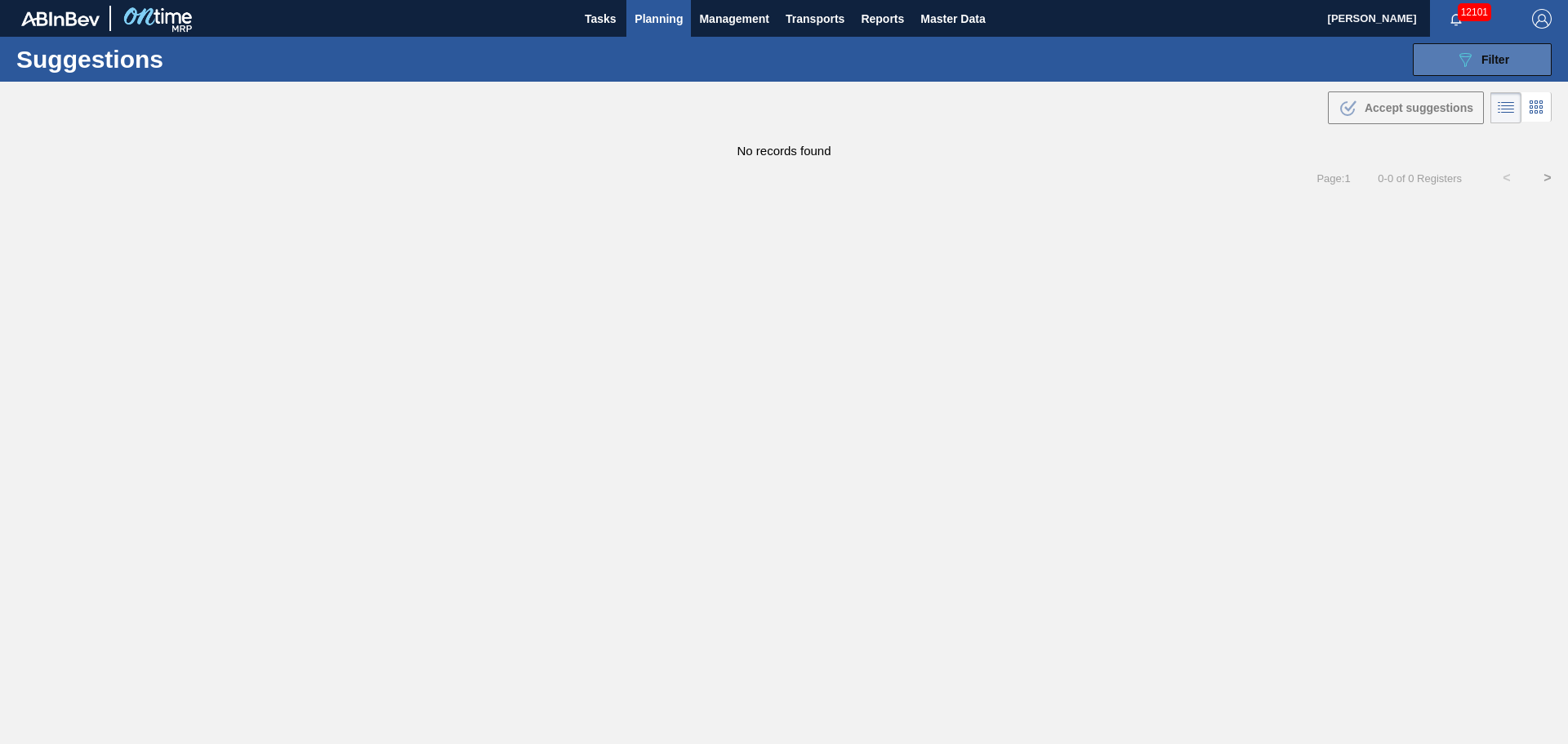
click at [1515, 65] on button "089F7B8B-B2A5-4AFE-B5C0-19BA573D28AC Filter" at bounding box center [1482, 59] width 139 height 33
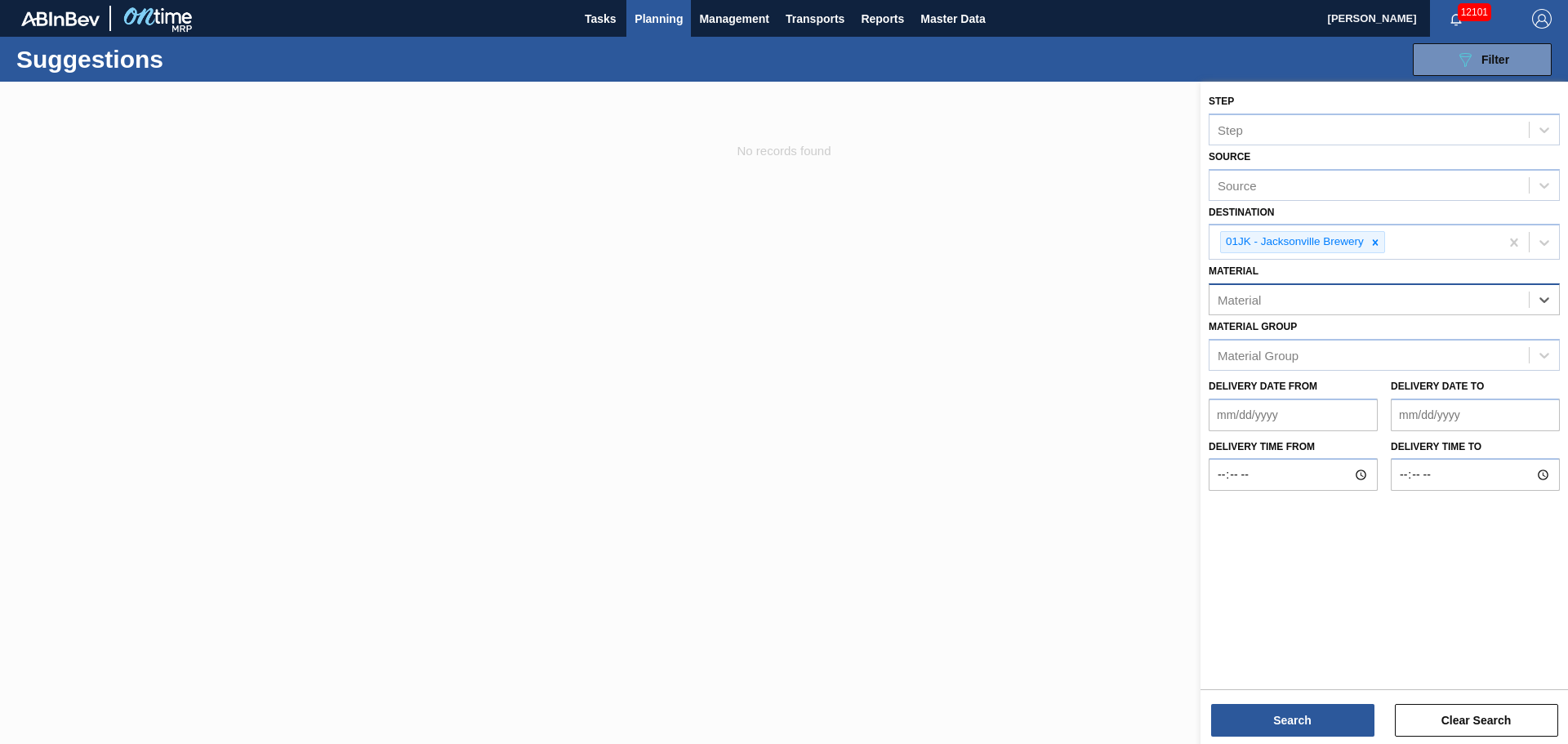
click at [1484, 310] on div "Material" at bounding box center [1369, 300] width 320 height 24
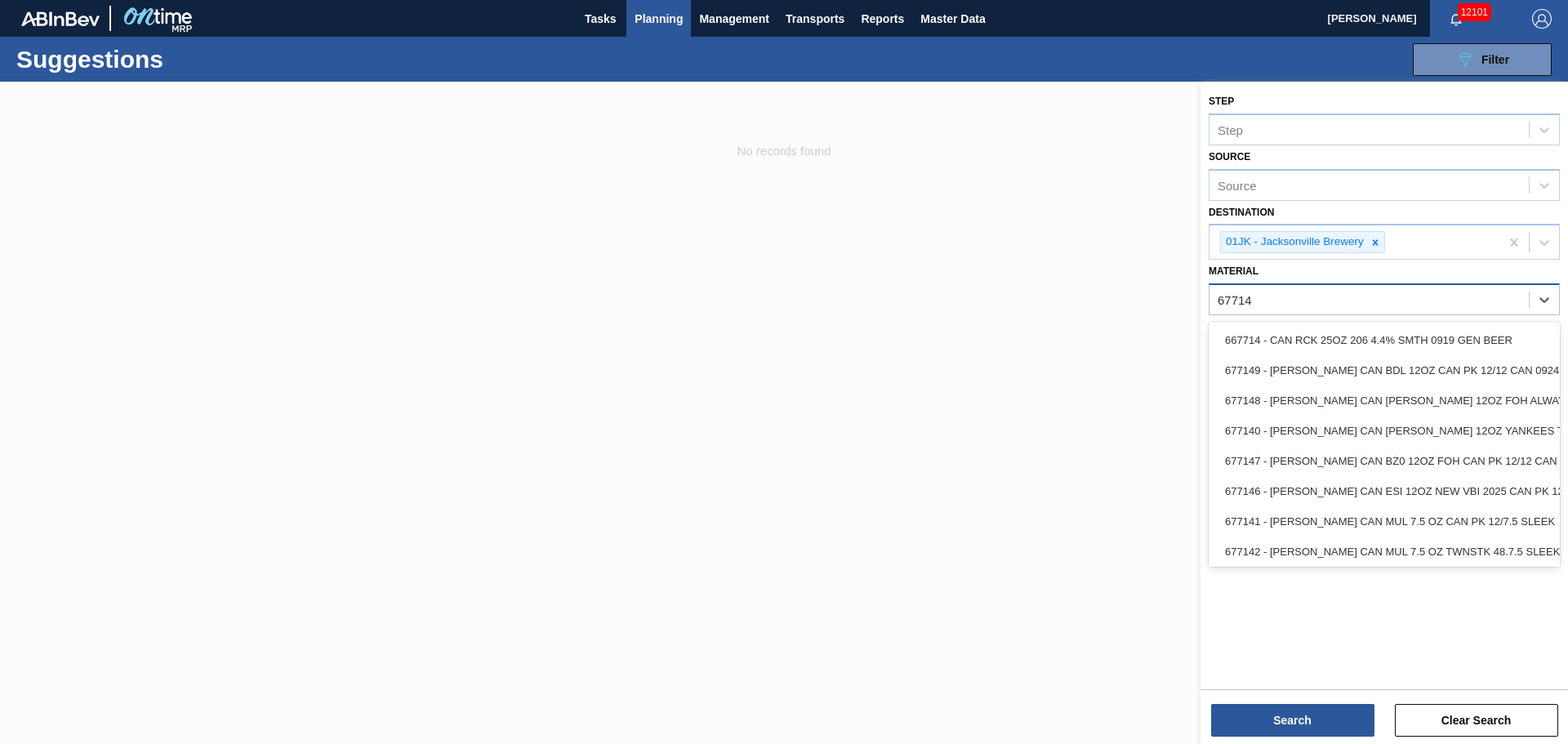
type input "677149"
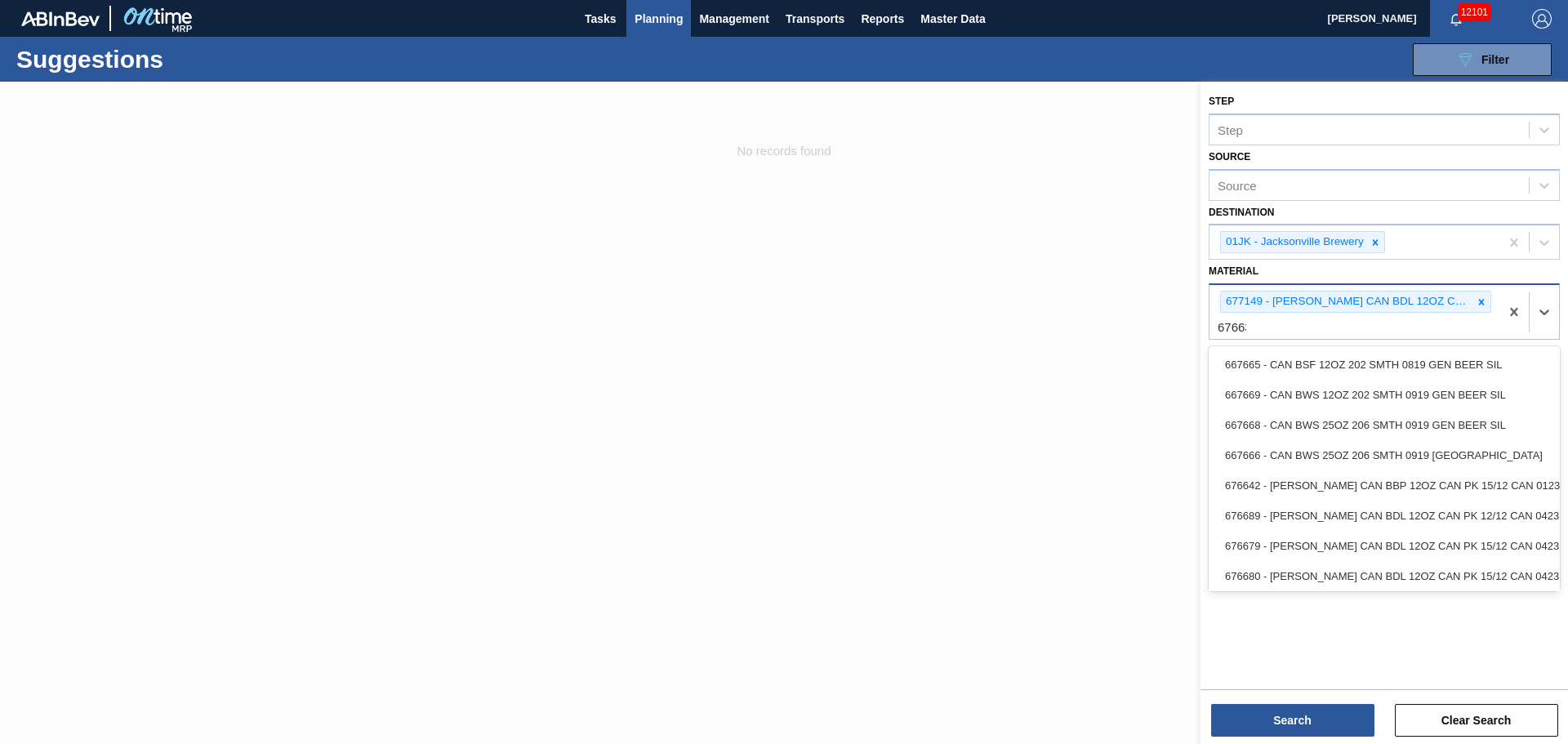
type input "676631"
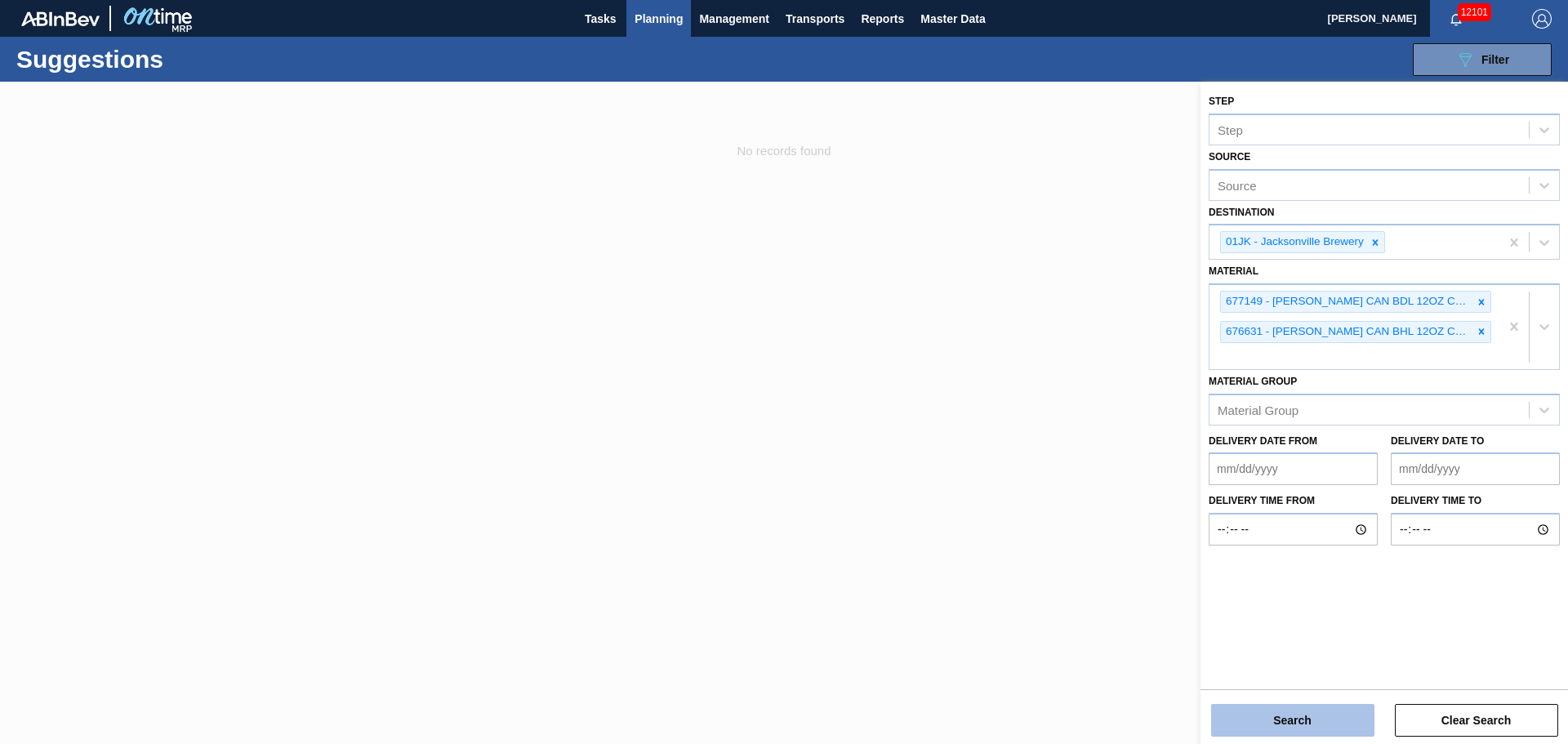
click at [1287, 729] on button "Search" at bounding box center [1292, 719] width 163 height 33
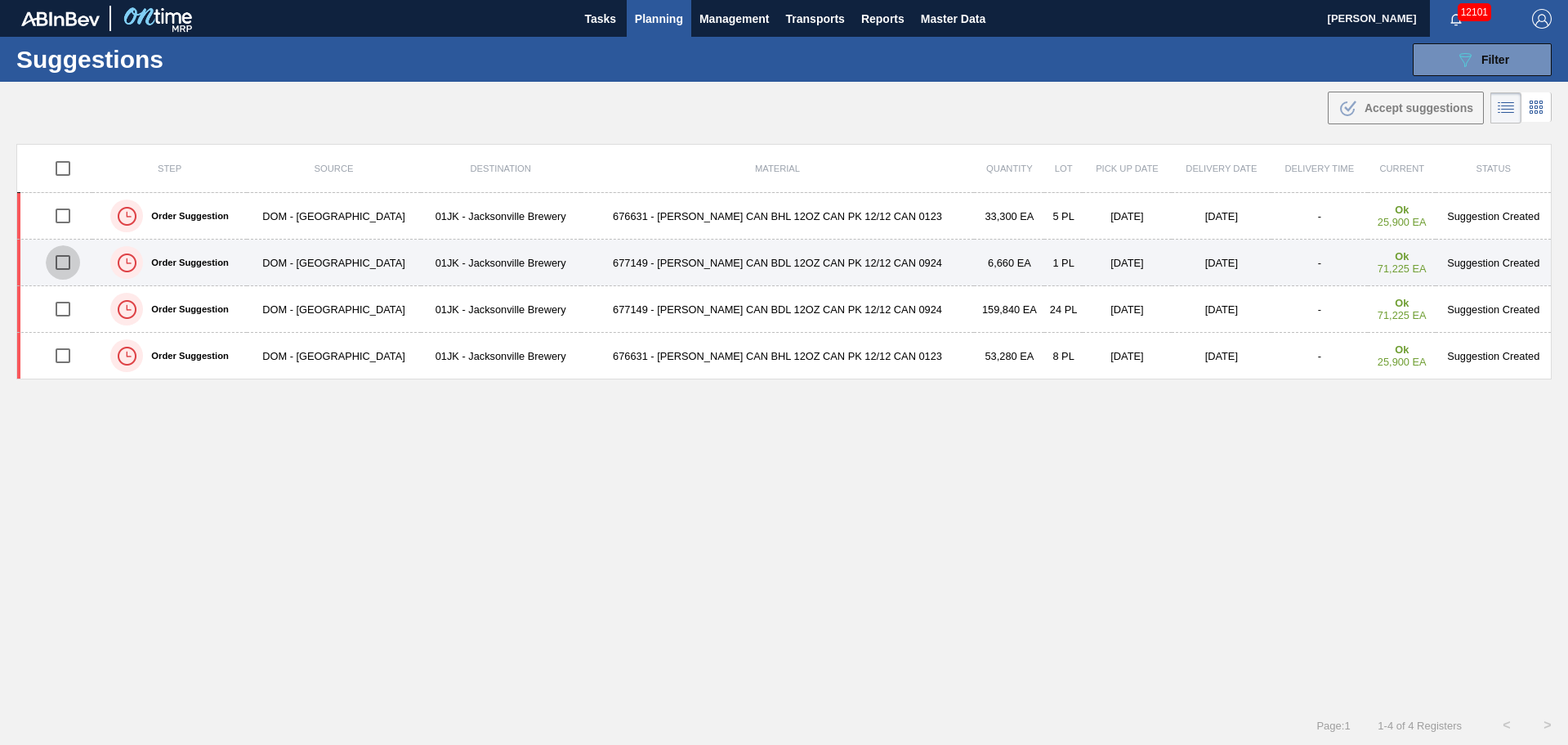
click at [65, 256] on input "checkbox" at bounding box center [63, 262] width 35 height 35
checkbox input "true"
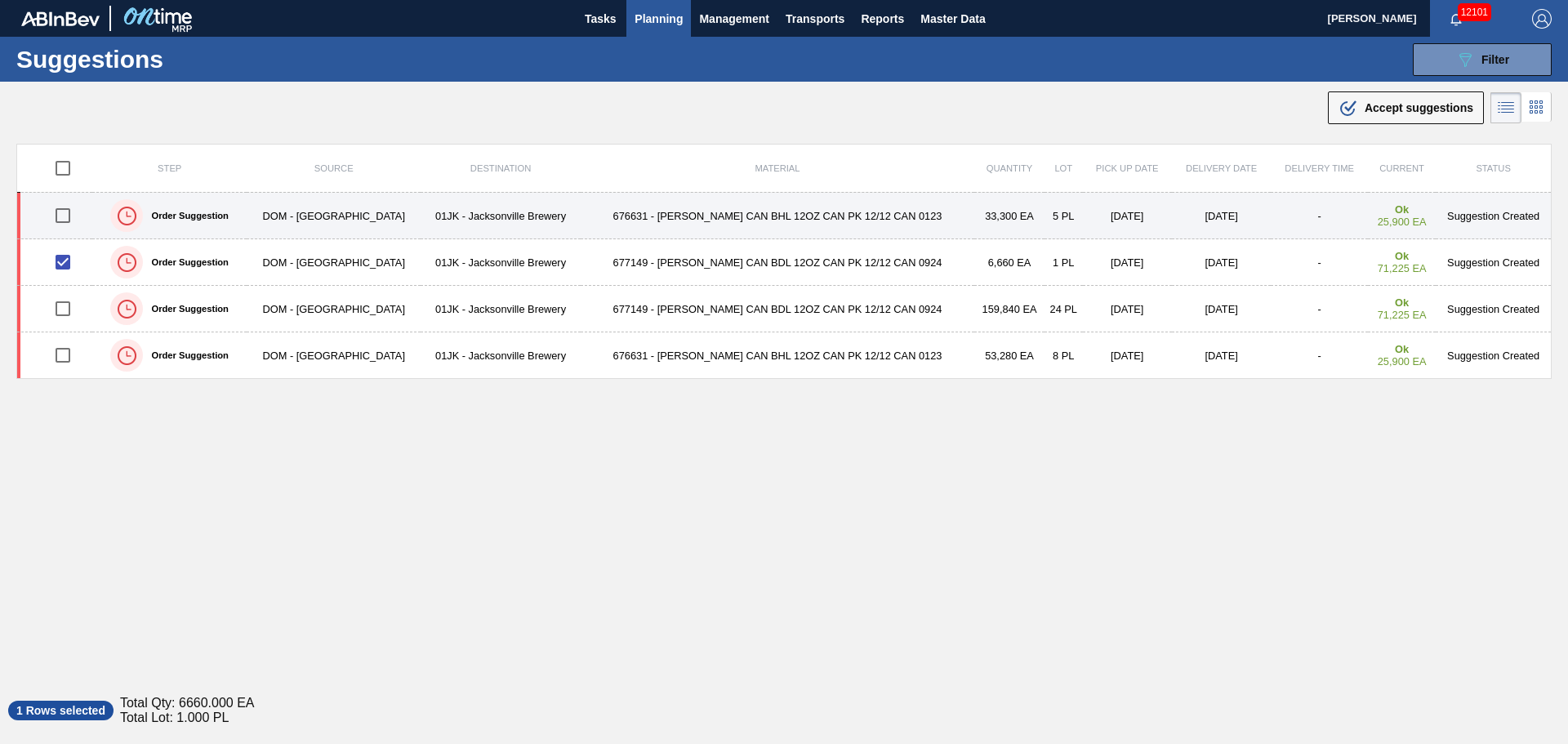
click at [68, 211] on input "checkbox" at bounding box center [63, 216] width 35 height 35
checkbox input "true"
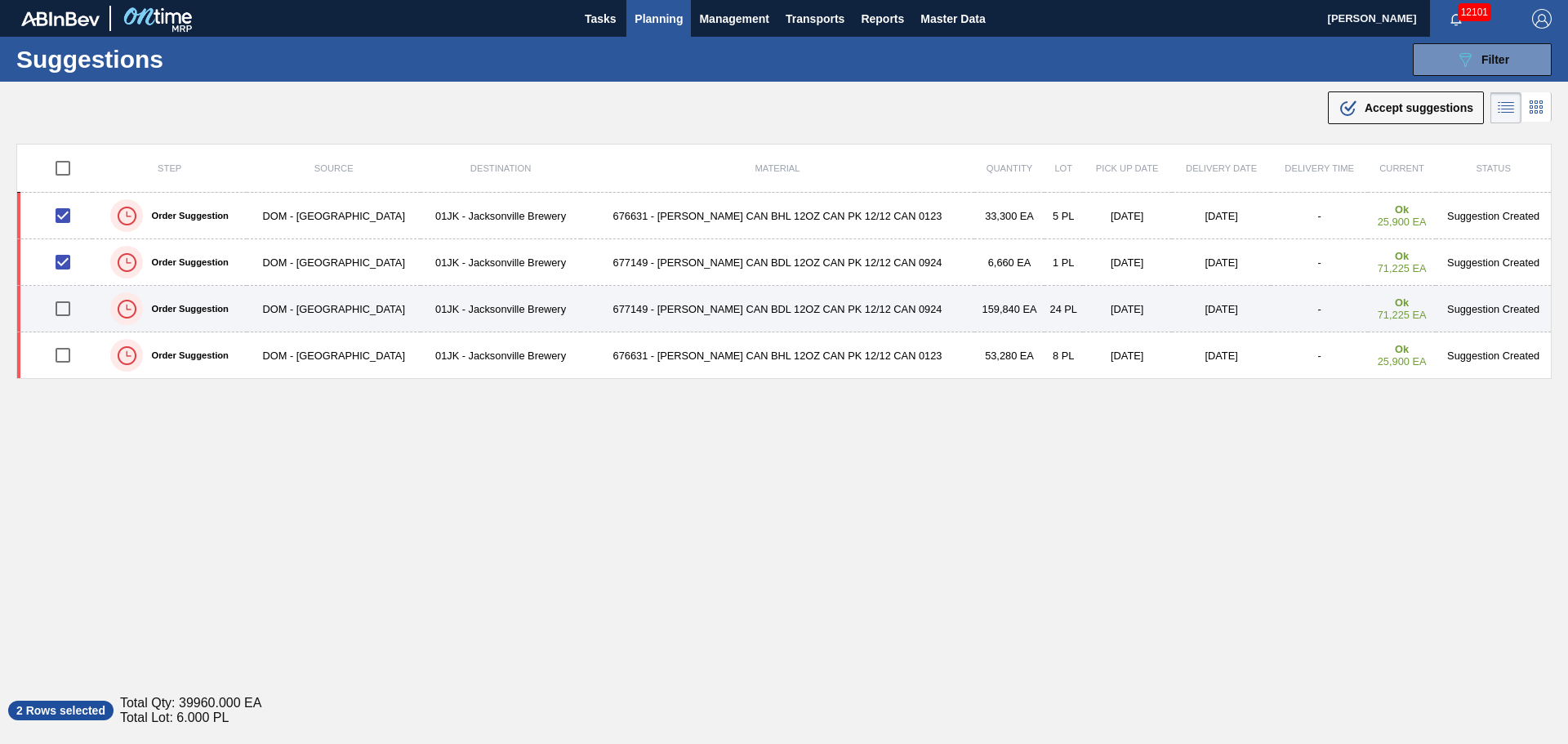
click at [62, 309] on input "checkbox" at bounding box center [63, 309] width 35 height 35
checkbox input "true"
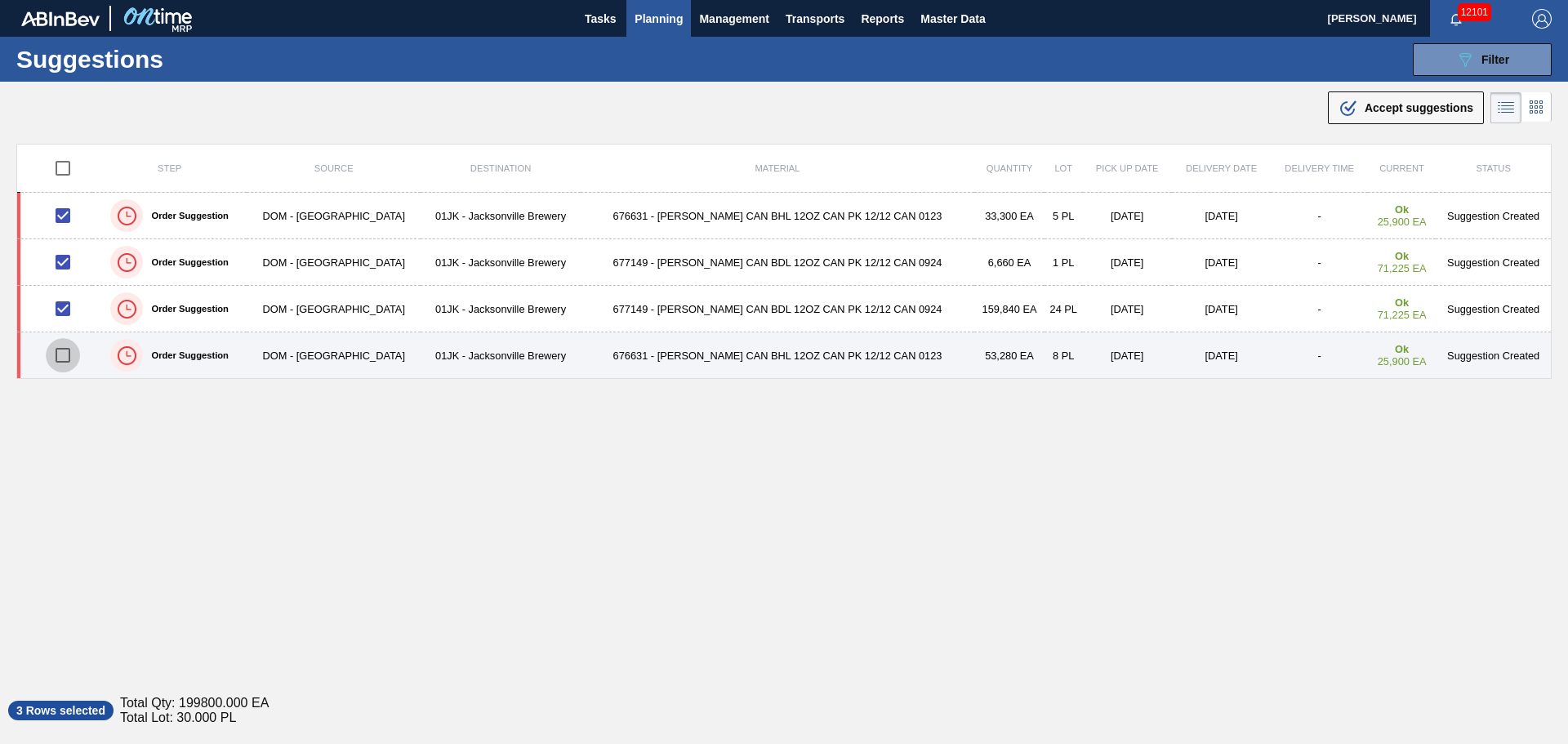
click at [70, 355] on input "checkbox" at bounding box center [63, 355] width 35 height 35
checkbox input "true"
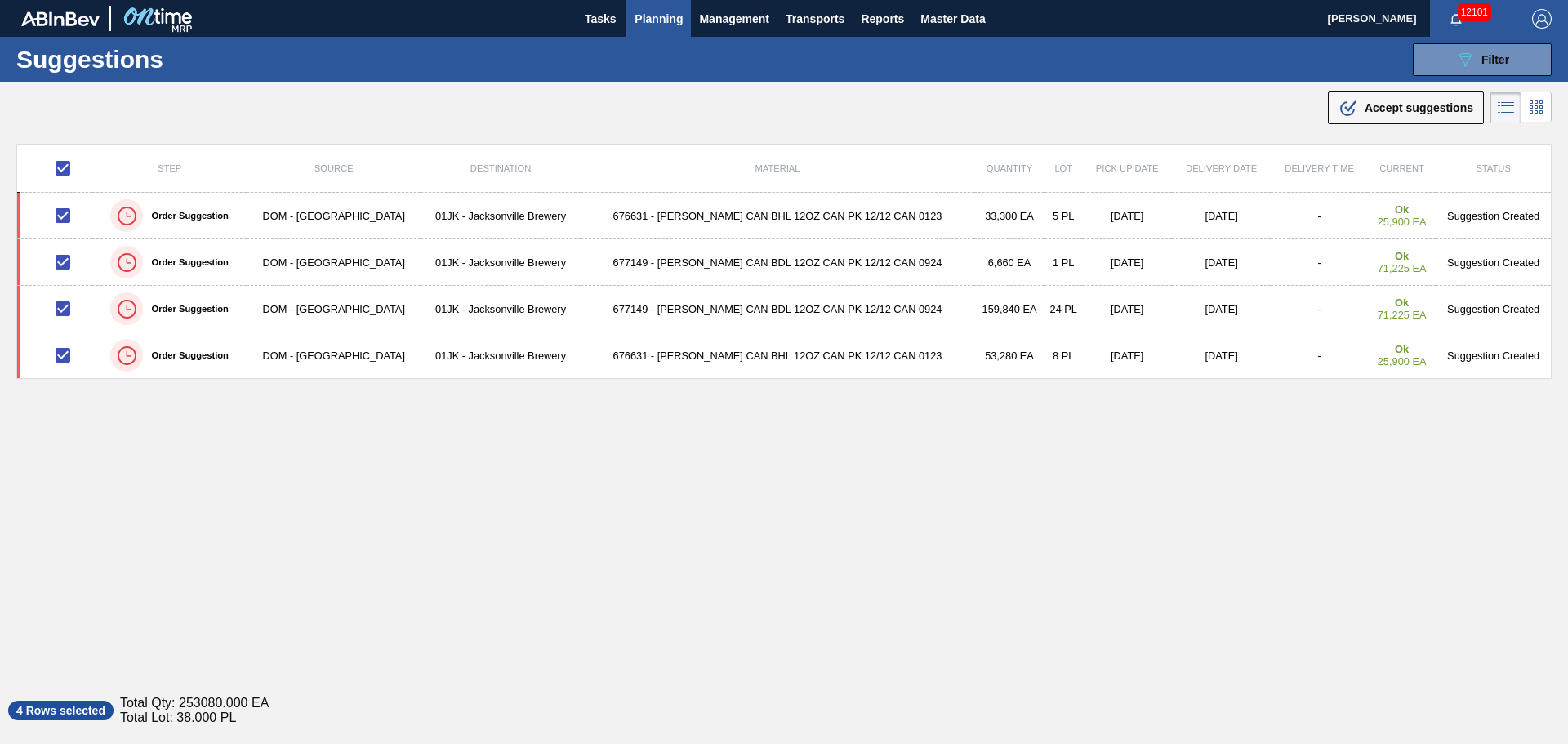
click at [1364, 107] on span "Accept suggestions" at bounding box center [1418, 107] width 108 height 13
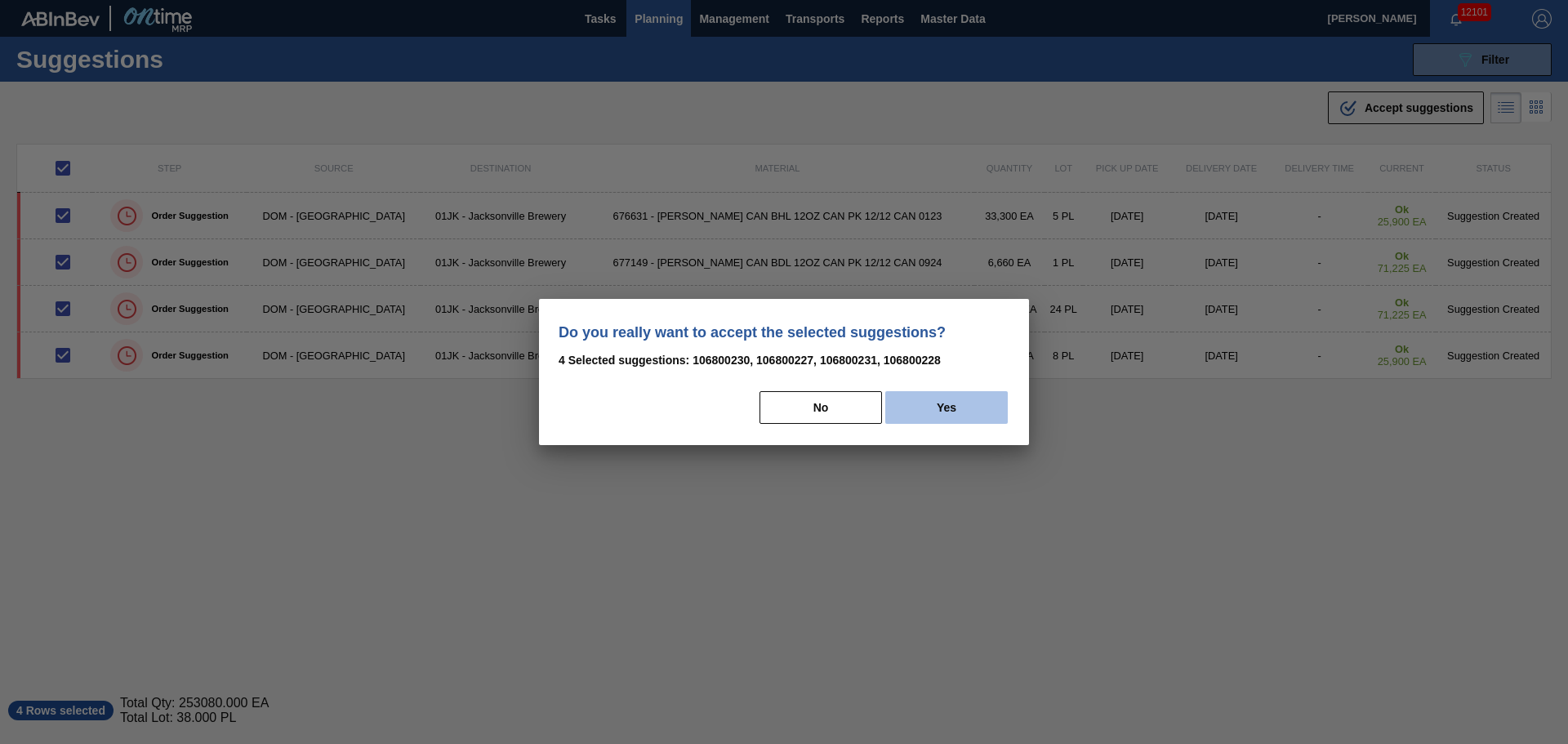
click at [910, 408] on button "Yes" at bounding box center [946, 407] width 123 height 33
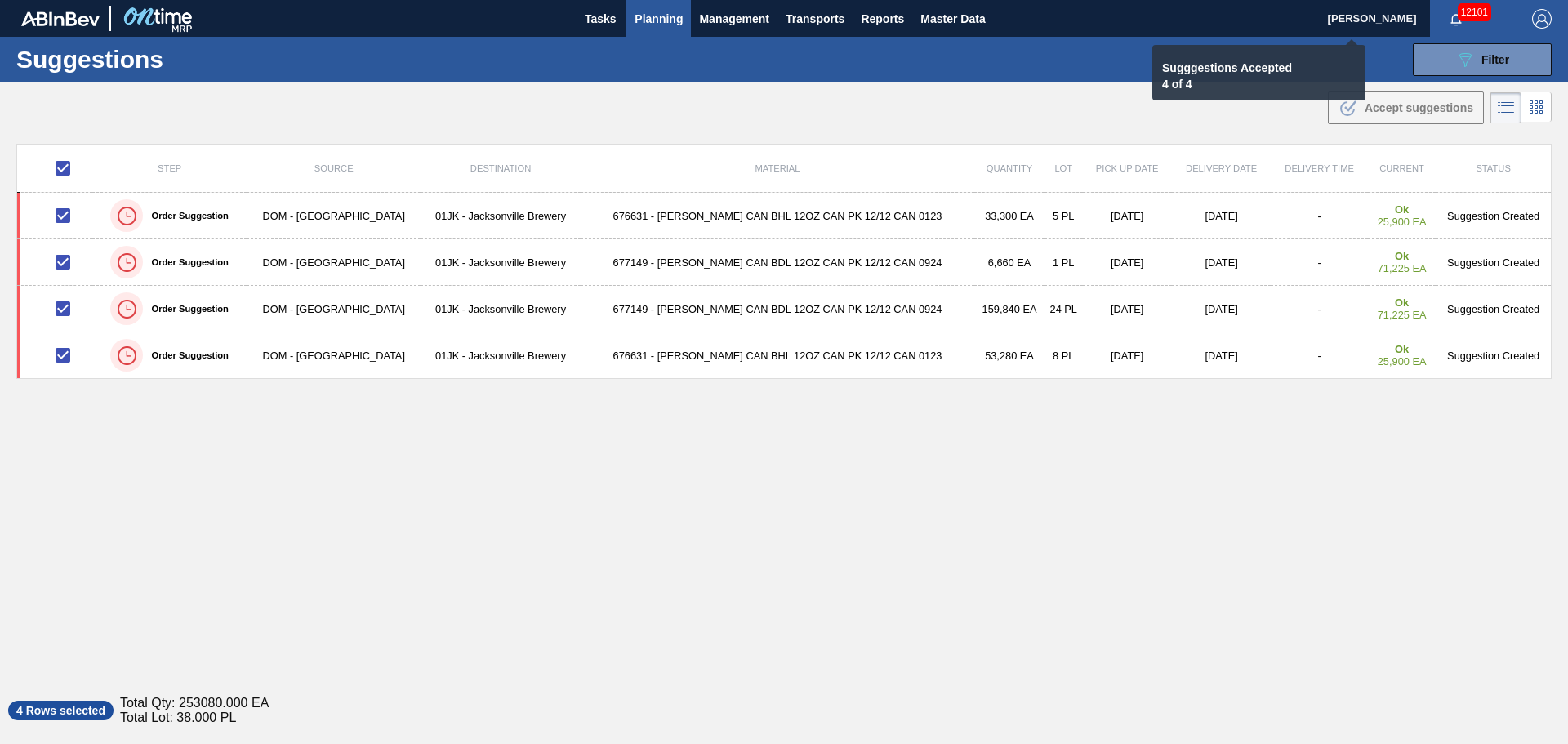
checkbox input "false"
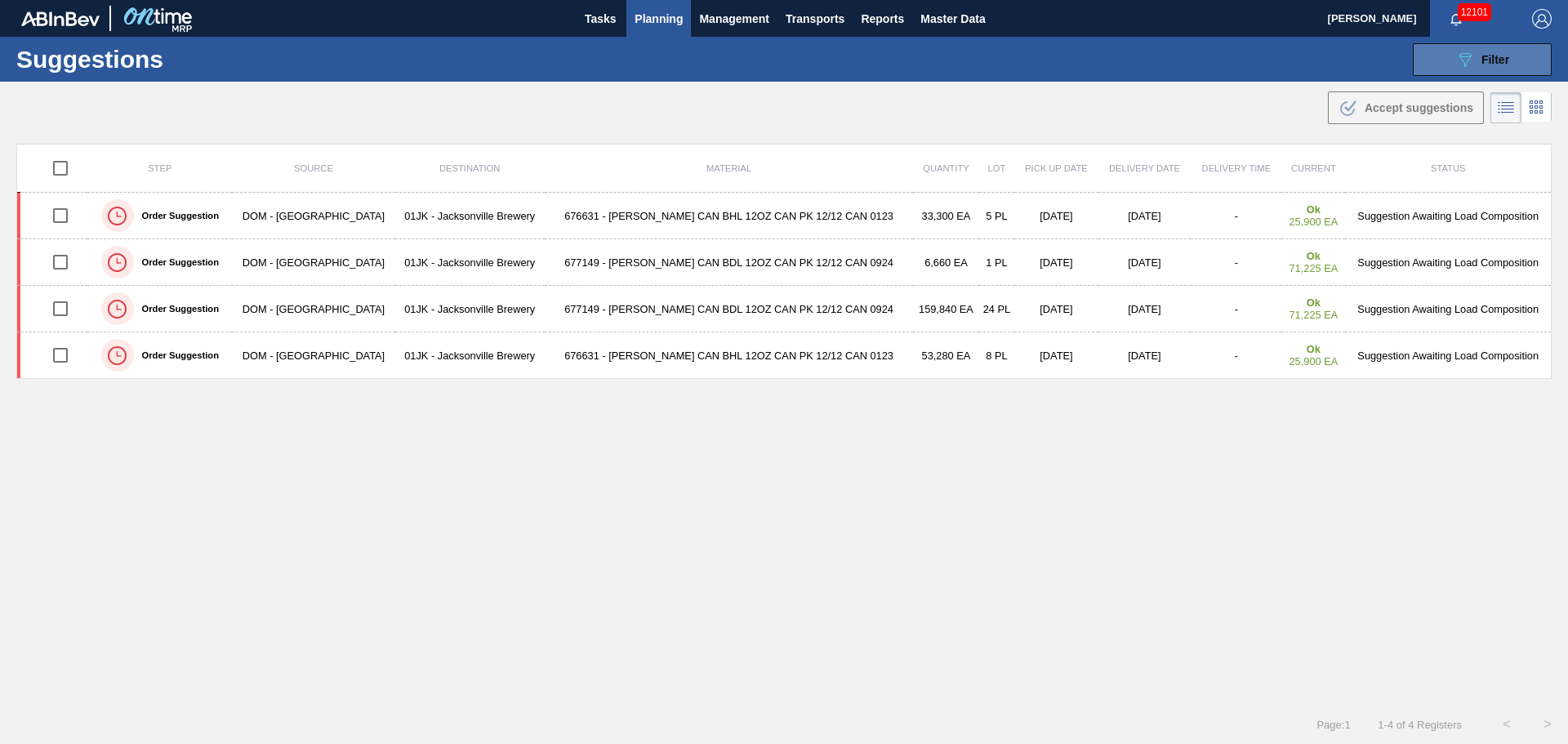
click at [1456, 60] on icon "089F7B8B-B2A5-4AFE-B5C0-19BA573D28AC" at bounding box center [1465, 59] width 19 height 19
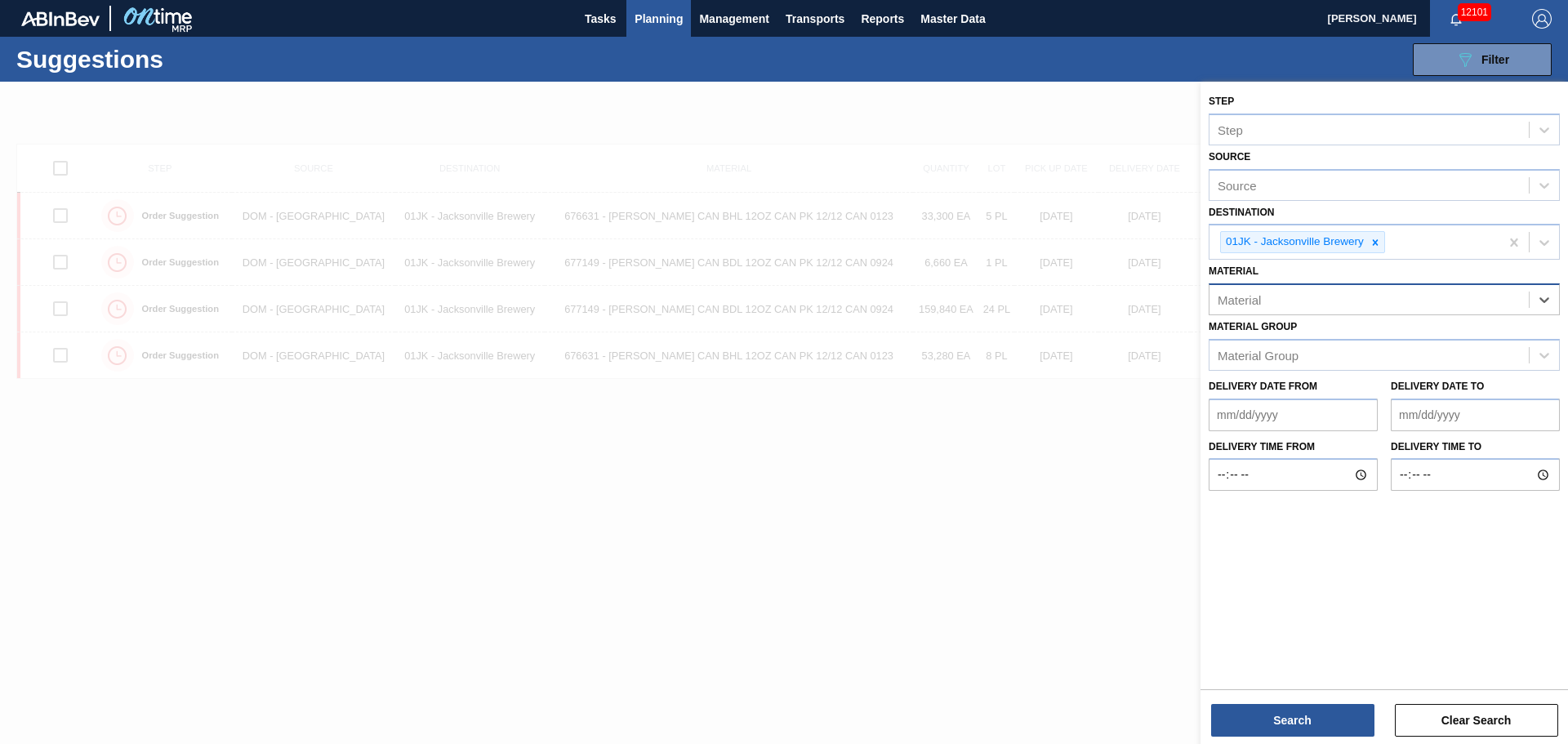
click at [1468, 303] on div "Material" at bounding box center [1369, 300] width 320 height 24
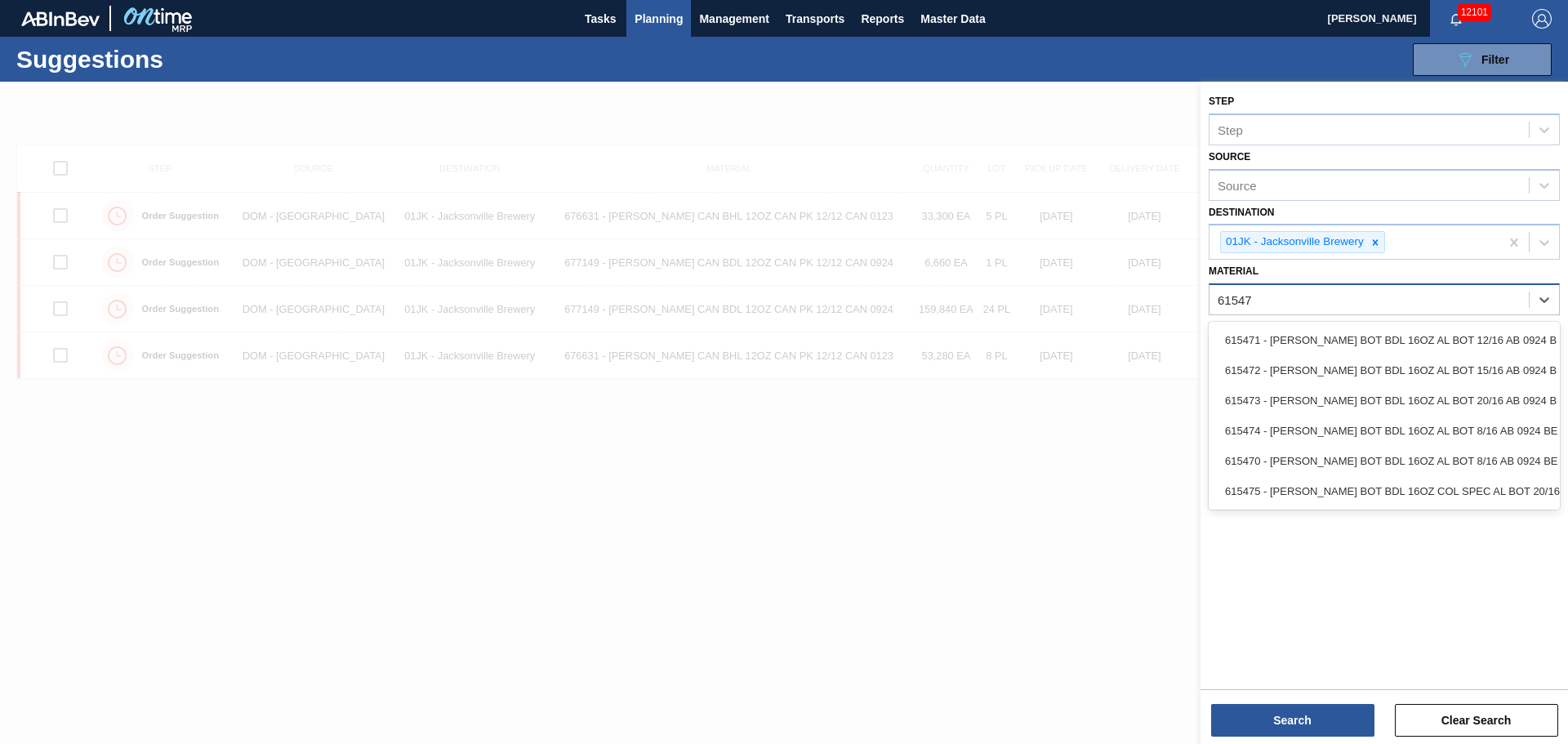
type input "615471"
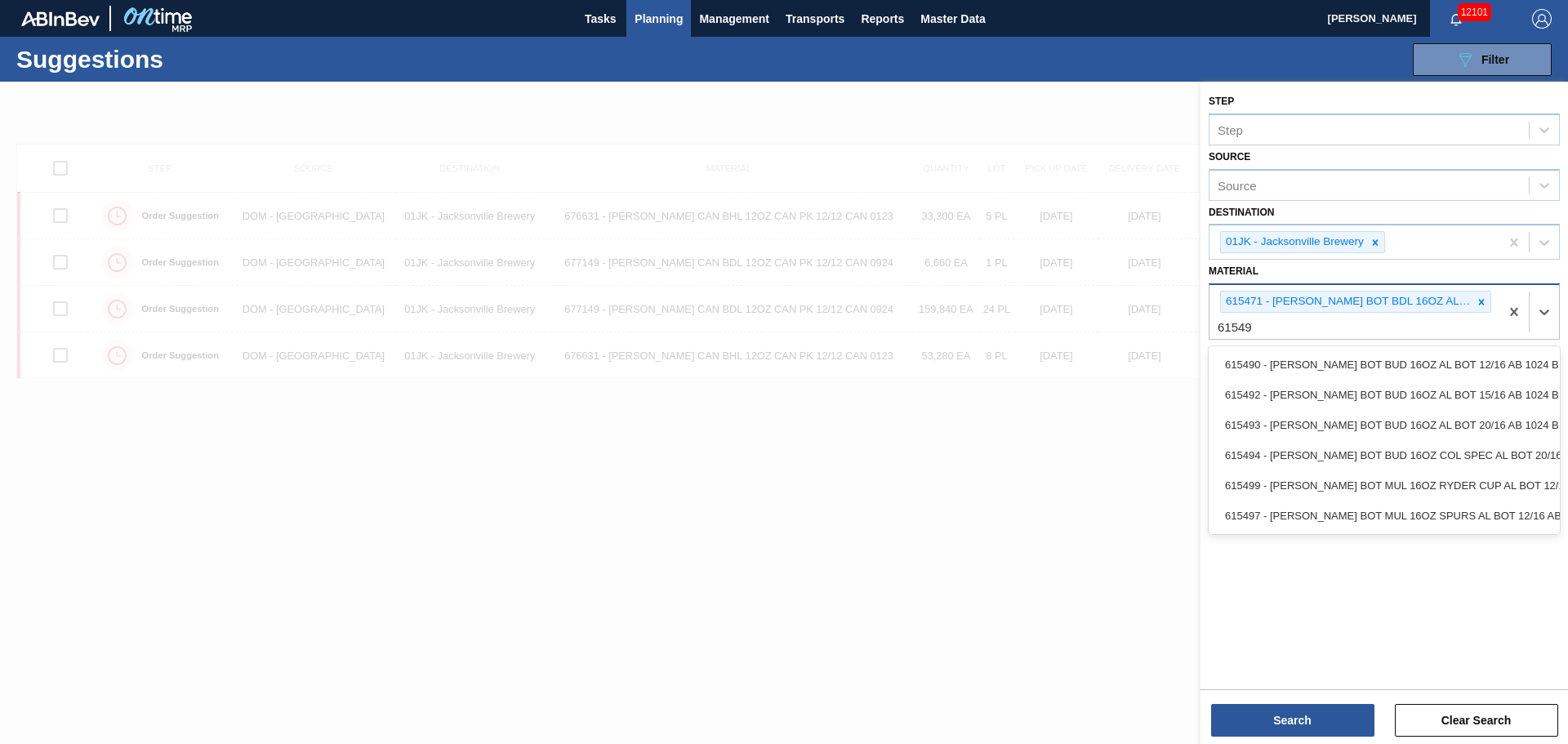
type input "615490"
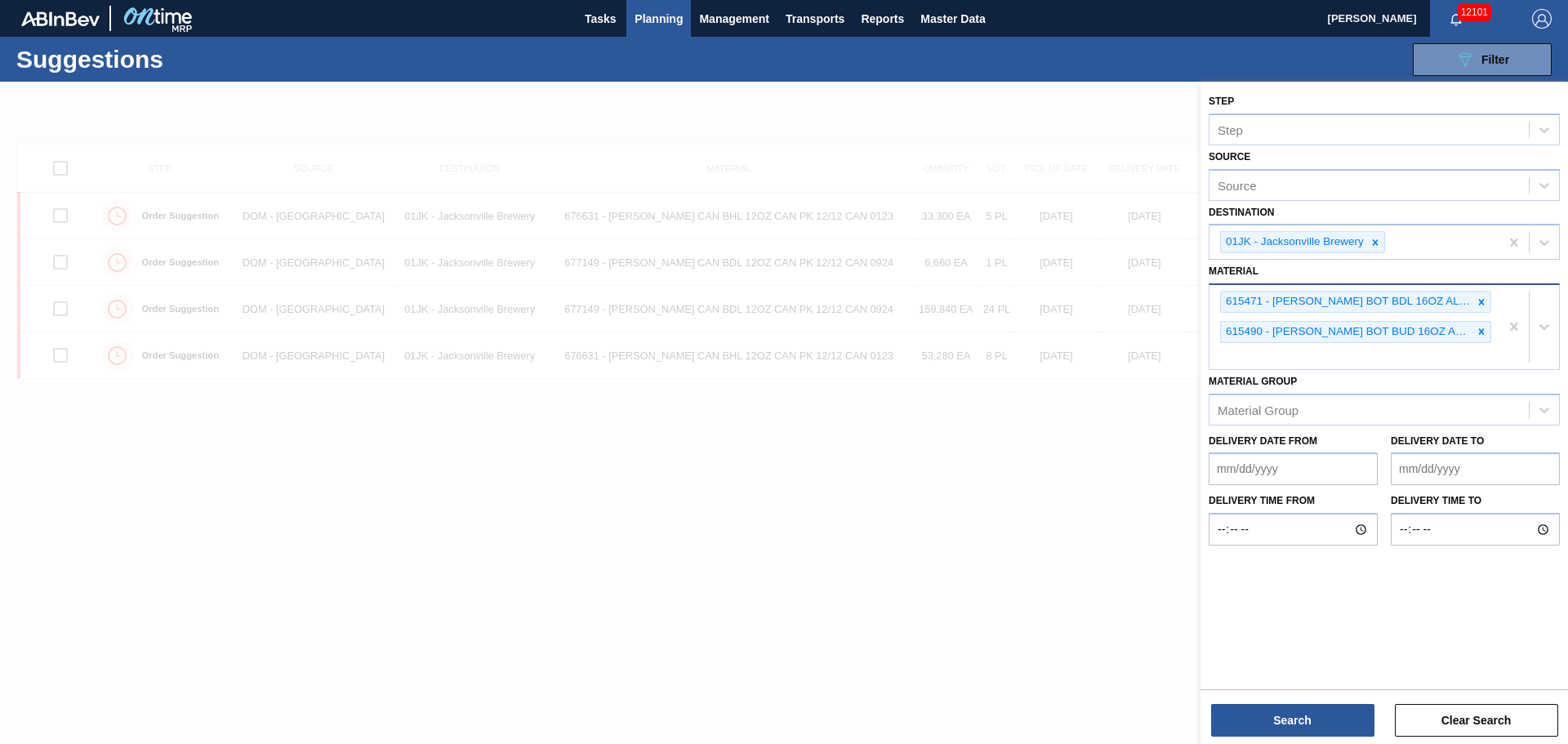
click at [1337, 358] on div "615471 - CARR BOT BDL 16OZ AL BOT 12/16 AB 0924 B 615490 - CARR BOT BUD 16OZ AL…" at bounding box center [1354, 326] width 290 height 84
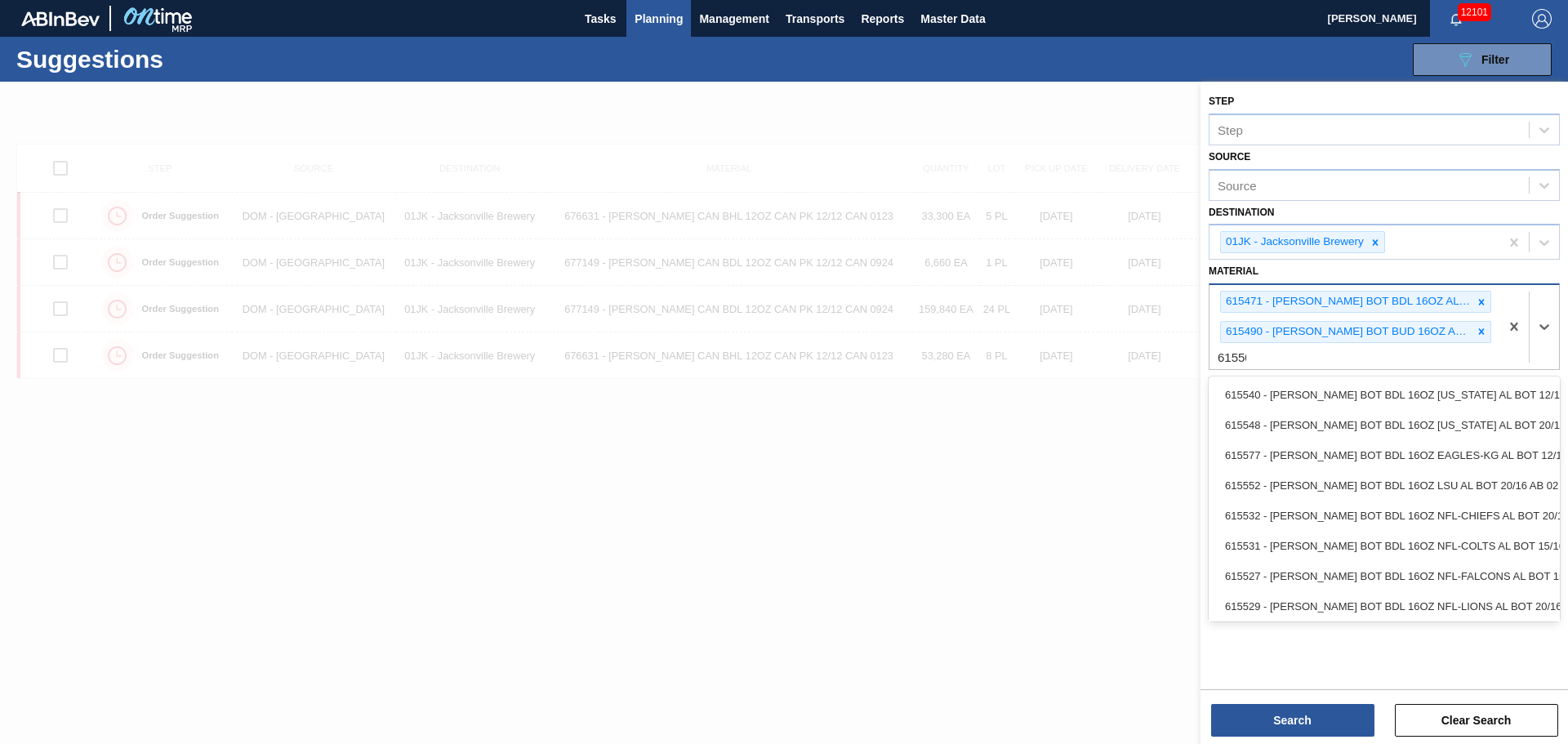
type input "615502"
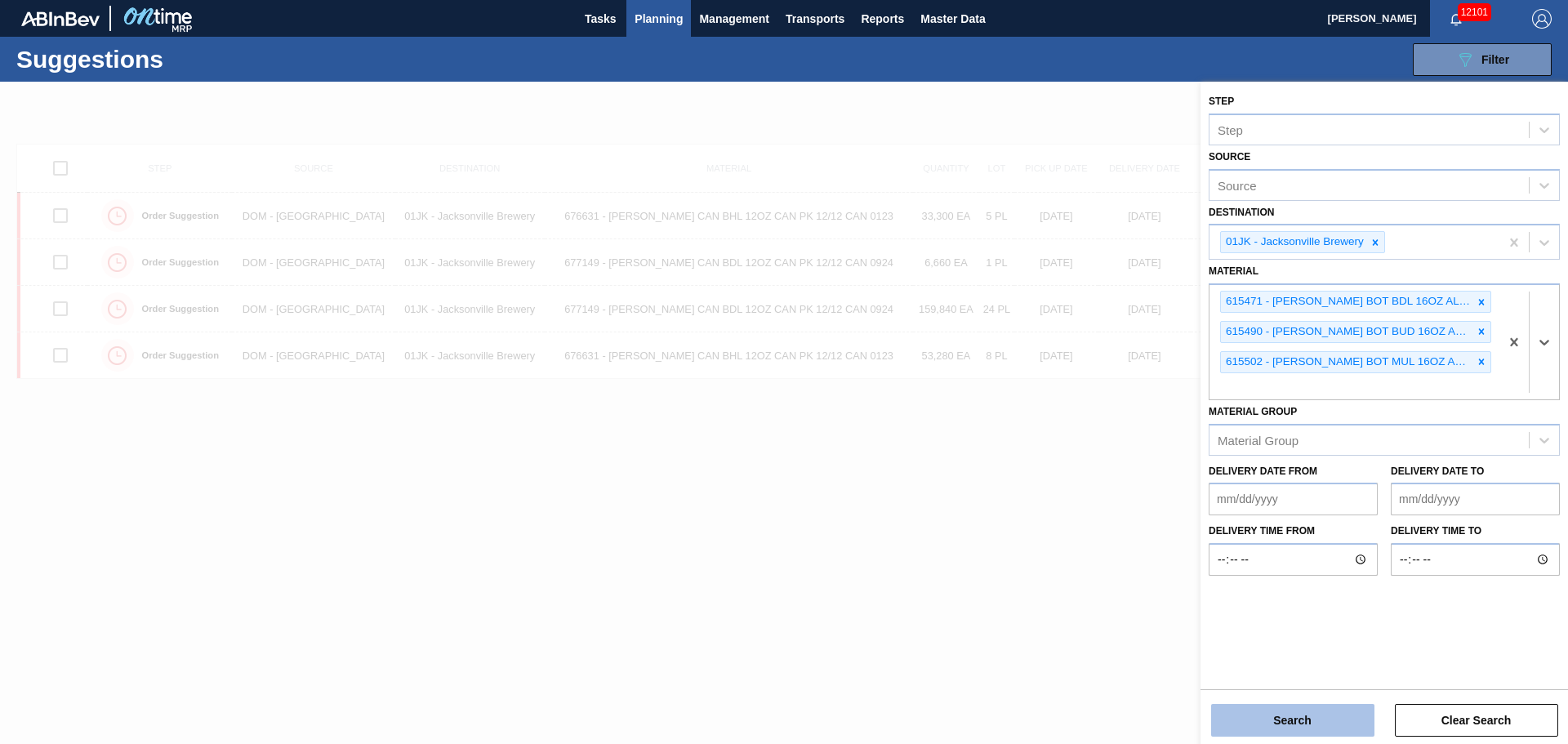
click at [1289, 726] on button "Search" at bounding box center [1292, 719] width 163 height 33
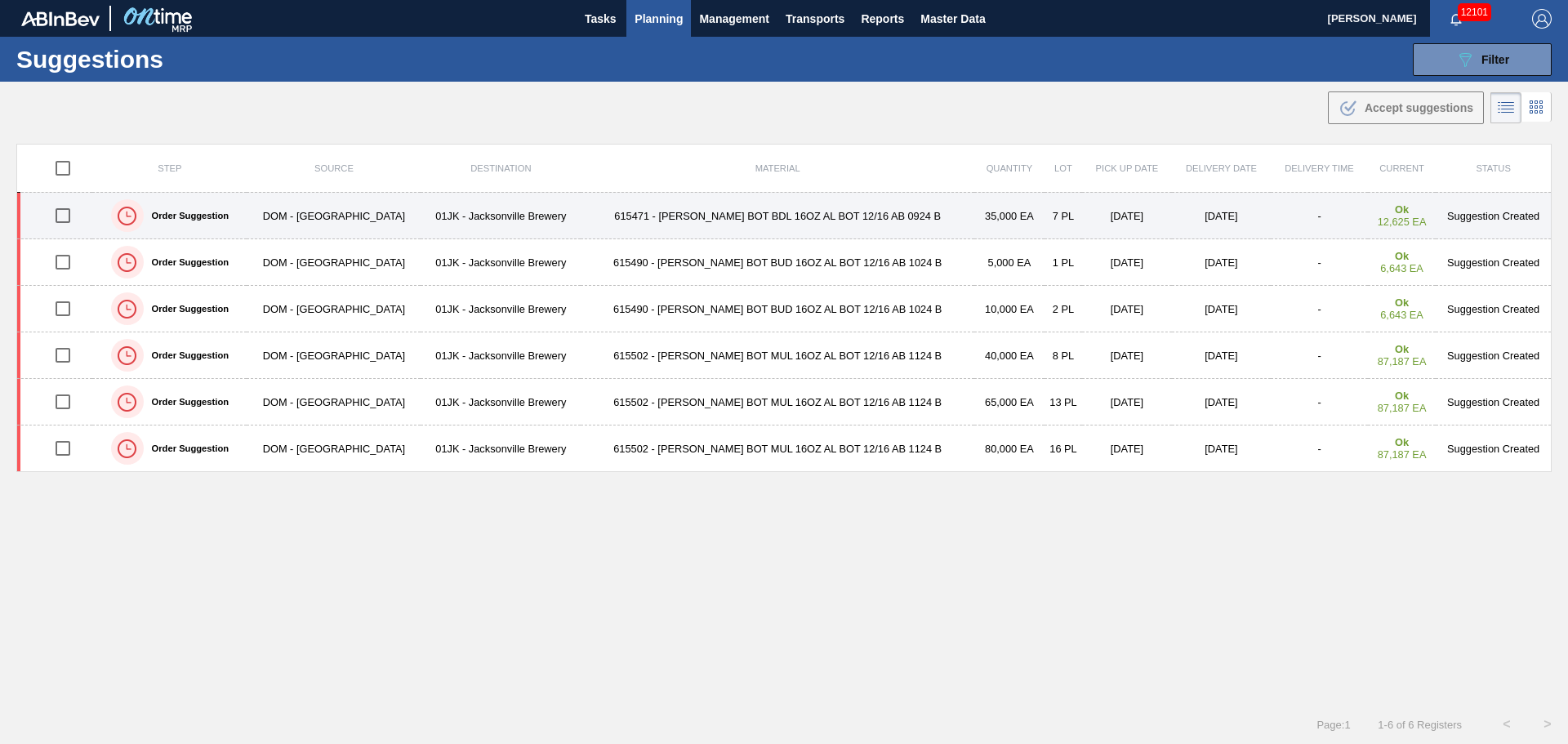
click at [63, 215] on input "checkbox" at bounding box center [63, 216] width 35 height 35
checkbox input "true"
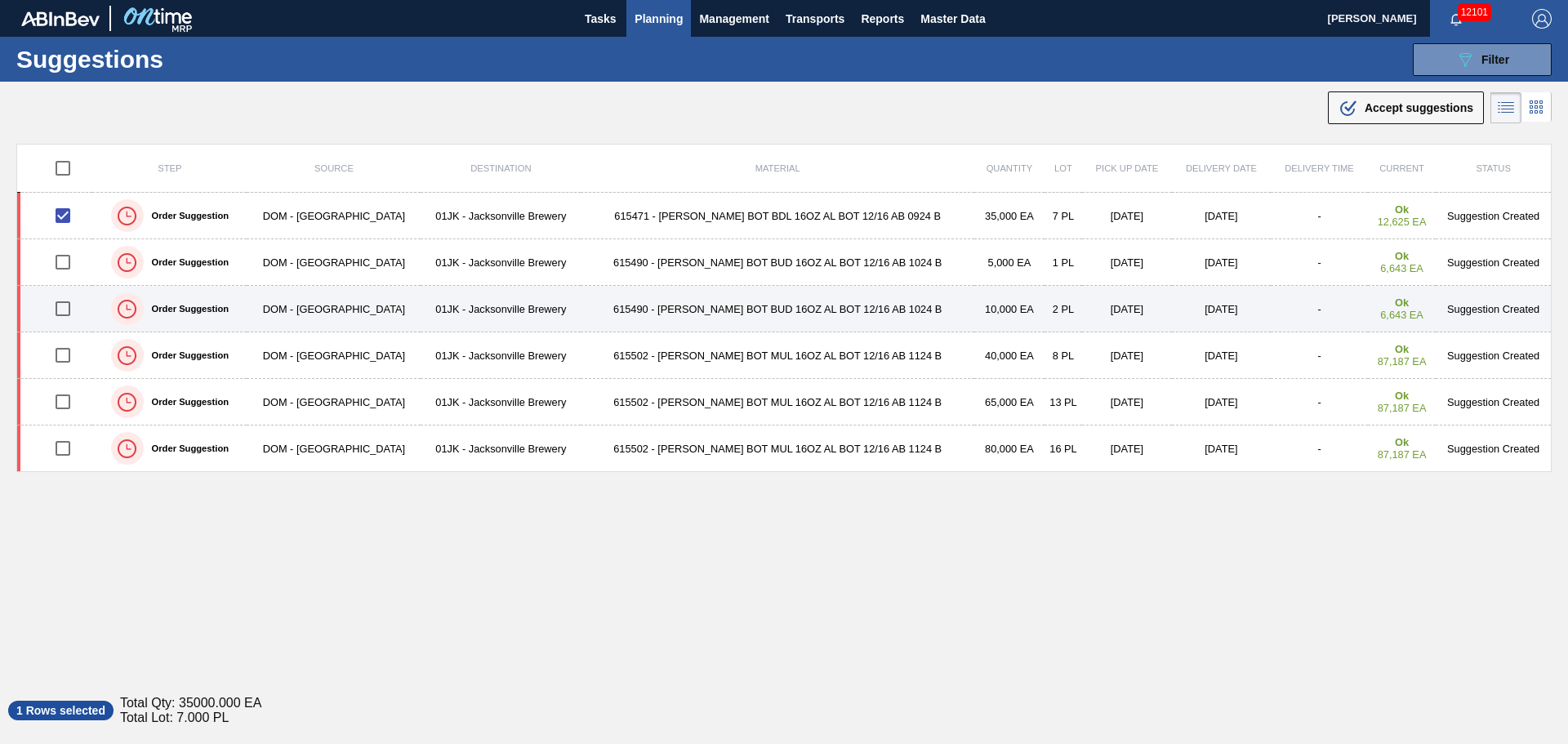
click at [65, 306] on input "checkbox" at bounding box center [63, 309] width 35 height 35
checkbox input "true"
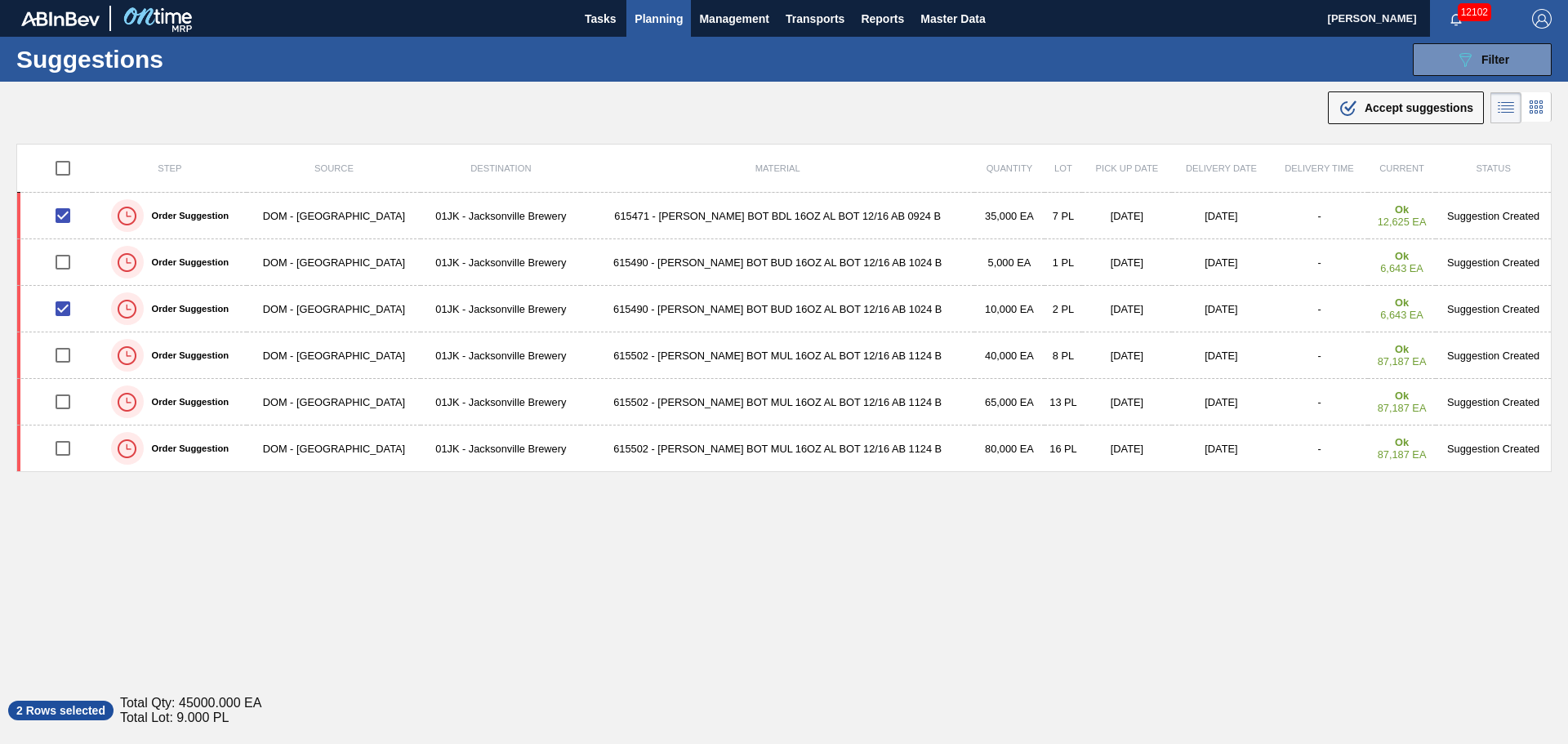
click at [607, 547] on div "Step Source Destination Material Quantity Lot Pick up Date Delivery Date Delive…" at bounding box center [783, 409] width 1535 height 532
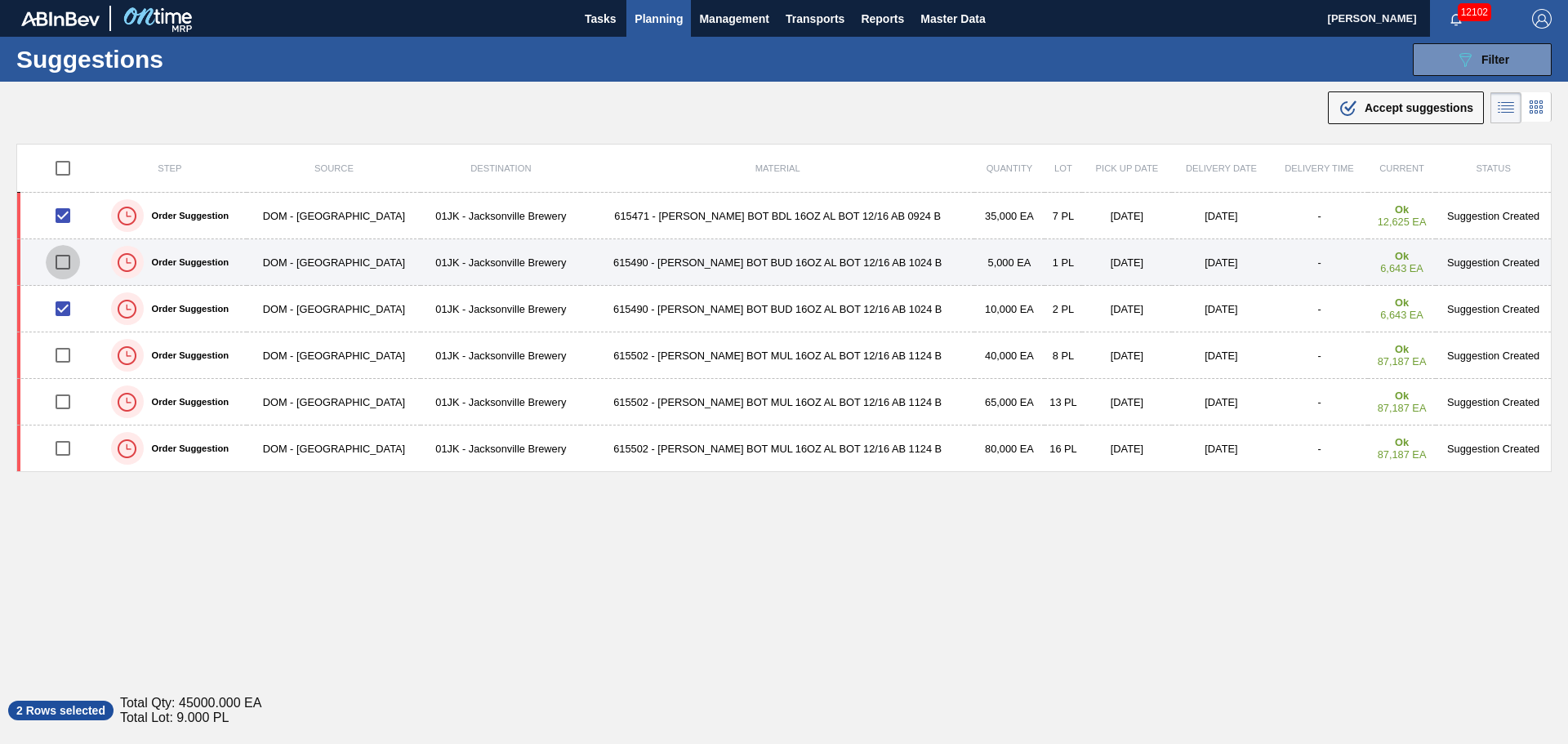
click at [72, 256] on input "checkbox" at bounding box center [63, 262] width 35 height 35
checkbox input "true"
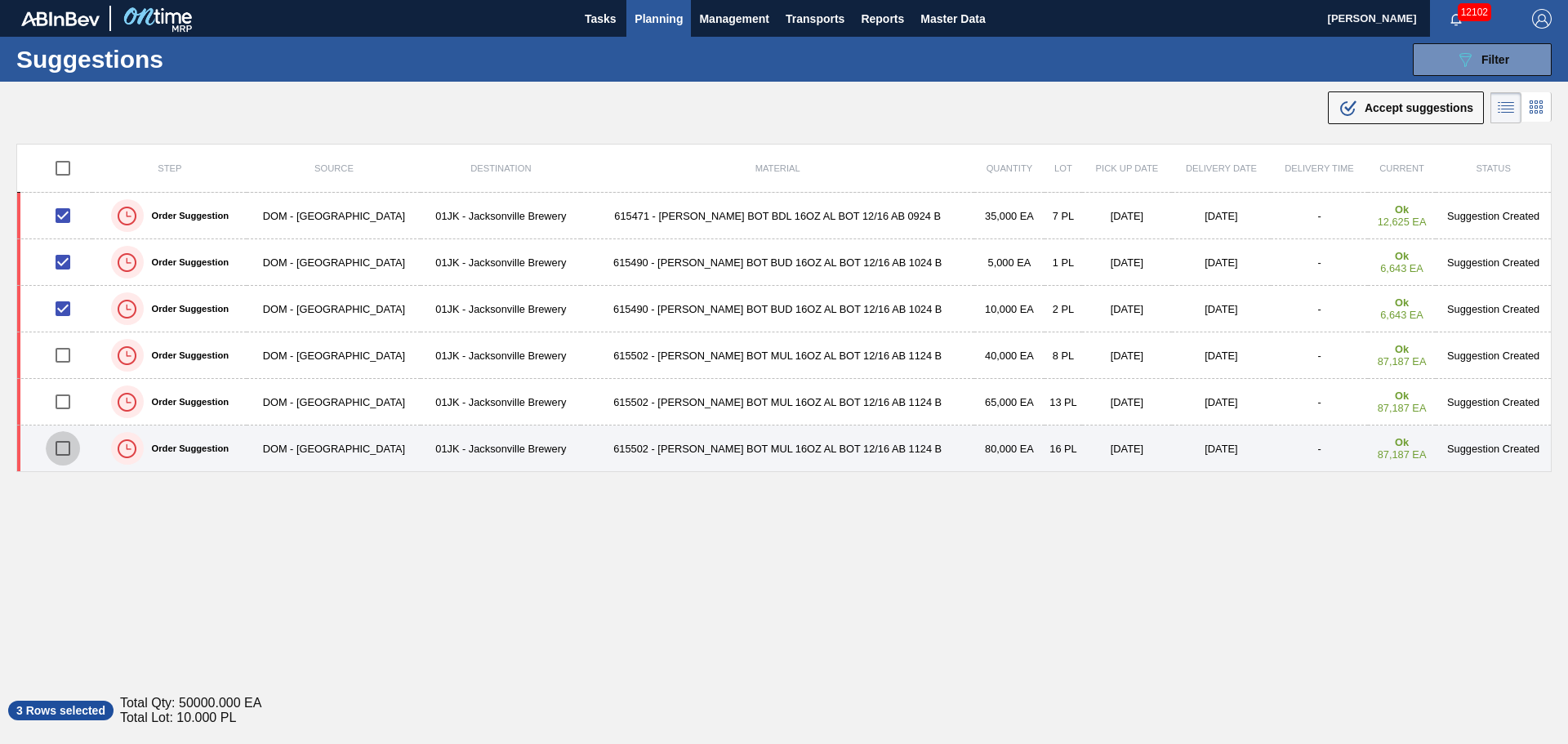
click at [61, 455] on input "checkbox" at bounding box center [63, 448] width 35 height 35
checkbox input "true"
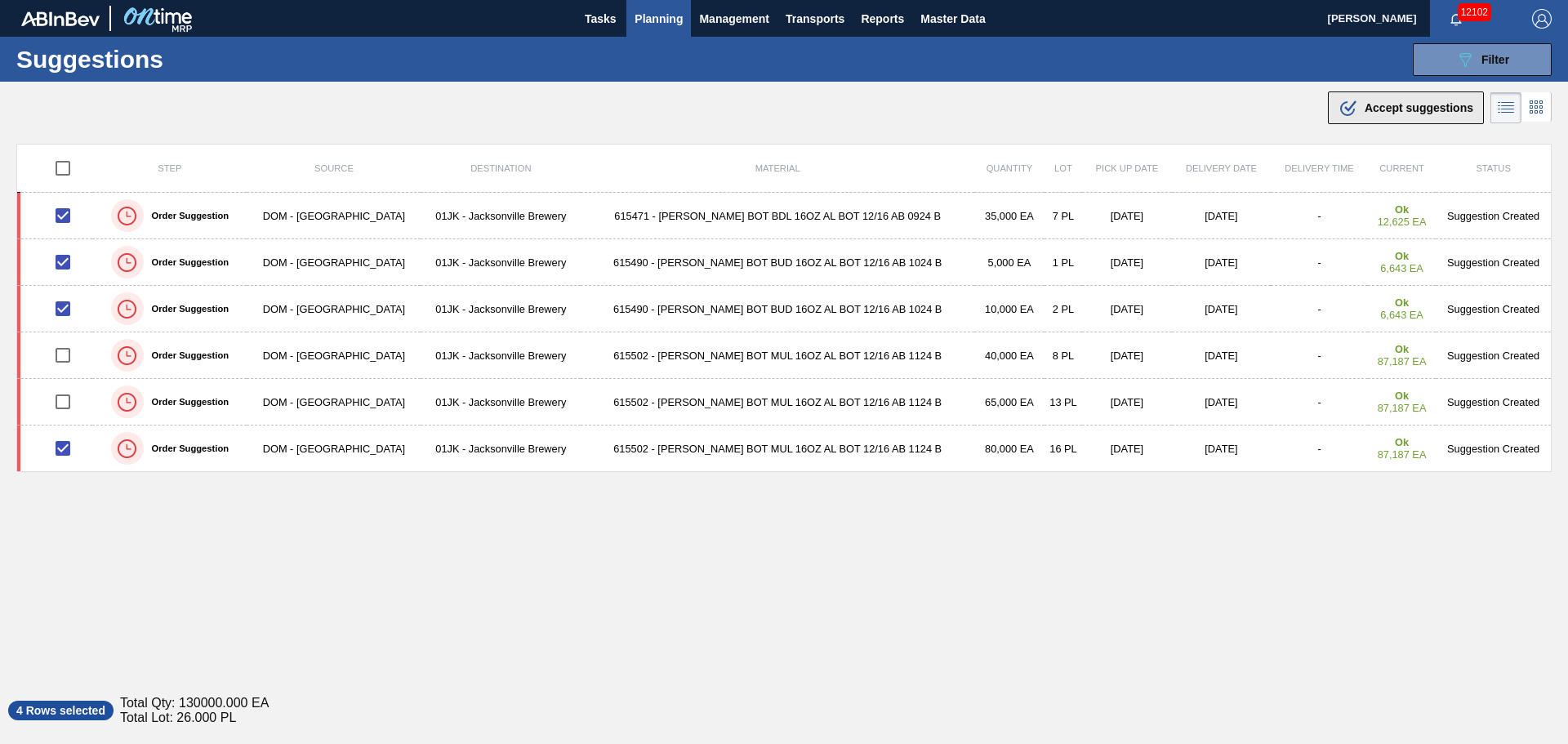
click at [1345, 118] on button ".b{fill:var(--color-action-default)} Accept suggestions" at bounding box center [1406, 107] width 156 height 33
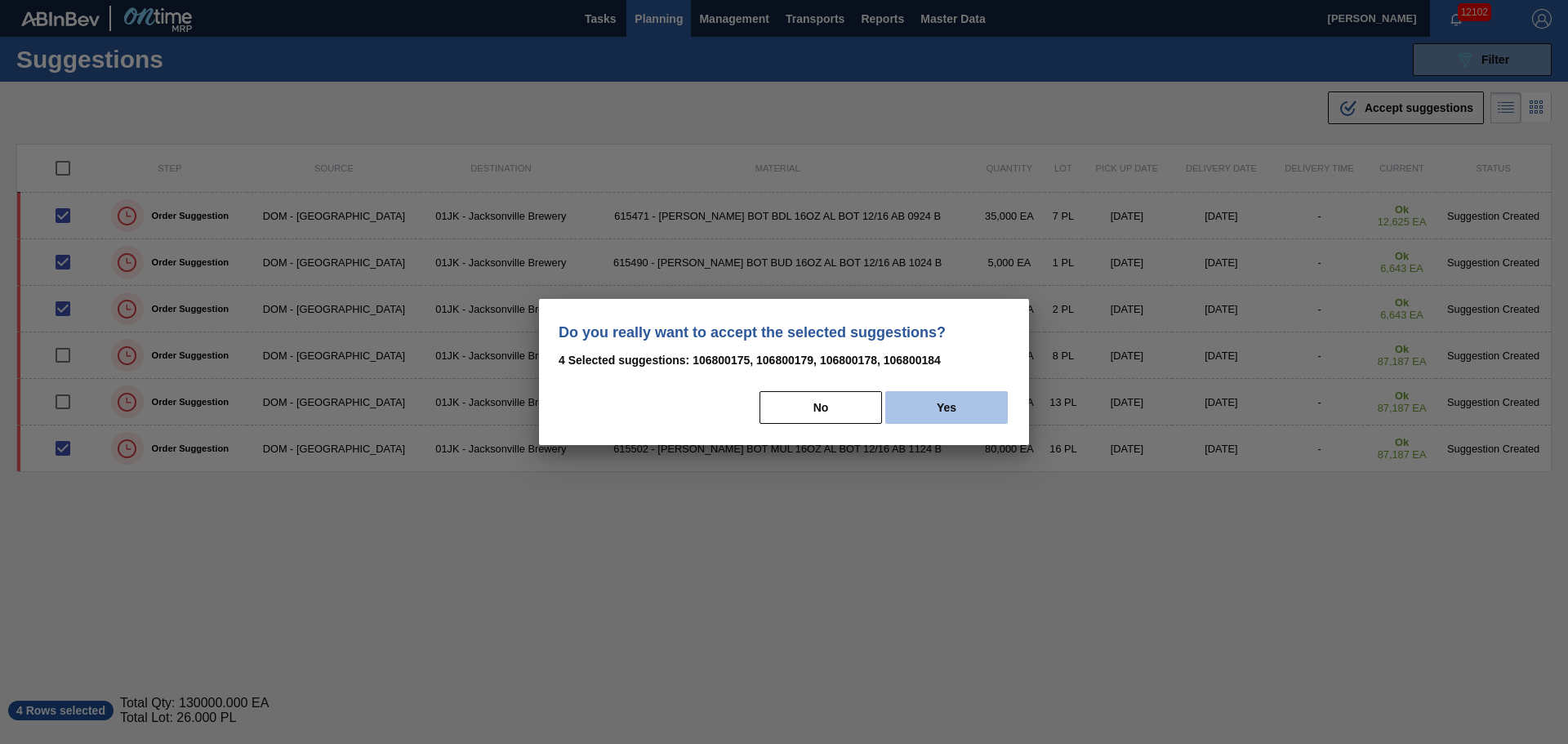
click at [948, 411] on button "Yes" at bounding box center [946, 407] width 123 height 33
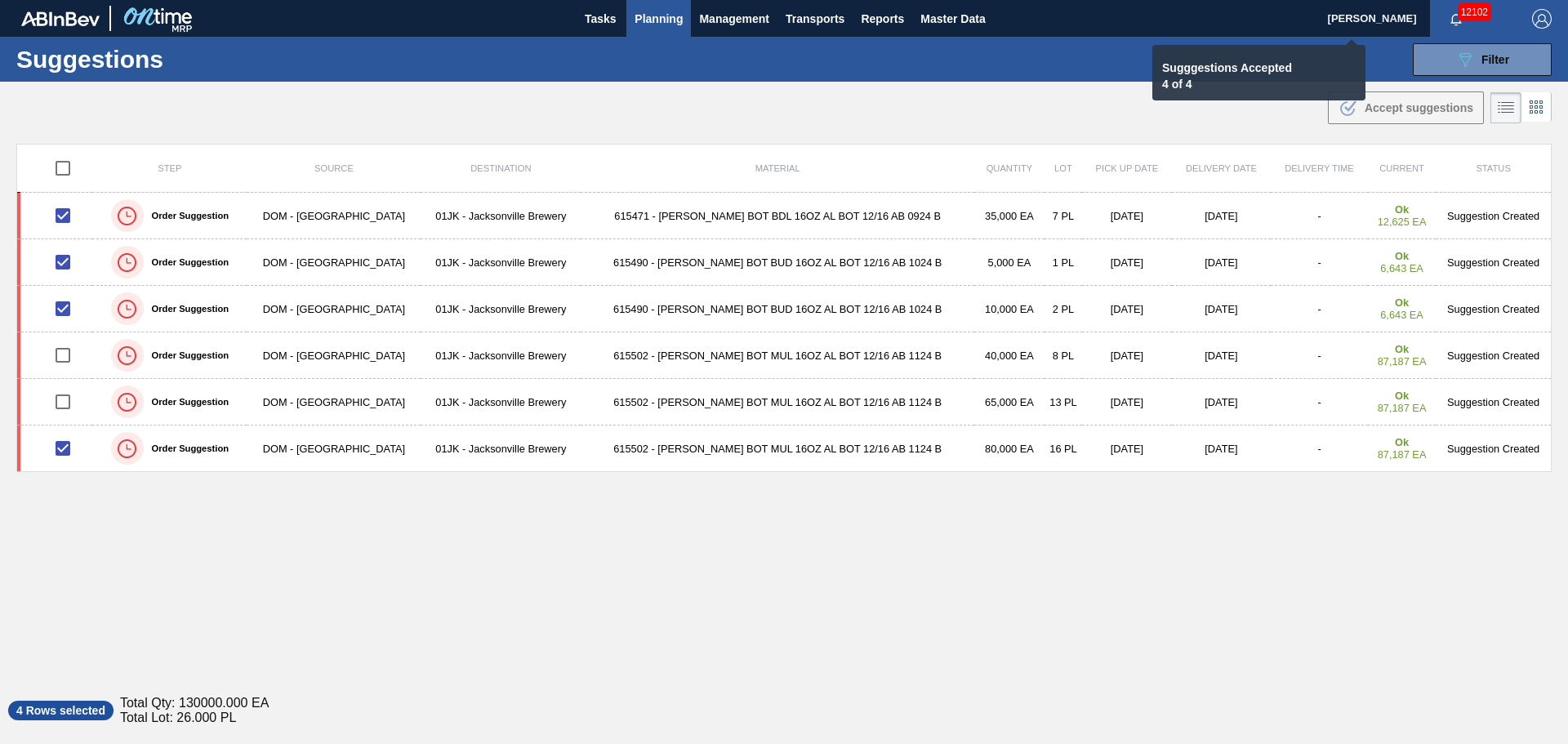
checkbox input "false"
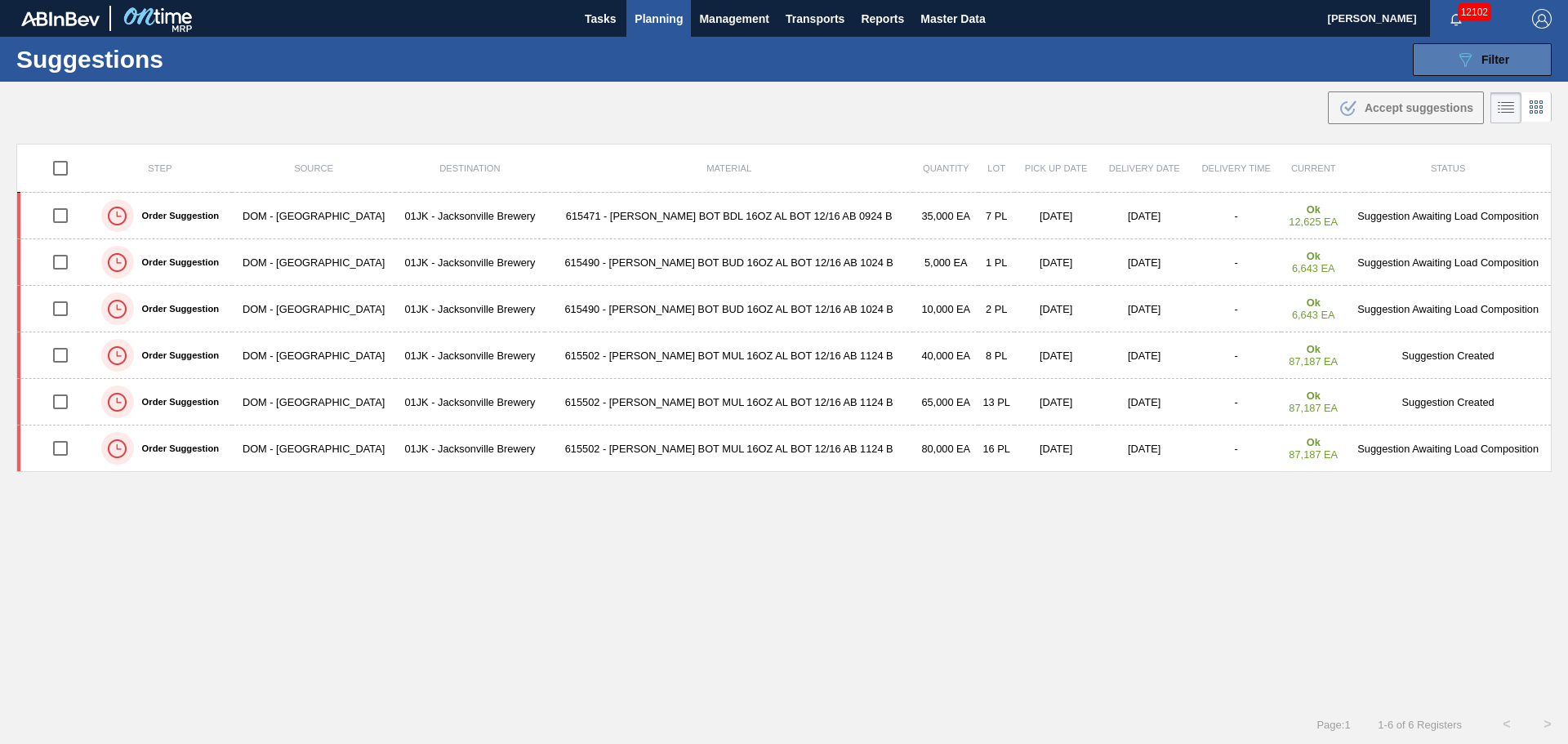
click at [1543, 66] on button "089F7B8B-B2A5-4AFE-B5C0-19BA573D28AC Filter" at bounding box center [1482, 59] width 139 height 33
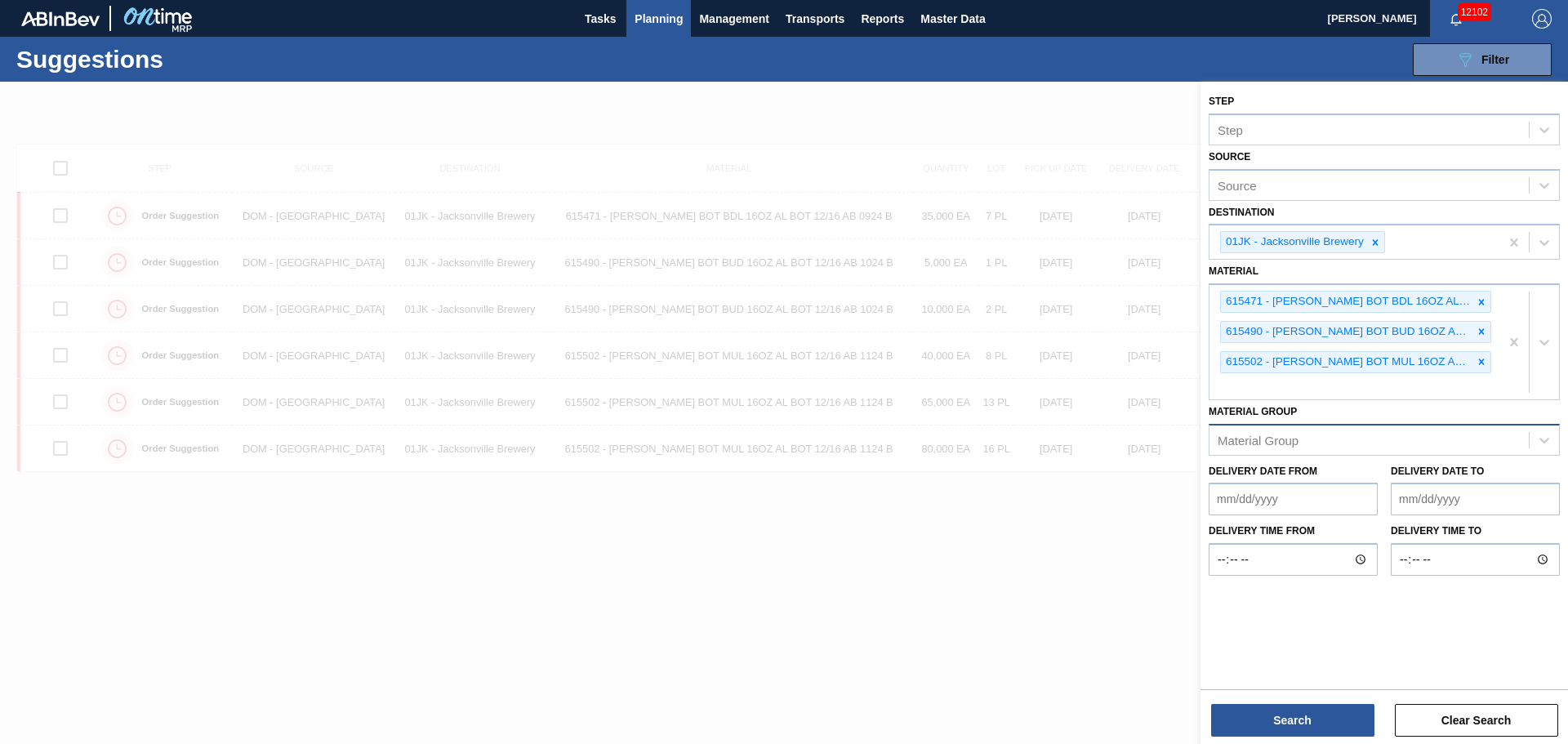
drag, startPoint x: 1512, startPoint y: 346, endPoint x: 1502, endPoint y: 344, distance: 10.2
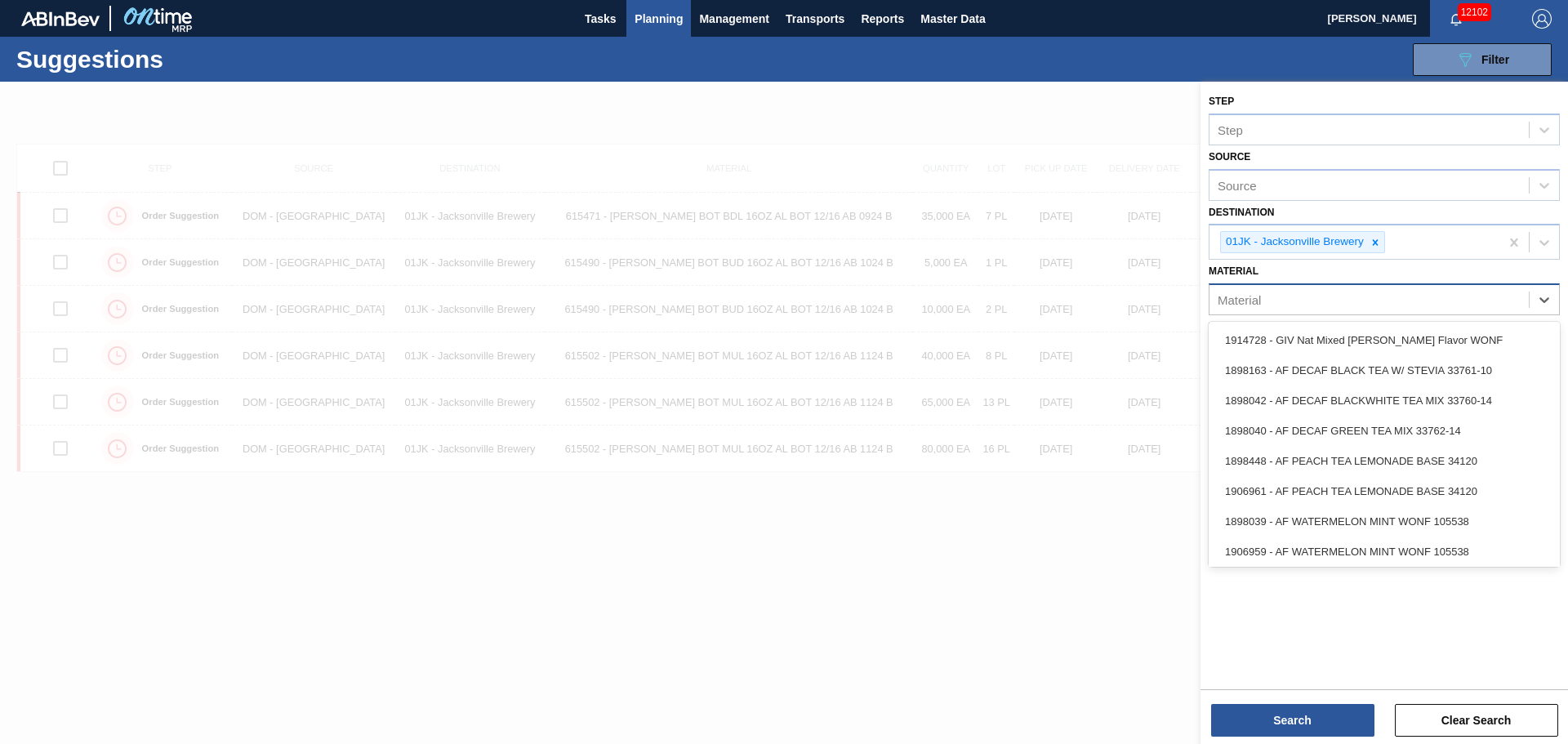
click at [1393, 299] on div "Material" at bounding box center [1369, 300] width 320 height 24
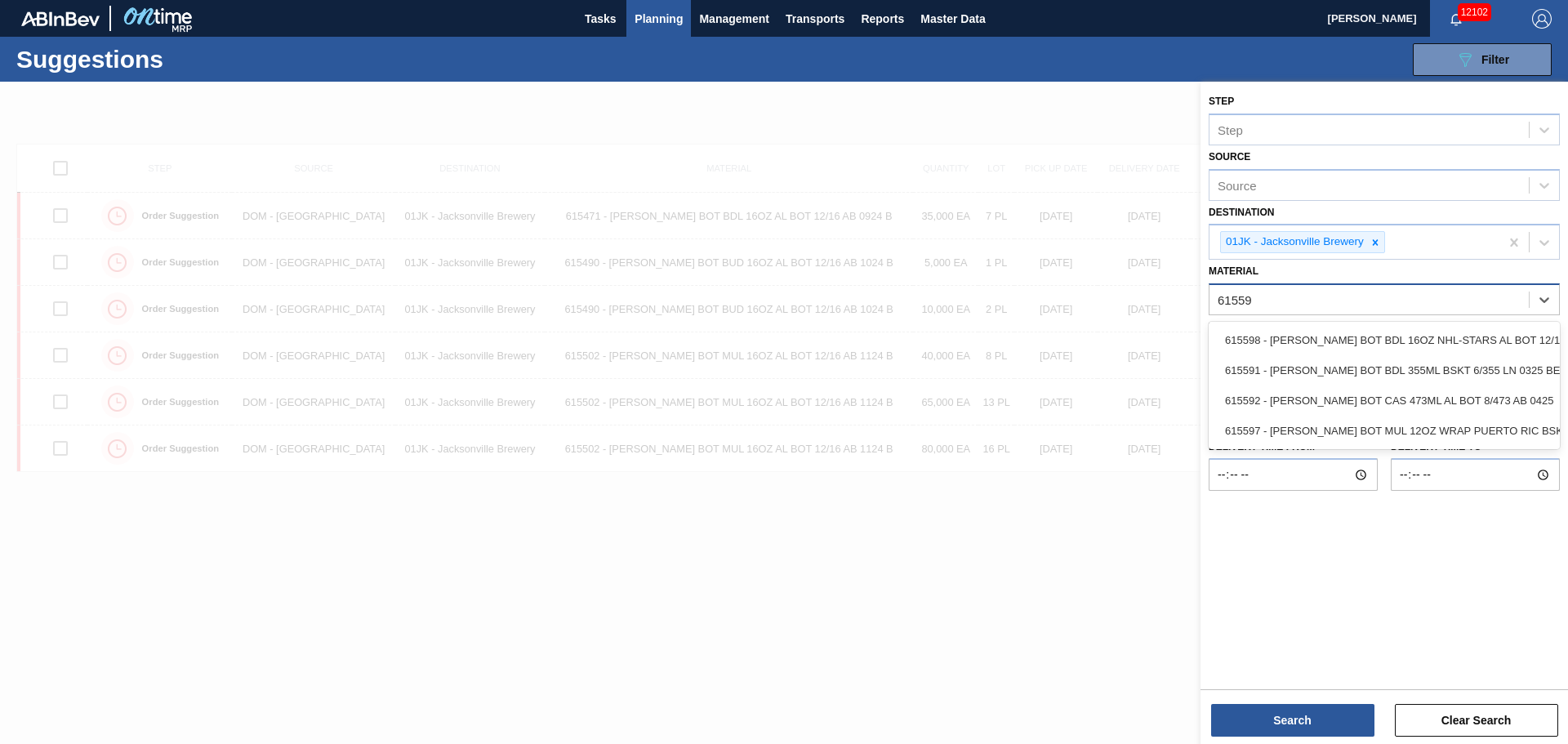
type input "615597"
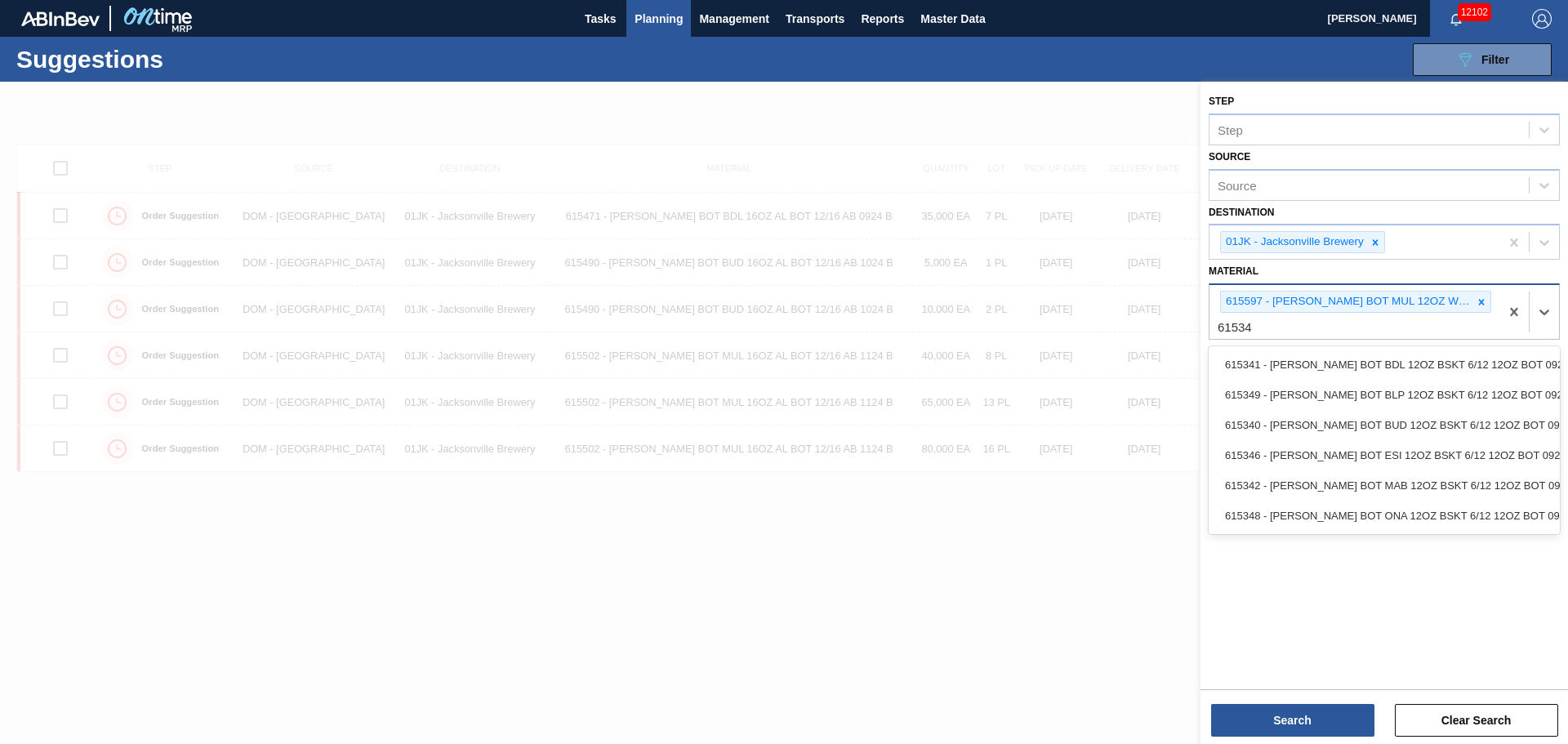
type input "615340"
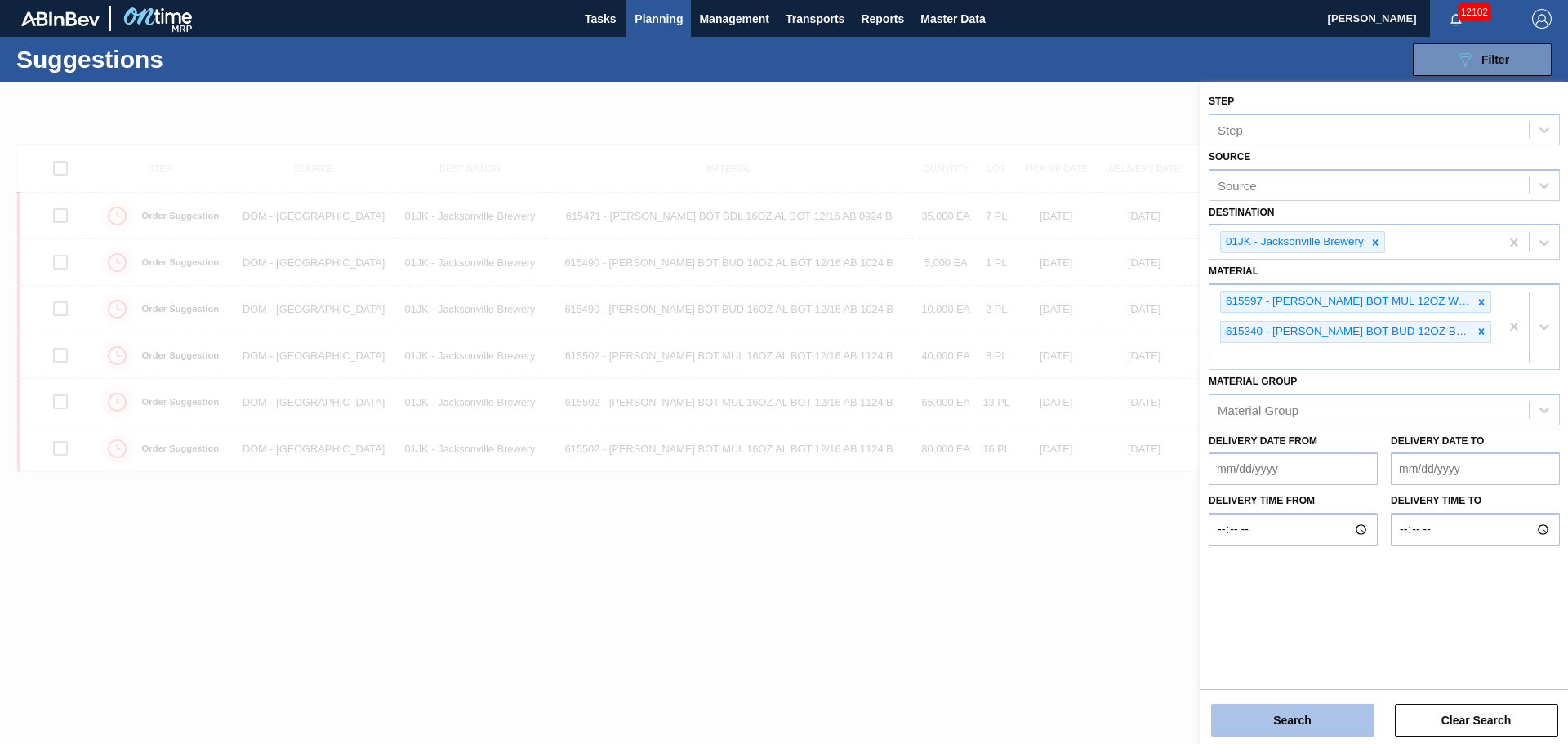
click at [1324, 714] on button "Search" at bounding box center [1292, 719] width 163 height 33
